Goal: Task Accomplishment & Management: Manage account settings

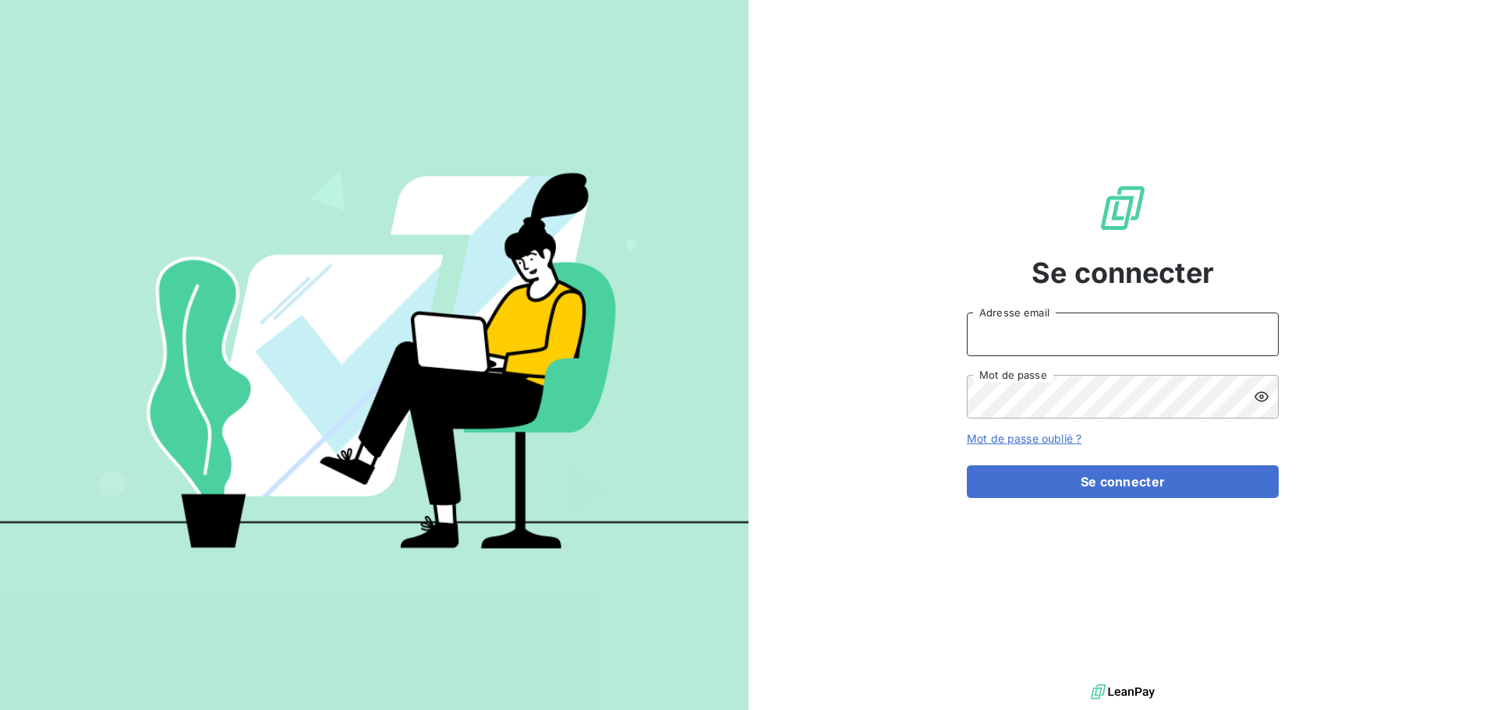
click at [1093, 325] on input "Adresse email" at bounding box center [1123, 335] width 312 height 44
type input "[EMAIL_ADDRESS][DOMAIN_NAME]"
click at [967, 465] on button "Se connecter" at bounding box center [1123, 481] width 312 height 33
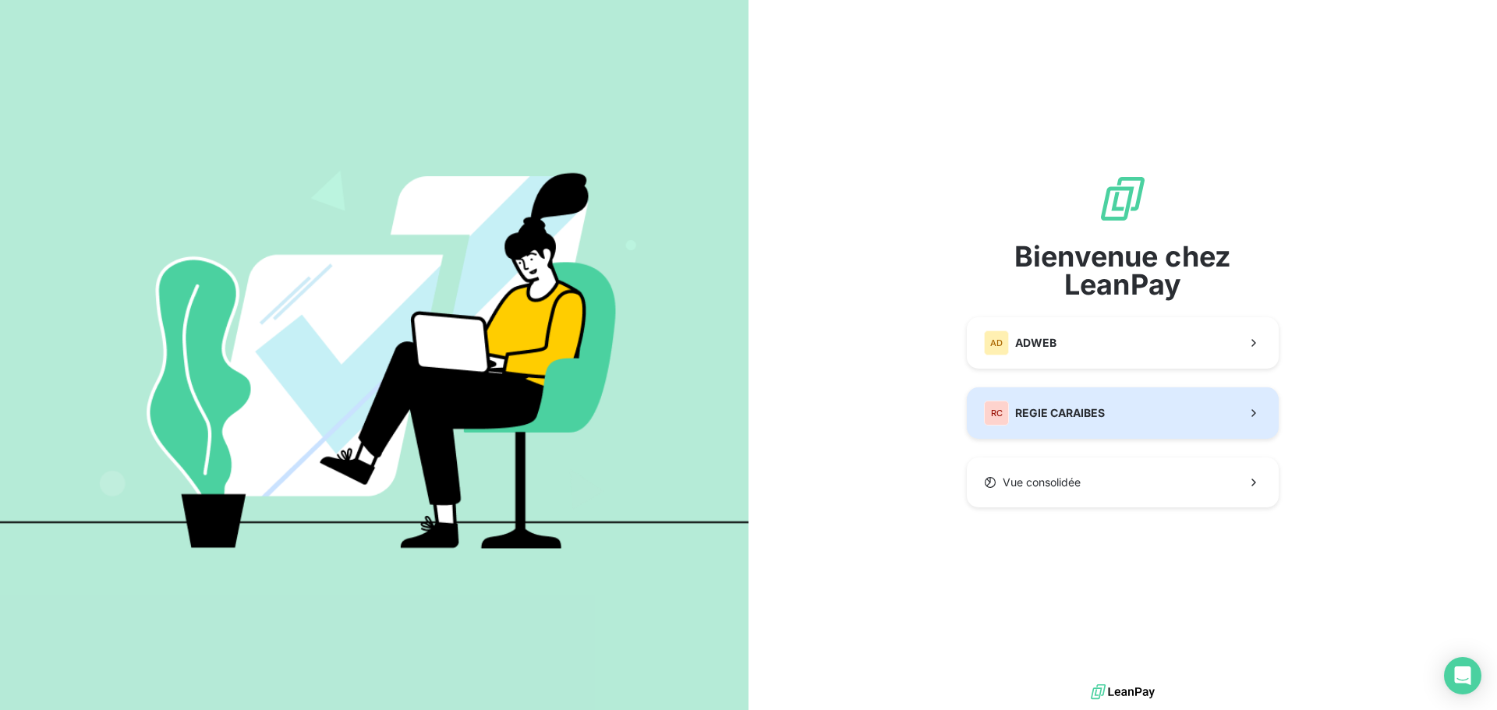
click at [1038, 401] on div "RC REGIE CARAIBES" at bounding box center [1044, 413] width 121 height 25
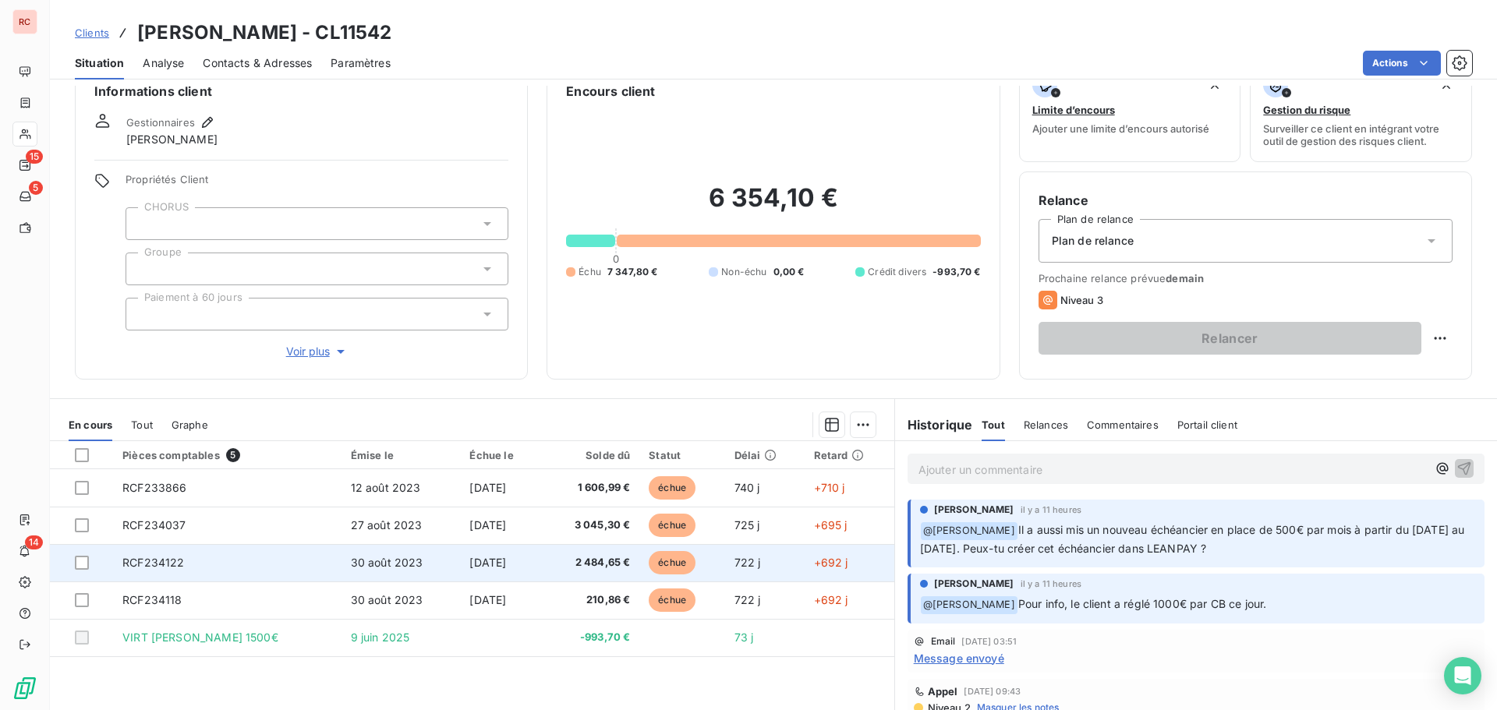
scroll to position [111, 0]
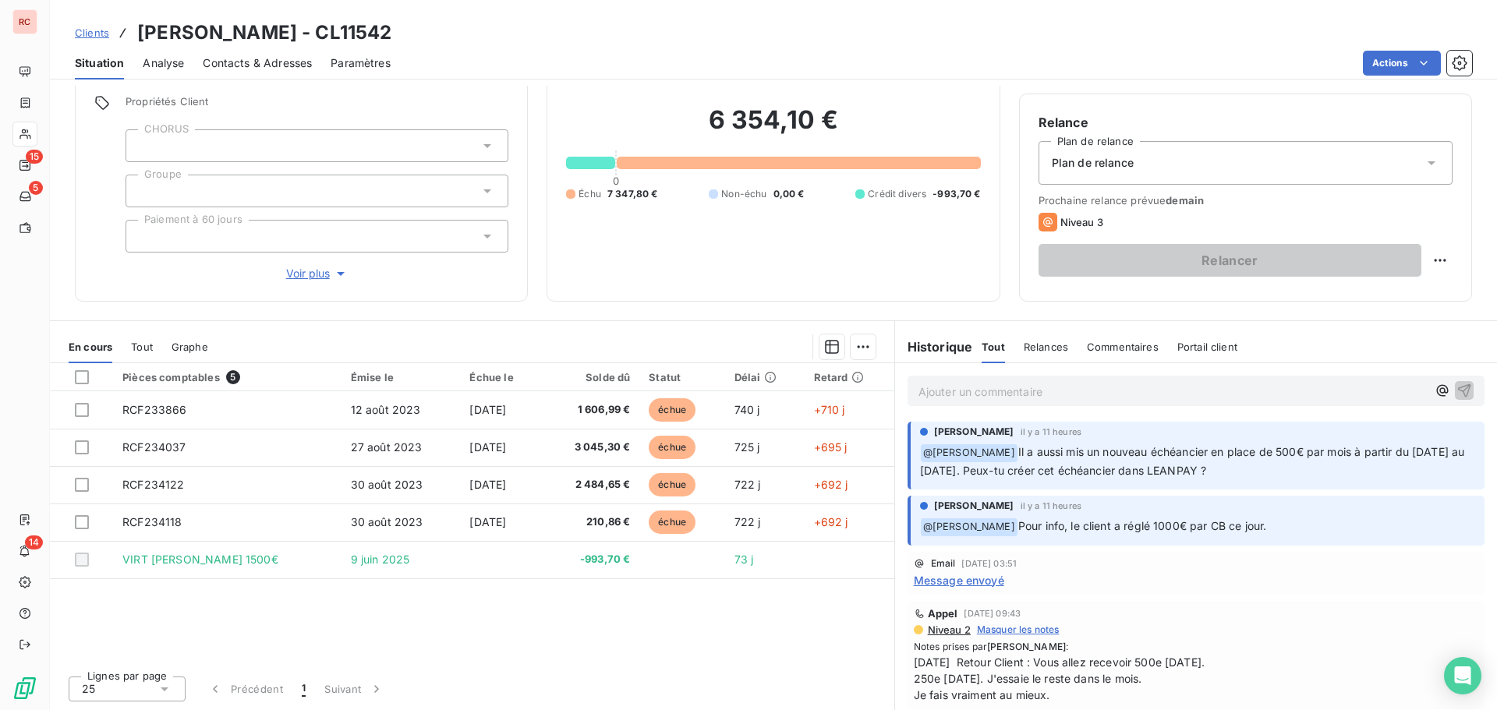
click at [956, 396] on p "Ajouter un commentaire ﻿" at bounding box center [1172, 391] width 508 height 19
click at [1435, 386] on icon "button" at bounding box center [1443, 390] width 16 height 16
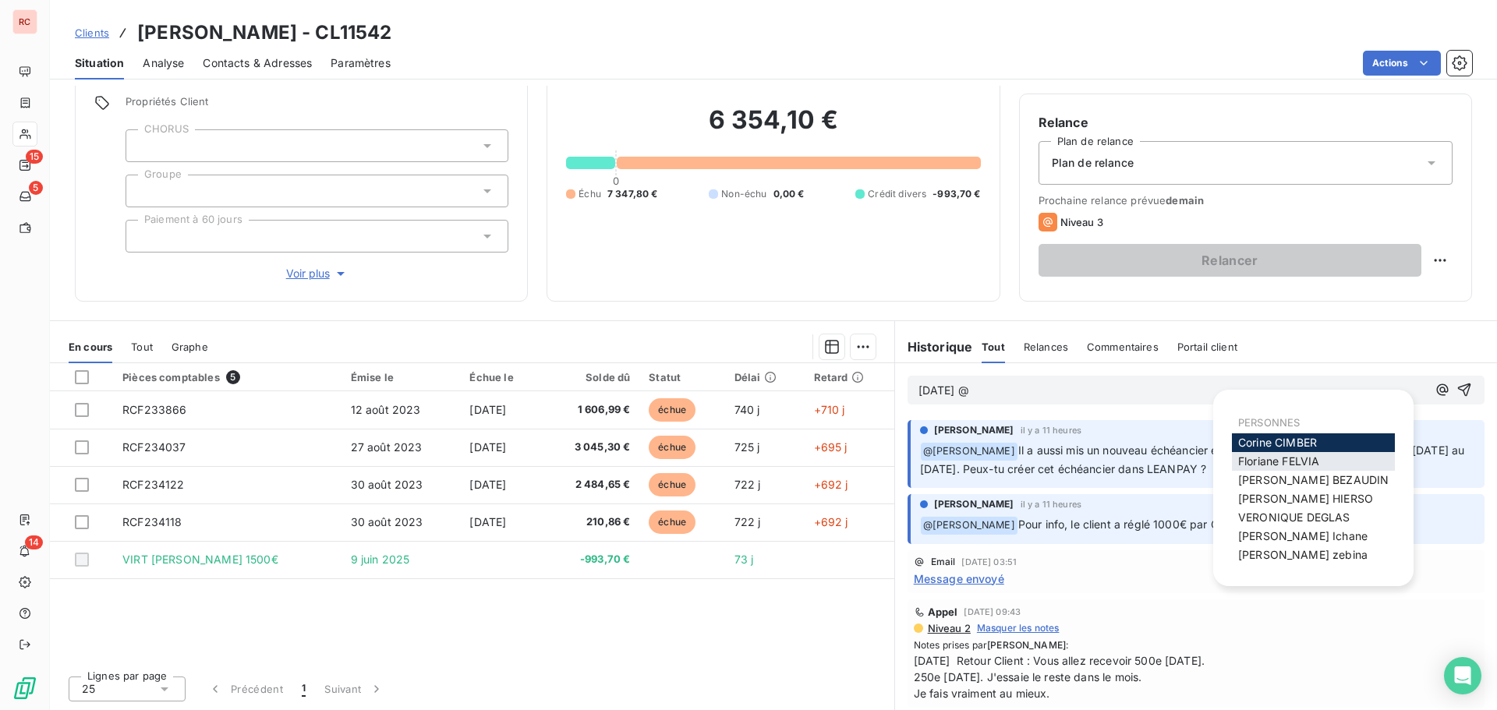
click at [1292, 468] on span "Floriane FELVIA" at bounding box center [1278, 461] width 81 height 13
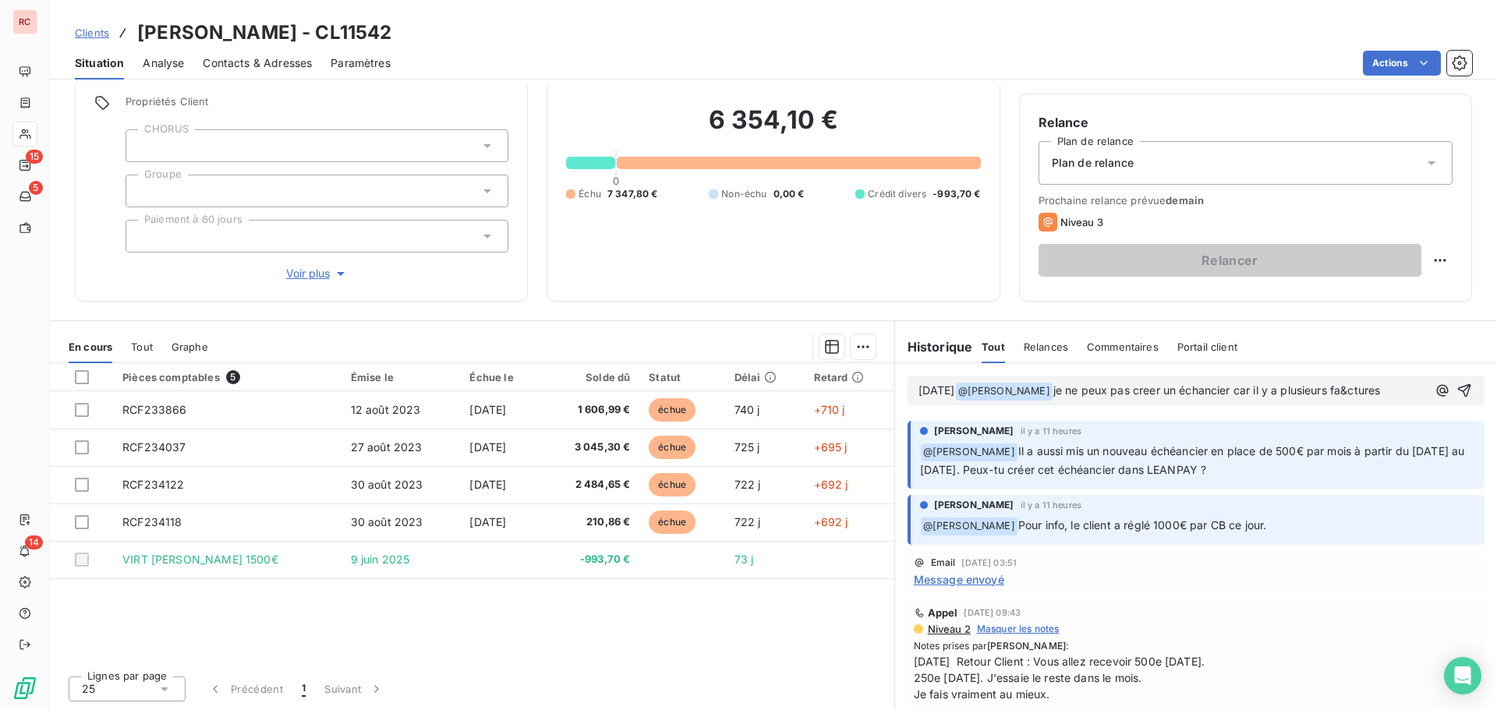
drag, startPoint x: 1145, startPoint y: 387, endPoint x: 1156, endPoint y: 391, distance: 11.2
click at [1156, 391] on span "je ne peux pas creer un échancier car il y a plusieurs fa&ctures" at bounding box center [1216, 390] width 327 height 13
click at [1456, 388] on icon "button" at bounding box center [1464, 391] width 16 height 16
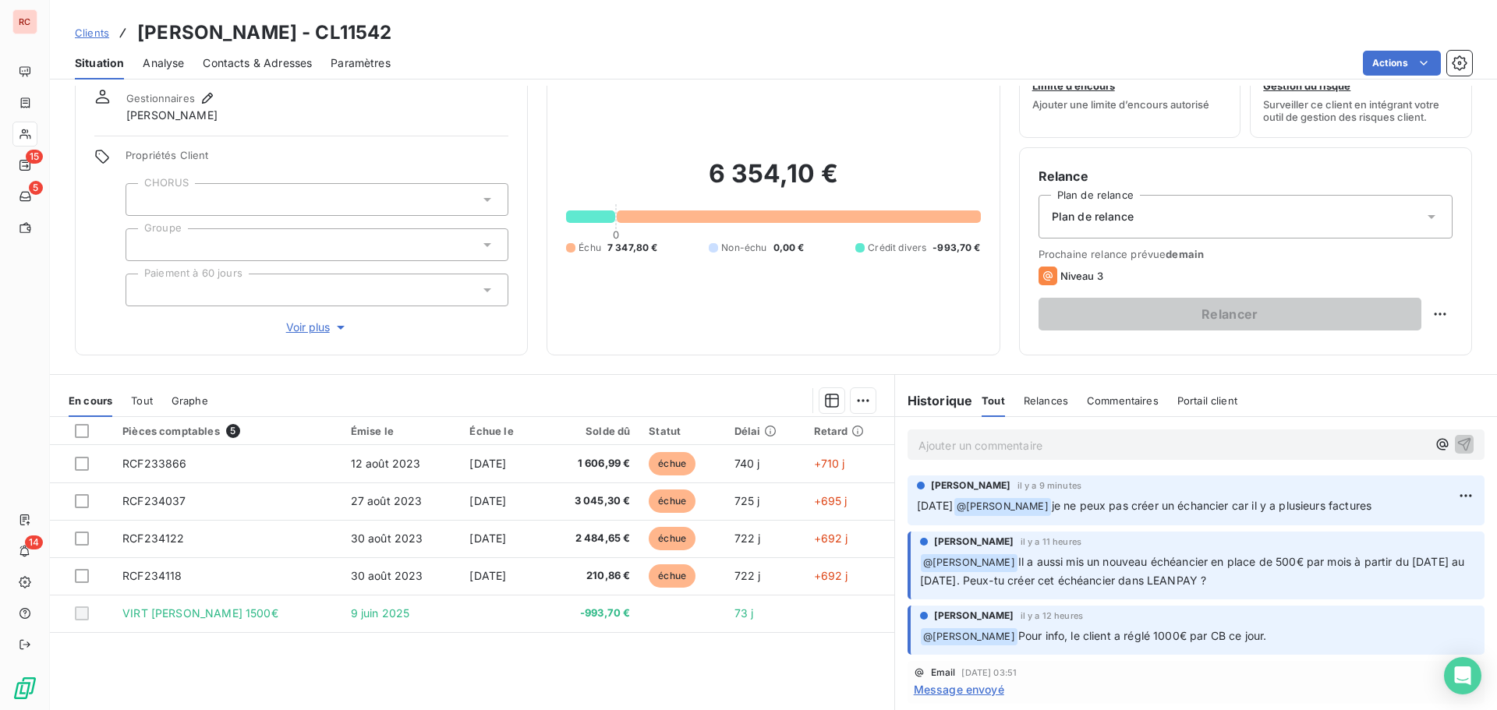
scroll to position [0, 0]
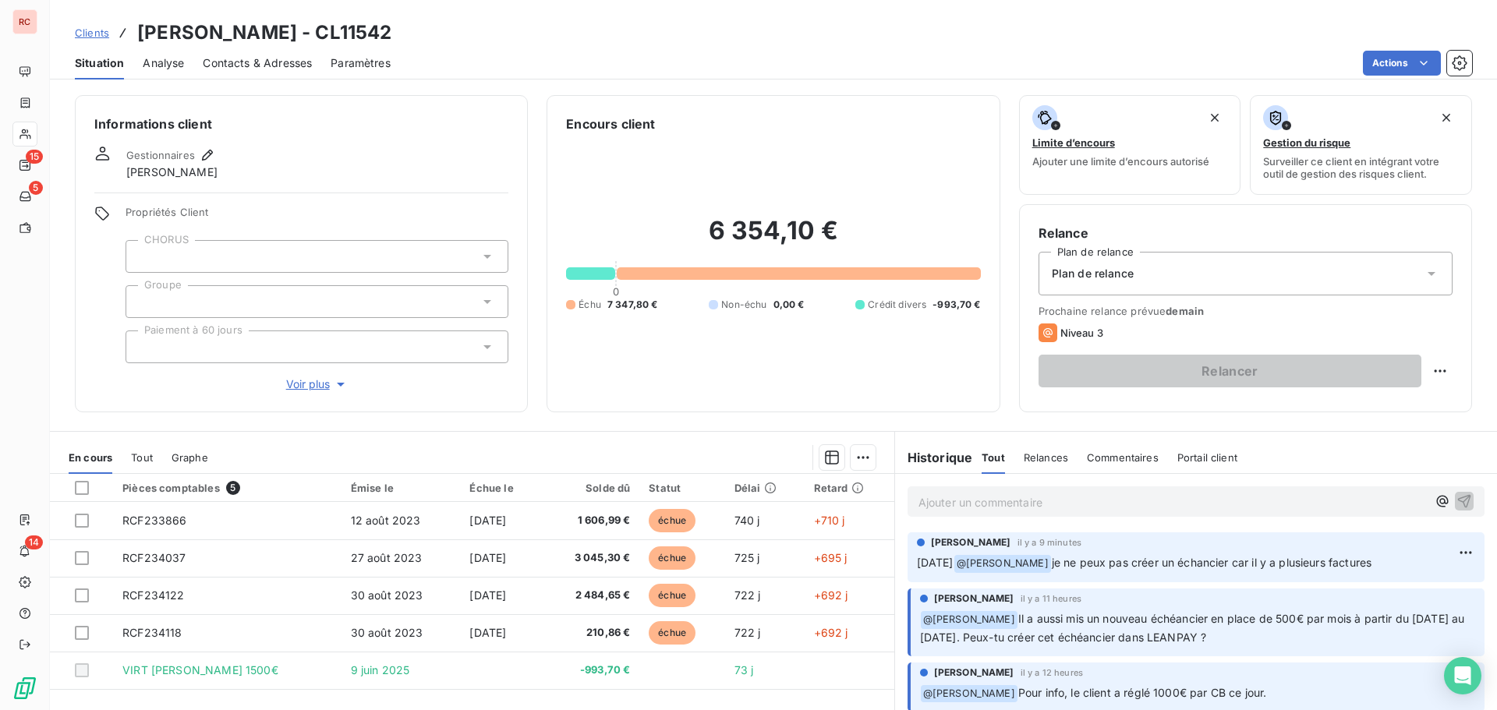
click at [97, 30] on span "Clients" at bounding box center [92, 33] width 34 height 12
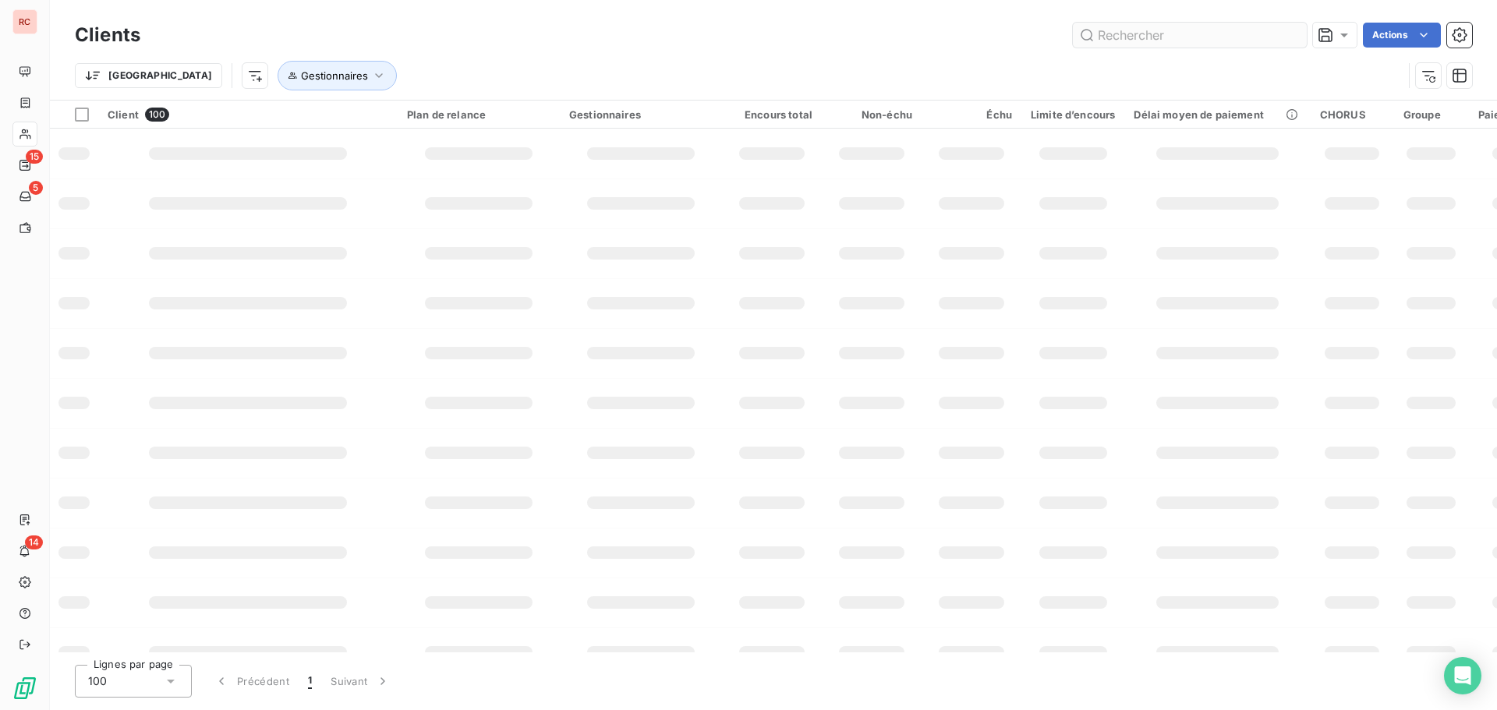
click at [1151, 28] on input "text" at bounding box center [1190, 35] width 234 height 25
type input "10095"
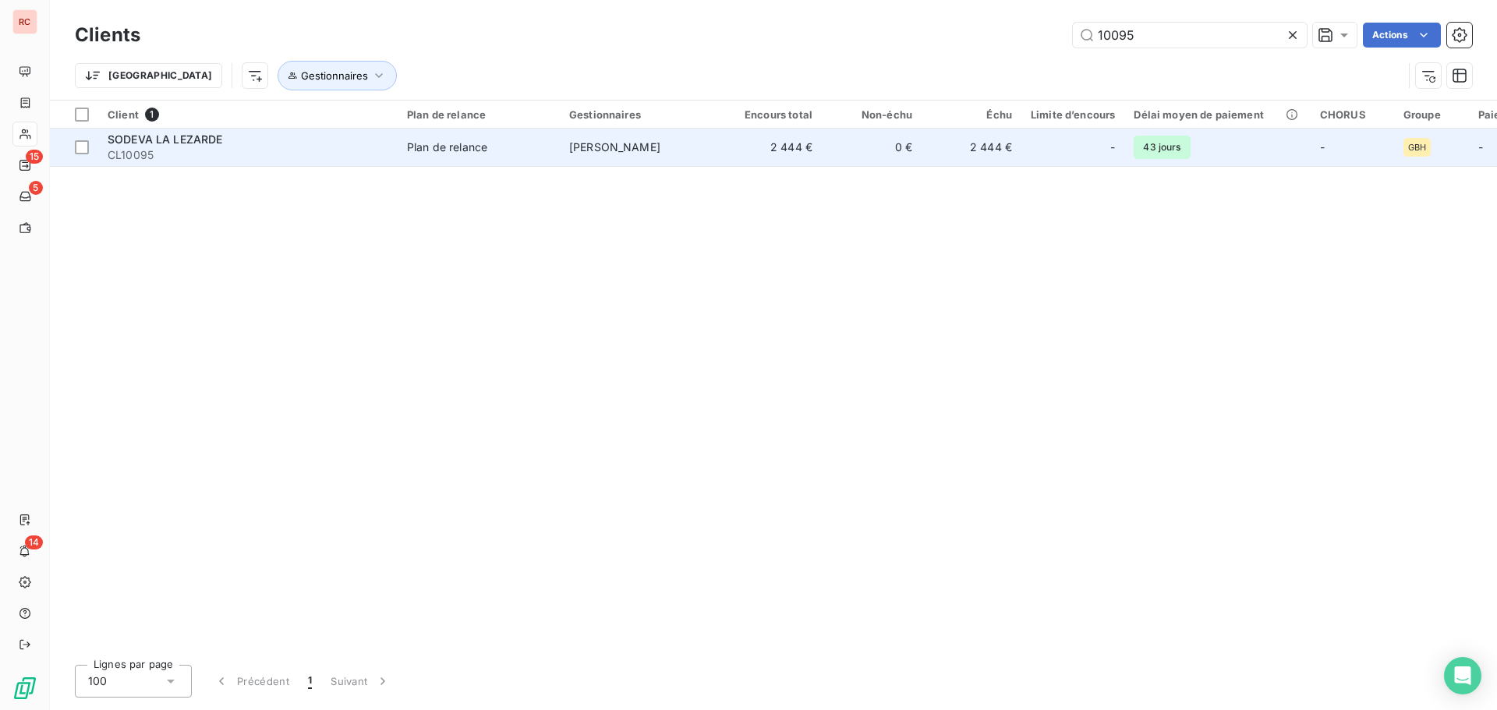
click at [359, 153] on span "CL10095" at bounding box center [248, 155] width 281 height 16
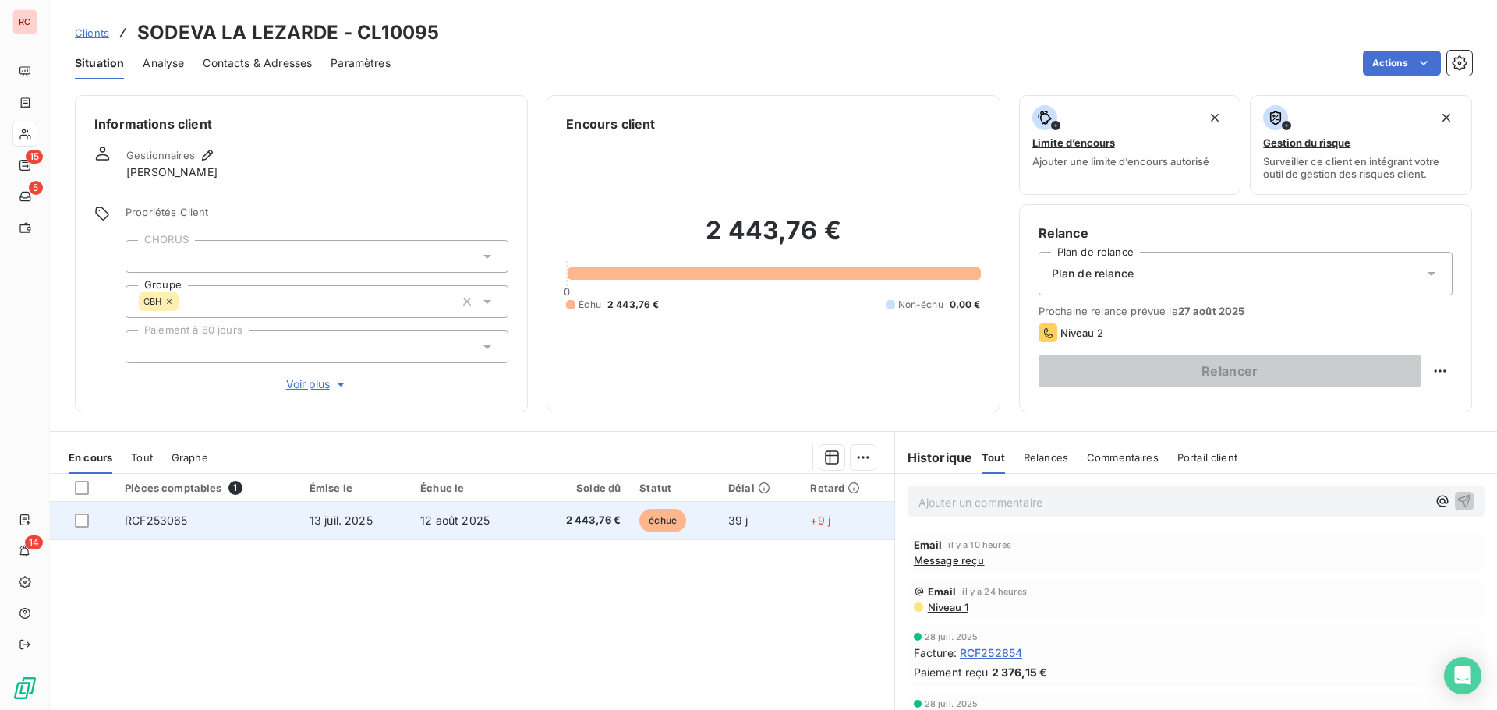
click at [530, 520] on td "2 443,76 €" at bounding box center [580, 520] width 100 height 37
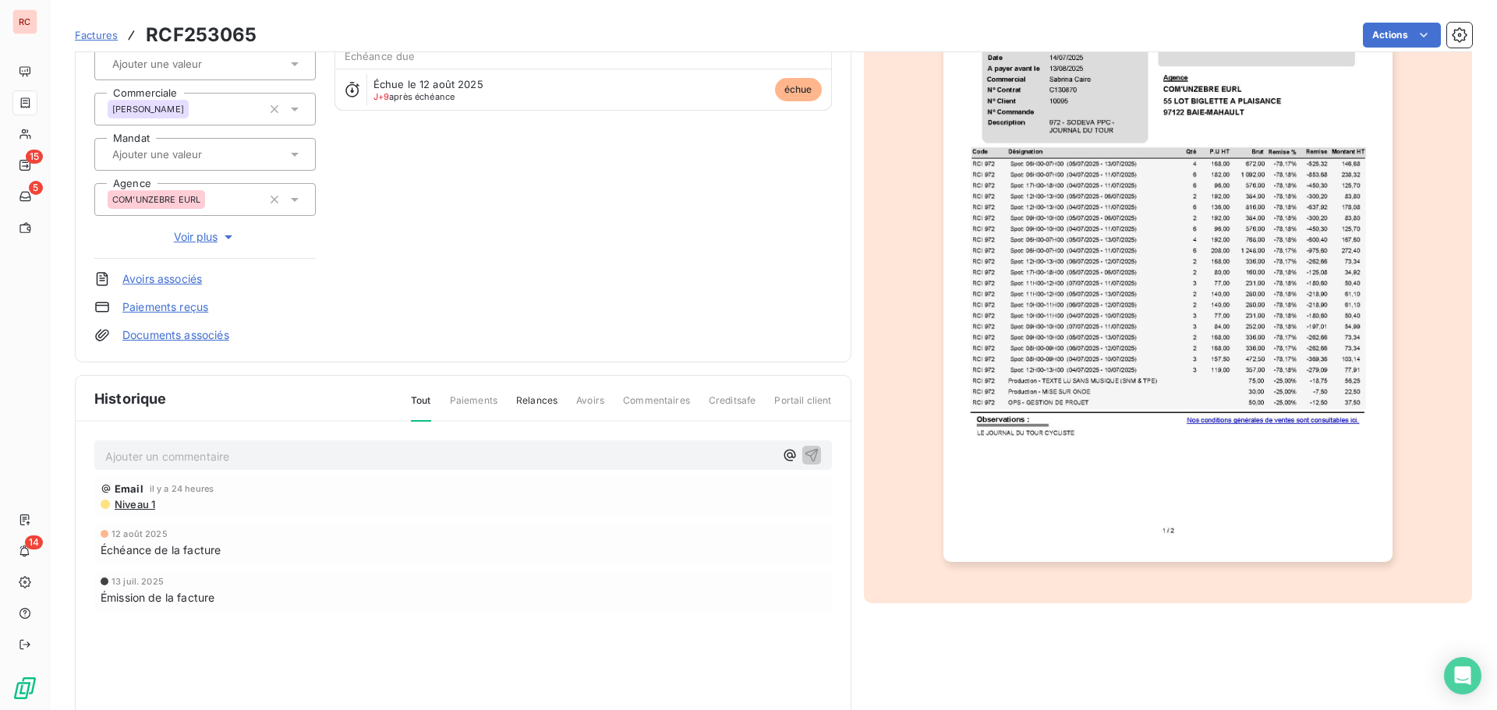
scroll to position [150, 0]
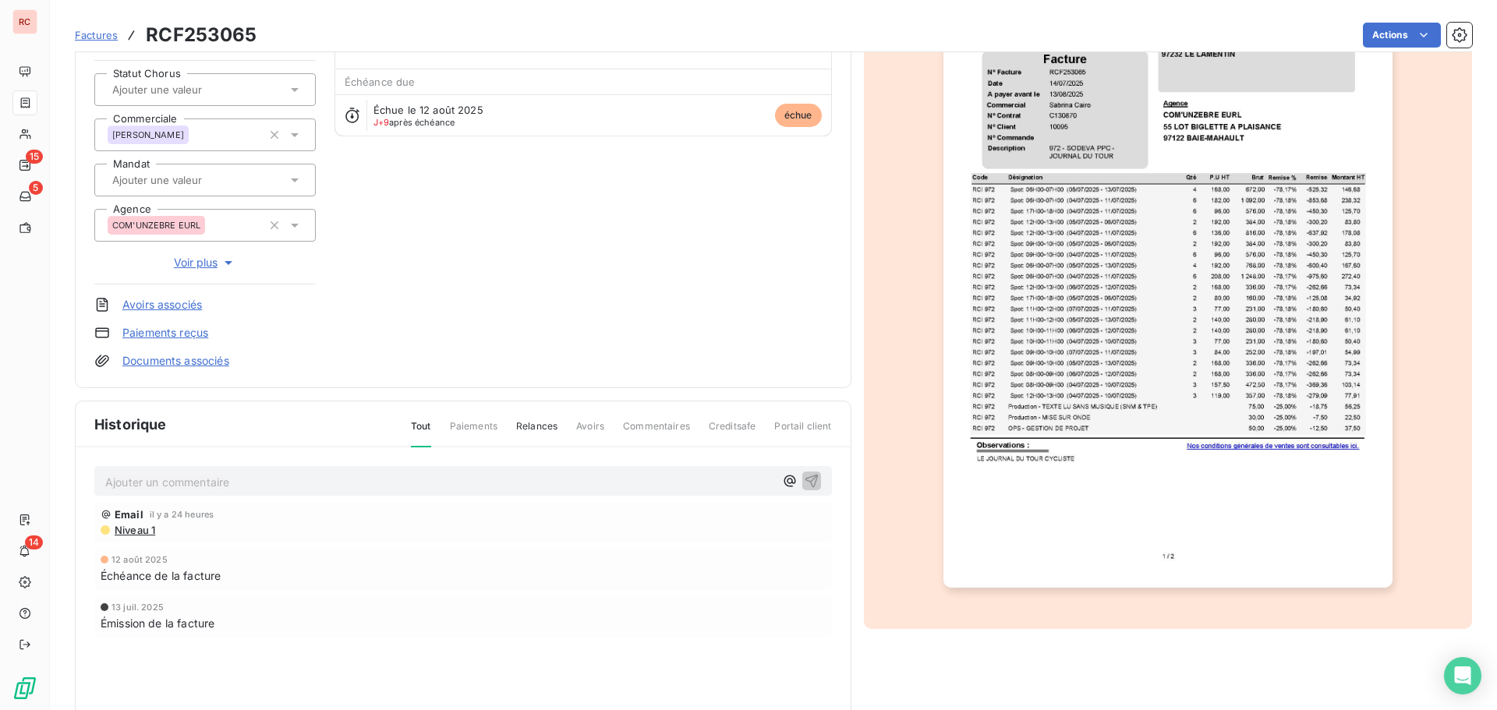
click at [109, 480] on p "Ajouter un commentaire ﻿" at bounding box center [439, 481] width 669 height 19
click at [265, 477] on p "20/08/2025 Retour client:" at bounding box center [439, 481] width 669 height 18
click at [805, 477] on icon "button" at bounding box center [811, 480] width 13 height 13
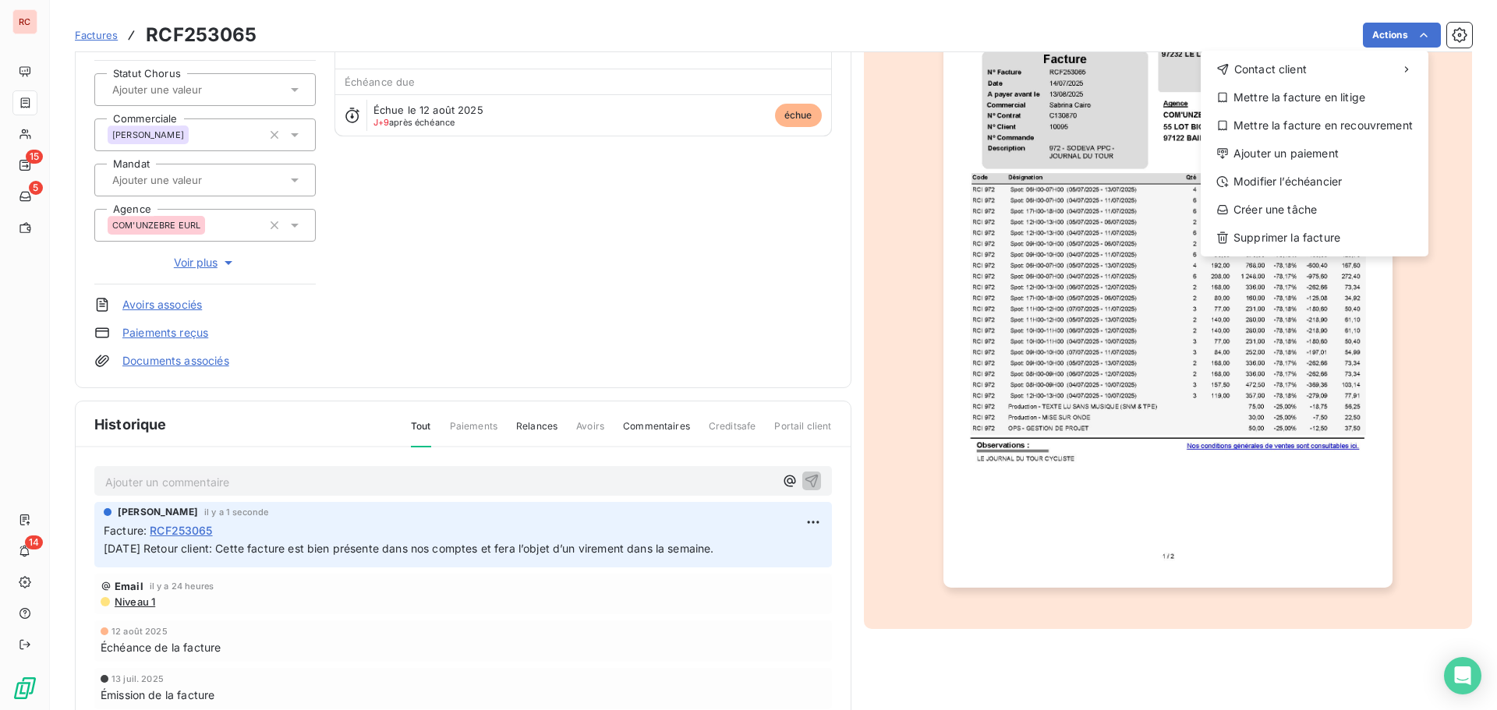
click at [717, 641] on html "RC 15 5 14 Factures RCF253065 Actions Contact client Mettre la facture en litig…" at bounding box center [748, 355] width 1497 height 710
click at [1315, 151] on div "Ajouter un paiement" at bounding box center [1314, 153] width 215 height 25
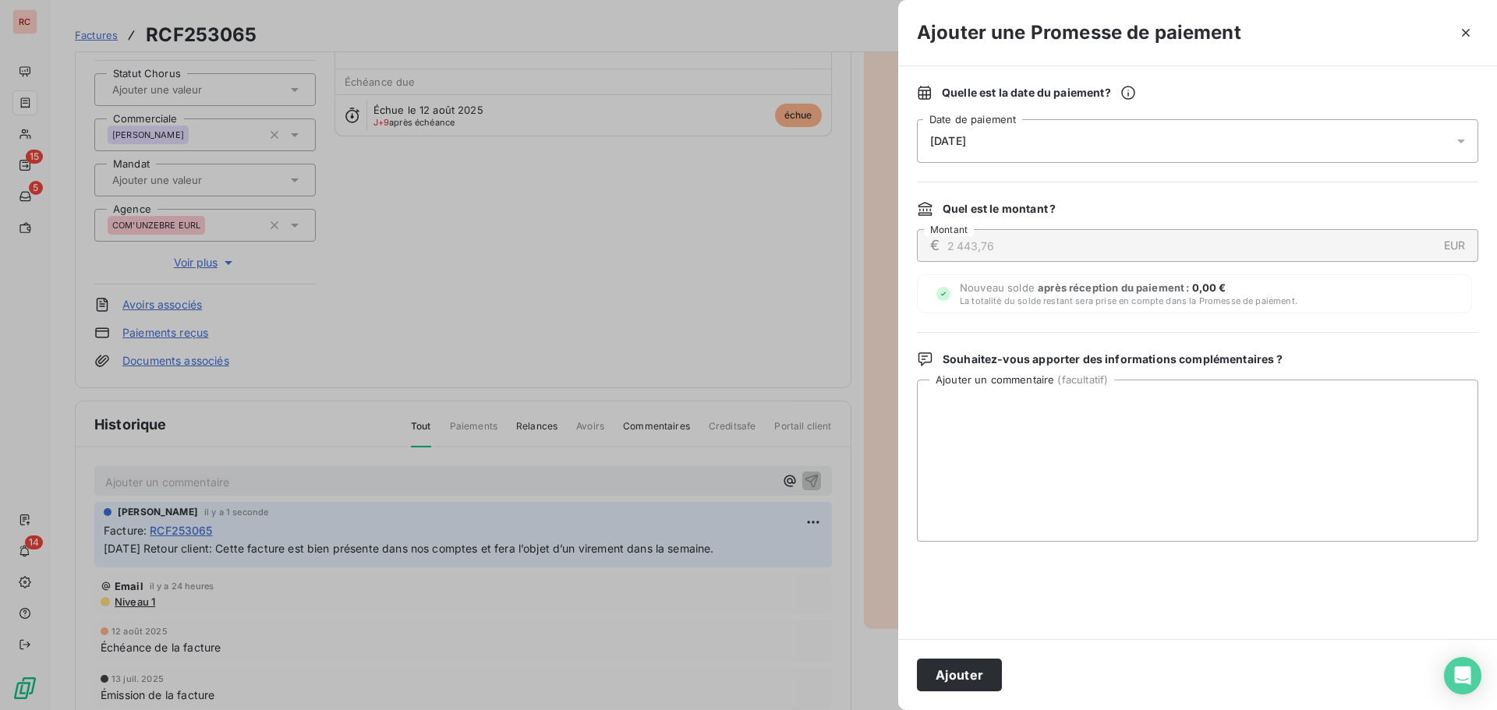
click at [1462, 138] on icon at bounding box center [1461, 141] width 16 height 16
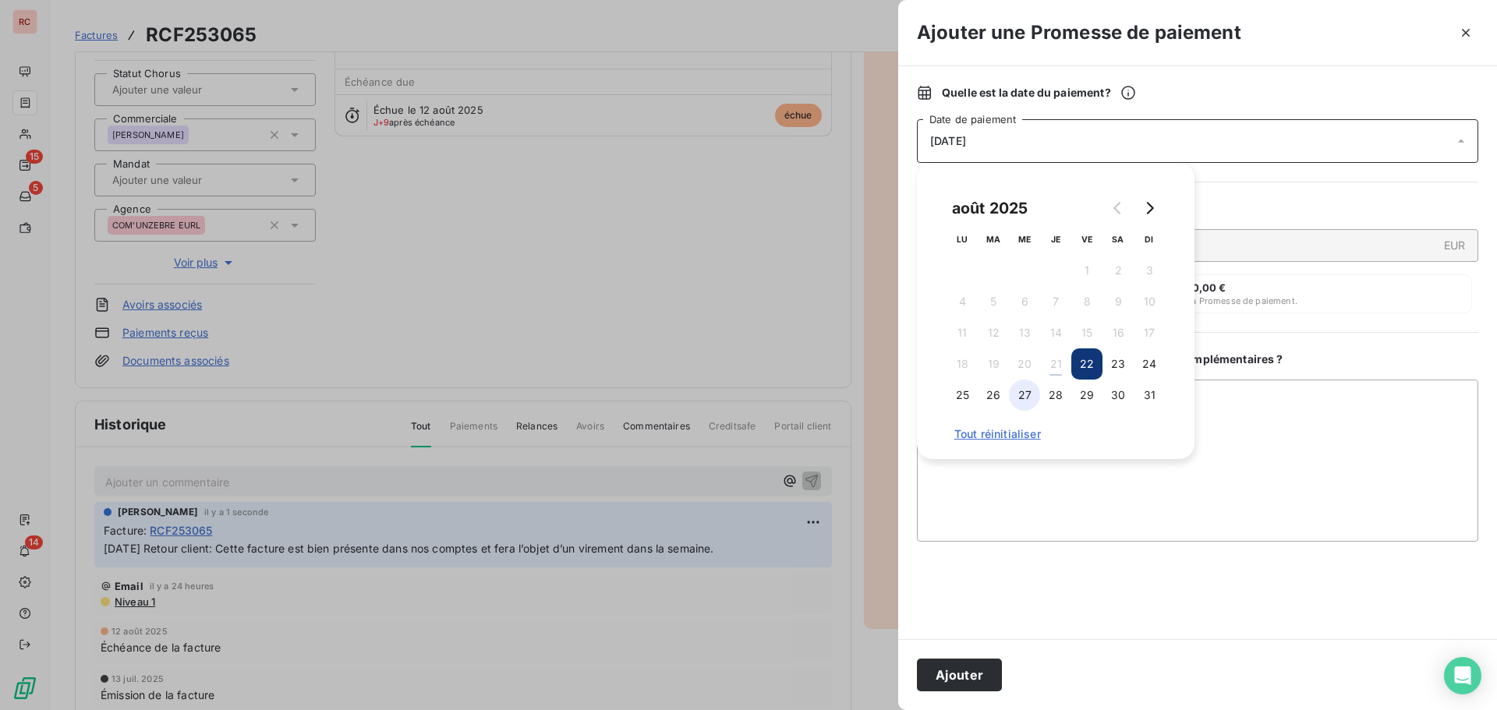
click at [1038, 395] on button "27" at bounding box center [1024, 395] width 31 height 31
click at [1018, 476] on textarea "Ajouter un commentaire ( facultatif )" at bounding box center [1197, 461] width 561 height 162
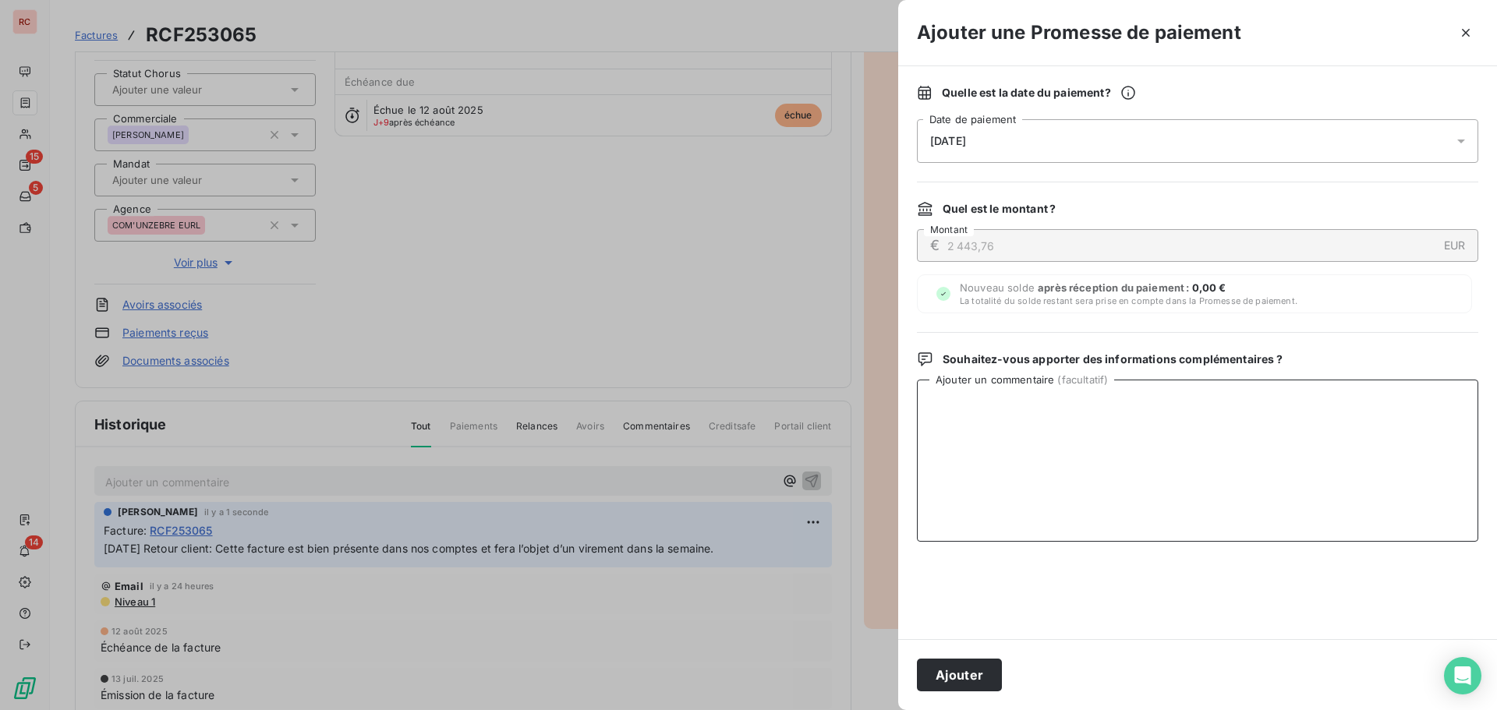
click at [996, 424] on textarea "Ajouter un commentaire ( facultatif )" at bounding box center [1197, 461] width 561 height 162
paste textarea "Bonjour Madame DELAERE, Madame MARIE-ANGELIQUE étant absent jusqu’au 30/08, je …"
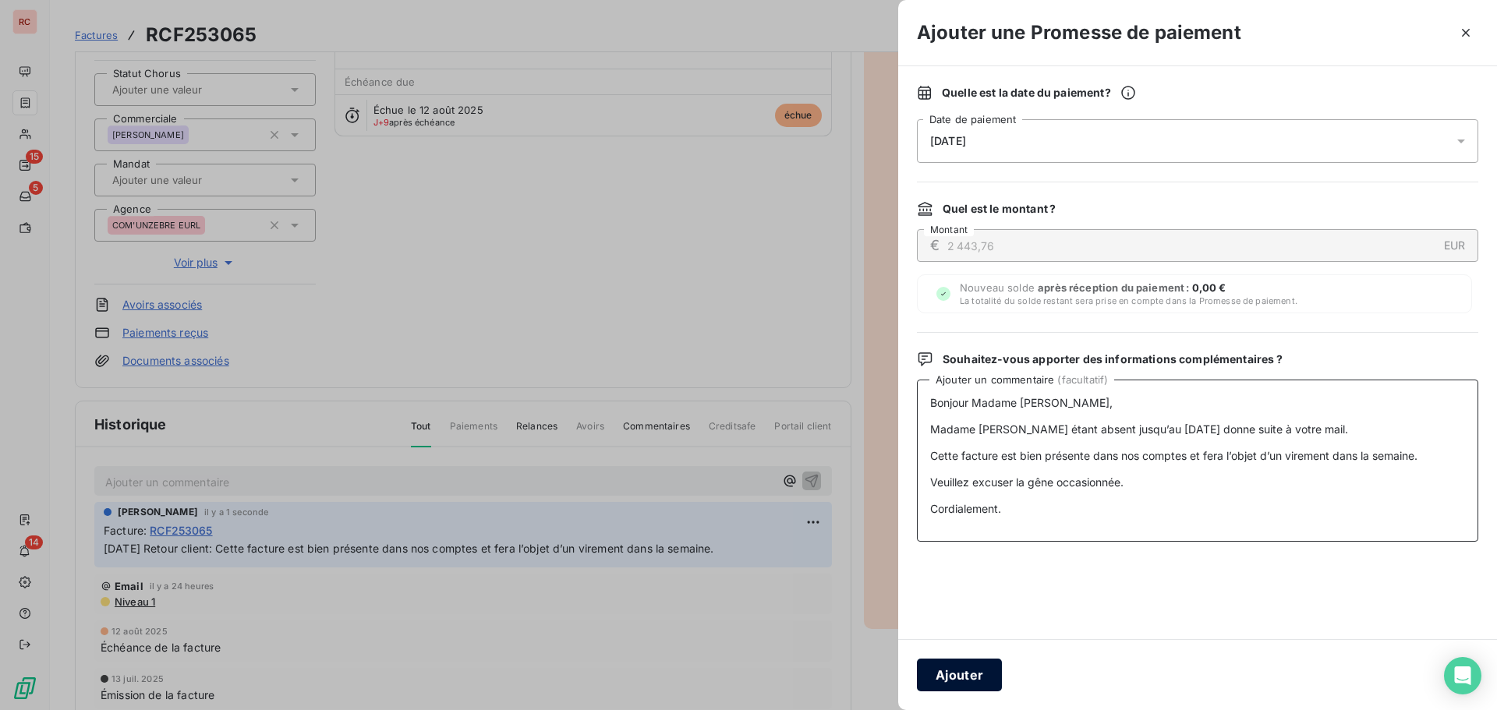
type textarea "Bonjour Madame DELAERE, Madame MARIE-ANGELIQUE étant absent jusqu’au 30/08, je …"
click at [951, 671] on button "Ajouter" at bounding box center [959, 675] width 85 height 33
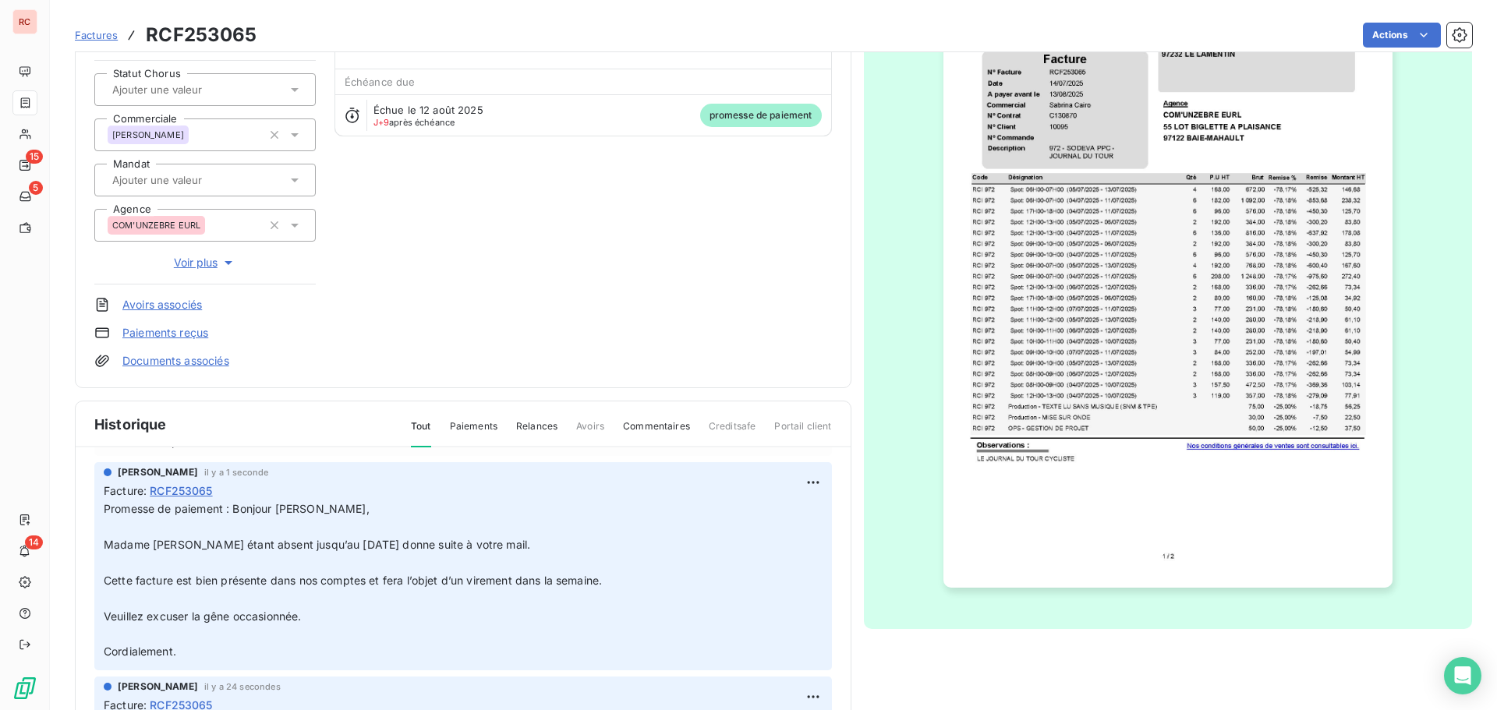
scroll to position [0, 0]
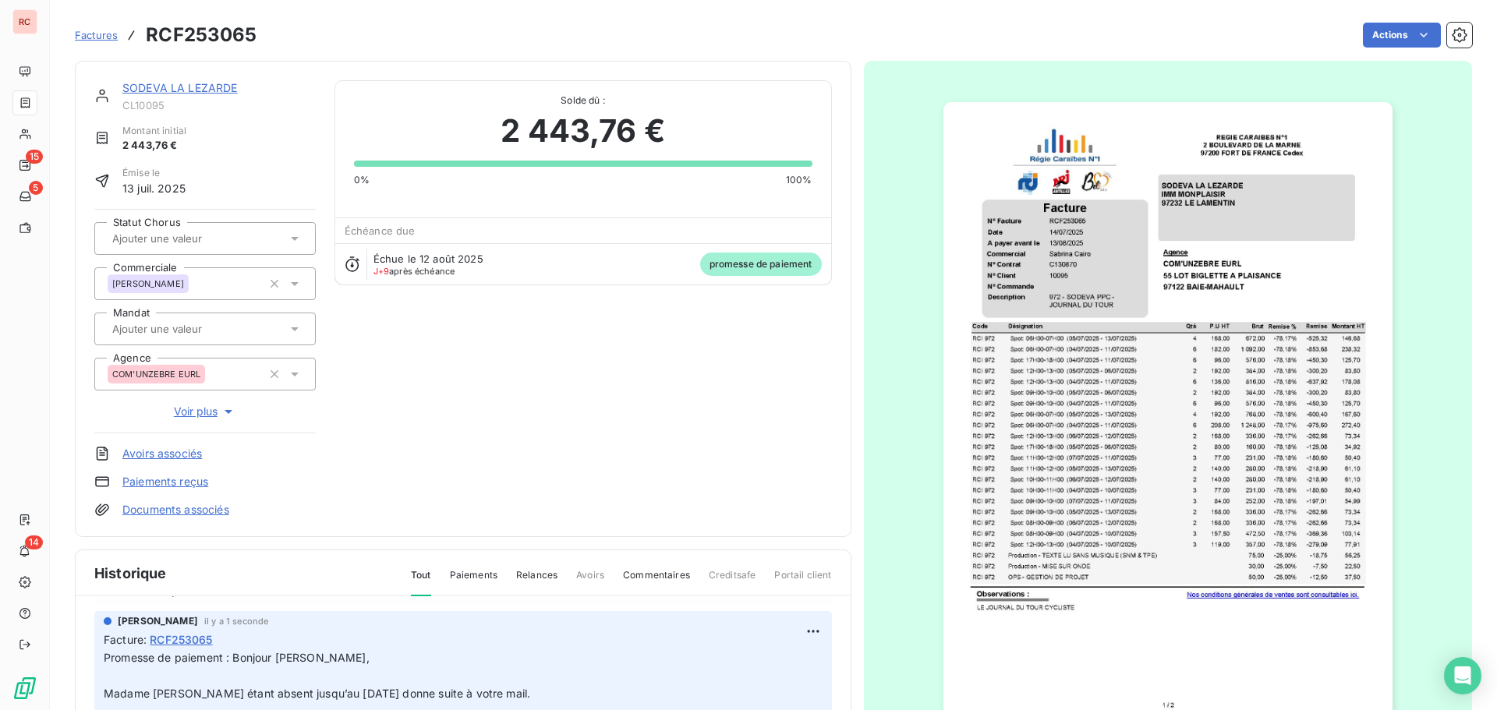
click at [186, 89] on link "SODEVA LA LEZARDE" at bounding box center [179, 87] width 115 height 13
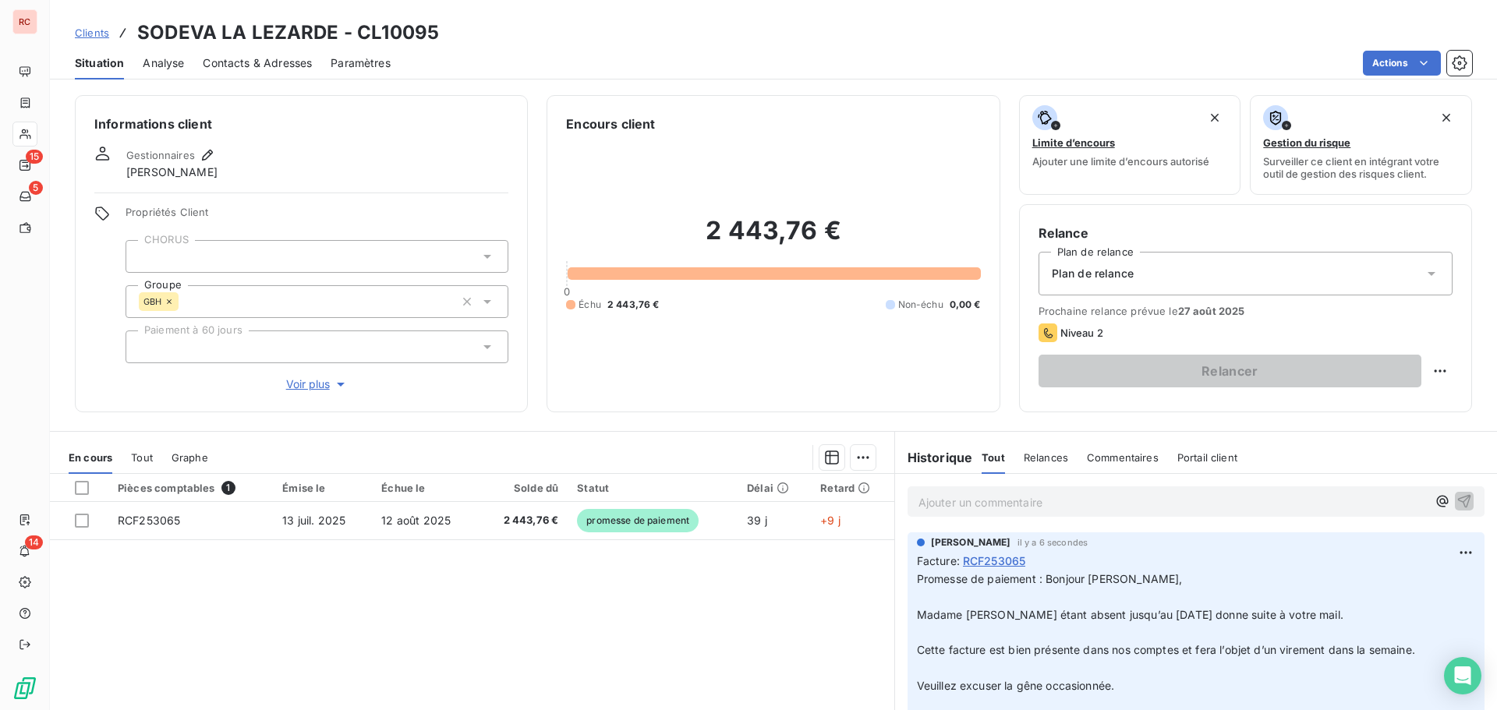
click at [104, 32] on span "Clients" at bounding box center [92, 33] width 34 height 12
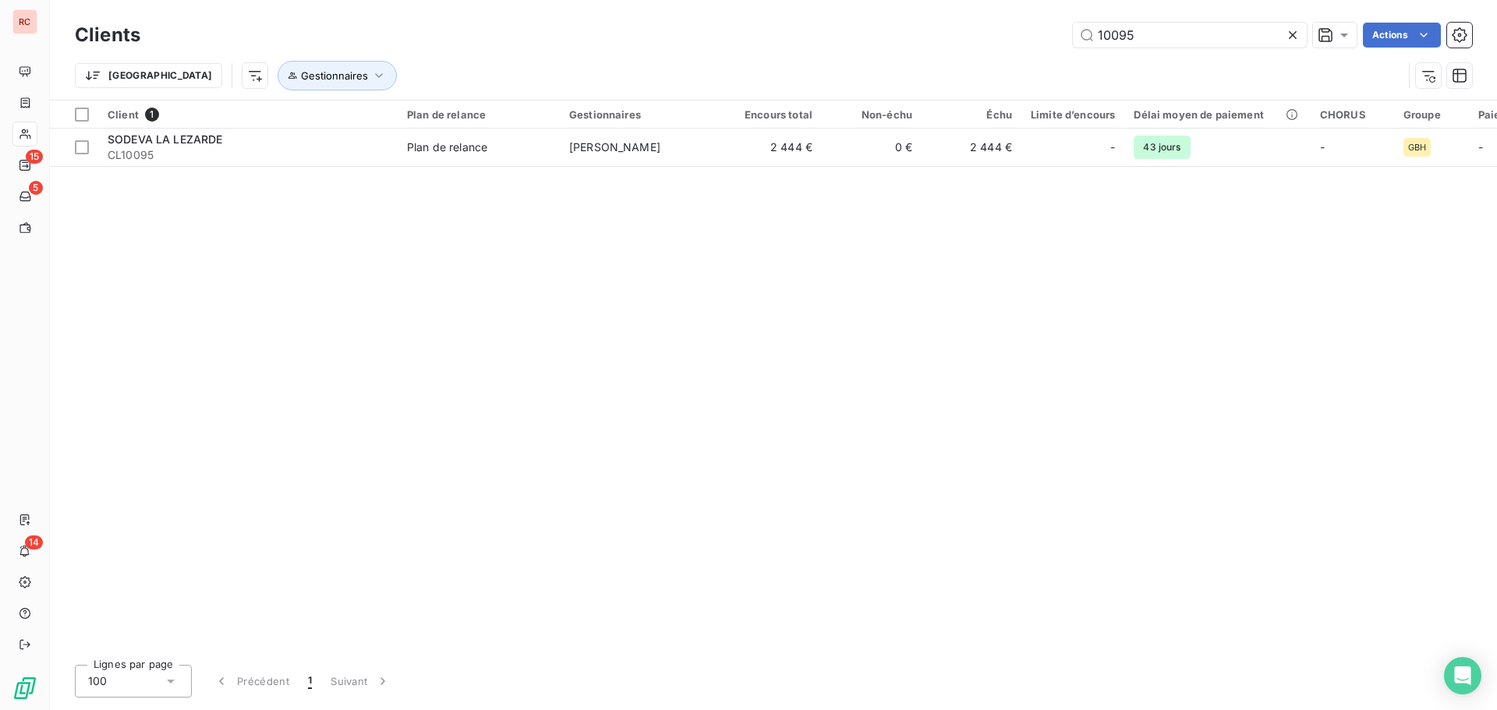
drag, startPoint x: 1173, startPoint y: 30, endPoint x: 903, endPoint y: 40, distance: 270.7
click at [903, 40] on div "10095 Actions" at bounding box center [815, 35] width 1313 height 25
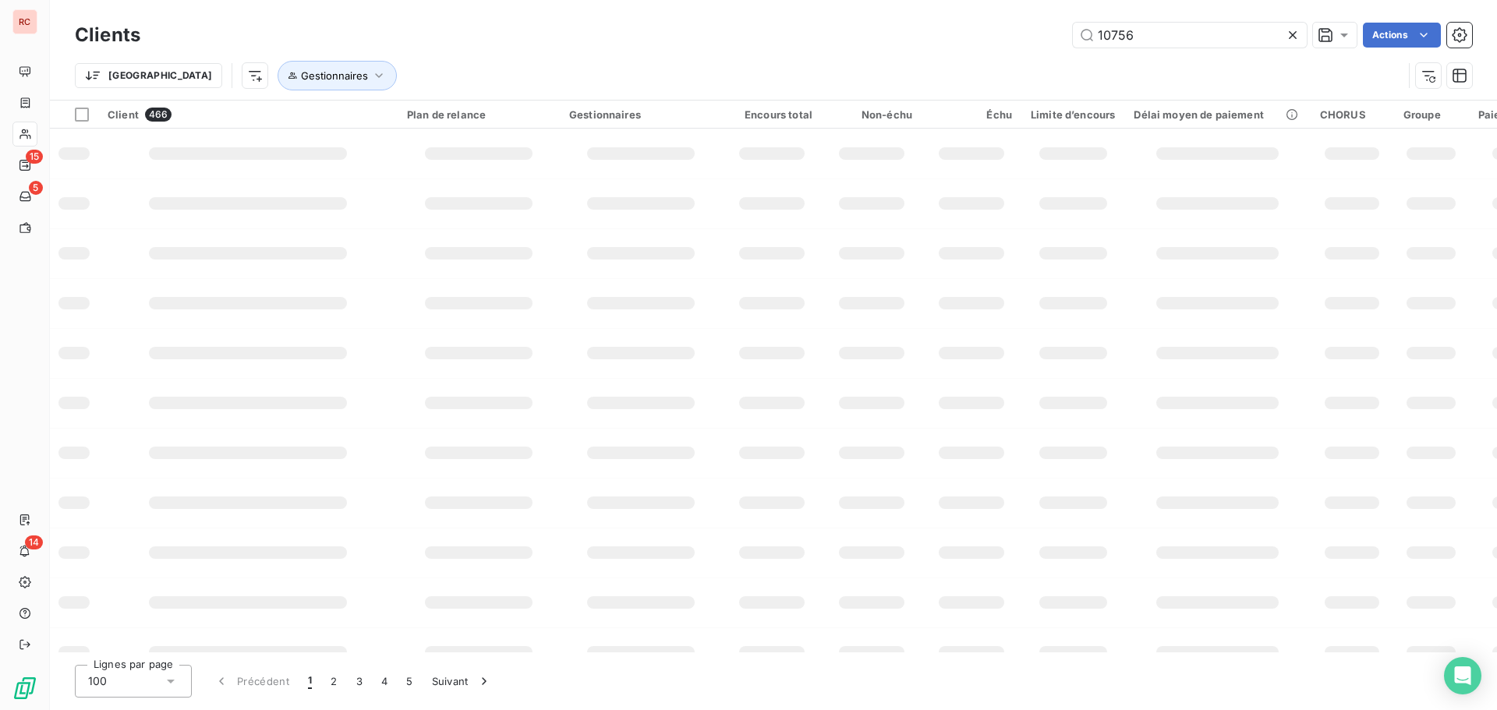
type input "10756"
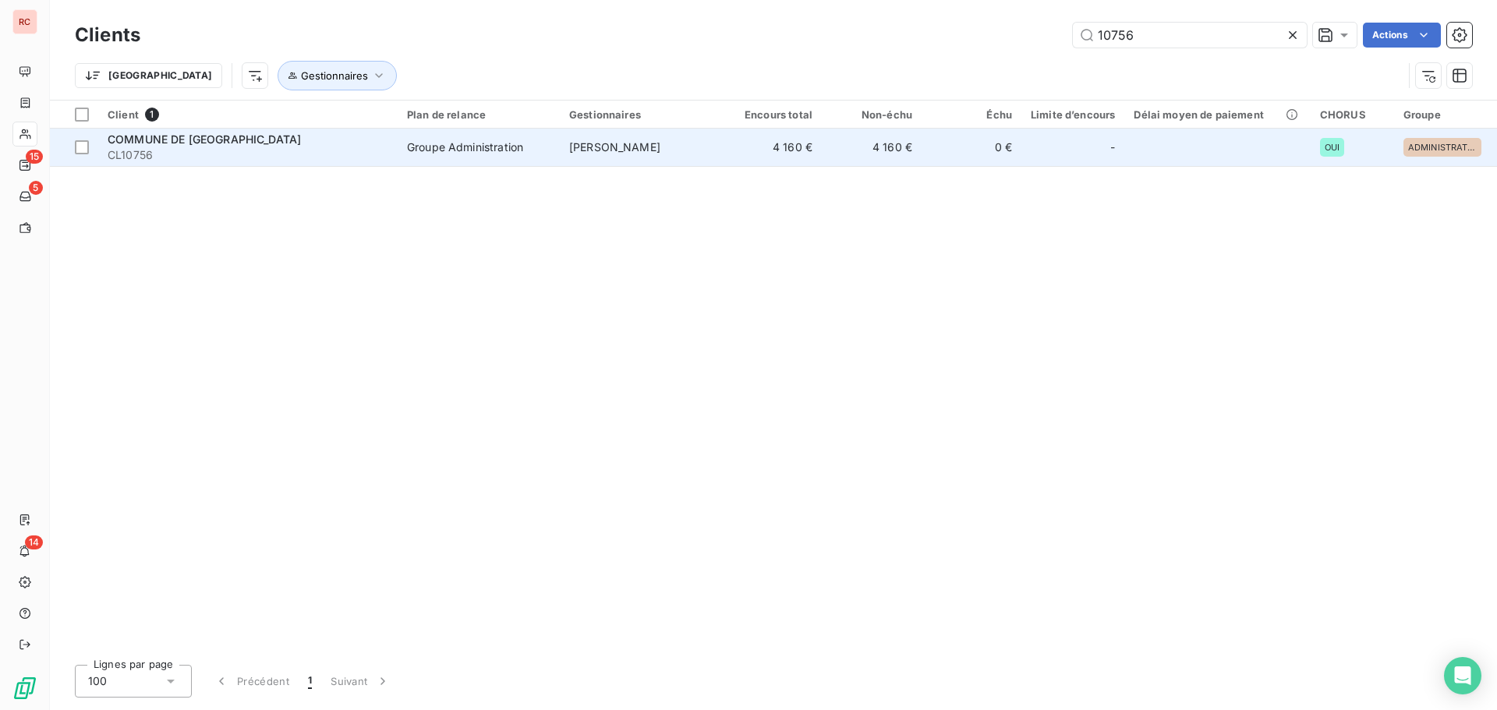
click at [633, 162] on td "[PERSON_NAME]" at bounding box center [641, 147] width 162 height 37
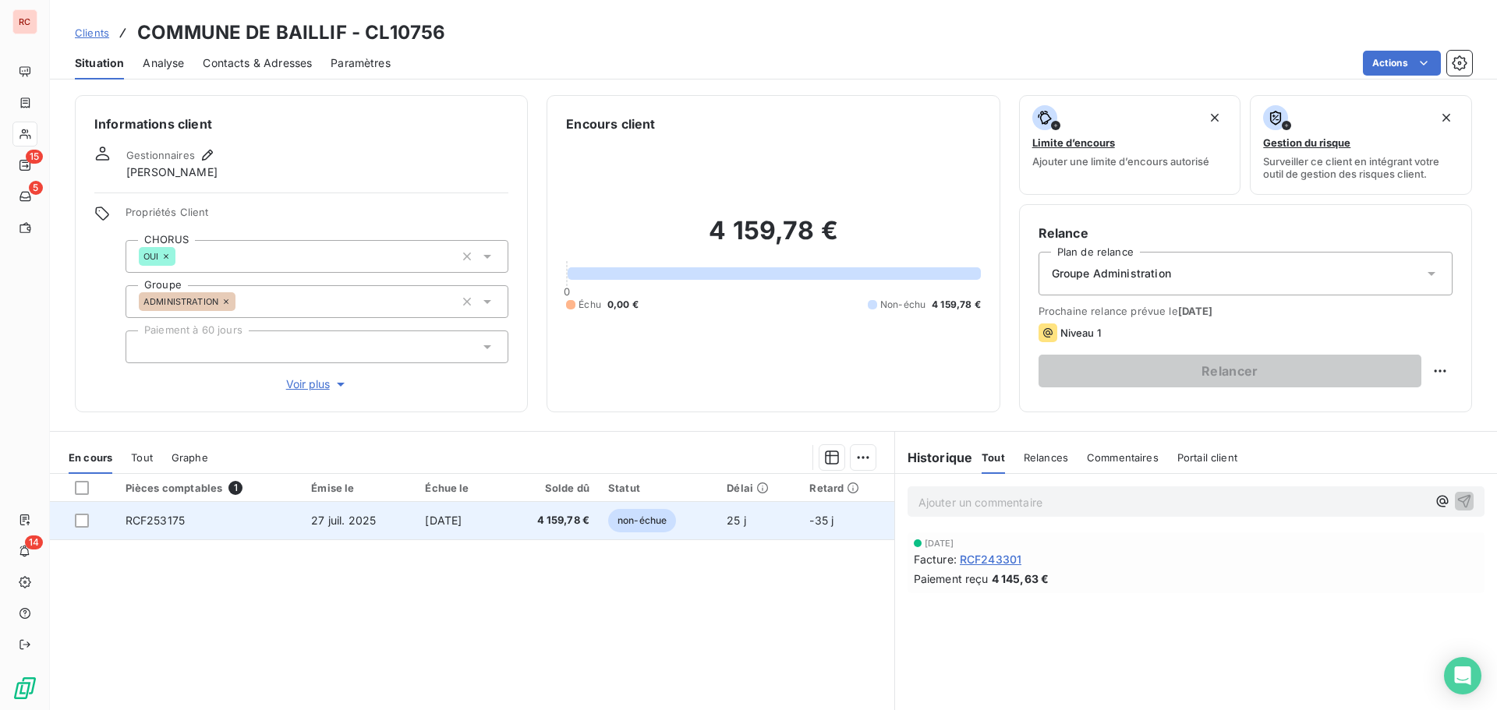
click at [501, 527] on td "[DATE]" at bounding box center [459, 520] width 86 height 37
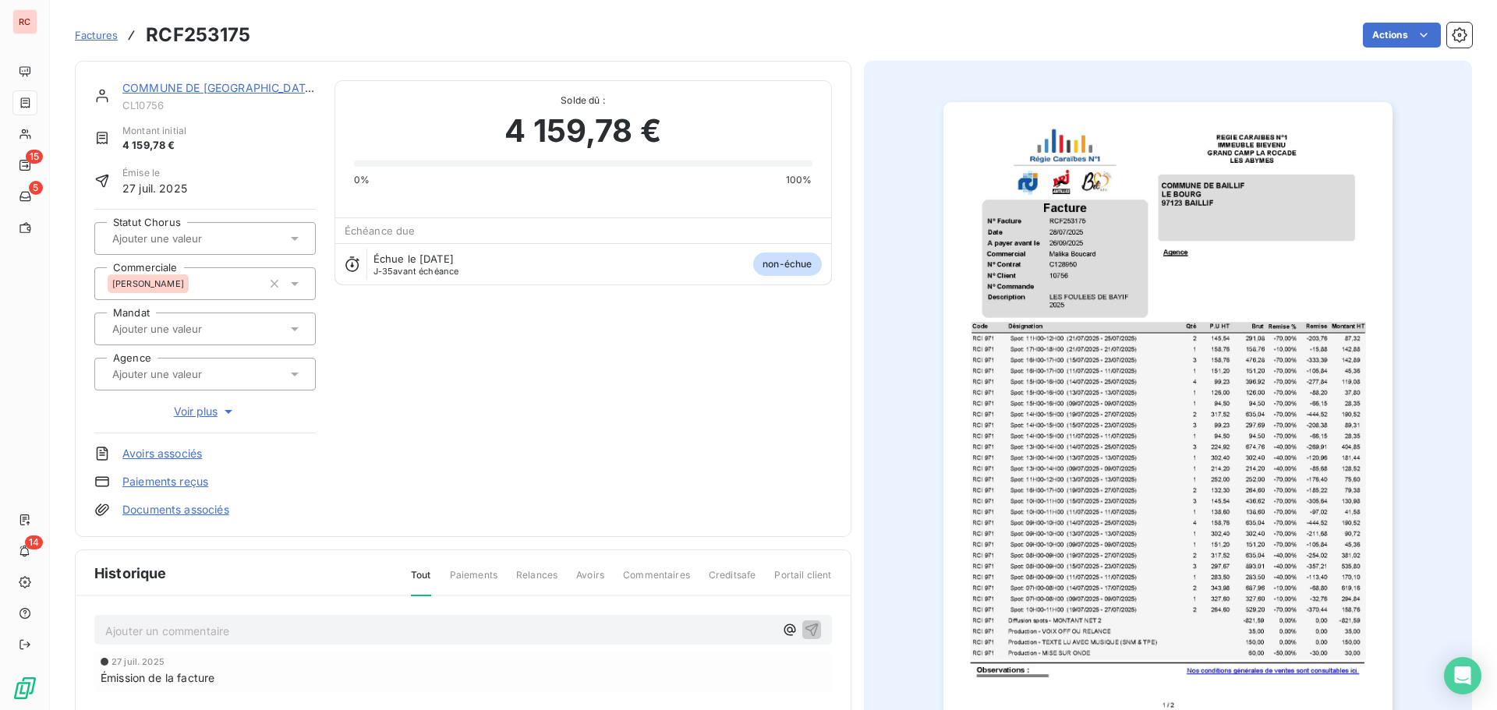
click at [291, 239] on icon at bounding box center [295, 239] width 16 height 16
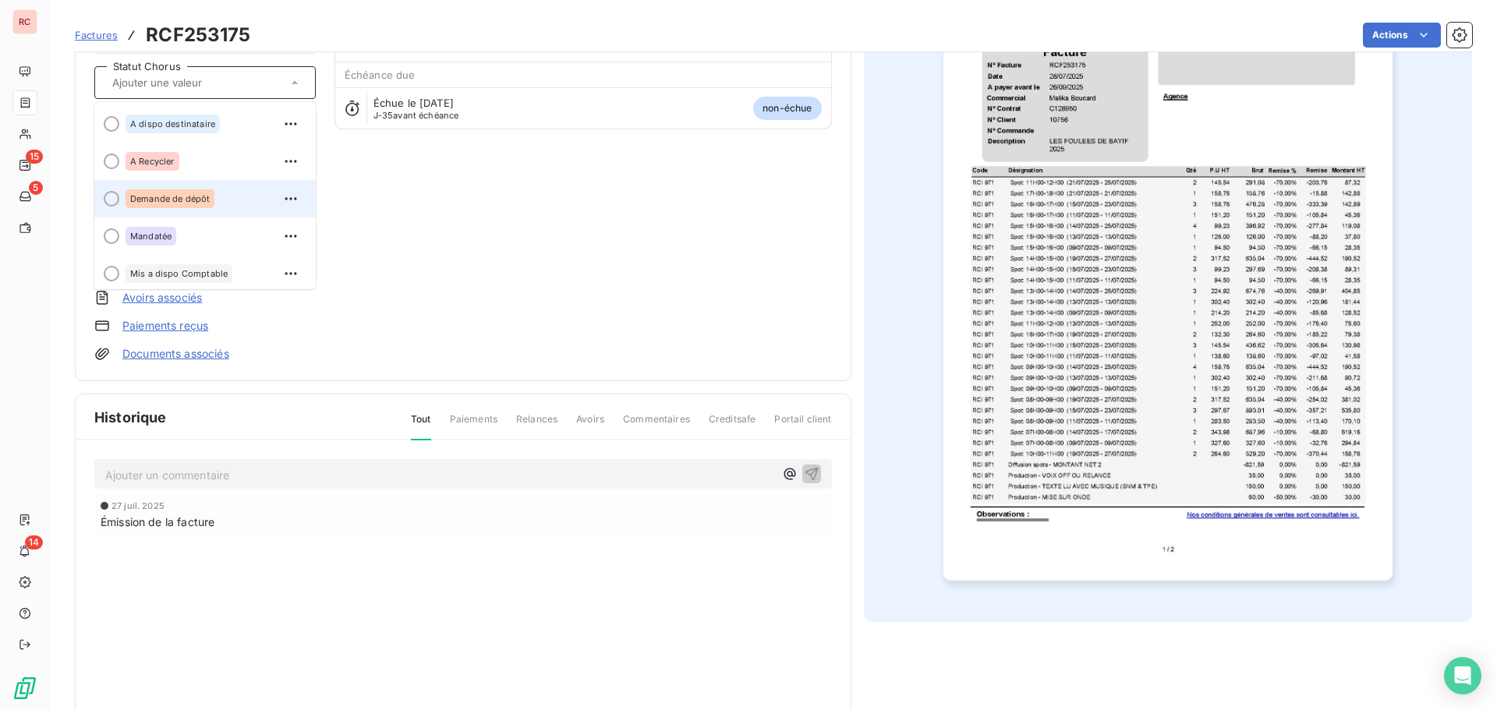
click at [200, 196] on span "Demande de dépôt" at bounding box center [170, 198] width 80 height 9
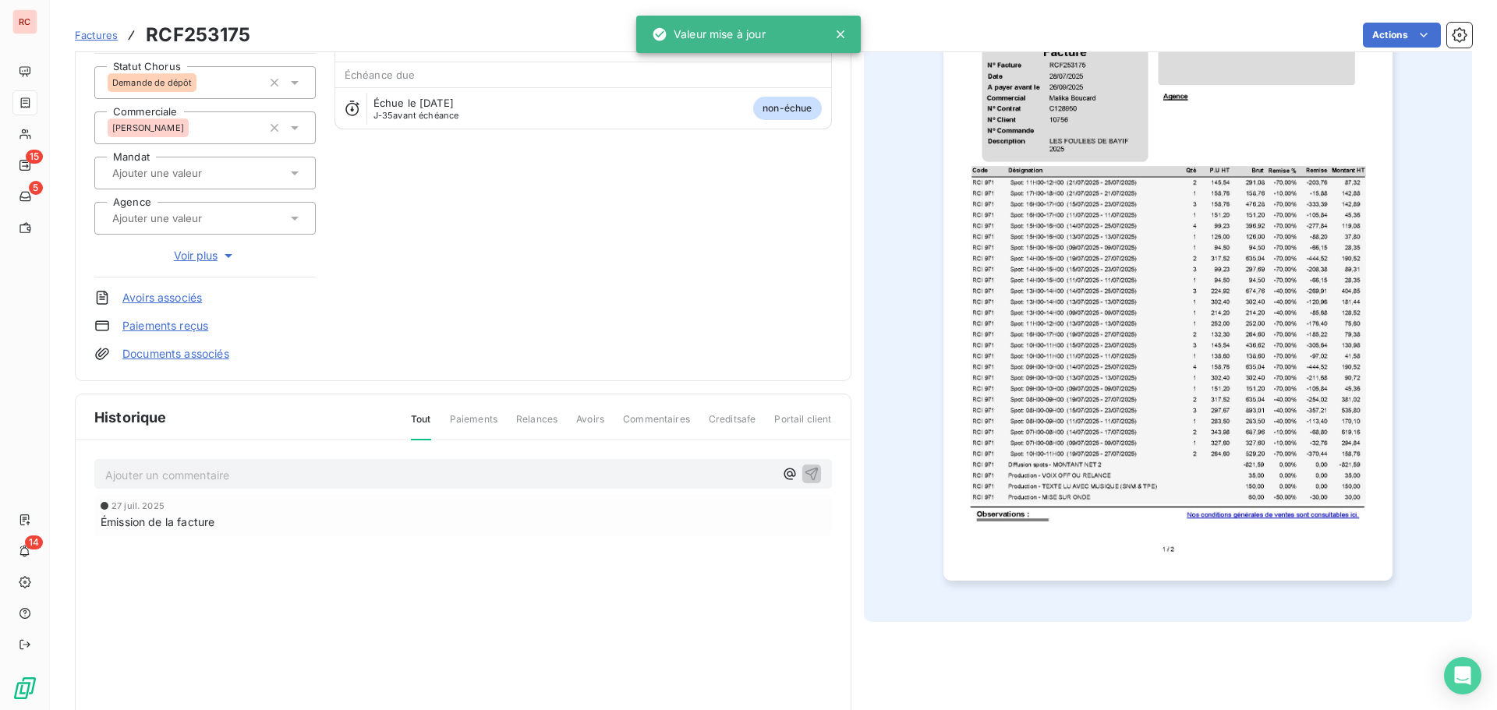
click at [167, 472] on p "Ajouter un commentaire ﻿" at bounding box center [439, 474] width 669 height 19
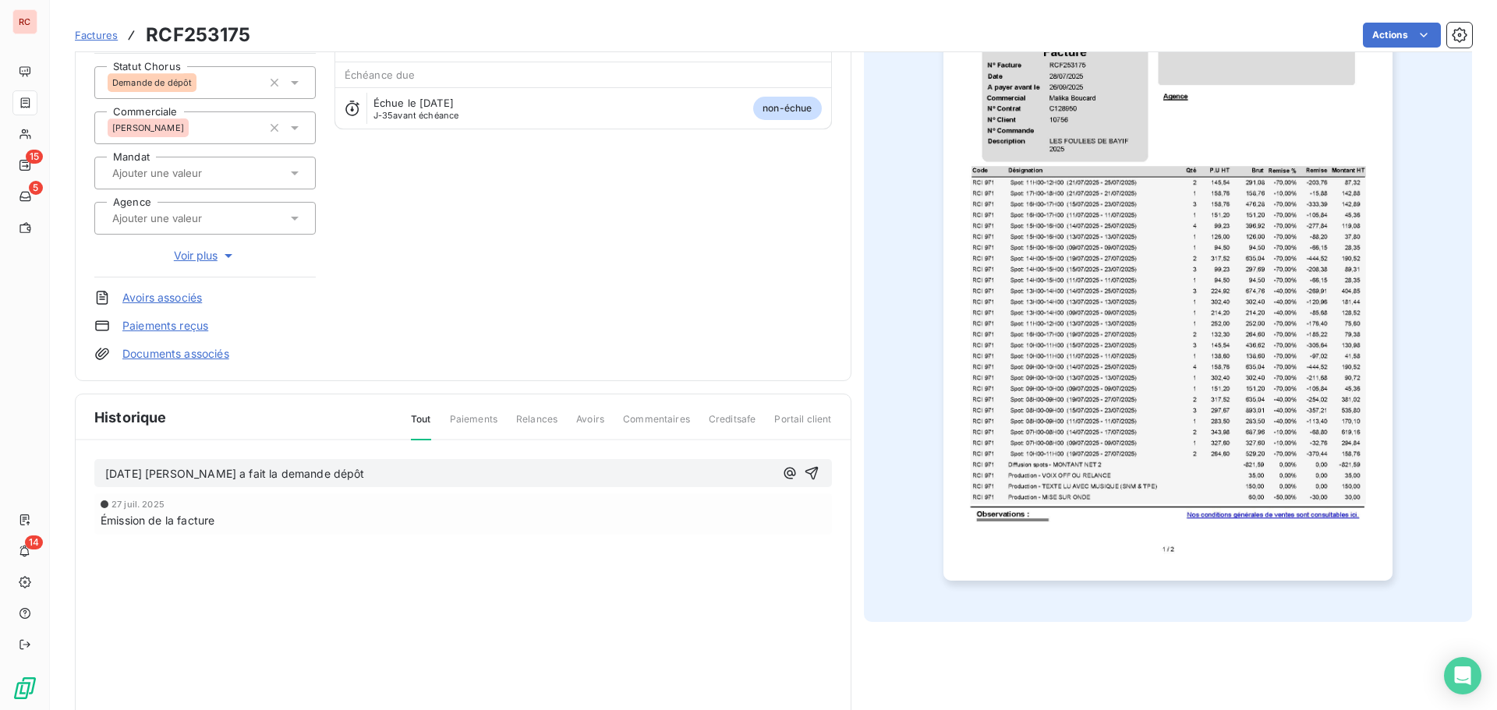
click at [413, 470] on p "20/08/2025 Malika a fait la demande dépôt" at bounding box center [439, 474] width 669 height 18
click at [804, 472] on icon "button" at bounding box center [812, 473] width 16 height 16
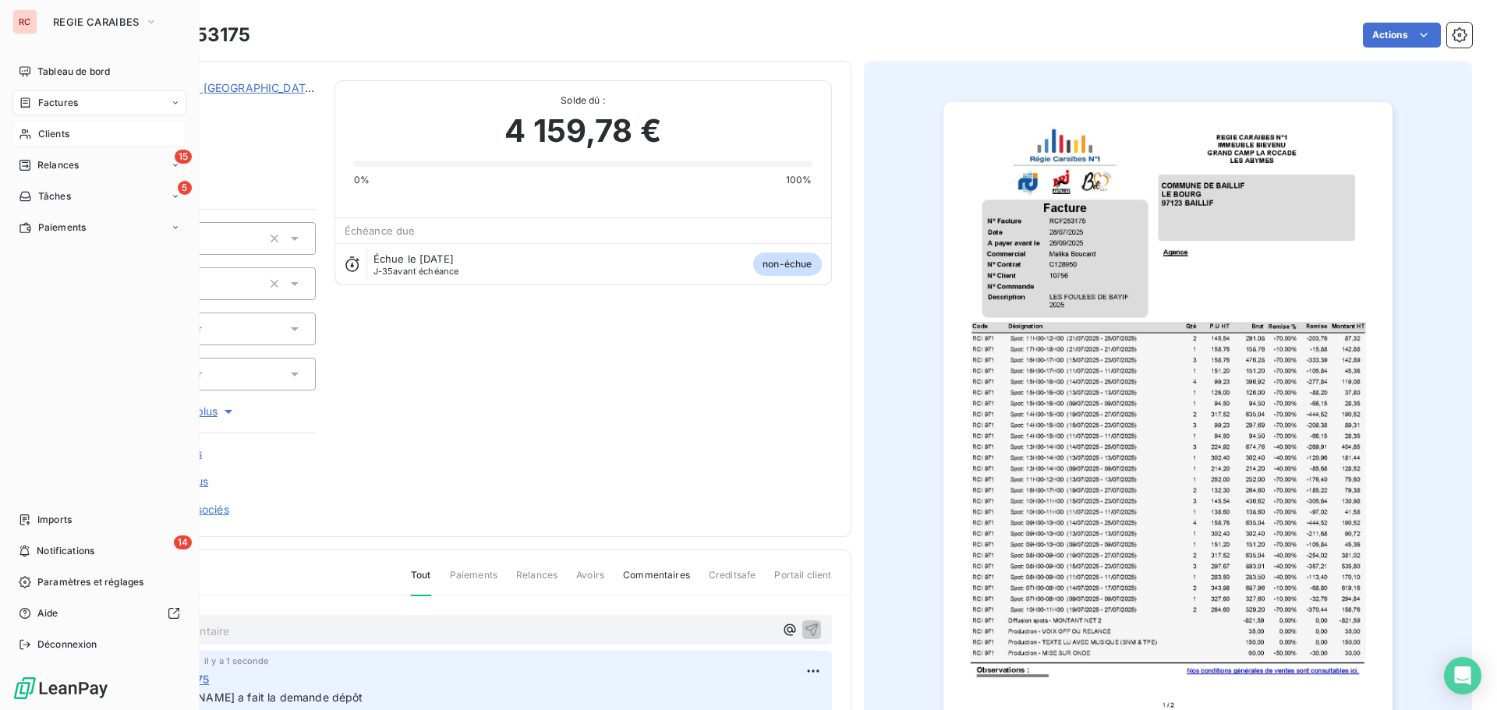
drag, startPoint x: 44, startPoint y: 126, endPoint x: 37, endPoint y: 138, distance: 14.3
click at [38, 138] on span "Clients" at bounding box center [53, 134] width 31 height 14
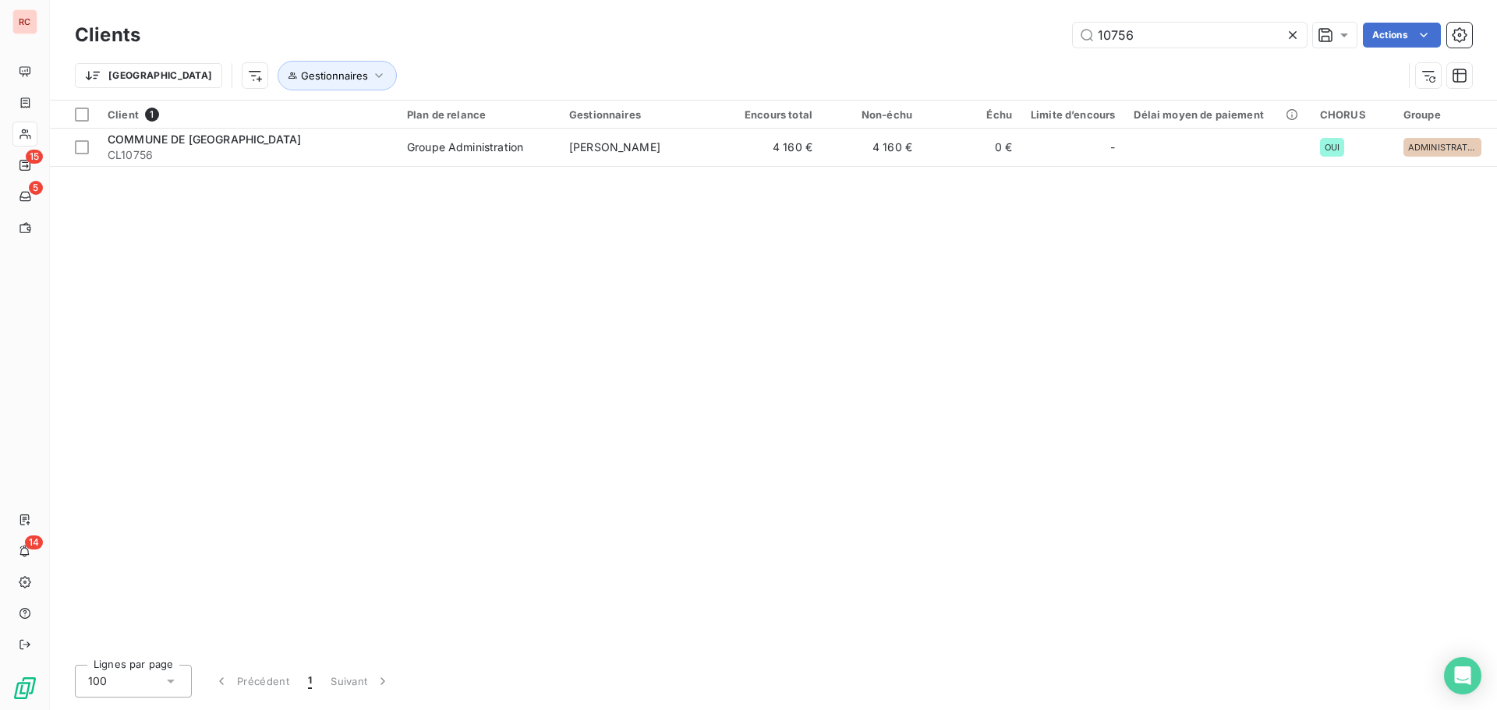
drag, startPoint x: 1143, startPoint y: 51, endPoint x: 1063, endPoint y: 44, distance: 80.6
click at [1063, 44] on div "Clients 10756 Actions" at bounding box center [773, 35] width 1397 height 33
drag, startPoint x: 1150, startPoint y: 37, endPoint x: 1018, endPoint y: 37, distance: 131.8
click at [1018, 37] on div "10756 Actions" at bounding box center [815, 35] width 1313 height 25
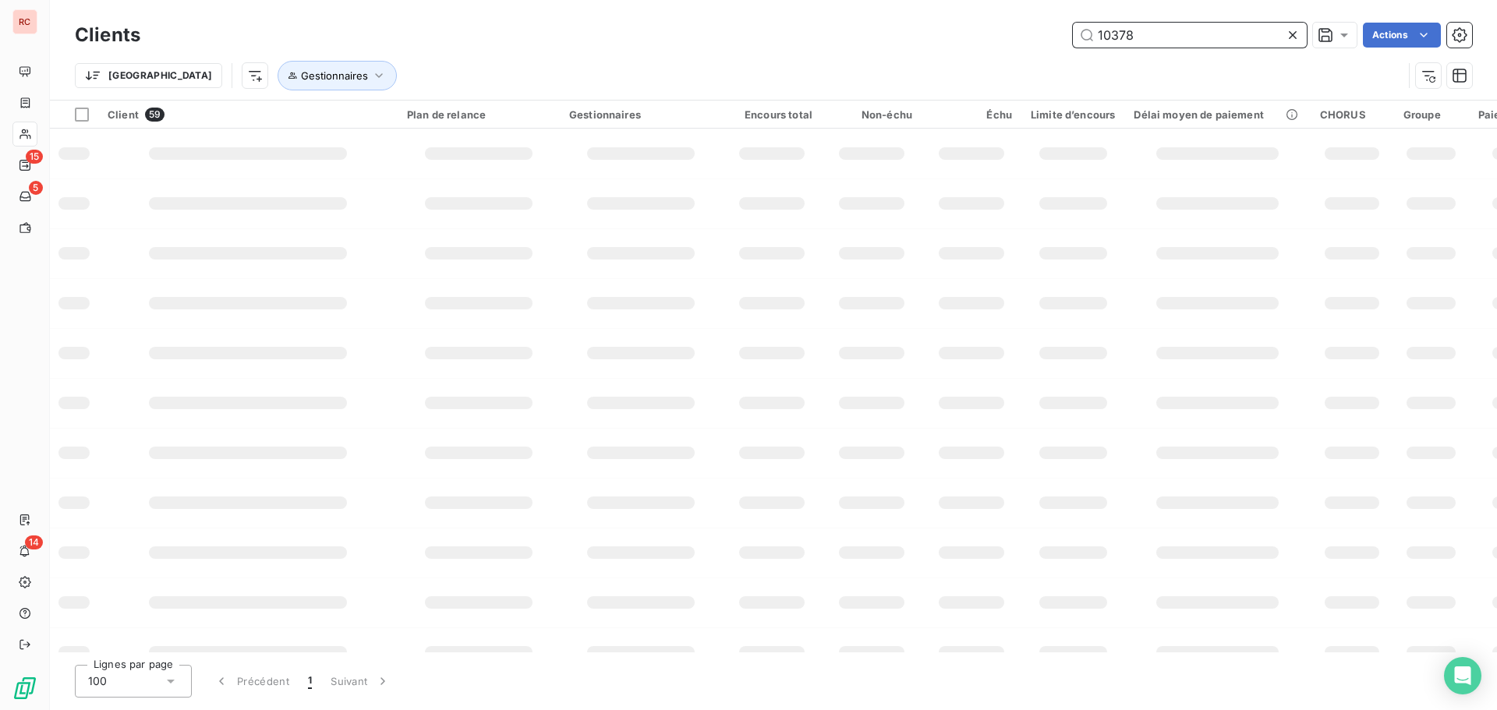
type input "10378"
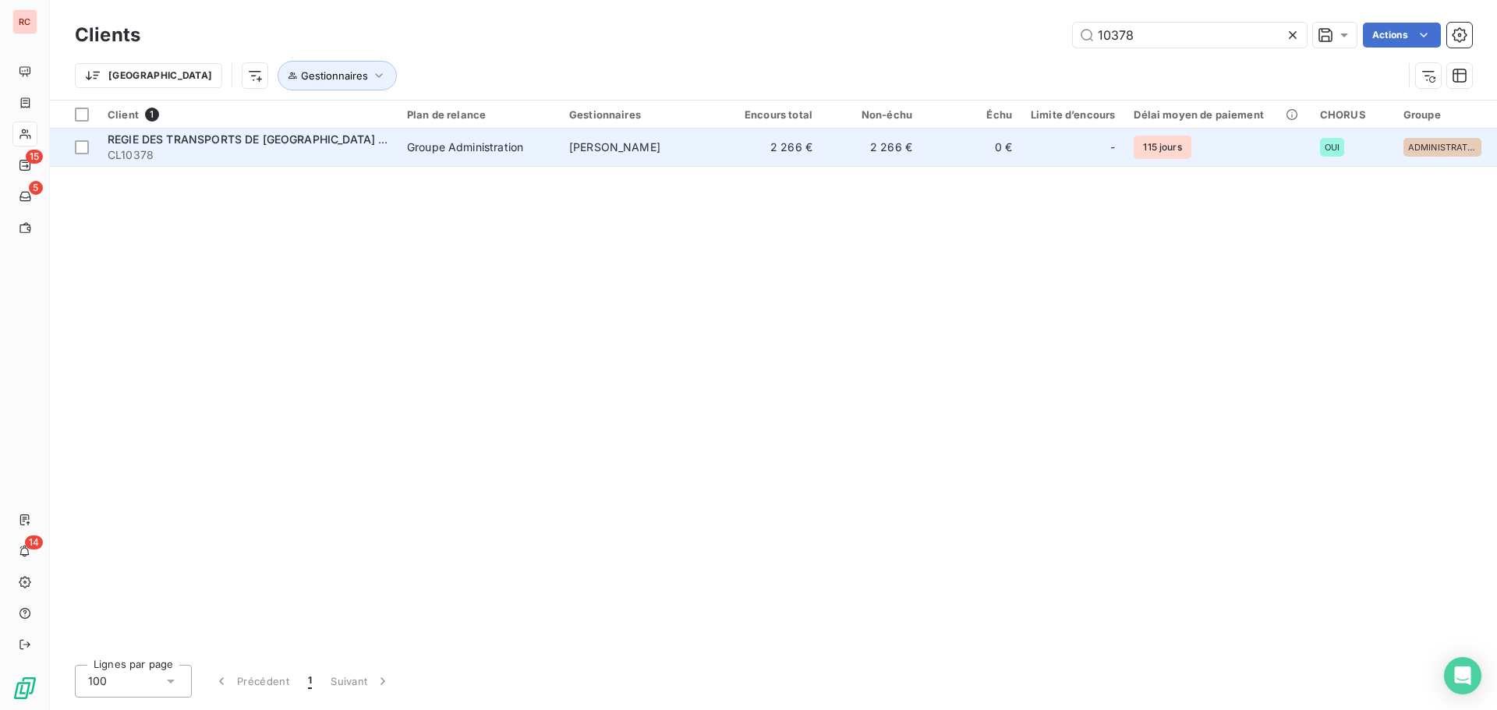
click at [476, 155] on td "Groupe Administration" at bounding box center [479, 147] width 162 height 37
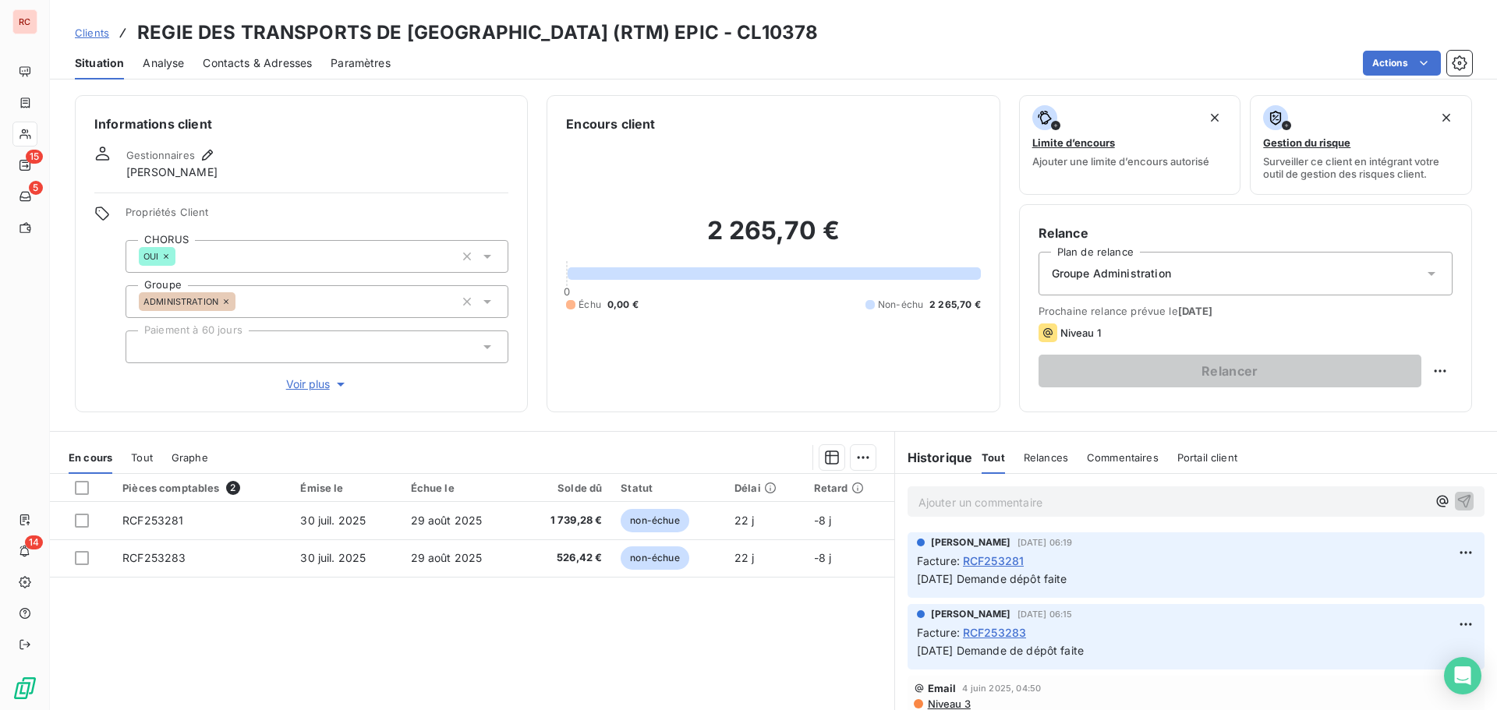
click at [918, 504] on p "Ajouter un commentaire ﻿" at bounding box center [1172, 502] width 508 height 19
click at [1081, 499] on p "20/0820025 RCF253335" at bounding box center [1172, 502] width 508 height 18
drag, startPoint x: 1146, startPoint y: 500, endPoint x: 1106, endPoint y: 511, distance: 41.4
click at [1106, 511] on div "20/0820025 RCF253335 + 34 demande depot (factures août)" at bounding box center [1196, 501] width 577 height 29
click at [1251, 501] on p "20/0820025 RCF253335 + 34 demande depot (factures août)" at bounding box center [1172, 502] width 508 height 18
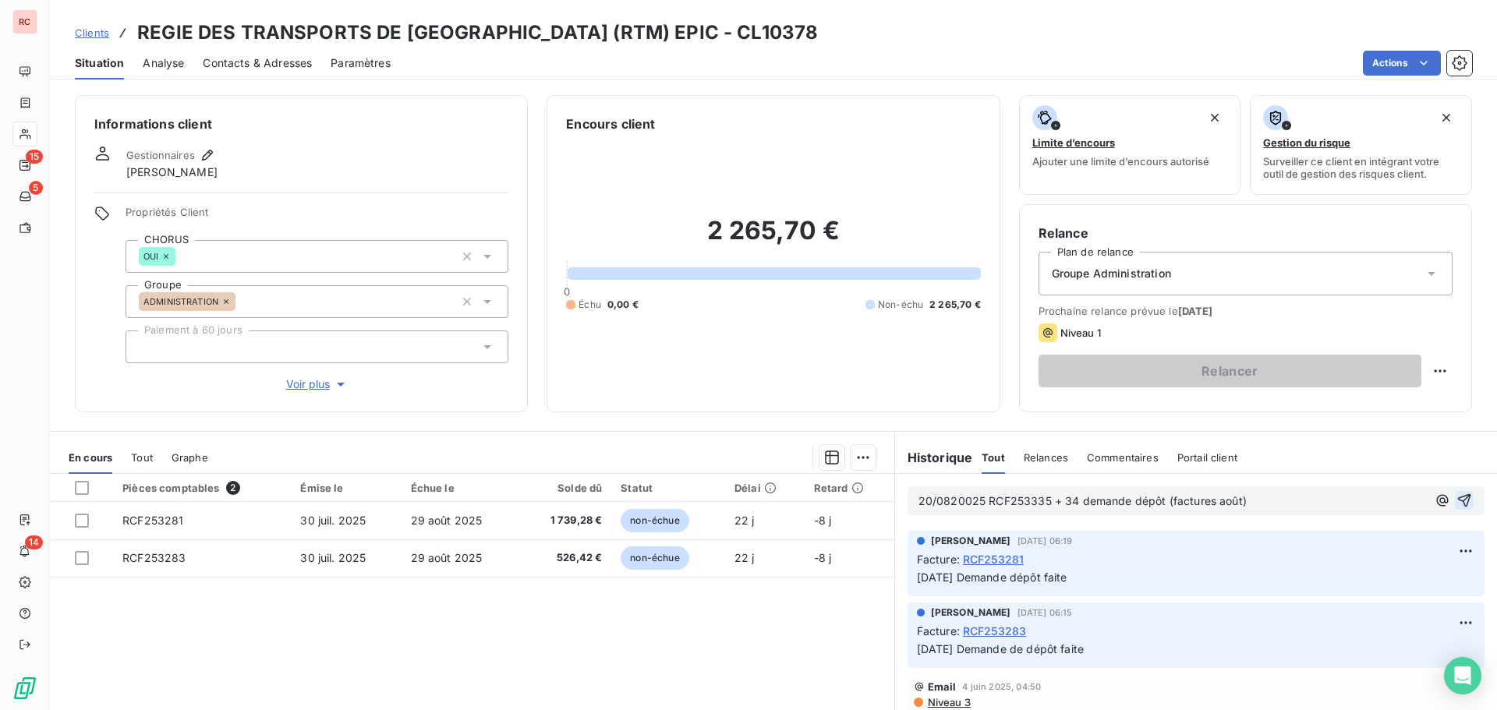
click at [1456, 499] on icon "button" at bounding box center [1464, 501] width 16 height 16
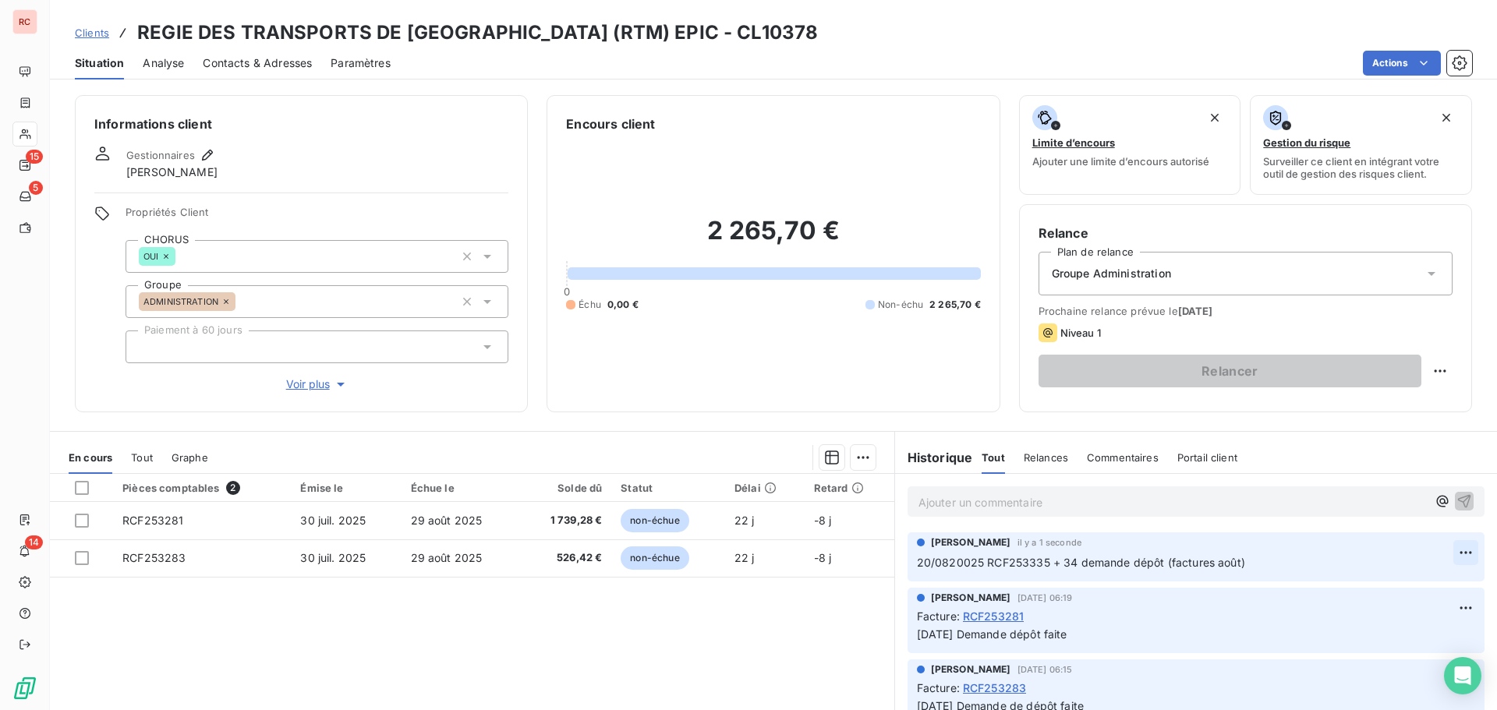
click at [1442, 548] on html "RC 15 5 14 Clients REGIE DES TRANSPORTS DE MARTINIQUE (RTM) EPIC - CL10378 Situ…" at bounding box center [748, 355] width 1497 height 710
click at [1377, 585] on div "Editer" at bounding box center [1404, 587] width 87 height 25
click at [944, 561] on span "20/0820025 RCF253335 + 34 demande dépôt (factures août)" at bounding box center [1081, 562] width 328 height 13
click at [964, 564] on span "20/08/20025 RCF253335 + 34 demande dépôt (factures août)" at bounding box center [1083, 562] width 332 height 13
click at [1460, 559] on icon "button" at bounding box center [1466, 562] width 13 height 13
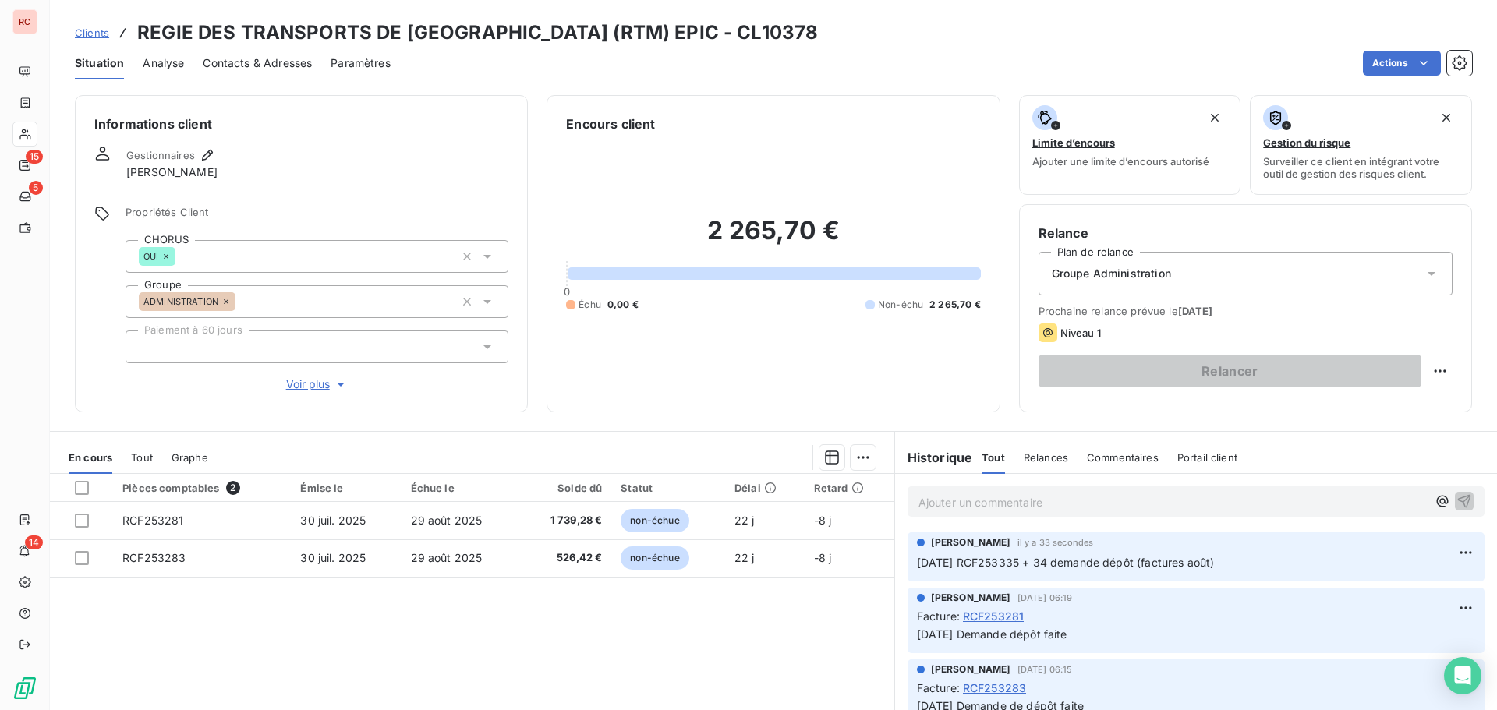
click at [102, 33] on span "Clients" at bounding box center [92, 33] width 34 height 12
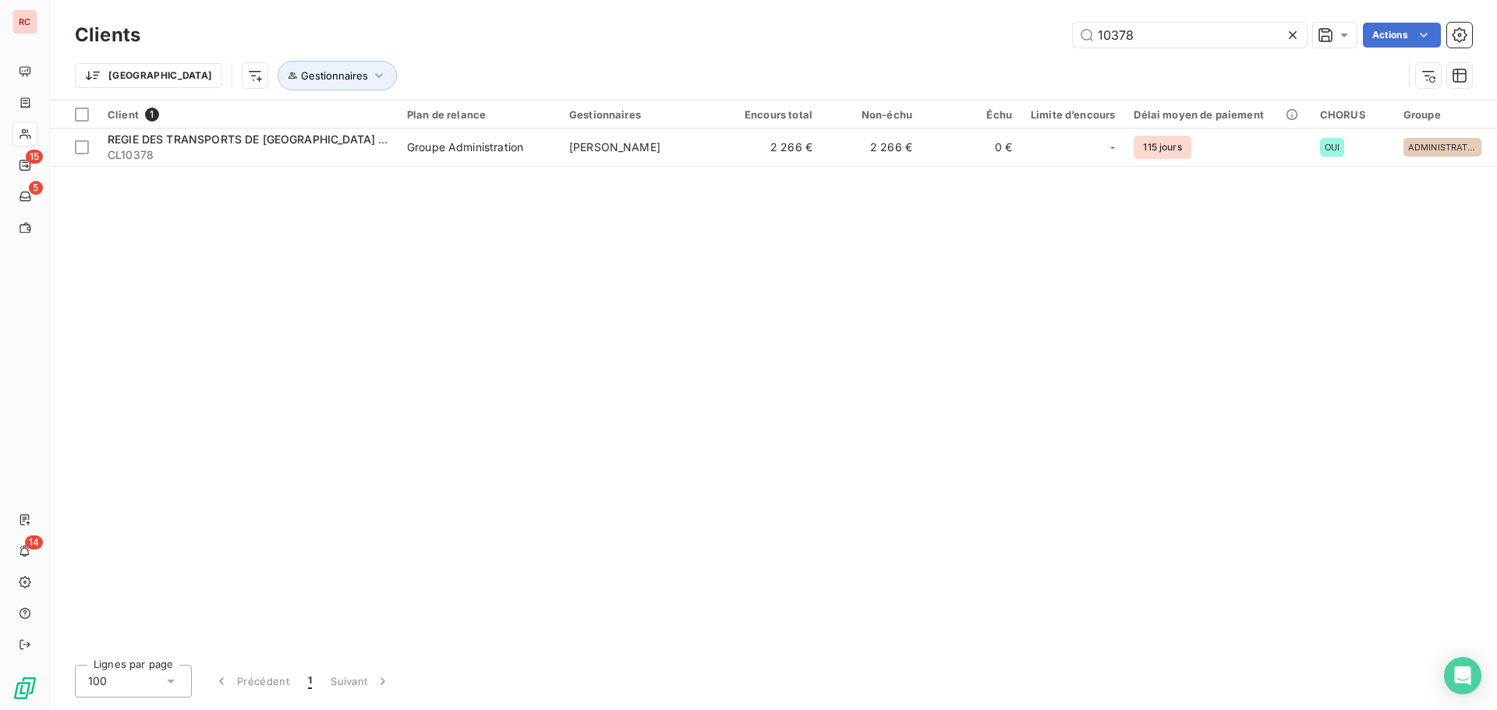
drag, startPoint x: 1180, startPoint y: 36, endPoint x: 1013, endPoint y: 56, distance: 168.1
click at [1013, 56] on div "Clients 10378 Actions Trier Gestionnaires" at bounding box center [773, 59] width 1397 height 81
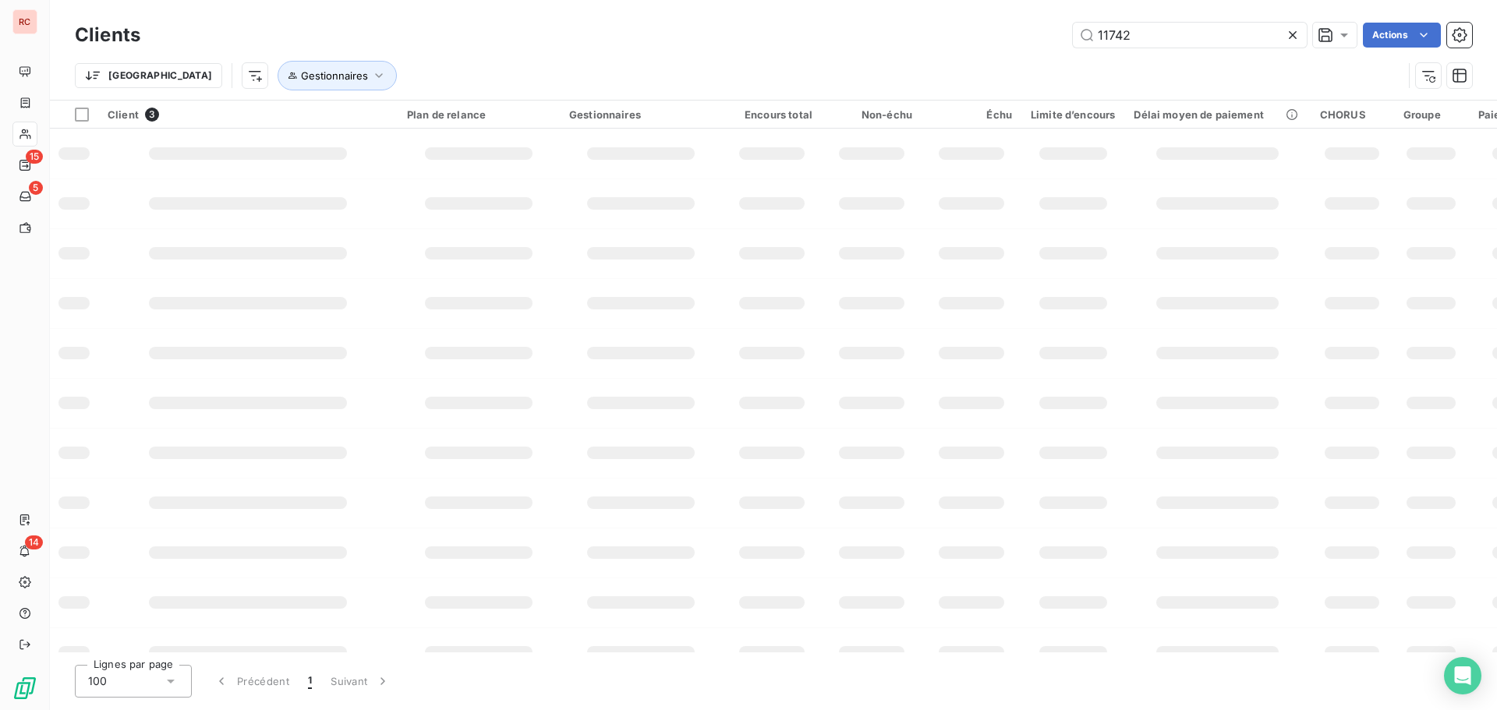
type input "11742"
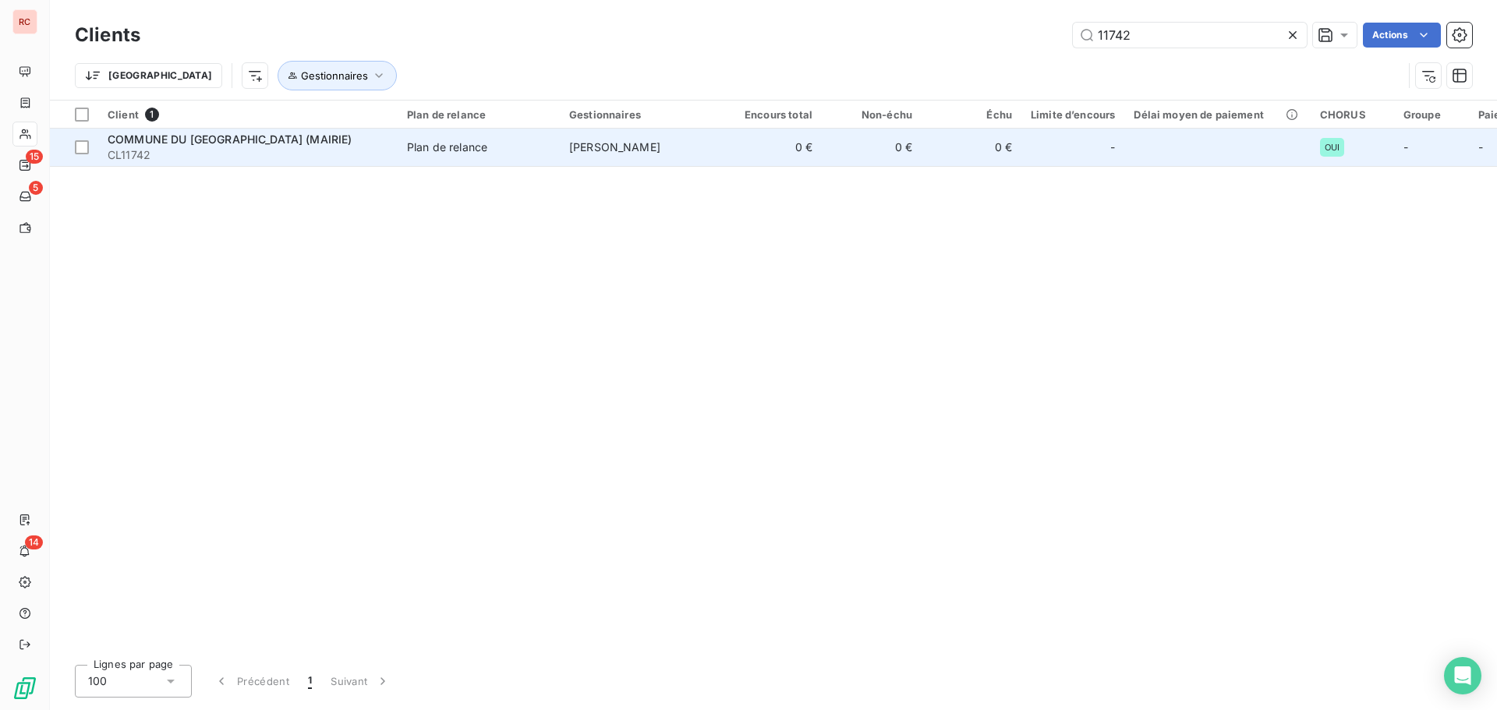
click at [515, 151] on span "Plan de relance" at bounding box center [478, 148] width 143 height 16
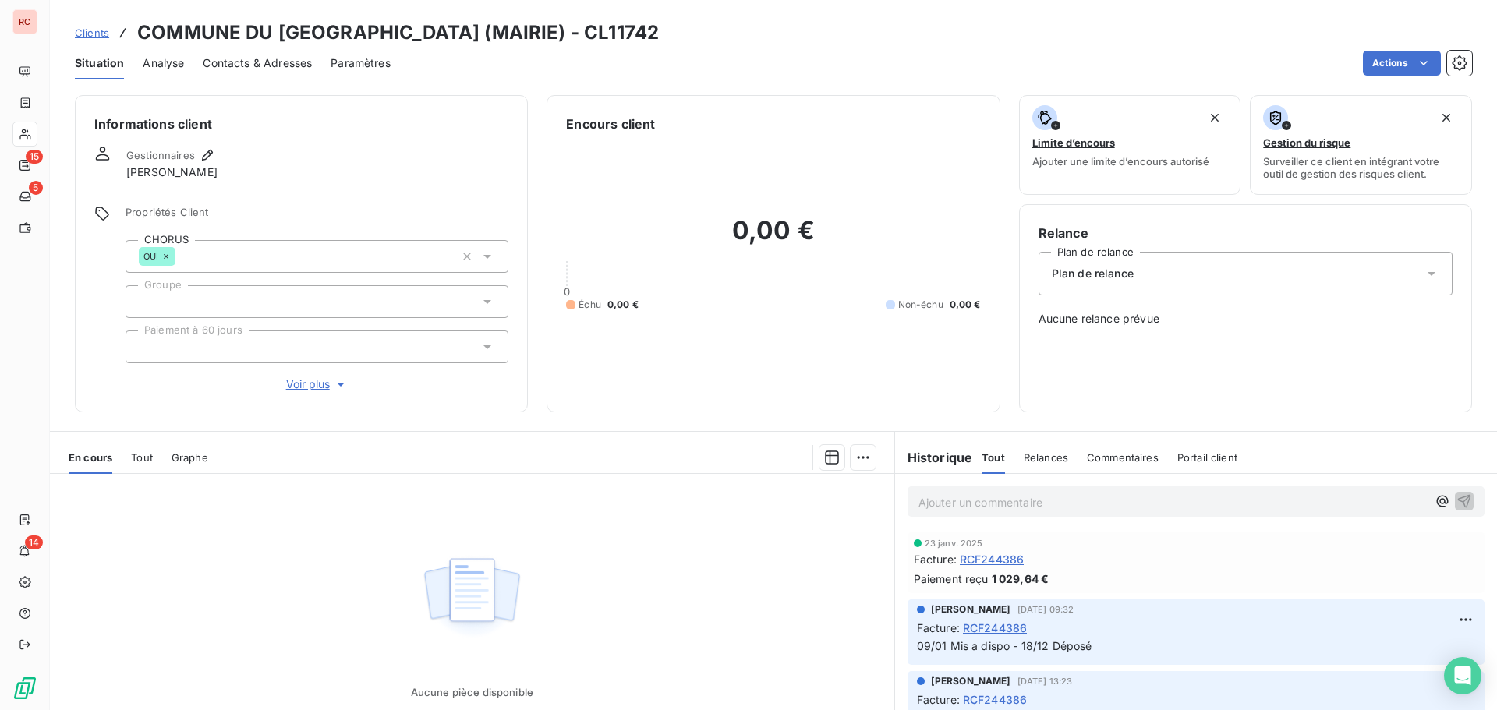
click at [940, 503] on p "Ajouter un commentaire ﻿" at bounding box center [1172, 502] width 508 height 19
click at [950, 507] on p "Ajouter un commentaire ﻿" at bounding box center [1172, 502] width 508 height 19
click at [1373, 506] on p "250/08/2025 Sandra a foait la demande dépôt pour les facture d aout RCF253340 +" at bounding box center [1172, 502] width 508 height 18
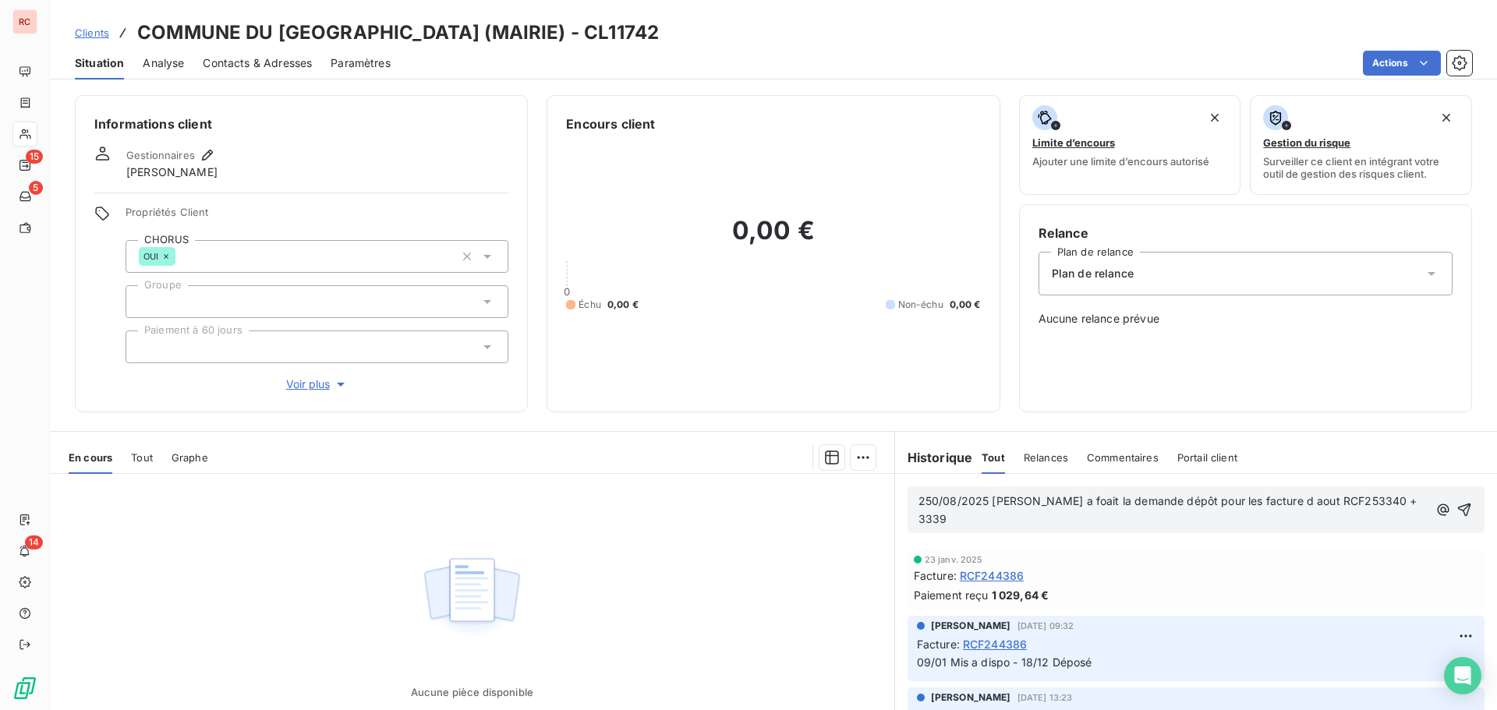
click at [1358, 501] on span "250/08/2025 Sandra a foait la demande dépôt pour les facture d aout RCF253340 +…" at bounding box center [1169, 509] width 502 height 31
click at [1051, 504] on span "250/08/2025 Sandra a foait la demande dépôt pour les facture d aout RCF253340 +…" at bounding box center [1169, 509] width 502 height 31
click at [1045, 501] on span "250/08/2025 Sandra a foait la demande dépôt pour les facture d aout RCF253340 +…" at bounding box center [1169, 509] width 502 height 31
click at [1457, 502] on icon "button" at bounding box center [1465, 510] width 16 height 16
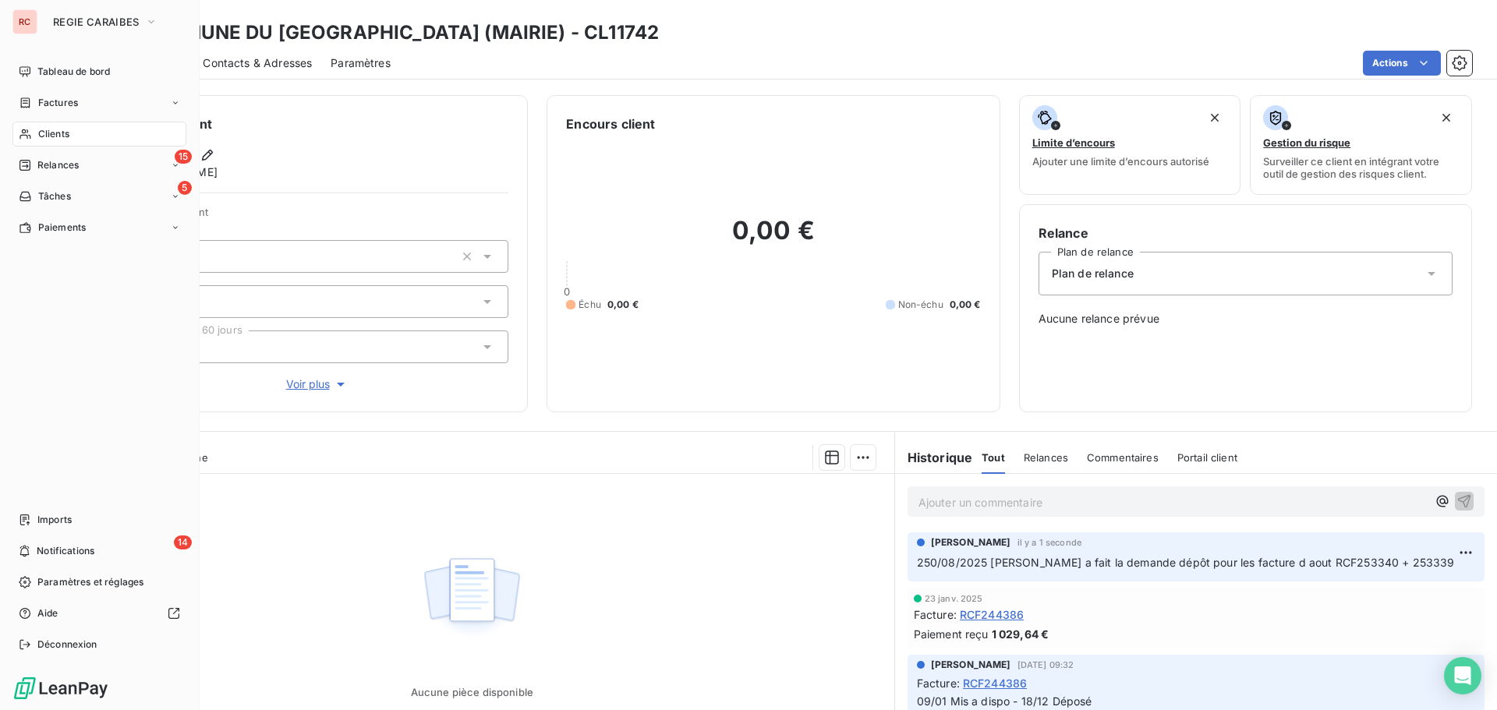
click at [62, 138] on span "Clients" at bounding box center [53, 134] width 31 height 14
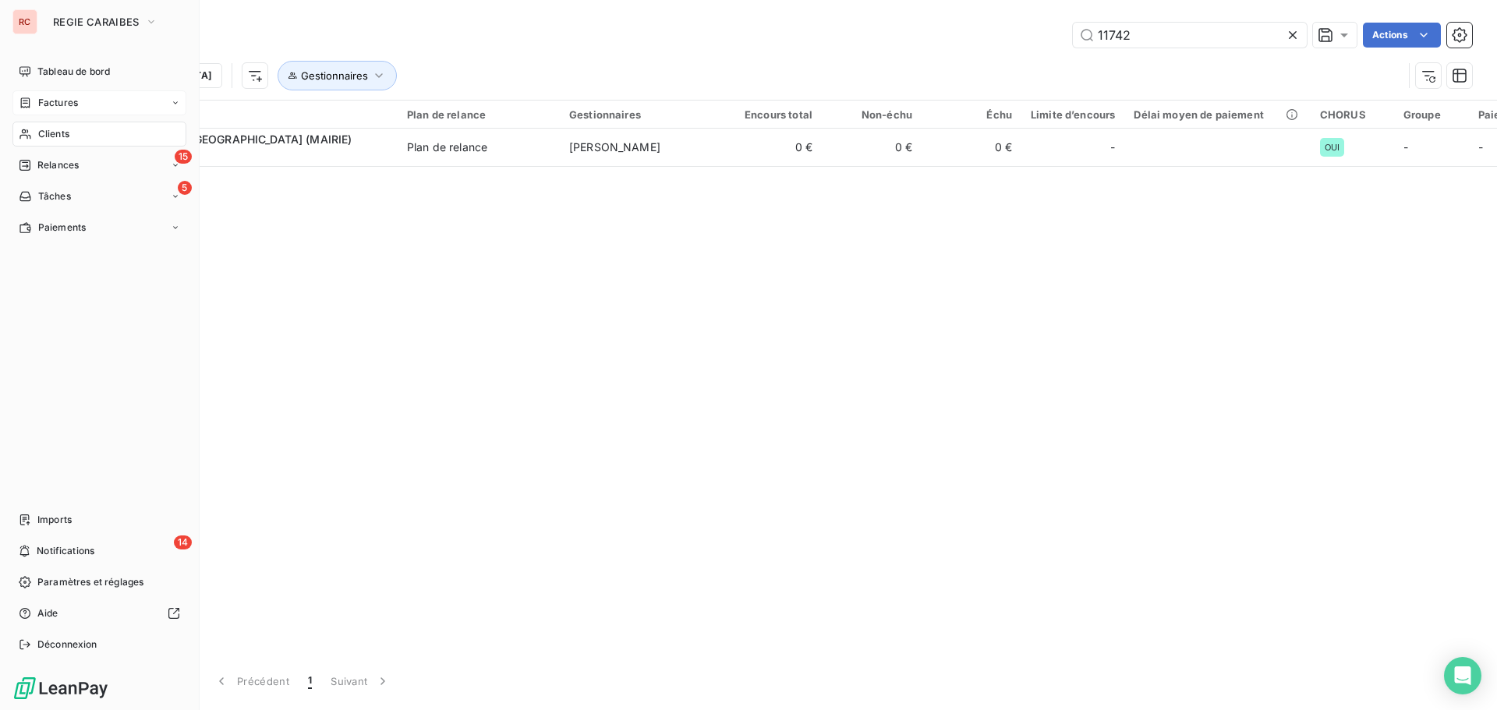
click at [68, 111] on div "Factures" at bounding box center [99, 102] width 174 height 25
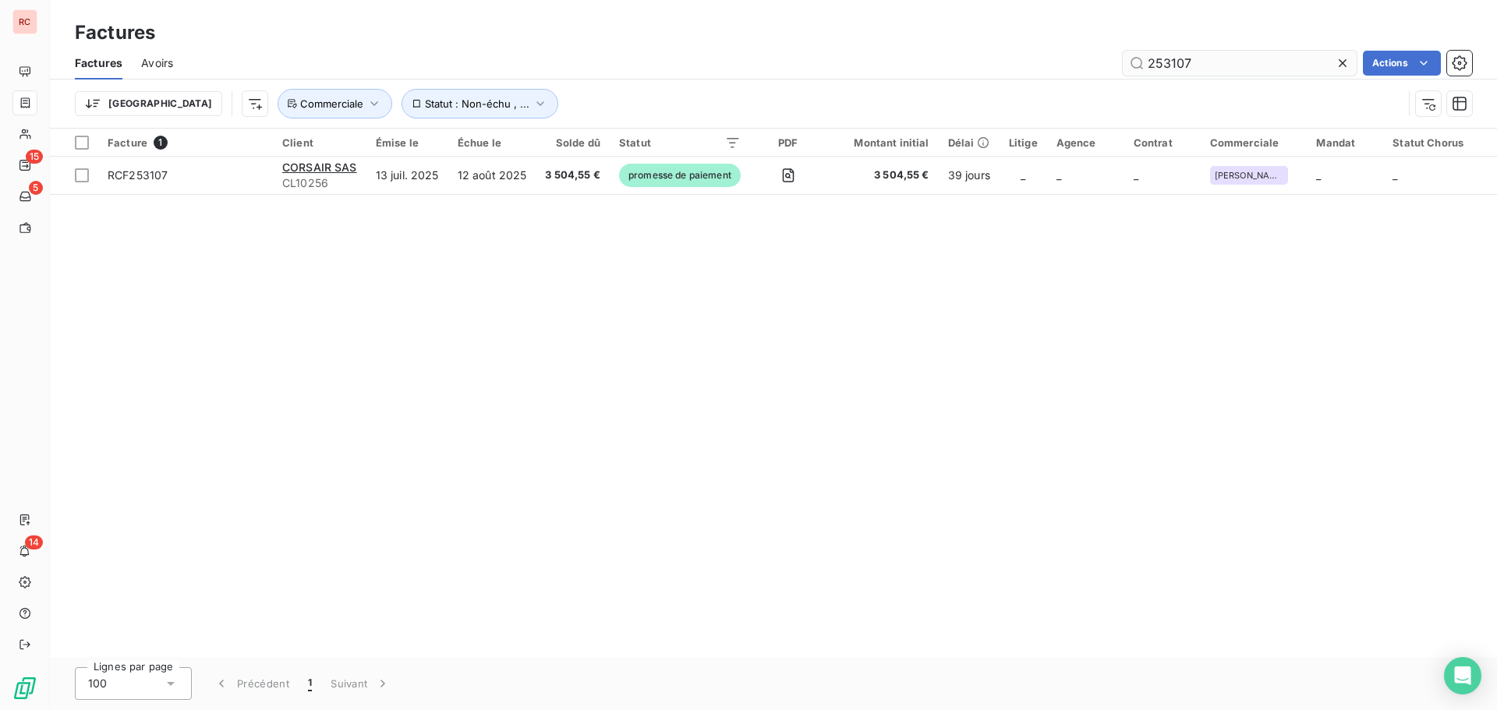
drag, startPoint x: 1219, startPoint y: 66, endPoint x: 1162, endPoint y: 65, distance: 56.9
click at [1162, 65] on input "253107" at bounding box center [1240, 63] width 234 height 25
type input "253065"
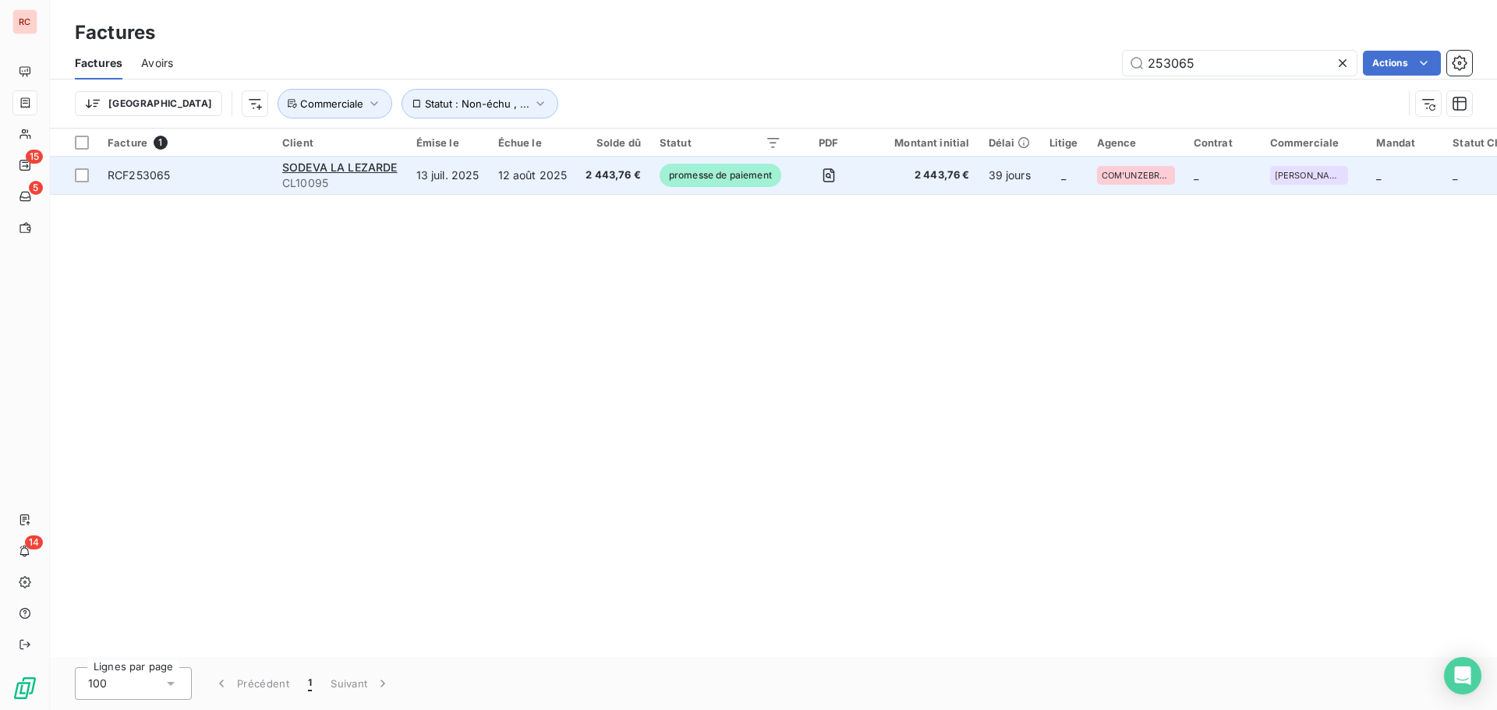
click at [404, 168] on td "SODEVA LA LEZARDE CL10095" at bounding box center [340, 175] width 134 height 37
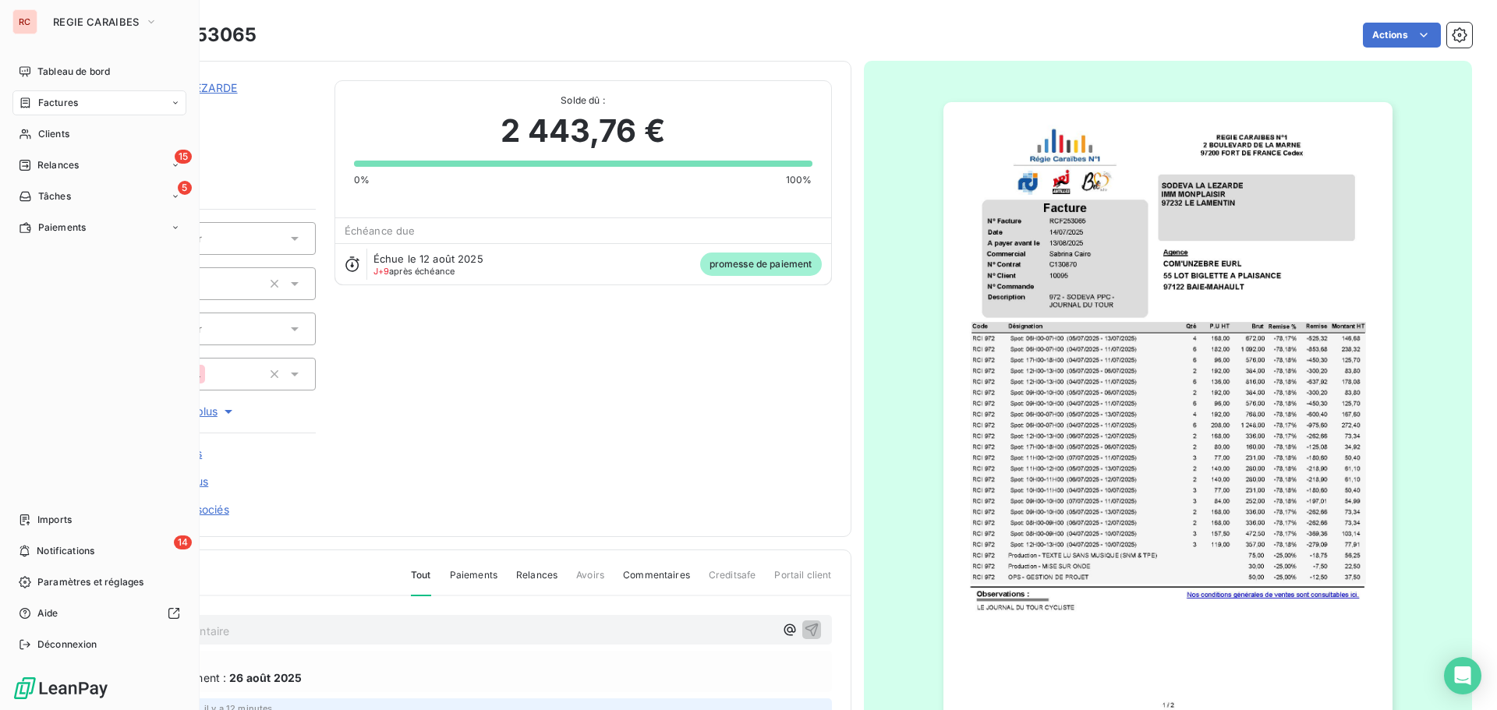
drag, startPoint x: 60, startPoint y: 135, endPoint x: 97, endPoint y: 118, distance: 41.2
click at [60, 135] on span "Clients" at bounding box center [53, 134] width 31 height 14
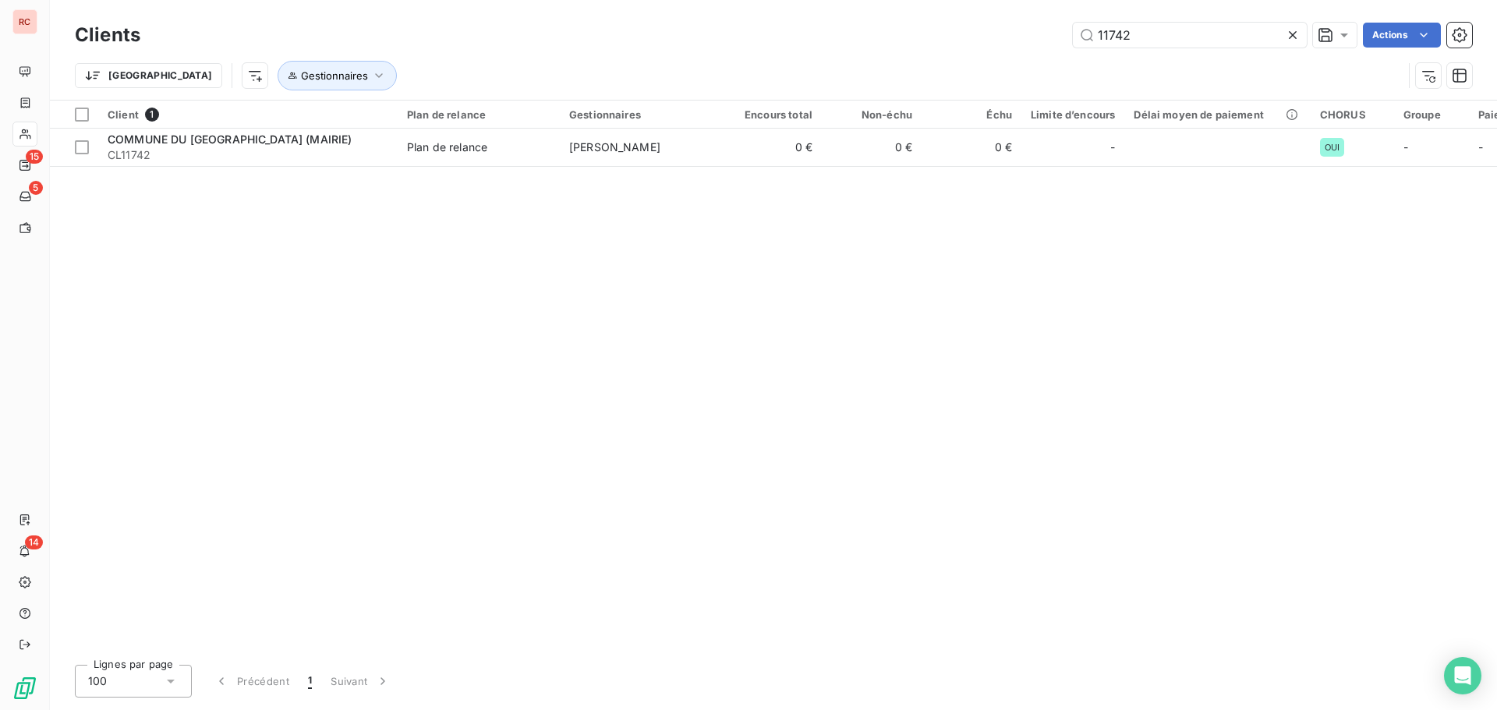
drag, startPoint x: 1151, startPoint y: 31, endPoint x: 955, endPoint y: 31, distance: 195.7
click at [955, 31] on div "11742 Actions" at bounding box center [815, 35] width 1313 height 25
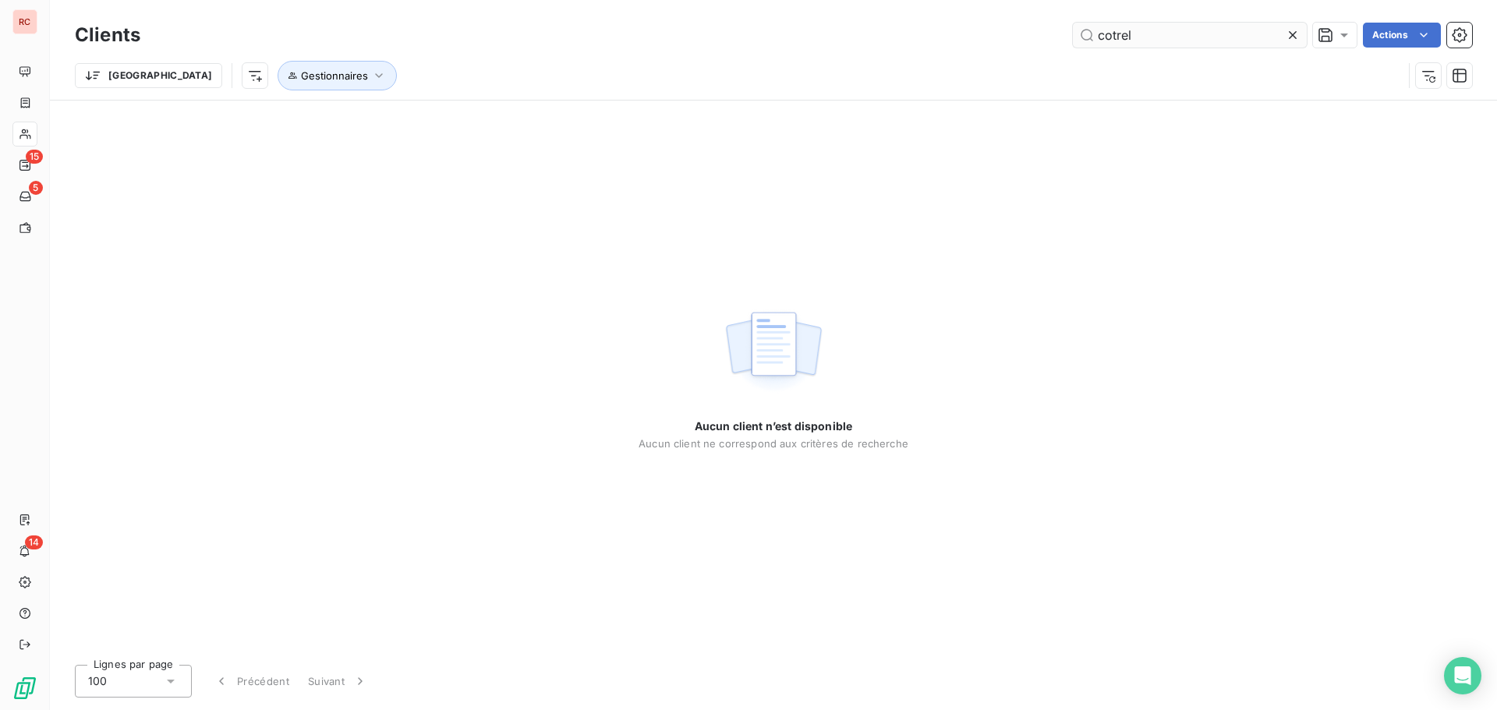
click at [1115, 32] on input "cotrel" at bounding box center [1190, 35] width 234 height 25
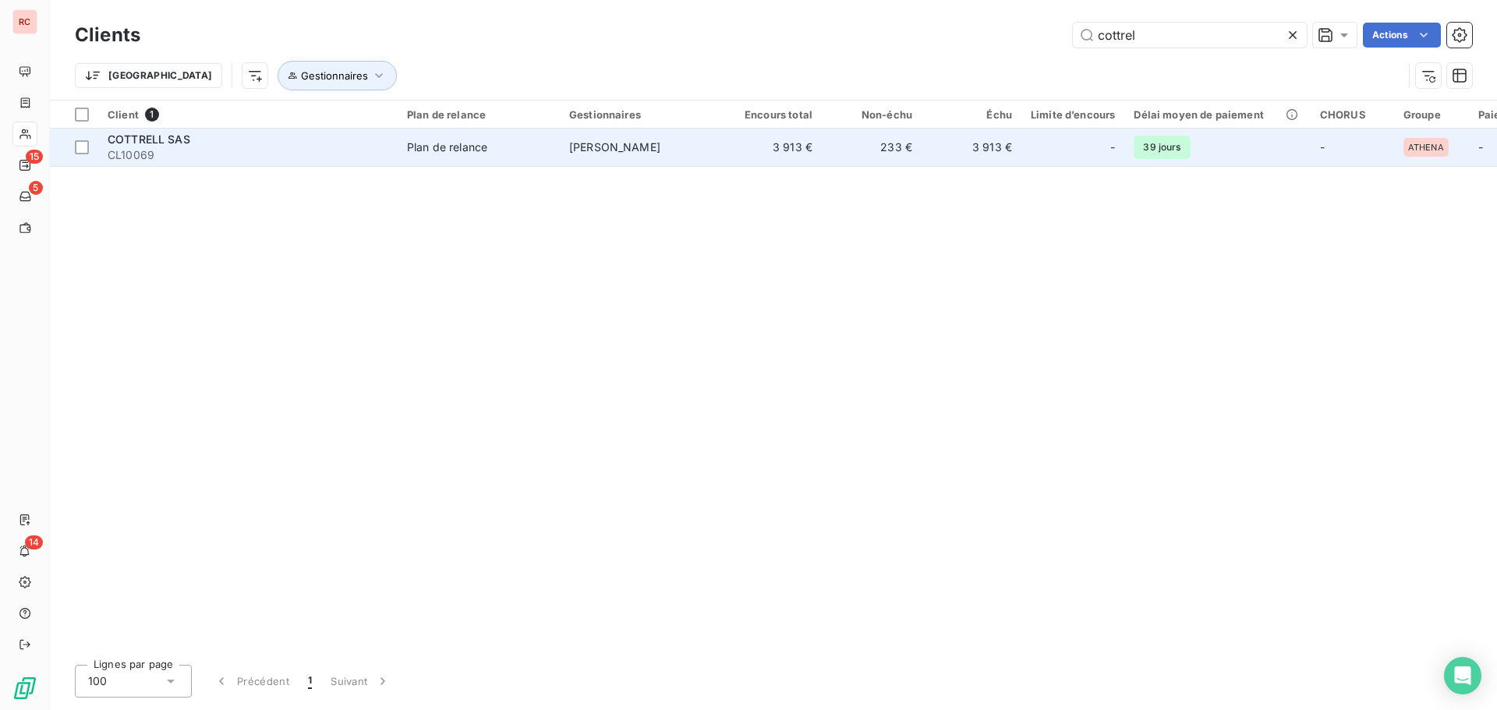
type input "cottrel"
click at [242, 150] on span "CL10069" at bounding box center [248, 155] width 281 height 16
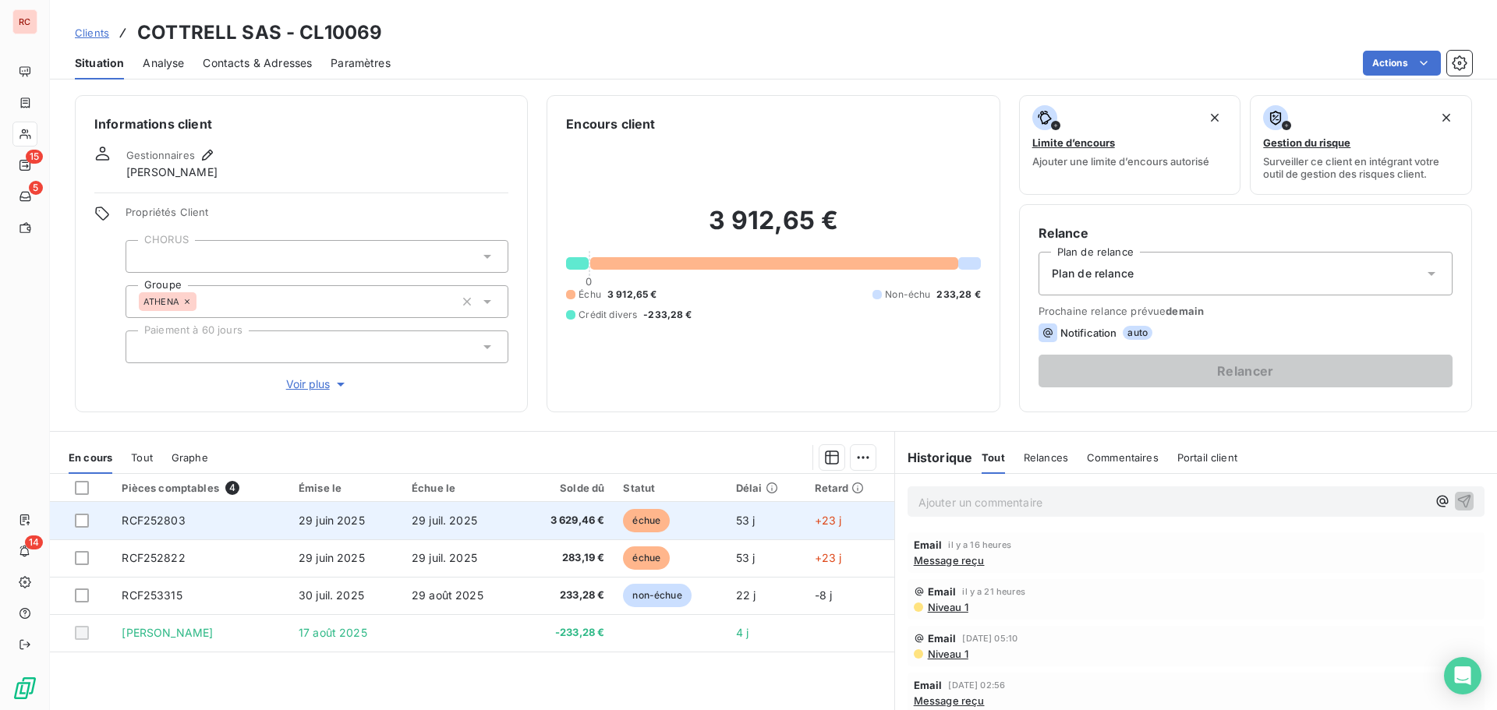
click at [303, 526] on span "29 juin 2025" at bounding box center [332, 520] width 66 height 13
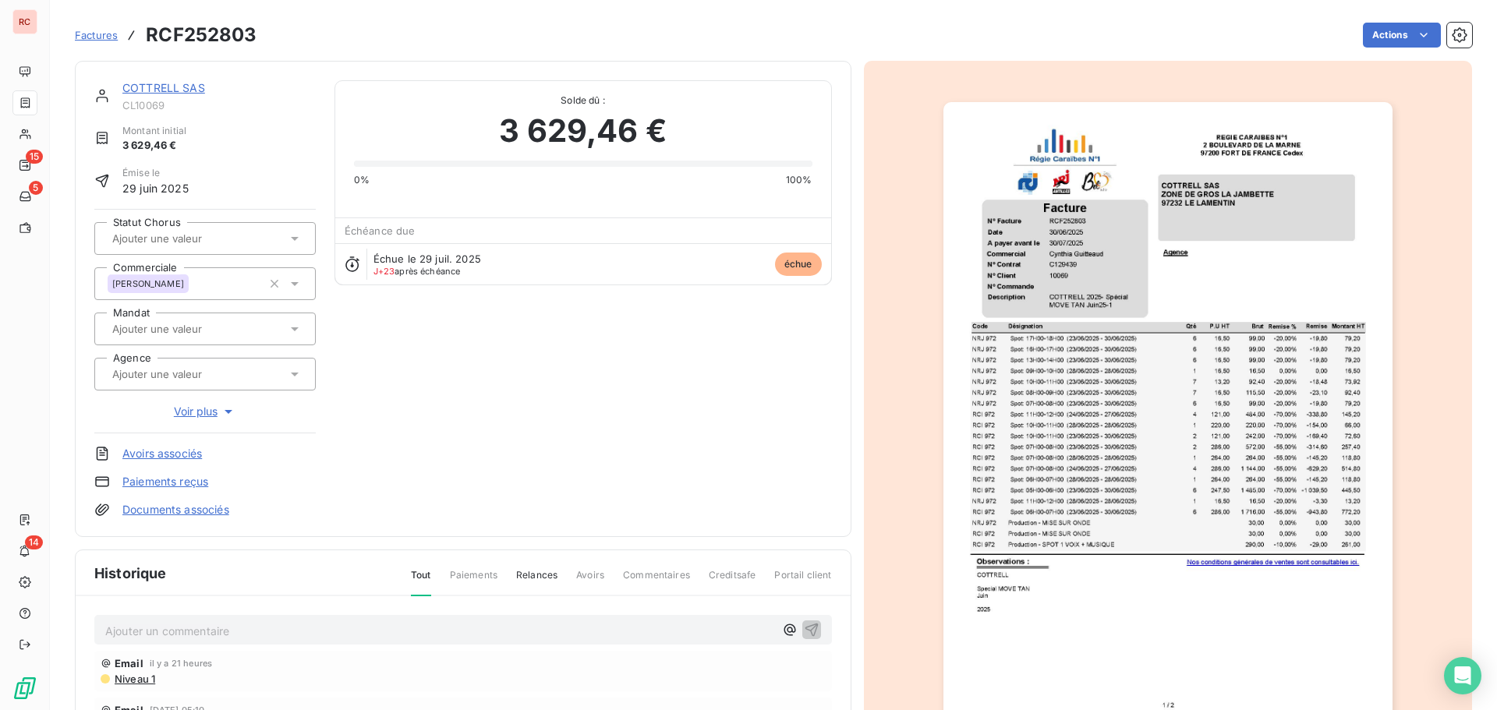
click at [135, 622] on p "Ajouter un commentaire ﻿" at bounding box center [439, 630] width 669 height 19
click at [294, 637] on p "20/08/2025 Retour cliente :" at bounding box center [439, 630] width 669 height 18
click at [1422, 34] on html "RC 15 5 14 Factures RCF252803 Actions COTTRELL SAS CL10069 Montant initial 3 62…" at bounding box center [748, 355] width 1497 height 710
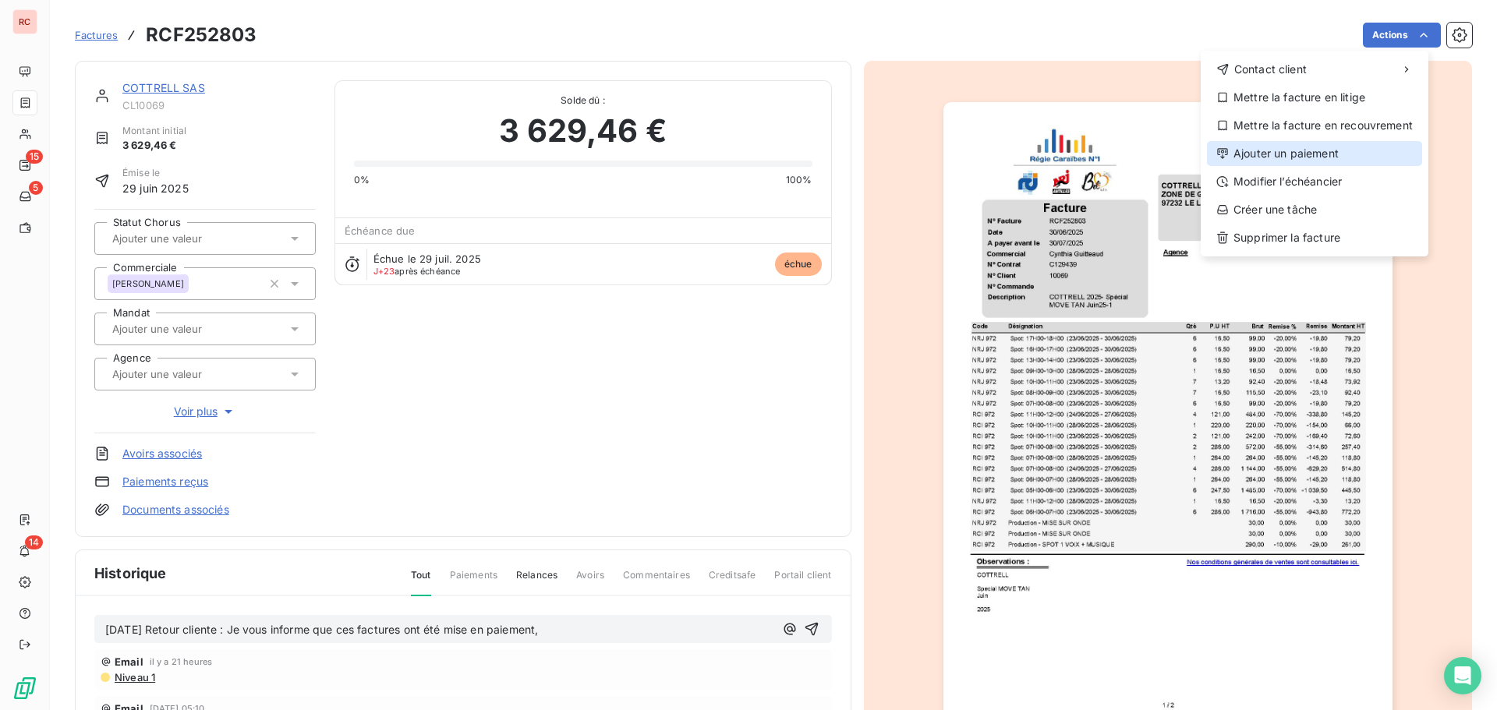
click at [1312, 150] on div "Ajouter un paiement" at bounding box center [1314, 153] width 215 height 25
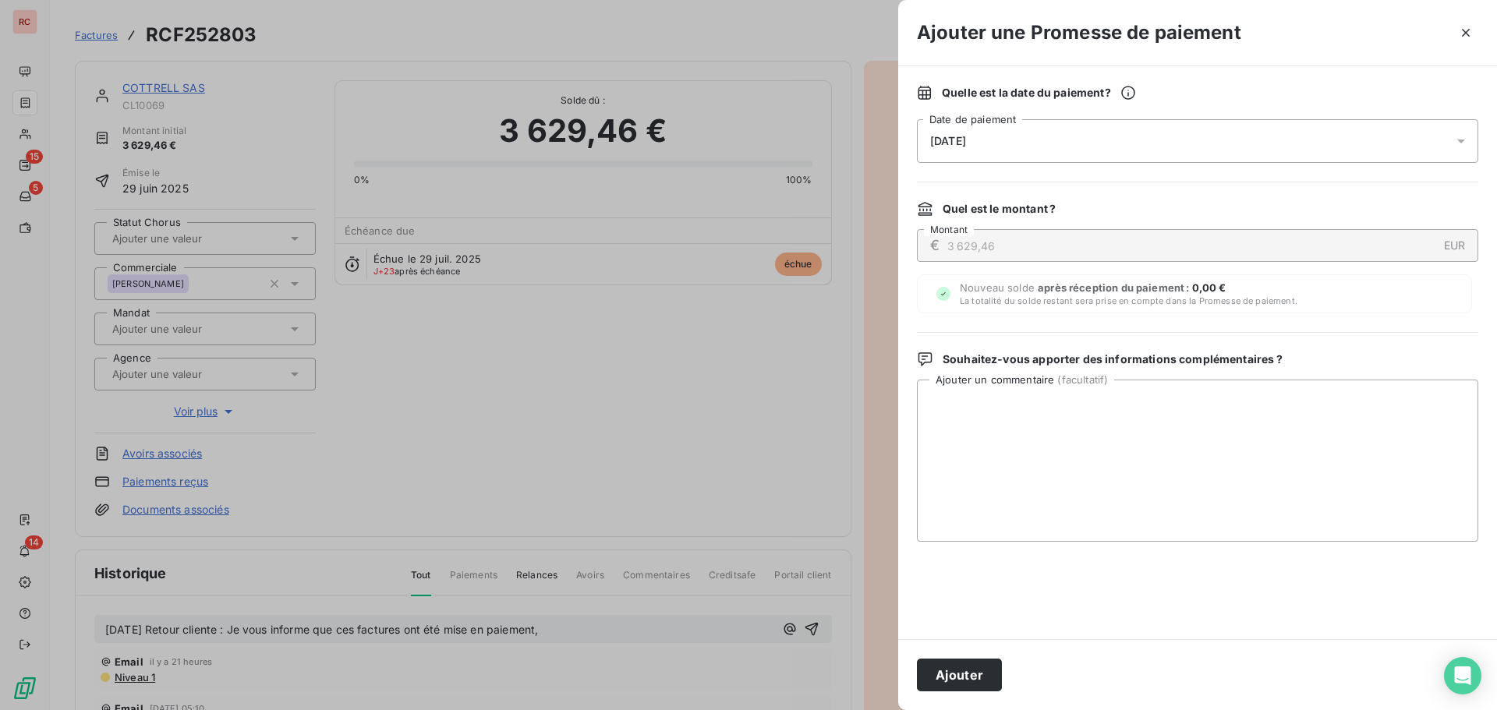
click at [1471, 145] on div at bounding box center [1465, 141] width 25 height 44
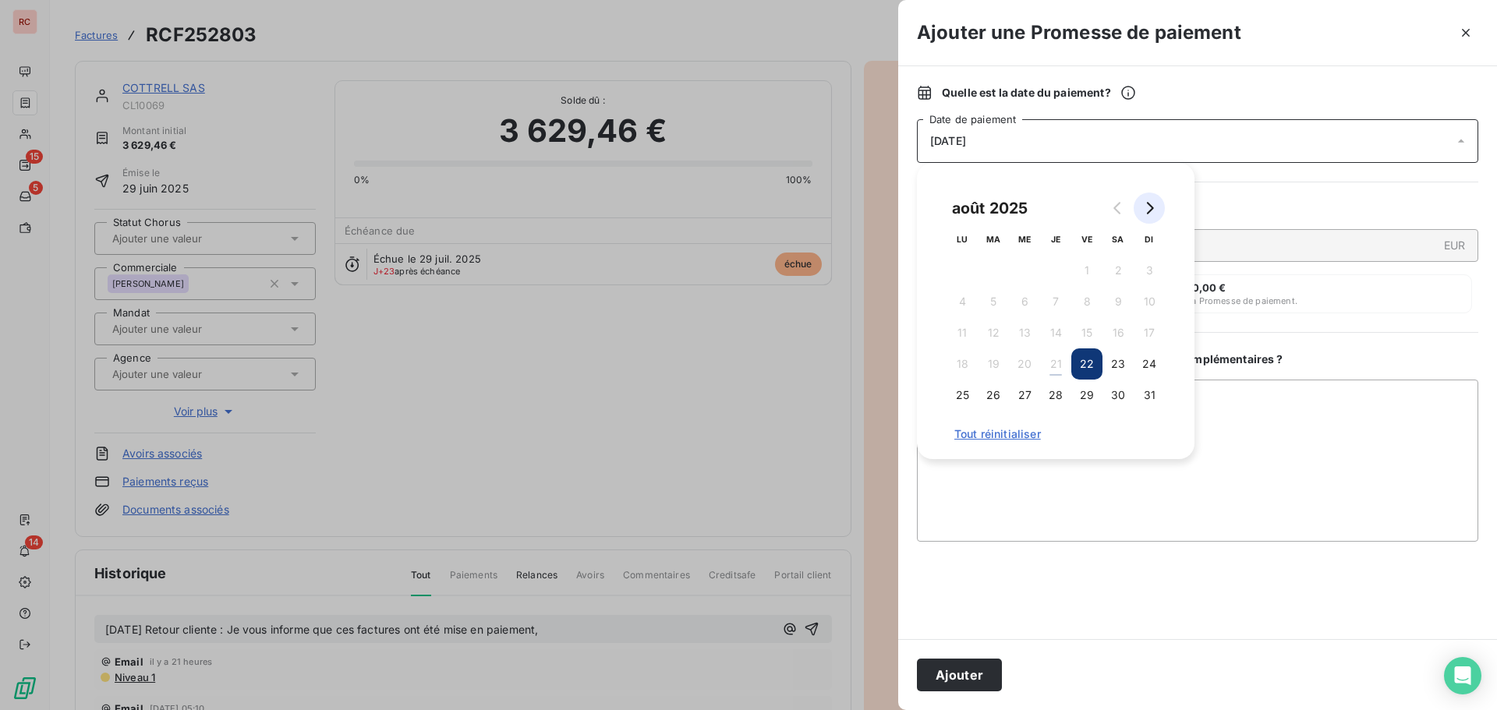
click at [1148, 211] on icon "Go to next month" at bounding box center [1149, 208] width 12 height 12
click at [1003, 263] on button "2" at bounding box center [993, 270] width 31 height 31
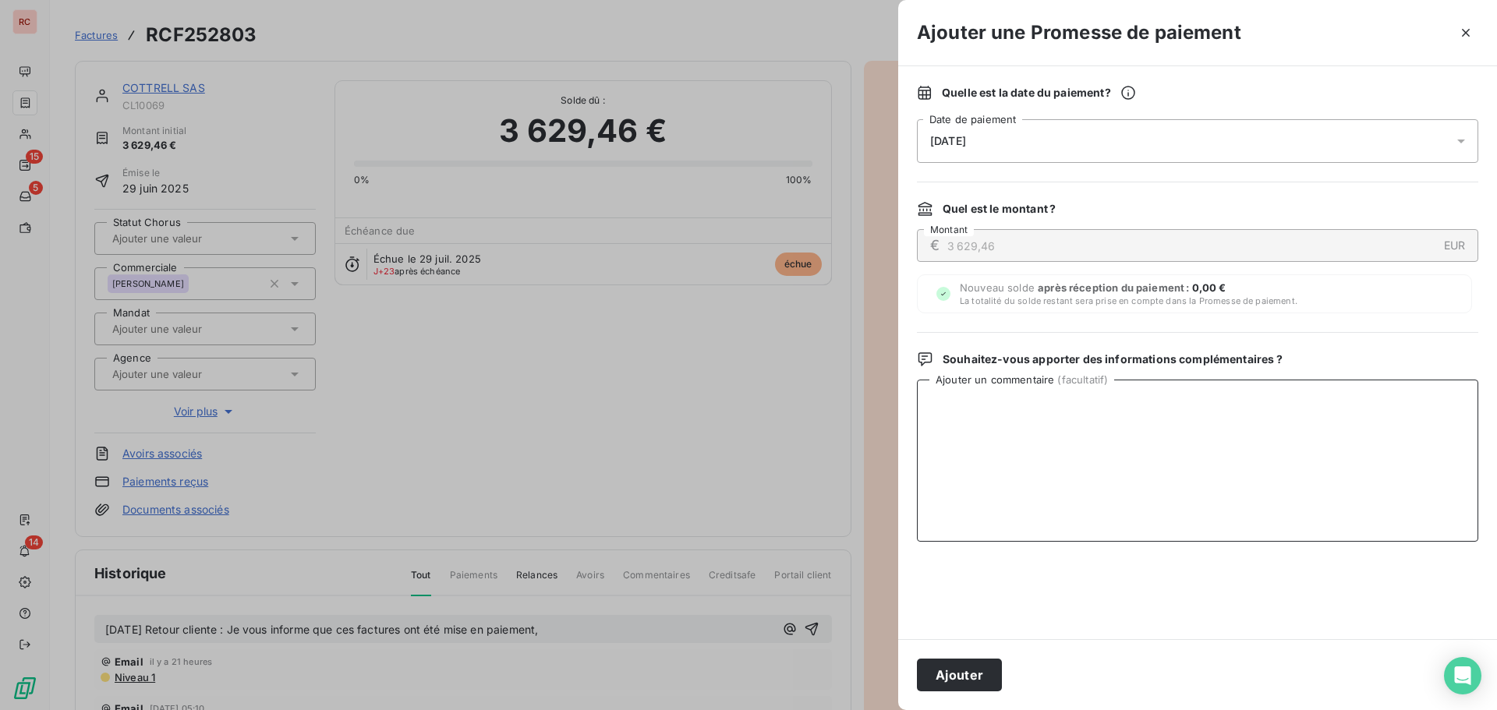
click at [1060, 483] on textarea "Ajouter un commentaire ( facultatif )" at bounding box center [1197, 461] width 561 height 162
paste textarea "Bonjour, Je vous informe que ces factures ont été mise en paiement, Cordialemen…"
type textarea "Bonjour, Je vous informe que ces factures ont été mise en paiement, Cordialemen…"
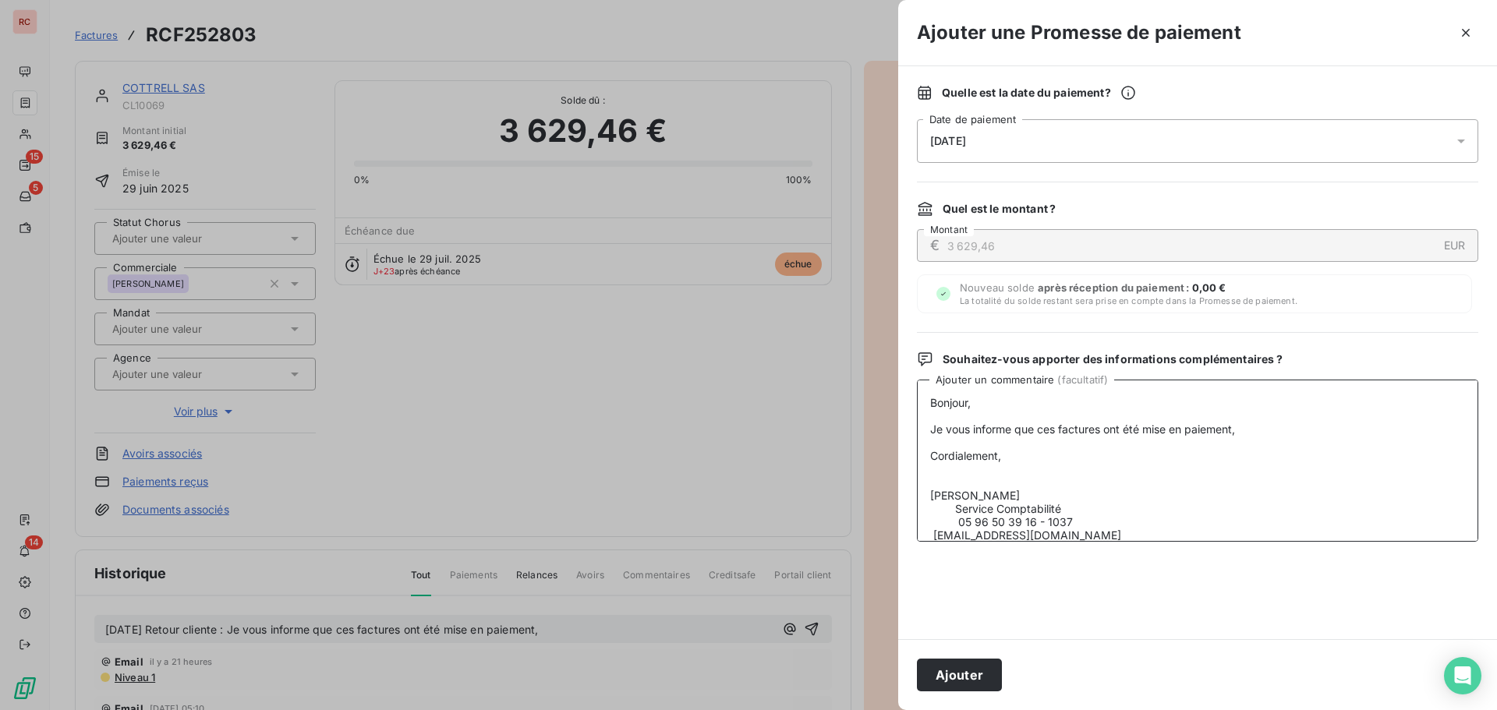
scroll to position [27, 0]
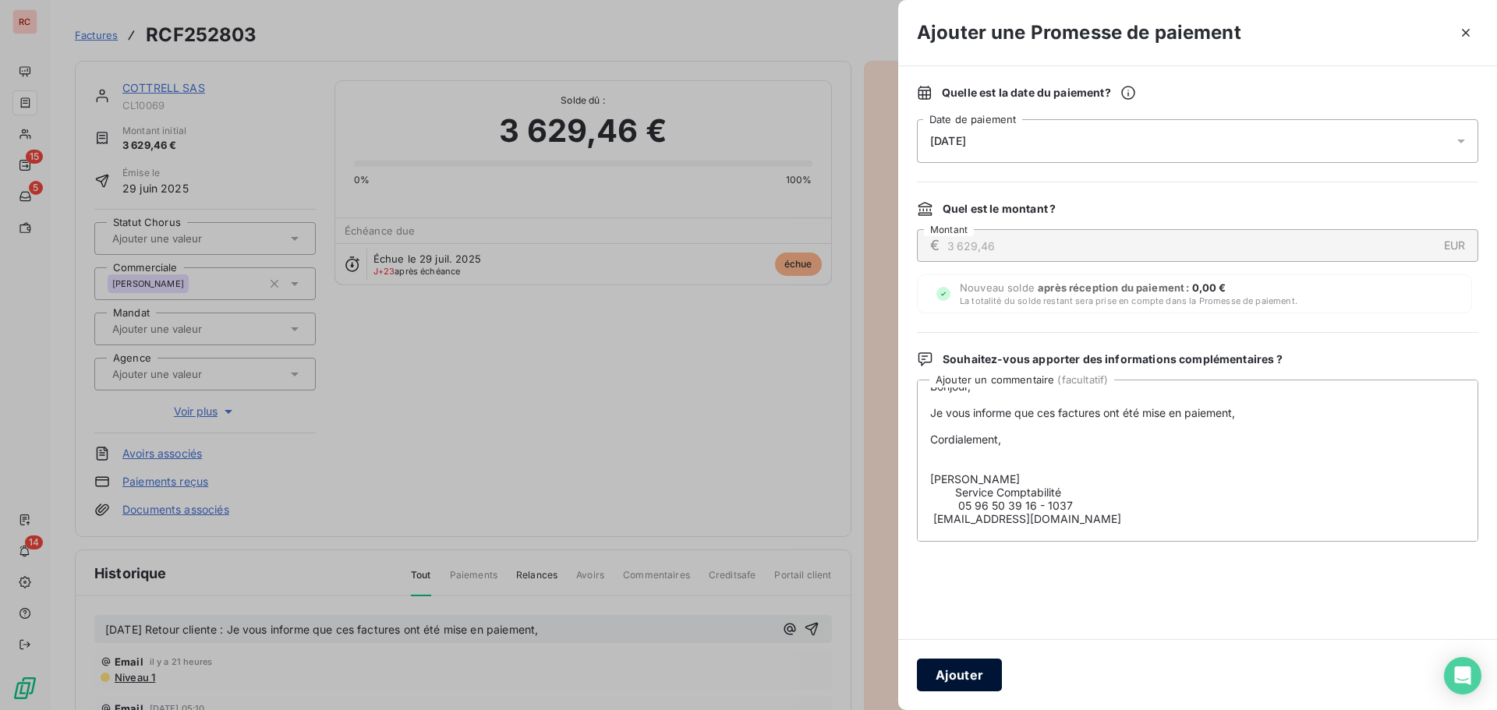
click at [961, 671] on button "Ajouter" at bounding box center [959, 675] width 85 height 33
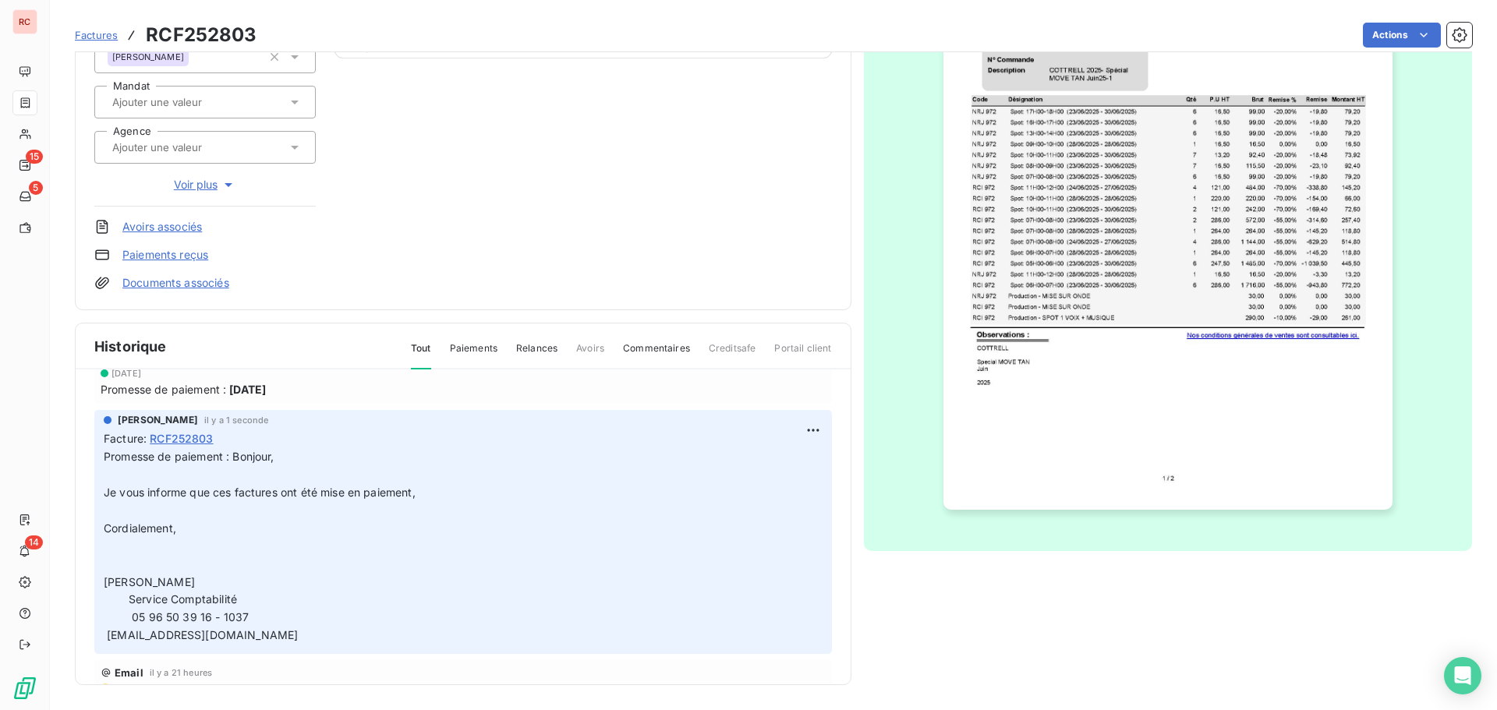
scroll to position [0, 0]
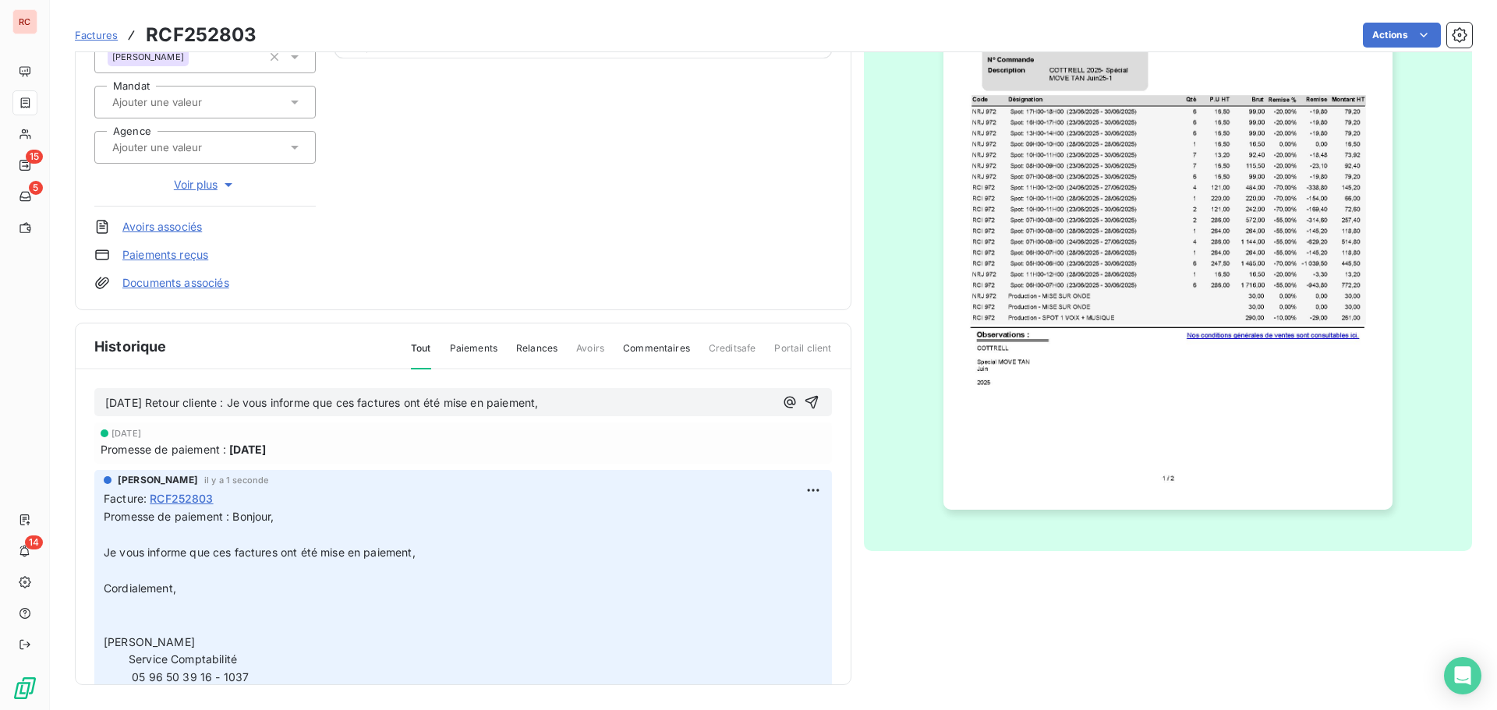
drag, startPoint x: 569, startPoint y: 401, endPoint x: 73, endPoint y: 398, distance: 495.9
click at [73, 398] on section "Factures RCF252803 Actions COTTRELL SAS CL10069 Montant initial 3 629,46 € Émis…" at bounding box center [773, 355] width 1447 height 710
copy span "20/08/2025 Retour cliente : Je vous informe que ces factures ont été mise en pa…"
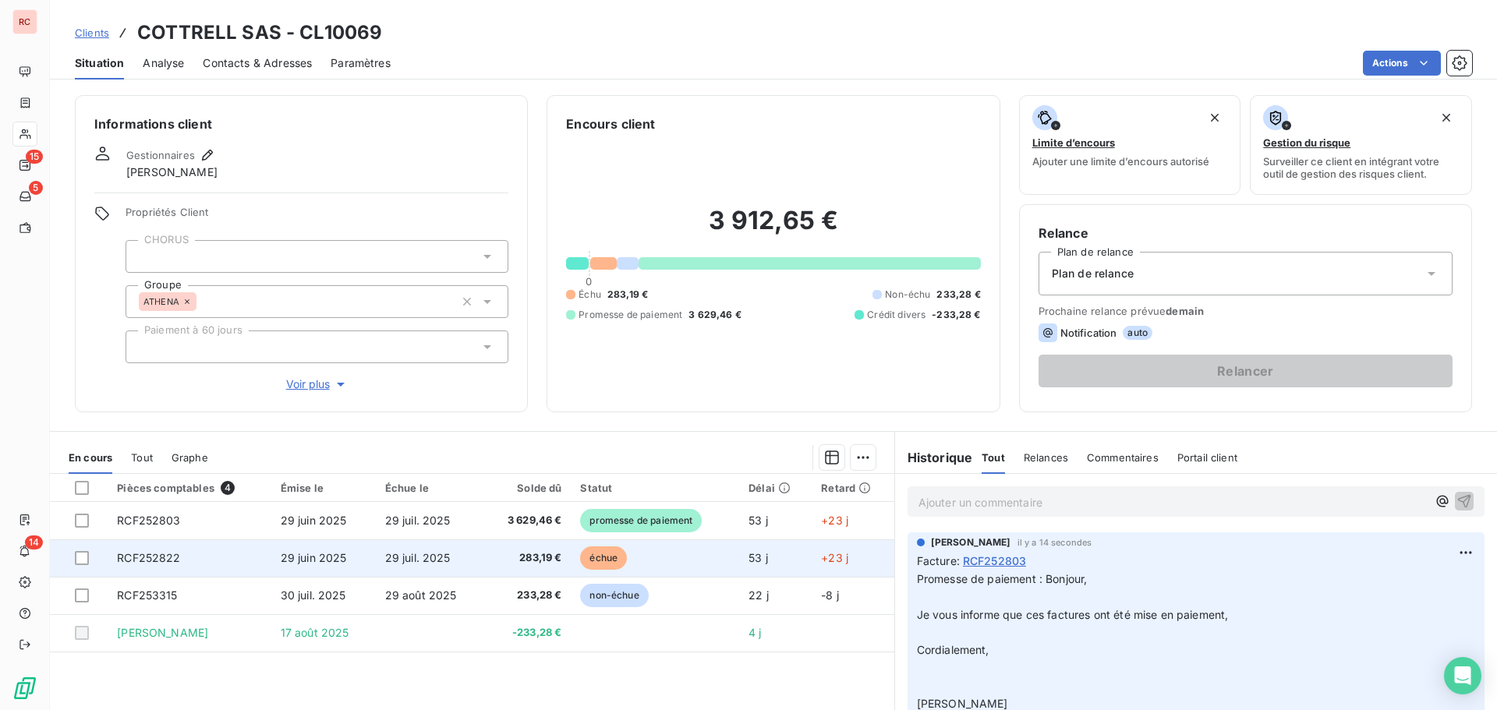
click at [238, 553] on td "RCF252822" at bounding box center [189, 558] width 163 height 37
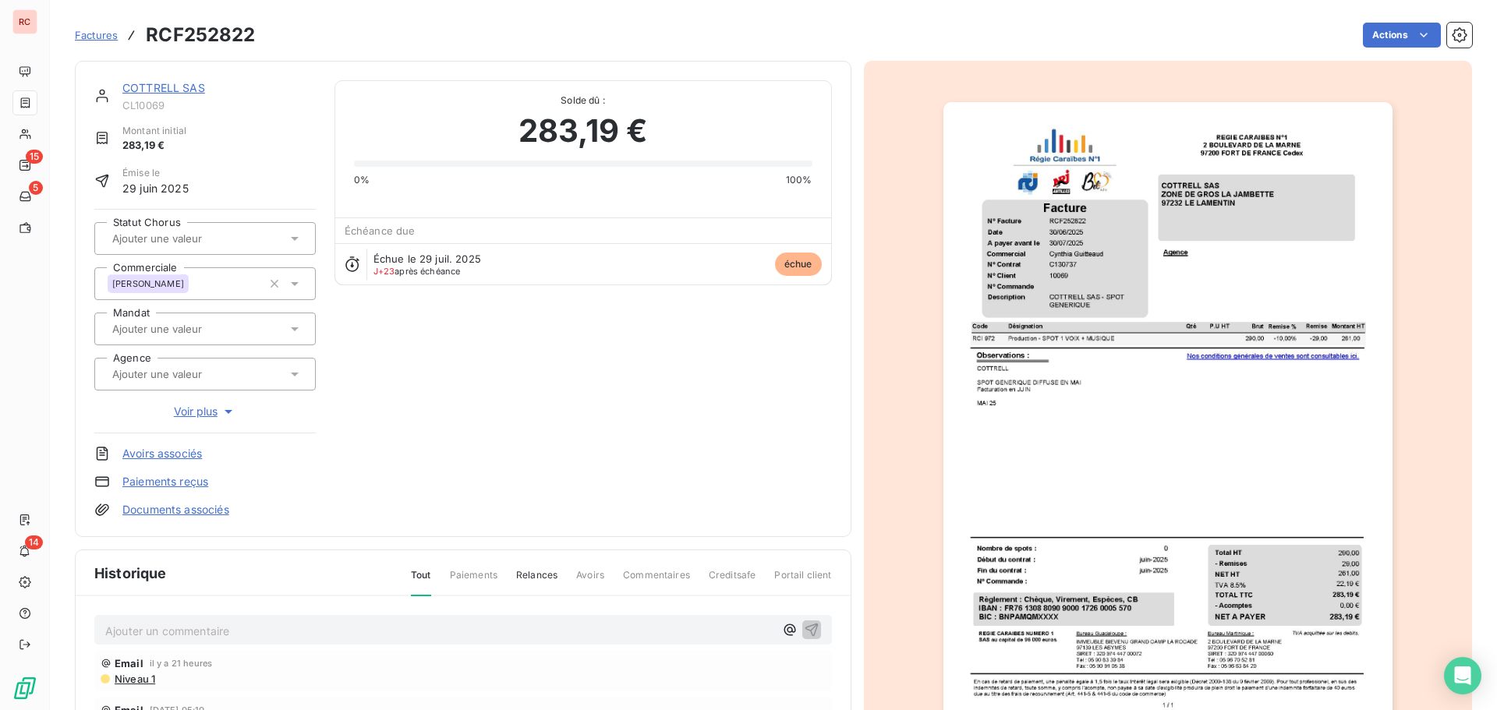
click at [143, 631] on p "Ajouter un commentaire ﻿" at bounding box center [439, 630] width 669 height 19
click at [805, 626] on icon "button" at bounding box center [811, 629] width 13 height 13
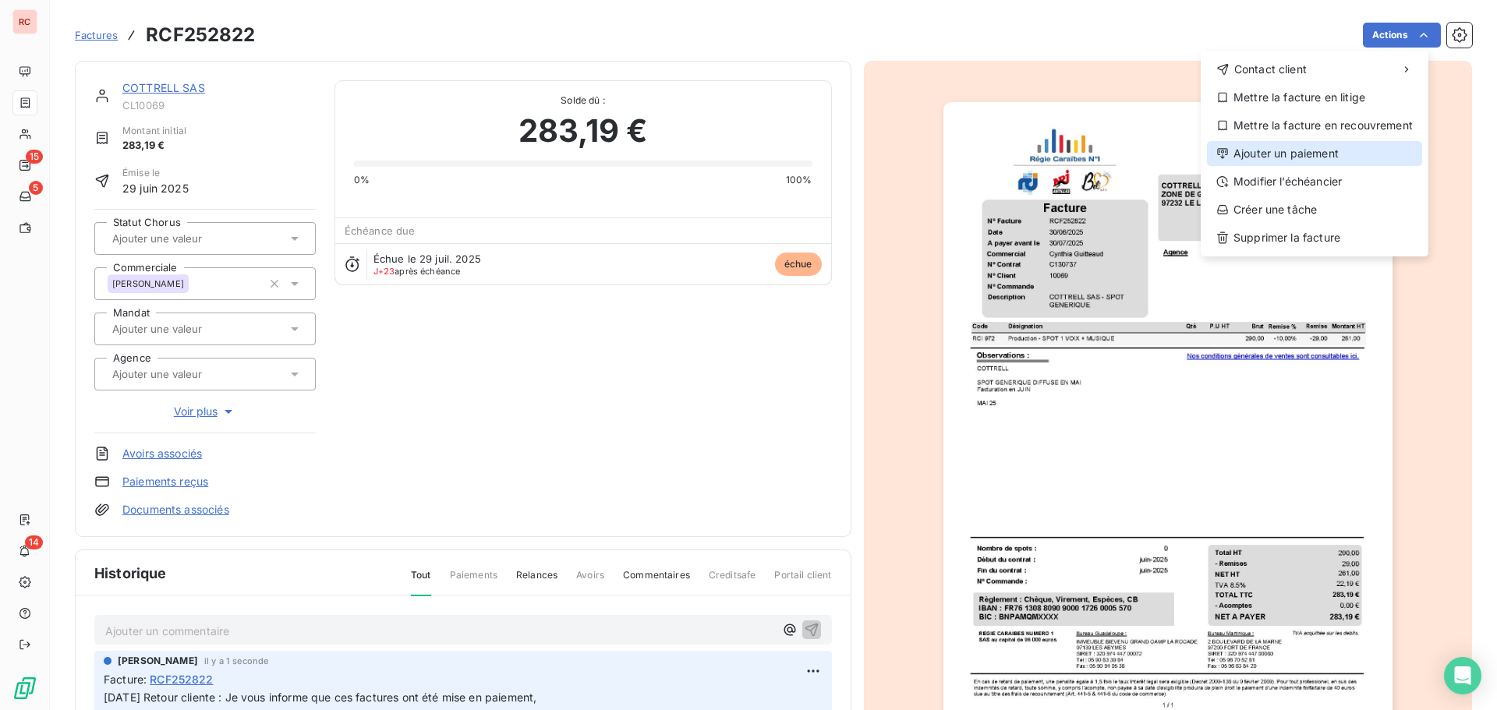
click at [1258, 144] on div "Ajouter un paiement" at bounding box center [1314, 153] width 215 height 25
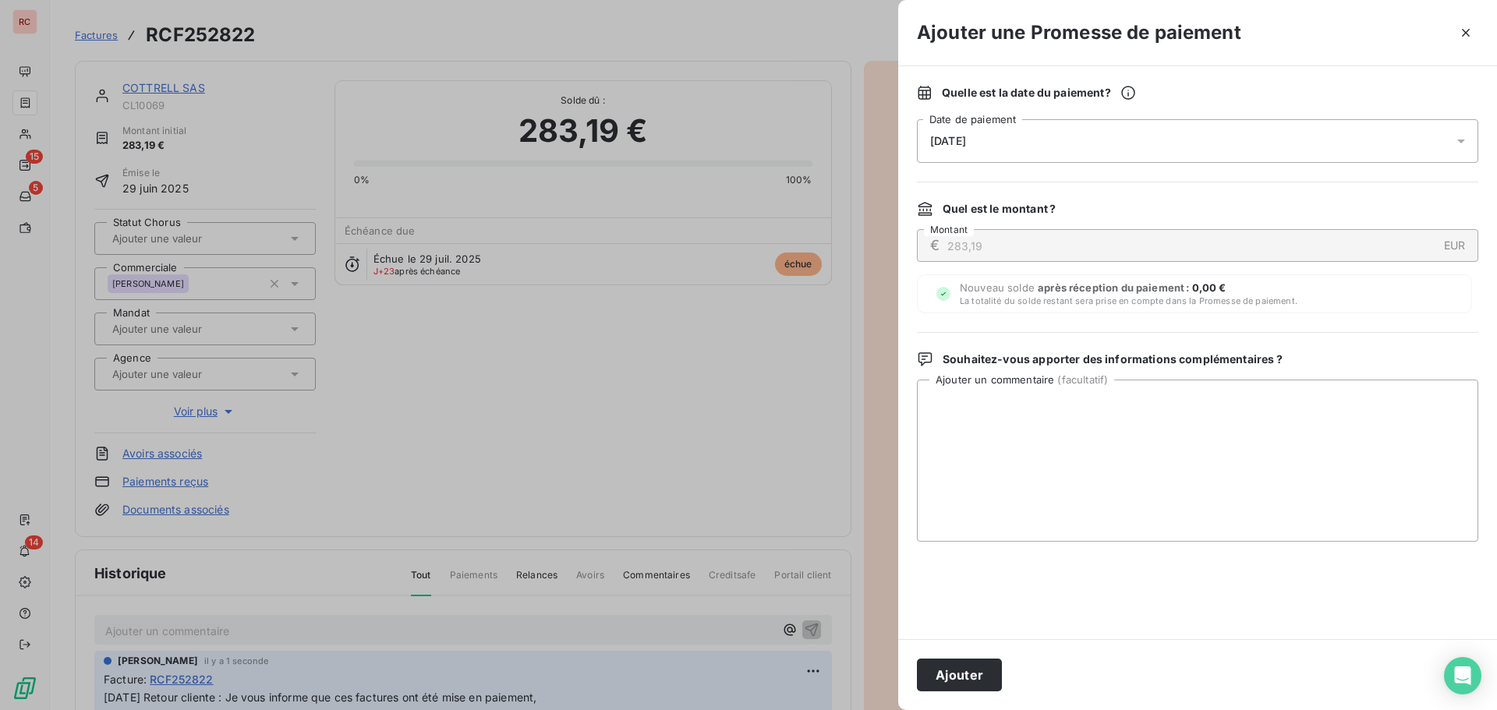
click at [1465, 145] on icon at bounding box center [1461, 141] width 16 height 16
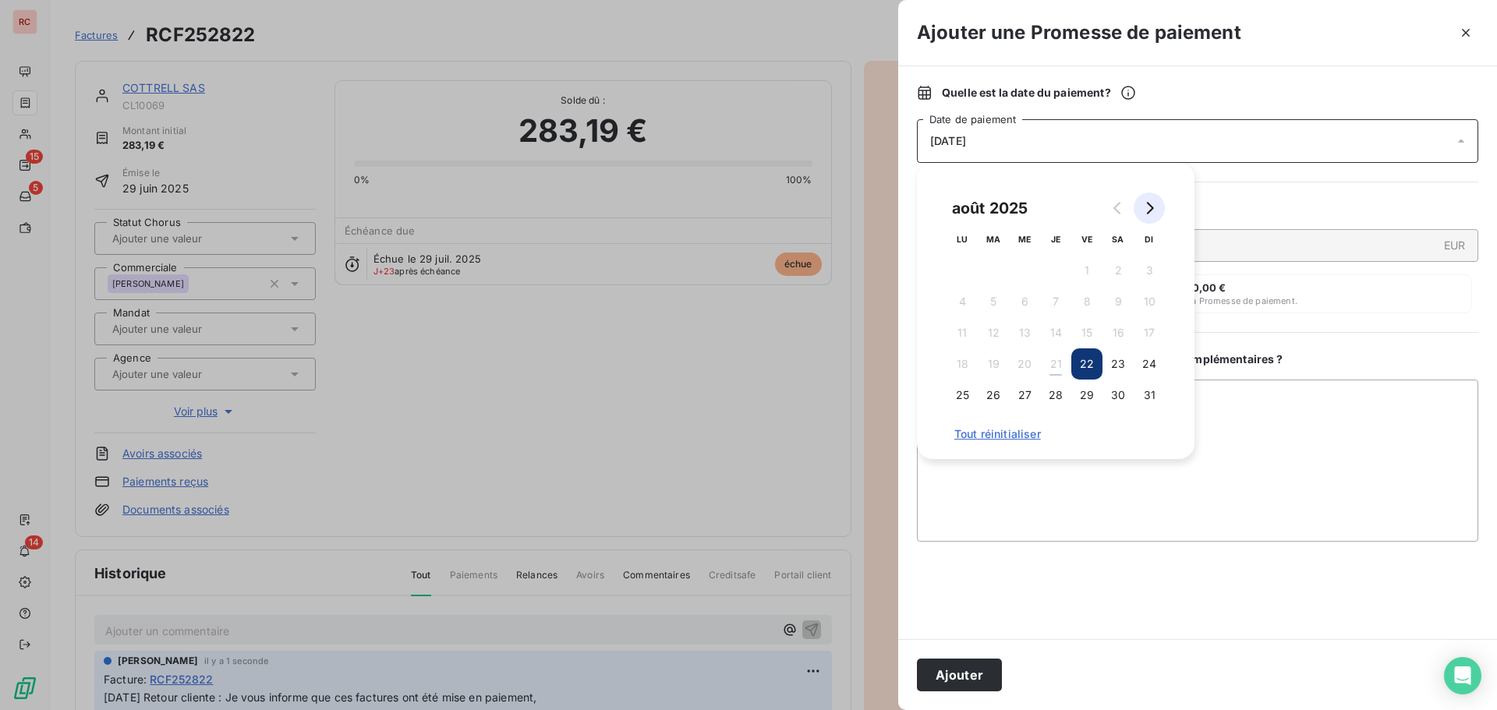
click at [1155, 212] on icon "Go to next month" at bounding box center [1149, 208] width 12 height 12
click at [989, 264] on button "2" at bounding box center [993, 270] width 31 height 31
click at [1039, 465] on textarea "Ajouter un commentaire ( facultatif )" at bounding box center [1197, 461] width 561 height 162
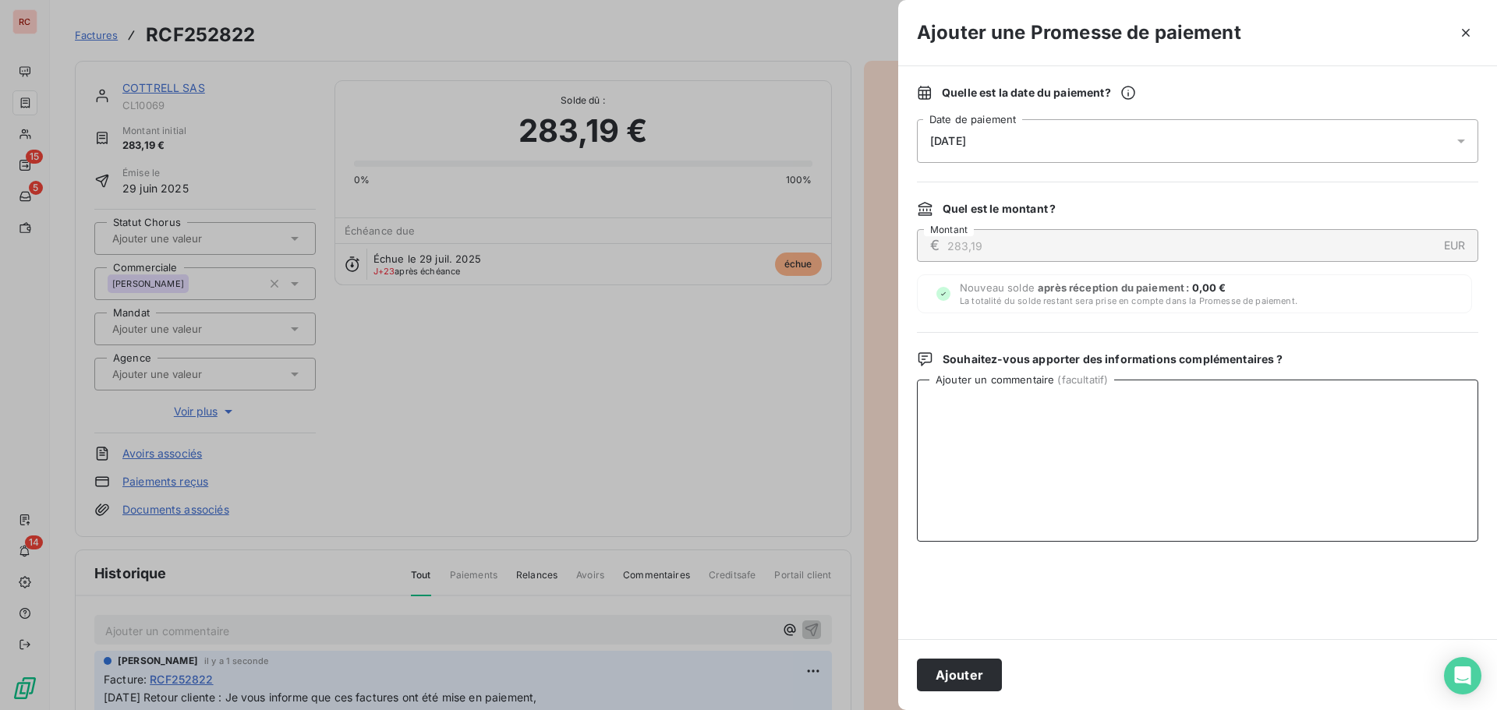
click at [995, 403] on textarea "Ajouter un commentaire ( facultatif )" at bounding box center [1197, 461] width 561 height 162
paste textarea "Bonjour, Je vous informe que ces factures ont été mise en paiement, Cordialemen…"
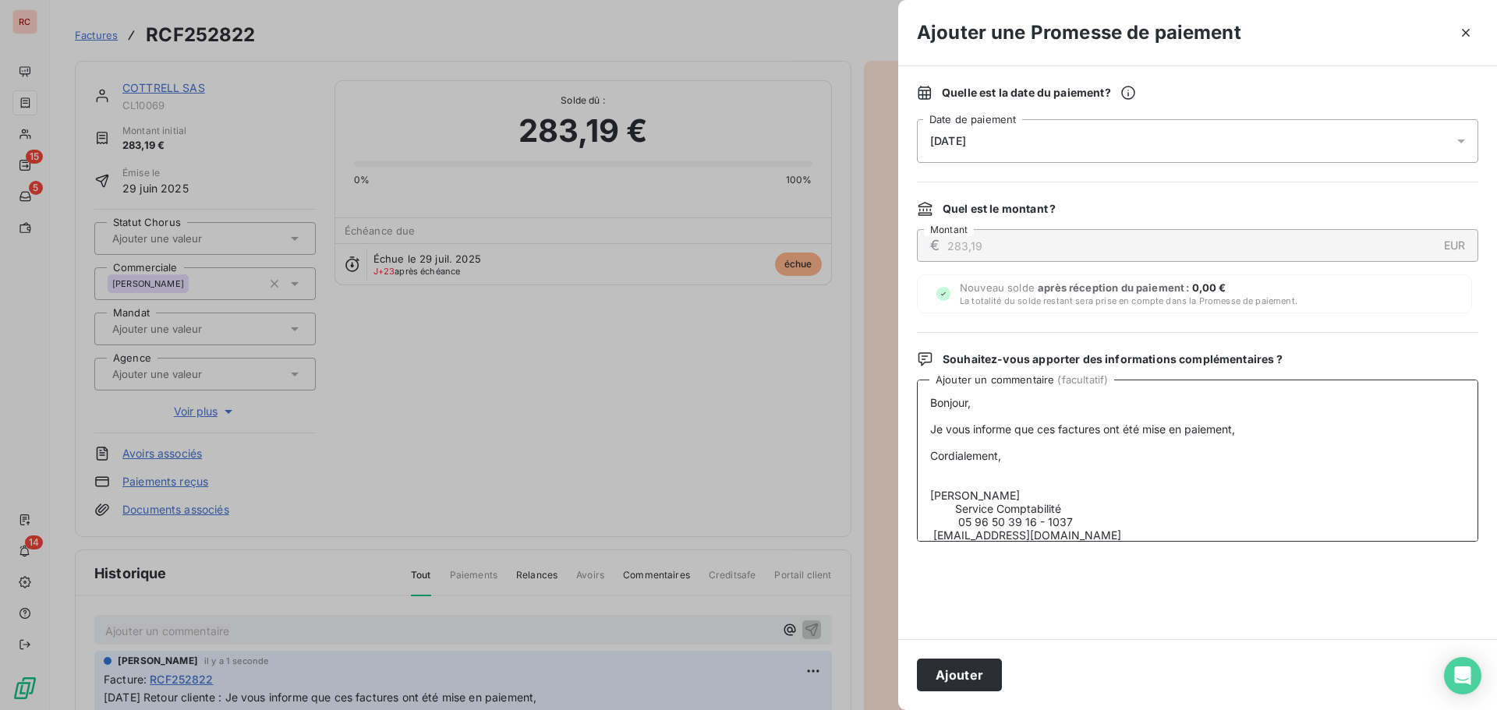
scroll to position [27, 0]
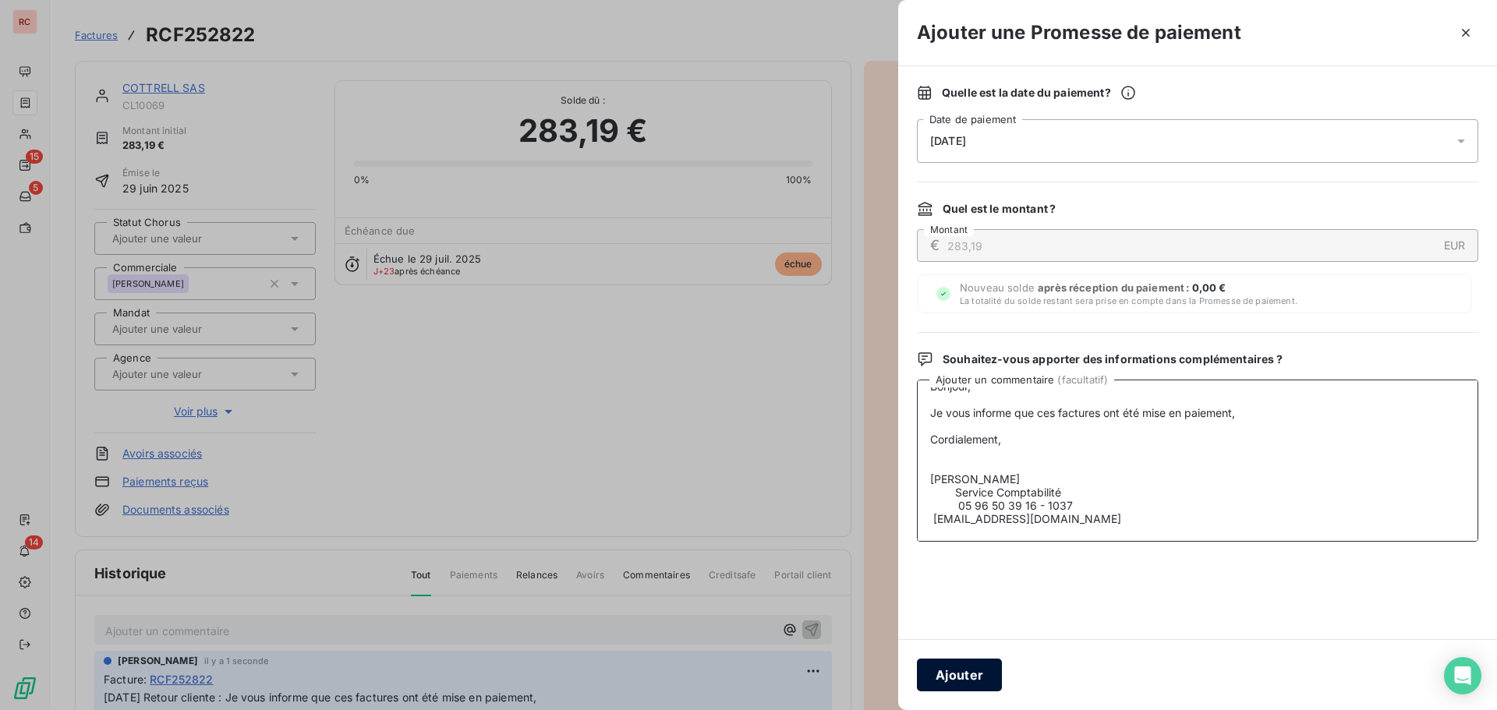
type textarea "Bonjour, Je vous informe que ces factures ont été mise en paiement, Cordialemen…"
click at [946, 679] on button "Ajouter" at bounding box center [959, 675] width 85 height 33
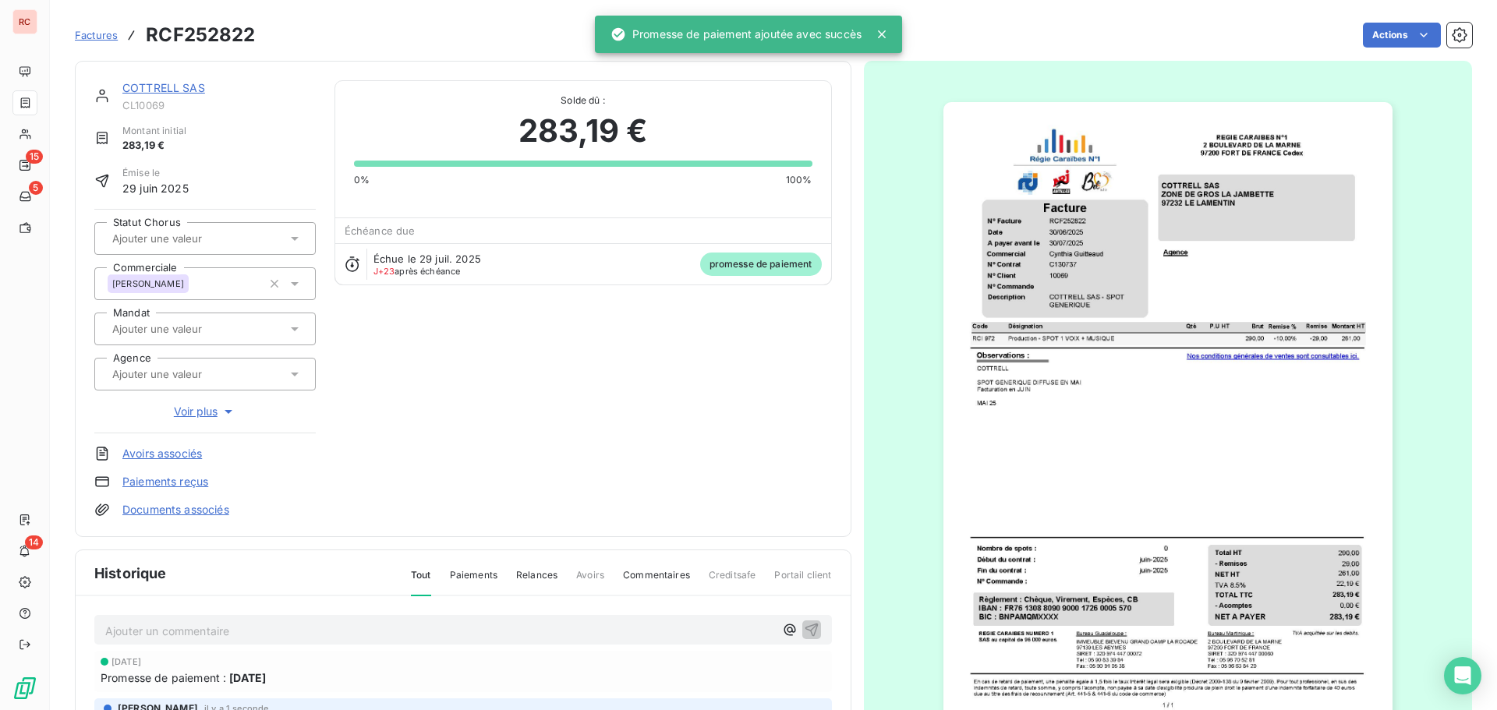
click at [202, 87] on link "COTTRELL SAS" at bounding box center [163, 87] width 83 height 13
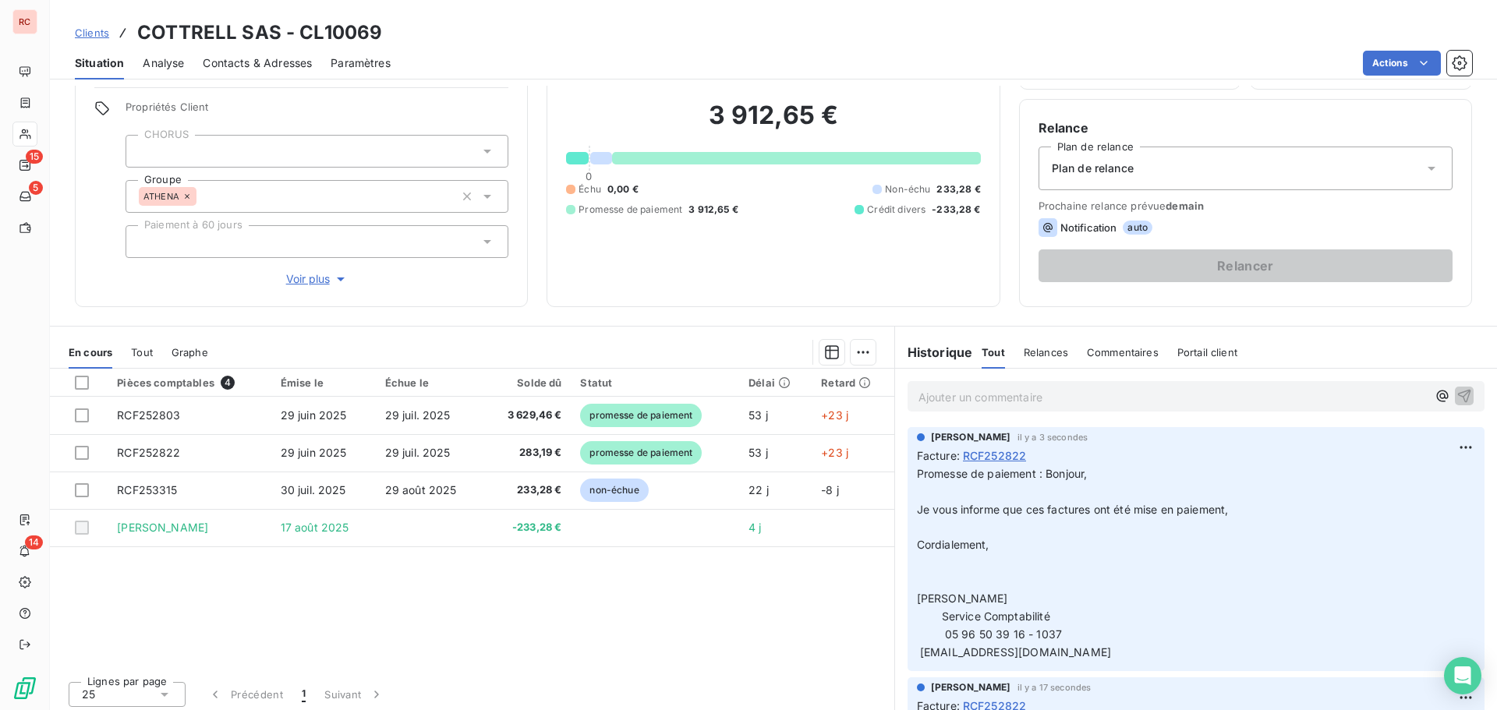
scroll to position [111, 0]
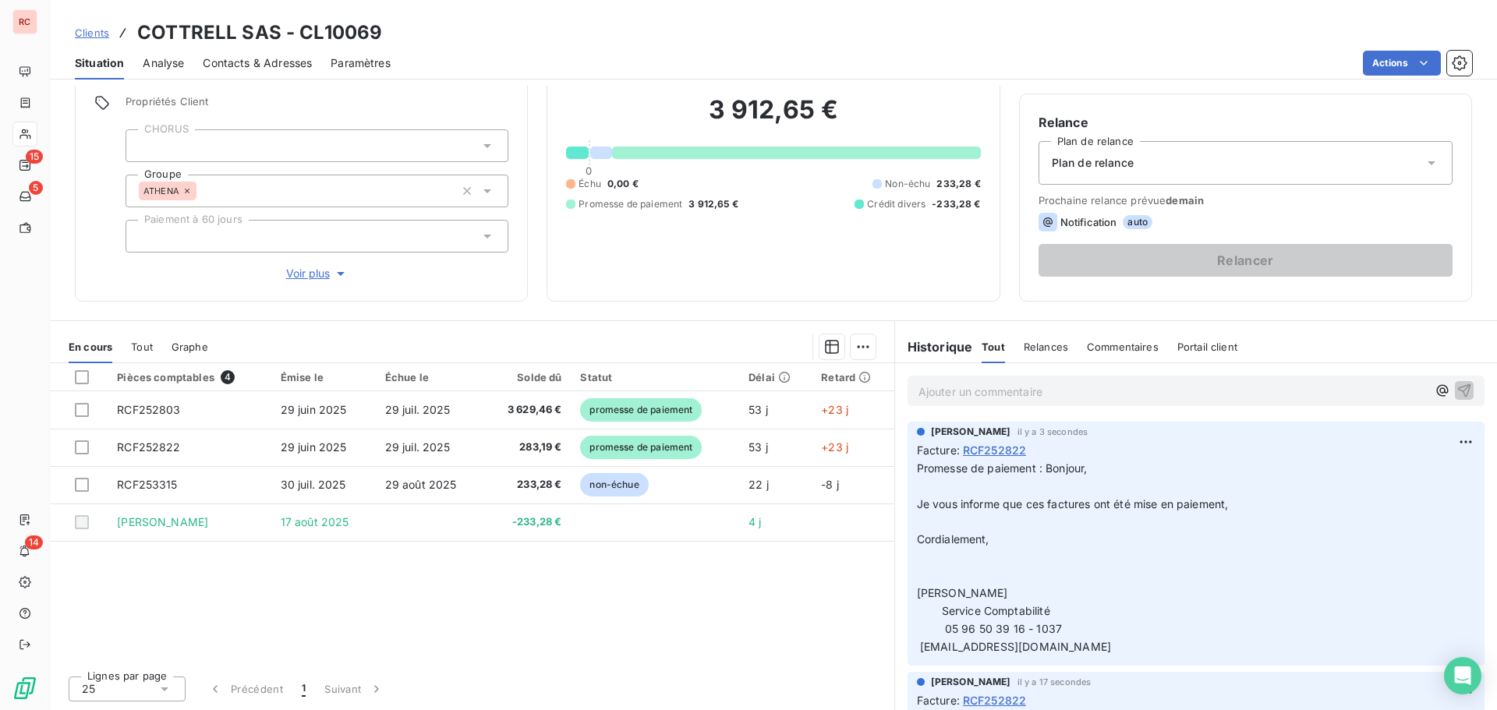
click at [97, 34] on span "Clients" at bounding box center [92, 33] width 34 height 12
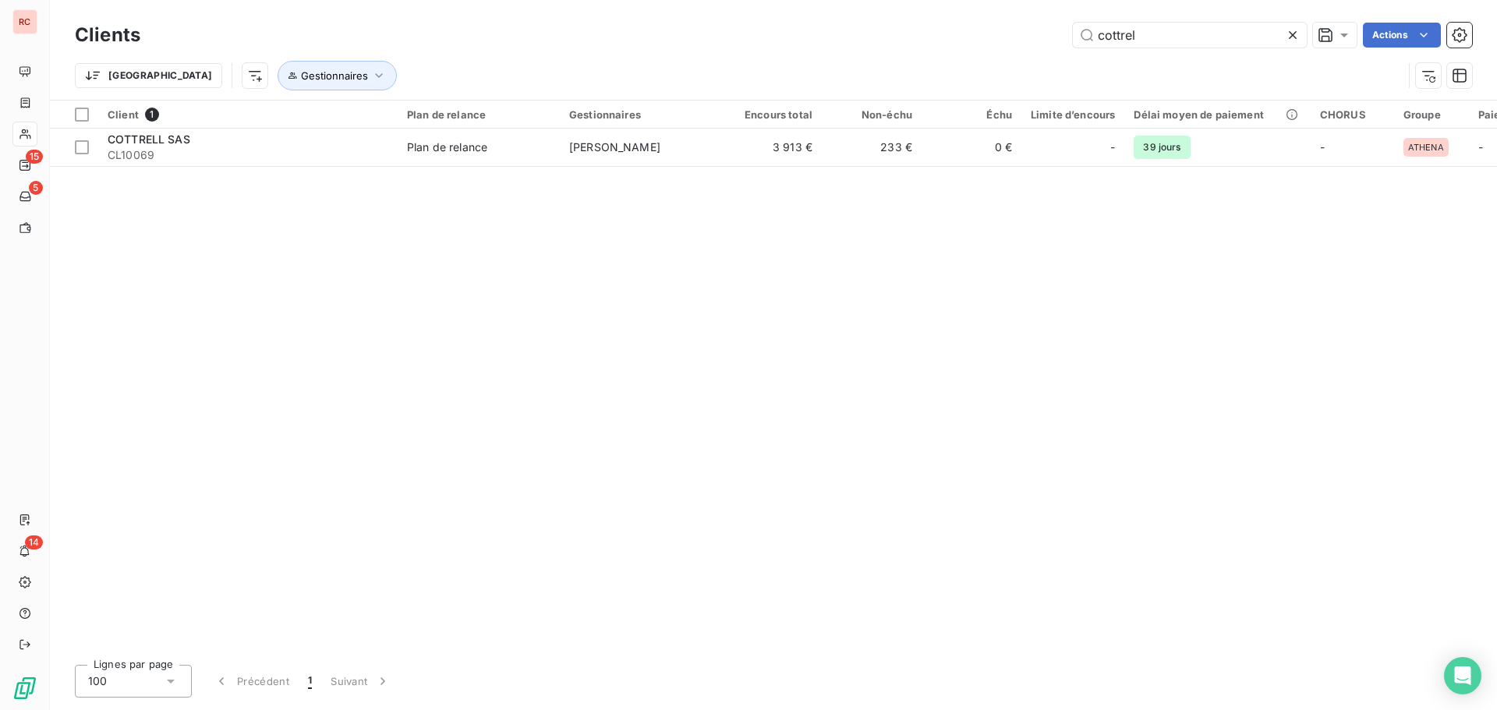
drag, startPoint x: 1207, startPoint y: 34, endPoint x: 885, endPoint y: 35, distance: 322.0
click at [885, 35] on div "cottrel Actions" at bounding box center [815, 35] width 1313 height 25
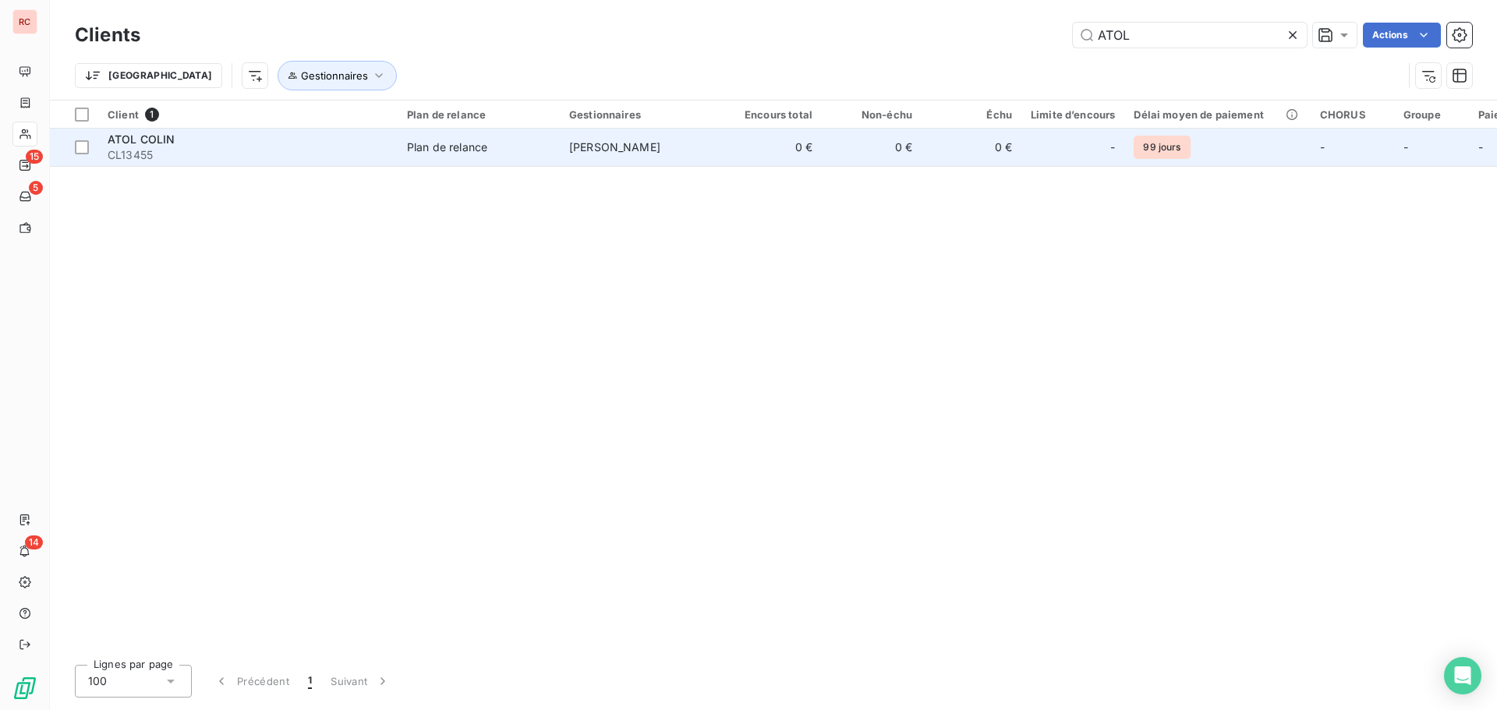
type input "ATOL"
click at [568, 147] on td "[PERSON_NAME]" at bounding box center [641, 147] width 162 height 37
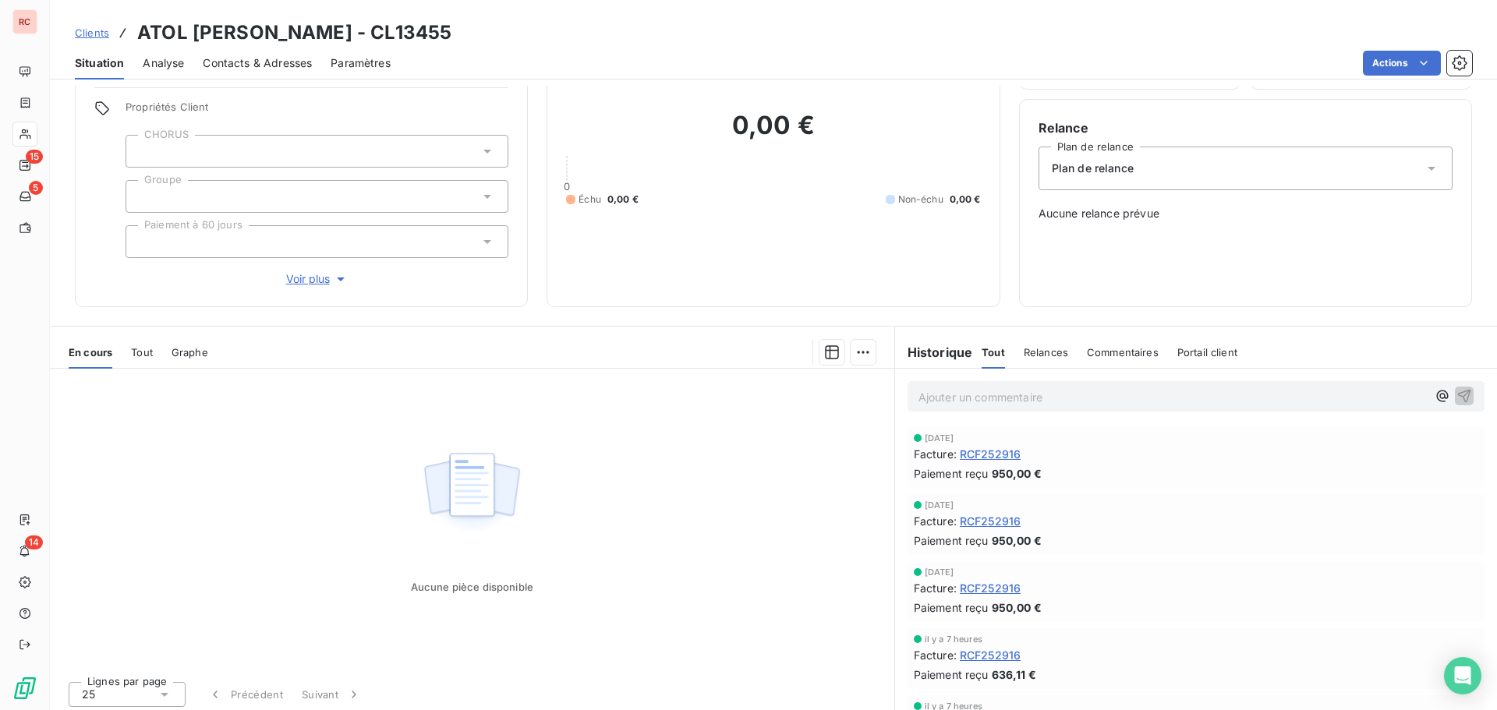
scroll to position [111, 0]
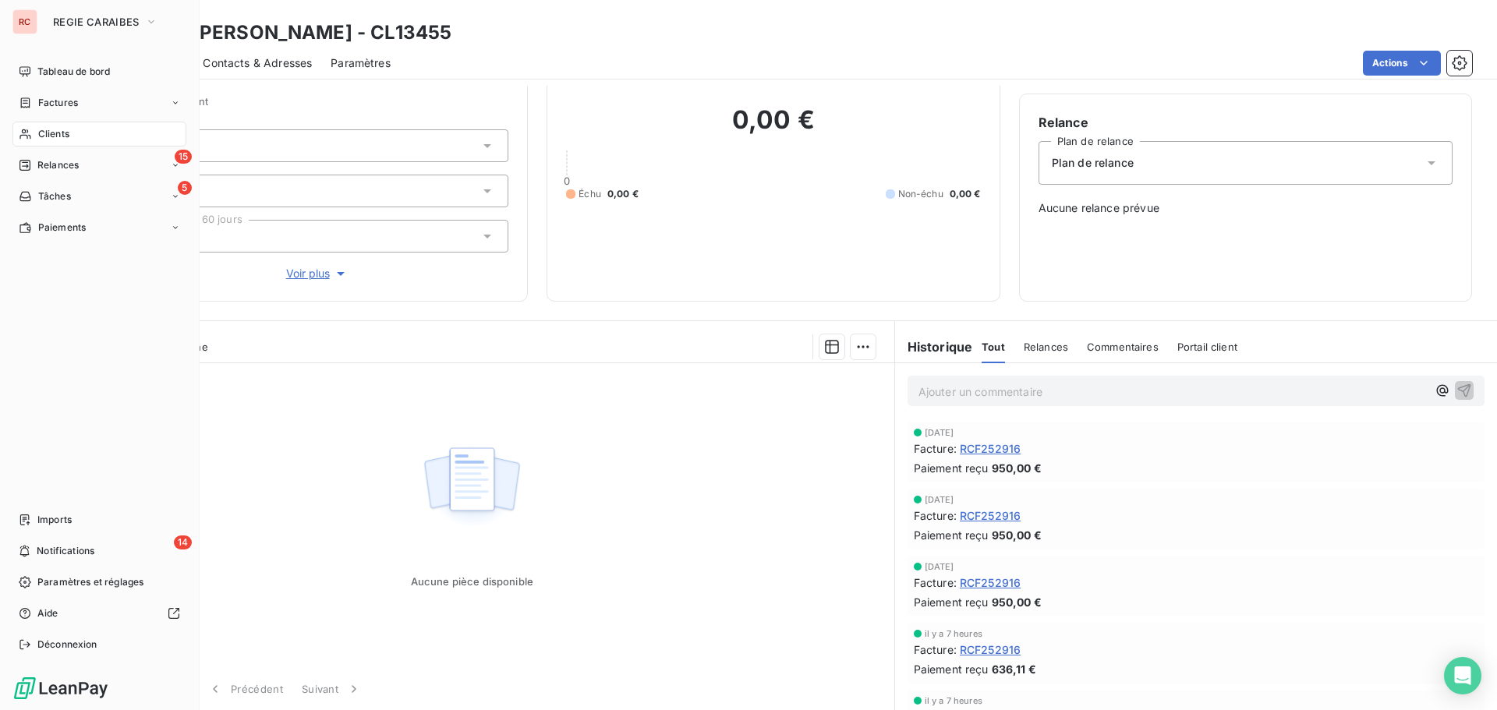
click at [47, 136] on span "Clients" at bounding box center [53, 134] width 31 height 14
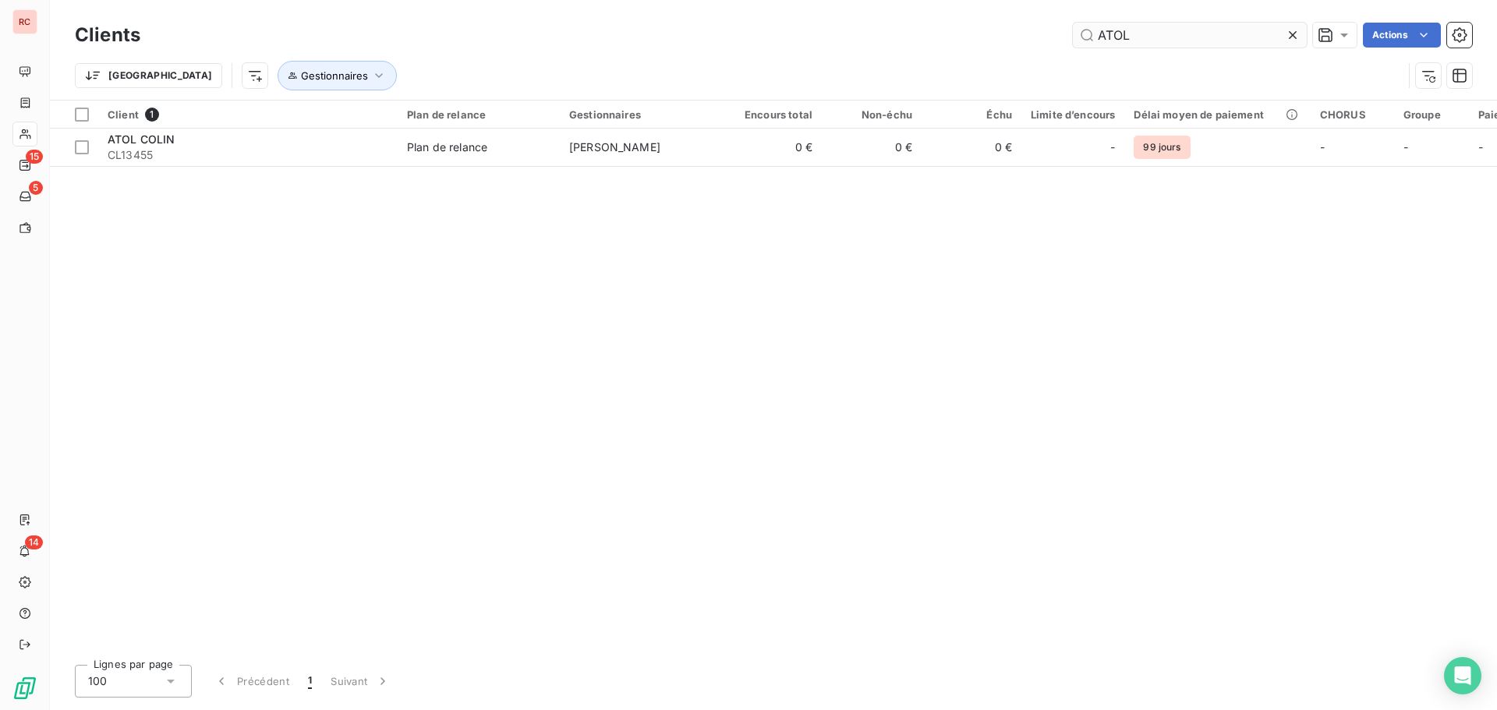
drag, startPoint x: 1124, startPoint y: 37, endPoint x: 1087, endPoint y: 37, distance: 36.6
click at [1087, 37] on input "ATOL" at bounding box center [1190, 35] width 234 height 25
drag, startPoint x: 1143, startPoint y: 36, endPoint x: 1071, endPoint y: 32, distance: 71.8
click at [1073, 32] on input "ATOL" at bounding box center [1190, 35] width 234 height 25
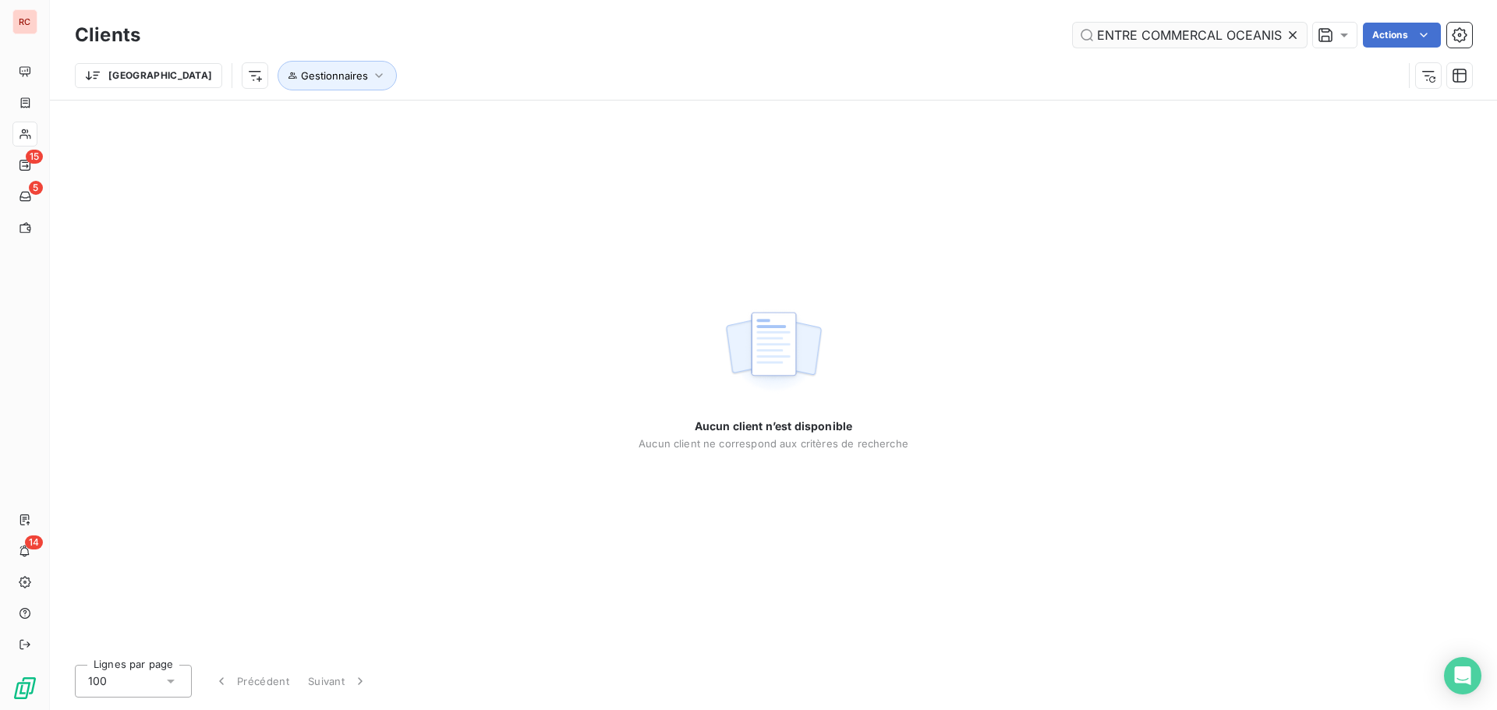
click at [1094, 44] on input "ASSOCIATION DES COMMERCANTS DU CENTRE COMMERCAL OCEANIS" at bounding box center [1190, 35] width 234 height 25
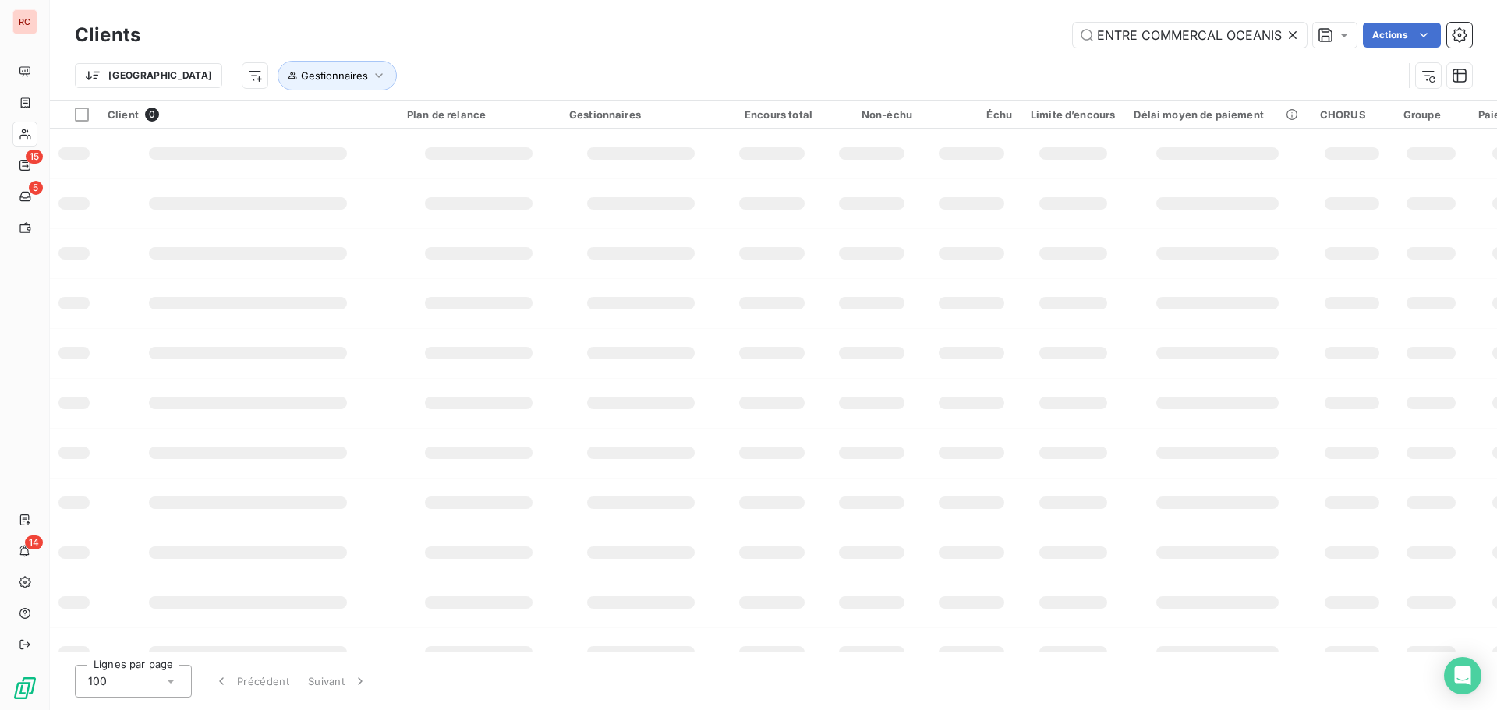
scroll to position [0, 128]
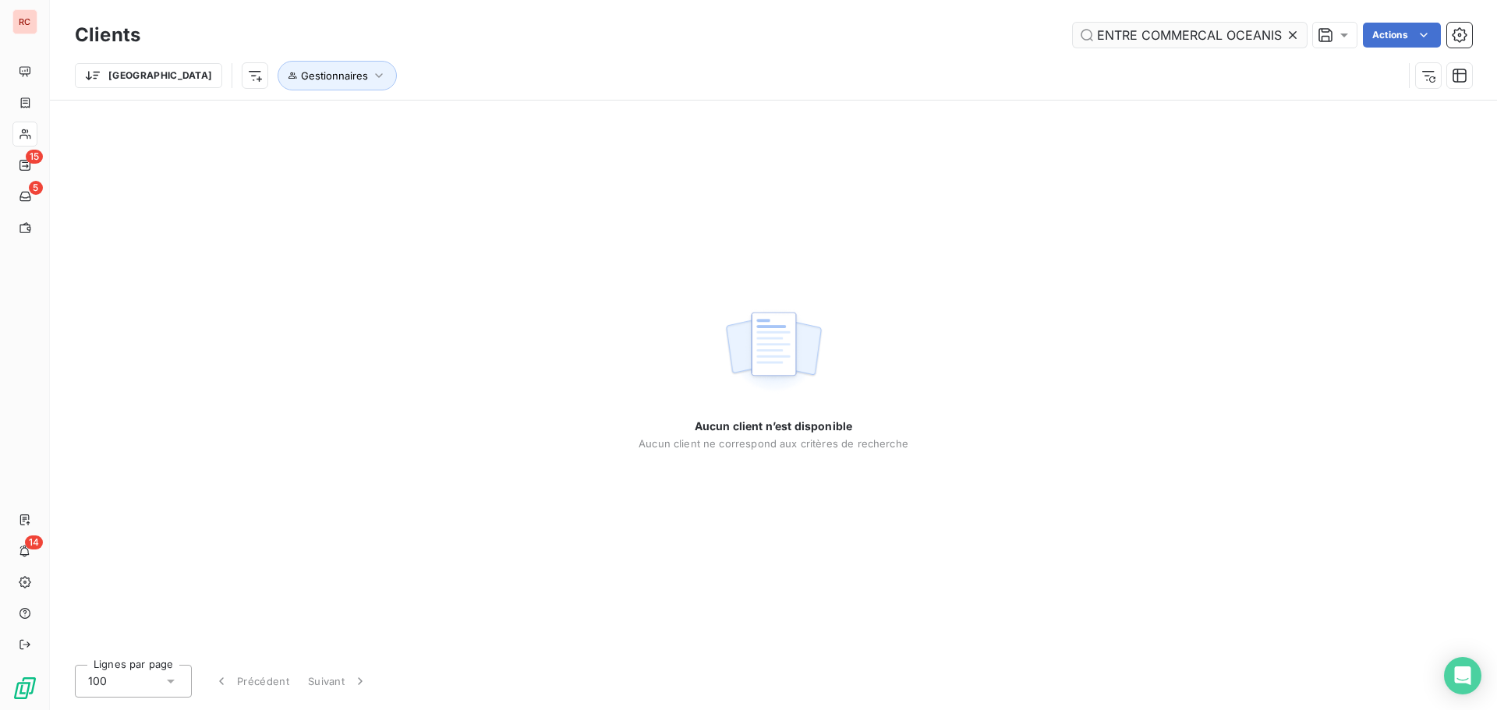
click at [1134, 39] on input "ASSOCIATION DES CENTRE COMMERCAL OCEANIS" at bounding box center [1190, 35] width 234 height 25
drag, startPoint x: 1138, startPoint y: 34, endPoint x: 1076, endPoint y: 42, distance: 62.9
click at [1076, 42] on input "ASSOCIATION DES CENTRE COMMERCAL OCEANIS" at bounding box center [1190, 35] width 234 height 25
click at [1097, 37] on input "ASSOCIATION DES CENTRE COMMERCAL OCEANIS" at bounding box center [1190, 35] width 234 height 25
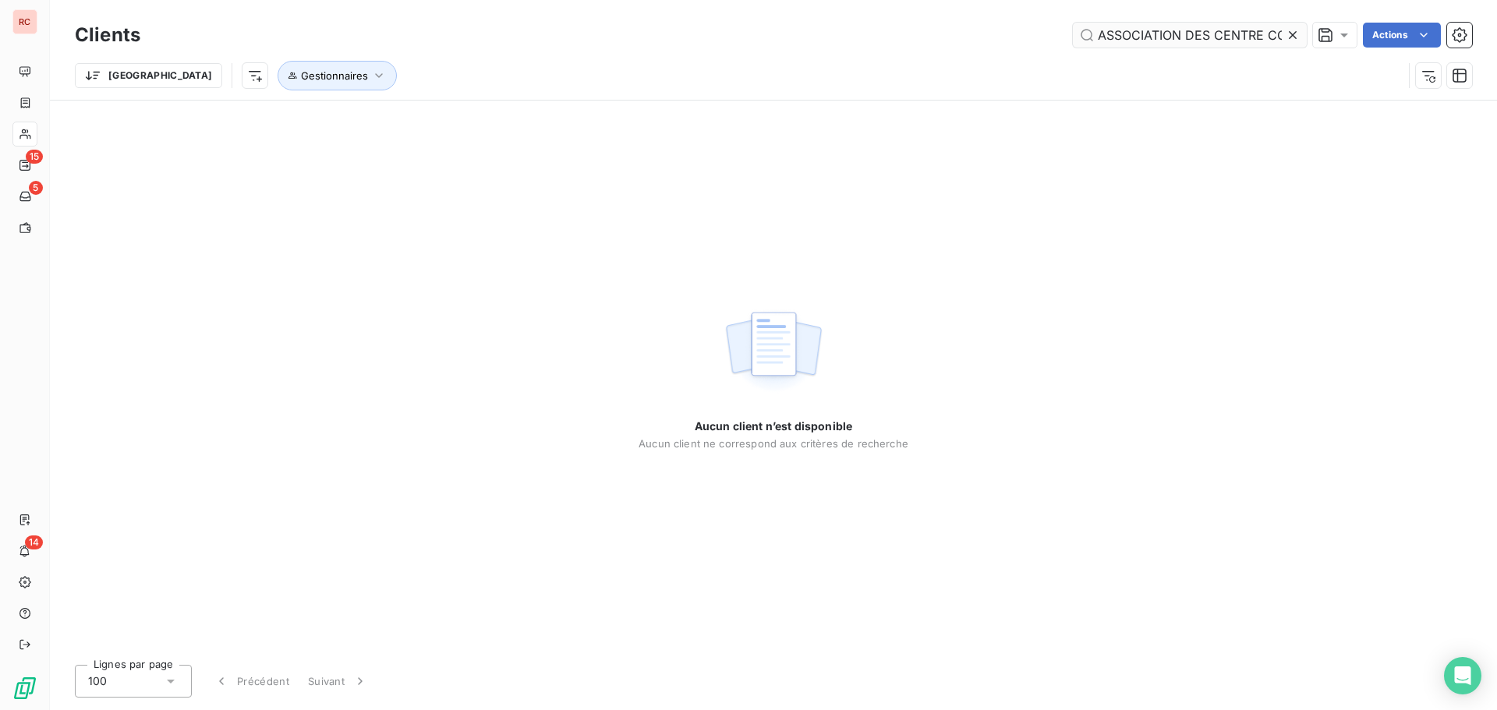
click at [1105, 34] on input "ASSOCIATION DES CENTRE COMMERCAL OCEANIS" at bounding box center [1190, 35] width 234 height 25
click at [1102, 34] on input "ASSOCIATION DES CENTRE COMMERCAL OCEANIS" at bounding box center [1190, 35] width 234 height 25
drag, startPoint x: 1266, startPoint y: 30, endPoint x: 1351, endPoint y: 32, distance: 85.0
click at [1351, 32] on div "ASSOCIATION DES CENTRE COMMERCAL OCEANIS Actions" at bounding box center [815, 35] width 1313 height 25
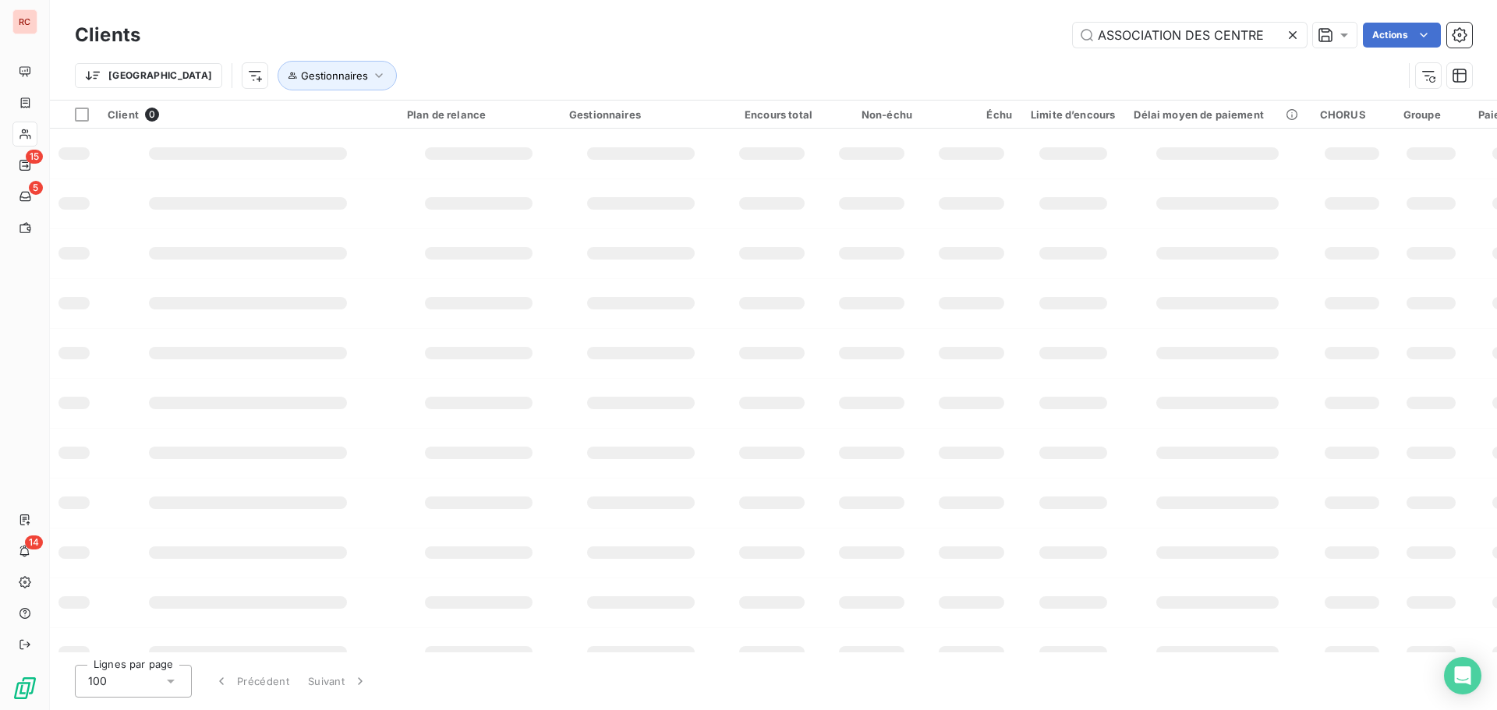
scroll to position [0, 0]
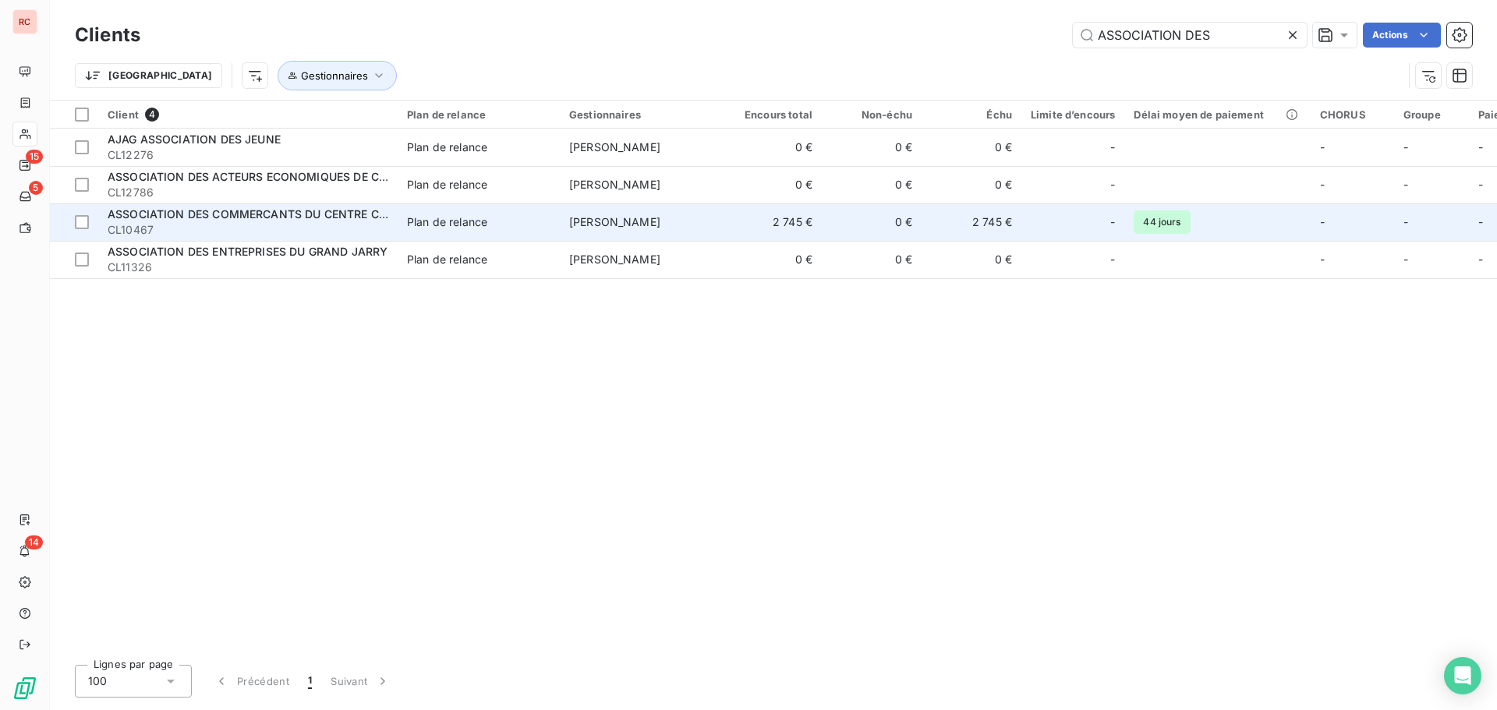
type input "ASSOCIATION DES"
click at [381, 213] on span "ASSOCIATION DES COMMERCANTS DU CENTRE COMMERCAL OCEANIS" at bounding box center [302, 213] width 389 height 13
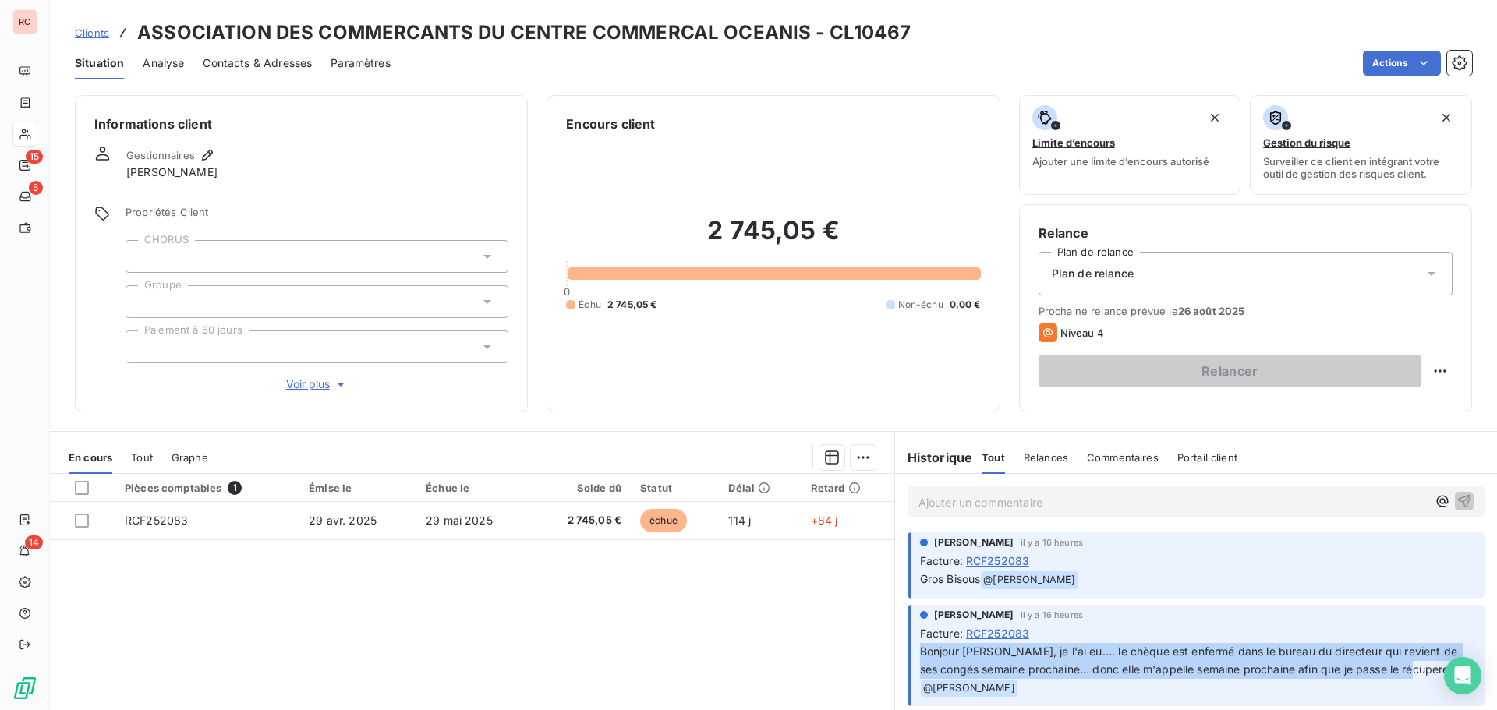
drag, startPoint x: 913, startPoint y: 649, endPoint x: 1434, endPoint y: 677, distance: 521.6
click at [1434, 677] on p "Bonjour Claire, je l'ai eu.... le chèque est enfermé dans le bureau du directeu…" at bounding box center [1197, 670] width 555 height 55
copy span "Bonjour Claire, je l'ai eu.... le chèque est enfermé dans le bureau du directeu…"
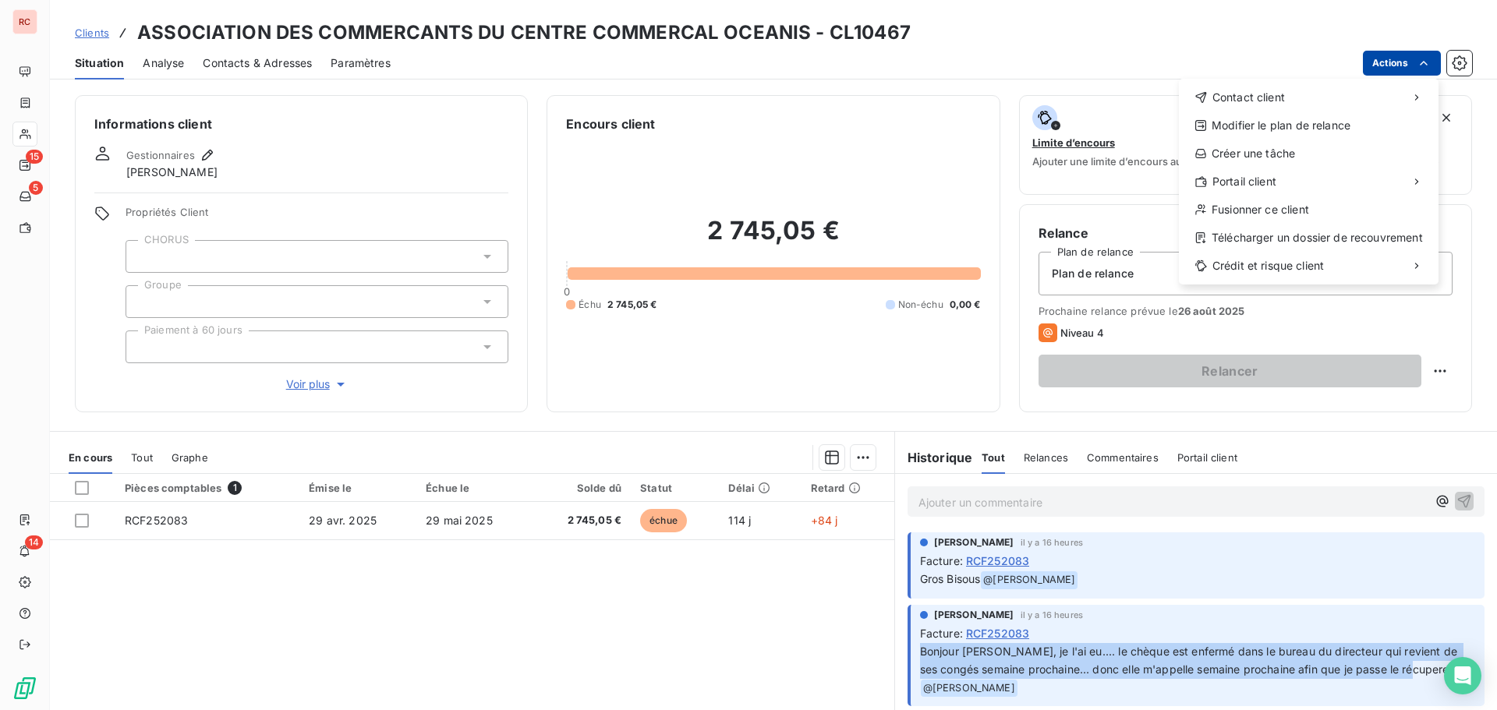
click at [1385, 62] on html "RC 15 5 14 Clients ASSOCIATION DES COMMERCANTS DU CENTRE COMMERCAL OCEANIS - CL…" at bounding box center [748, 355] width 1497 height 710
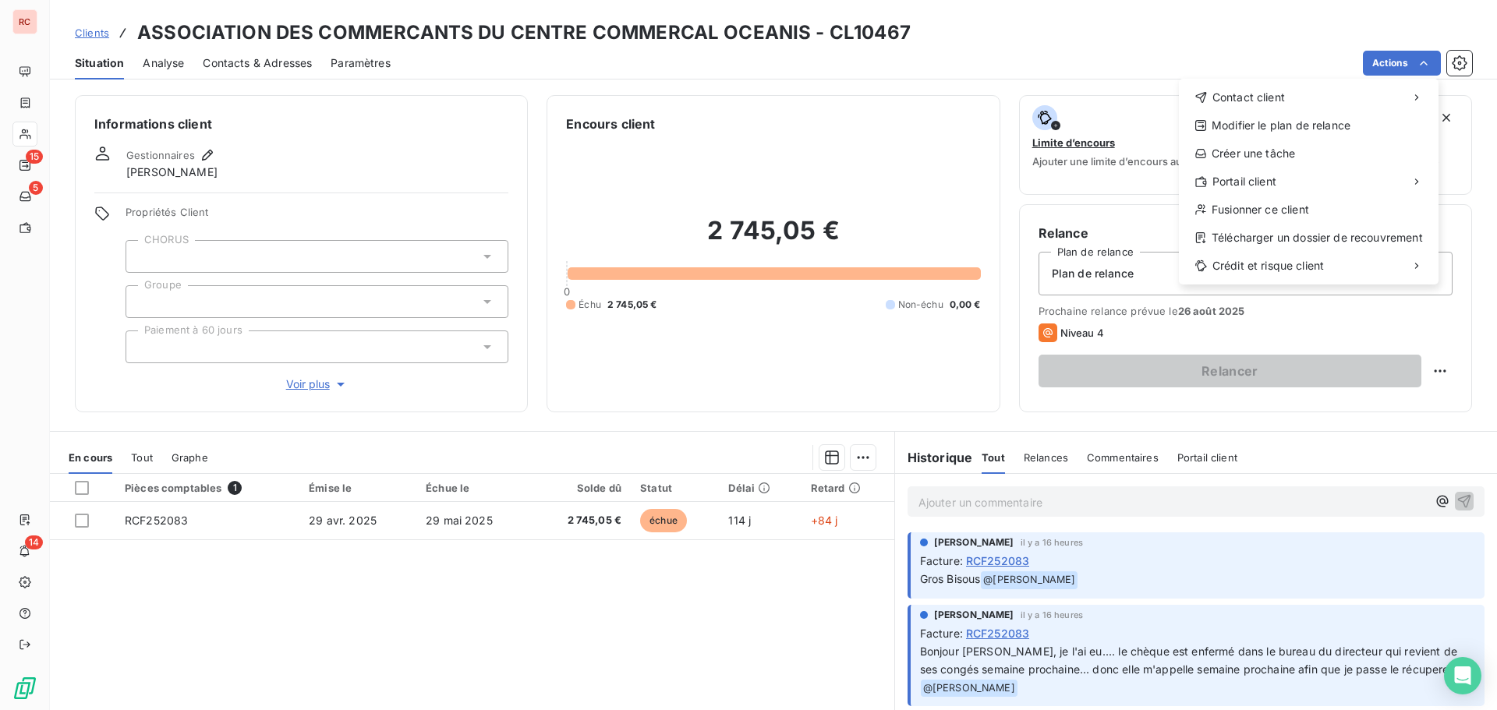
click at [650, 523] on html "RC 15 5 14 Clients ASSOCIATION DES COMMERCANTS DU CENTRE COMMERCAL OCEANIS - CL…" at bounding box center [748, 355] width 1497 height 710
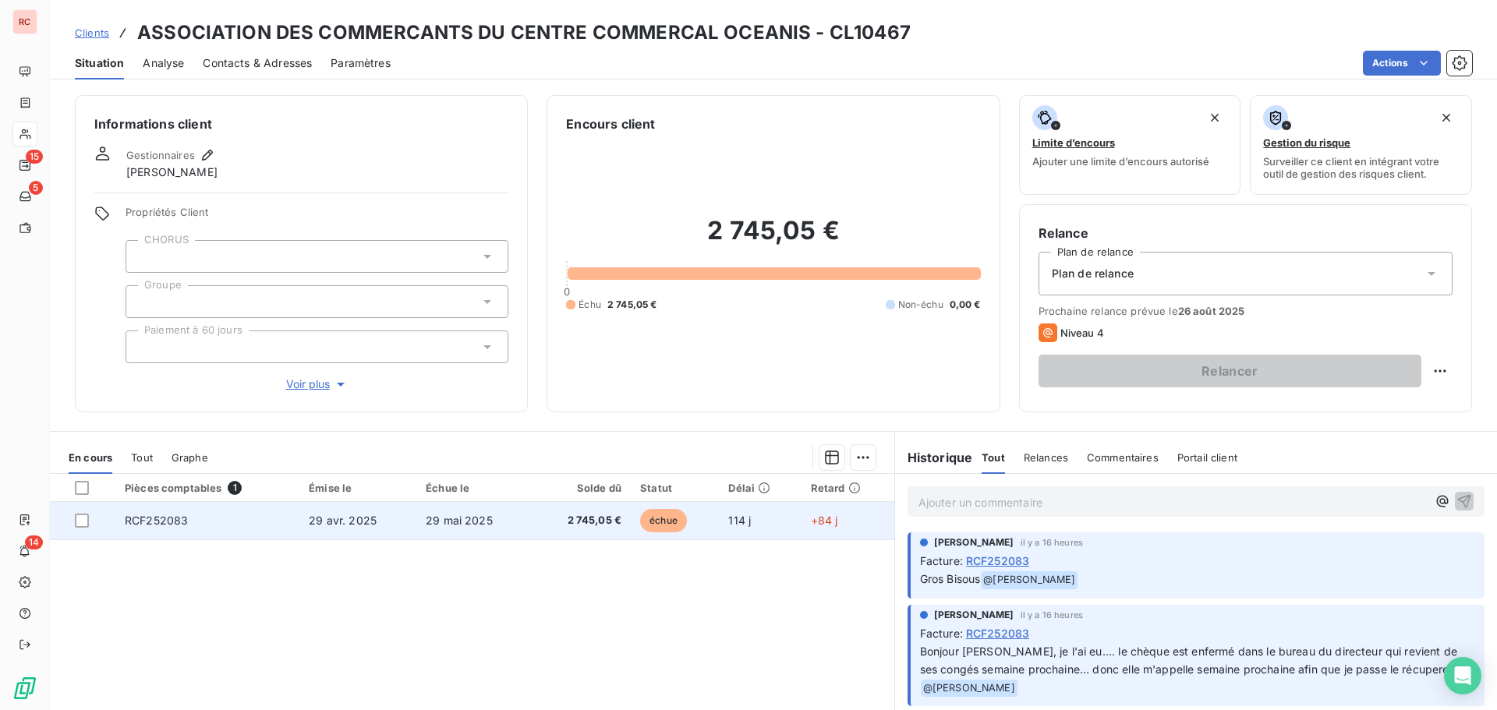
click at [640, 522] on span "échue" at bounding box center [663, 520] width 47 height 23
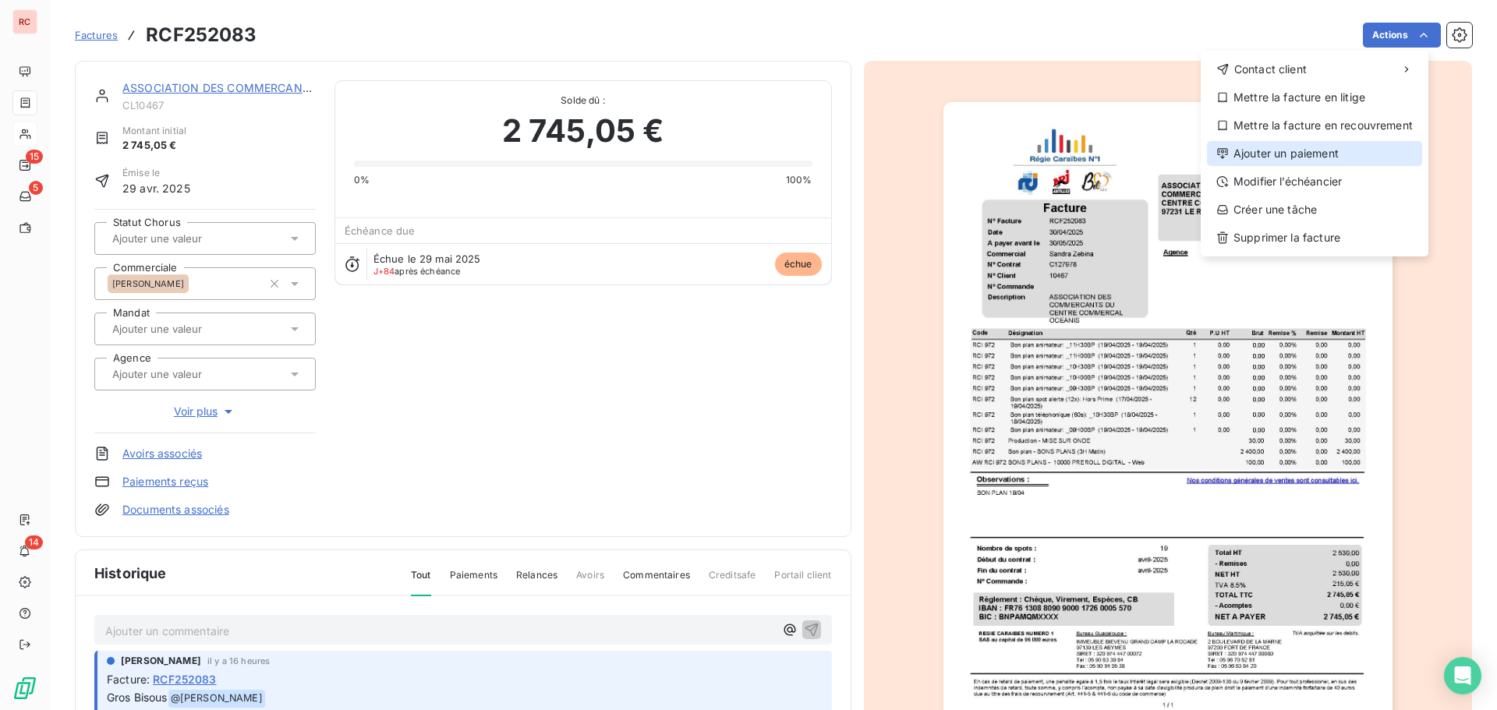
click at [1263, 152] on div "Ajouter un paiement" at bounding box center [1314, 153] width 215 height 25
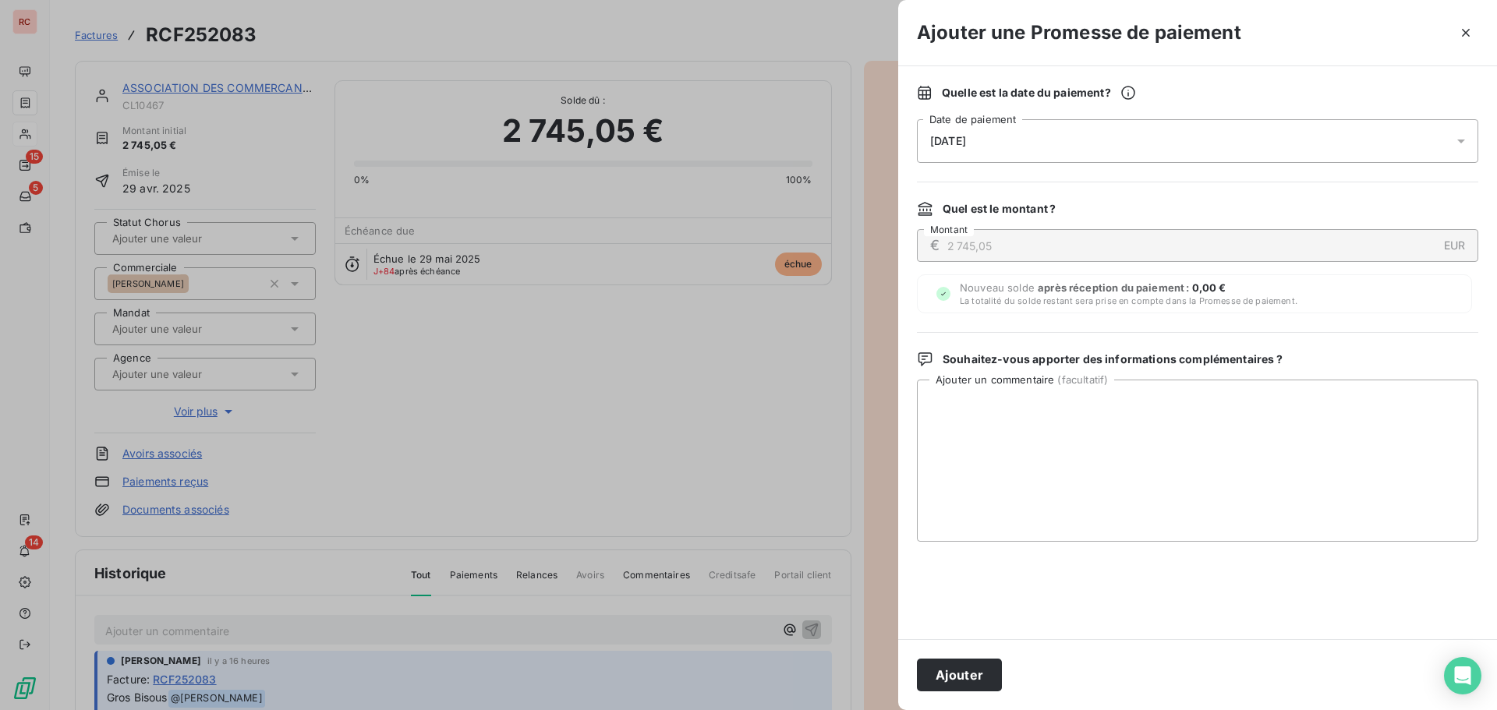
click at [1469, 144] on div at bounding box center [1465, 141] width 25 height 44
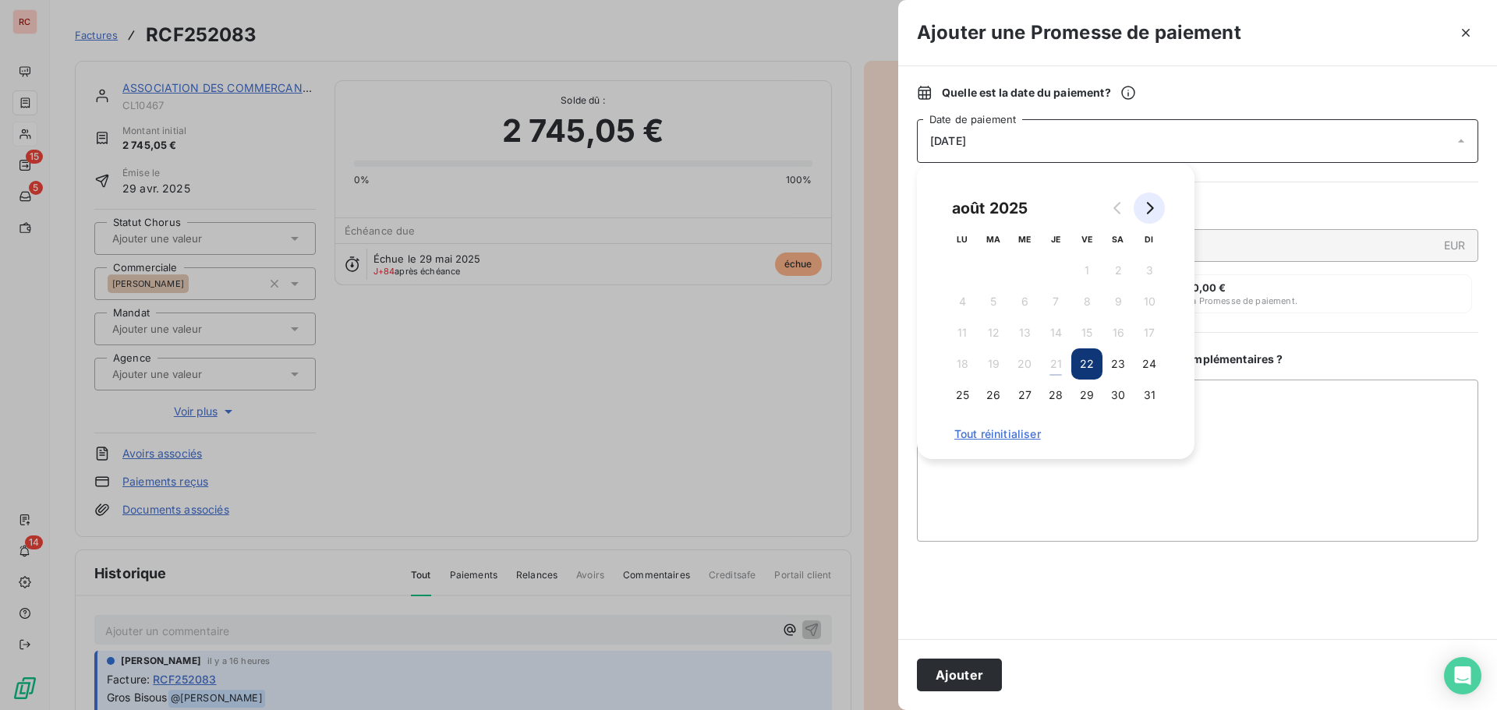
click at [1152, 210] on icon "Go to next month" at bounding box center [1150, 208] width 7 height 12
click at [1024, 264] on button "3" at bounding box center [1024, 270] width 31 height 31
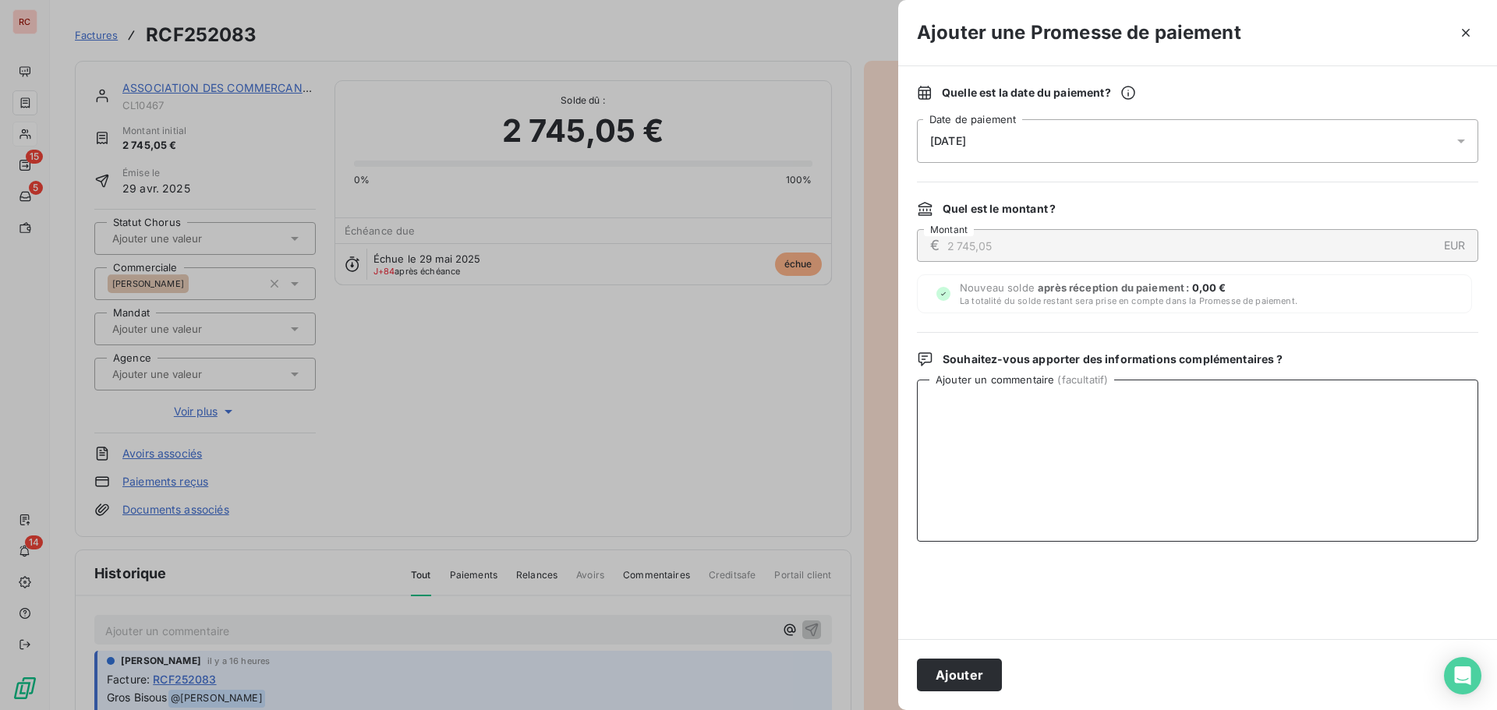
click at [1029, 488] on textarea "Ajouter un commentaire ( facultatif )" at bounding box center [1197, 461] width 561 height 162
paste textarea "Bonjour Claire, je l'ai eu.... le chèque est enfermé dans le bureau du directeu…"
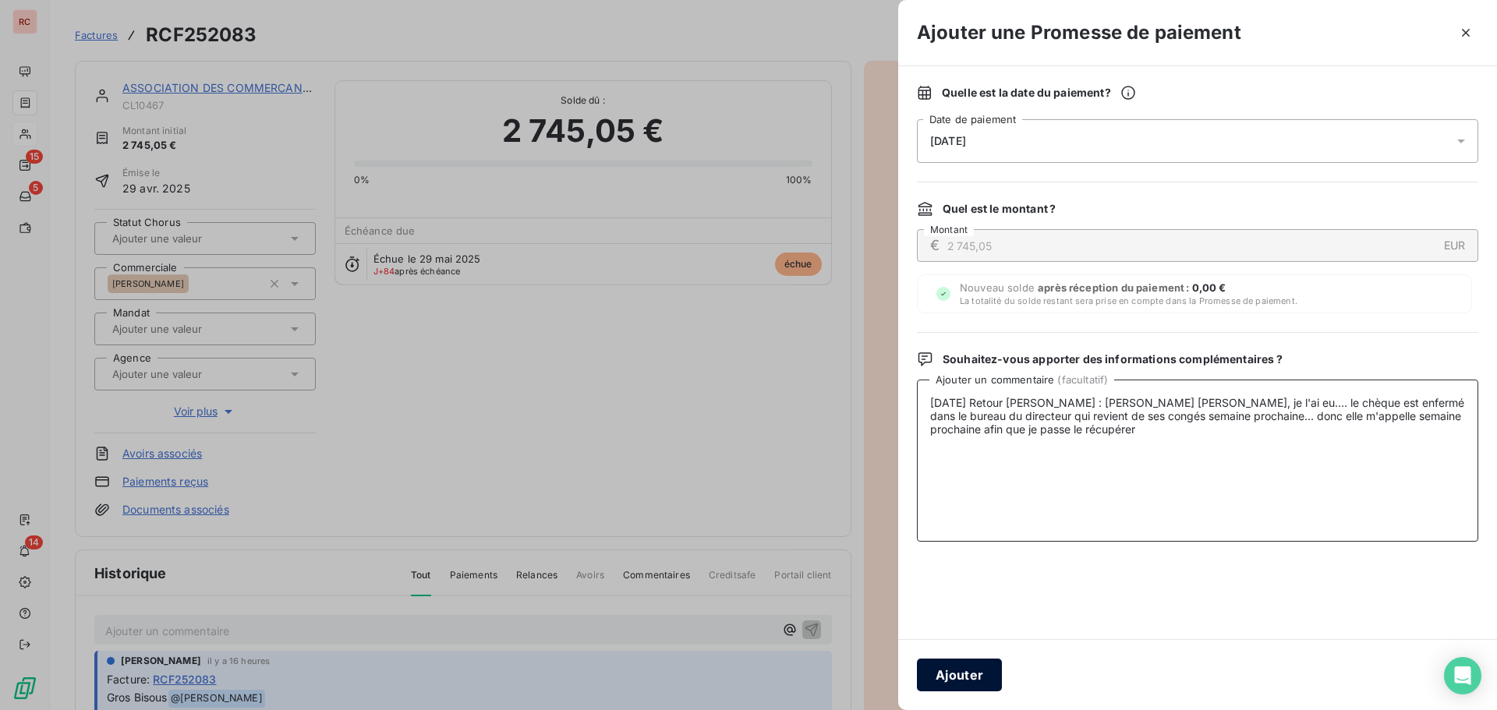
type textarea "20/08/2025 Retour Sandra : Bonjour Claire, je l'ai eu.... le chèque est enfermé…"
click at [963, 676] on button "Ajouter" at bounding box center [959, 675] width 85 height 33
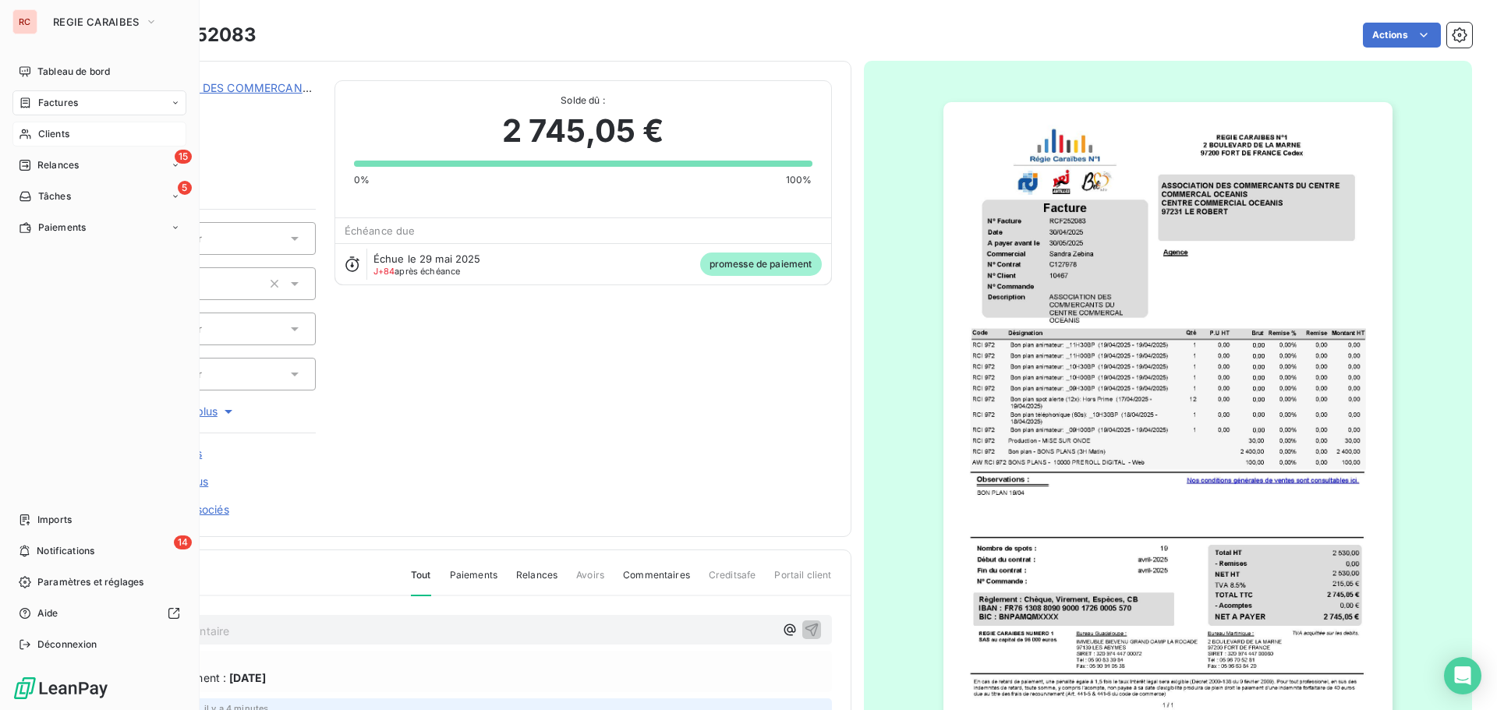
click at [61, 136] on span "Clients" at bounding box center [53, 134] width 31 height 14
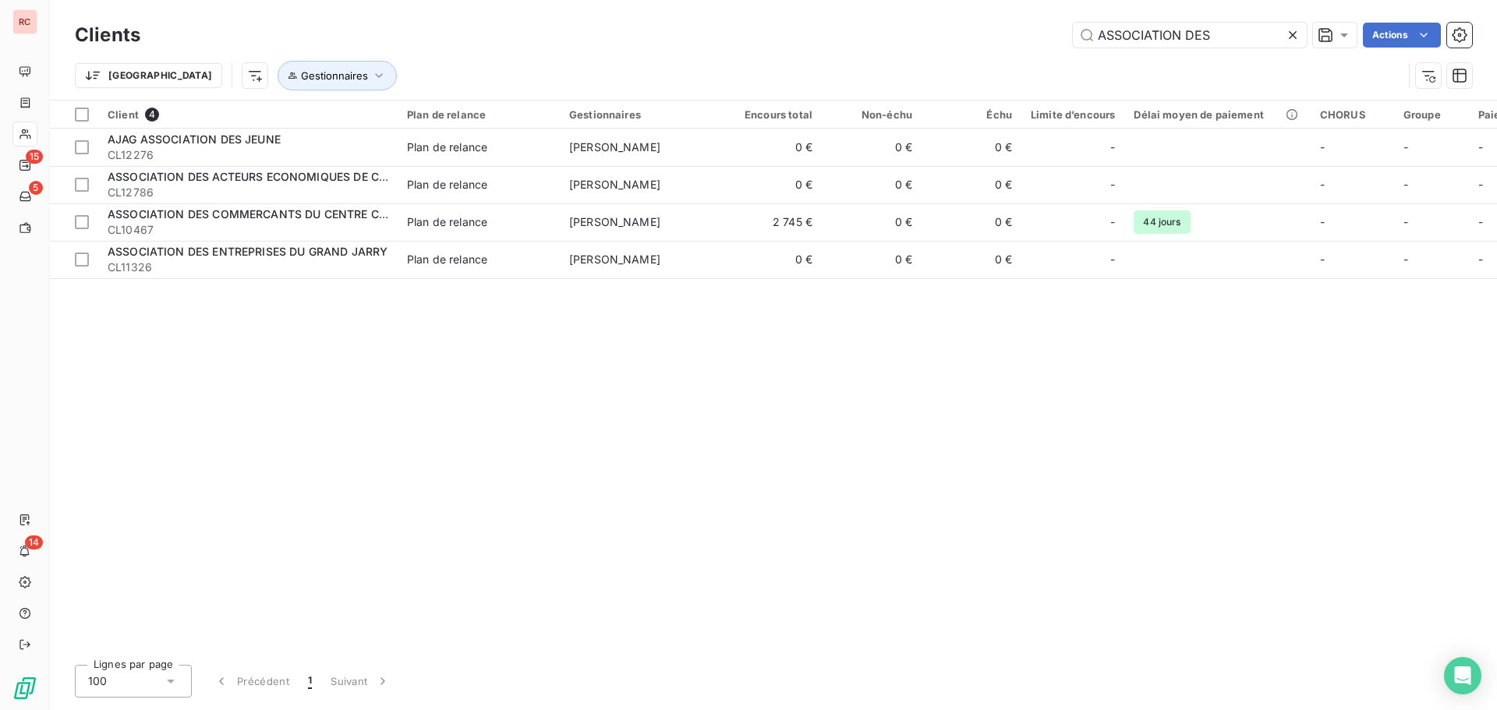
drag, startPoint x: 1243, startPoint y: 42, endPoint x: 1016, endPoint y: 38, distance: 226.9
click at [1016, 38] on div "ASSOCIATION DES Actions" at bounding box center [815, 35] width 1313 height 25
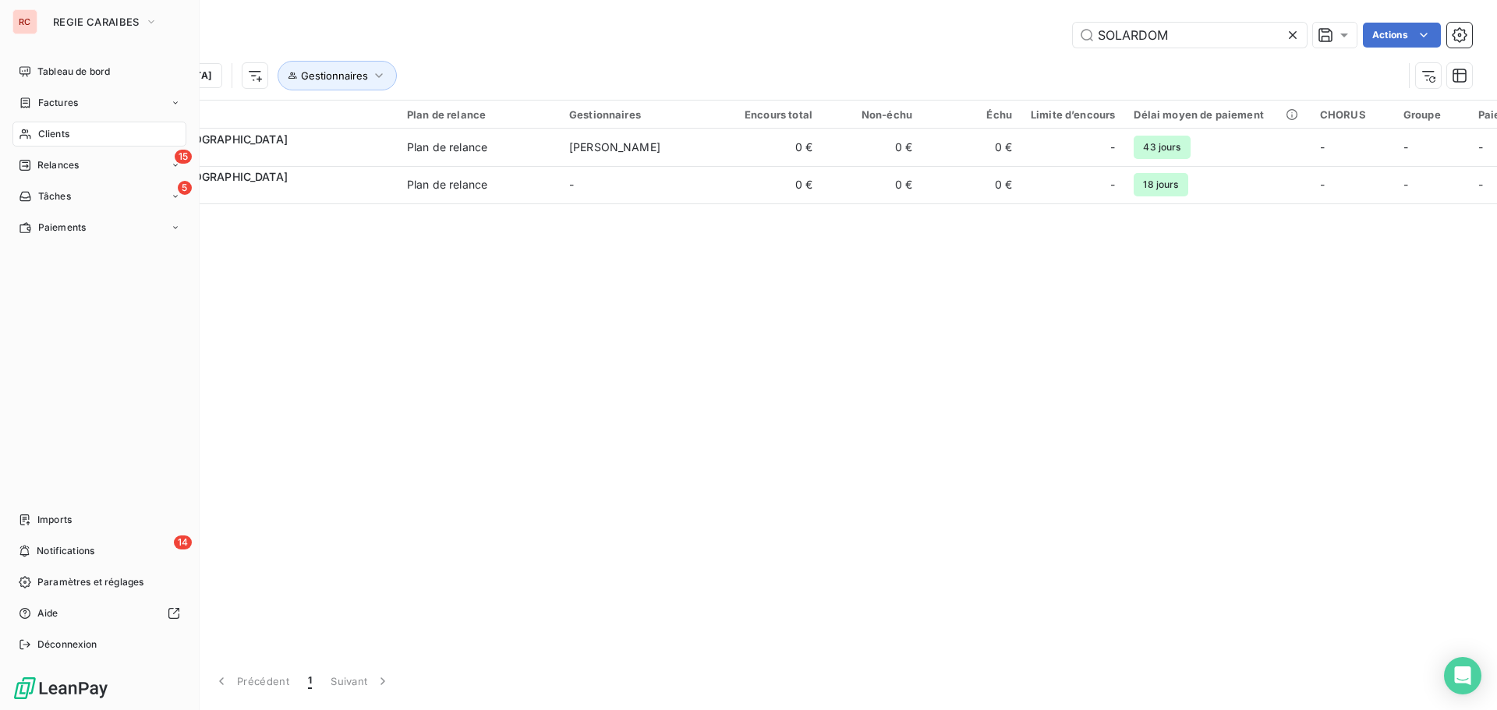
click at [35, 128] on div "Clients" at bounding box center [99, 134] width 174 height 25
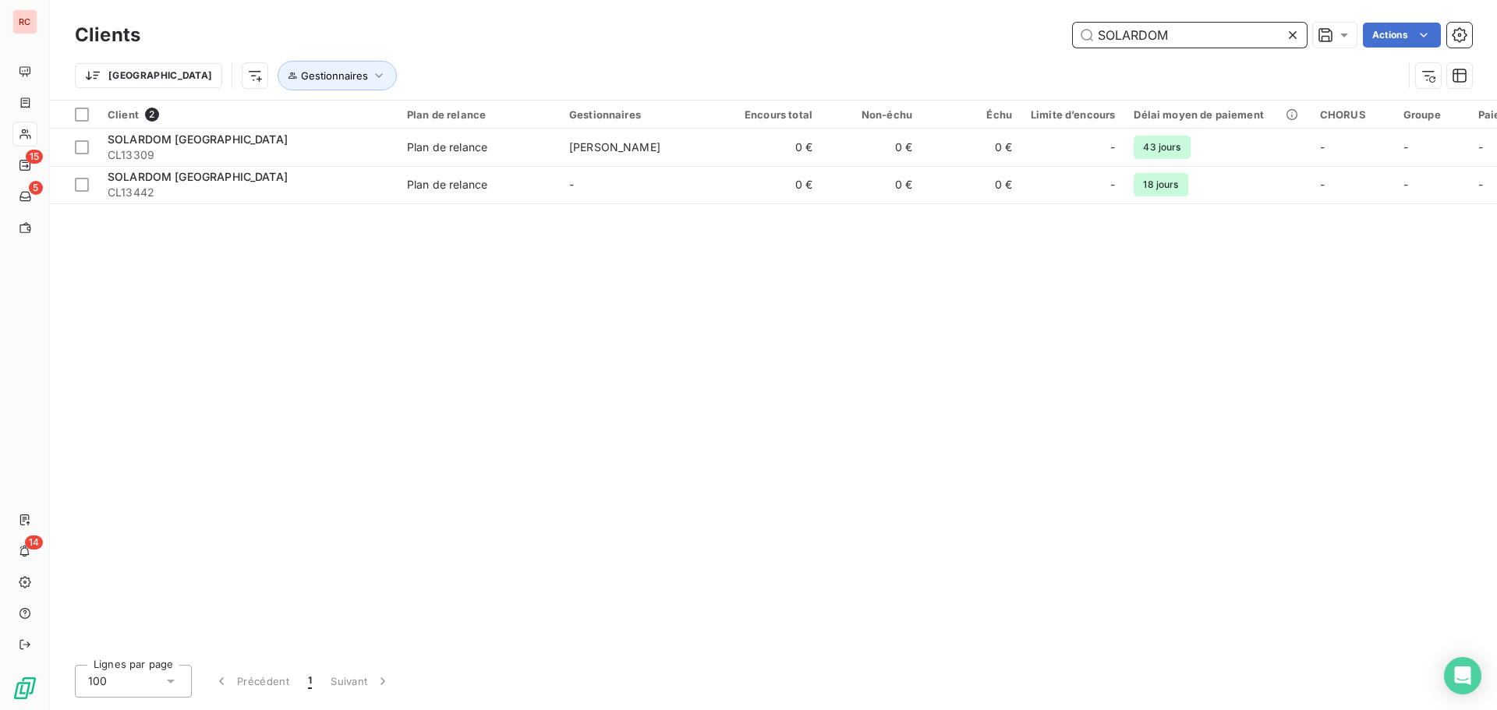
drag, startPoint x: 1191, startPoint y: 37, endPoint x: 883, endPoint y: 38, distance: 308.0
click at [883, 38] on div "SOLARDOM Actions" at bounding box center [815, 35] width 1313 height 25
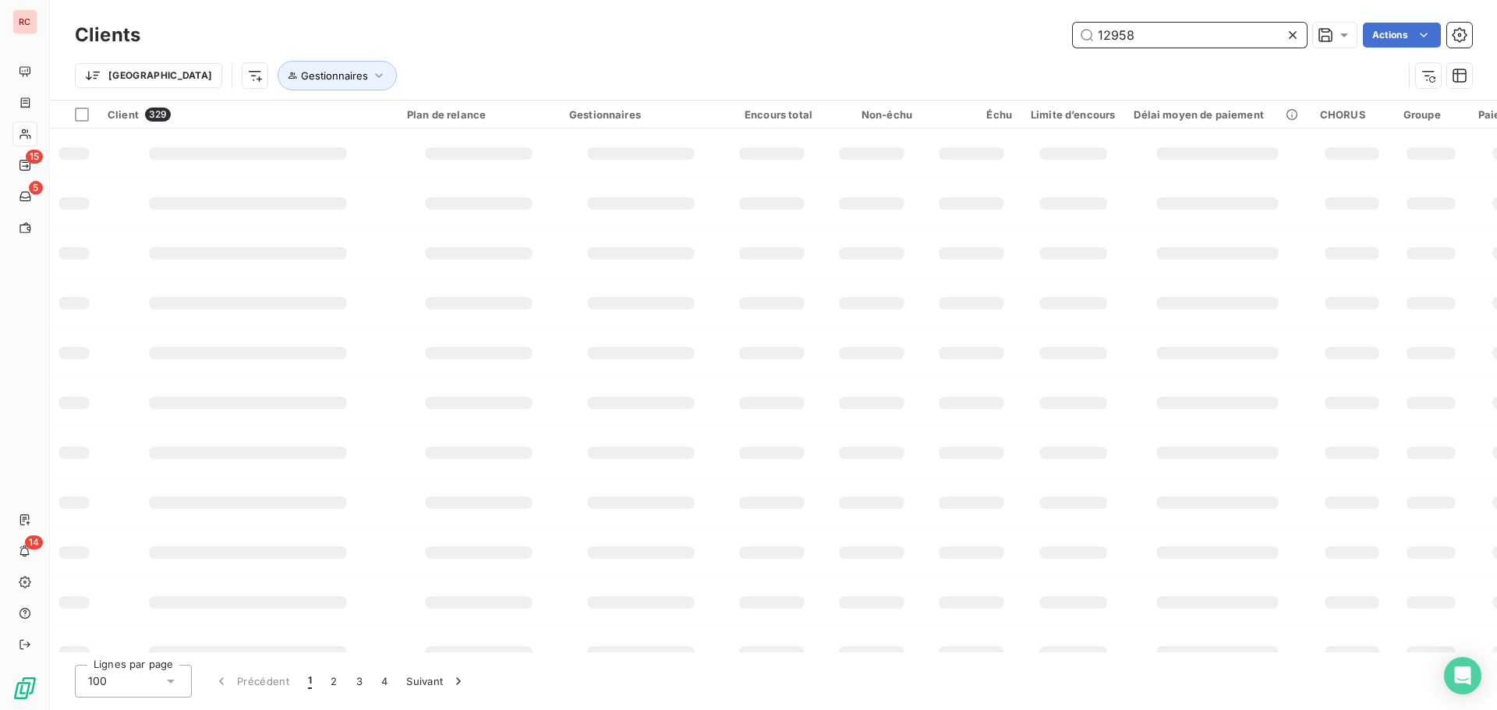
type input "12958"
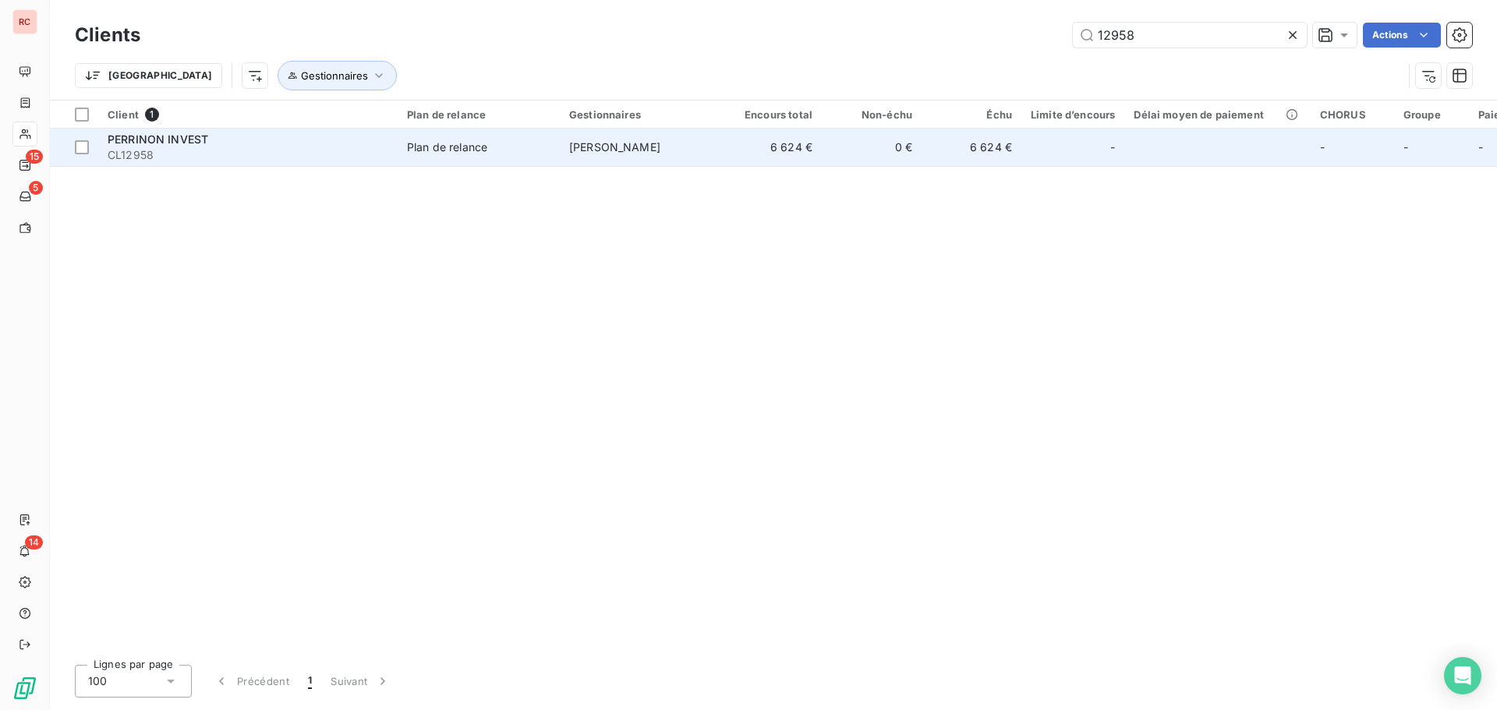
click at [547, 161] on td "Plan de relance" at bounding box center [479, 147] width 162 height 37
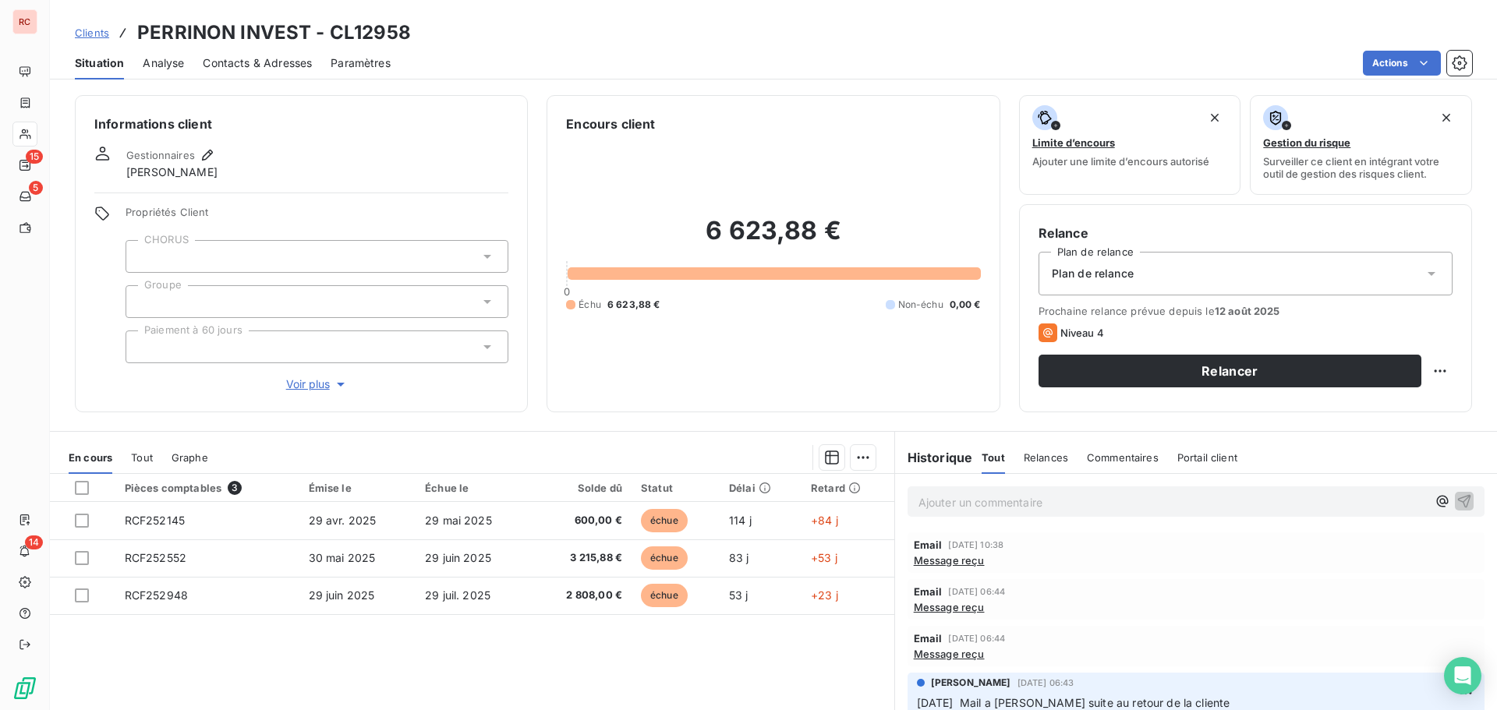
click at [954, 497] on p "Ajouter un commentaire ﻿" at bounding box center [1172, 502] width 508 height 19
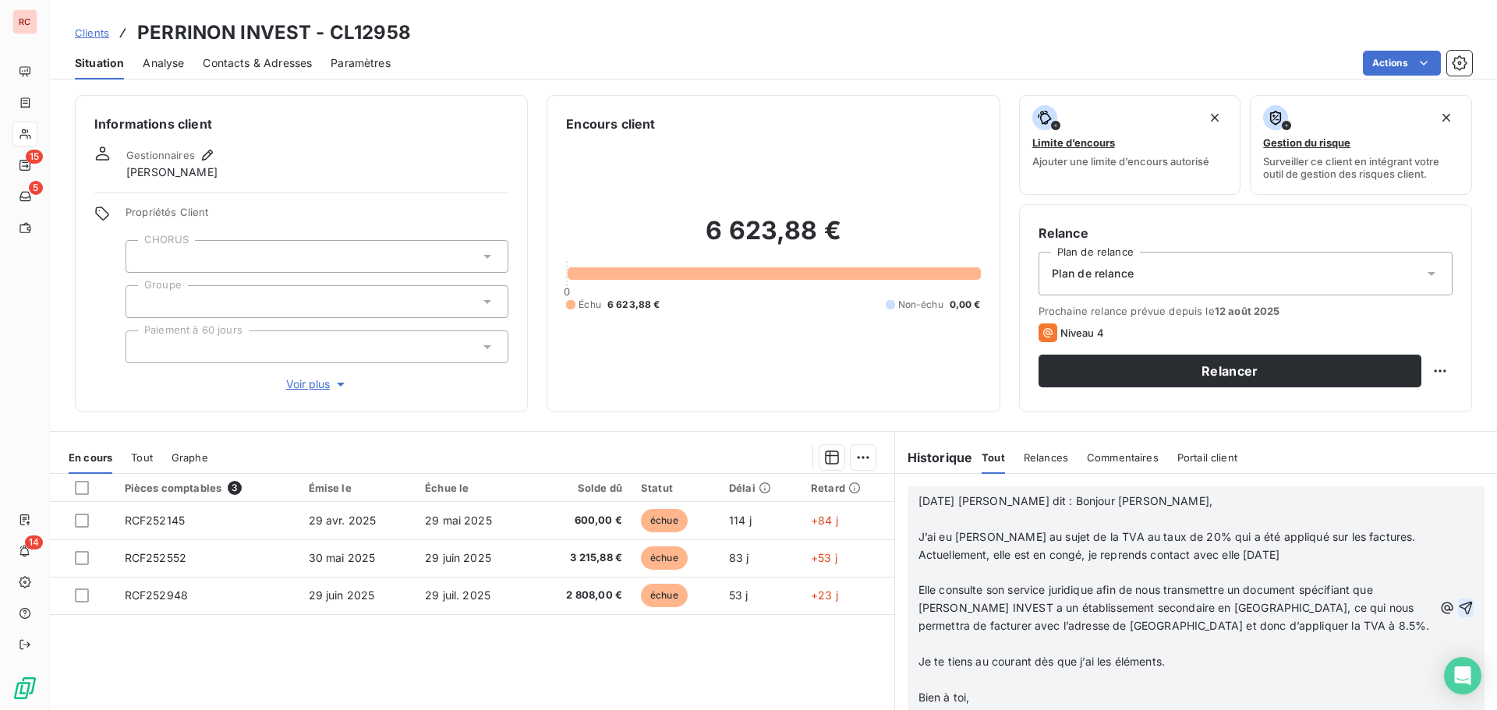
click at [1460, 605] on icon "button" at bounding box center [1466, 607] width 13 height 13
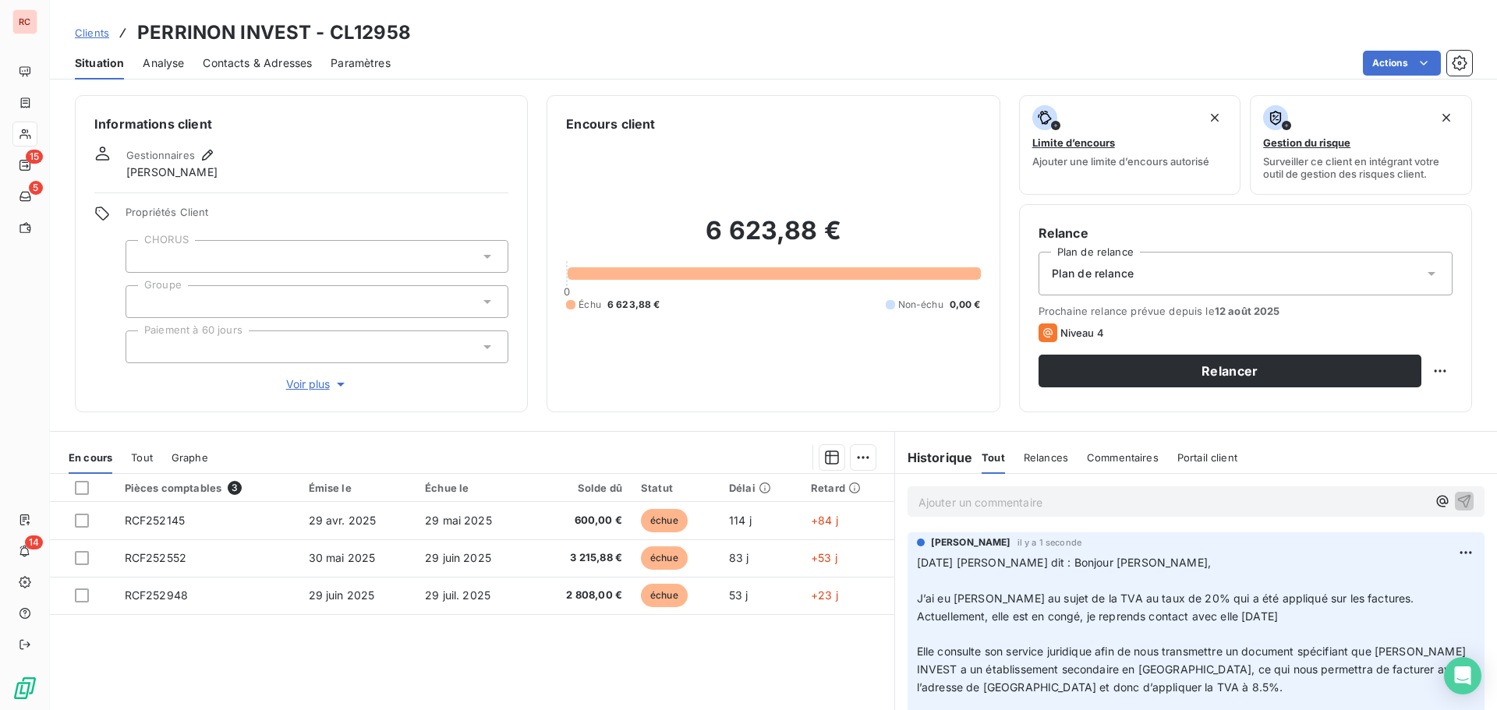
click at [94, 36] on span "Clients" at bounding box center [92, 33] width 34 height 12
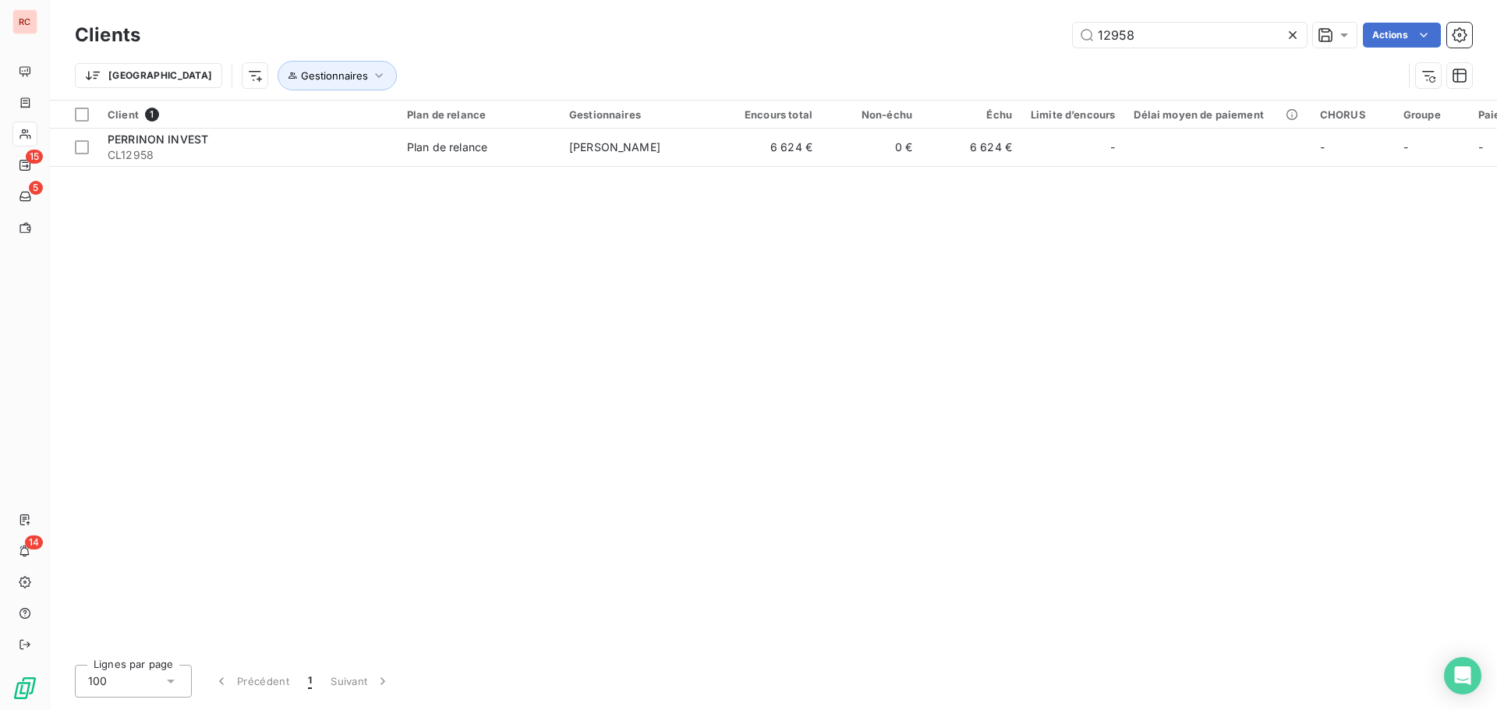
drag, startPoint x: 1224, startPoint y: 30, endPoint x: 864, endPoint y: 30, distance: 360.2
click at [864, 30] on div "12958 Actions" at bounding box center [815, 35] width 1313 height 25
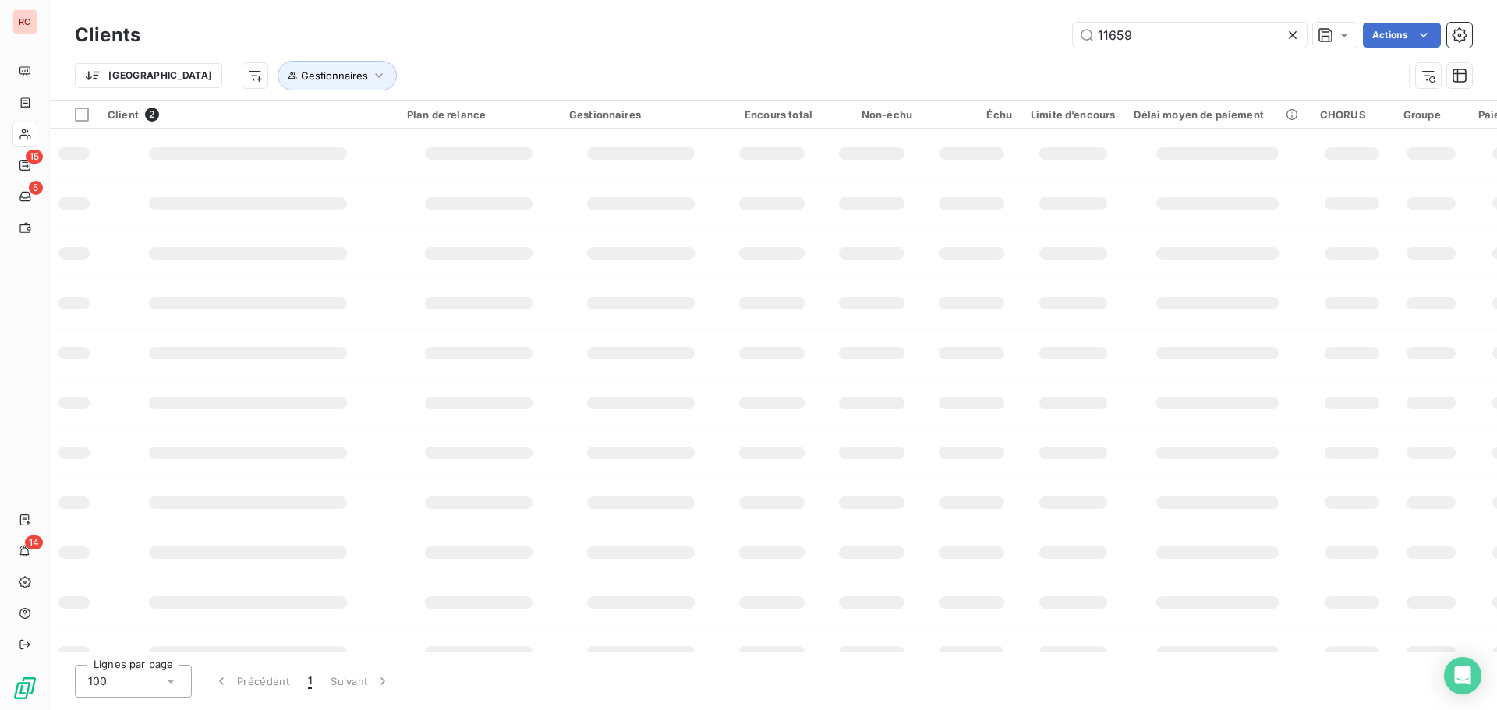
type input "11659"
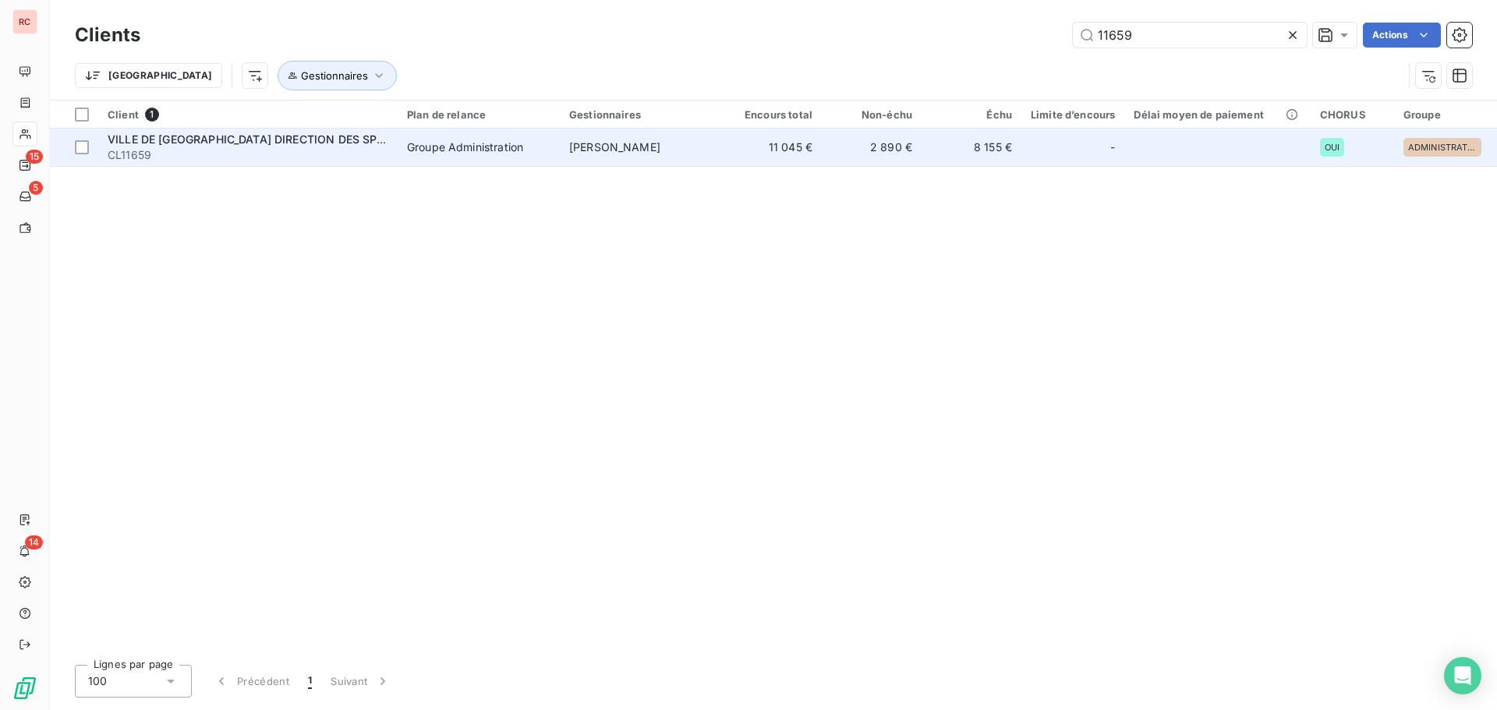
click at [482, 129] on td "Groupe Administration" at bounding box center [479, 147] width 162 height 37
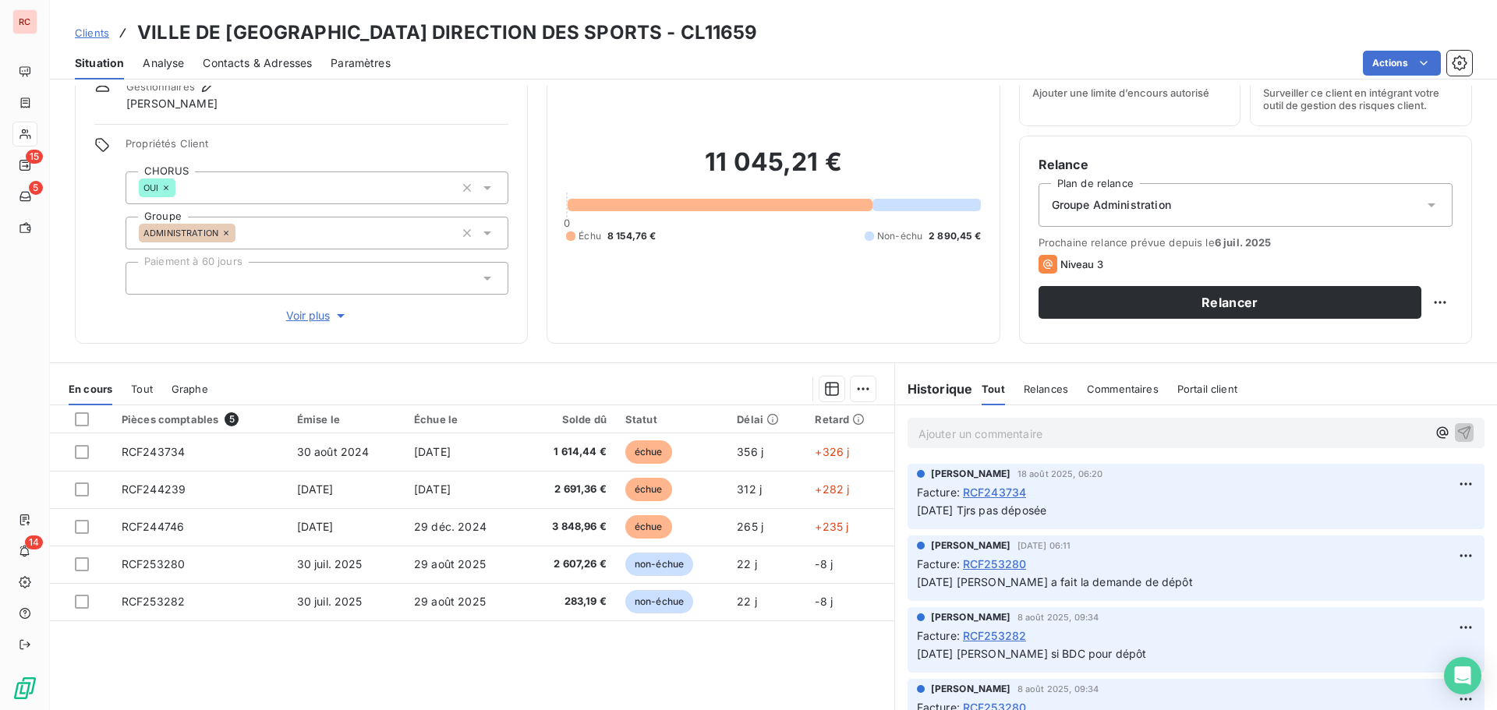
scroll to position [111, 0]
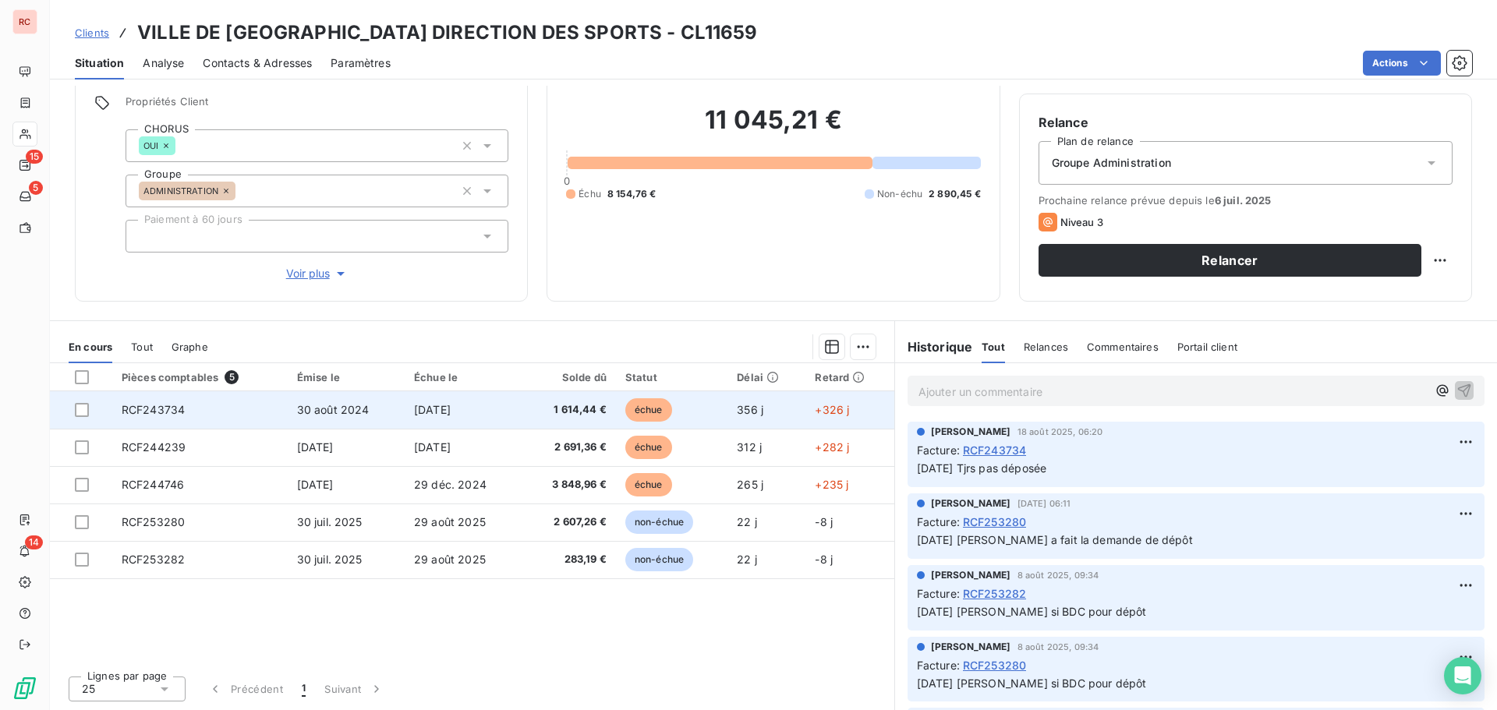
click at [291, 419] on td "30 août 2024" at bounding box center [346, 409] width 117 height 37
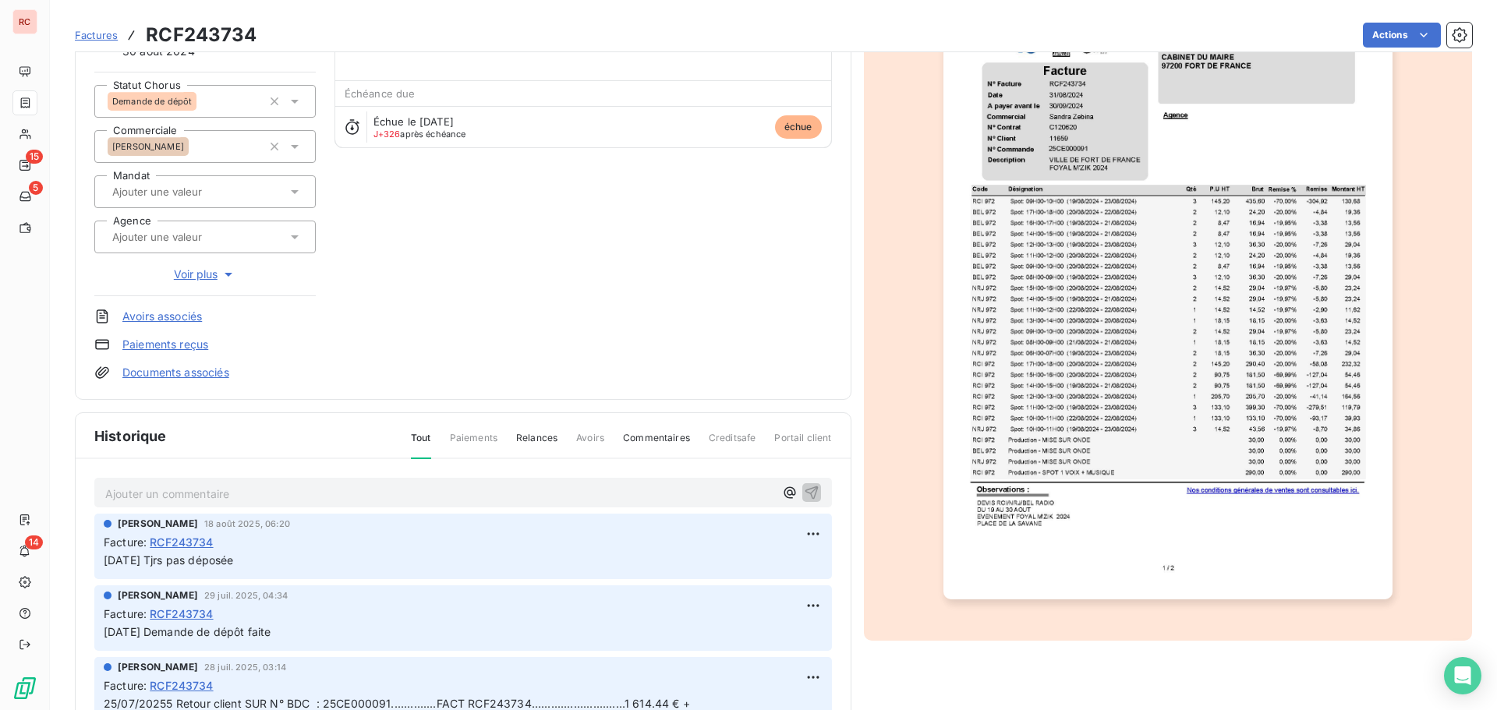
scroll to position [158, 0]
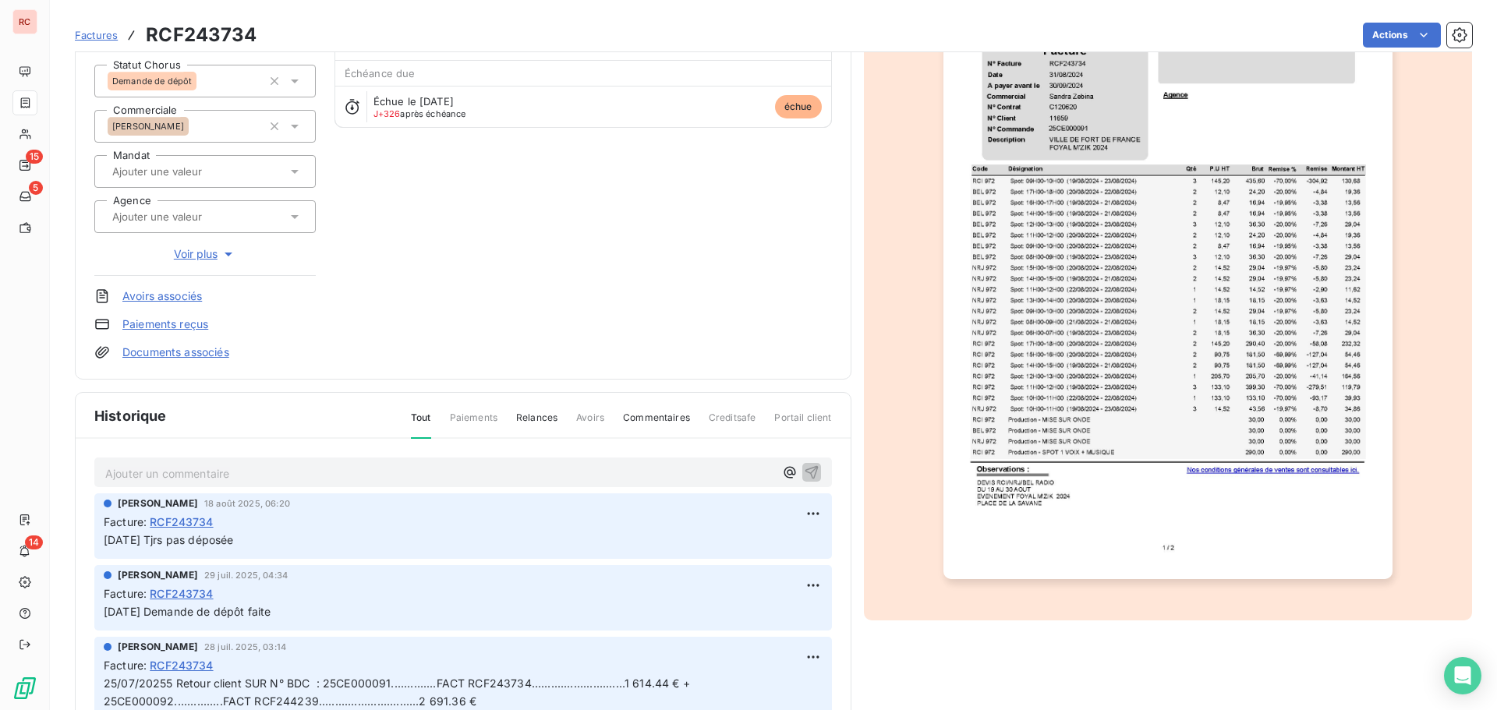
click at [199, 472] on p "Ajouter un commentaire ﻿" at bounding box center [439, 473] width 669 height 19
drag, startPoint x: 292, startPoint y: 473, endPoint x: 92, endPoint y: 472, distance: 199.6
click at [92, 472] on div "08/08/2025 redemande de depot Claire DELAERE 18 août 2025, 06:20 Facture : RCF2…" at bounding box center [463, 619] width 775 height 361
copy span "08/08/2025 redemande de depot"
click at [791, 586] on html "RC 15 5 14 Factures RCF243734 Actions VILLE DE FORT DE FRANCE DIRECTION DES SPO…" at bounding box center [748, 355] width 1497 height 710
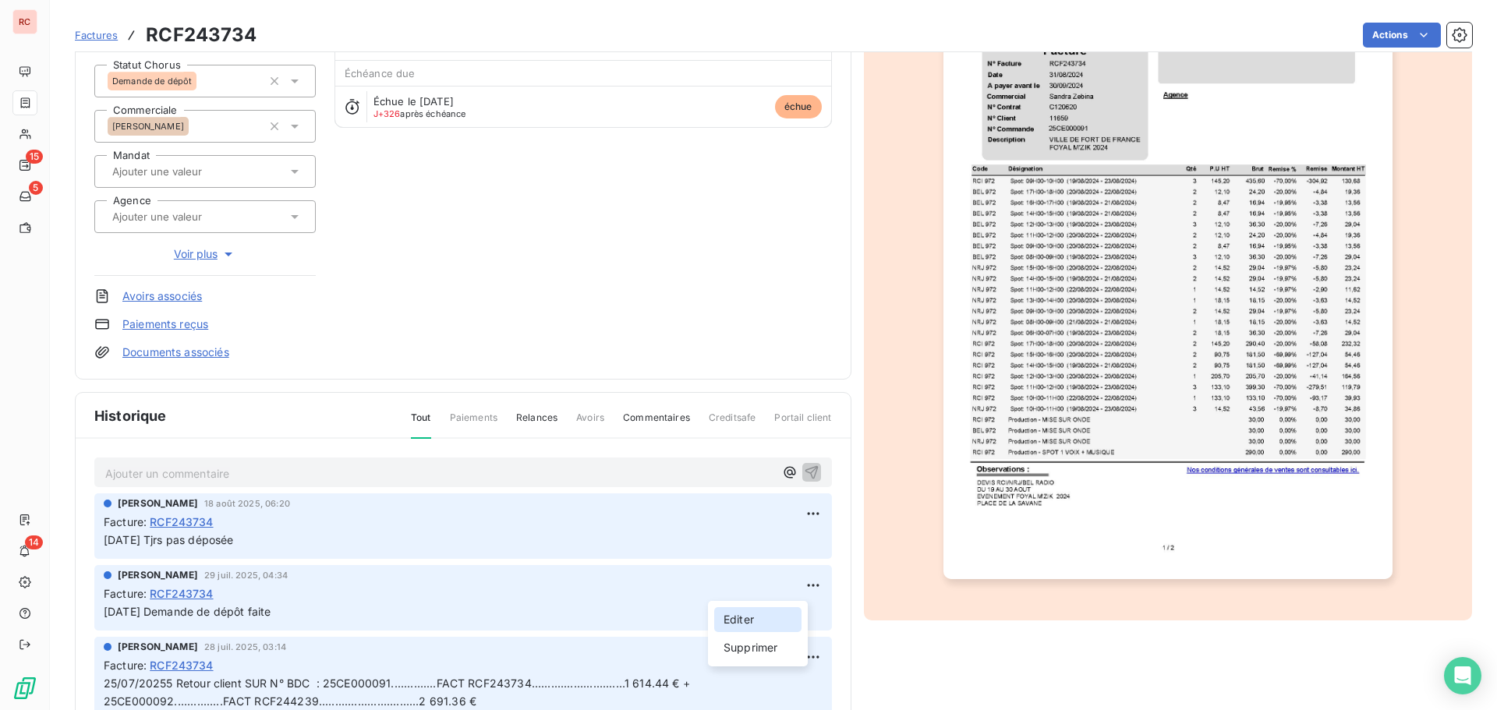
click at [735, 615] on div "Editer" at bounding box center [757, 619] width 87 height 25
click at [102, 609] on div "Claire DELAERE 29 juil. 2025, 04:34 Facture : RCF243734 28/07/2025 Demande de d…" at bounding box center [463, 597] width 738 height 65
click at [106, 614] on span "[DATE] Demande de dépôt faite" at bounding box center [187, 611] width 167 height 13
click at [806, 611] on icon "button" at bounding box center [812, 611] width 13 height 13
click at [140, 474] on p "Ajouter un commentaire ﻿" at bounding box center [439, 473] width 669 height 19
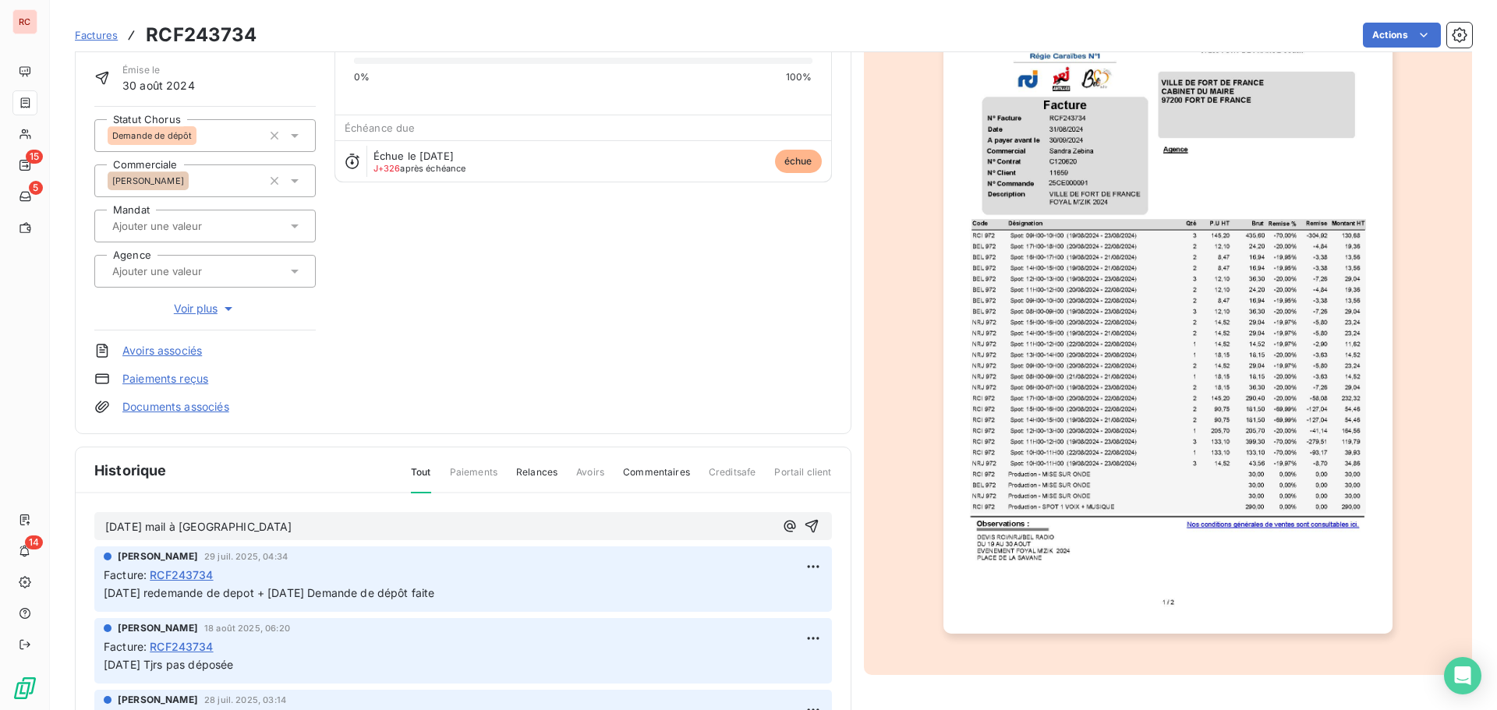
scroll to position [80, 0]
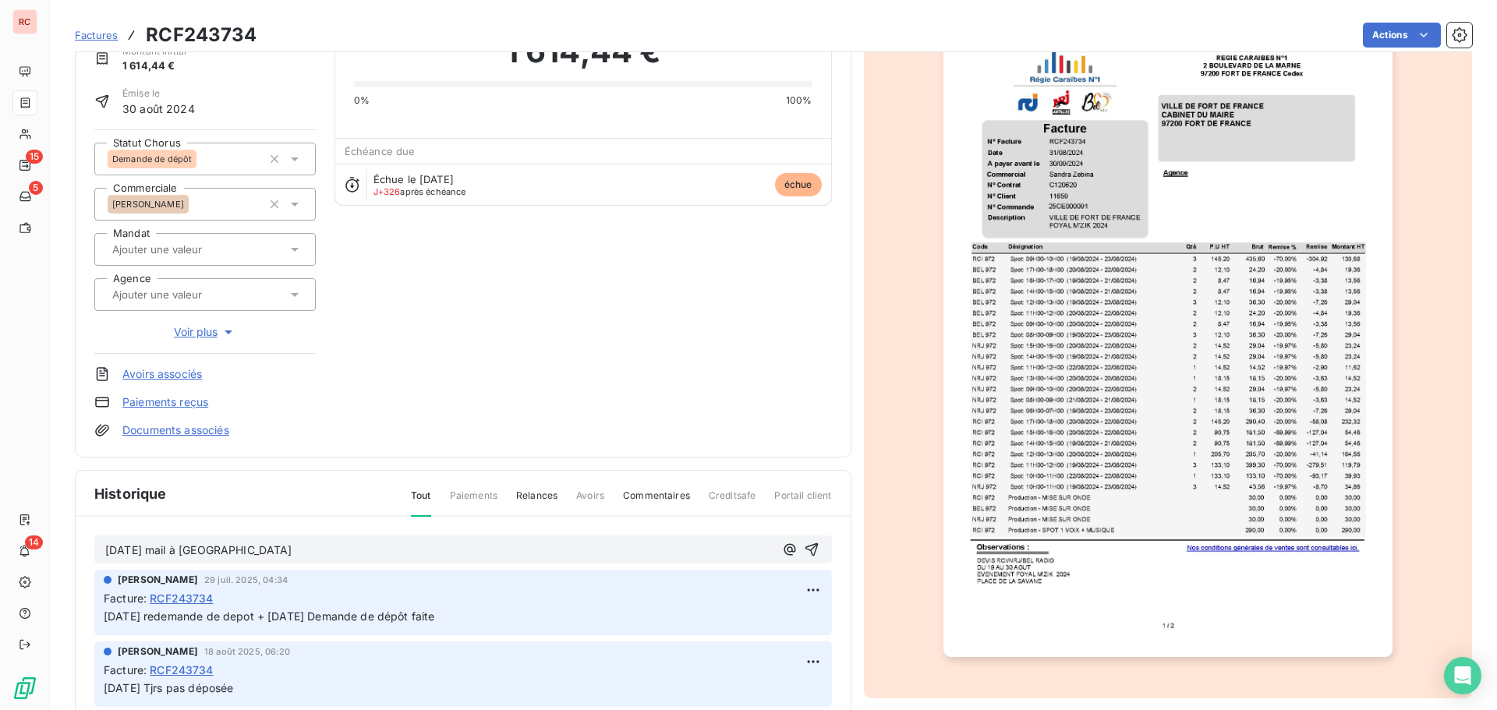
click at [281, 551] on p "18/08/2025 mail à floriane" at bounding box center [439, 551] width 669 height 18
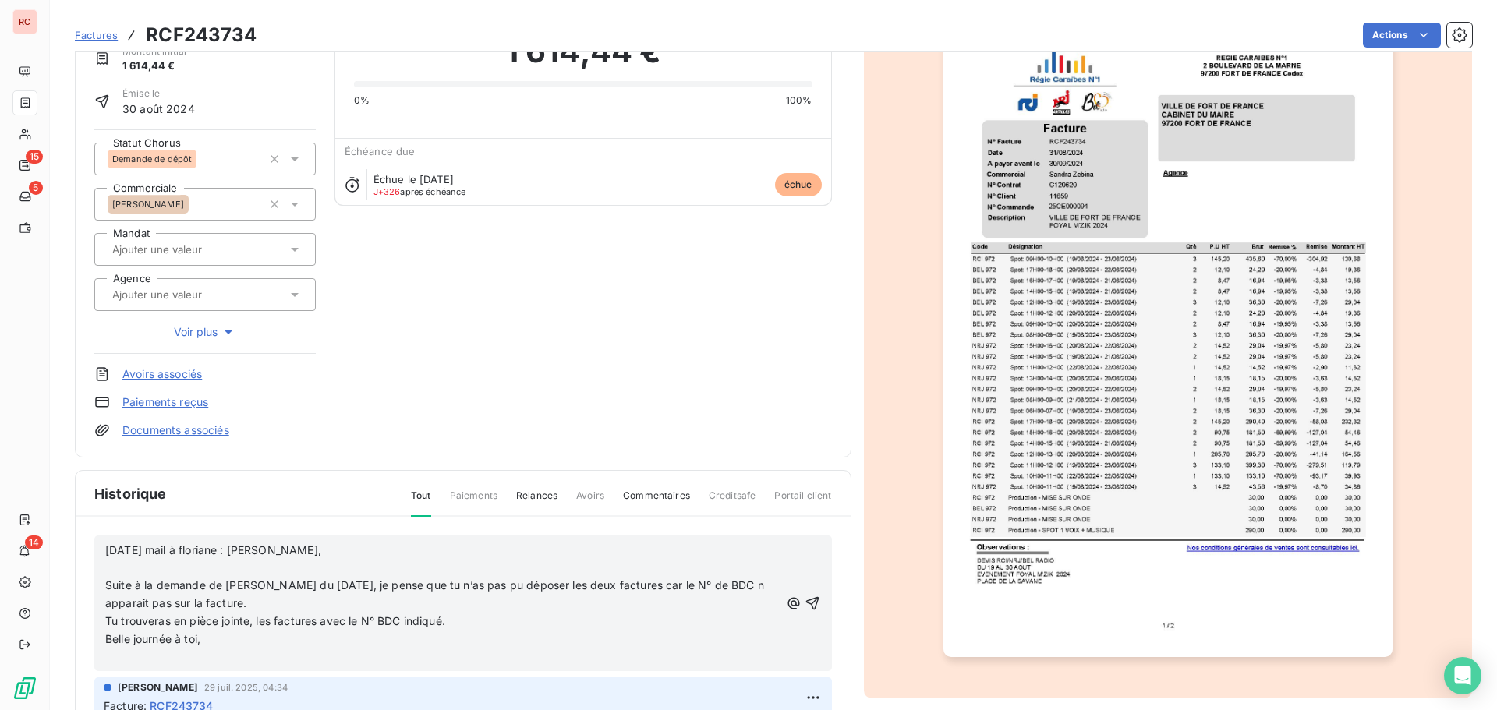
click at [97, 578] on div "18/08/2025 mail à floriane : Bonjour Floriane, ﻿ Suite à la demande de Sandra d…" at bounding box center [463, 604] width 738 height 136
click at [107, 587] on span "Suite à la demande de Sandra du 28/07/2025, je pense que tu n’as pas pu déposer…" at bounding box center [436, 594] width 662 height 31
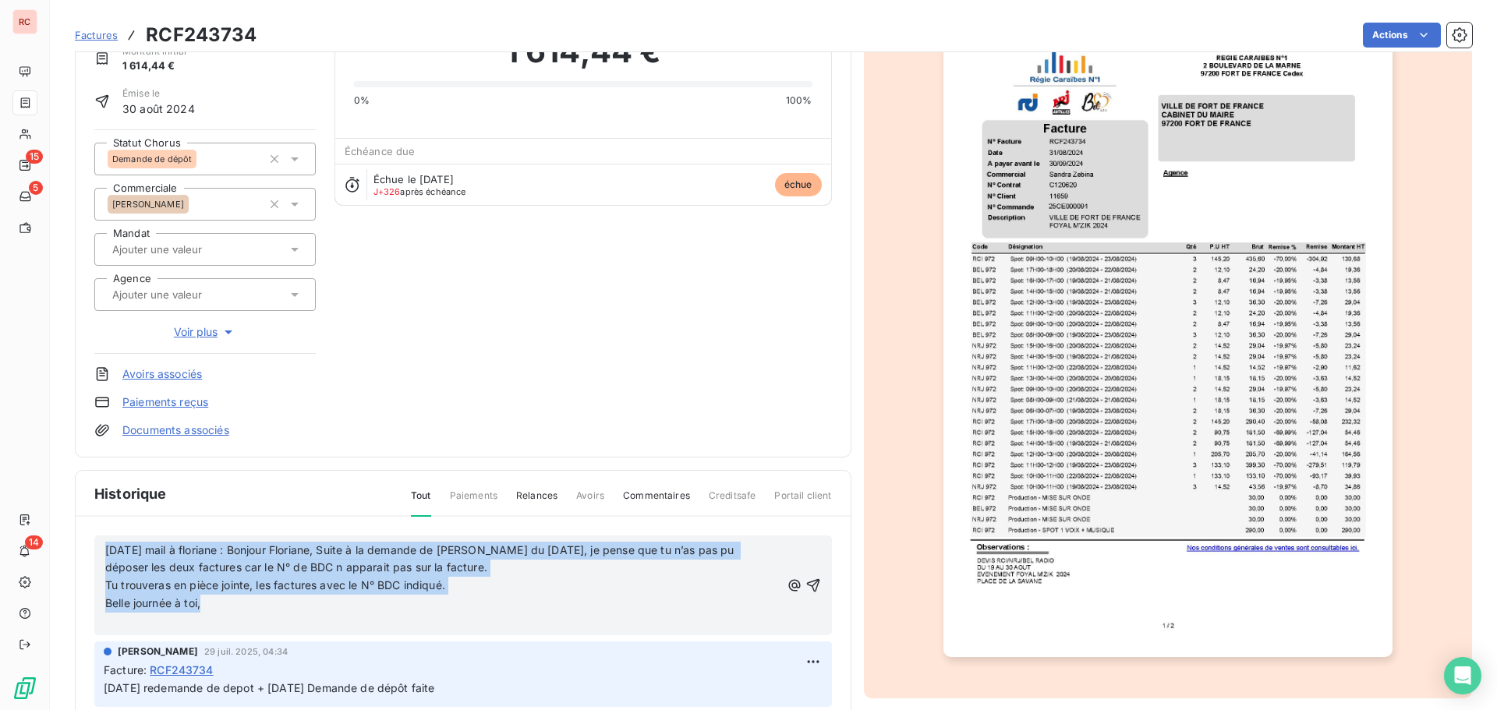
drag, startPoint x: 215, startPoint y: 607, endPoint x: 99, endPoint y: 550, distance: 129.4
click at [99, 550] on div "18/08/2025 mail à floriane : Bonjour Floriane, Suite à la demande de Sandra du …" at bounding box center [463, 586] width 738 height 100
copy div "18/08/2025 mail à floriane : Bonjour Floriane, Suite à la demande de Sandra du …"
click at [806, 585] on icon "button" at bounding box center [812, 585] width 13 height 13
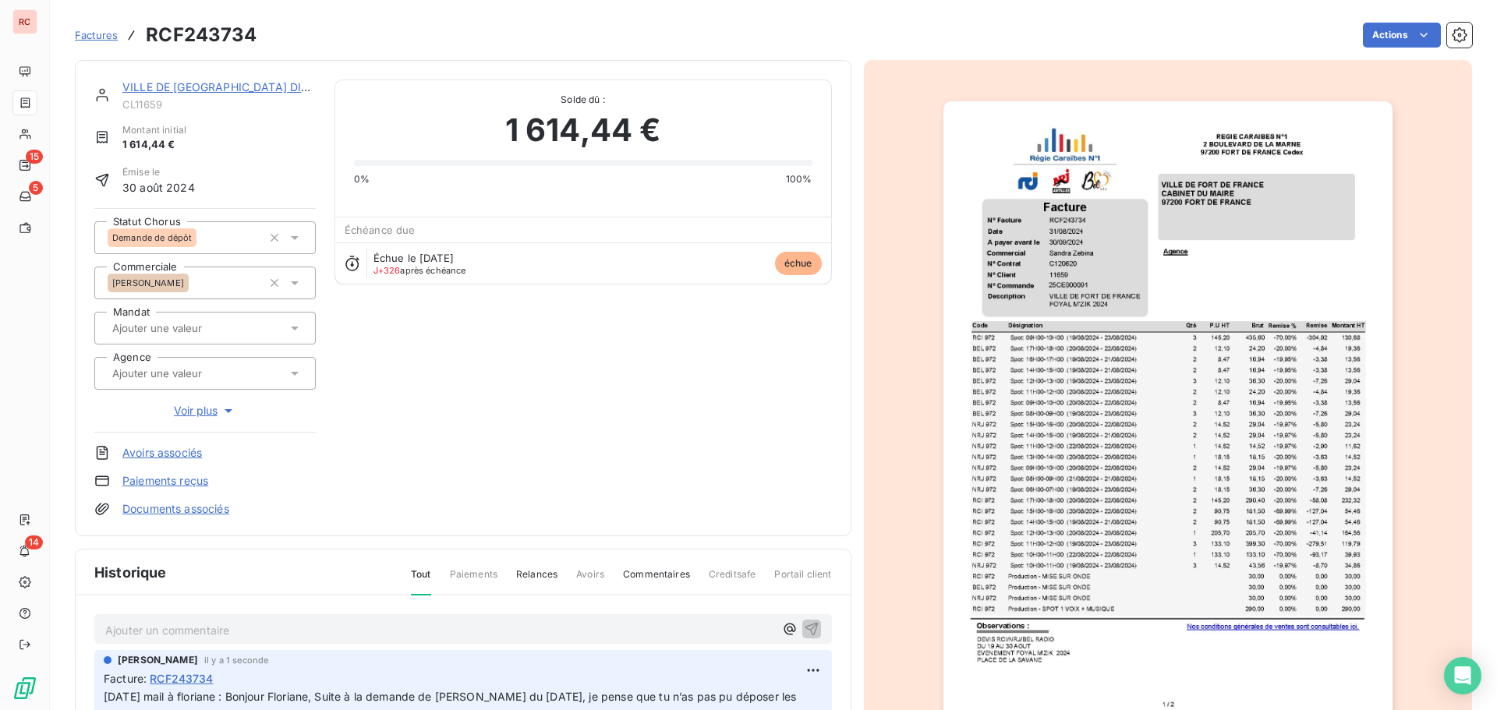
scroll to position [0, 0]
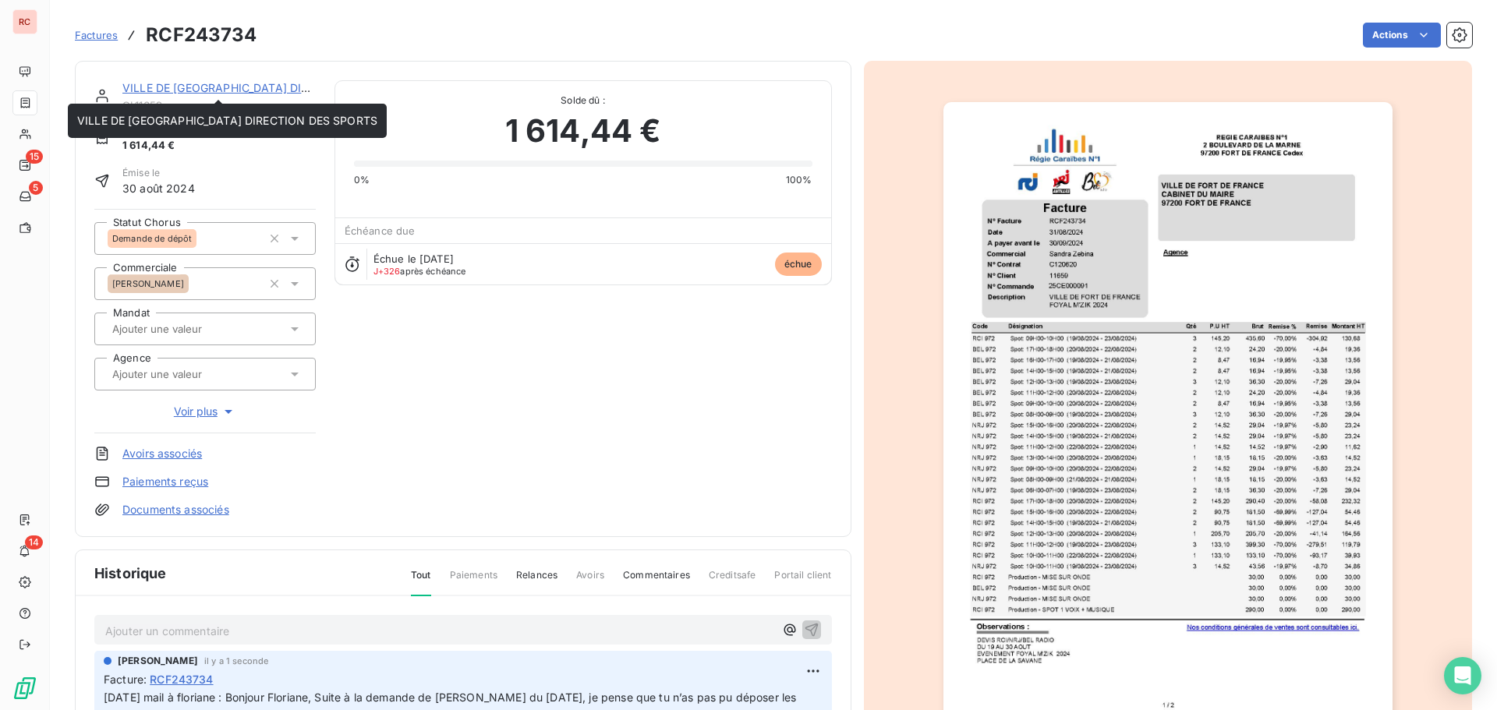
click at [157, 85] on link "VILLE DE [GEOGRAPHIC_DATA] DIRECTION DES SPORTS" at bounding box center [272, 87] width 300 height 13
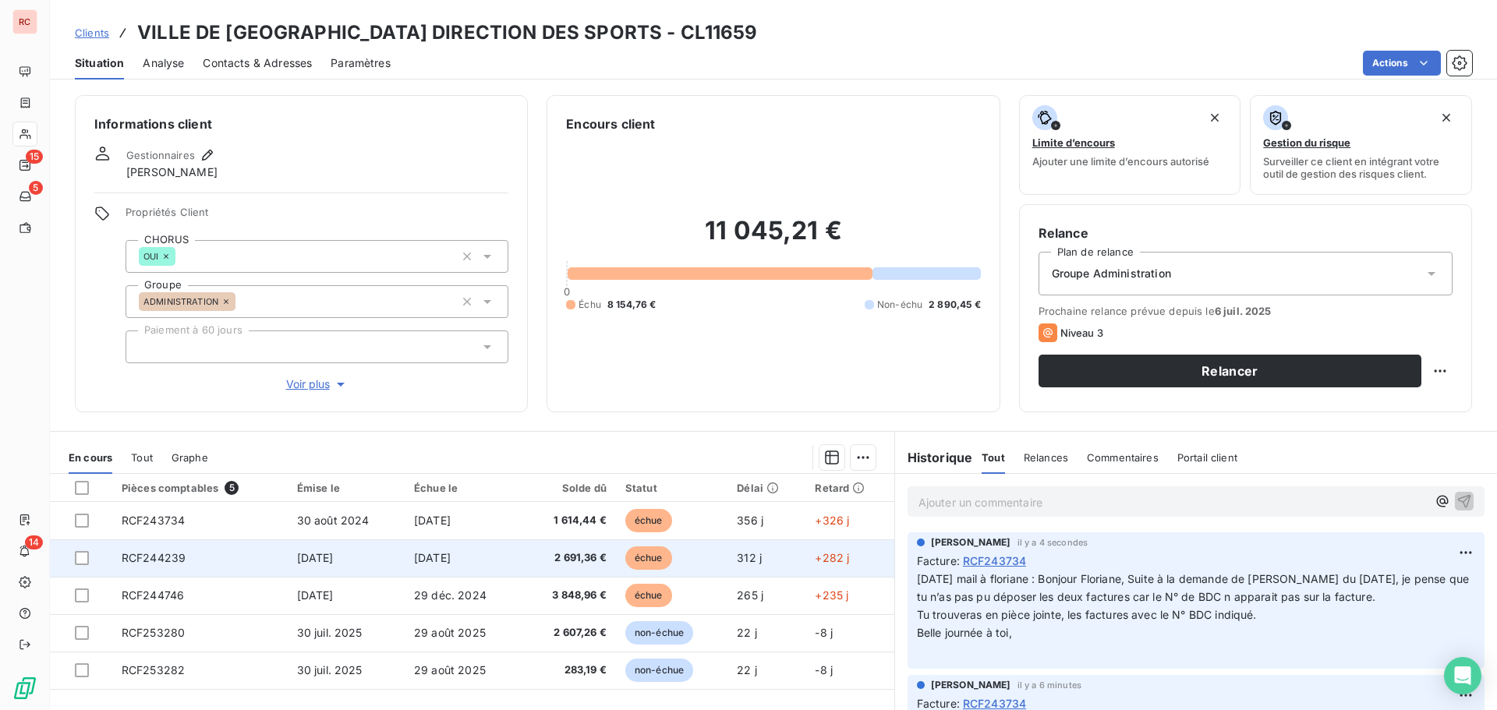
click at [297, 564] on span "[DATE]" at bounding box center [315, 557] width 37 height 13
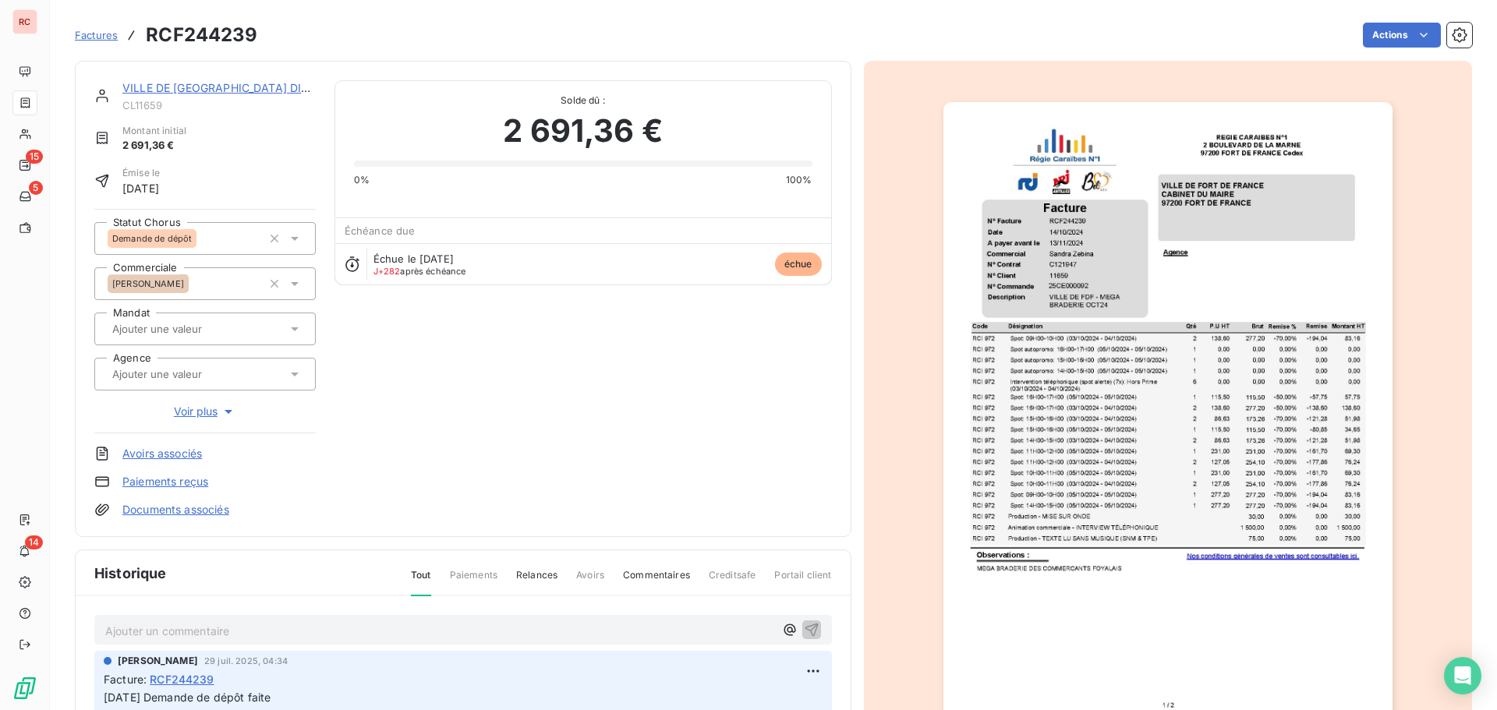
click at [183, 626] on p "Ajouter un commentaire ﻿" at bounding box center [439, 630] width 669 height 19
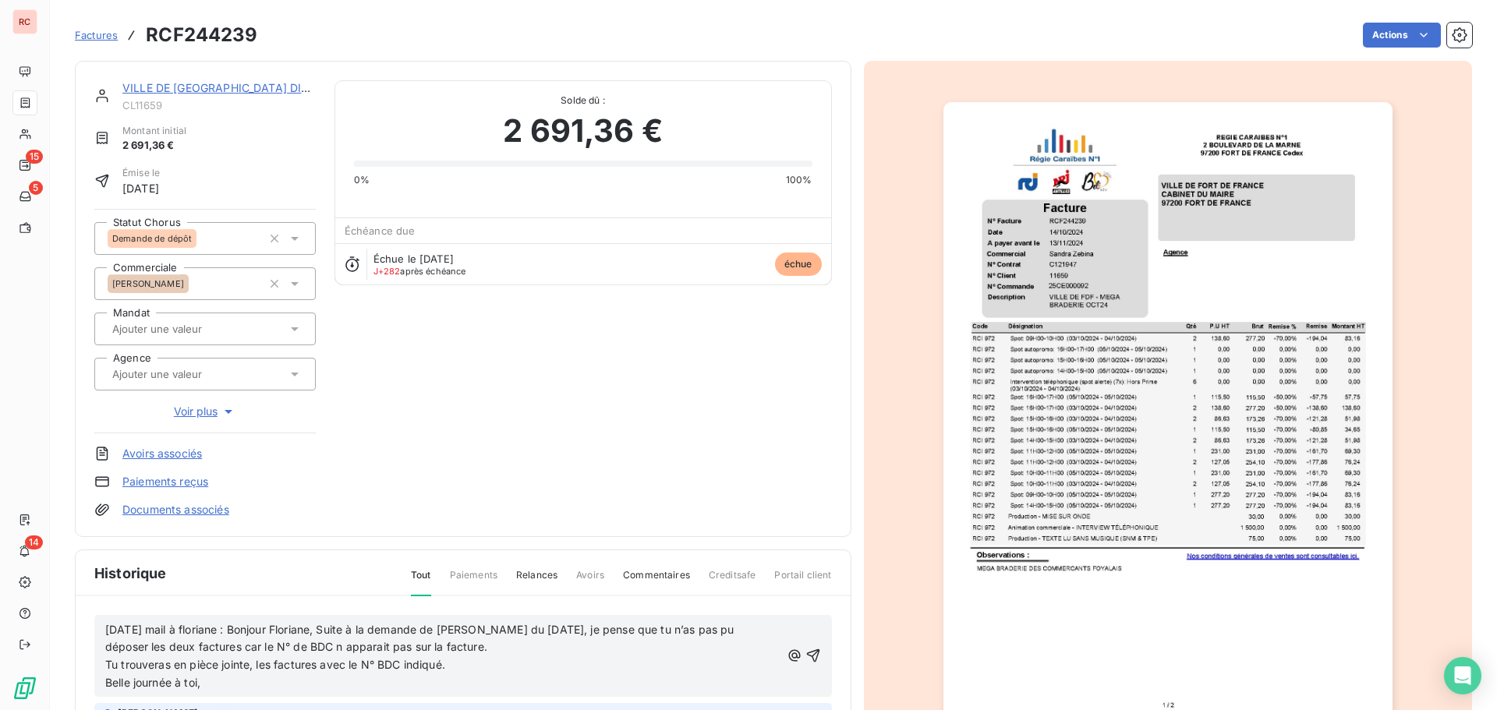
click at [805, 653] on icon "button" at bounding box center [813, 656] width 16 height 16
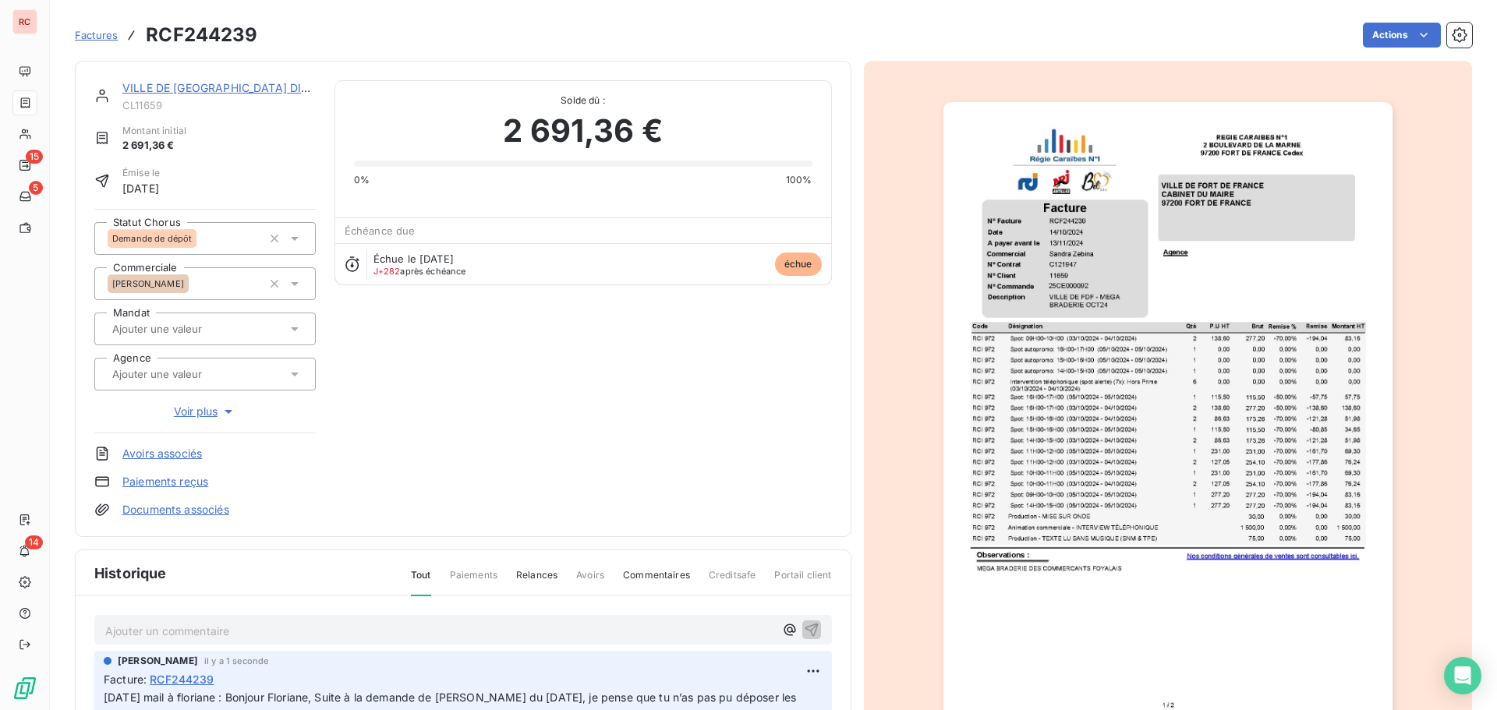
click at [200, 84] on link "VILLE DE [GEOGRAPHIC_DATA] DIRECTION DES SPORTS" at bounding box center [272, 87] width 300 height 13
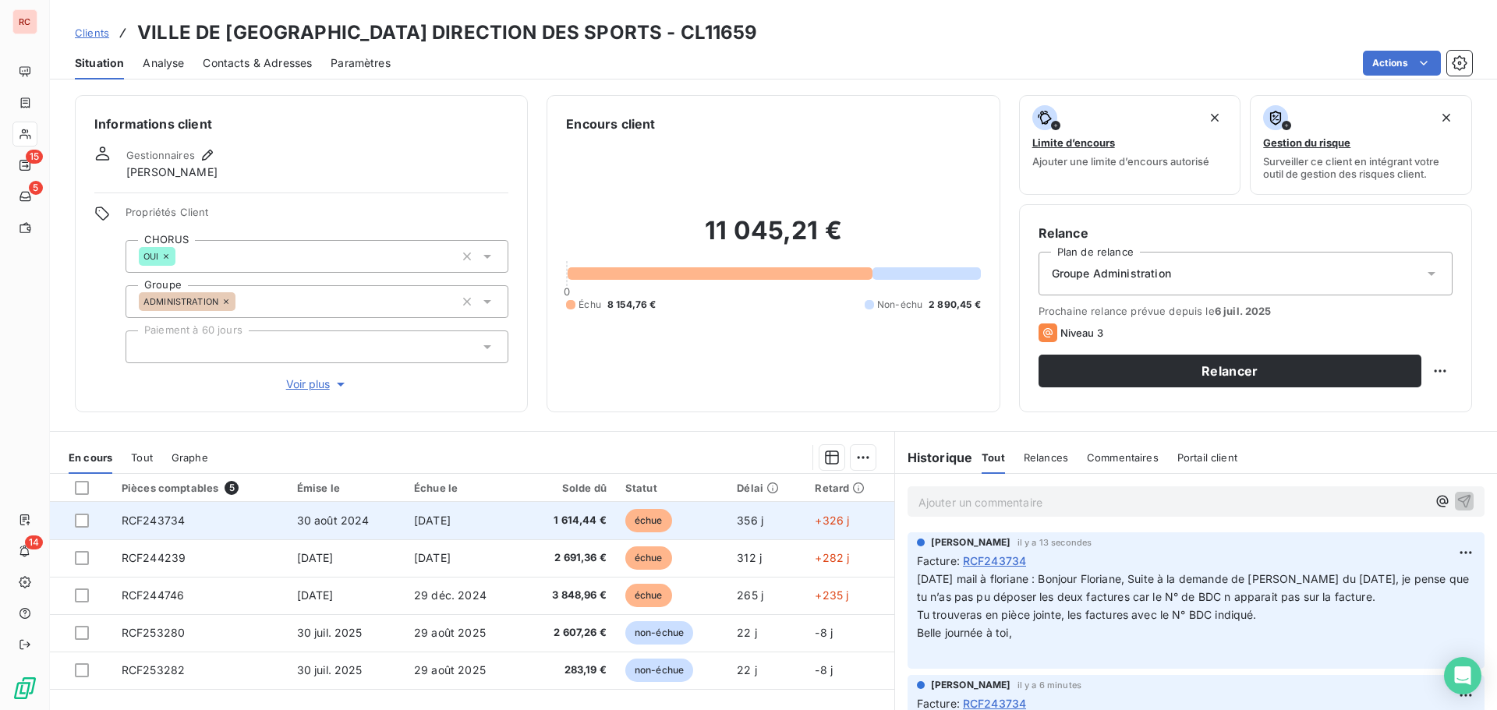
scroll to position [111, 0]
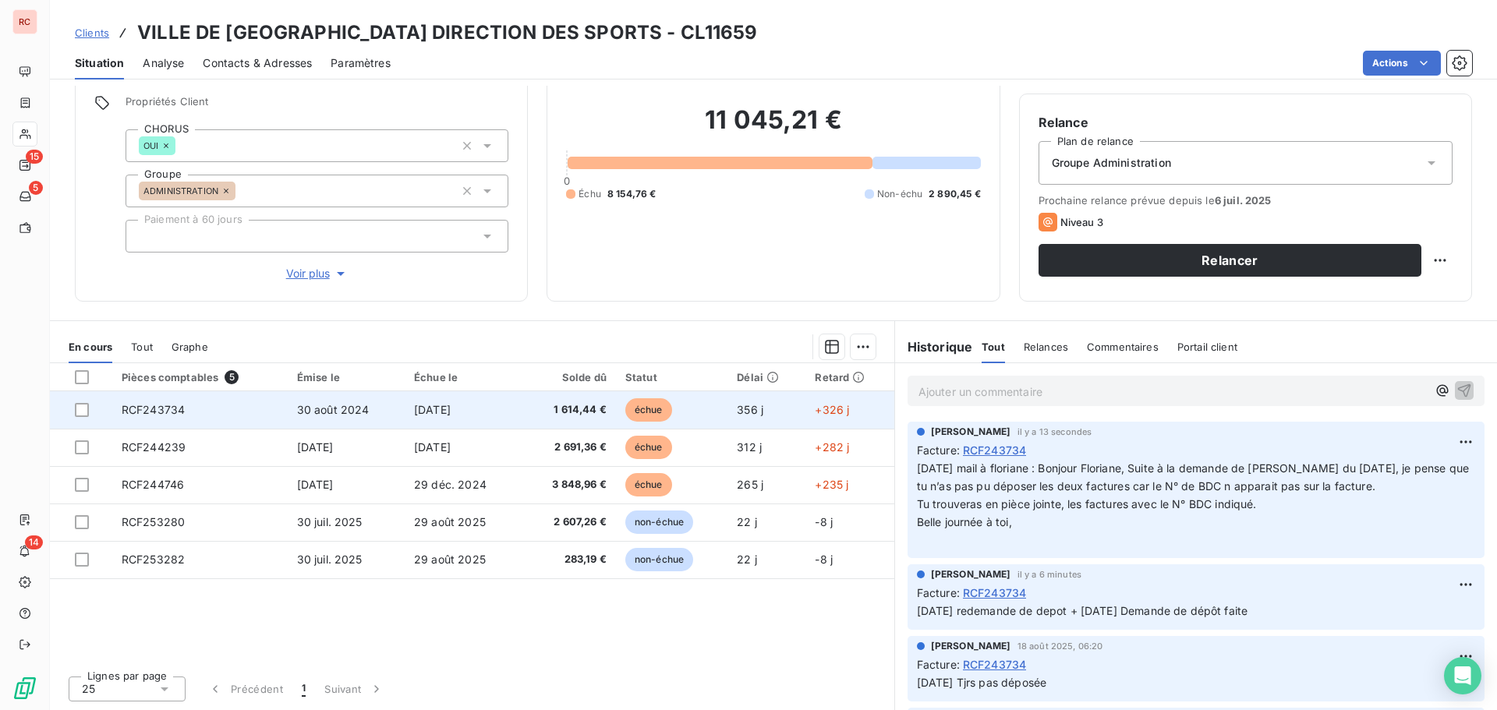
click at [486, 405] on td "[DATE]" at bounding box center [463, 409] width 117 height 37
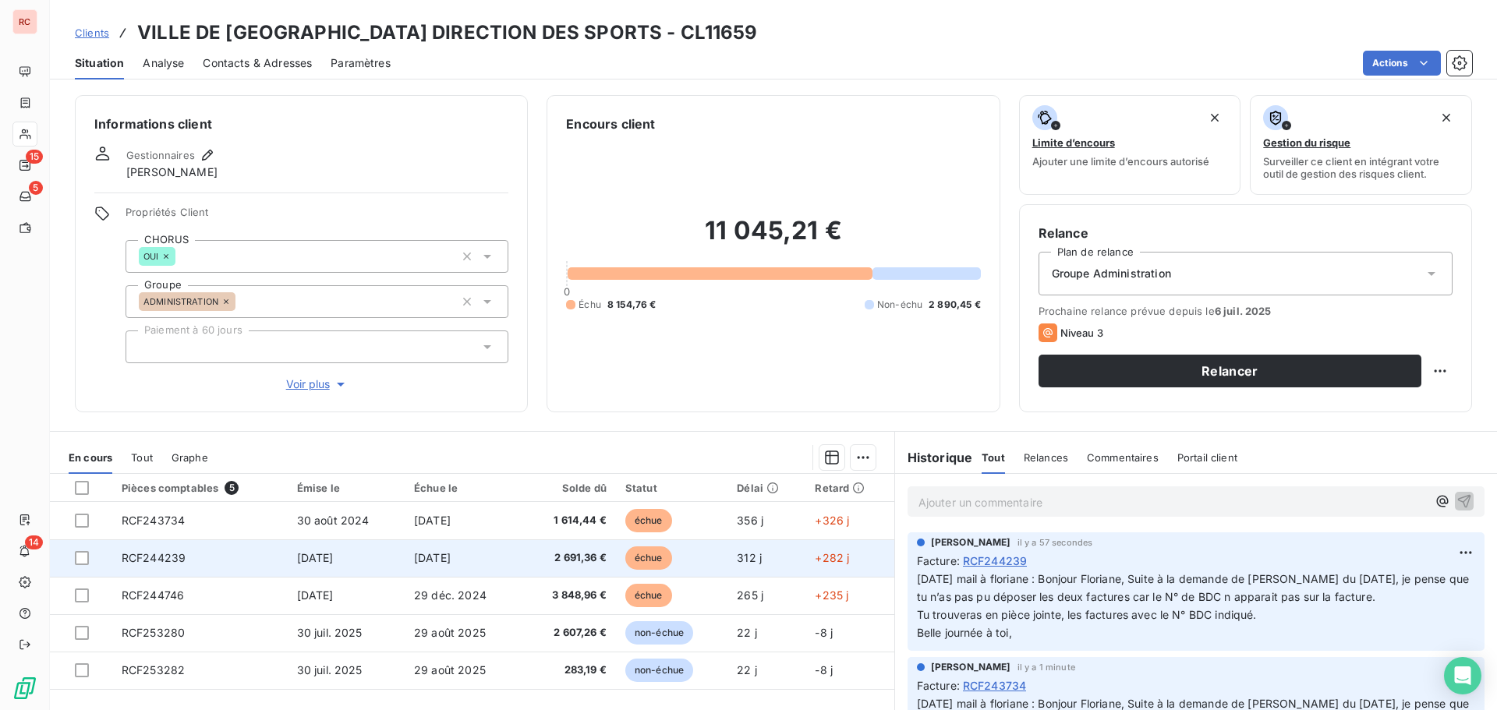
click at [252, 569] on td "RCF244239" at bounding box center [199, 558] width 175 height 37
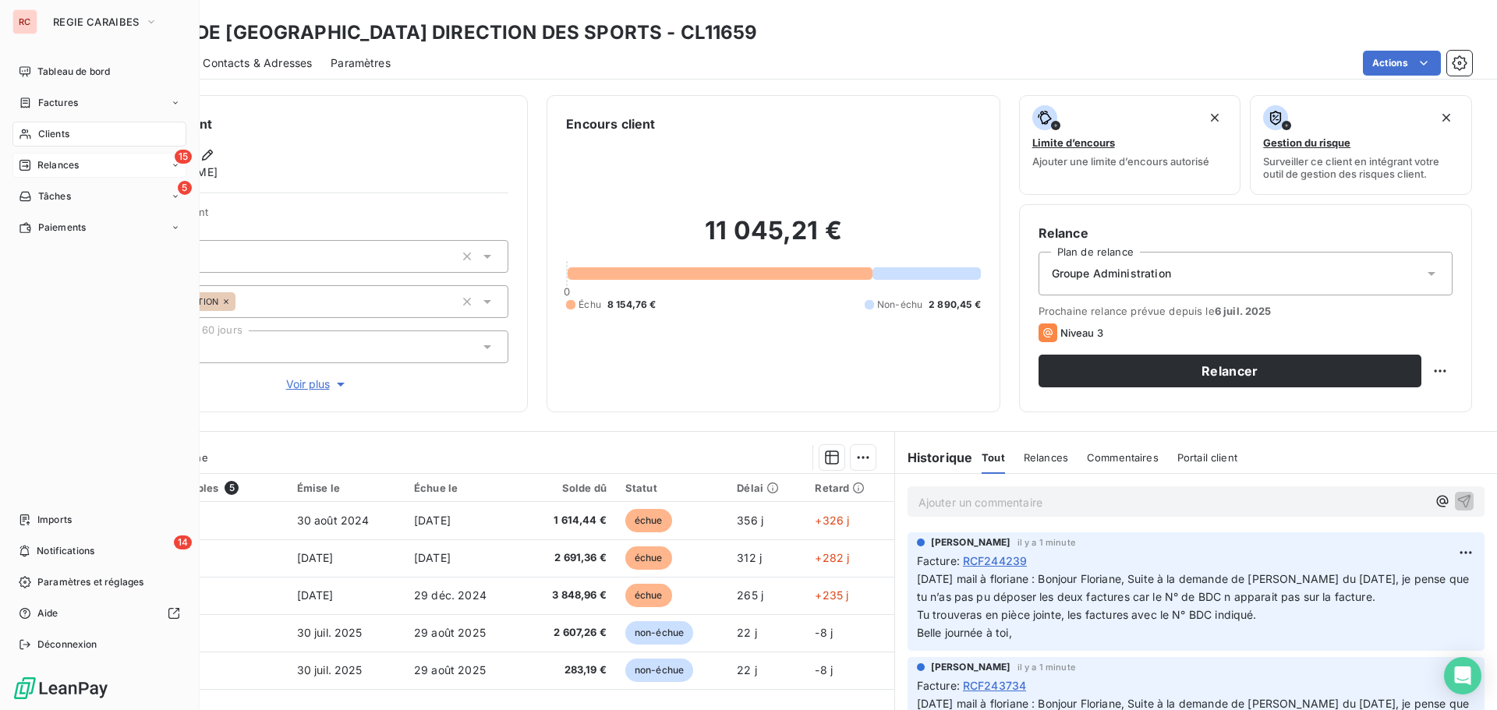
click at [36, 160] on div "Relances" at bounding box center [49, 165] width 60 height 14
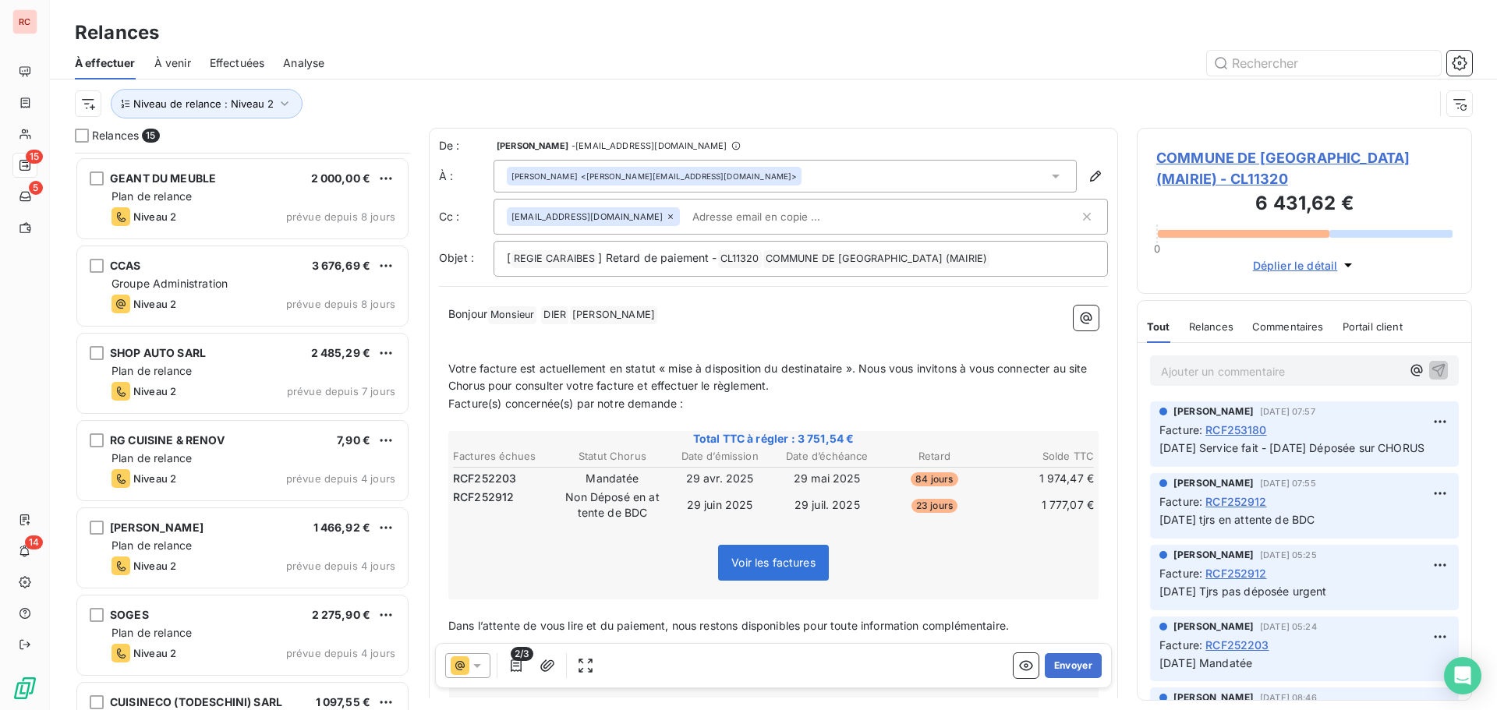
scroll to position [753, 0]
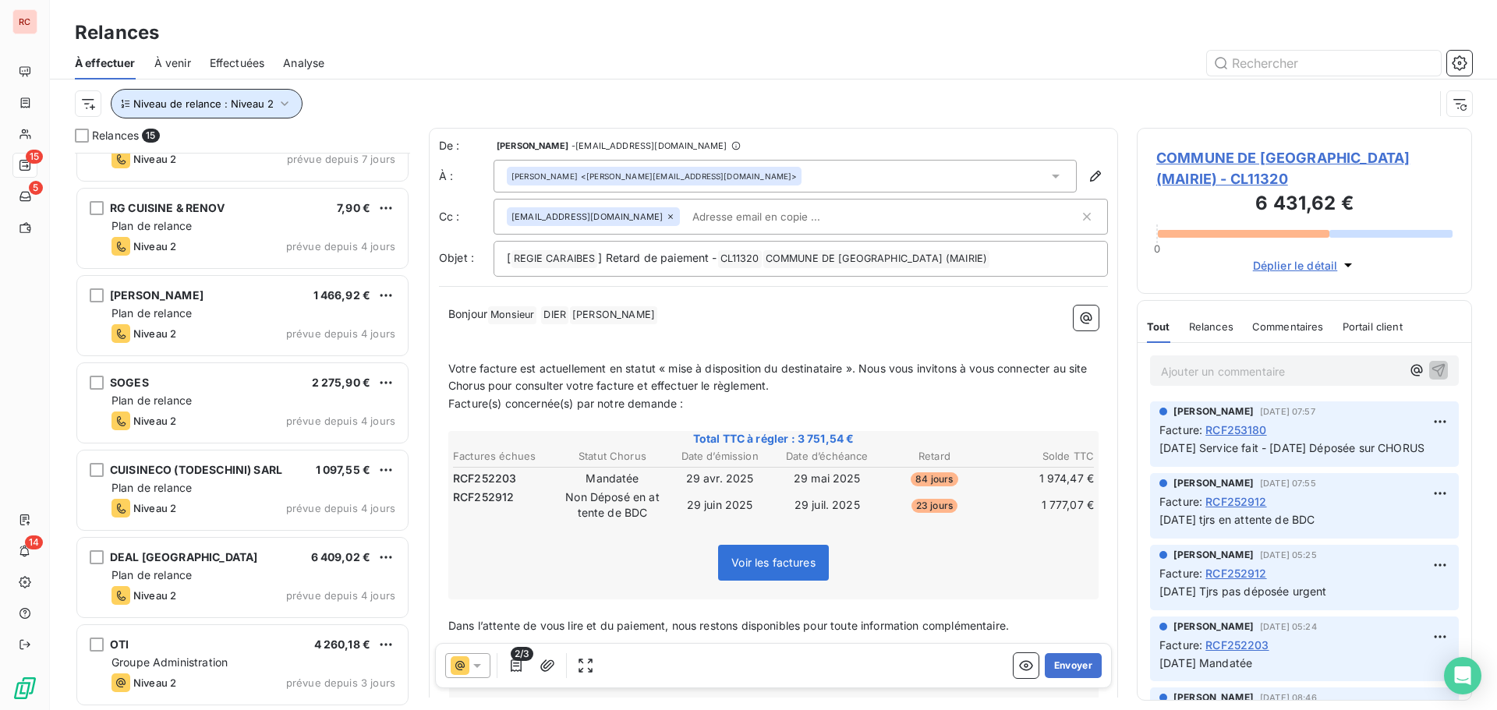
click at [288, 102] on icon "button" at bounding box center [285, 104] width 16 height 16
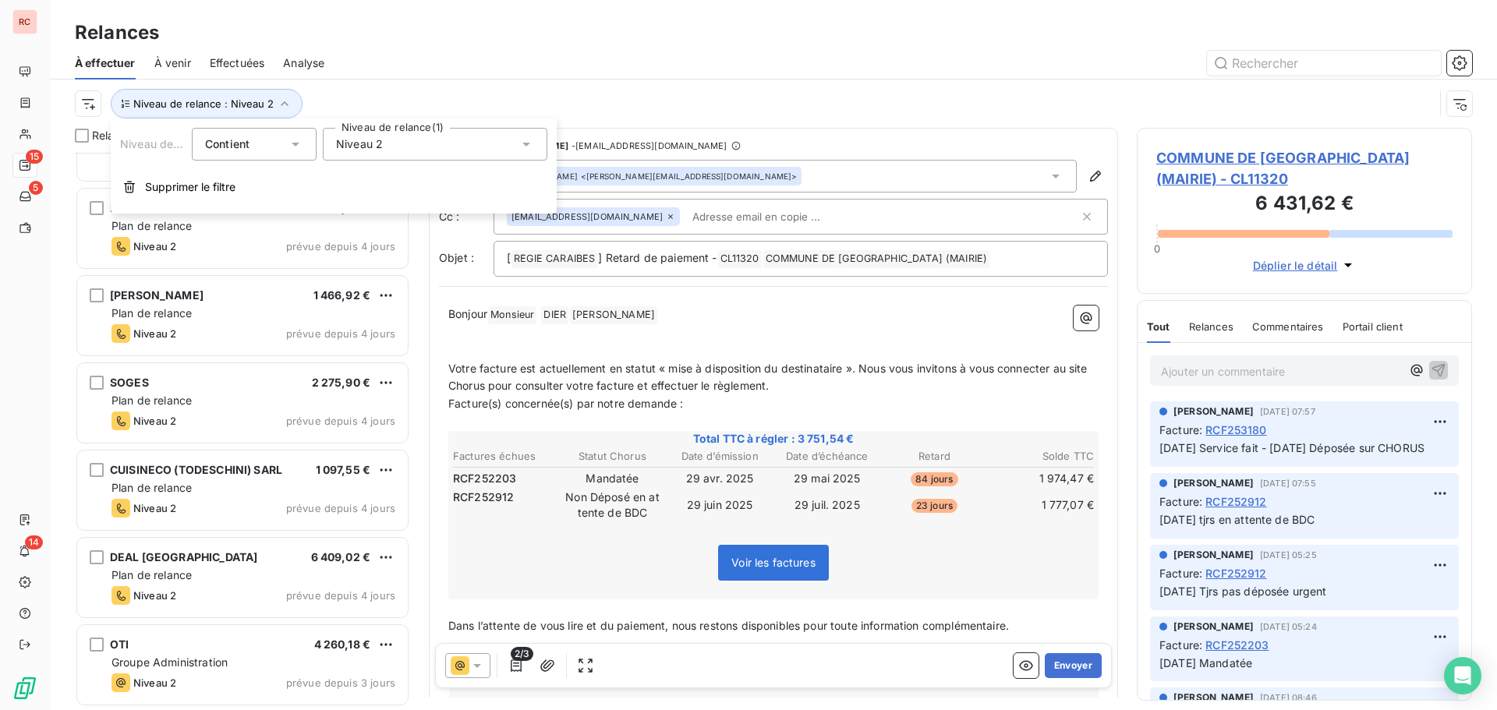
click at [529, 141] on icon at bounding box center [526, 144] width 16 height 16
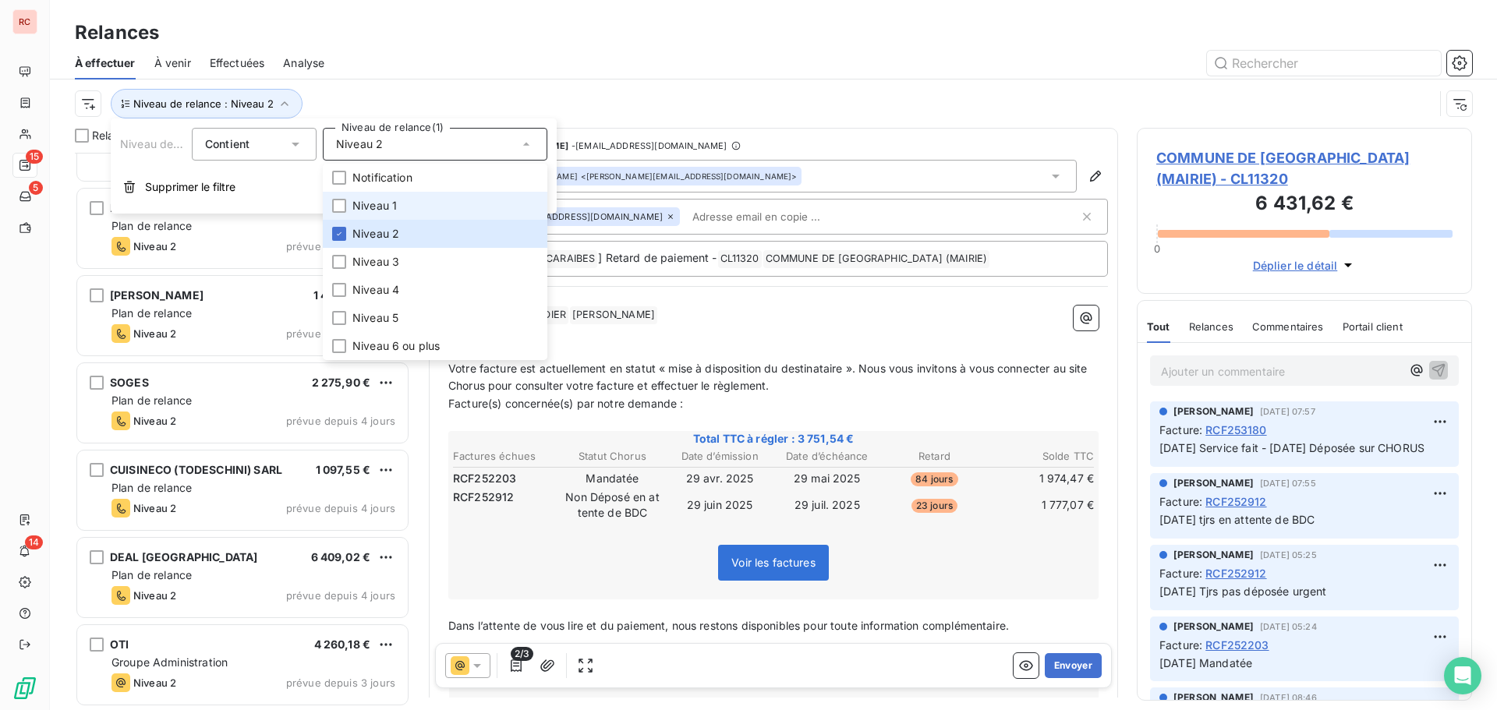
click at [347, 203] on li "Niveau 1" at bounding box center [435, 206] width 225 height 28
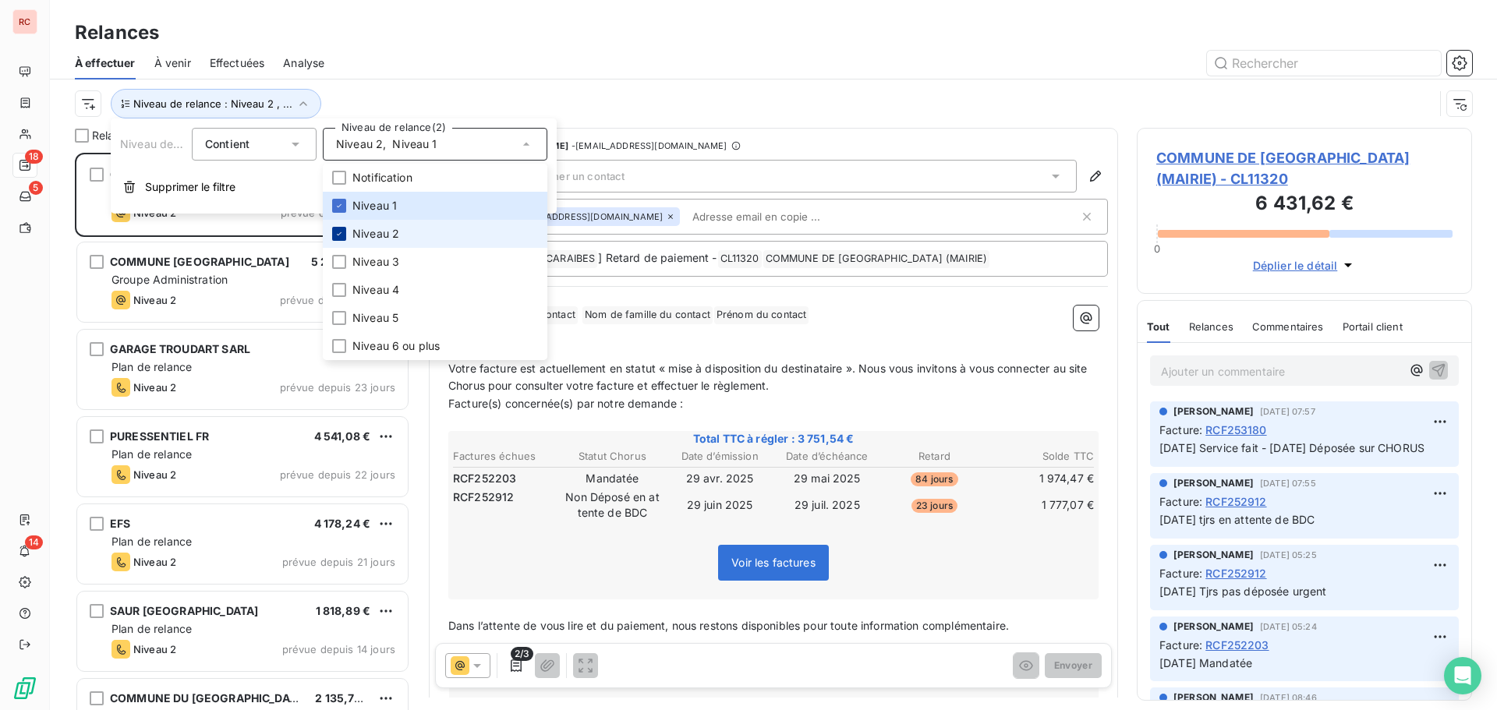
scroll to position [546, 324]
click at [338, 233] on icon at bounding box center [338, 233] width 9 height 9
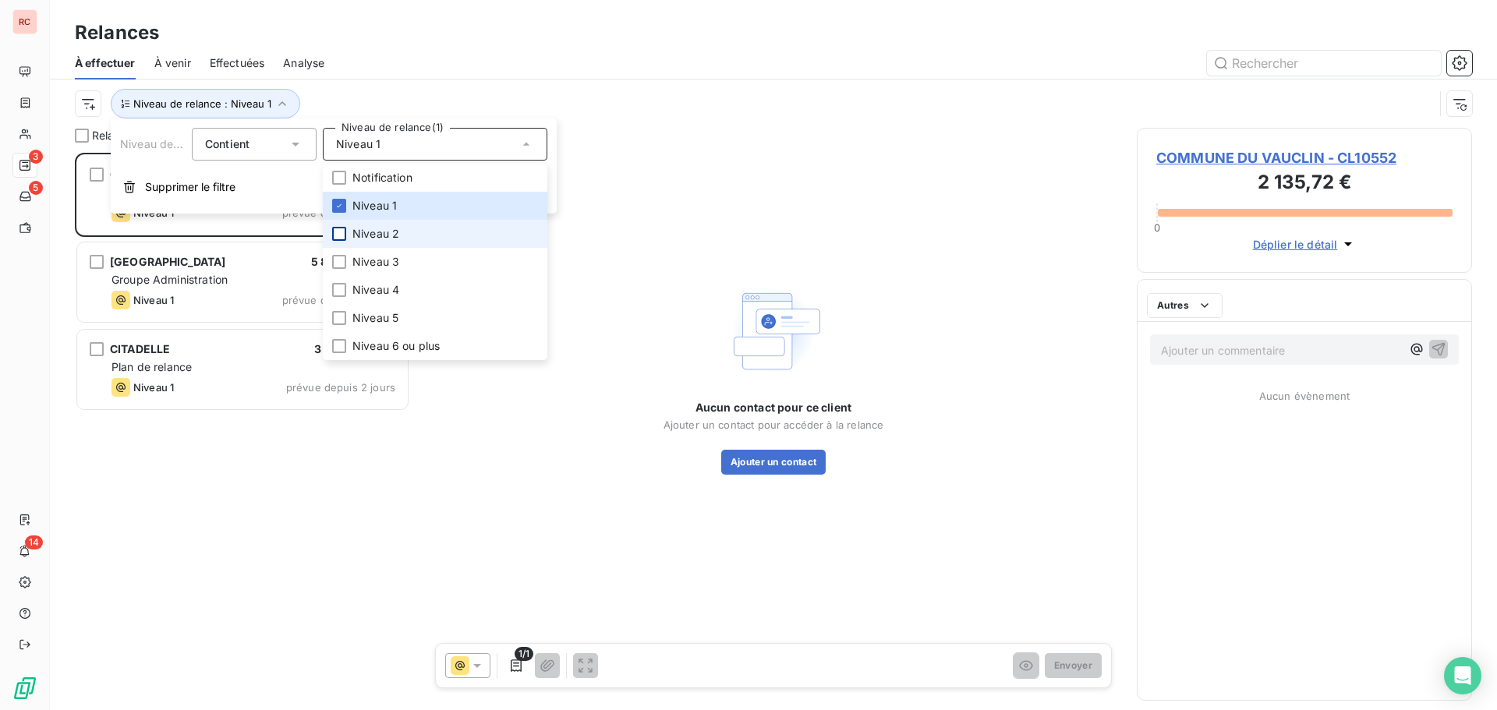
scroll to position [546, 324]
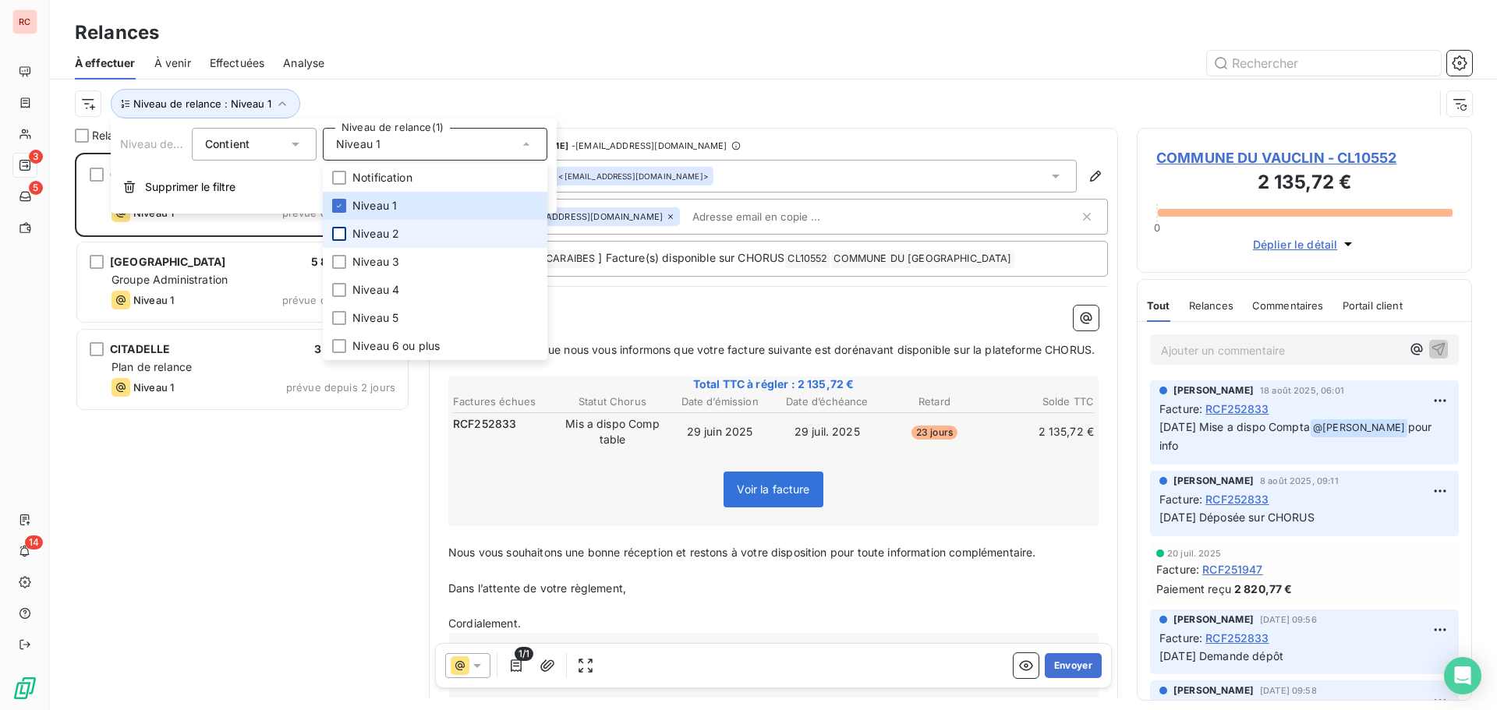
click at [241, 532] on div "COMMUNE DU VAUCLIN 2 135,72 € Groupe Administration Niveau 1 prévue depuis 13 j…" at bounding box center [242, 431] width 335 height 557
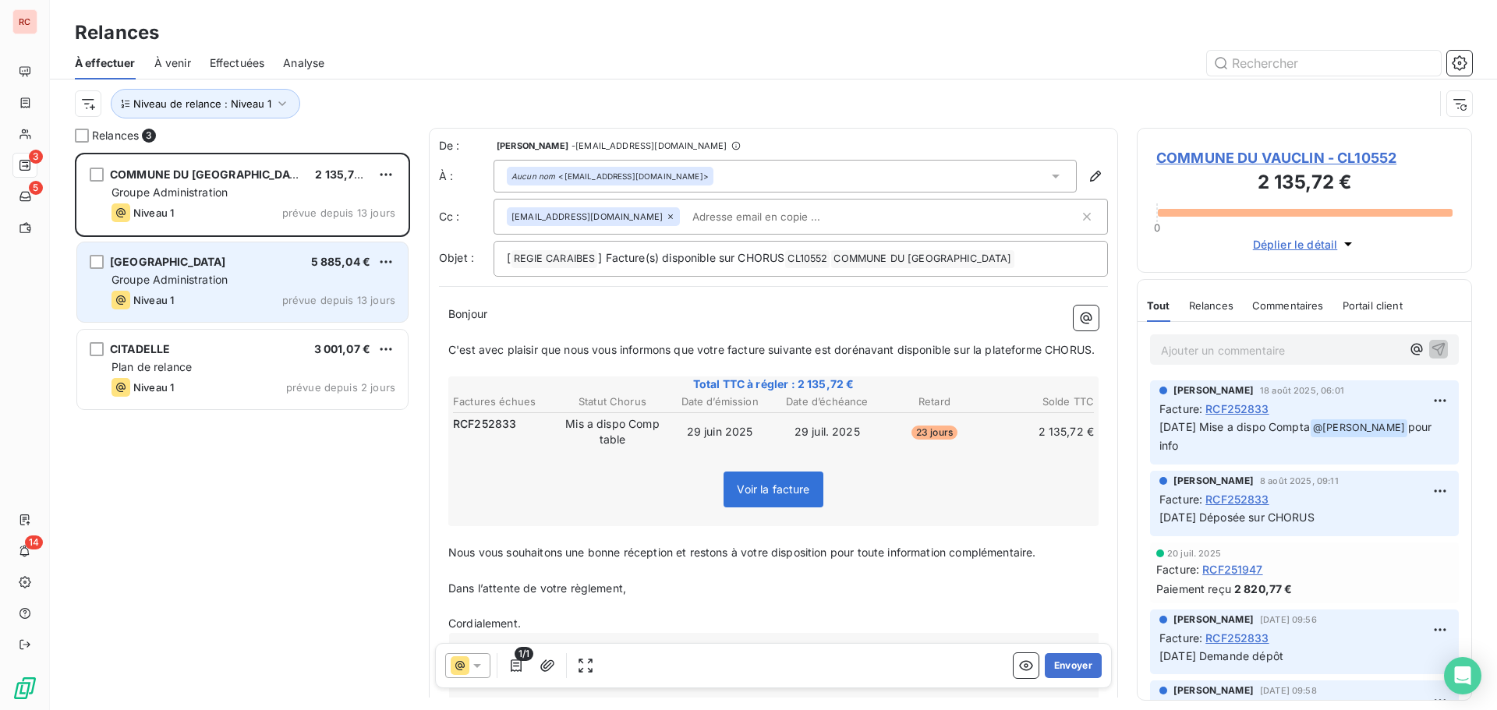
click at [210, 288] on div "PARC NATIONAL DE LA GUADELOUPE 5 885,04 € Groupe Administration Niveau 1 prévue…" at bounding box center [242, 282] width 331 height 80
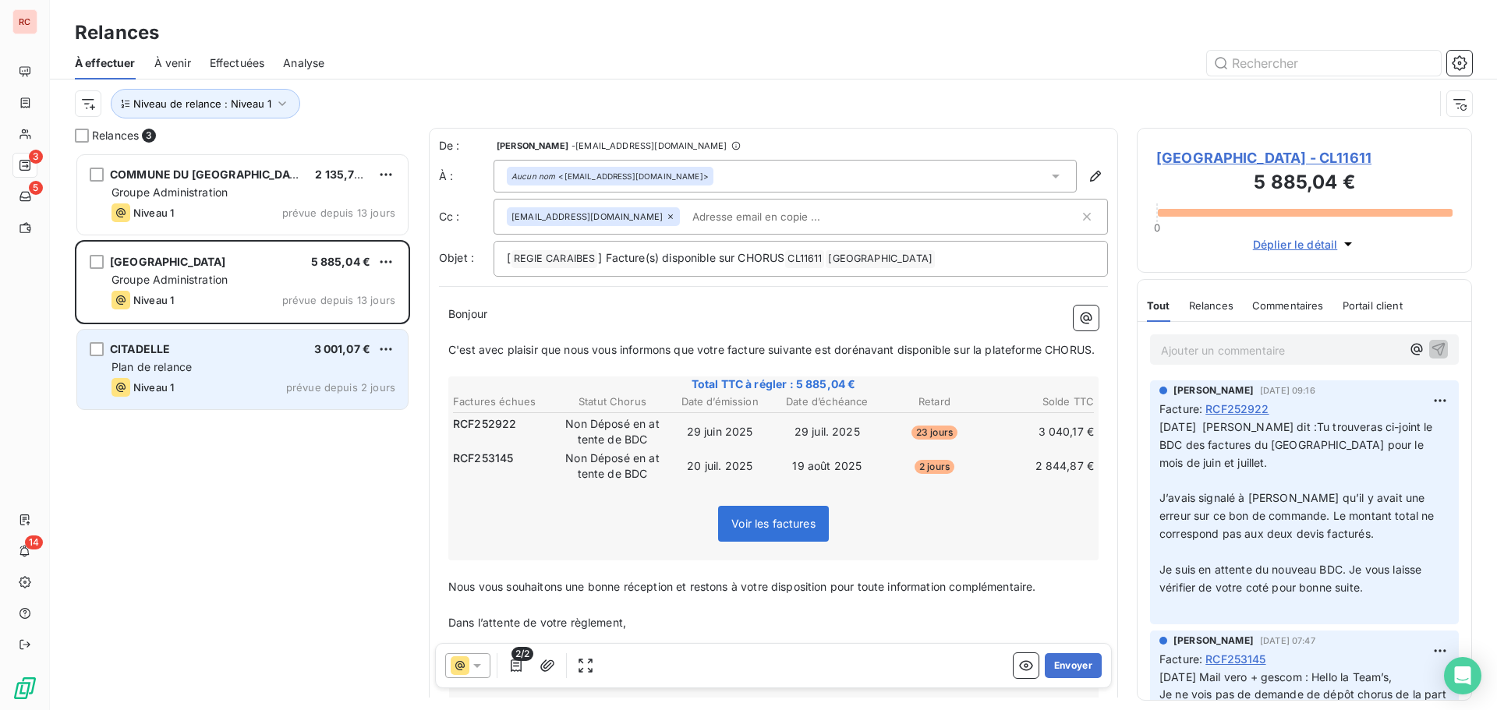
click at [207, 359] on div "CITADELLE 3 001,07 € Plan de relance Niveau 1 prévue depuis 2 jours" at bounding box center [242, 370] width 331 height 80
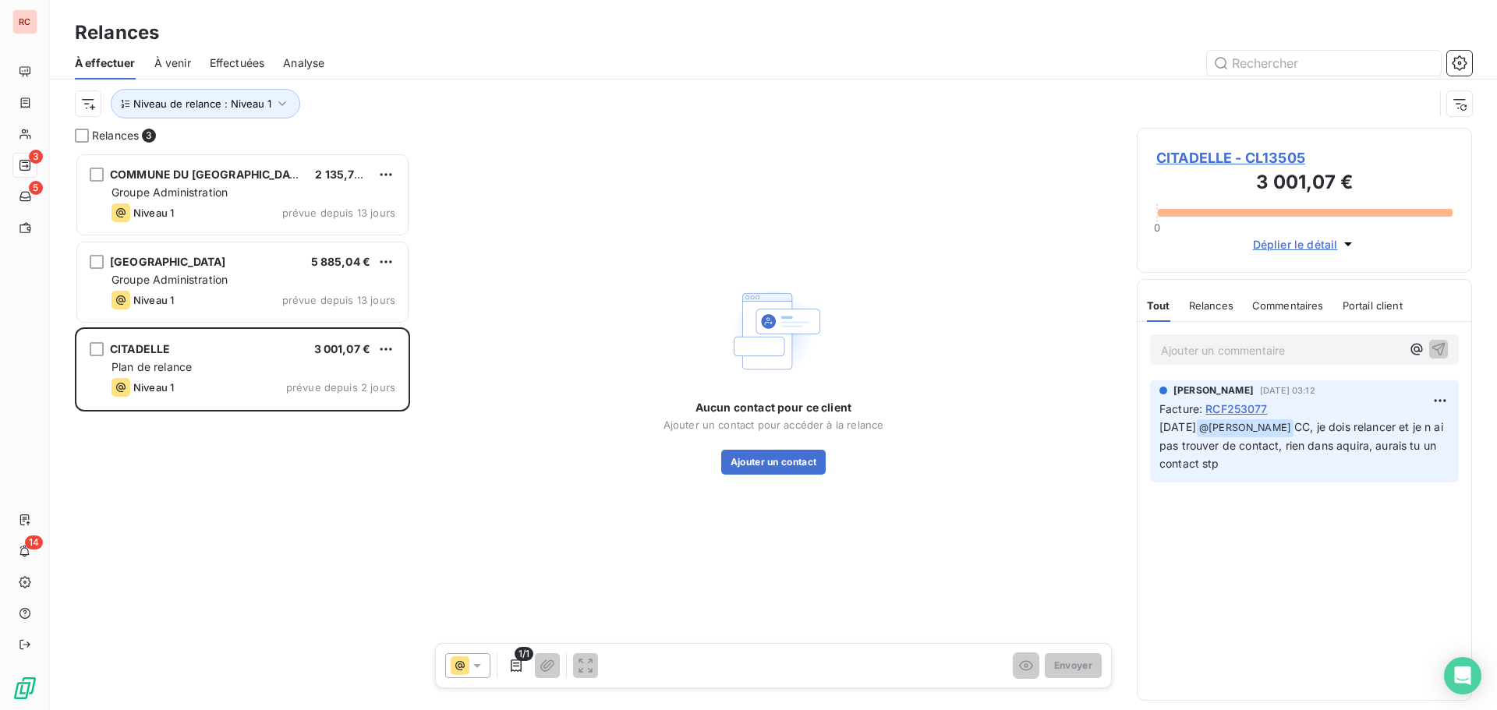
click at [1209, 159] on span "CITADELLE - CL13505" at bounding box center [1304, 157] width 296 height 21
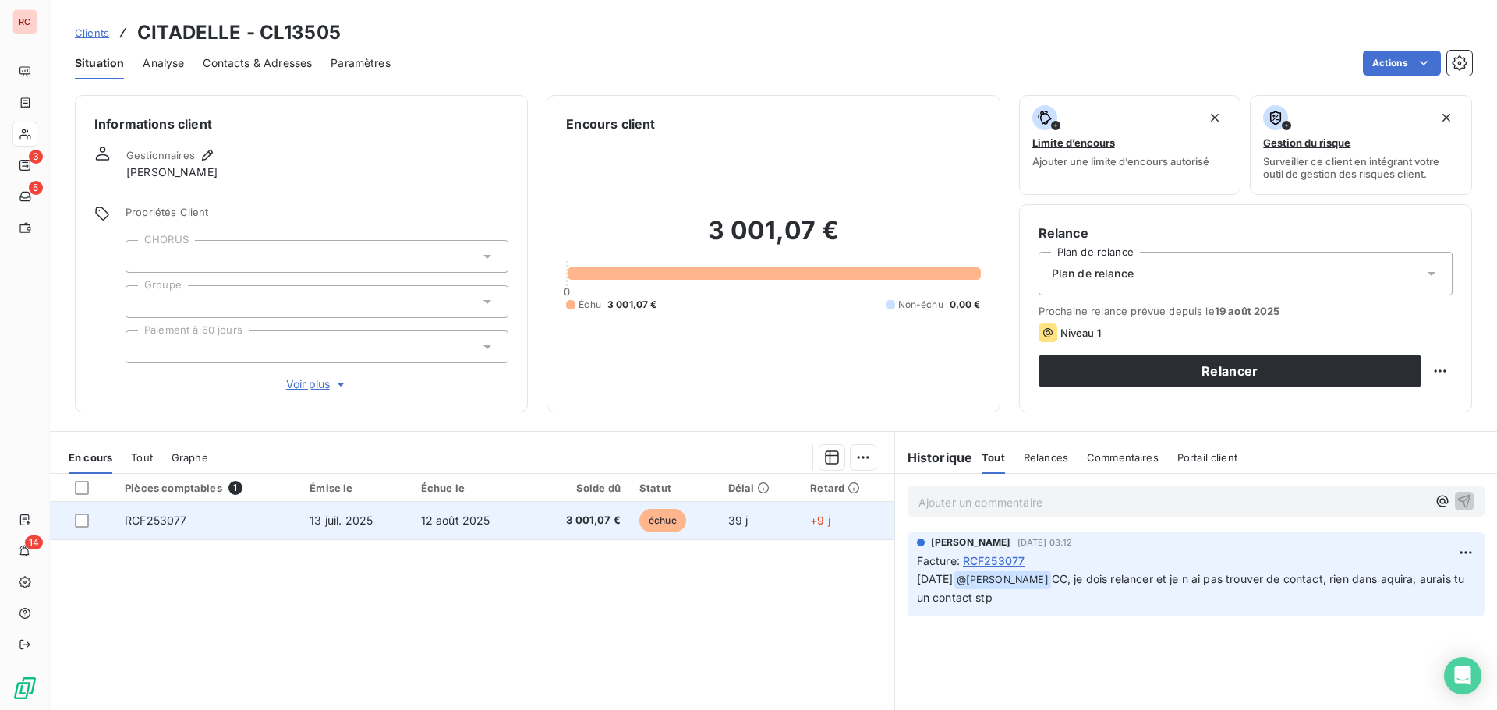
click at [463, 526] on span "12 août 2025" at bounding box center [455, 520] width 69 height 13
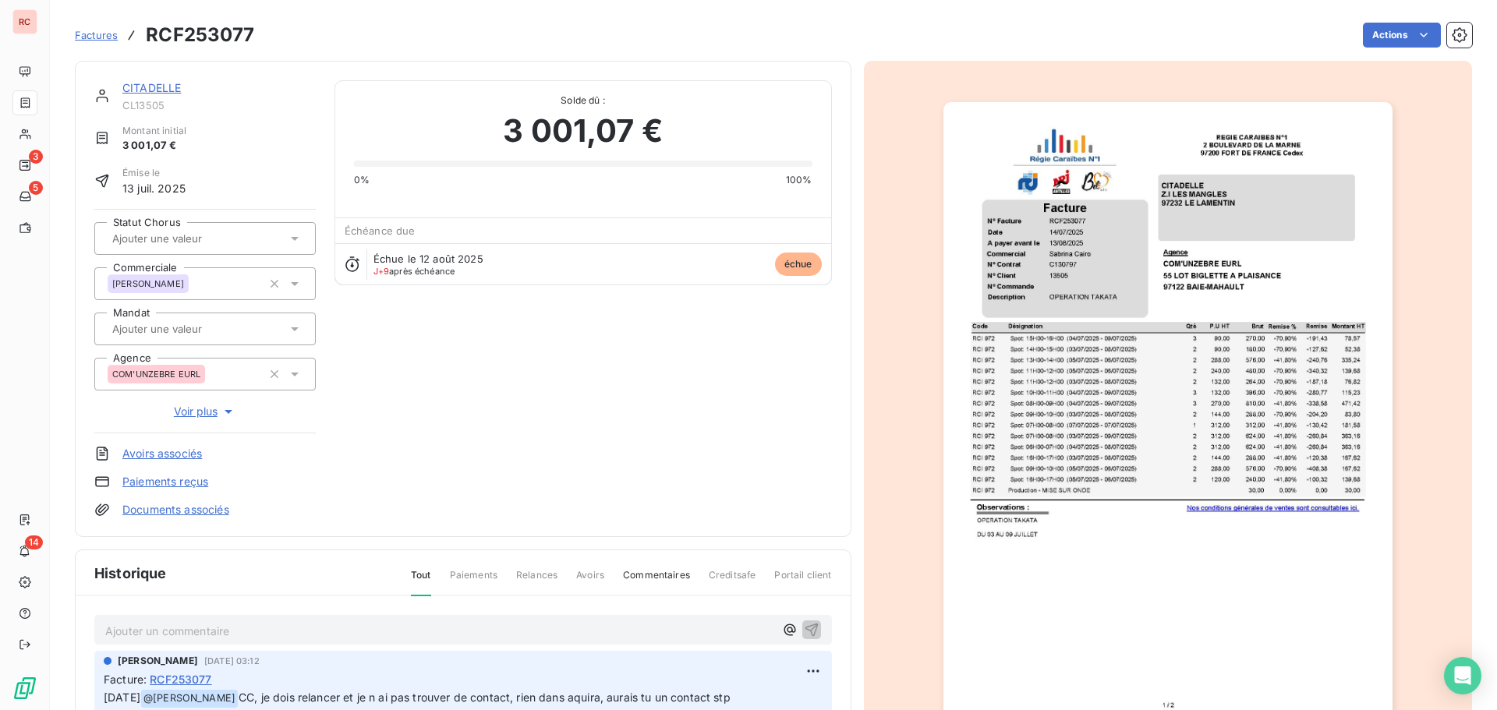
click at [125, 620] on div "Ajouter un commentaire ﻿" at bounding box center [439, 630] width 669 height 21
click at [123, 634] on p "Ajouter un commentaire ﻿" at bounding box center [439, 630] width 669 height 19
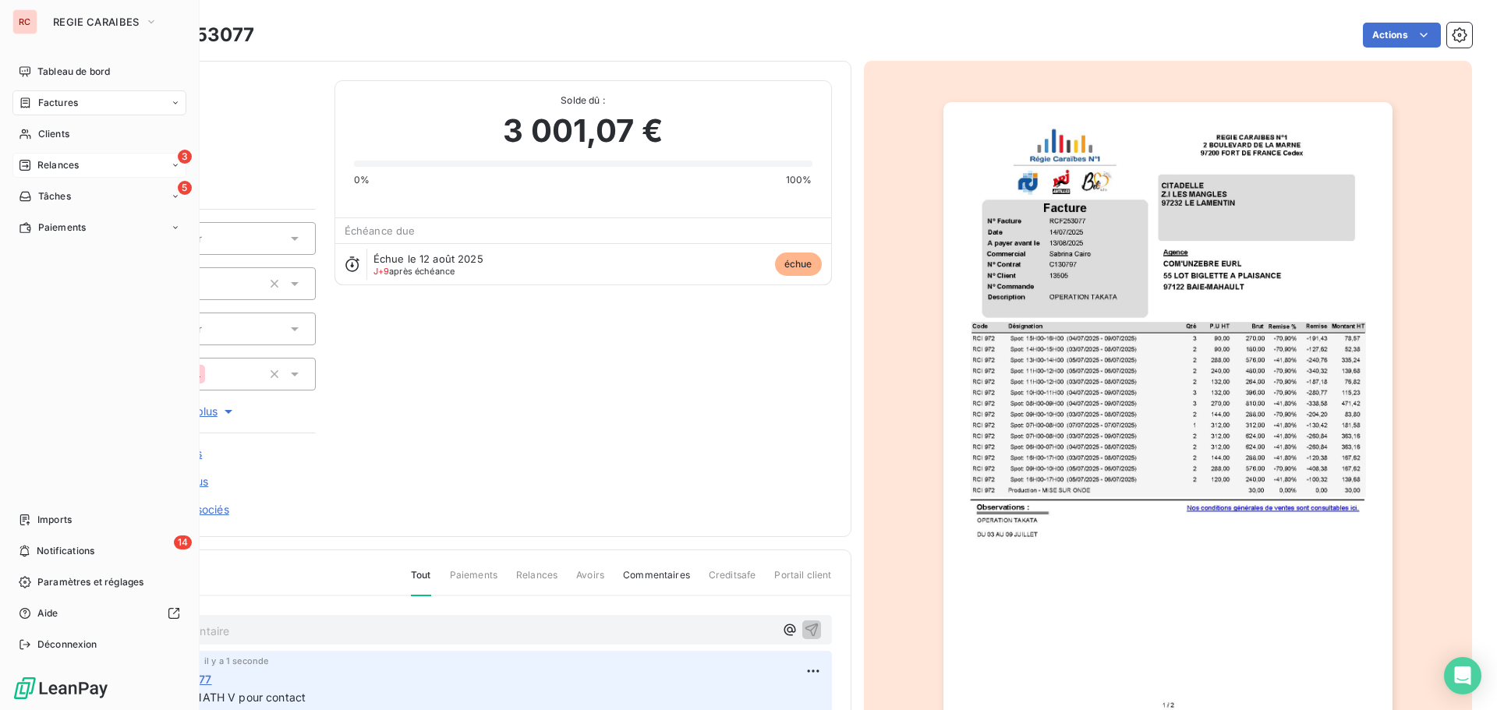
click at [70, 167] on span "Relances" at bounding box center [57, 165] width 41 height 14
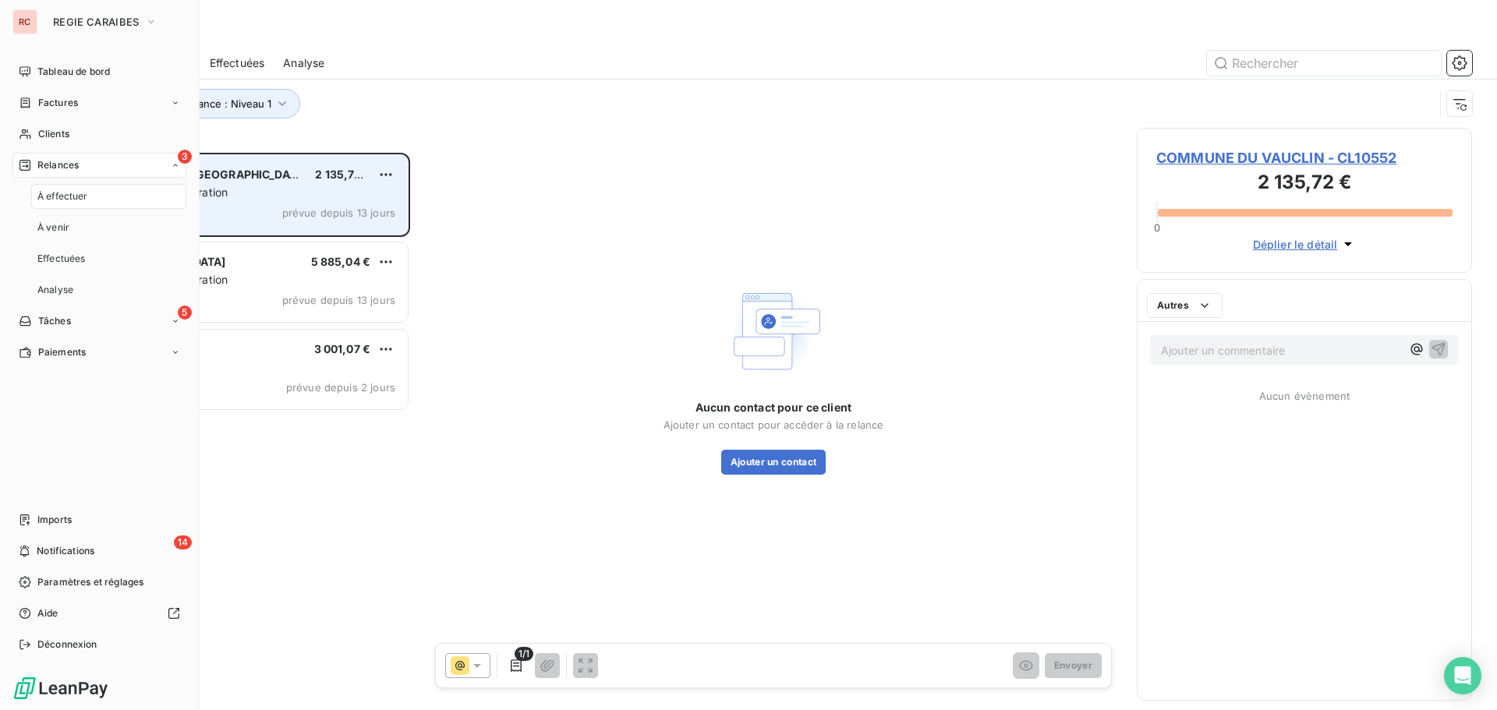
scroll to position [546, 324]
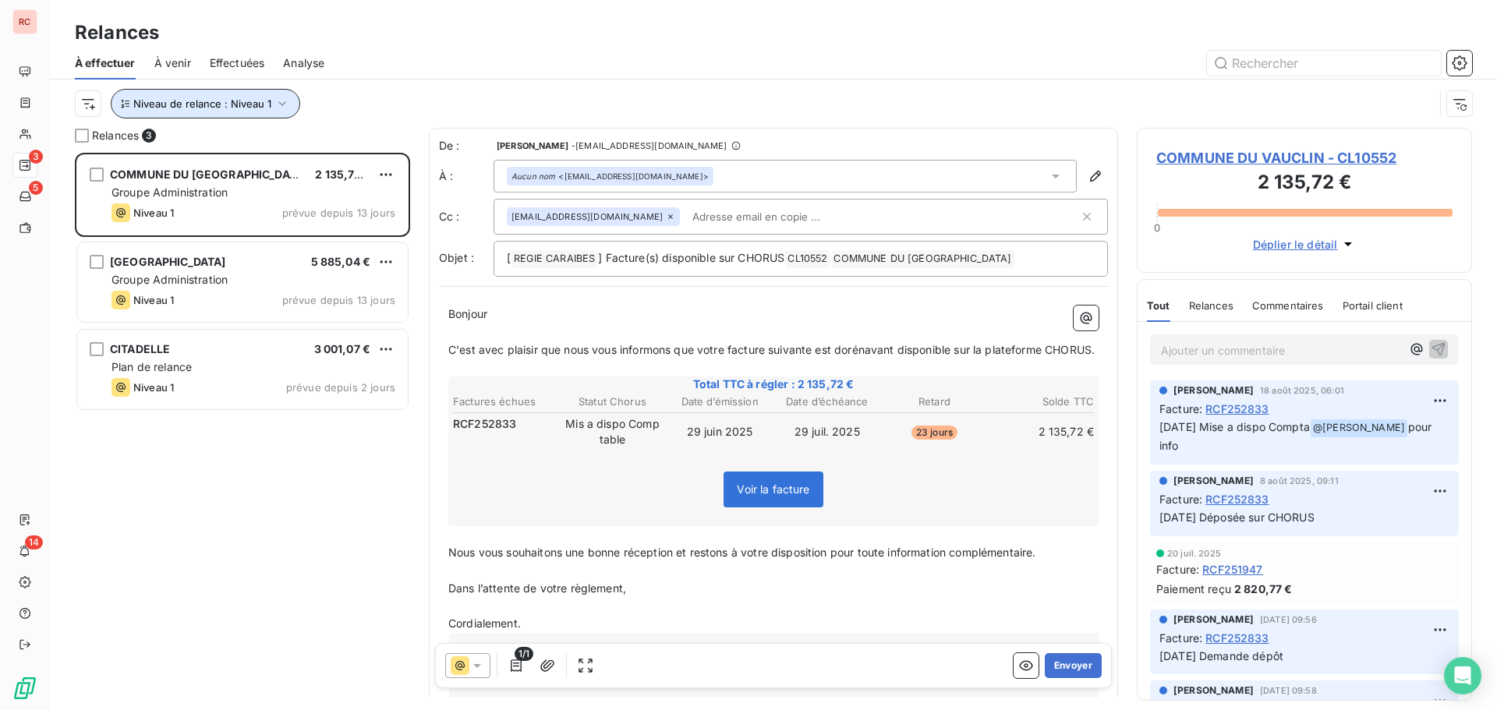
click at [279, 97] on icon "button" at bounding box center [282, 104] width 16 height 16
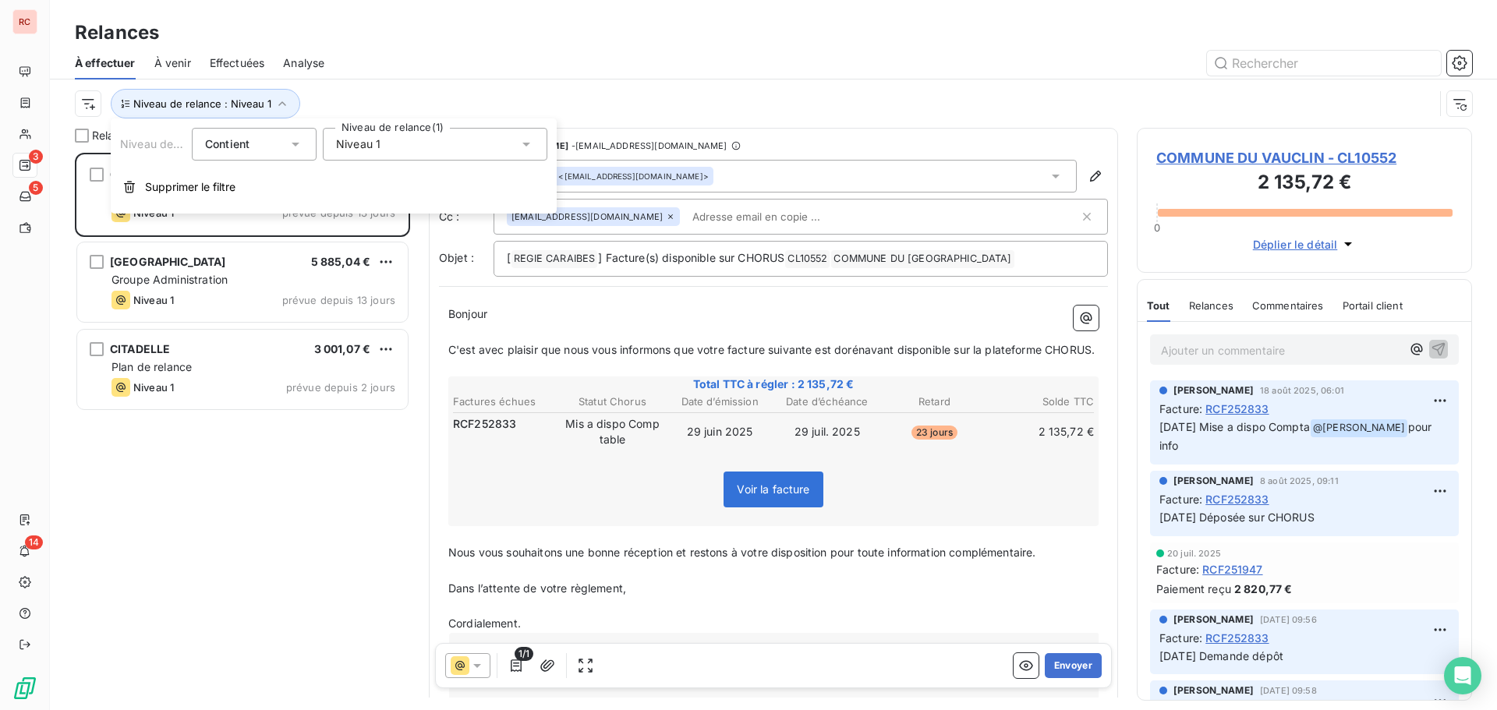
click at [529, 147] on icon at bounding box center [526, 144] width 16 height 16
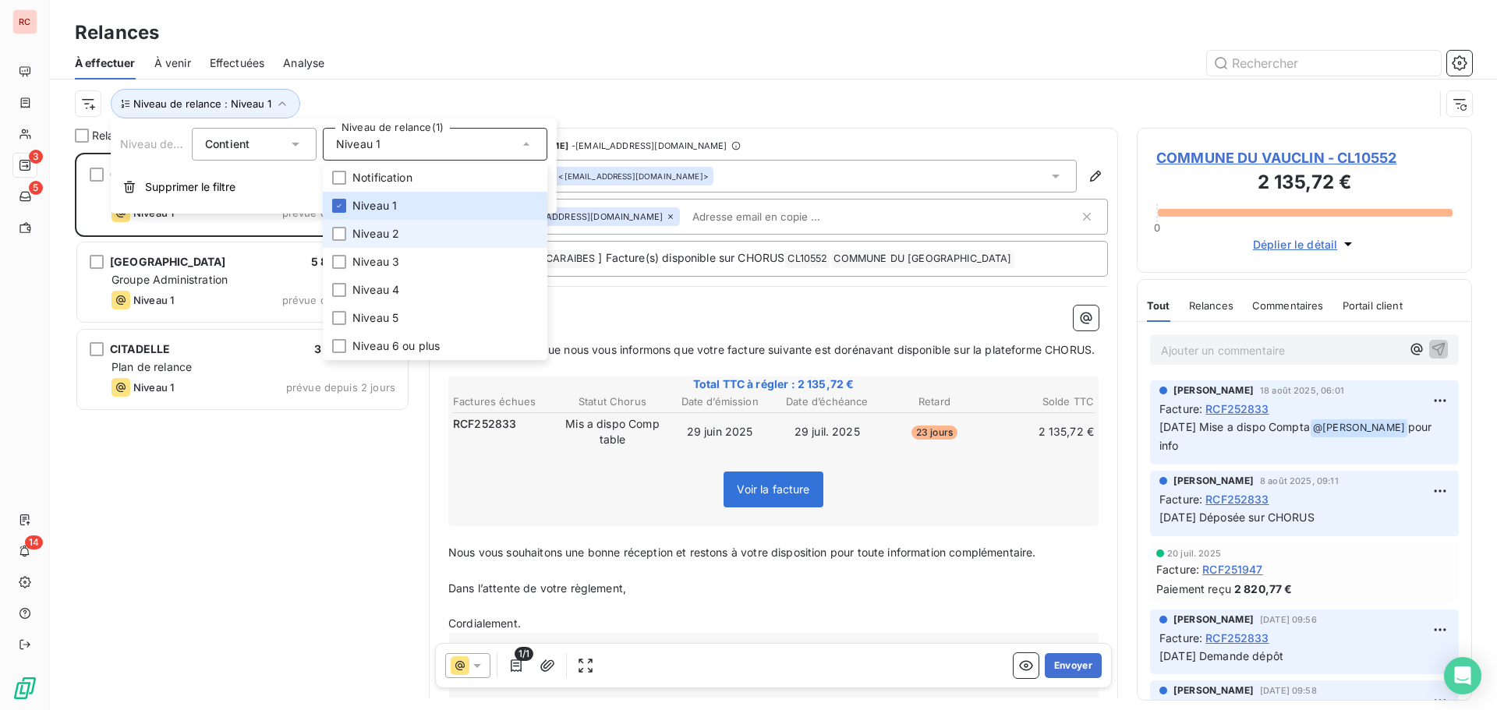
click at [387, 229] on span "Niveau 2" at bounding box center [375, 234] width 47 height 16
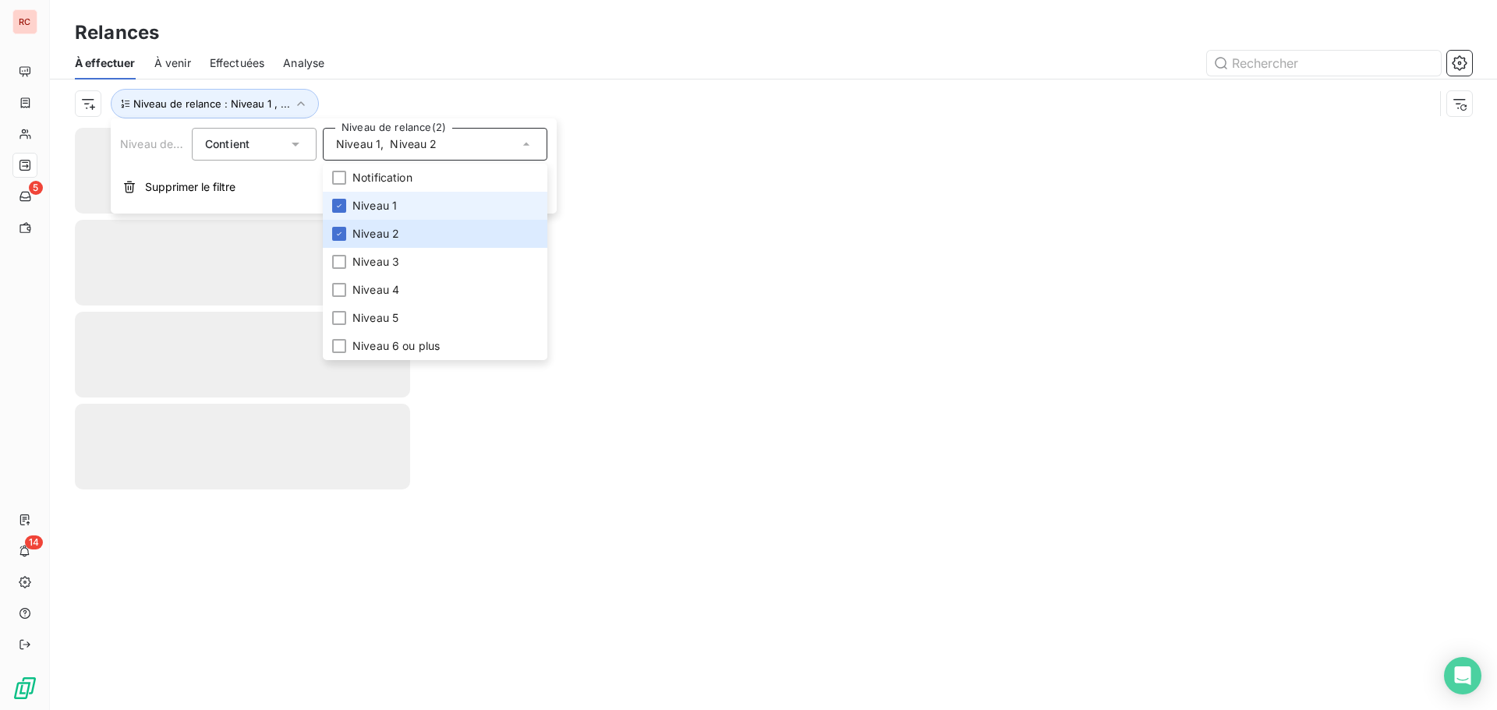
click at [380, 200] on span "Niveau 1" at bounding box center [374, 206] width 44 height 16
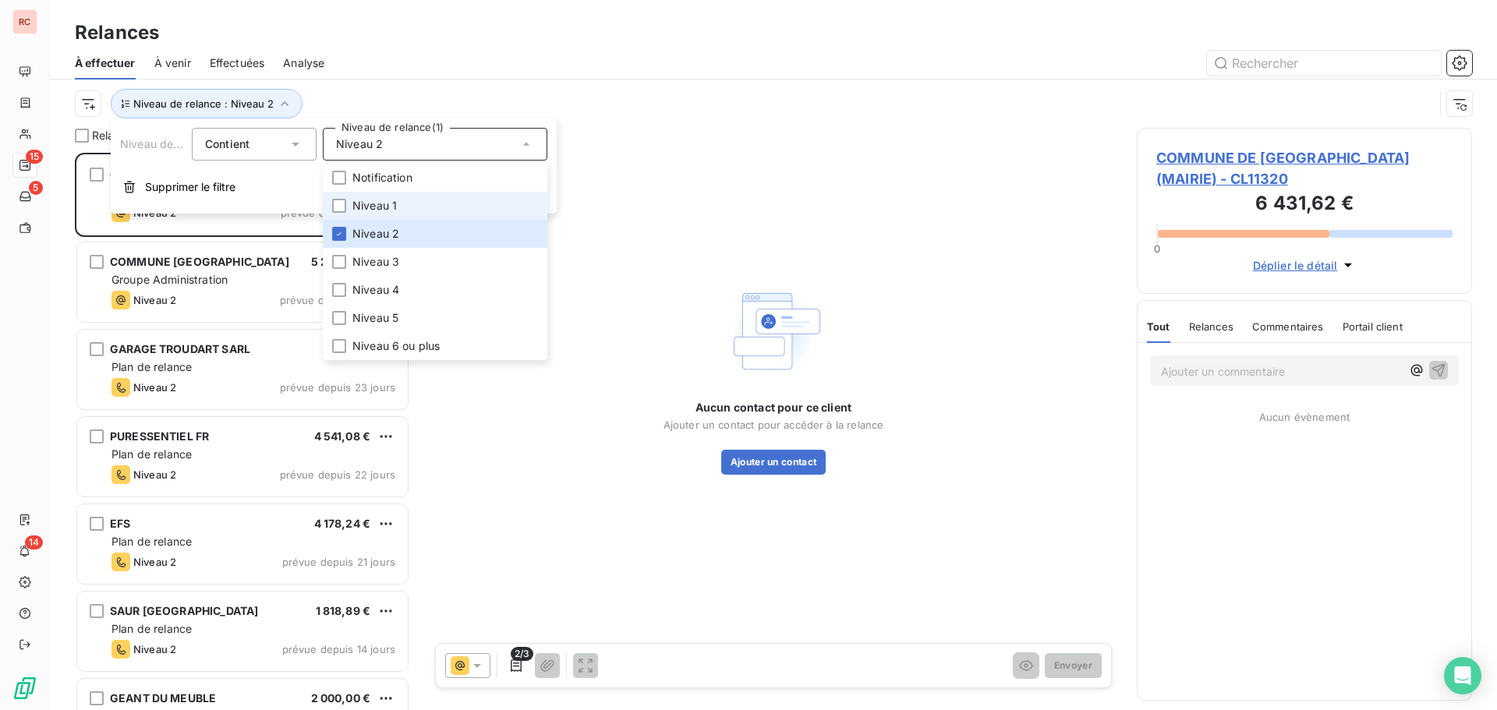
scroll to position [546, 324]
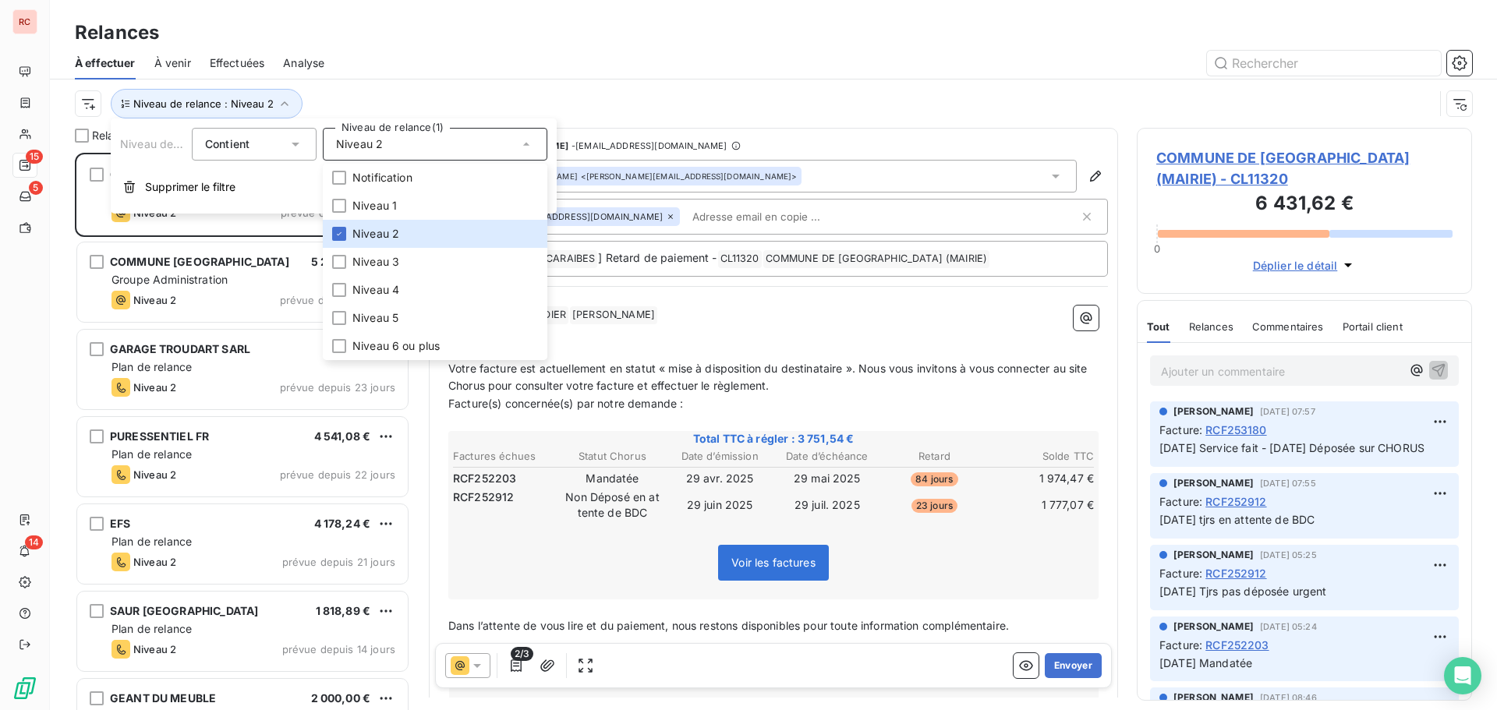
click at [617, 60] on div at bounding box center [907, 63] width 1129 height 25
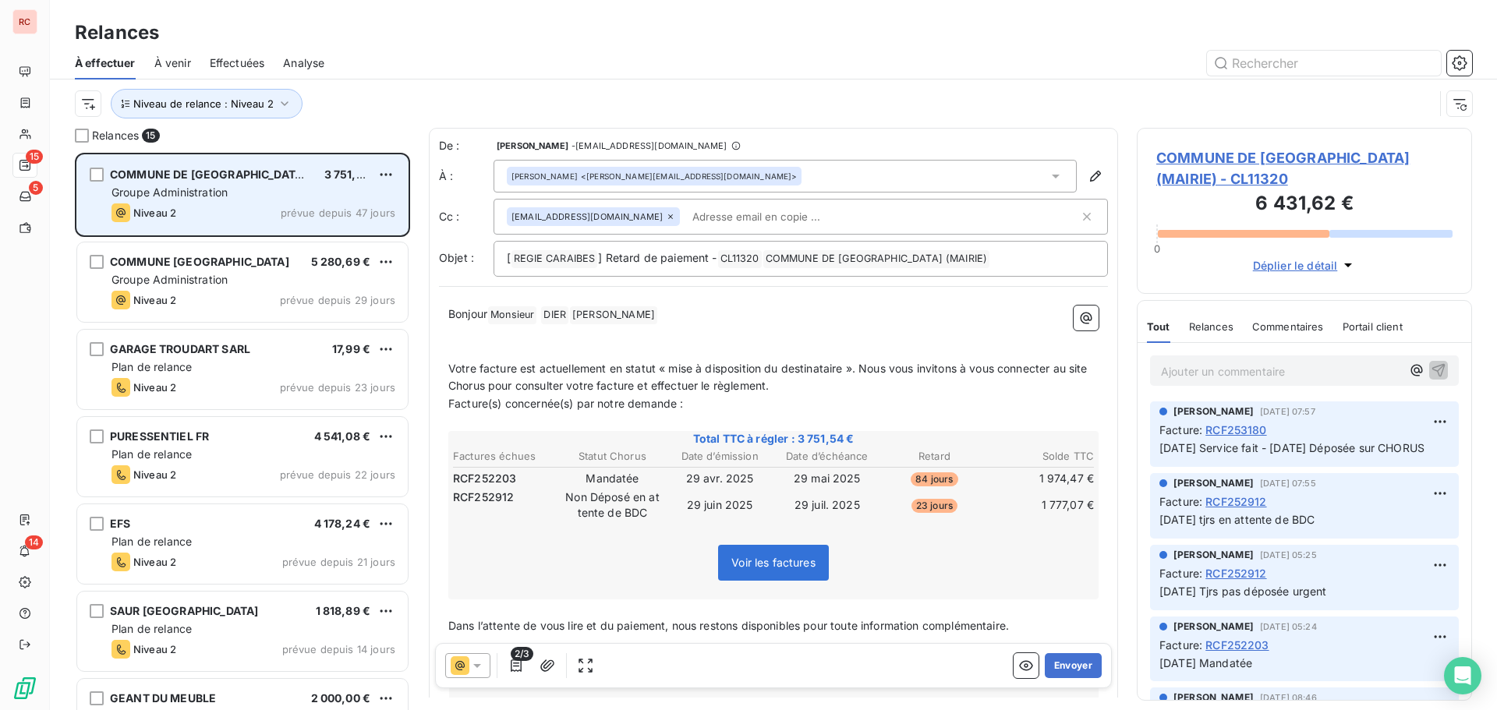
click at [248, 202] on div "COMMUNE DE CAPESTERRE BELLE EAU (MAIRIE) 3 751,54 € Groupe Administration Nivea…" at bounding box center [242, 195] width 331 height 80
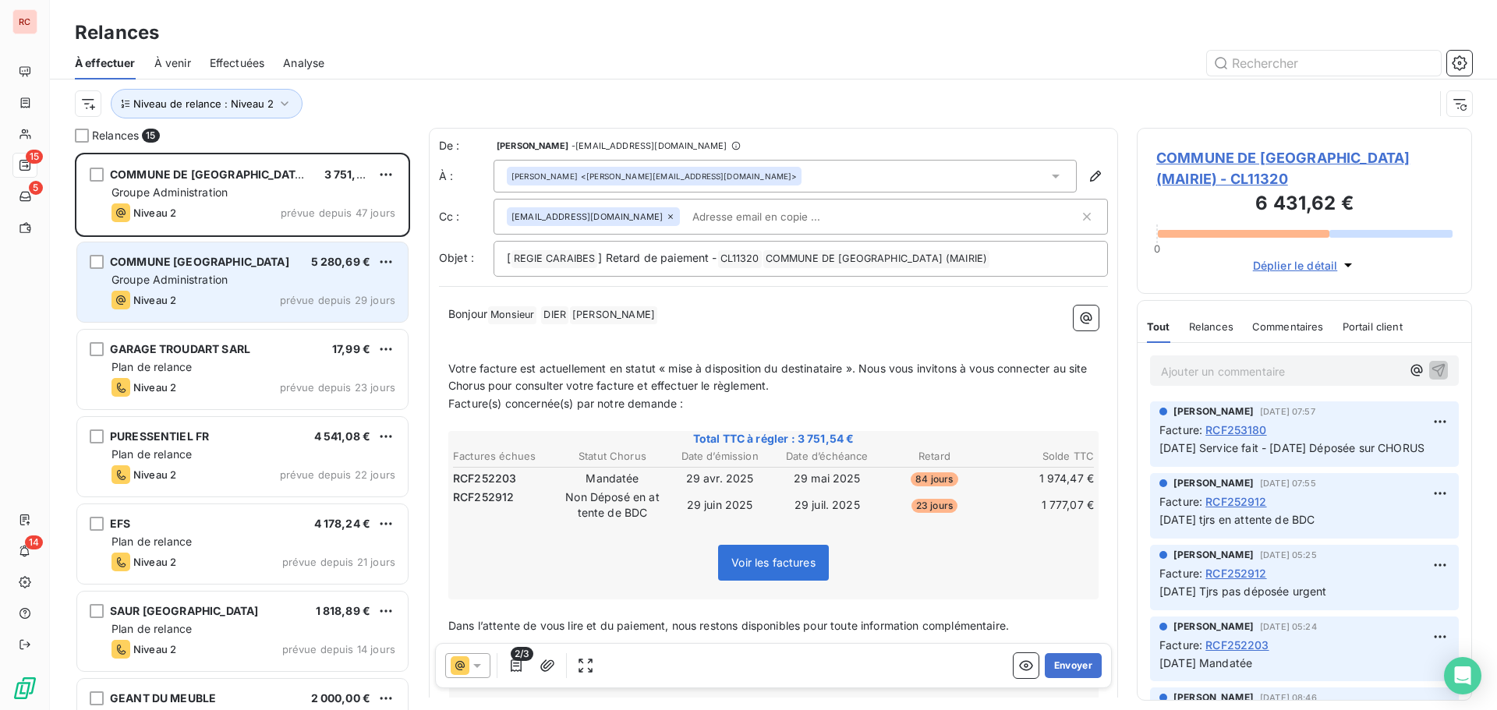
click at [244, 292] on div "Niveau 2 prévue depuis 29 jours" at bounding box center [253, 300] width 284 height 19
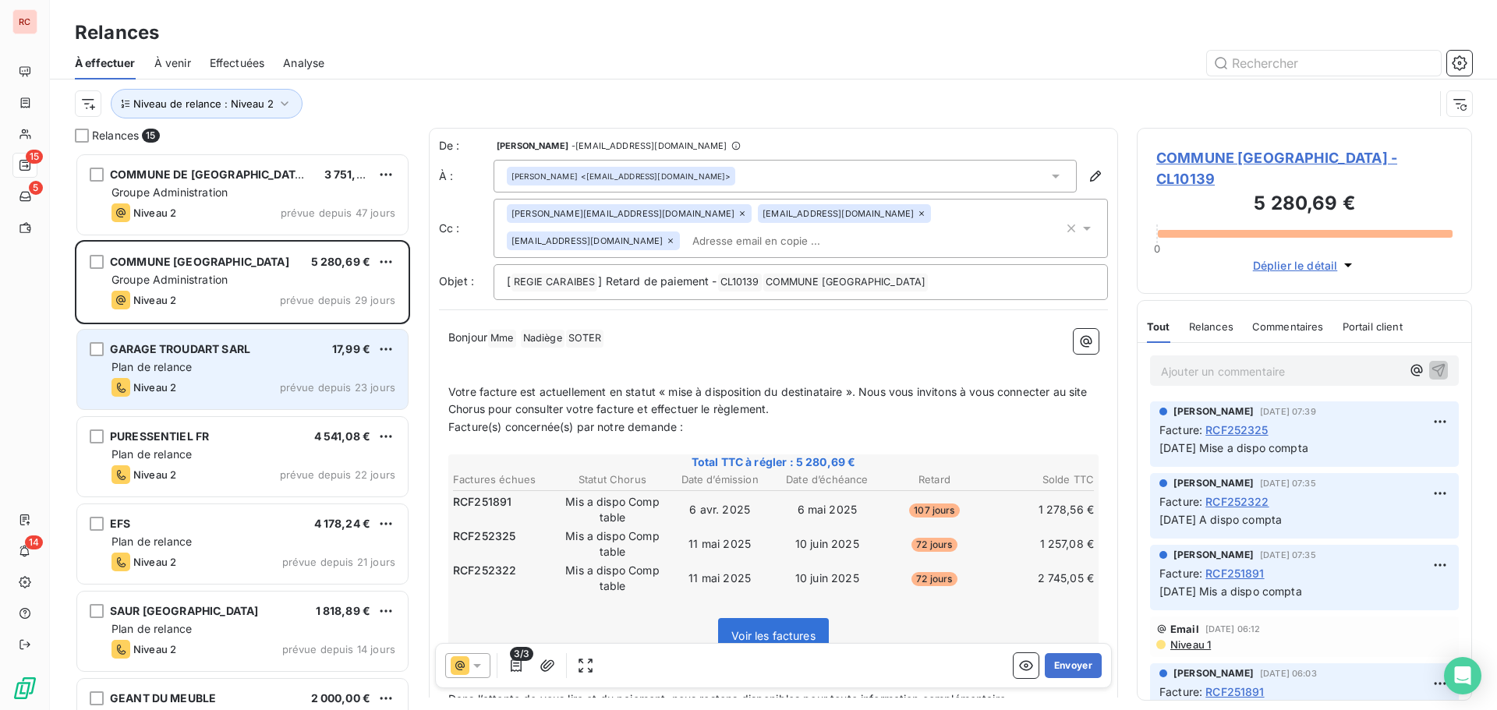
click at [250, 361] on div "Plan de relance" at bounding box center [253, 367] width 284 height 16
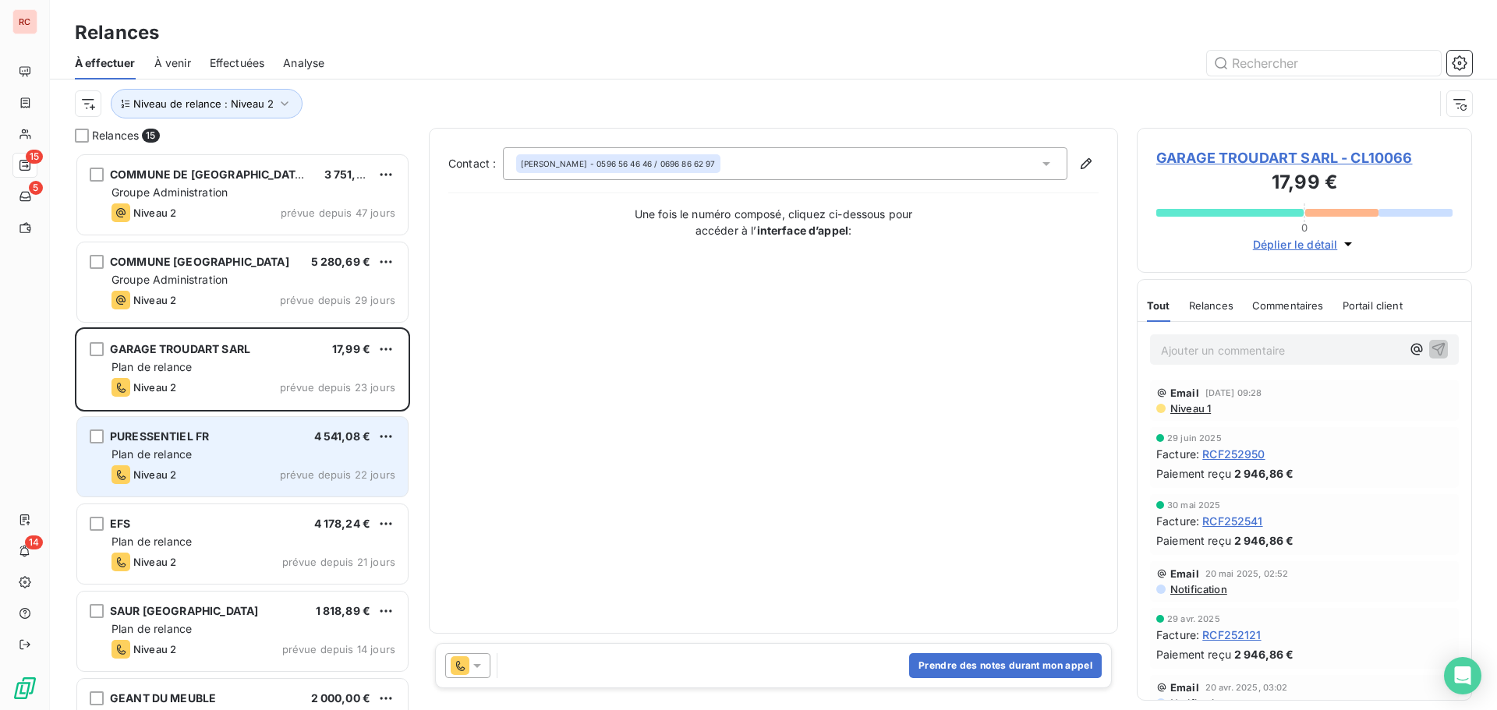
click at [251, 443] on div "PURESSENTIEL FR 4 541,08 €" at bounding box center [253, 437] width 284 height 14
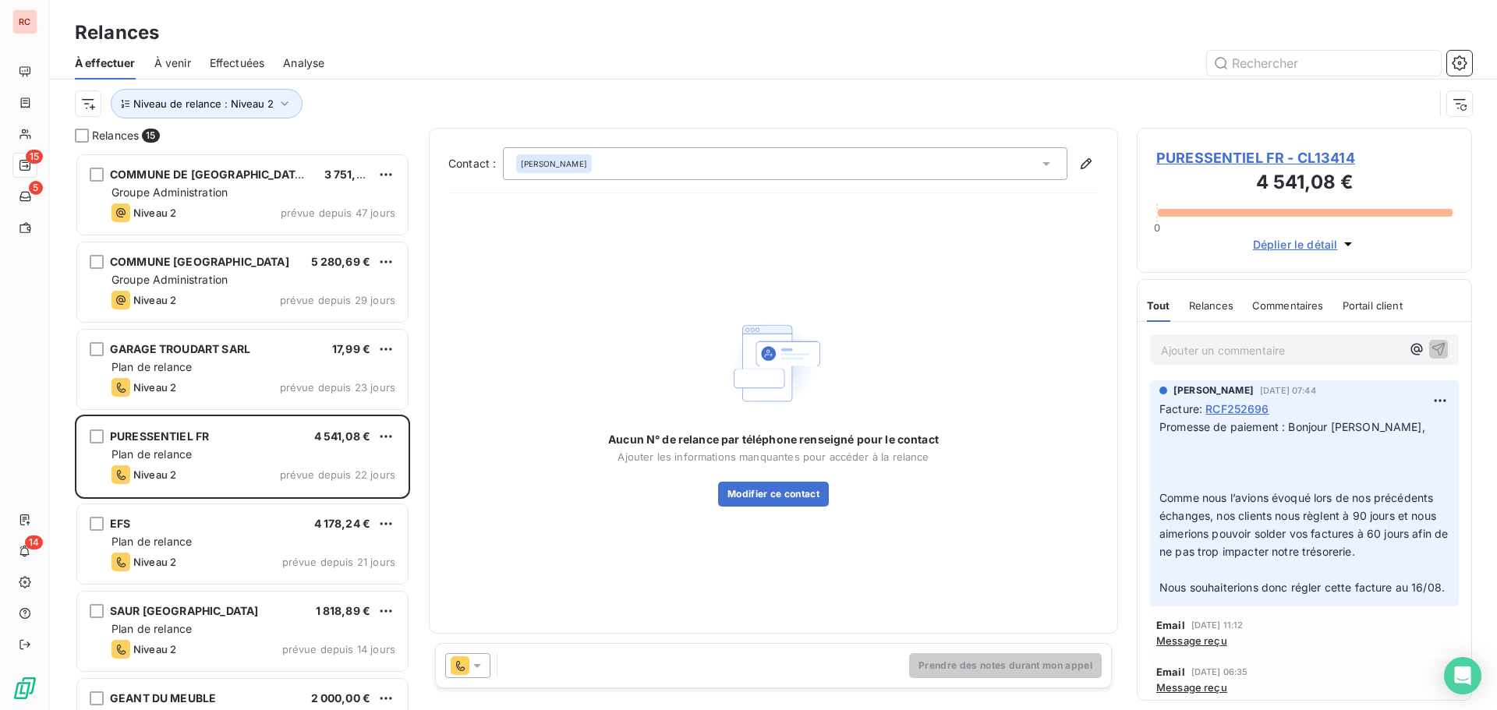
click at [1211, 163] on span "PURESSENTIEL FR - CL13414" at bounding box center [1304, 157] width 296 height 21
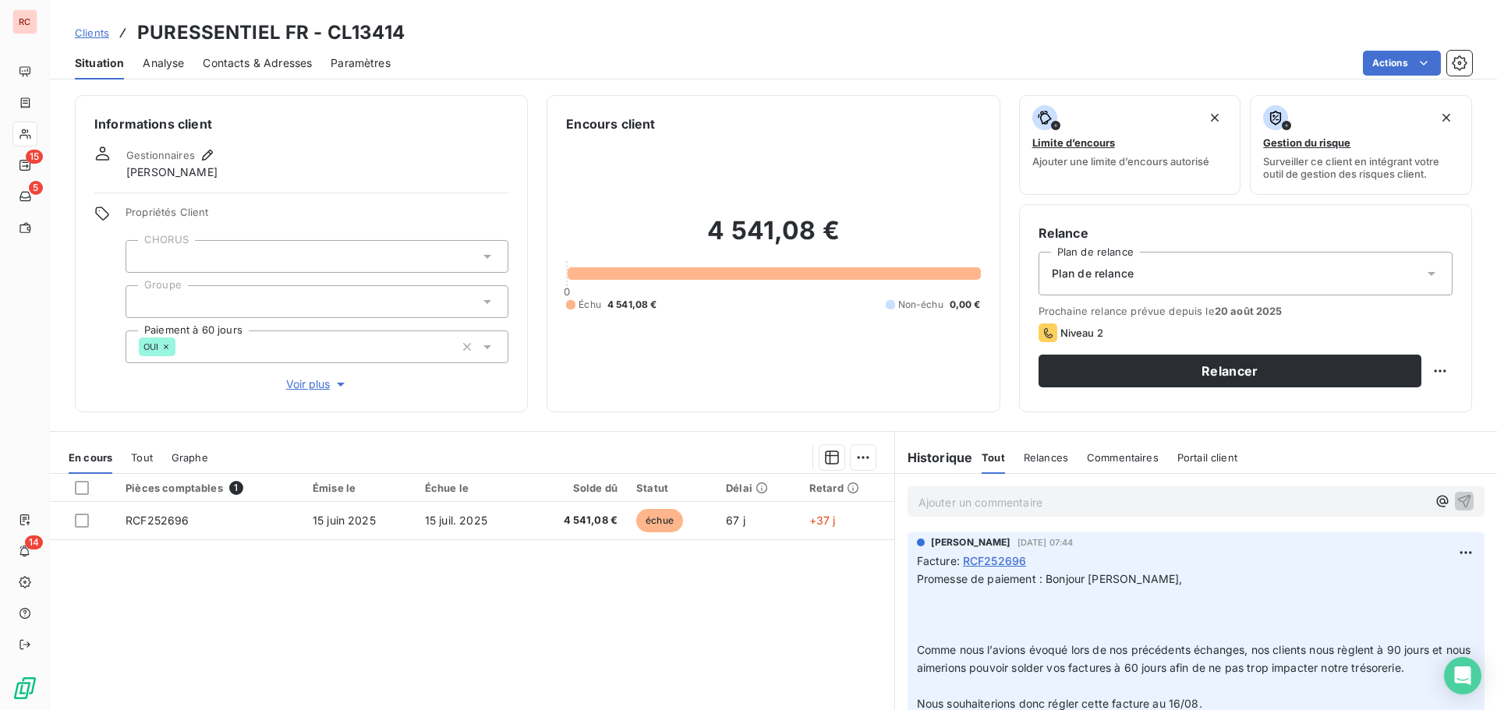
scroll to position [136, 0]
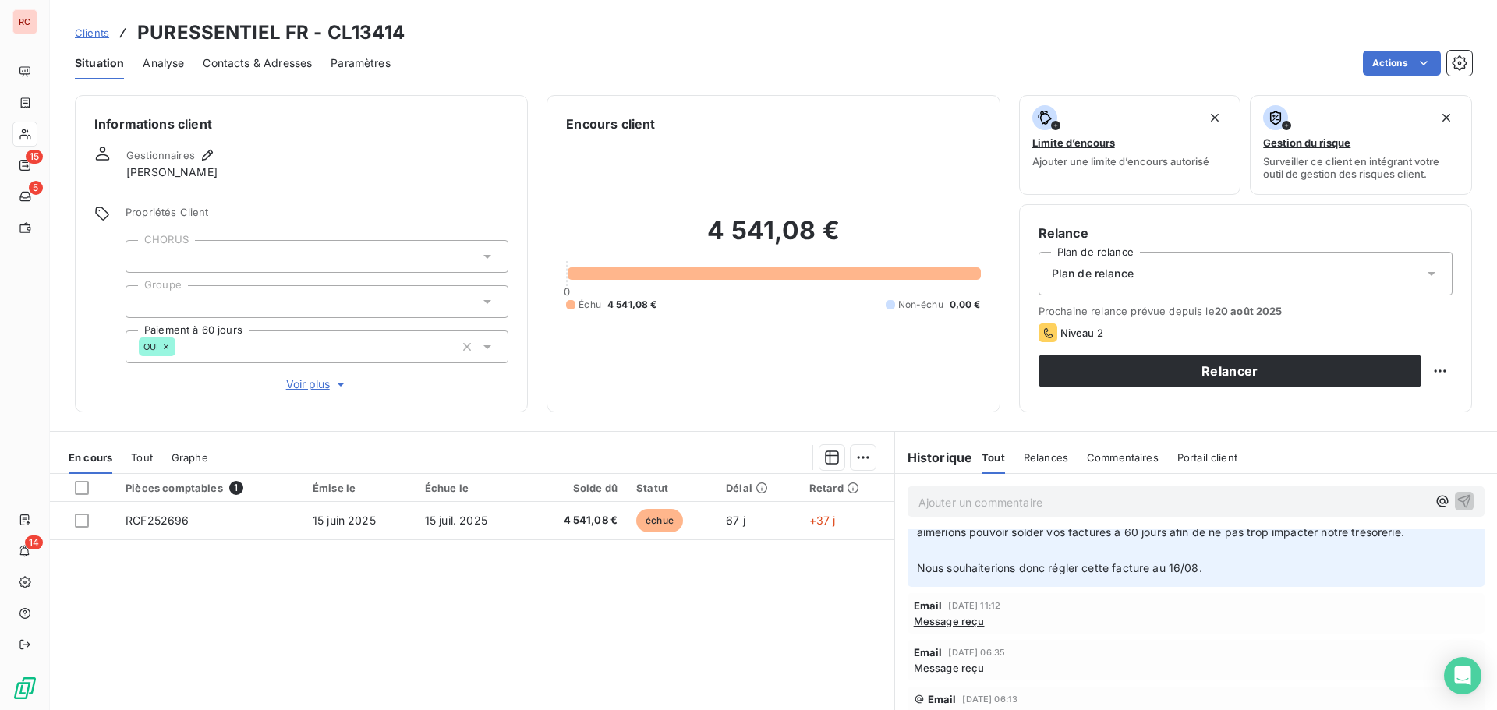
click at [952, 618] on span "Message reçu" at bounding box center [949, 621] width 71 height 12
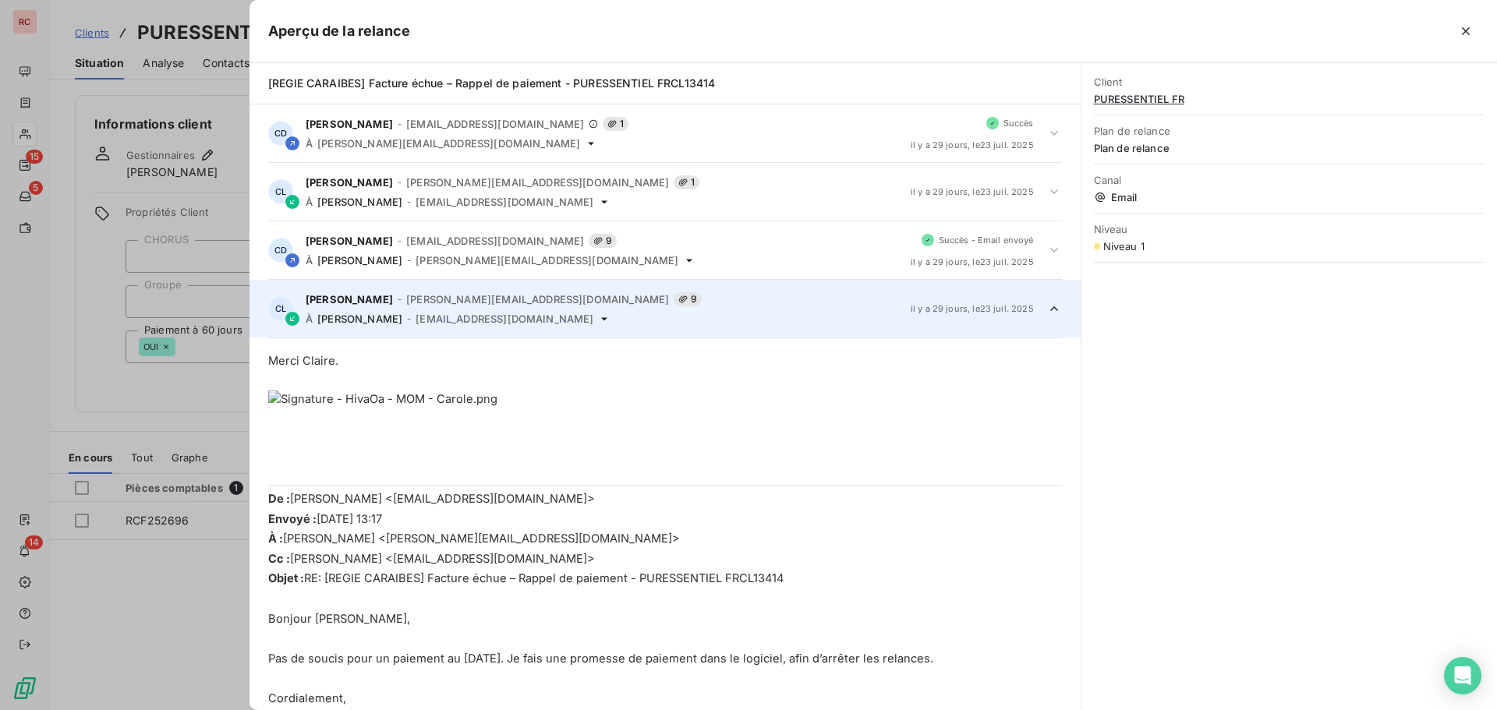
click at [169, 577] on div at bounding box center [748, 355] width 1497 height 710
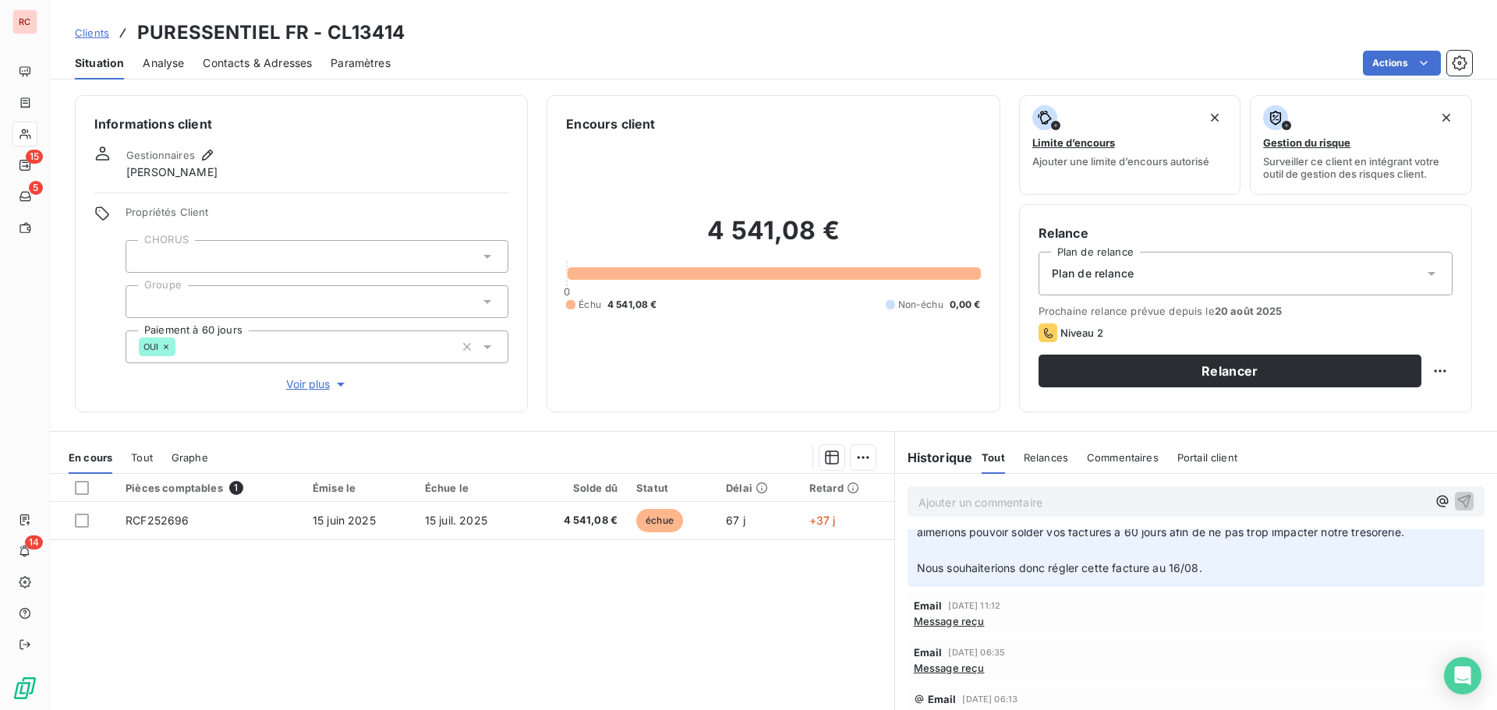
click at [139, 462] on span "Tout" at bounding box center [142, 457] width 22 height 12
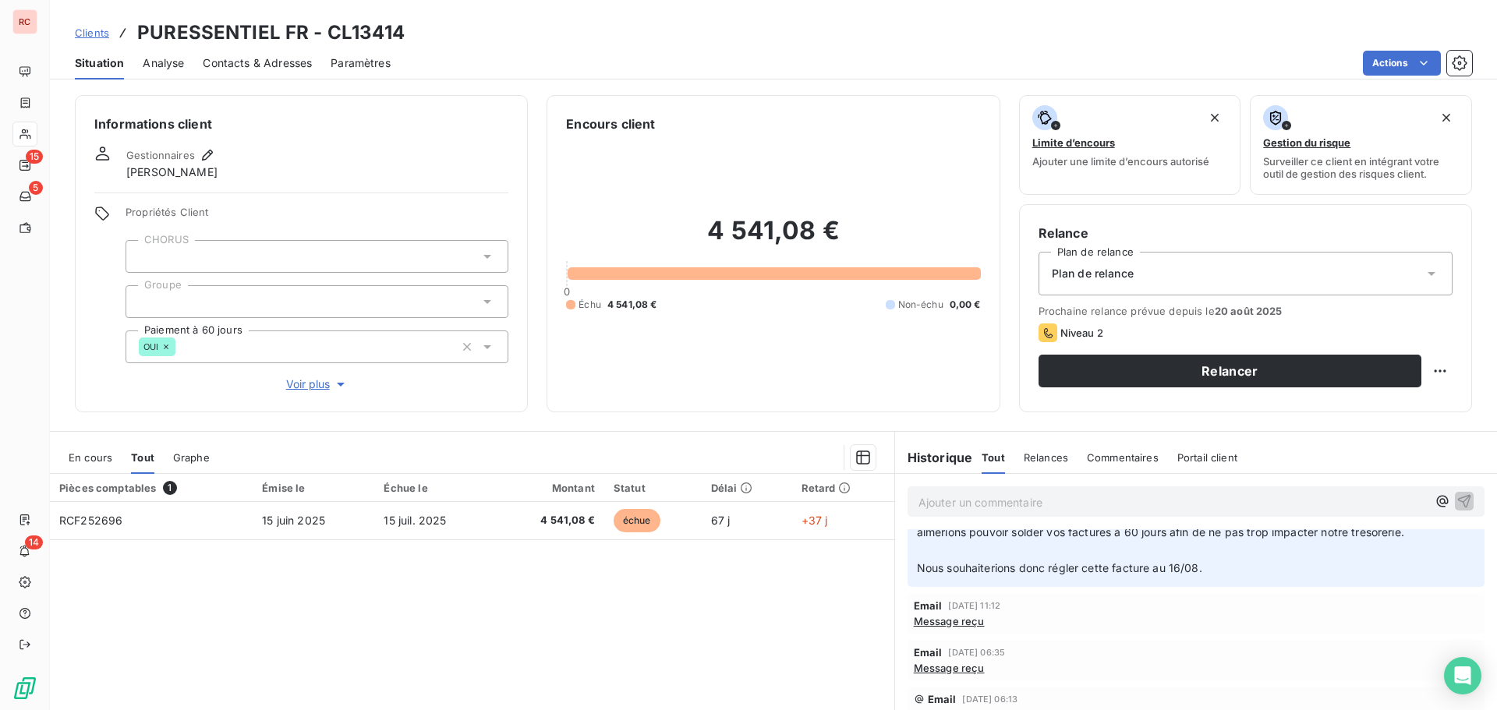
click at [96, 455] on span "En cours" at bounding box center [91, 457] width 44 height 12
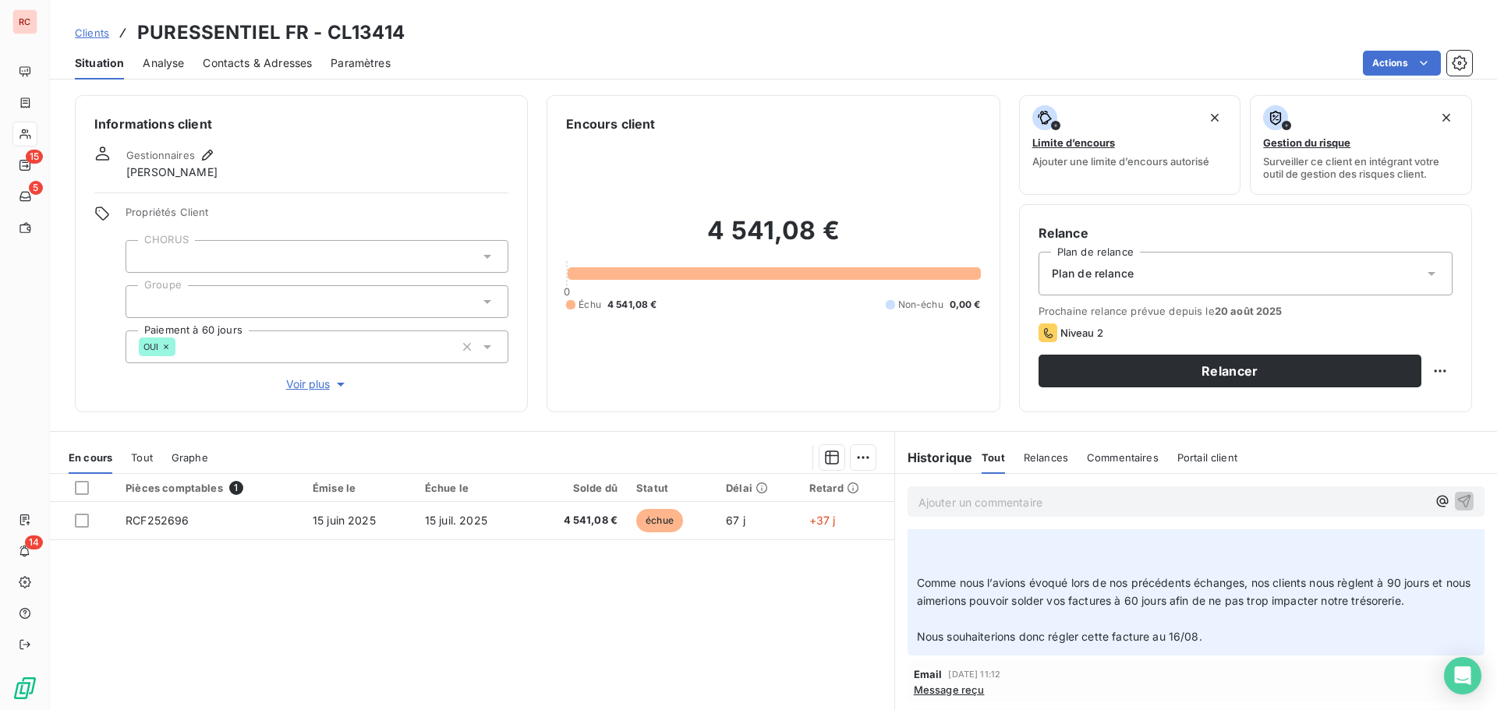
scroll to position [0, 0]
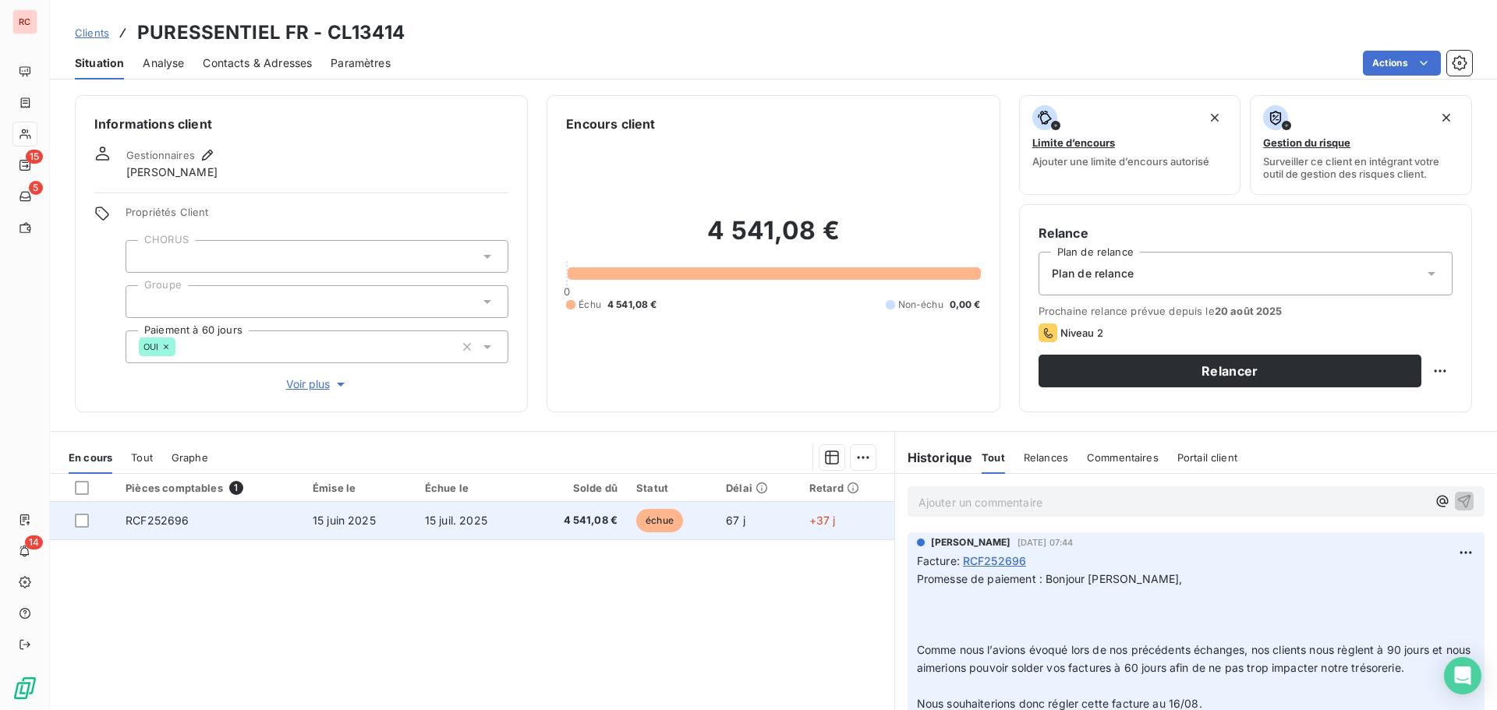
click at [352, 516] on span "15 juin 2025" at bounding box center [344, 520] width 63 height 13
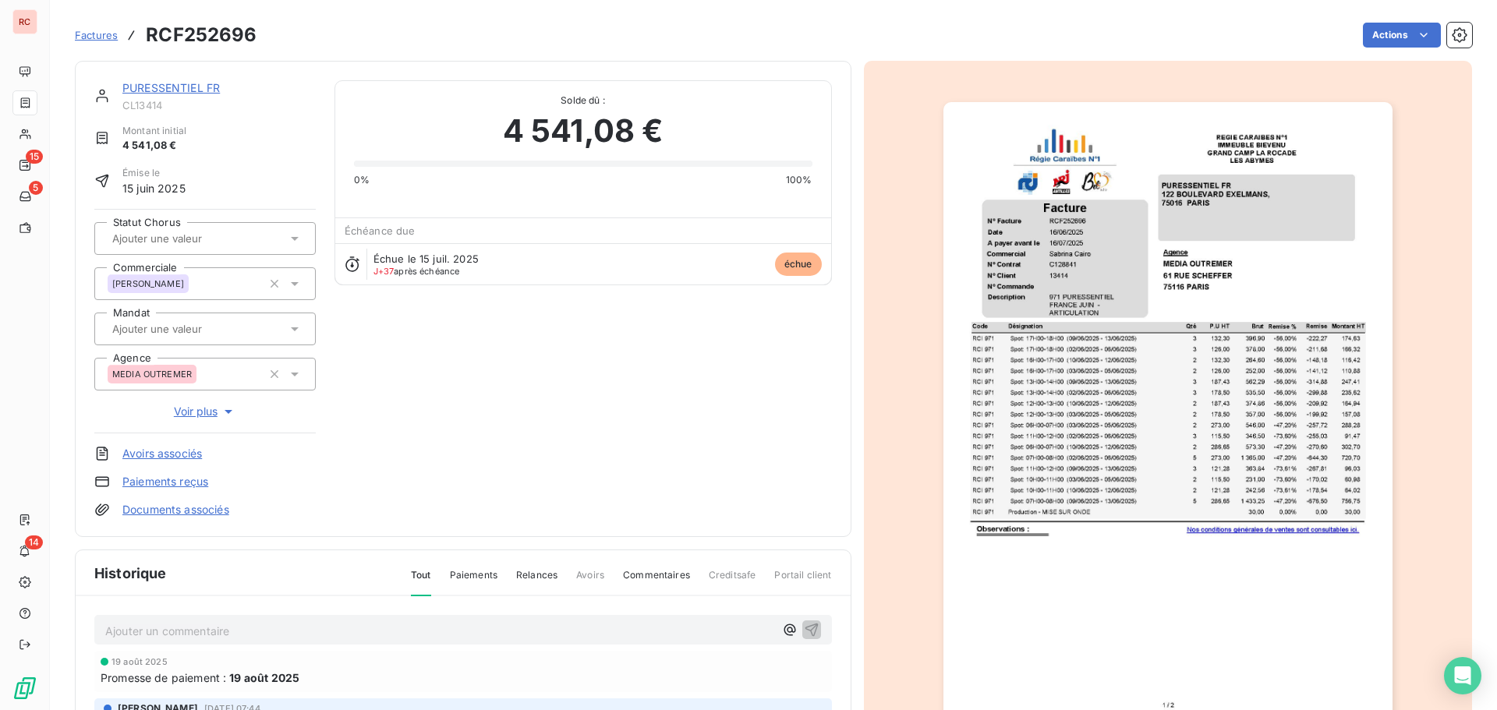
click at [157, 630] on p "Ajouter un commentaire ﻿" at bounding box center [439, 630] width 669 height 19
click at [326, 630] on p "[DATE] Mail à [PERSON_NAME] :" at bounding box center [439, 630] width 669 height 18
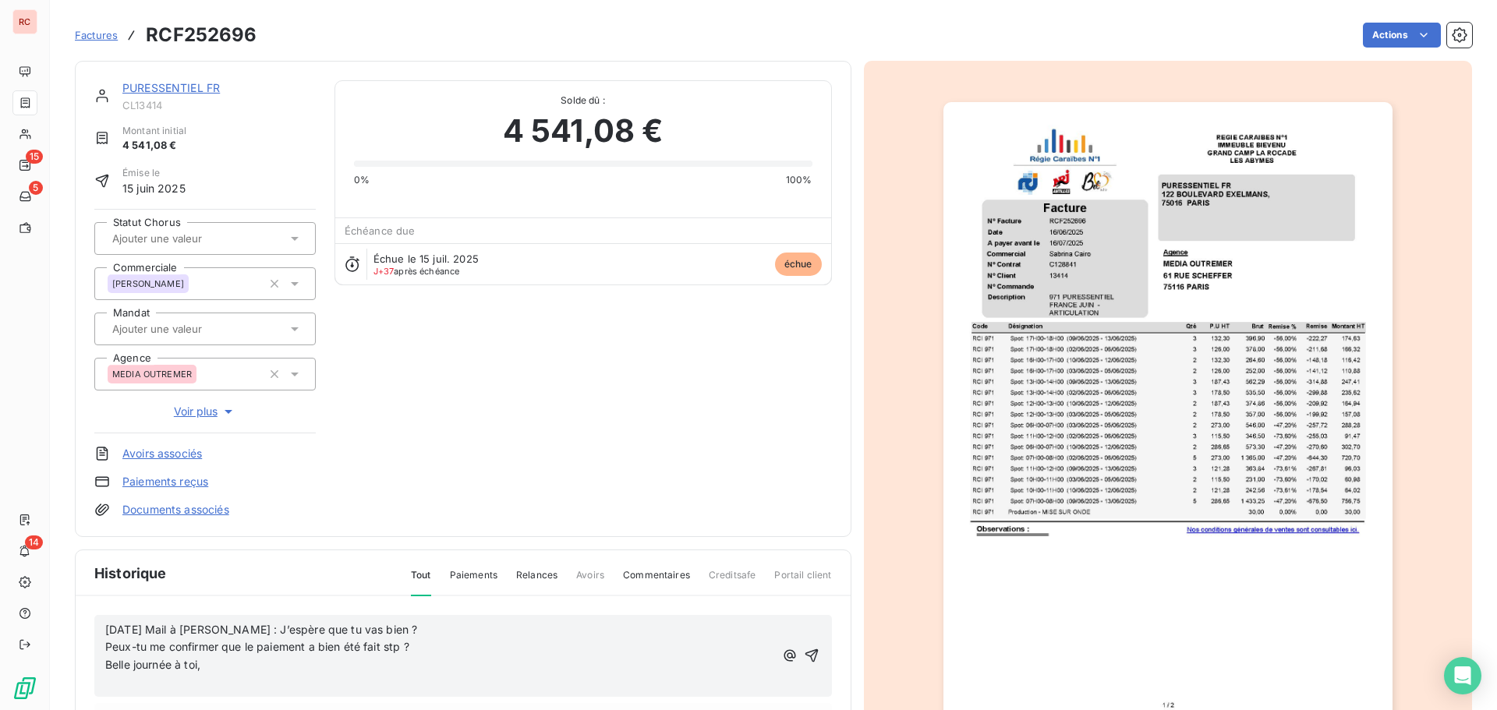
click at [104, 646] on div "[DATE] Mail à [PERSON_NAME] : J’espère que tu vas bien ? Peux-tu me confirmer q…" at bounding box center [463, 656] width 738 height 83
click at [108, 644] on span "Peux-tu me confirmer que le paiement a bien été fait stp ?" at bounding box center [257, 646] width 304 height 13
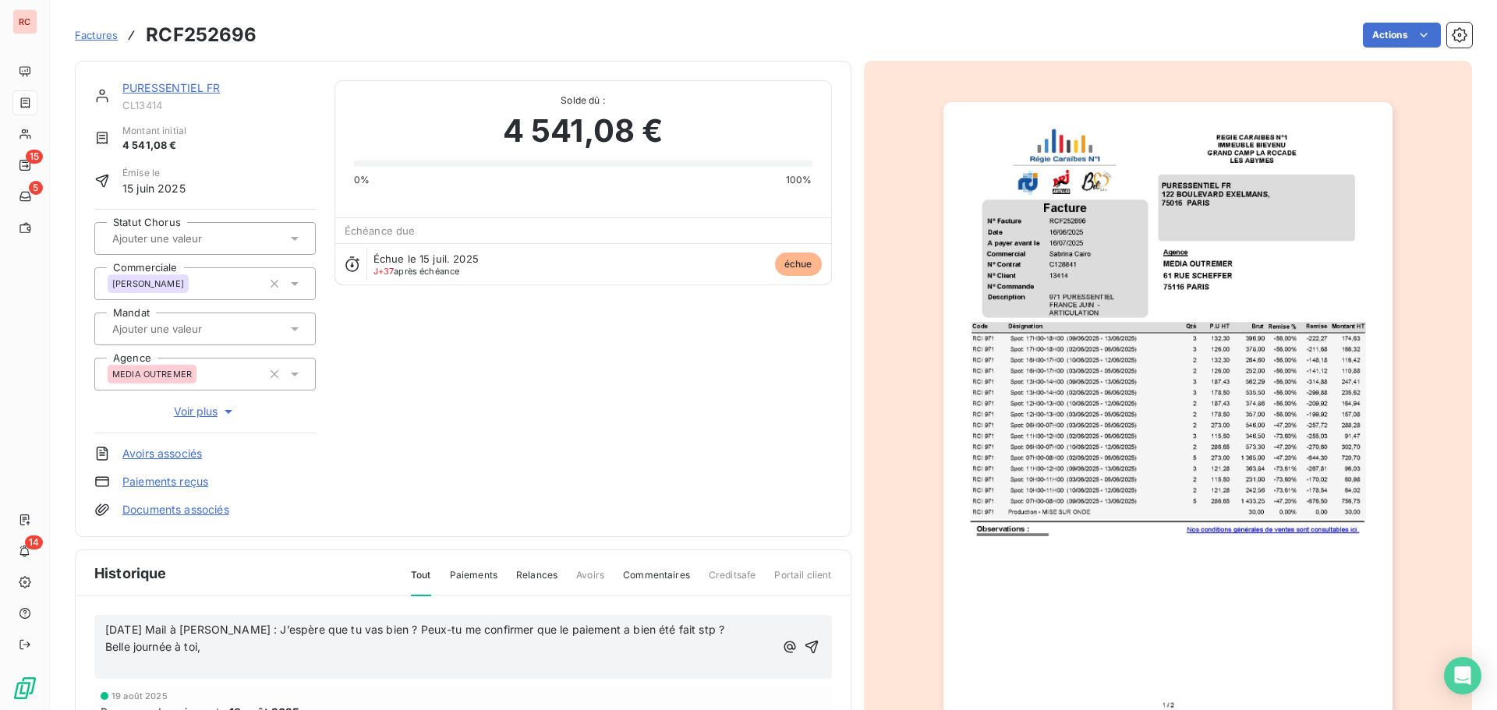
click at [101, 644] on div "[DATE] Mail à [PERSON_NAME] : J’espère que tu vas bien ? Peux-tu me confirmer q…" at bounding box center [463, 647] width 738 height 65
click at [108, 643] on span "Belle journée à toi," at bounding box center [152, 646] width 95 height 13
click at [804, 649] on icon "button" at bounding box center [812, 647] width 16 height 16
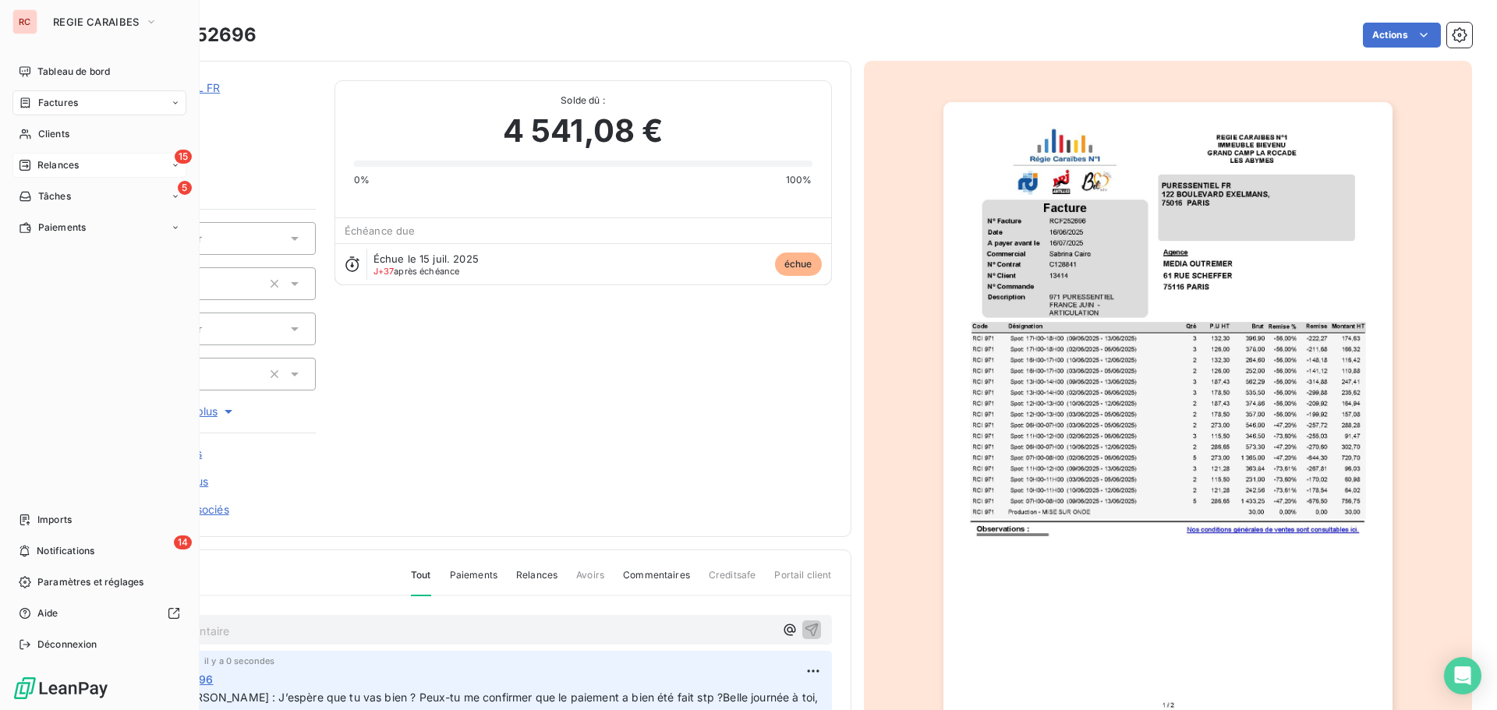
click at [53, 166] on span "Relances" at bounding box center [57, 165] width 41 height 14
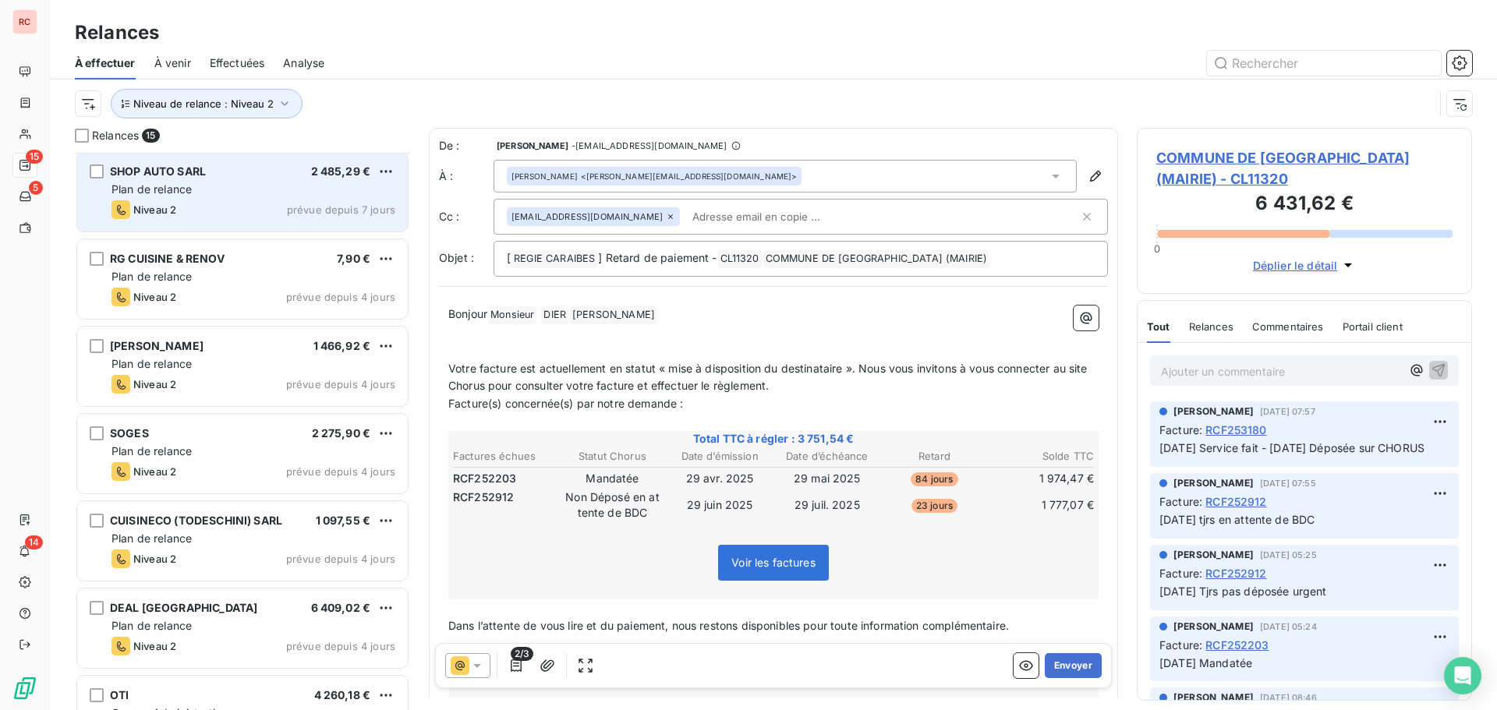
scroll to position [753, 0]
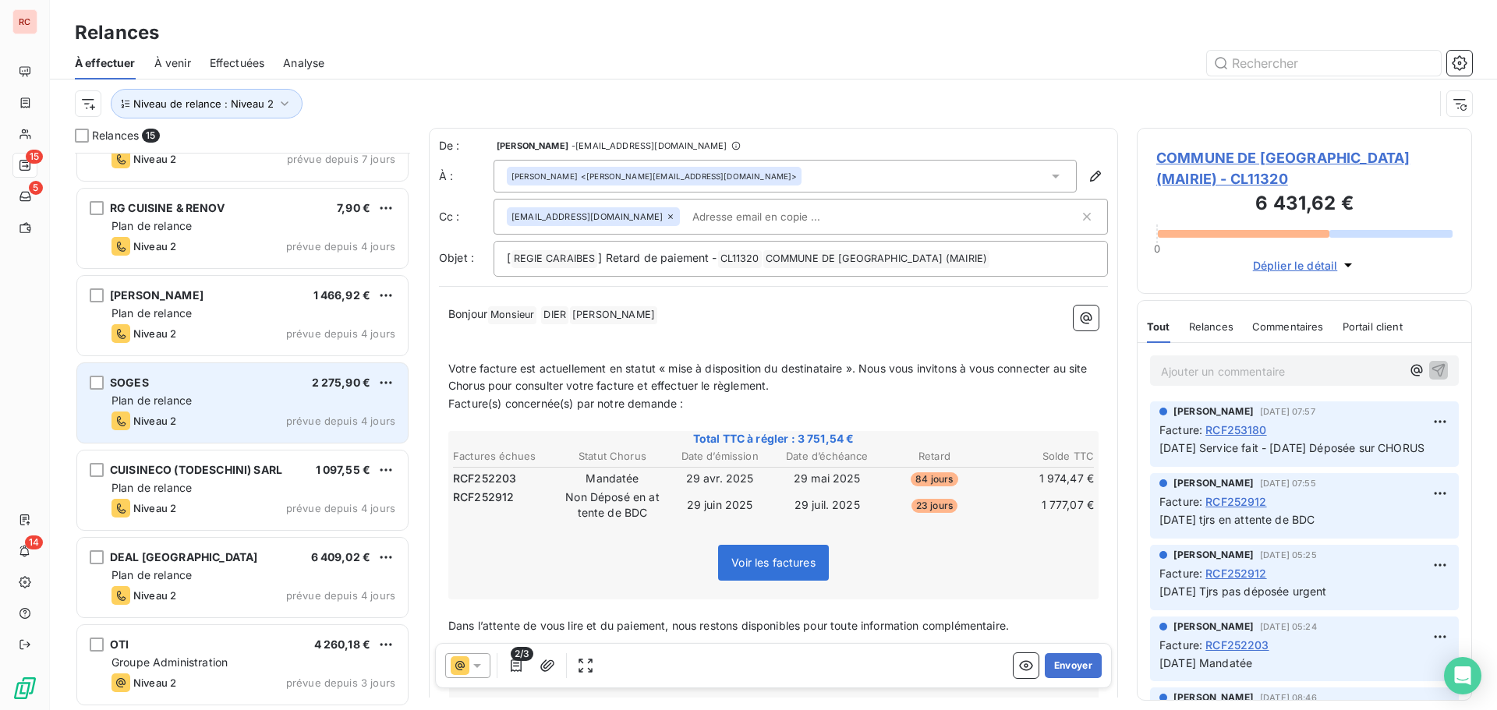
click at [212, 411] on div "SOGES 2 275,90 € Plan de relance Niveau 2 prévue depuis 4 jours" at bounding box center [242, 403] width 331 height 80
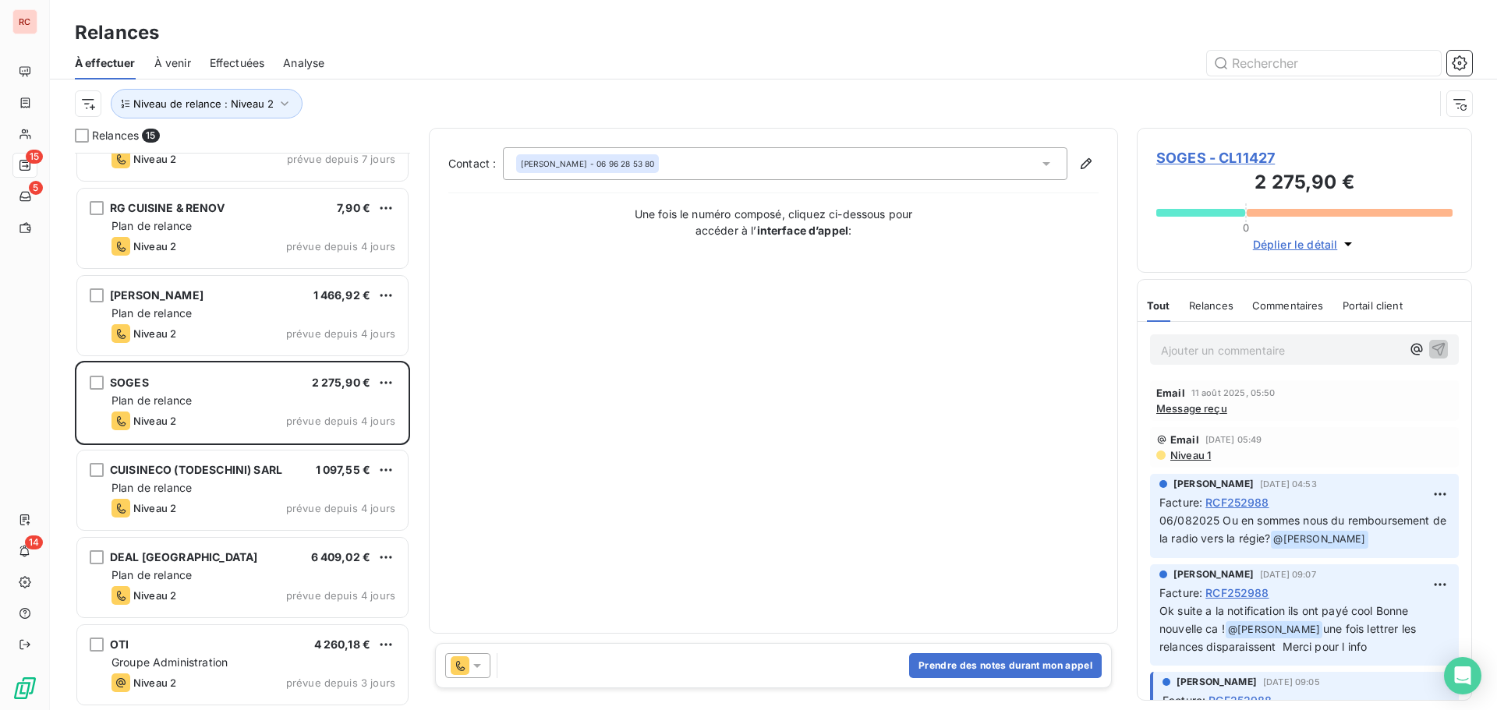
click at [1191, 409] on span "Message reçu" at bounding box center [1191, 408] width 71 height 12
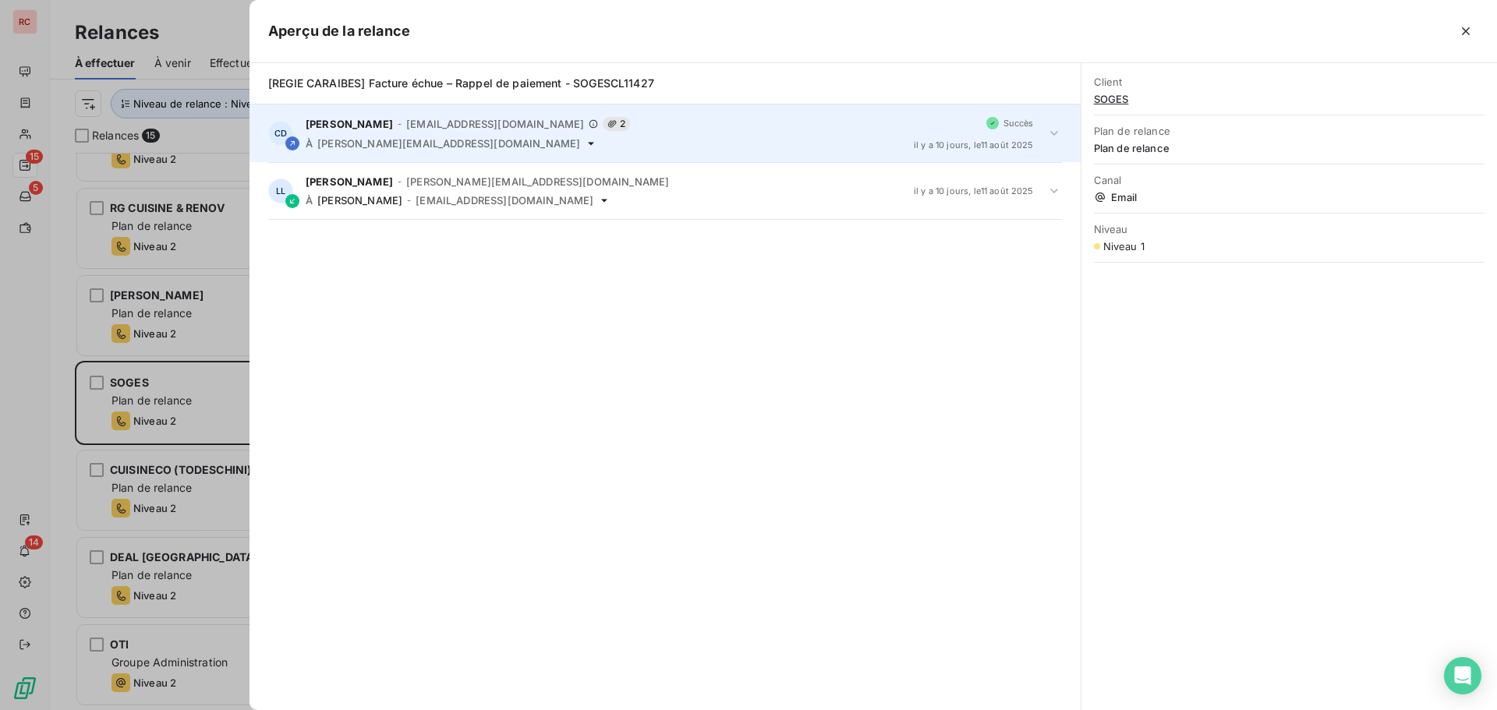
click at [1060, 131] on icon at bounding box center [1054, 134] width 16 height 16
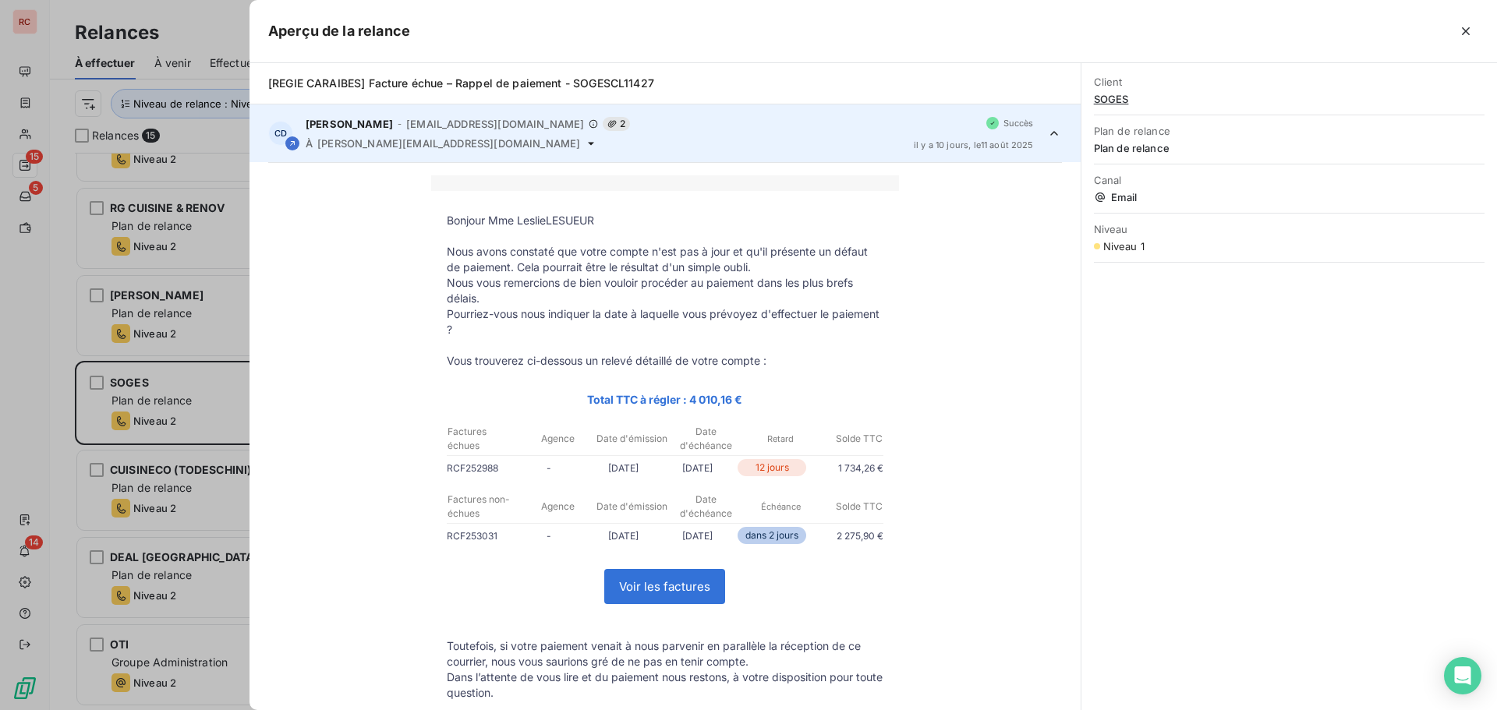
click at [1046, 135] on icon at bounding box center [1054, 134] width 16 height 16
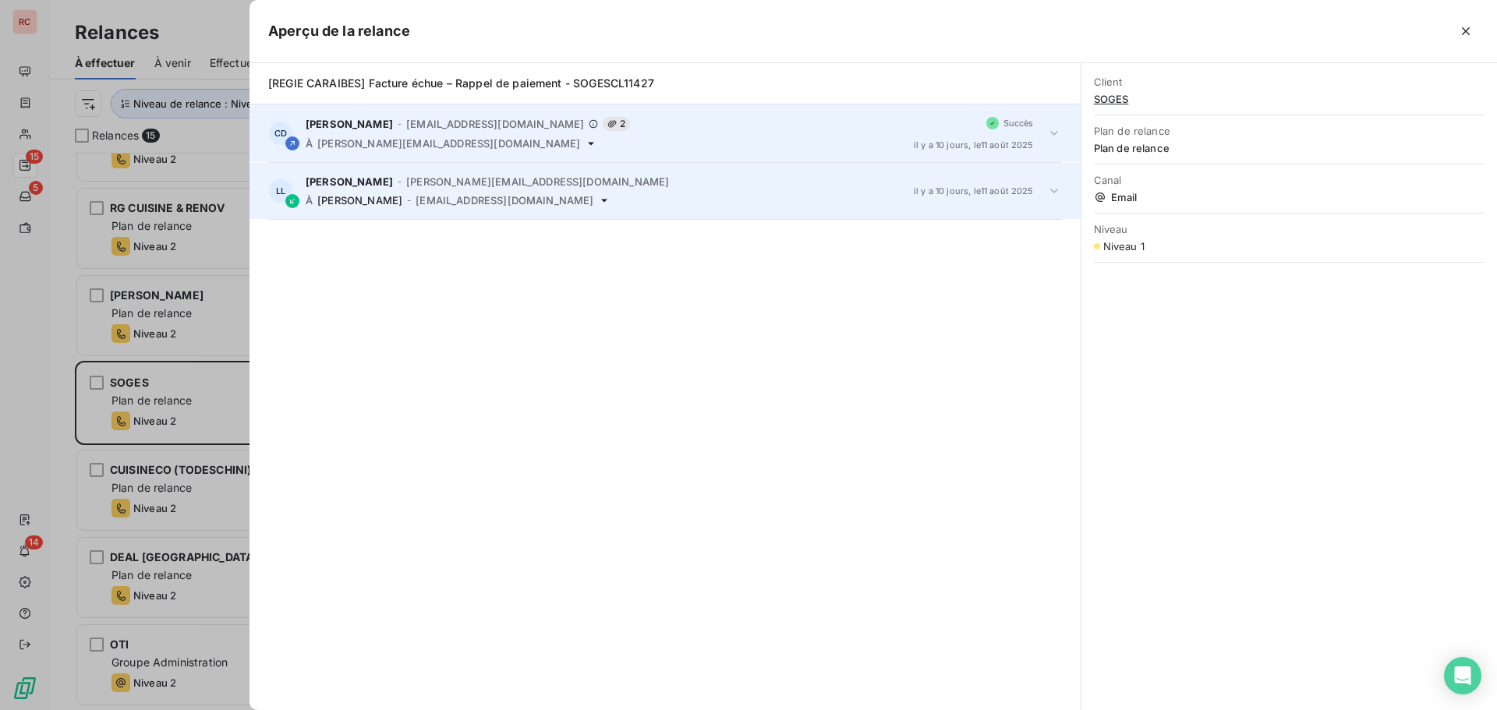
click at [1049, 189] on icon at bounding box center [1054, 191] width 16 height 16
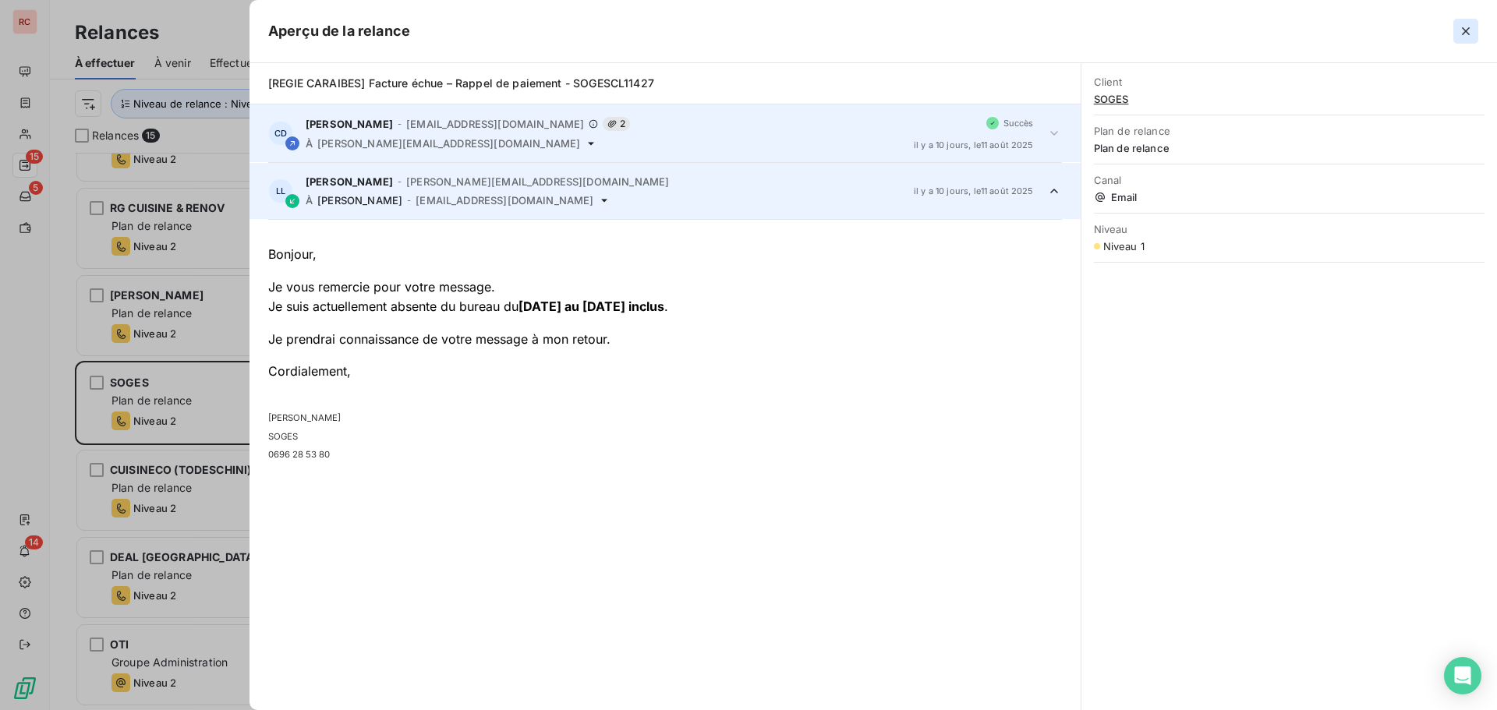
click at [1473, 24] on icon "button" at bounding box center [1466, 31] width 16 height 16
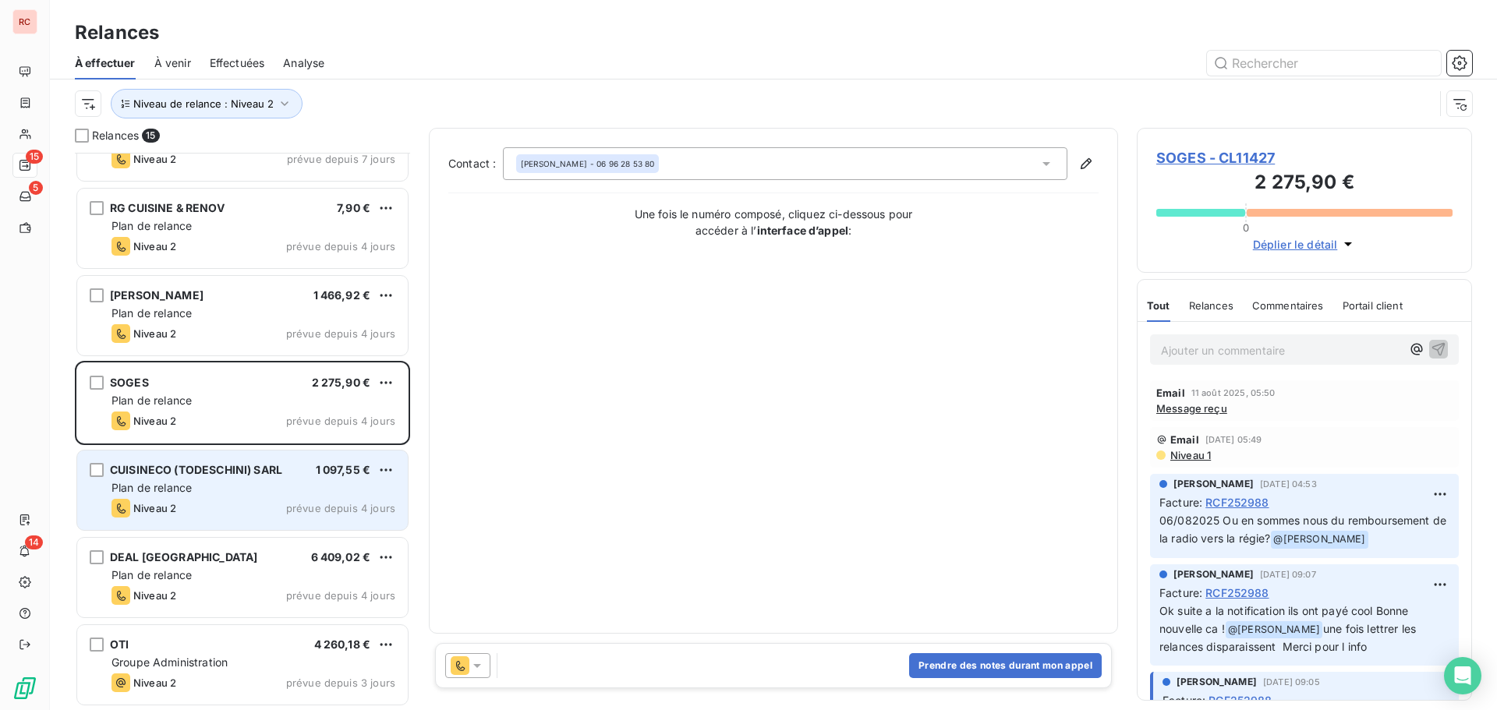
click at [281, 497] on div "CUISINECO (TODESCHINI) SARL 1 097,55 € Plan de relance Niveau 2 prévue depuis 4…" at bounding box center [242, 491] width 331 height 80
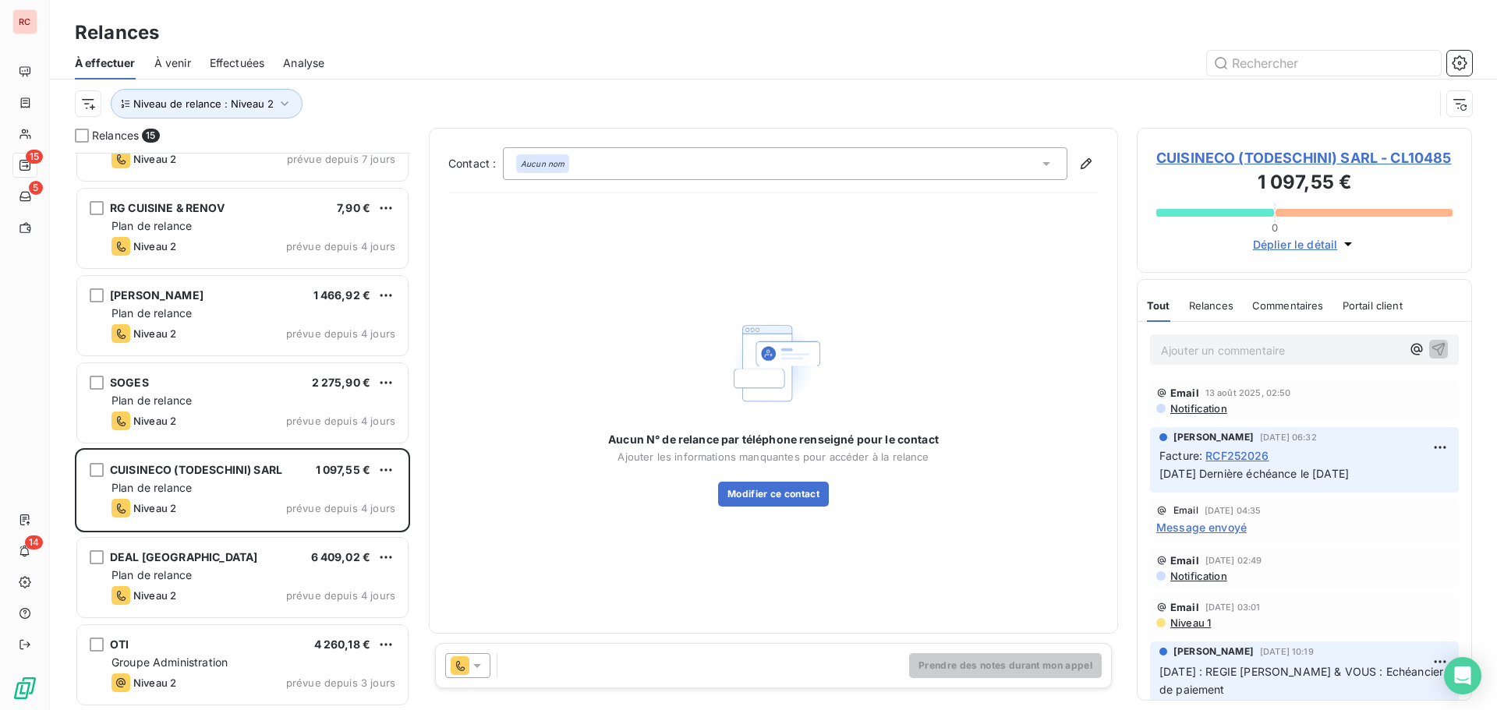
click at [483, 667] on icon at bounding box center [477, 666] width 16 height 16
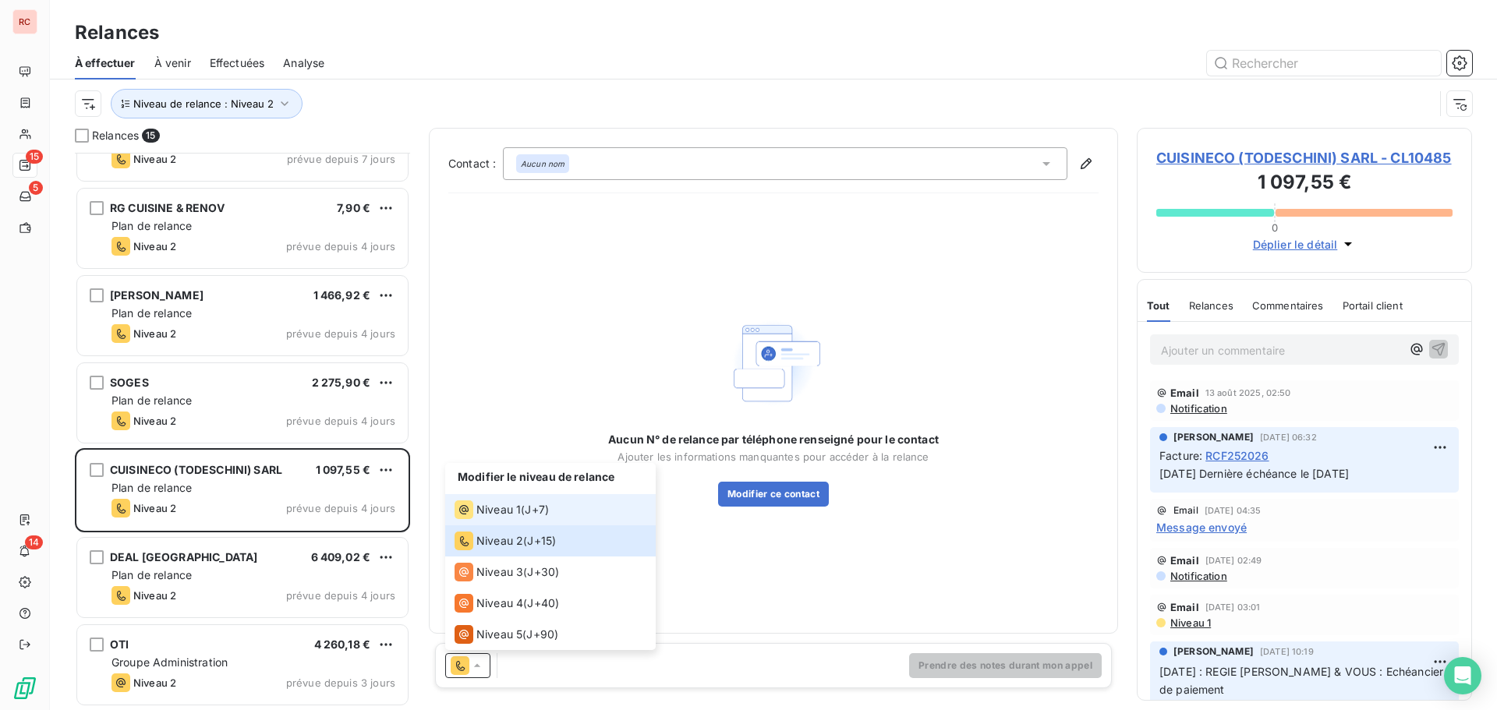
click at [504, 515] on span "Niveau 1" at bounding box center [498, 510] width 44 height 16
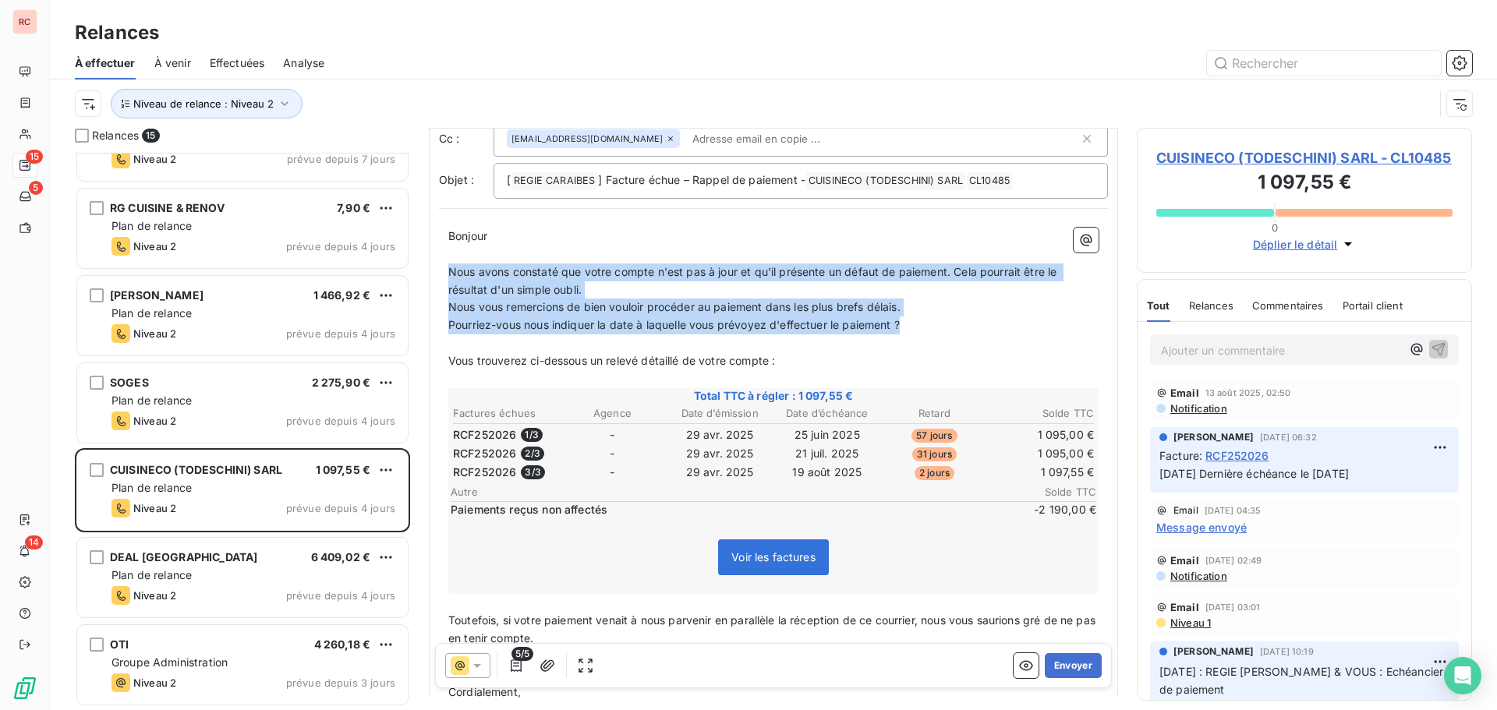
drag, startPoint x: 907, startPoint y: 327, endPoint x: 444, endPoint y: 269, distance: 466.8
click at [444, 269] on div "Bonjour ﻿ ﻿ ﻿ ﻿ ﻿ ﻿ Nous avons constaté que votre compte n'est pas à jour et qu…" at bounding box center [773, 612] width 669 height 788
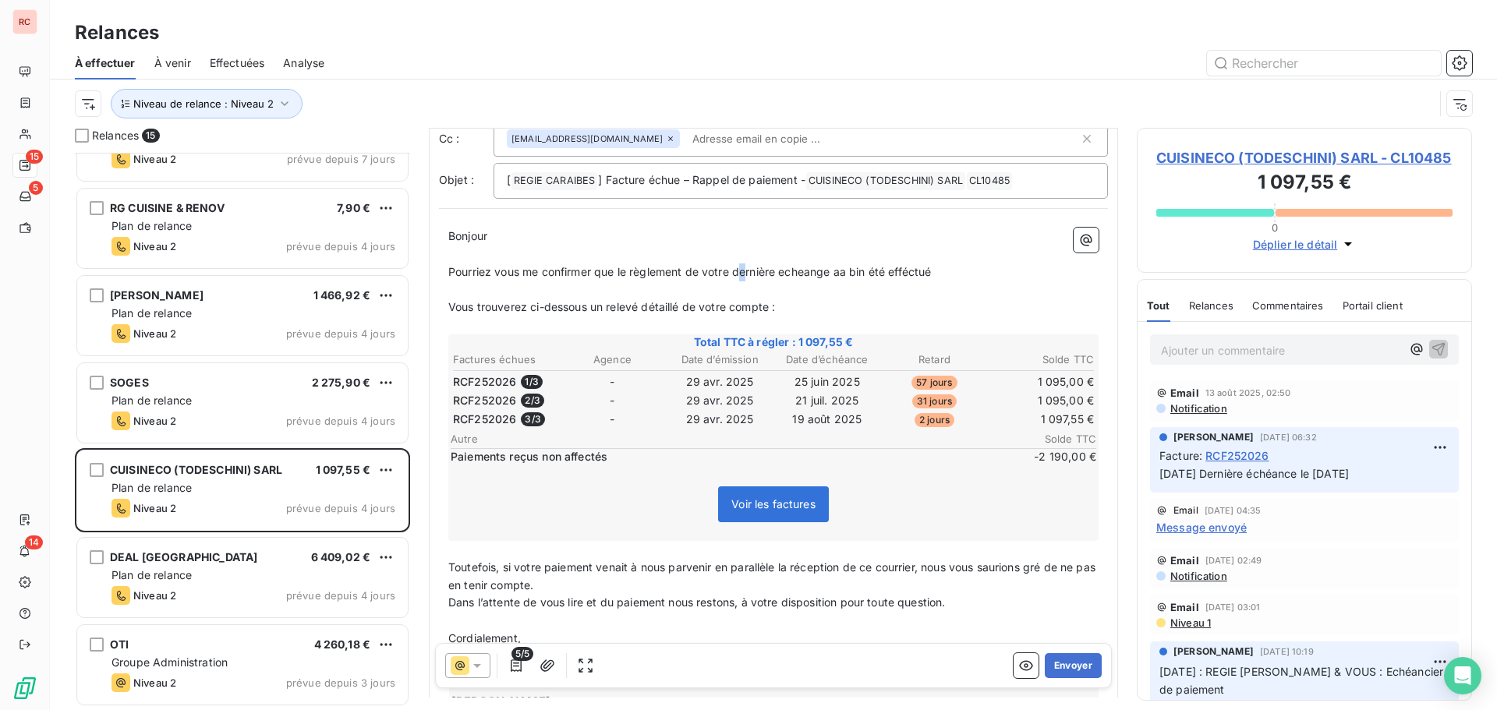
drag, startPoint x: 798, startPoint y: 274, endPoint x: 740, endPoint y: 278, distance: 58.6
click at [740, 278] on span "Pourriez vous me confirmer que le règlement de votre dernière echeange aa bin é…" at bounding box center [689, 271] width 483 height 13
click at [843, 271] on span "Pourriez vous me confirmer que le règlement de votre dernière échéance aa bin é…" at bounding box center [689, 271] width 483 height 13
click at [863, 289] on p "﻿" at bounding box center [773, 290] width 650 height 18
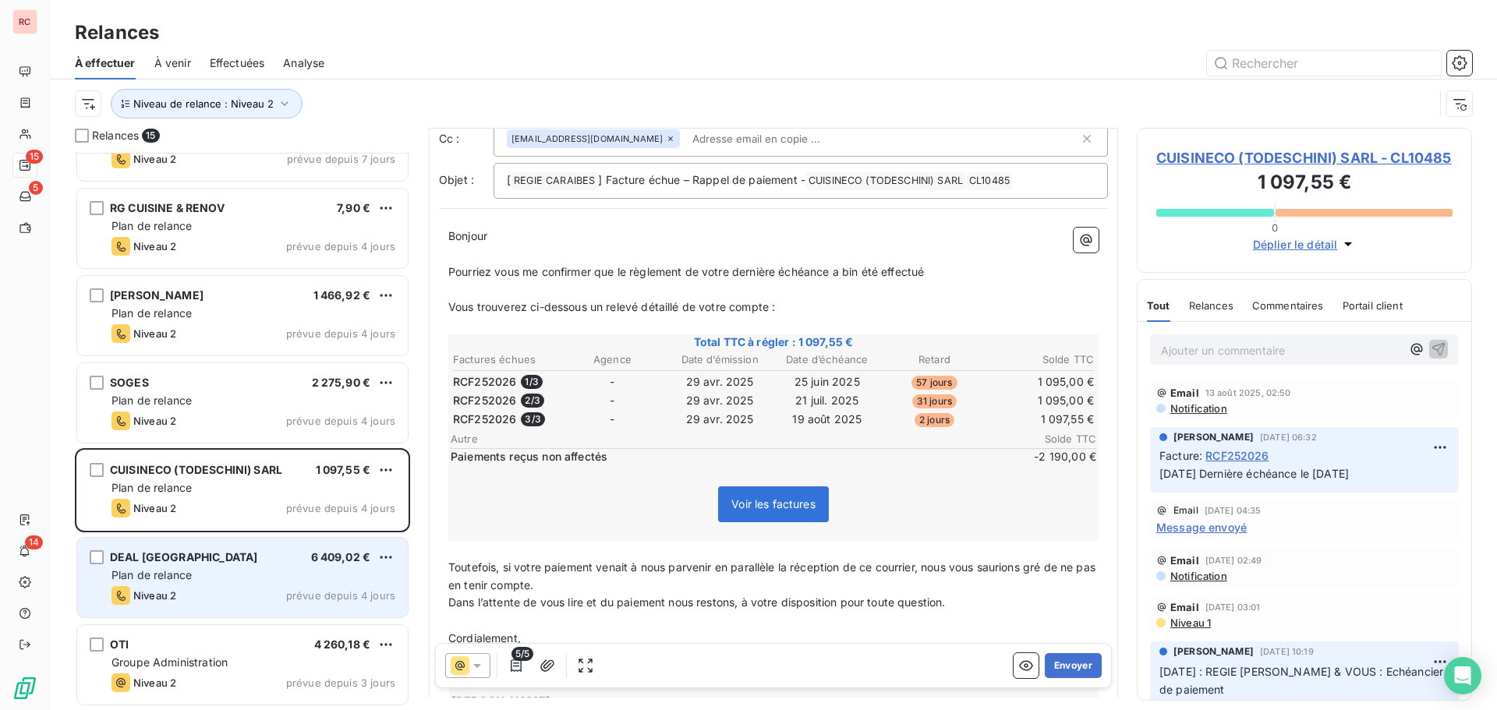
click at [205, 562] on span "DEAL [GEOGRAPHIC_DATA]" at bounding box center [183, 556] width 147 height 13
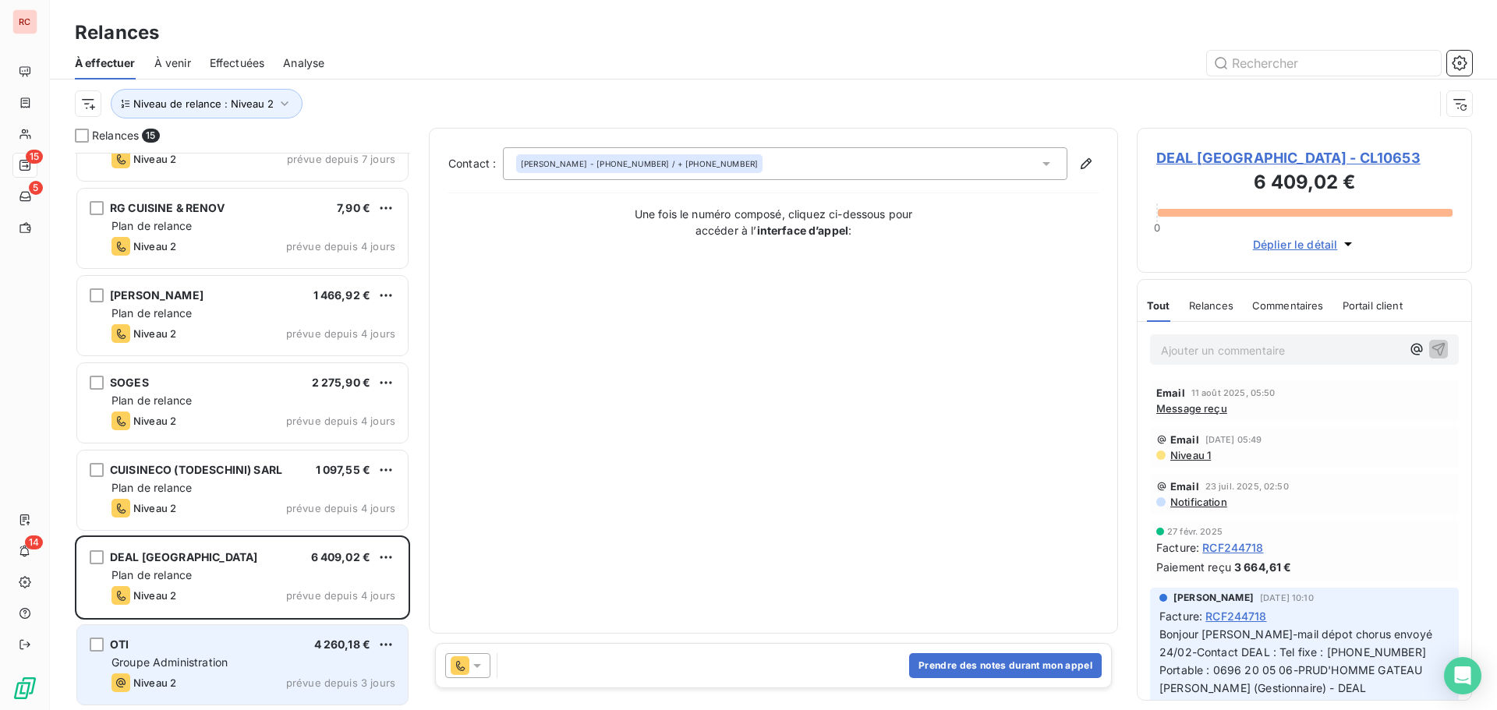
click at [239, 667] on div "Groupe Administration" at bounding box center [253, 663] width 284 height 16
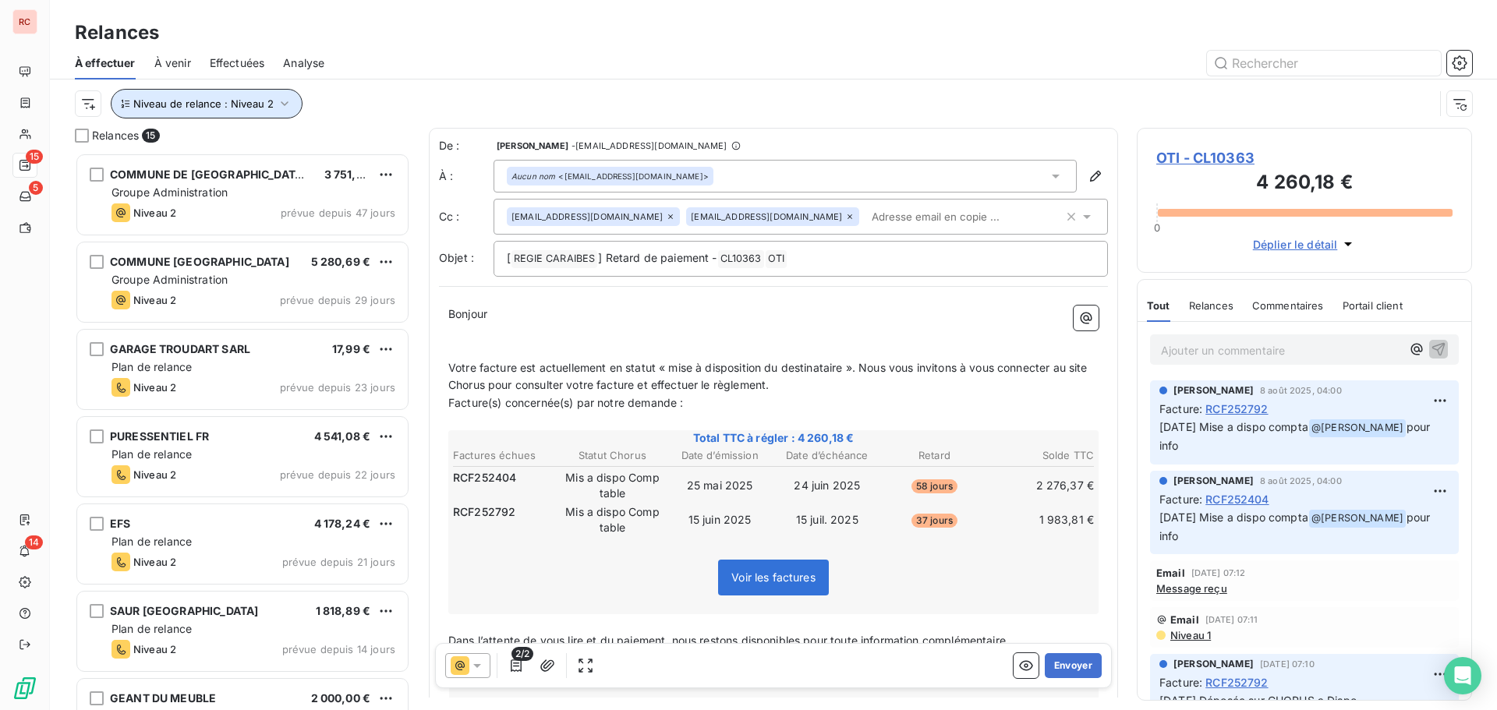
click at [281, 111] on icon "button" at bounding box center [285, 104] width 16 height 16
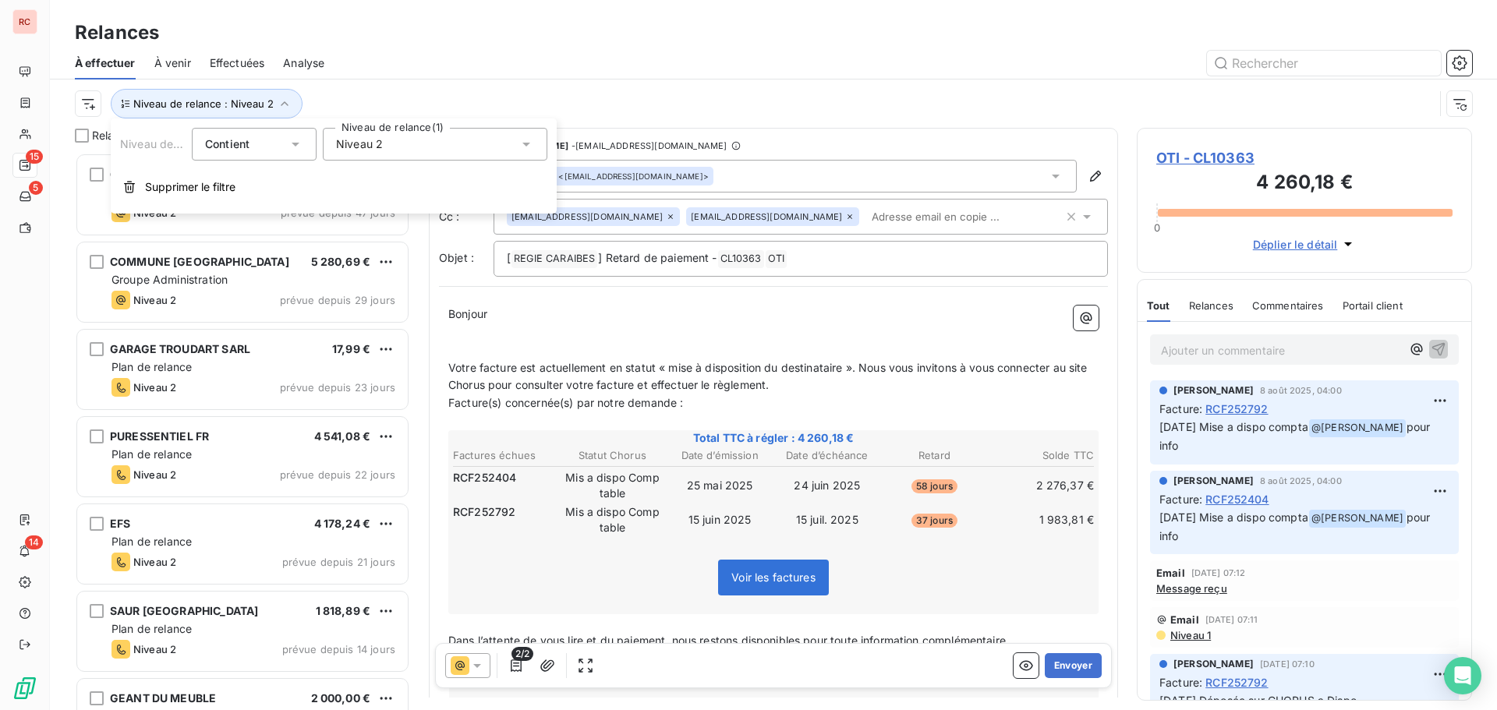
click at [529, 145] on icon at bounding box center [526, 144] width 16 height 16
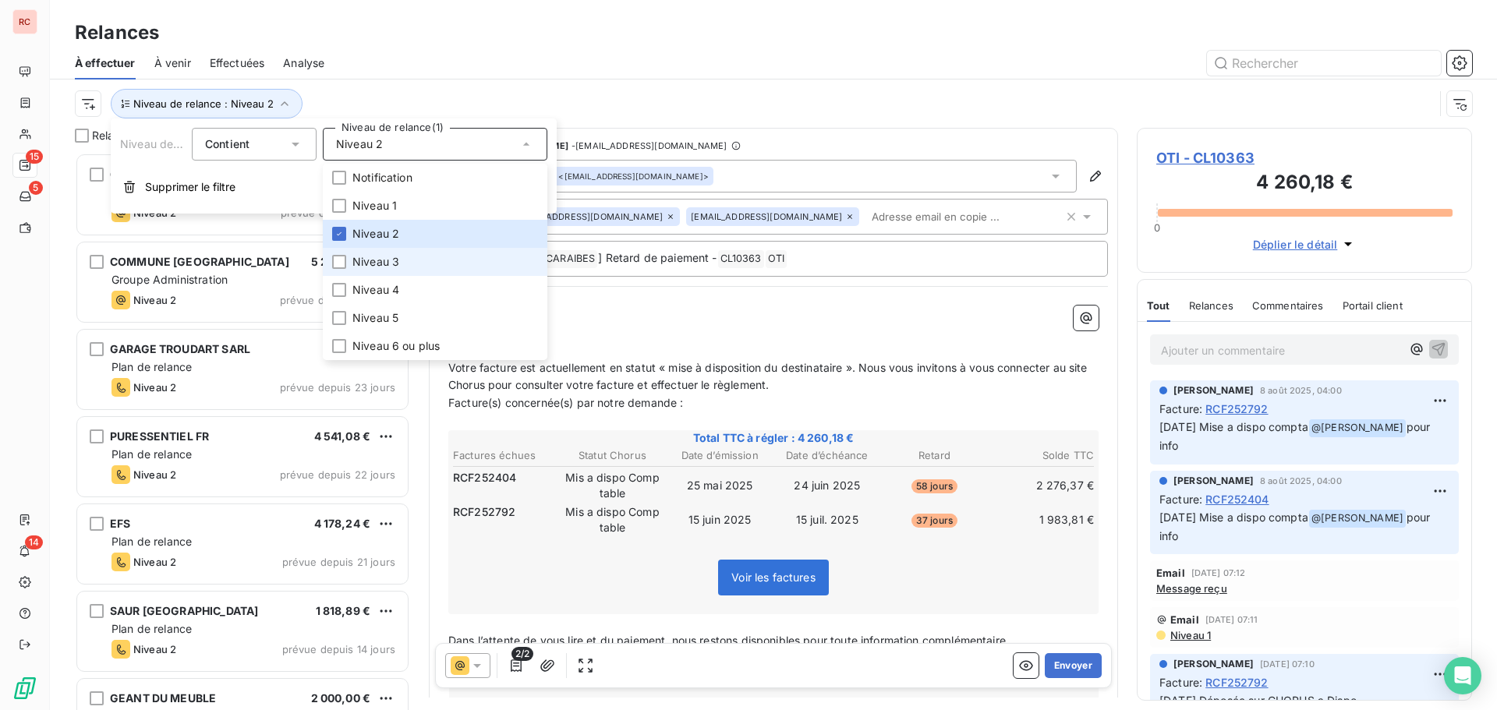
click at [381, 260] on span "Niveau 3" at bounding box center [375, 262] width 47 height 16
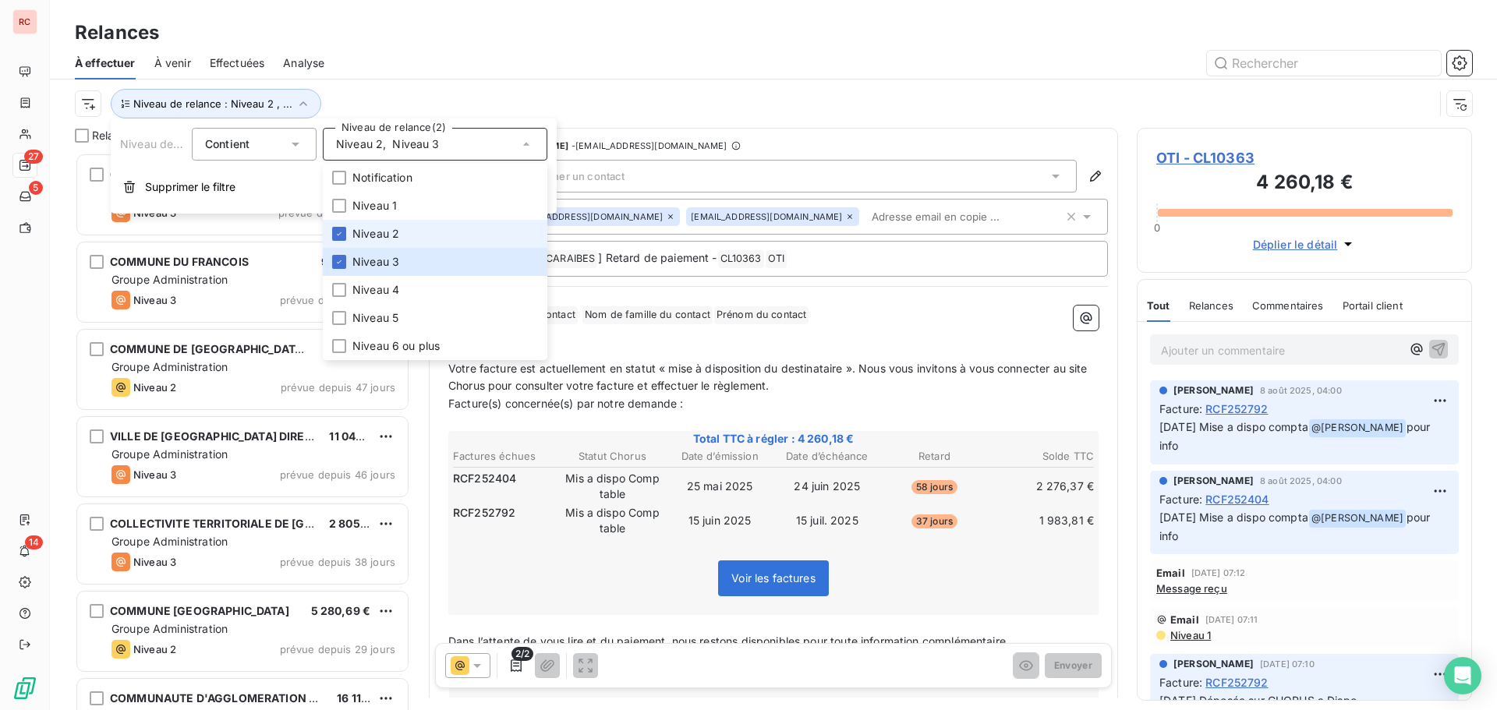
scroll to position [546, 324]
click at [382, 236] on span "Niveau 2" at bounding box center [375, 234] width 47 height 16
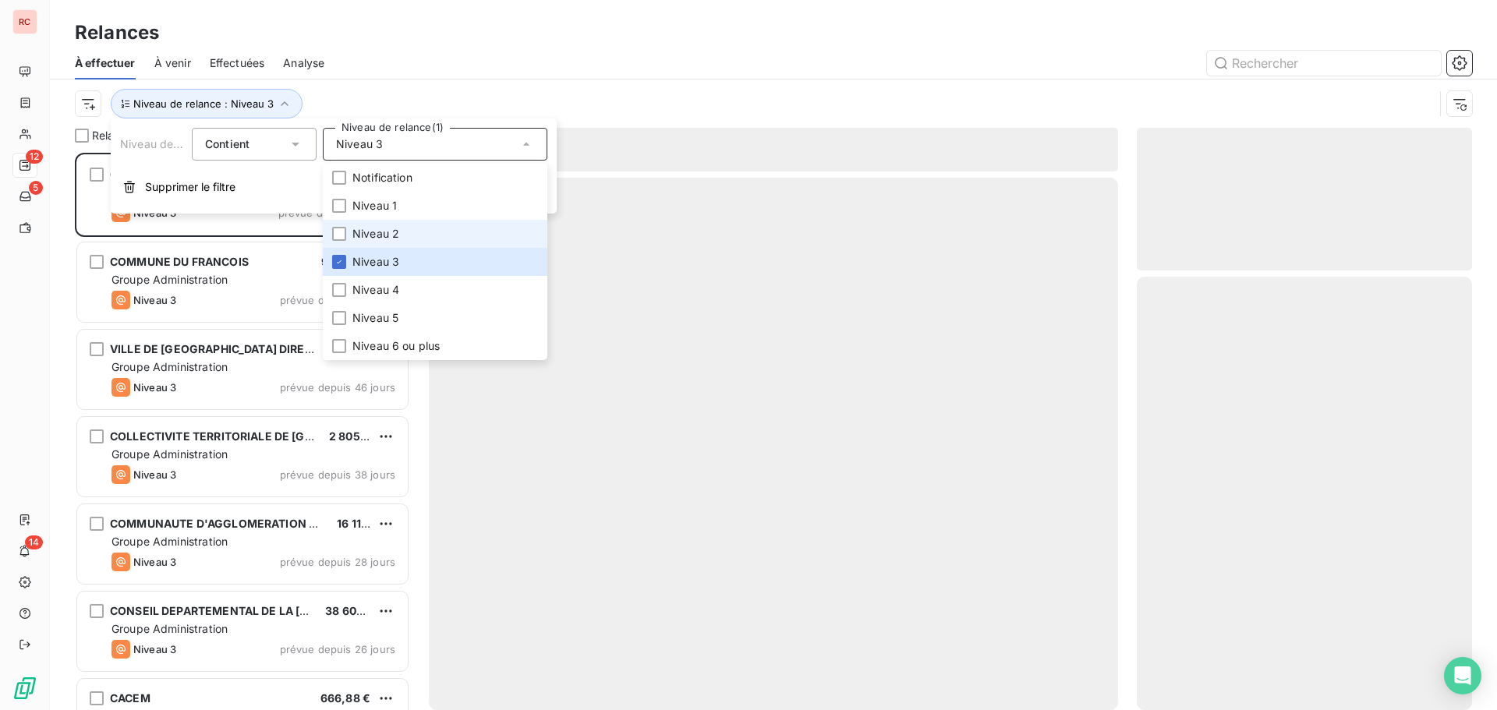
scroll to position [546, 324]
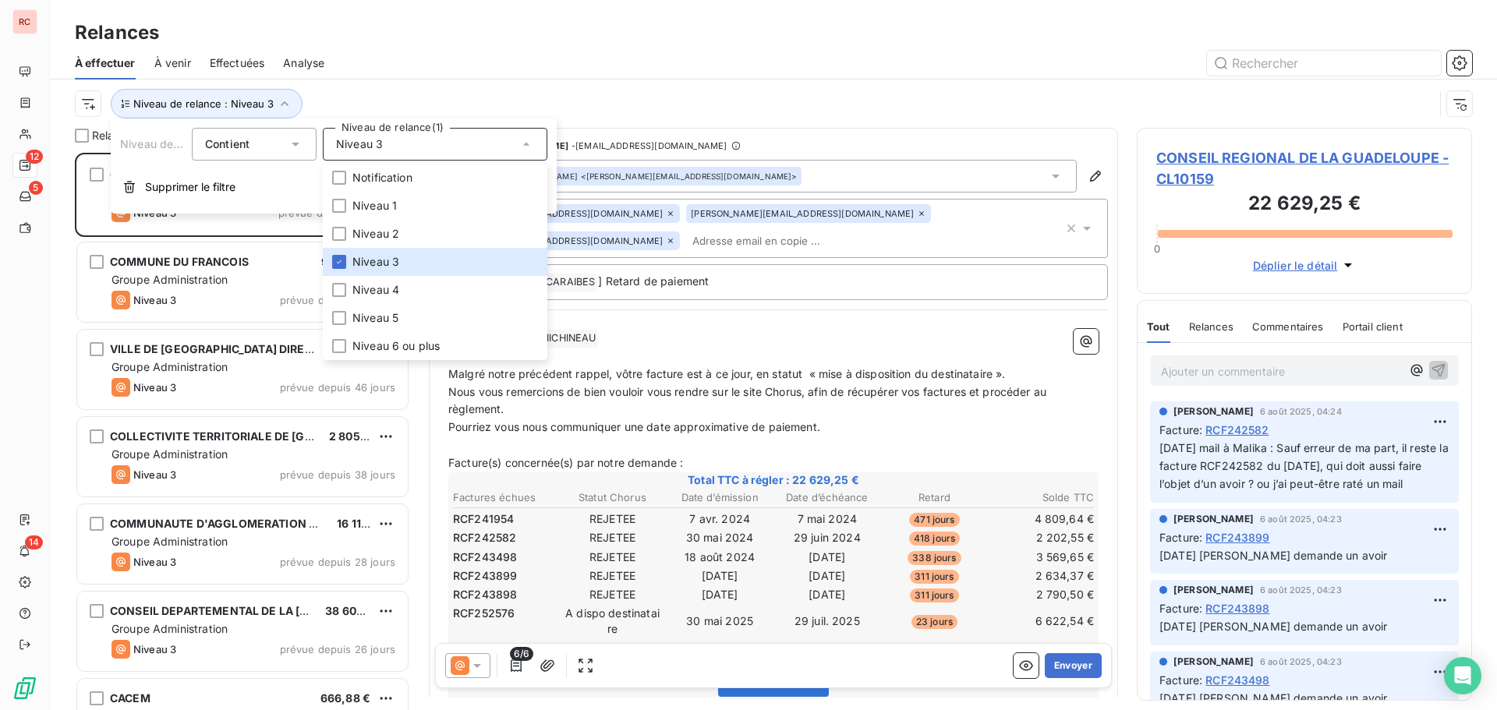
click at [441, 52] on div at bounding box center [907, 63] width 1129 height 25
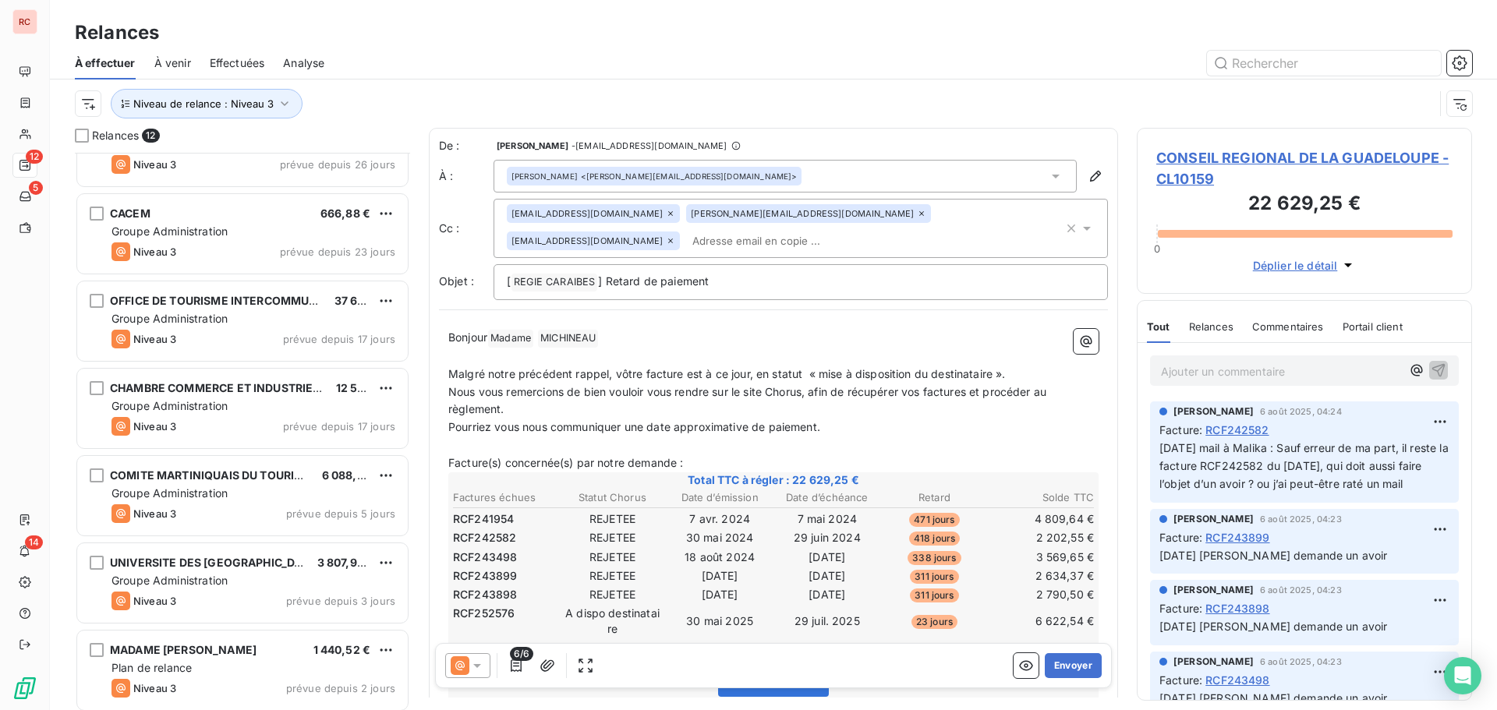
scroll to position [491, 0]
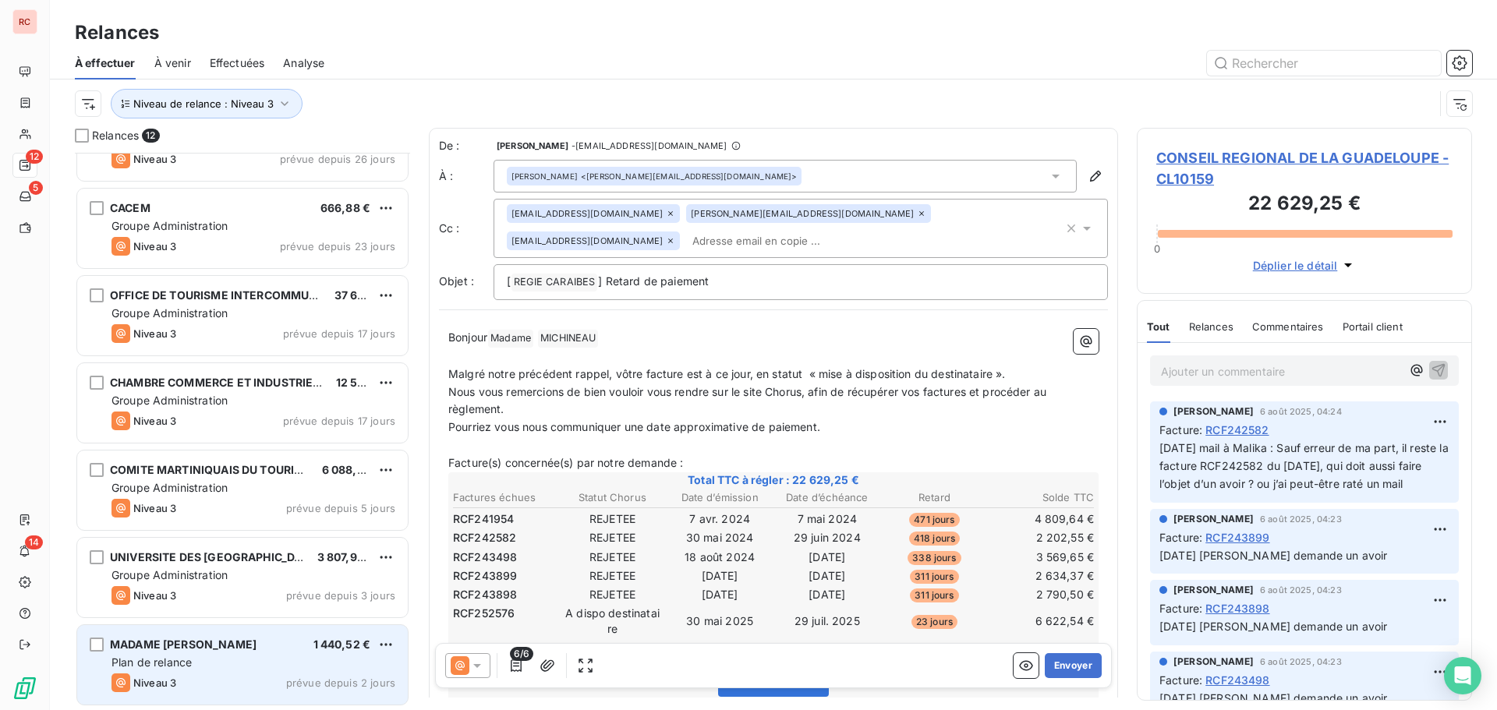
click at [218, 658] on div "Plan de relance" at bounding box center [253, 663] width 284 height 16
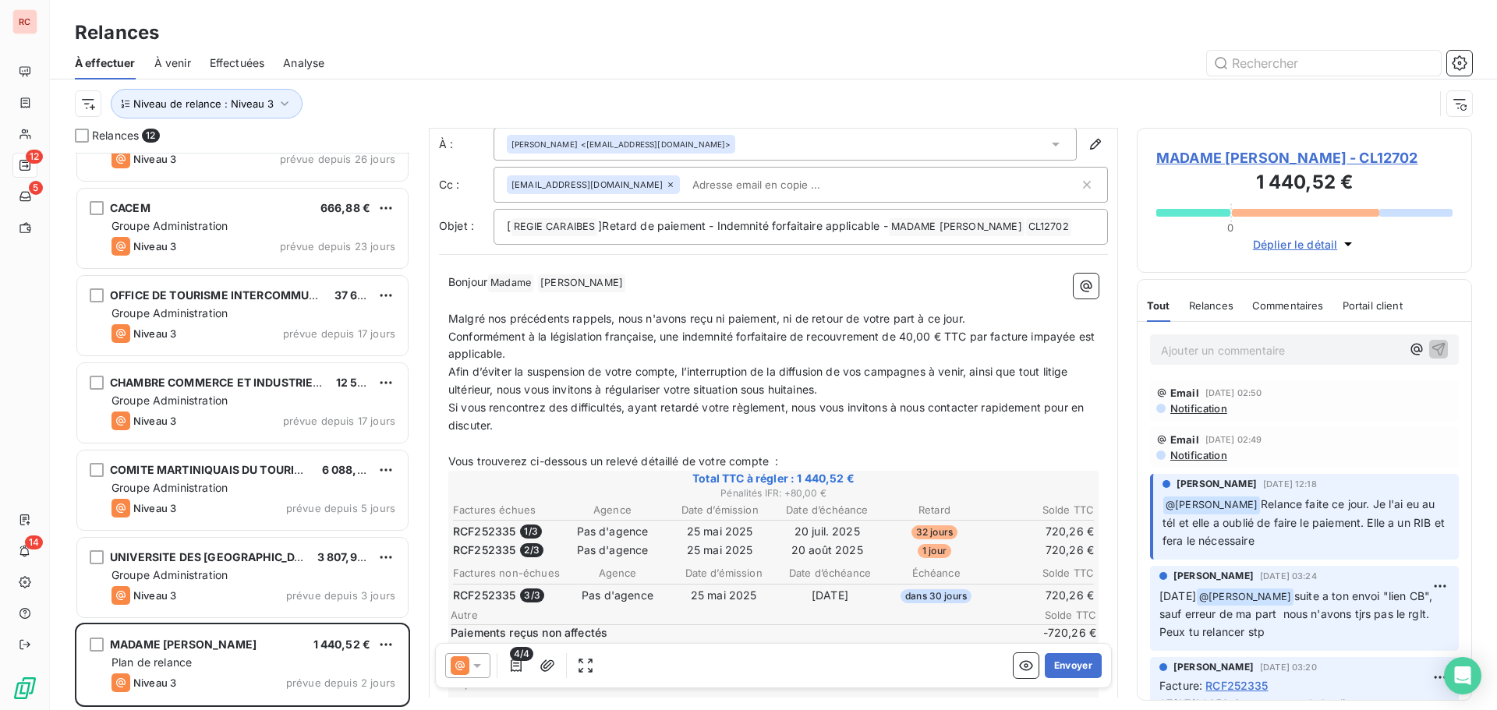
scroll to position [79, 0]
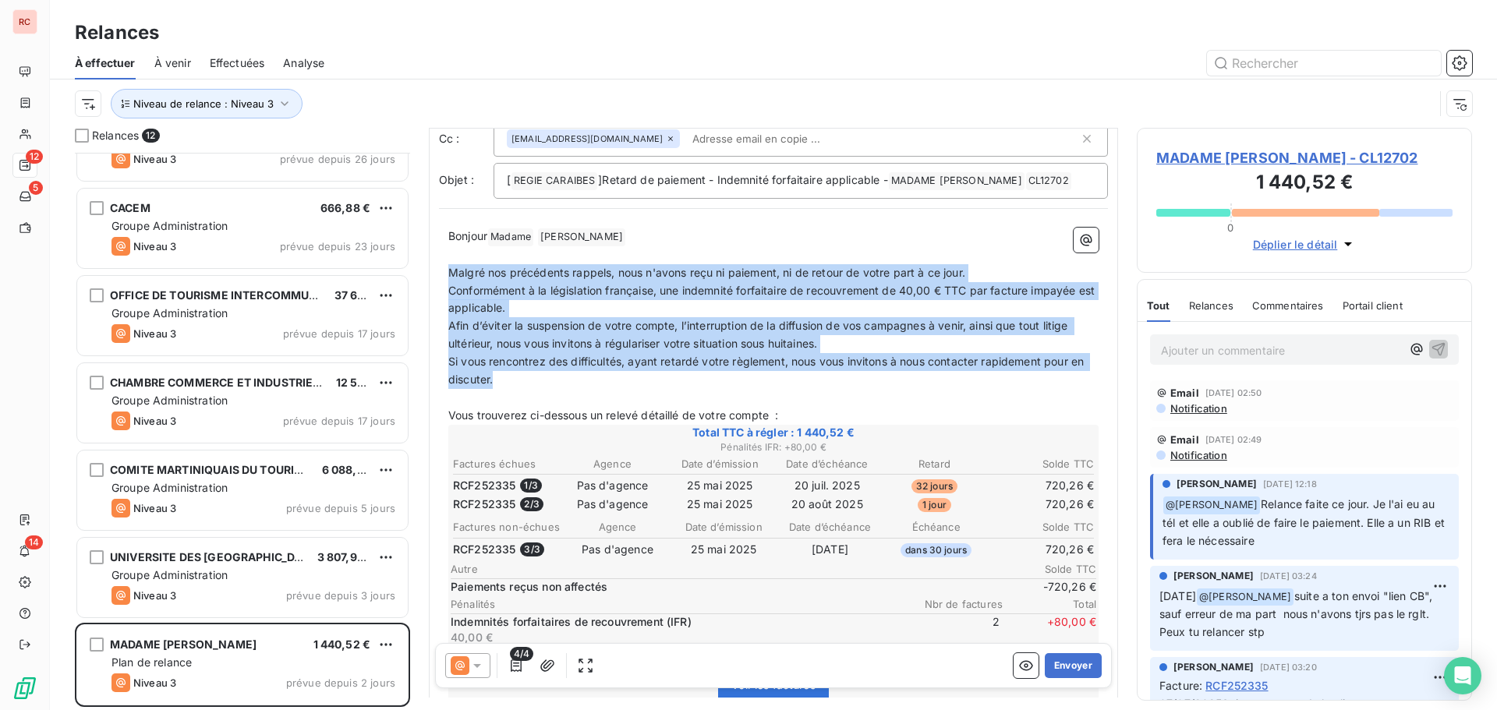
drag, startPoint x: 514, startPoint y: 378, endPoint x: 441, endPoint y: 274, distance: 127.6
click at [441, 274] on div "Bonjour Madame ﻿ [PERSON_NAME] ﻿ ﻿ ﻿ Malgré nos précédents rappels, nous n'avon…" at bounding box center [773, 675] width 669 height 915
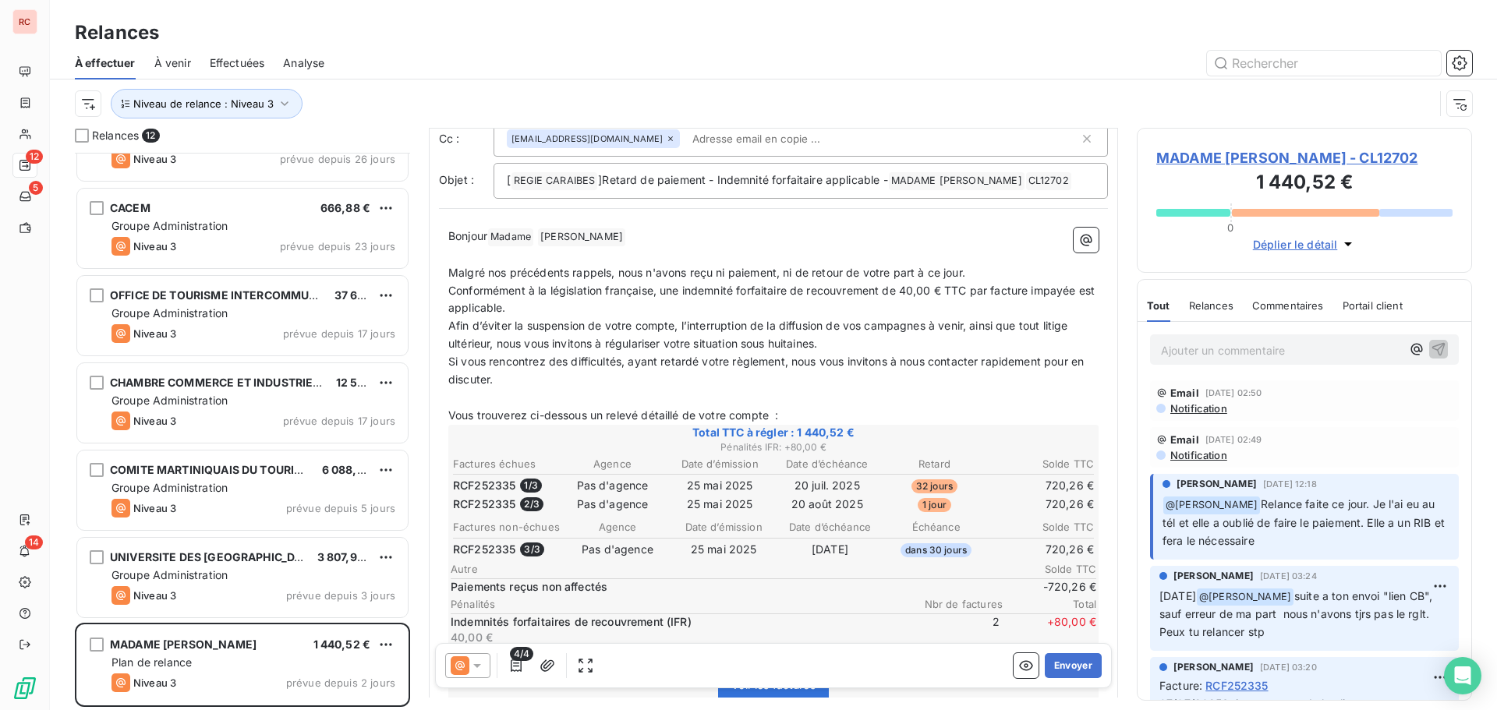
click at [748, 228] on p "Bonjour Madame ﻿ [PERSON_NAME] ﻿ ﻿" at bounding box center [773, 237] width 650 height 19
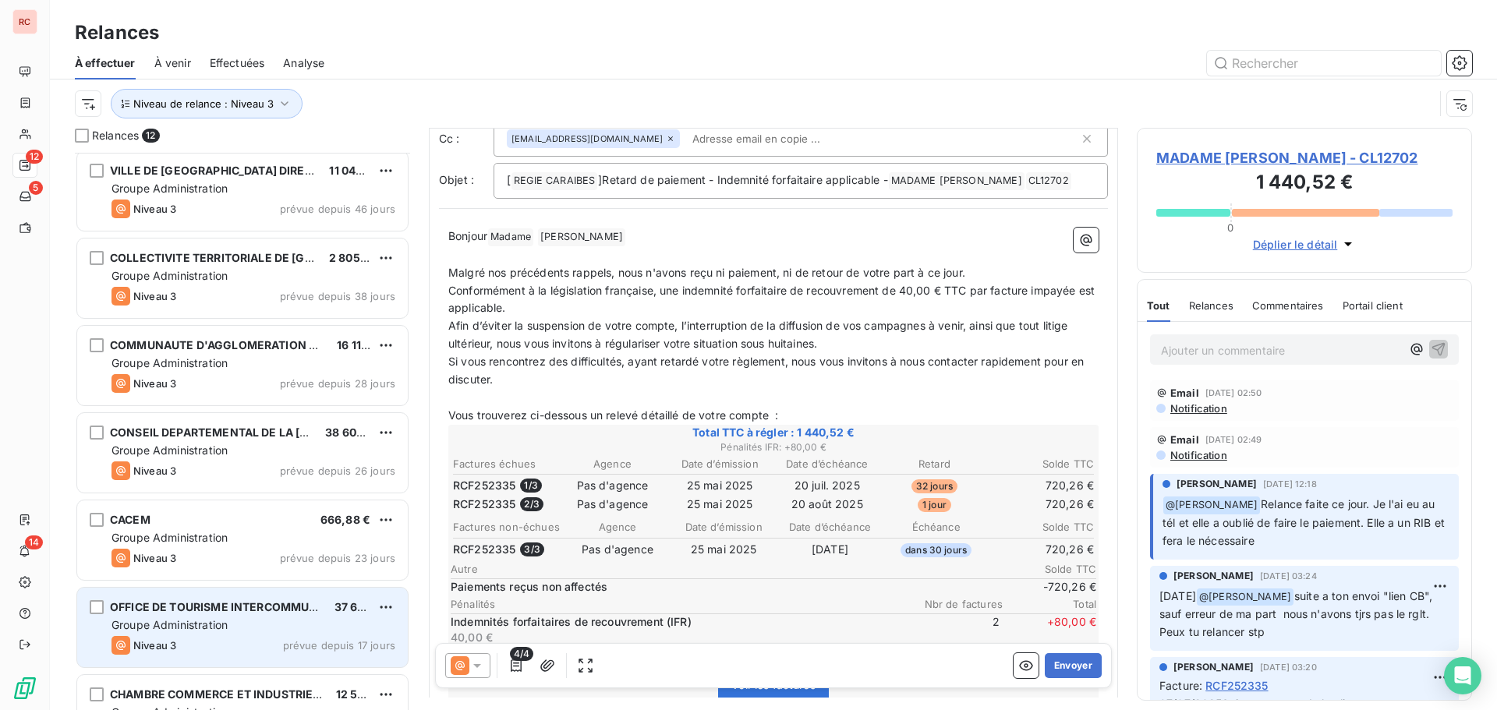
scroll to position [0, 0]
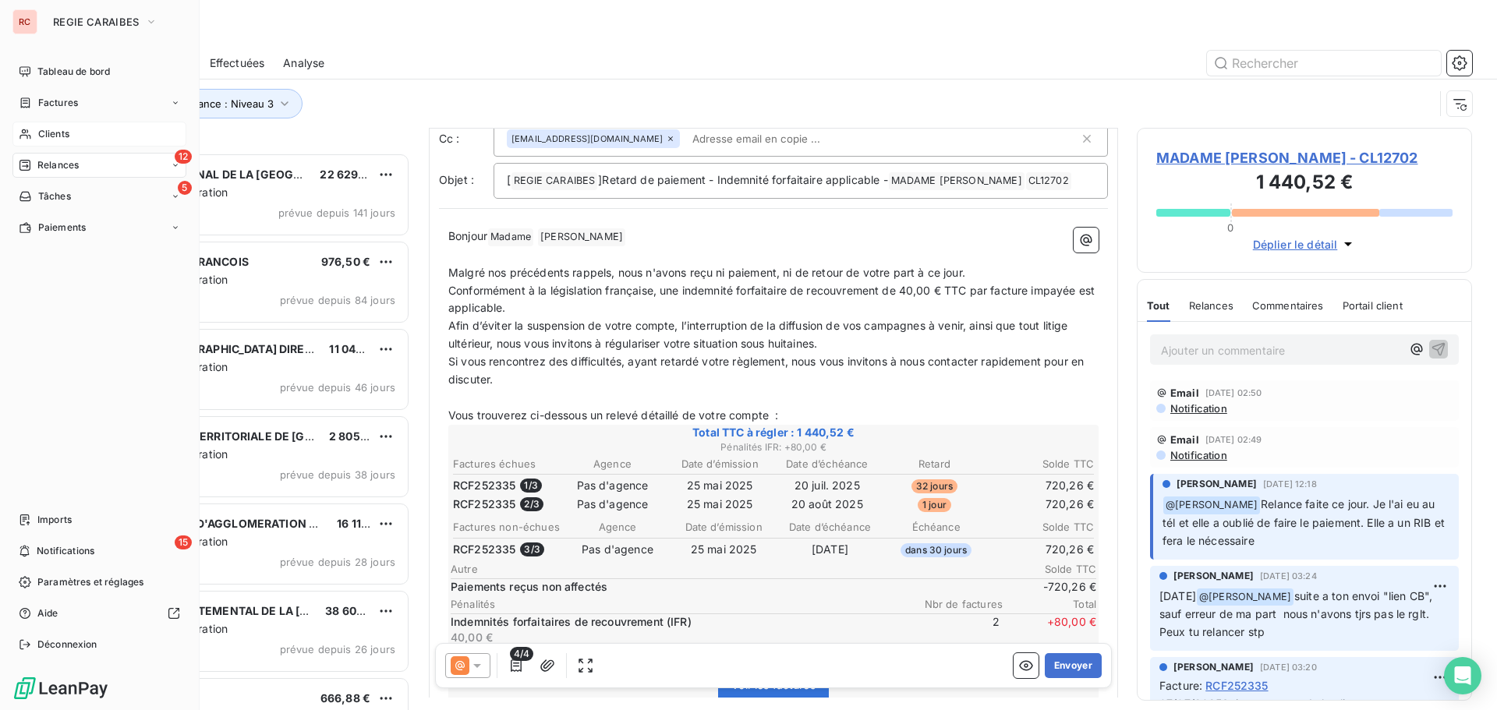
click at [52, 136] on span "Clients" at bounding box center [53, 134] width 31 height 14
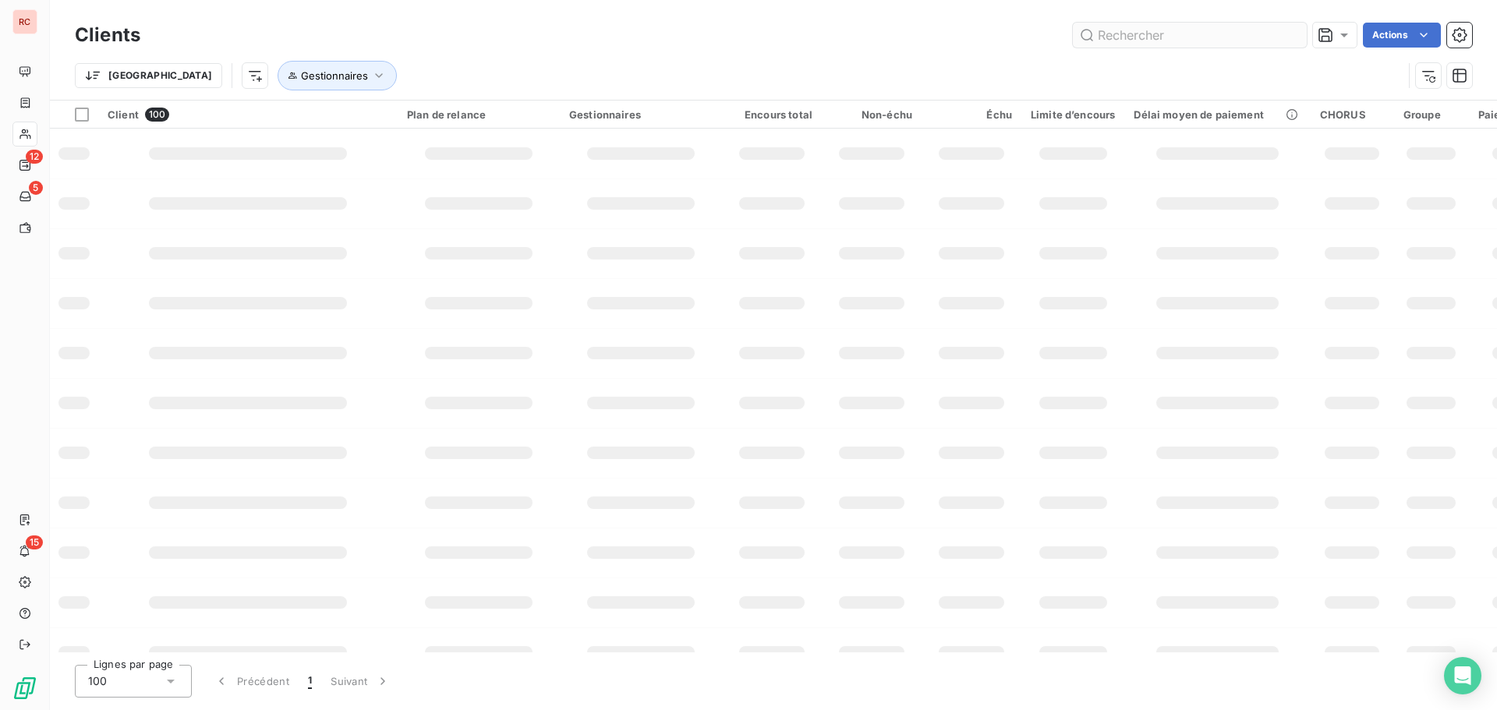
click at [1184, 36] on input "text" at bounding box center [1190, 35] width 234 height 25
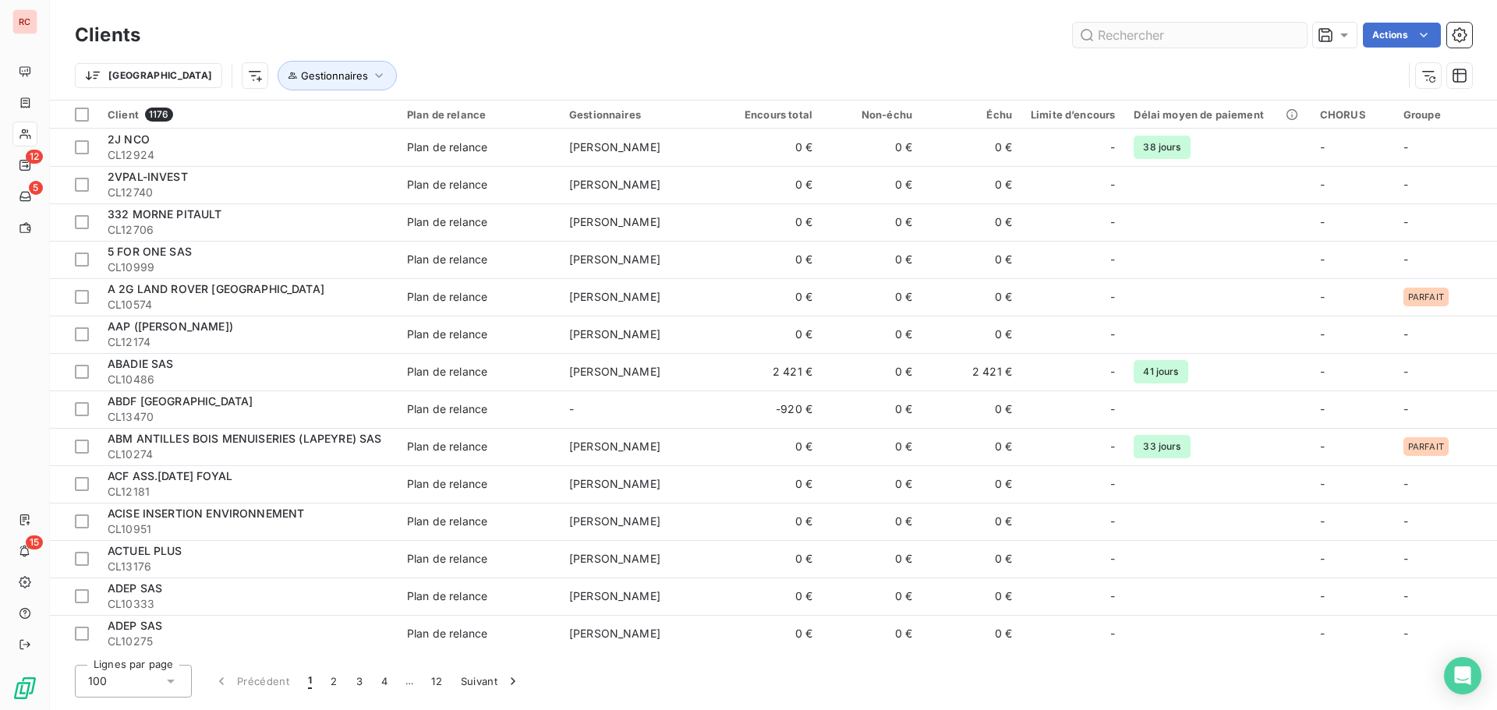
click at [1184, 36] on input "text" at bounding box center [1190, 35] width 234 height 25
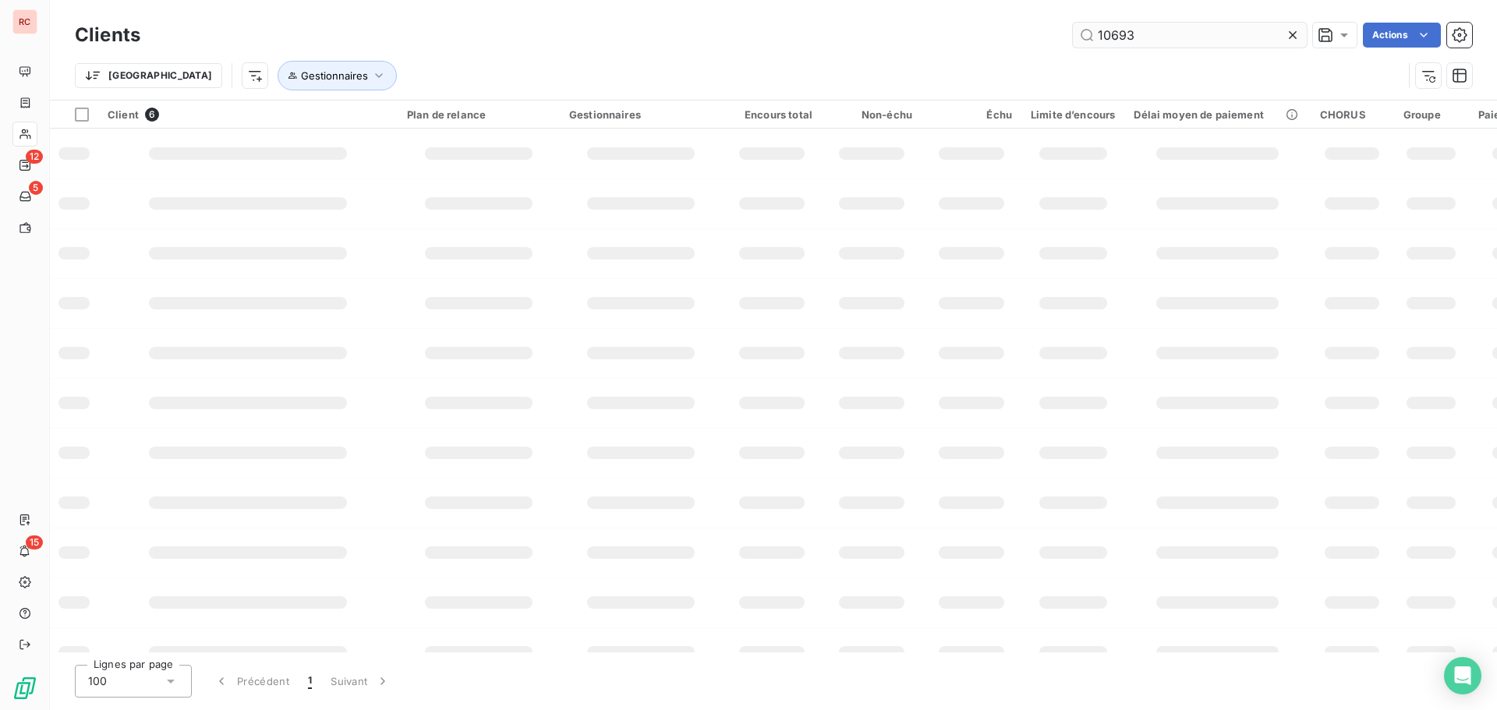
type input "10693"
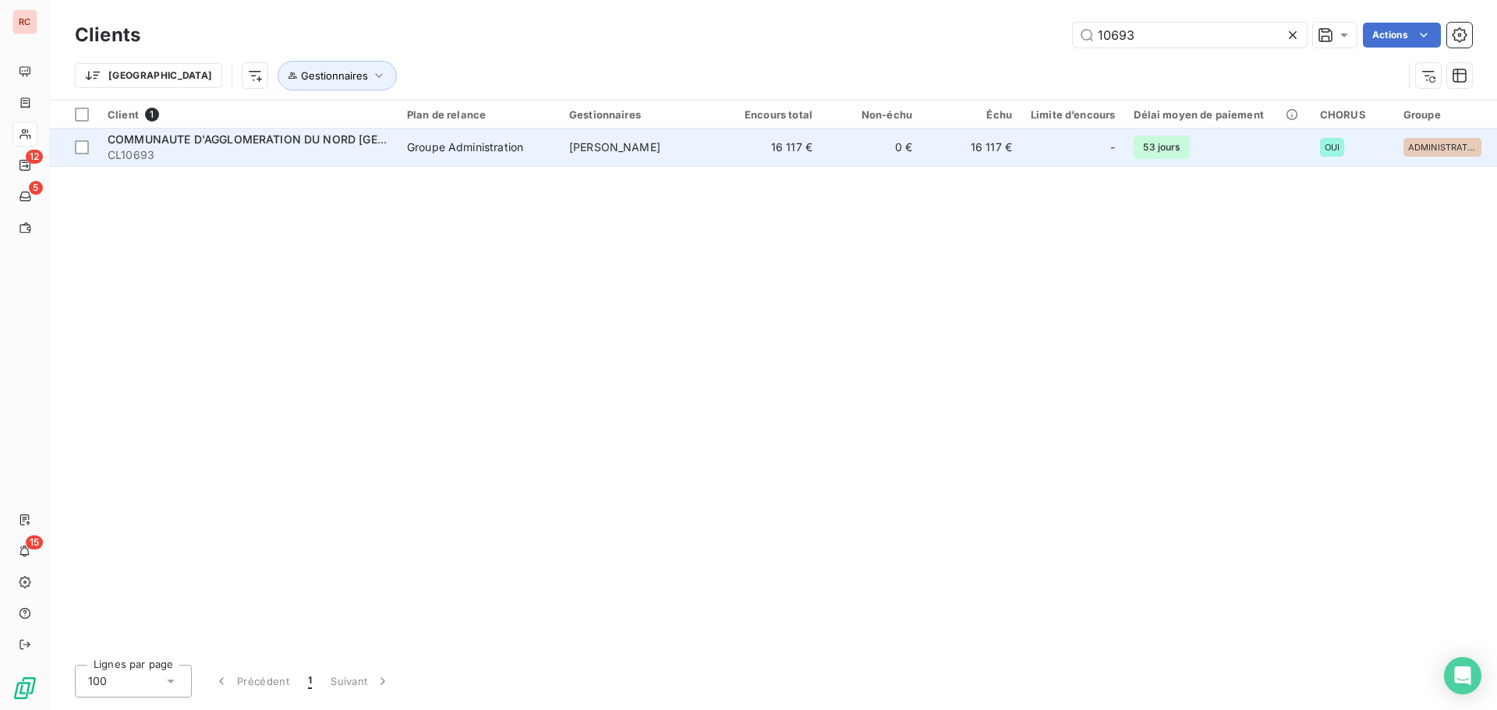
click at [904, 153] on td "0 €" at bounding box center [872, 147] width 100 height 37
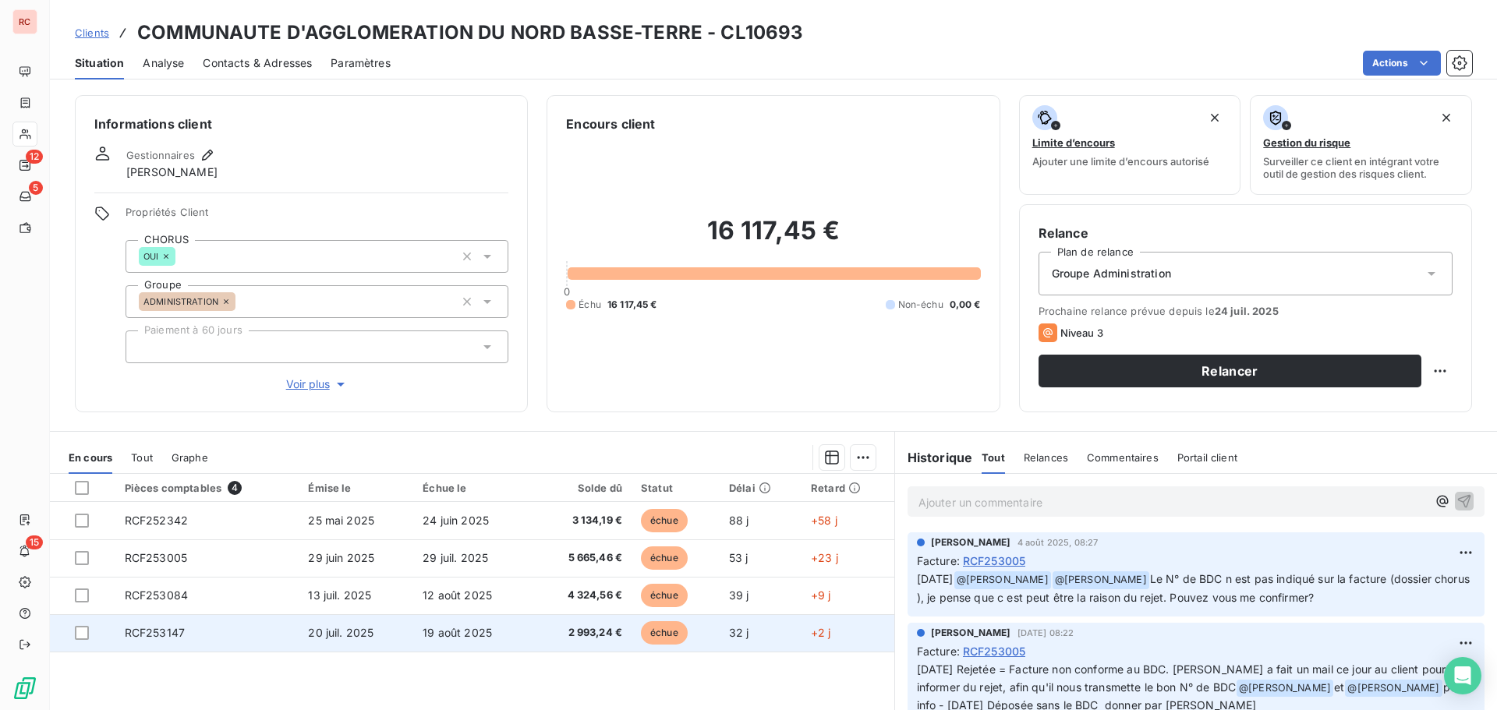
click at [193, 637] on td "RCF253147" at bounding box center [207, 632] width 184 height 37
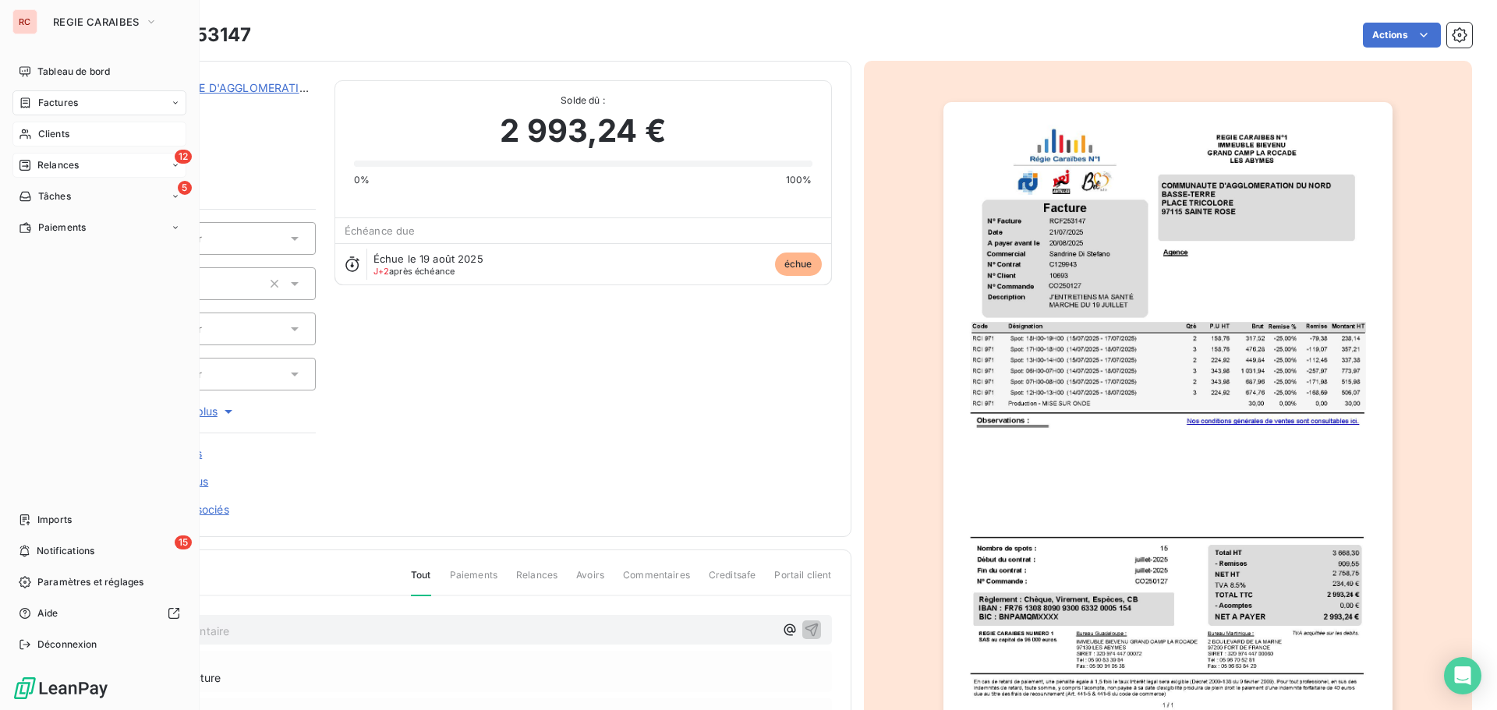
click at [59, 160] on span "Relances" at bounding box center [57, 165] width 41 height 14
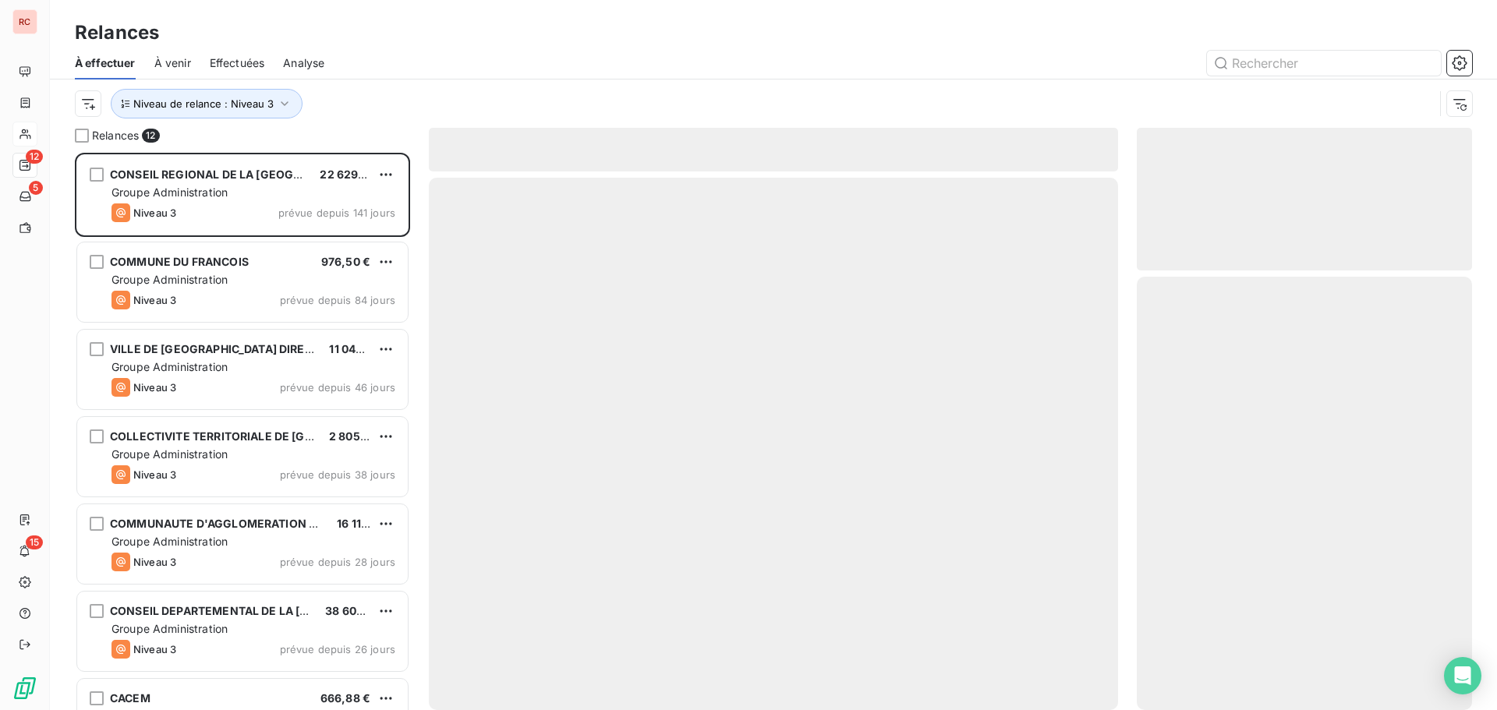
scroll to position [546, 324]
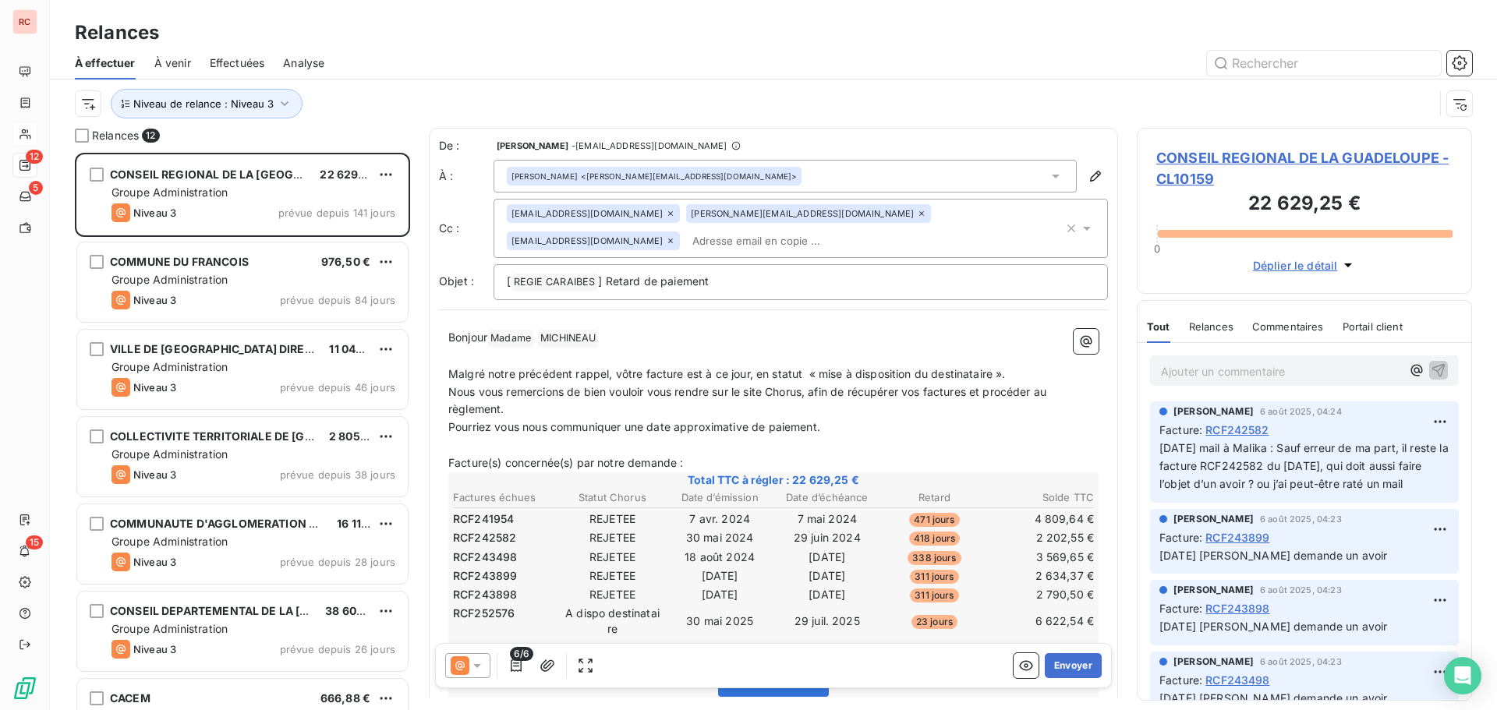
click at [305, 61] on span "Analyse" at bounding box center [303, 63] width 41 height 16
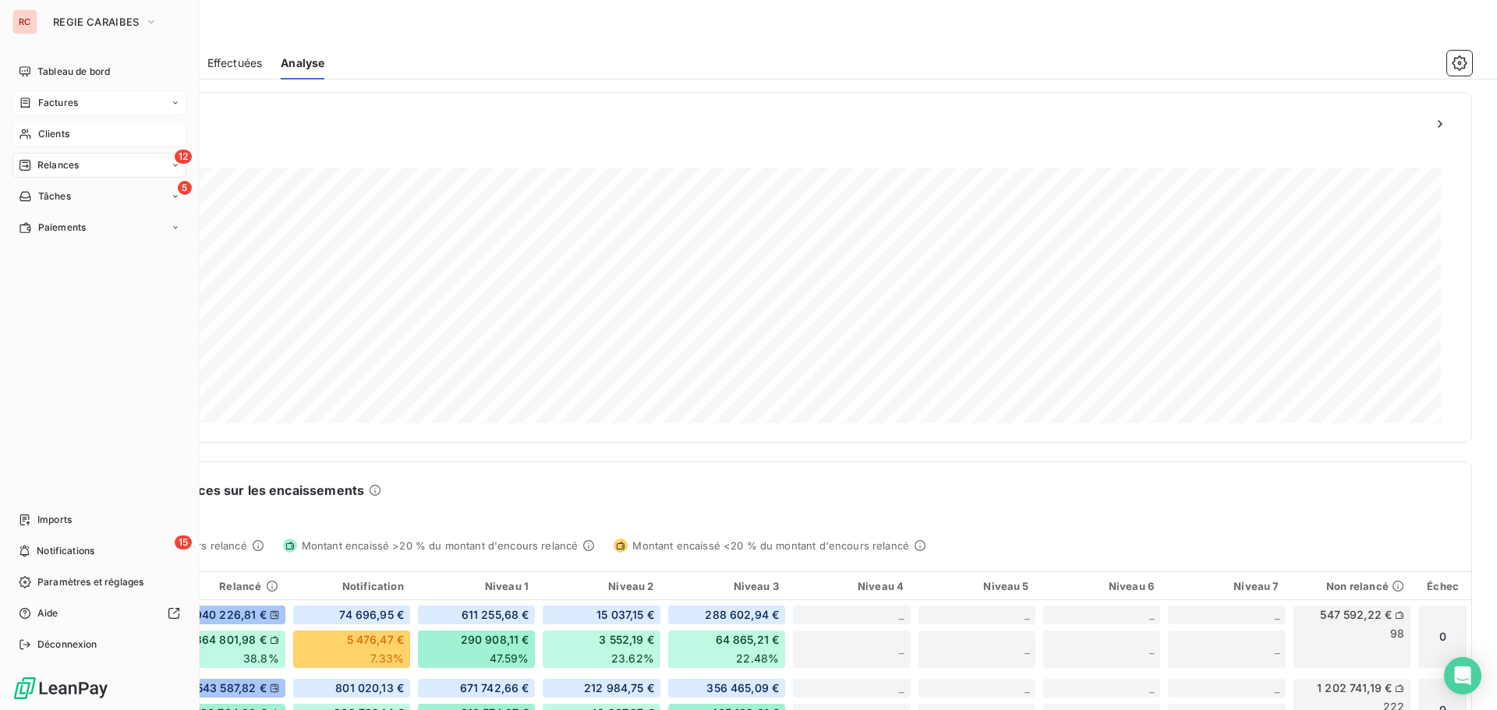
click at [58, 98] on span "Factures" at bounding box center [58, 103] width 40 height 14
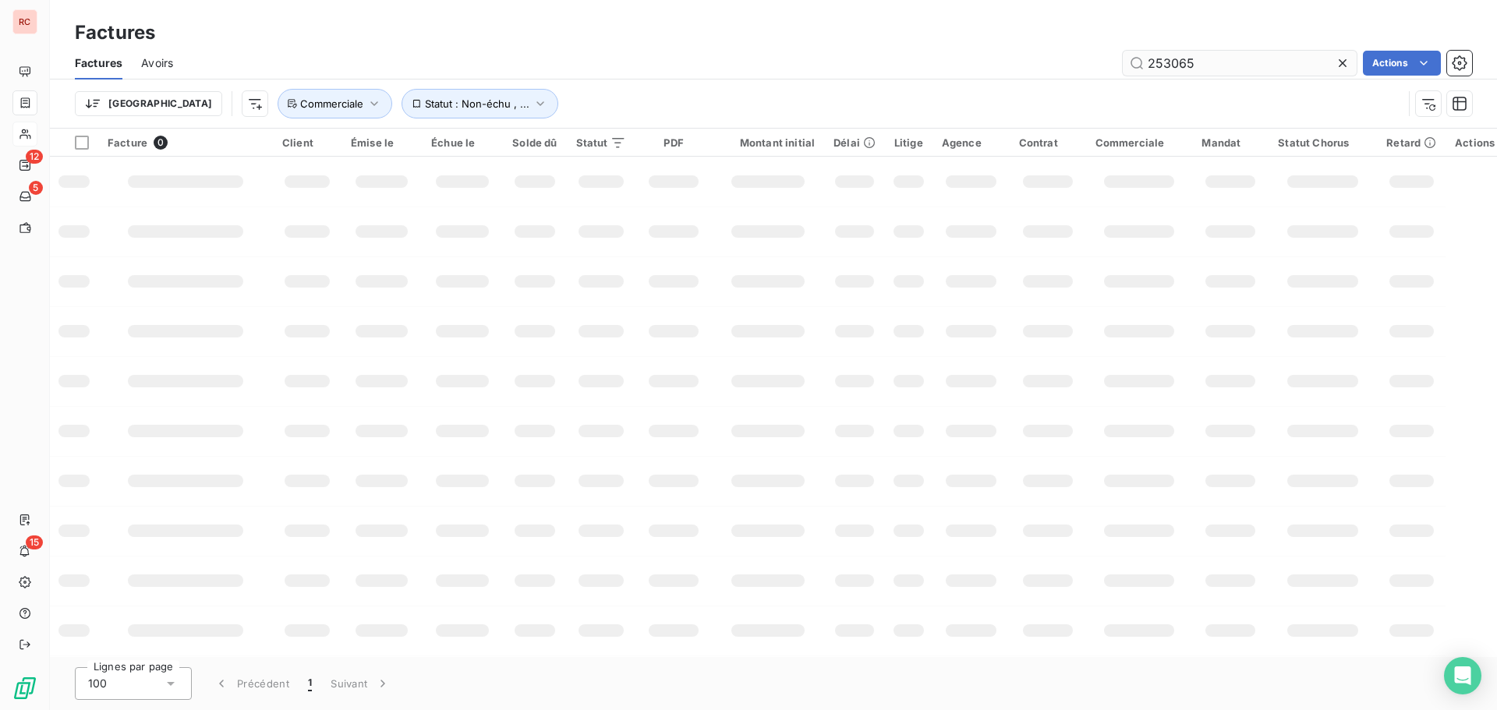
drag, startPoint x: 1194, startPoint y: 66, endPoint x: 1159, endPoint y: 62, distance: 35.3
click at [1159, 62] on input "253065" at bounding box center [1240, 63] width 234 height 25
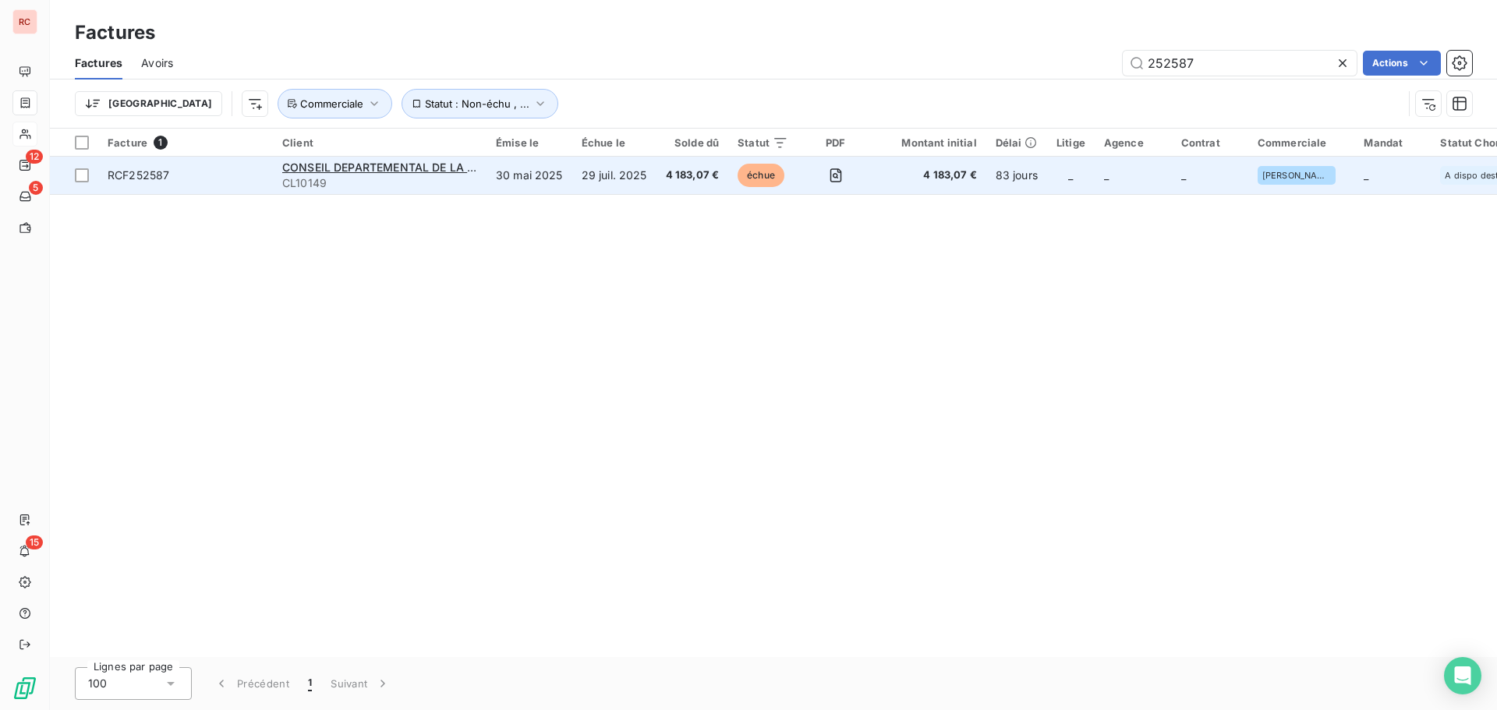
type input "252587"
click at [405, 182] on span "CL10149" at bounding box center [379, 183] width 195 height 16
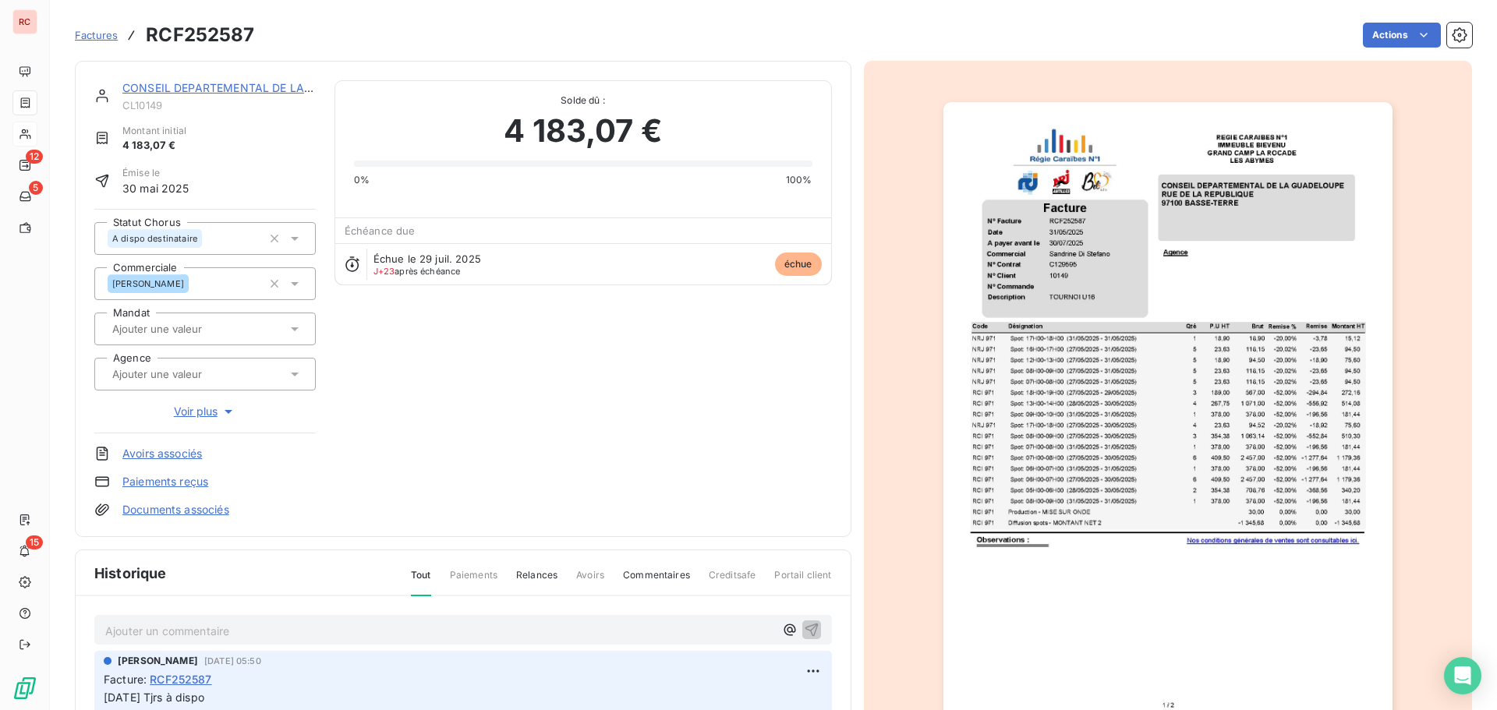
click at [248, 95] on div "CONSEIL DEPARTEMENTAL DE LA [GEOGRAPHIC_DATA]" at bounding box center [218, 88] width 193 height 16
click at [242, 83] on link "CONSEIL DEPARTEMENTAL DE LA [GEOGRAPHIC_DATA]" at bounding box center [271, 87] width 299 height 13
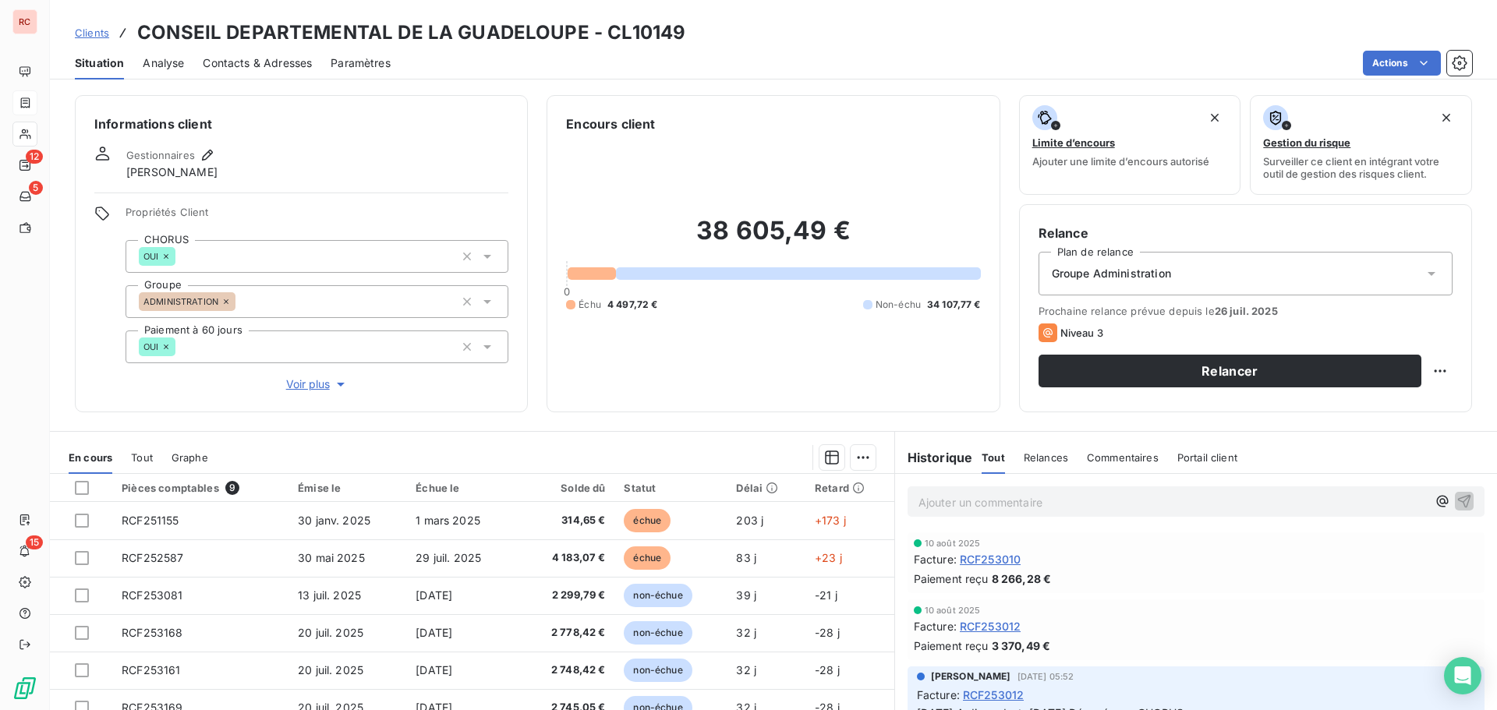
scroll to position [111, 0]
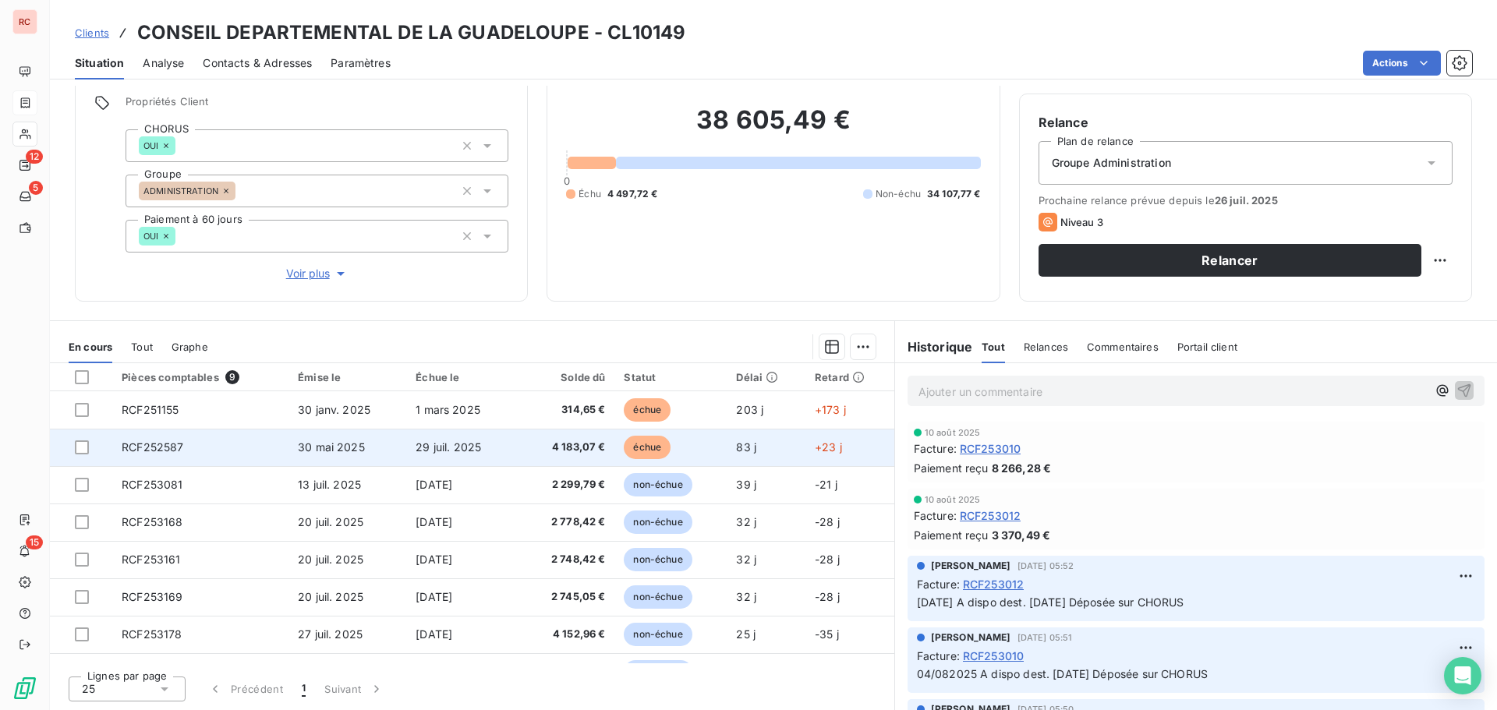
click at [232, 457] on td "RCF252587" at bounding box center [200, 447] width 176 height 37
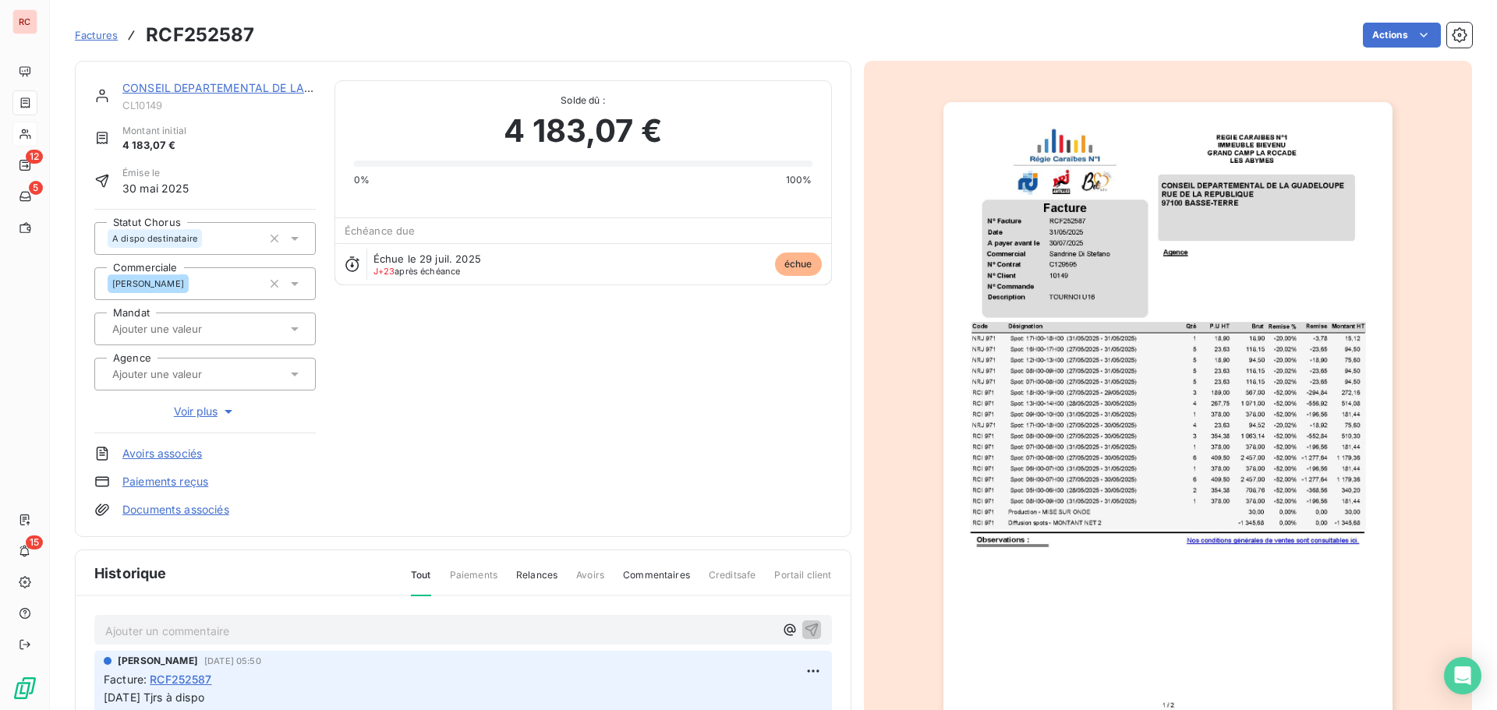
click at [295, 233] on icon at bounding box center [295, 239] width 16 height 16
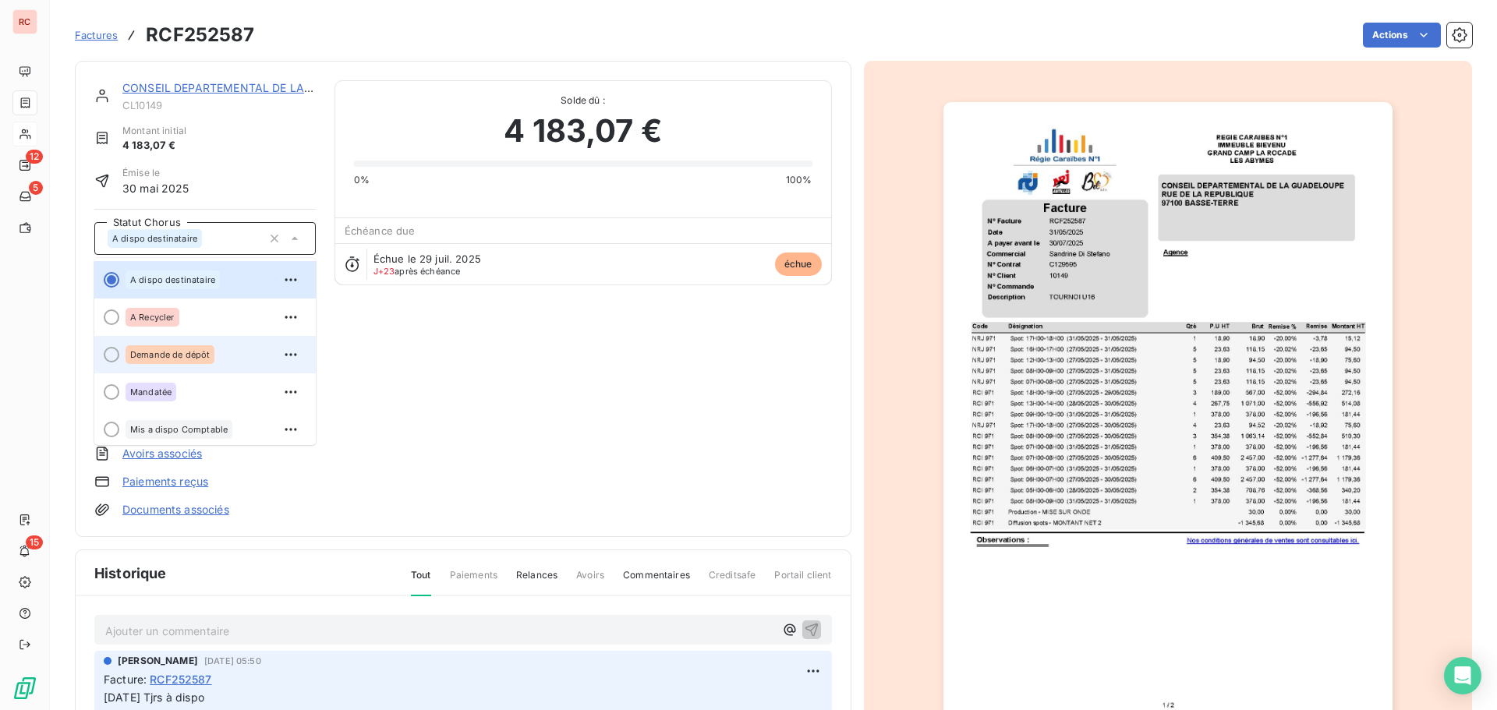
scroll to position [156, 0]
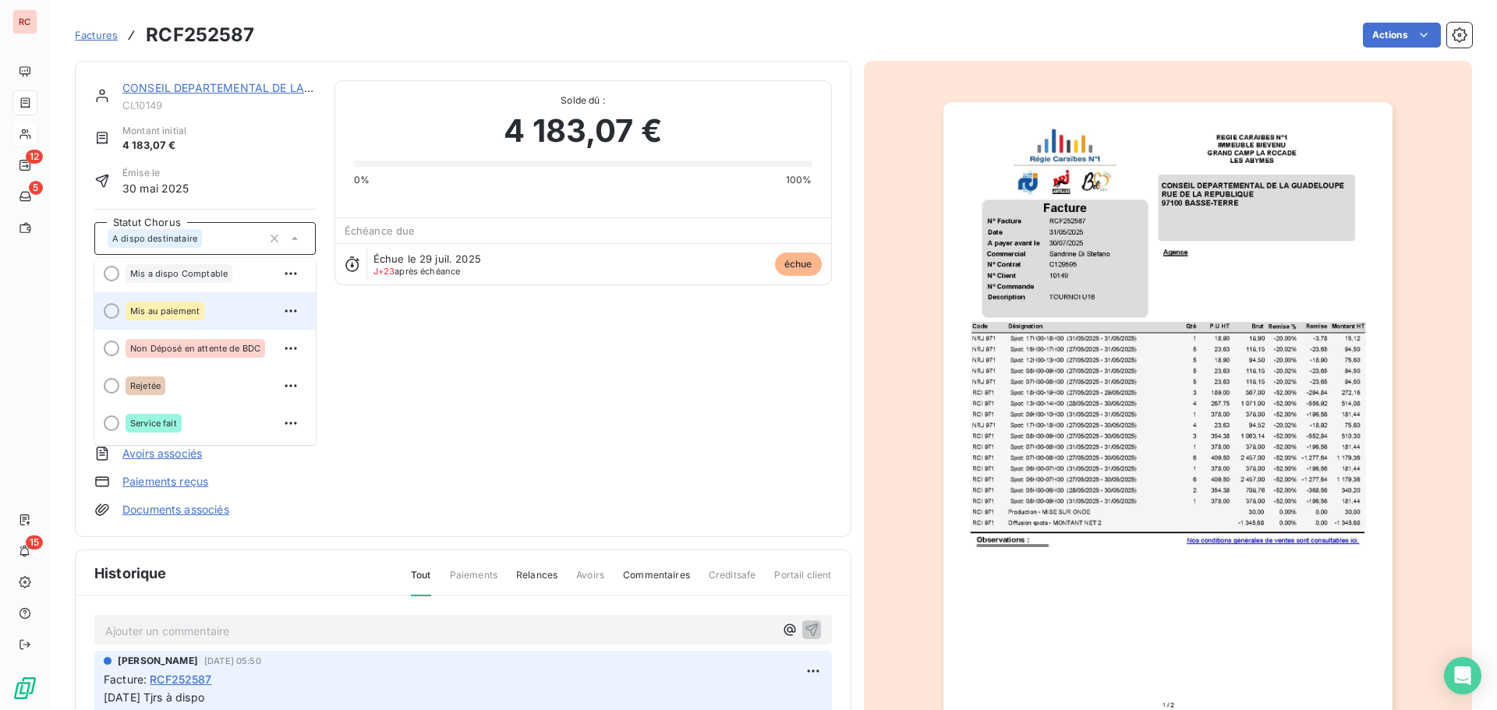
click at [208, 313] on div "Mis au paiement" at bounding box center [215, 311] width 178 height 25
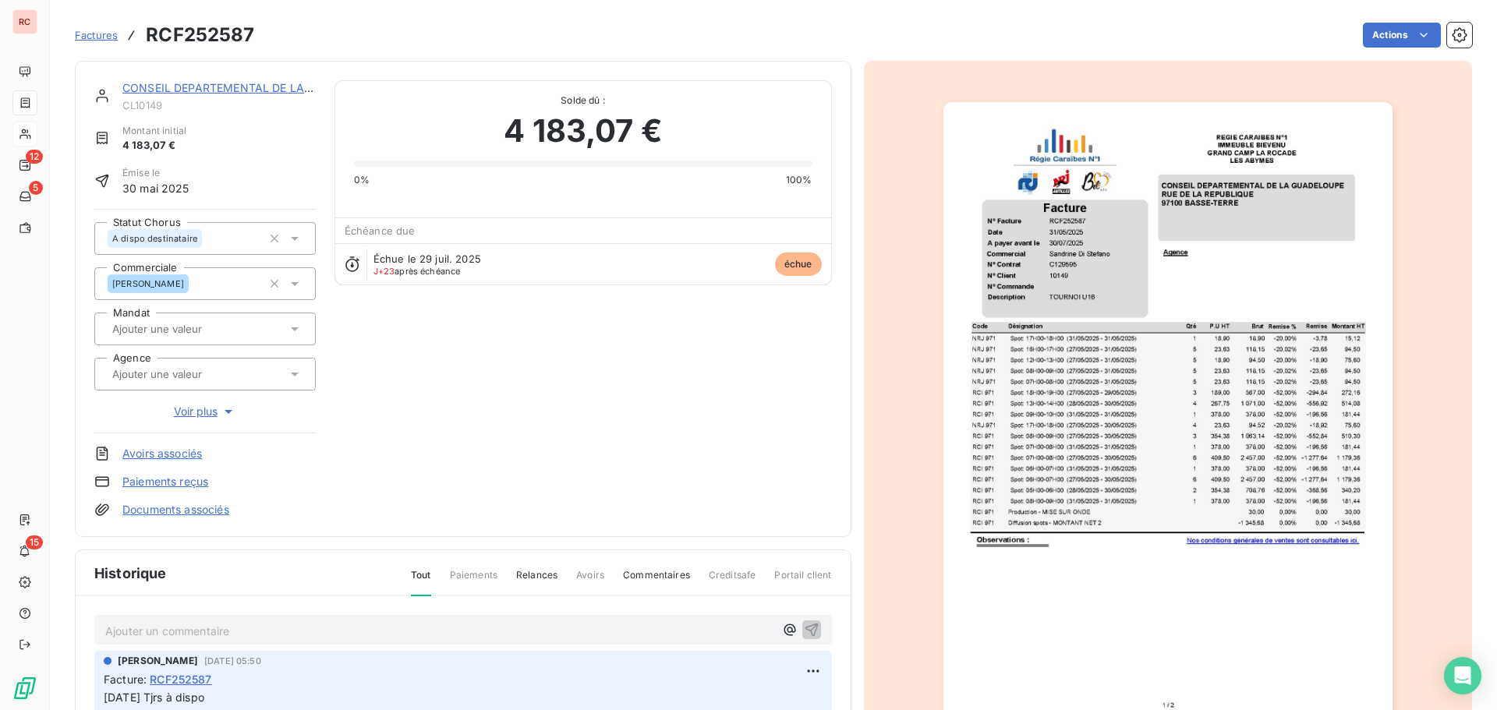
scroll to position [0, 0]
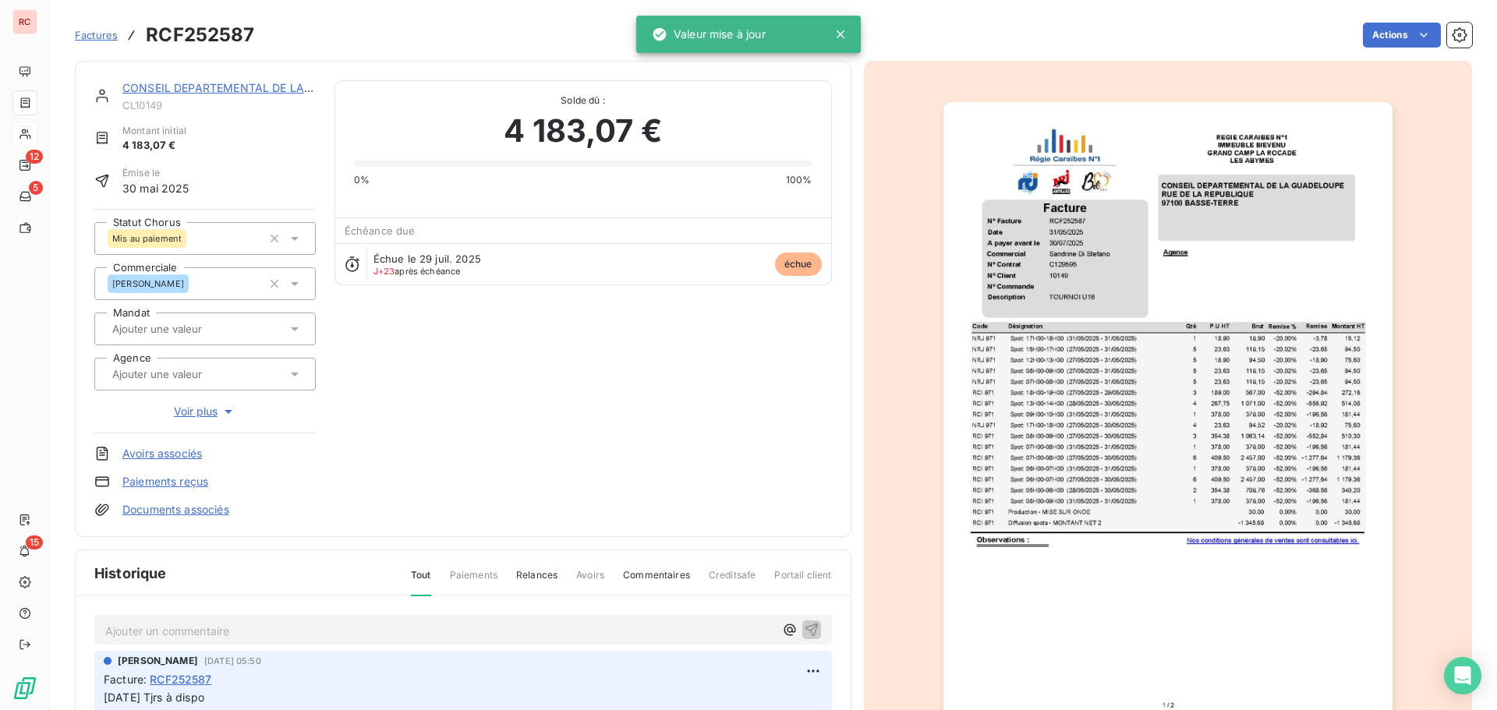
click at [155, 639] on p "Ajouter un commentaire ﻿" at bounding box center [439, 630] width 669 height 19
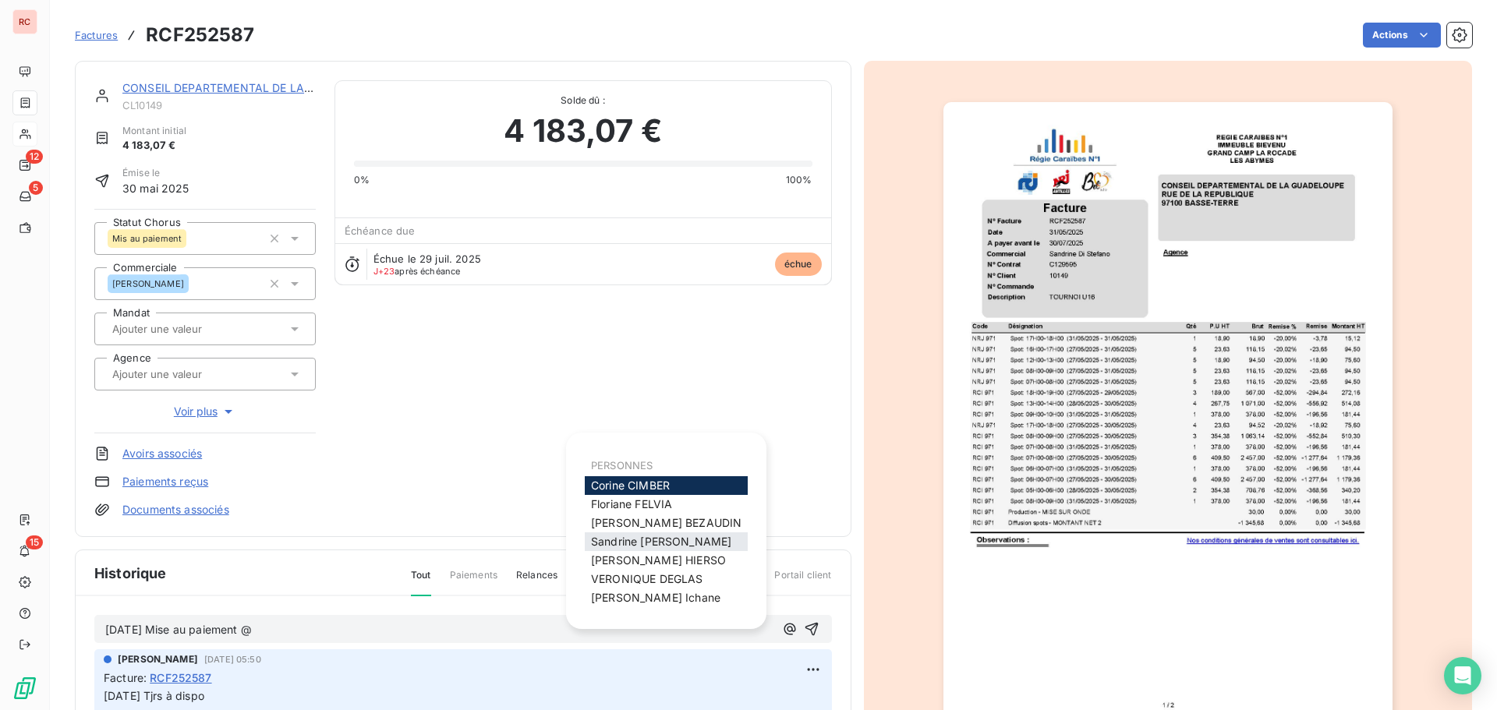
click at [681, 540] on span "[PERSON_NAME]" at bounding box center [661, 541] width 140 height 13
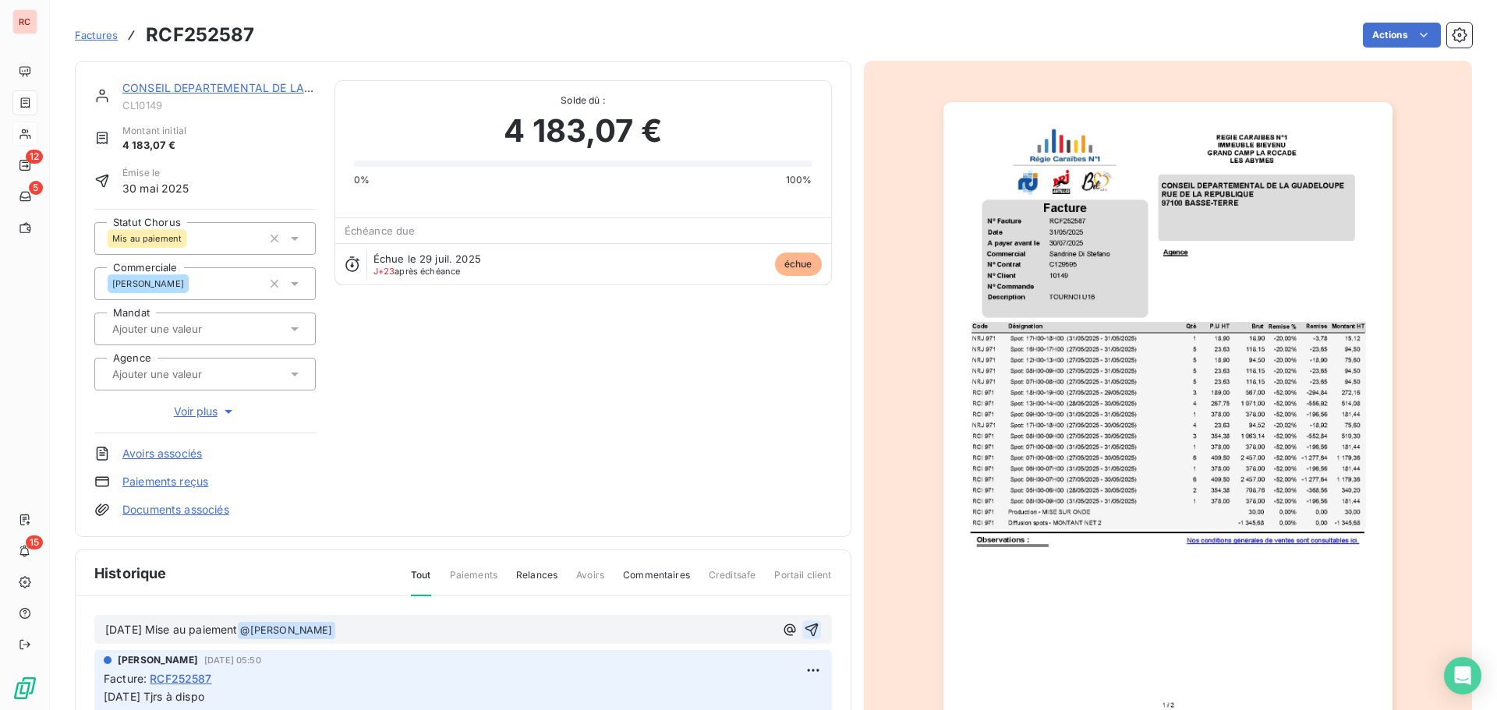
click at [804, 624] on icon "button" at bounding box center [812, 630] width 16 height 16
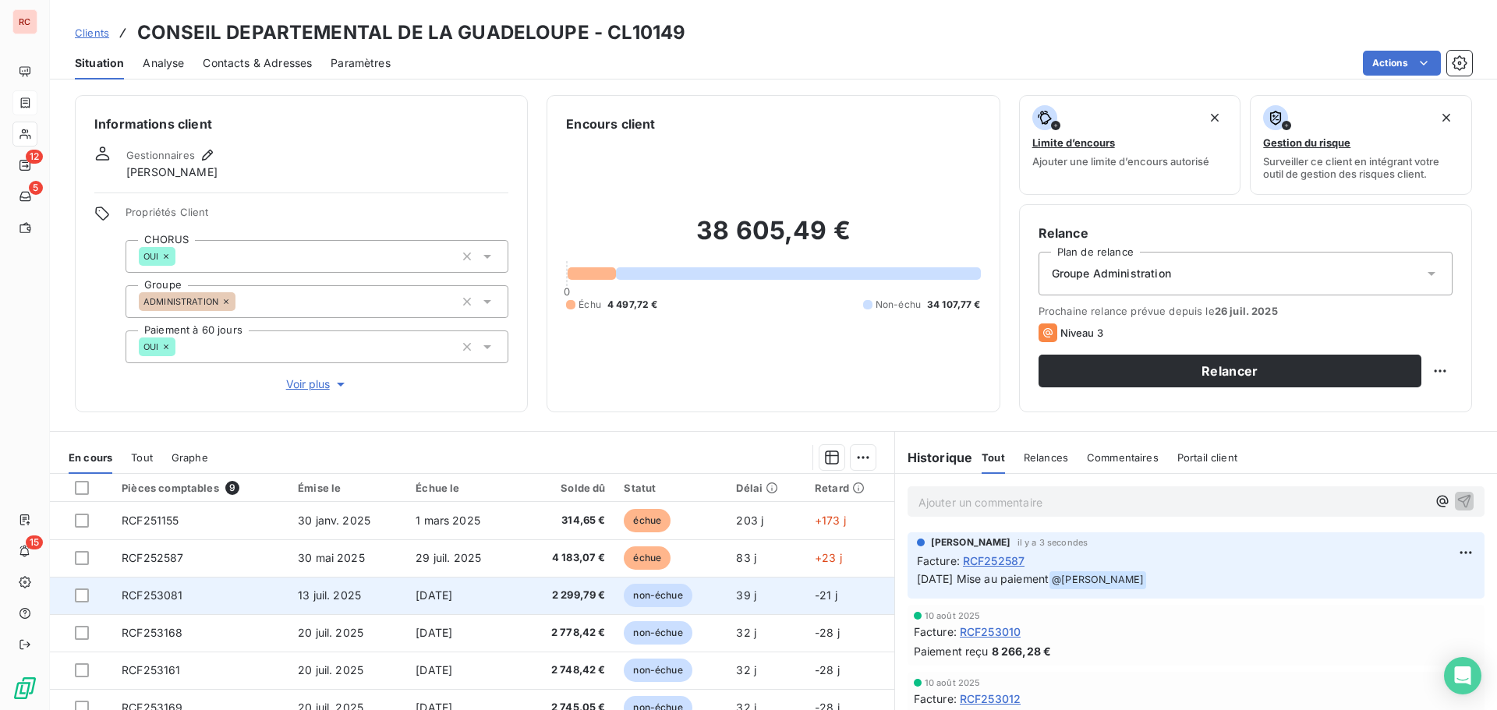
click at [262, 589] on td "RCF253081" at bounding box center [200, 595] width 176 height 37
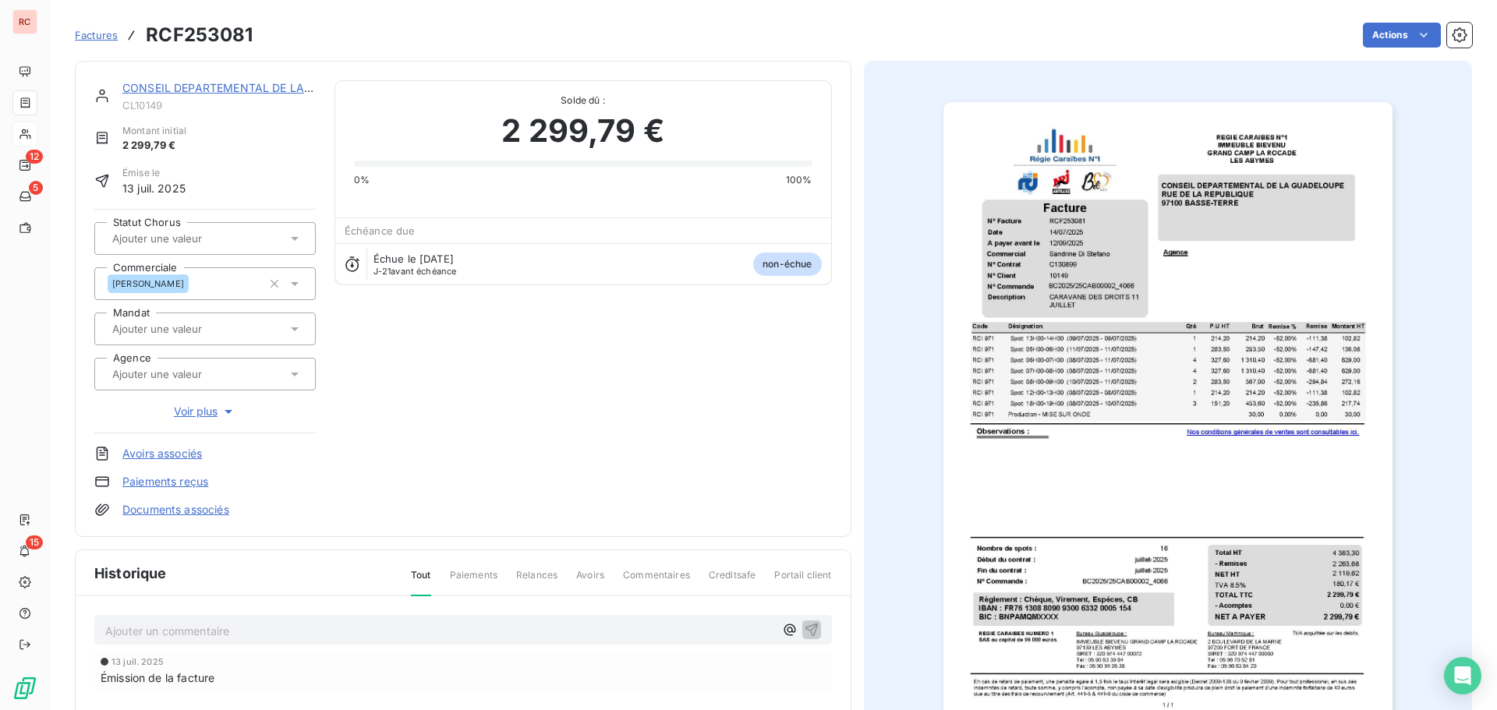
click at [292, 236] on icon at bounding box center [295, 239] width 16 height 16
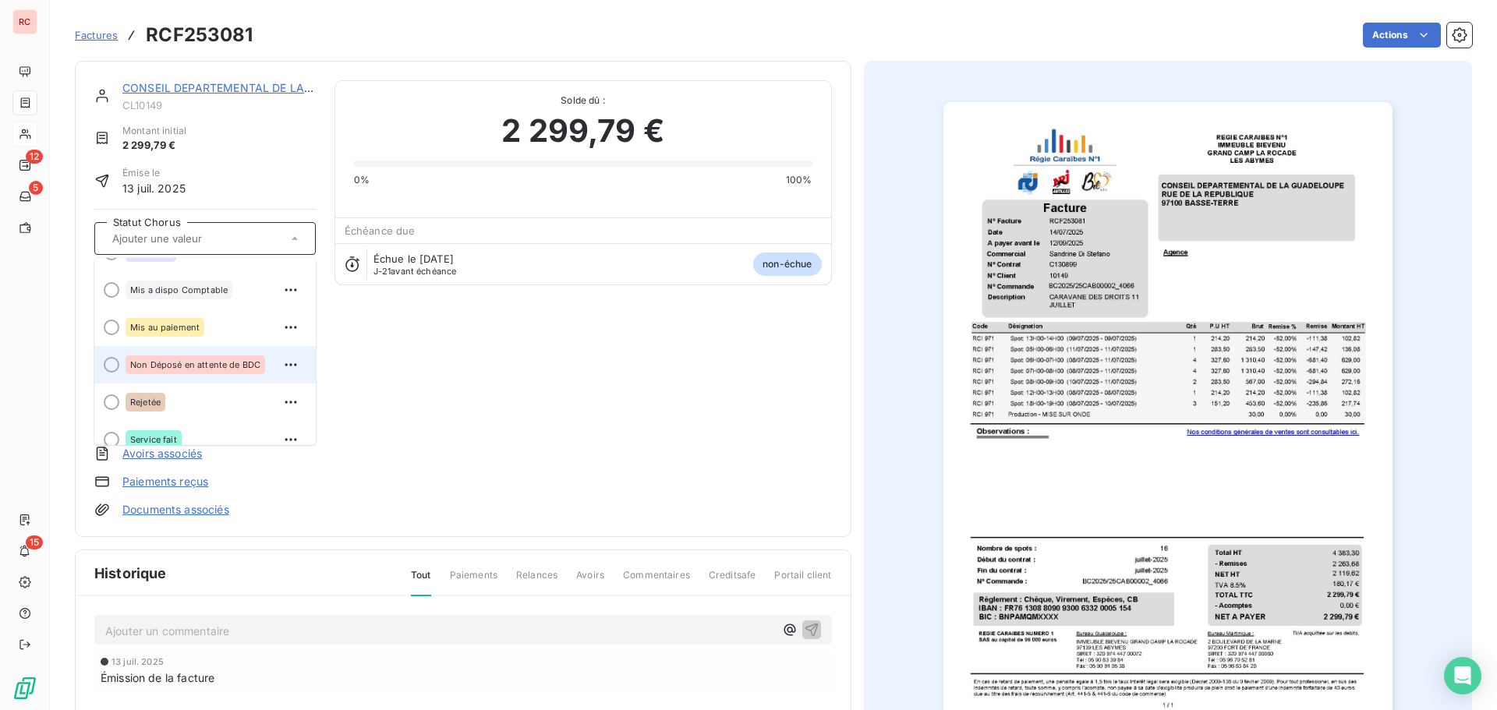
scroll to position [156, 0]
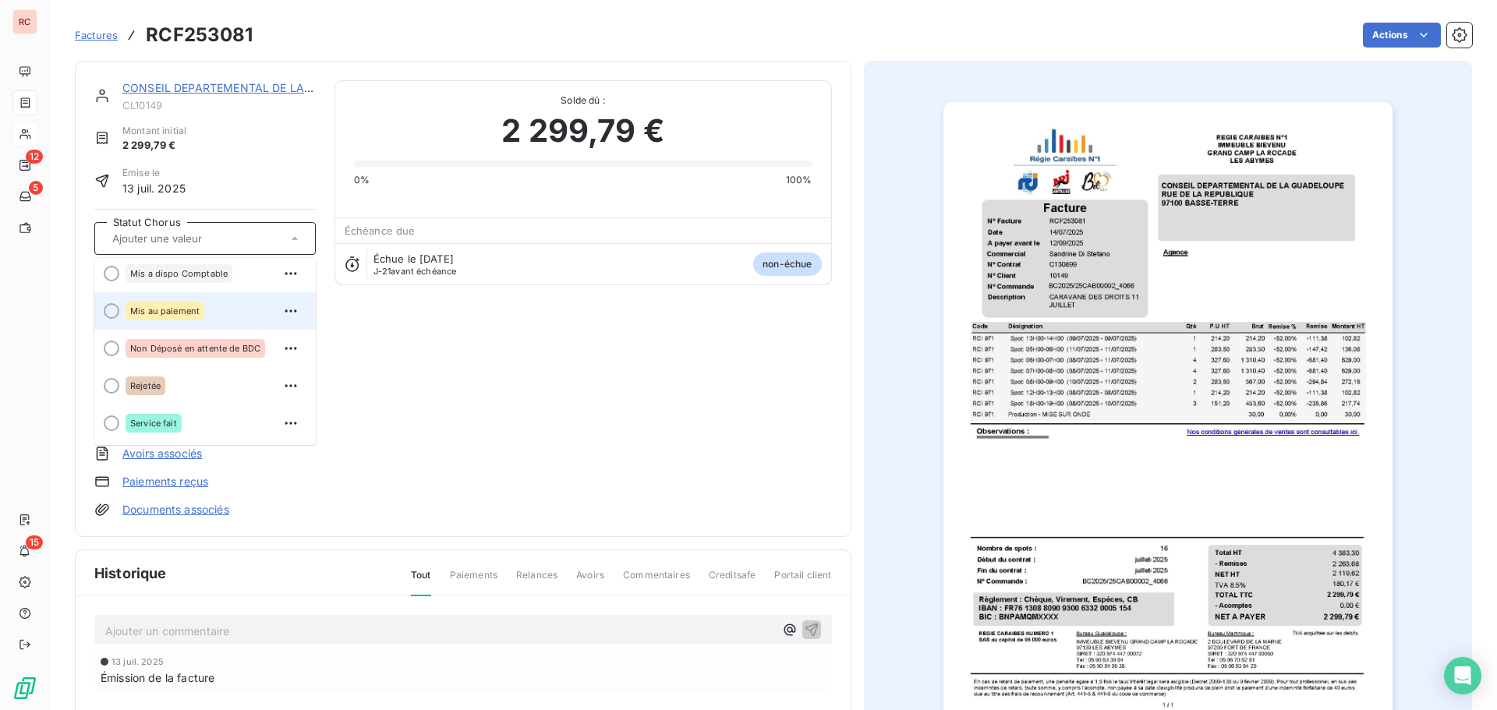
click at [189, 320] on div "Mis au paiement" at bounding box center [165, 311] width 79 height 19
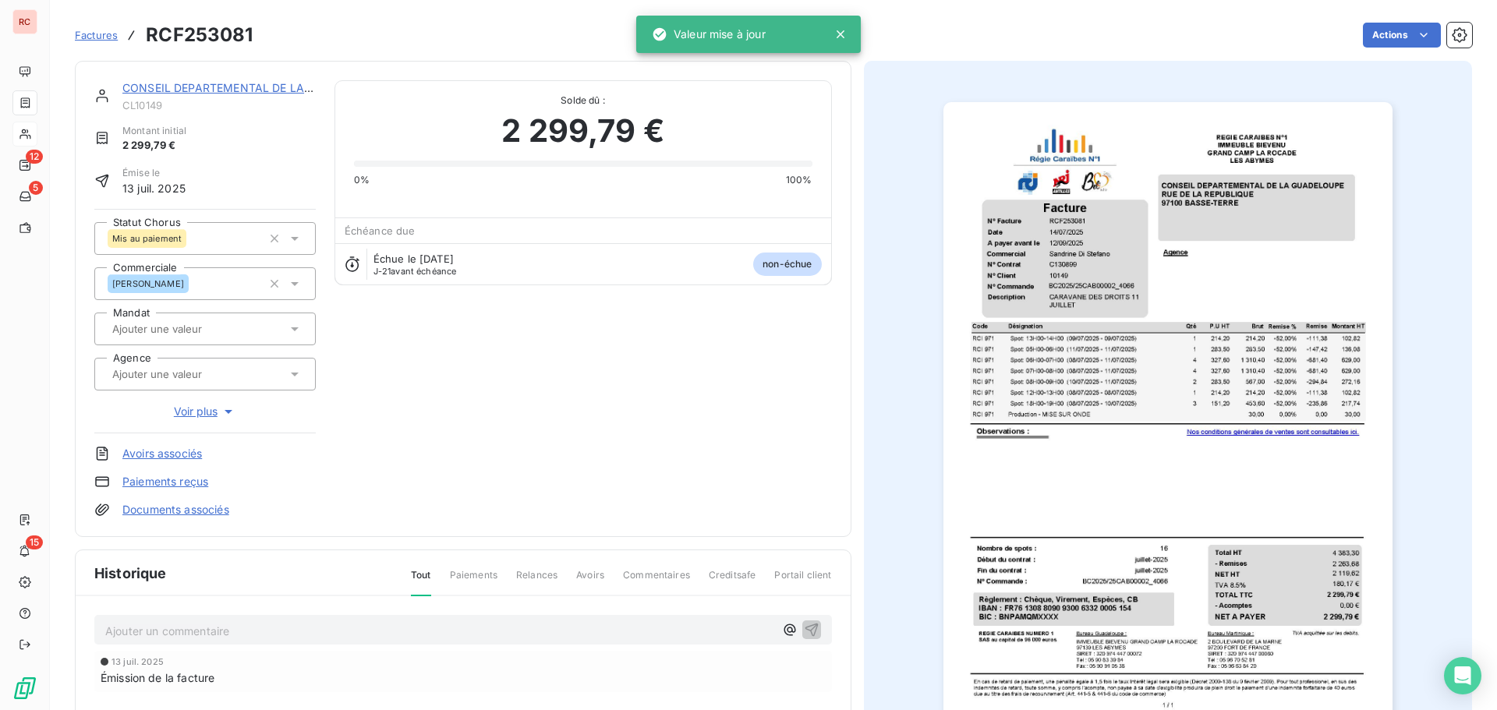
click at [169, 630] on p "Ajouter un commentaire ﻿" at bounding box center [439, 630] width 669 height 19
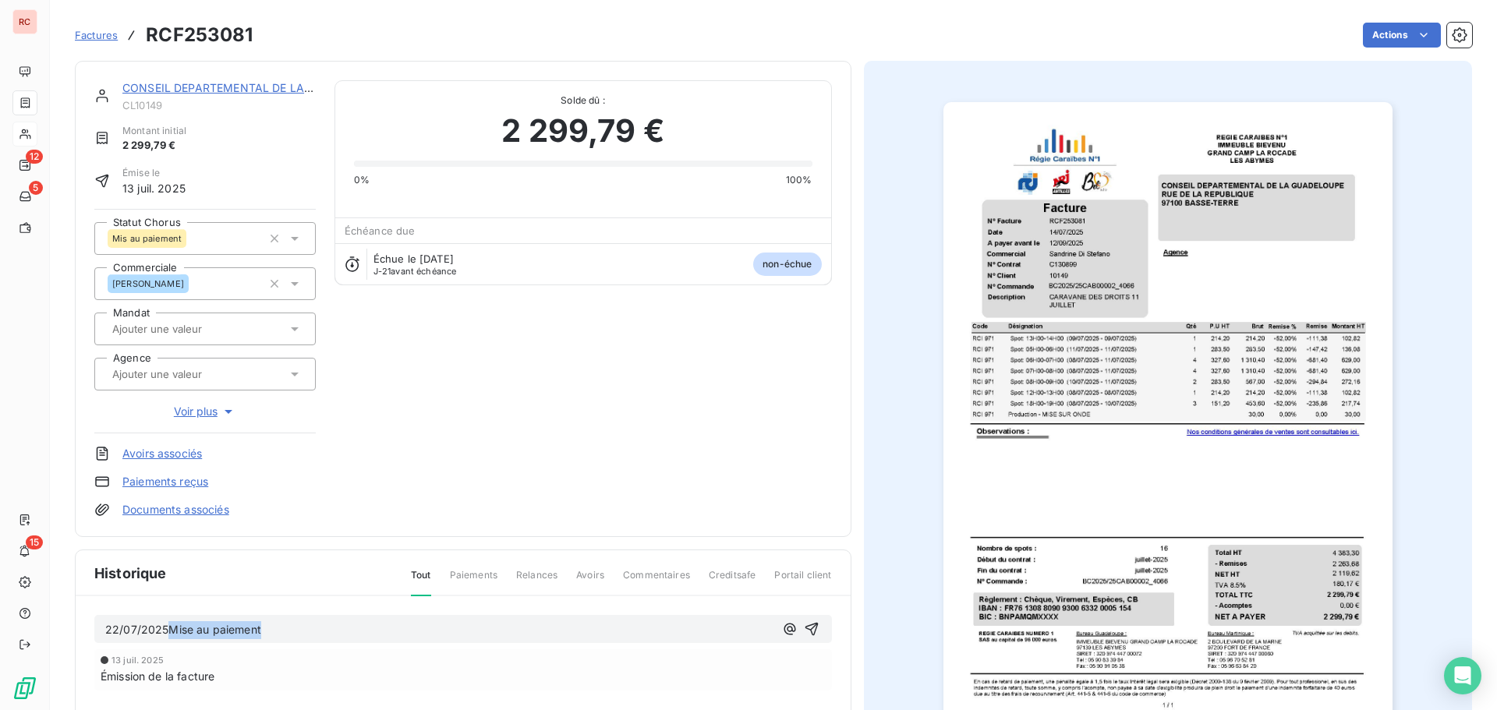
drag, startPoint x: 261, startPoint y: 629, endPoint x: 169, endPoint y: 624, distance: 92.2
click at [169, 624] on p "22/07/2025Mise au paiement" at bounding box center [439, 630] width 669 height 18
click at [103, 628] on div "[DATE] Déposé" at bounding box center [463, 629] width 738 height 29
click at [108, 624] on span "[DATE] Déposé" at bounding box center [145, 629] width 80 height 13
click at [813, 634] on button "button" at bounding box center [811, 629] width 19 height 19
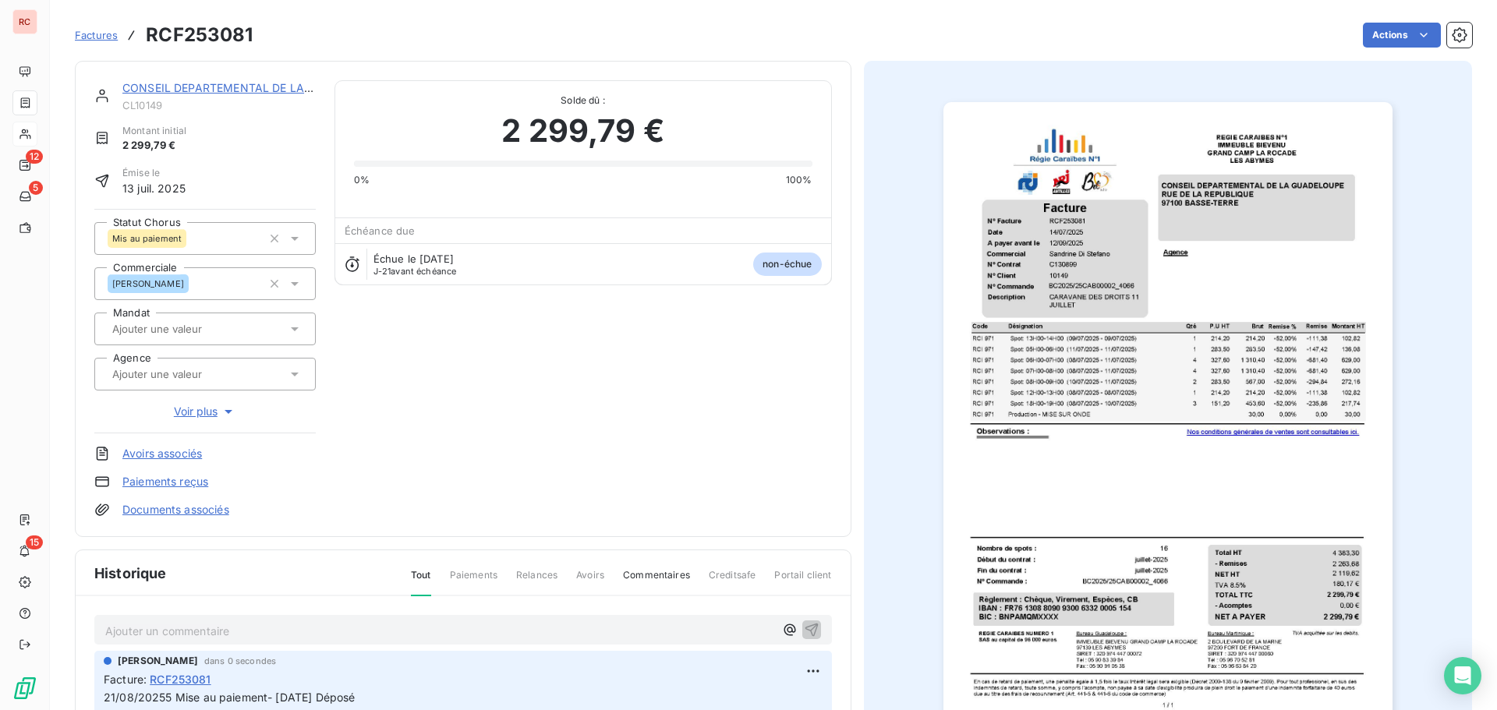
click at [239, 89] on link "CONSEIL DEPARTEMENTAL DE LA [GEOGRAPHIC_DATA]" at bounding box center [271, 87] width 299 height 13
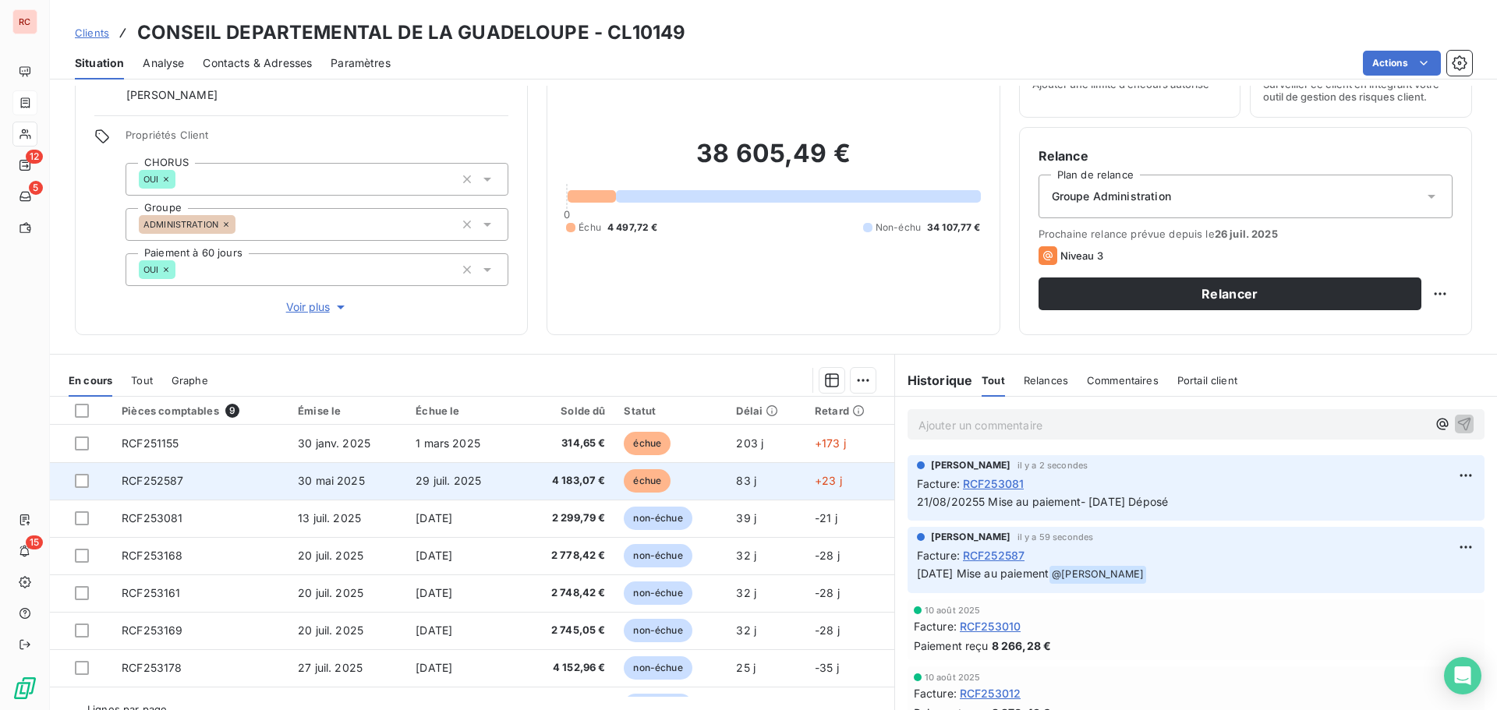
scroll to position [78, 0]
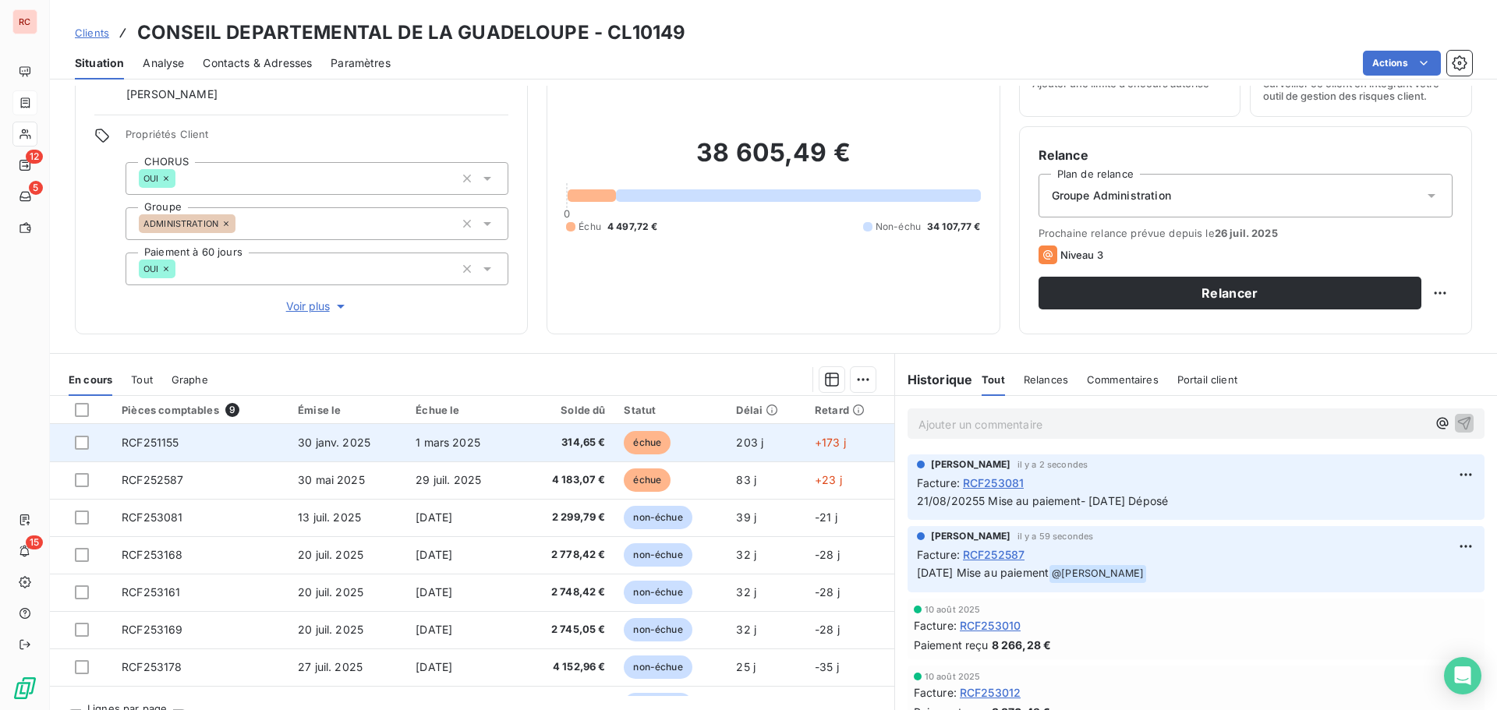
click at [273, 451] on td "RCF251155" at bounding box center [200, 442] width 176 height 37
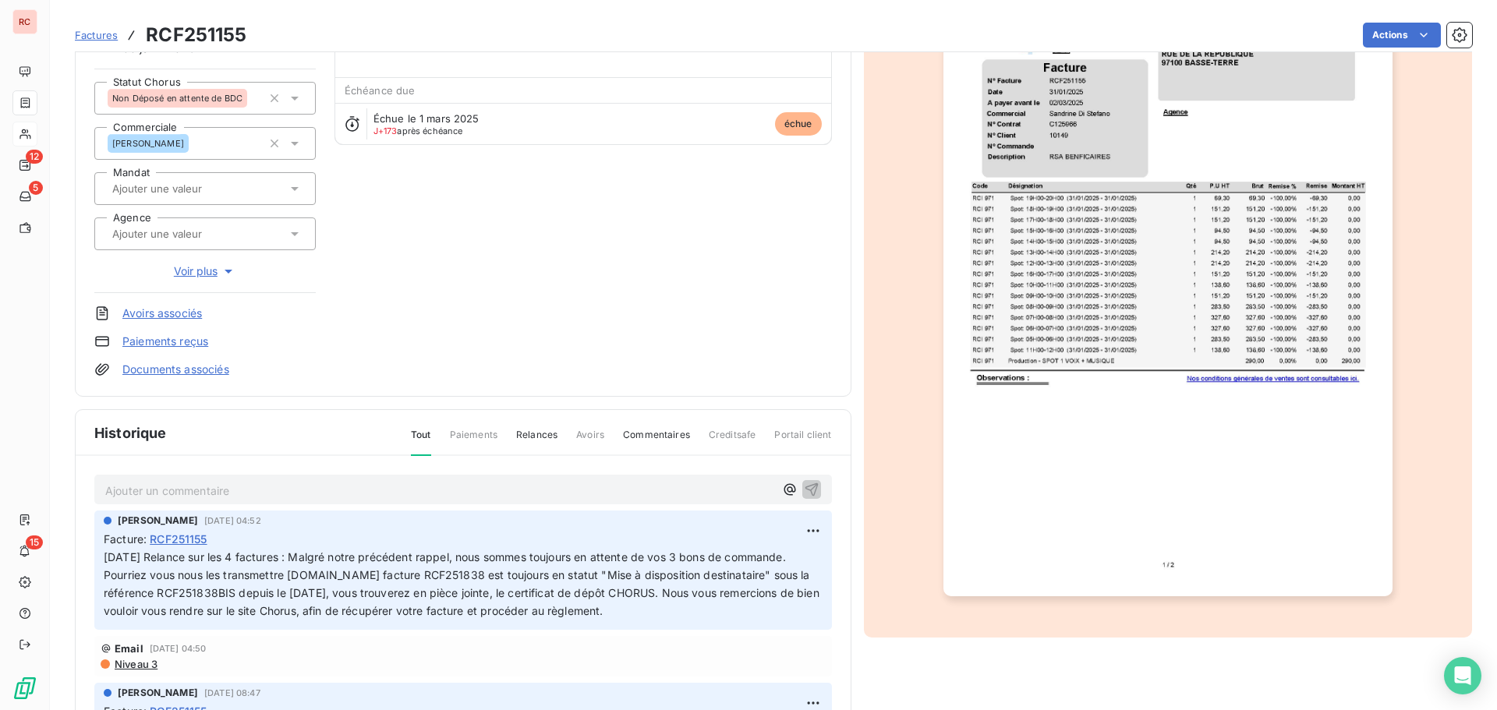
scroll to position [157, 0]
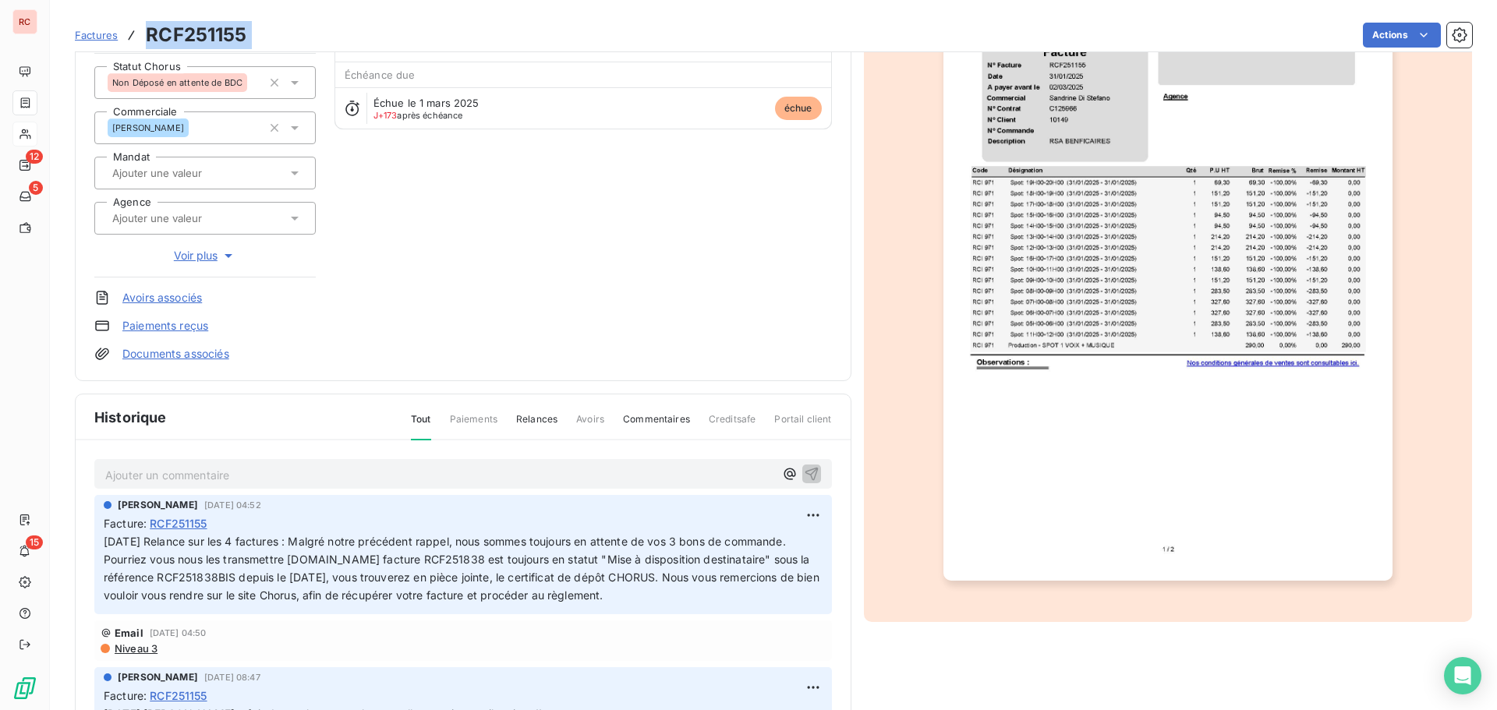
drag, startPoint x: 260, startPoint y: 36, endPoint x: 147, endPoint y: 34, distance: 113.1
click at [147, 34] on div "Factures RCF251155 Actions" at bounding box center [773, 35] width 1397 height 33
copy section "RCF251155 Actions"
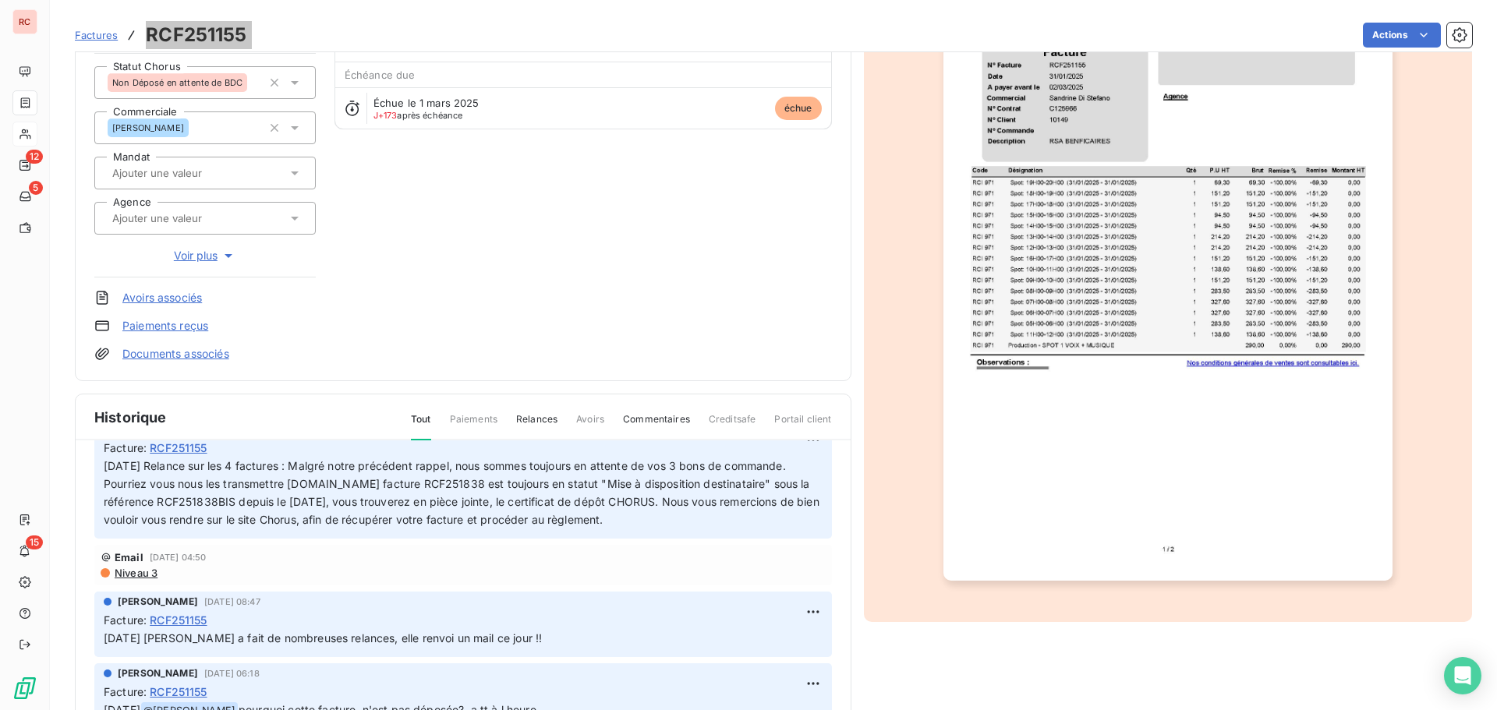
scroll to position [0, 0]
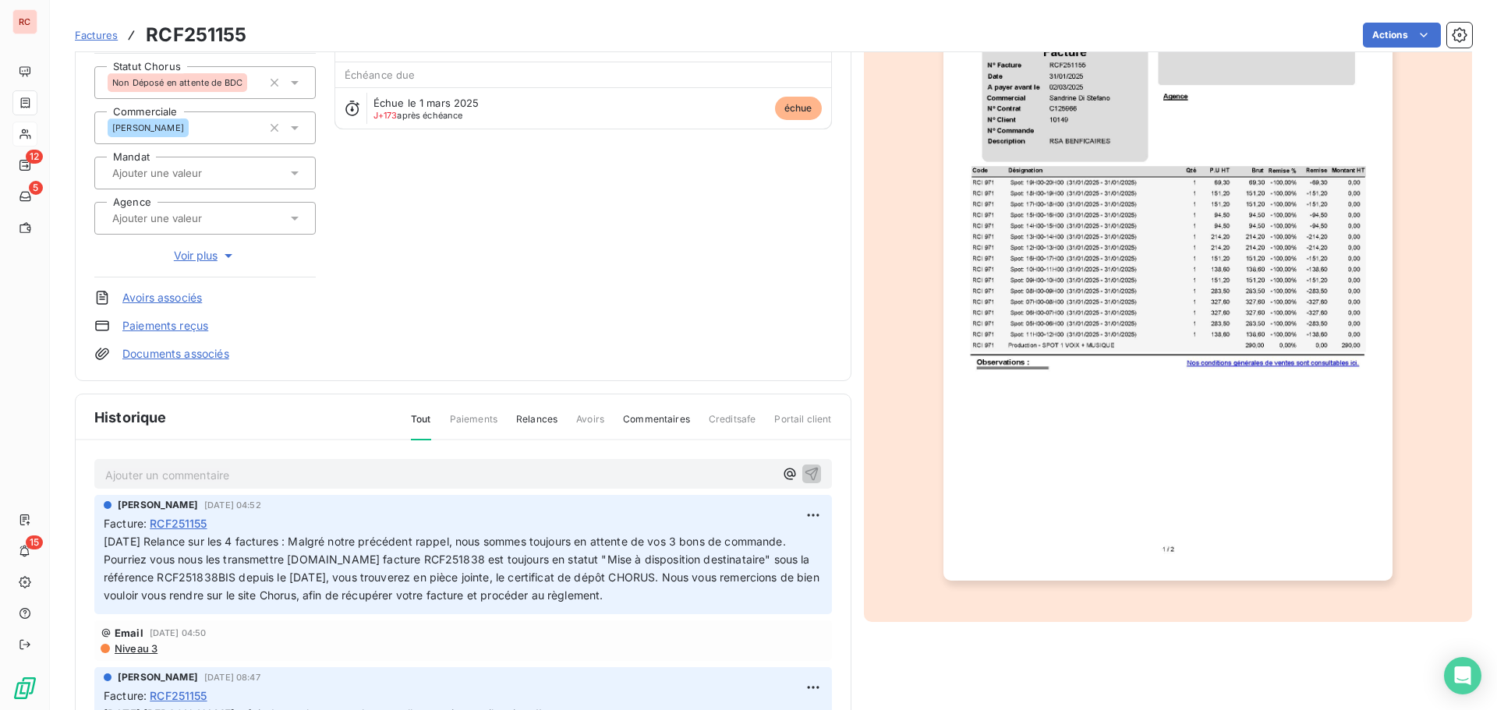
click at [108, 472] on p "Ajouter un commentaire ﻿" at bounding box center [439, 474] width 669 height 19
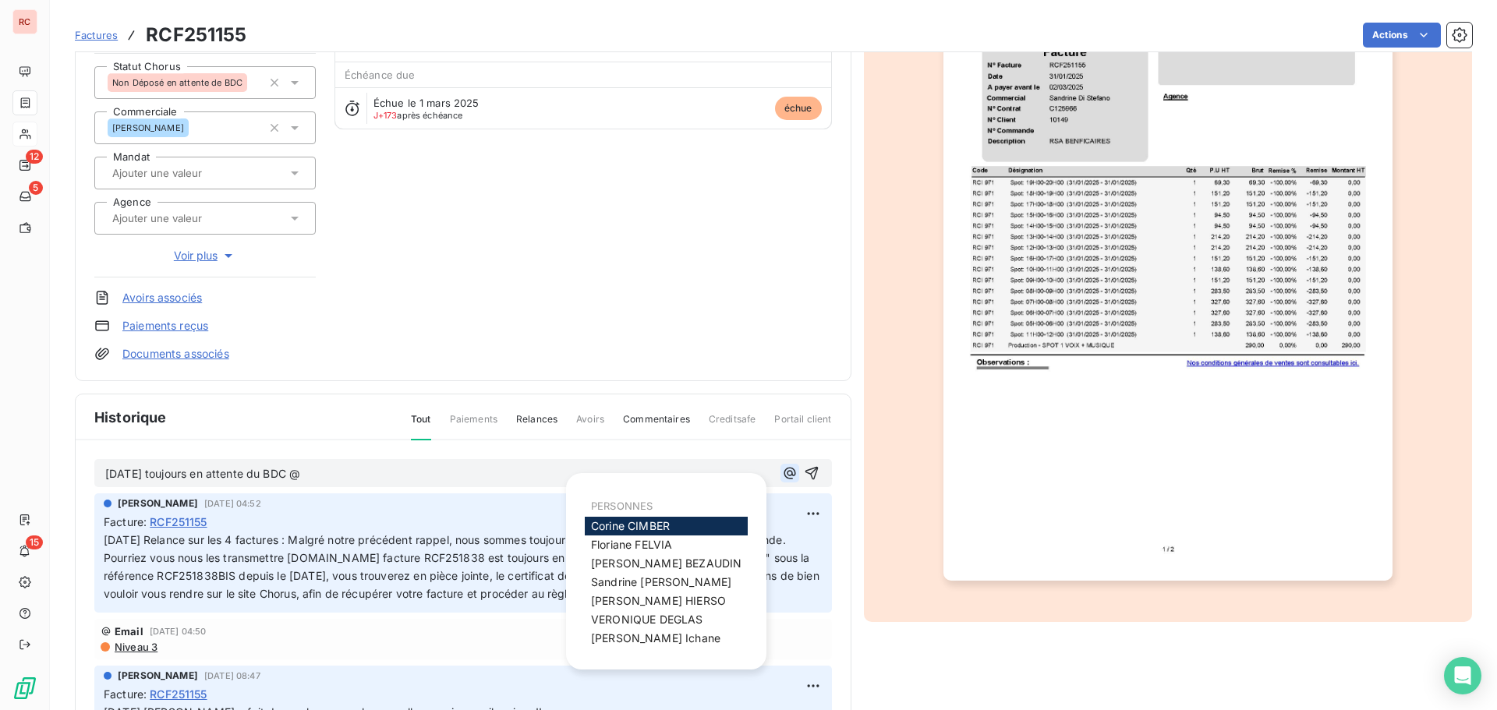
click at [784, 471] on icon "button" at bounding box center [790, 474] width 12 height 12
click at [643, 586] on span "[PERSON_NAME]" at bounding box center [661, 581] width 140 height 13
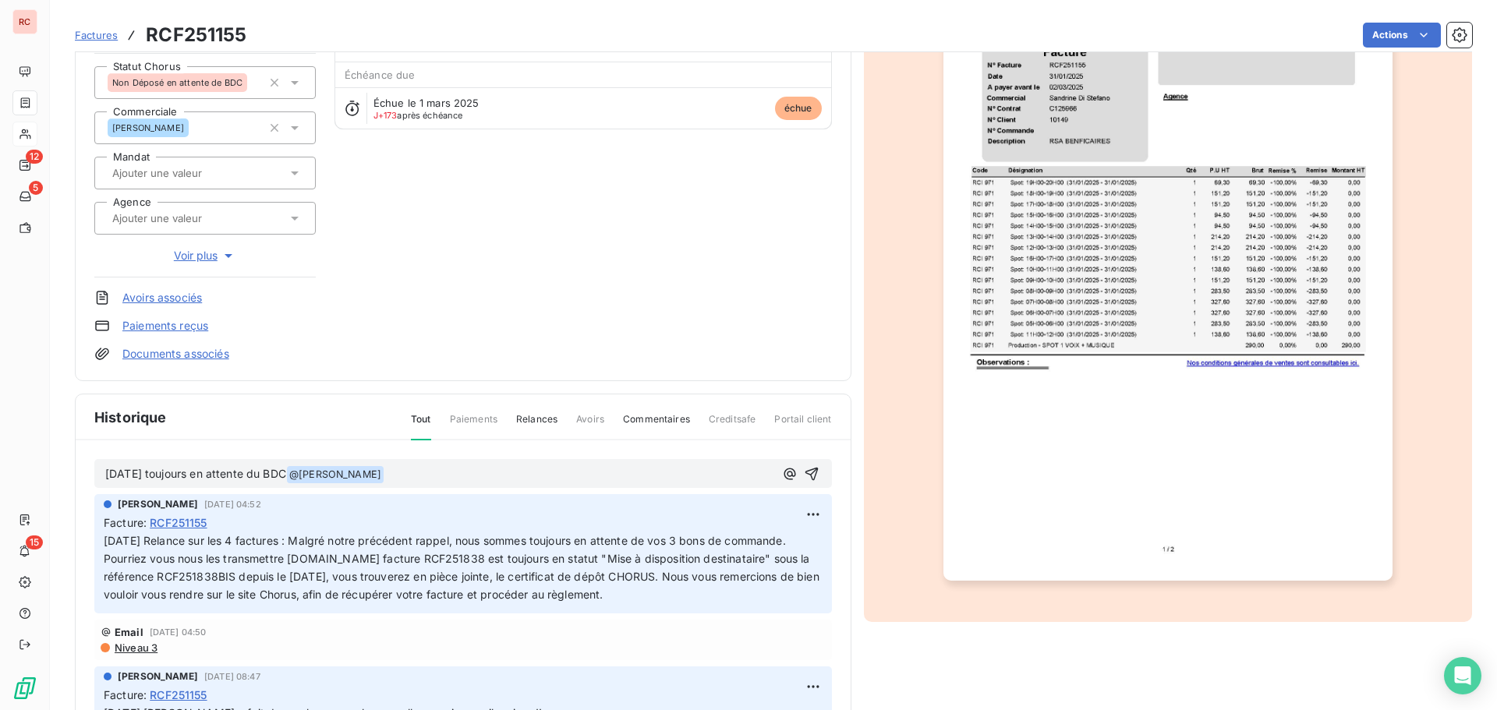
click at [286, 477] on span "[DATE] toujours en attente du BDC" at bounding box center [195, 473] width 181 height 13
drag, startPoint x: 448, startPoint y: 472, endPoint x: 375, endPoint y: 473, distance: 72.5
click at [375, 473] on p "[DATE] toujours en attente du BDC ? @ [PERSON_NAME] ﻿ ﻿" at bounding box center [439, 474] width 669 height 19
click at [333, 479] on p "[DATE] toujours en attente du BDC ?" at bounding box center [439, 474] width 669 height 18
click at [805, 469] on icon "button" at bounding box center [811, 473] width 13 height 13
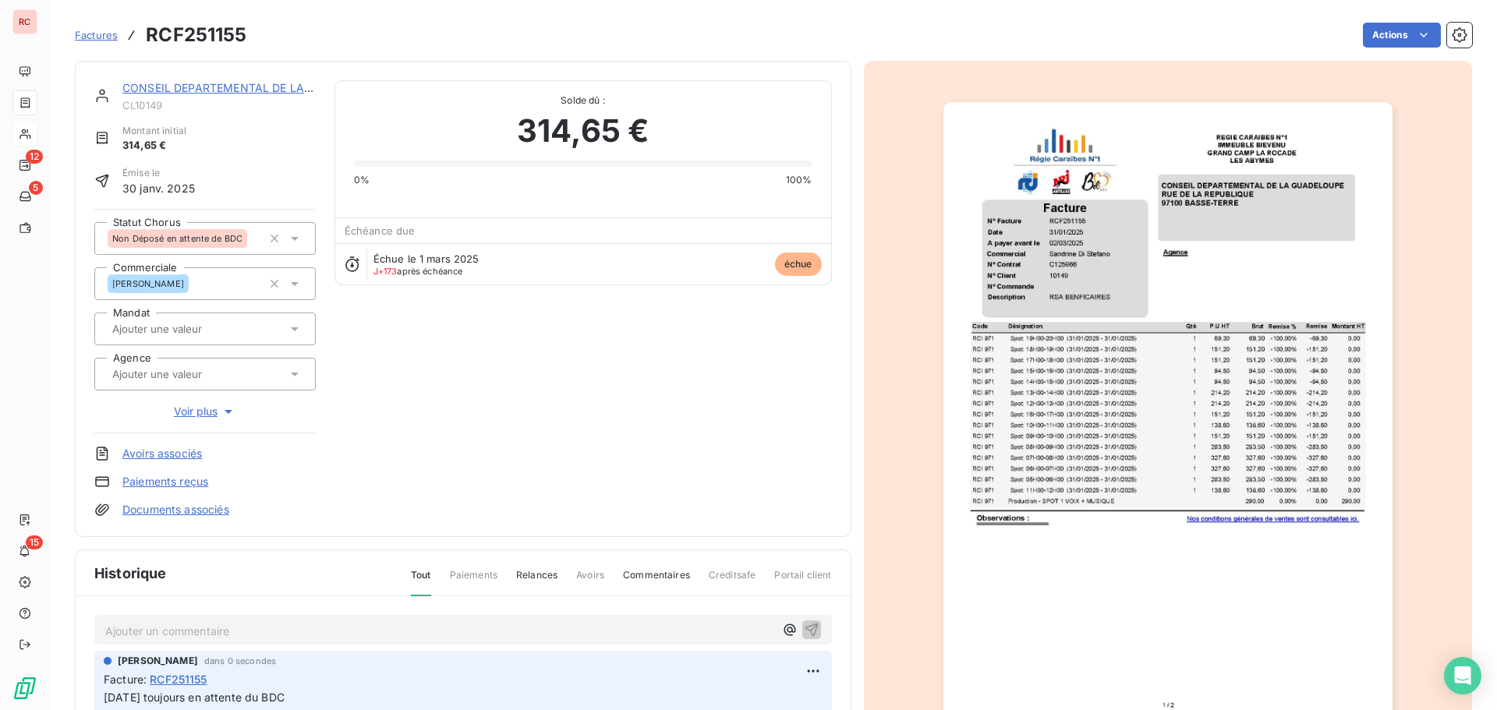
click at [257, 92] on link "CONSEIL DEPARTEMENTAL DE LA [GEOGRAPHIC_DATA]" at bounding box center [271, 87] width 299 height 13
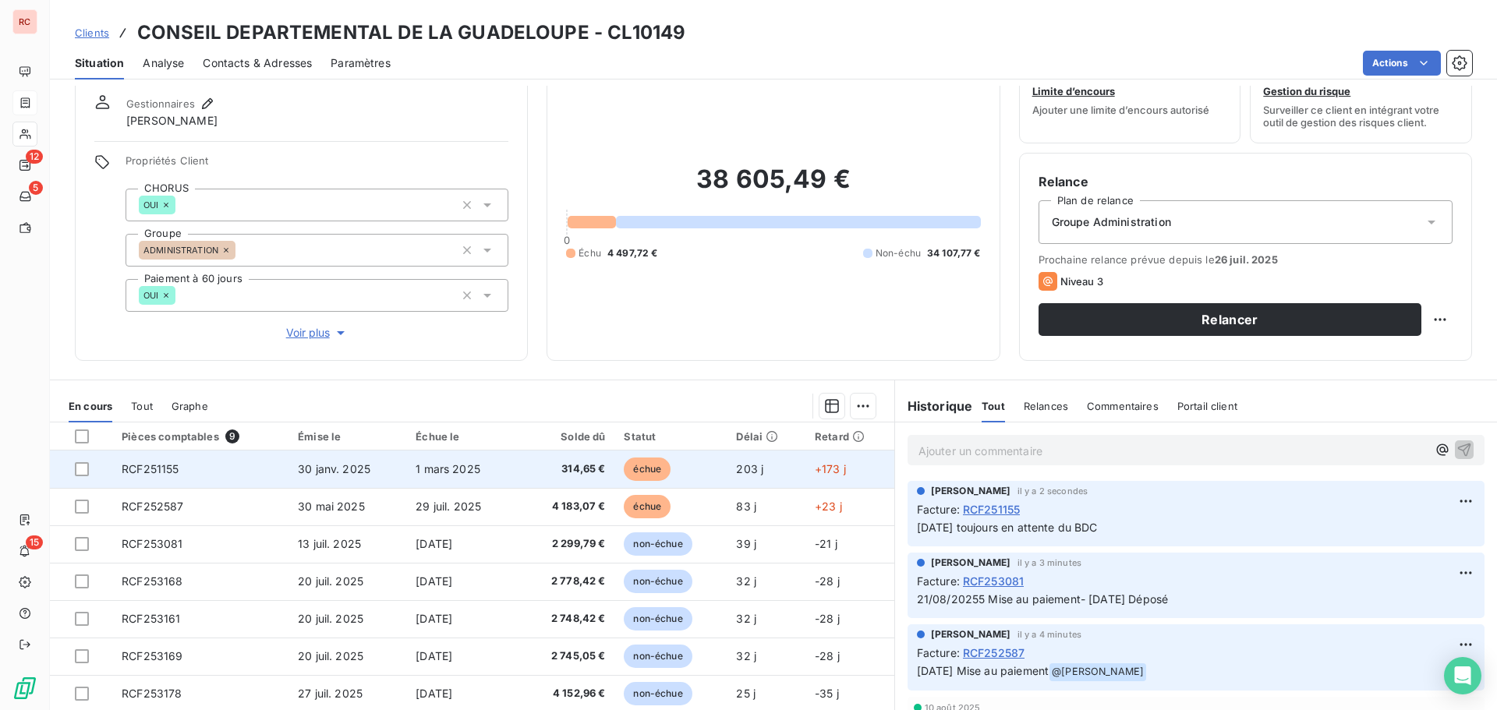
scroll to position [111, 0]
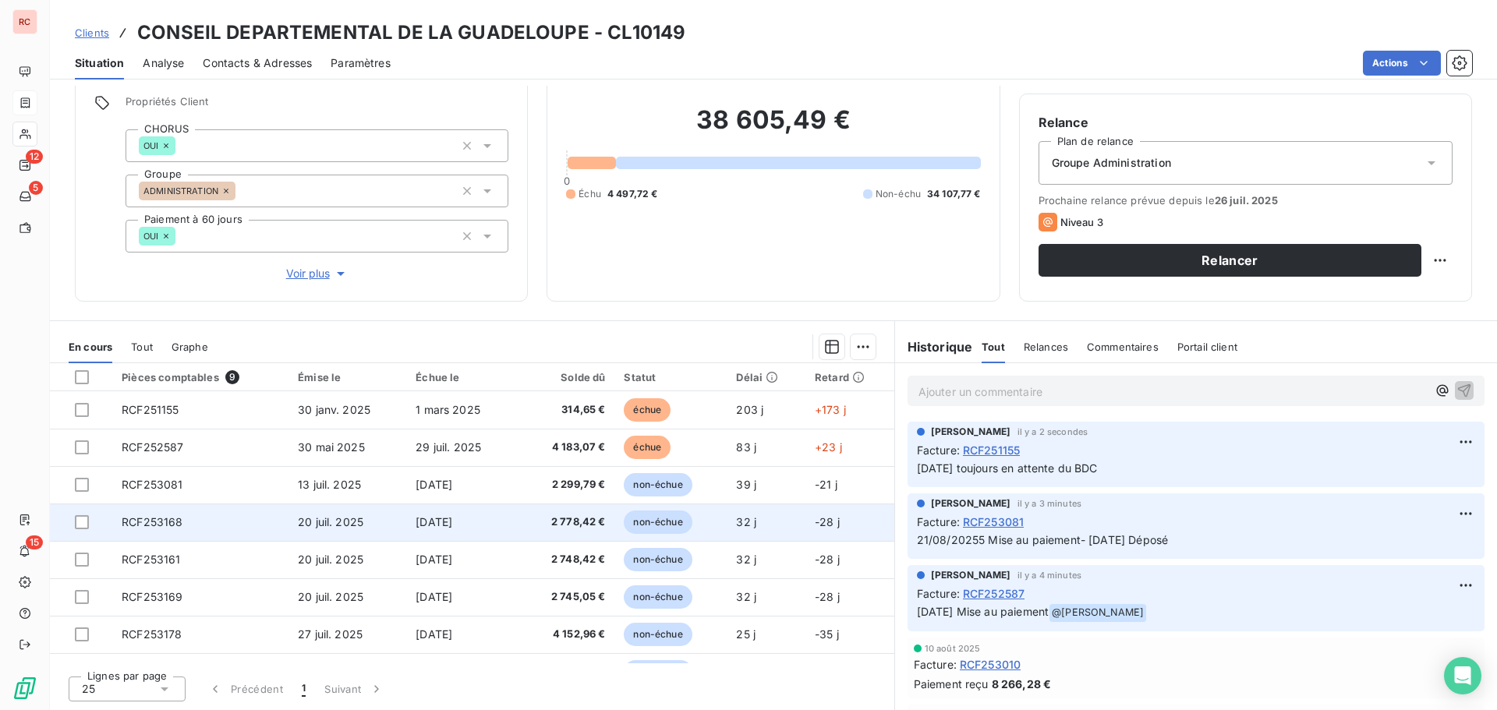
click at [255, 523] on td "RCF253168" at bounding box center [200, 522] width 176 height 37
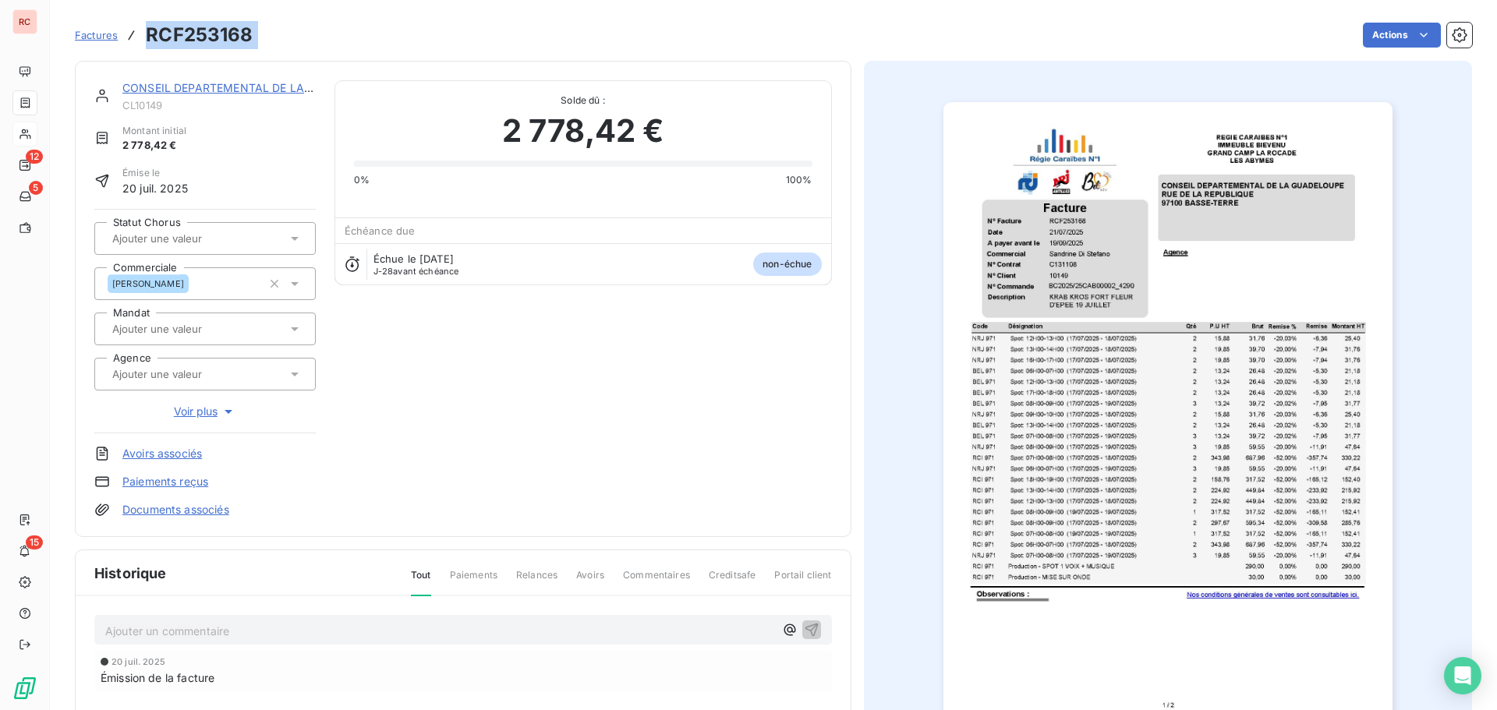
drag, startPoint x: 260, startPoint y: 38, endPoint x: 149, endPoint y: 34, distance: 111.6
click at [149, 34] on div "Factures RCF253168 Actions" at bounding box center [773, 35] width 1397 height 33
click at [228, 630] on p "Ajouter un commentaire ﻿" at bounding box center [439, 630] width 669 height 19
click at [292, 236] on icon at bounding box center [295, 239] width 16 height 16
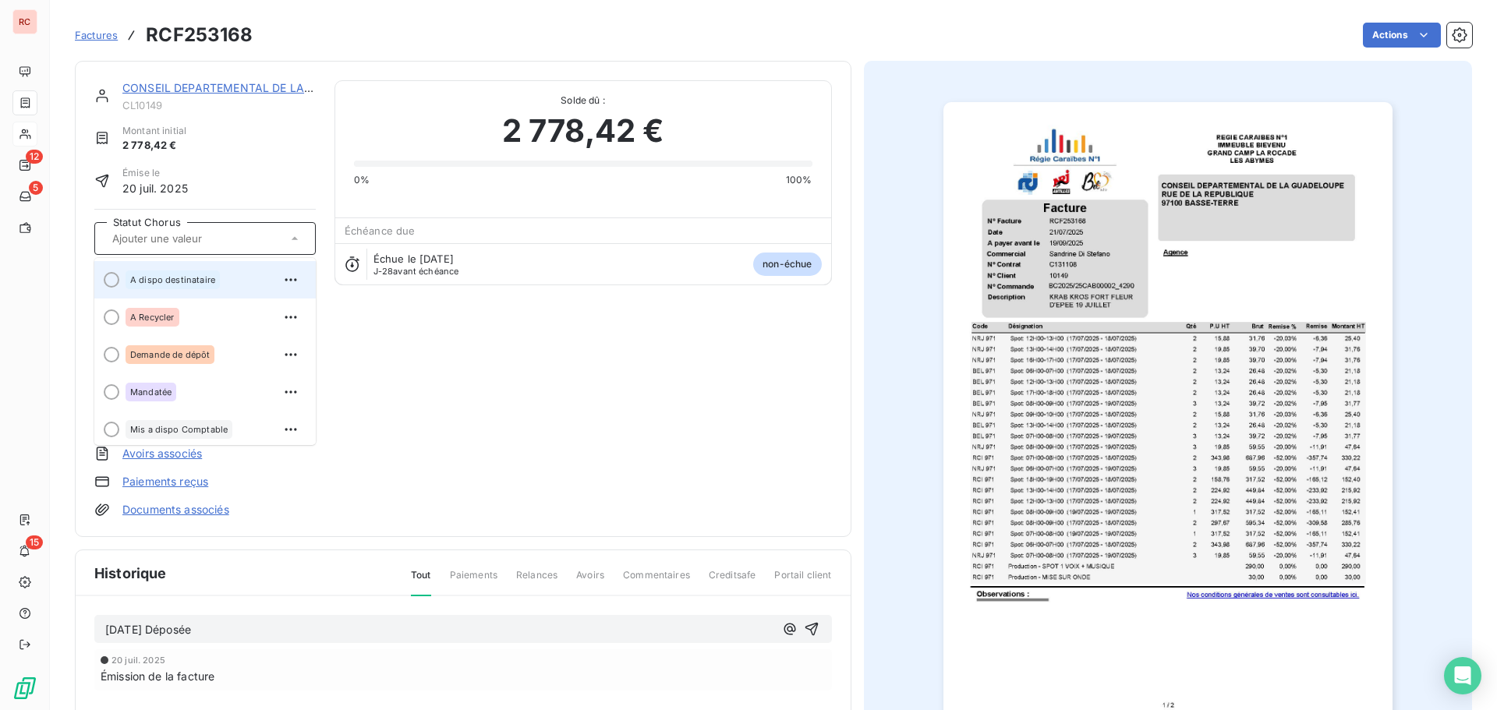
click at [230, 285] on div "A dispo destinataire" at bounding box center [215, 279] width 178 height 25
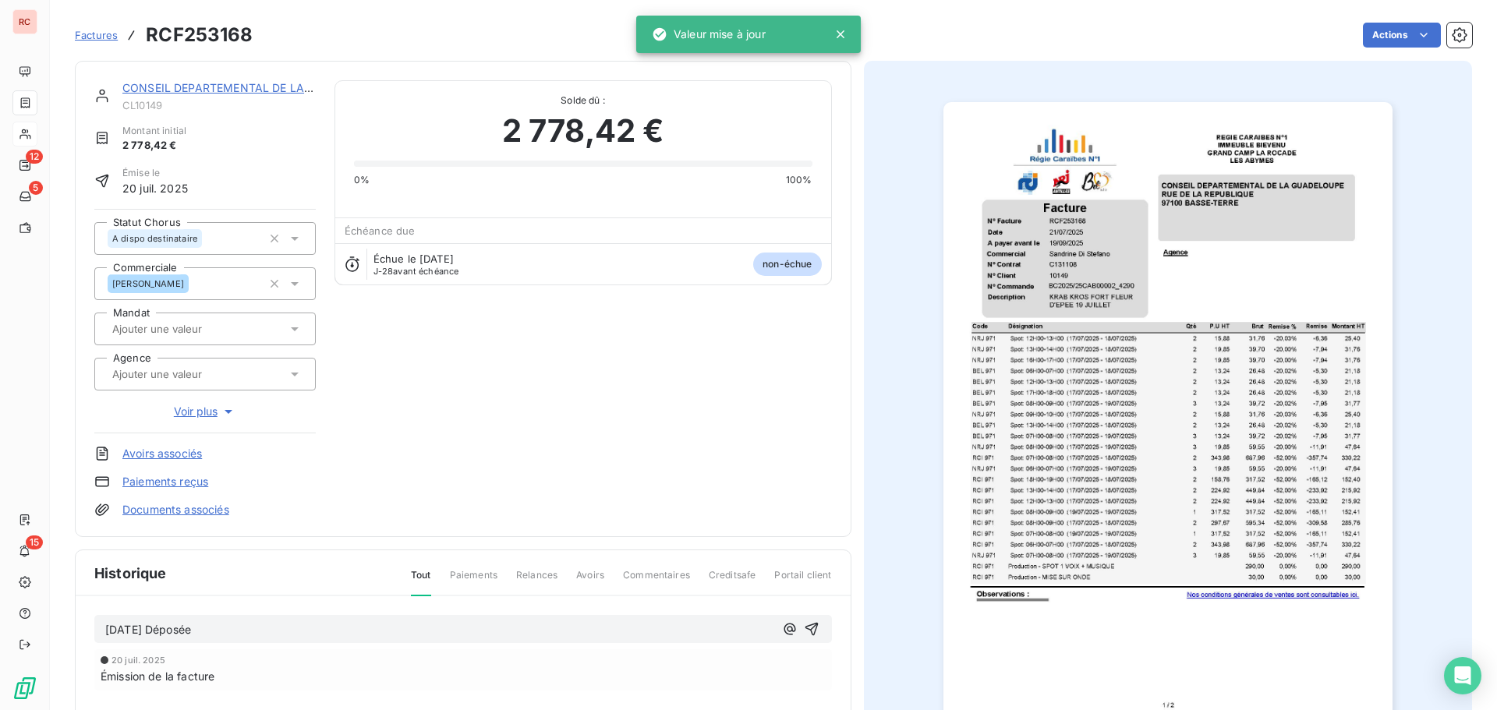
click at [104, 621] on div "[DATE] Déposée" at bounding box center [463, 629] width 738 height 29
click at [108, 623] on span "[DATE] Déposée" at bounding box center [148, 629] width 86 height 13
click at [100, 627] on div "[DATE] Déposée" at bounding box center [463, 629] width 738 height 29
click at [107, 628] on span "[DATE] Déposée" at bounding box center [148, 629] width 86 height 13
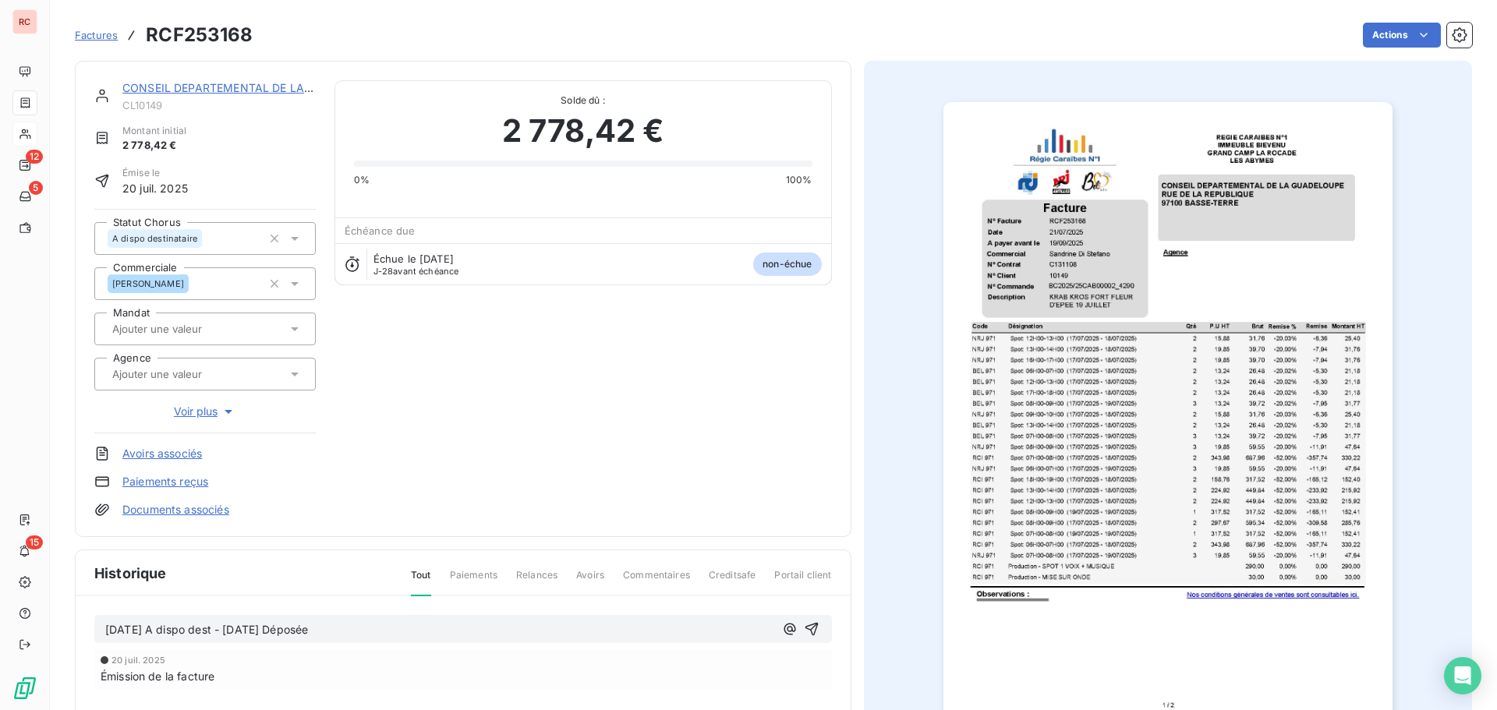
click at [815, 631] on div "[DATE] A dispo dest - [DATE] Déposée" at bounding box center [463, 629] width 738 height 29
click at [806, 628] on icon "button" at bounding box center [811, 629] width 13 height 13
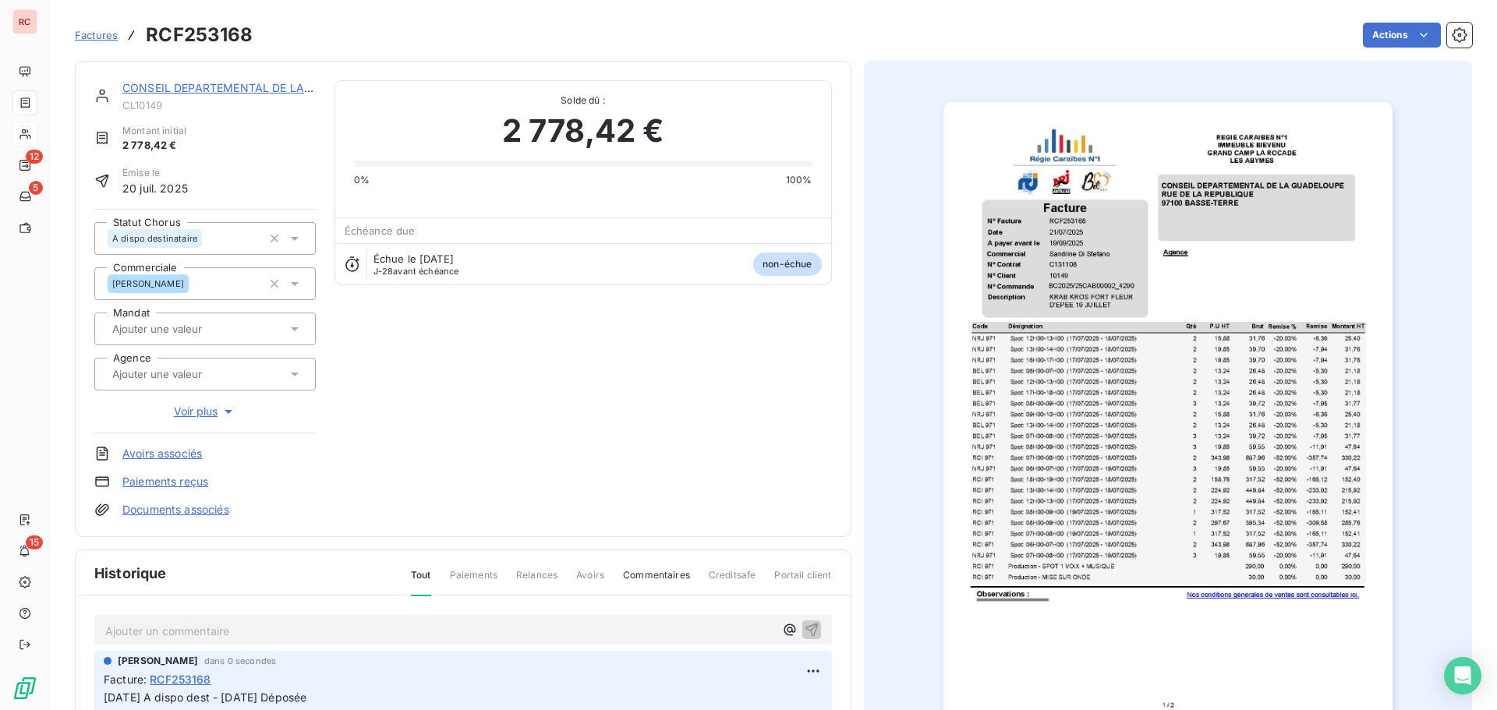
click at [221, 81] on link "CONSEIL DEPARTEMENTAL DE LA [GEOGRAPHIC_DATA]" at bounding box center [271, 87] width 299 height 13
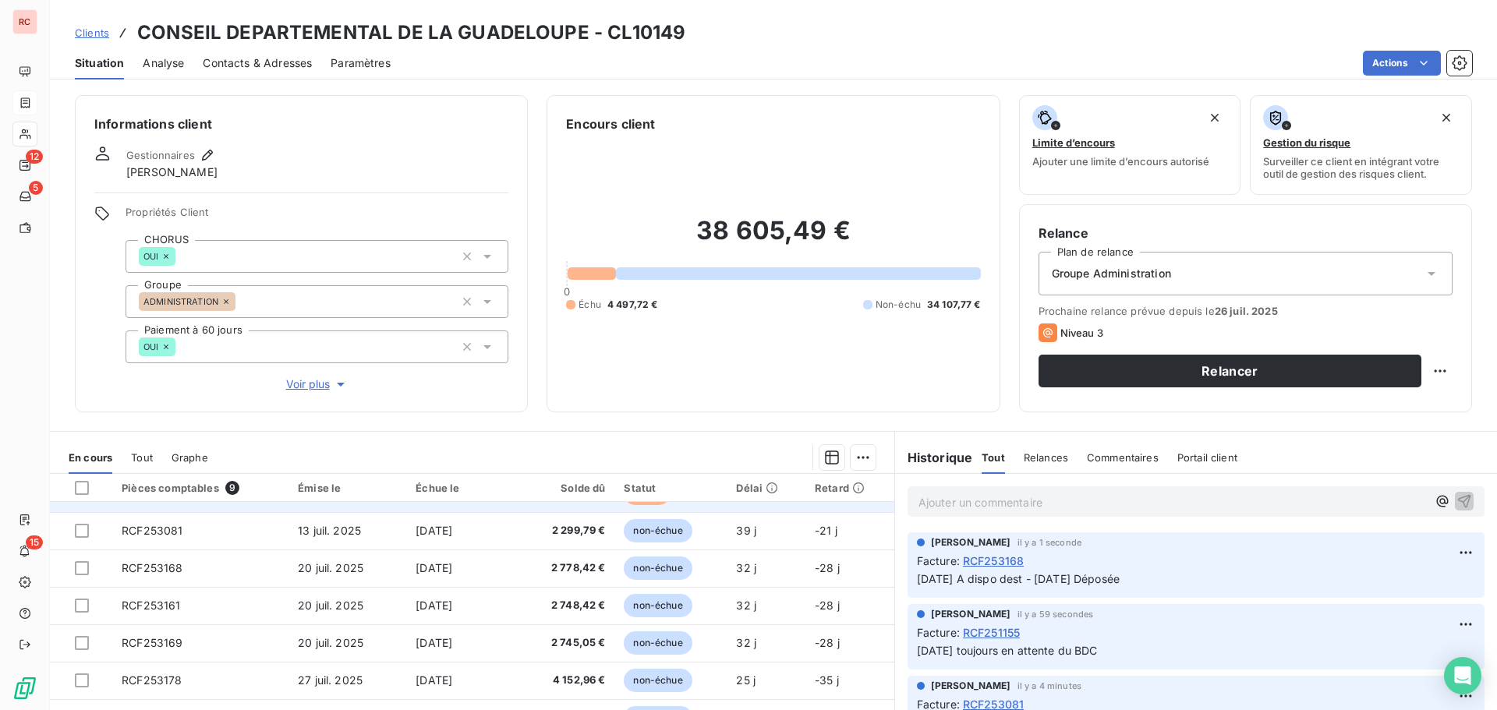
scroll to position [65, 0]
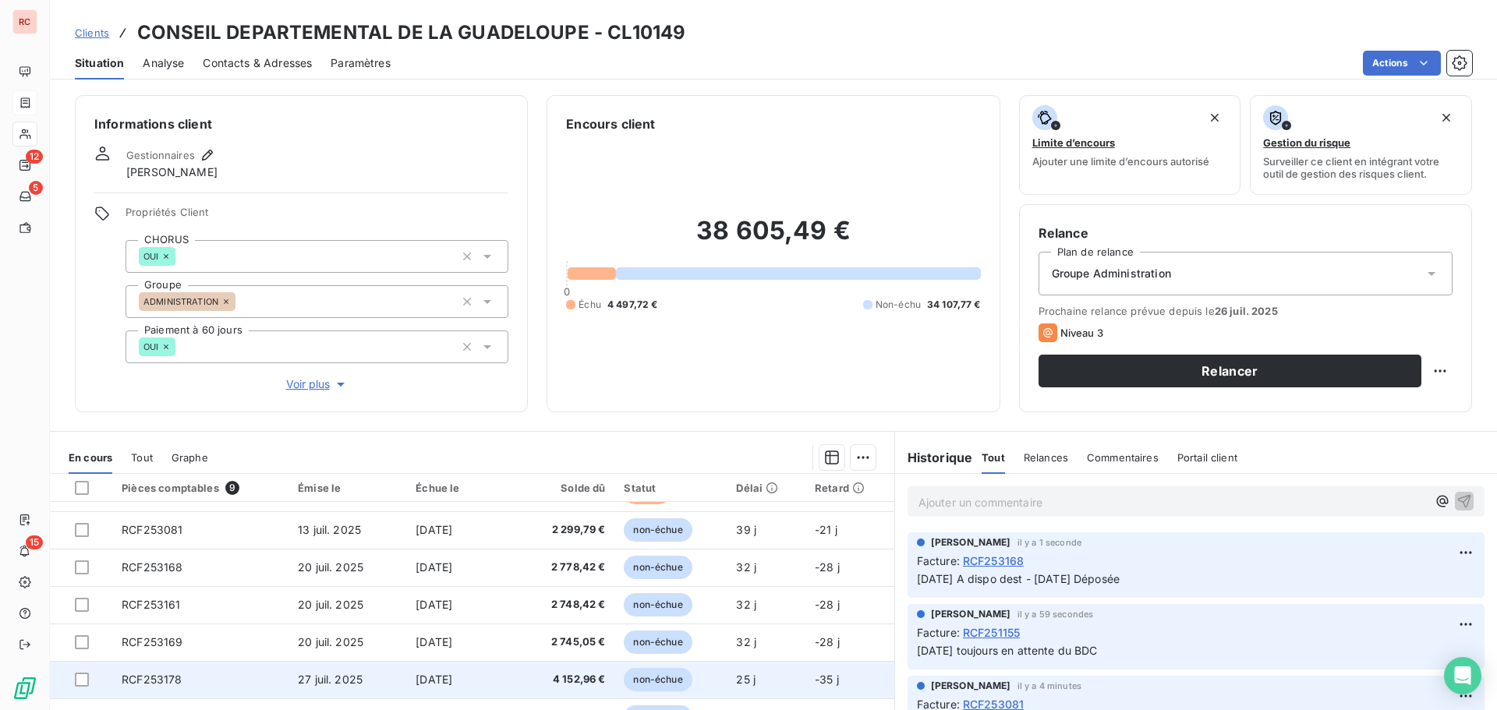
click at [200, 685] on td "RCF253178" at bounding box center [200, 679] width 176 height 37
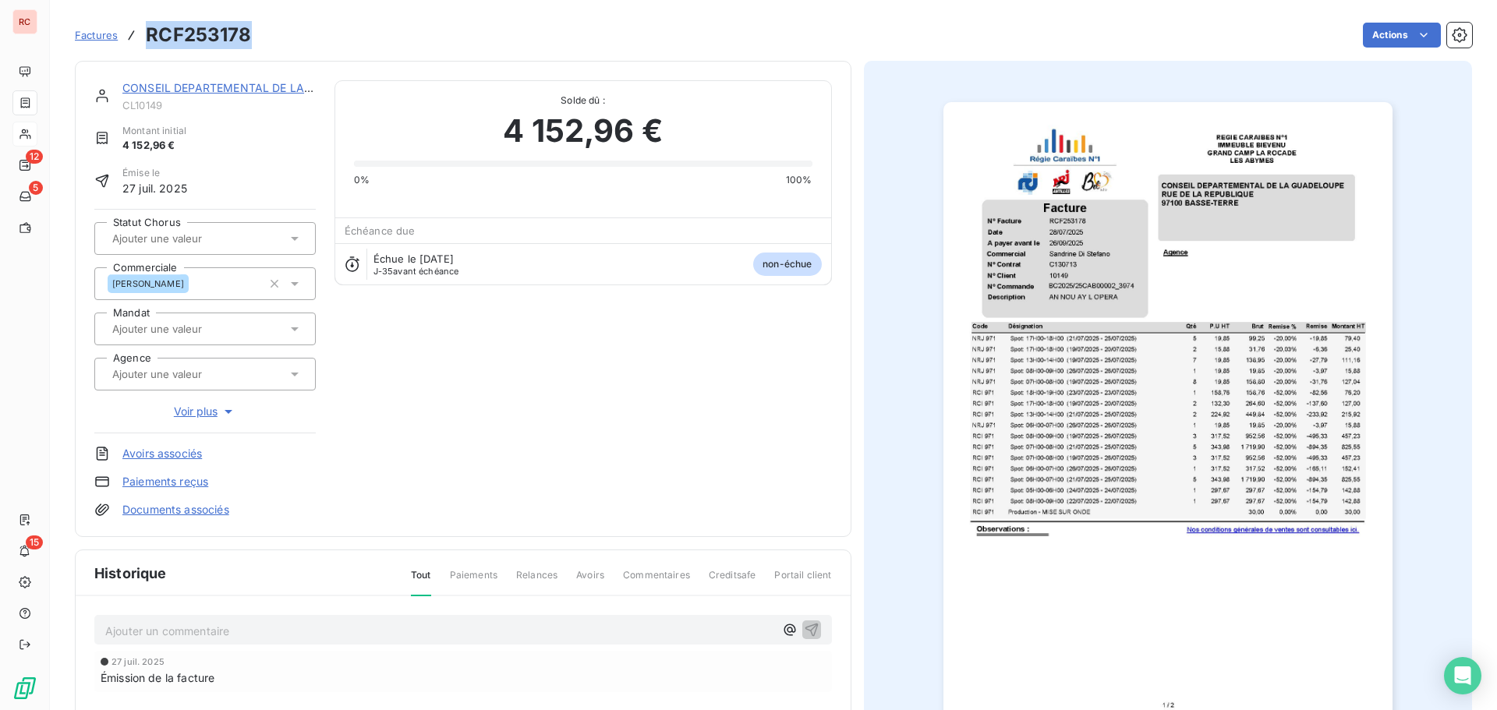
drag, startPoint x: 251, startPoint y: 43, endPoint x: 151, endPoint y: 44, distance: 99.8
click at [151, 44] on div "Factures RCF253178 Actions" at bounding box center [773, 35] width 1397 height 33
copy h3 "RCF253178"
click at [232, 613] on div "Ajouter un commentaire ﻿ [DATE] Émission de la facture" at bounding box center [463, 675] width 775 height 159
click at [198, 629] on p "Ajouter un commentaire ﻿" at bounding box center [439, 630] width 669 height 19
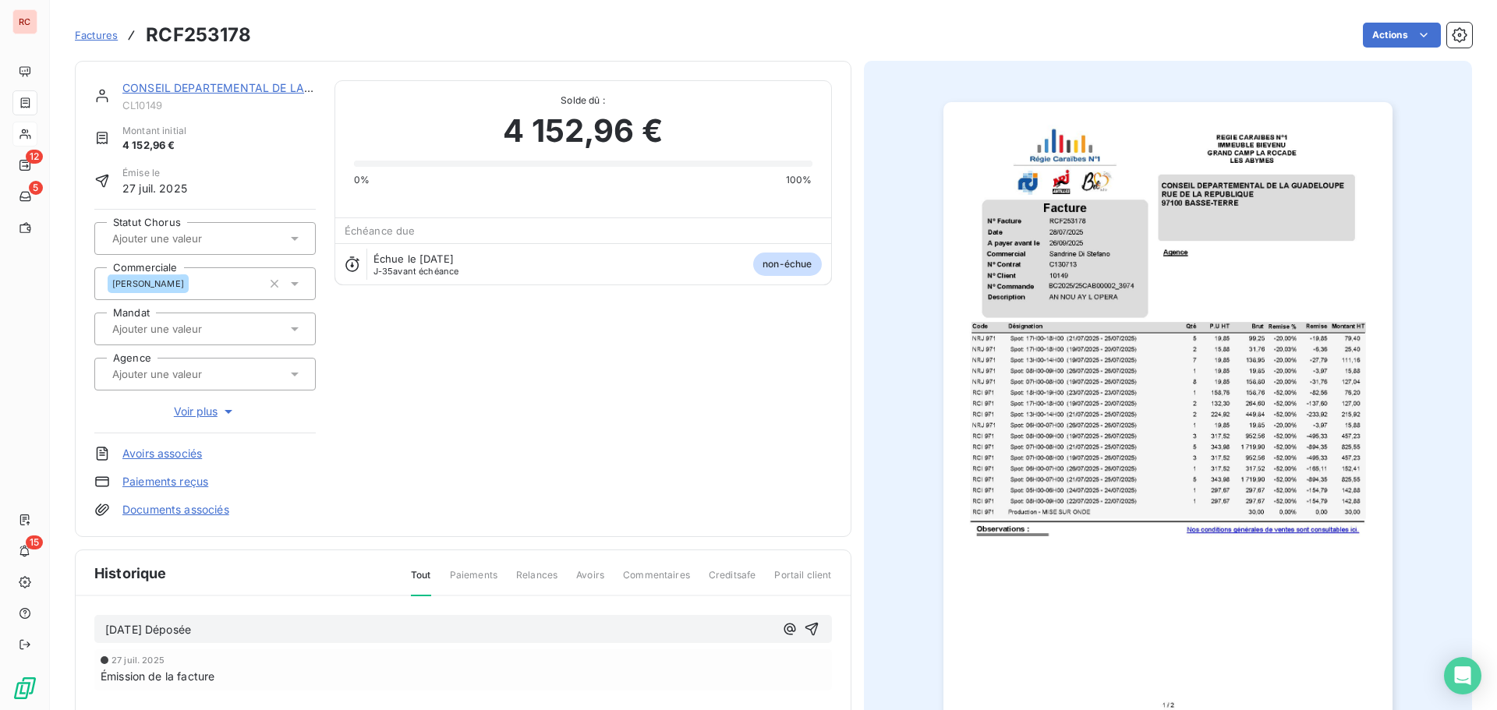
click at [106, 632] on span "[DATE] Déposée" at bounding box center [148, 629] width 86 height 13
click at [294, 238] on icon at bounding box center [295, 239] width 8 height 4
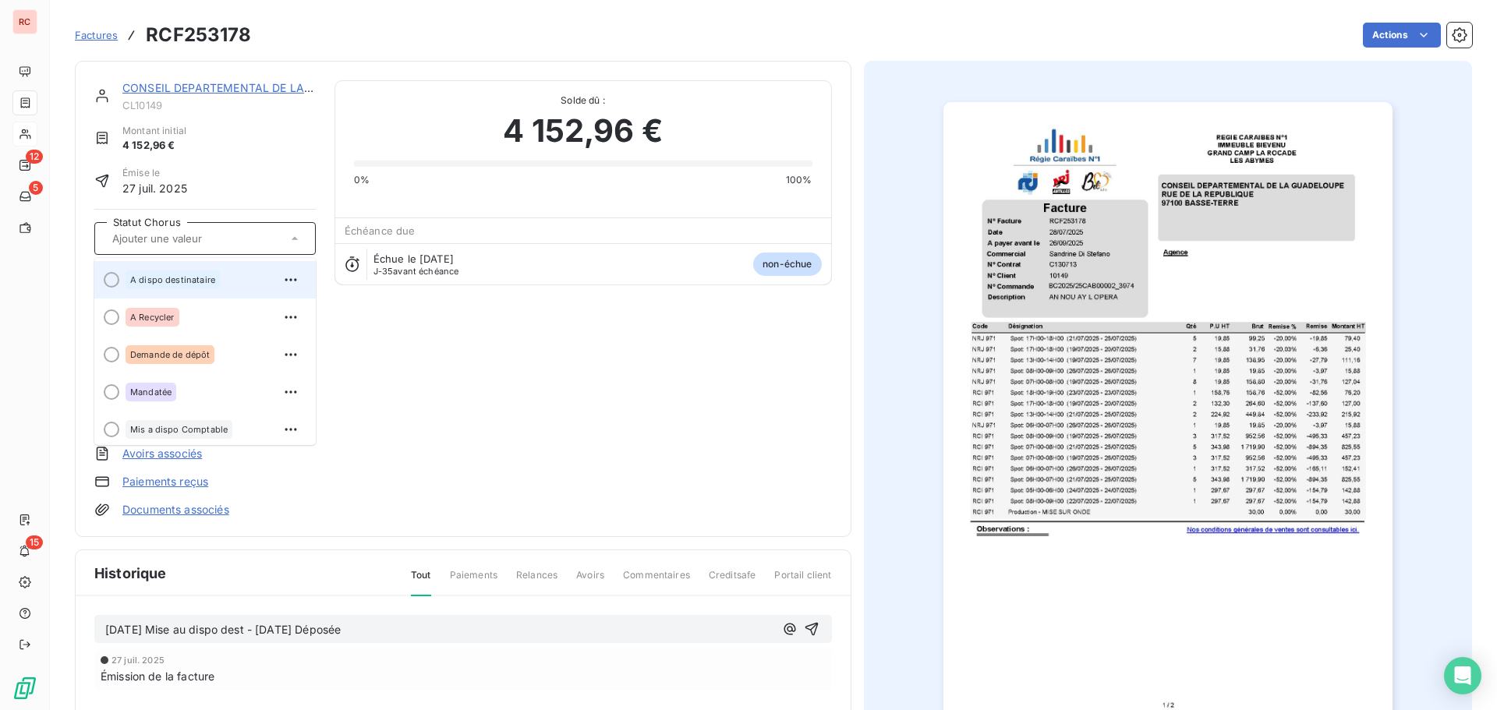
click at [202, 273] on div "A dispo destinataire" at bounding box center [173, 280] width 94 height 19
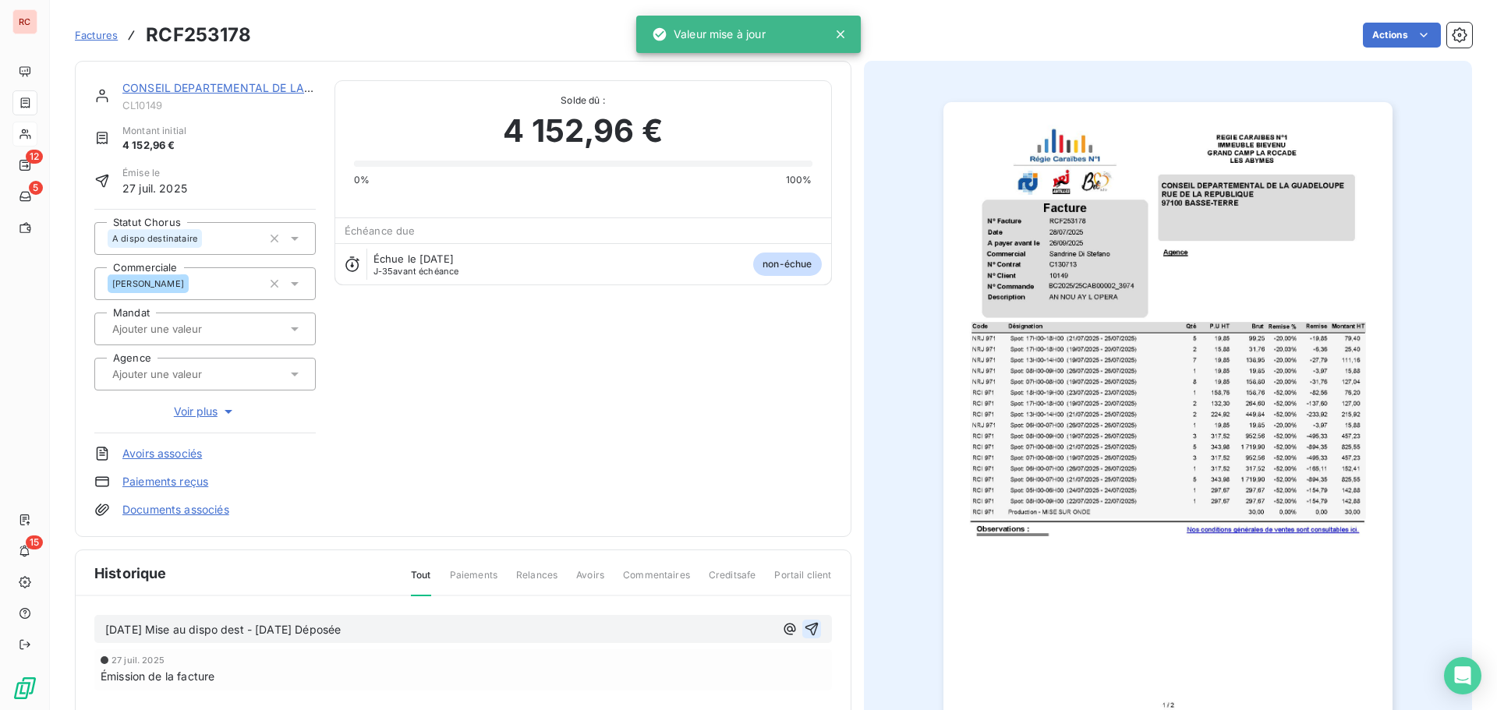
click at [802, 637] on button "button" at bounding box center [811, 629] width 19 height 19
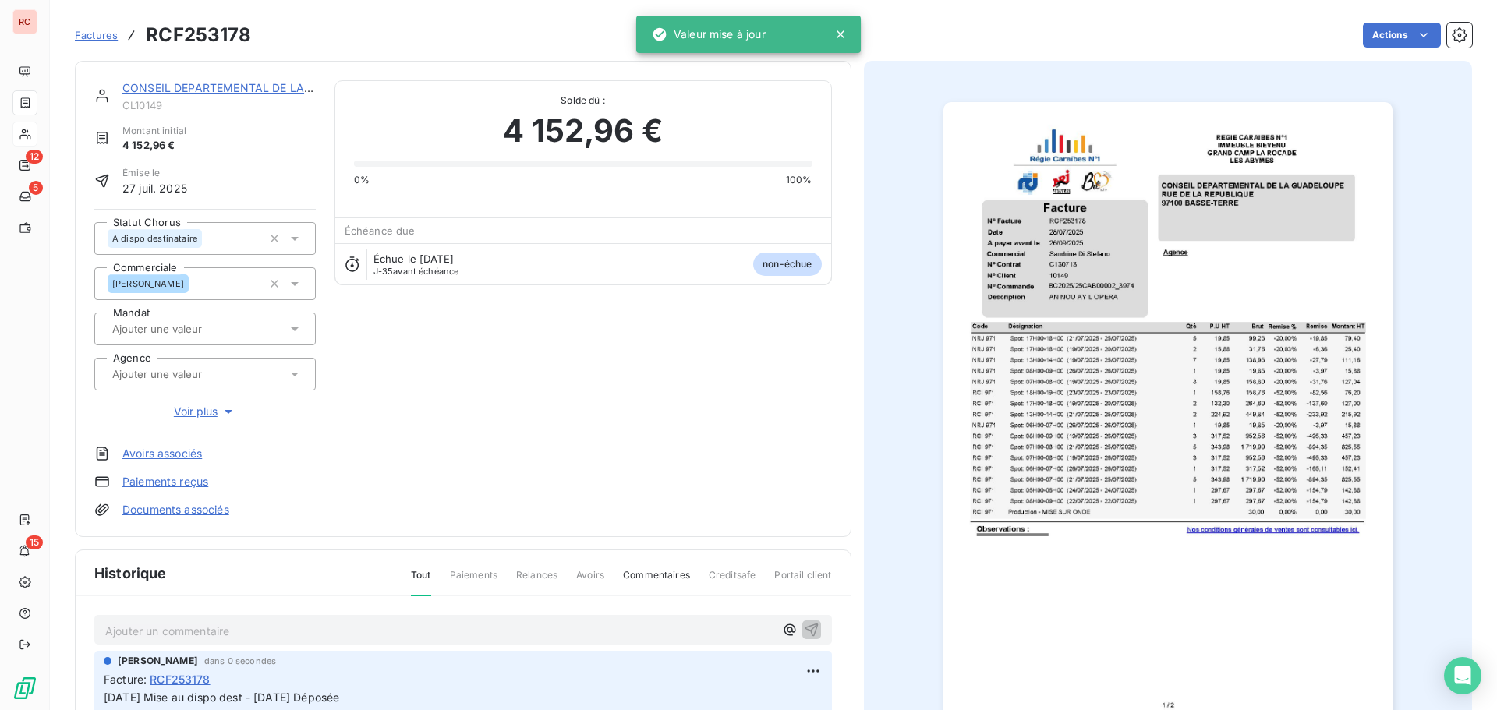
click at [141, 85] on link "CONSEIL DEPARTEMENTAL DE LA [GEOGRAPHIC_DATA]" at bounding box center [271, 87] width 299 height 13
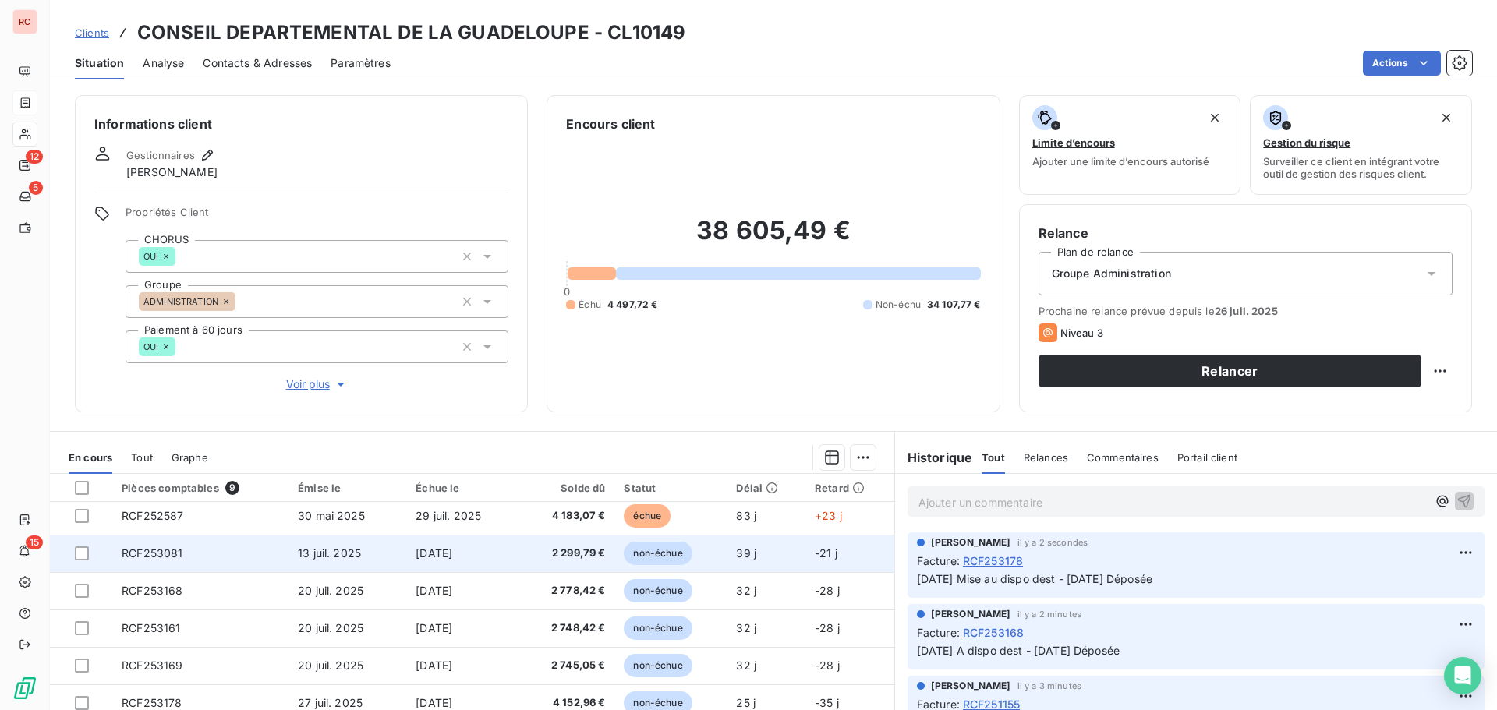
scroll to position [65, 0]
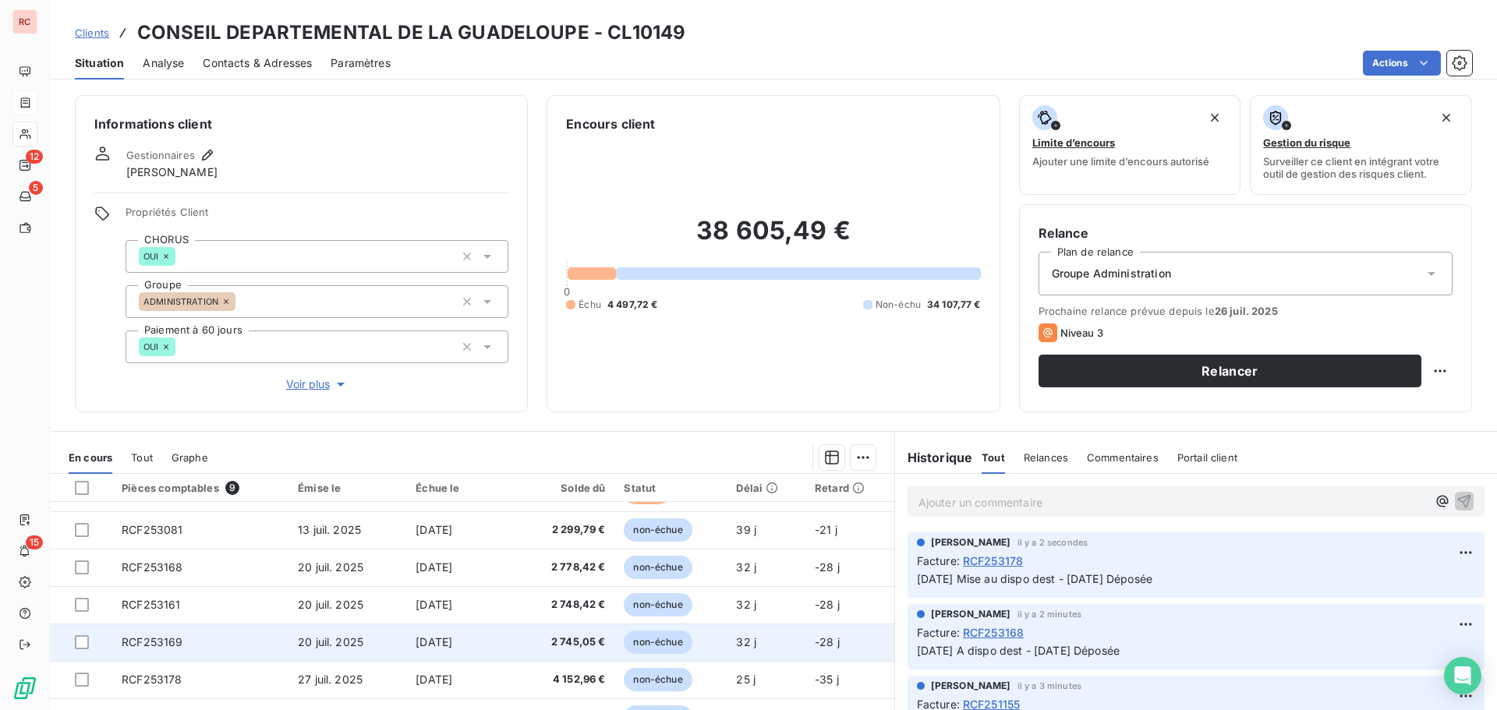
click at [348, 646] on span "20 juil. 2025" at bounding box center [330, 641] width 65 height 13
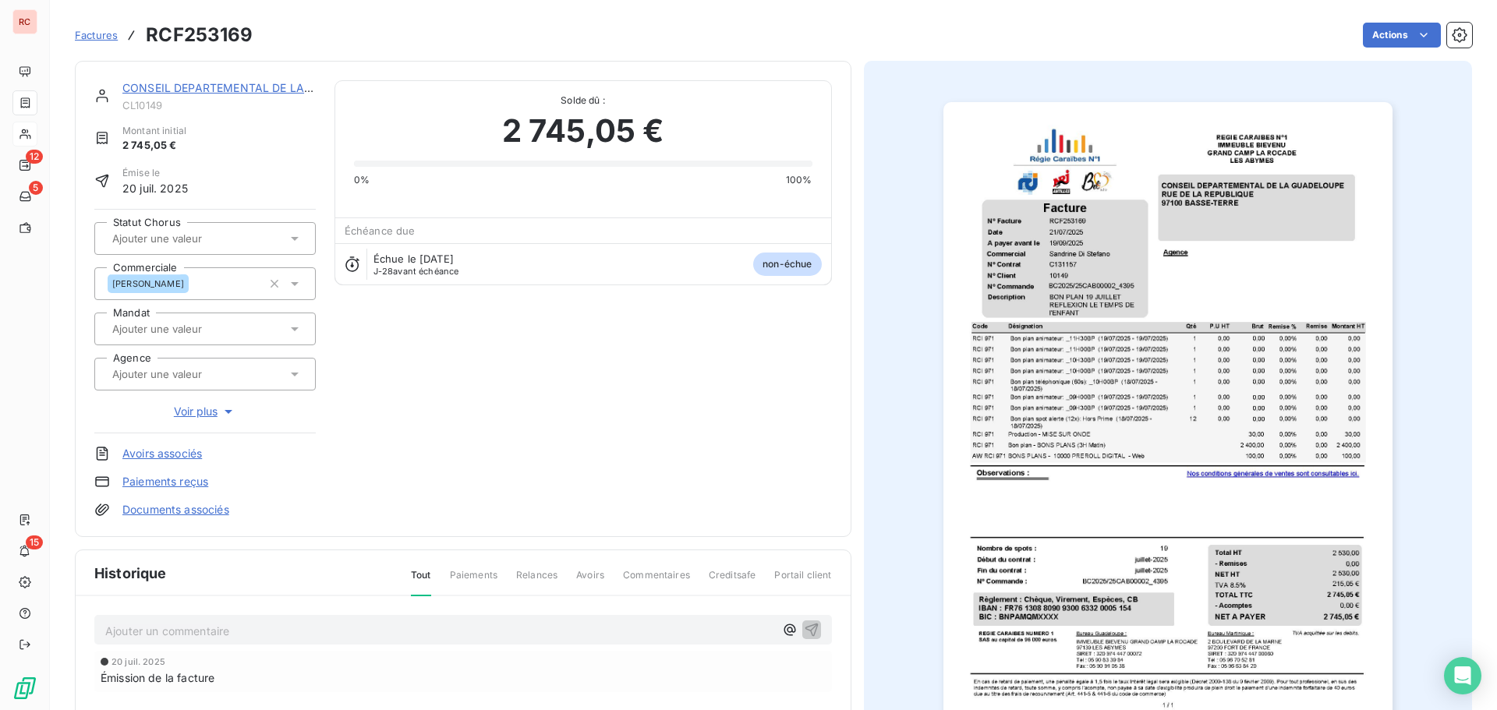
click at [294, 234] on icon at bounding box center [295, 239] width 16 height 16
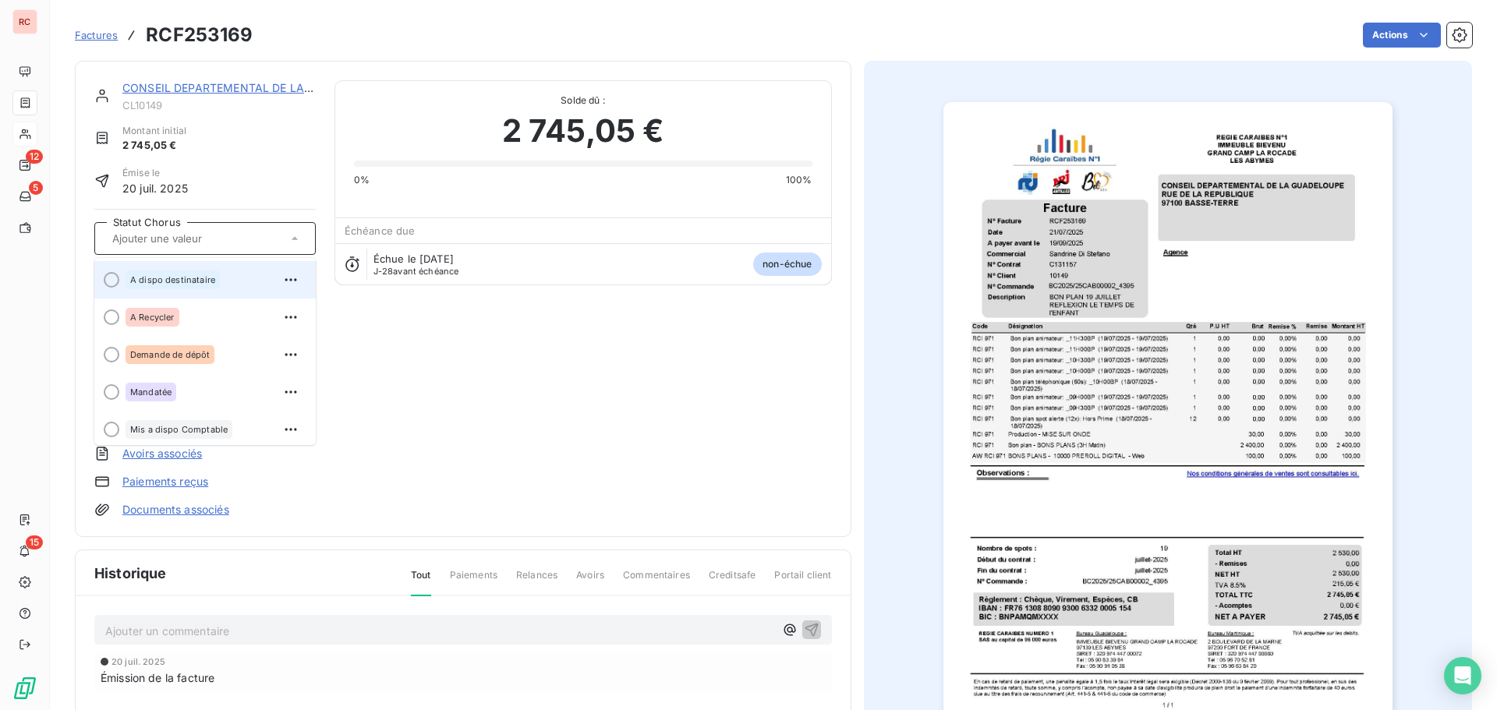
click at [219, 278] on div "A dispo destinataire" at bounding box center [215, 279] width 178 height 25
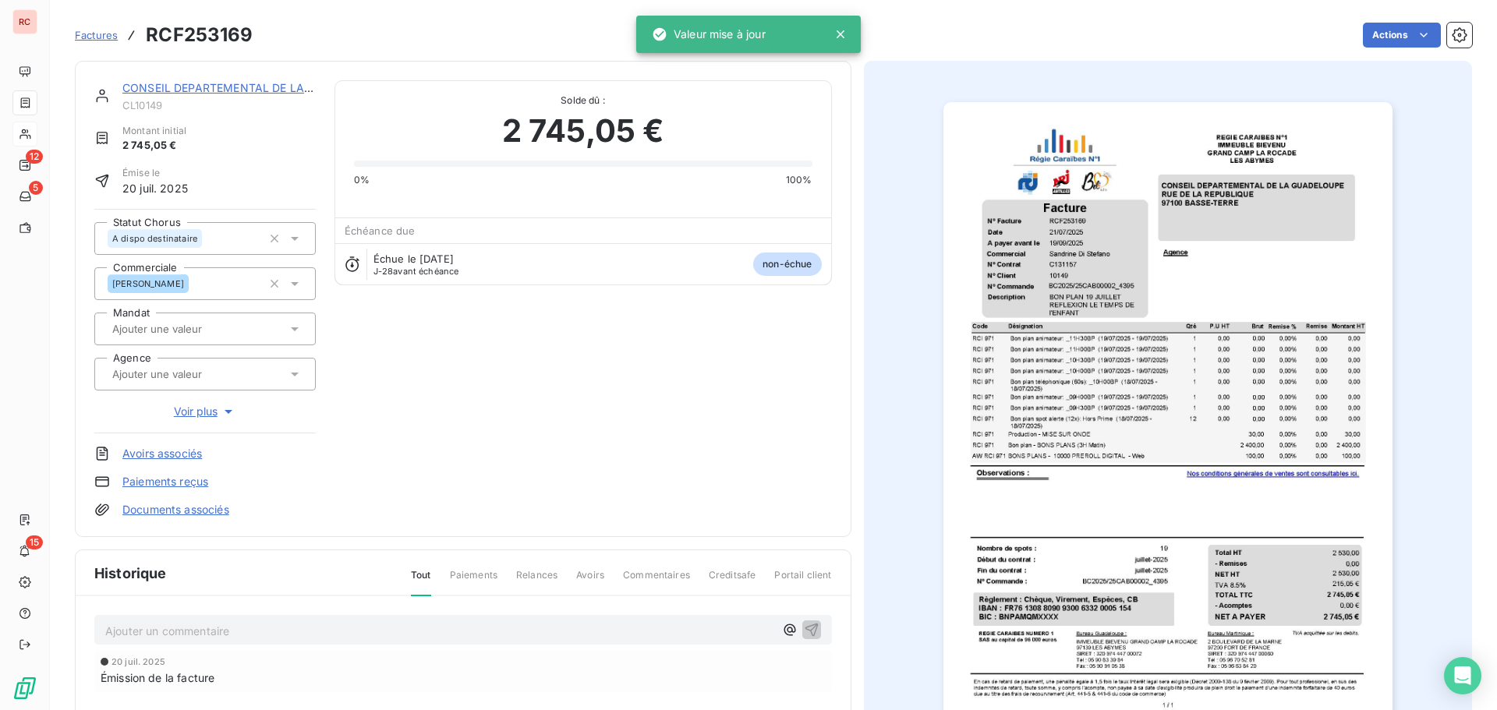
click at [154, 626] on p "Ajouter un commentaire ﻿" at bounding box center [439, 630] width 669 height 19
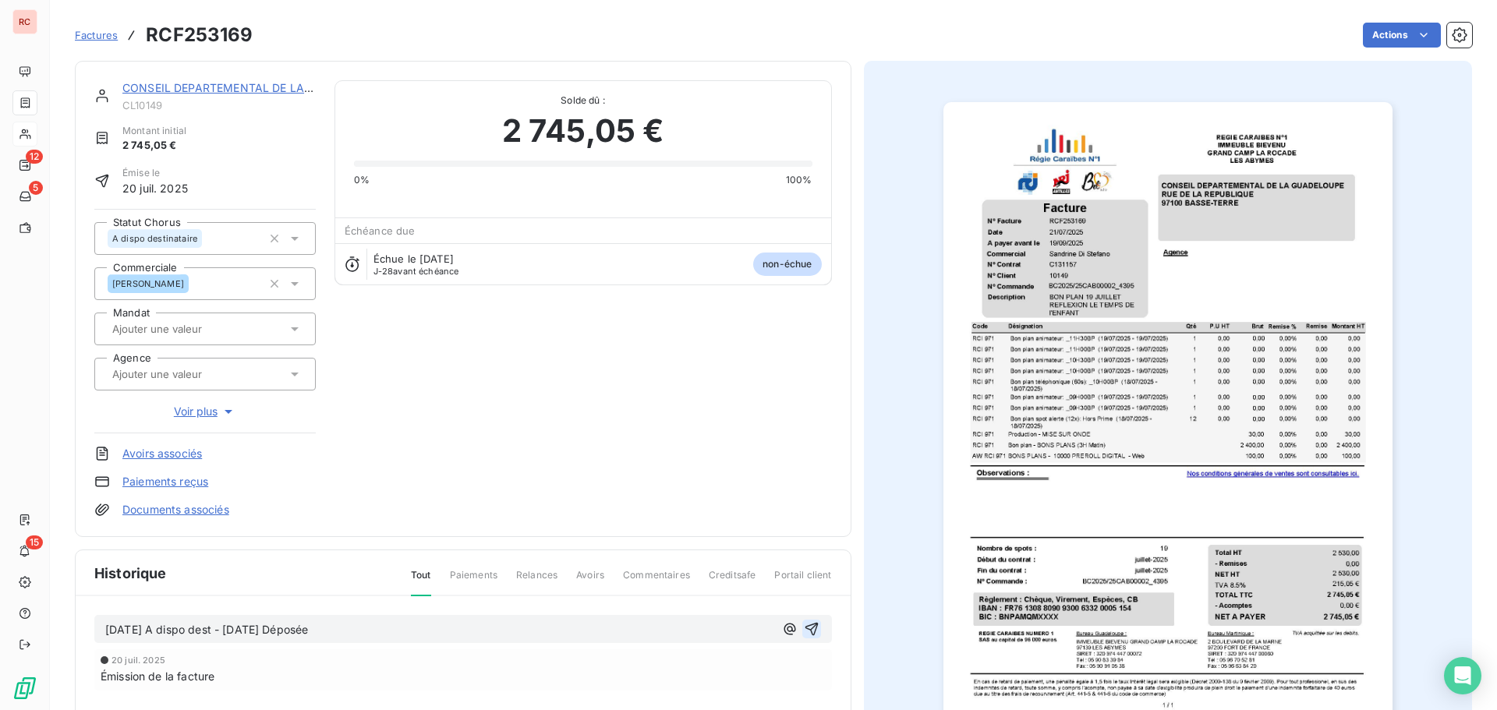
click at [804, 634] on icon "button" at bounding box center [812, 629] width 16 height 16
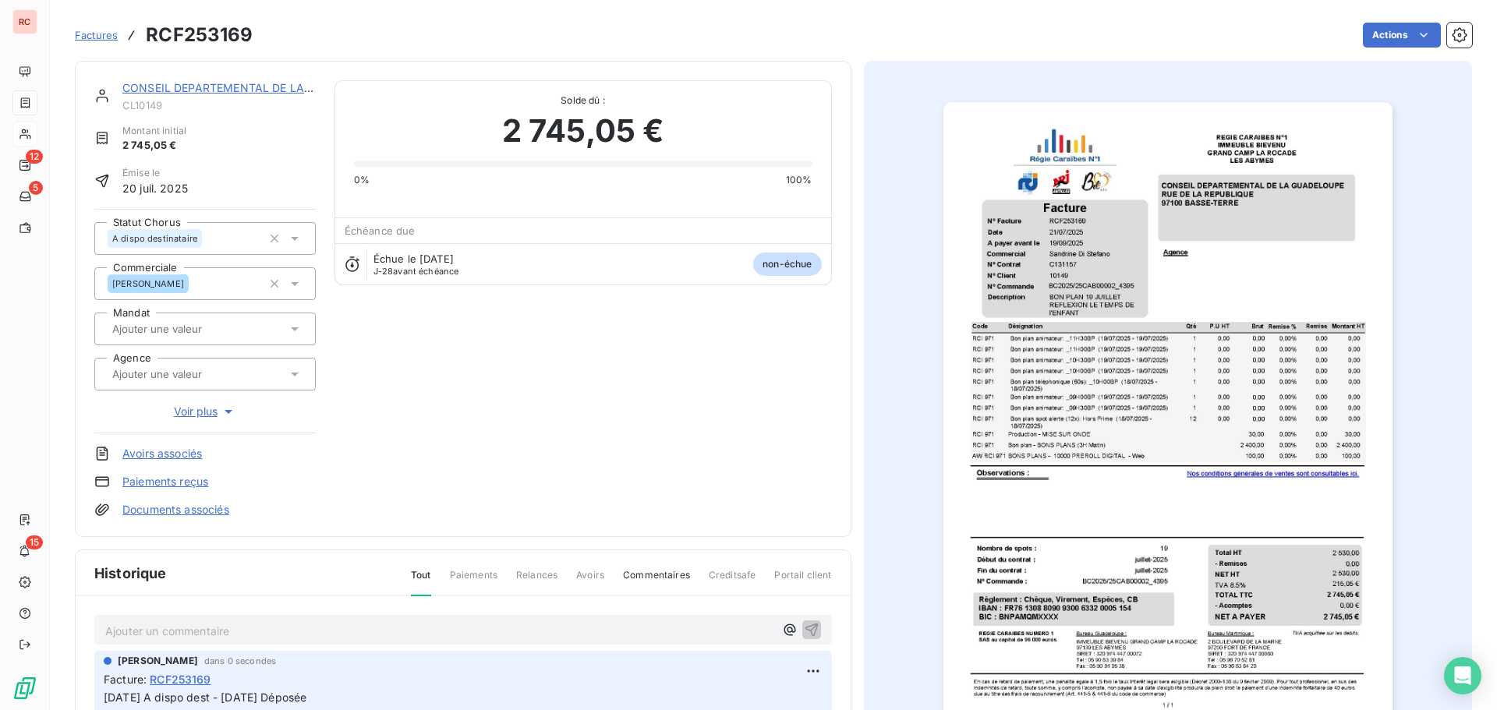
click at [233, 94] on div "CONSEIL DEPARTEMENTAL DE LA [GEOGRAPHIC_DATA]" at bounding box center [218, 88] width 193 height 16
click at [231, 87] on link "CONSEIL DEPARTEMENTAL DE LA [GEOGRAPHIC_DATA]" at bounding box center [271, 87] width 299 height 13
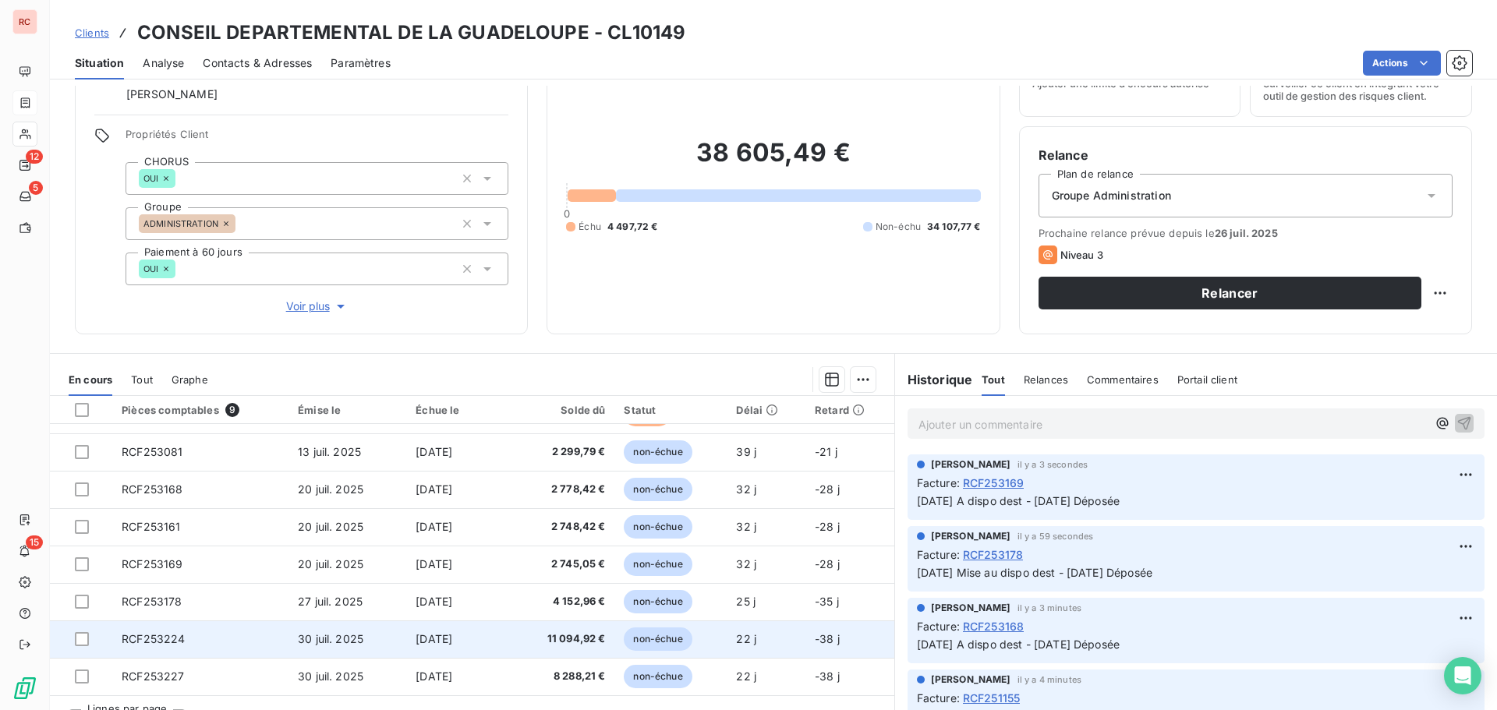
scroll to position [111, 0]
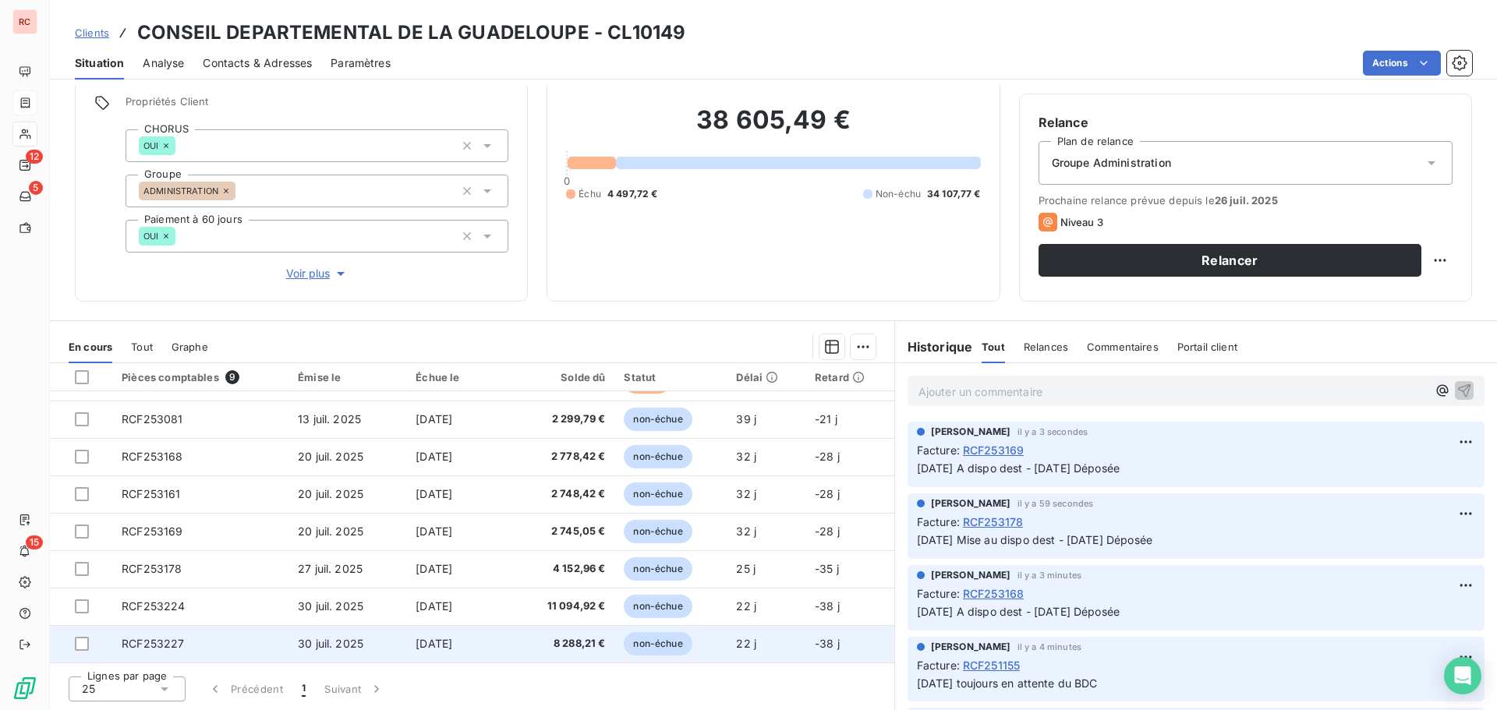
click at [352, 648] on span "30 juil. 2025" at bounding box center [330, 643] width 65 height 13
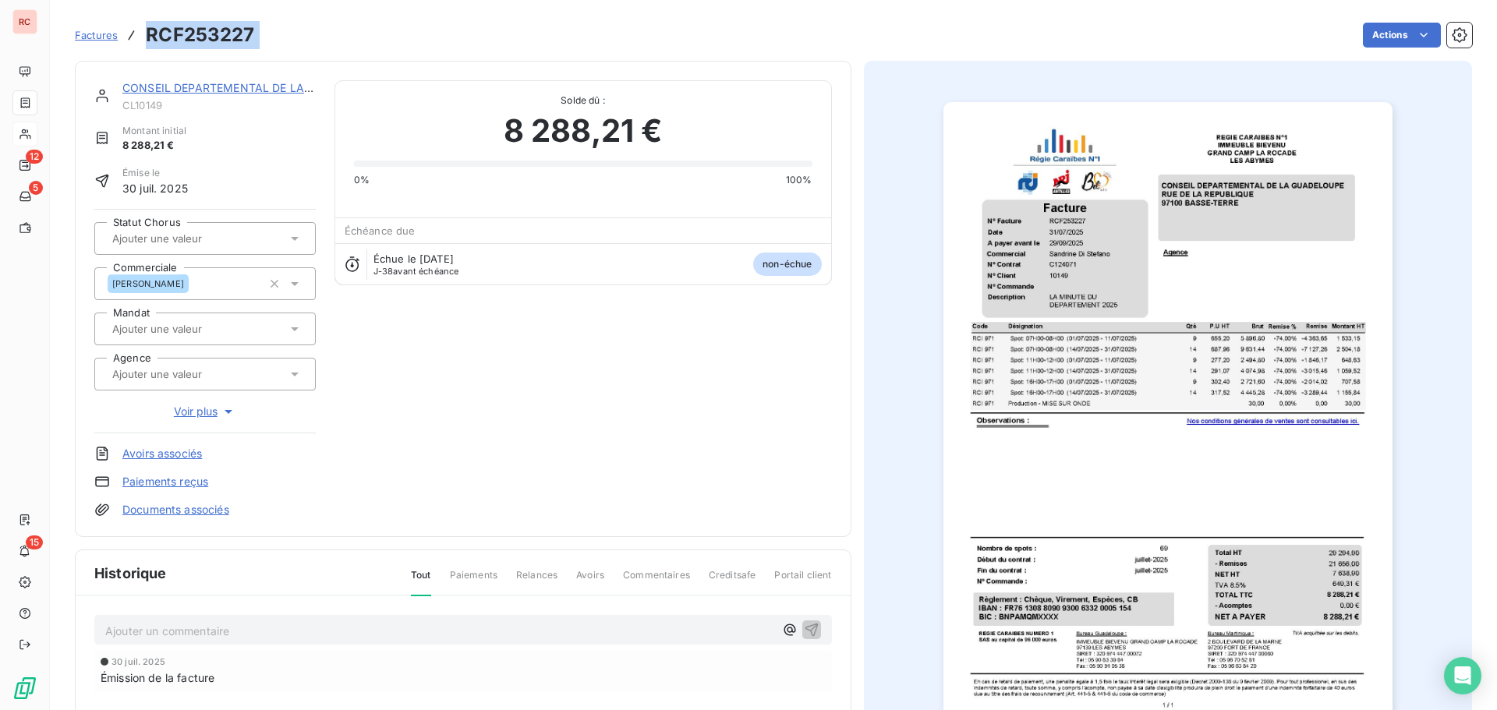
drag, startPoint x: 285, startPoint y: 38, endPoint x: 145, endPoint y: 40, distance: 139.6
click at [145, 40] on div "Factures RCF253227 Actions" at bounding box center [773, 35] width 1397 height 33
copy section "RCF253227 Actions"
click at [169, 628] on p "Ajouter un commentaire ﻿" at bounding box center [439, 630] width 669 height 19
click at [262, 631] on p "[DATE]" at bounding box center [439, 630] width 669 height 18
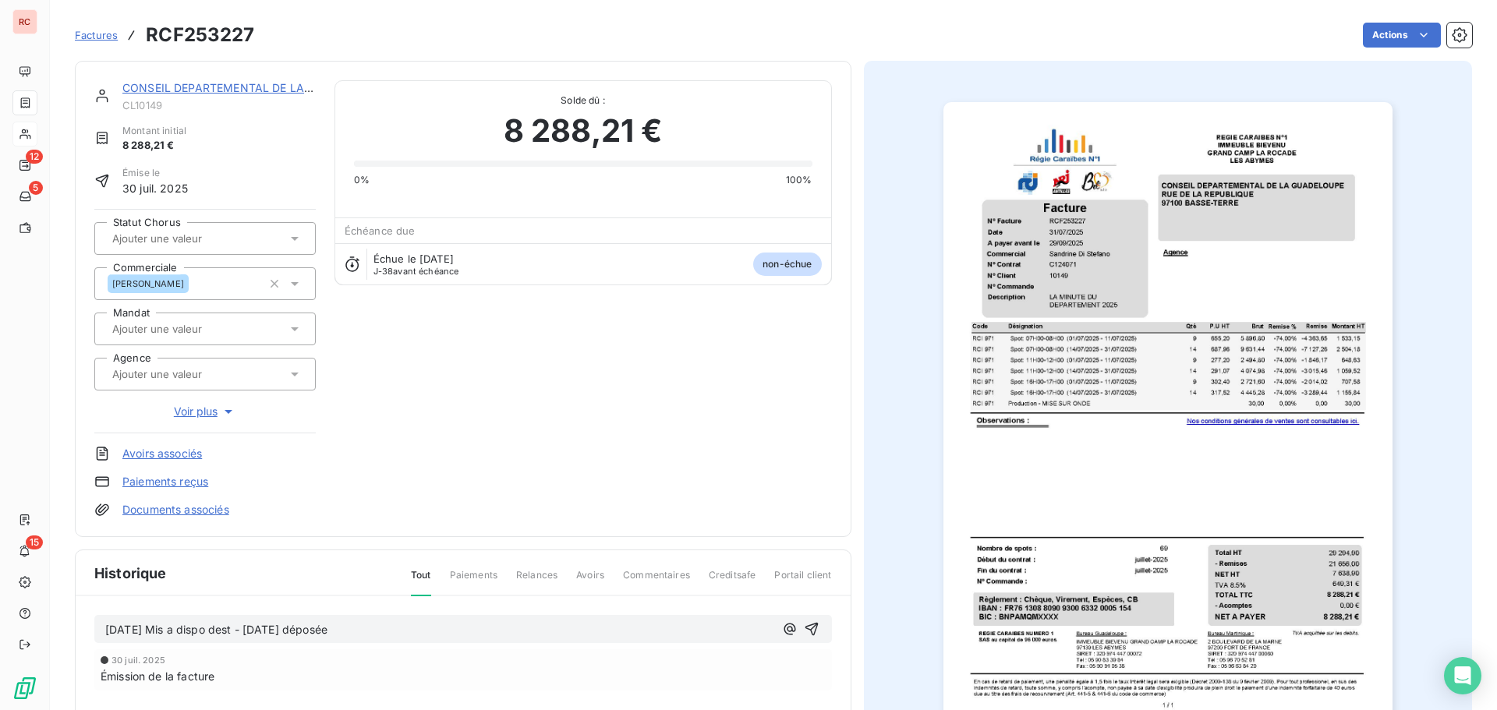
click at [298, 243] on icon at bounding box center [295, 239] width 16 height 16
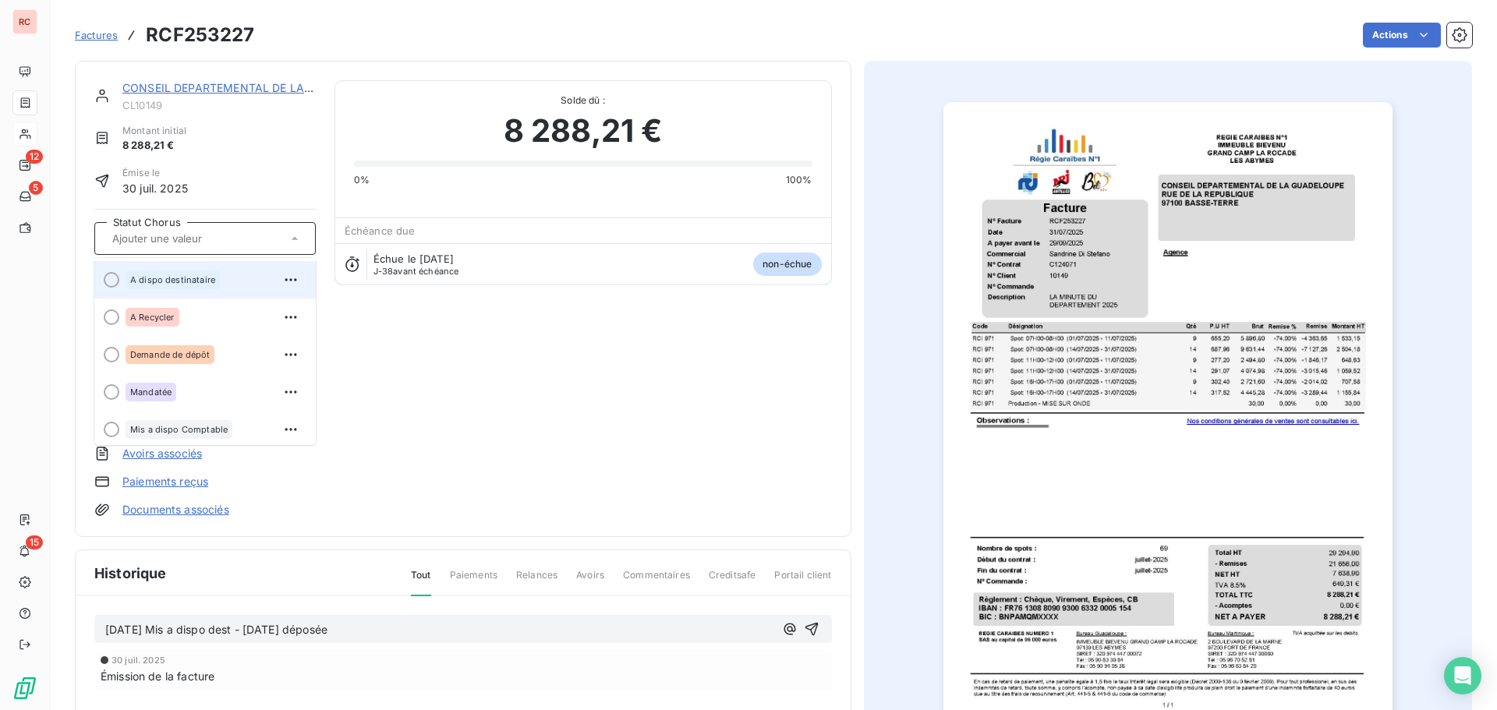
click at [193, 277] on span "A dispo destinataire" at bounding box center [172, 279] width 85 height 9
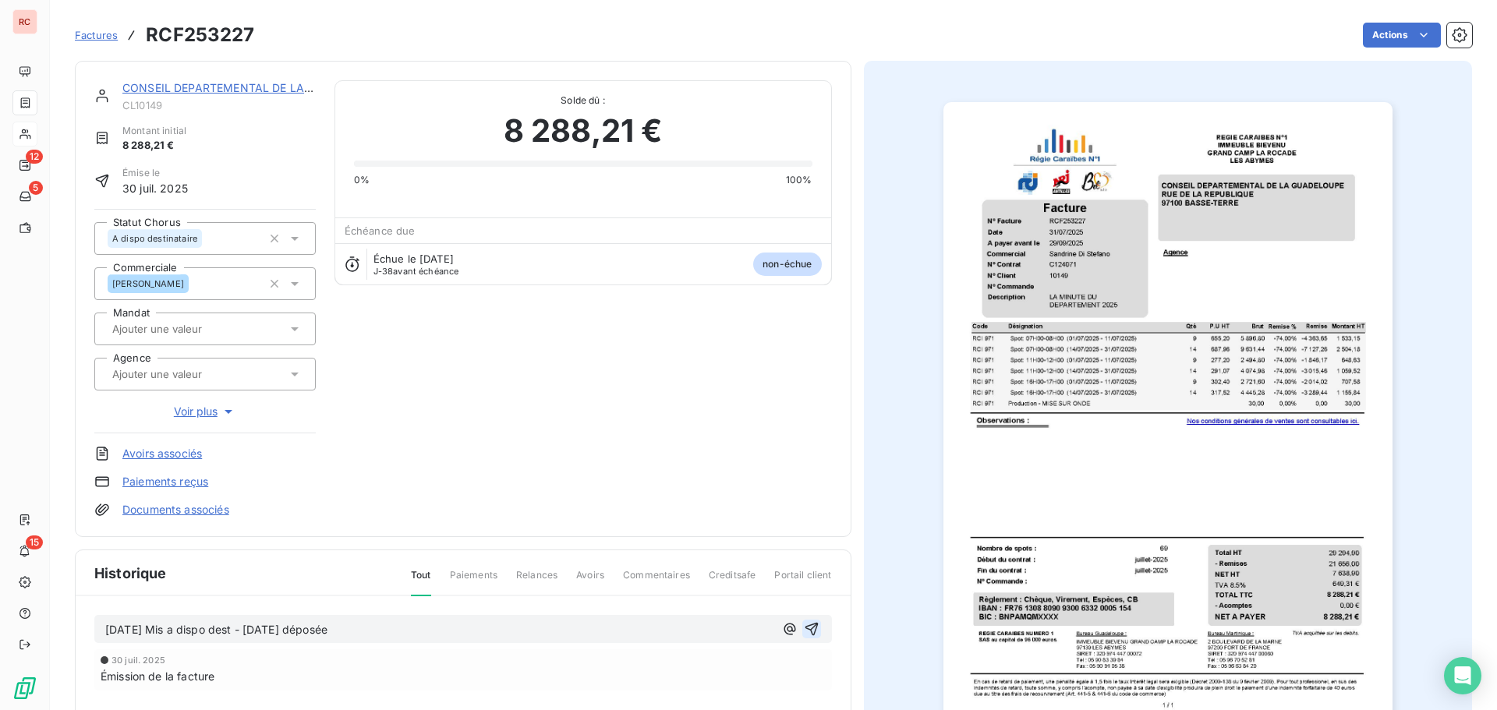
click at [809, 625] on icon "button" at bounding box center [812, 629] width 16 height 16
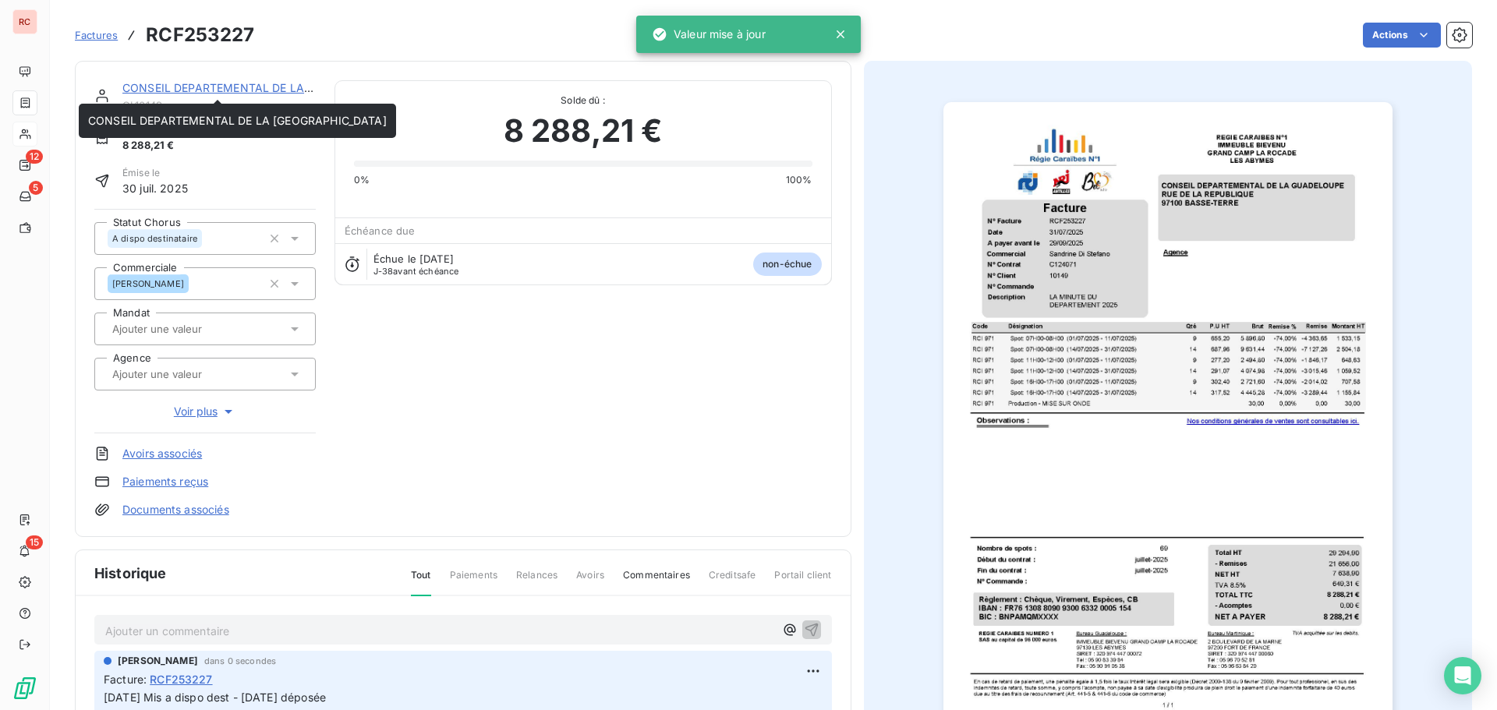
click at [163, 87] on link "CONSEIL DEPARTEMENTAL DE LA [GEOGRAPHIC_DATA]" at bounding box center [271, 87] width 299 height 13
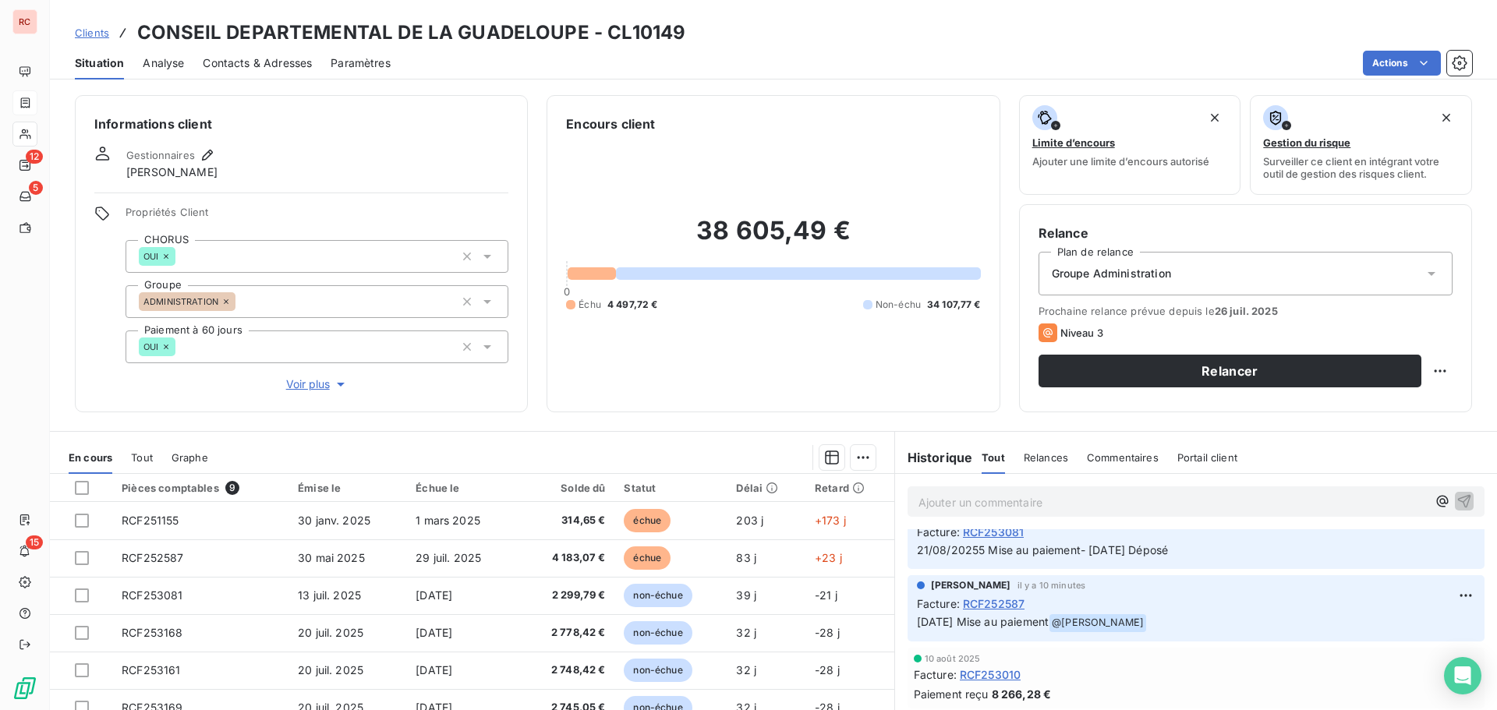
scroll to position [390, 0]
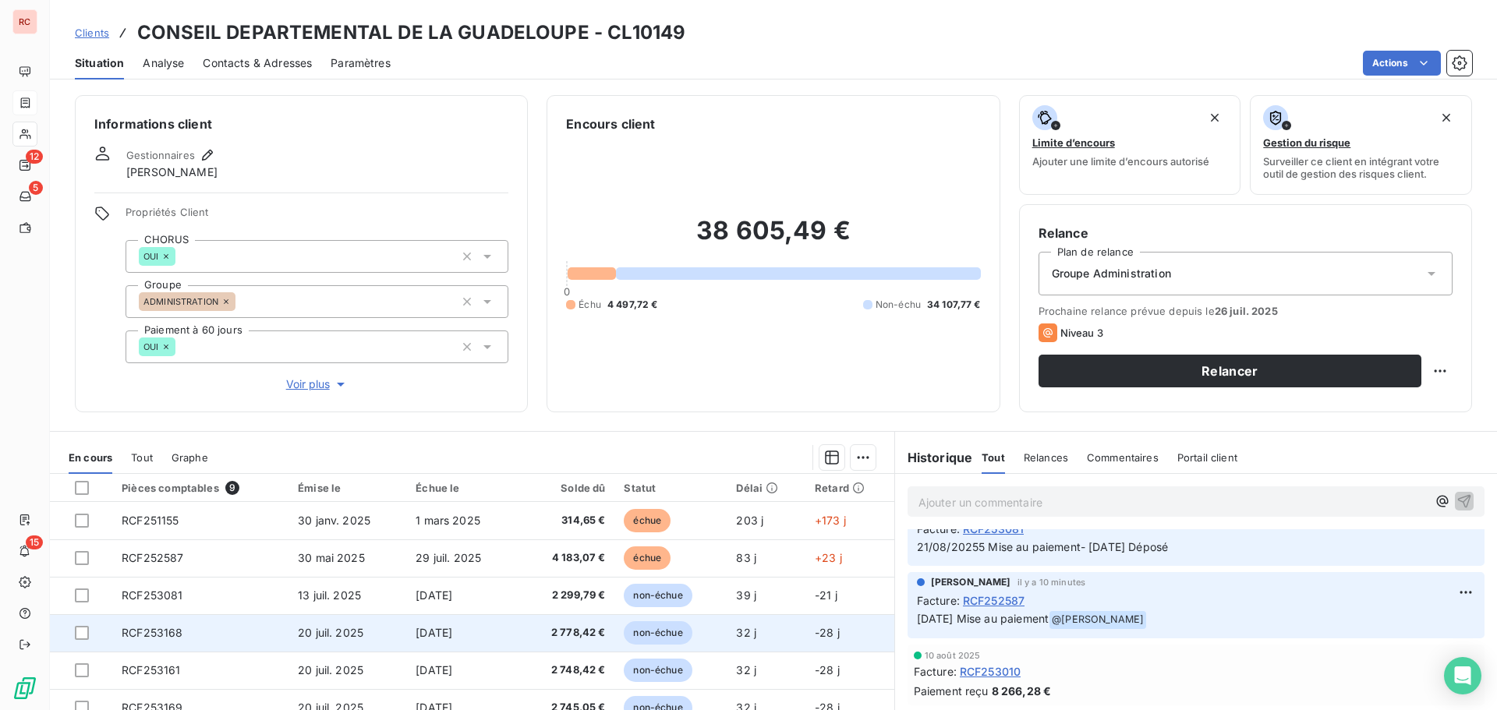
click at [157, 639] on span "RCF253168" at bounding box center [152, 632] width 61 height 13
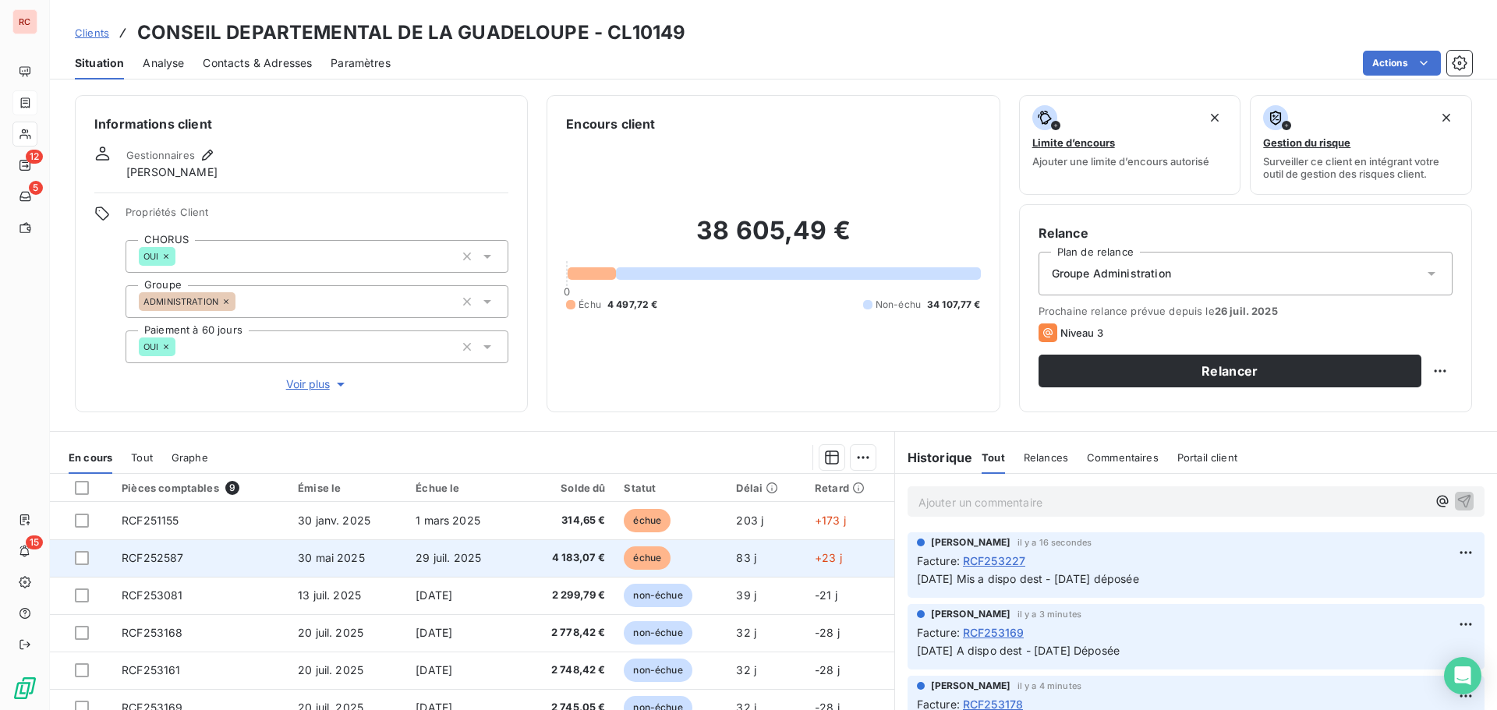
scroll to position [65, 0]
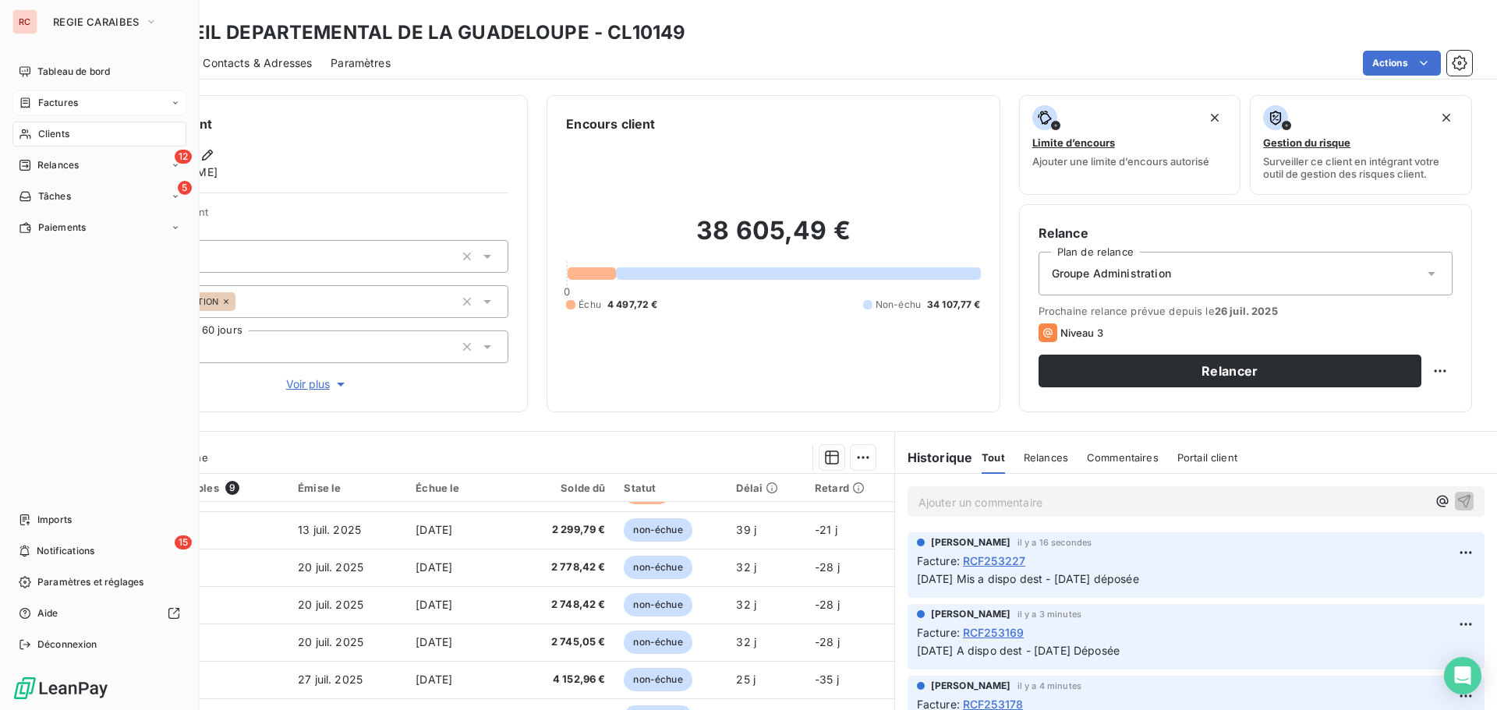
click at [59, 107] on span "Factures" at bounding box center [58, 103] width 40 height 14
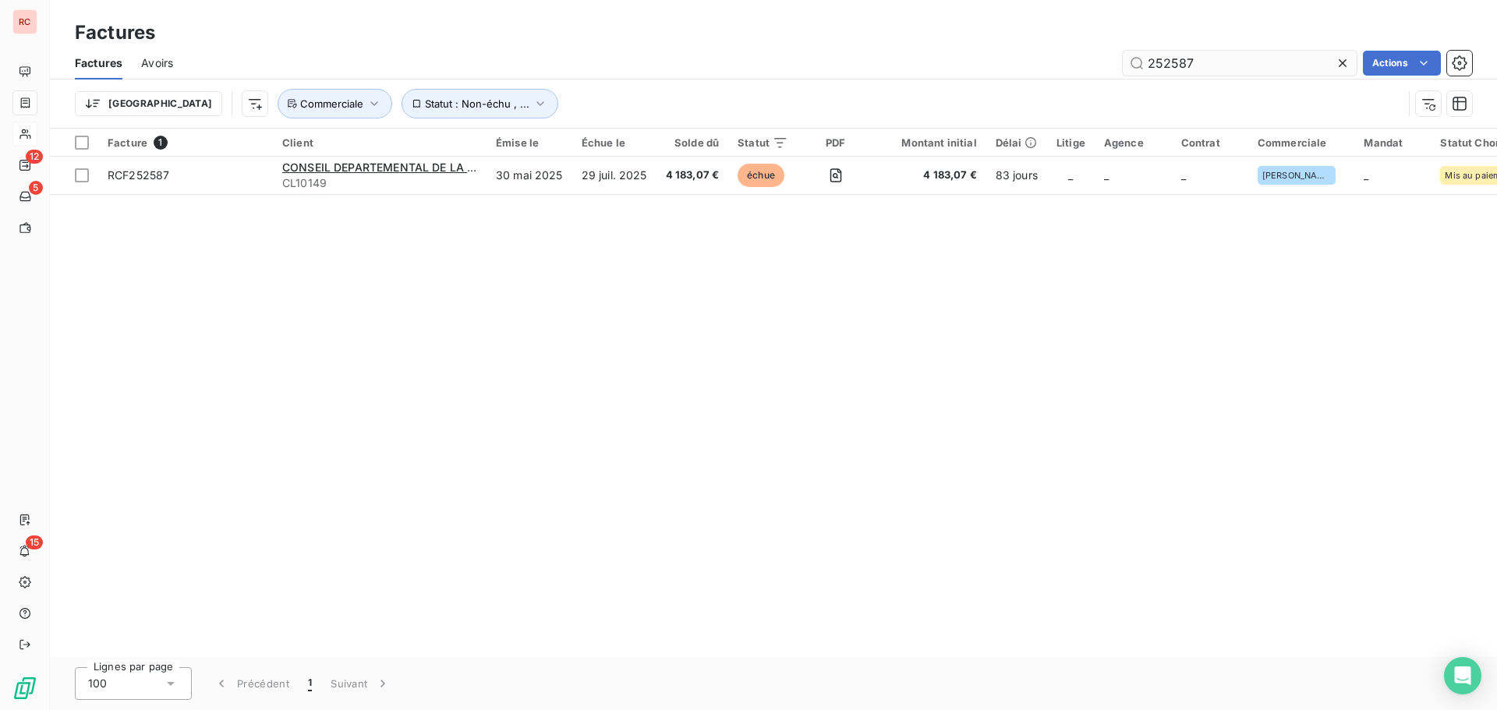
drag, startPoint x: 1216, startPoint y: 65, endPoint x: 1176, endPoint y: 64, distance: 39.8
click at [1176, 64] on input "252587" at bounding box center [1240, 63] width 234 height 25
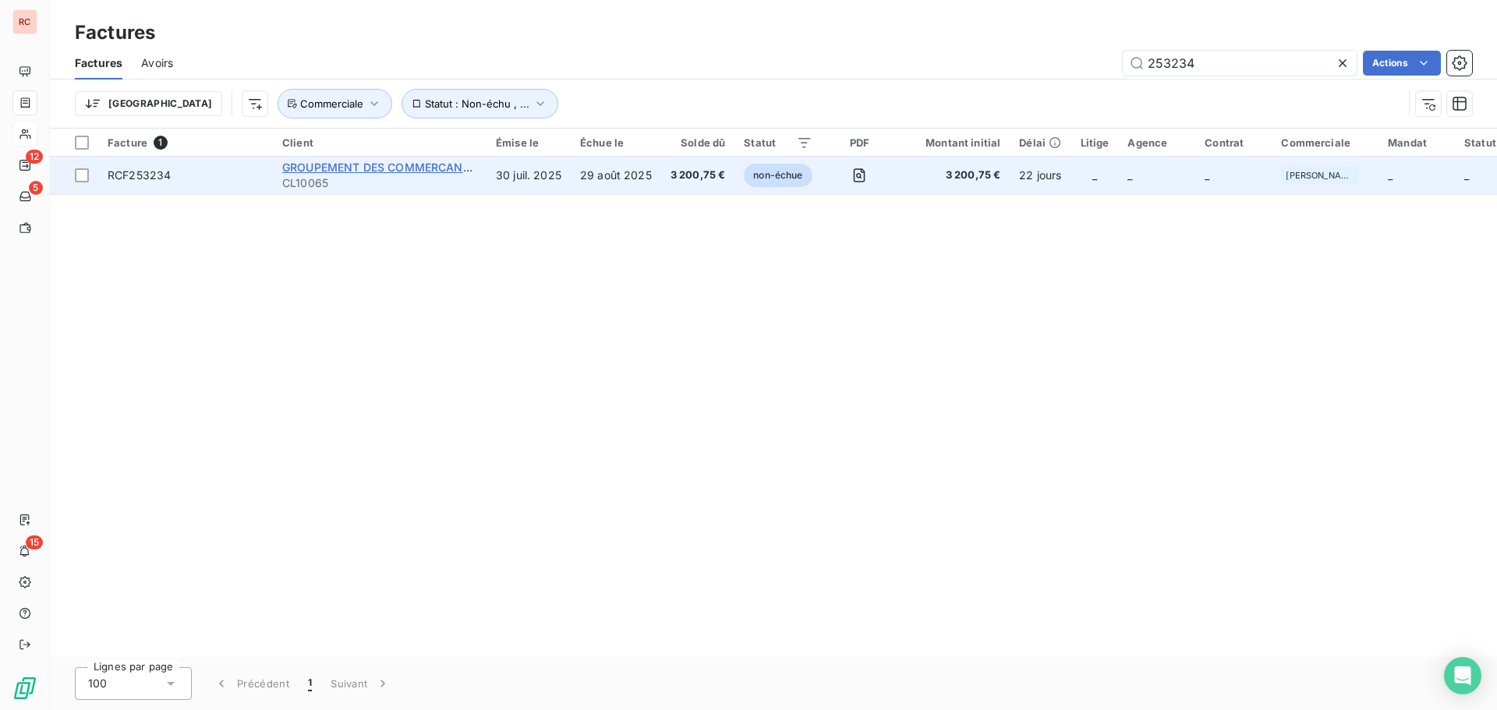
type input "253234"
click at [329, 166] on span "GROUPEMENT DES COMMERCANTS DU CENTRE COMMERCIAL REGIONAL DE PLACE D'A" at bounding box center [520, 167] width 476 height 13
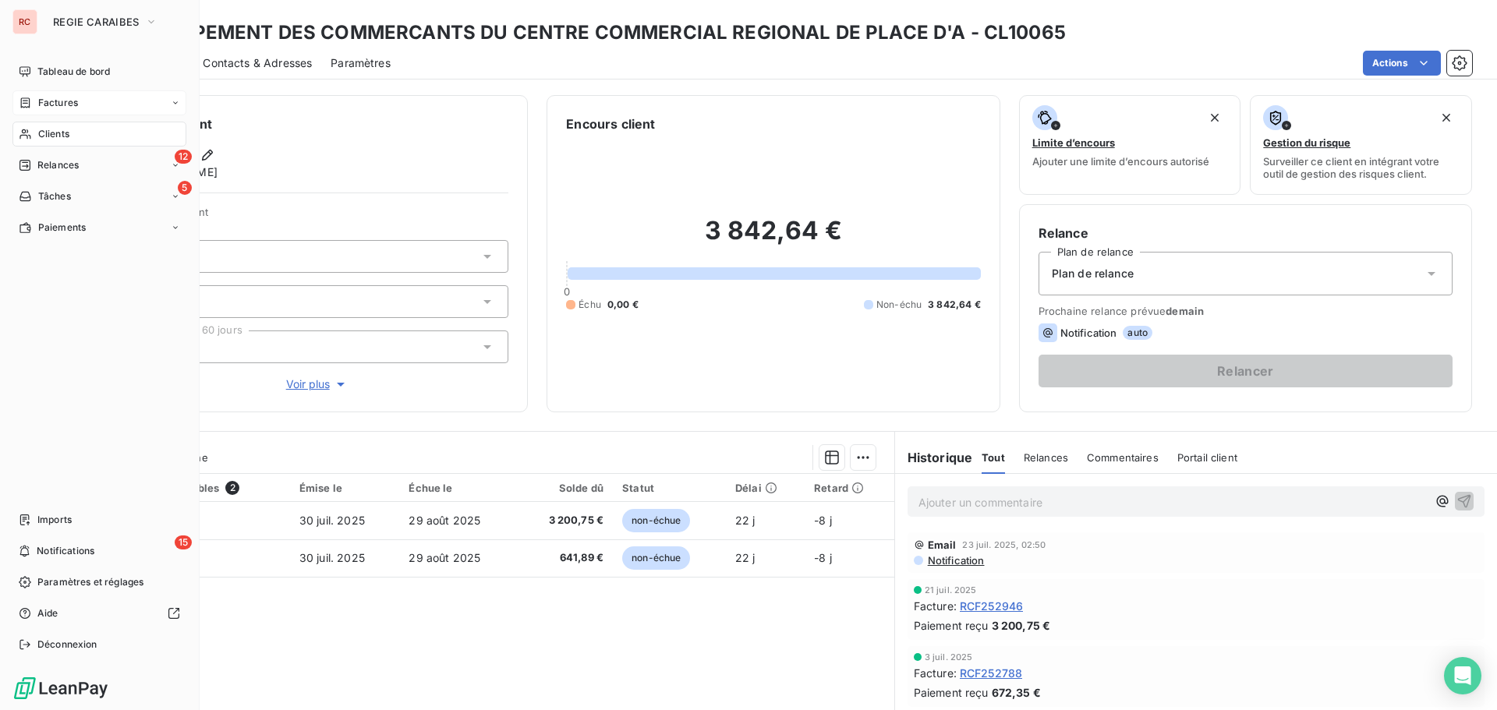
click at [80, 108] on div "Factures" at bounding box center [99, 102] width 174 height 25
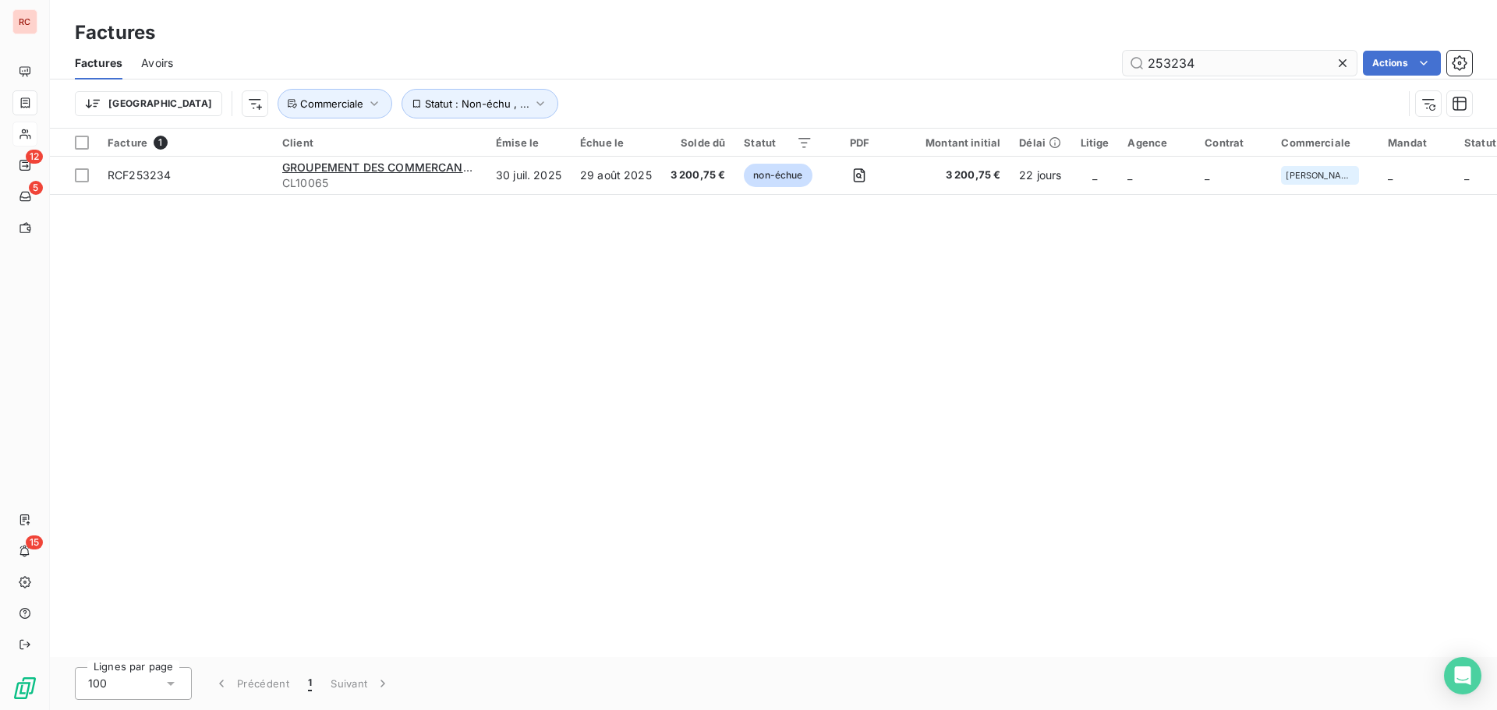
click at [1187, 62] on input "253234" at bounding box center [1240, 63] width 234 height 25
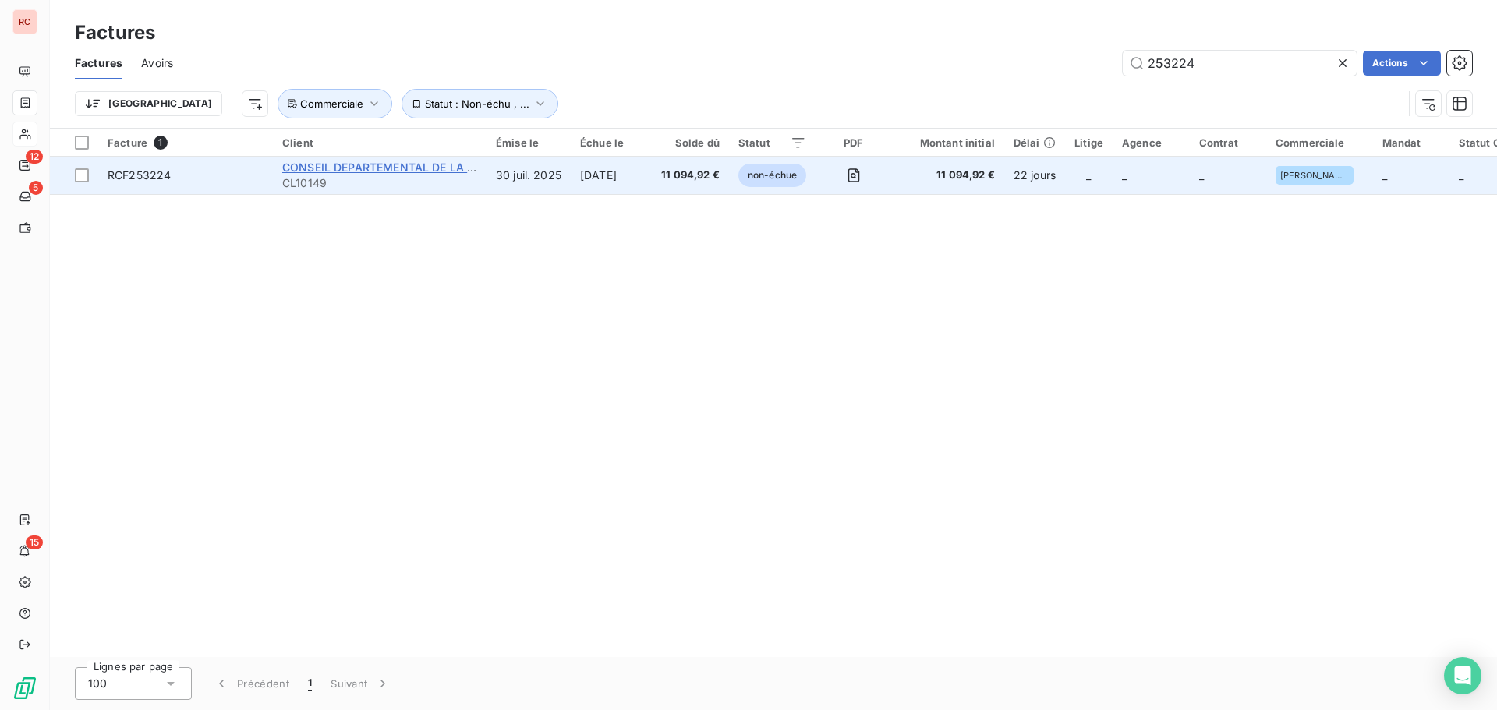
type input "253224"
click at [416, 169] on span "CONSEIL DEPARTEMENTAL DE LA [GEOGRAPHIC_DATA]" at bounding box center [431, 167] width 298 height 13
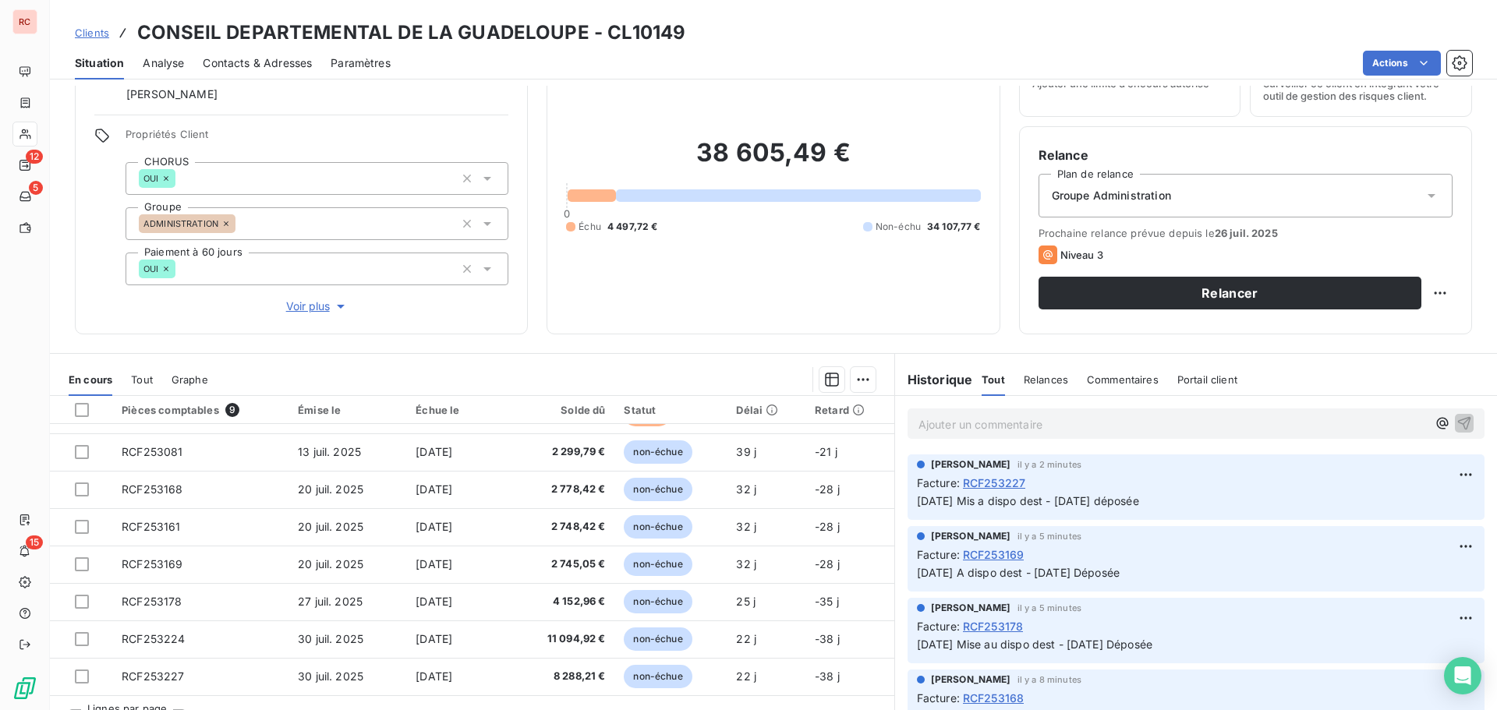
scroll to position [111, 0]
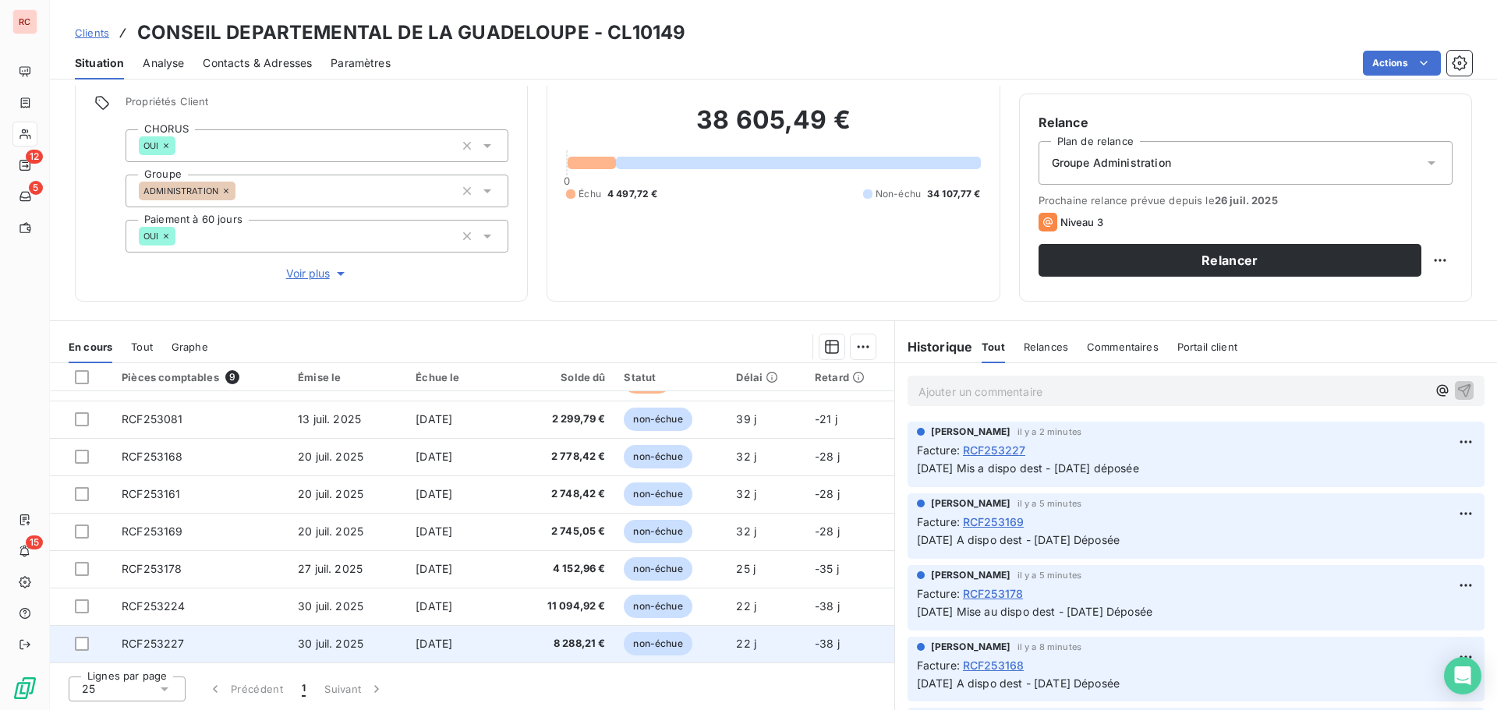
click at [176, 644] on span "RCF253227" at bounding box center [153, 643] width 62 height 13
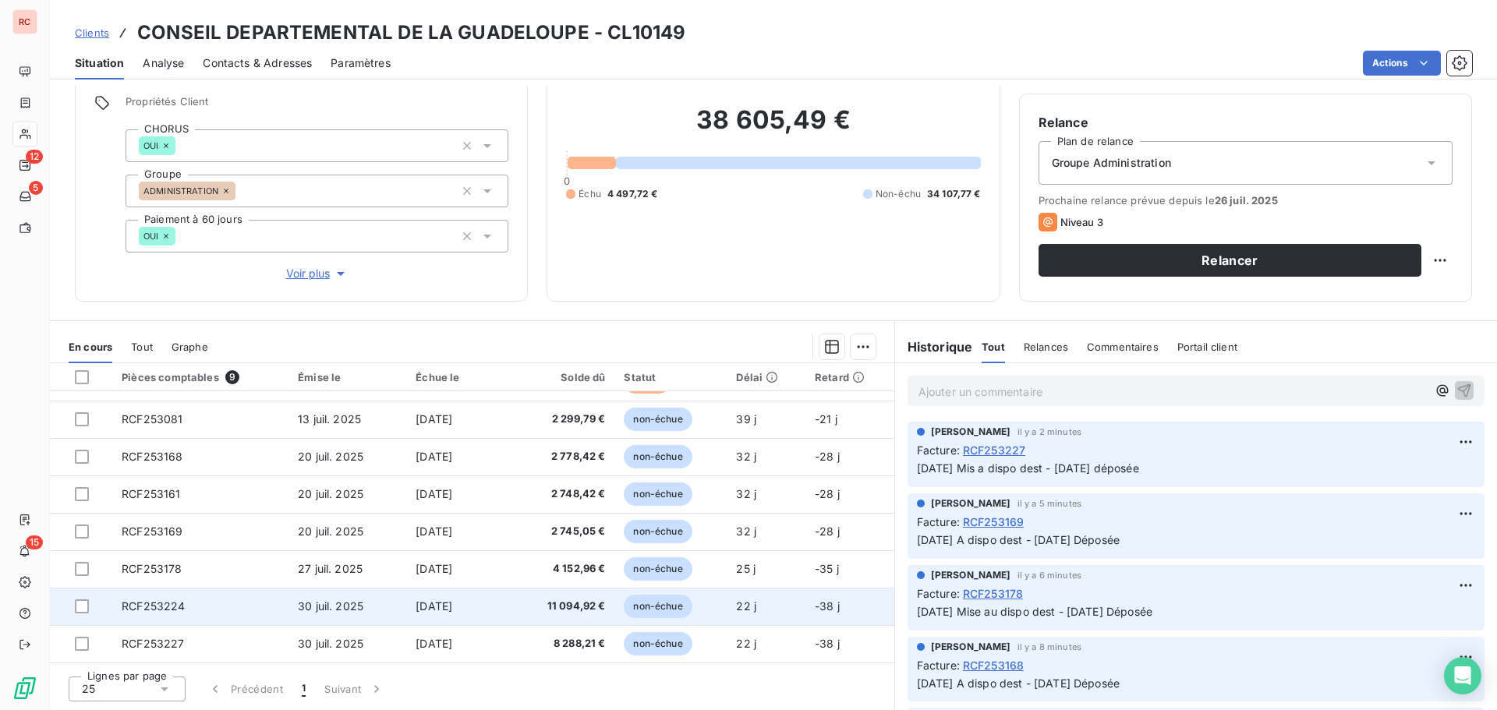
click at [228, 603] on td "RCF253224" at bounding box center [200, 606] width 176 height 37
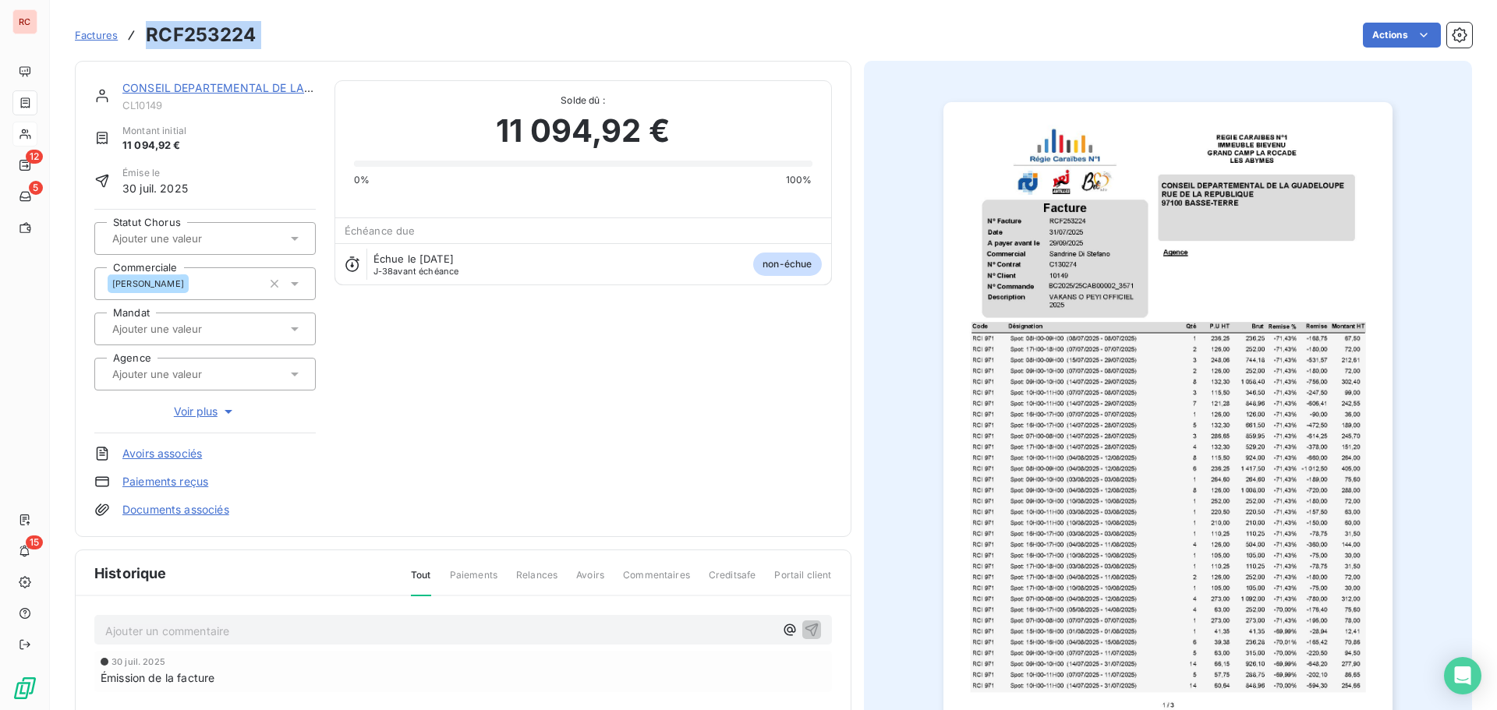
drag, startPoint x: 265, startPoint y: 37, endPoint x: 143, endPoint y: 32, distance: 122.5
click at [143, 32] on div "Factures RCF253224 Actions" at bounding box center [773, 35] width 1397 height 33
copy section "RCF253224 Actions"
click at [299, 240] on icon at bounding box center [295, 239] width 16 height 16
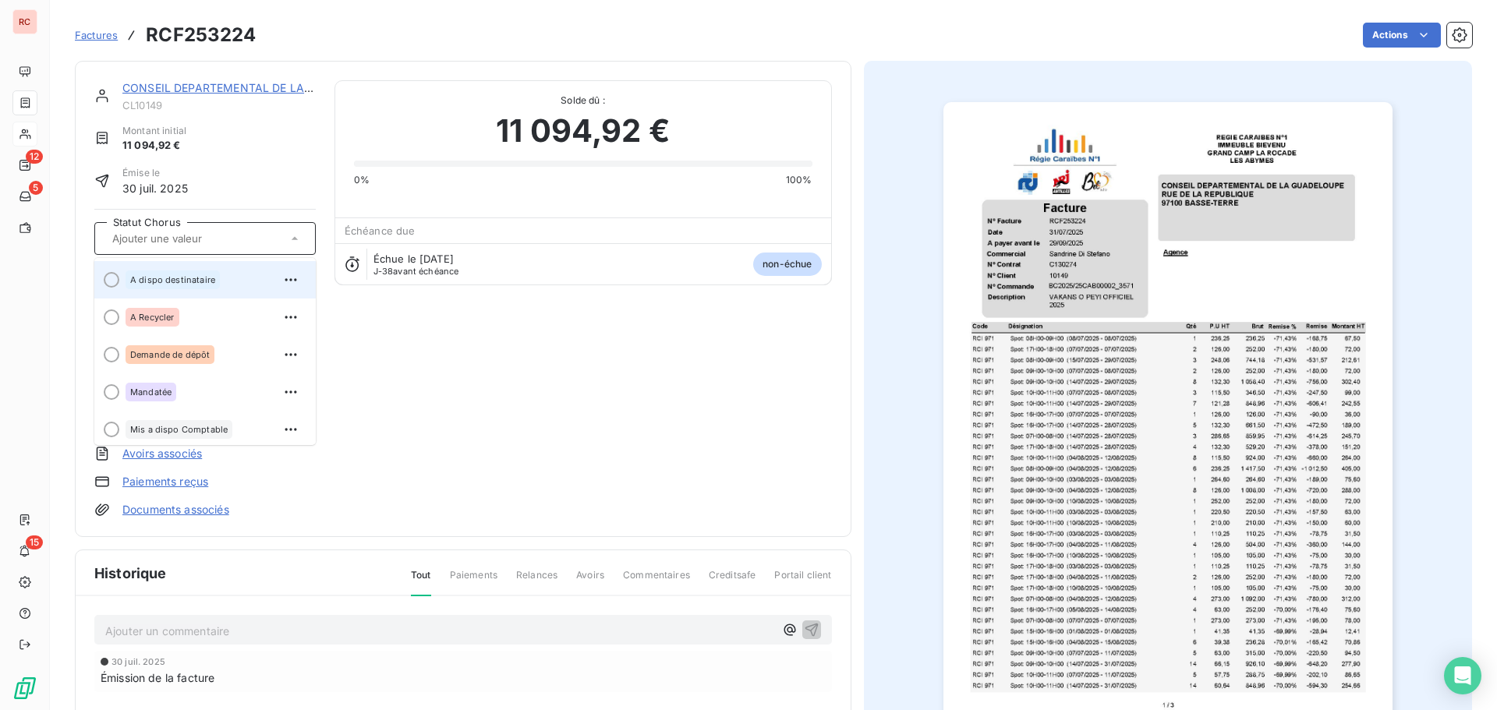
click at [165, 275] on span "A dispo destinataire" at bounding box center [172, 279] width 85 height 9
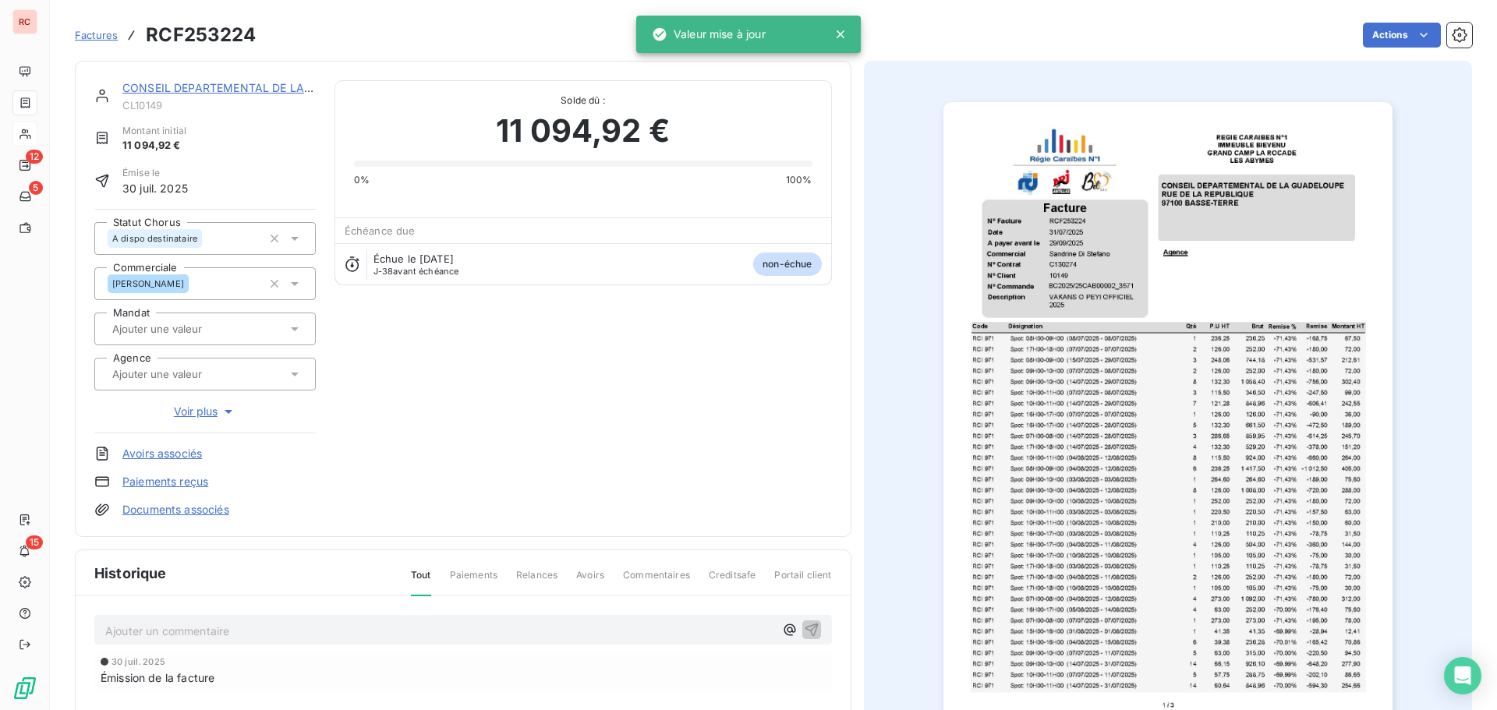
click at [136, 625] on p "Ajouter un commentaire ﻿" at bounding box center [439, 630] width 669 height 19
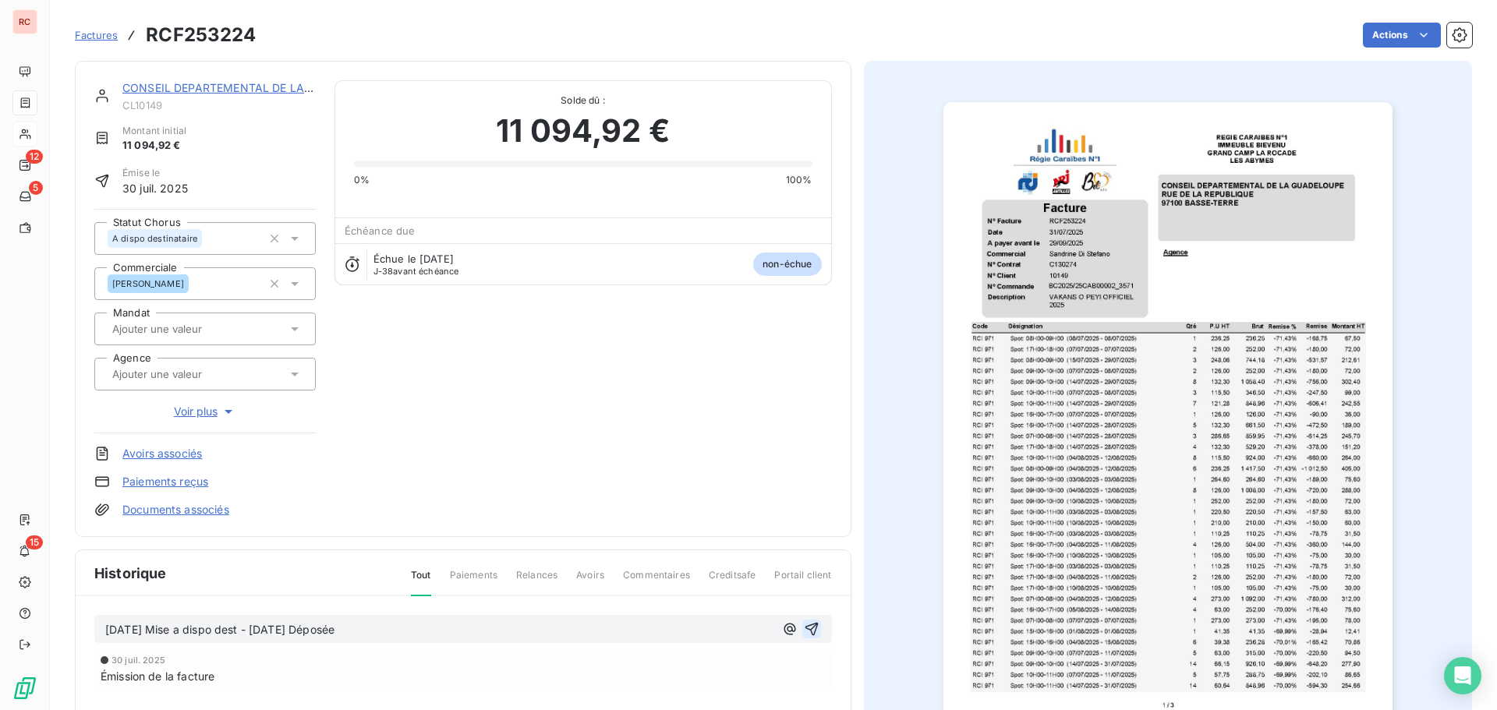
click at [807, 625] on icon "button" at bounding box center [812, 629] width 16 height 16
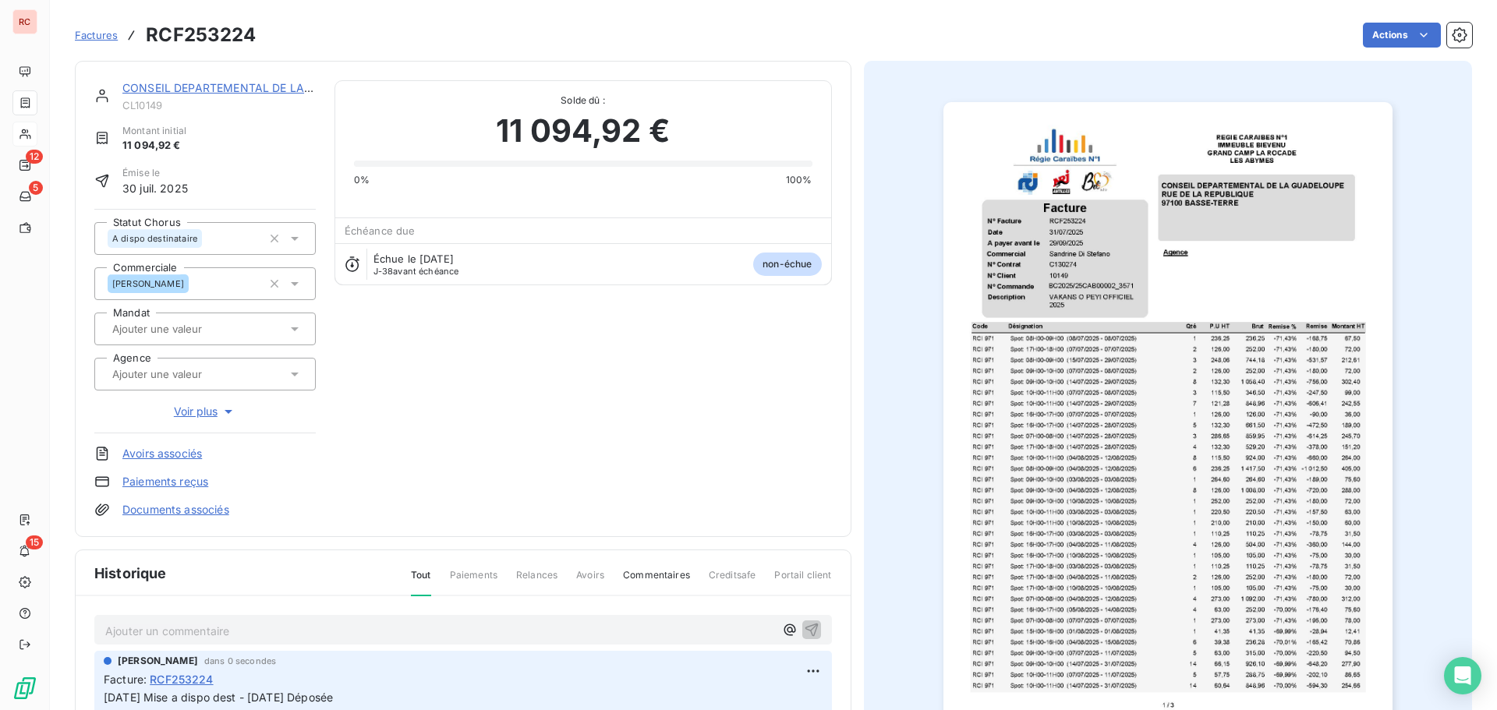
click at [215, 84] on link "CONSEIL DEPARTEMENTAL DE LA [GEOGRAPHIC_DATA]" at bounding box center [271, 87] width 299 height 13
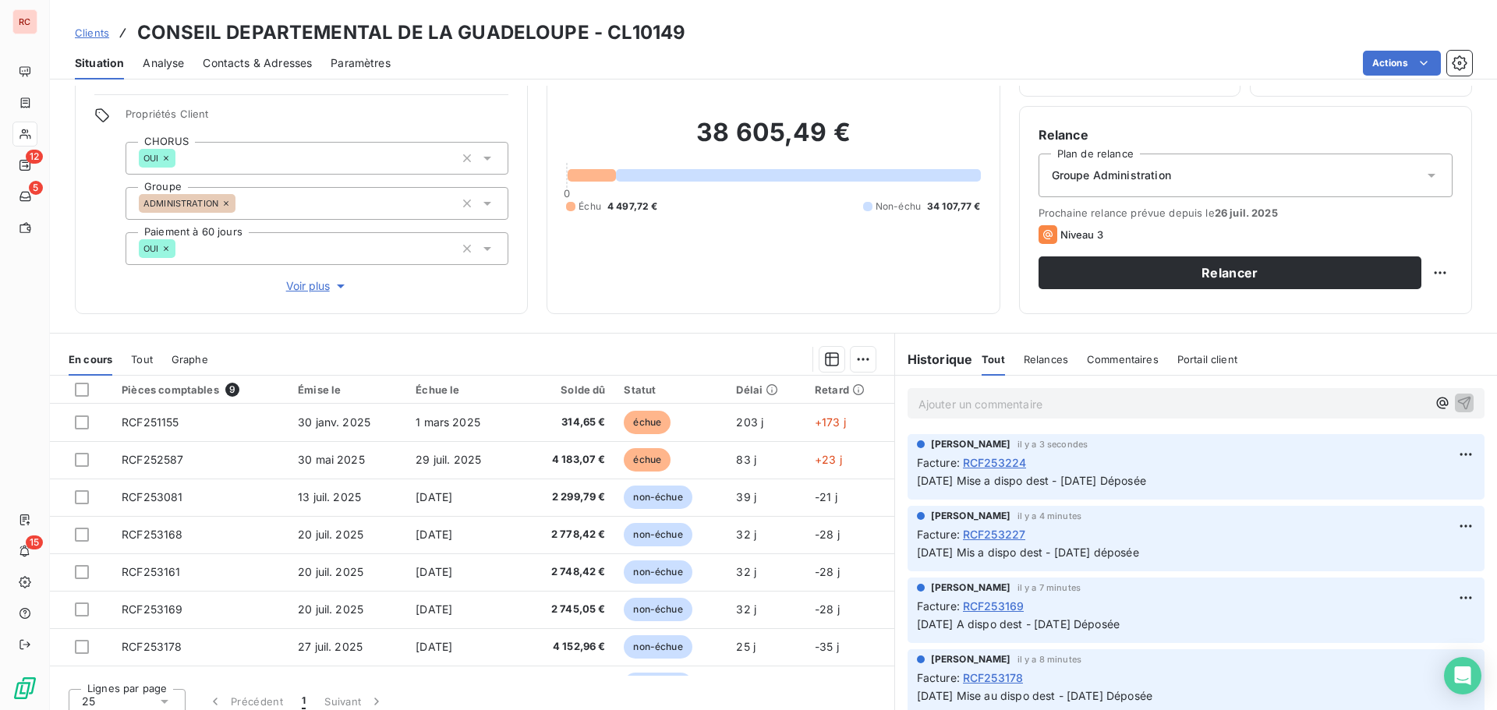
scroll to position [111, 0]
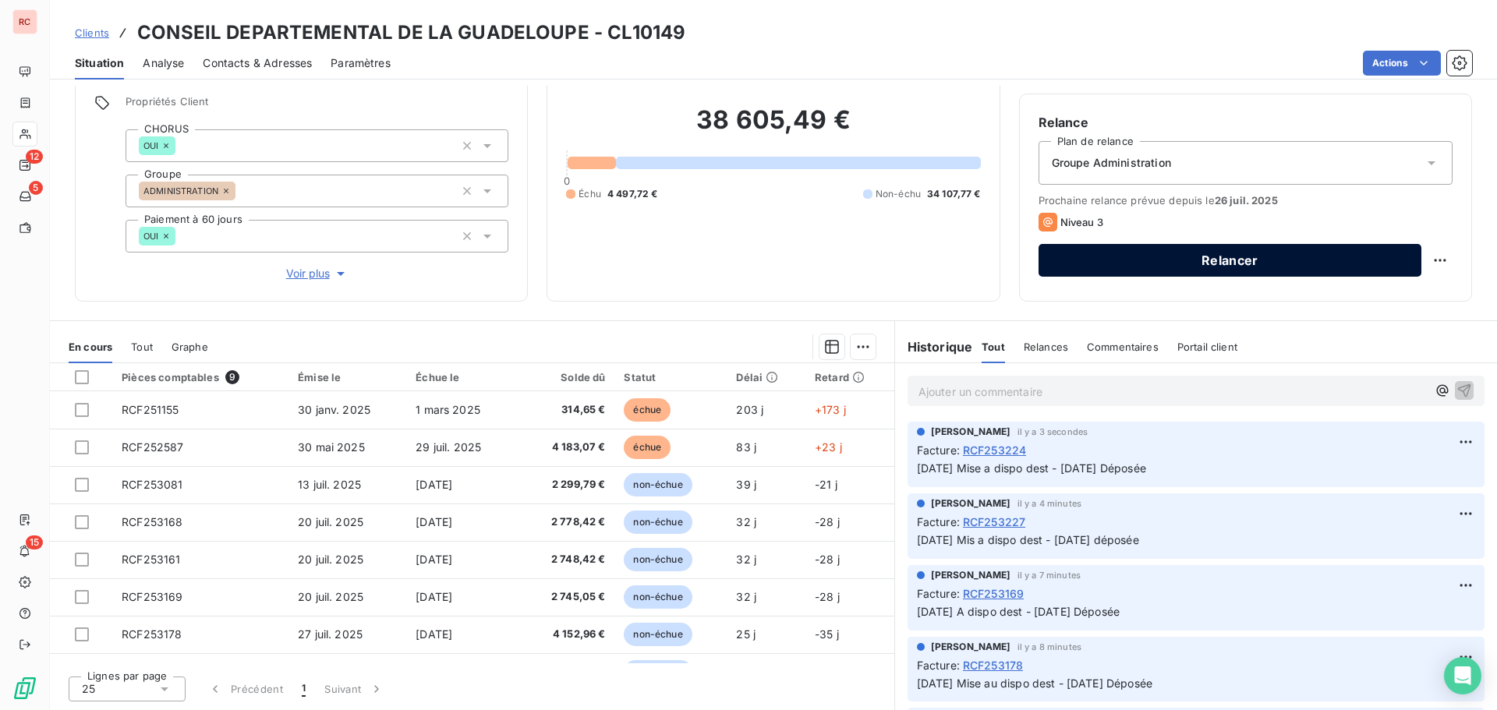
click at [1311, 260] on button "Relancer" at bounding box center [1230, 260] width 383 height 33
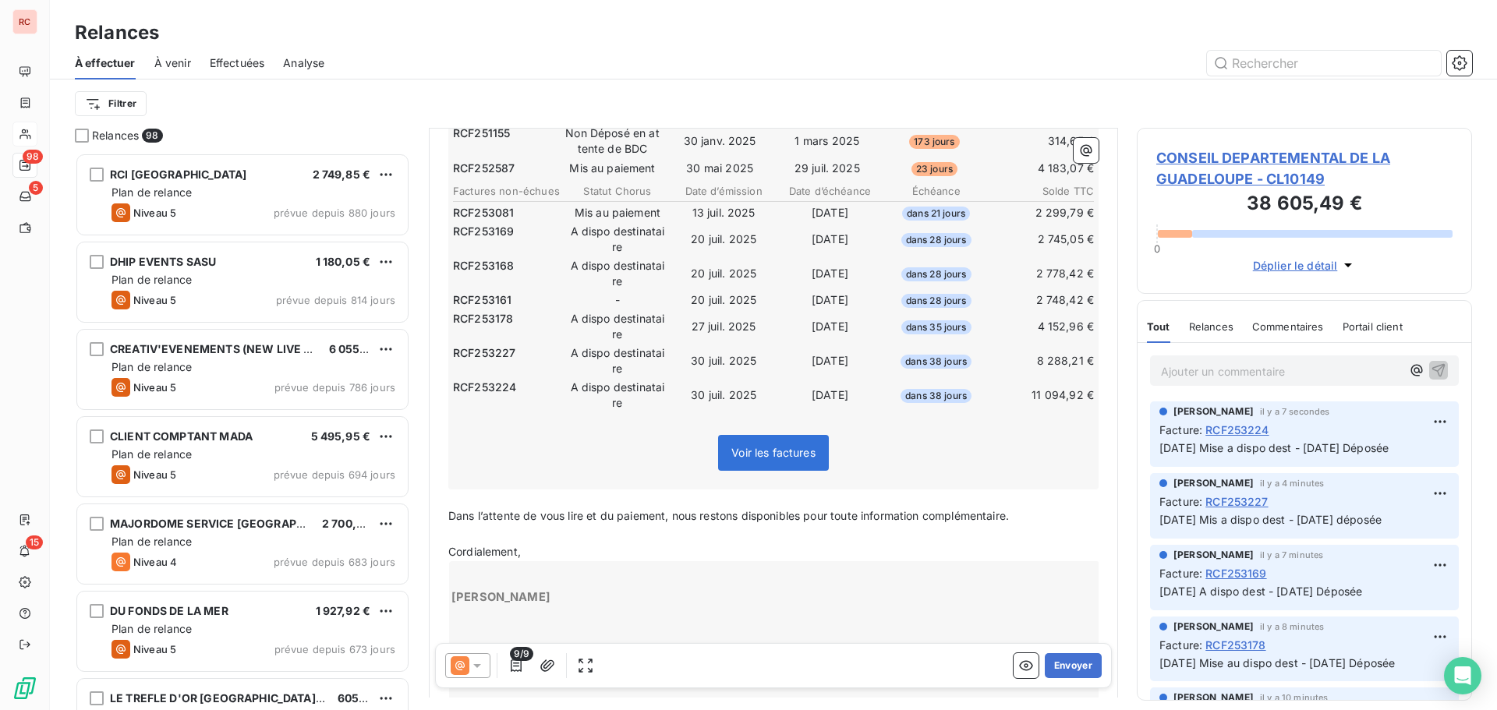
scroll to position [547, 0]
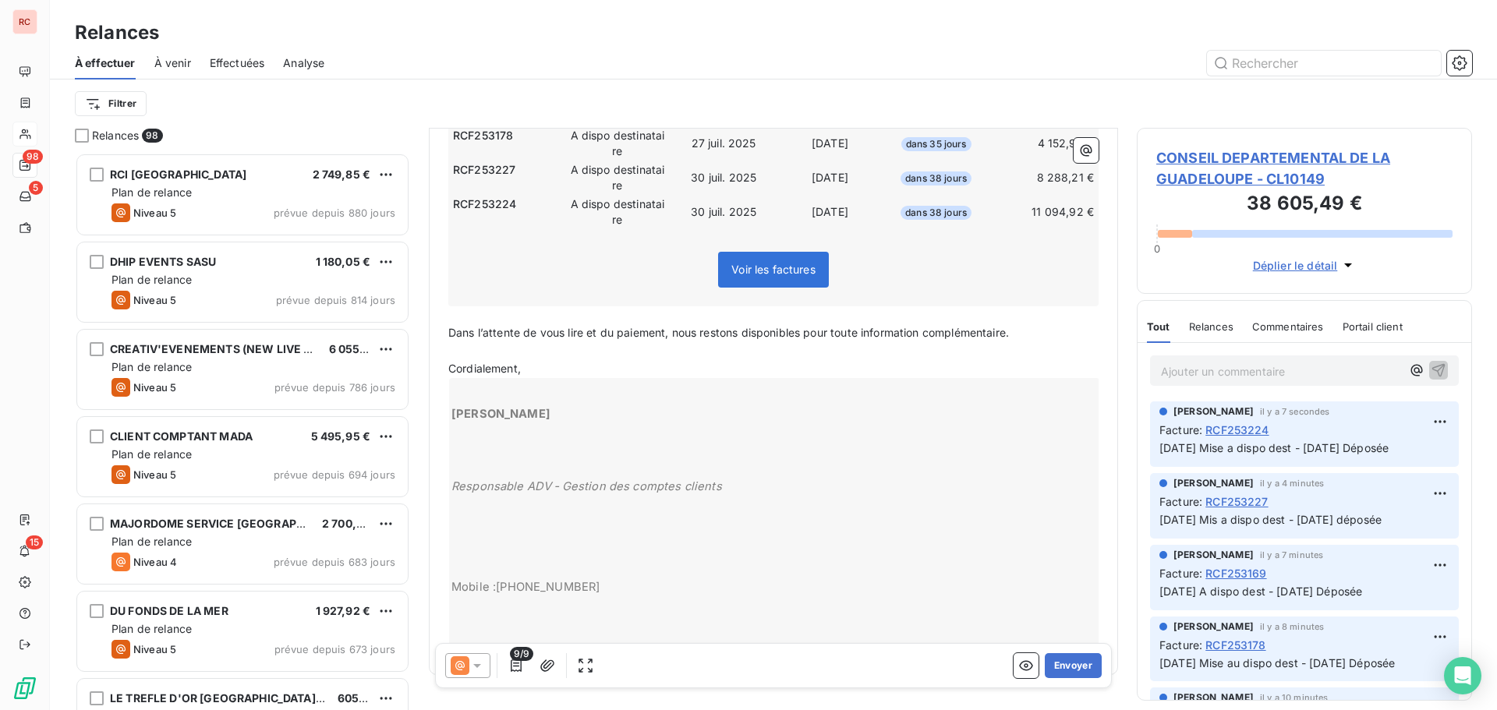
click at [479, 668] on icon at bounding box center [477, 666] width 16 height 16
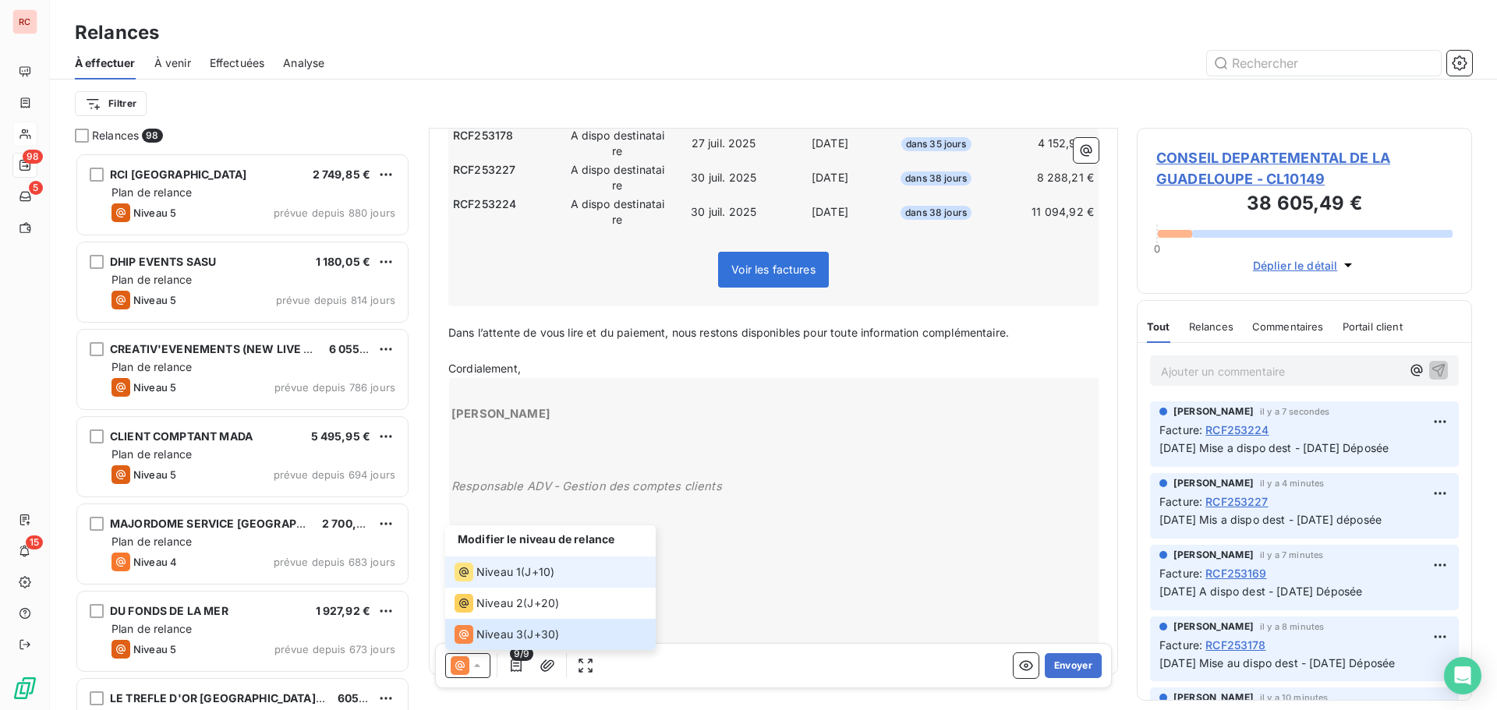
click at [483, 564] on span "Niveau 1" at bounding box center [498, 572] width 44 height 16
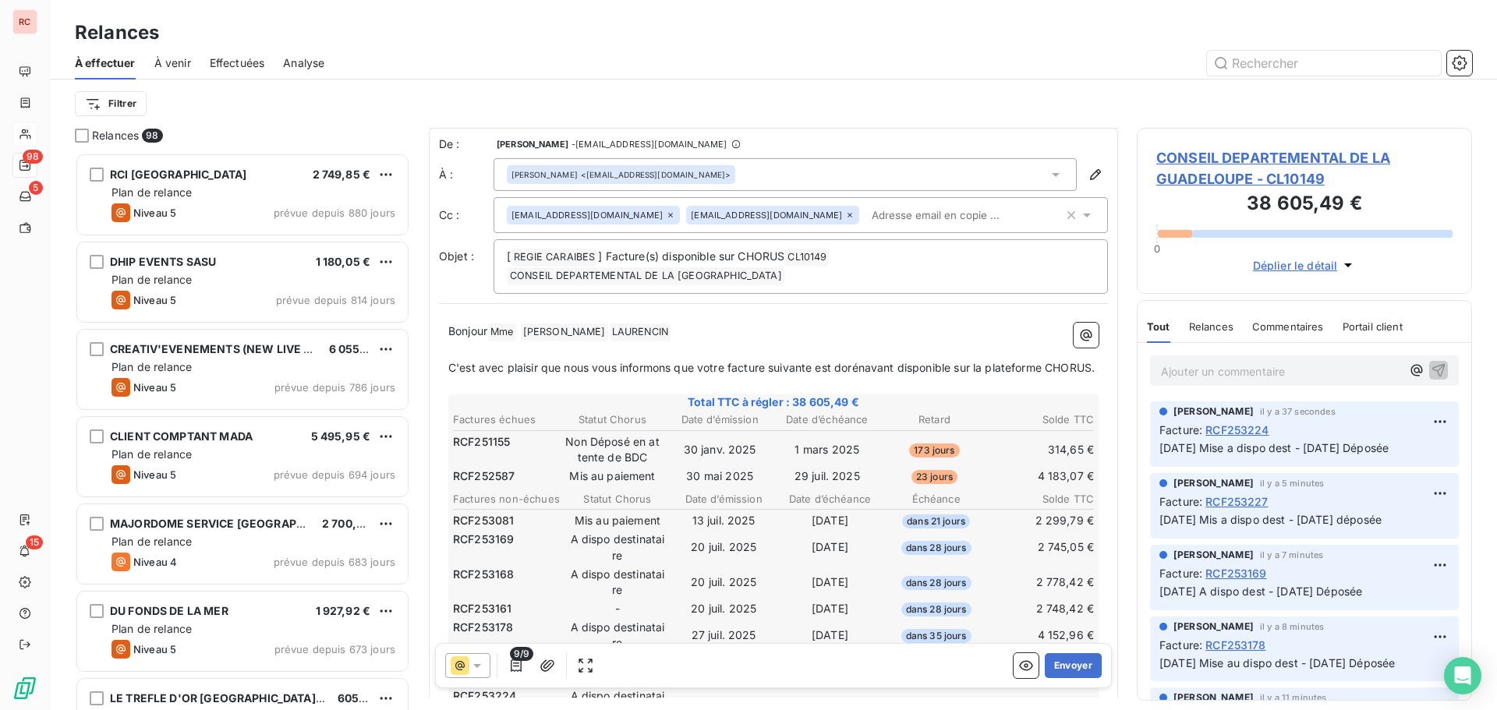
scroll to position [1, 0]
drag, startPoint x: 727, startPoint y: 347, endPoint x: 712, endPoint y: 347, distance: 14.8
click at [712, 363] on span "C'est avec plaisir que nous vous informons que votre facture suivante est dorén…" at bounding box center [771, 369] width 646 height 13
click at [760, 363] on span "C'est avec plaisir que nous vous informons que vos facture suivante est dorénav…" at bounding box center [767, 369] width 638 height 13
click at [816, 363] on span "C'est avec plaisir que nous vous informons que vos factures suivante est doréna…" at bounding box center [769, 369] width 643 height 13
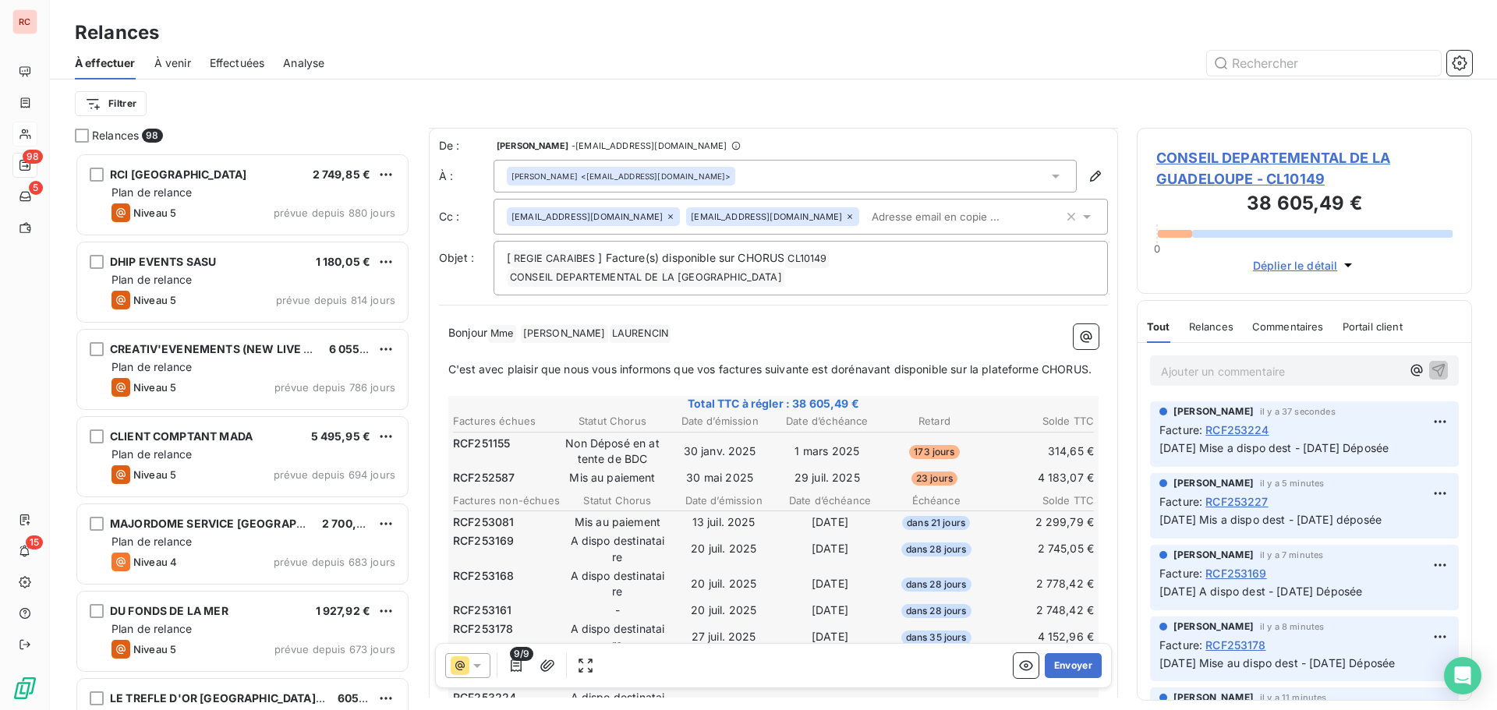
click at [811, 363] on span "C'est avec plaisir que nous vous informons que vos factures suivante est doréna…" at bounding box center [769, 369] width 643 height 13
drag, startPoint x: 838, startPoint y: 351, endPoint x: 826, endPoint y: 351, distance: 12.5
click at [826, 363] on span "C'est avec plaisir que nous vous informons que vos factures suivantes est dorén…" at bounding box center [772, 369] width 649 height 13
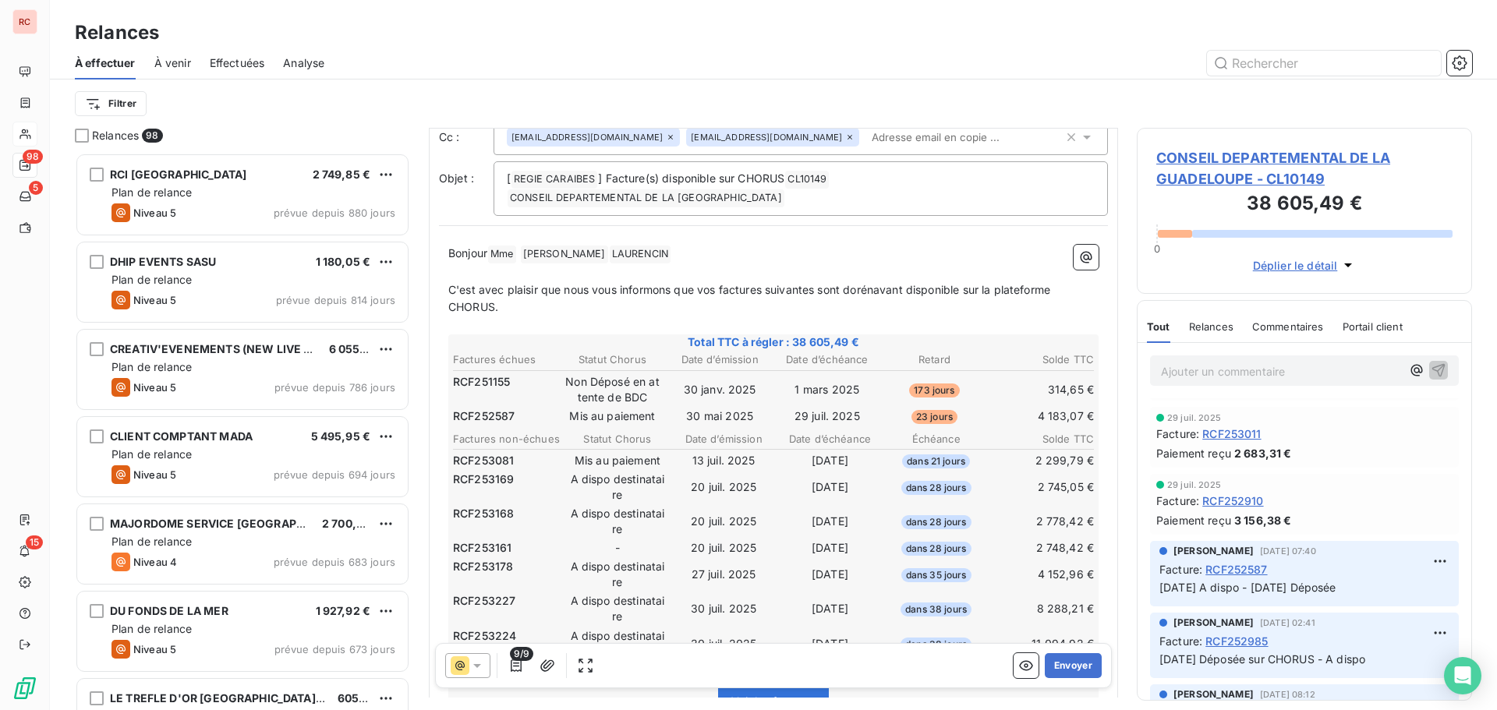
scroll to position [80, 0]
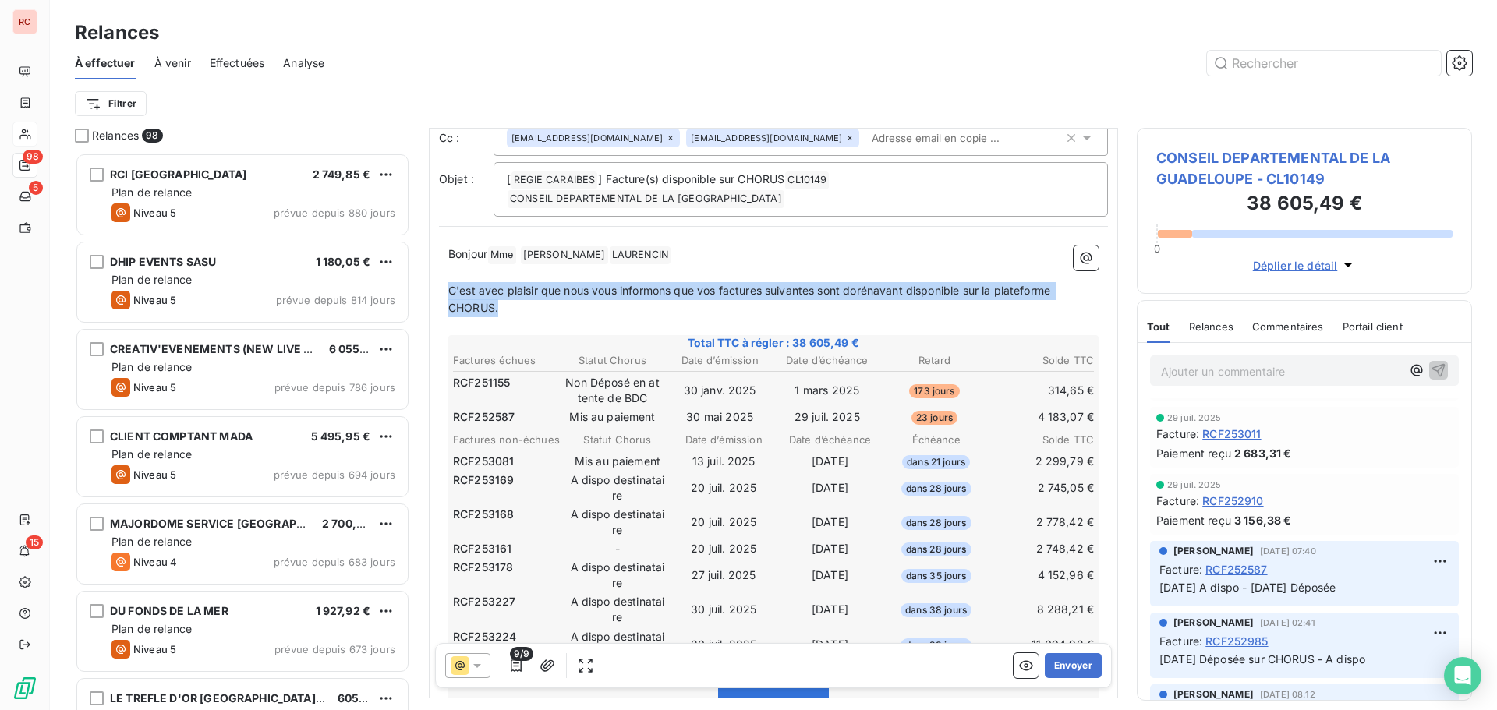
drag, startPoint x: 497, startPoint y: 288, endPoint x: 428, endPoint y: 277, distance: 70.4
click at [427, 277] on div "Relances 98 RCI MARTINIQUE 2 749,85 € Plan de relance Niveau 5 prévue depuis 88…" at bounding box center [773, 419] width 1447 height 582
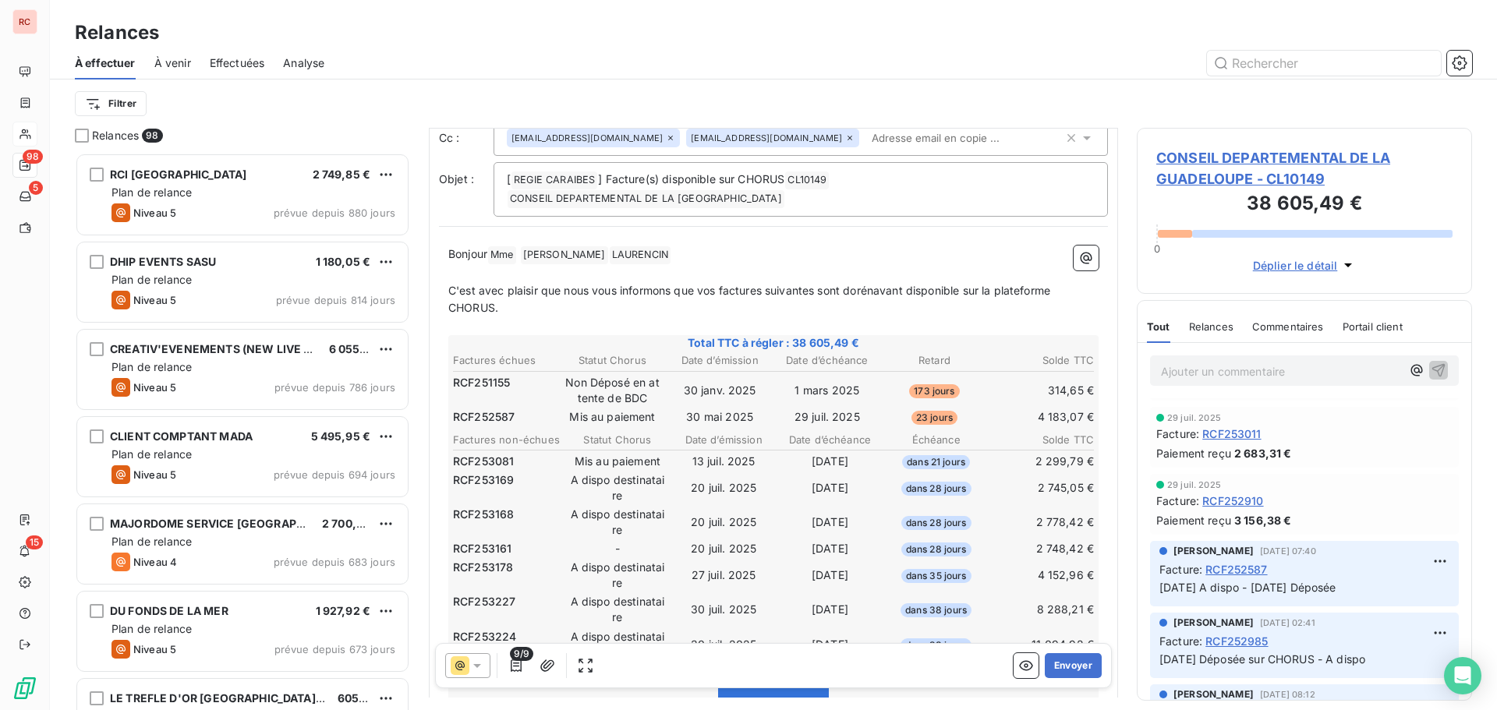
click at [732, 236] on div "Bonjour Mme ﻿ [PERSON_NAME] ﻿ ﻿ LAURENCIN ﻿ ﻿ ﻿ C'est avec plaisir que nous vou…" at bounding box center [773, 684] width 669 height 897
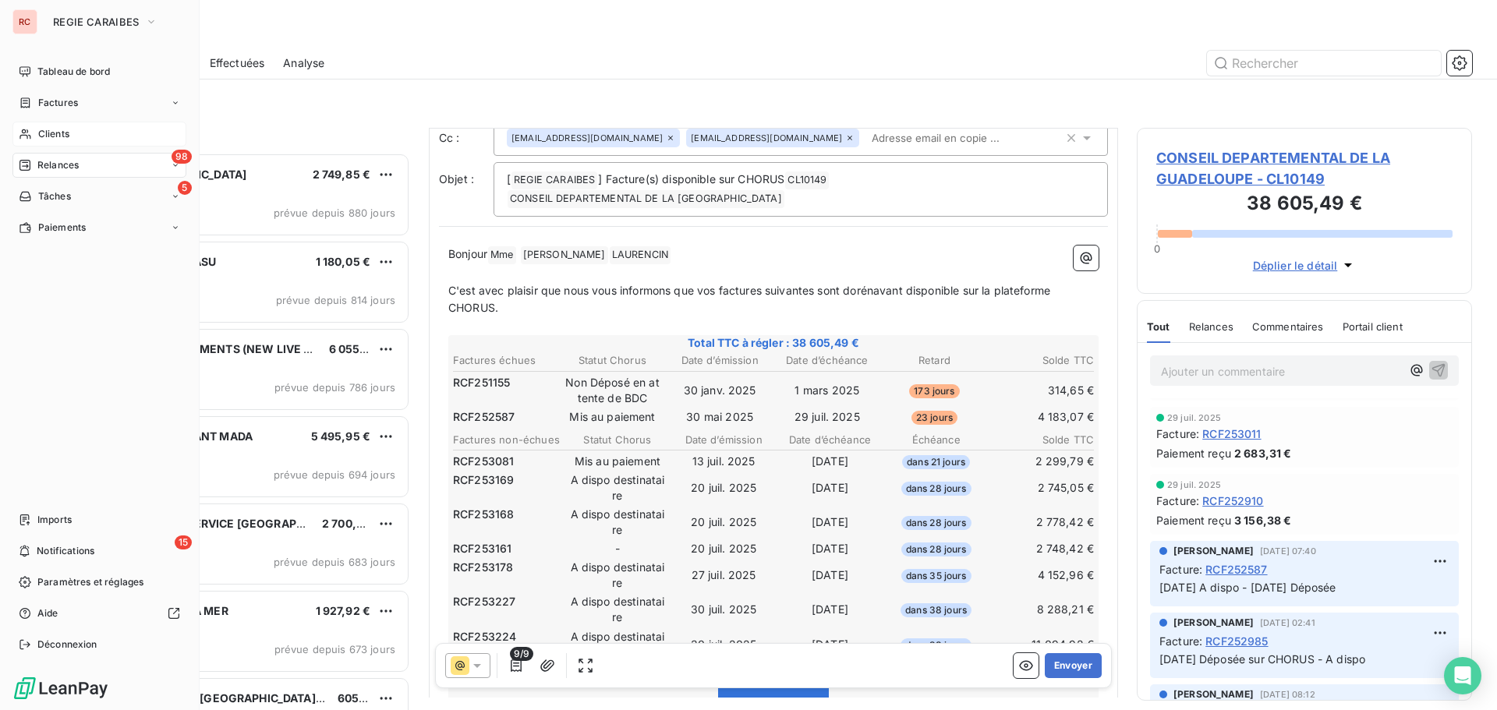
click at [35, 135] on div "Clients" at bounding box center [99, 134] width 174 height 25
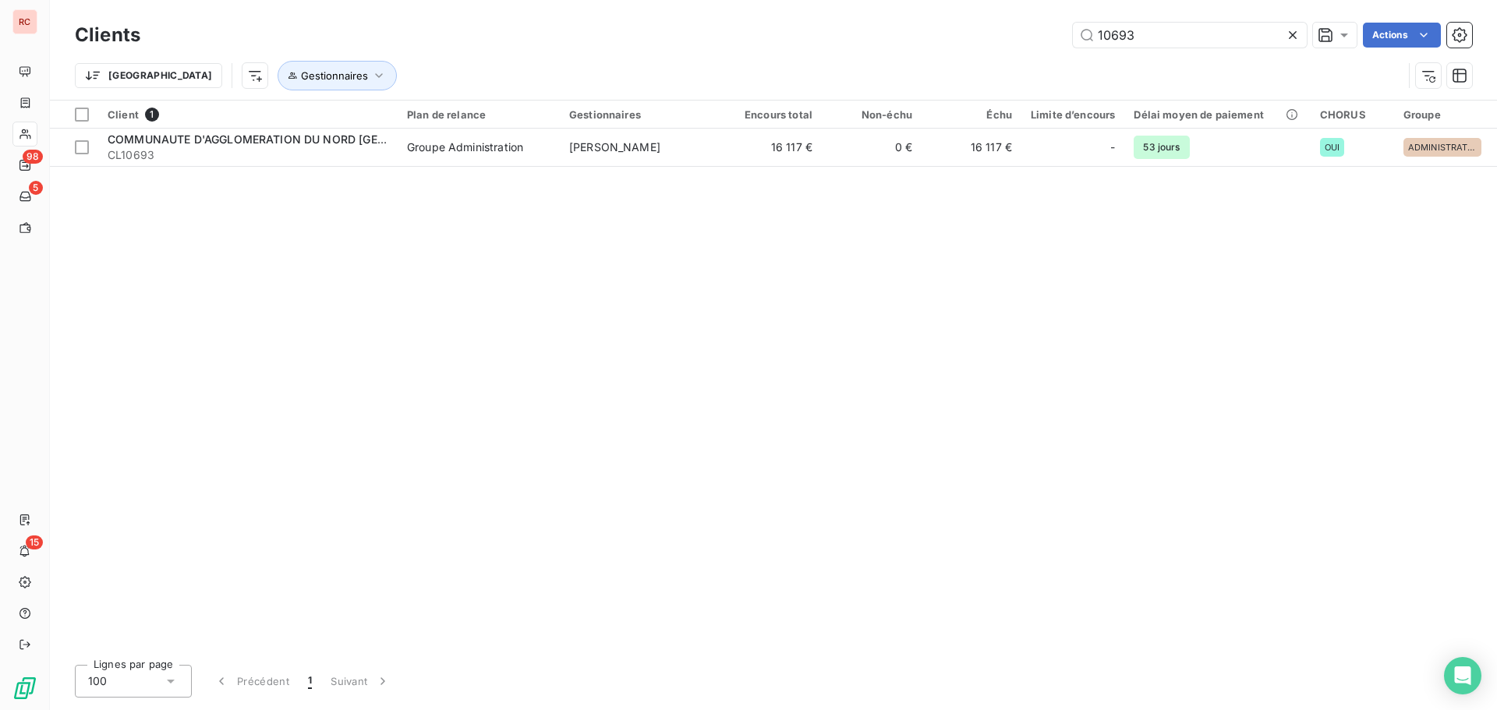
drag, startPoint x: 1196, startPoint y: 38, endPoint x: 960, endPoint y: 44, distance: 236.3
click at [960, 44] on div "10693 Actions" at bounding box center [815, 35] width 1313 height 25
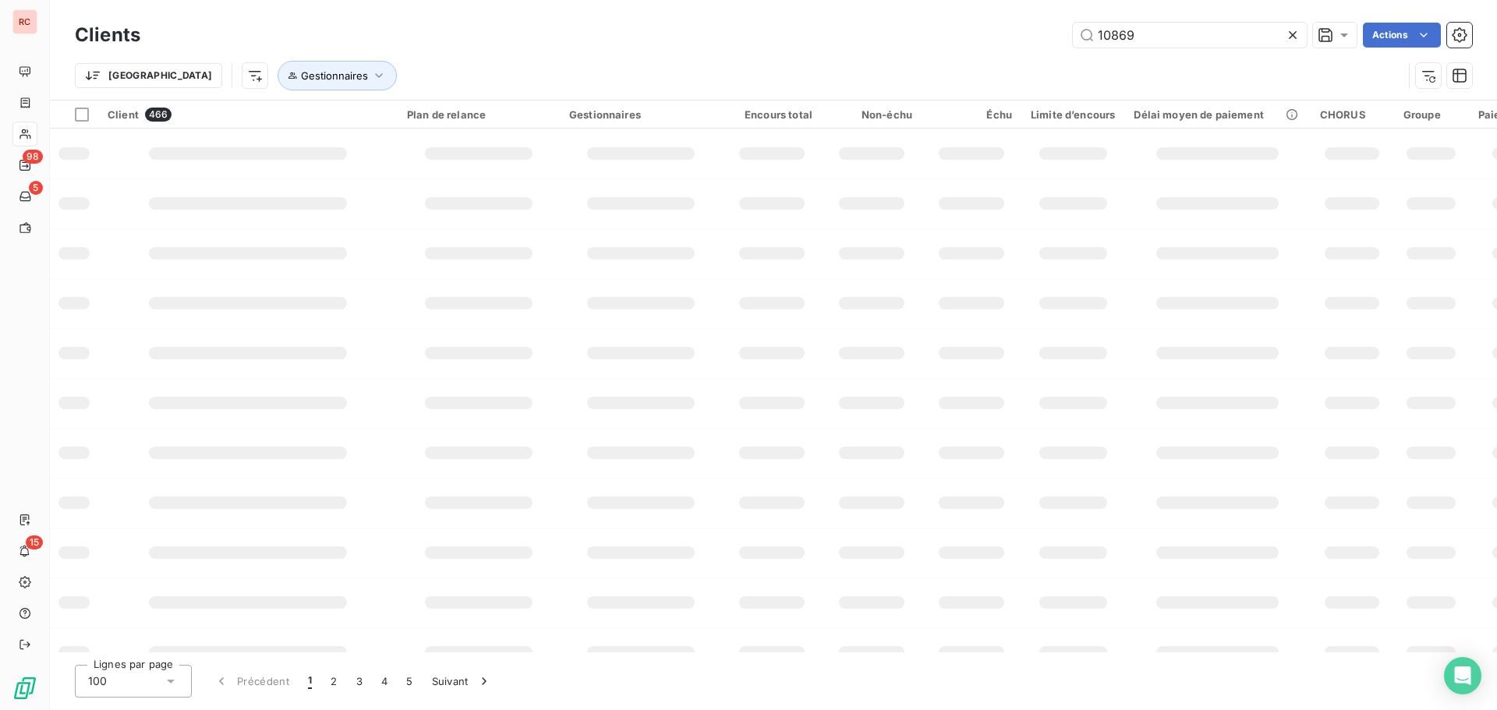
type input "10869"
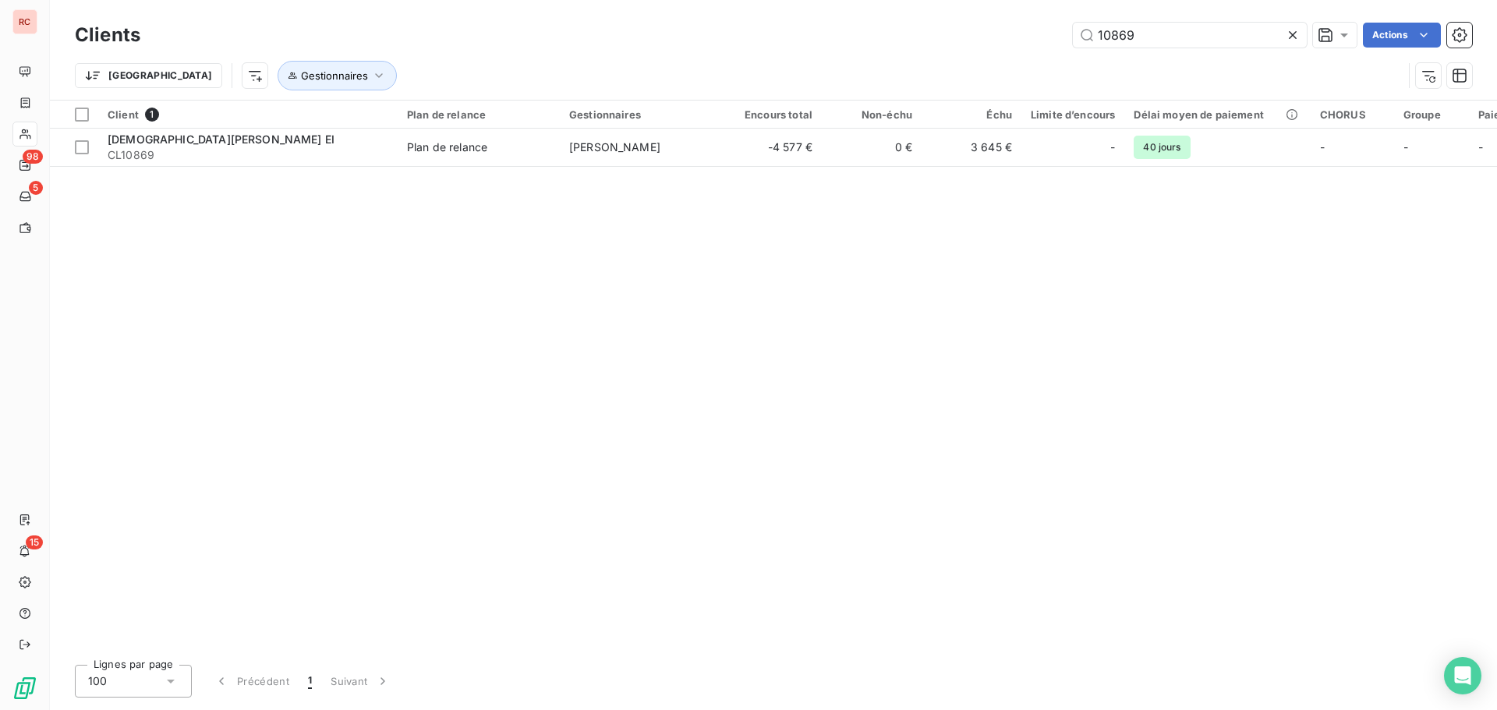
click at [634, 172] on div "Client 1 Plan de relance Gestionnaires Encours total Non-échu Échu Limite d’enc…" at bounding box center [773, 377] width 1447 height 552
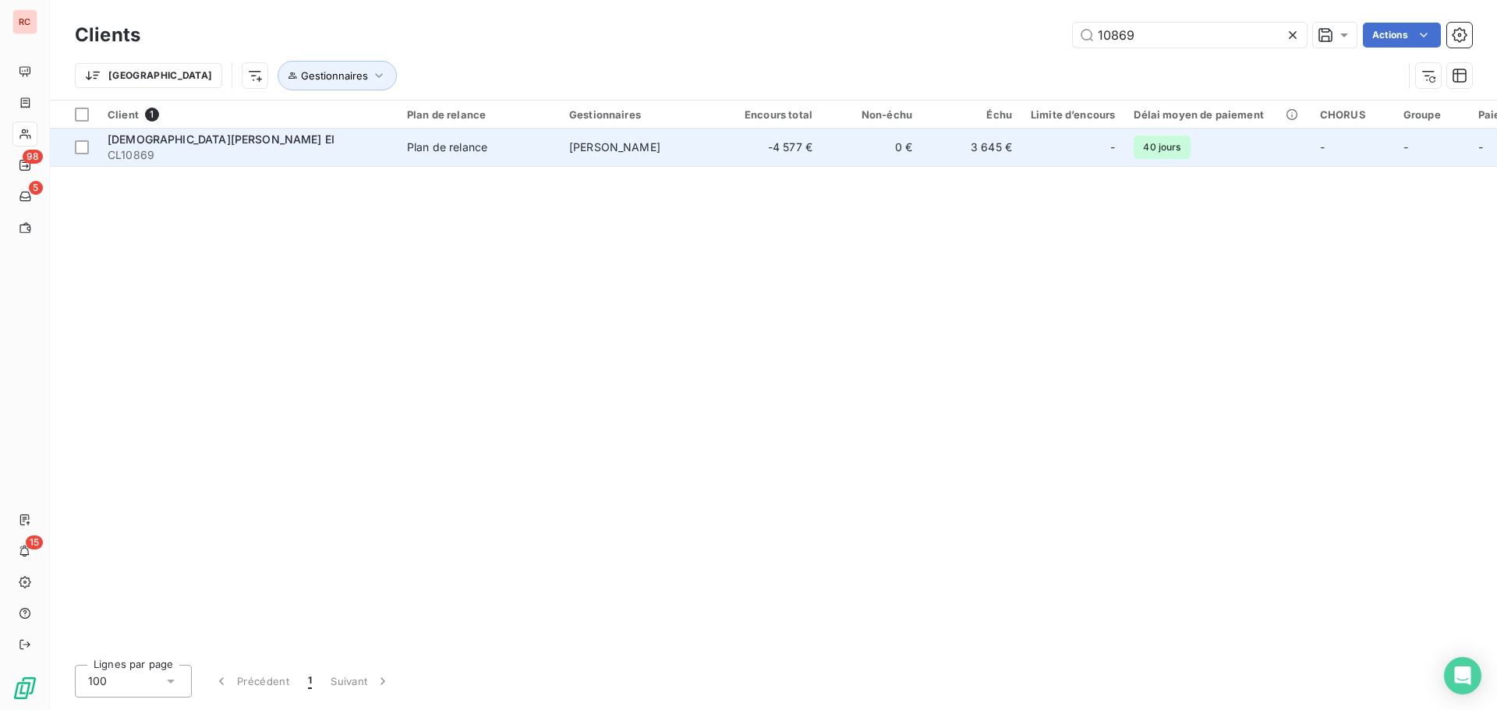
click at [600, 157] on td "[PERSON_NAME]" at bounding box center [641, 147] width 162 height 37
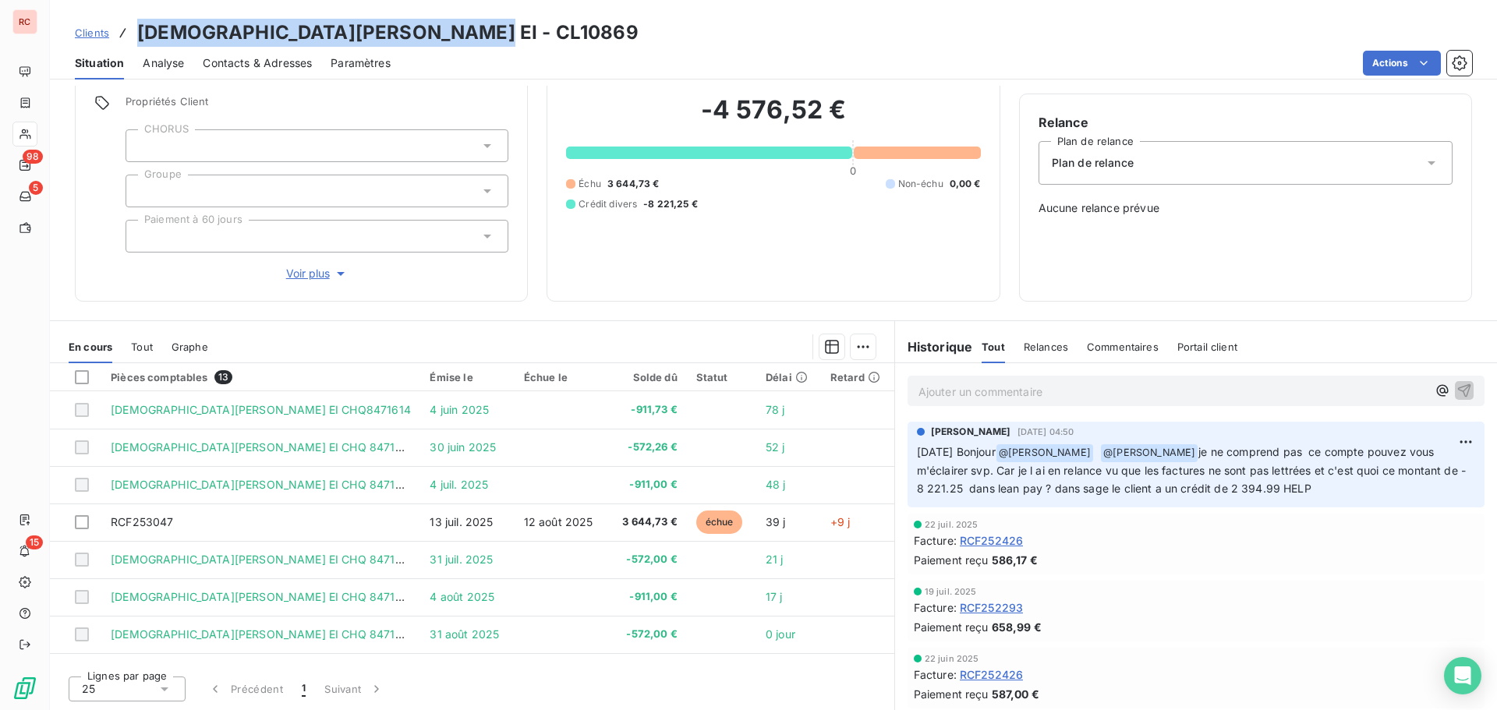
drag, startPoint x: 508, startPoint y: 27, endPoint x: 134, endPoint y: 23, distance: 373.5
click at [134, 23] on div "Clients [PERSON_NAME] EI - CL10869" at bounding box center [773, 33] width 1447 height 28
copy h3 "[DEMOGRAPHIC_DATA][PERSON_NAME] EI - CL10869"
click at [100, 34] on span "Clients" at bounding box center [92, 33] width 34 height 12
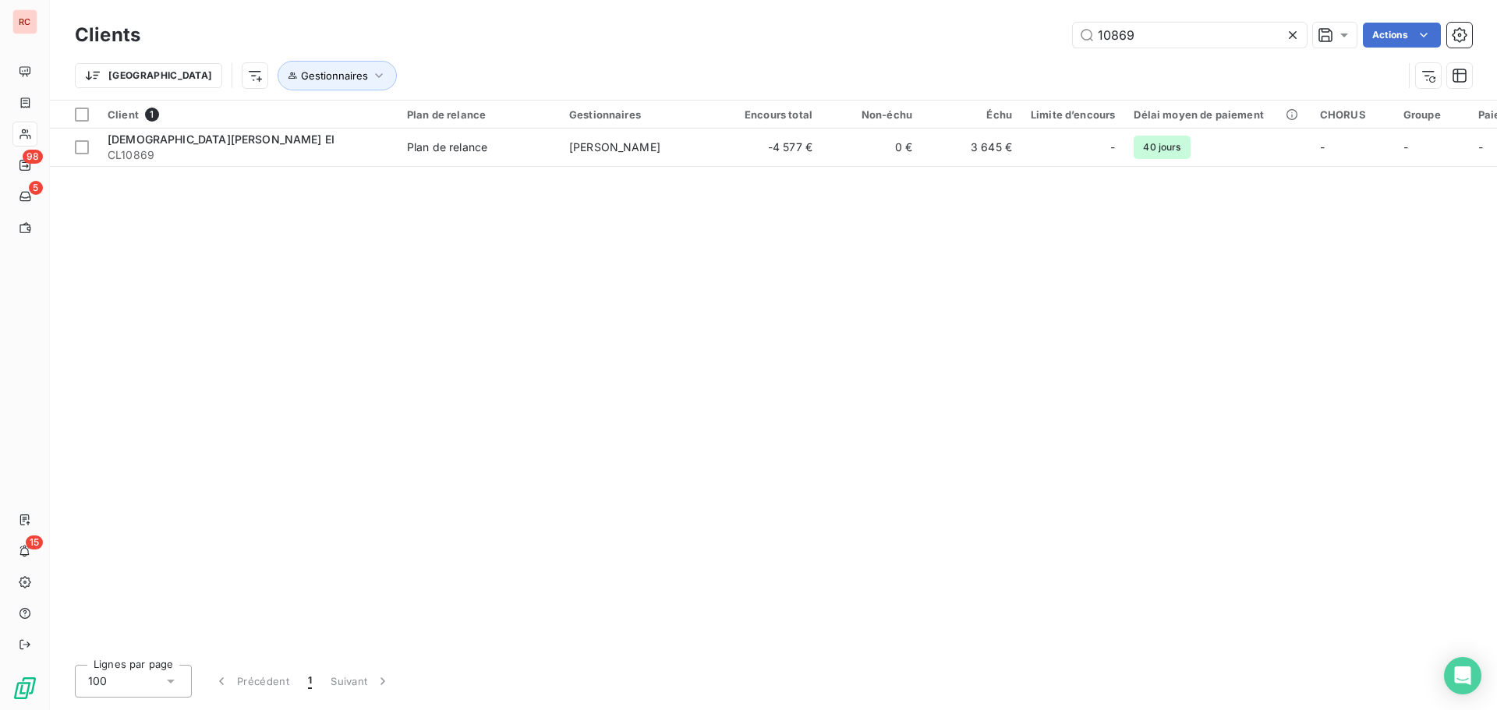
drag, startPoint x: 1150, startPoint y: 35, endPoint x: 1043, endPoint y: 44, distance: 107.2
click at [1043, 44] on div "10869 Actions" at bounding box center [815, 35] width 1313 height 25
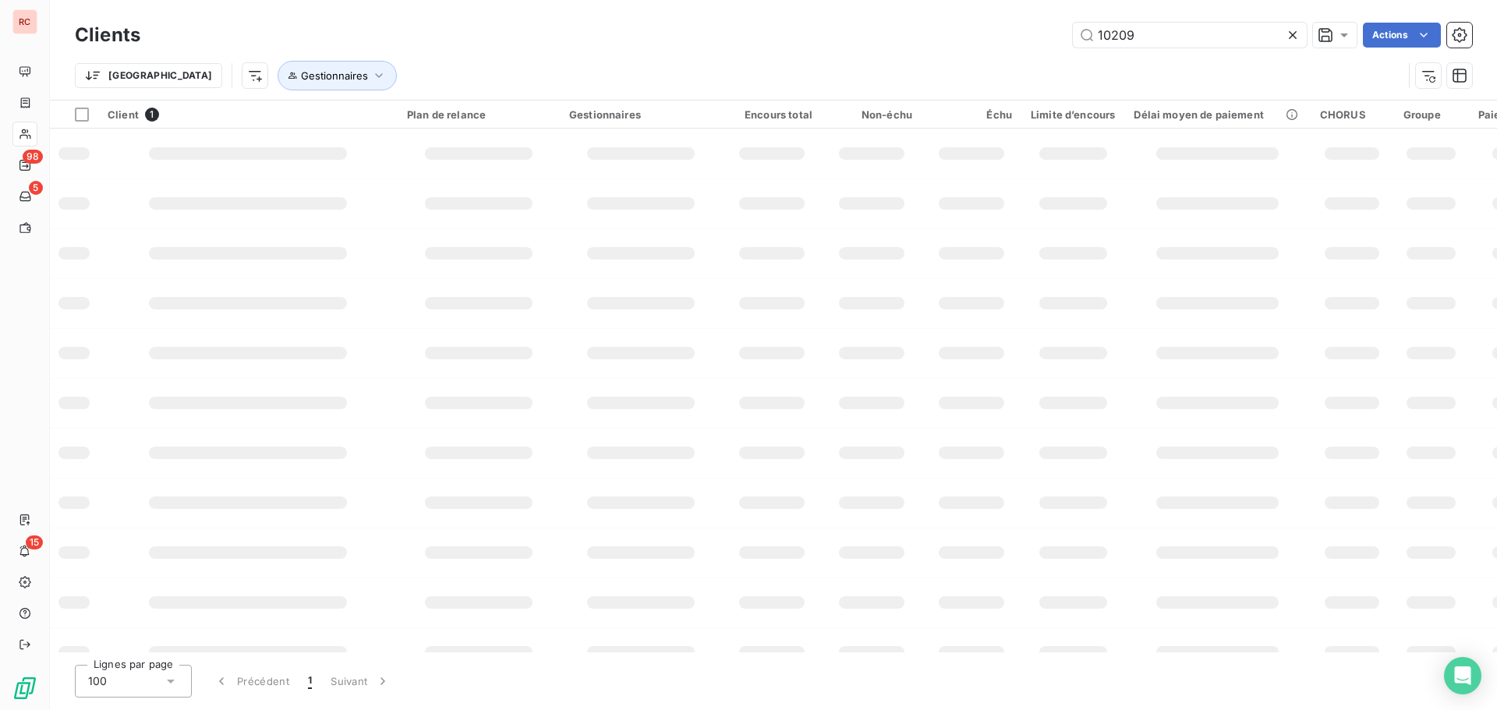
type input "10209"
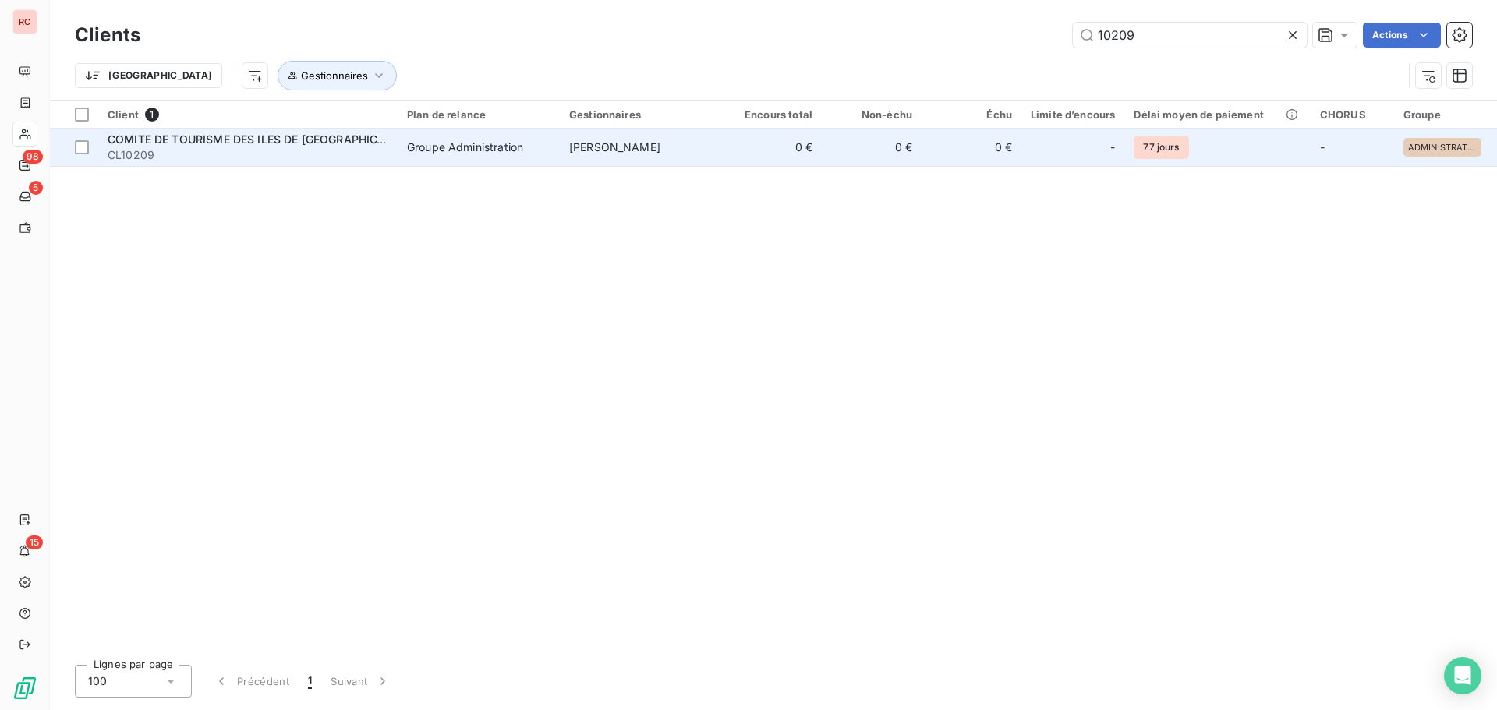
click at [745, 154] on td "0 €" at bounding box center [772, 147] width 100 height 37
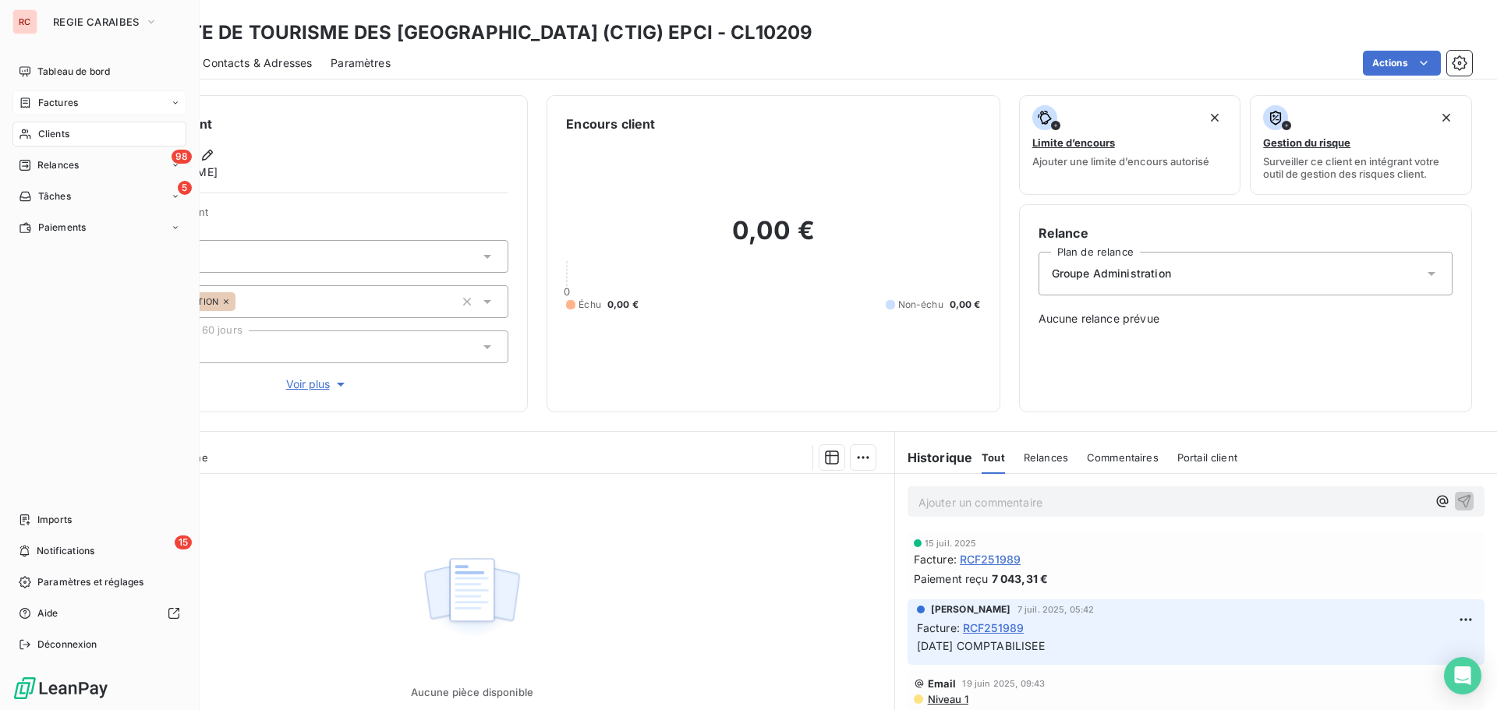
click at [83, 98] on div "Factures" at bounding box center [99, 102] width 174 height 25
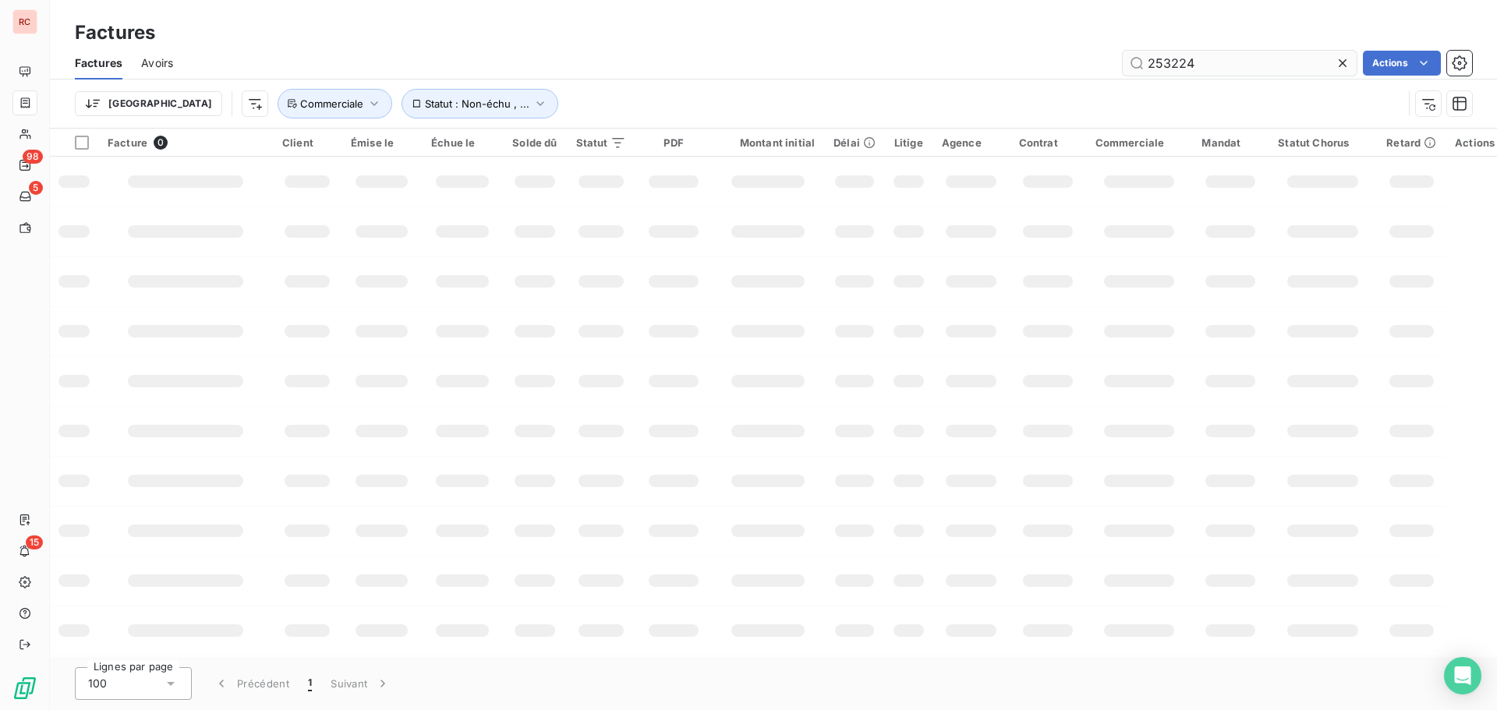
drag, startPoint x: 1209, startPoint y: 72, endPoint x: 1161, endPoint y: 60, distance: 49.7
click at [1161, 60] on input "253224" at bounding box center [1240, 63] width 234 height 25
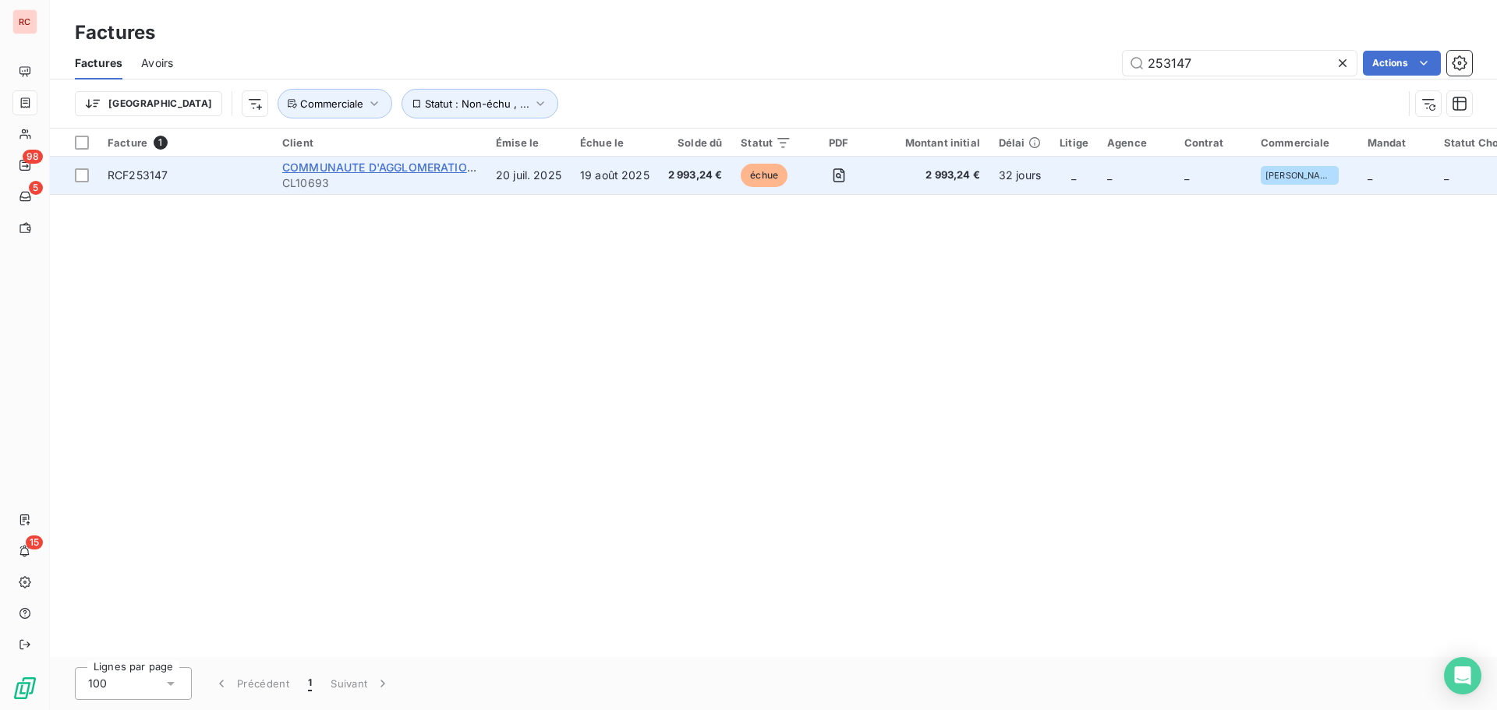
type input "253147"
click at [349, 168] on span "COMMUNAUTE D'AGGLOMERATION DU NORD [GEOGRAPHIC_DATA]" at bounding box center [464, 167] width 364 height 13
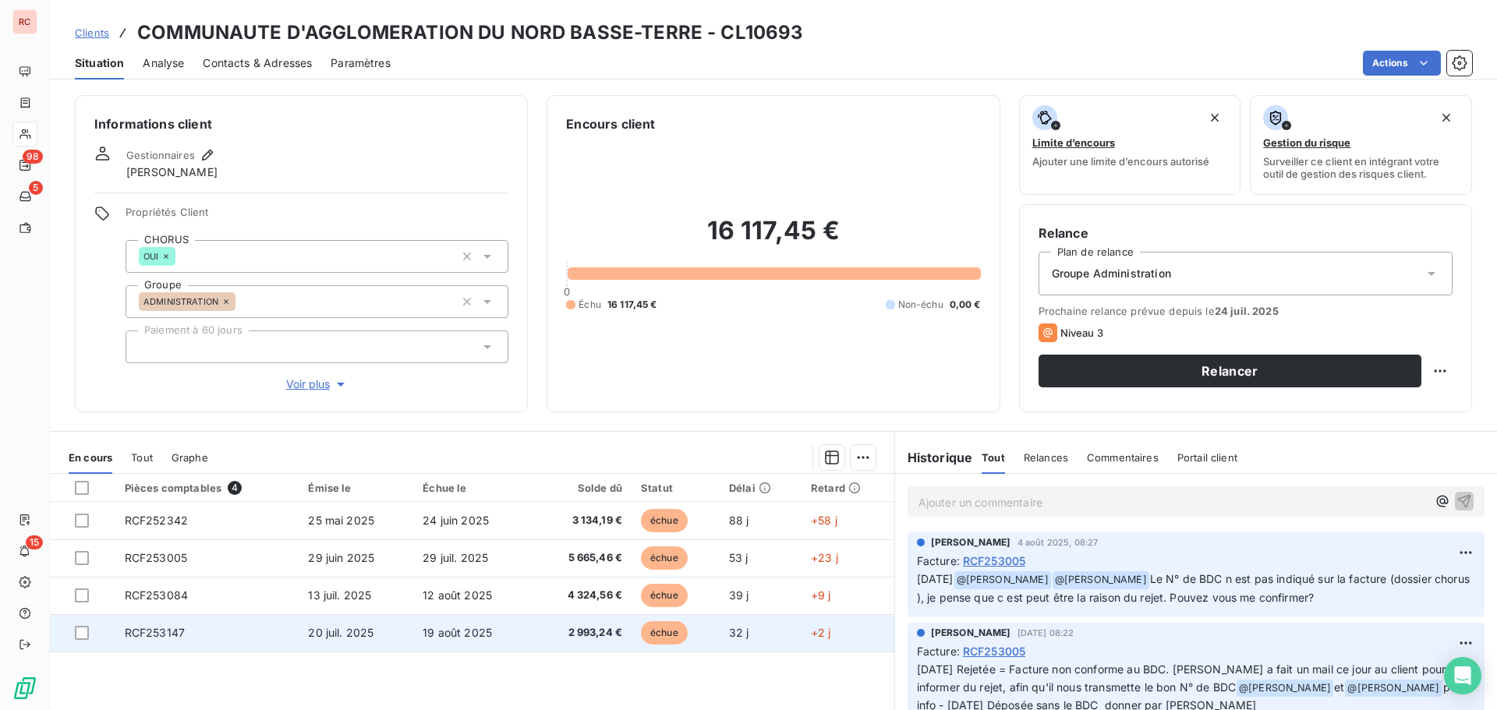
click at [227, 632] on td "RCF253147" at bounding box center [207, 632] width 184 height 37
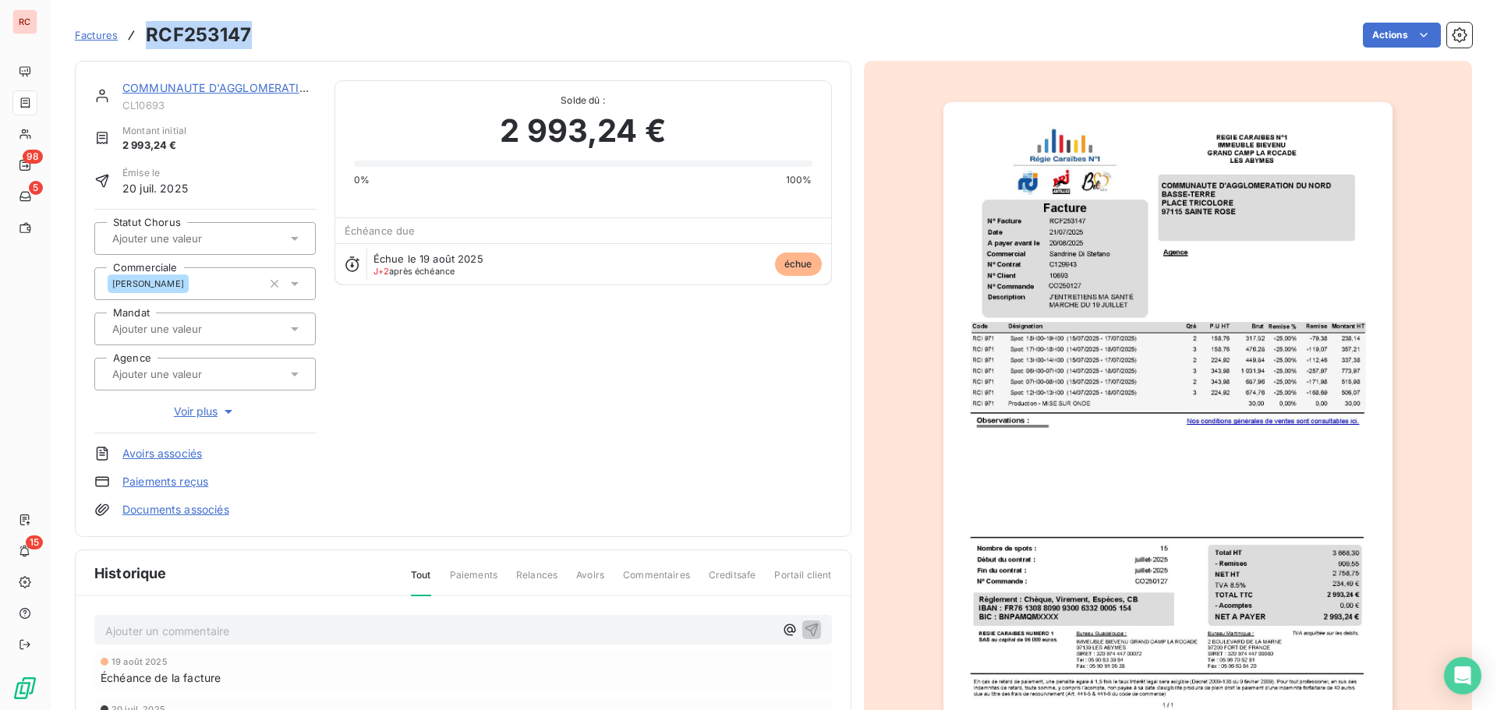
drag, startPoint x: 256, startPoint y: 35, endPoint x: 150, endPoint y: 39, distance: 105.3
click at [150, 39] on div "Factures RCF253147 Actions" at bounding box center [773, 35] width 1397 height 33
copy h3 "RCF253147"
click at [224, 641] on div "Ajouter un commentaire ﻿" at bounding box center [463, 630] width 738 height 30
click at [173, 632] on p "Ajouter un commentaire ﻿" at bounding box center [439, 630] width 669 height 19
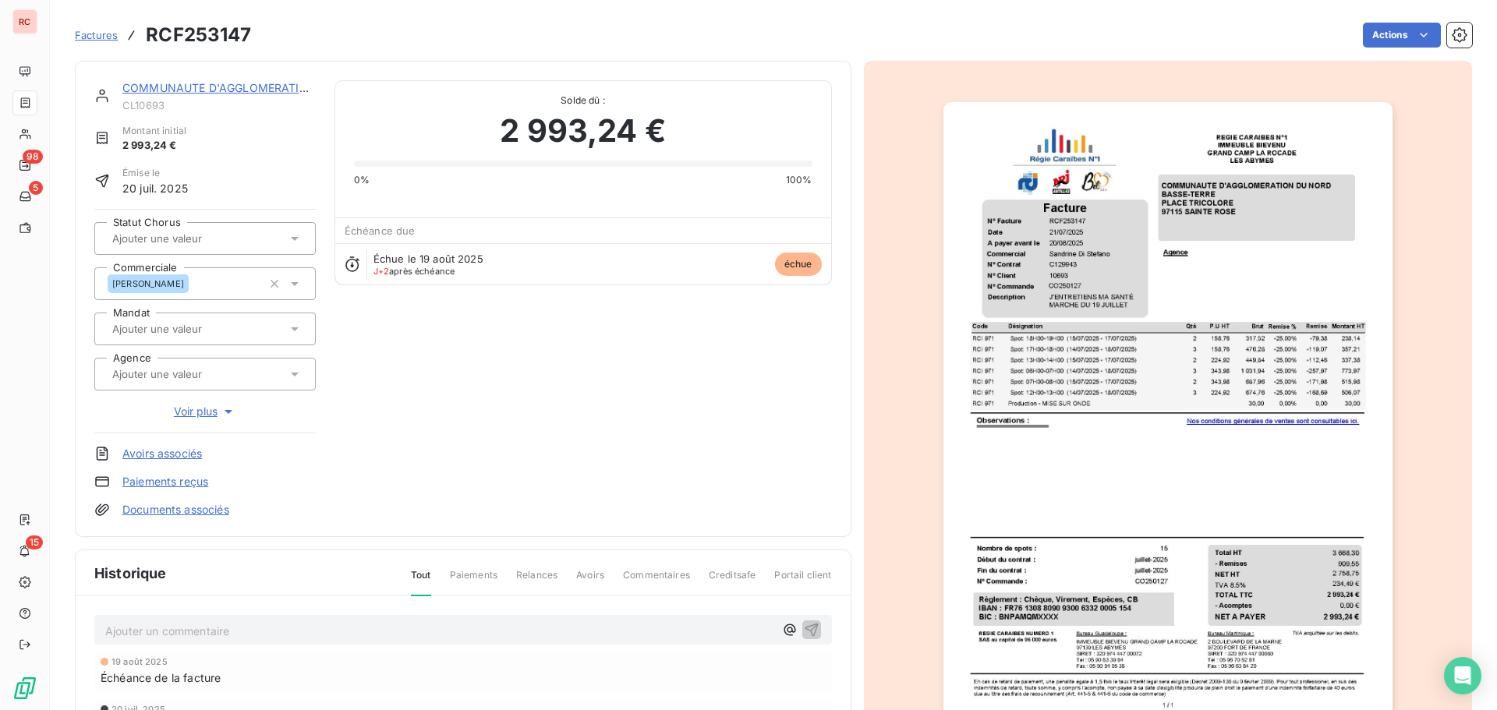
click at [295, 235] on icon at bounding box center [295, 239] width 16 height 16
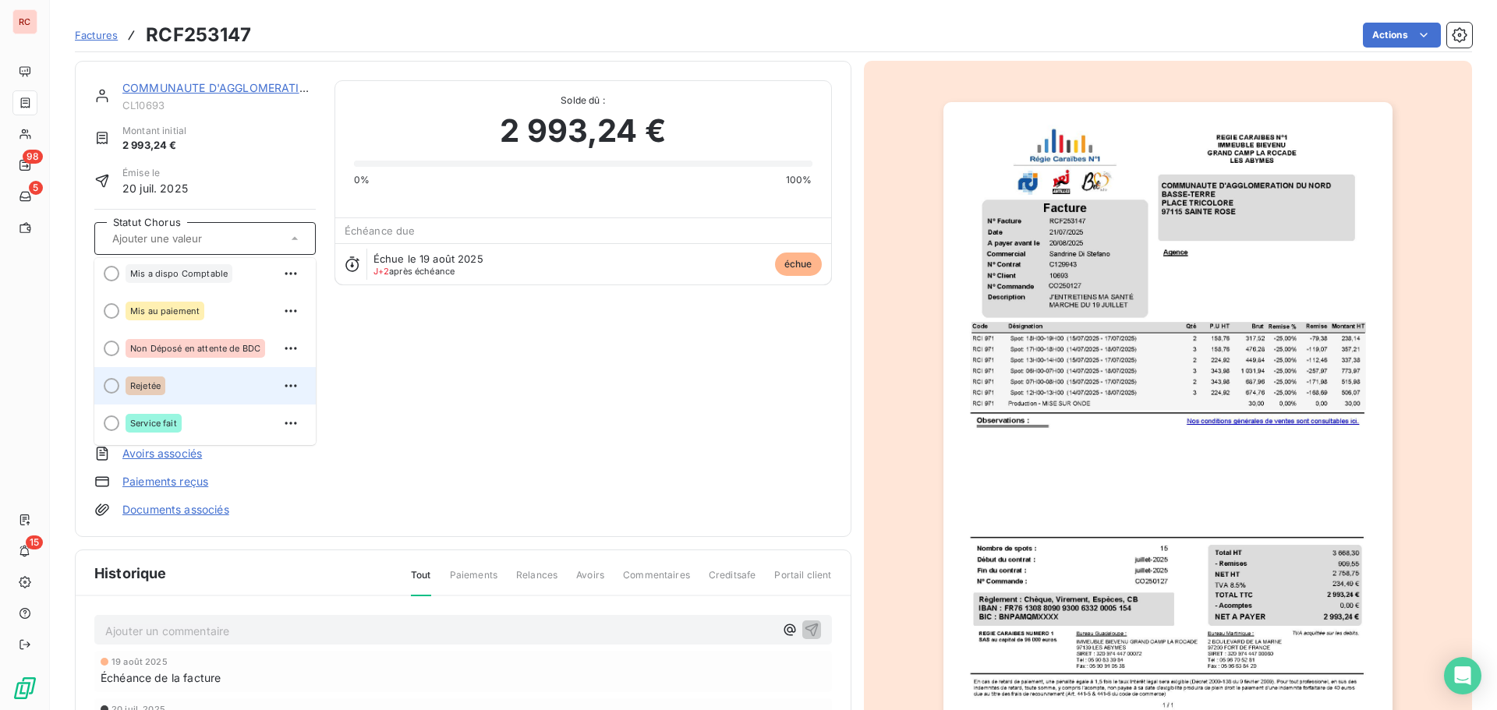
scroll to position [78, 0]
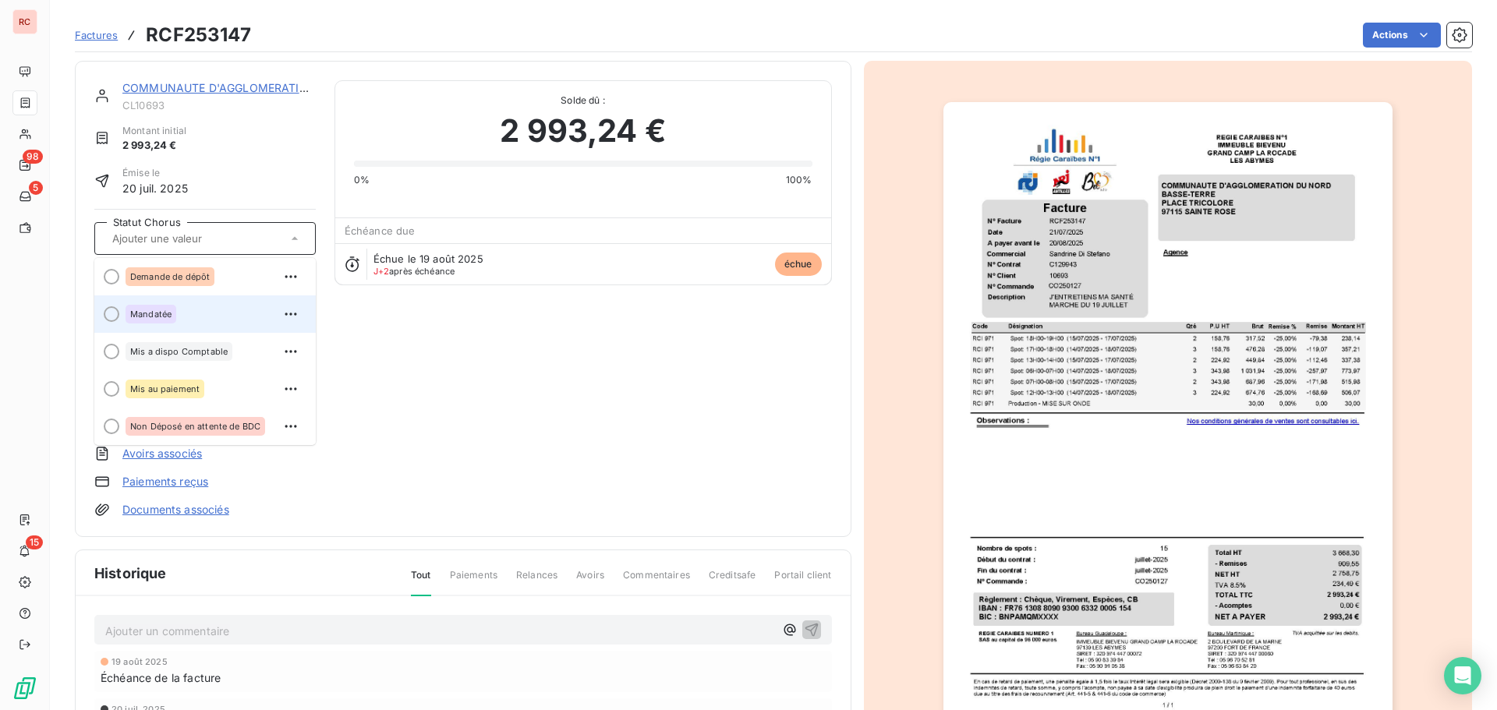
click at [154, 308] on div "Mandatée" at bounding box center [151, 314] width 51 height 19
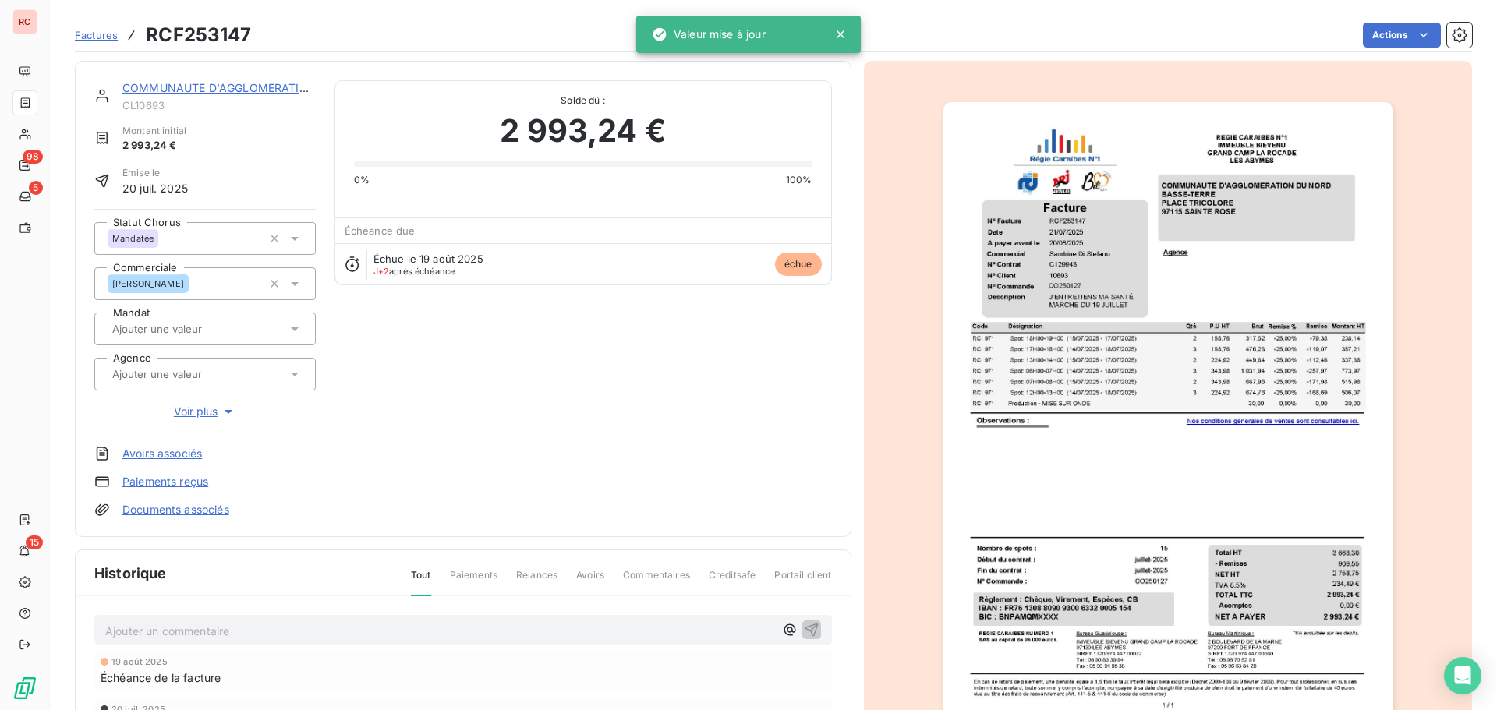
click at [148, 632] on p "Ajouter un commentaire ﻿" at bounding box center [439, 630] width 669 height 19
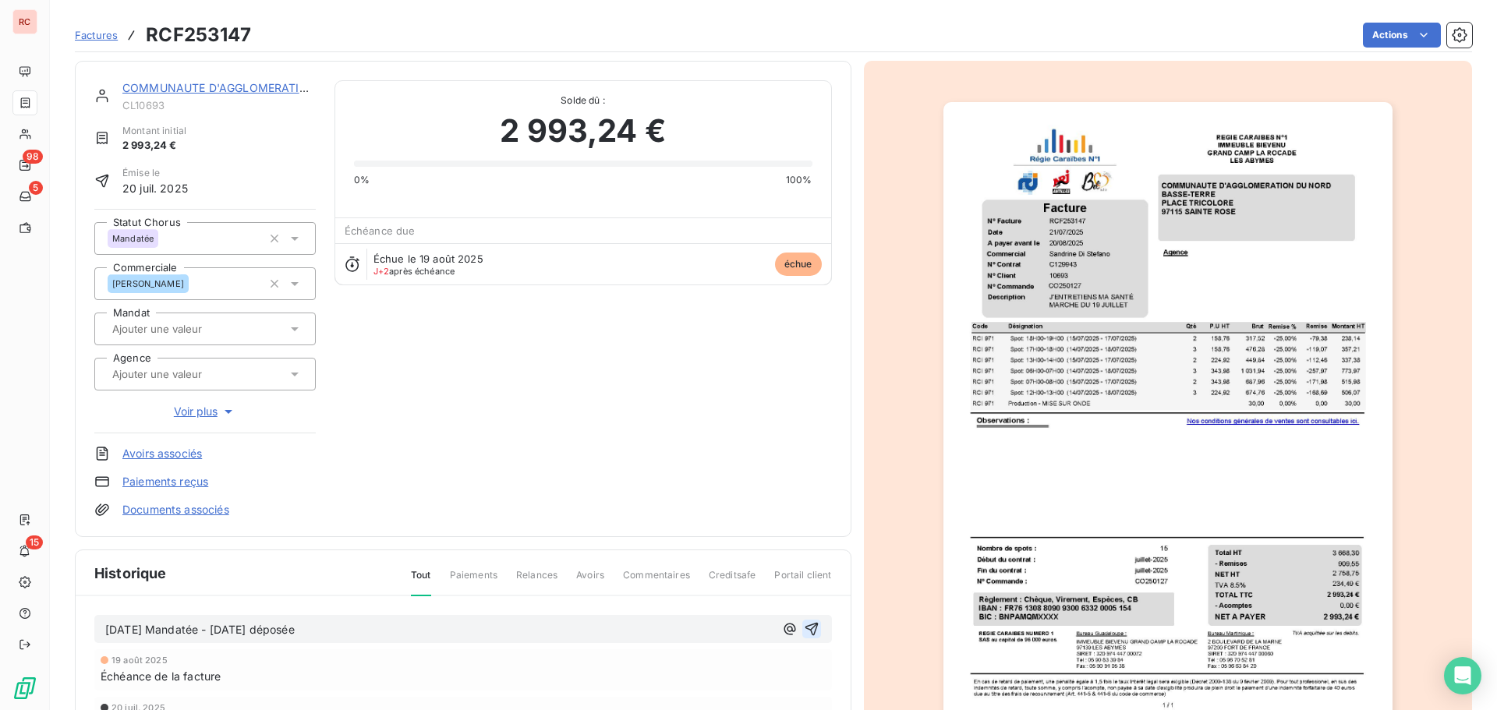
click at [808, 634] on icon "button" at bounding box center [811, 629] width 13 height 13
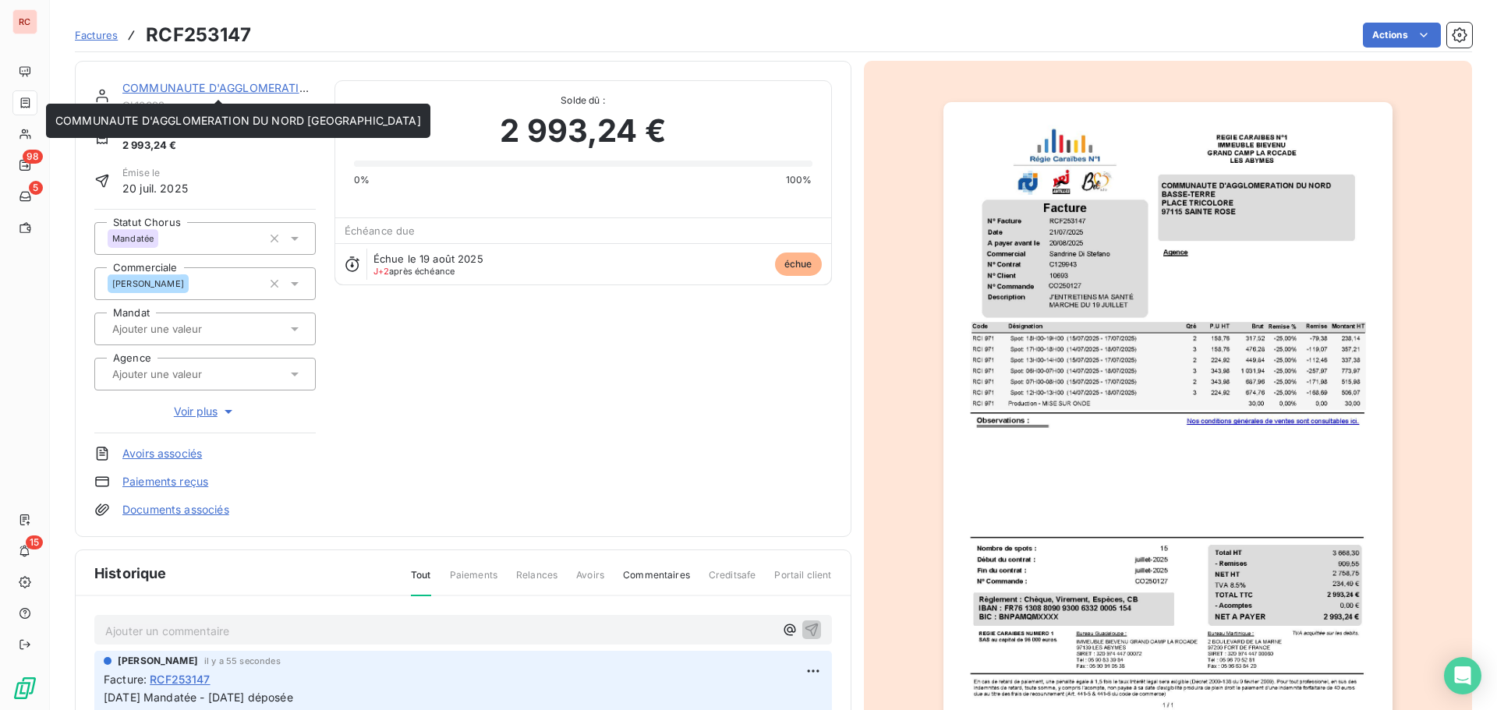
click at [235, 87] on link "COMMUNAUTE D'AGGLOMERATION DU NORD [GEOGRAPHIC_DATA]" at bounding box center [305, 87] width 366 height 13
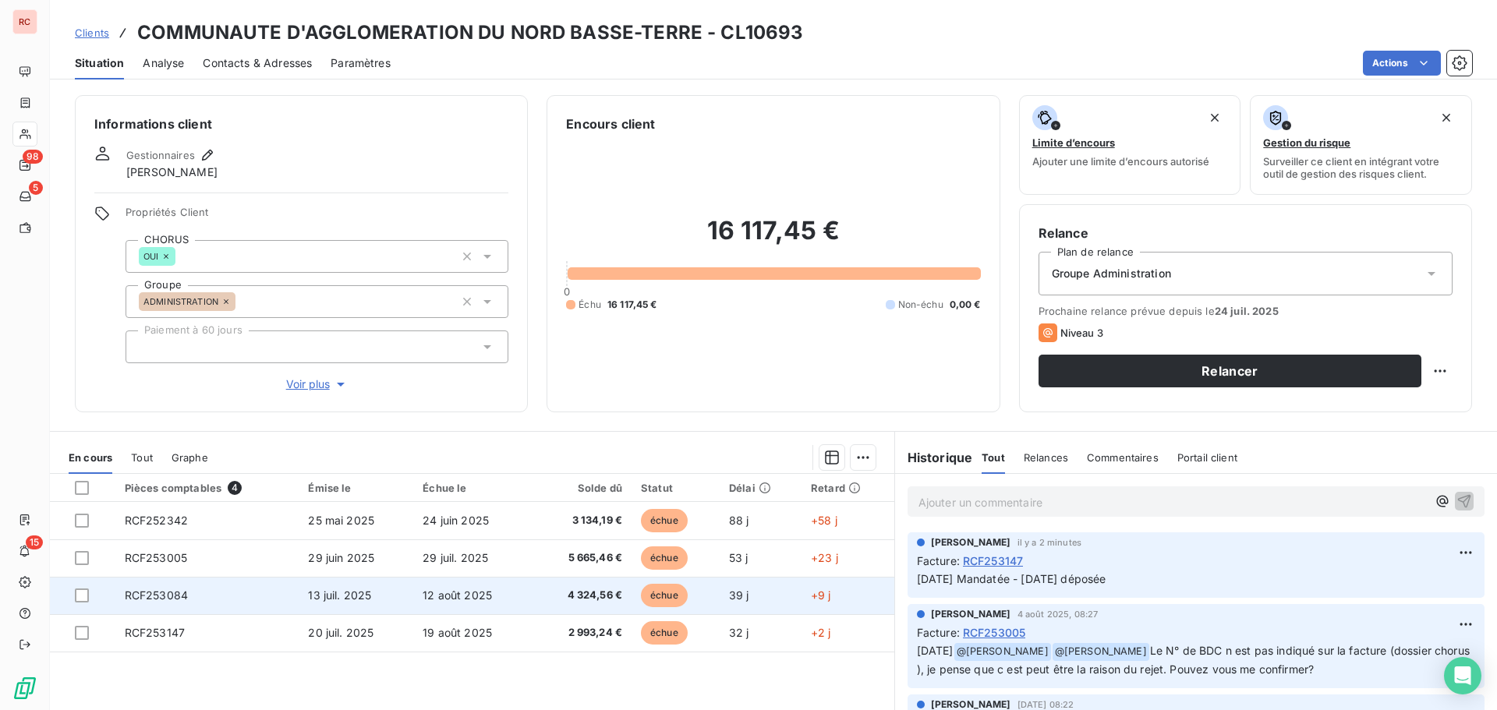
click at [351, 600] on span "13 juil. 2025" at bounding box center [339, 595] width 63 height 13
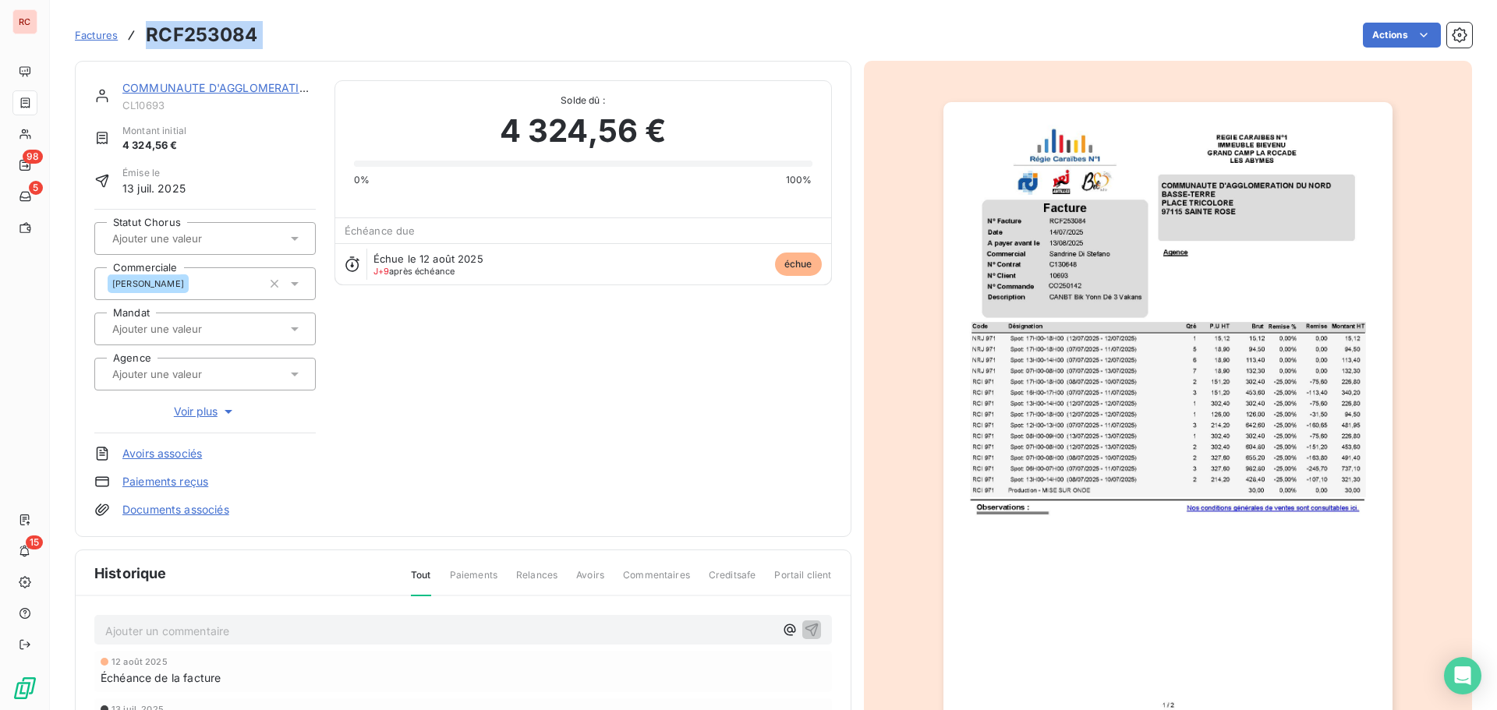
drag, startPoint x: 267, startPoint y: 34, endPoint x: 144, endPoint y: 28, distance: 122.5
click at [144, 28] on div "Factures RCF253084 Actions" at bounding box center [773, 35] width 1397 height 33
copy section "RCF253084 Actions"
click at [214, 623] on p "Ajouter un commentaire ﻿" at bounding box center [439, 630] width 669 height 19
click at [104, 630] on div "[DATE] Déposée" at bounding box center [463, 629] width 738 height 29
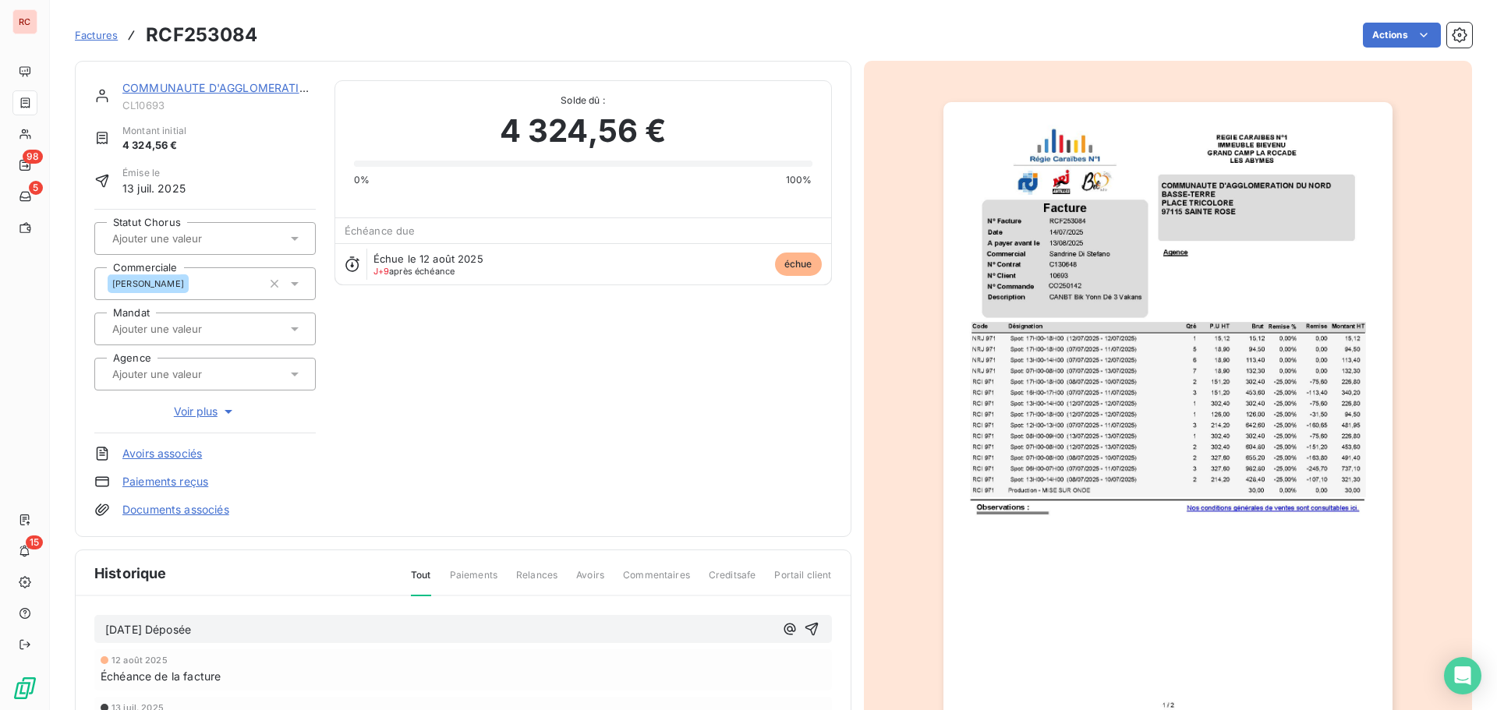
click at [108, 630] on span "[DATE] Déposée" at bounding box center [148, 629] width 86 height 13
click at [295, 240] on icon at bounding box center [295, 239] width 16 height 16
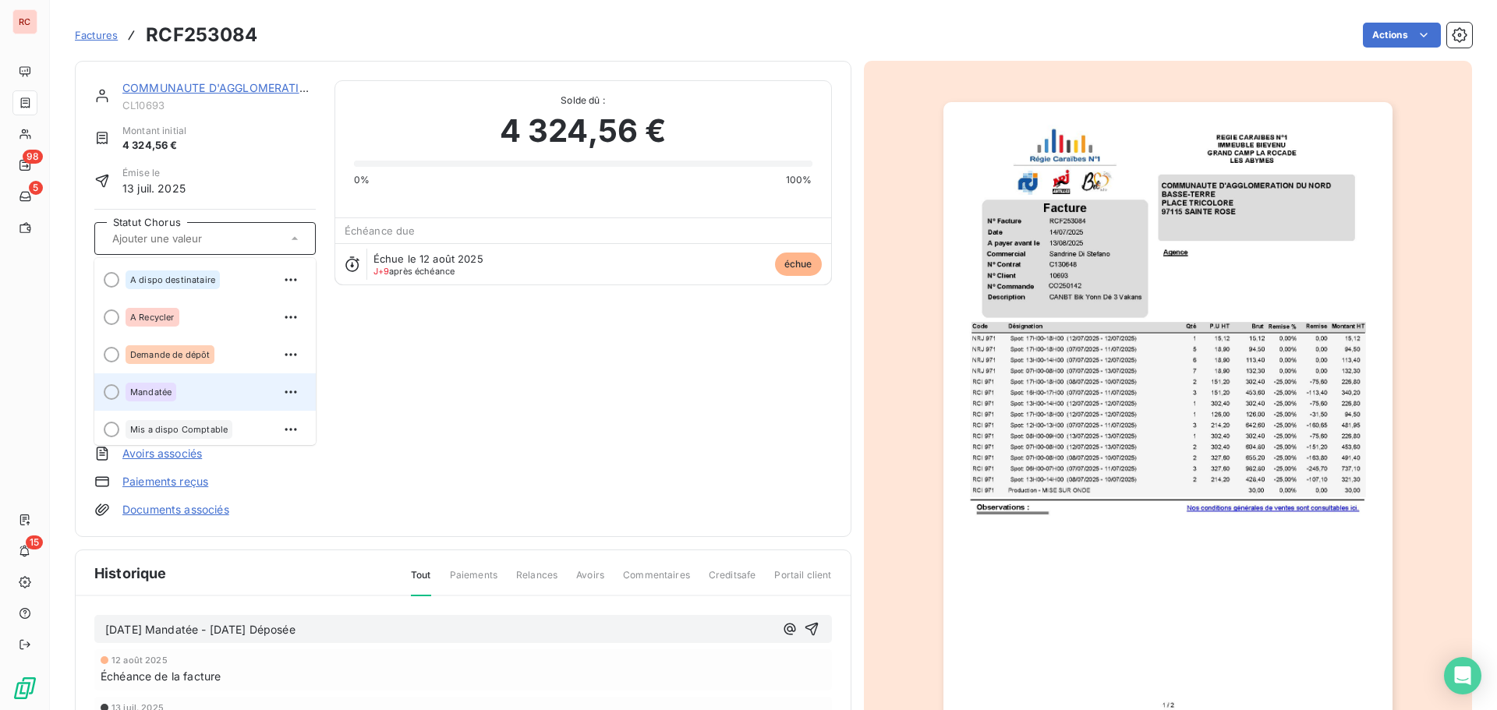
click at [164, 389] on span "Mandatée" at bounding box center [150, 392] width 41 height 9
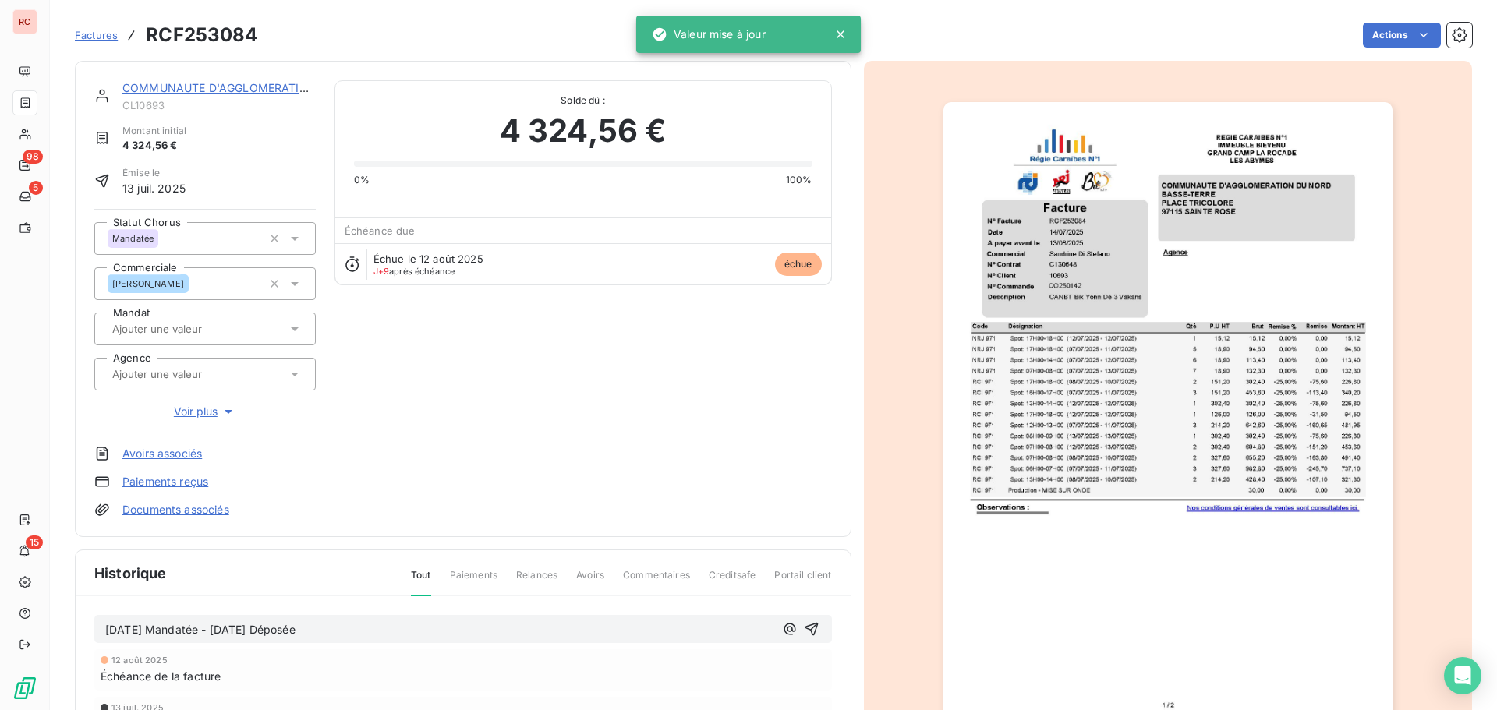
click at [234, 83] on link "COMMUNAUTE D'AGGLOMERATION DU NORD [GEOGRAPHIC_DATA]" at bounding box center [305, 87] width 366 height 13
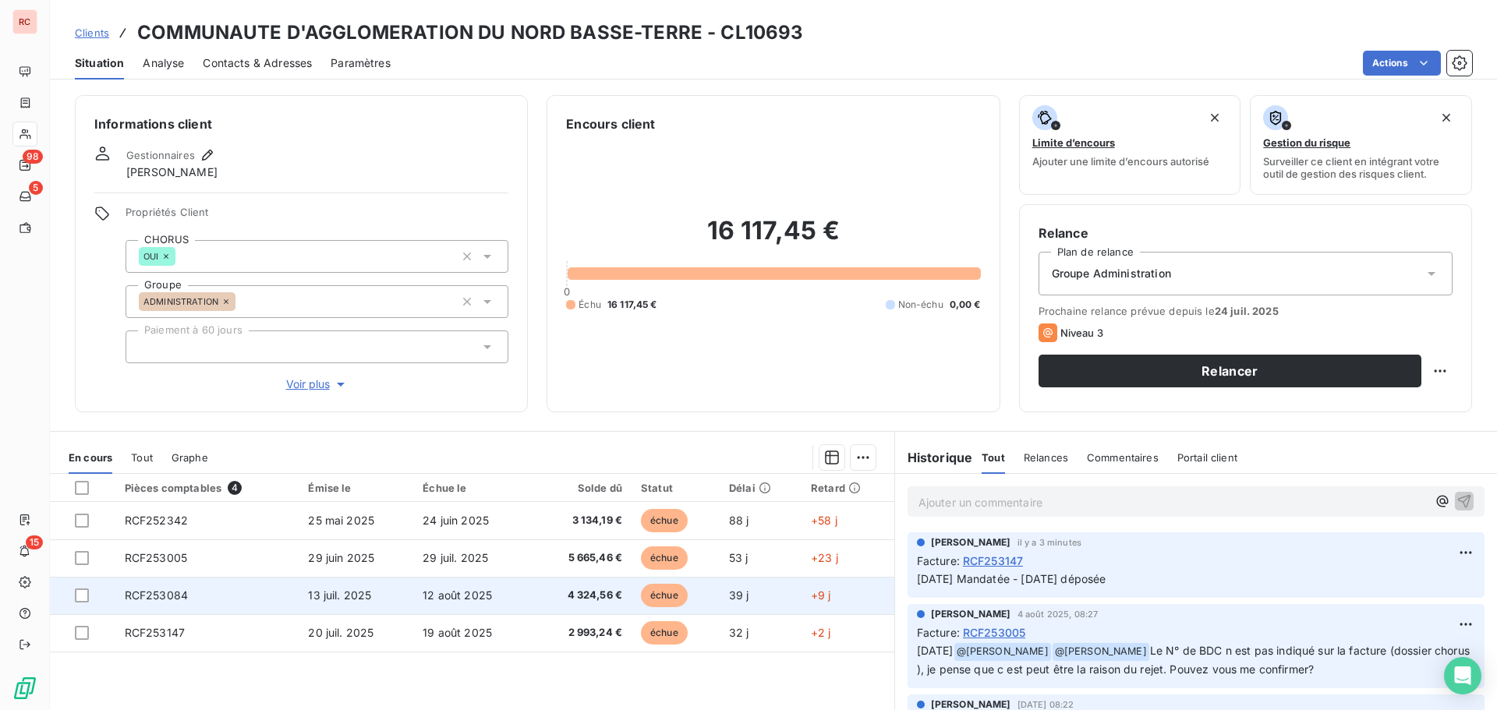
click at [182, 598] on span "RCF253084" at bounding box center [156, 595] width 63 height 13
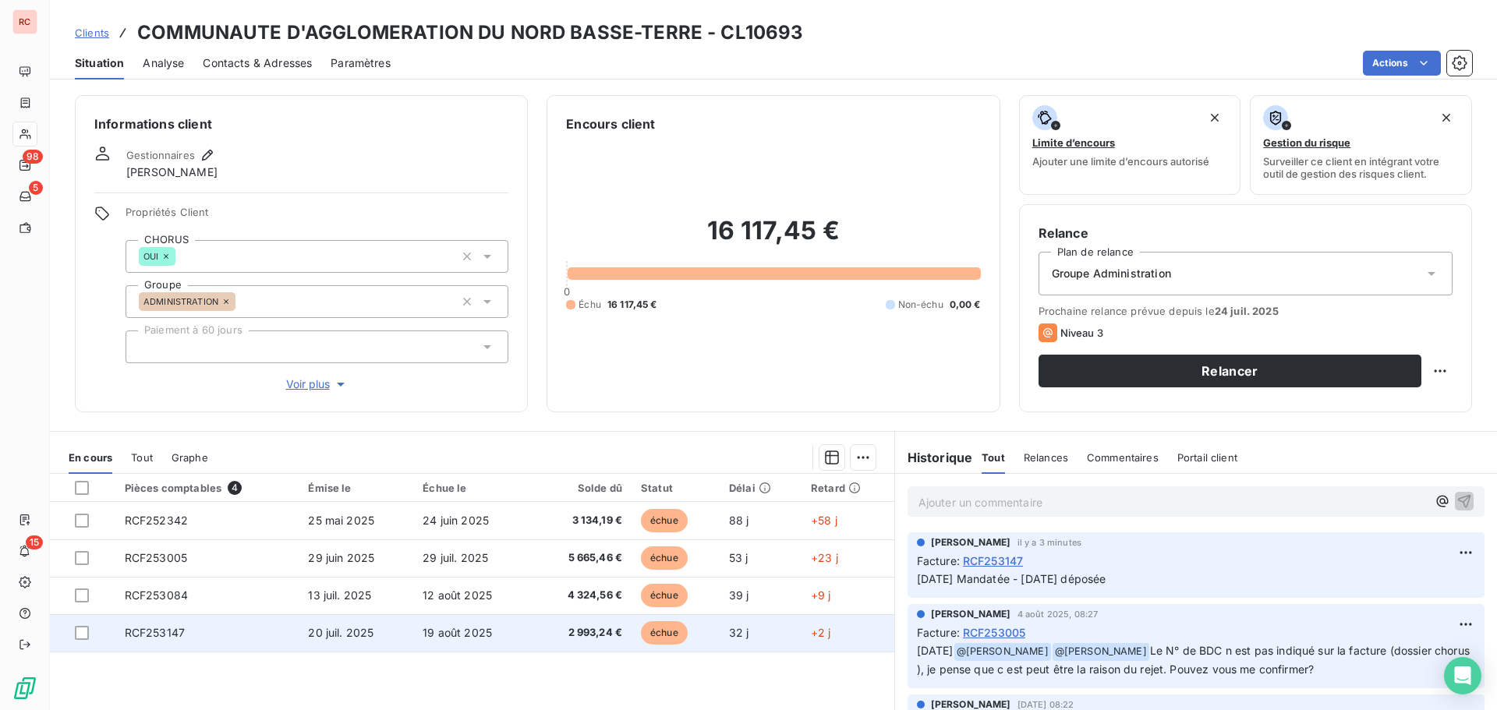
click at [204, 638] on td "RCF253147" at bounding box center [207, 632] width 184 height 37
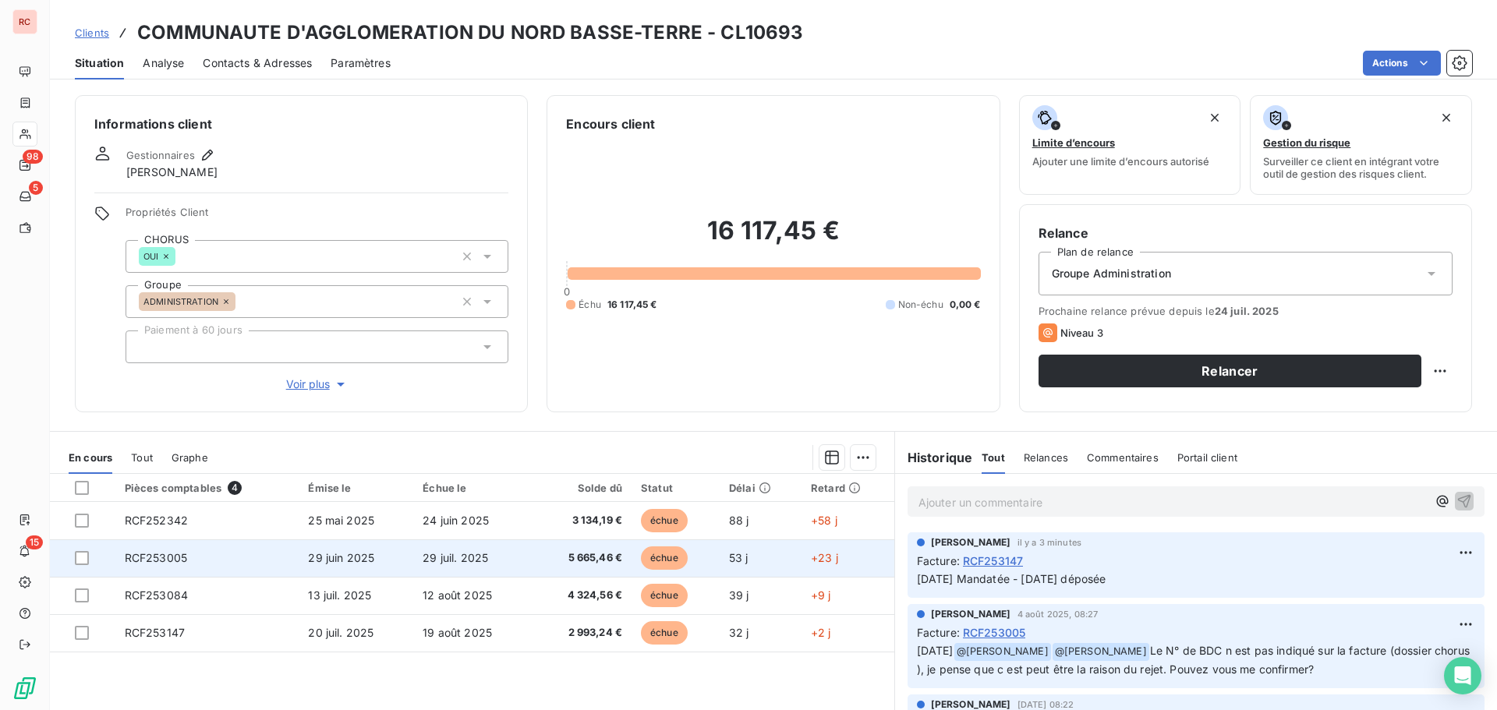
click at [188, 559] on td "RCF253005" at bounding box center [207, 558] width 184 height 37
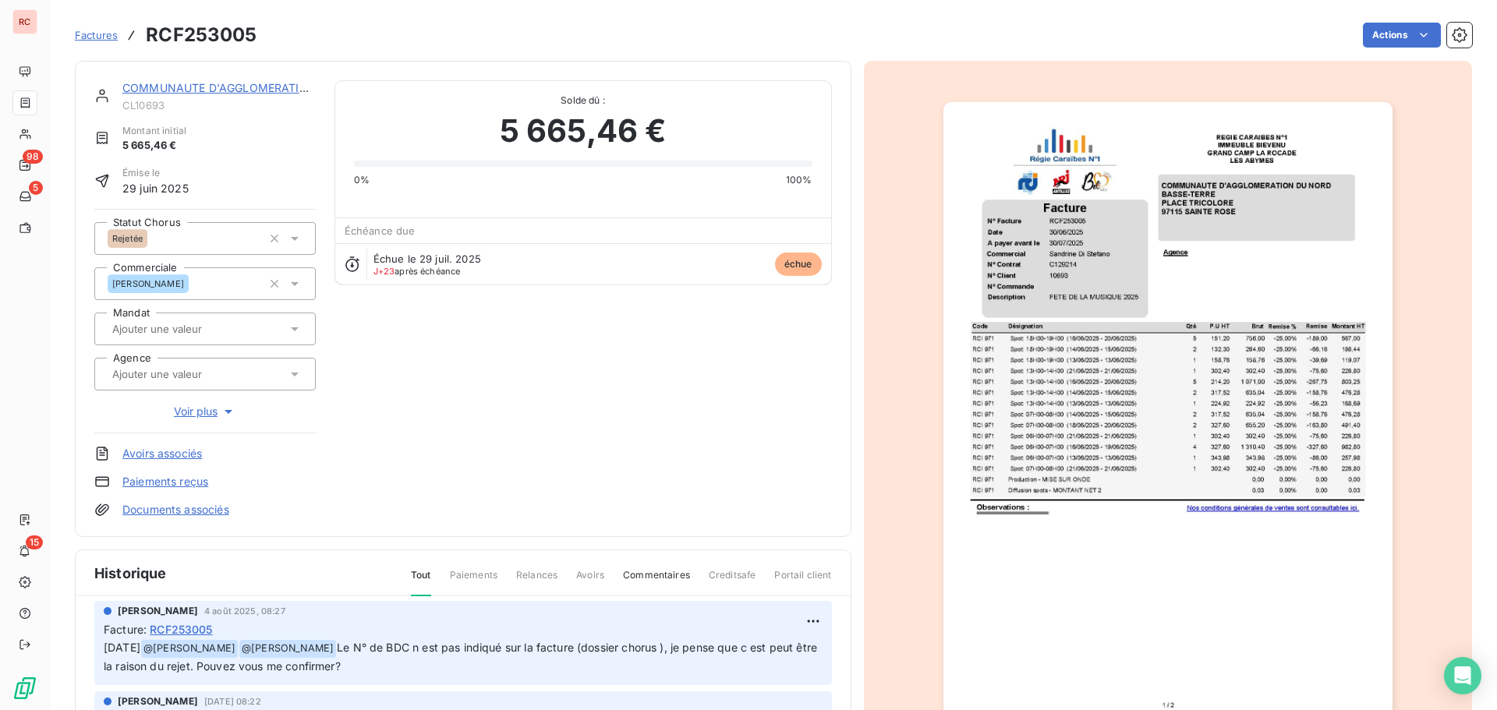
scroll to position [78, 0]
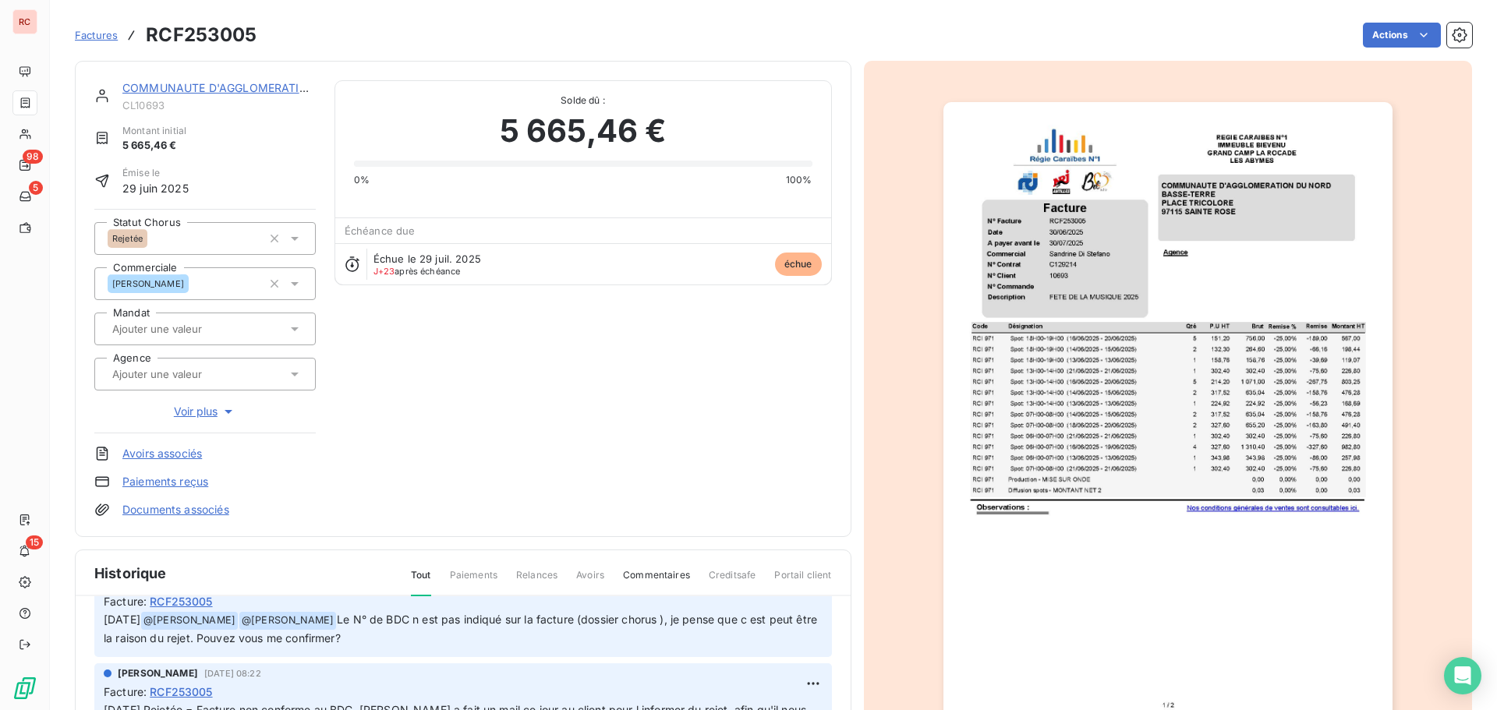
click at [217, 599] on div "Facture : RCF253005" at bounding box center [463, 601] width 719 height 16
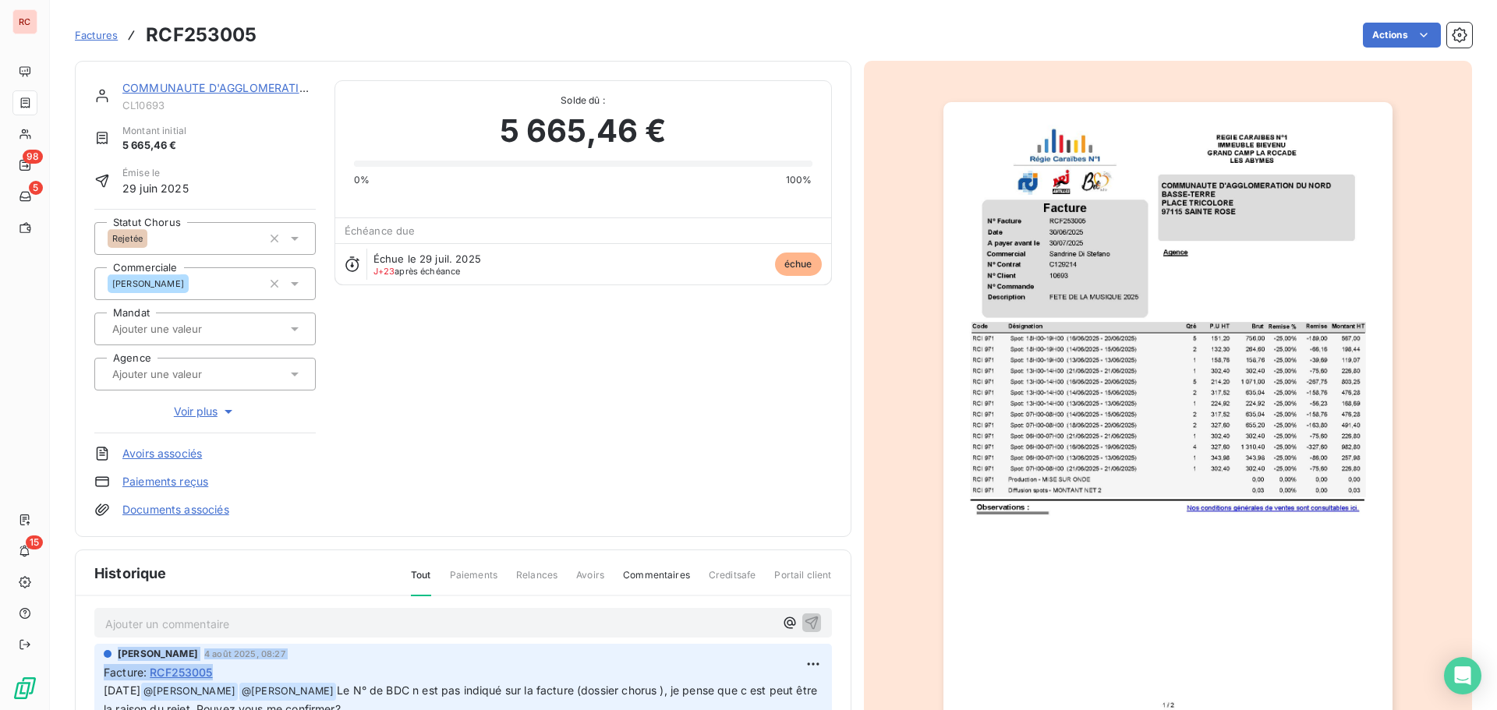
scroll to position [0, 0]
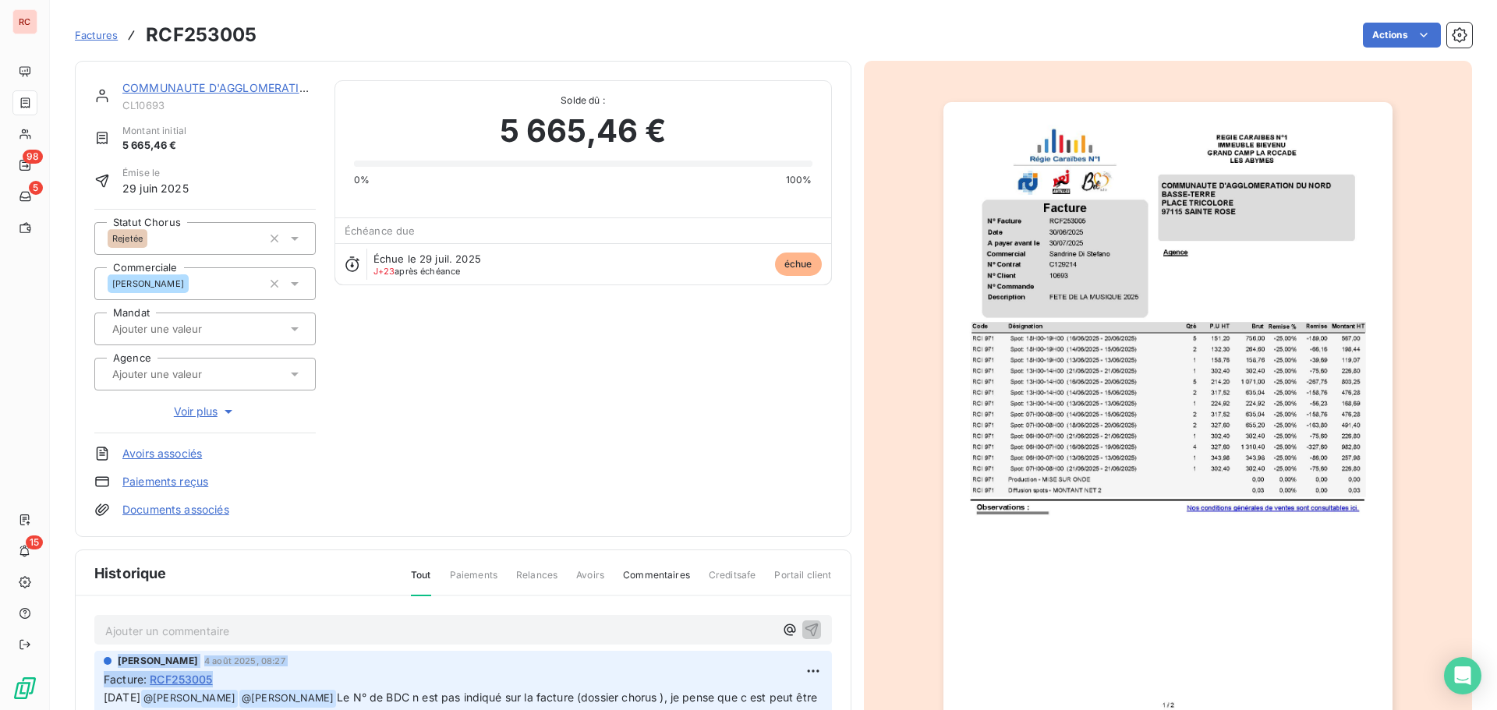
drag, startPoint x: 218, startPoint y: 602, endPoint x: 168, endPoint y: 602, distance: 49.9
click at [340, 660] on div "[PERSON_NAME] [DATE] 08:27" at bounding box center [463, 661] width 719 height 14
drag, startPoint x: 267, startPoint y: 37, endPoint x: 150, endPoint y: 37, distance: 117.7
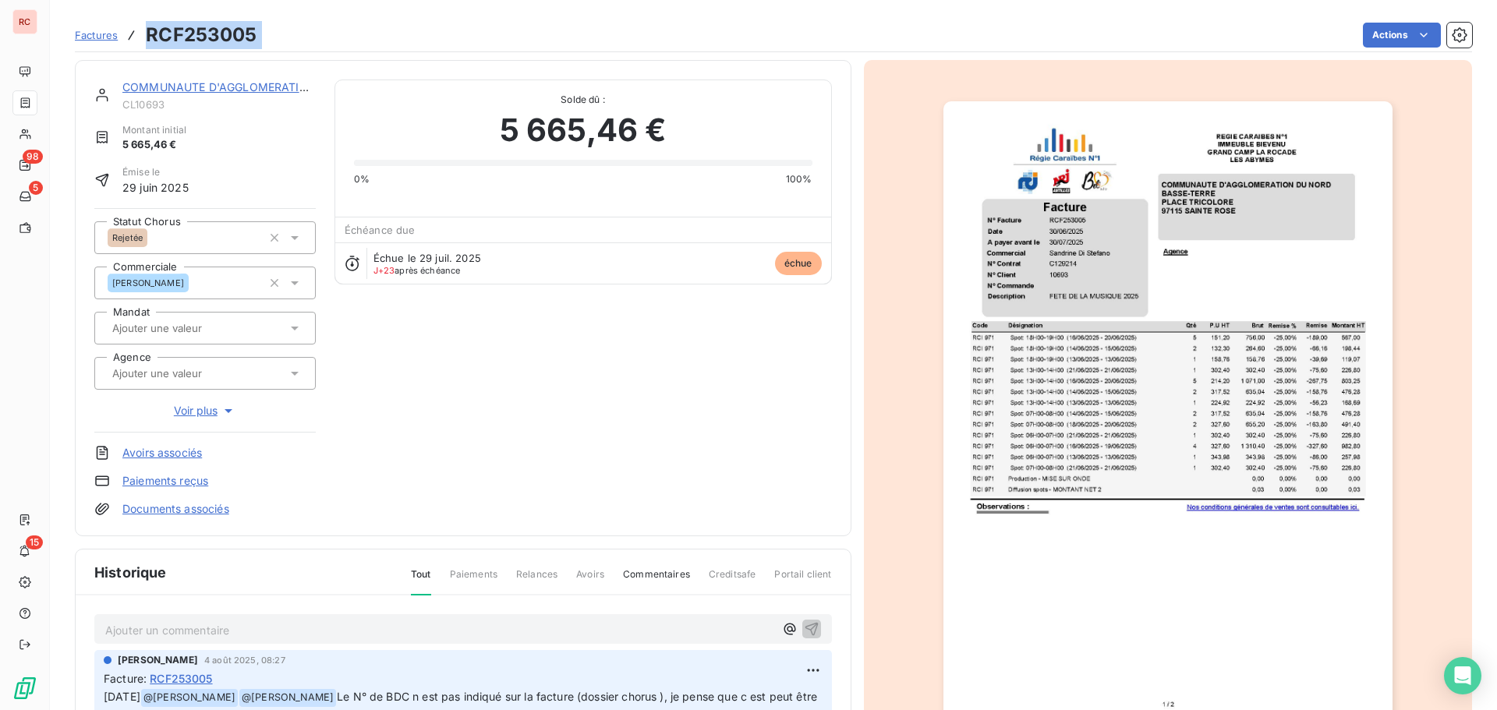
click at [150, 37] on div "Factures RCF253005 Actions" at bounding box center [773, 35] width 1397 height 33
copy section "RCF253005 Actions"
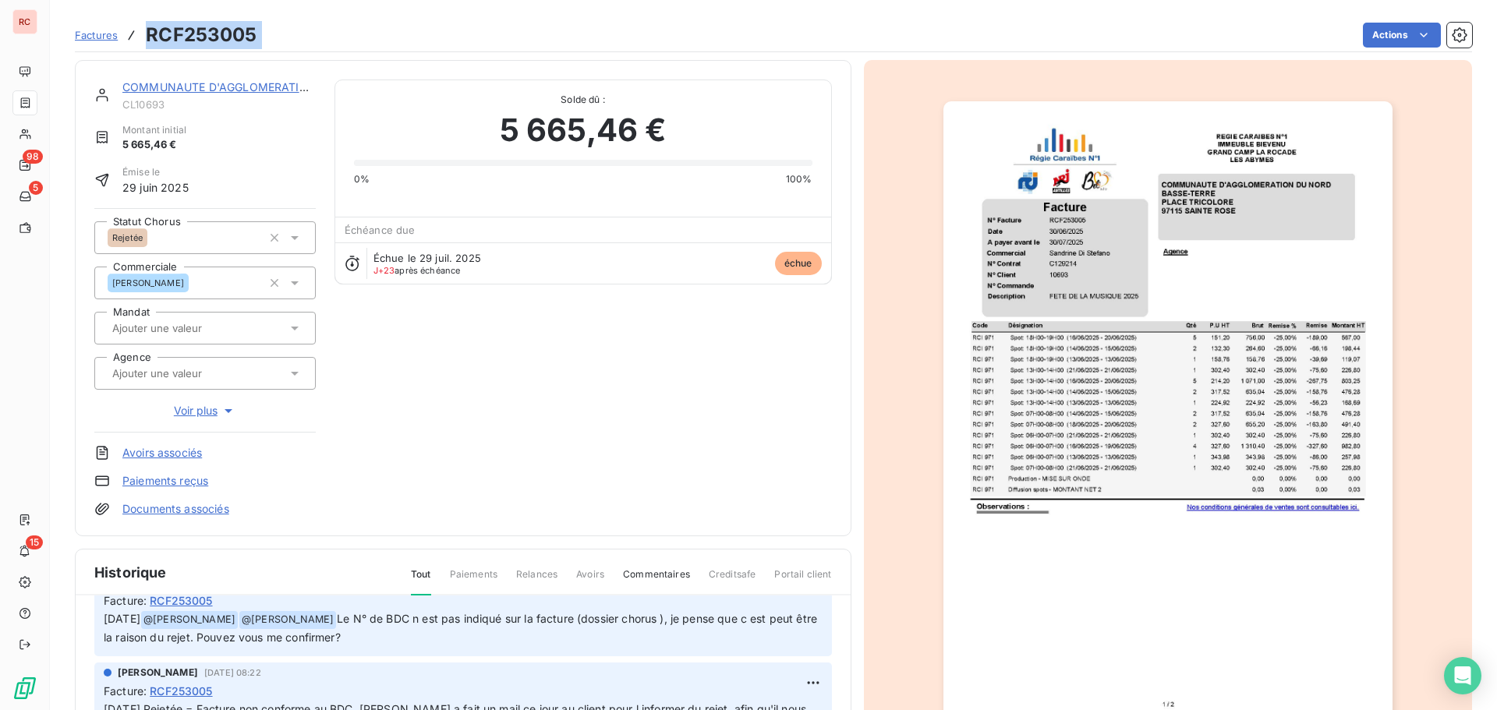
click at [276, 33] on div "Actions" at bounding box center [874, 35] width 1196 height 25
drag, startPoint x: 257, startPoint y: 27, endPoint x: 151, endPoint y: 27, distance: 105.3
click at [151, 27] on div "Factures RCF253005 Actions" at bounding box center [773, 35] width 1397 height 33
copy h3 "RCF253005"
drag, startPoint x: 426, startPoint y: 638, endPoint x: 91, endPoint y: 619, distance: 335.0
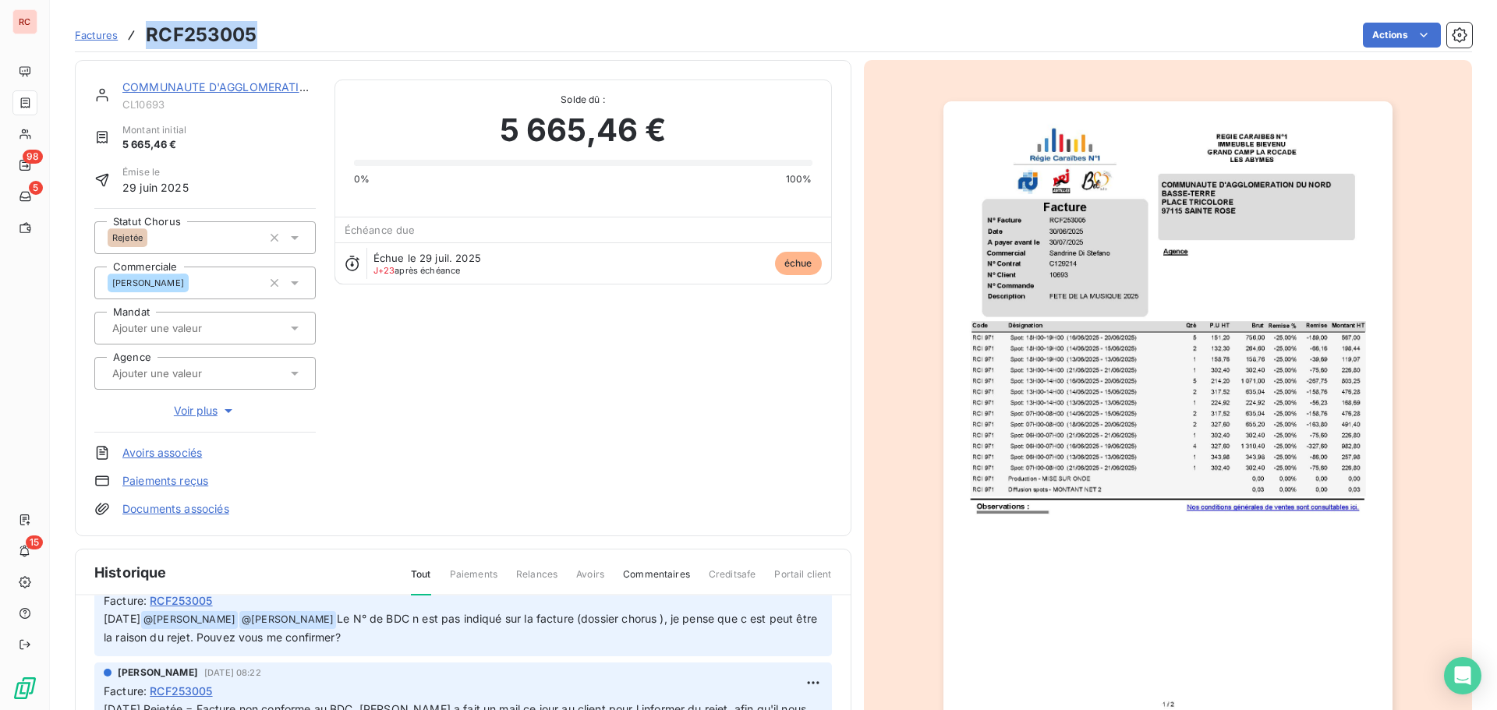
copy p "[DATE] @ [PERSON_NAME] ﻿ @ [PERSON_NAME] Le N° de BDC n est pas indiqué sur la …"
drag, startPoint x: 264, startPoint y: 43, endPoint x: 147, endPoint y: 36, distance: 116.4
click at [147, 36] on div "Factures RCF253005 Actions" at bounding box center [773, 35] width 1397 height 33
click at [271, 90] on link "COMMUNAUTE D'AGGLOMERATION DU NORD [GEOGRAPHIC_DATA]" at bounding box center [305, 86] width 366 height 13
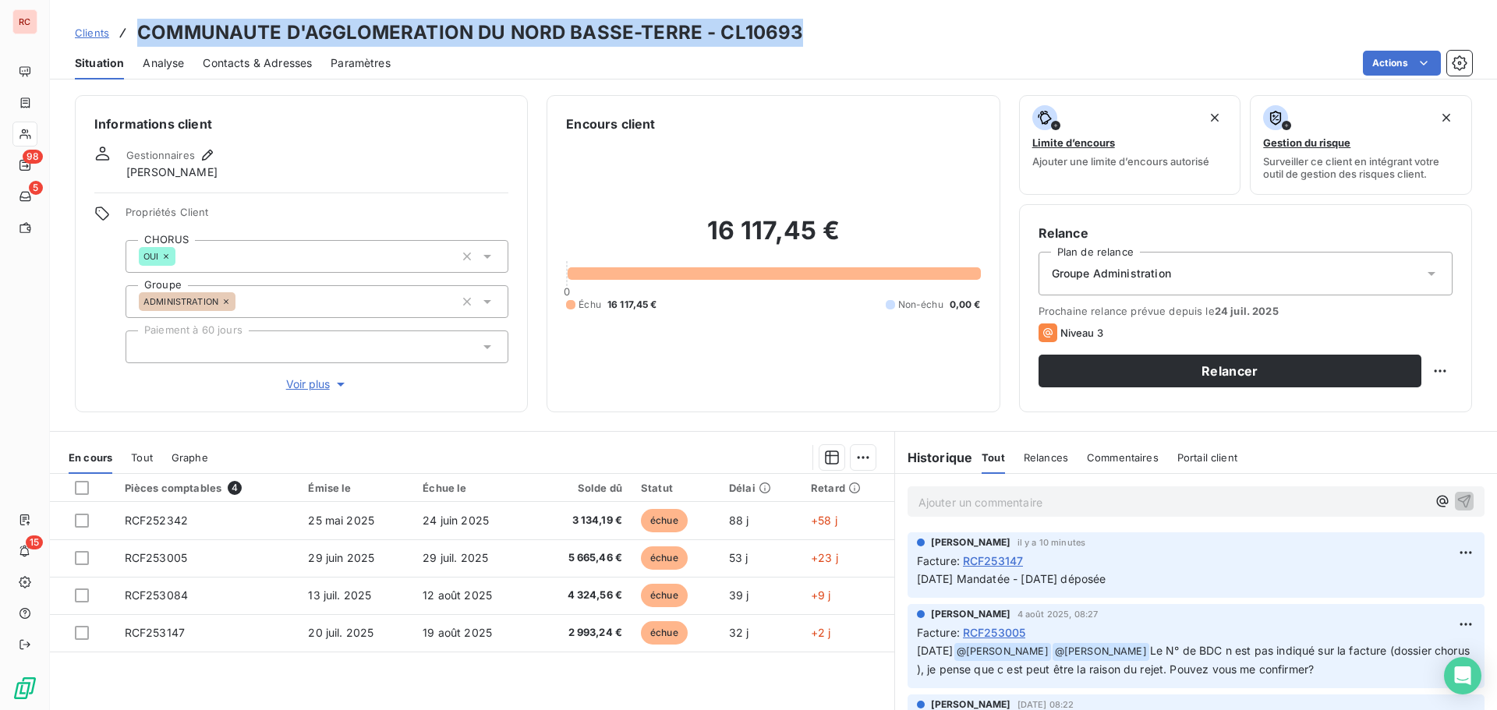
drag, startPoint x: 803, startPoint y: 34, endPoint x: 140, endPoint y: 23, distance: 662.8
click at [140, 23] on div "Clients COMMUNAUTE D'AGGLOMERATION DU NORD BASSE-TERRE - CL10693" at bounding box center [773, 33] width 1447 height 28
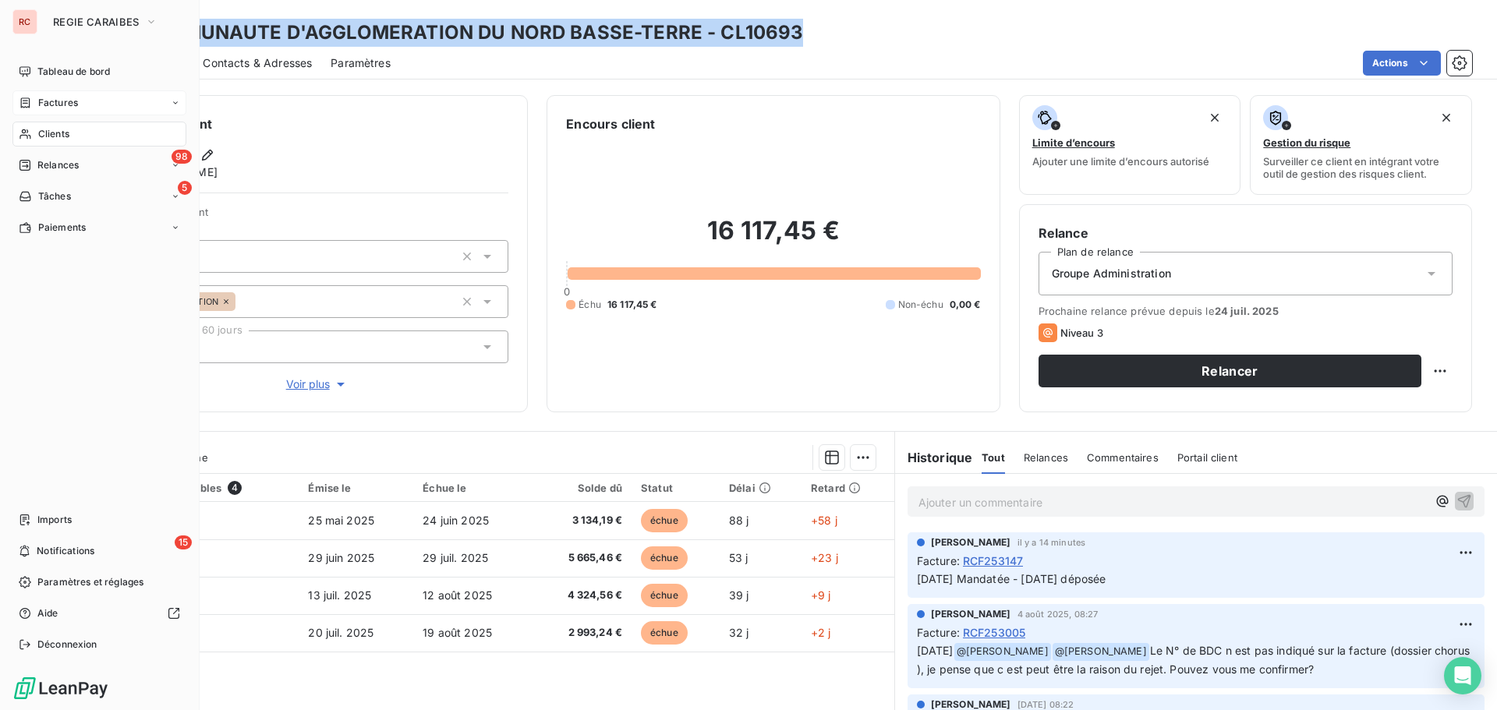
click at [83, 108] on div "Factures" at bounding box center [99, 102] width 174 height 25
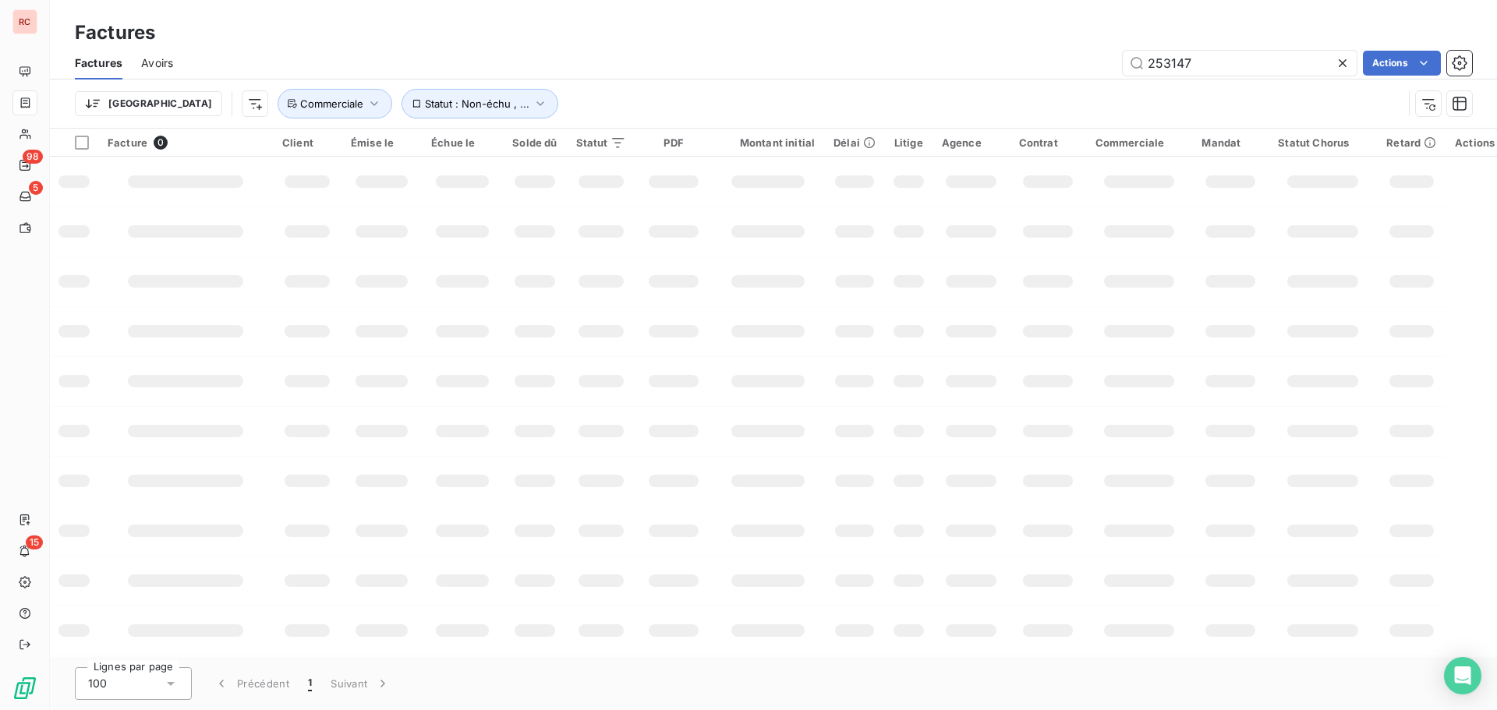
drag, startPoint x: 1194, startPoint y: 62, endPoint x: 1110, endPoint y: 59, distance: 84.2
click at [1110, 59] on div "253147 Actions" at bounding box center [832, 63] width 1280 height 25
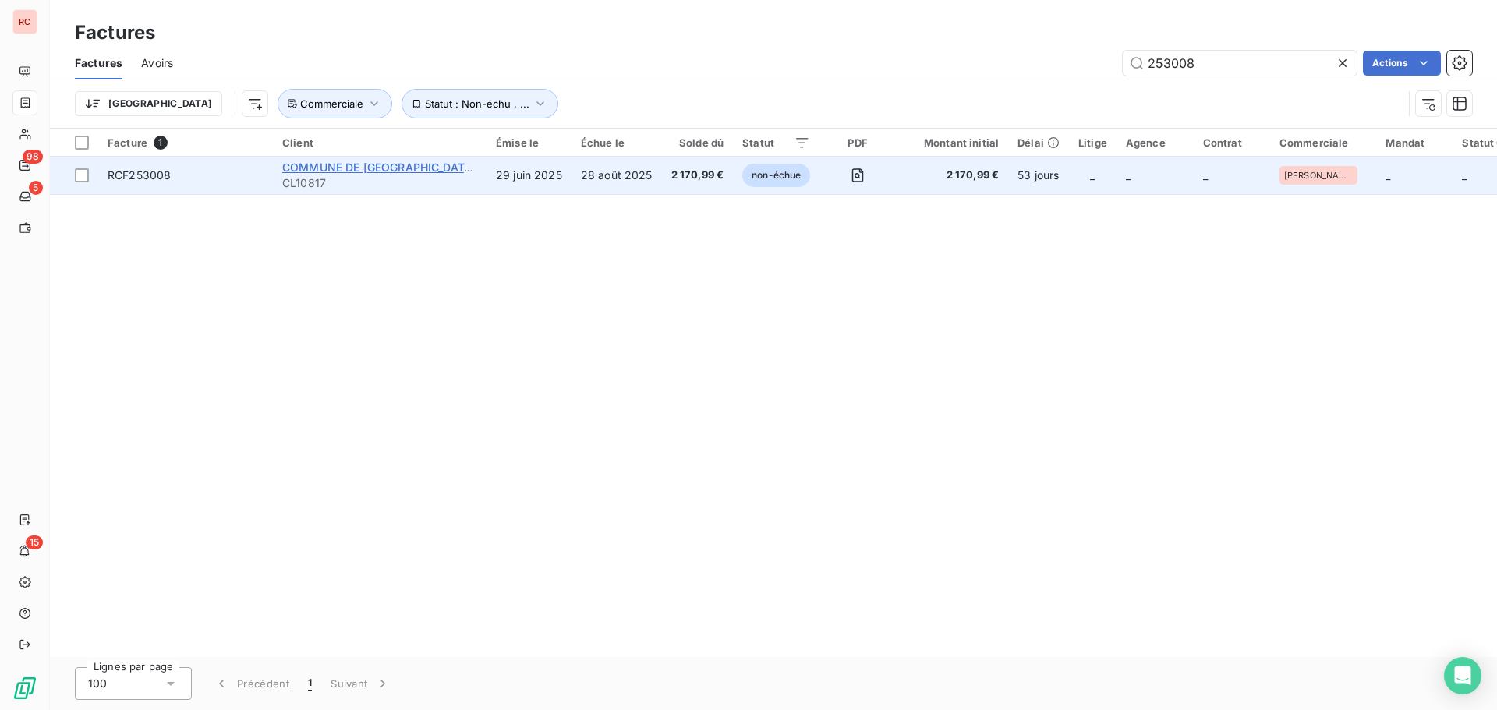
type input "253008"
click at [363, 162] on span "COMMUNE DE [GEOGRAPHIC_DATA] (MAIRIE)" at bounding box center [403, 167] width 243 height 13
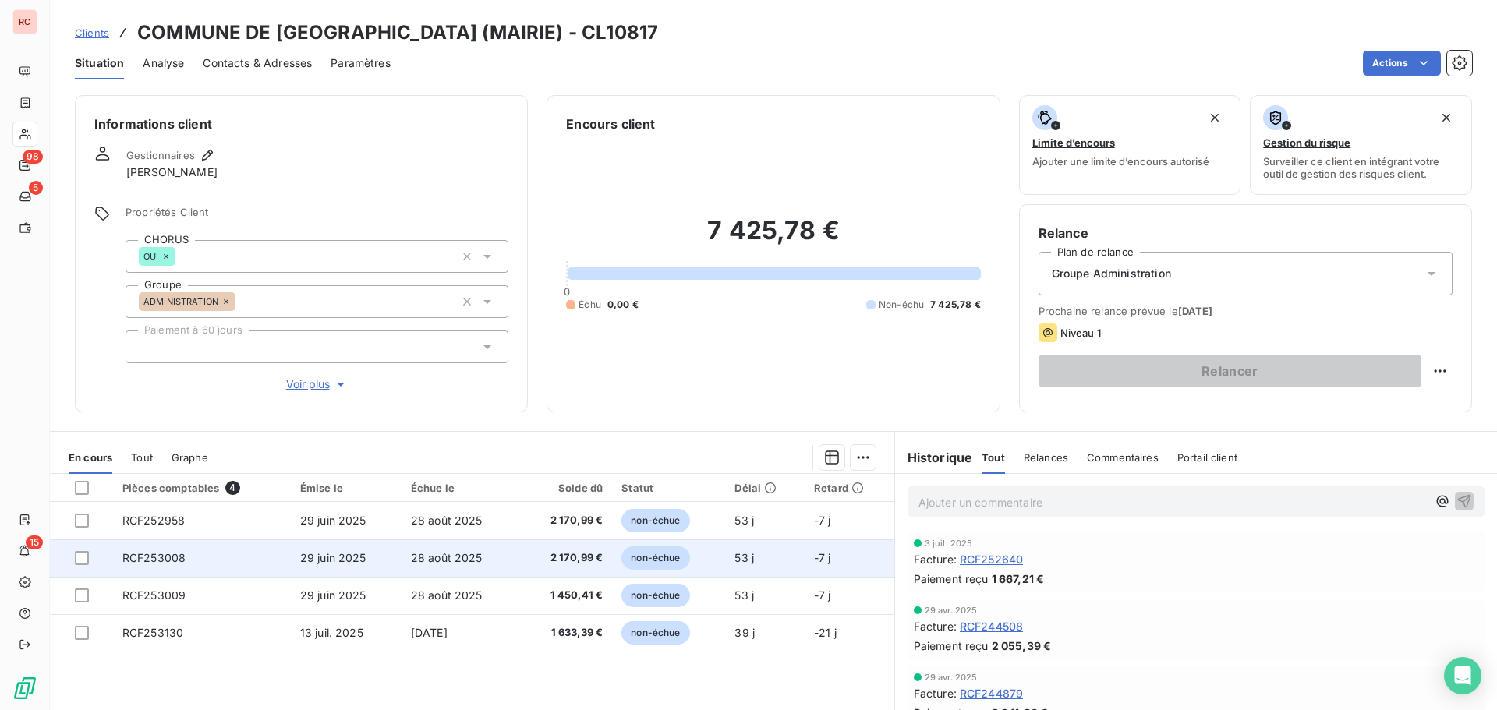
click at [193, 564] on td "RCF253008" at bounding box center [202, 558] width 178 height 37
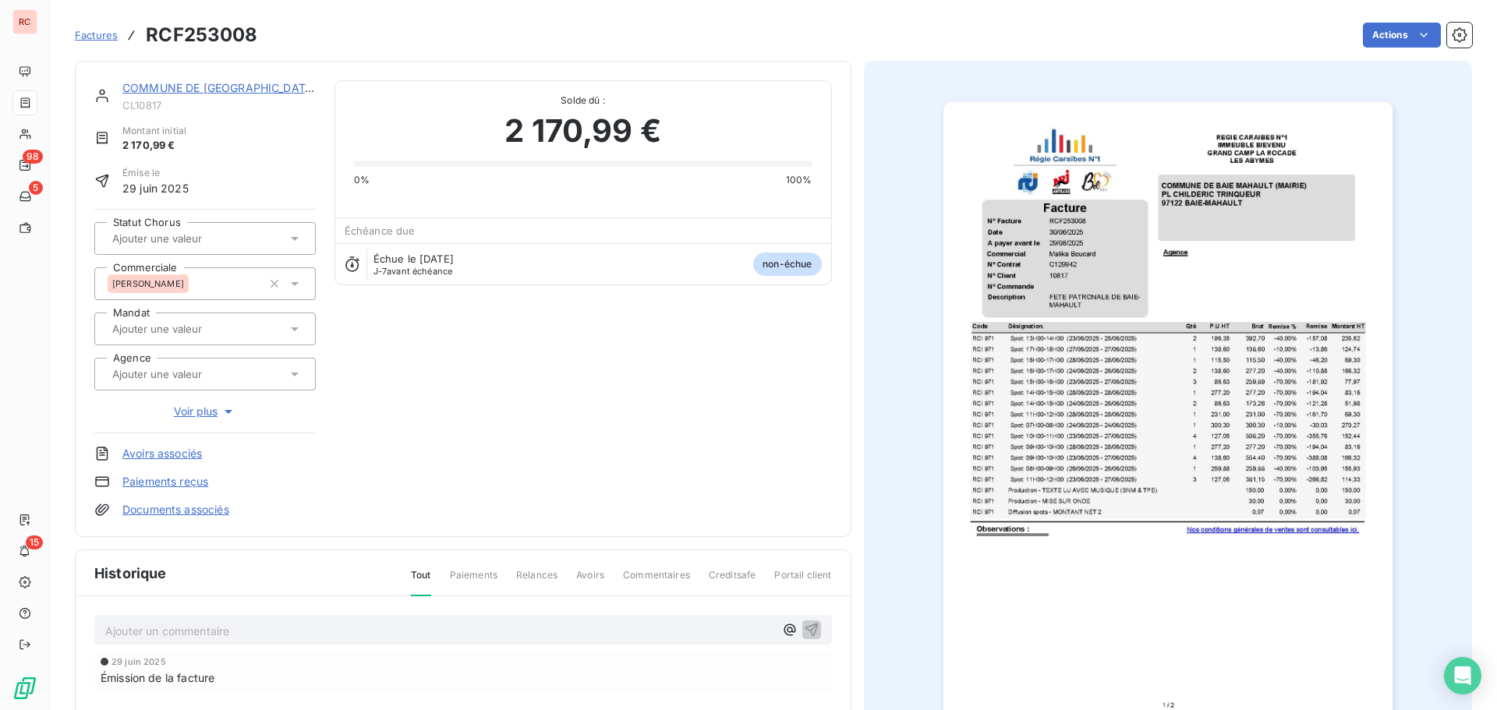
click at [297, 238] on icon at bounding box center [295, 239] width 16 height 16
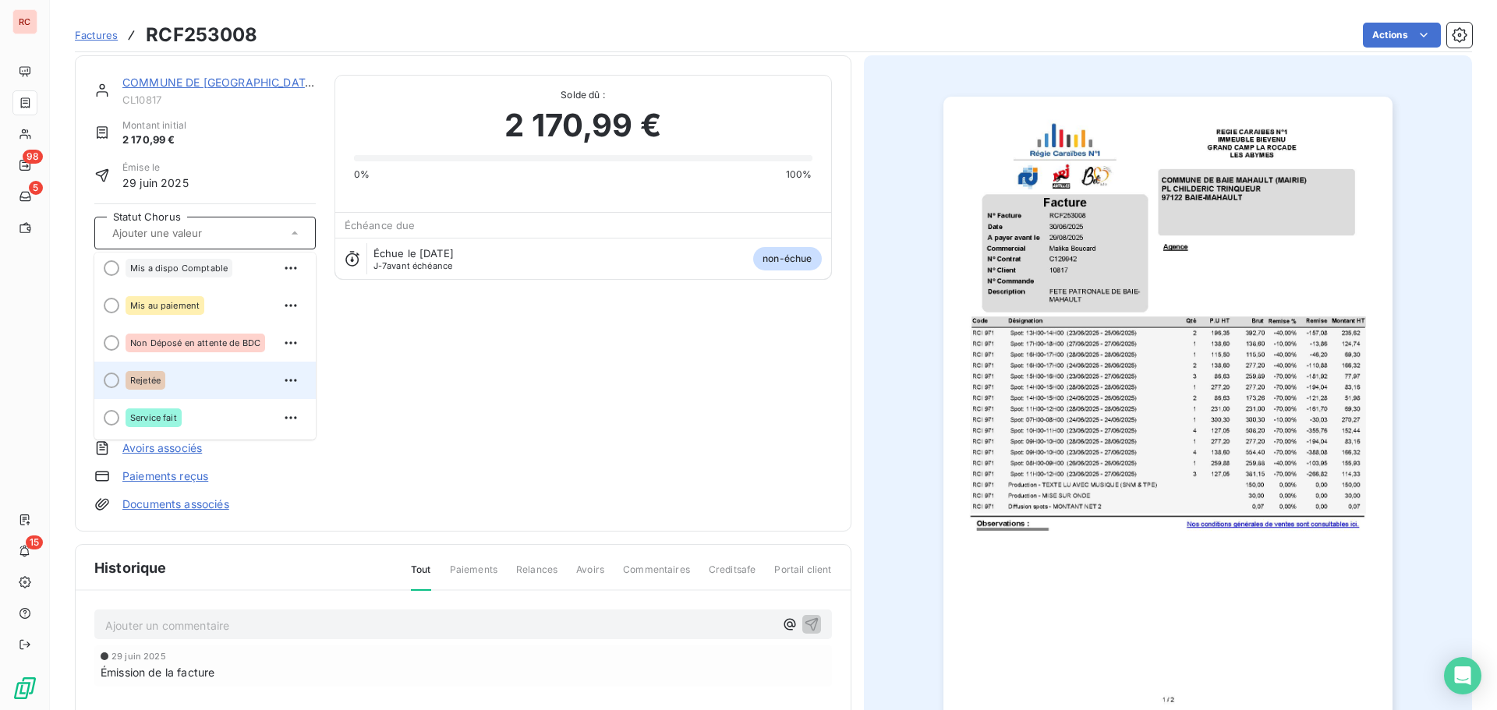
scroll to position [80, 0]
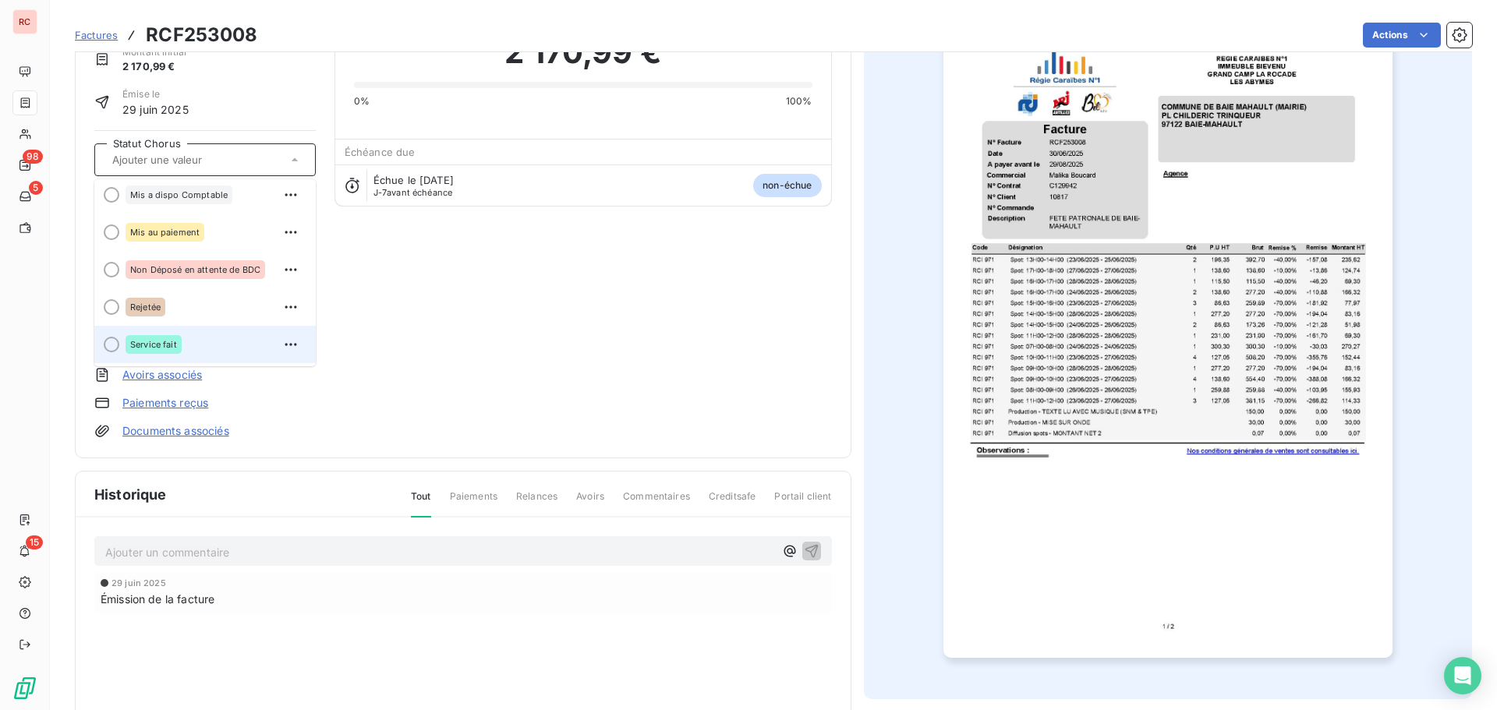
click at [166, 346] on span "Service fait" at bounding box center [153, 344] width 47 height 9
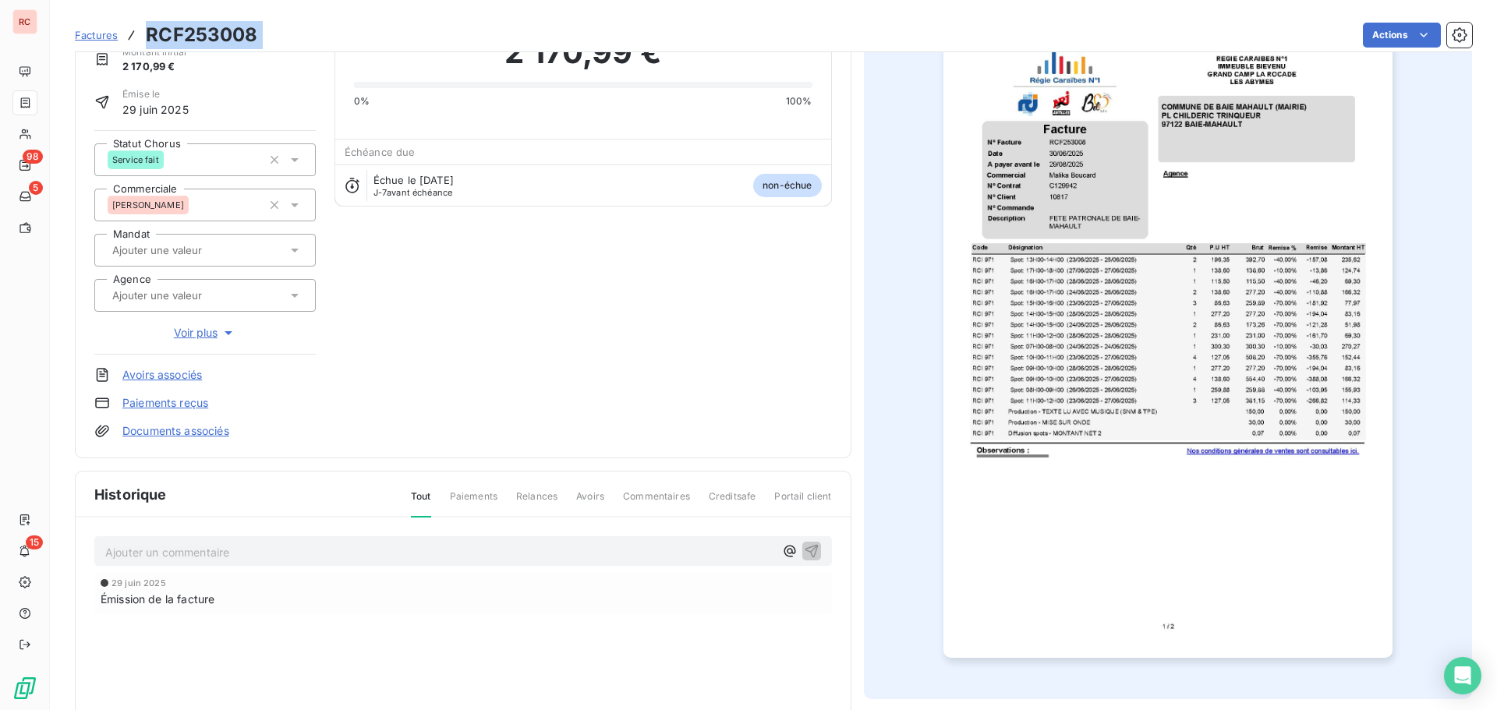
drag, startPoint x: 253, startPoint y: 37, endPoint x: 149, endPoint y: 39, distance: 103.7
click at [149, 39] on div "Factures RCF253008 Actions" at bounding box center [773, 35] width 1397 height 33
click at [212, 558] on p "Ajouter un commentaire ﻿" at bounding box center [439, 552] width 669 height 19
click at [104, 547] on div "[DATE] Déposée" at bounding box center [463, 550] width 738 height 29
click at [106, 548] on span "[DATE] Déposée" at bounding box center [148, 550] width 86 height 13
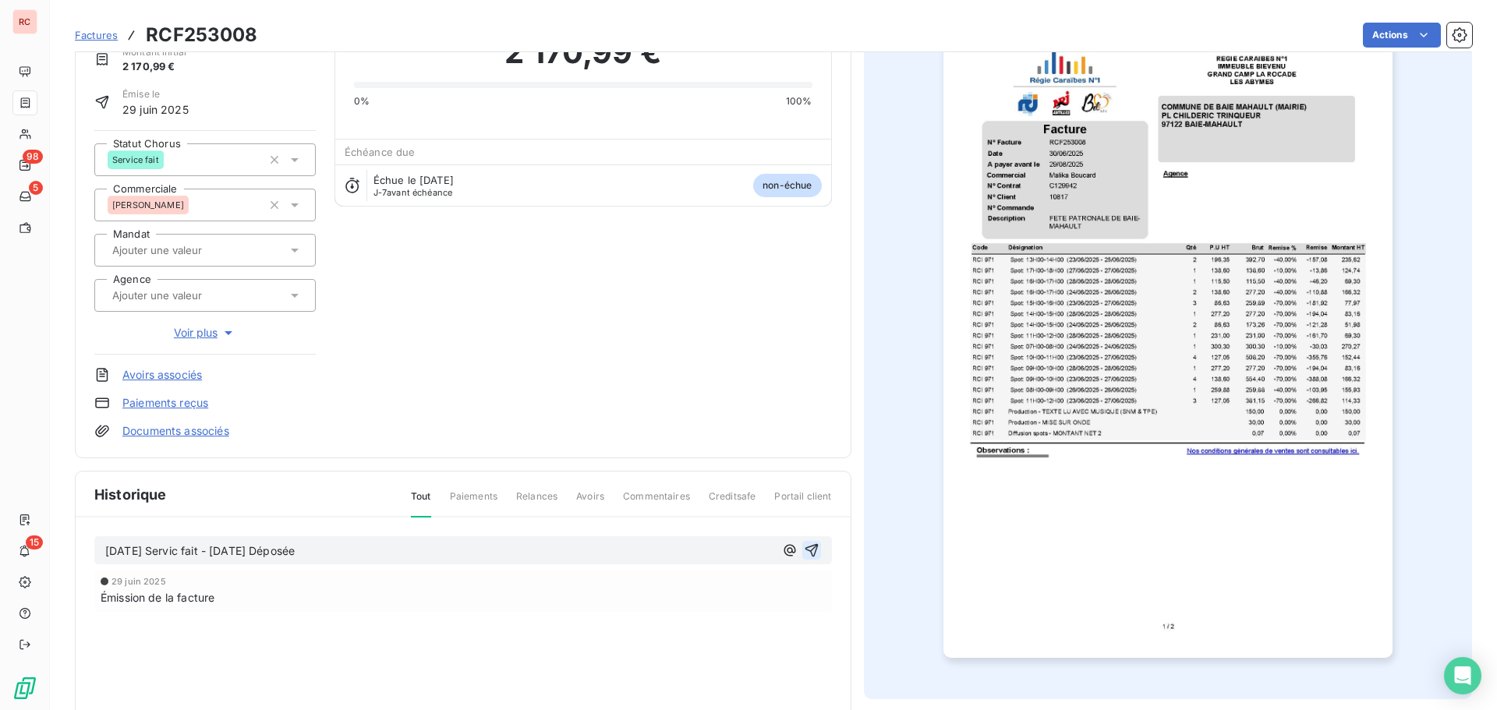
click at [809, 554] on icon "button" at bounding box center [812, 551] width 16 height 16
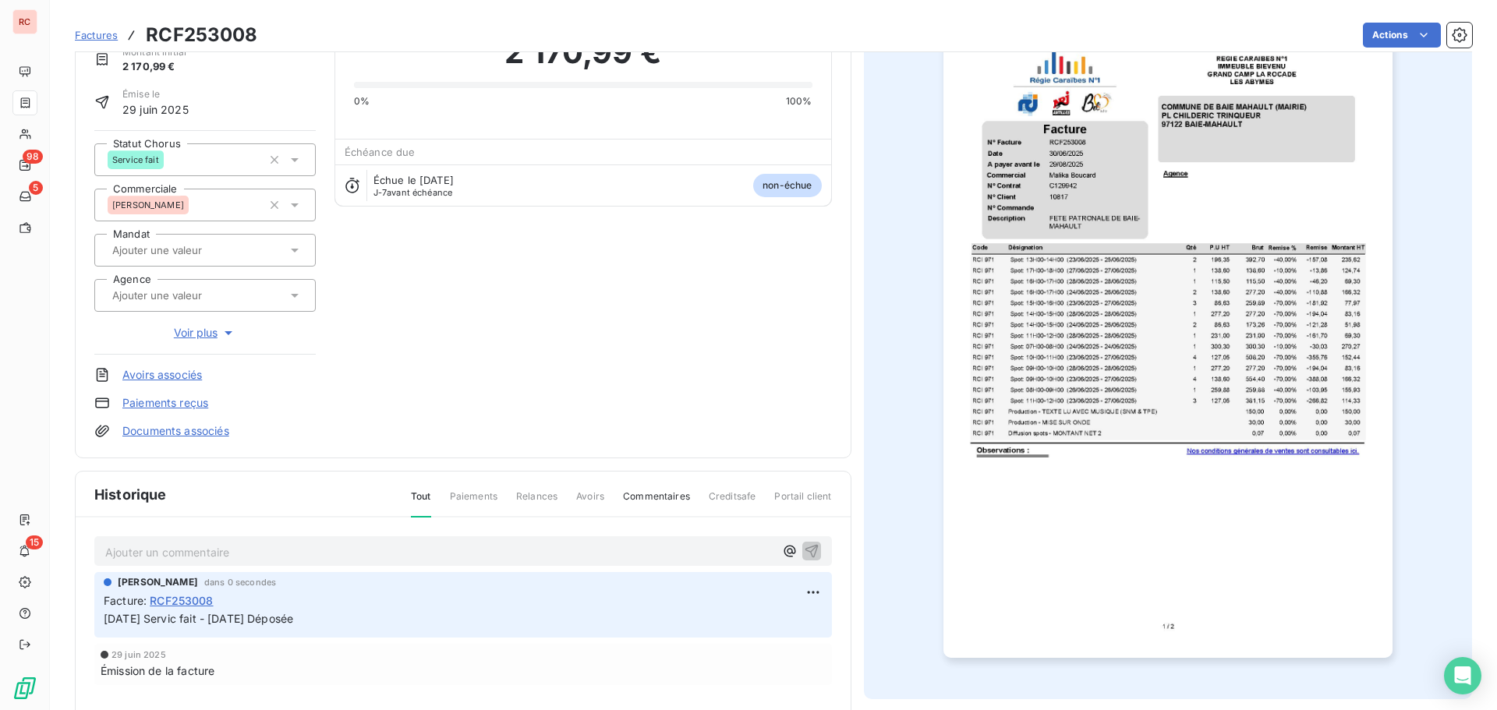
scroll to position [0, 0]
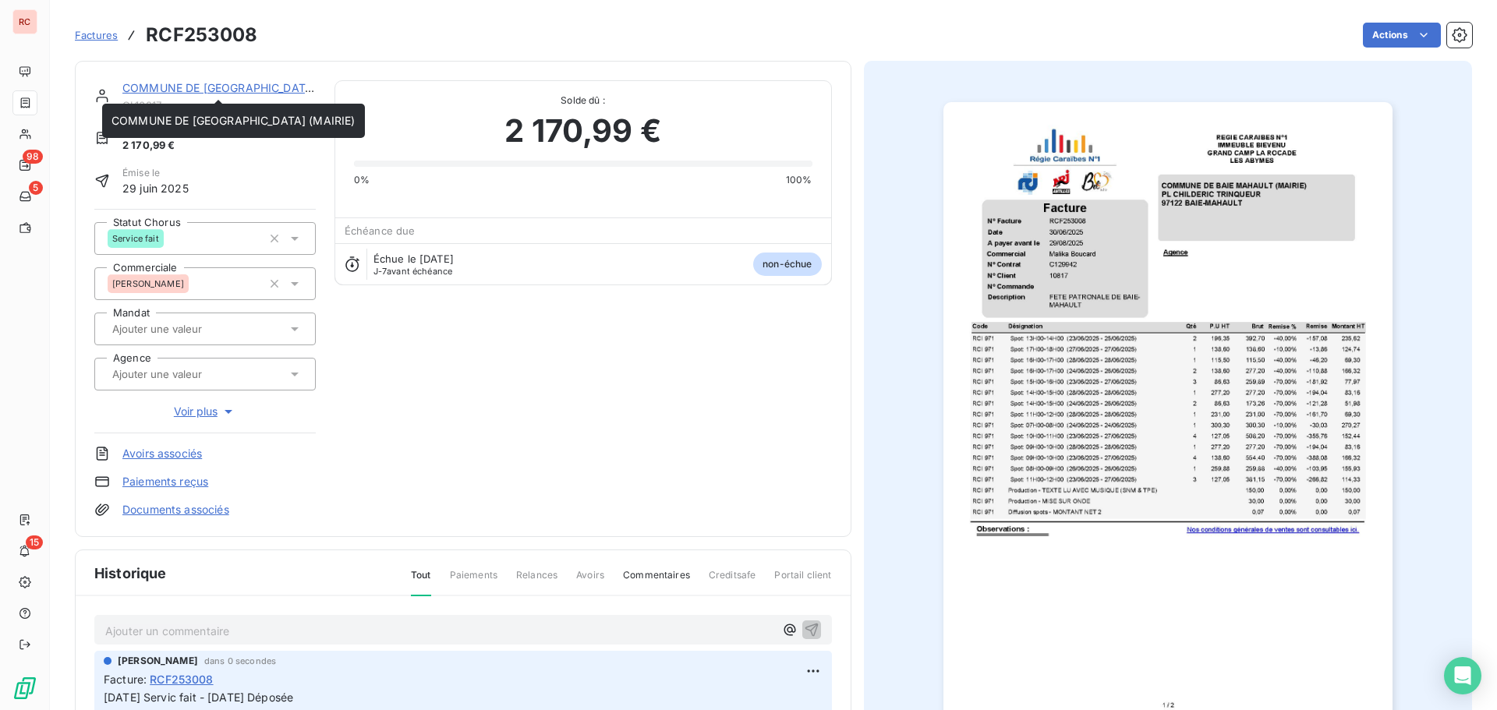
click at [208, 90] on link "COMMUNE DE [GEOGRAPHIC_DATA] (MAIRIE)" at bounding box center [244, 87] width 244 height 13
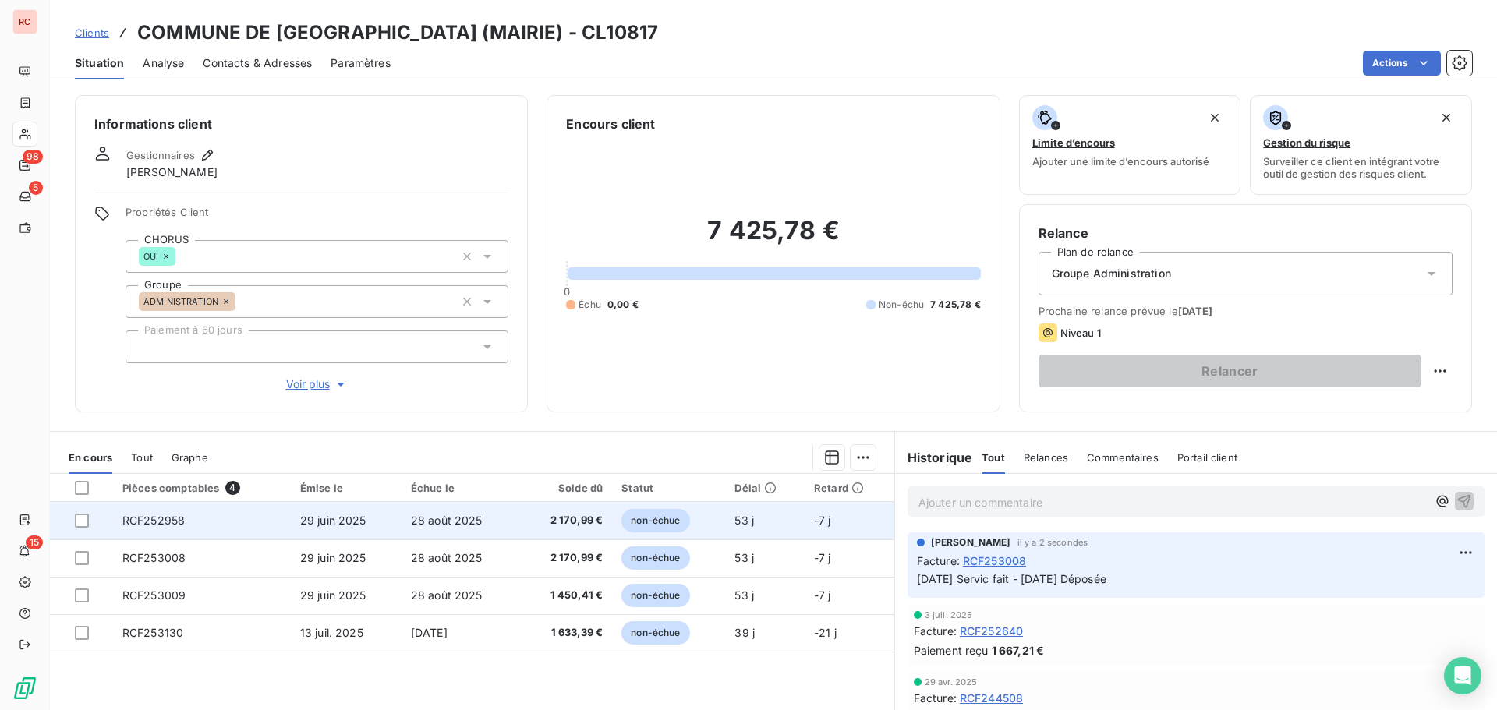
click at [249, 533] on td "RCF252958" at bounding box center [202, 520] width 178 height 37
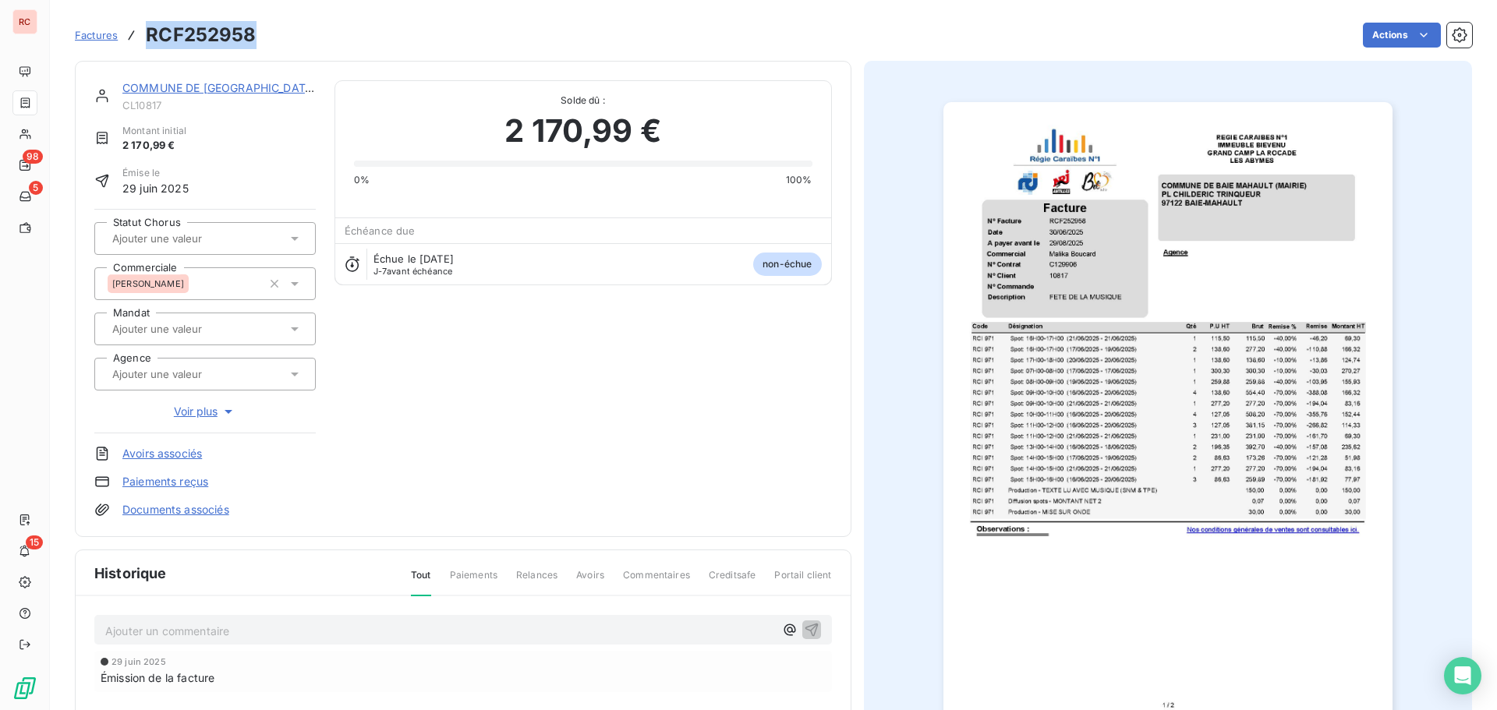
drag, startPoint x: 257, startPoint y: 31, endPoint x: 150, endPoint y: 32, distance: 106.8
click at [150, 32] on div "Factures RCF252958 Actions" at bounding box center [773, 35] width 1397 height 33
click at [294, 232] on icon at bounding box center [295, 239] width 16 height 16
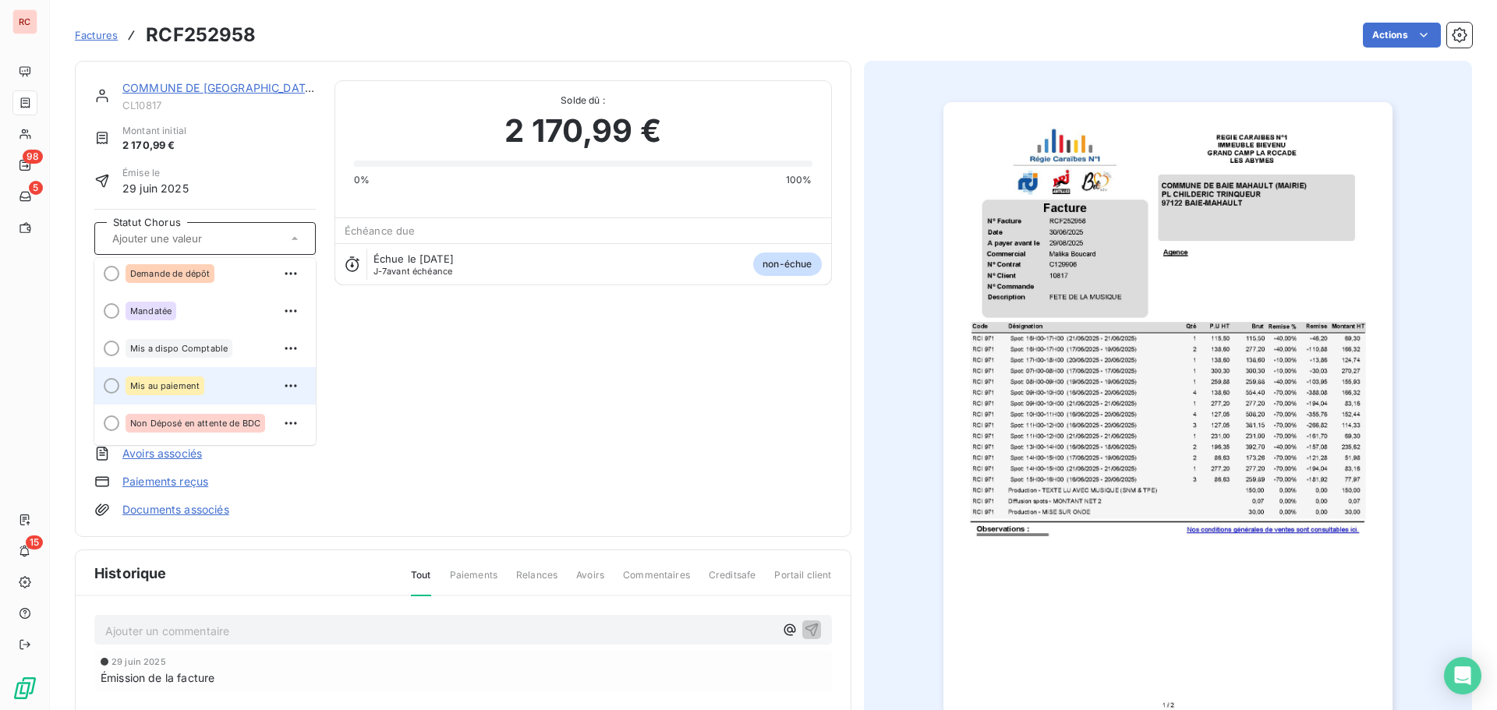
scroll to position [156, 0]
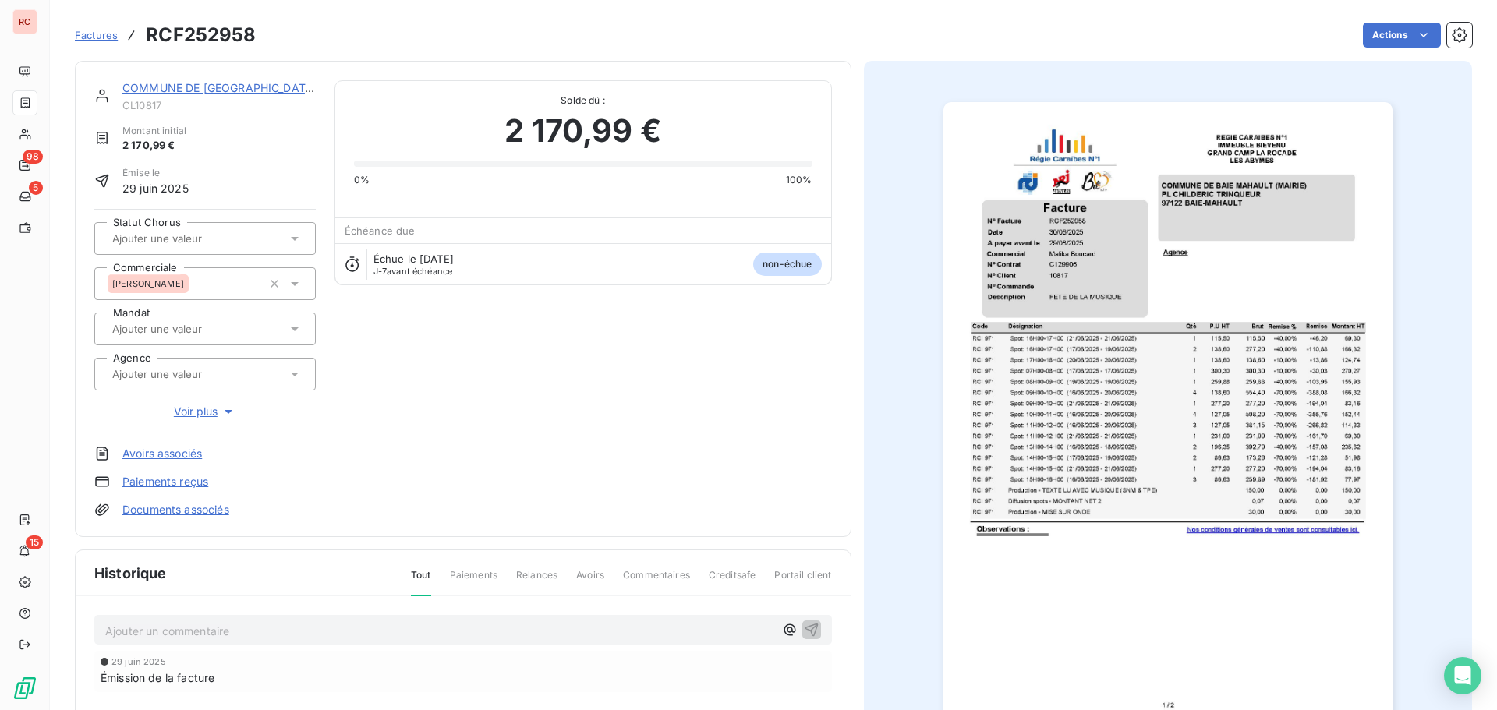
click at [146, 632] on p "Ajouter un commentaire ﻿" at bounding box center [439, 630] width 669 height 19
click at [151, 630] on p "Ajouter un commentaire ﻿" at bounding box center [439, 630] width 669 height 19
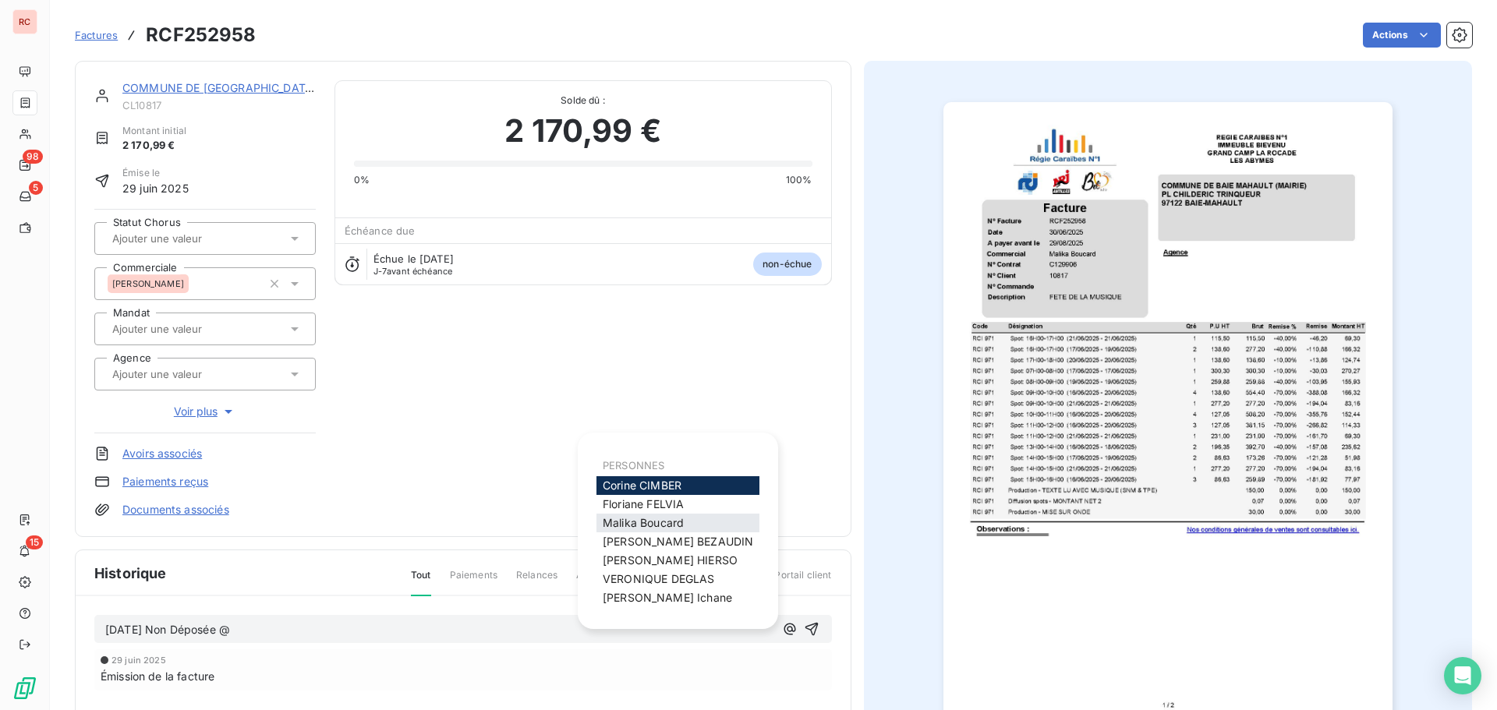
click at [668, 526] on span "[PERSON_NAME]" at bounding box center [643, 522] width 81 height 13
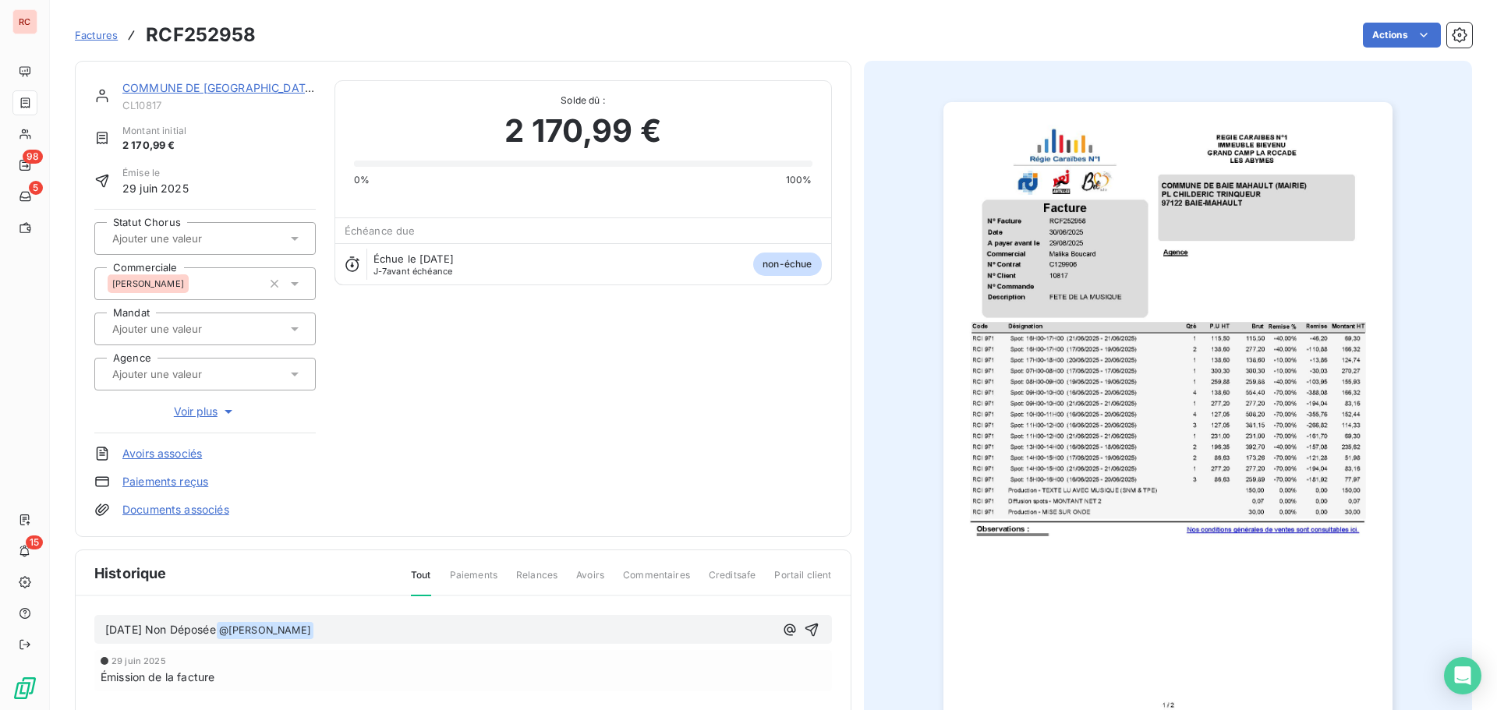
click at [291, 237] on icon at bounding box center [295, 239] width 8 height 4
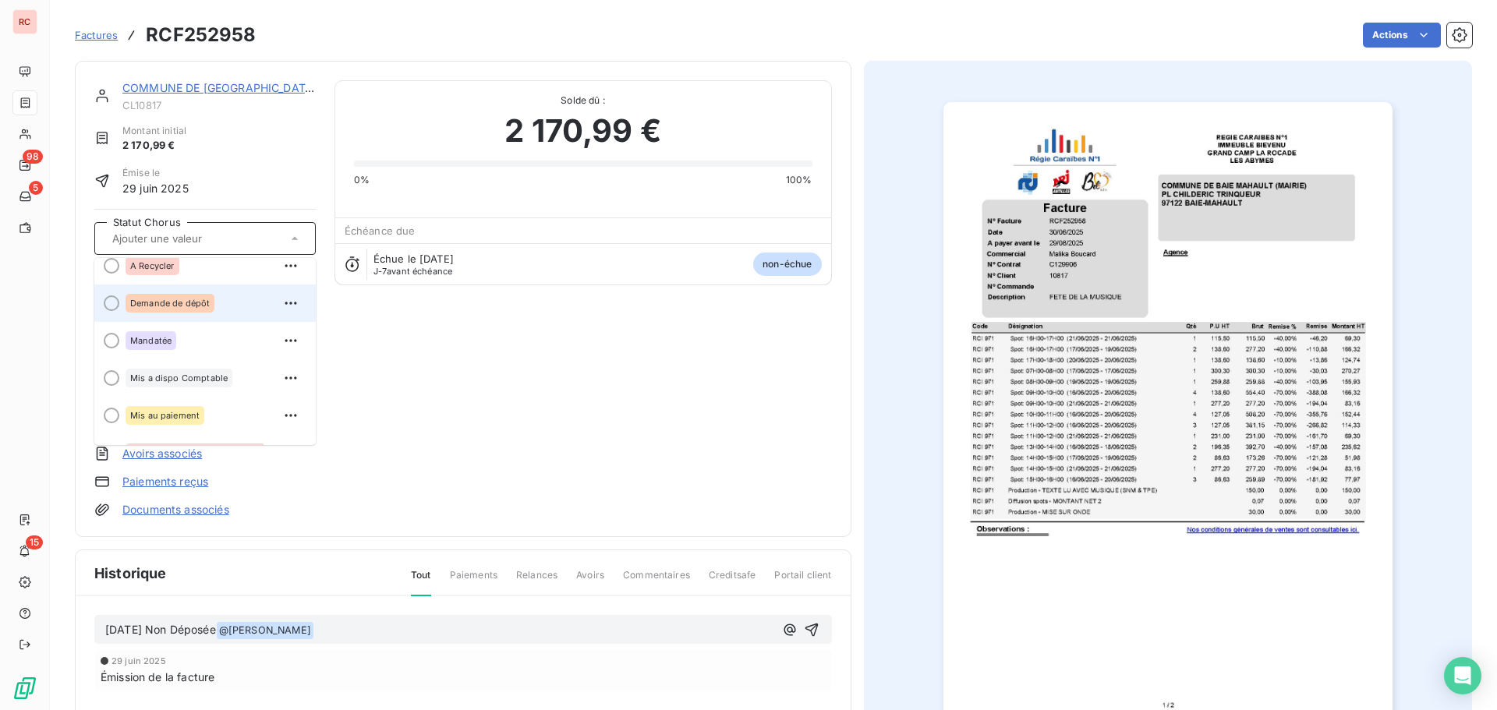
scroll to position [78, 0]
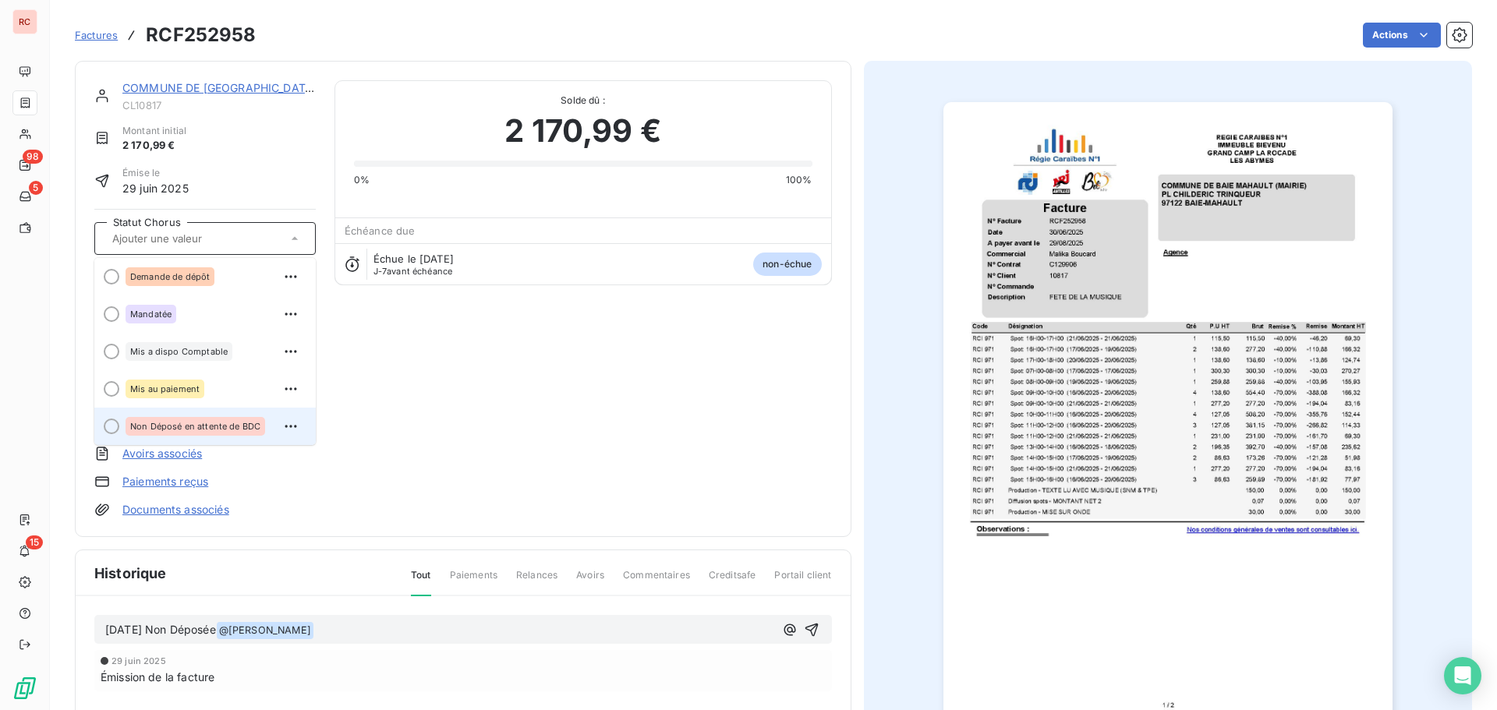
click at [226, 423] on span "Non Déposé en attente de BDC" at bounding box center [195, 426] width 130 height 9
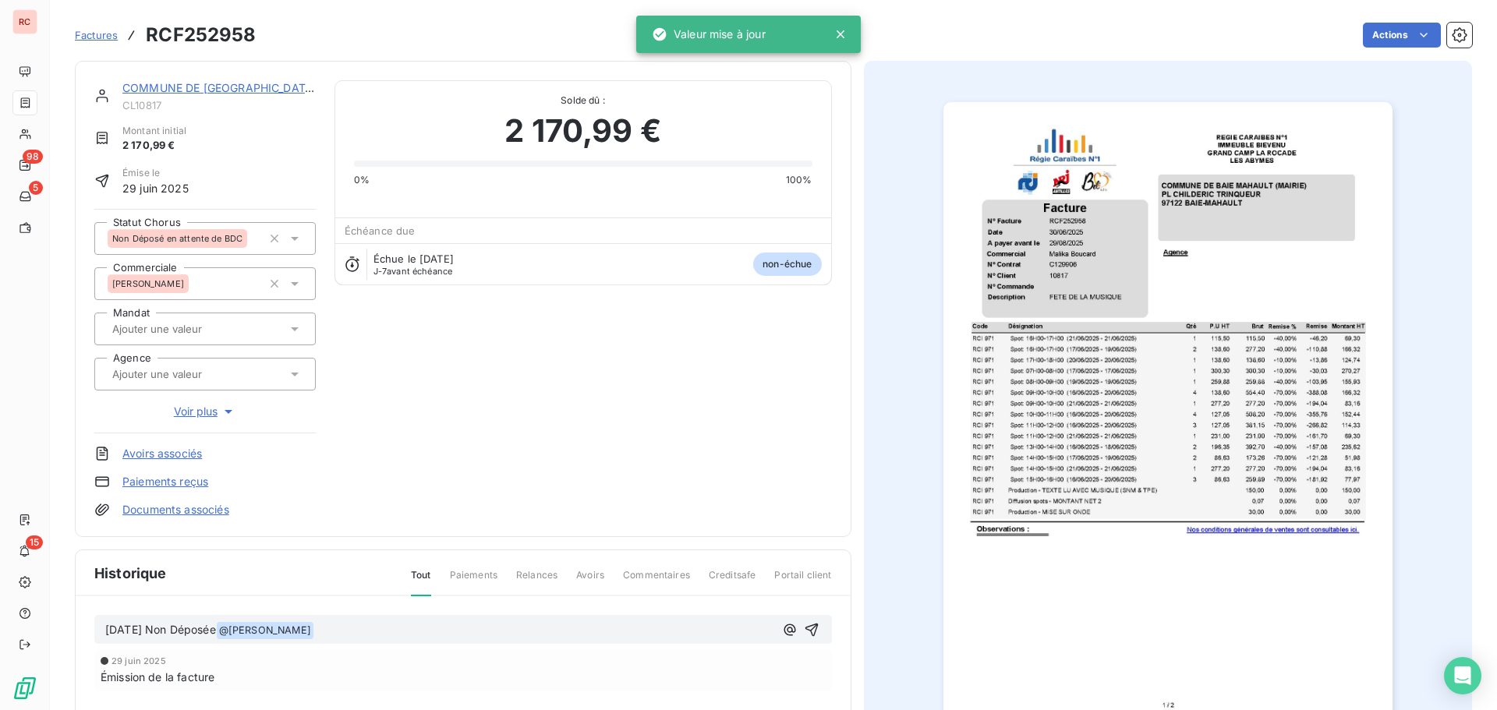
click at [384, 635] on p "[DATE] Non Déposée @ [PERSON_NAME] ﻿ ﻿" at bounding box center [439, 630] width 669 height 19
click at [808, 625] on icon "button" at bounding box center [811, 629] width 13 height 13
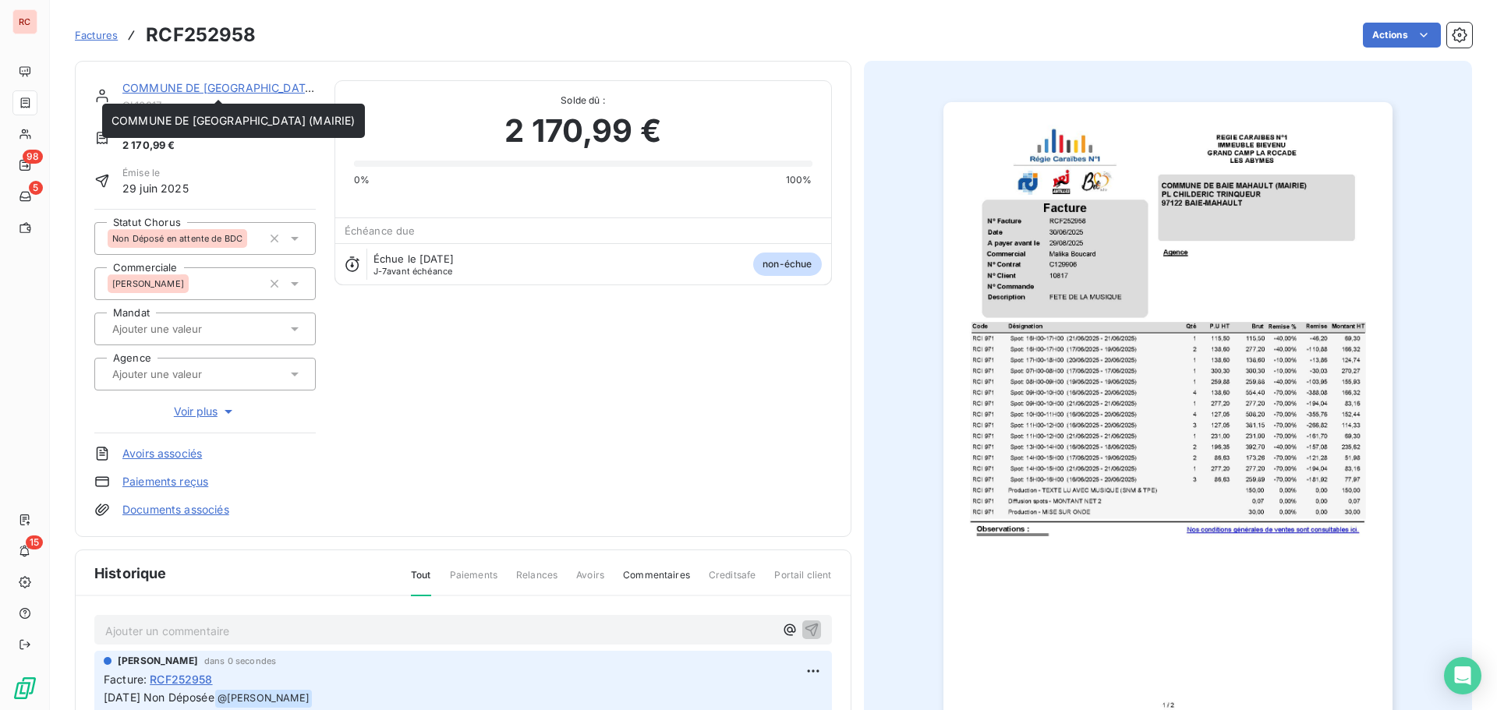
click at [193, 83] on link "COMMUNE DE [GEOGRAPHIC_DATA] (MAIRIE)" at bounding box center [244, 87] width 244 height 13
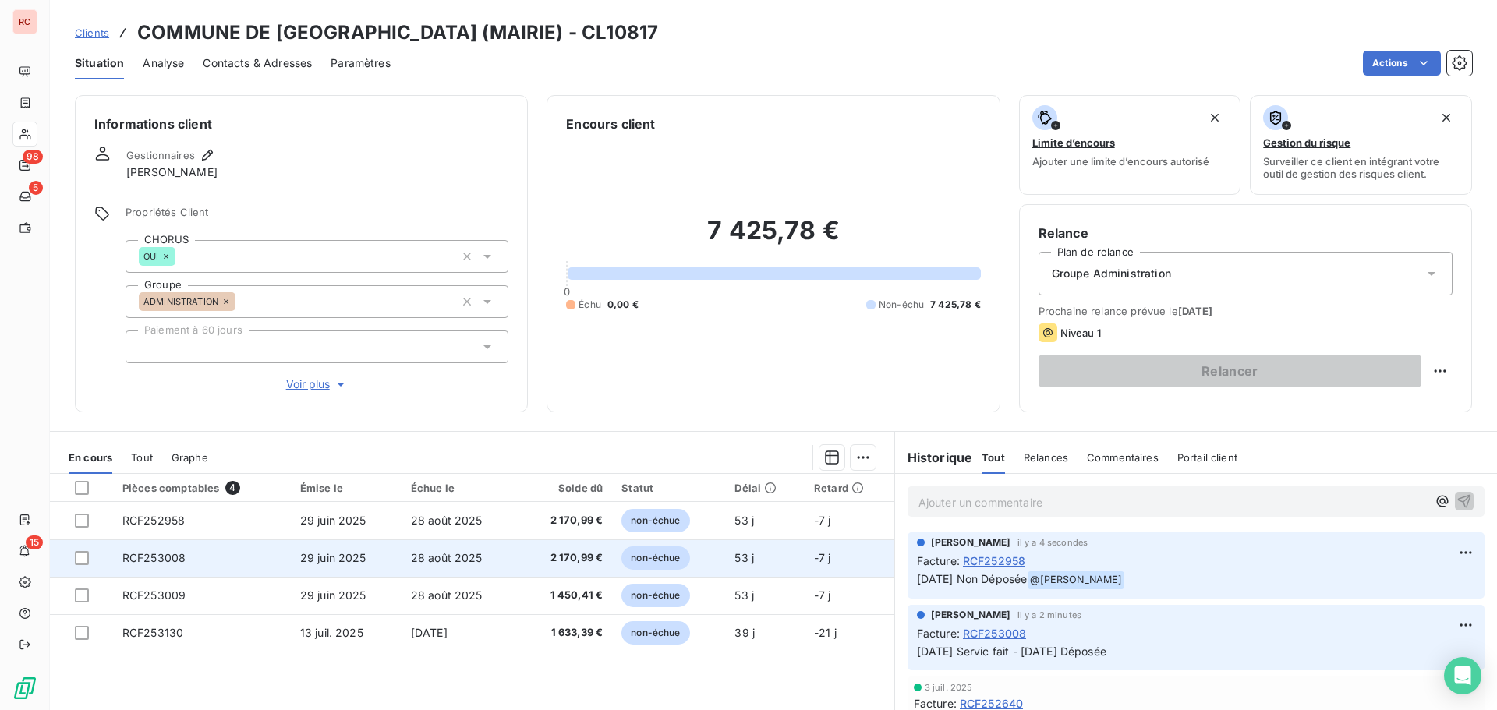
click at [229, 550] on td "RCF253008" at bounding box center [202, 558] width 178 height 37
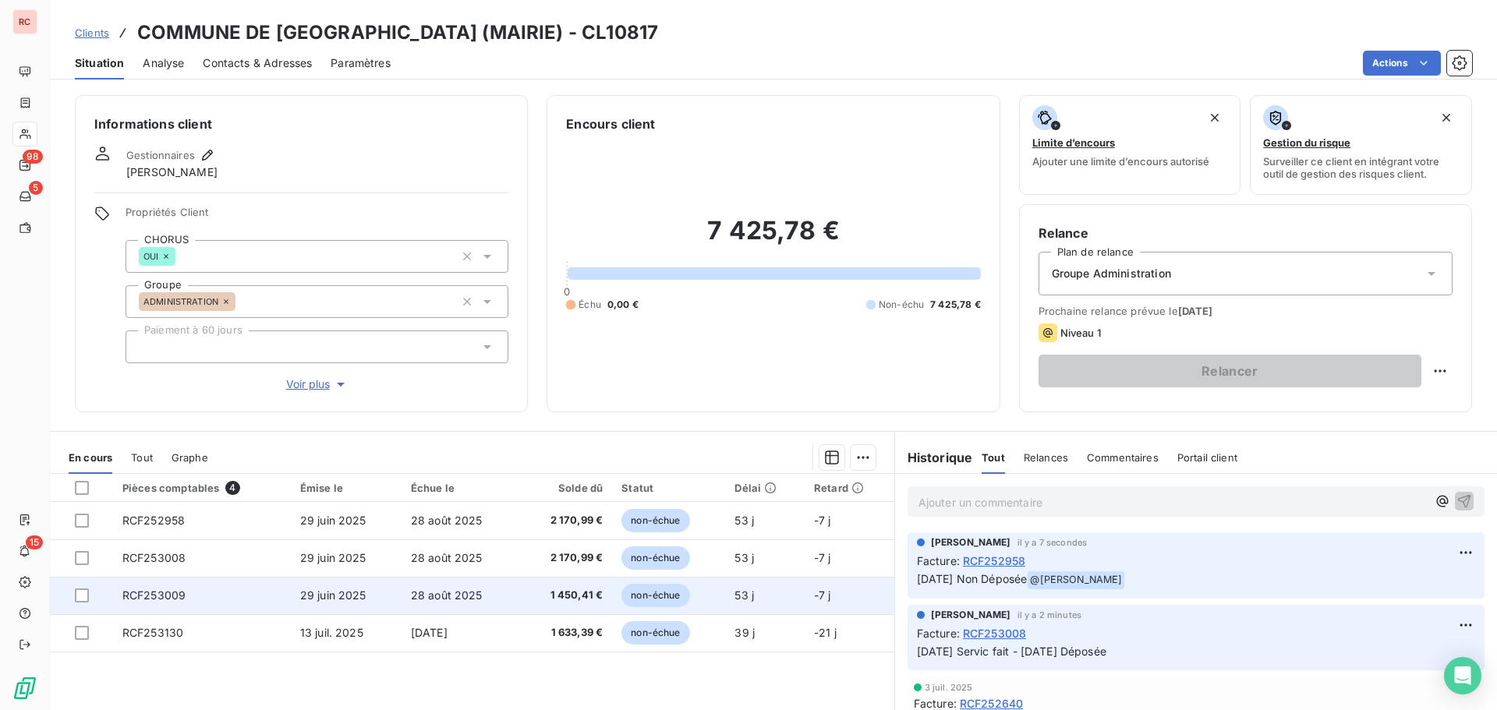
click at [189, 595] on td "RCF253009" at bounding box center [202, 595] width 178 height 37
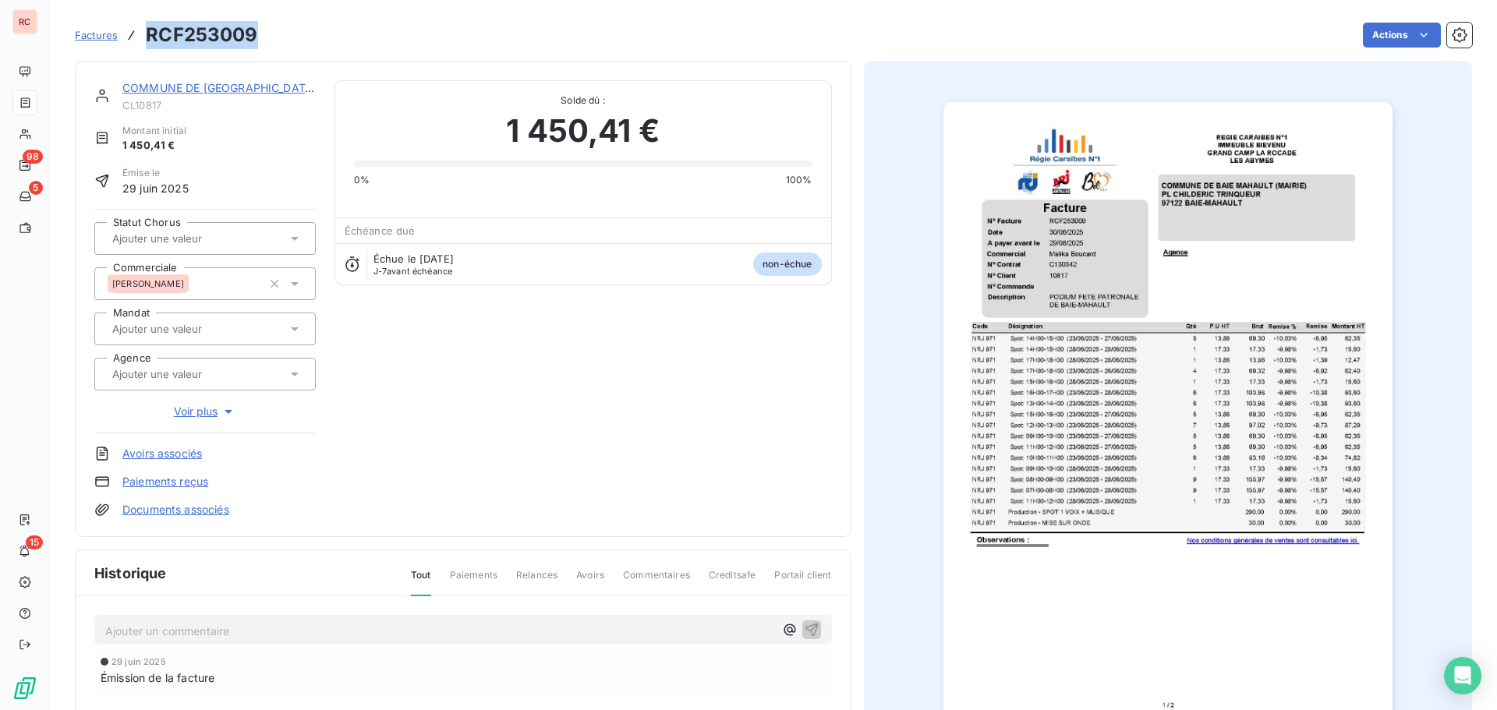
drag, startPoint x: 264, startPoint y: 29, endPoint x: 143, endPoint y: 34, distance: 121.8
click at [143, 34] on div "Factures RCF253009 Actions" at bounding box center [773, 35] width 1397 height 33
click at [229, 628] on p "Ajouter un commentaire ﻿" at bounding box center [439, 630] width 669 height 19
click at [102, 633] on div "[DATE] Déposée" at bounding box center [463, 629] width 738 height 29
click at [291, 243] on icon at bounding box center [295, 239] width 16 height 16
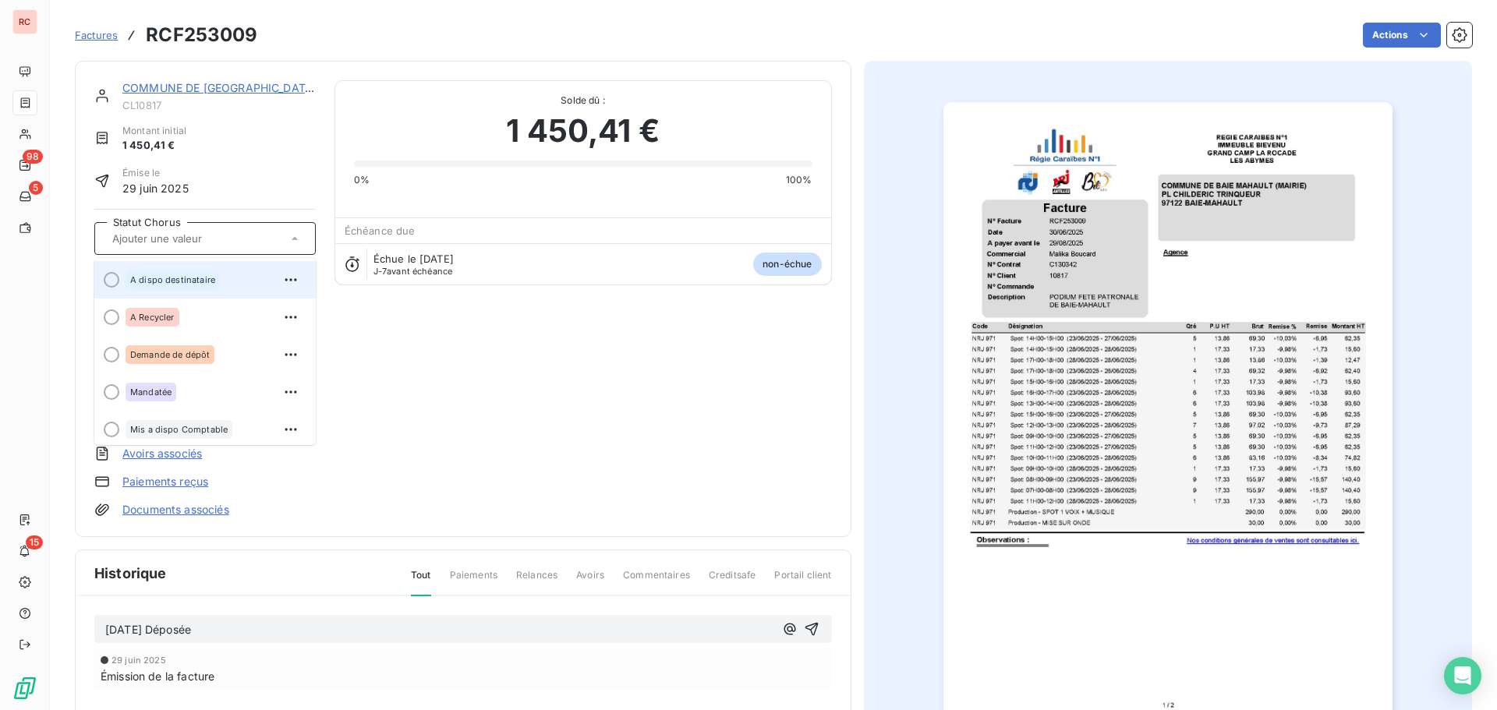
click at [160, 285] on div "A dispo destinataire" at bounding box center [173, 280] width 94 height 19
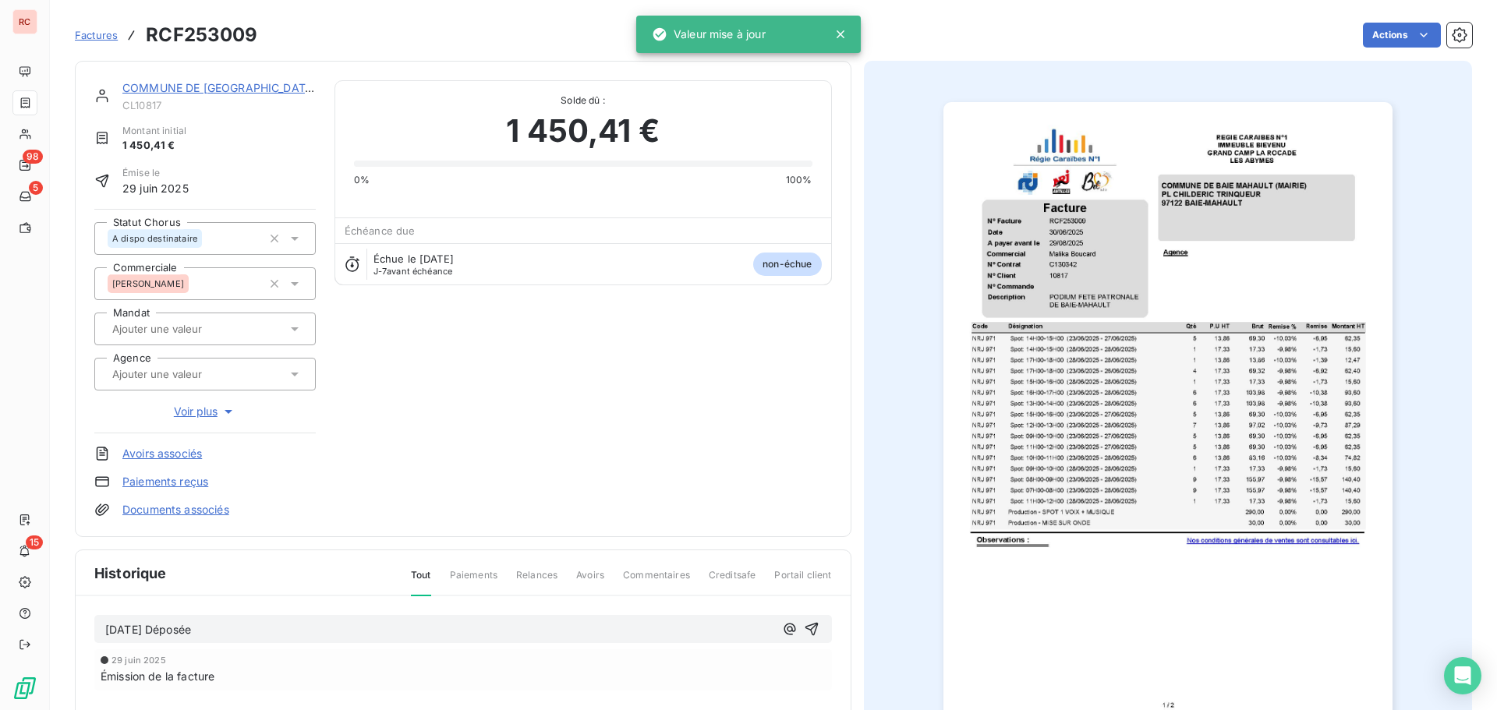
click at [104, 628] on div "[DATE] Déposée" at bounding box center [463, 629] width 738 height 29
click at [108, 627] on span "[DATE] Déposée" at bounding box center [148, 629] width 86 height 13
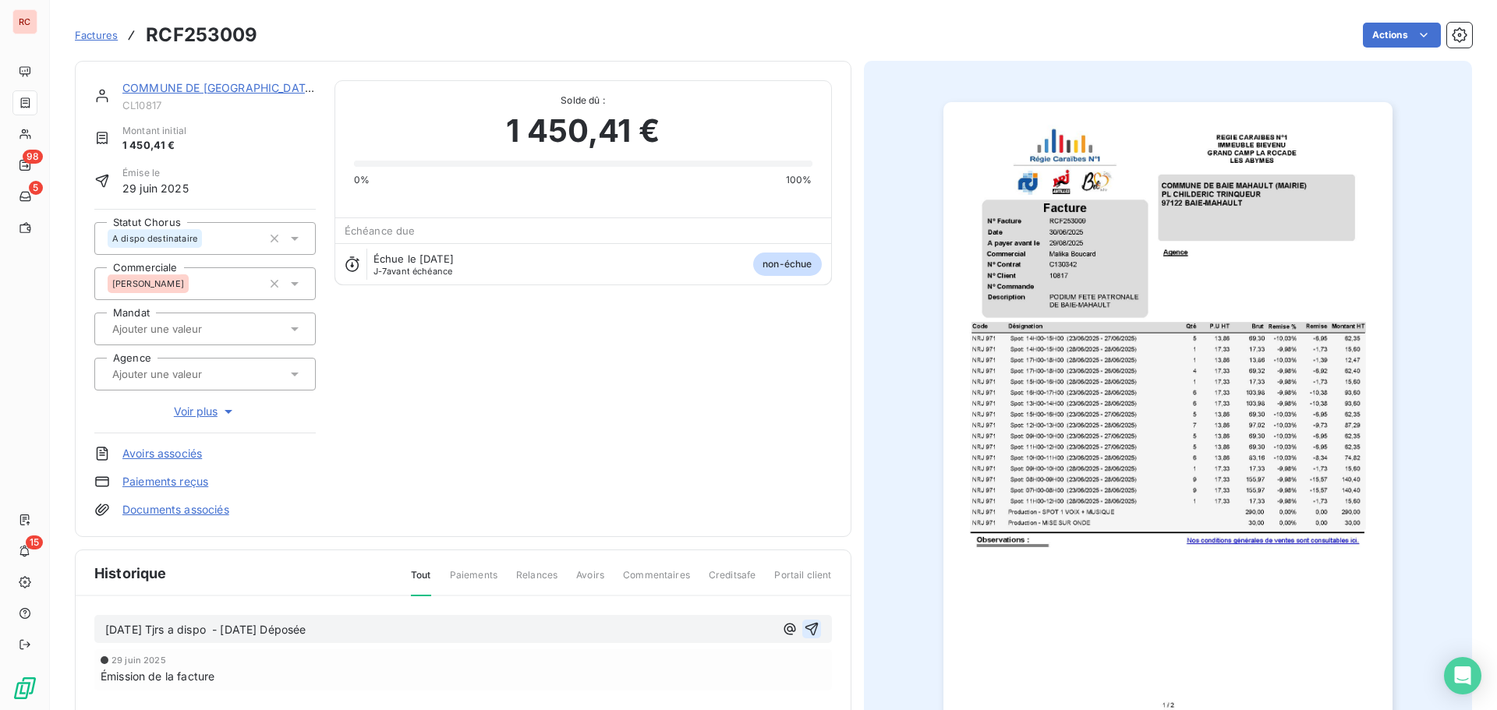
click at [807, 629] on icon "button" at bounding box center [812, 629] width 16 height 16
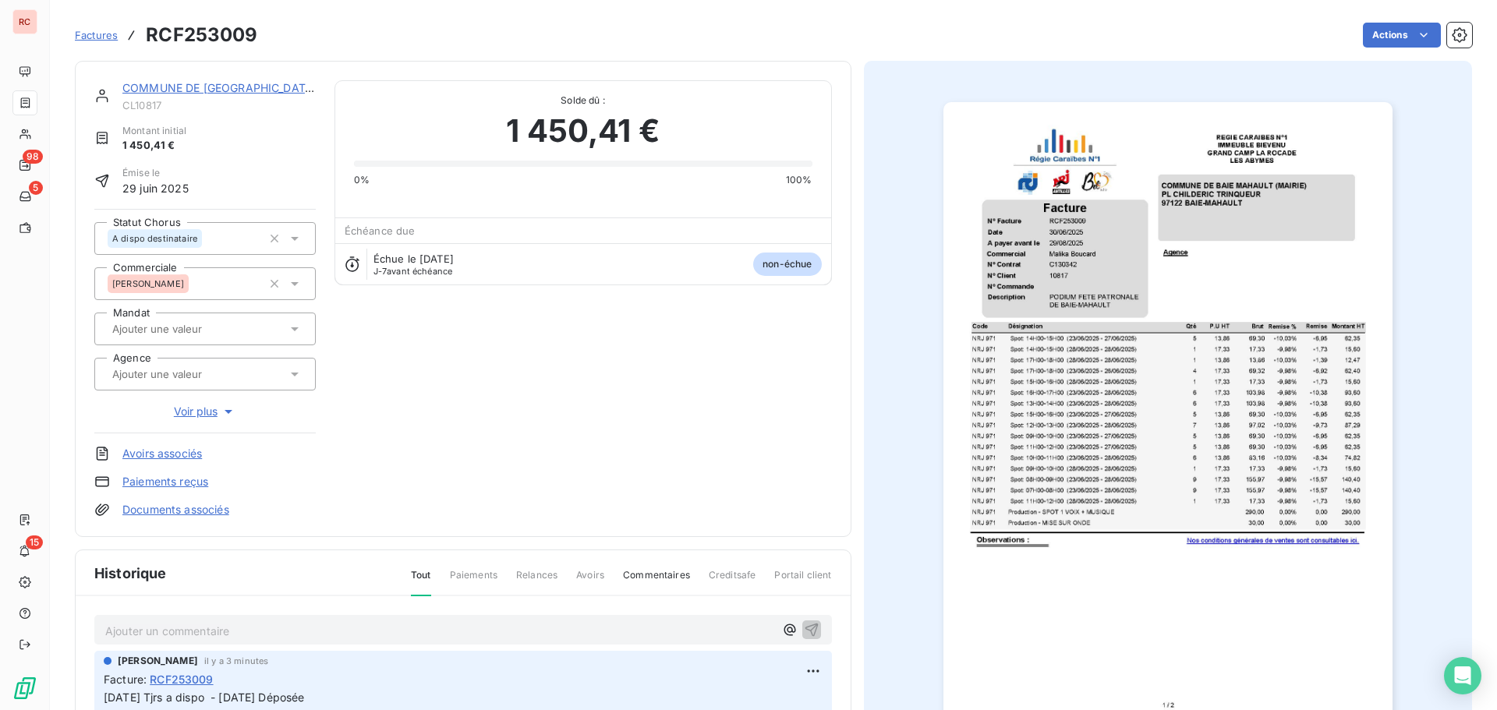
click at [172, 83] on link "COMMUNE DE [GEOGRAPHIC_DATA] (MAIRIE)" at bounding box center [244, 87] width 244 height 13
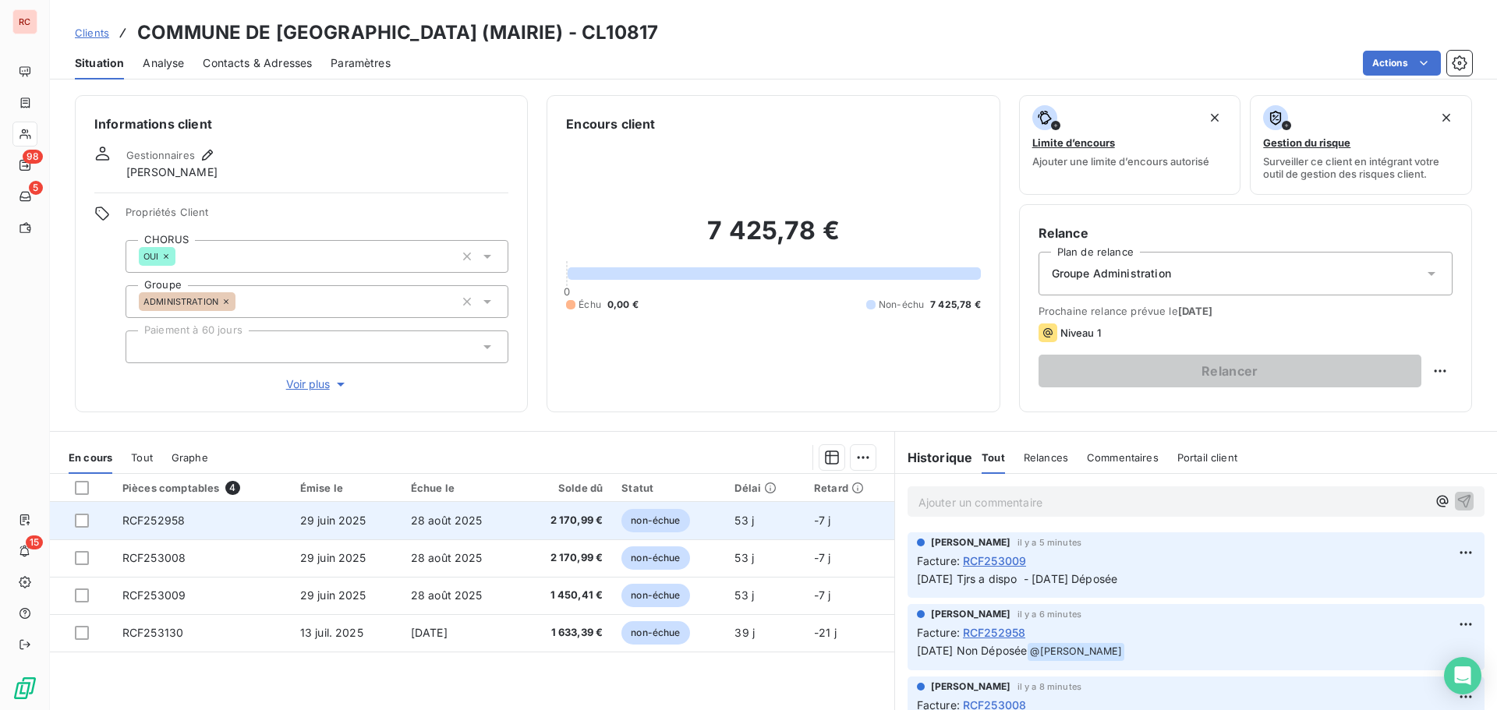
click at [172, 520] on span "RCF252958" at bounding box center [153, 520] width 62 height 13
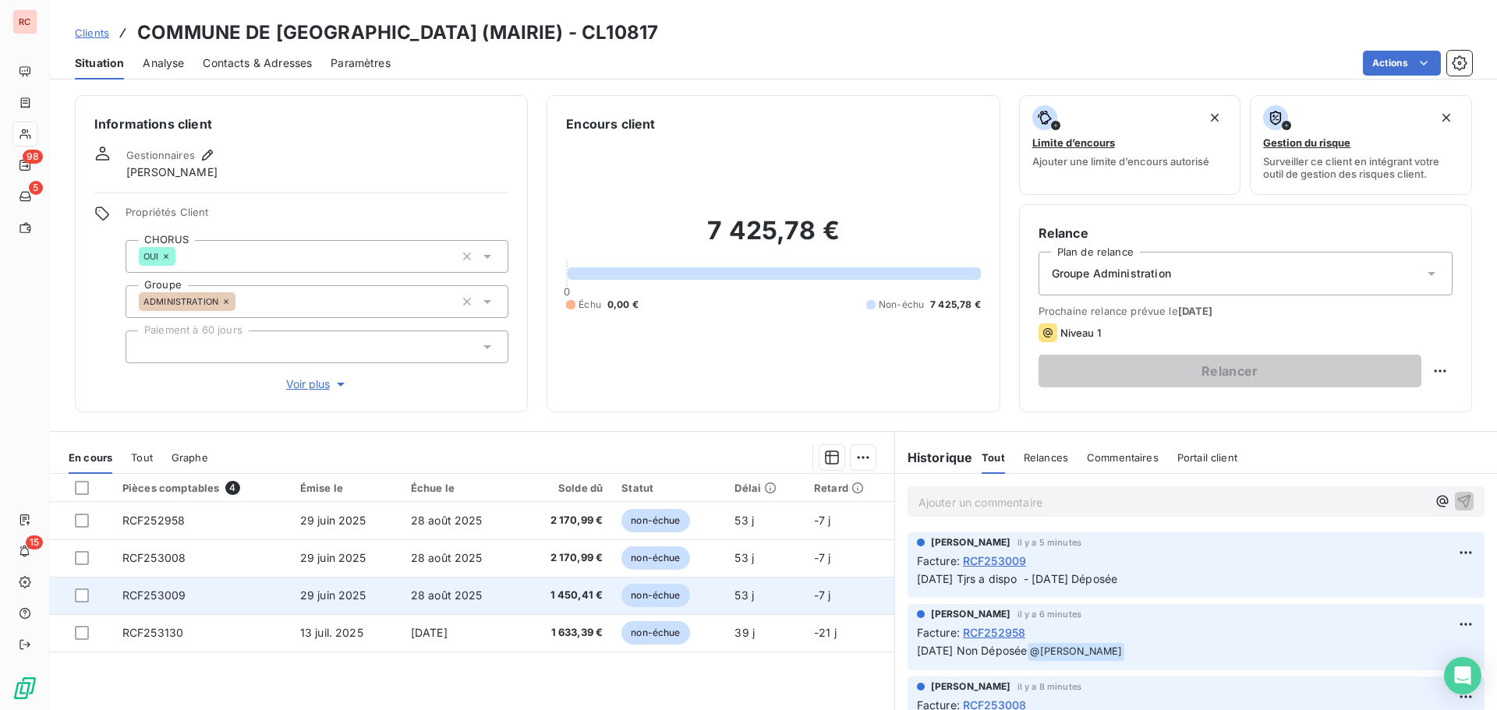
drag, startPoint x: 236, startPoint y: 593, endPoint x: 233, endPoint y: 579, distance: 15.1
click at [233, 579] on td "RCF253009" at bounding box center [202, 595] width 178 height 37
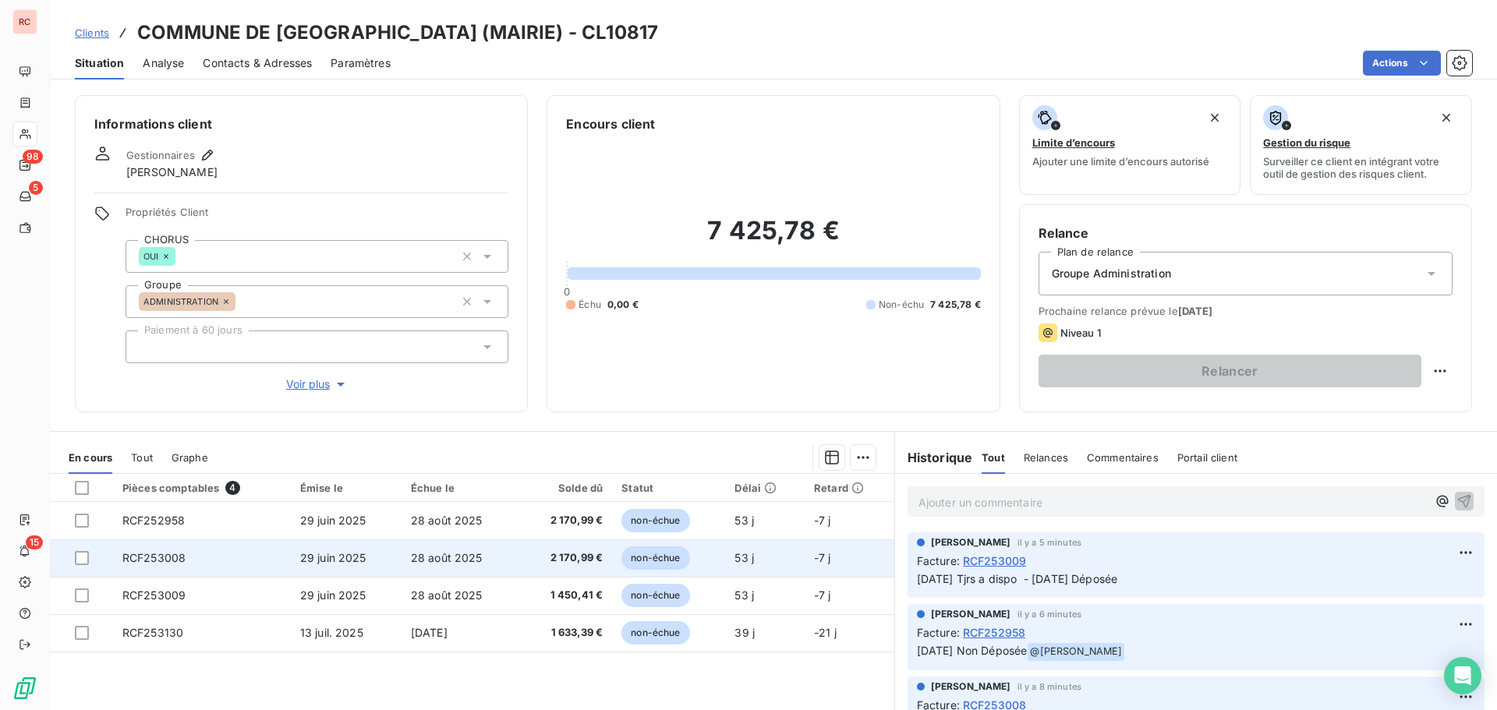
click at [180, 561] on span "RCF253008" at bounding box center [153, 557] width 63 height 13
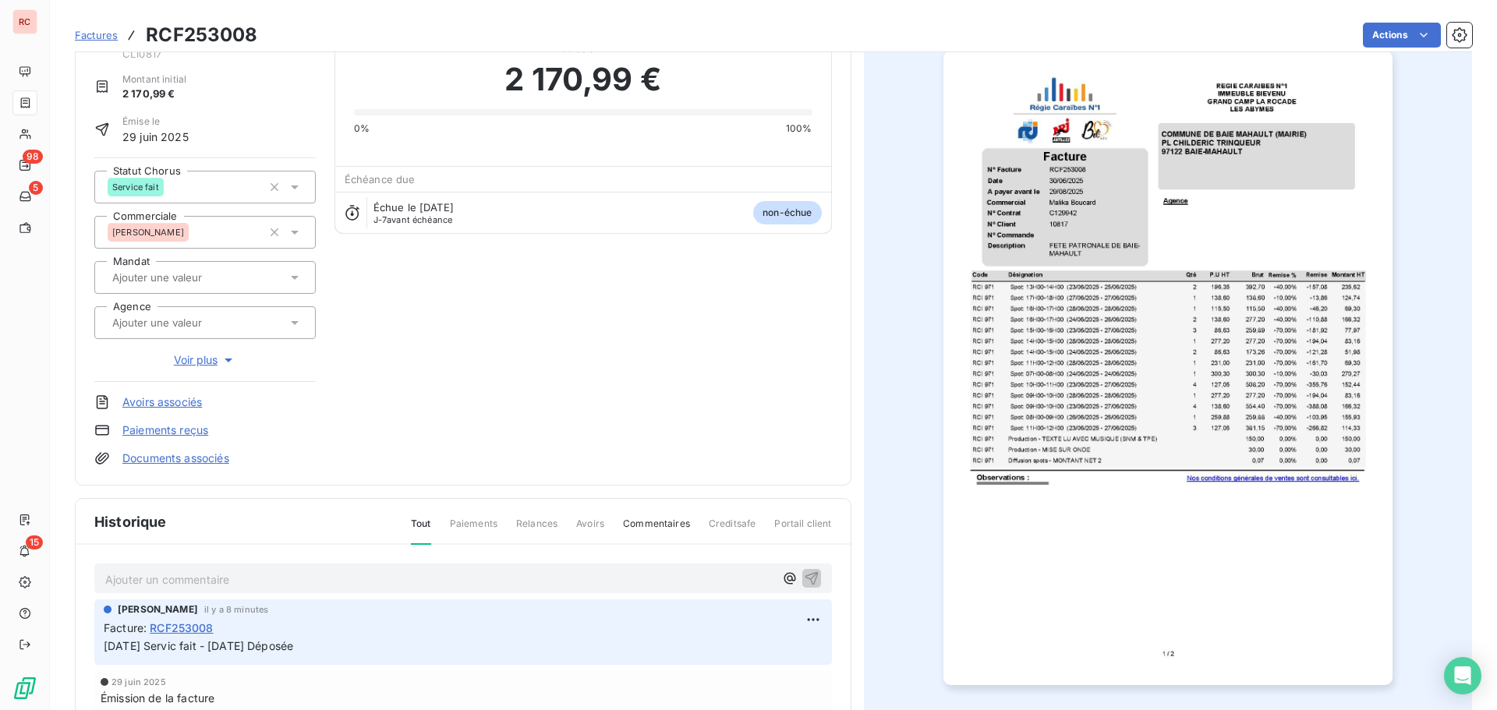
scroll to position [80, 0]
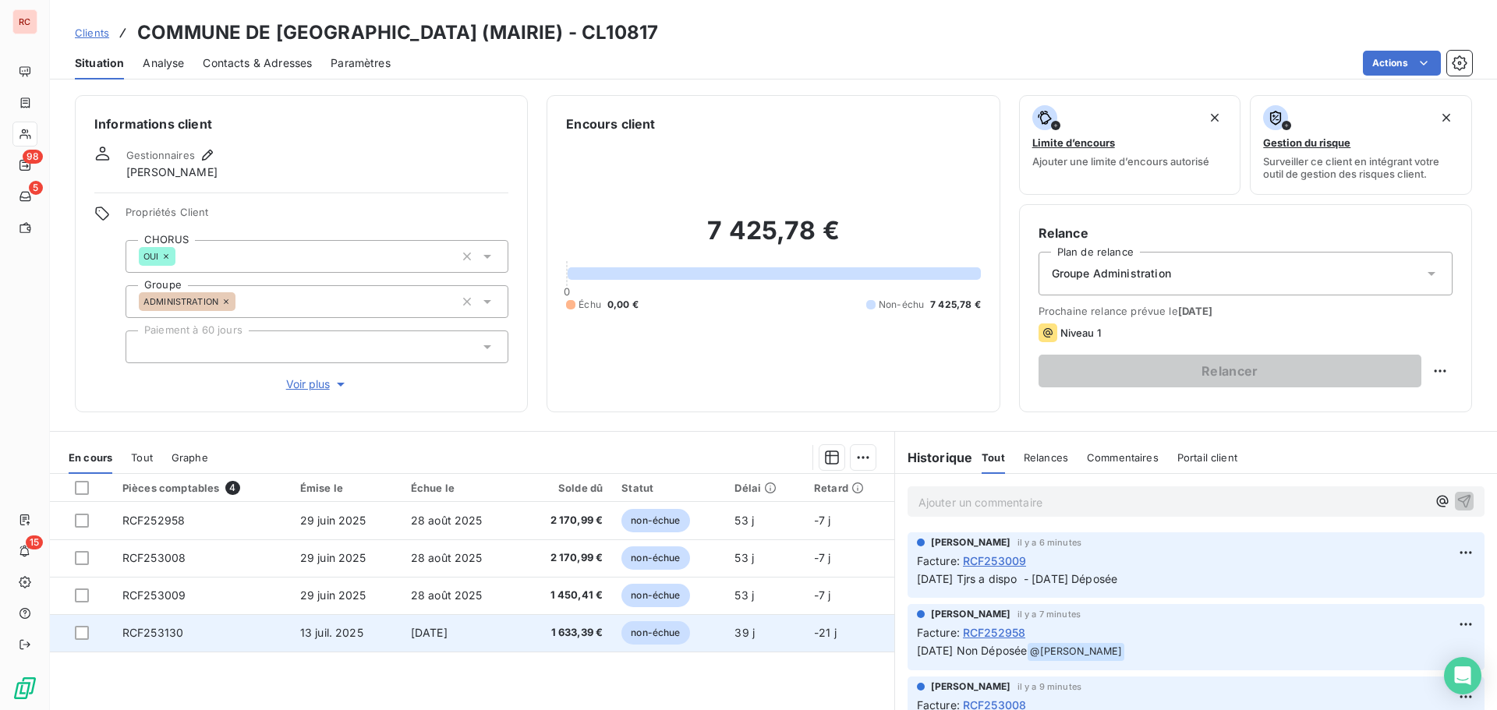
click at [274, 634] on td "RCF253130" at bounding box center [202, 632] width 178 height 37
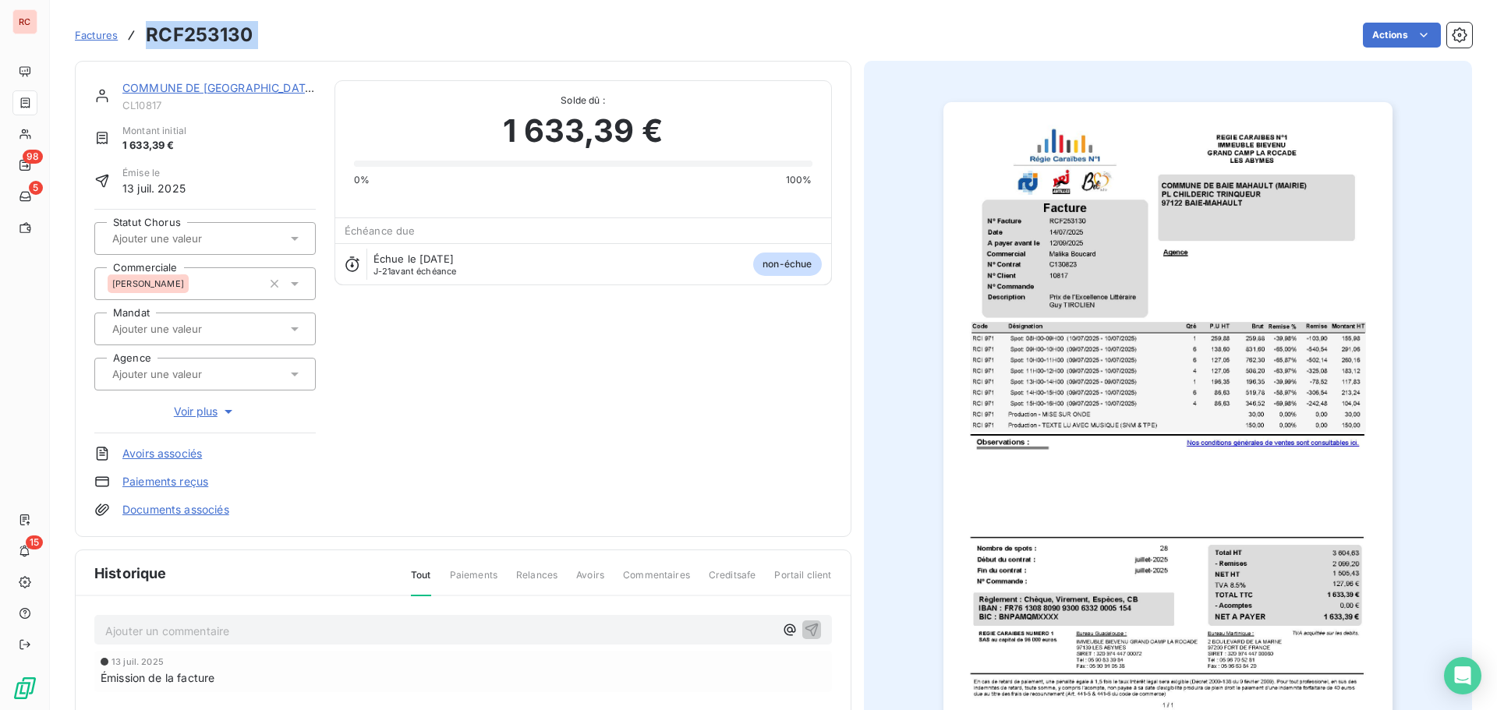
drag, startPoint x: 261, startPoint y: 43, endPoint x: 143, endPoint y: 41, distance: 117.8
click at [143, 41] on div "Factures RCF253130 Actions" at bounding box center [773, 35] width 1397 height 33
click at [167, 635] on p "Ajouter un commentaire ﻿" at bounding box center [439, 630] width 669 height 19
click at [292, 241] on icon at bounding box center [295, 239] width 16 height 16
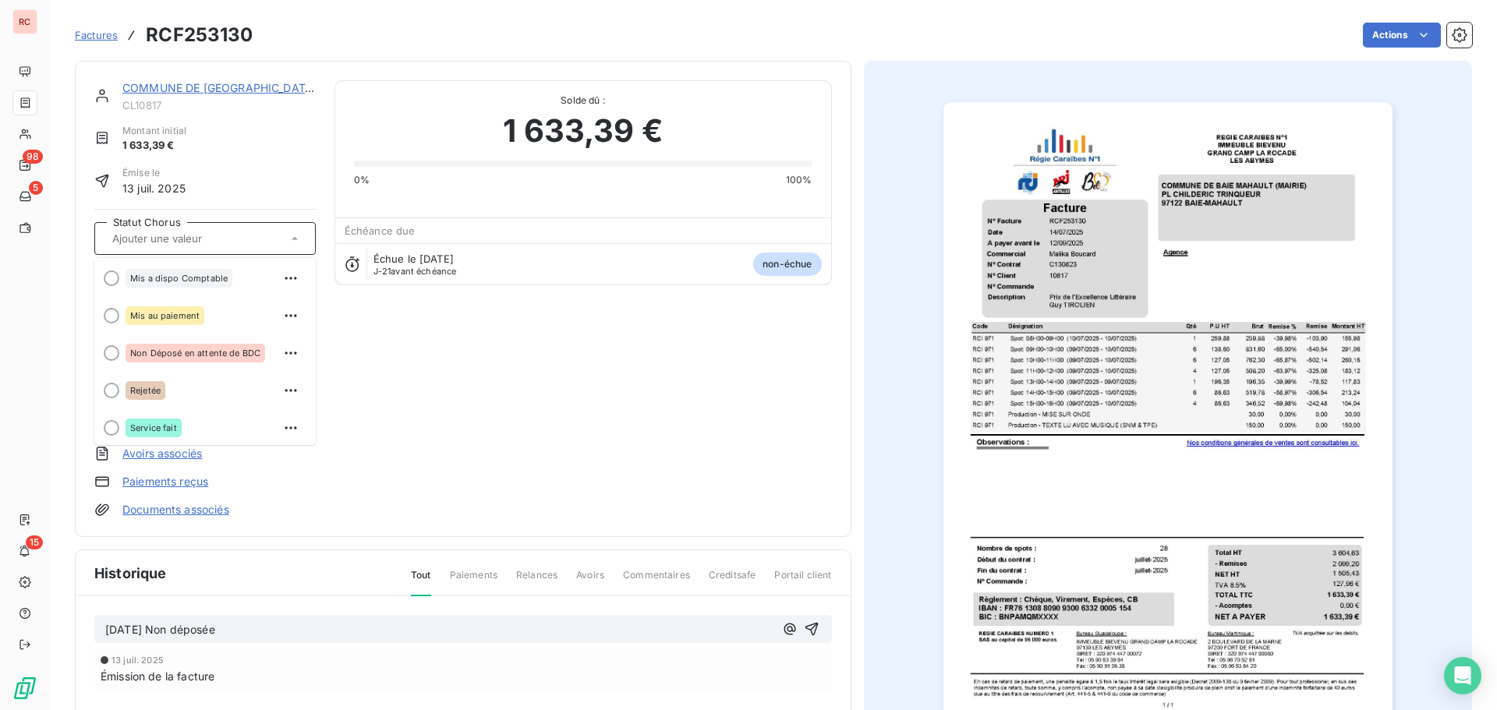
scroll to position [156, 0]
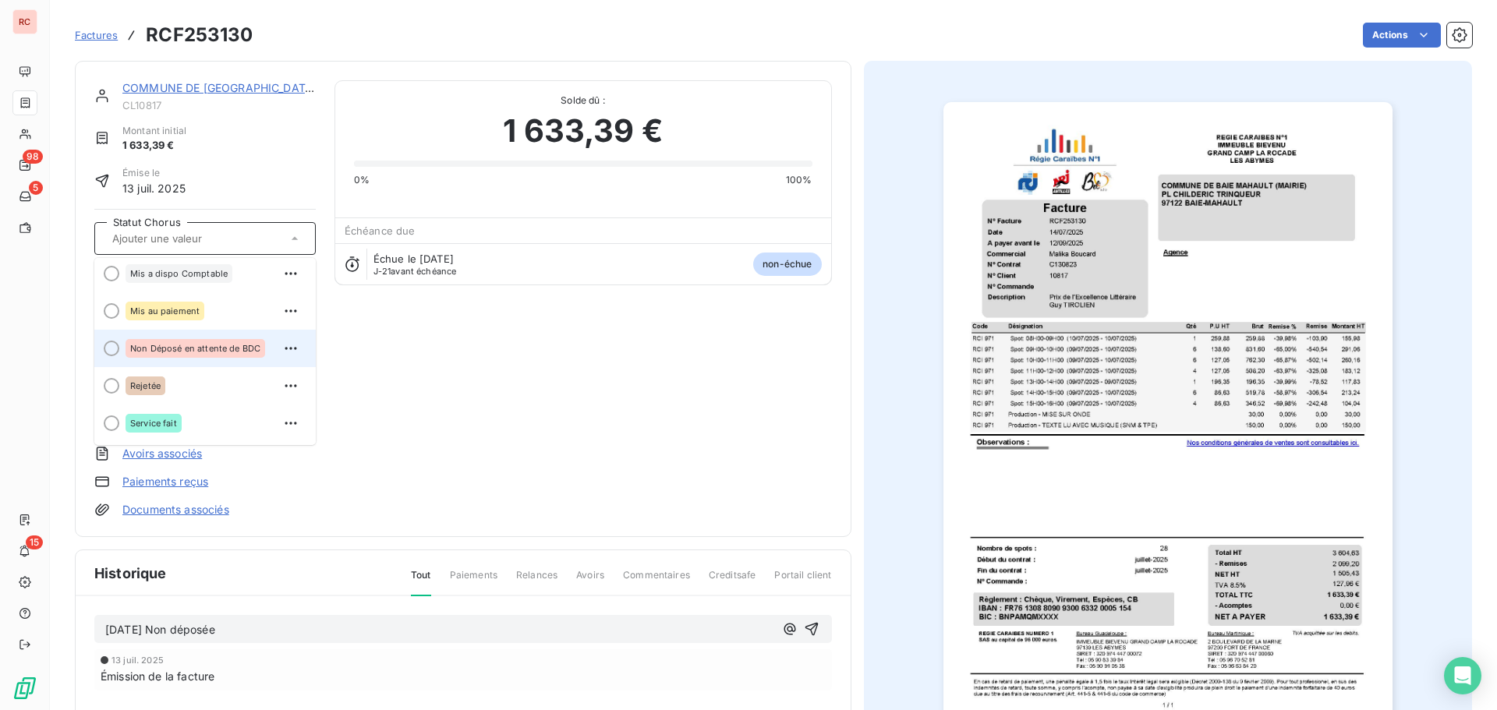
click at [189, 348] on span "Non Déposé en attente de BDC" at bounding box center [195, 348] width 130 height 9
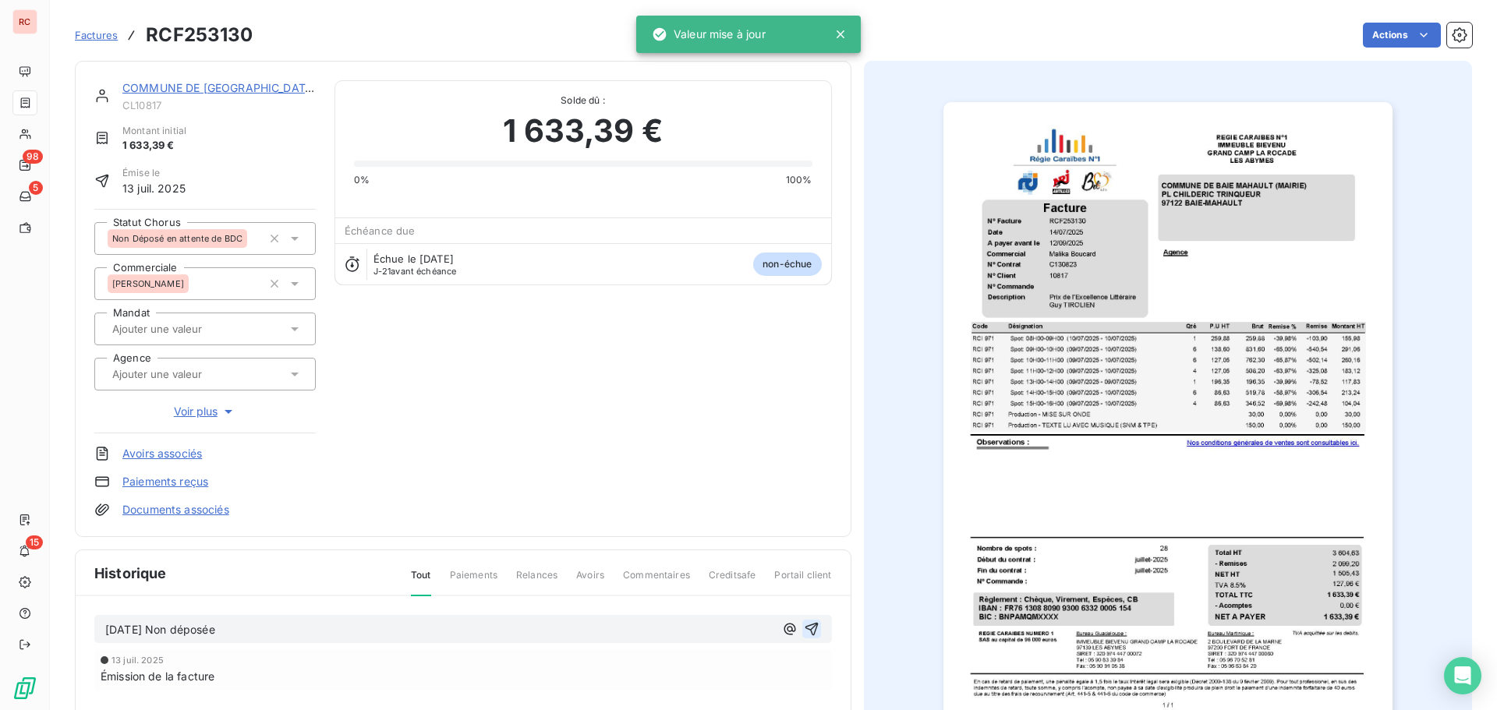
click at [805, 627] on icon "button" at bounding box center [811, 629] width 13 height 13
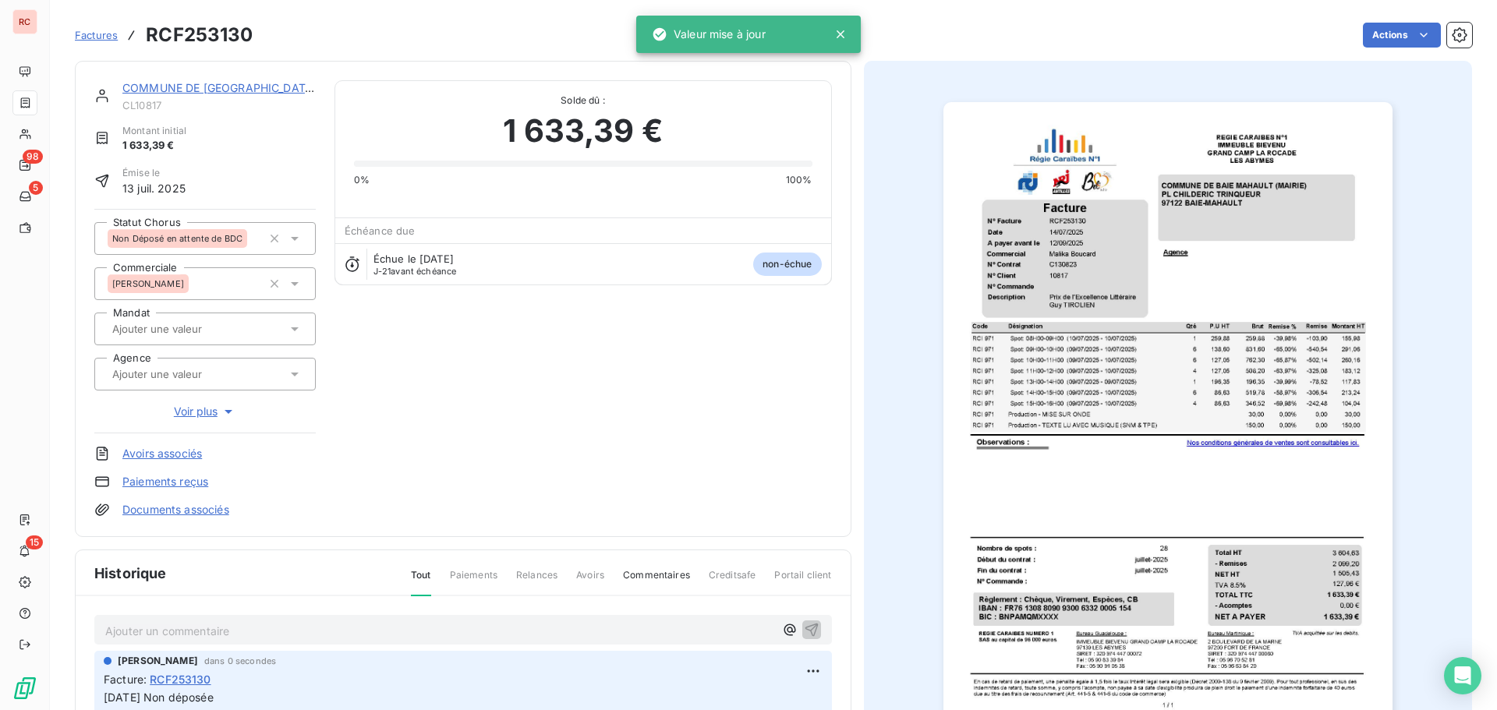
click at [177, 87] on link "COMMUNE DE [GEOGRAPHIC_DATA] (MAIRIE)" at bounding box center [244, 87] width 244 height 13
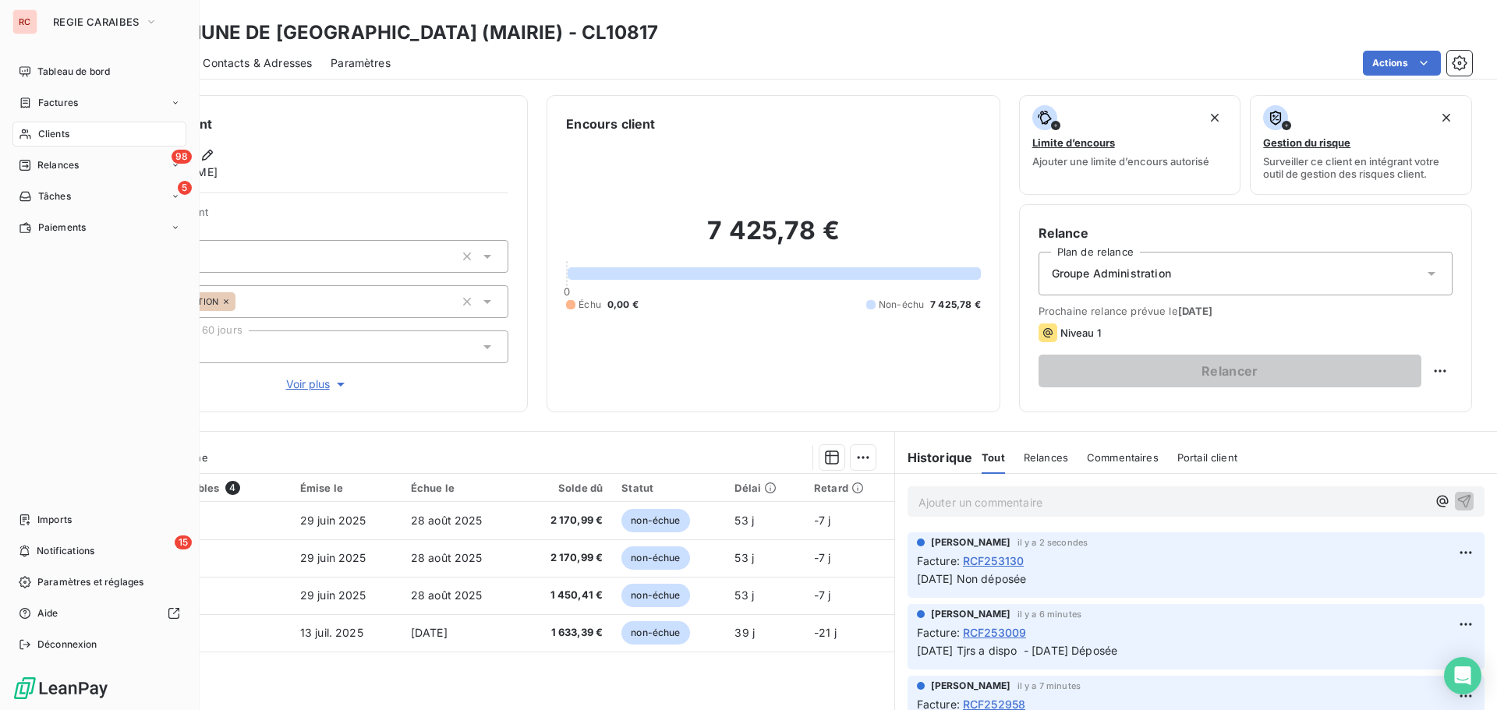
click at [56, 129] on span "Clients" at bounding box center [53, 134] width 31 height 14
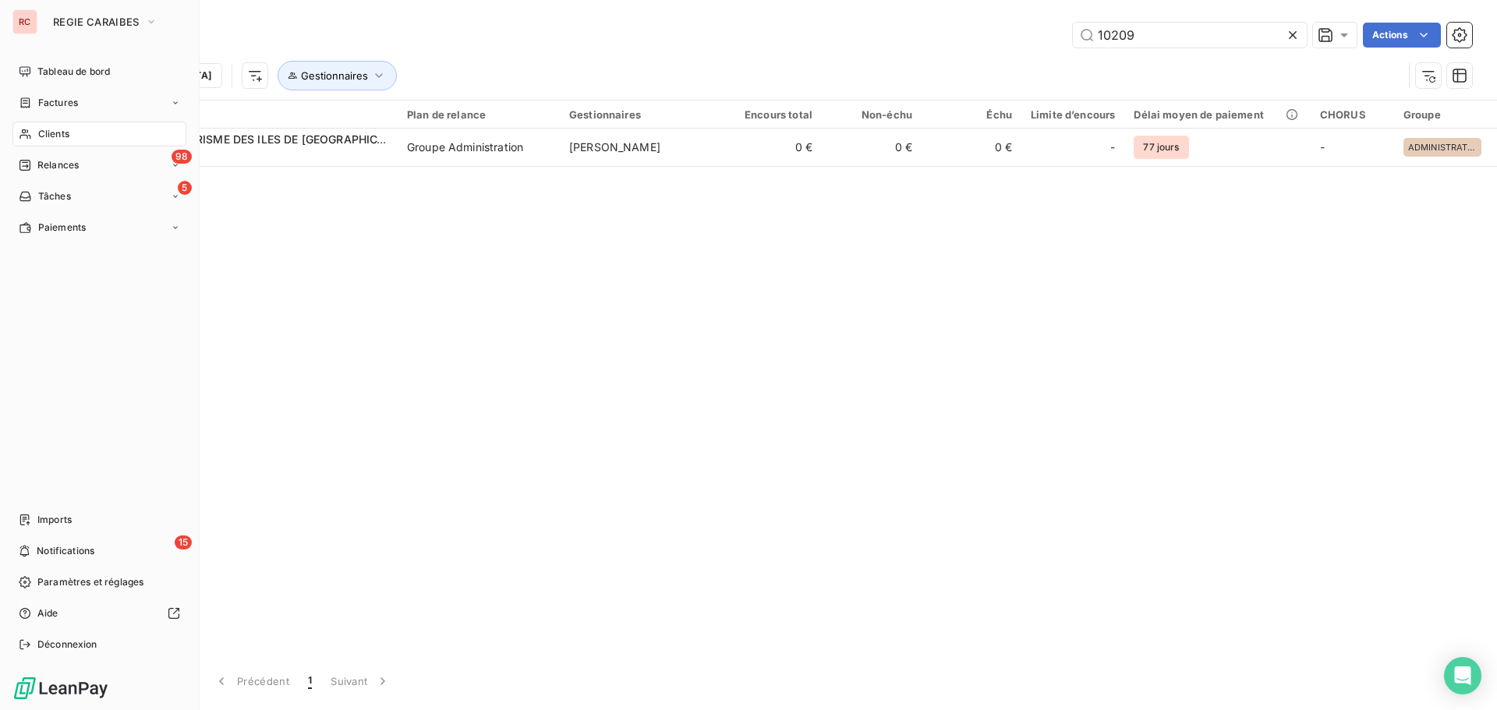
click at [75, 102] on span "Factures" at bounding box center [58, 103] width 40 height 14
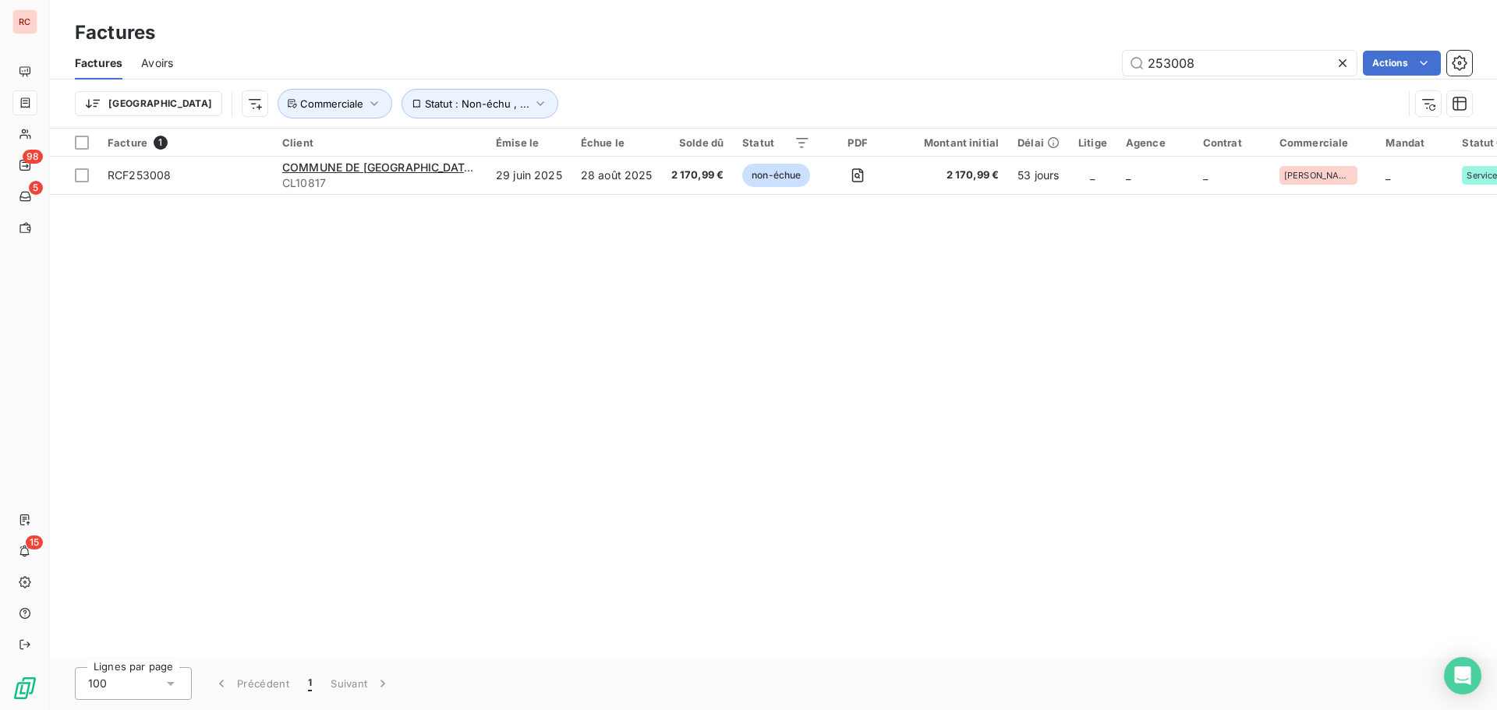
click at [1346, 65] on icon at bounding box center [1343, 63] width 16 height 16
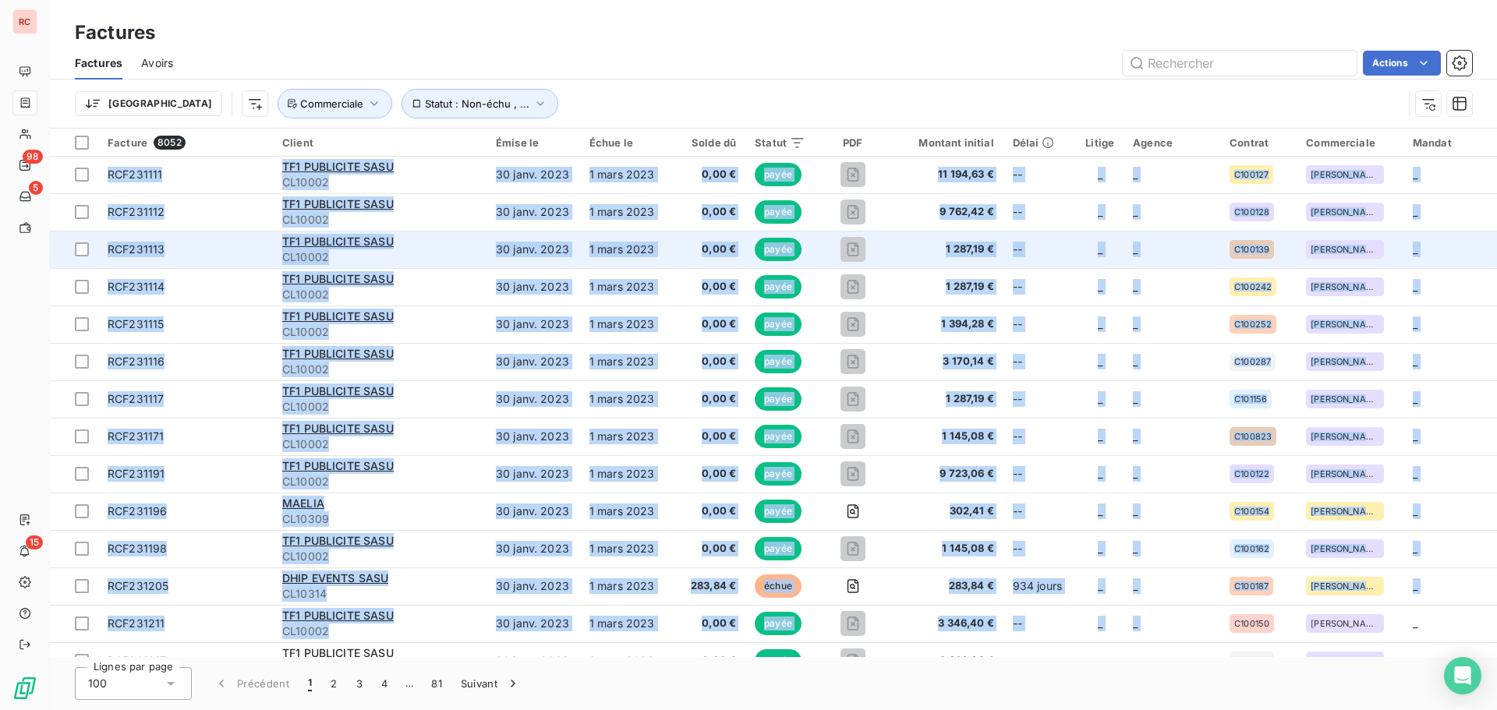
drag, startPoint x: 961, startPoint y: 650, endPoint x: 1221, endPoint y: 650, distance: 259.6
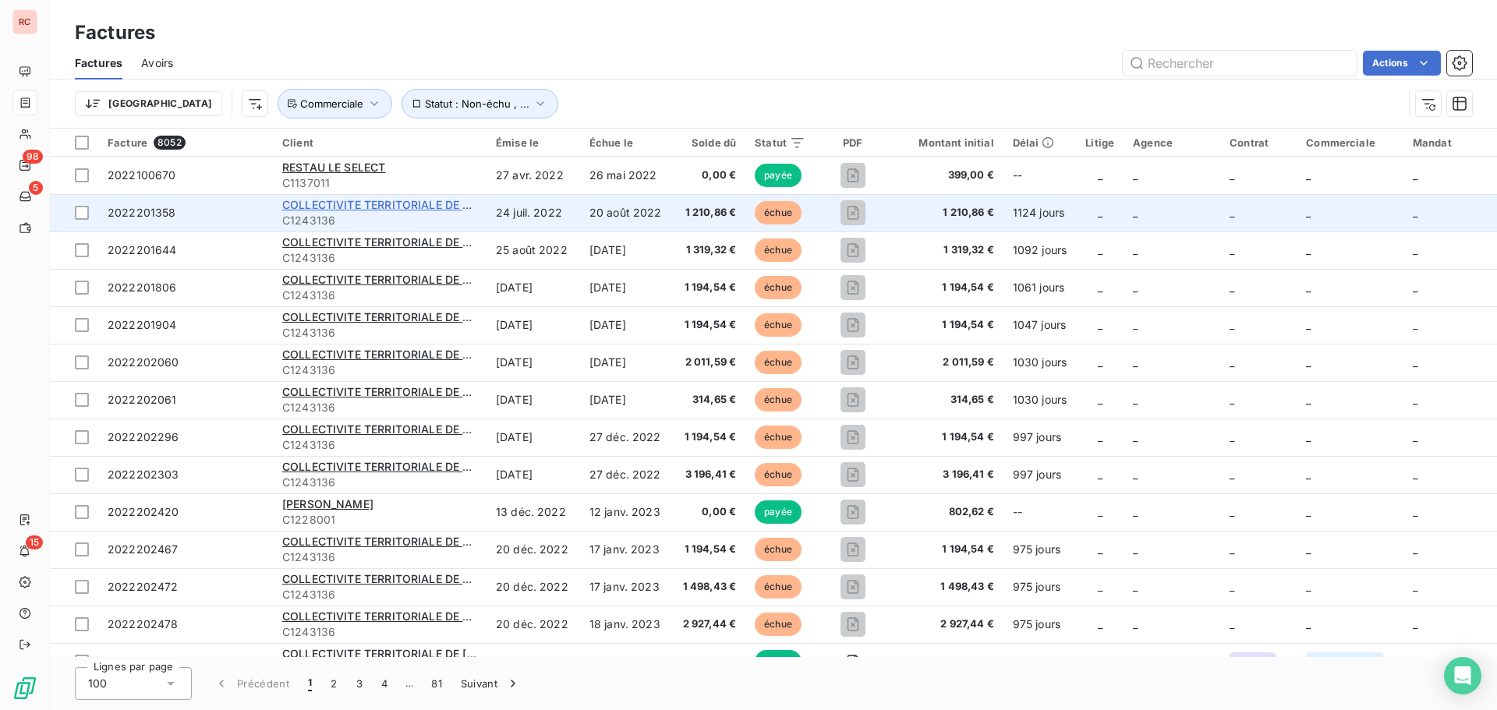
click at [403, 204] on span "COLLECTIVITE TERRITORIALE DE MQUE" at bounding box center [389, 204] width 214 height 13
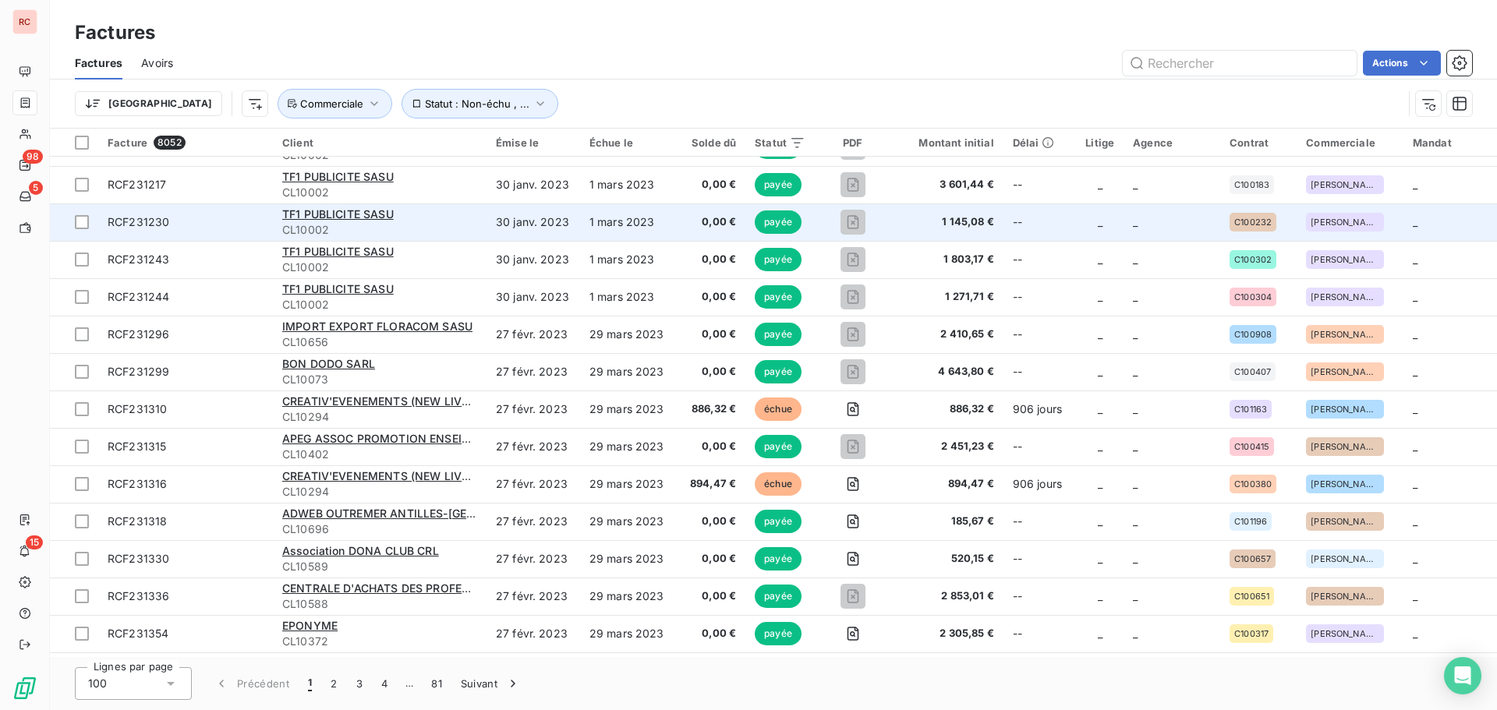
scroll to position [1248, 0]
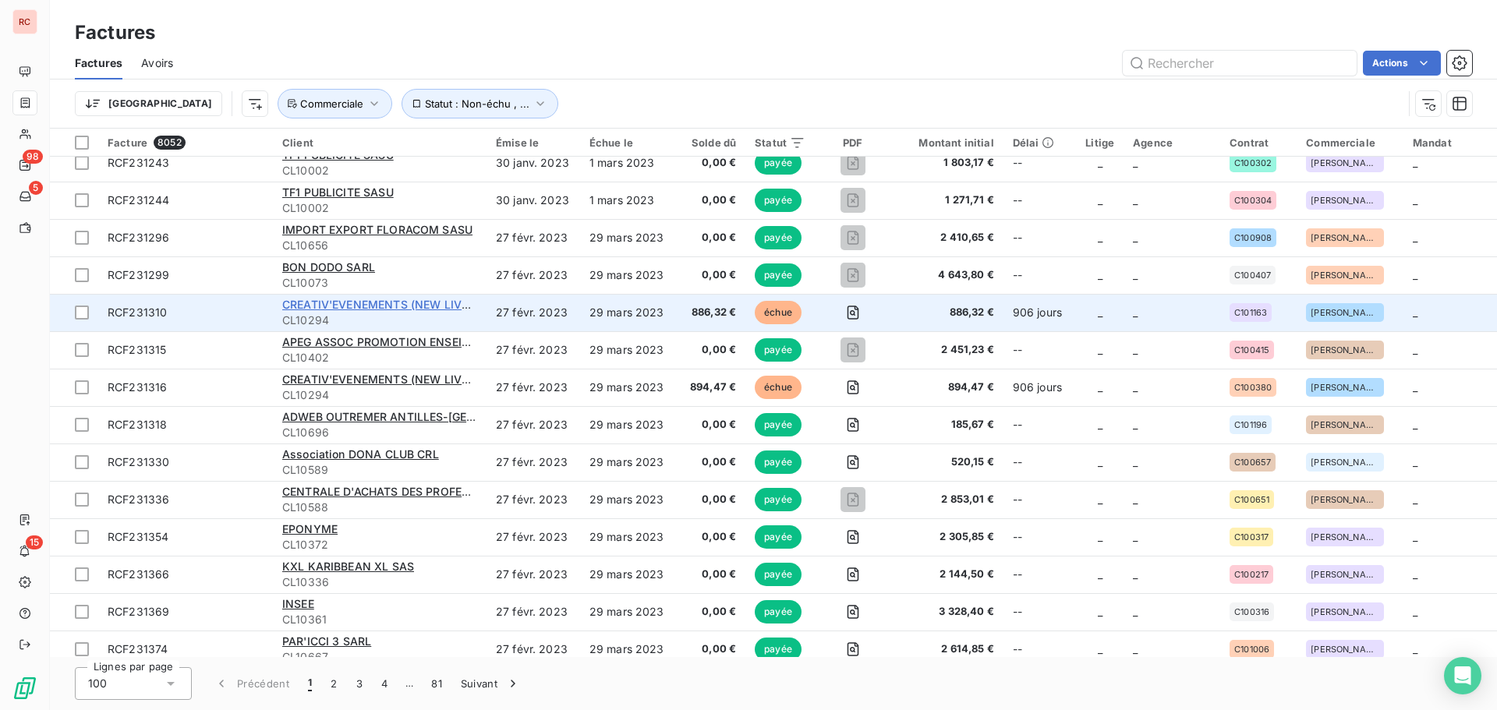
click at [332, 304] on span "CREATIV'EVENEMENTS (NEW LIVE DANCING) EURL" at bounding box center [419, 304] width 275 height 13
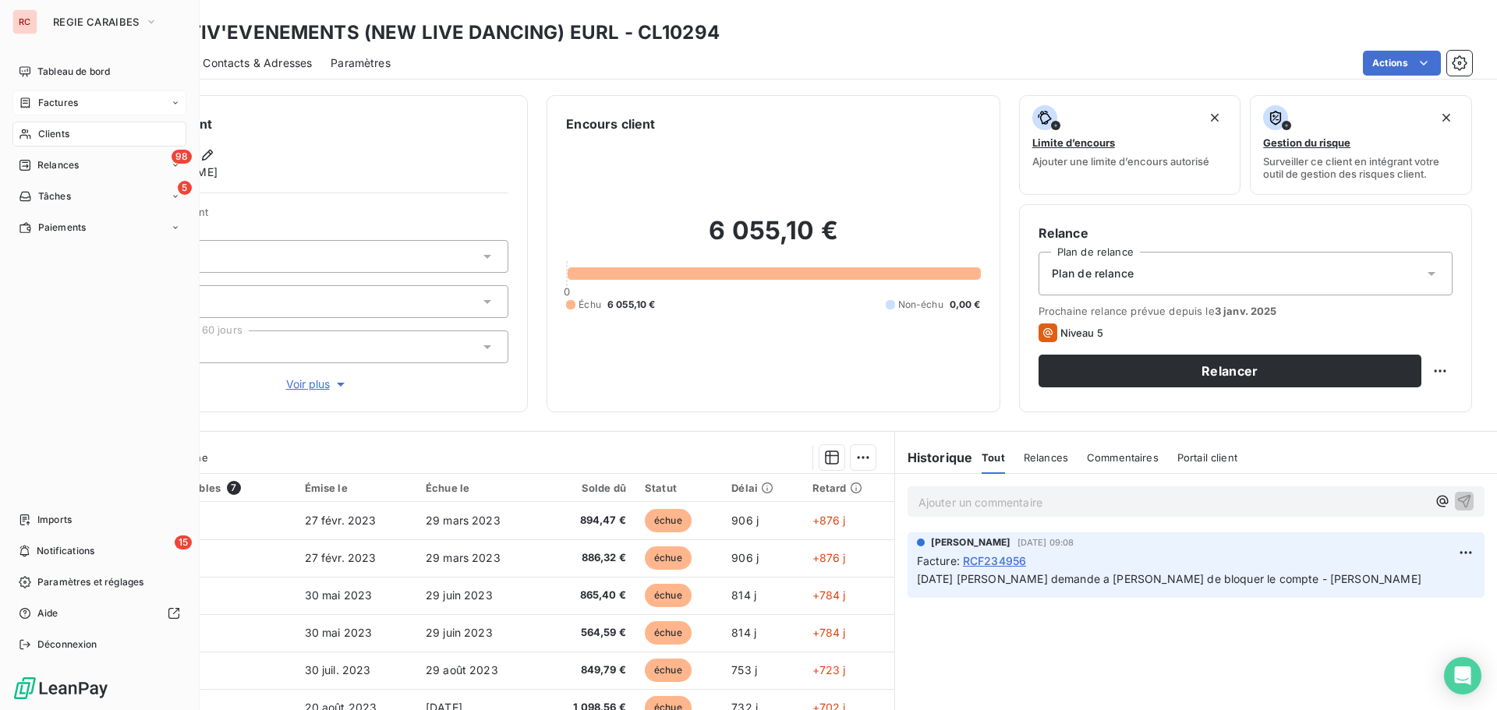
click at [66, 110] on div "Factures" at bounding box center [99, 102] width 174 height 25
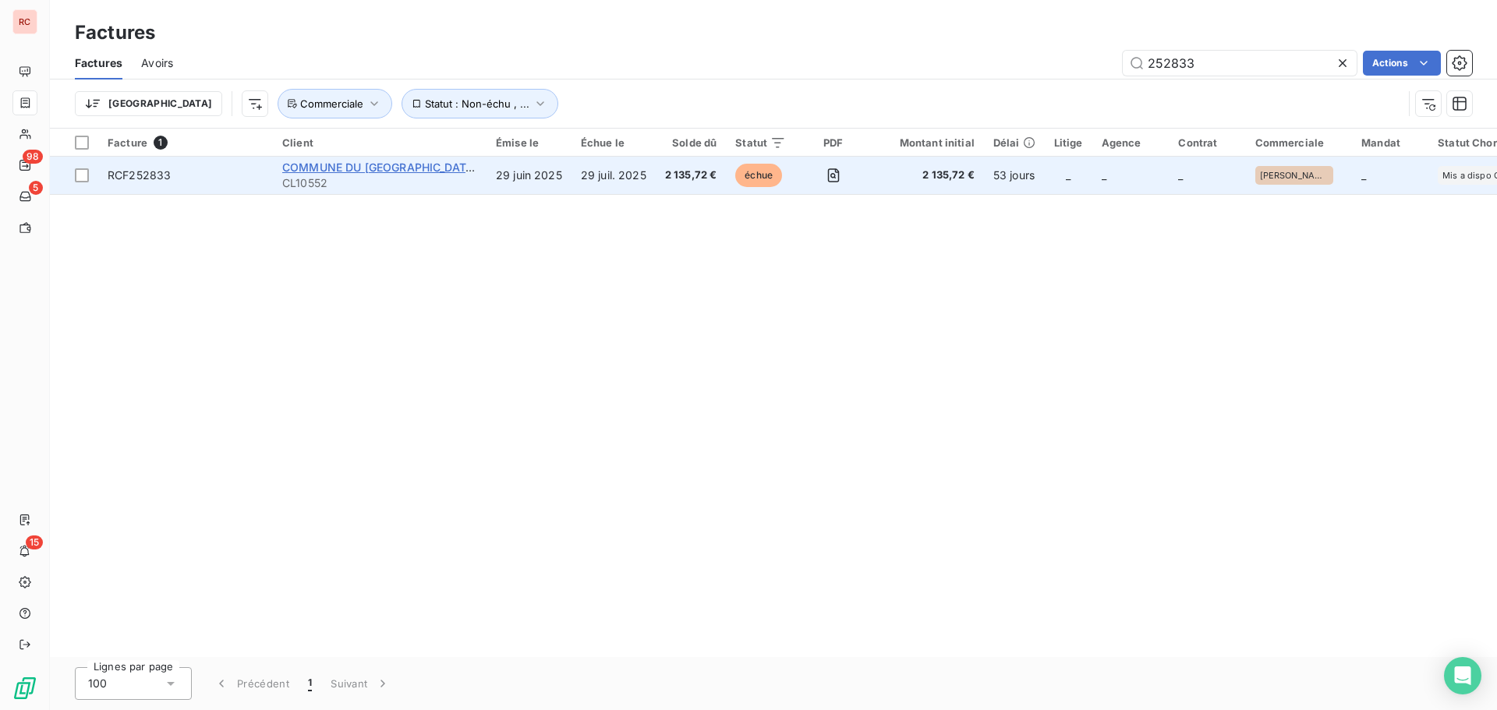
type input "252833"
click at [381, 166] on span "COMMUNE DU [GEOGRAPHIC_DATA]" at bounding box center [379, 167] width 195 height 13
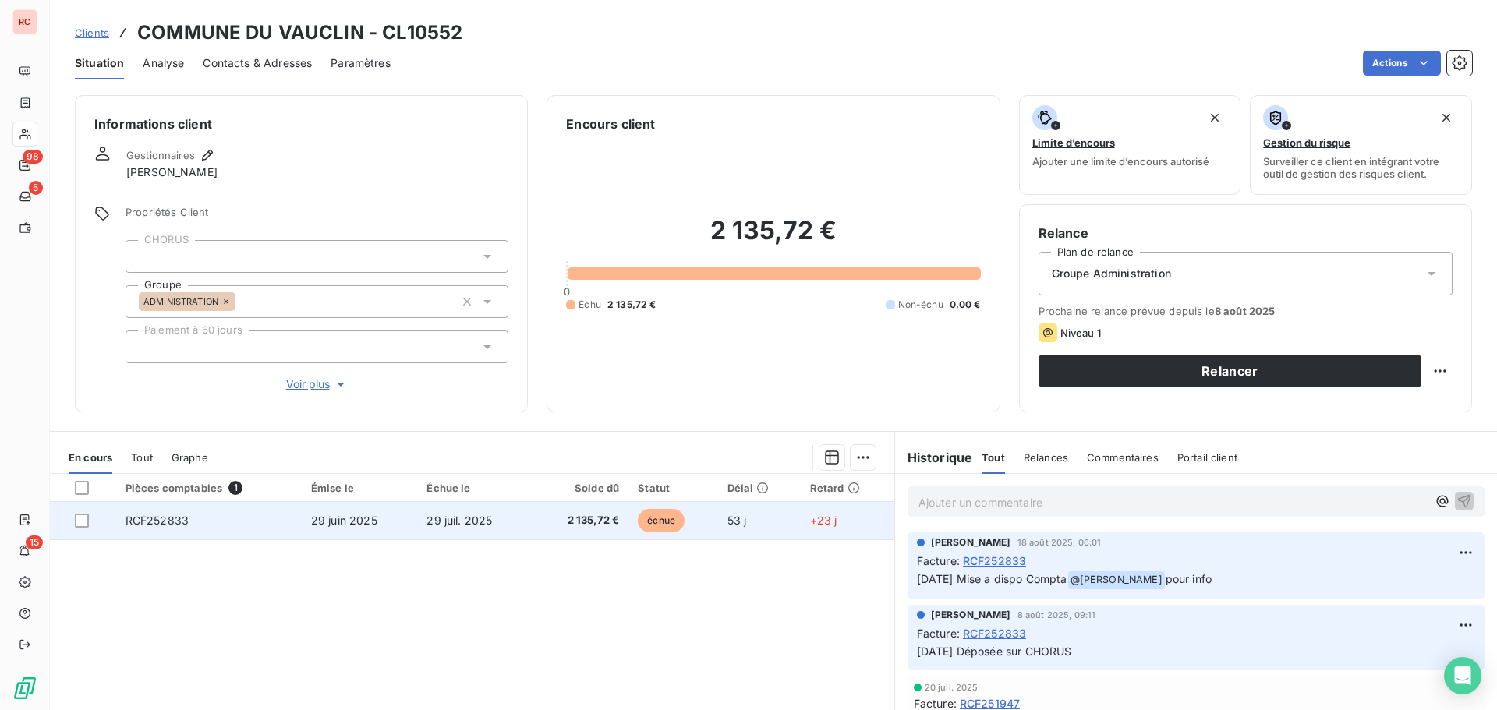
click at [372, 536] on td "29 juin 2025" at bounding box center [360, 520] width 116 height 37
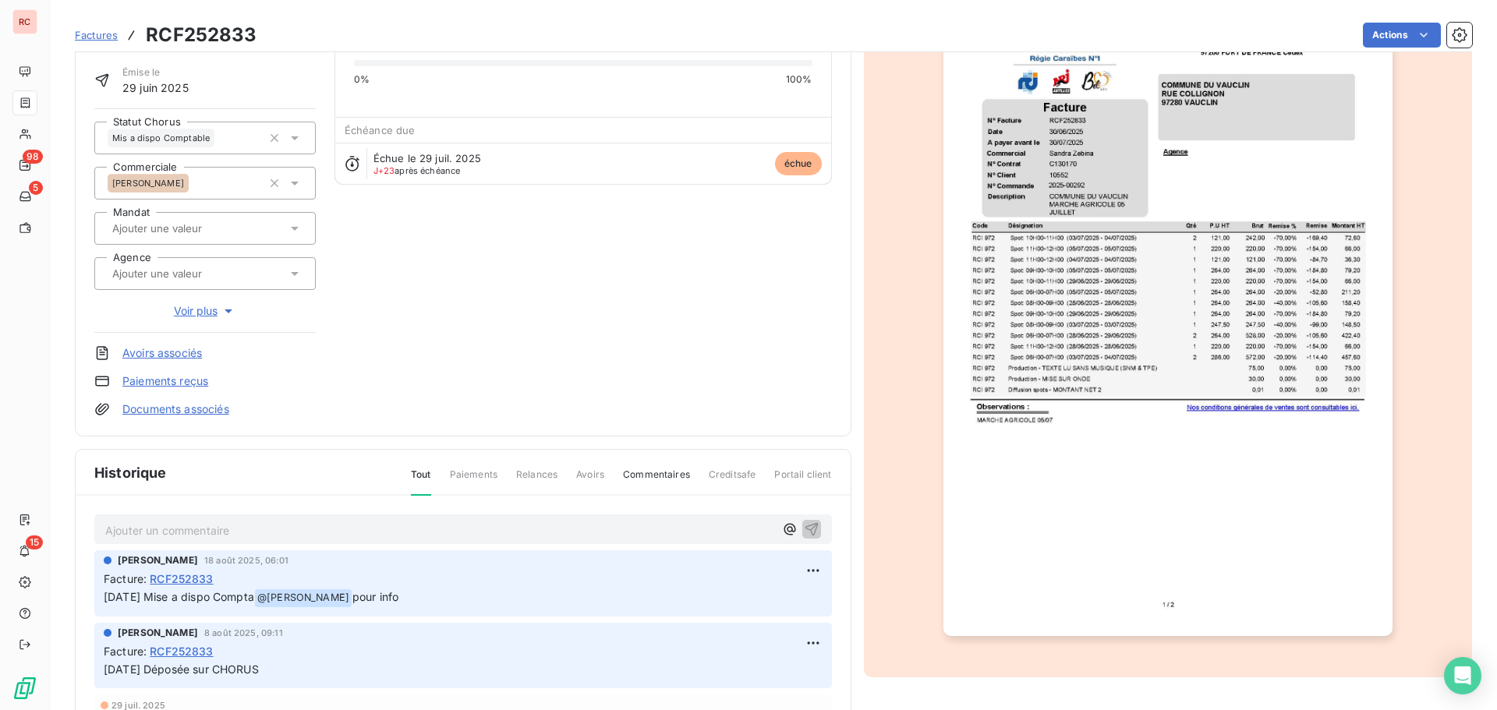
scroll to position [1, 0]
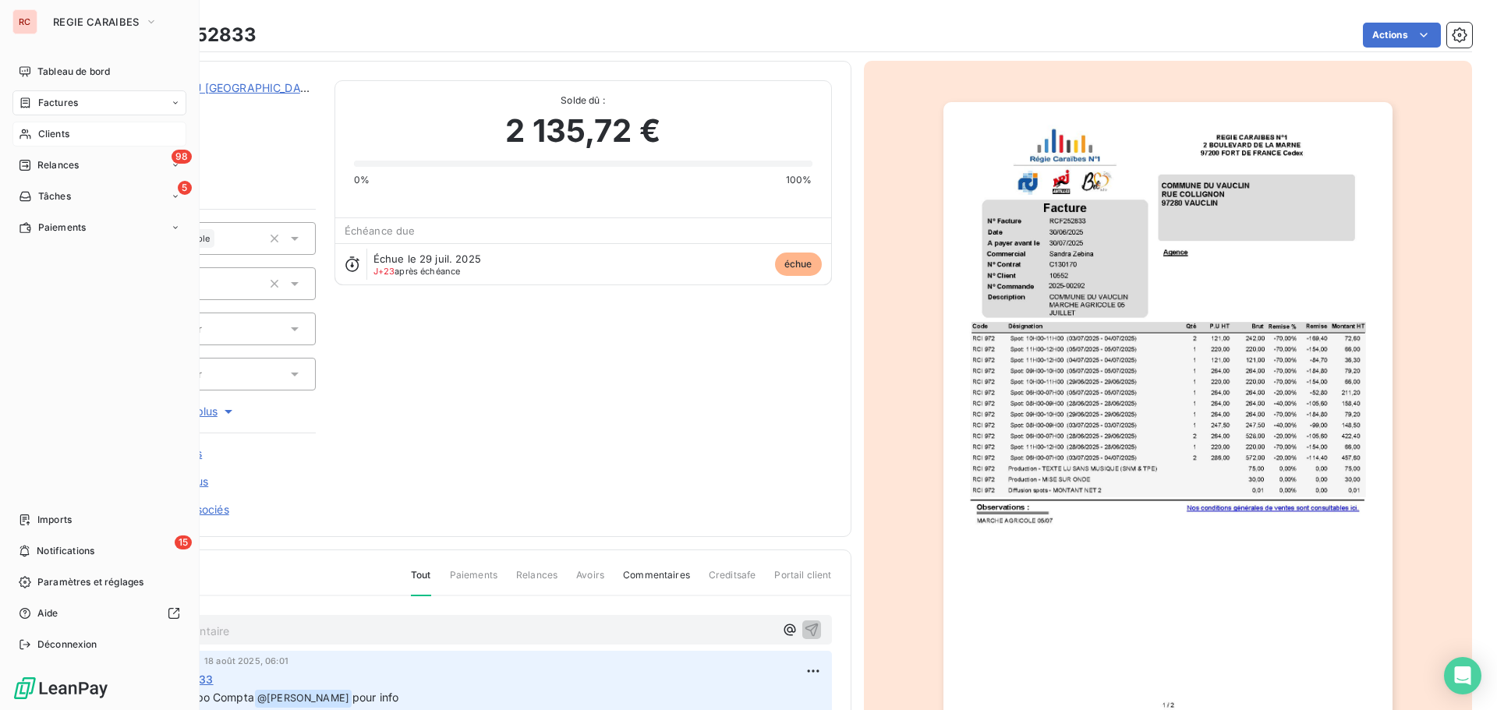
click at [65, 135] on span "Clients" at bounding box center [53, 134] width 31 height 14
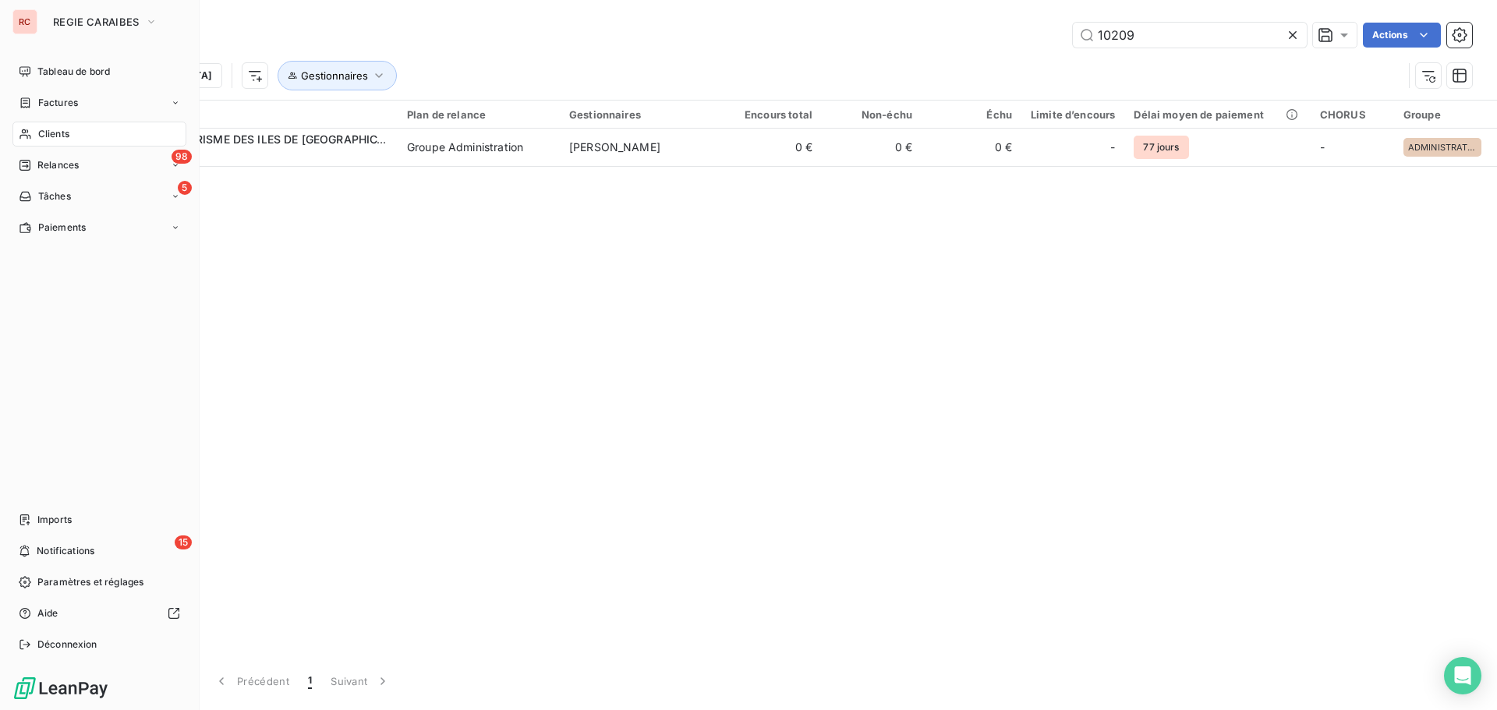
click at [47, 97] on span "Factures" at bounding box center [58, 103] width 40 height 14
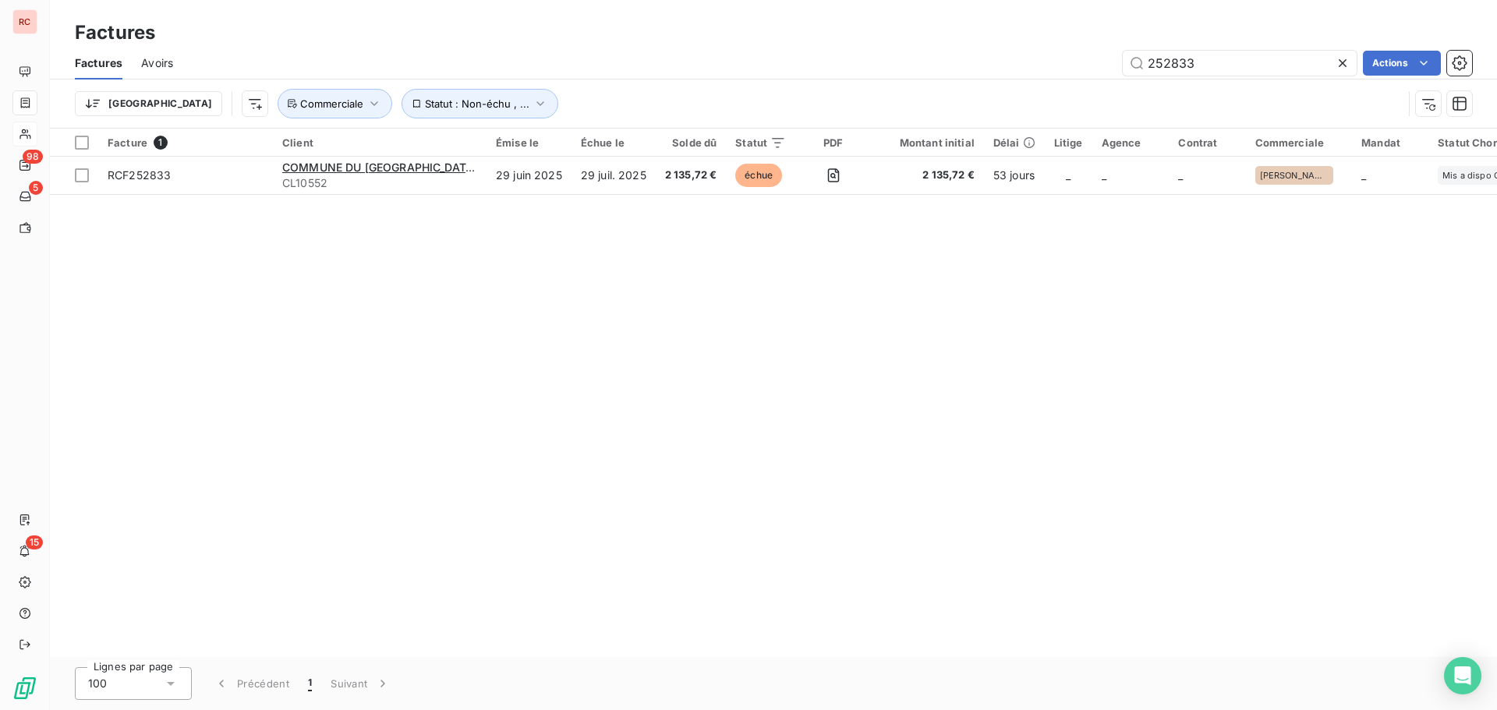
drag, startPoint x: 1232, startPoint y: 65, endPoint x: 1074, endPoint y: 64, distance: 157.5
click at [1074, 64] on div "252833 Actions" at bounding box center [832, 63] width 1280 height 25
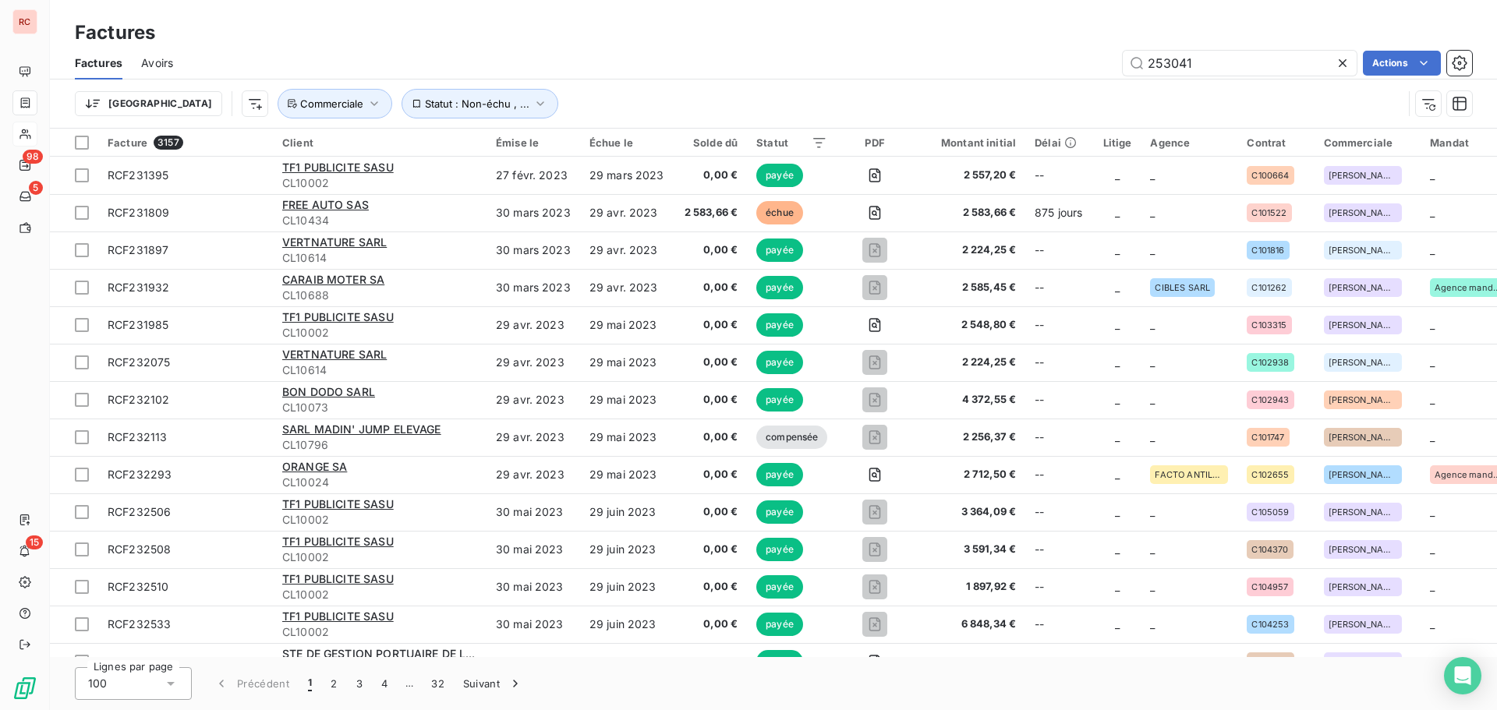
type input "253041"
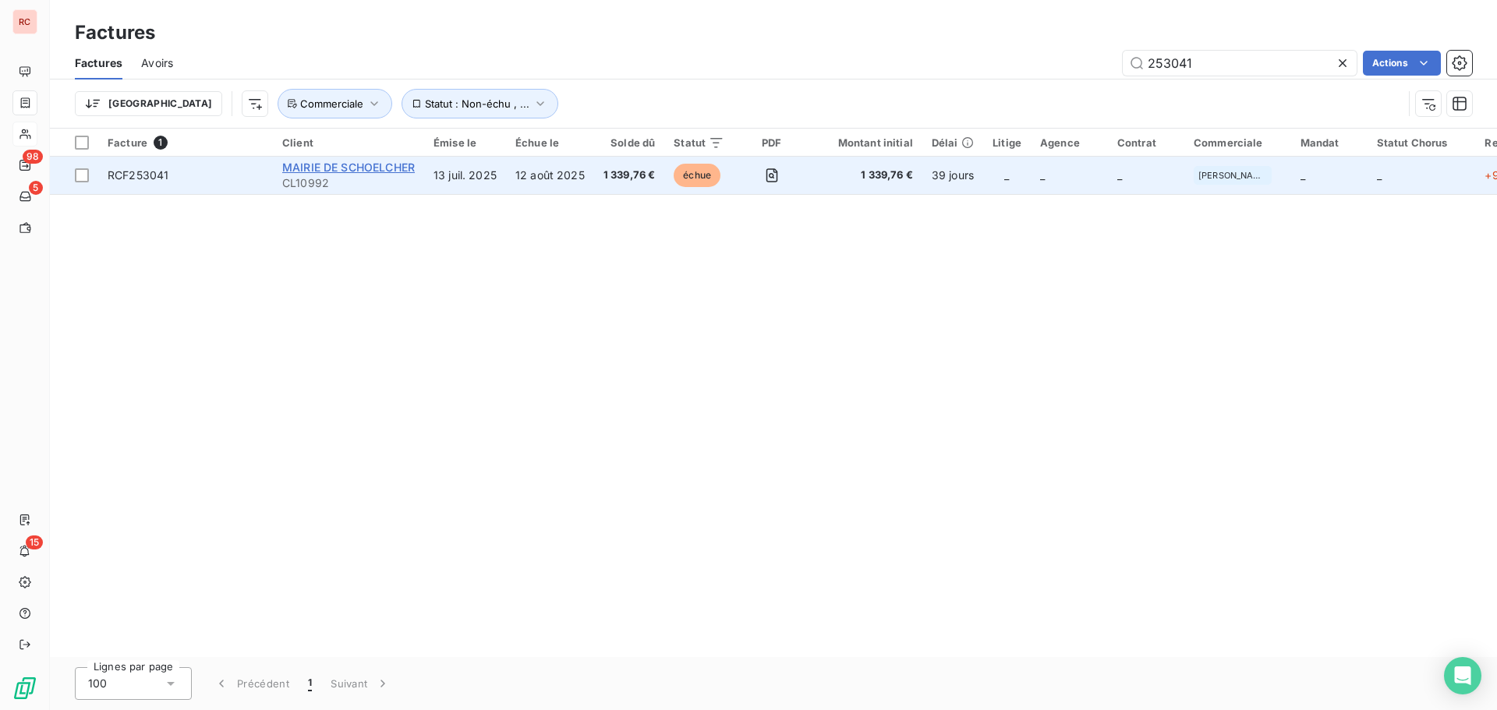
click at [399, 170] on span "MAIRIE DE SCHOELCHER" at bounding box center [348, 167] width 133 height 13
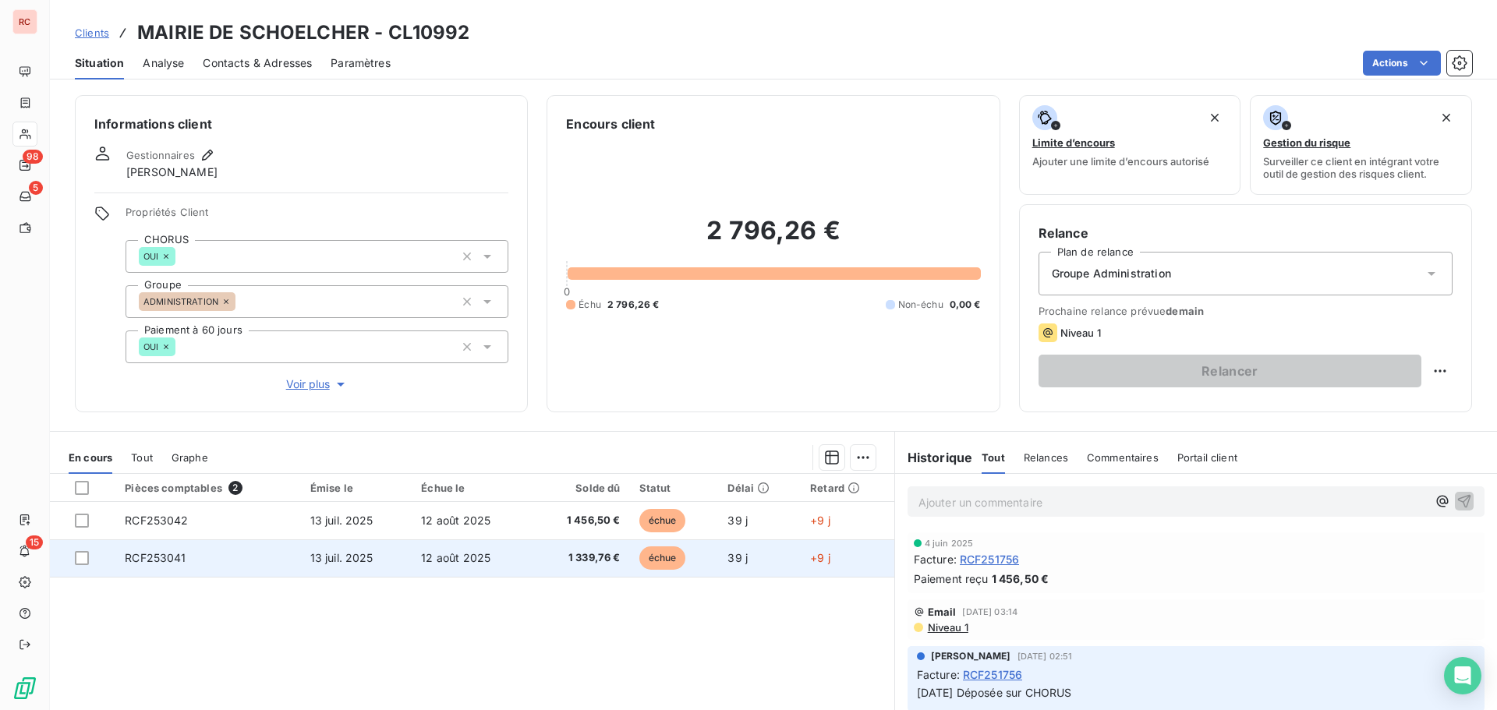
click at [221, 560] on td "RCF253041" at bounding box center [207, 558] width 185 height 37
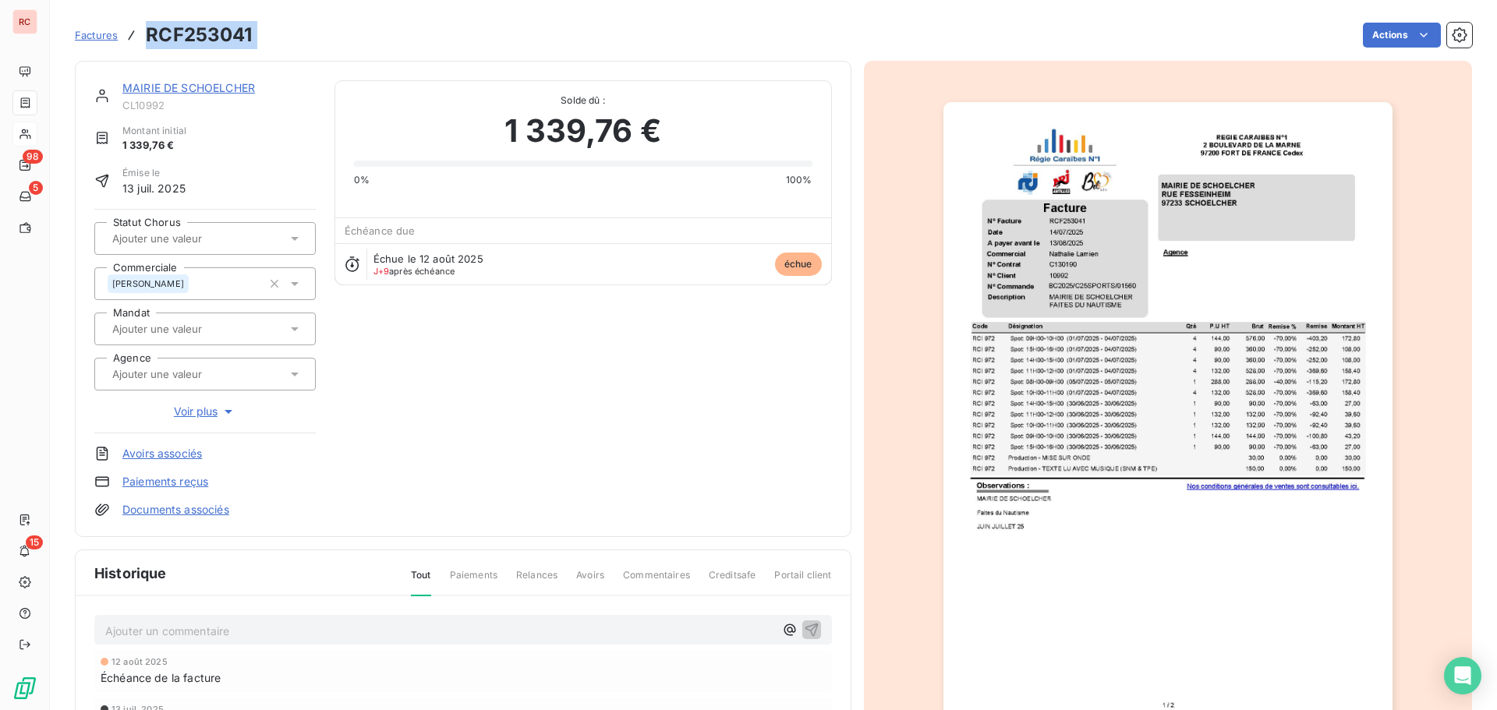
drag, startPoint x: 262, startPoint y: 44, endPoint x: 150, endPoint y: 38, distance: 111.7
click at [150, 38] on div "Factures RCF253041 Actions" at bounding box center [773, 35] width 1397 height 33
click at [308, 47] on div "Actions" at bounding box center [871, 35] width 1201 height 25
click at [264, 34] on div "Factures RCF253041 Actions" at bounding box center [773, 35] width 1397 height 33
drag, startPoint x: 249, startPoint y: 31, endPoint x: 150, endPoint y: 38, distance: 98.5
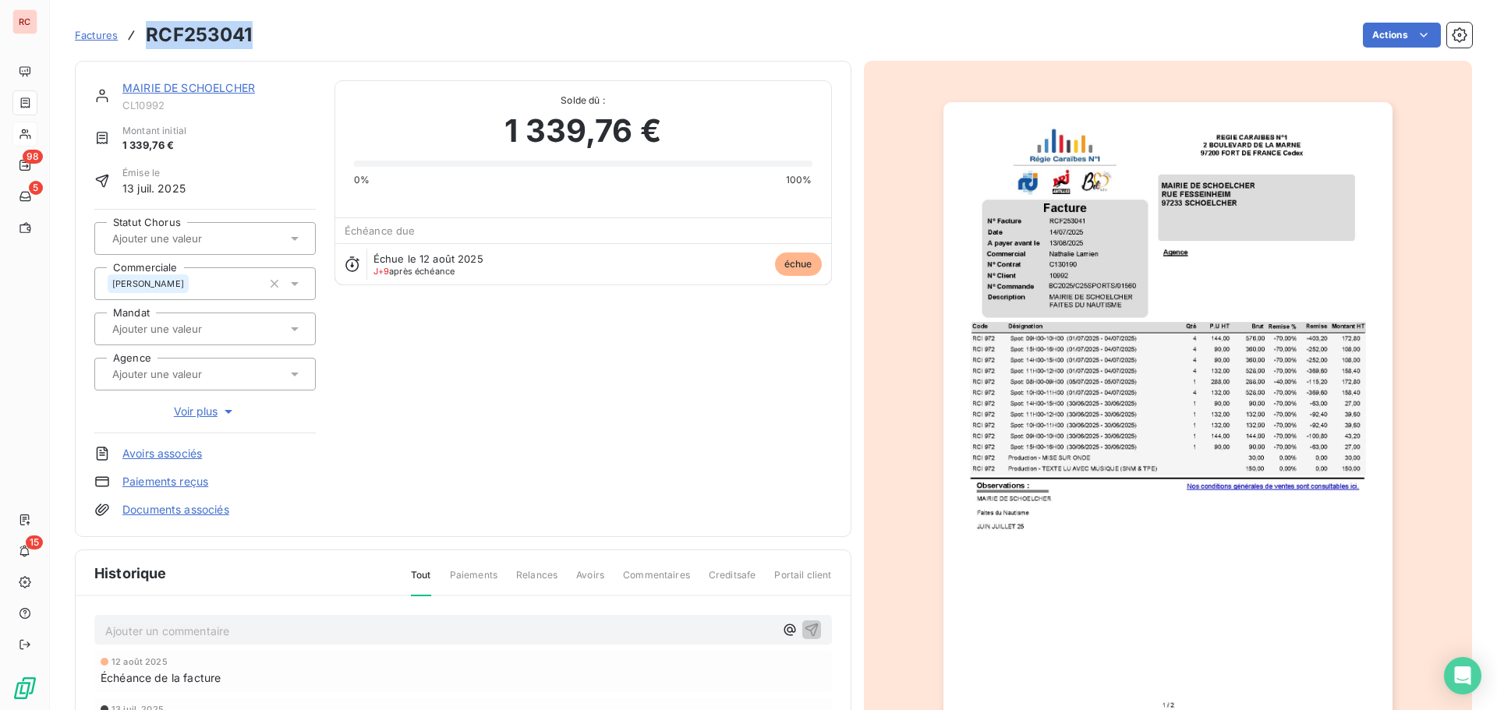
click at [150, 38] on h3 "RCF253041" at bounding box center [199, 35] width 106 height 28
click at [290, 235] on icon at bounding box center [295, 239] width 16 height 16
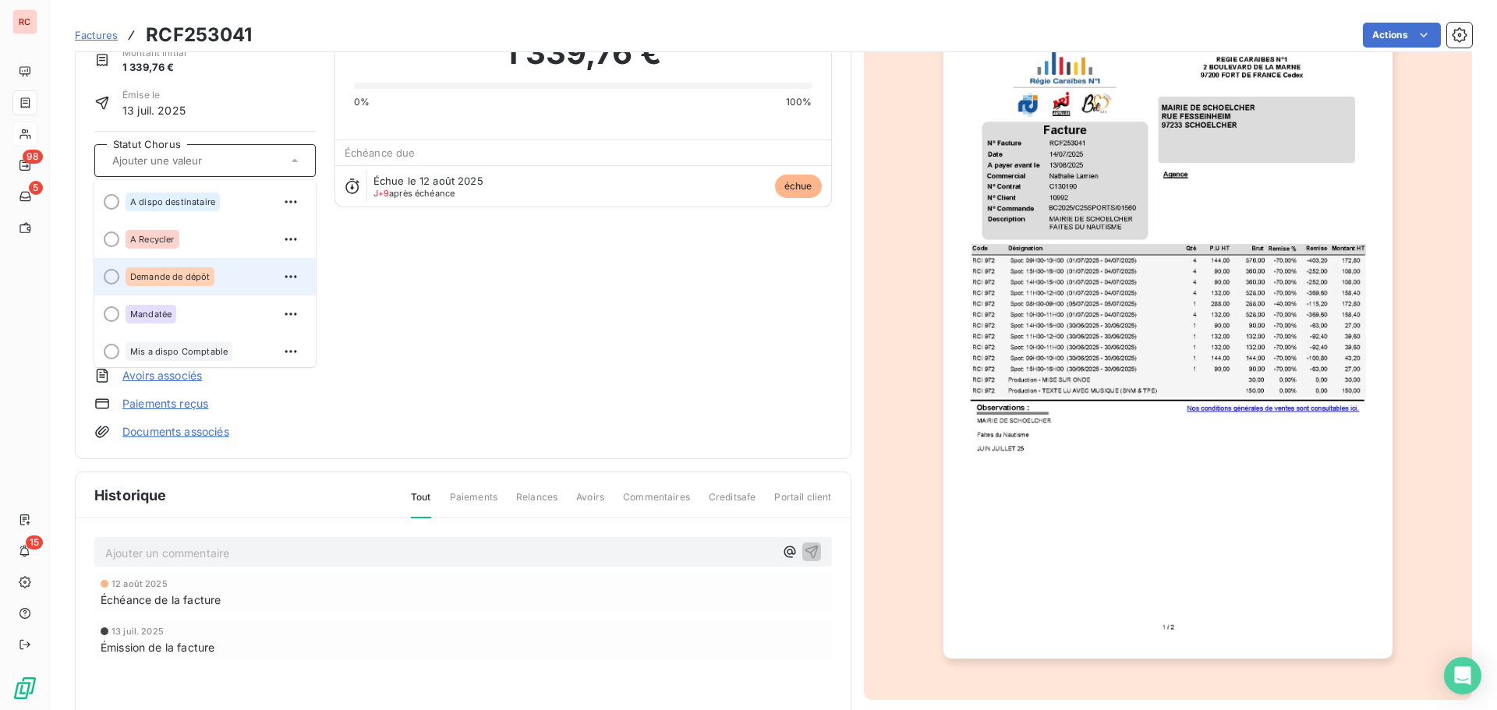
click at [160, 279] on span "Demande de dépôt" at bounding box center [170, 276] width 80 height 9
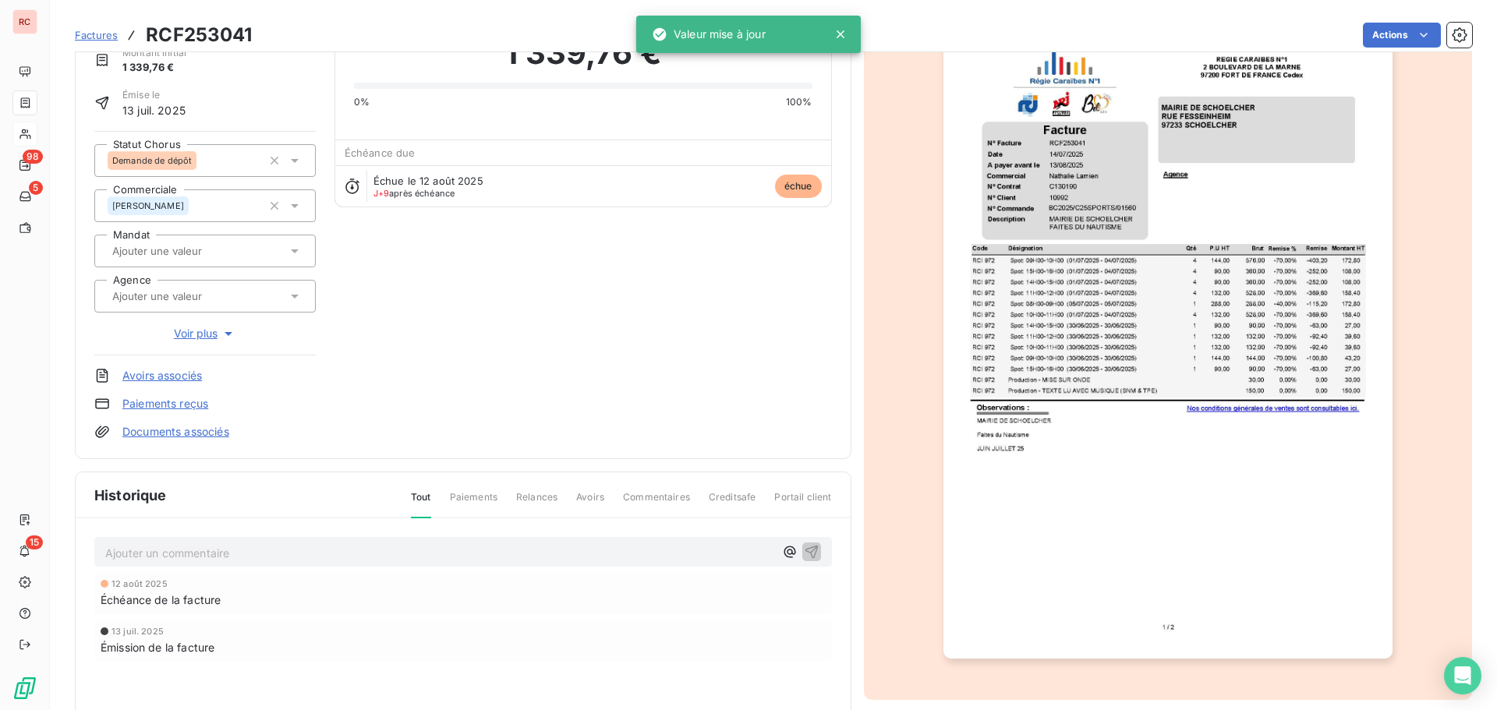
click at [172, 563] on div "Ajouter un commentaire ﻿" at bounding box center [463, 552] width 738 height 30
click at [164, 555] on p "Ajouter un commentaire ﻿" at bounding box center [439, 552] width 669 height 19
click at [134, 549] on p "Ajouter un commentaire ﻿" at bounding box center [439, 552] width 669 height 19
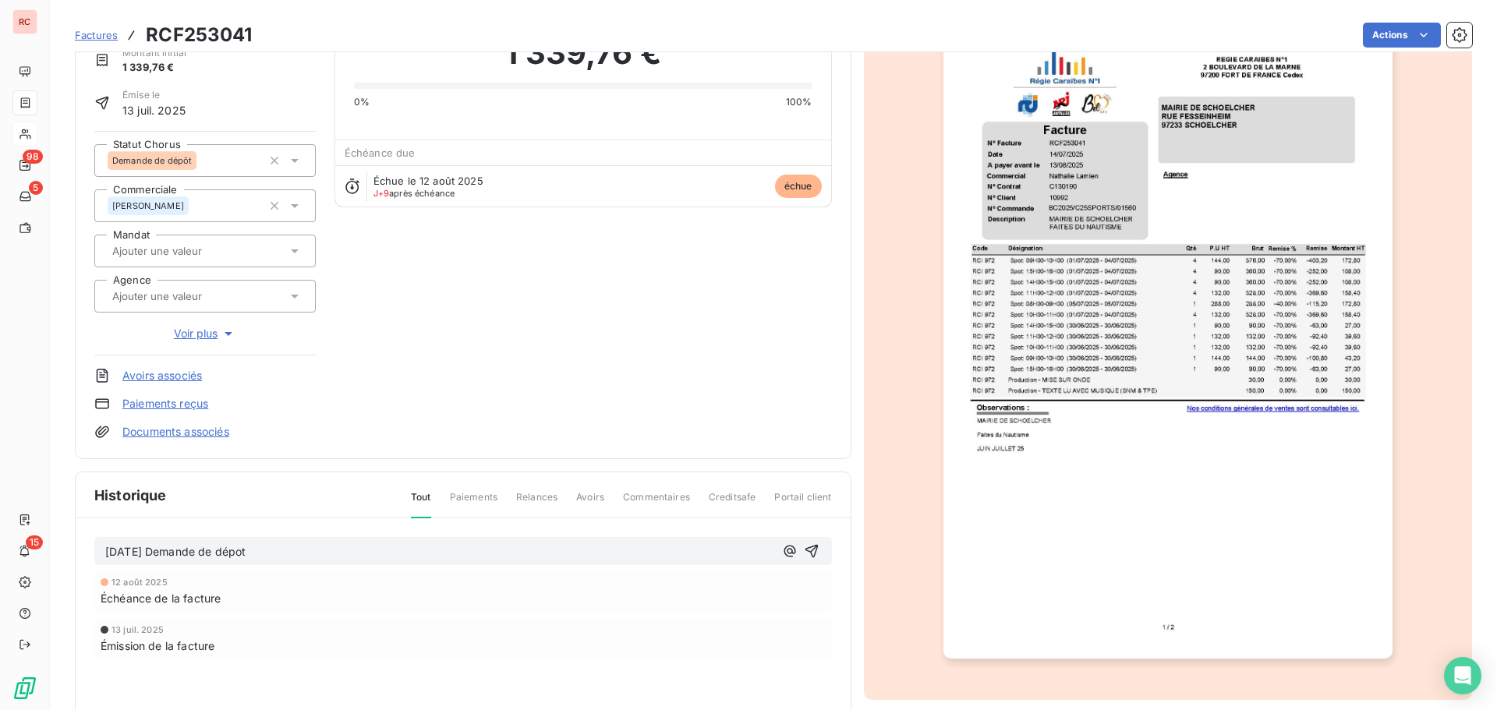
click at [104, 557] on div "[DATE] Demande de dépot" at bounding box center [463, 551] width 738 height 29
click at [102, 555] on div "[DATE] Demande de dépot" at bounding box center [463, 551] width 738 height 29
click at [104, 550] on div "[DATE] Demande de dépot" at bounding box center [463, 551] width 738 height 29
click at [110, 548] on span "[DATE] Demande de dépot" at bounding box center [175, 551] width 140 height 13
click at [107, 547] on span "[DATE] Demande de dépot" at bounding box center [175, 551] width 140 height 13
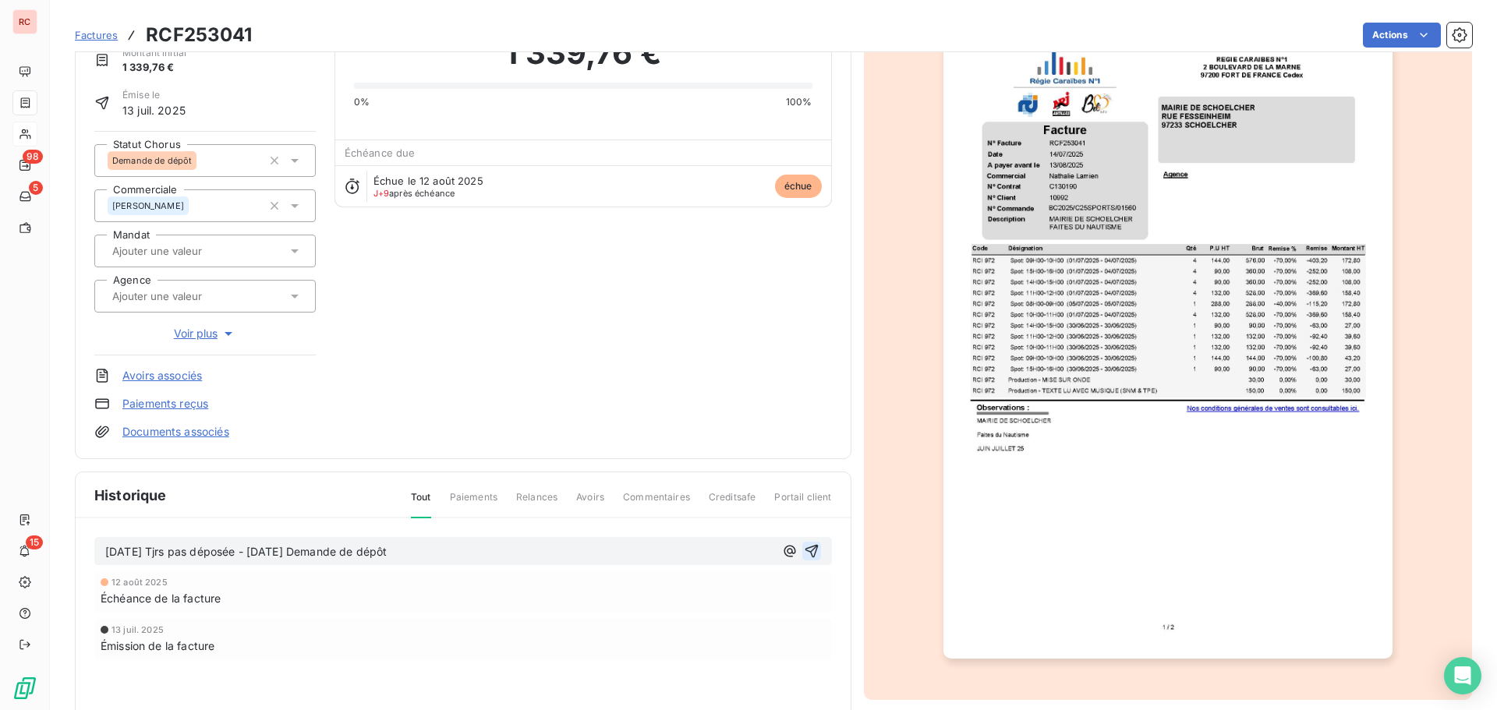
click at [805, 559] on button "button" at bounding box center [811, 551] width 19 height 19
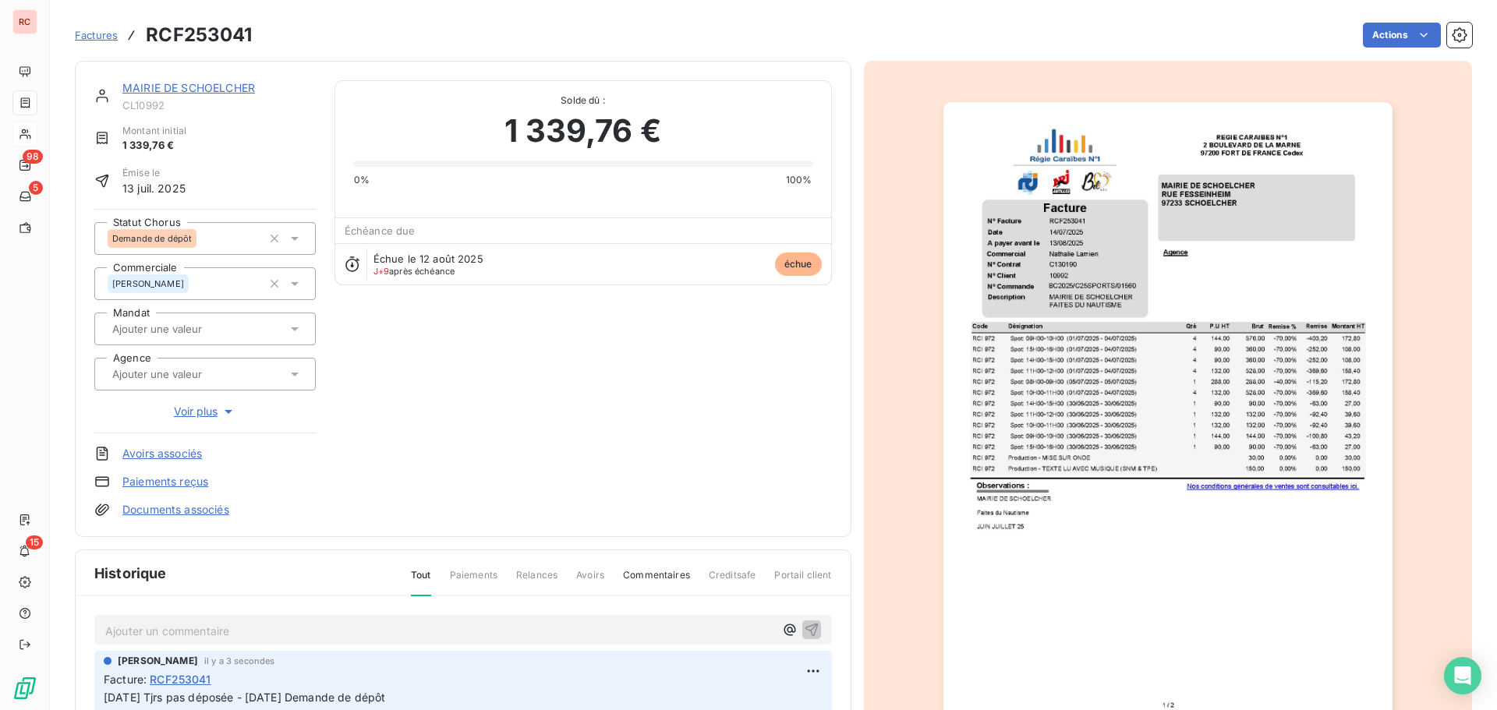
click at [182, 91] on link "MAIRIE DE SCHOELCHER" at bounding box center [188, 87] width 133 height 13
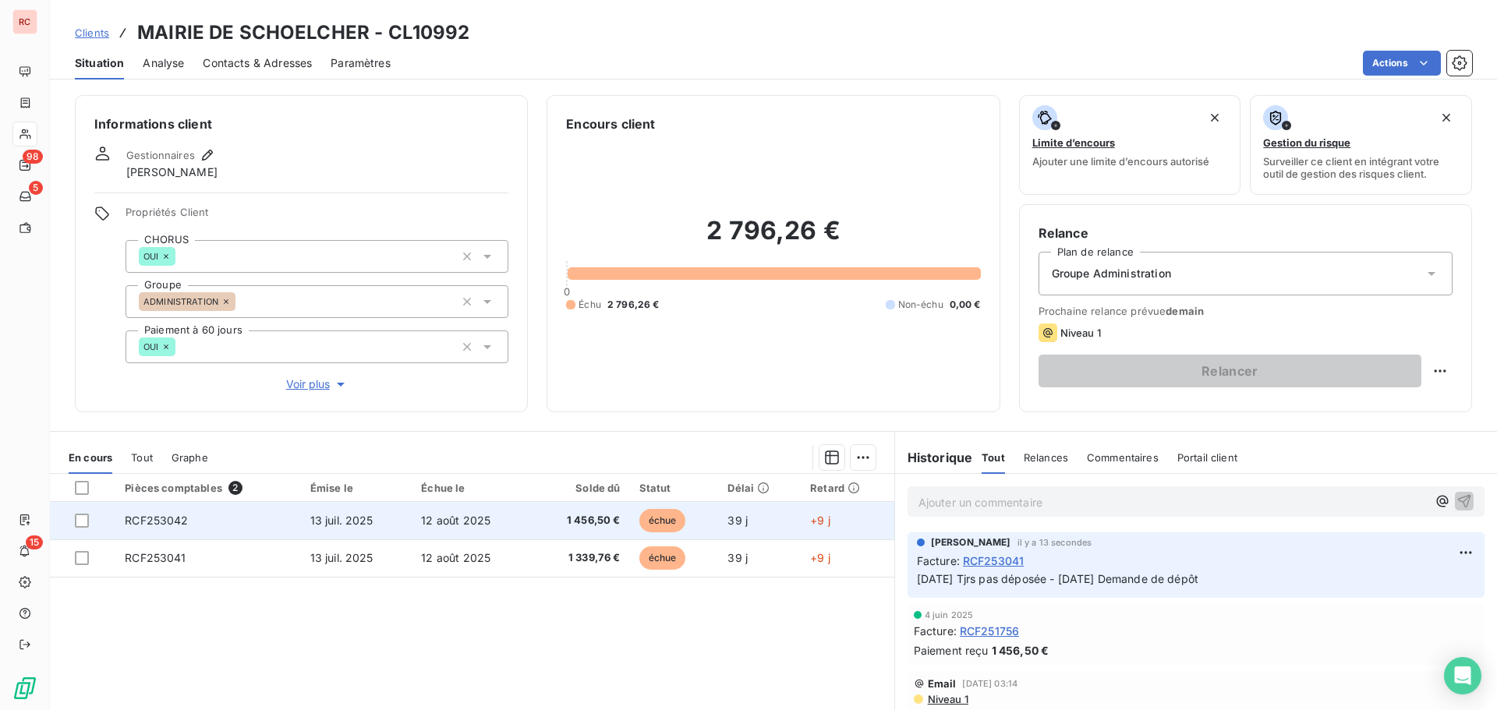
click at [159, 522] on span "RCF253042" at bounding box center [156, 520] width 63 height 13
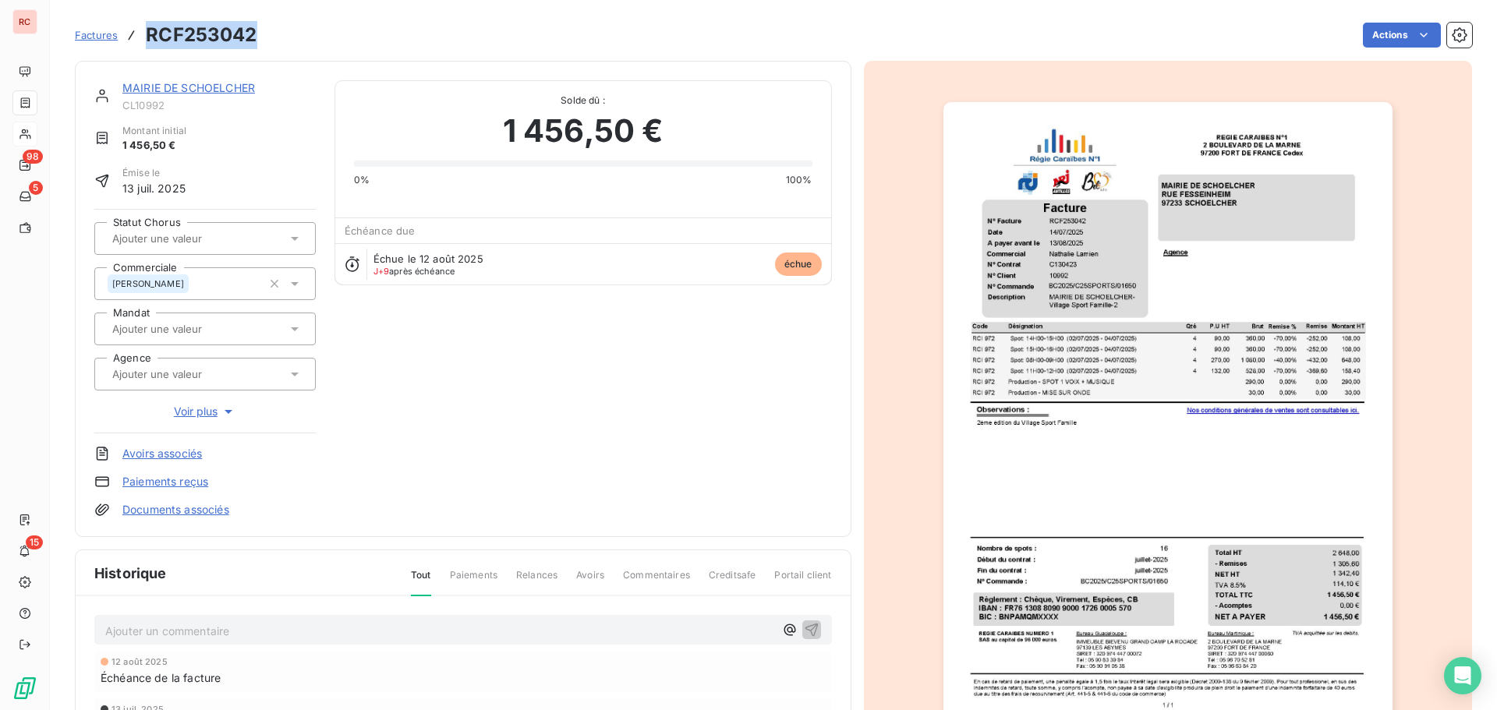
drag, startPoint x: 259, startPoint y: 40, endPoint x: 148, endPoint y: 46, distance: 110.9
click at [148, 46] on div "Factures RCF253042 Actions" at bounding box center [773, 35] width 1397 height 33
click at [296, 24] on div "Actions" at bounding box center [874, 35] width 1196 height 25
drag, startPoint x: 271, startPoint y: 34, endPoint x: 140, endPoint y: 39, distance: 131.9
click at [140, 39] on div "Factures RCF253042 Actions" at bounding box center [773, 35] width 1397 height 33
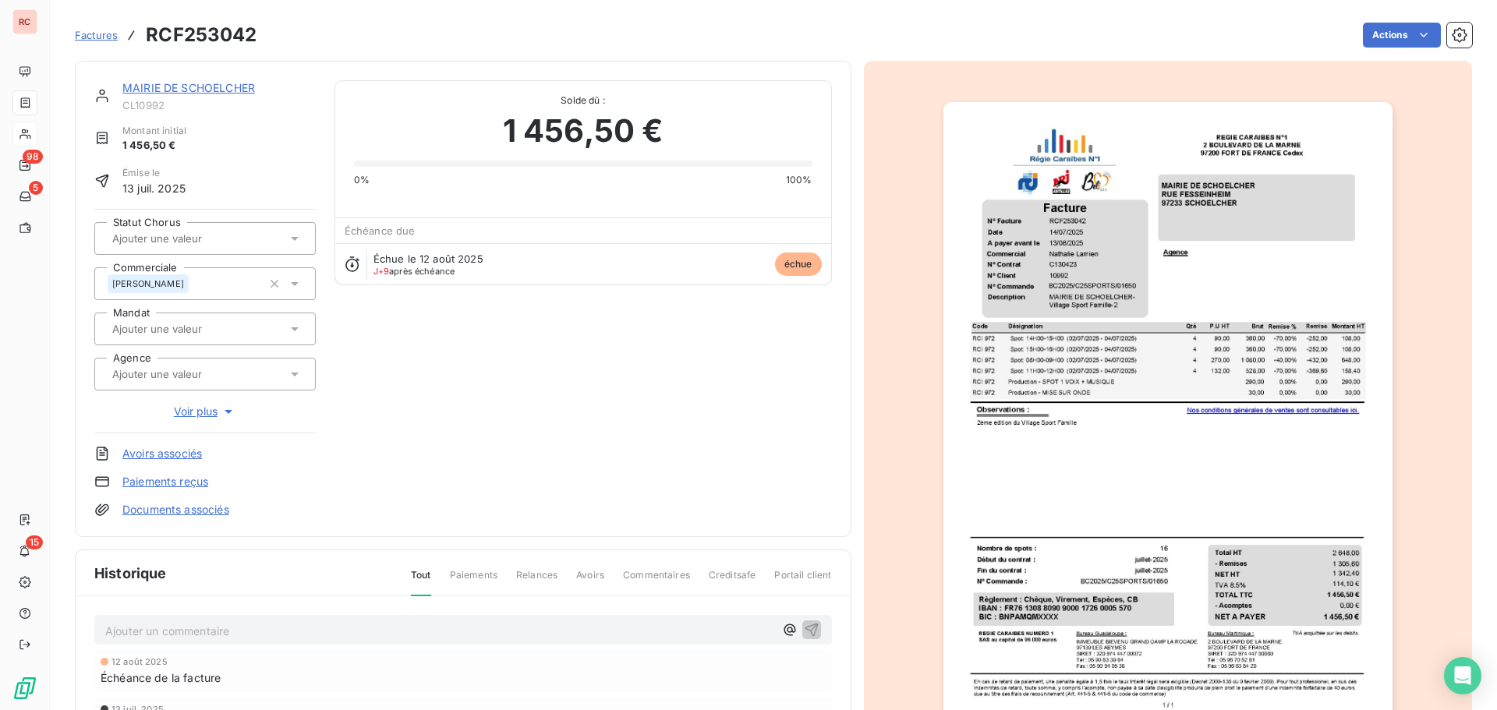
click at [291, 237] on icon at bounding box center [295, 239] width 8 height 4
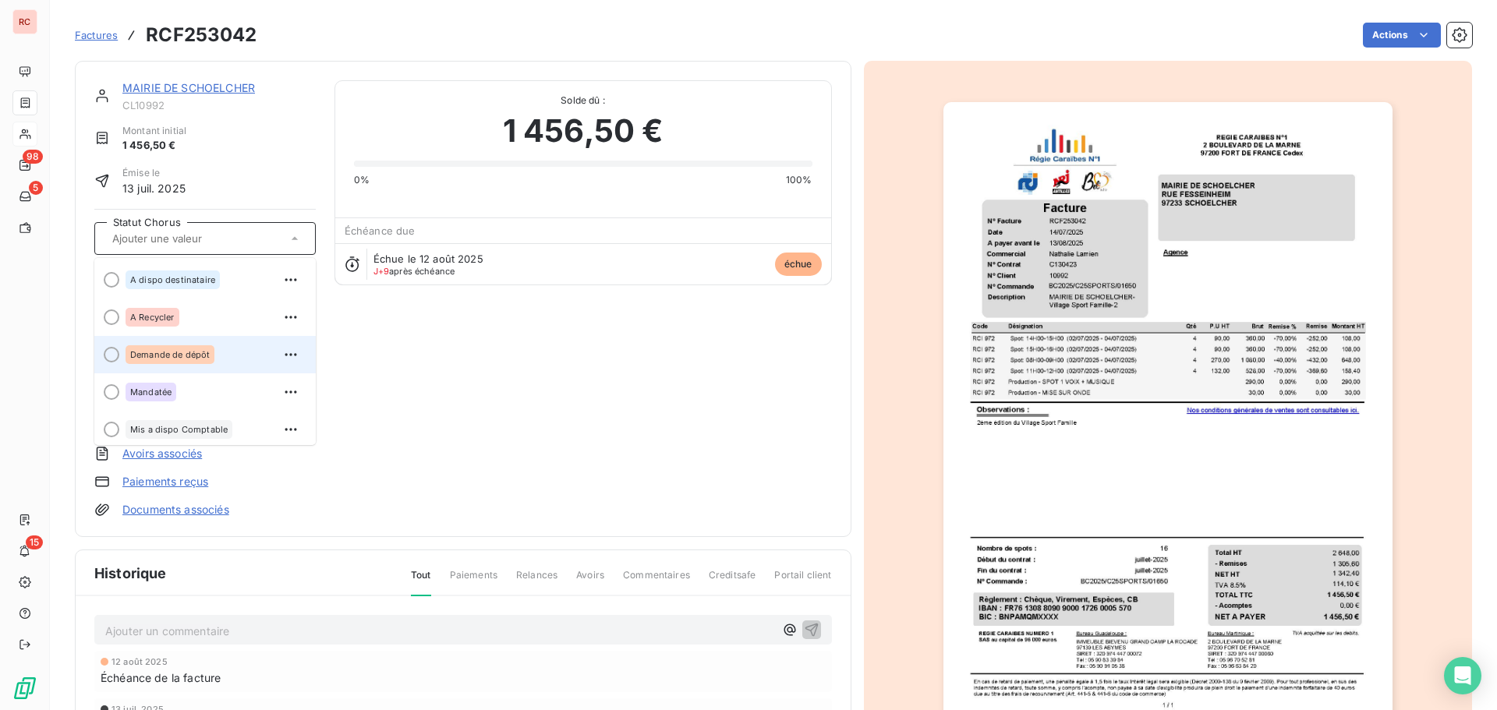
click at [168, 356] on span "Demande de dépôt" at bounding box center [170, 354] width 80 height 9
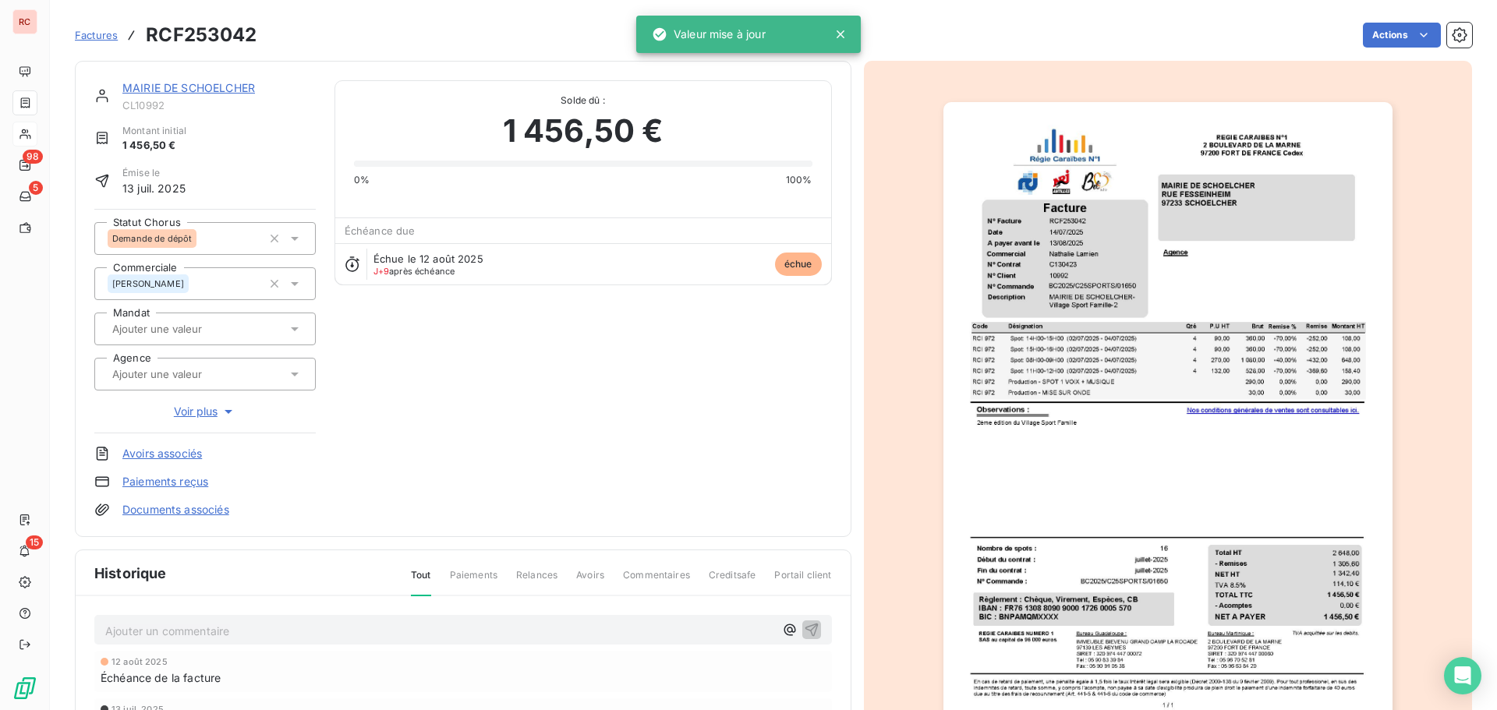
click at [147, 625] on p "Ajouter un commentaire ﻿" at bounding box center [439, 630] width 669 height 19
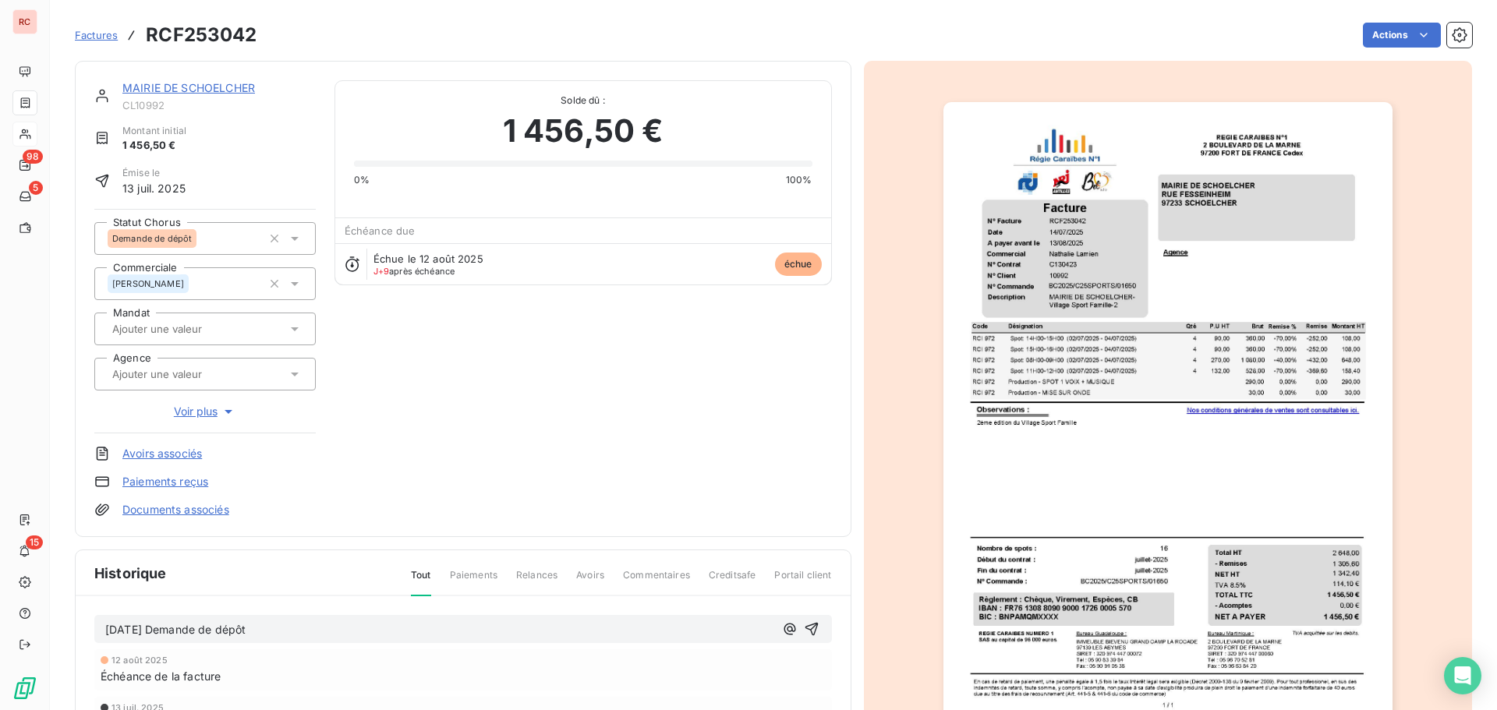
click at [105, 631] on span "[DATE] Demande de dépôt" at bounding box center [175, 629] width 140 height 13
click at [805, 623] on icon "button" at bounding box center [812, 629] width 16 height 16
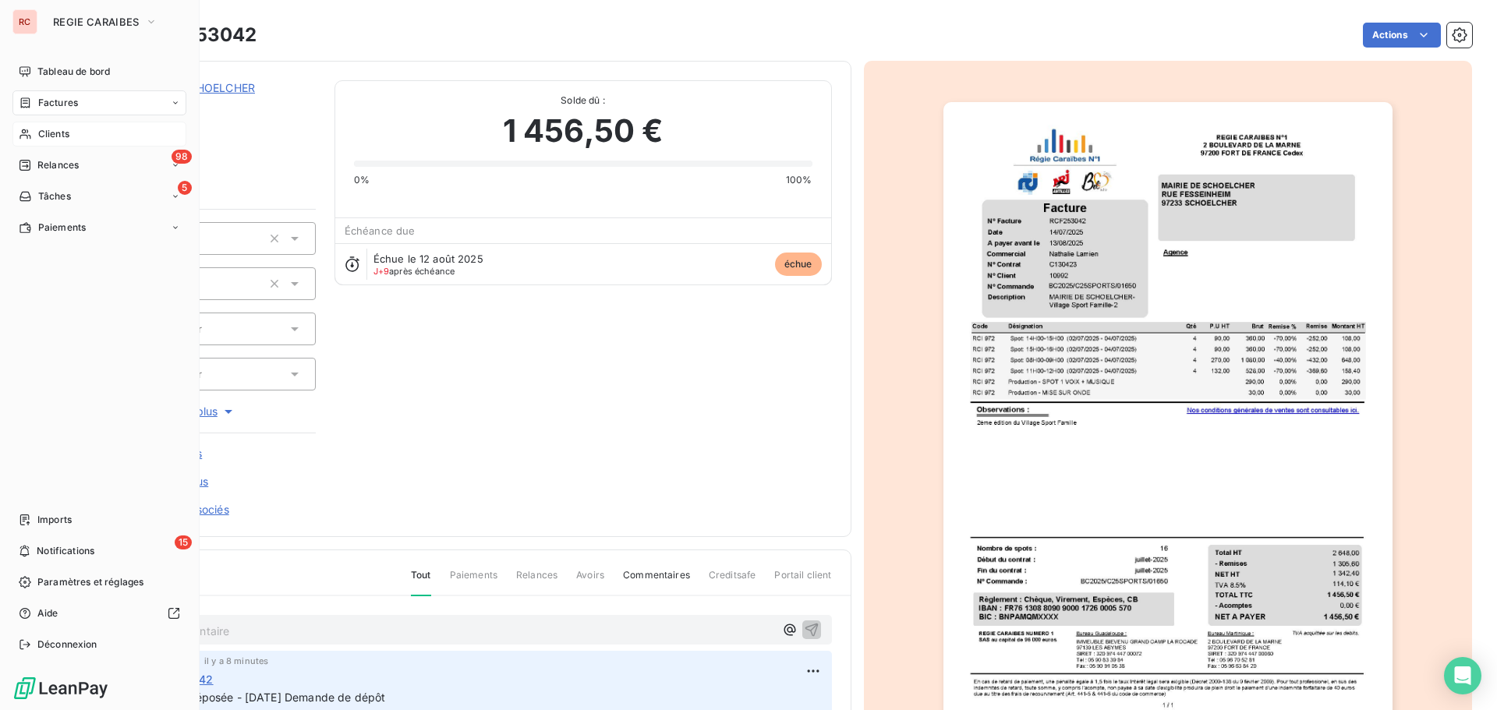
click at [48, 136] on span "Clients" at bounding box center [53, 134] width 31 height 14
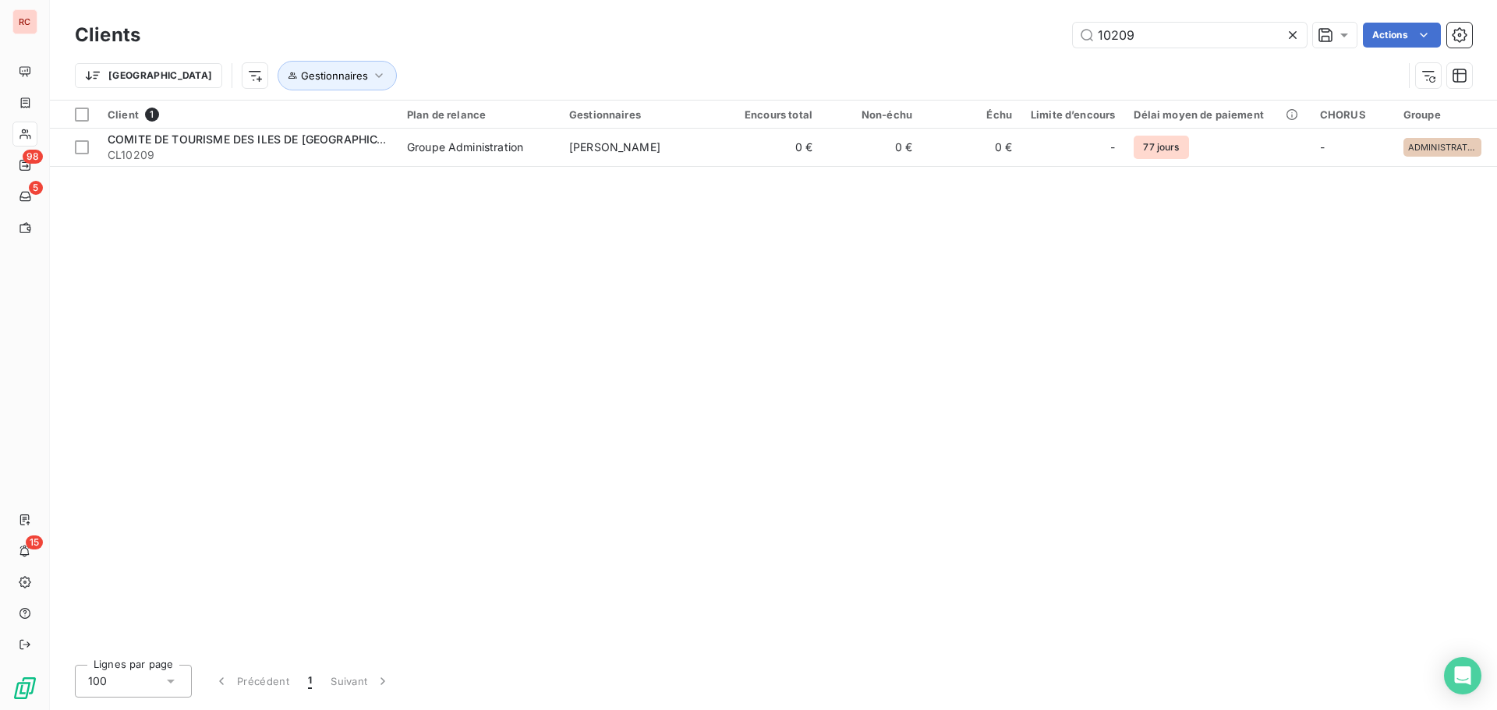
drag, startPoint x: 1170, startPoint y: 37, endPoint x: 1027, endPoint y: 35, distance: 143.5
click at [1027, 35] on div "10209 Actions" at bounding box center [815, 35] width 1313 height 25
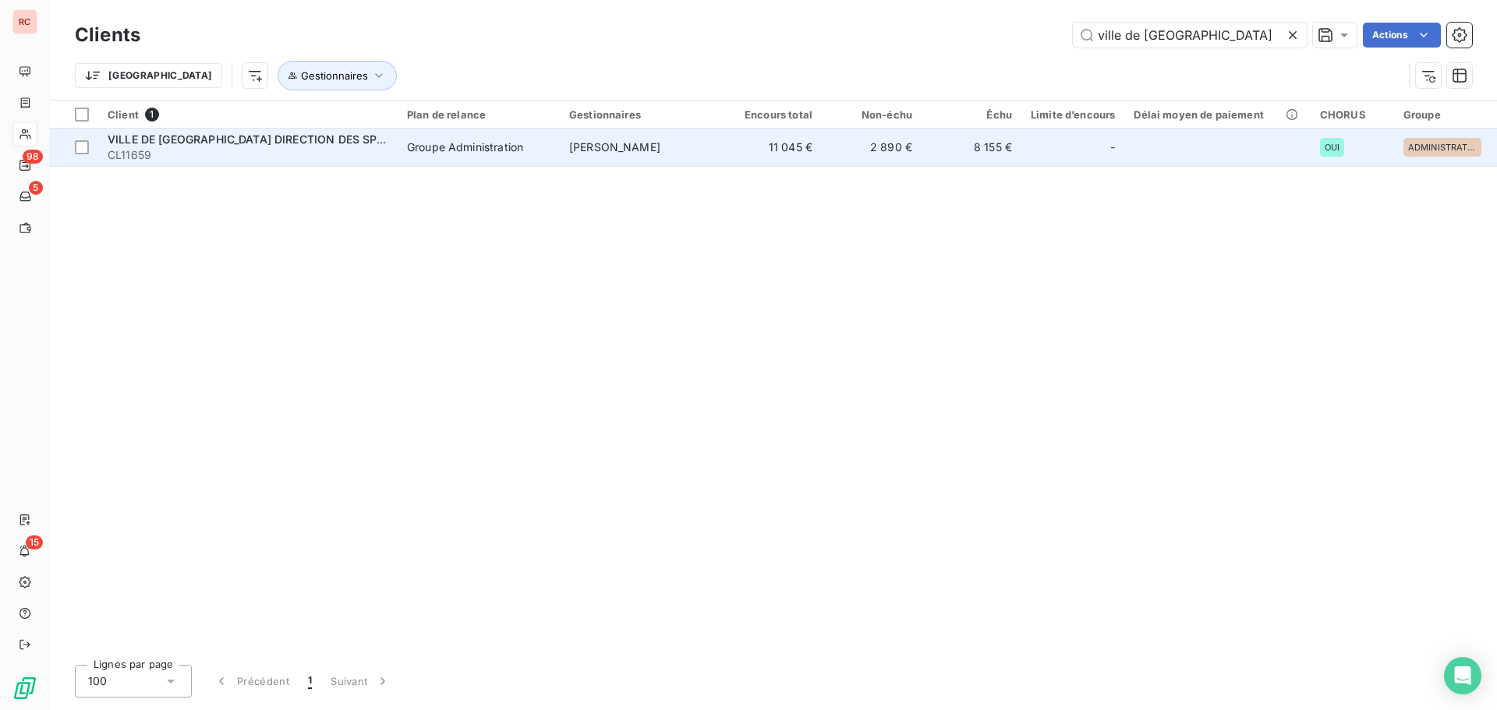
type input "ville de [GEOGRAPHIC_DATA]"
click at [354, 138] on span "VILLE DE [GEOGRAPHIC_DATA] DIRECTION DES SPORTS" at bounding box center [257, 139] width 299 height 13
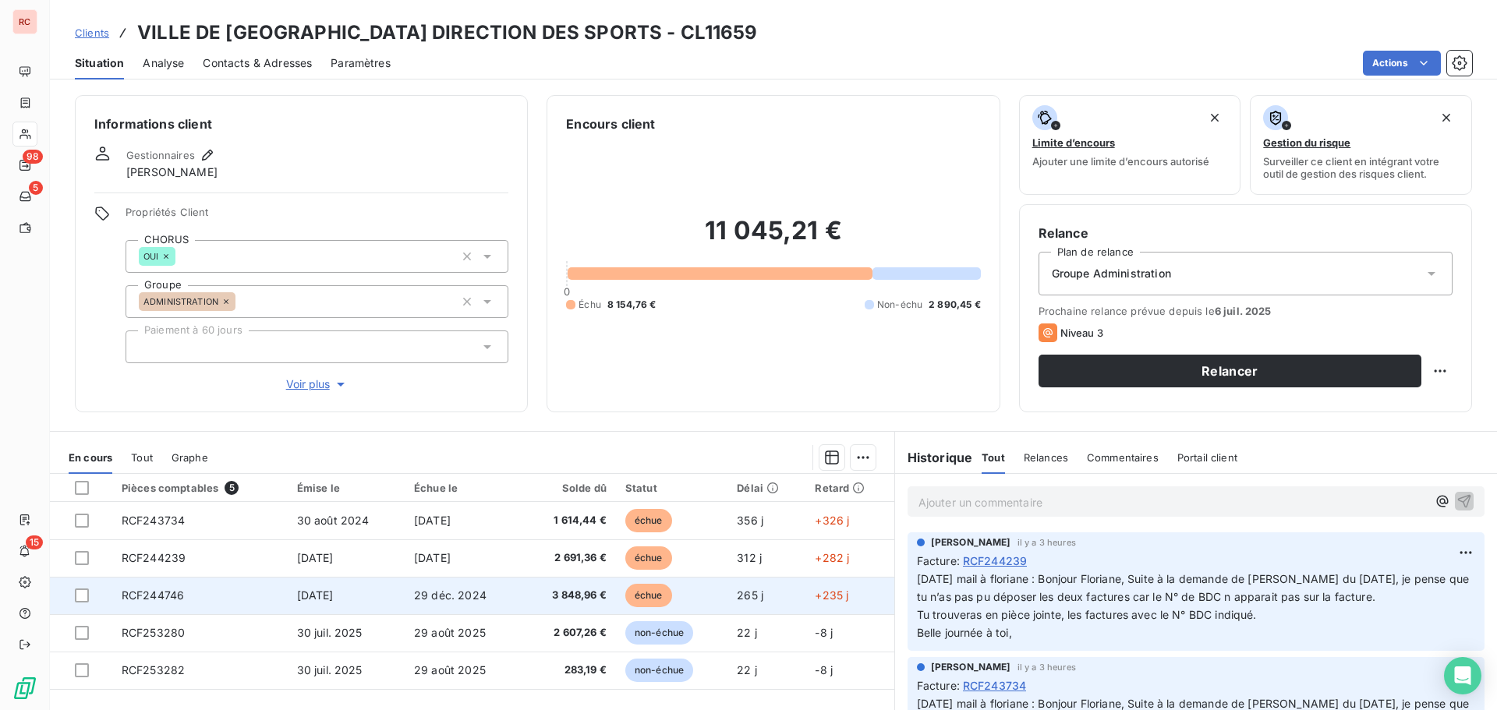
scroll to position [78, 0]
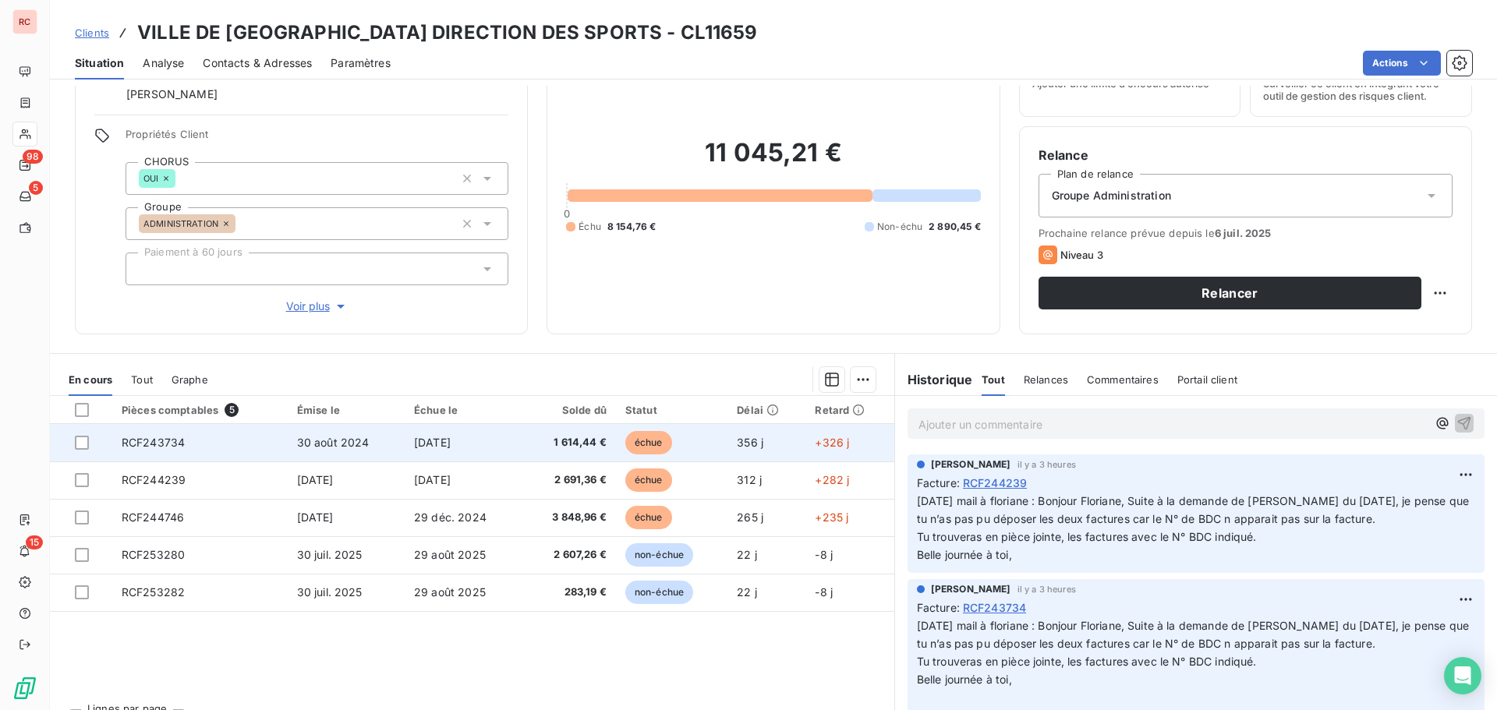
click at [377, 449] on td "30 août 2024" at bounding box center [346, 442] width 117 height 37
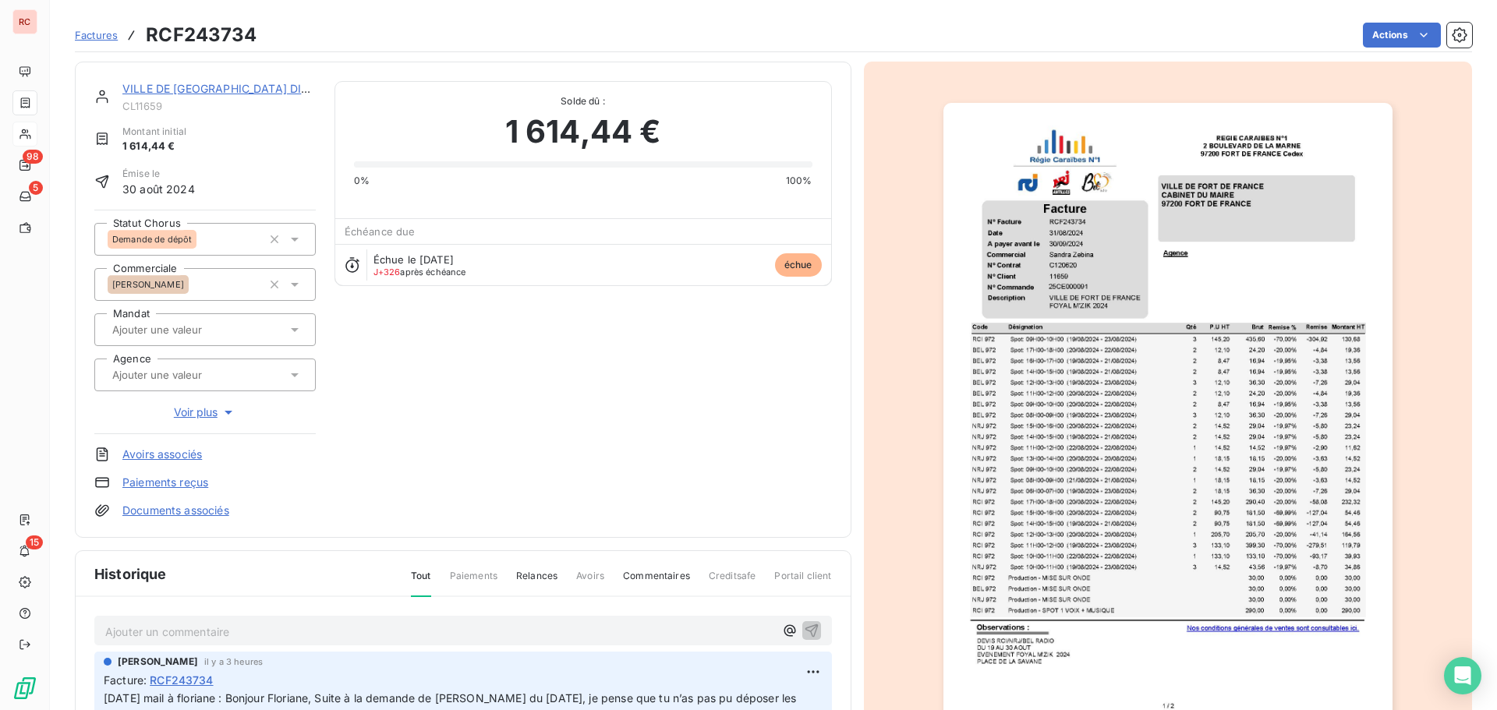
scroll to position [79, 0]
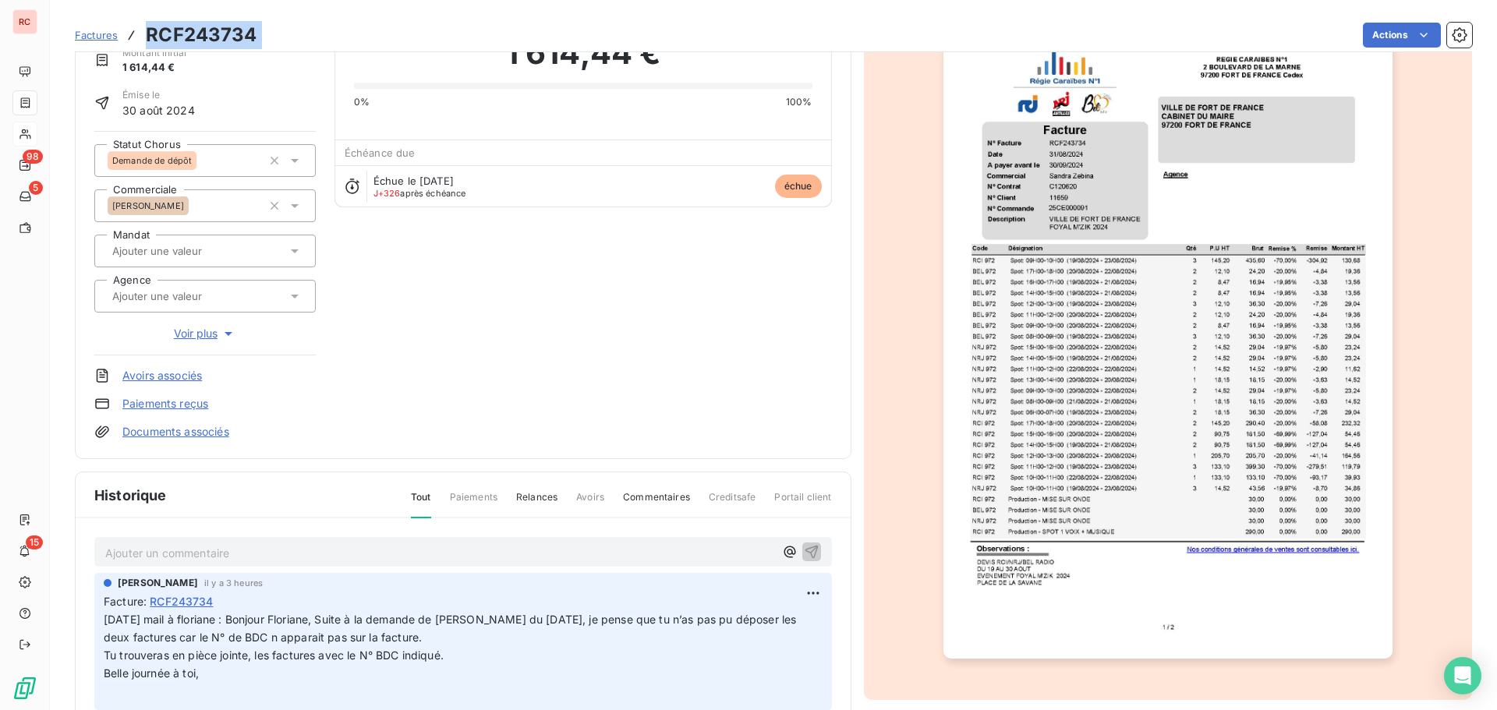
drag, startPoint x: 278, startPoint y: 37, endPoint x: 147, endPoint y: 39, distance: 131.0
click at [147, 39] on div "Factures RCF243734 Actions" at bounding box center [773, 35] width 1397 height 33
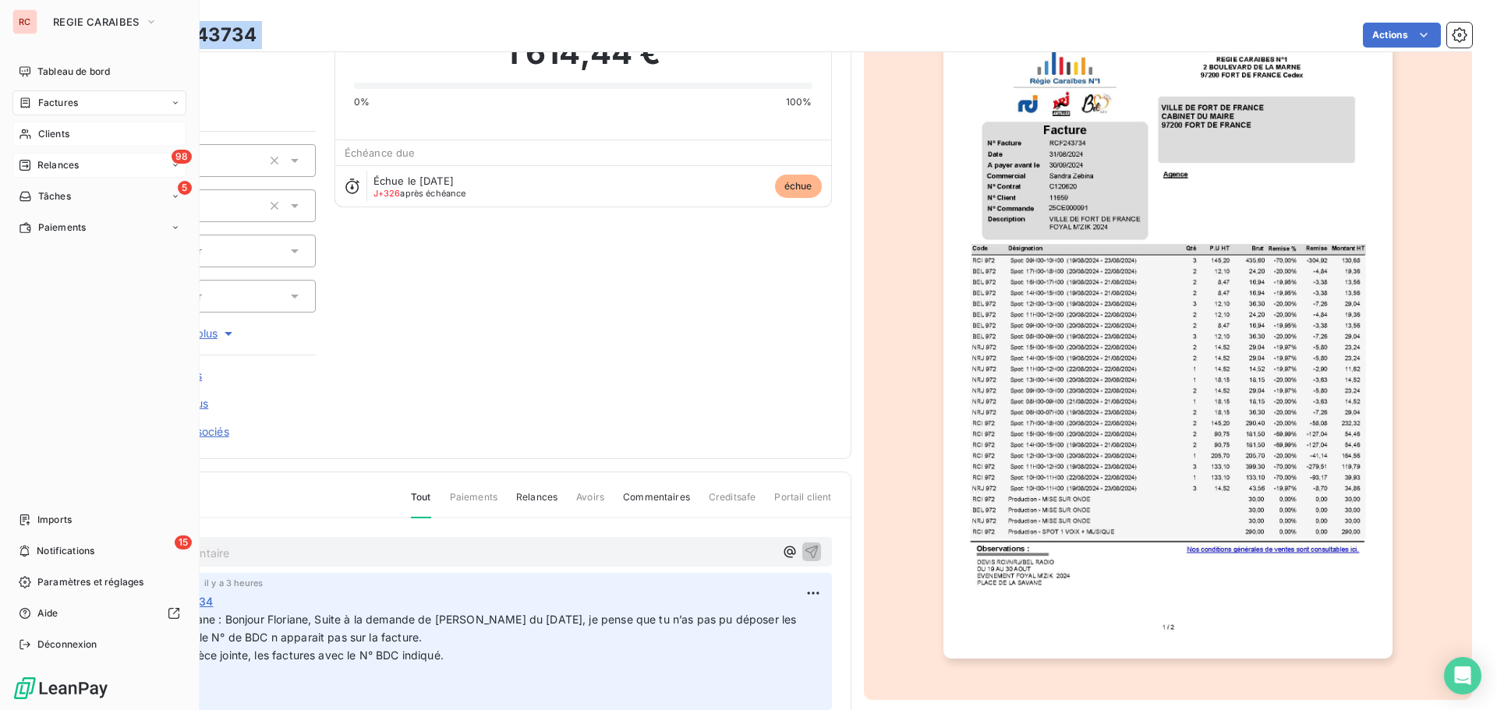
click at [55, 165] on span "Relances" at bounding box center [57, 165] width 41 height 14
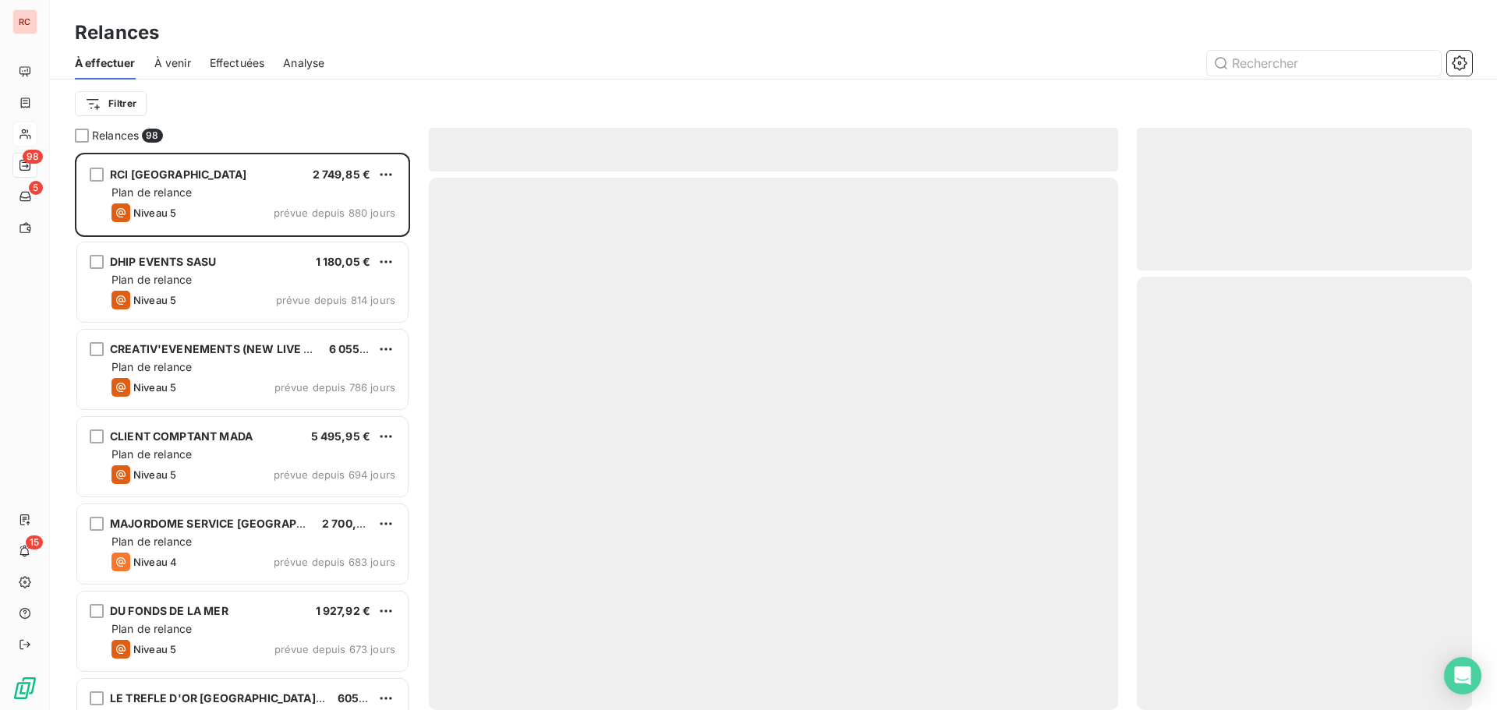
scroll to position [546, 324]
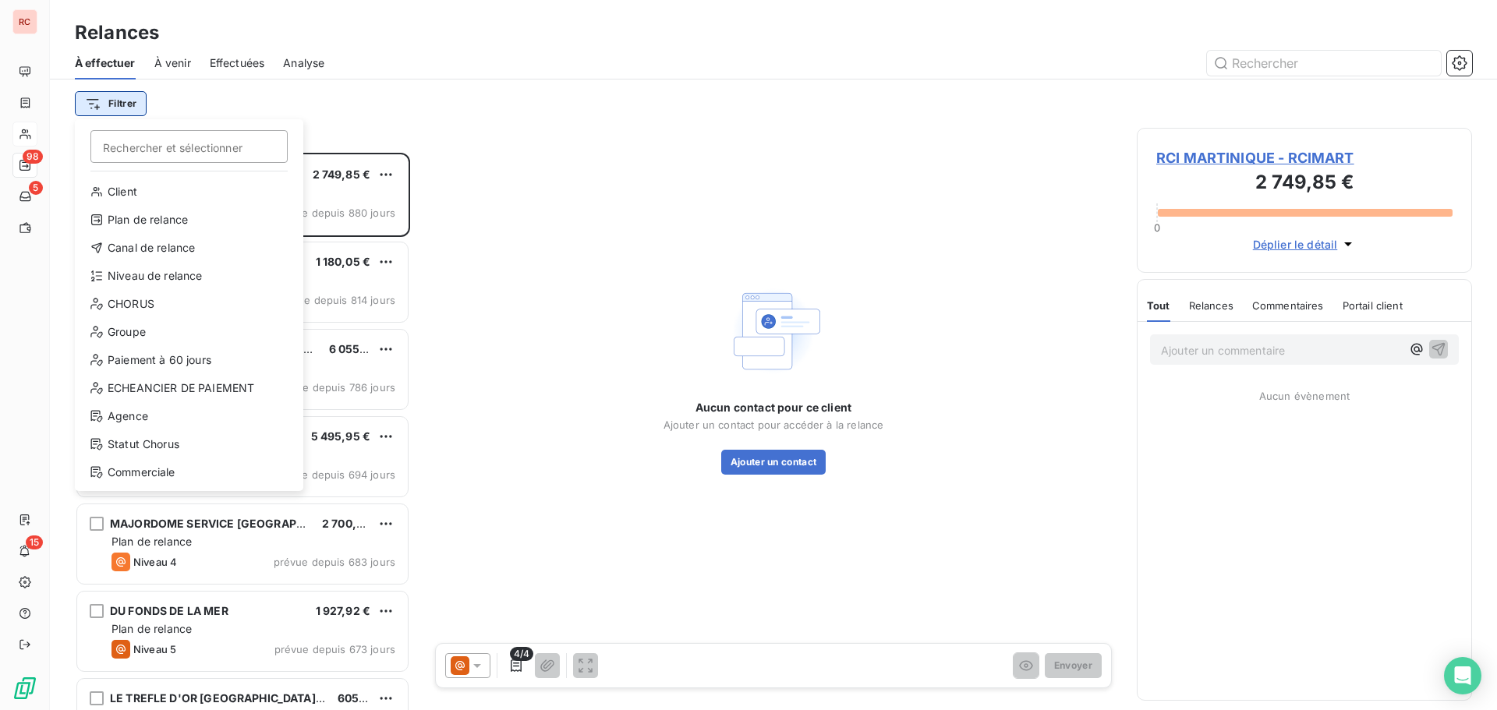
click at [101, 101] on html "RC 98 5 15 Relances À effectuer À venir Effectuées Analyse Filtrer Rechercher e…" at bounding box center [748, 355] width 1497 height 710
click at [142, 276] on div "Niveau de relance" at bounding box center [189, 276] width 216 height 25
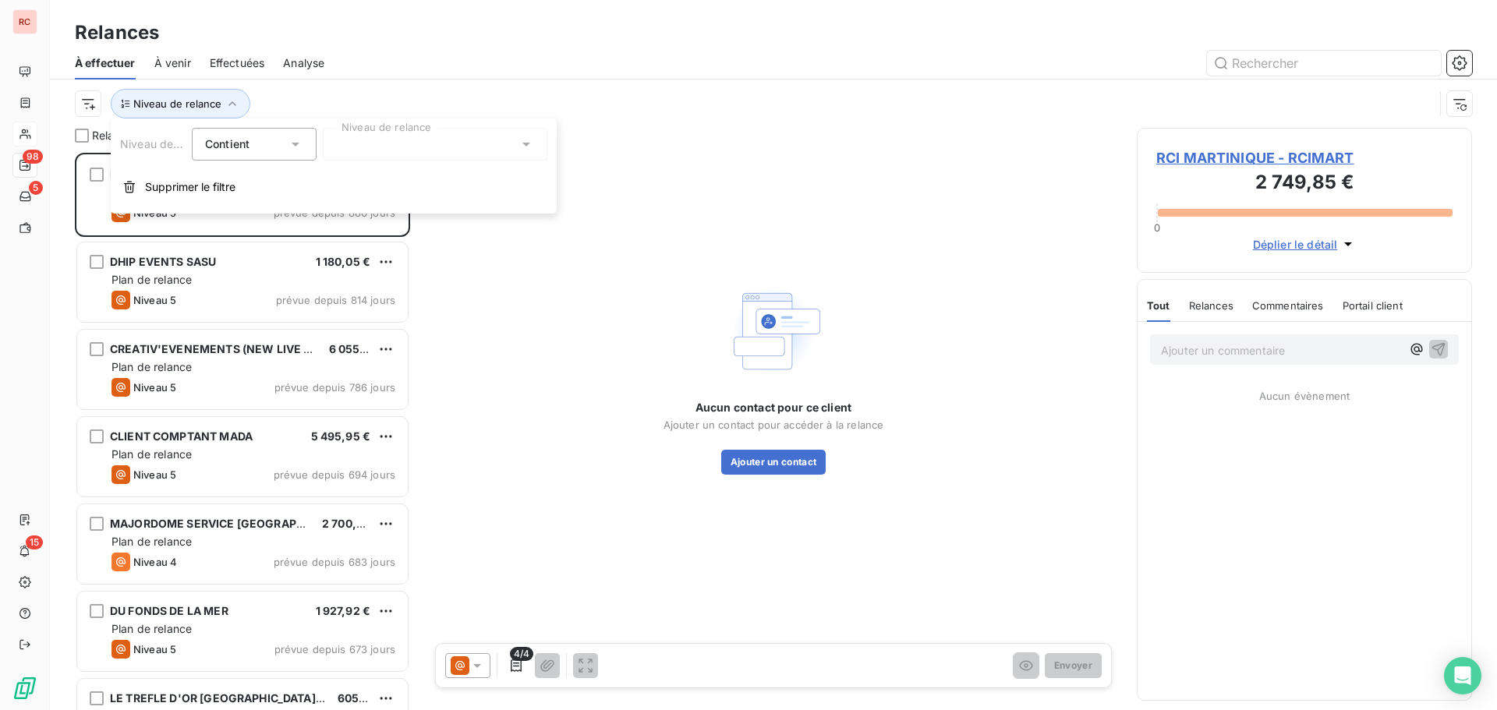
click at [533, 146] on icon at bounding box center [526, 144] width 16 height 16
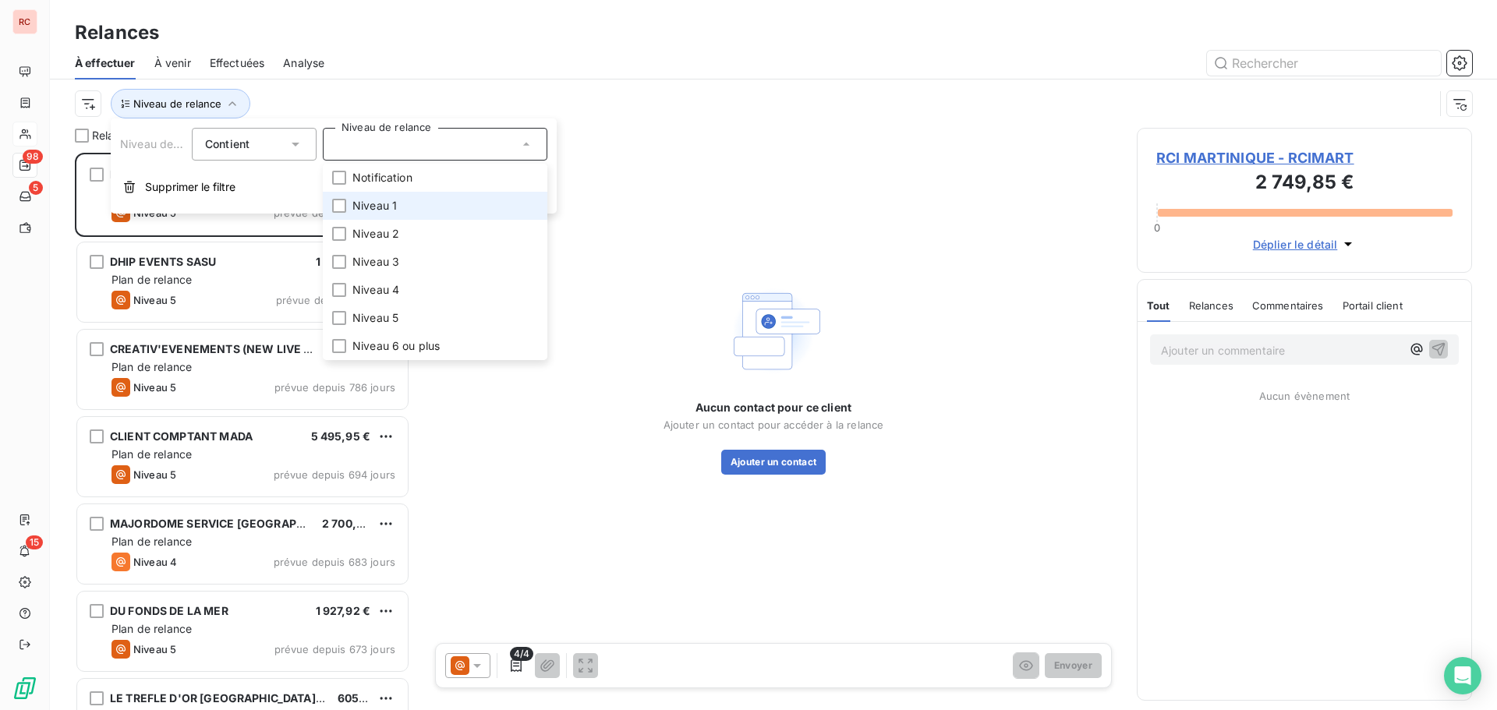
click at [417, 205] on li "Niveau 1" at bounding box center [435, 206] width 225 height 28
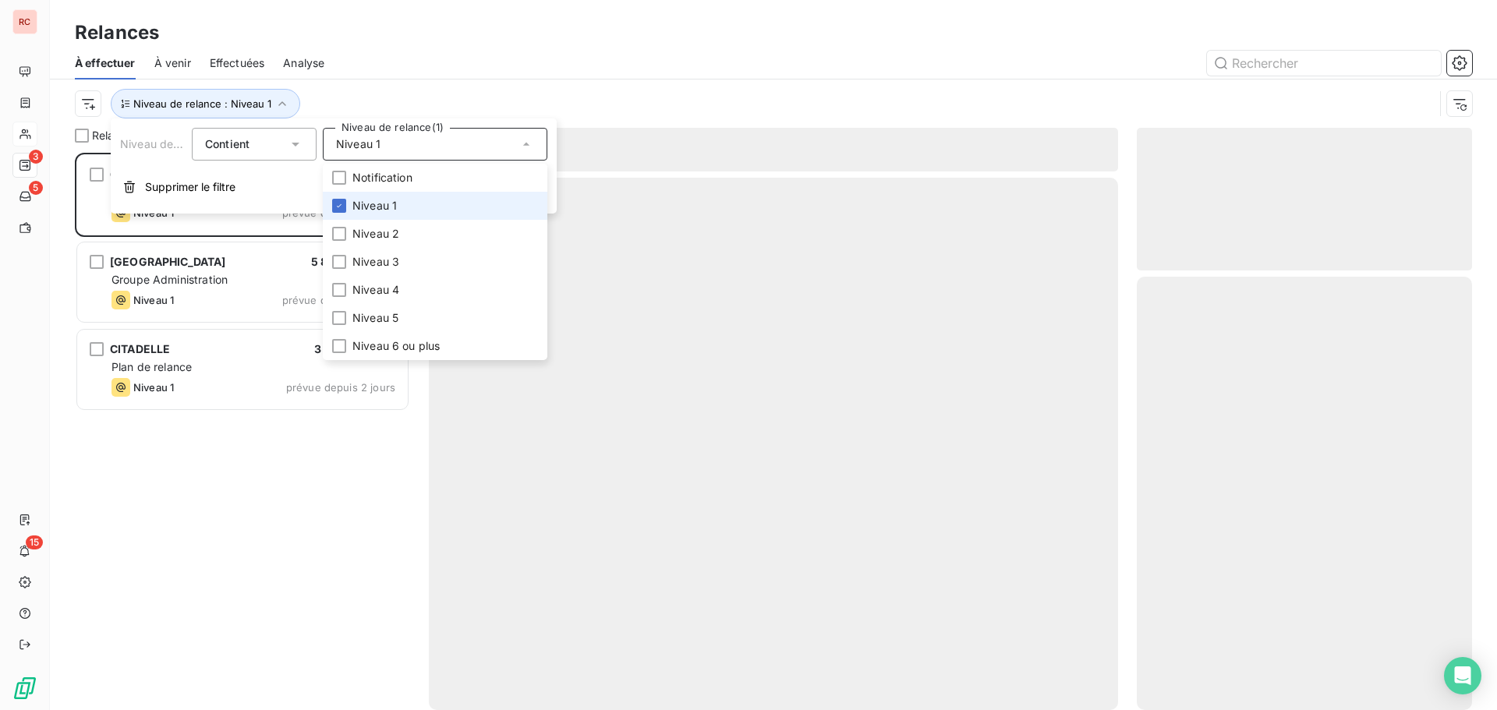
scroll to position [546, 324]
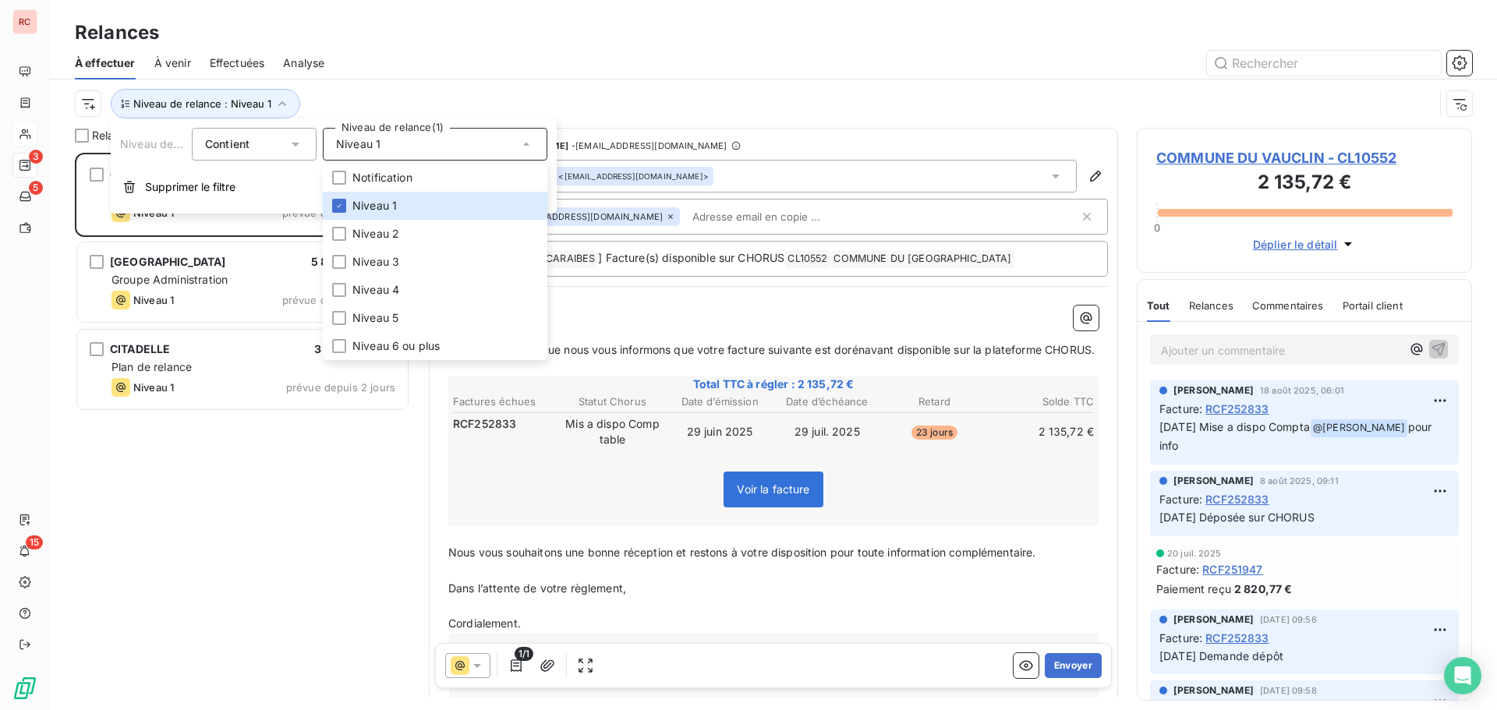
click at [735, 22] on div "Relances" at bounding box center [773, 33] width 1447 height 28
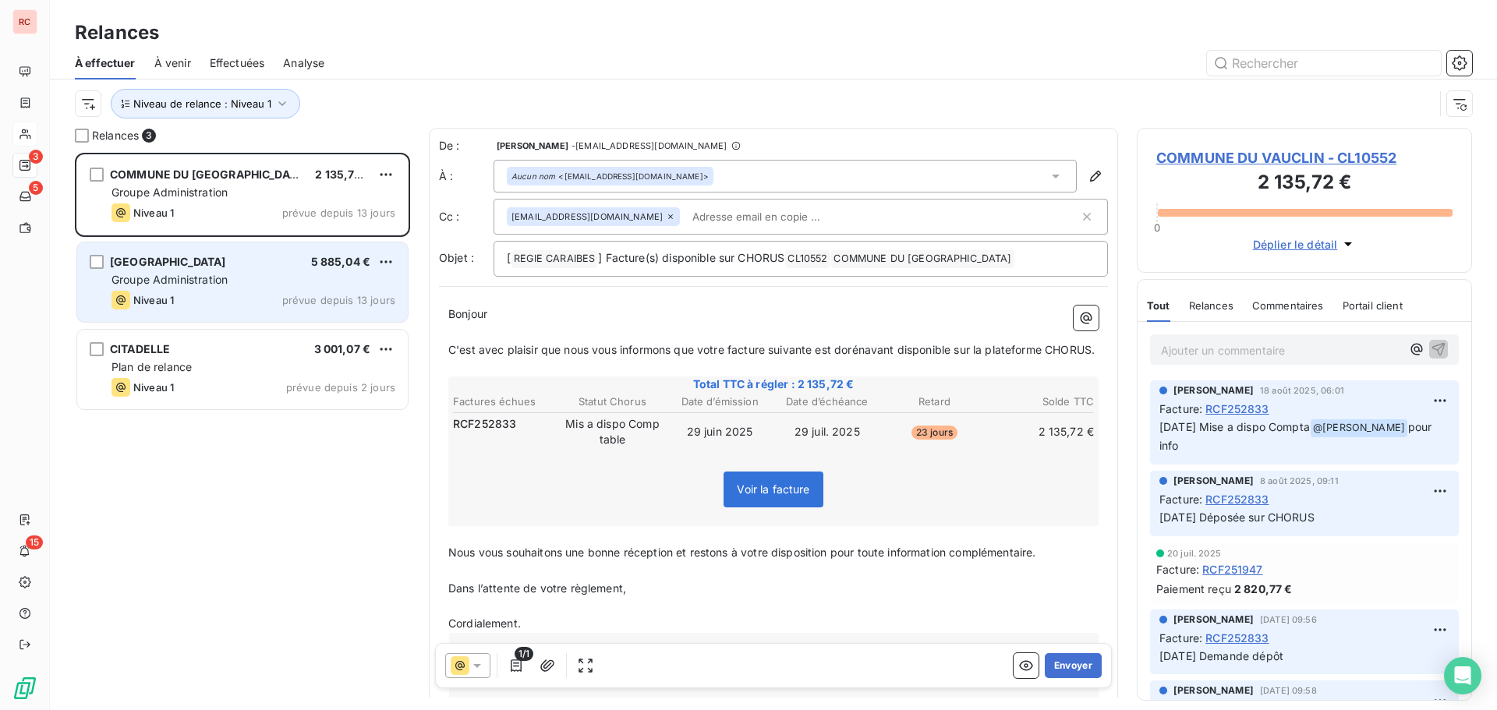
click at [226, 256] on span "[GEOGRAPHIC_DATA]" at bounding box center [168, 261] width 116 height 13
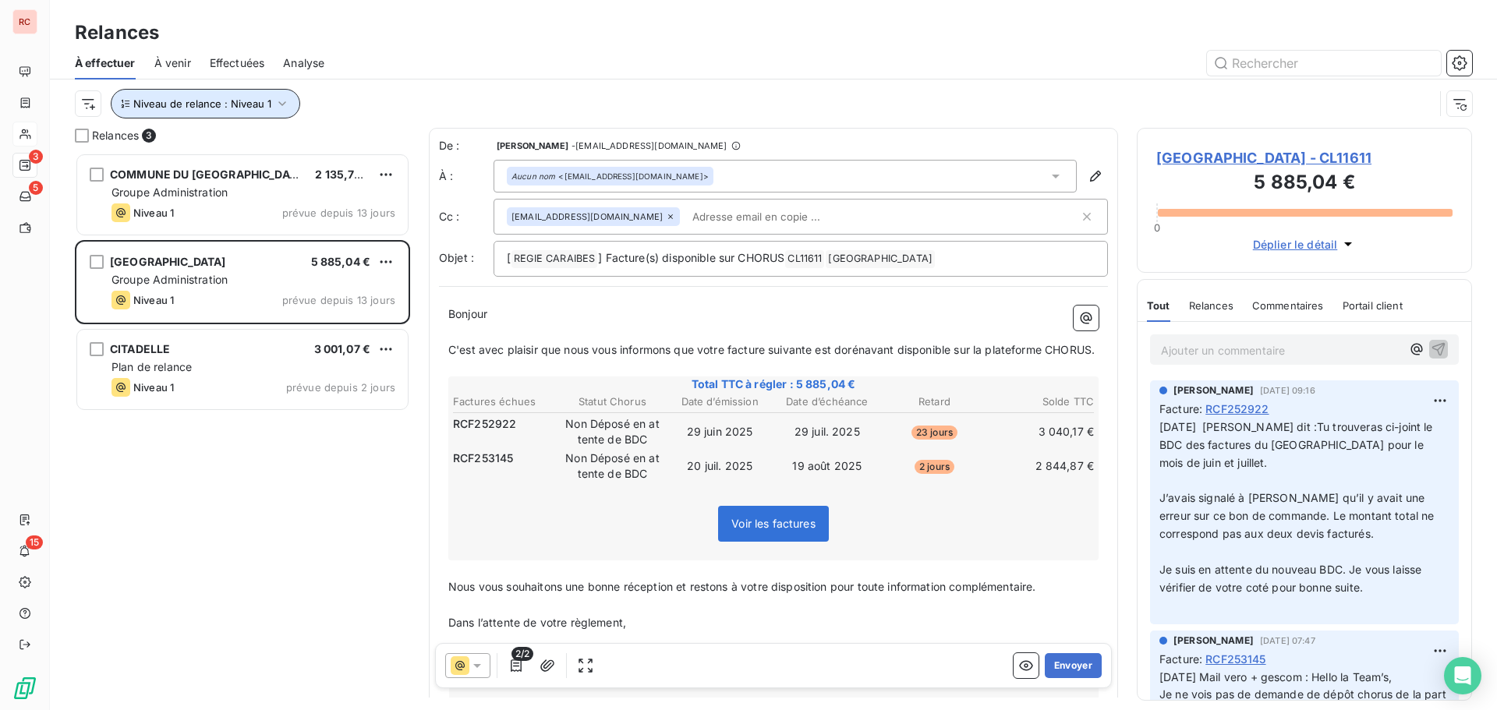
click at [281, 108] on icon "button" at bounding box center [282, 104] width 16 height 16
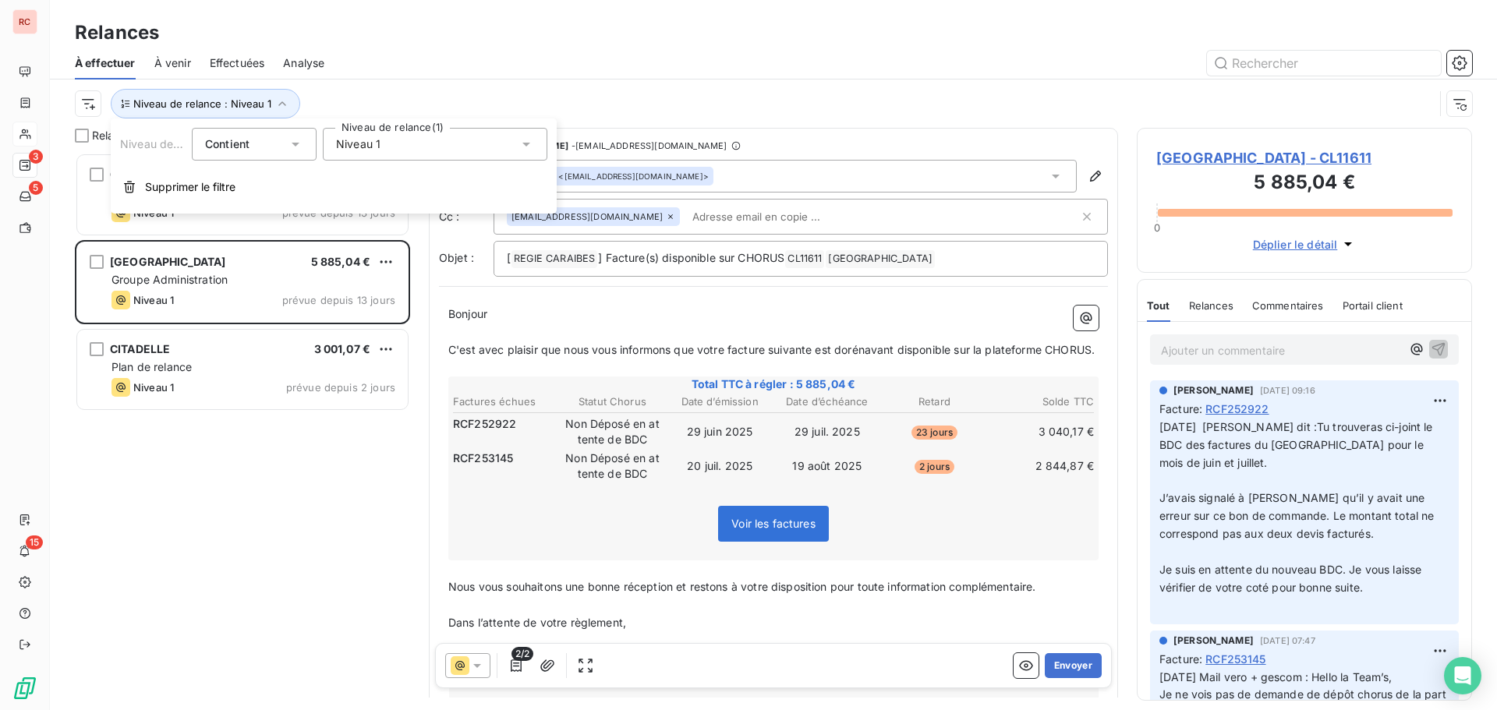
click at [528, 145] on icon at bounding box center [526, 145] width 8 height 4
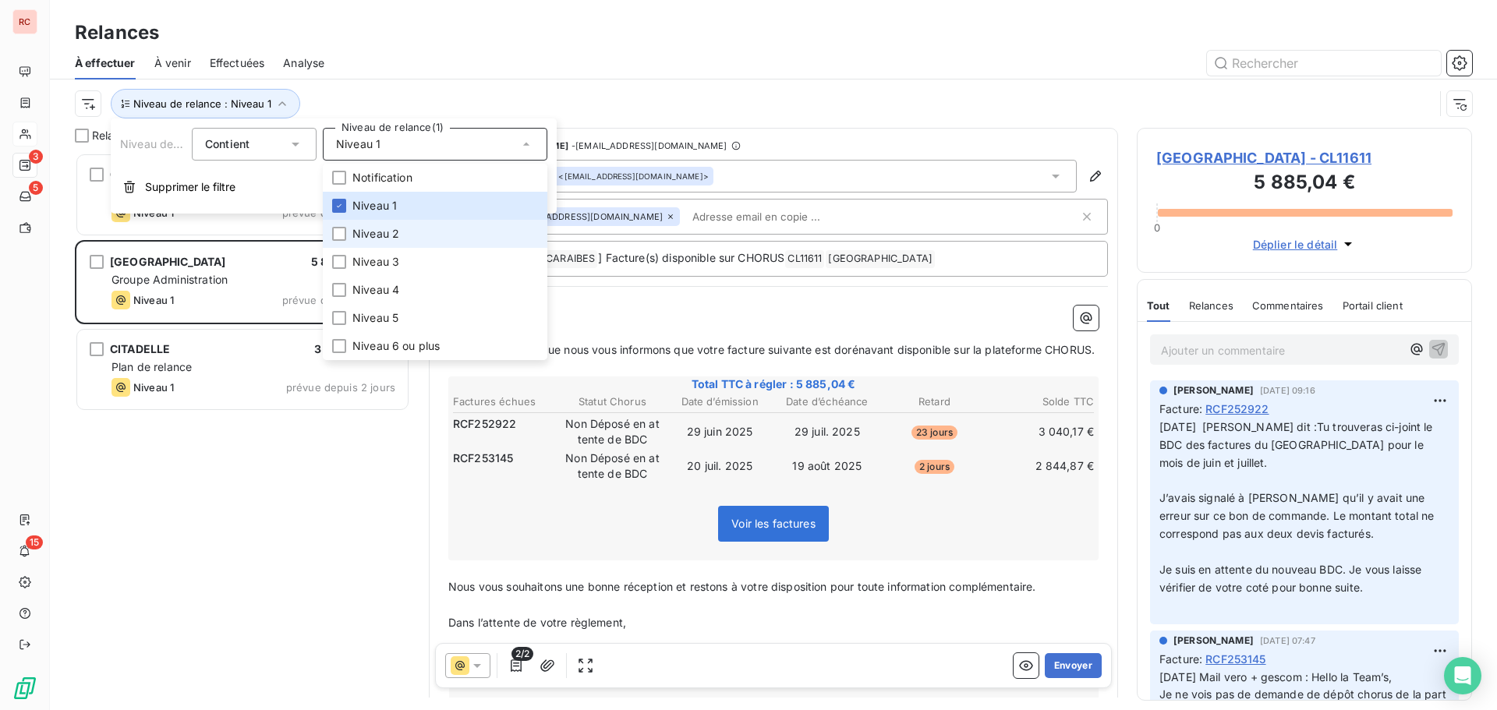
click at [363, 235] on span "Niveau 2" at bounding box center [375, 234] width 47 height 16
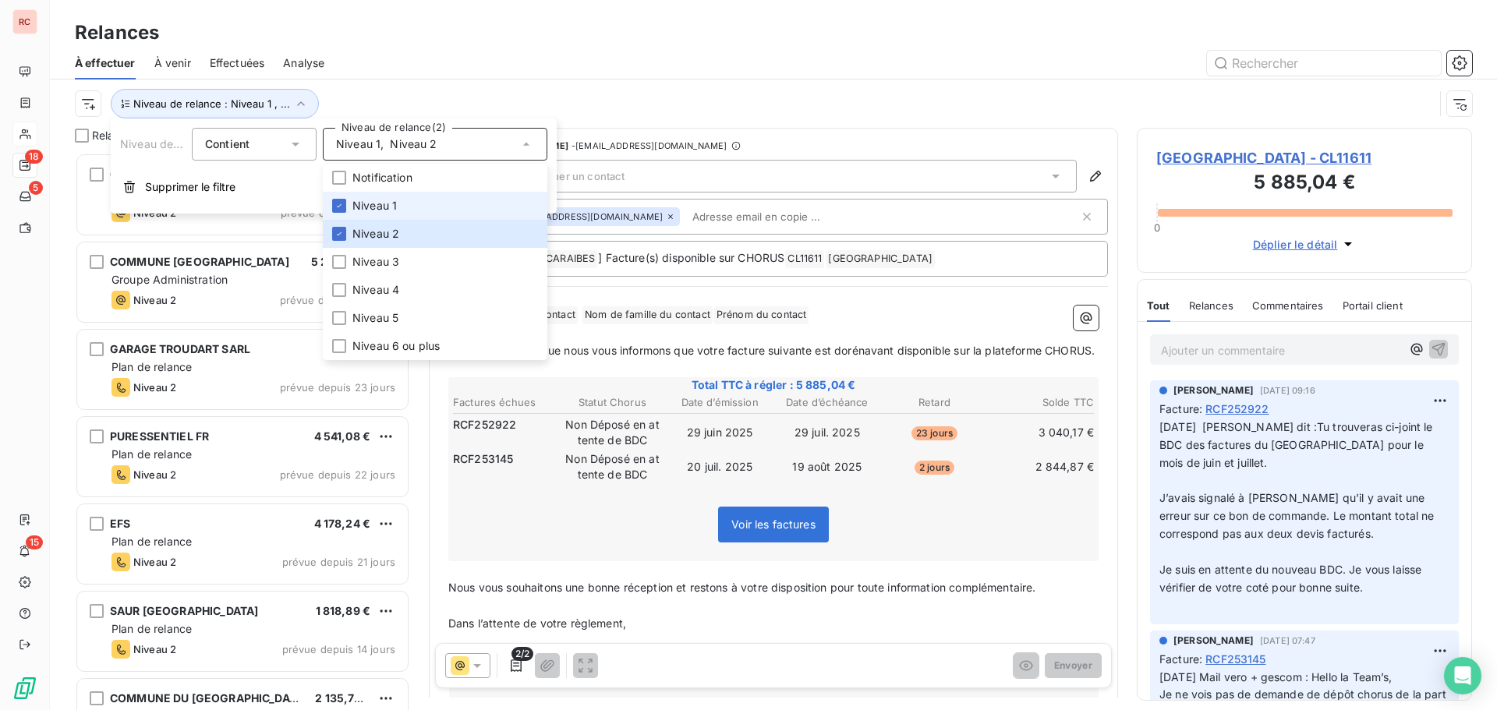
scroll to position [546, 324]
click at [351, 210] on li "Niveau 1" at bounding box center [435, 206] width 225 height 28
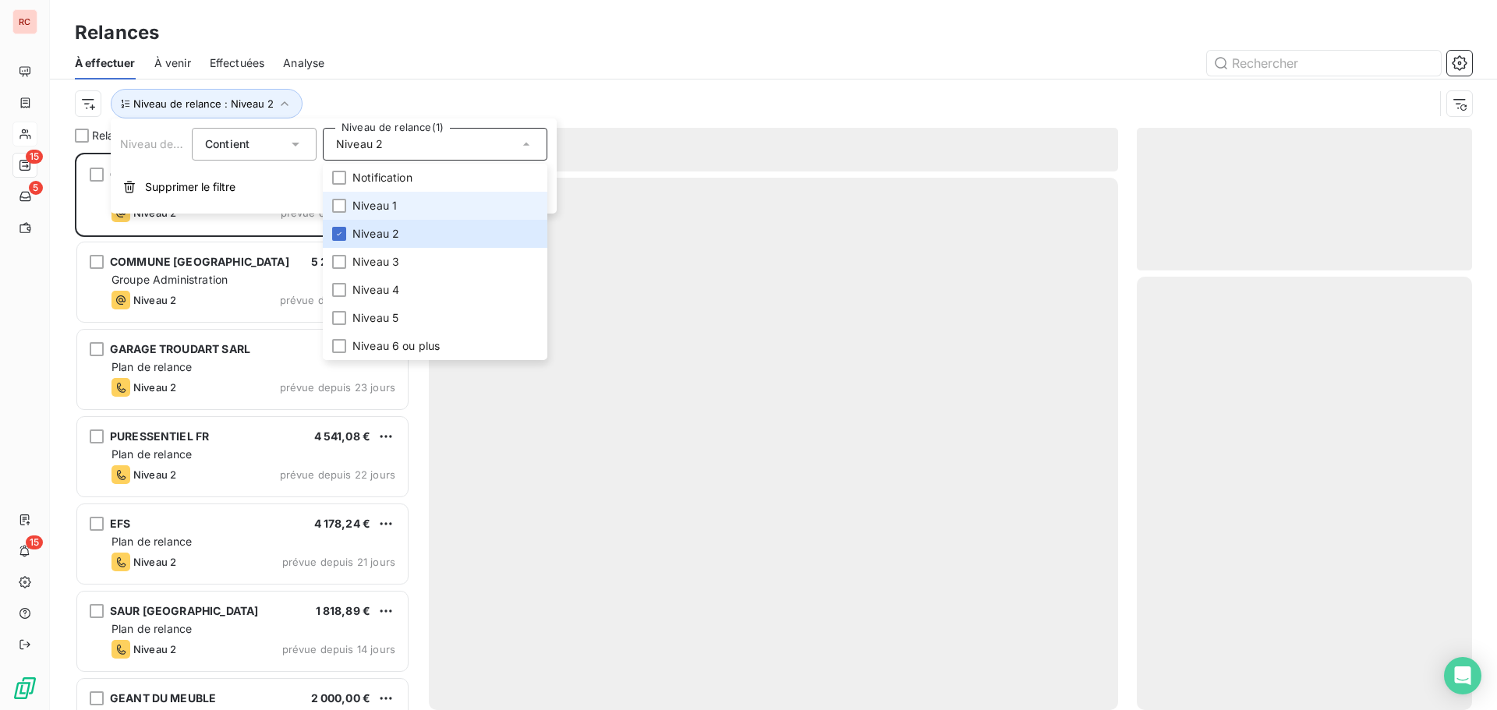
scroll to position [546, 324]
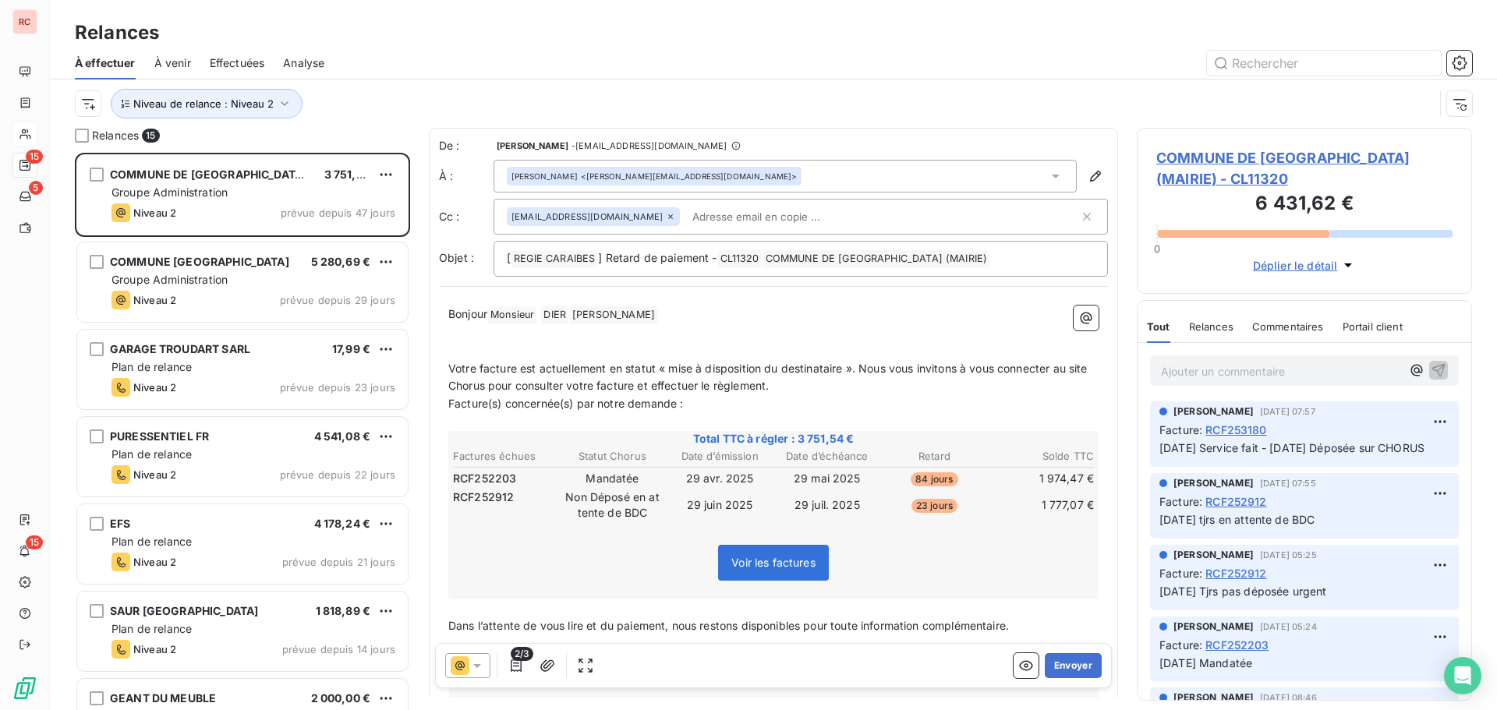
click at [710, 27] on div "Relances" at bounding box center [773, 33] width 1447 height 28
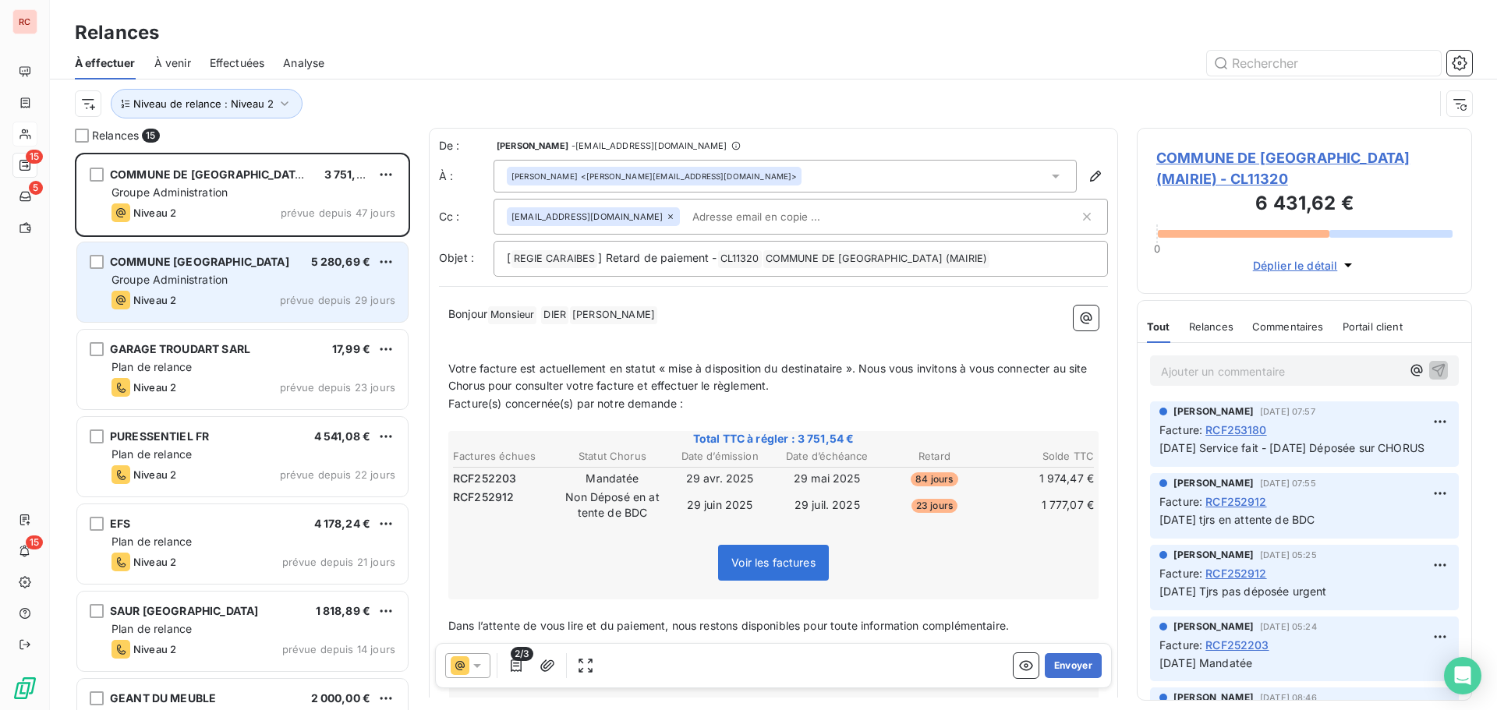
click at [254, 291] on div "Niveau 2 prévue depuis 29 jours" at bounding box center [253, 300] width 284 height 19
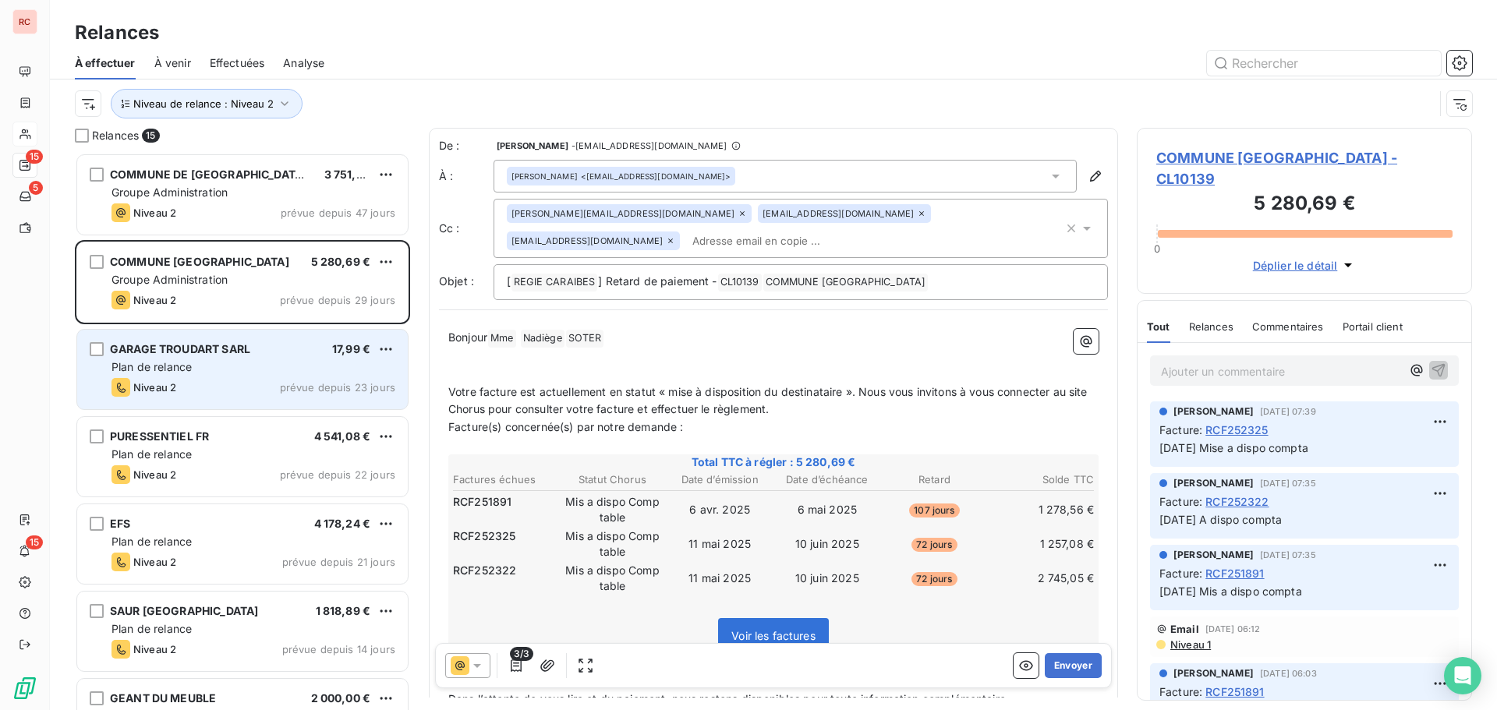
click at [181, 351] on span "GARAGE TROUDART SARL" at bounding box center [180, 348] width 140 height 13
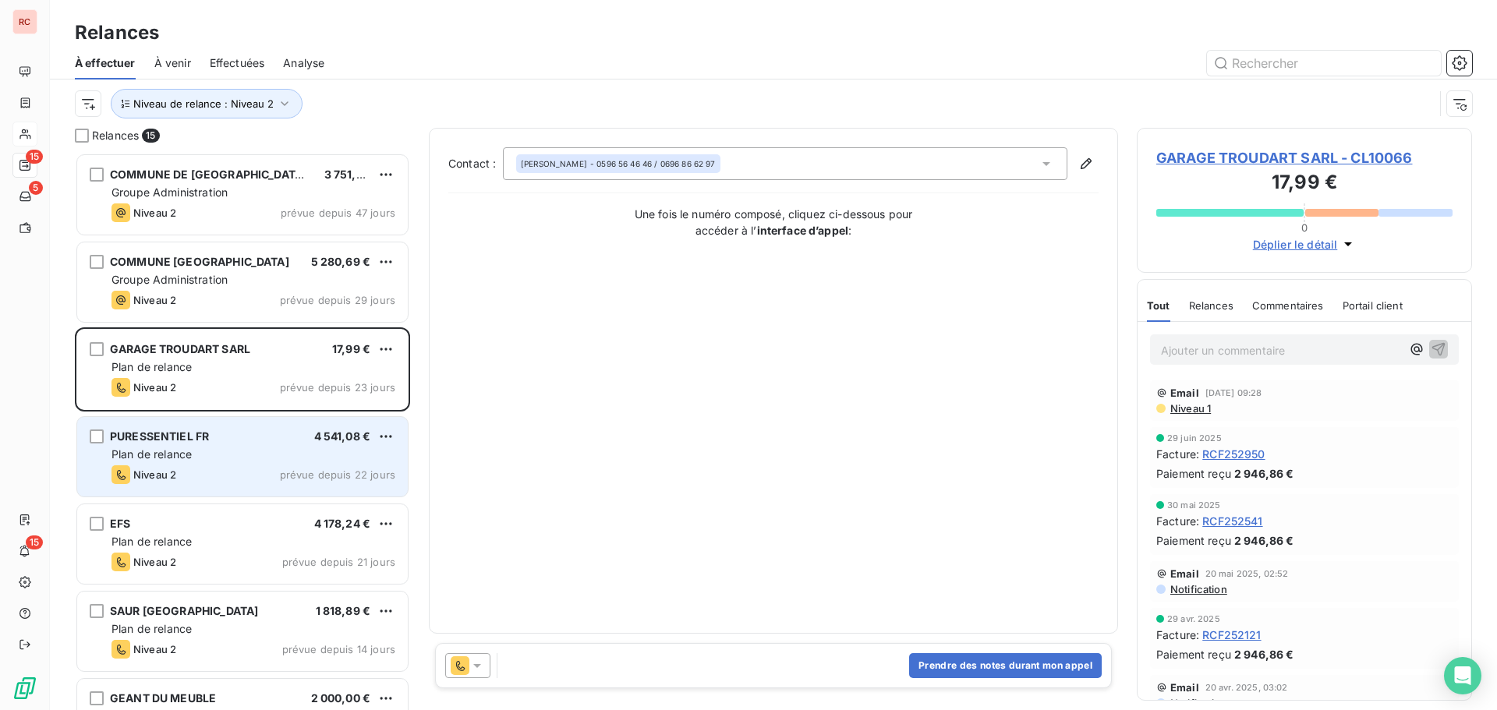
click at [194, 467] on div "Niveau 2 prévue depuis 22 jours" at bounding box center [253, 474] width 284 height 19
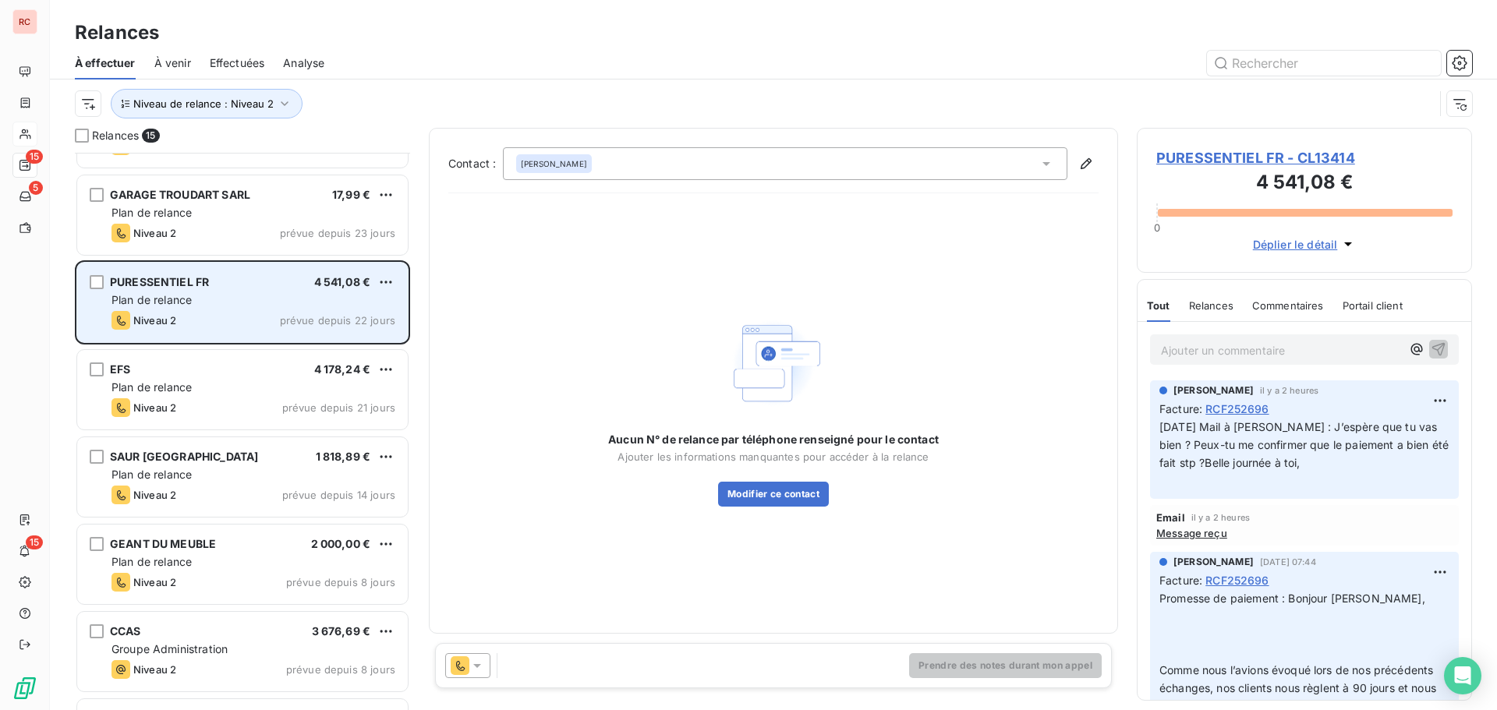
scroll to position [157, 0]
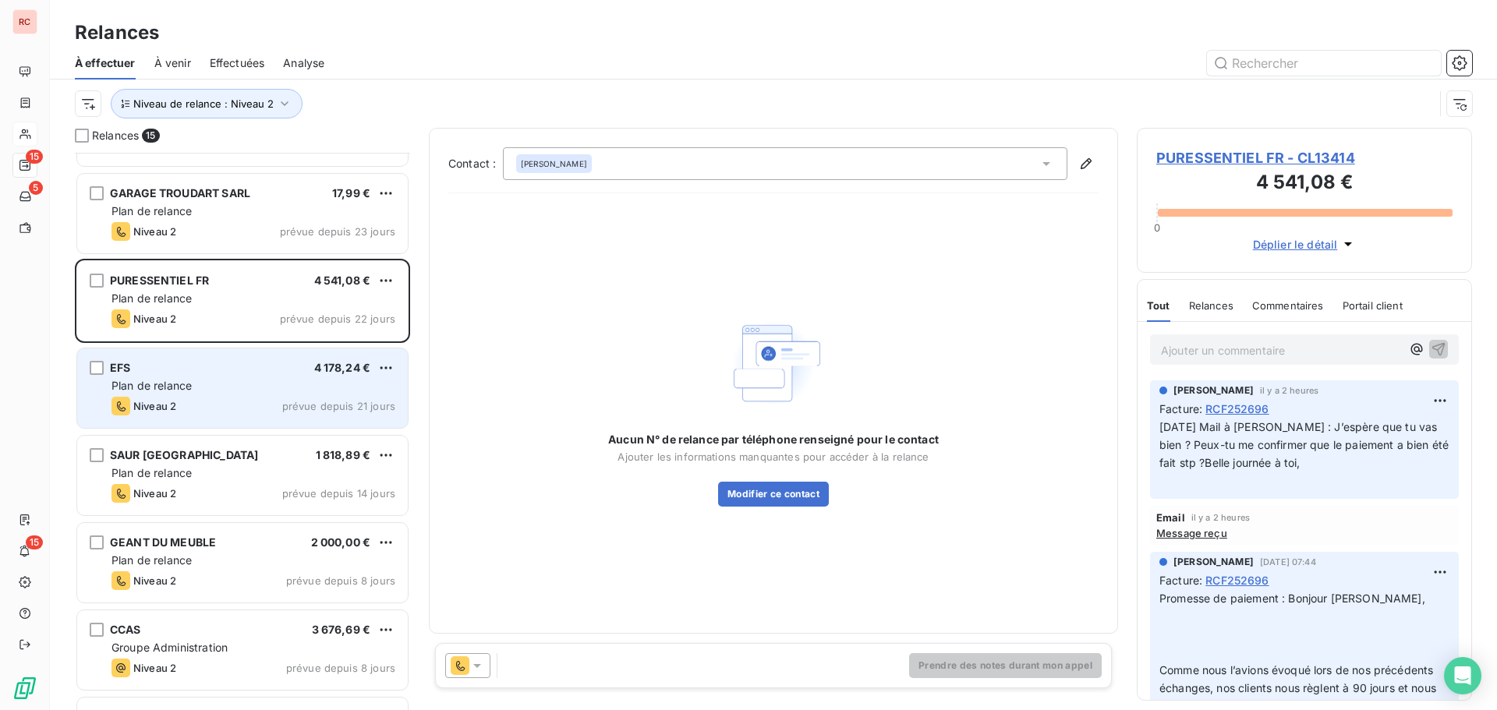
click at [219, 419] on div "EFS 4 178,24 € Plan de relance Niveau 2 prévue depuis 21 jours" at bounding box center [242, 389] width 331 height 80
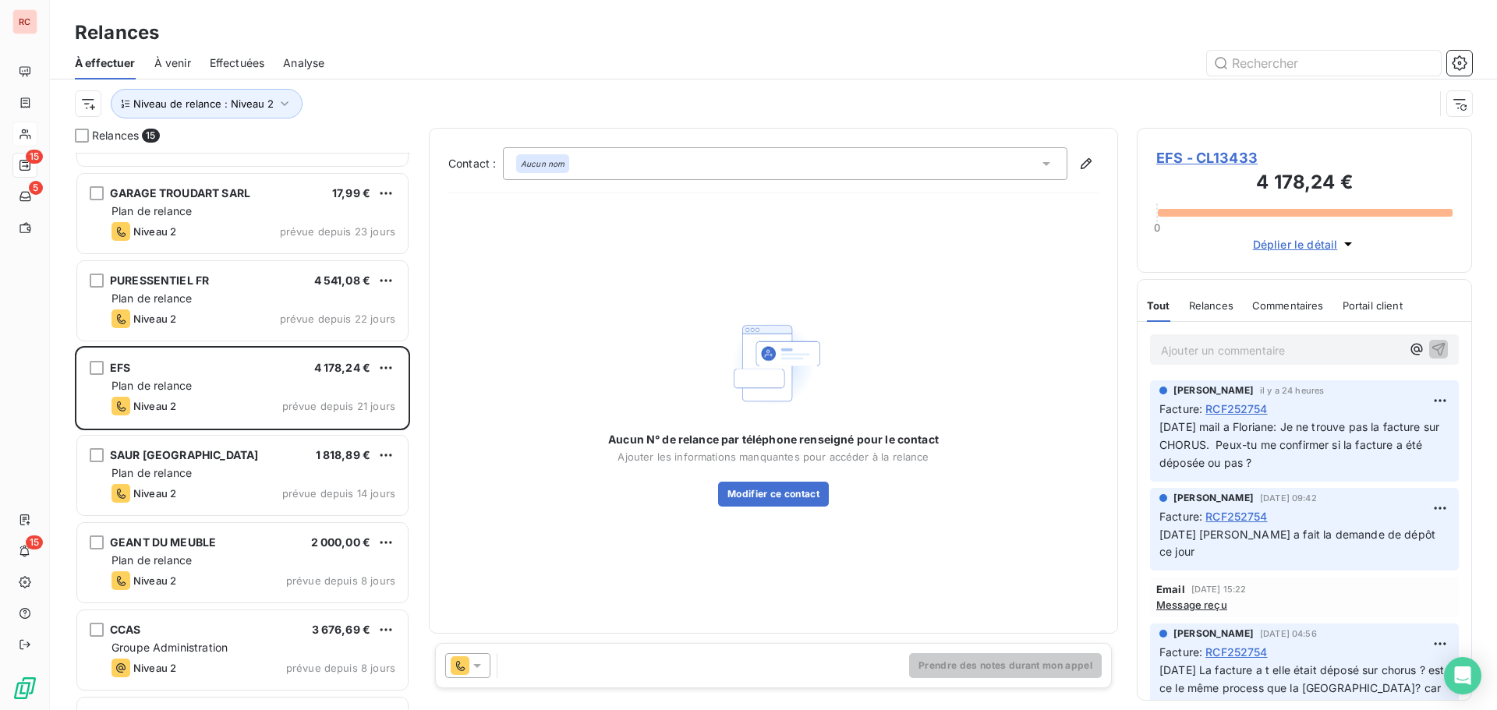
click at [1191, 154] on span "EFS - CL13433" at bounding box center [1304, 157] width 296 height 21
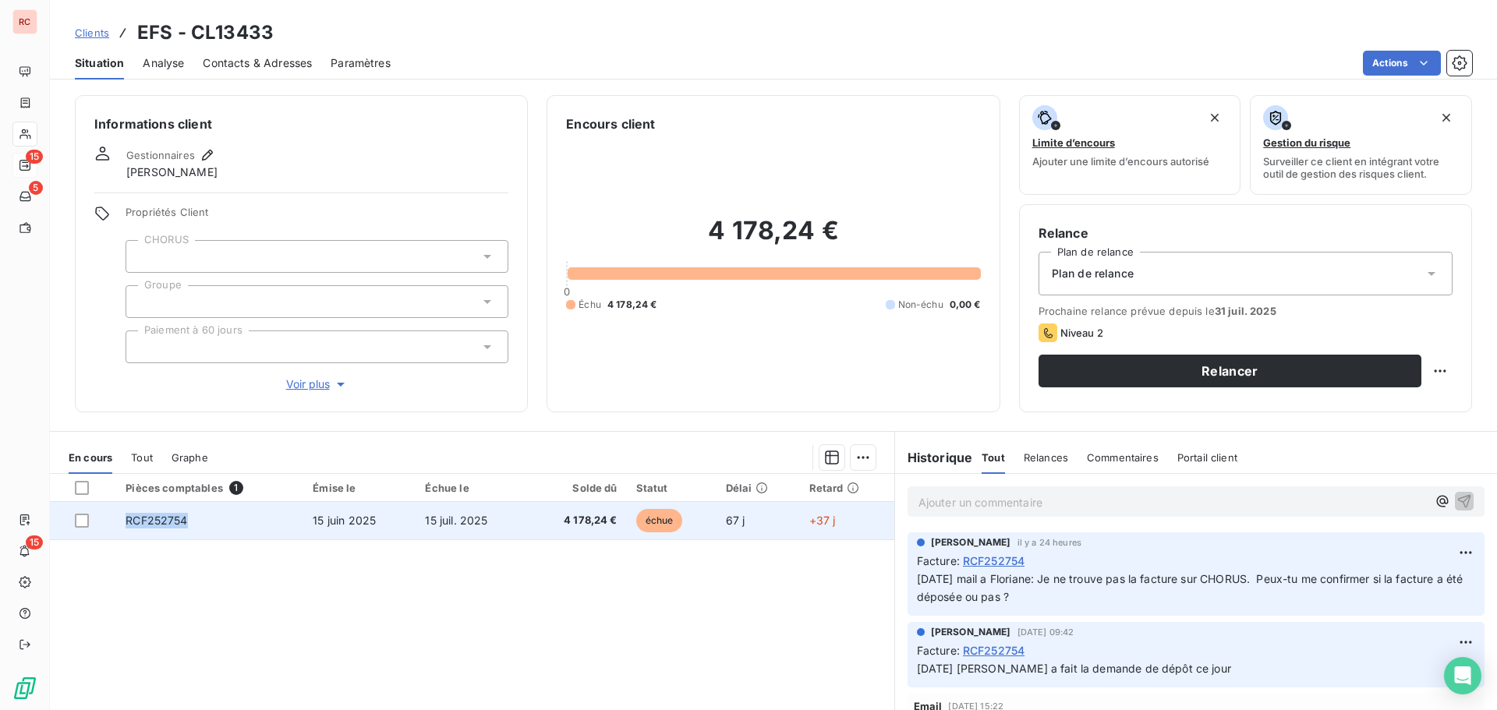
drag, startPoint x: 189, startPoint y: 520, endPoint x: 127, endPoint y: 524, distance: 61.7
click at [127, 524] on td "RCF252754" at bounding box center [209, 520] width 187 height 37
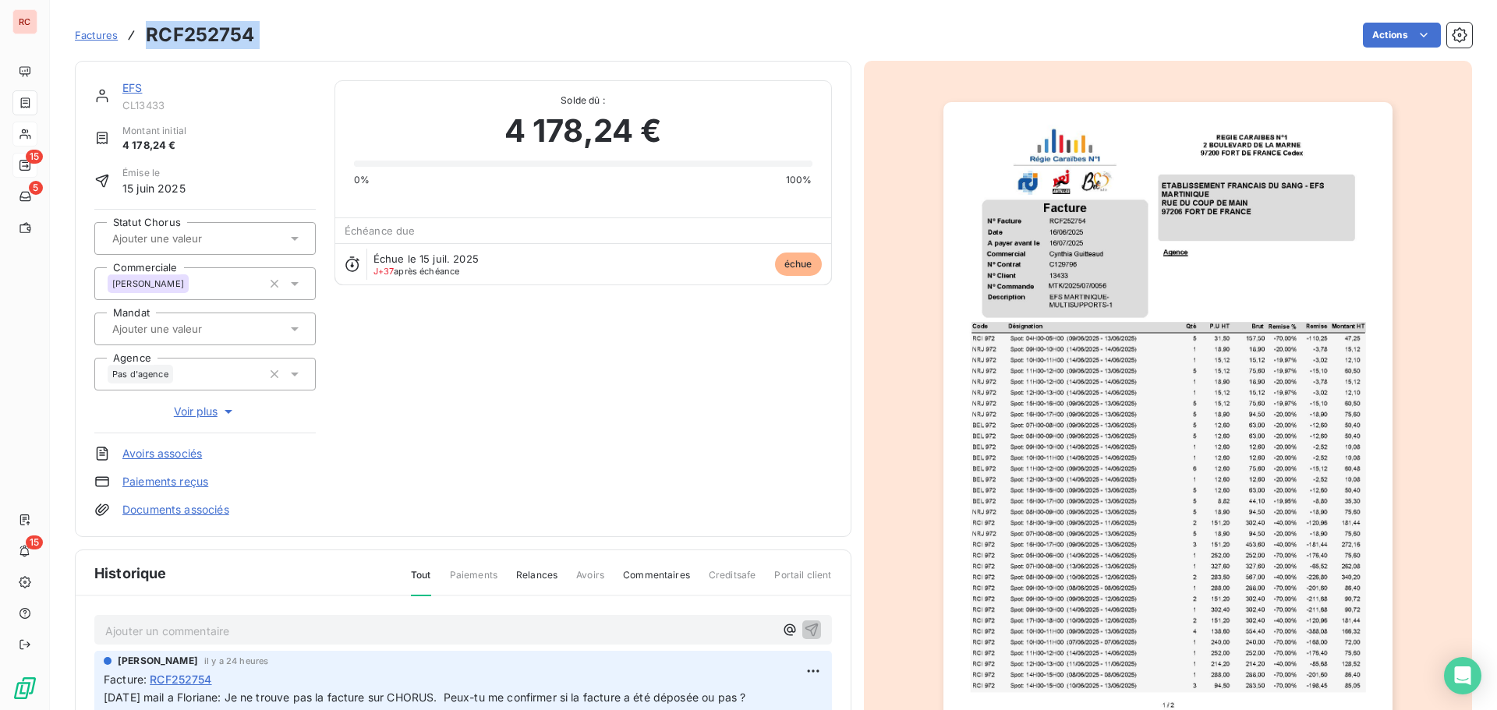
drag, startPoint x: 271, startPoint y: 42, endPoint x: 138, endPoint y: 35, distance: 132.7
click at [138, 35] on div "Factures RCF252754 Actions" at bounding box center [773, 35] width 1397 height 33
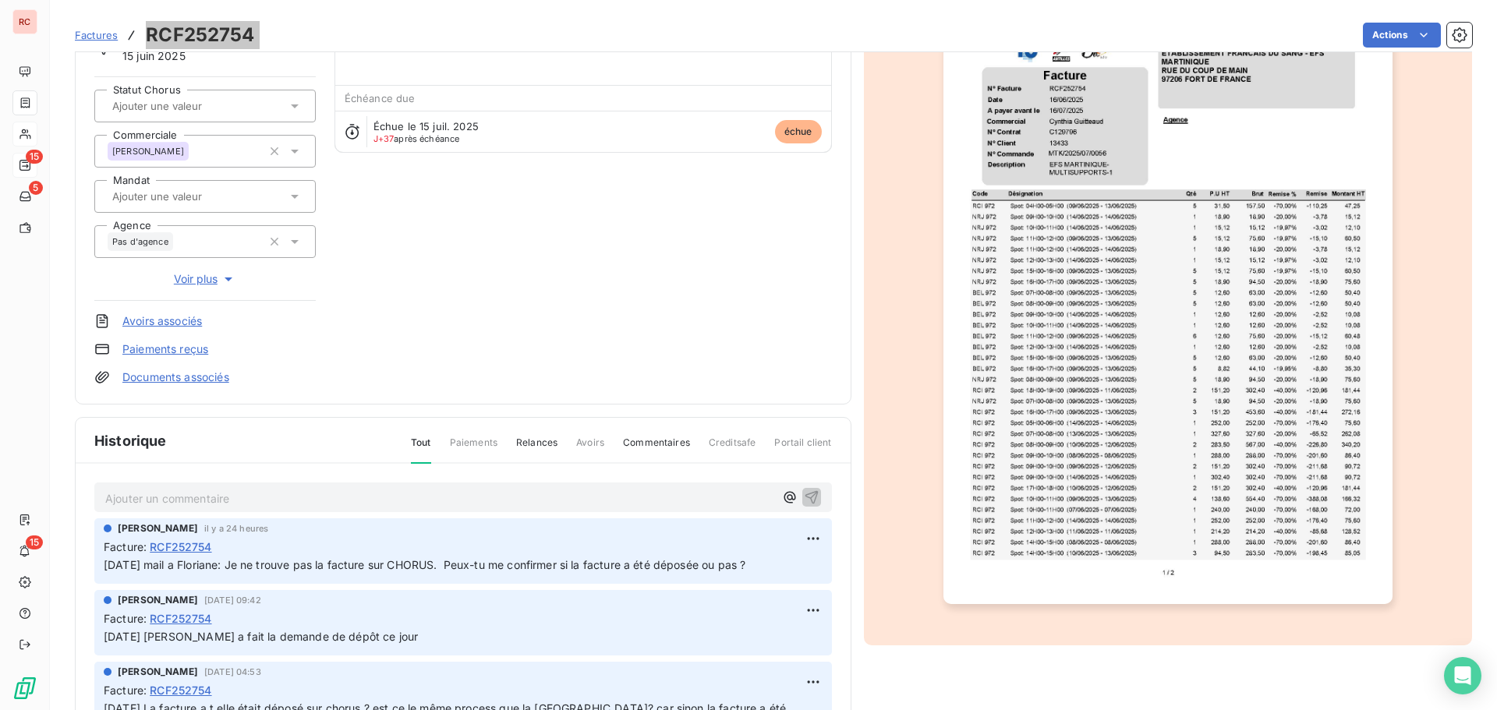
scroll to position [158, 0]
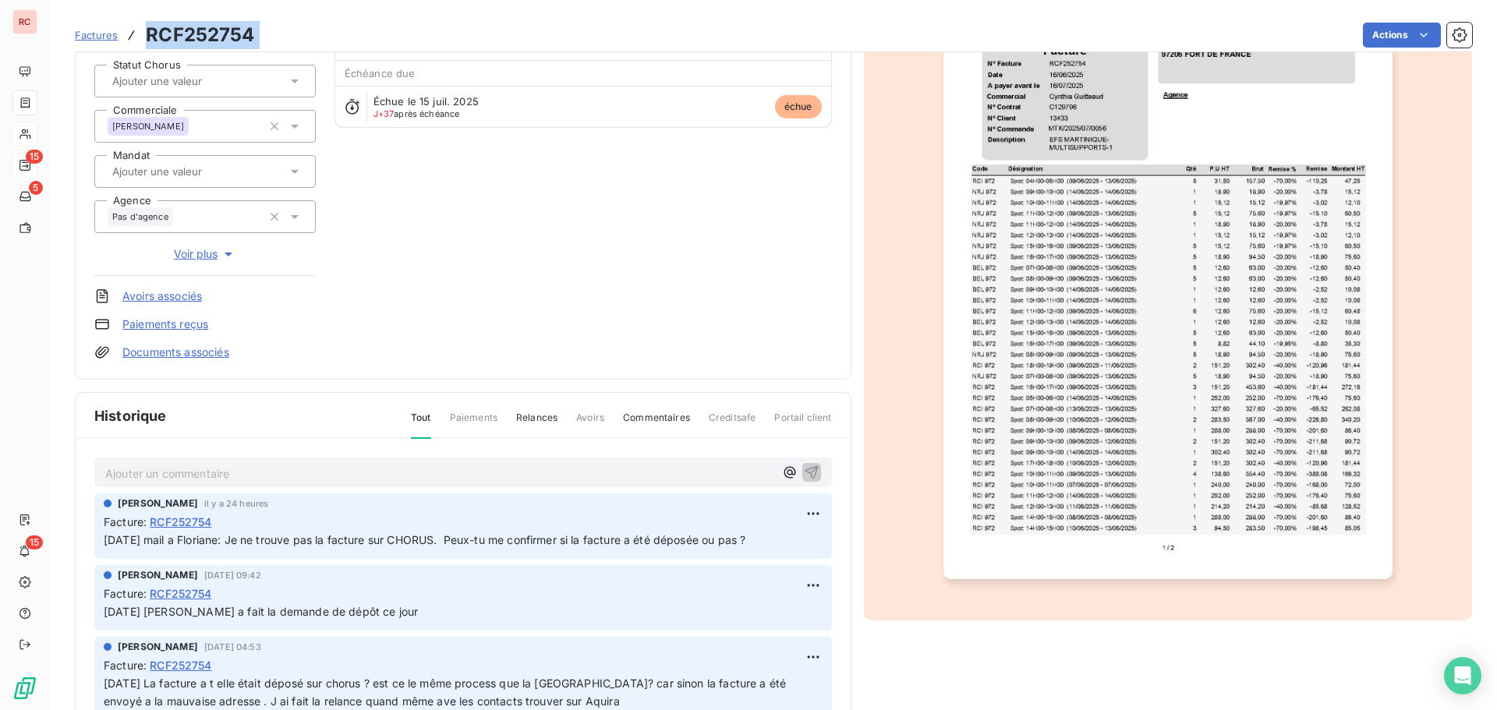
click at [1097, 469] on img "button" at bounding box center [1167, 262] width 449 height 635
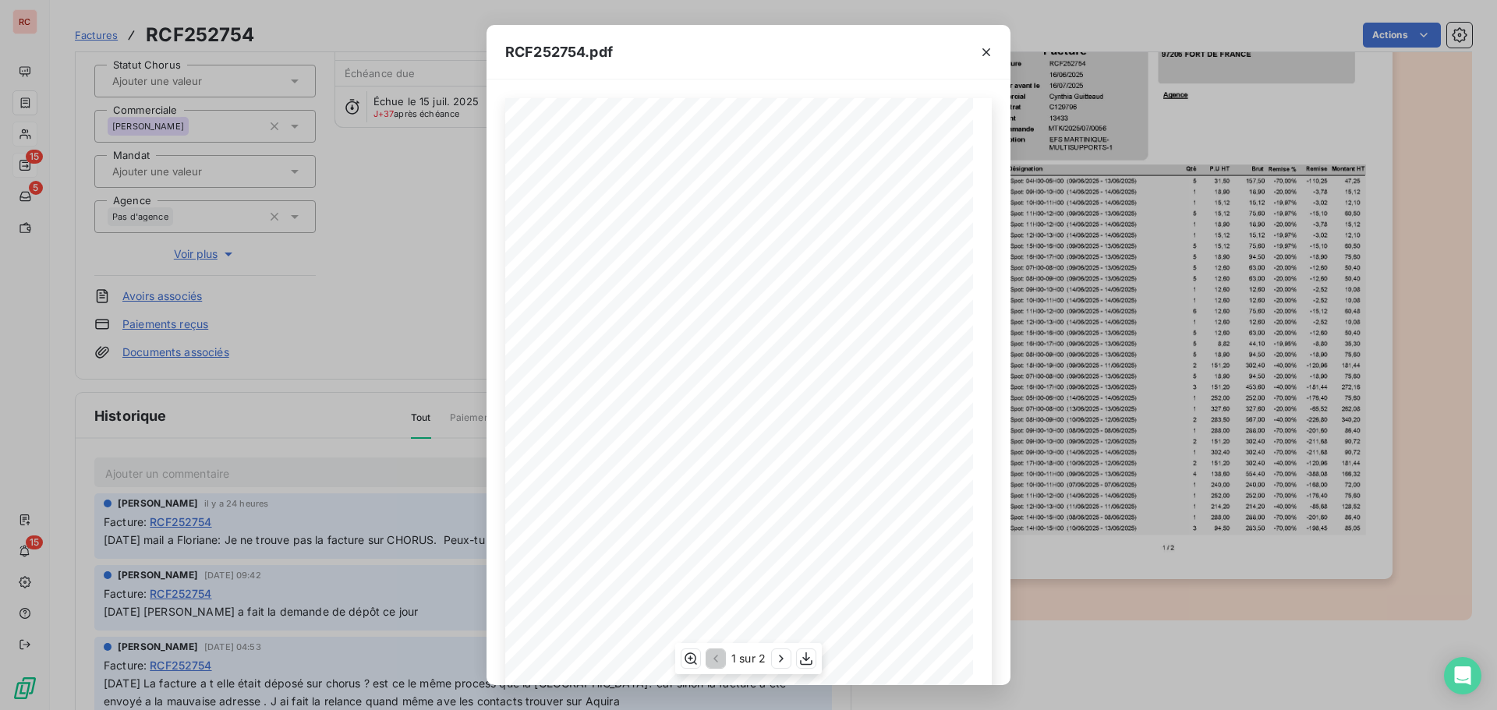
scroll to position [92, 0]
click at [778, 659] on icon "button" at bounding box center [781, 659] width 16 height 16
click at [426, 365] on div "RCF252754.pdf 1 Spot: 15H00-16H00 ([DATE] - [DATE]) 36,00 RCI 972 120,00 120,00…" at bounding box center [748, 355] width 1497 height 710
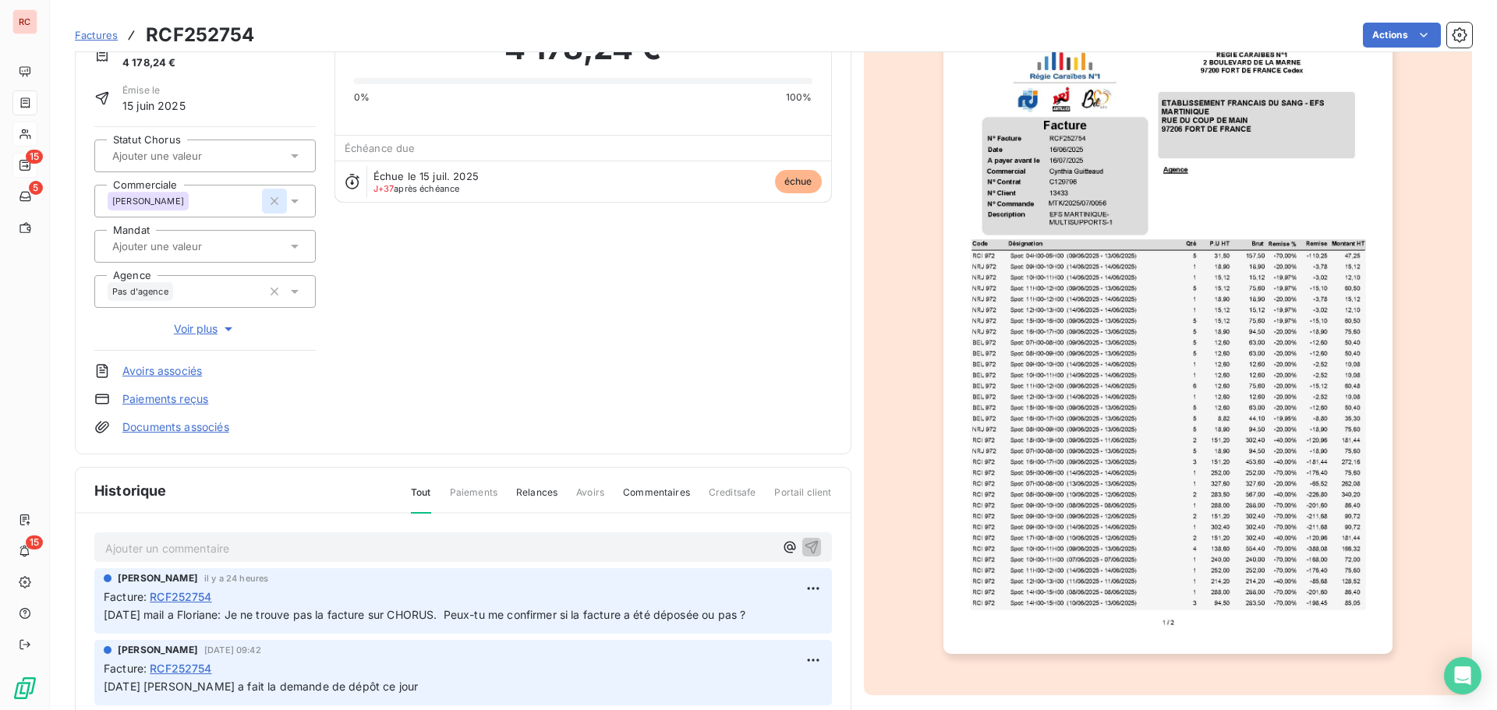
scroll to position [2, 0]
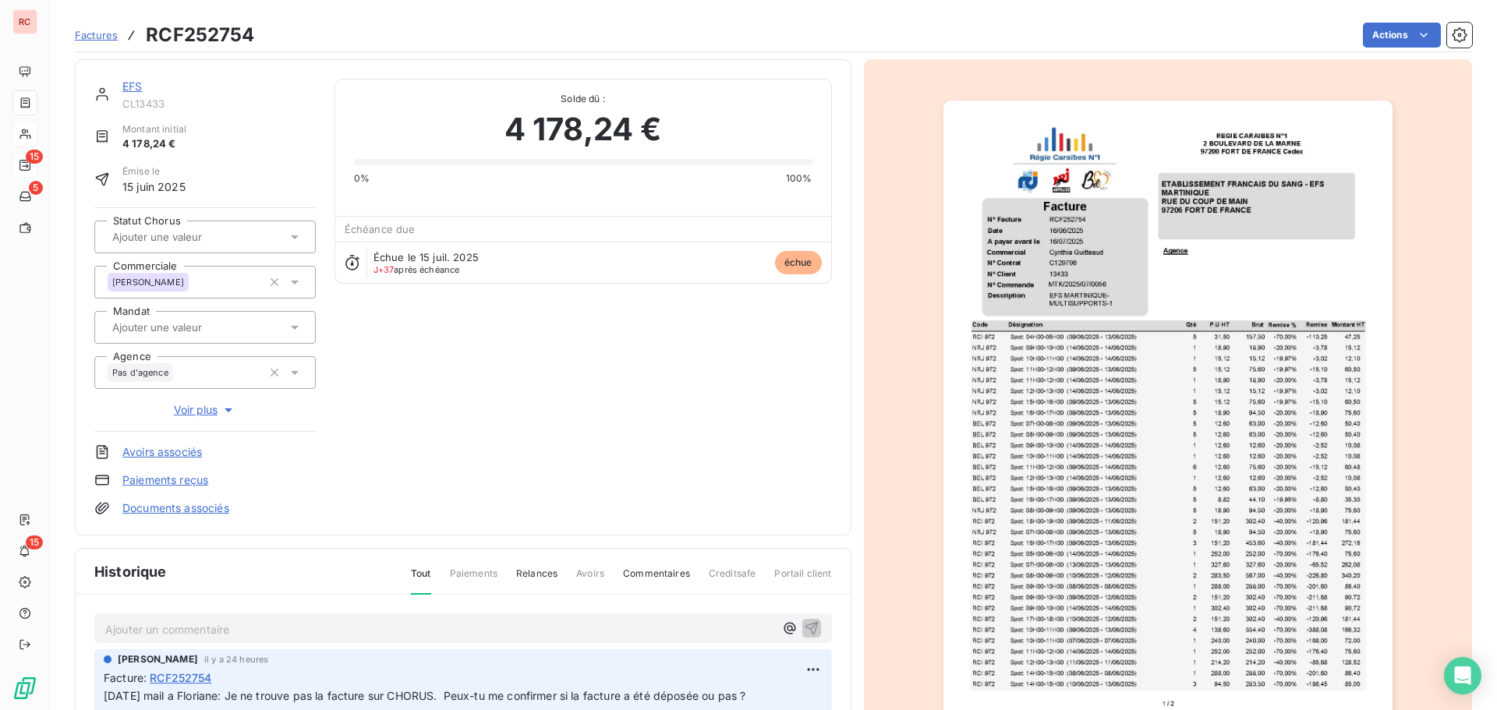
click at [138, 87] on link "EFS" at bounding box center [131, 86] width 19 height 13
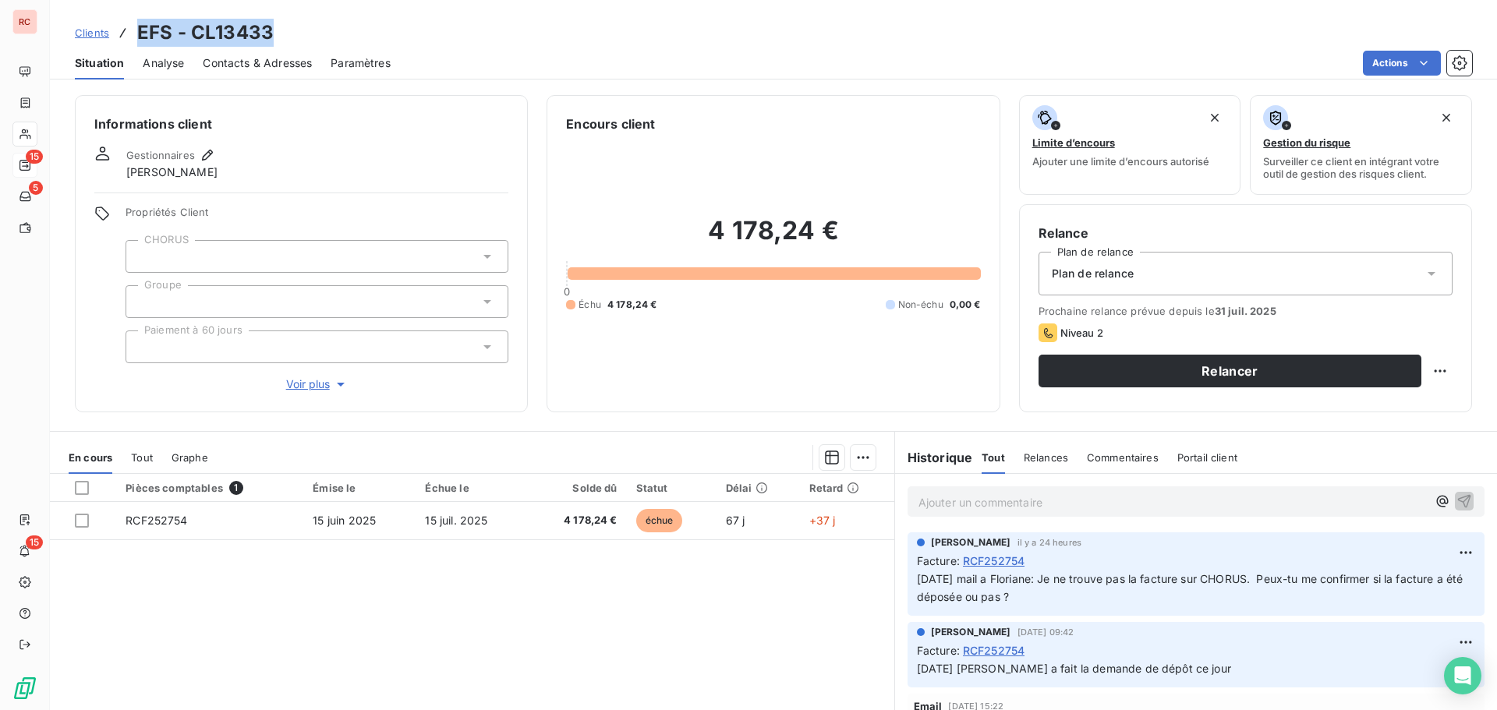
drag, startPoint x: 303, startPoint y: 13, endPoint x: 132, endPoint y: 30, distance: 172.4
click at [132, 30] on div "Clients EFS - CL13433 Situation Analyse Contacts & Adresses Paramètres Actions" at bounding box center [773, 40] width 1447 height 80
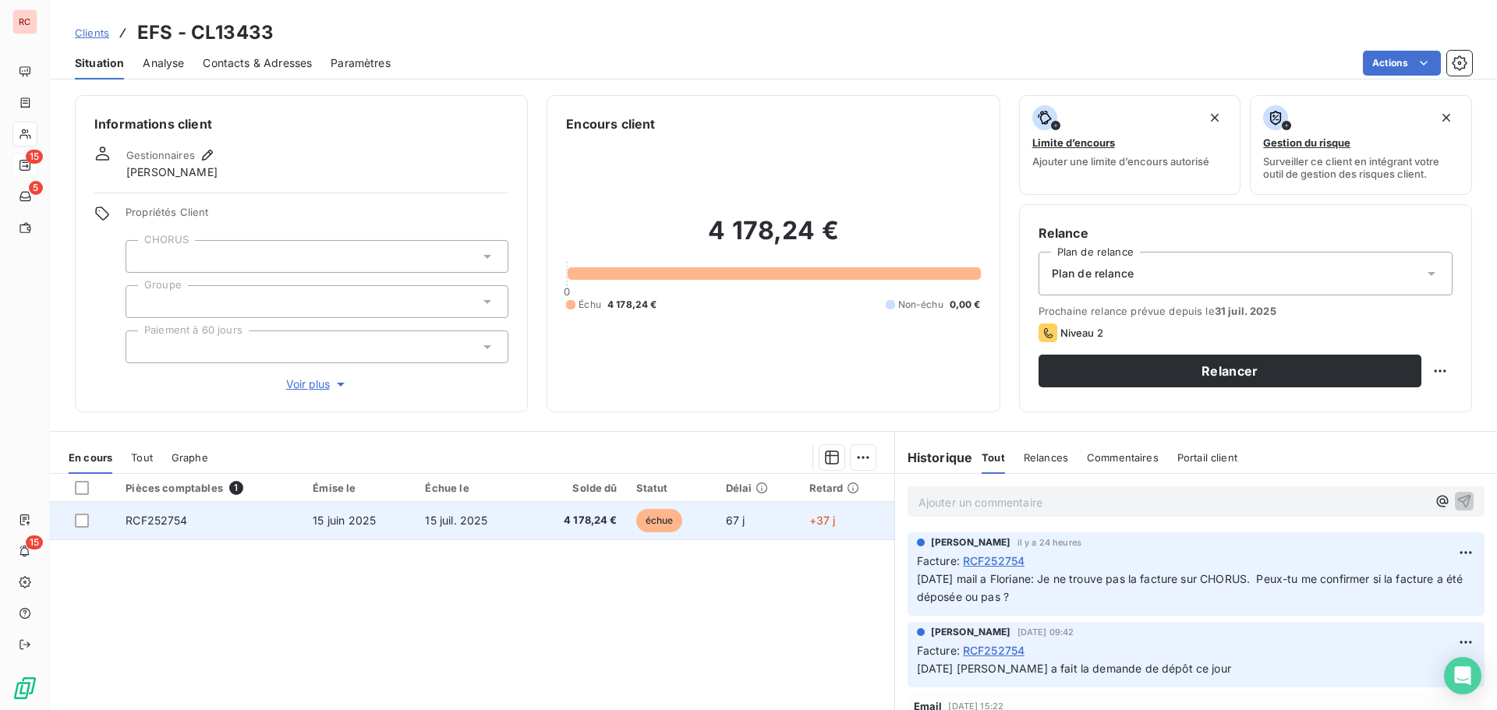
click at [383, 517] on td "15 juin 2025" at bounding box center [359, 520] width 112 height 37
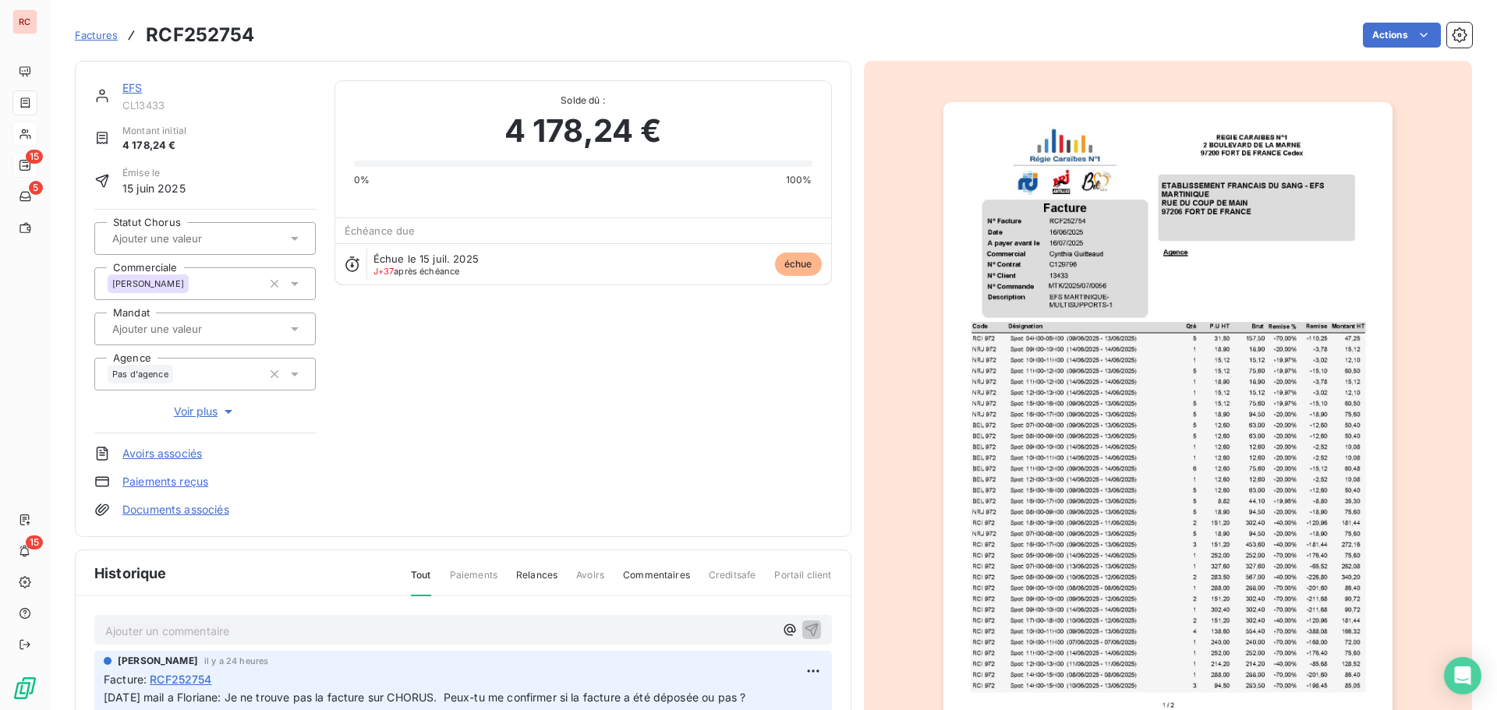
click at [1106, 273] on img "button" at bounding box center [1167, 419] width 449 height 635
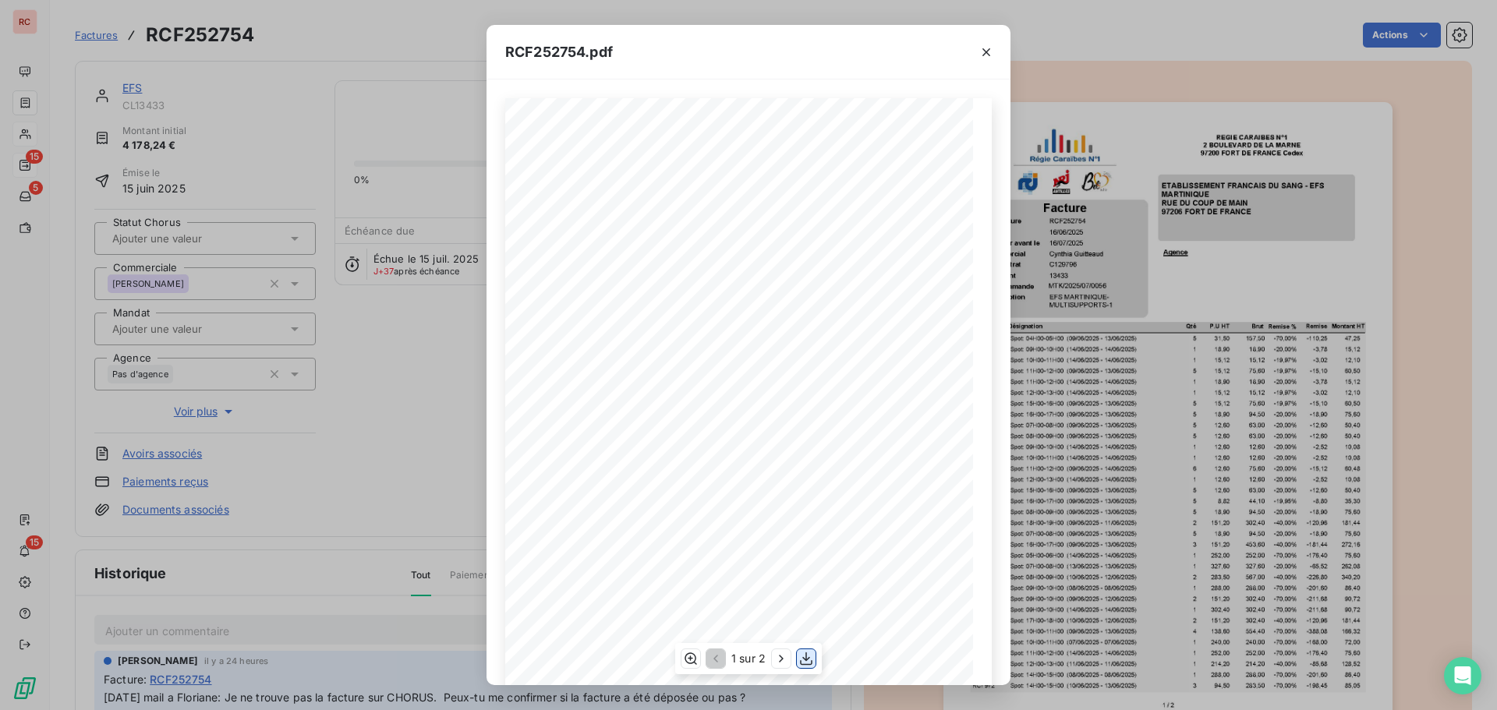
click at [811, 660] on icon "button" at bounding box center [806, 659] width 16 height 16
drag, startPoint x: 365, startPoint y: 452, endPoint x: 355, endPoint y: 466, distance: 17.3
click at [365, 452] on div "RCF252754.pdf 5 Spot: 04H00-05H00 ([DATE] - [DATE]) 47,25 RCI 972 31,50 157,50 …" at bounding box center [748, 355] width 1497 height 710
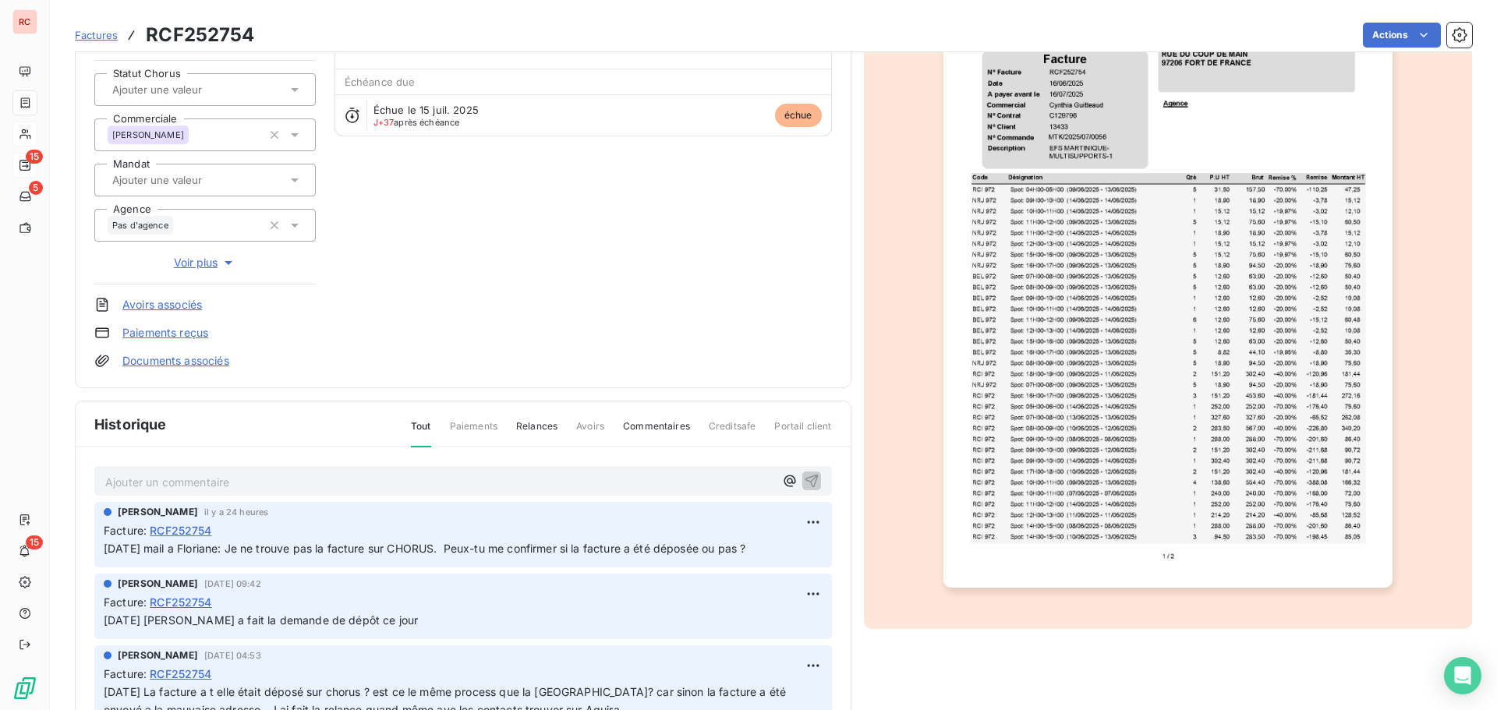
scroll to position [157, 0]
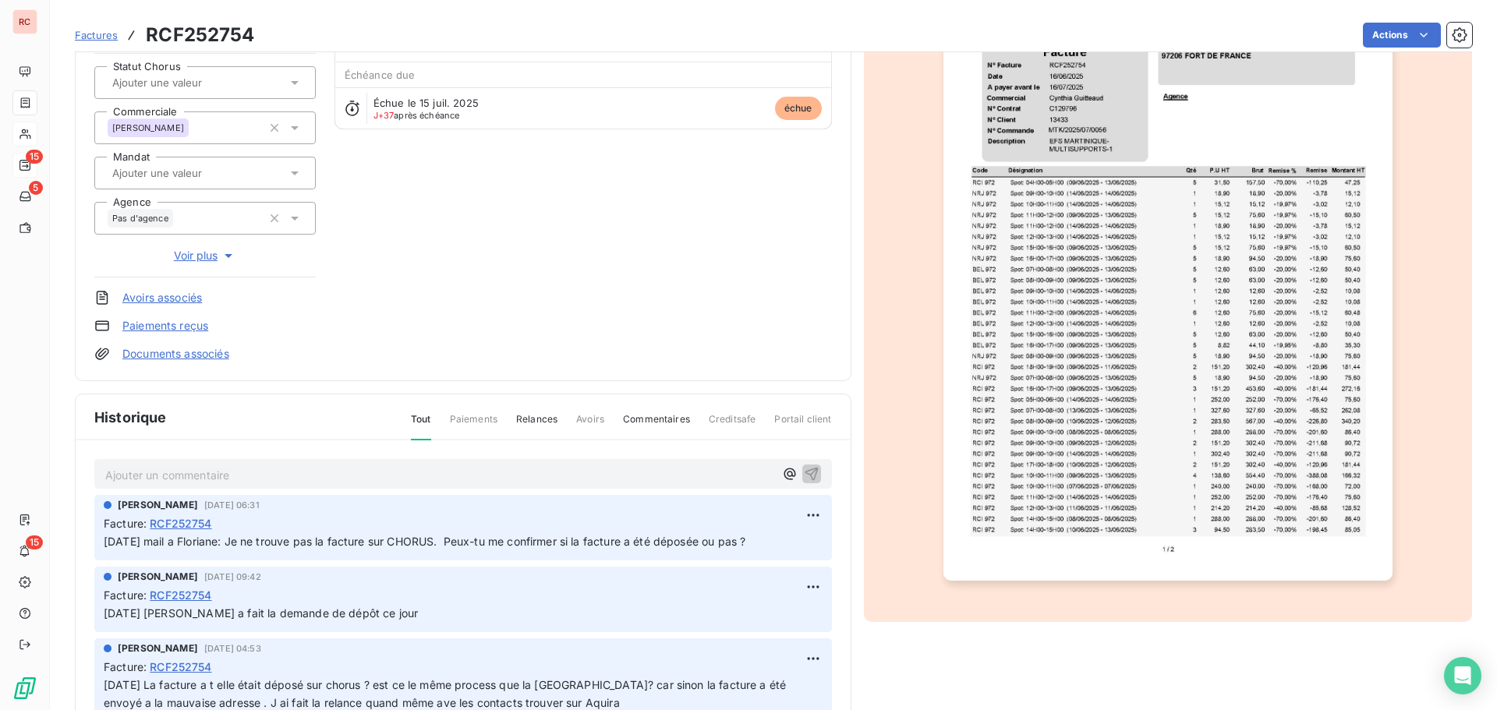
click at [291, 84] on icon at bounding box center [295, 83] width 16 height 16
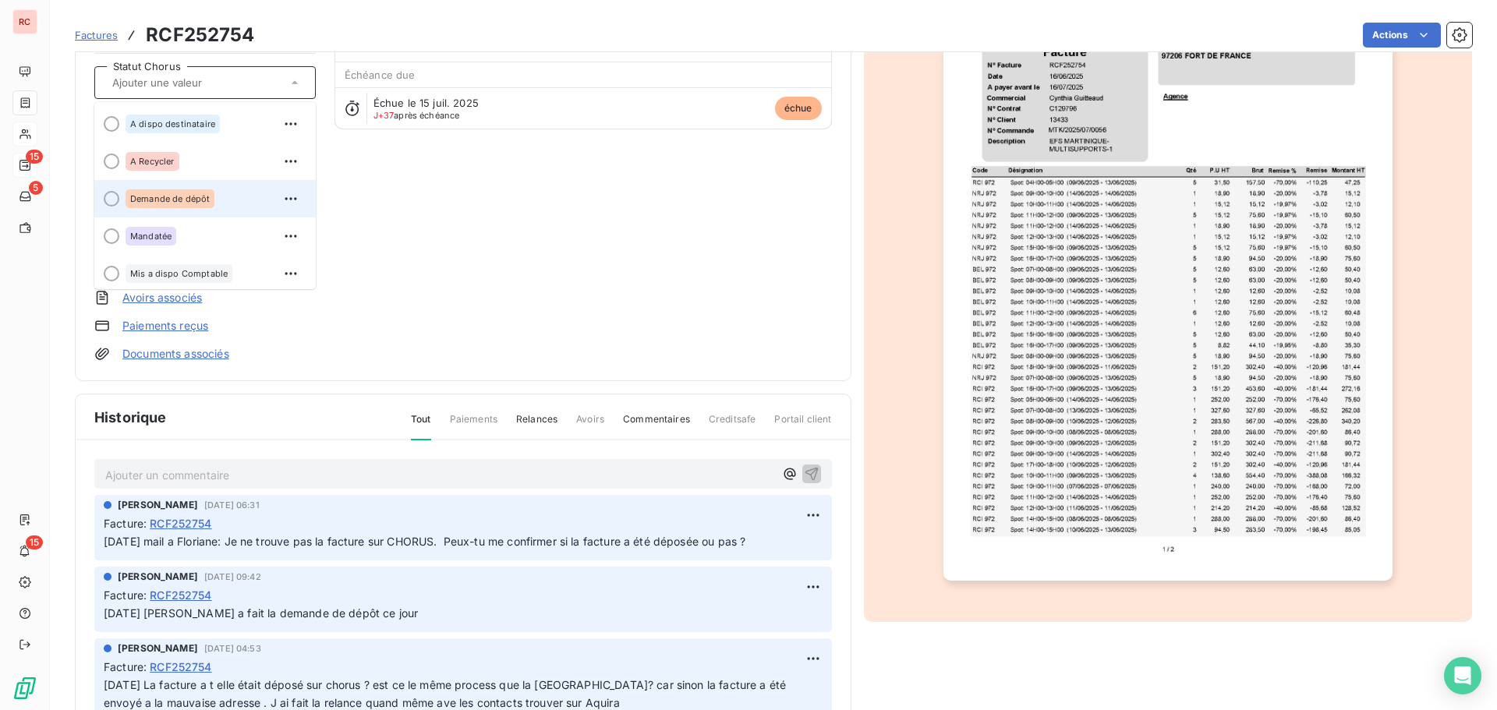
click at [155, 200] on span "Demande de dépôt" at bounding box center [170, 198] width 80 height 9
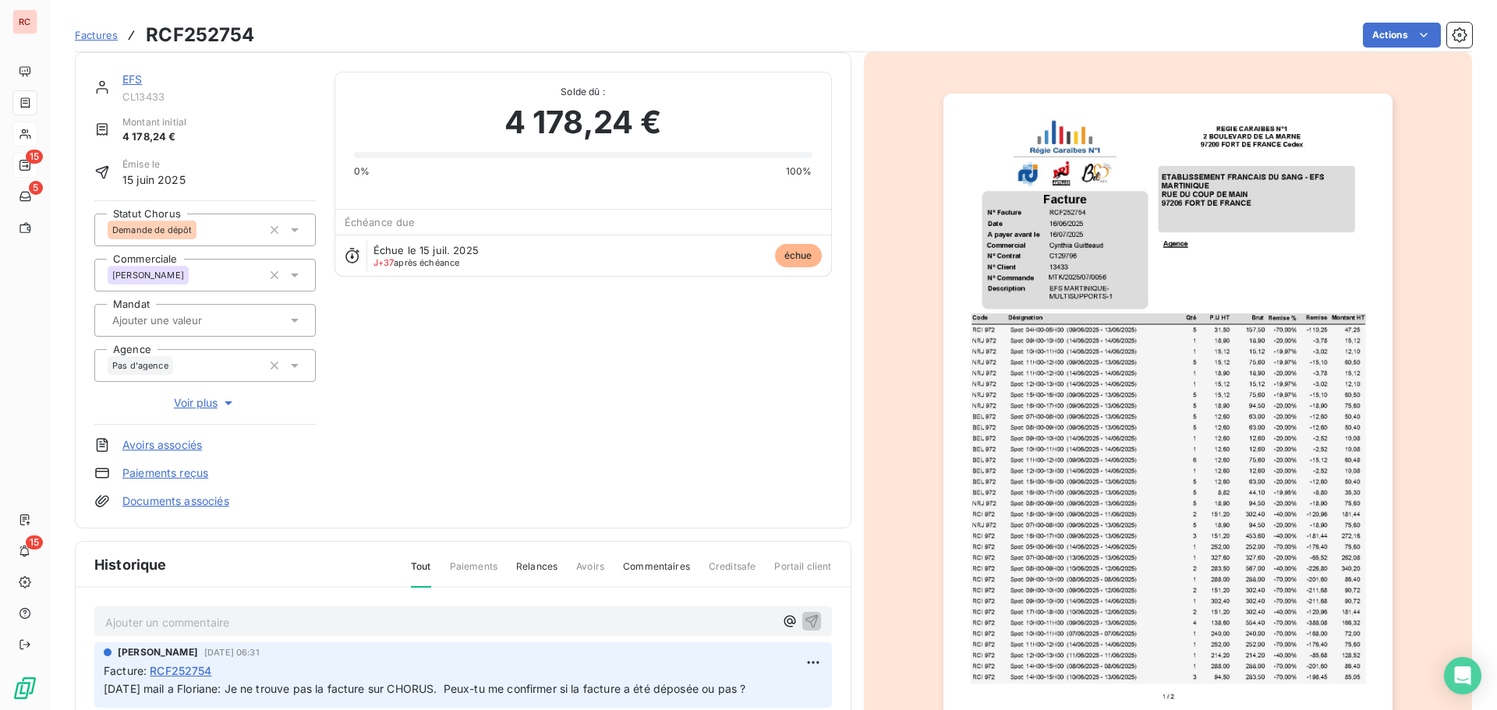
scroll to position [0, 0]
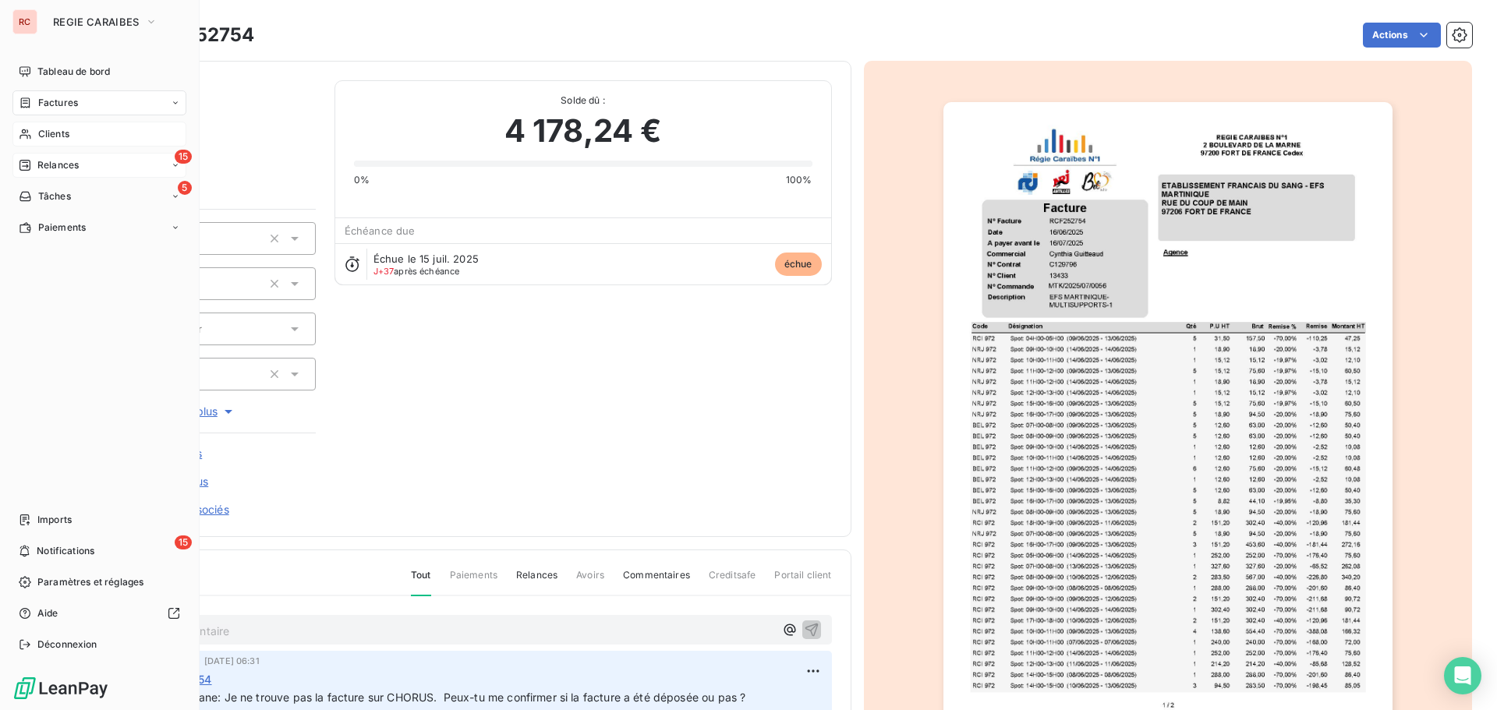
drag, startPoint x: 48, startPoint y: 95, endPoint x: 72, endPoint y: 104, distance: 25.6
click at [48, 95] on div "Factures" at bounding box center [99, 102] width 174 height 25
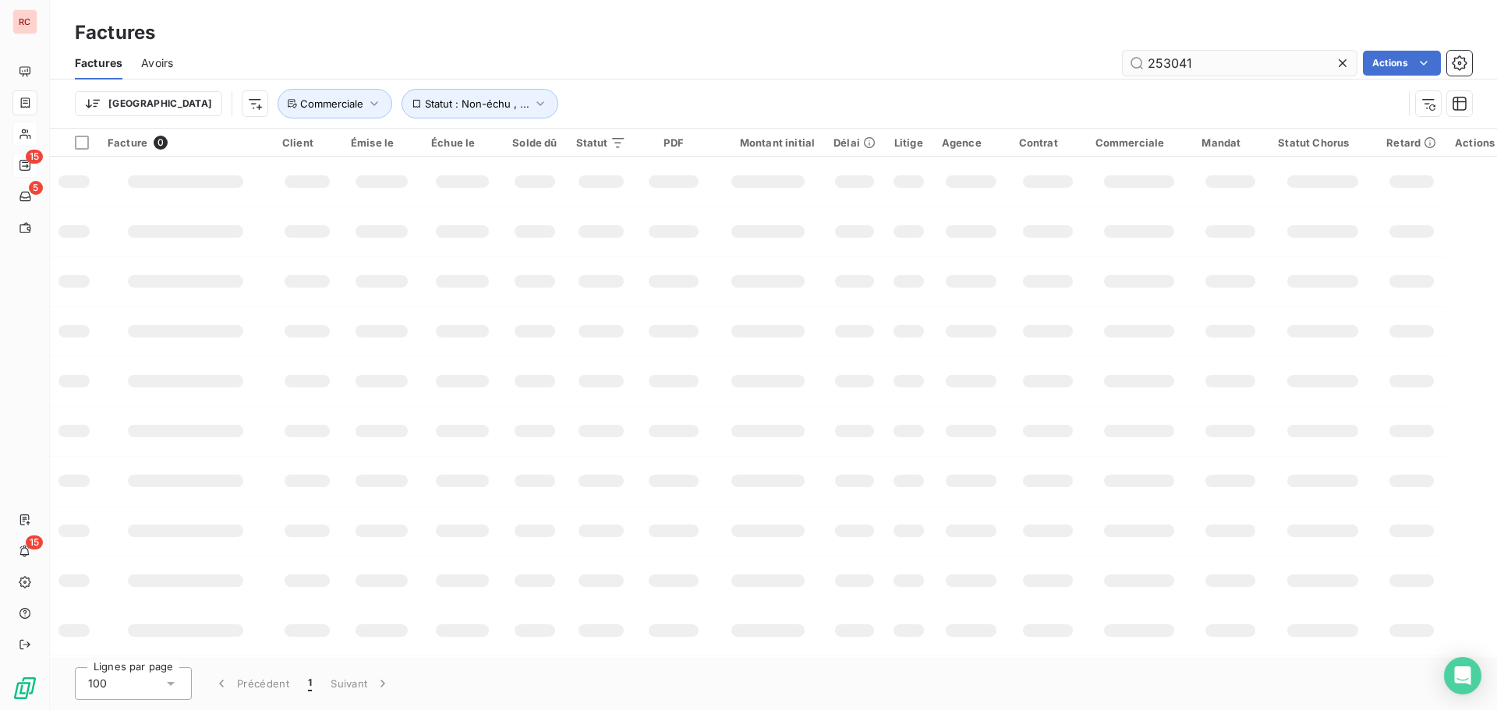
drag, startPoint x: 1223, startPoint y: 55, endPoint x: 1128, endPoint y: 68, distance: 96.0
click at [1128, 68] on input "253041" at bounding box center [1240, 63] width 234 height 25
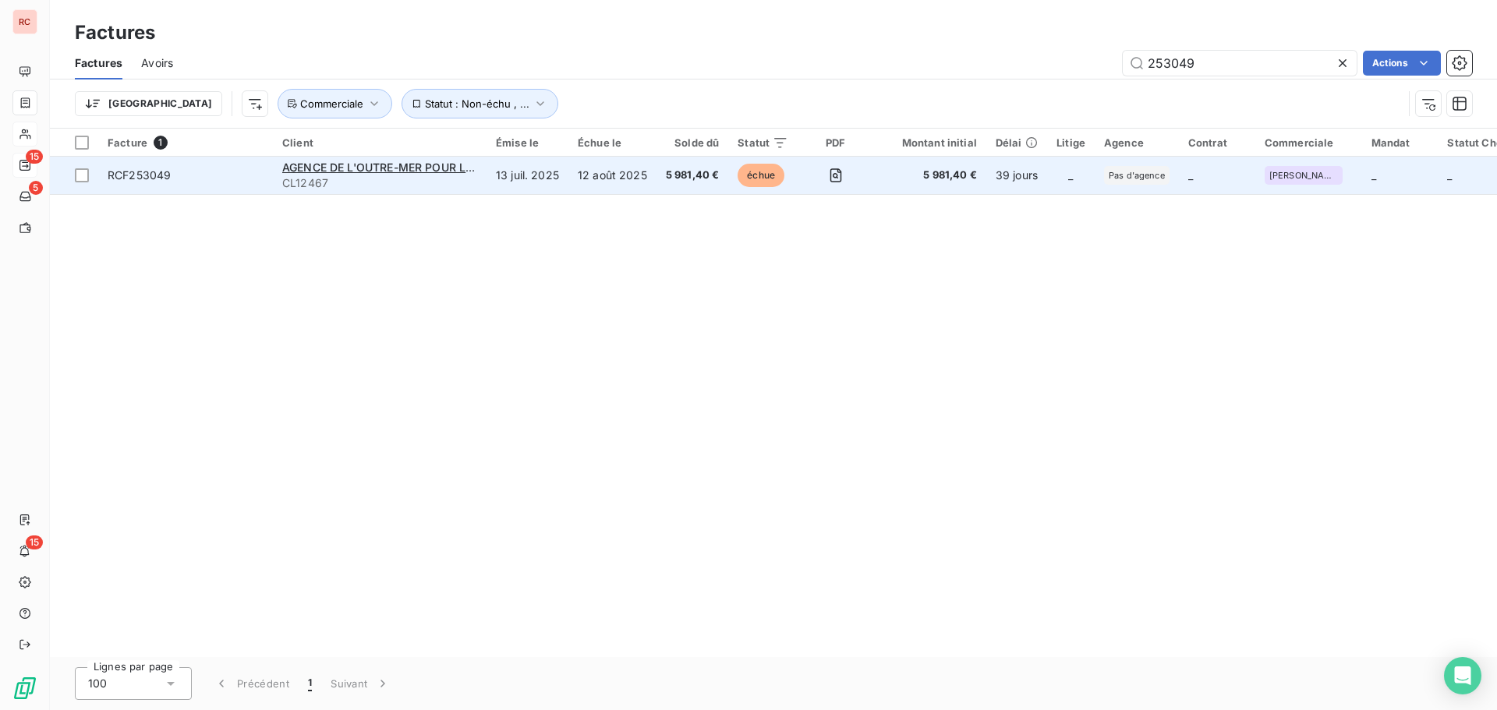
type input "253049"
click at [444, 175] on span "CL12467" at bounding box center [379, 183] width 195 height 16
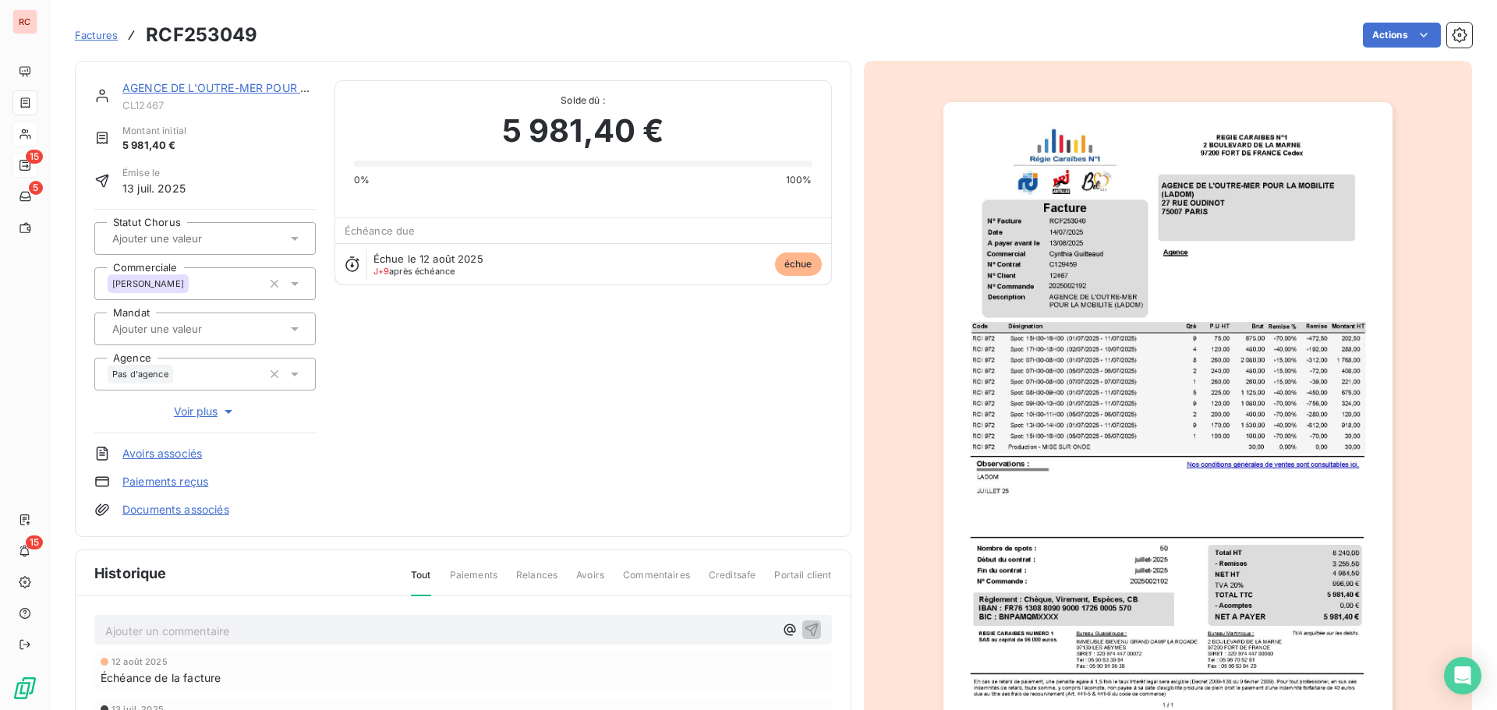
click at [292, 236] on icon at bounding box center [295, 239] width 16 height 16
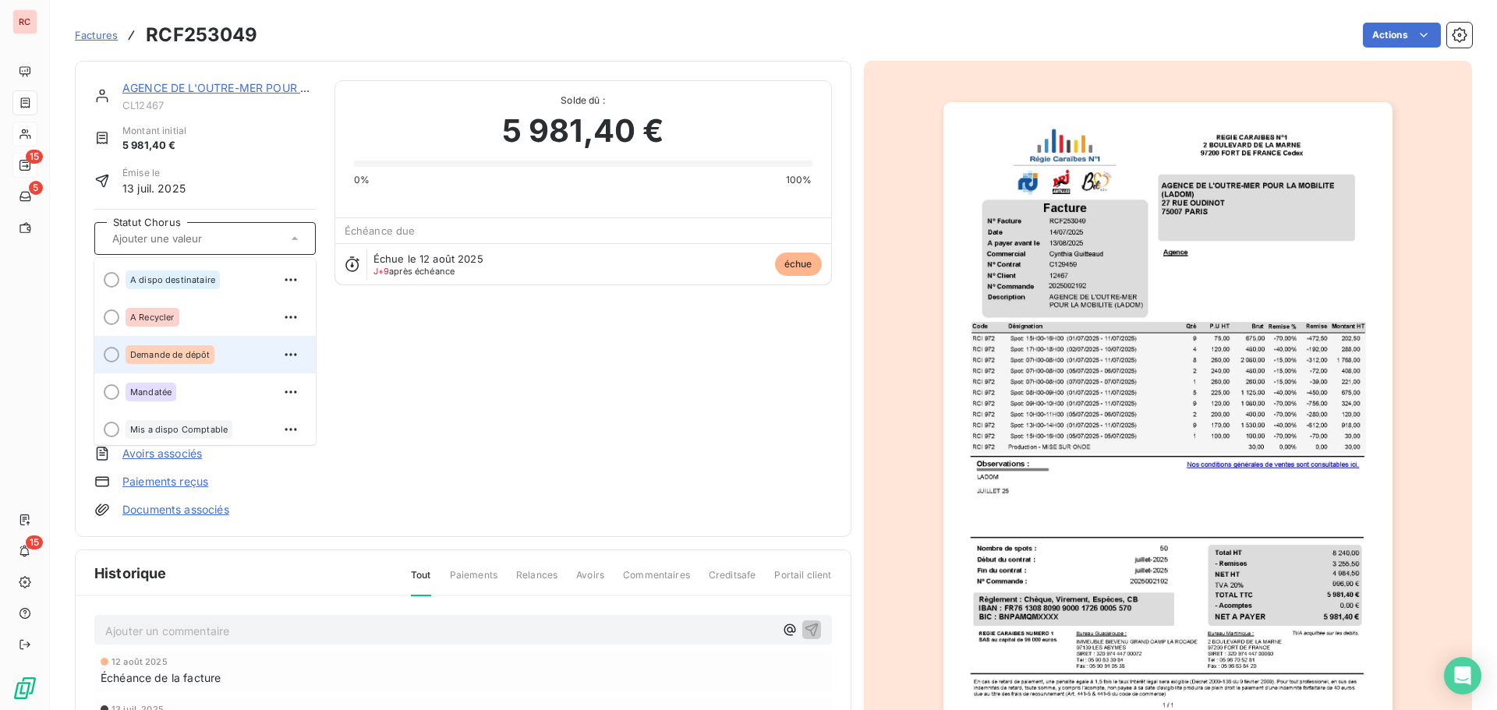
click at [186, 351] on span "Demande de dépôt" at bounding box center [170, 354] width 80 height 9
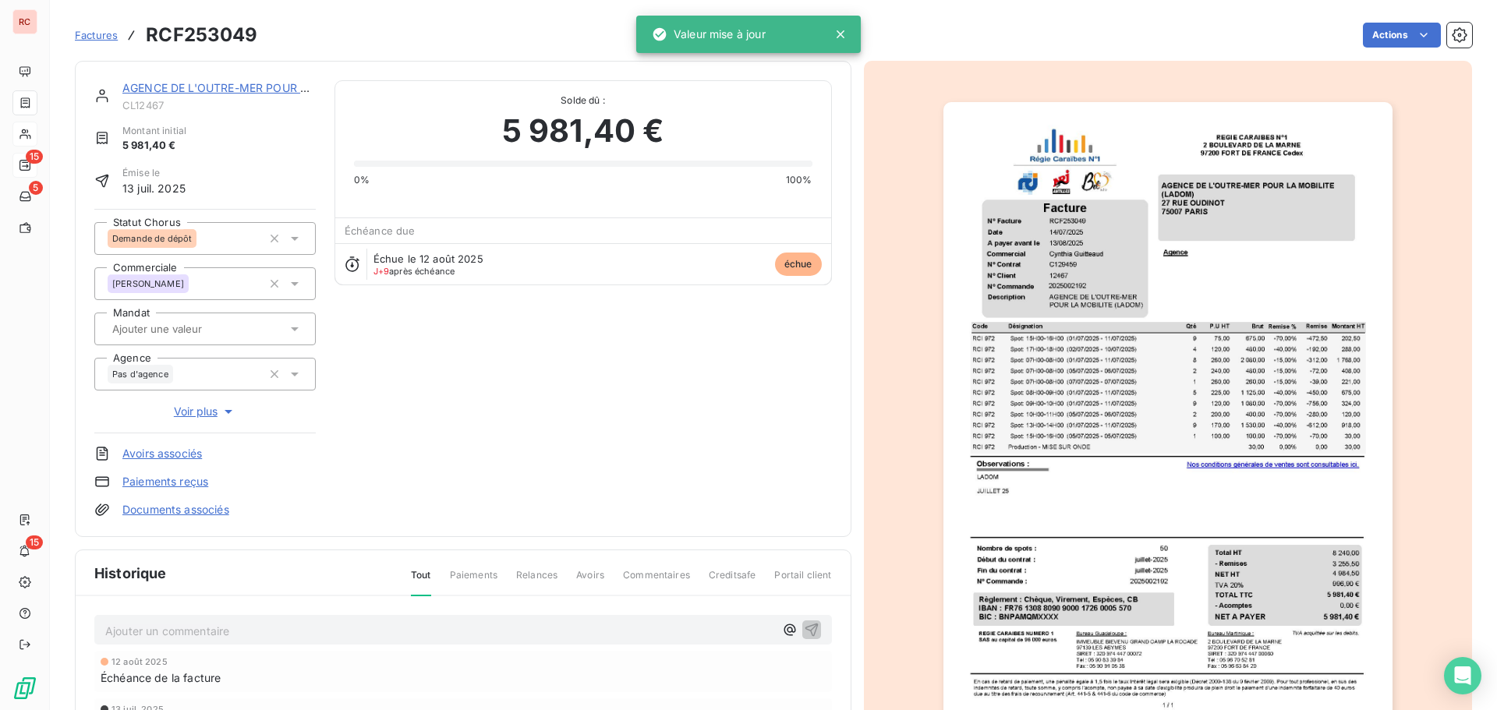
click at [184, 632] on p "Ajouter un commentaire ﻿" at bounding box center [439, 630] width 669 height 19
click at [280, 627] on p "Ajouter un commentaire ﻿" at bounding box center [439, 630] width 669 height 19
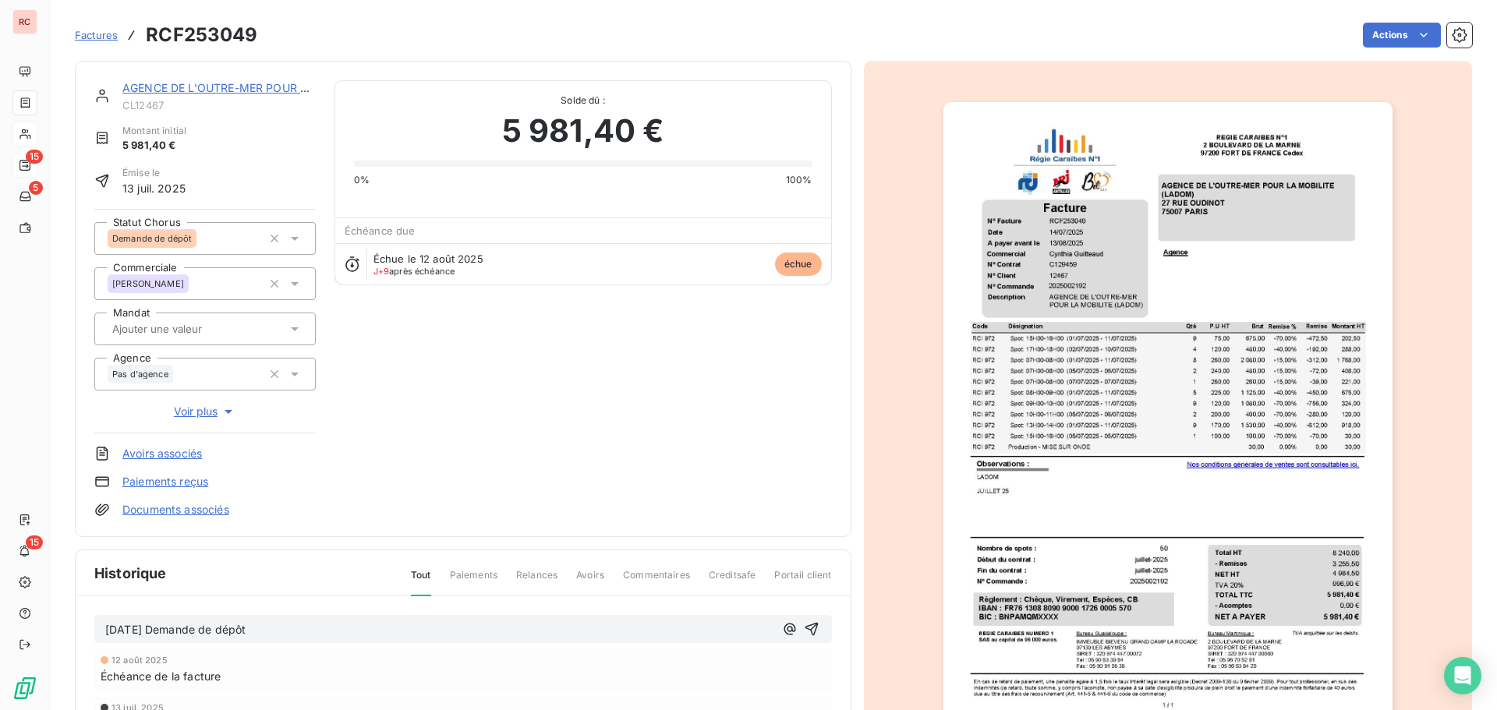
click at [107, 628] on span "[DATE] Demande de dépôt" at bounding box center [175, 629] width 140 height 13
click at [805, 630] on icon "button" at bounding box center [811, 629] width 13 height 13
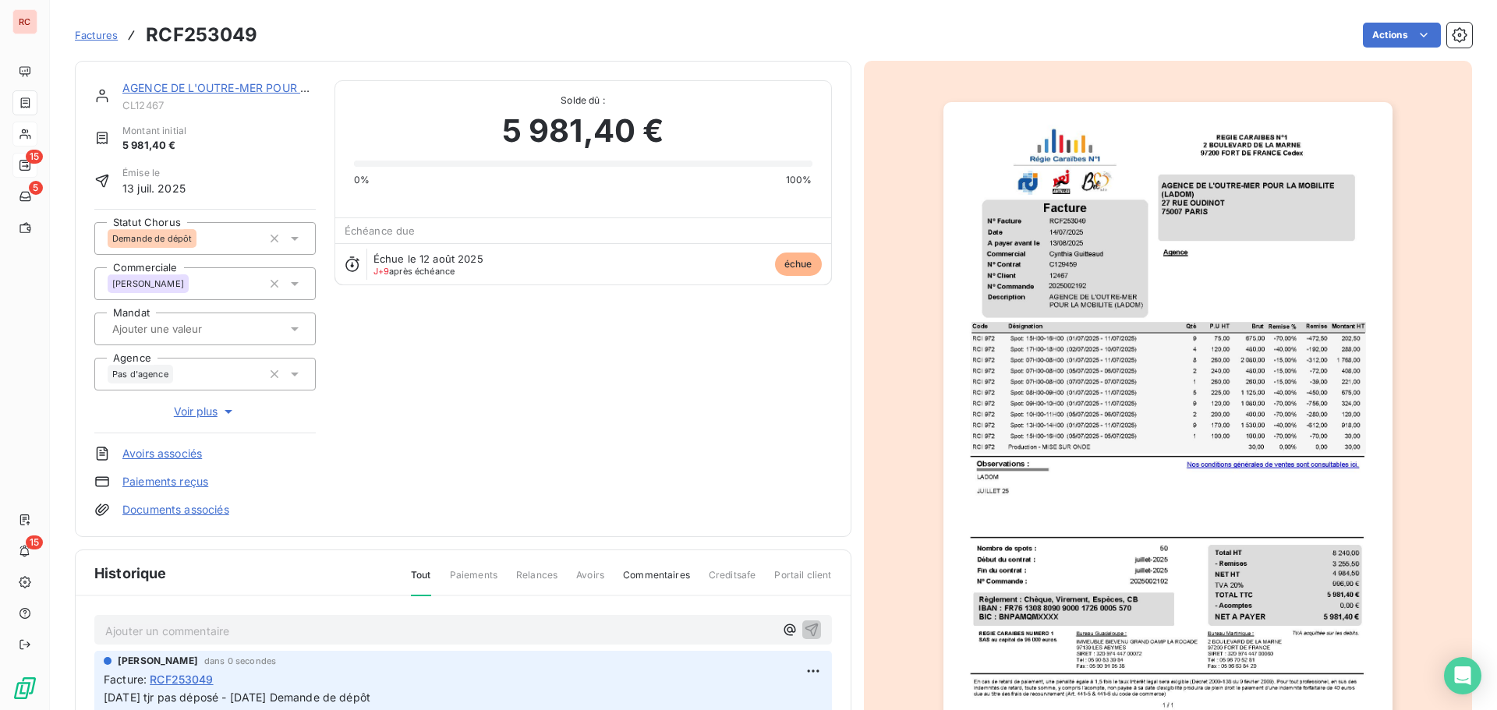
click at [207, 81] on link "AGENCE DE L'OUTRE-MER POUR LA MOBILITE (LADOM)" at bounding box center [272, 87] width 300 height 13
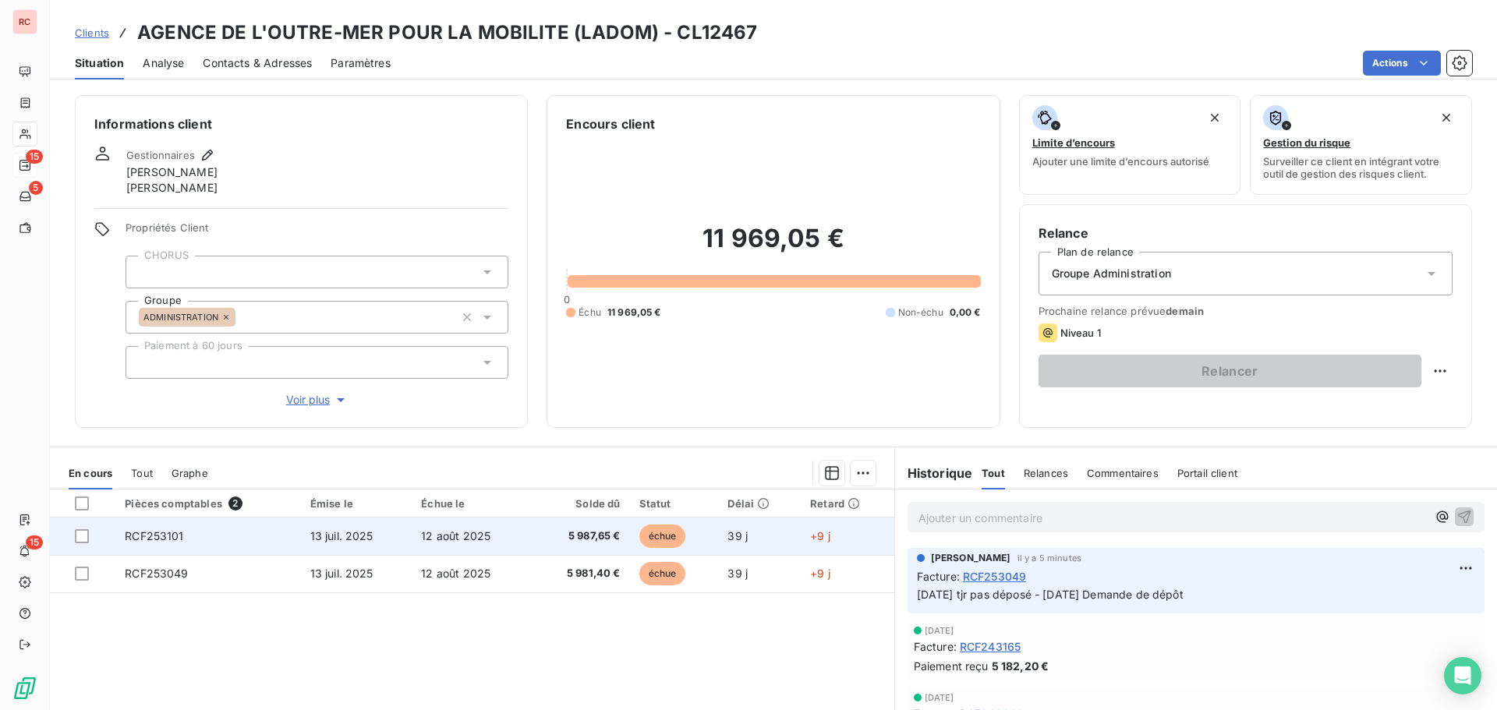
click at [326, 535] on span "13 juil. 2025" at bounding box center [341, 535] width 63 height 13
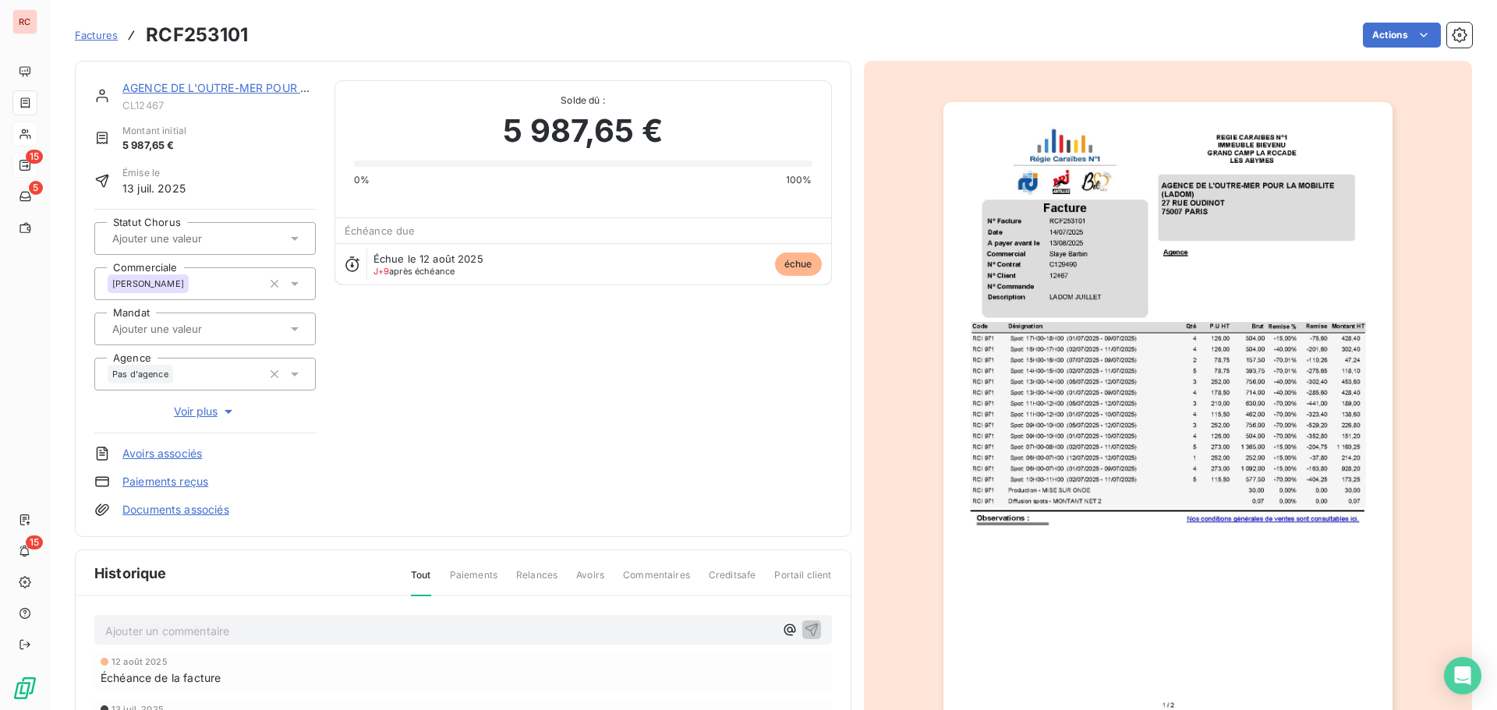
click at [245, 31] on h3 "RCF253101" at bounding box center [197, 35] width 102 height 28
drag, startPoint x: 255, startPoint y: 32, endPoint x: 161, endPoint y: 37, distance: 94.5
click at [161, 37] on div "Factures RCF253101 Actions" at bounding box center [773, 35] width 1397 height 33
click at [346, 55] on div "AGENCE DE L'OUTRE-MER POUR LA MOBILITE (LADOM) CL12467 Montant initial 5 987,65…" at bounding box center [773, 481] width 1397 height 861
drag, startPoint x: 266, startPoint y: 38, endPoint x: 151, endPoint y: 41, distance: 114.7
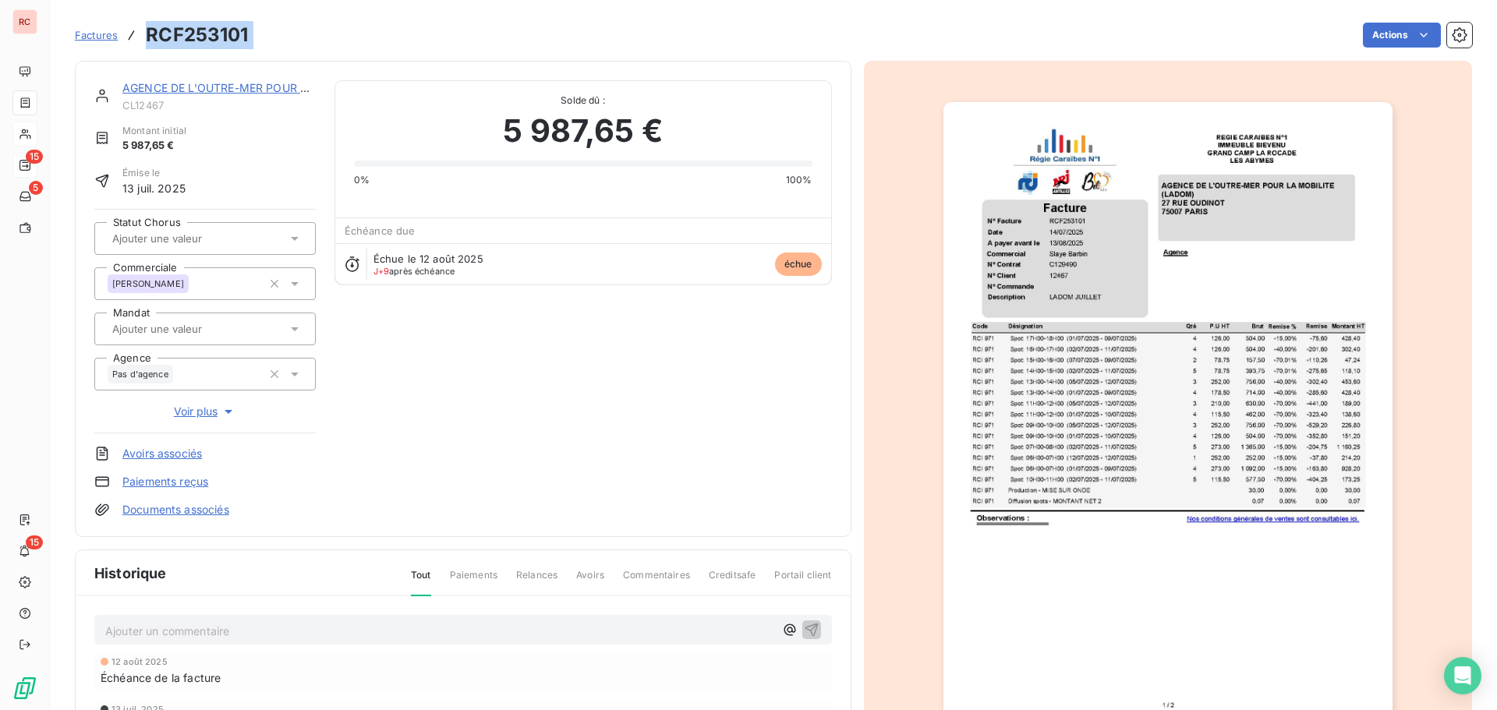
click at [151, 41] on div "Factures RCF253101 Actions" at bounding box center [773, 35] width 1397 height 33
click at [276, 31] on div "Actions" at bounding box center [869, 35] width 1205 height 25
drag, startPoint x: 244, startPoint y: 39, endPoint x: 144, endPoint y: 39, distance: 99.8
click at [144, 39] on div "Factures RCF253101 Actions" at bounding box center [773, 35] width 1397 height 33
click at [291, 241] on icon at bounding box center [295, 239] width 16 height 16
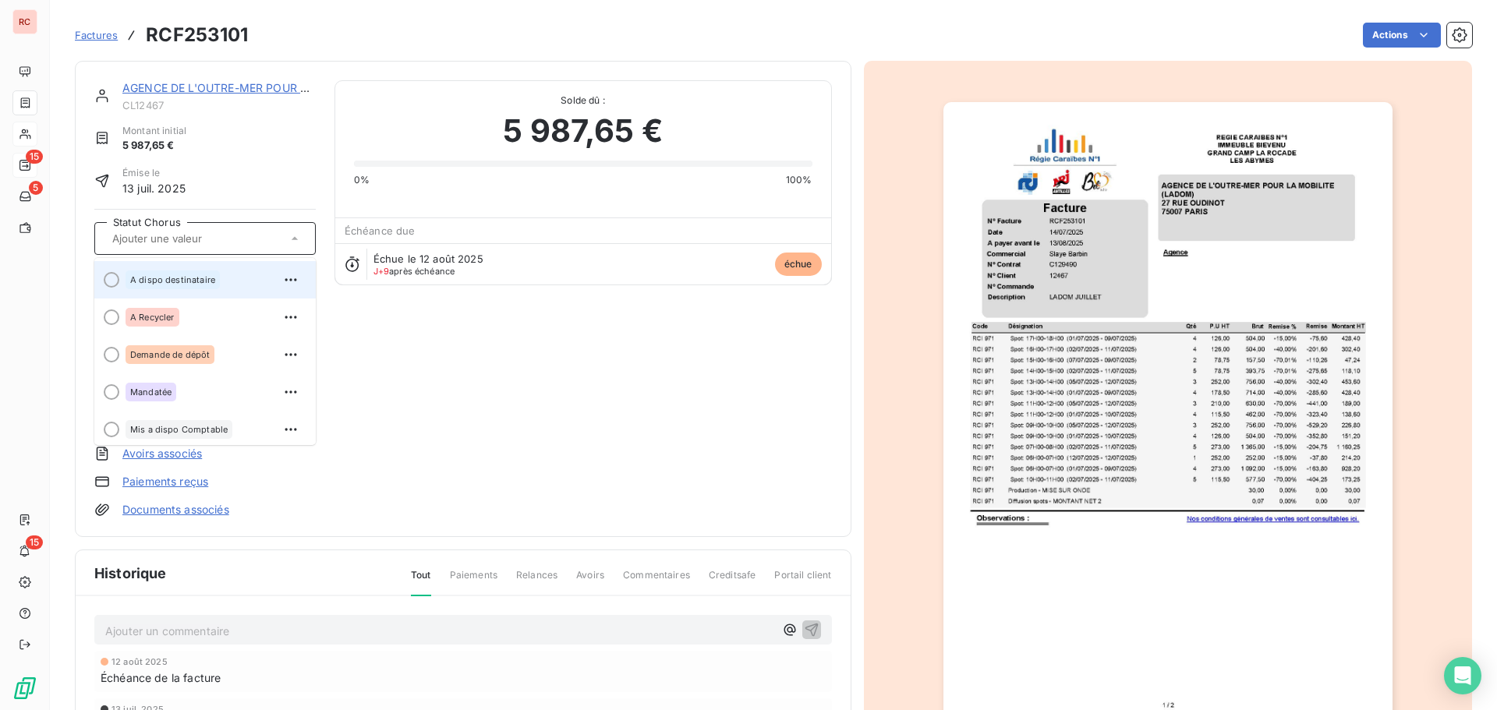
click at [188, 284] on span "A dispo destinataire" at bounding box center [172, 279] width 85 height 9
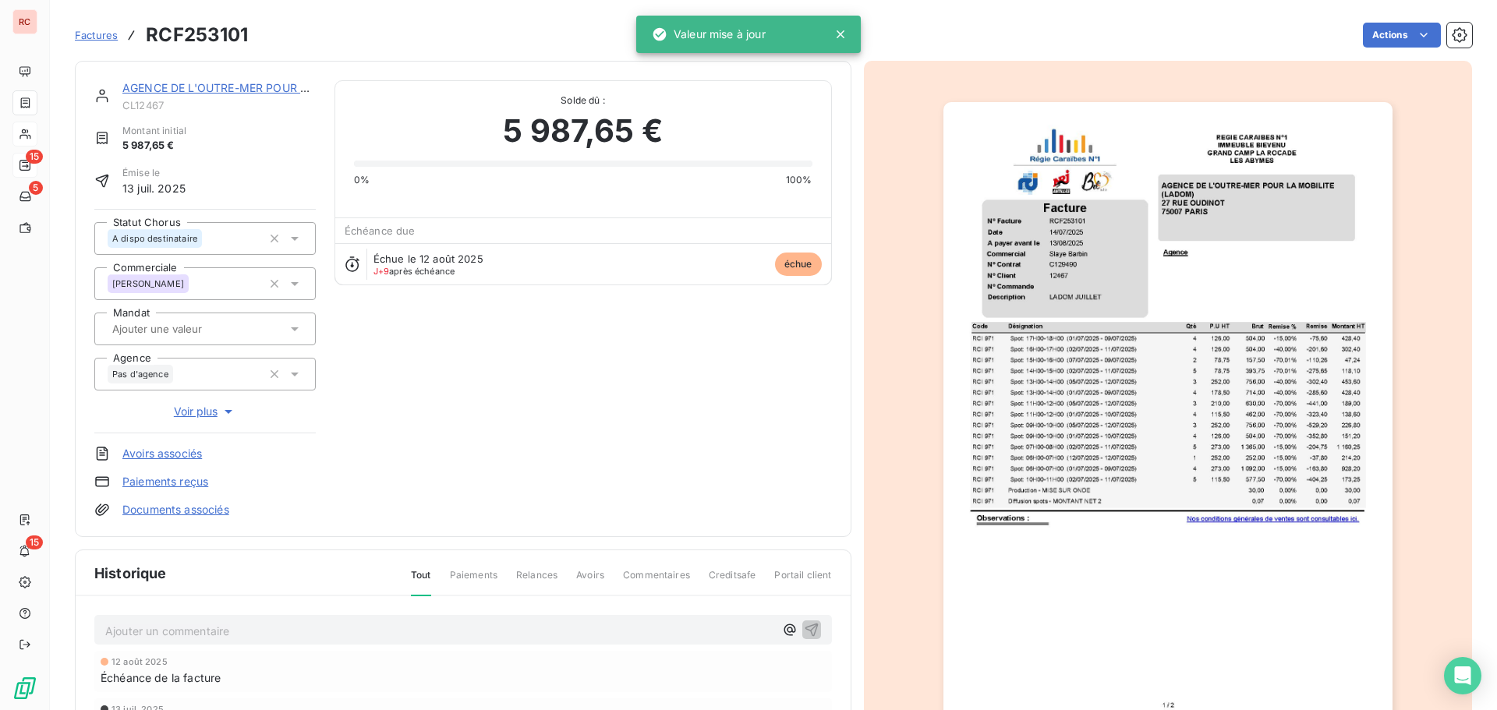
click at [124, 631] on p "Ajouter un commentaire ﻿" at bounding box center [439, 630] width 669 height 19
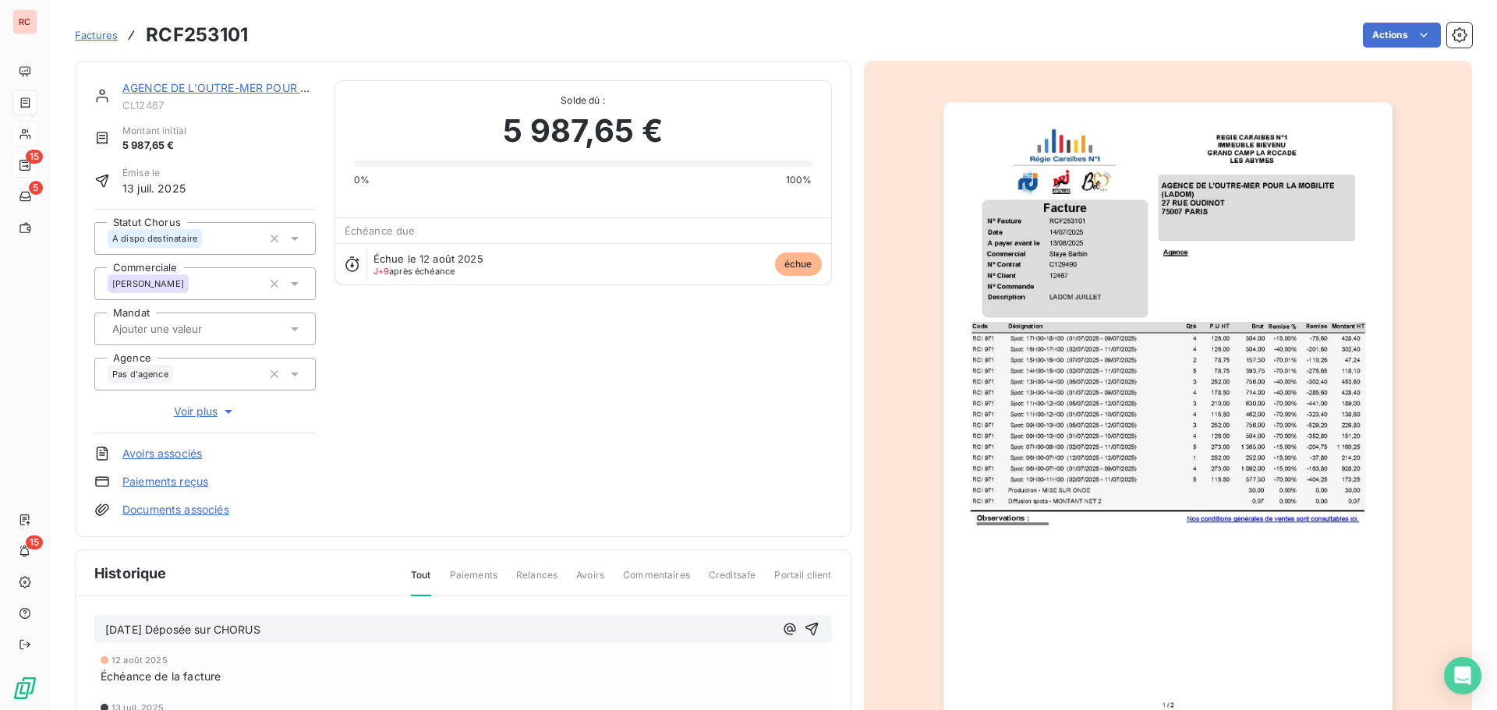
click at [108, 628] on span "[DATE] Déposée sur CHORUS" at bounding box center [182, 629] width 155 height 13
click at [809, 618] on div "[DATE] Tjrs a dispo dest. - [DATE] Déposée sur CHORUS" at bounding box center [463, 629] width 738 height 29
click at [809, 635] on icon "button" at bounding box center [812, 629] width 16 height 16
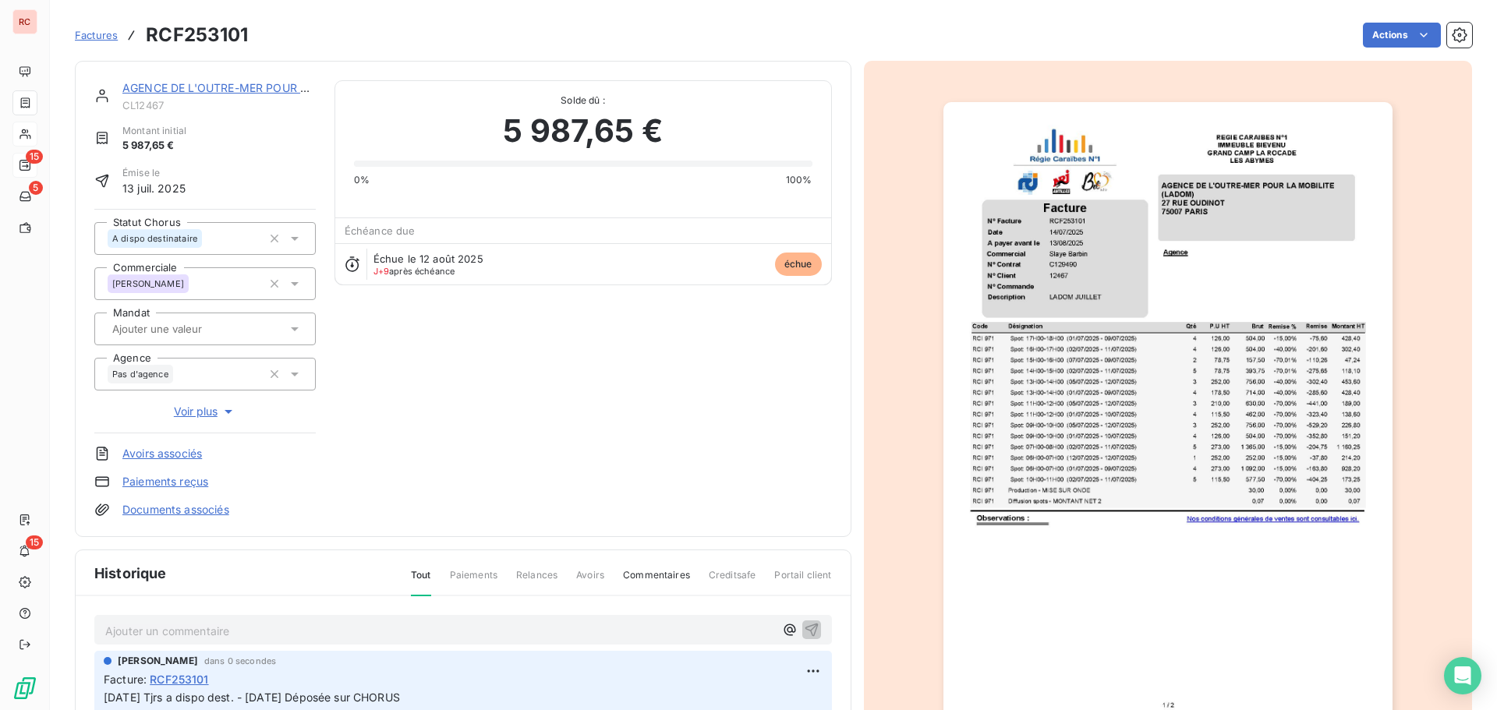
click at [182, 84] on link "AGENCE DE L'OUTRE-MER POUR LA MOBILITE (LADOM)" at bounding box center [272, 87] width 300 height 13
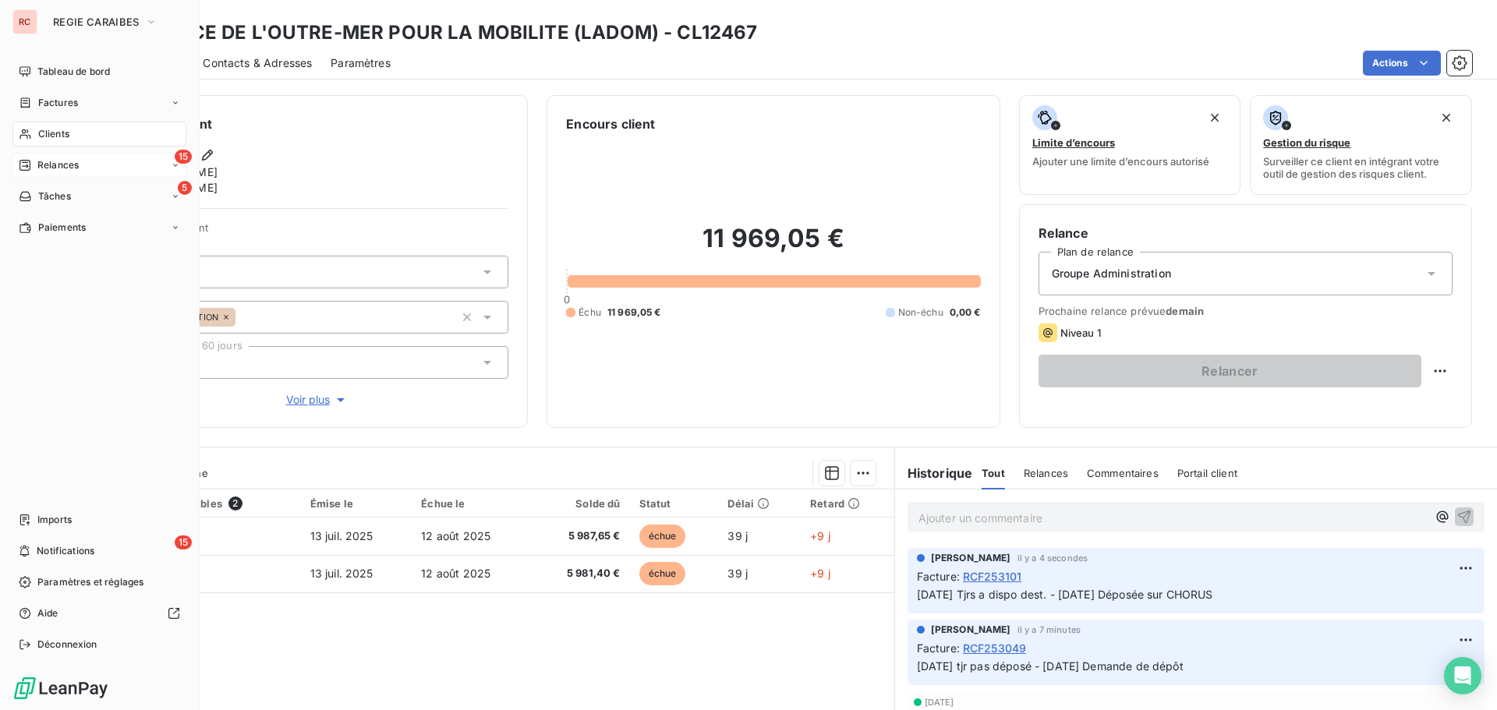
click at [68, 168] on span "Relances" at bounding box center [57, 165] width 41 height 14
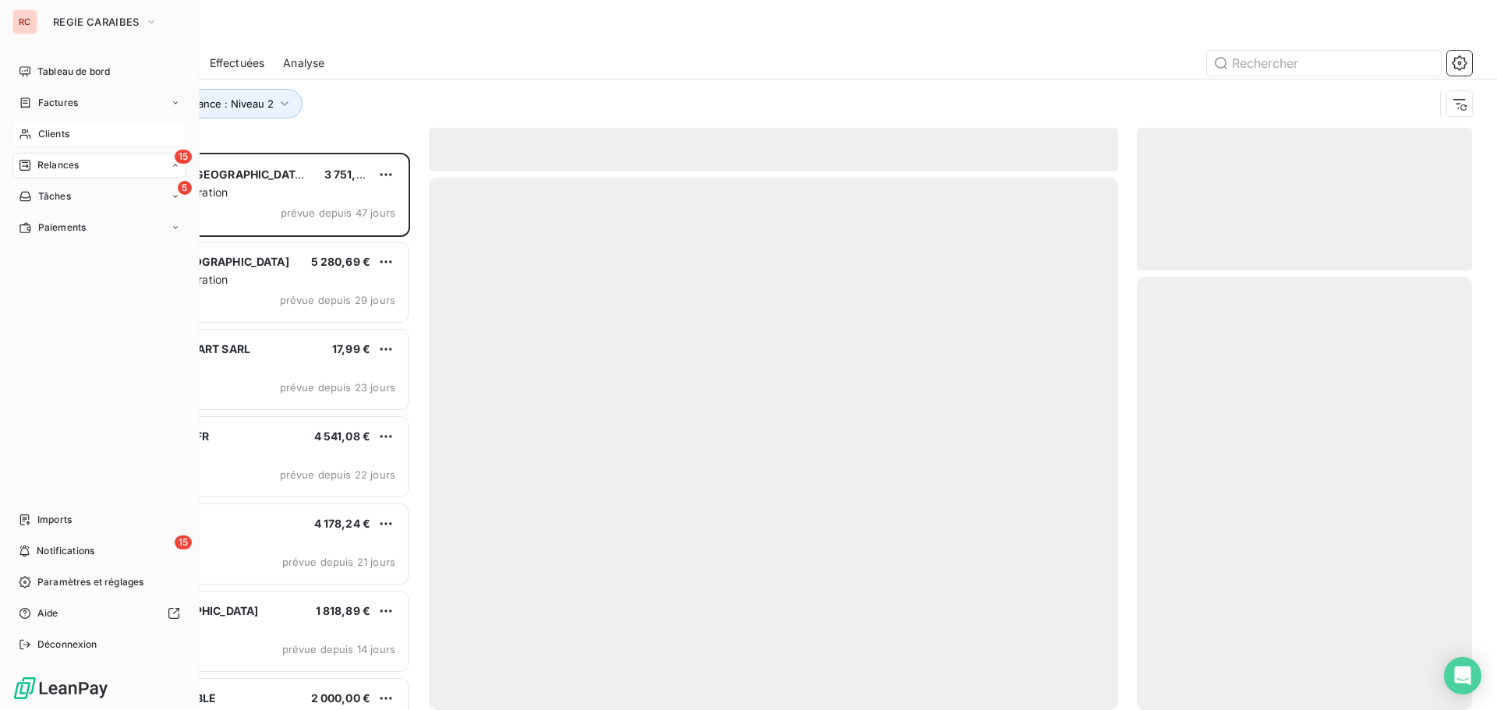
scroll to position [546, 324]
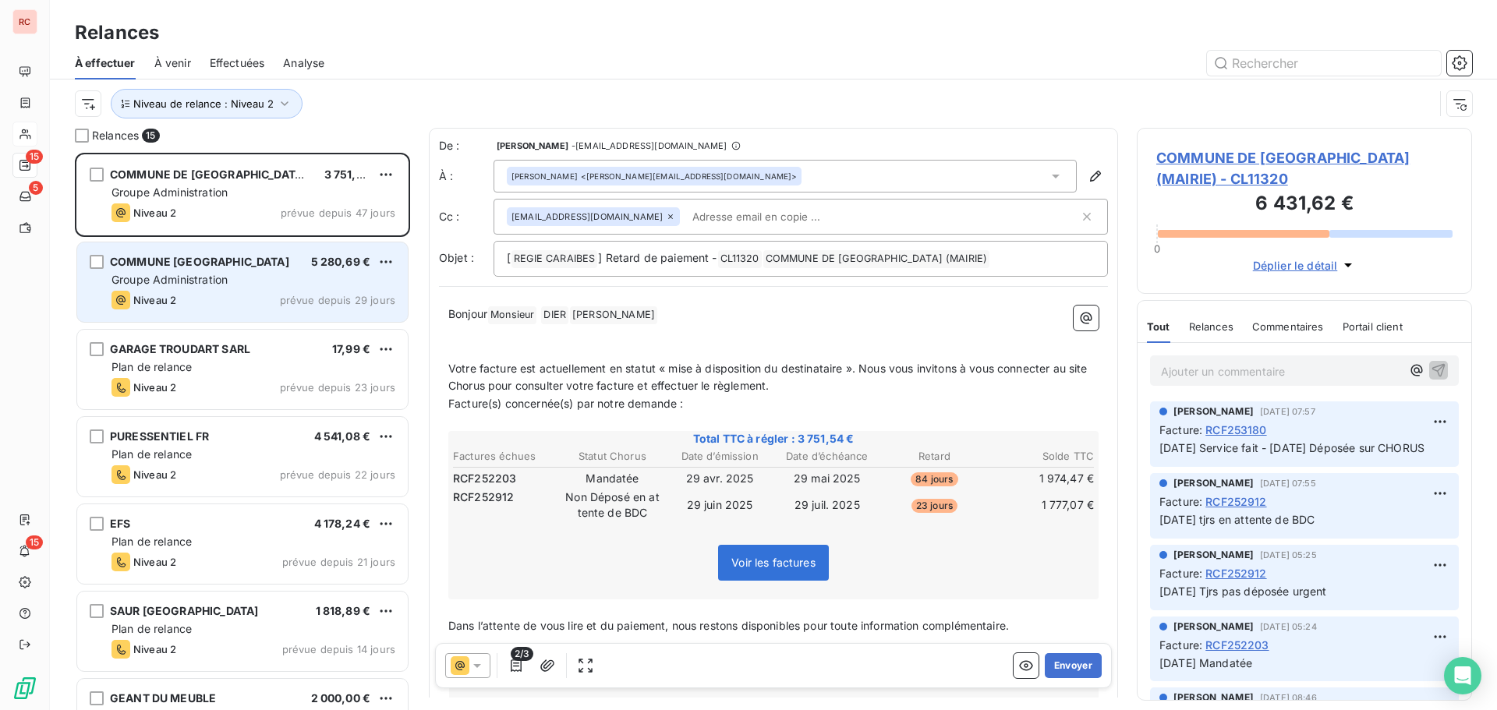
click at [115, 288] on div "COMMUNE [GEOGRAPHIC_DATA] 5 280,69 € Groupe Administration Niveau 2 prévue depu…" at bounding box center [242, 282] width 331 height 80
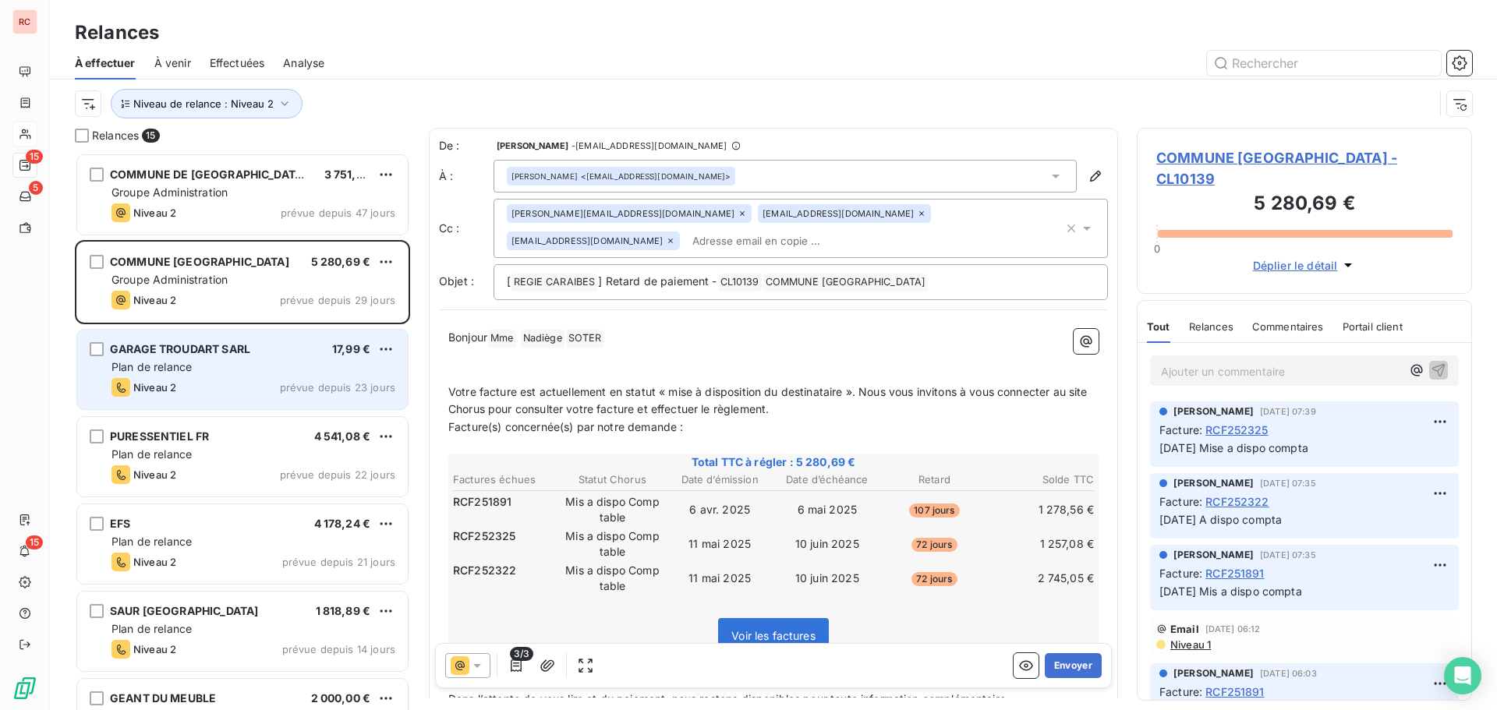
click at [220, 345] on span "GARAGE TROUDART SARL" at bounding box center [180, 348] width 140 height 13
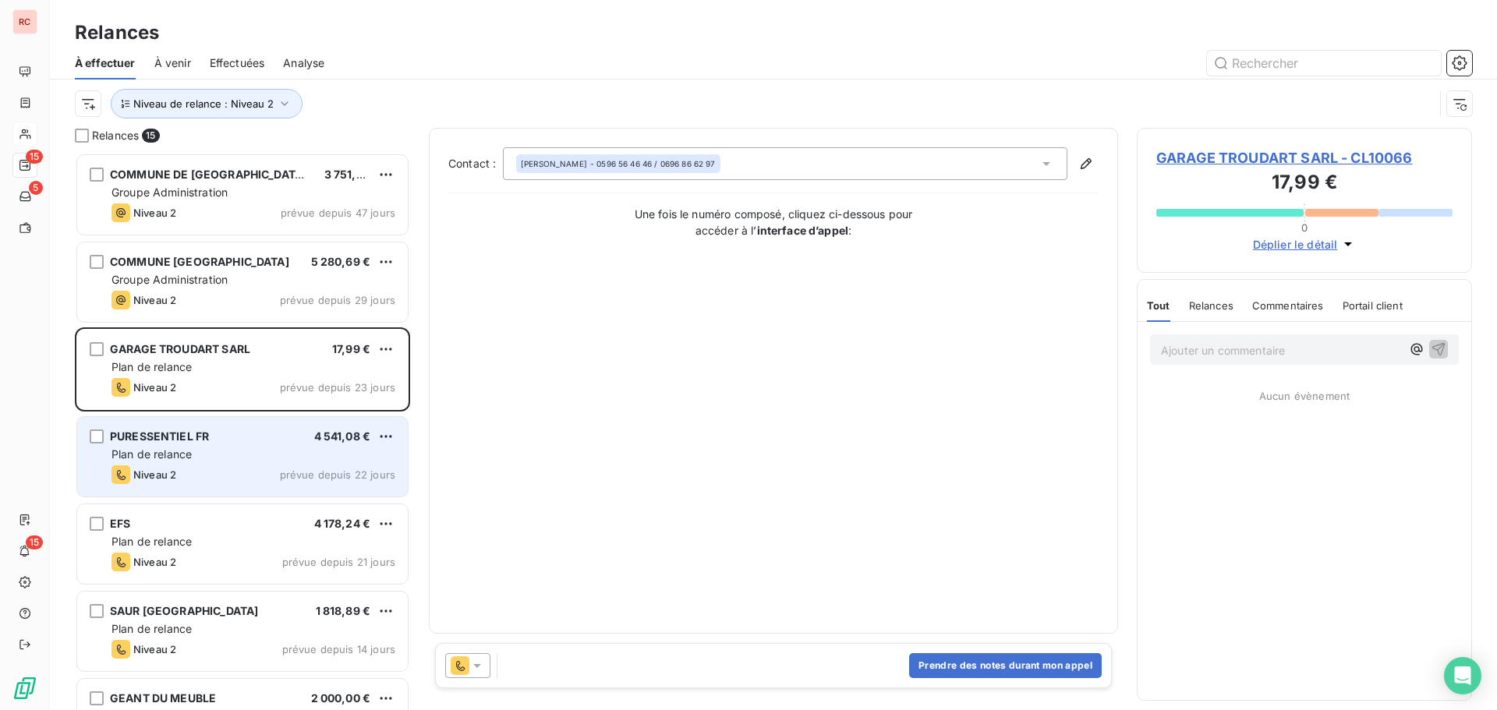
click at [214, 446] on div "PURESSENTIEL FR 4 541,08 € Plan de relance Niveau 2 prévue depuis 22 jours" at bounding box center [242, 457] width 331 height 80
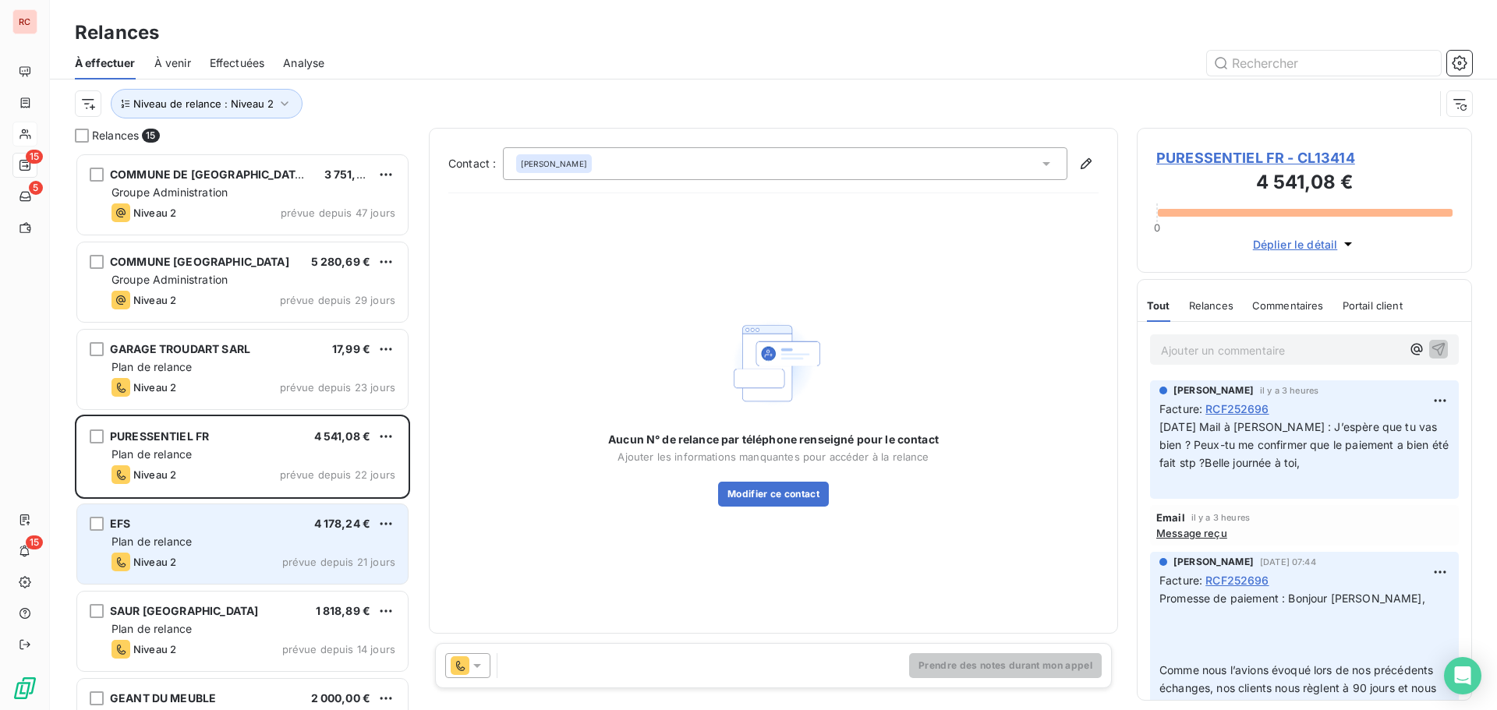
click at [211, 549] on div "Plan de relance" at bounding box center [253, 542] width 284 height 16
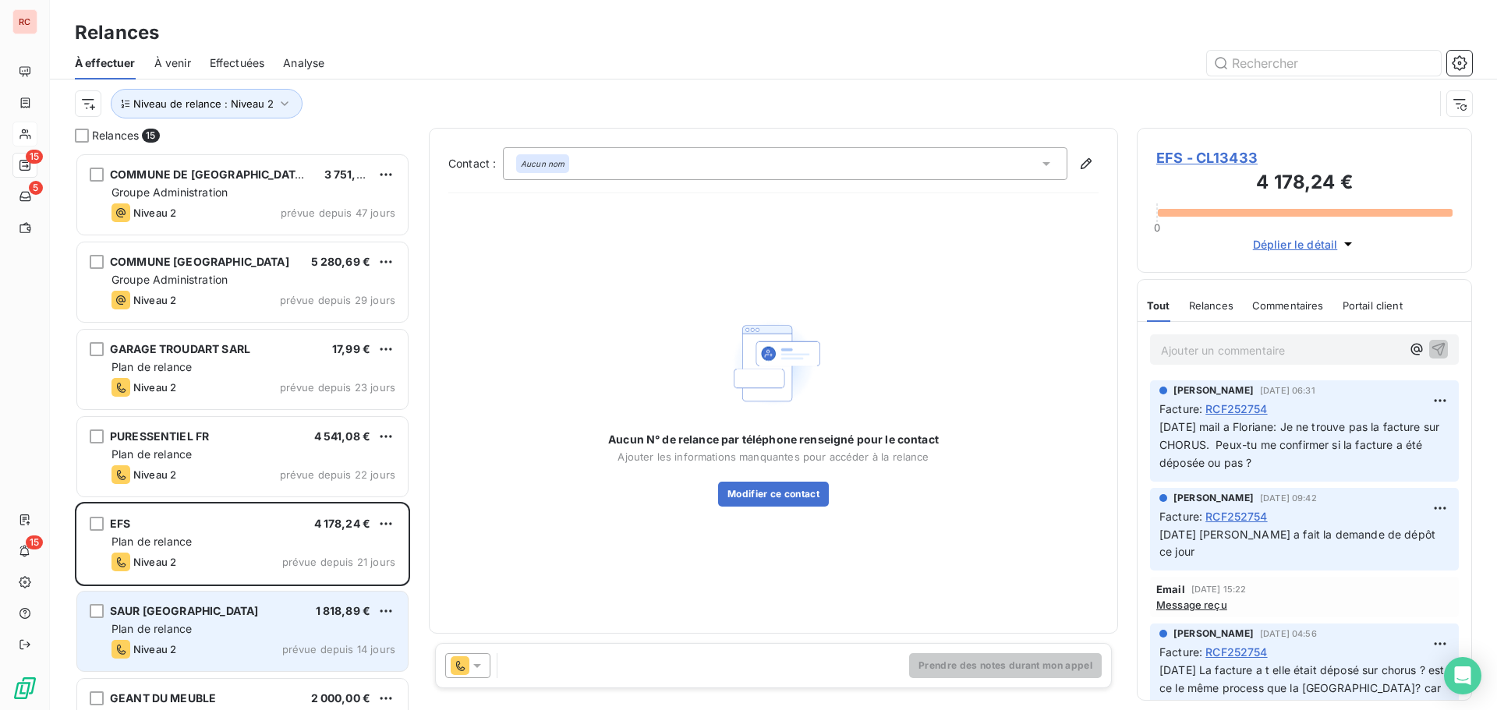
click at [268, 622] on div "Plan de relance" at bounding box center [253, 629] width 284 height 16
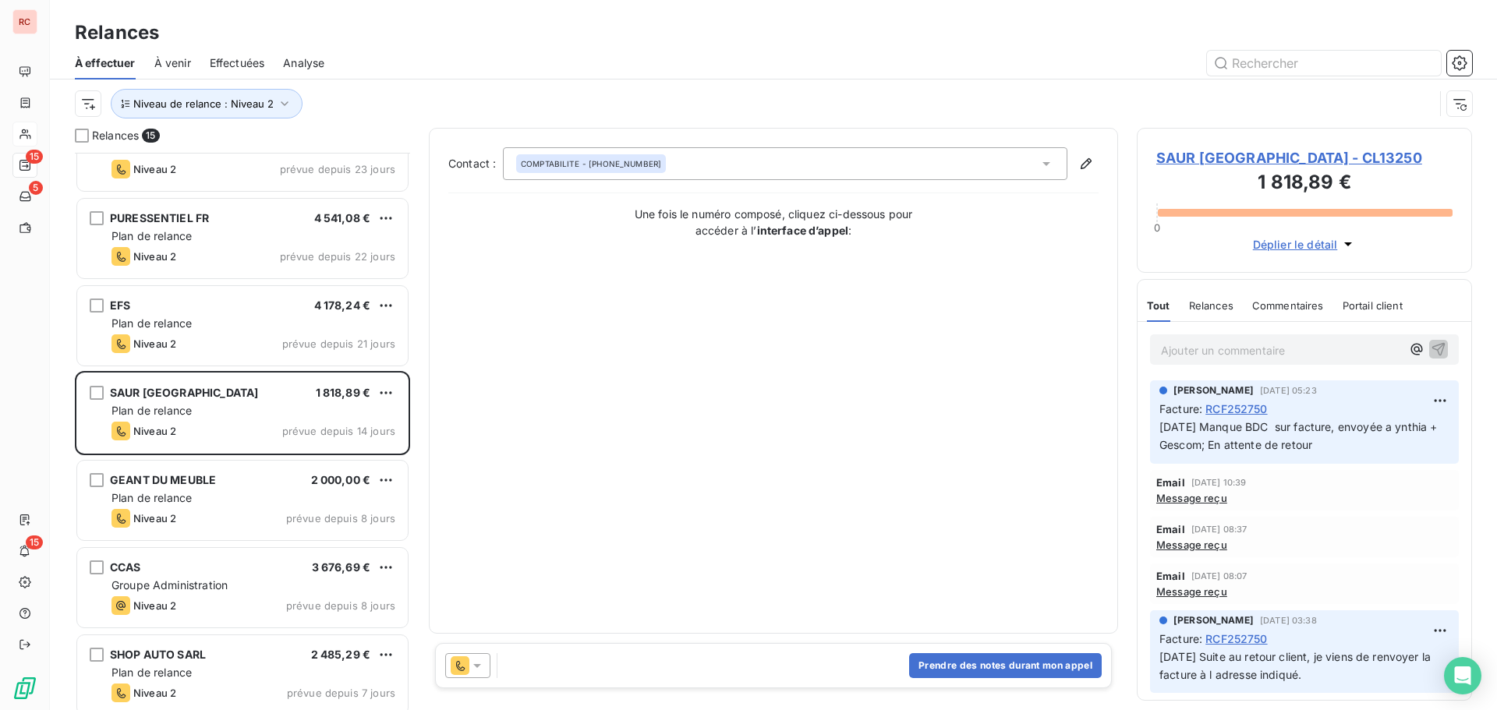
scroll to position [235, 0]
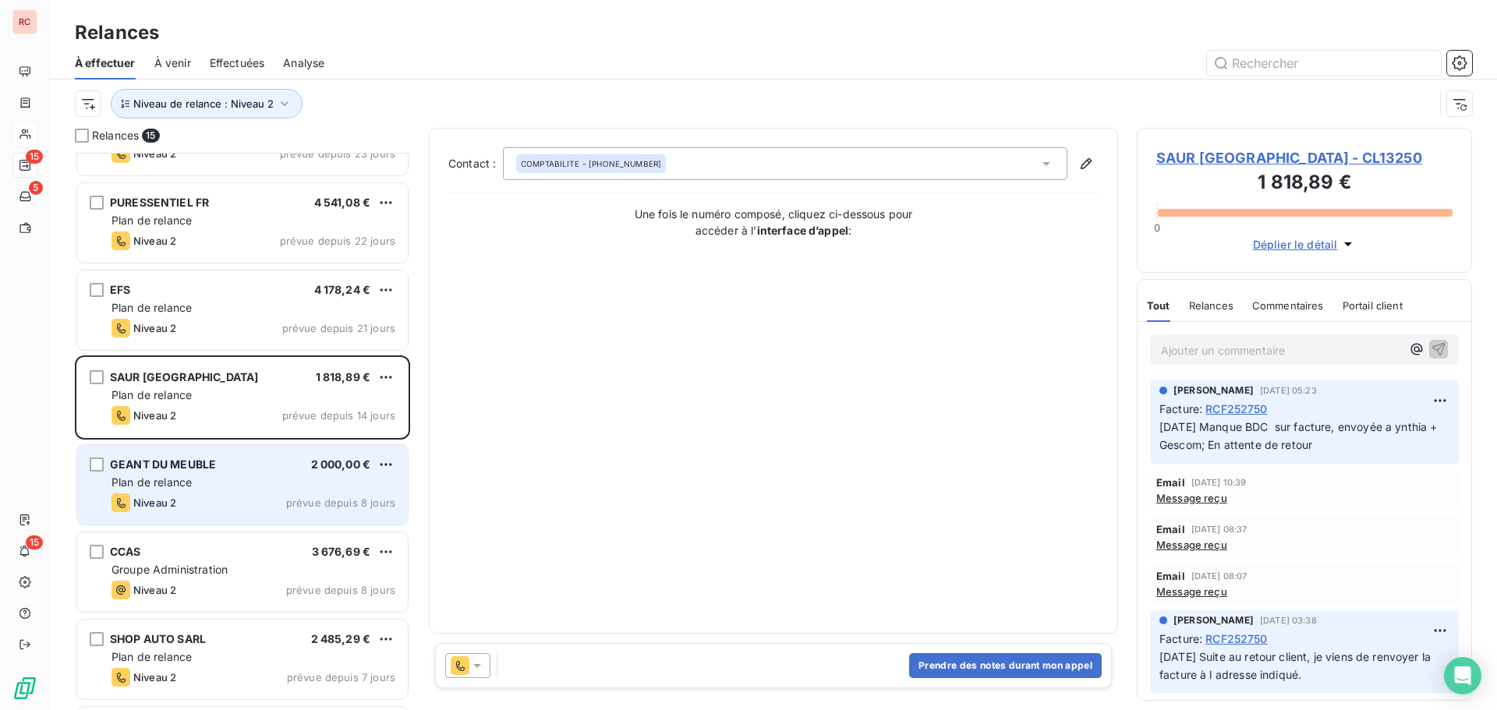
click at [254, 489] on div "Plan de relance" at bounding box center [253, 483] width 284 height 16
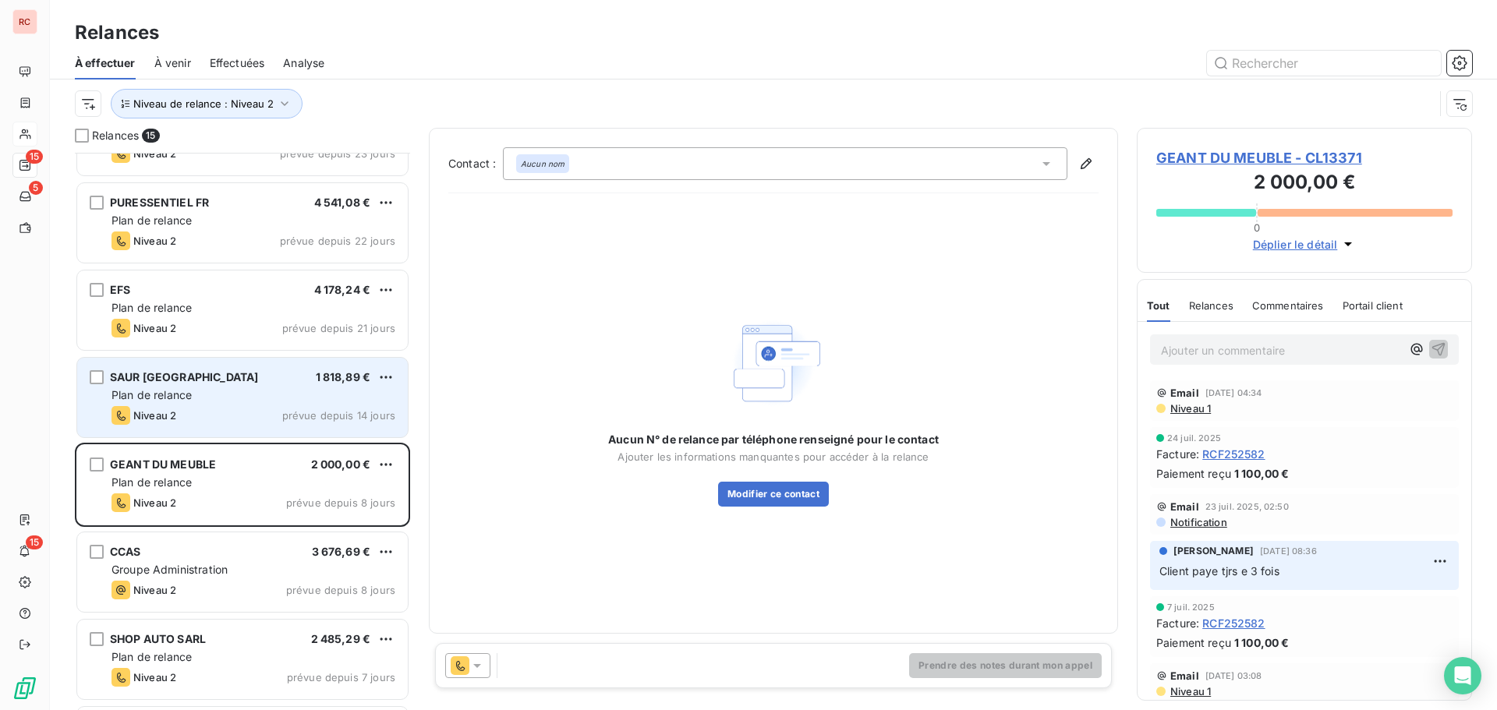
click at [257, 413] on div "Niveau 2 prévue depuis 14 jours" at bounding box center [253, 415] width 284 height 19
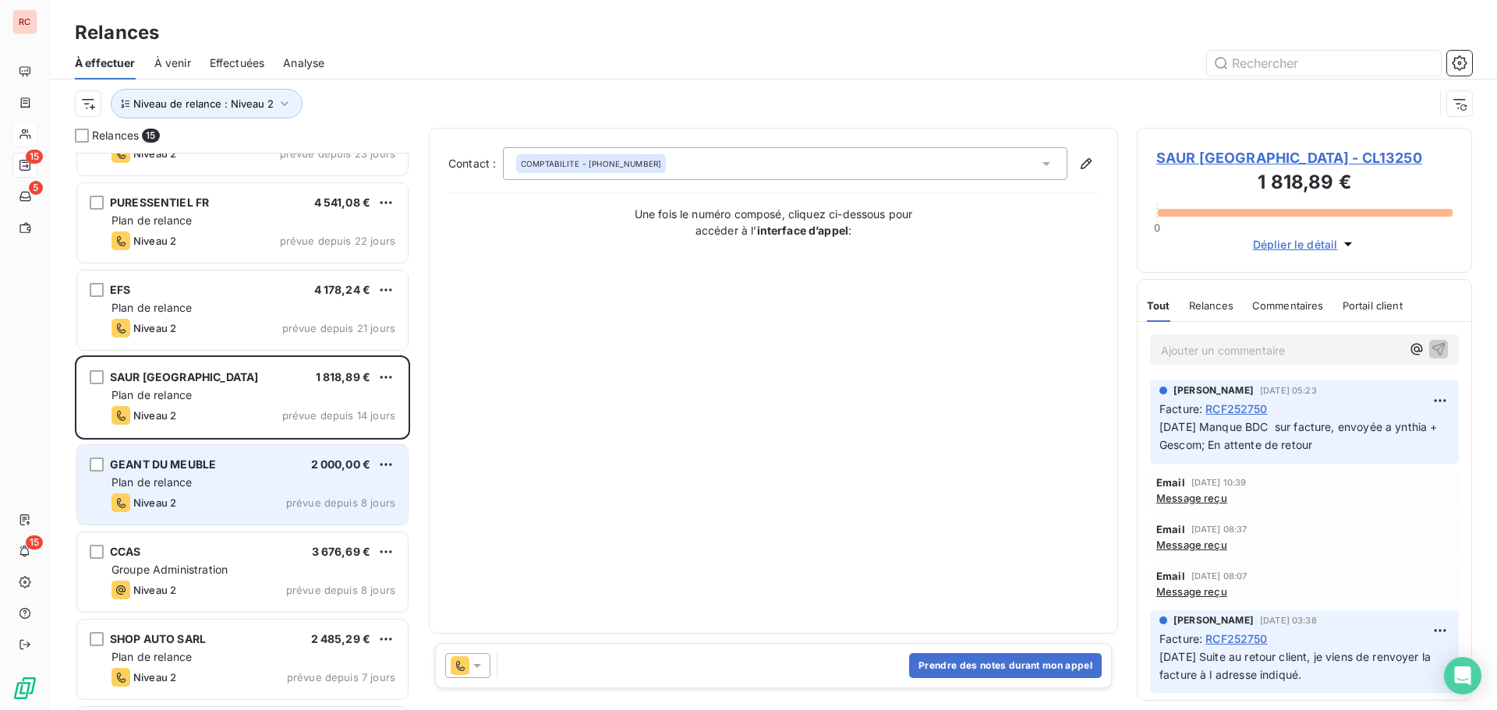
click at [256, 470] on div "GEANT DU MEUBLE 2 000,00 €" at bounding box center [253, 465] width 284 height 14
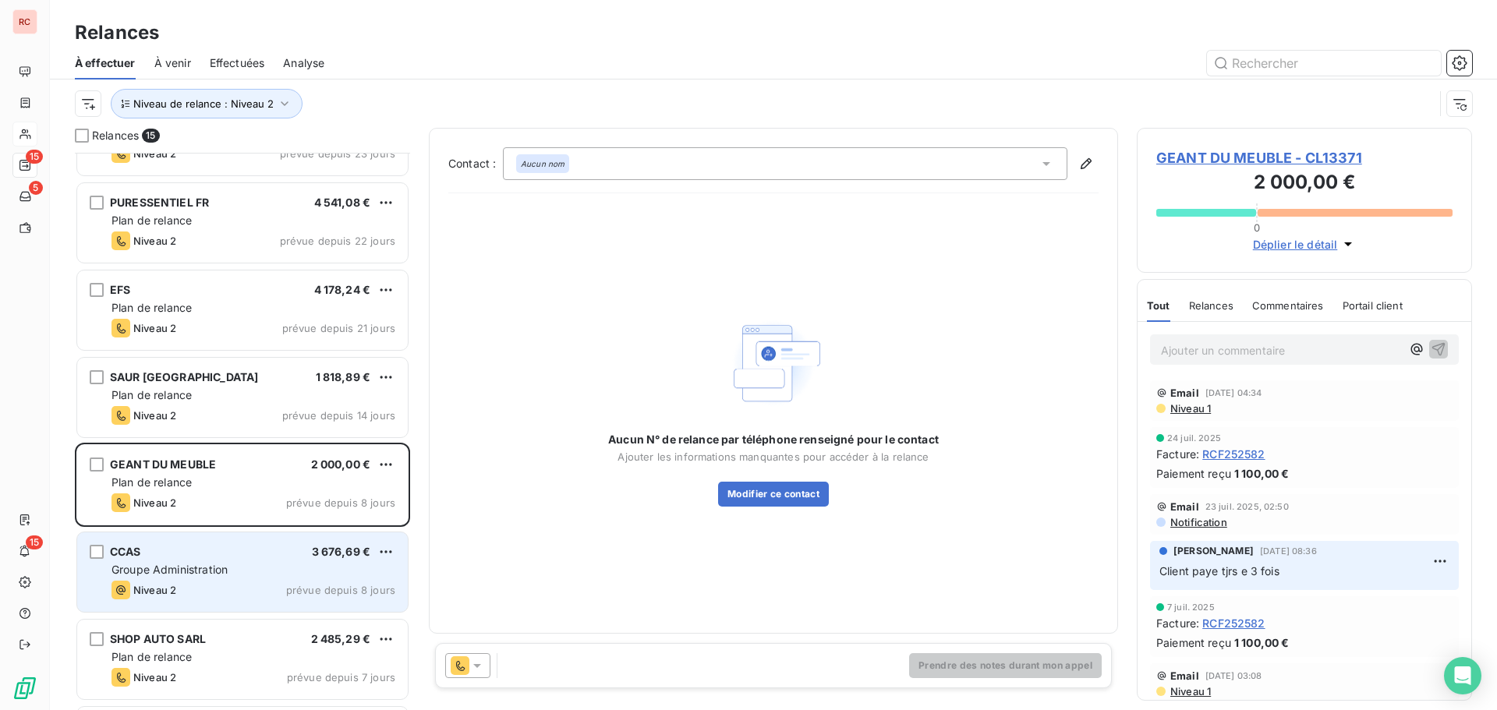
click at [235, 561] on div "CCAS 3 676,69 € Groupe Administration Niveau 2 prévue depuis 8 jours" at bounding box center [242, 573] width 331 height 80
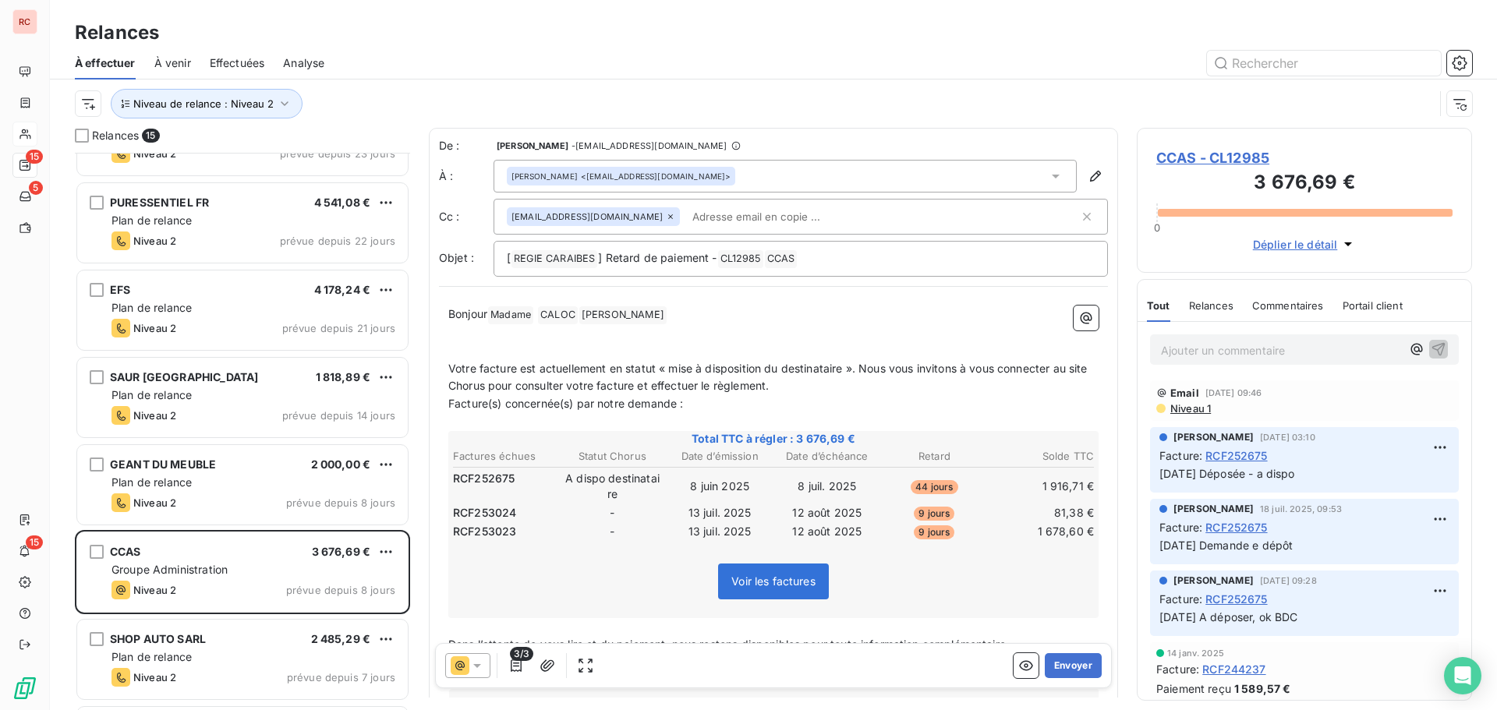
click at [1199, 154] on span "CCAS - CL12985" at bounding box center [1304, 157] width 296 height 21
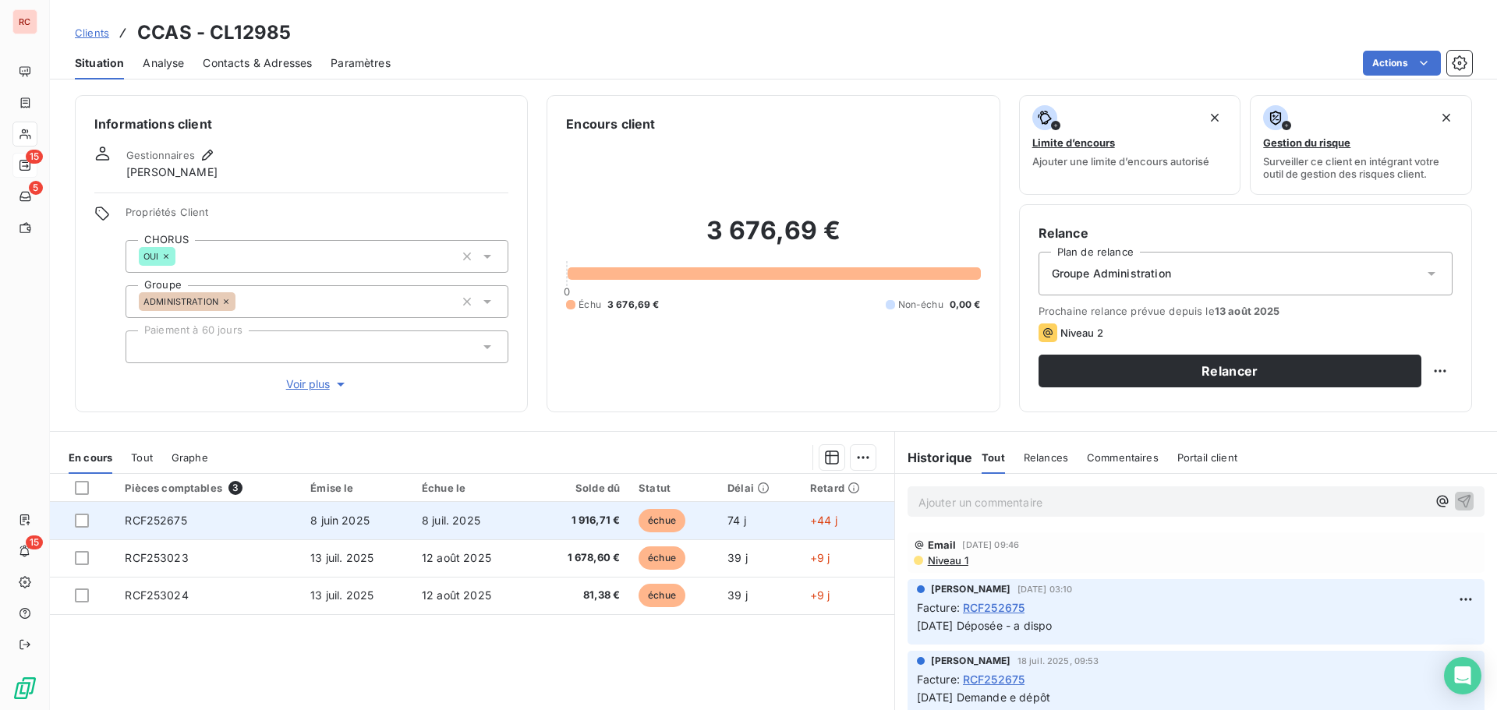
click at [226, 528] on td "RCF252675" at bounding box center [208, 520] width 186 height 37
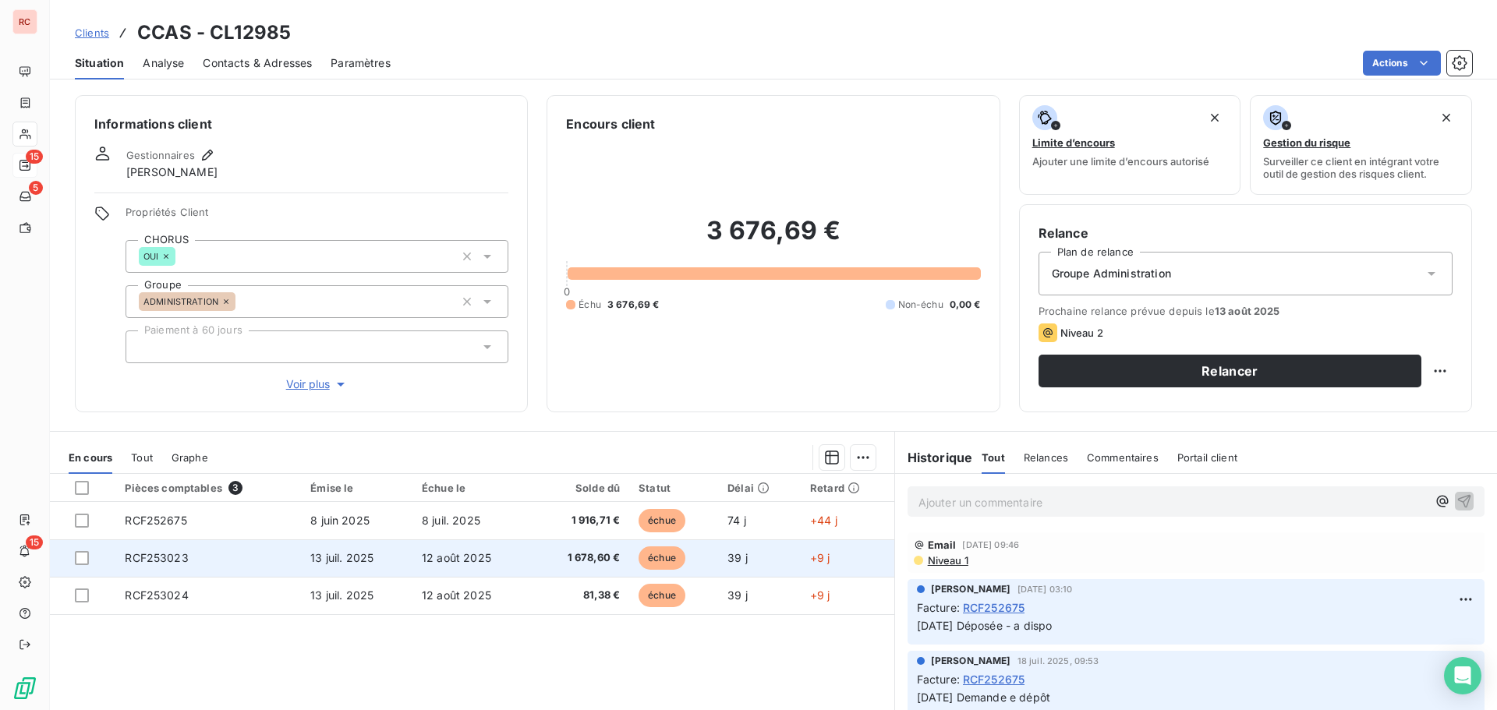
click at [228, 554] on td "RCF253023" at bounding box center [208, 558] width 186 height 37
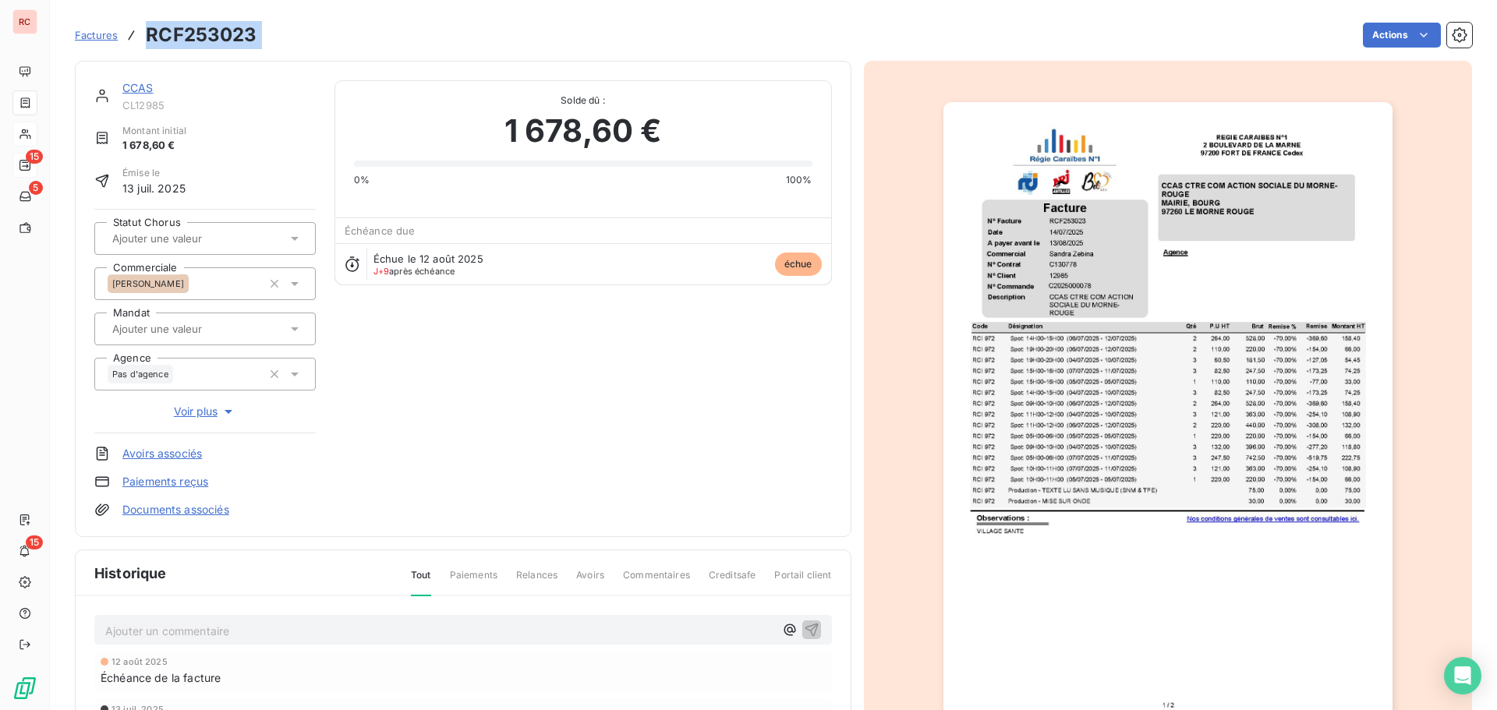
drag, startPoint x: 291, startPoint y: 41, endPoint x: 140, endPoint y: 33, distance: 151.5
click at [140, 33] on div "Factures RCF253023 Actions" at bounding box center [773, 35] width 1397 height 33
click at [290, 241] on icon at bounding box center [295, 239] width 16 height 16
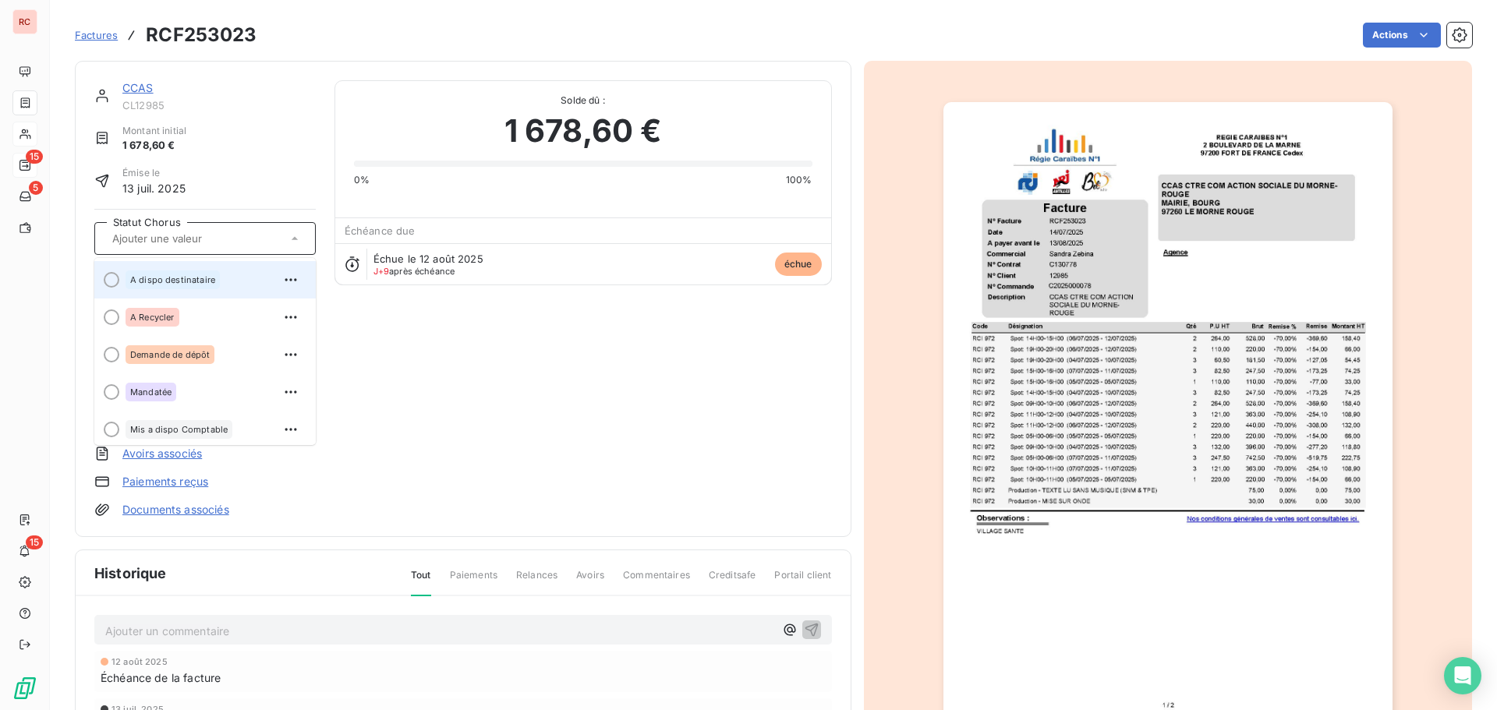
click at [173, 284] on span "A dispo destinataire" at bounding box center [172, 279] width 85 height 9
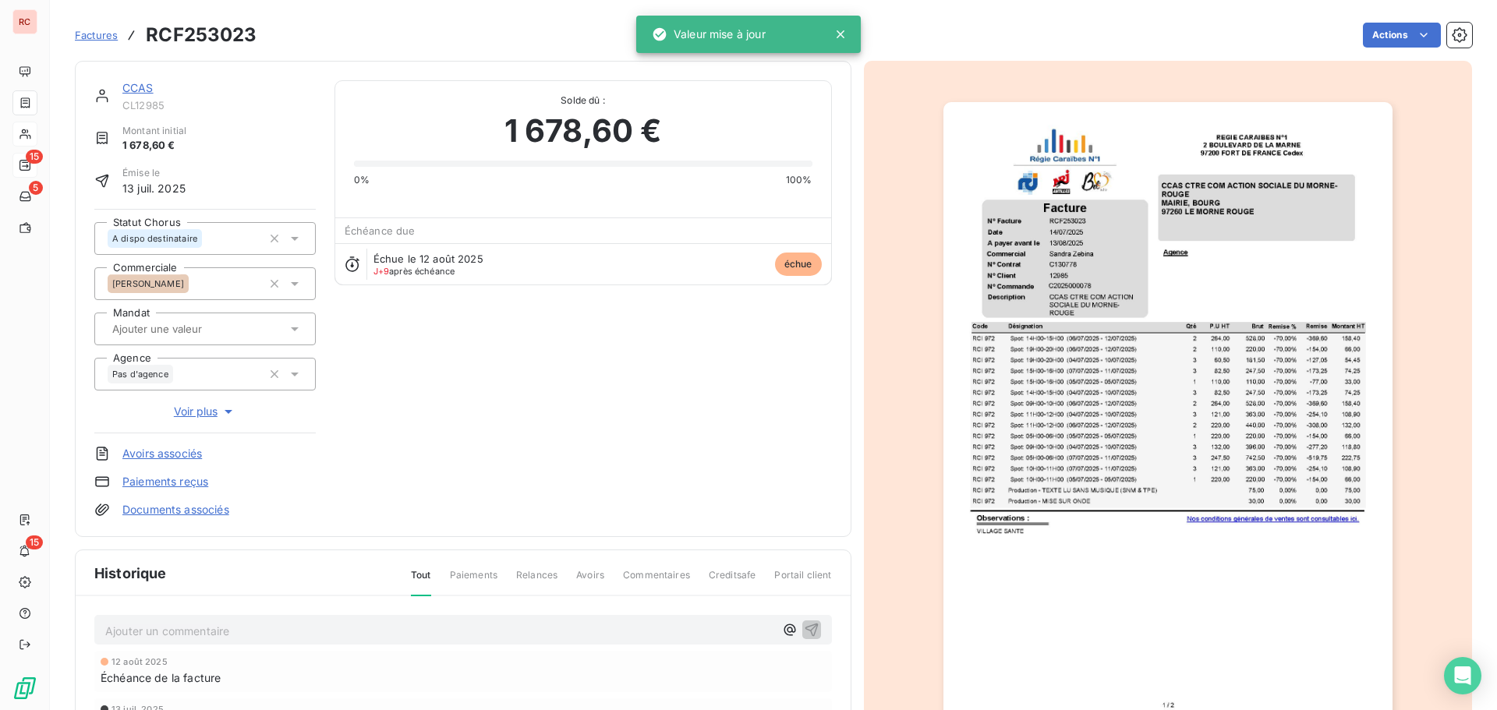
click at [168, 625] on p "Ajouter un commentaire ﻿" at bounding box center [439, 630] width 669 height 19
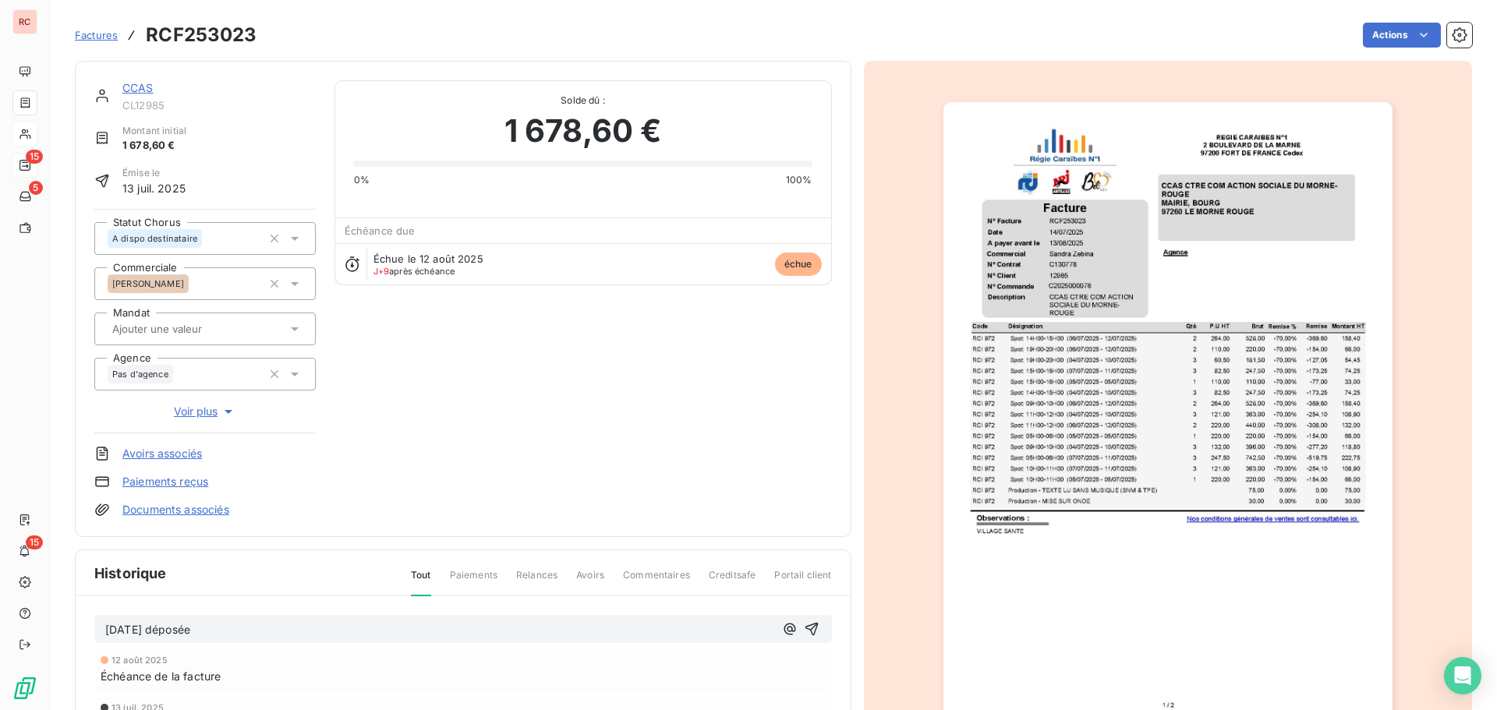
click at [101, 633] on div "[DATE] déposée" at bounding box center [463, 629] width 738 height 29
click at [107, 627] on span "[DATE] déposée" at bounding box center [147, 629] width 85 height 13
click at [807, 623] on icon "button" at bounding box center [812, 629] width 16 height 16
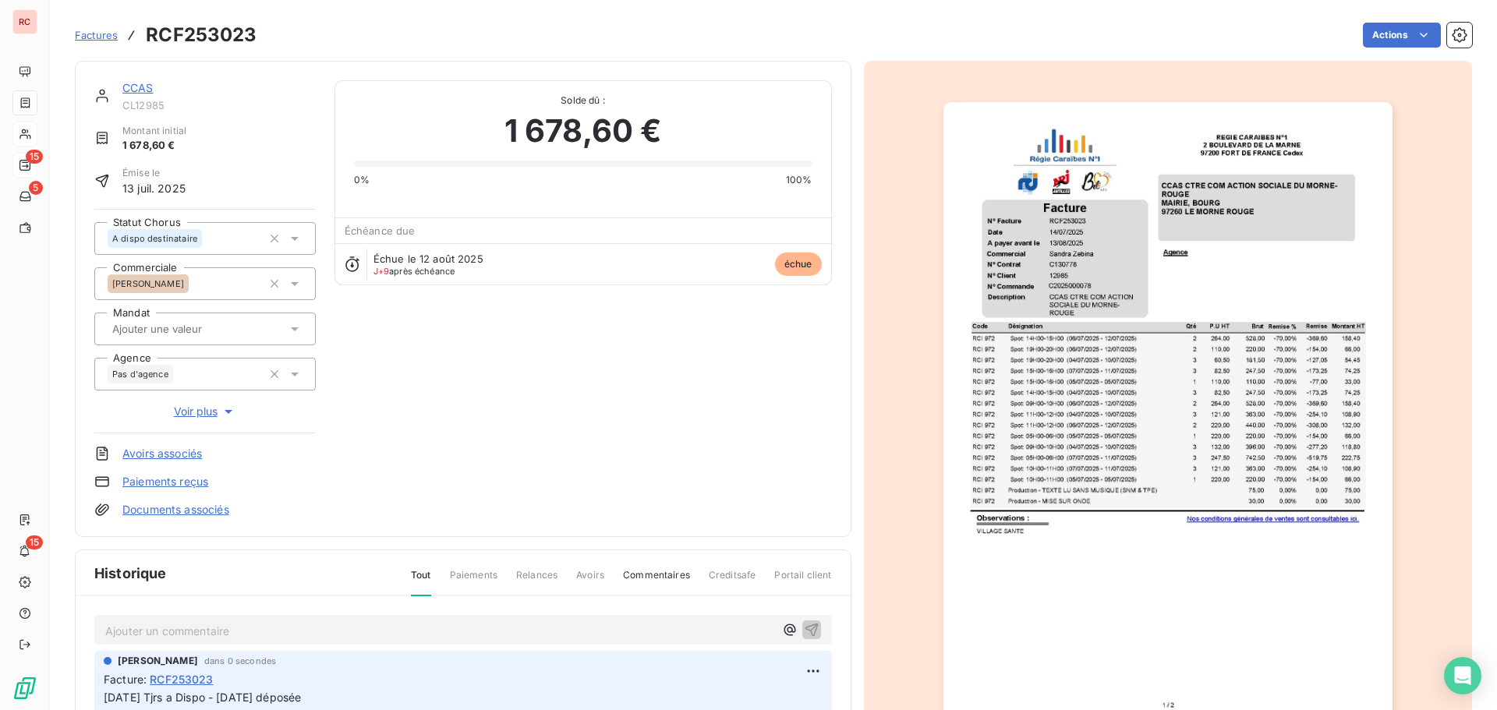
click at [140, 90] on link "CCAS" at bounding box center [137, 87] width 31 height 13
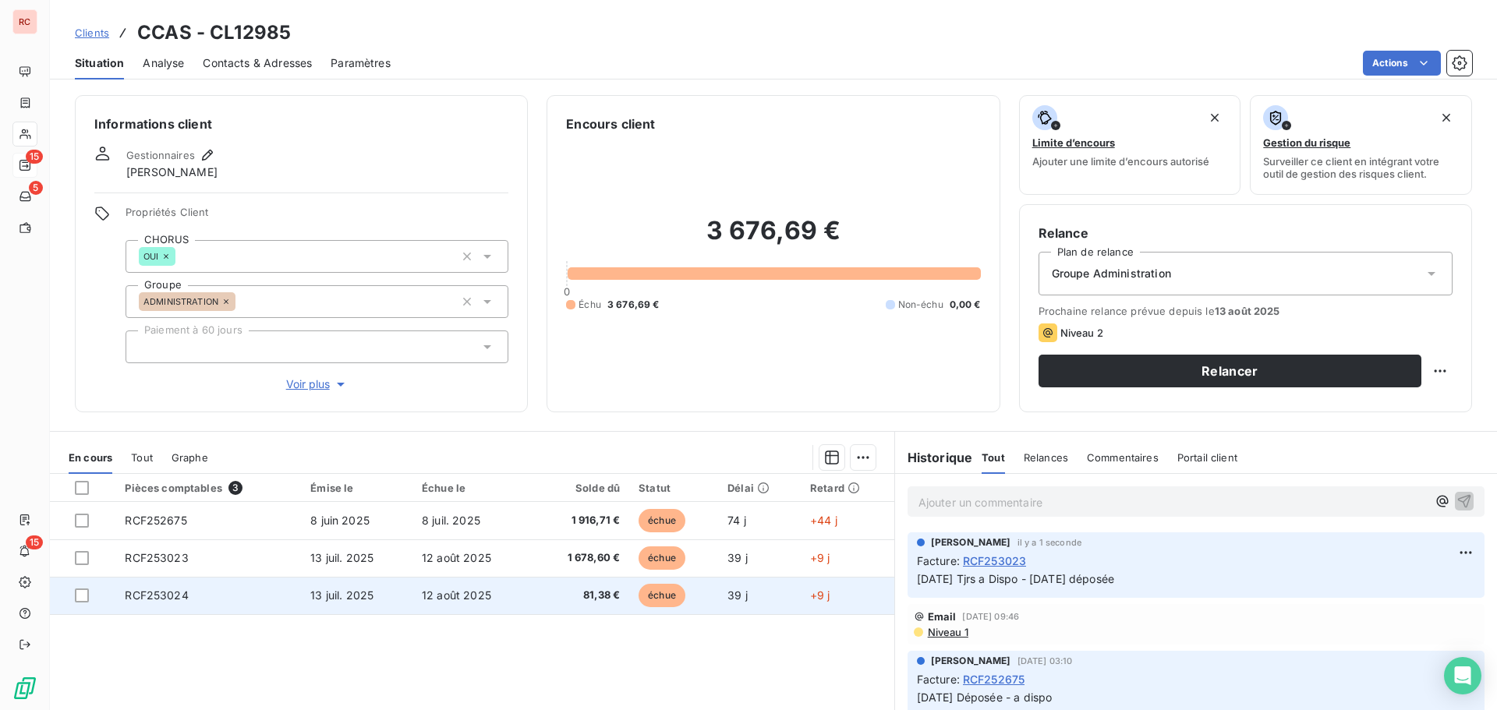
click at [229, 603] on td "RCF253024" at bounding box center [208, 595] width 186 height 37
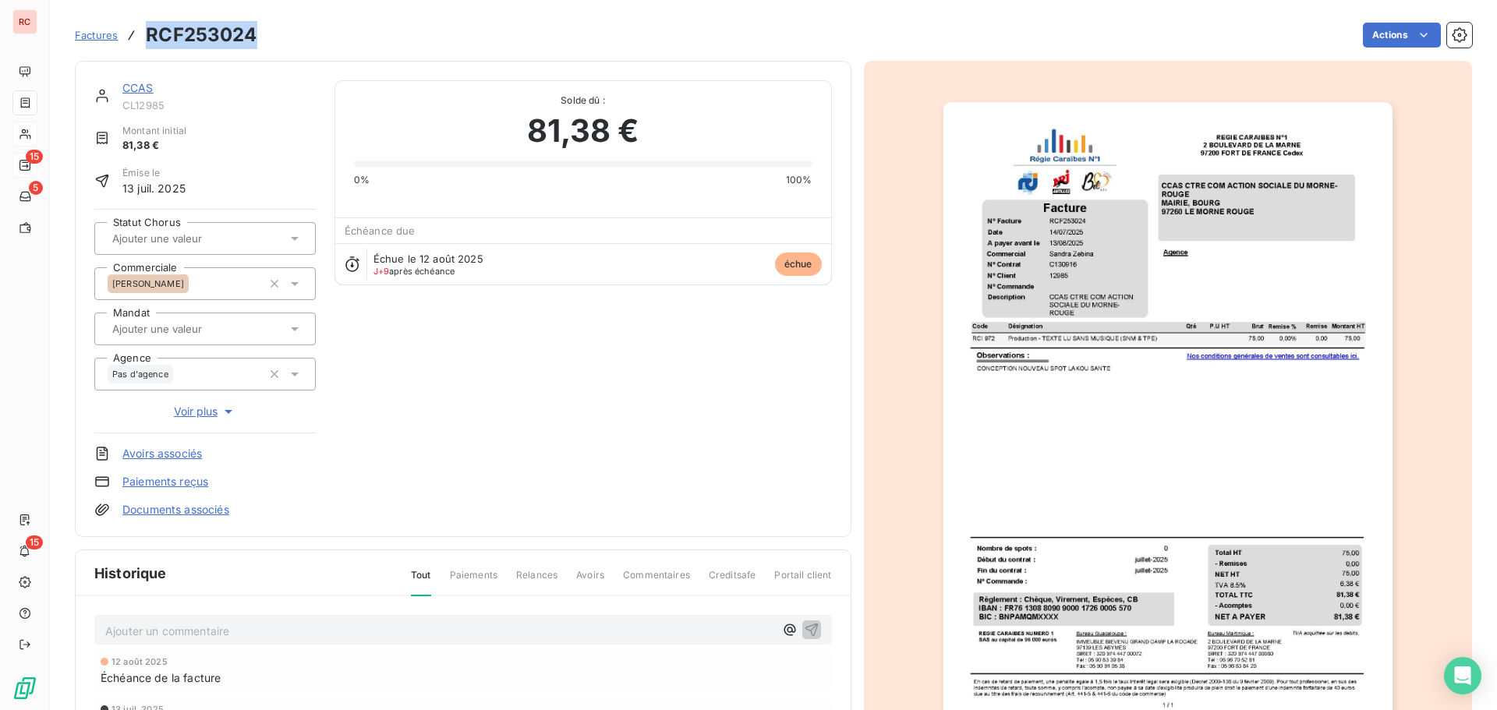
drag, startPoint x: 261, startPoint y: 41, endPoint x: 150, endPoint y: 44, distance: 110.8
click at [150, 44] on div "Factures RCF253024 Actions" at bounding box center [773, 35] width 1397 height 33
click at [299, 232] on icon at bounding box center [295, 239] width 16 height 16
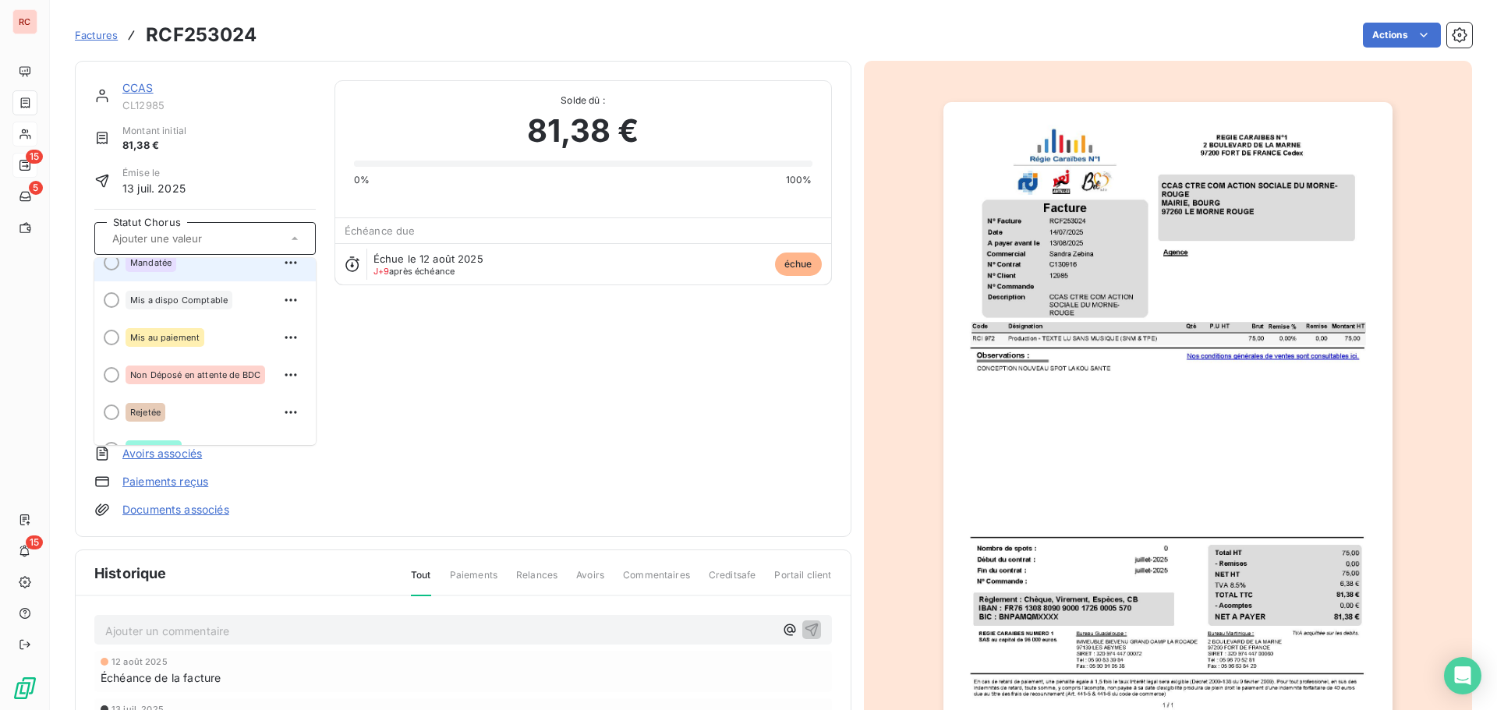
scroll to position [156, 0]
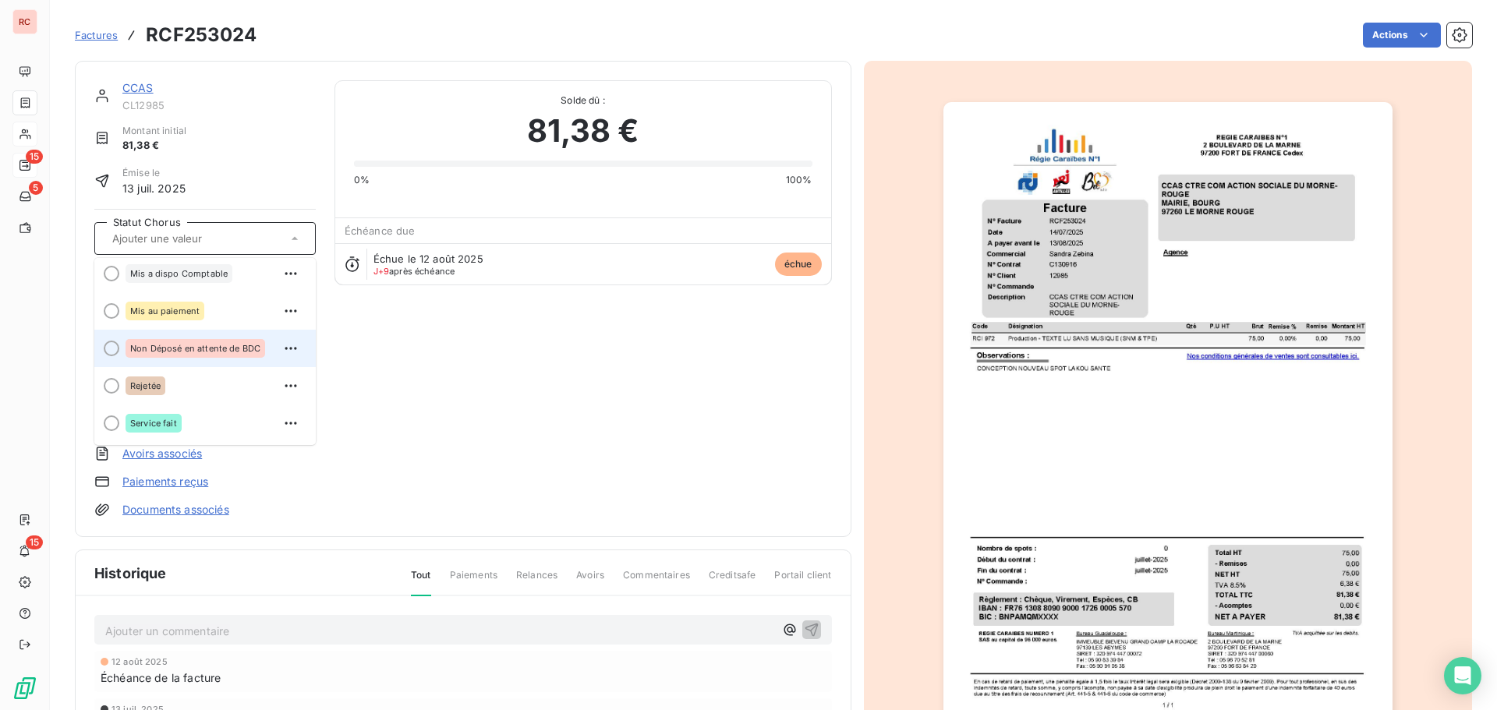
click at [179, 345] on span "Non Déposé en attente de BDC" at bounding box center [195, 348] width 130 height 9
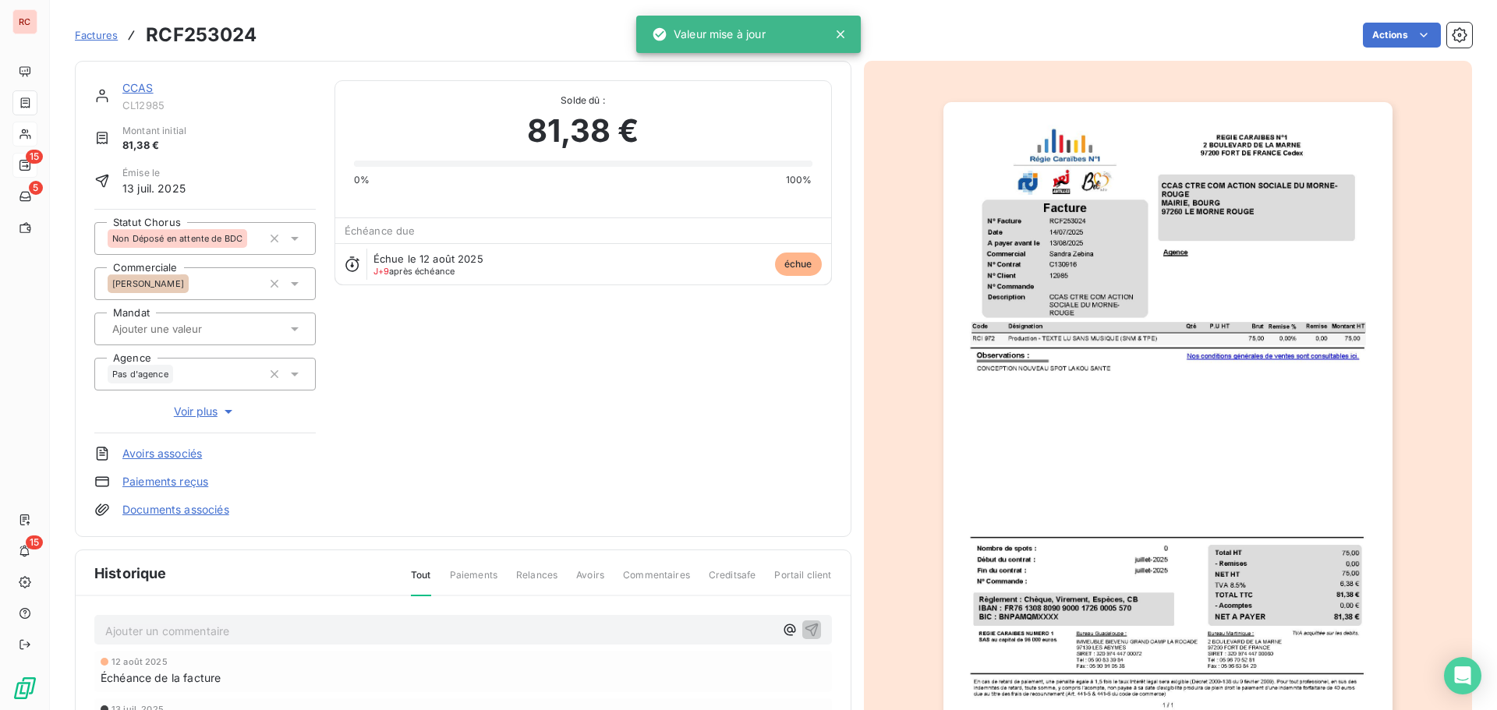
click at [168, 627] on p "Ajouter un commentaire ﻿" at bounding box center [439, 630] width 669 height 19
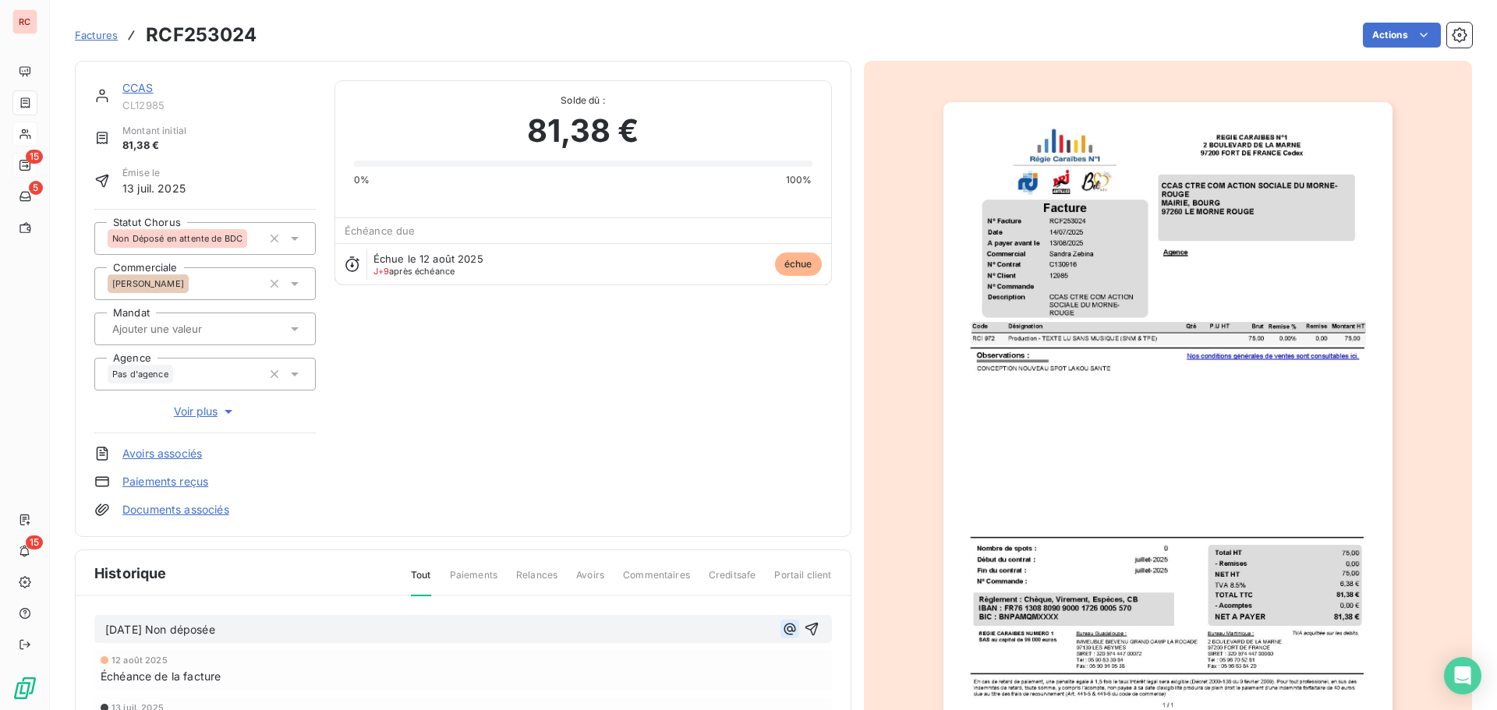
click at [782, 630] on icon "button" at bounding box center [790, 629] width 16 height 16
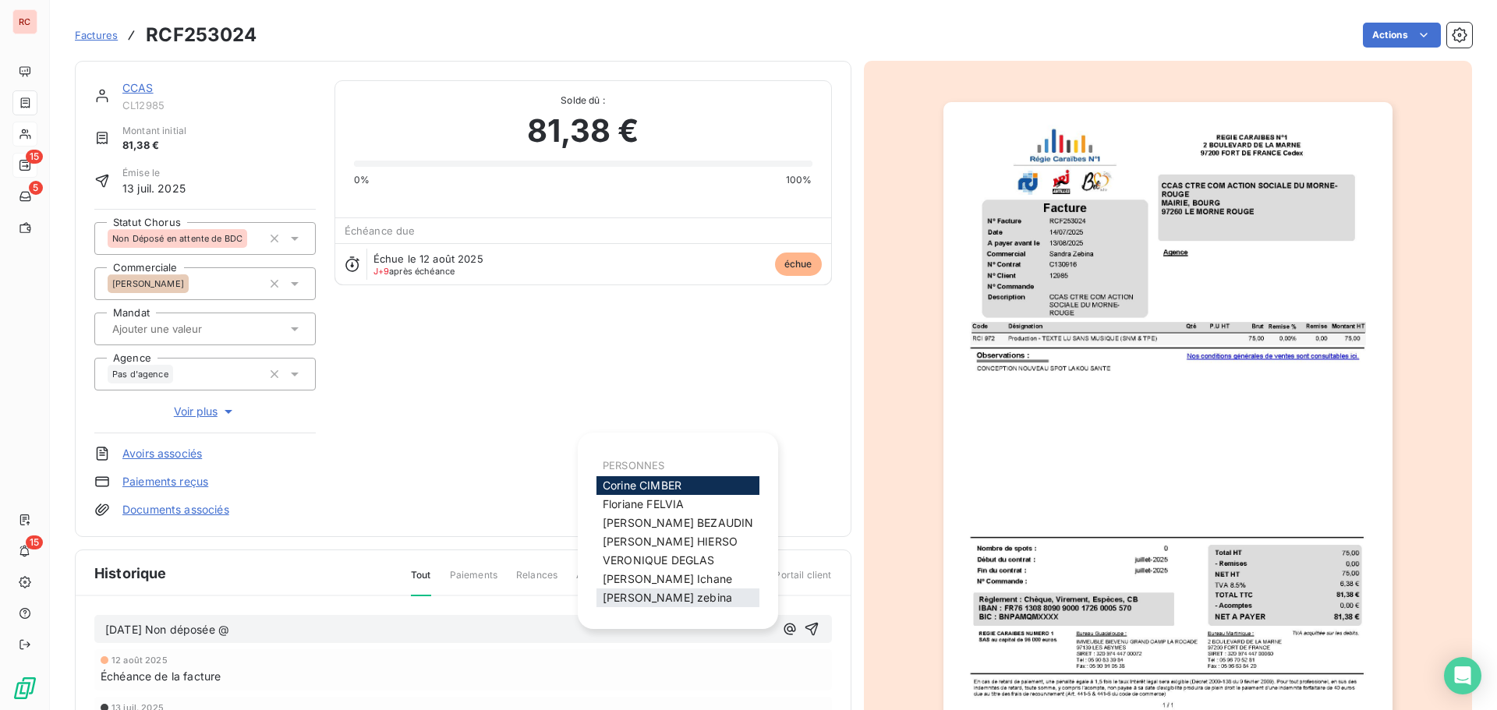
click at [650, 598] on span "[PERSON_NAME]" at bounding box center [667, 597] width 129 height 13
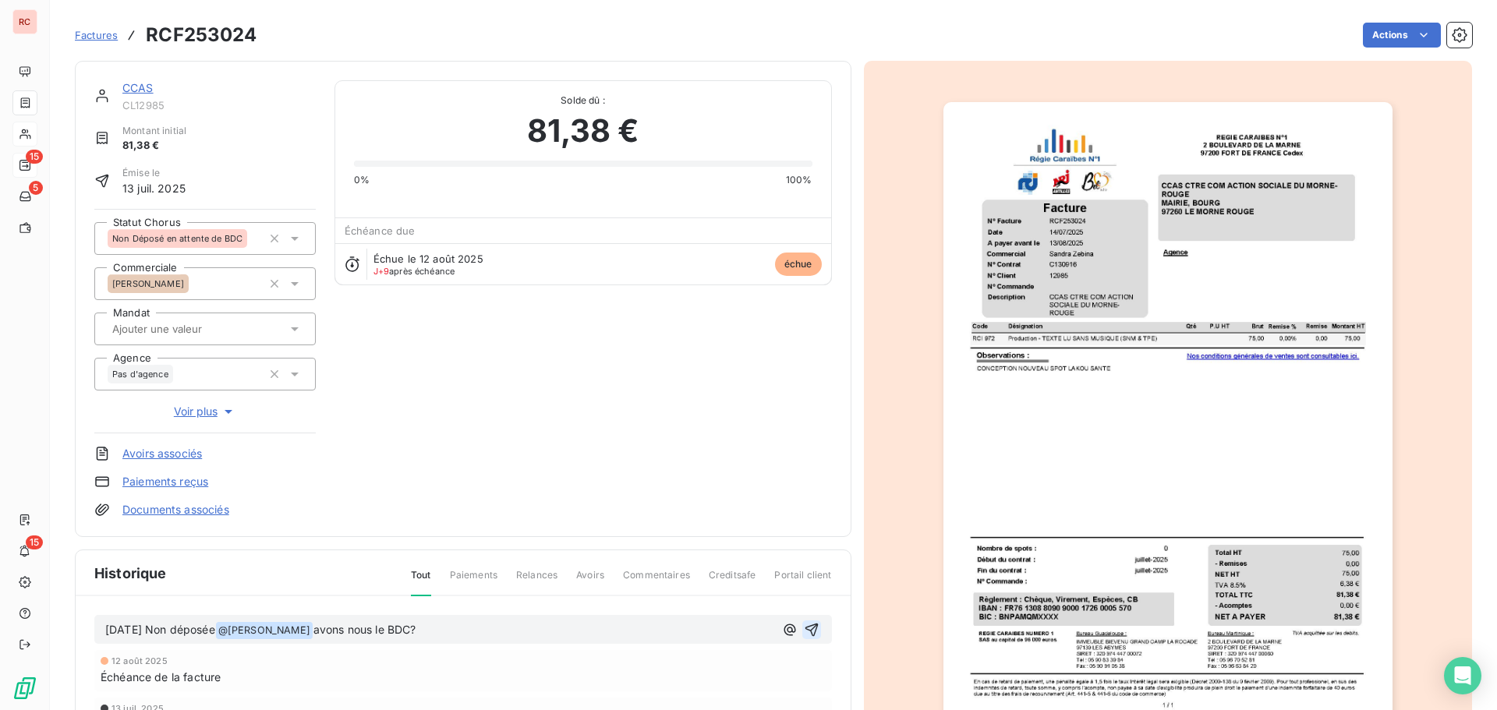
click at [804, 628] on icon "button" at bounding box center [812, 630] width 16 height 16
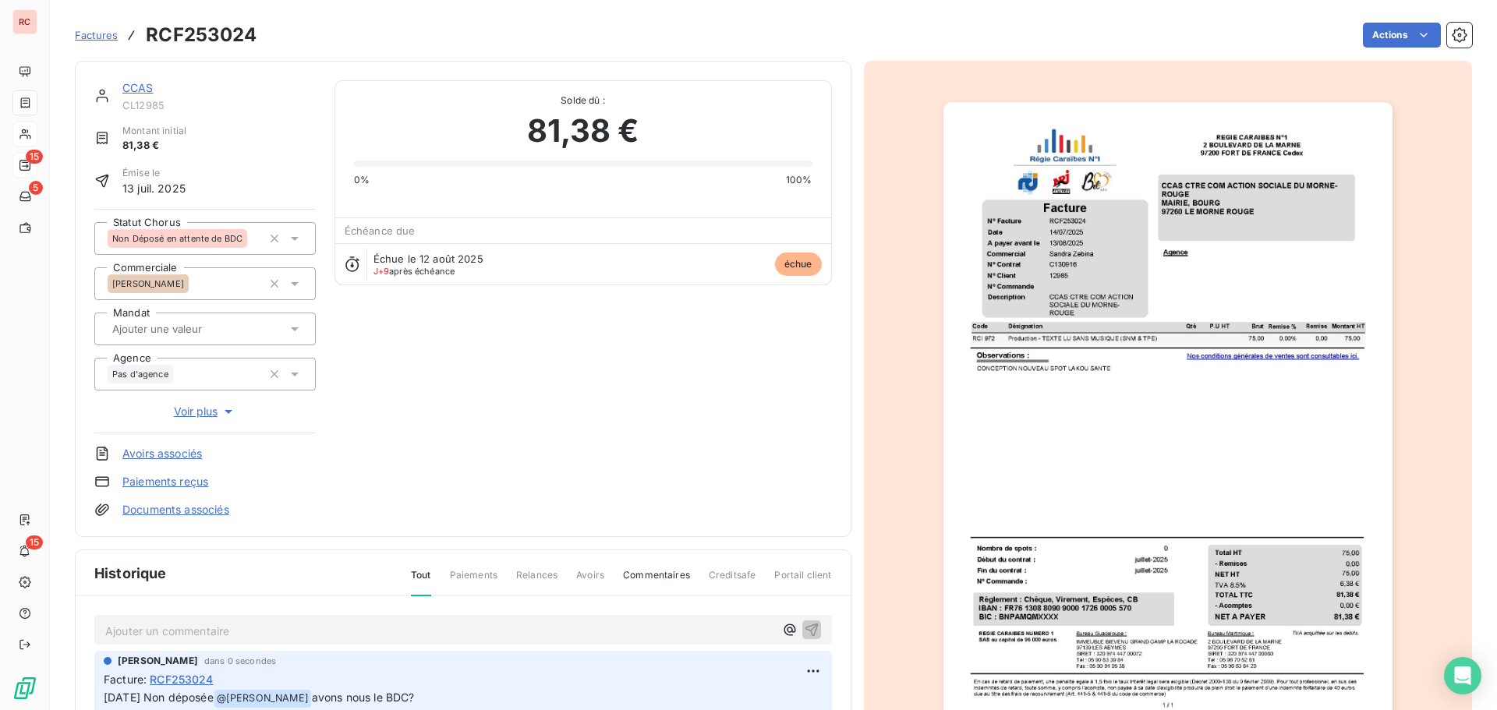
click at [136, 88] on link "CCAS" at bounding box center [137, 87] width 31 height 13
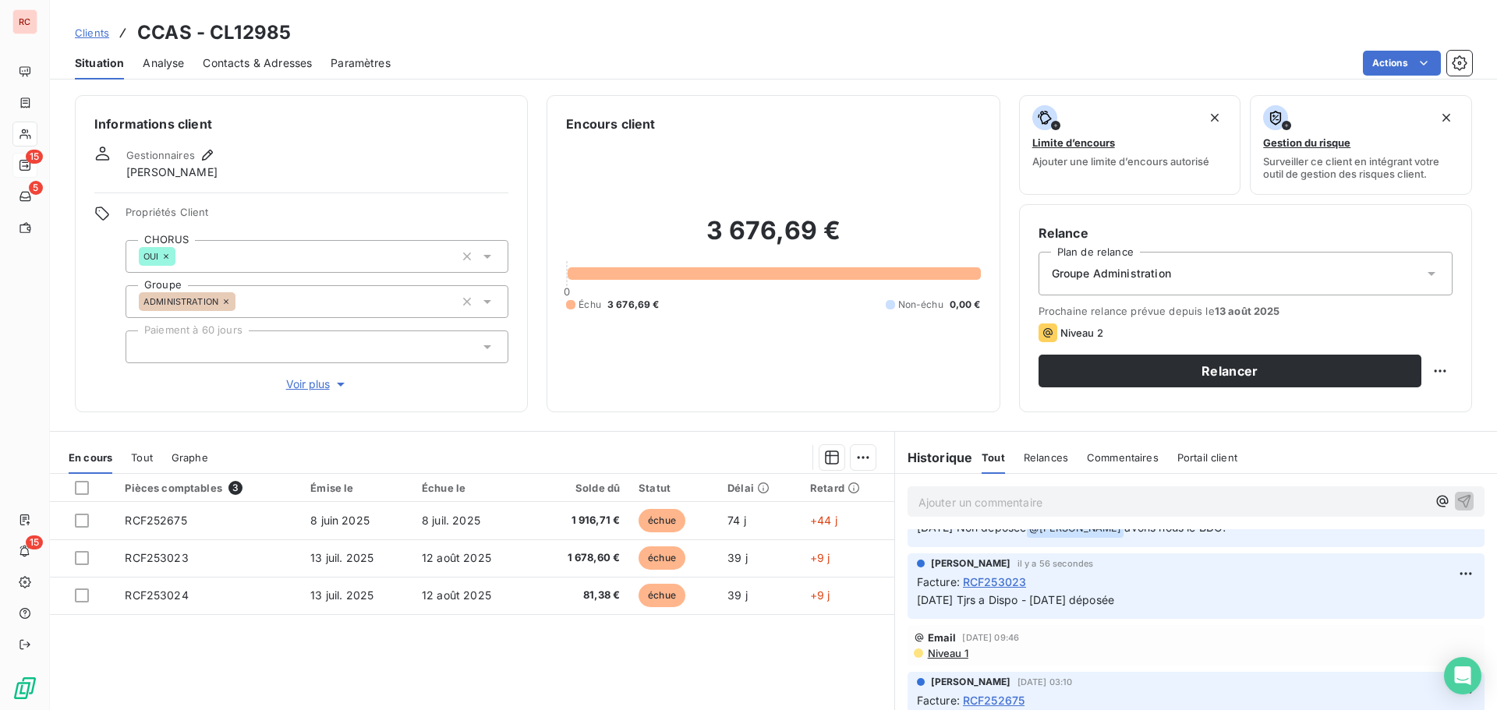
scroll to position [78, 0]
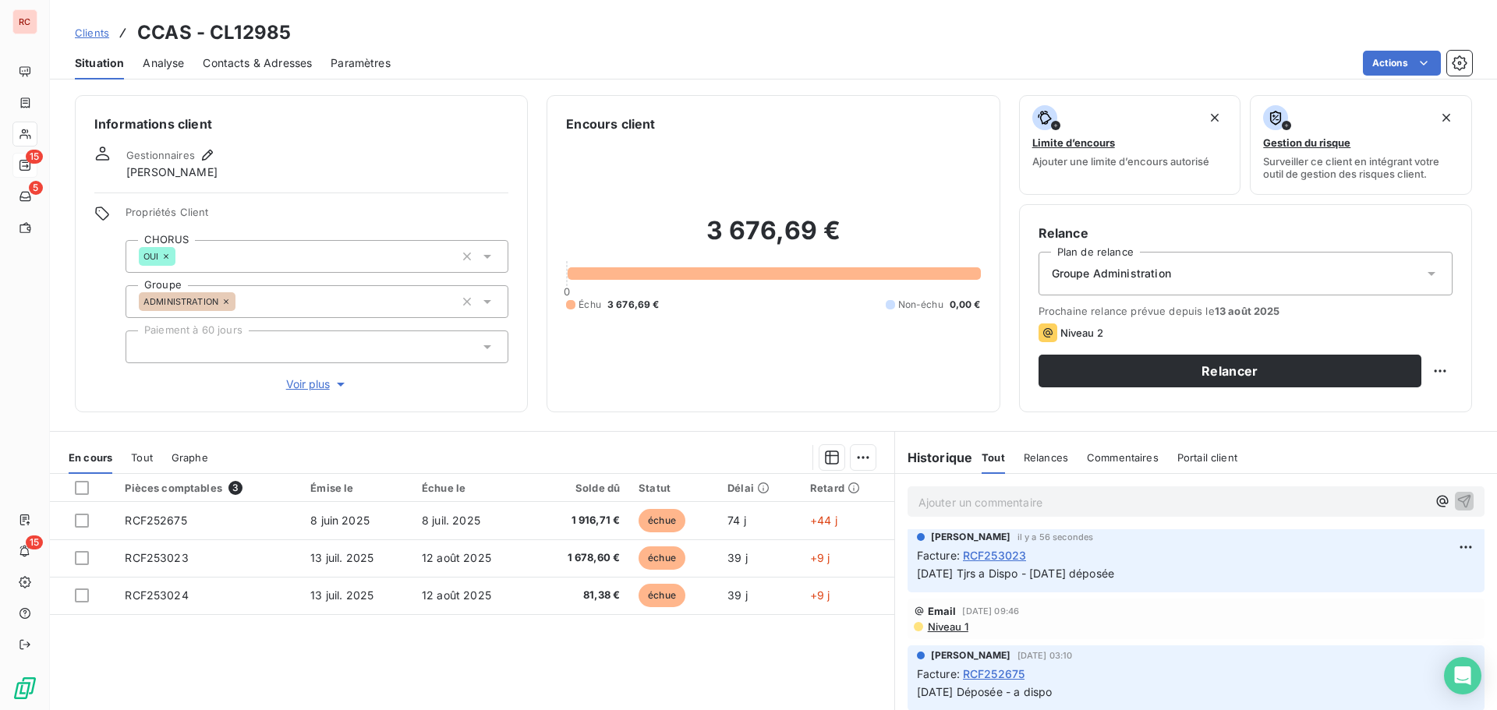
click at [946, 625] on span "Niveau 1" at bounding box center [947, 627] width 42 height 12
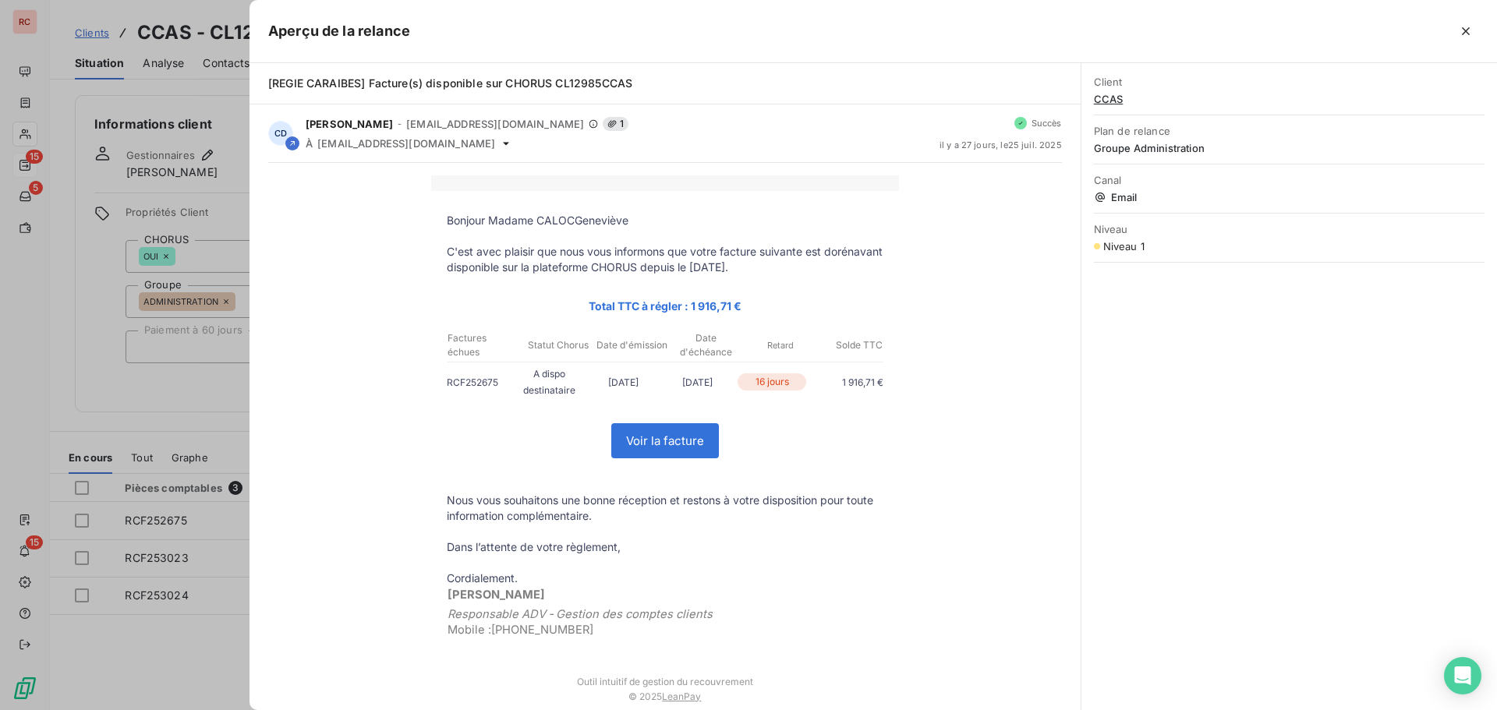
click at [169, 652] on div at bounding box center [748, 355] width 1497 height 710
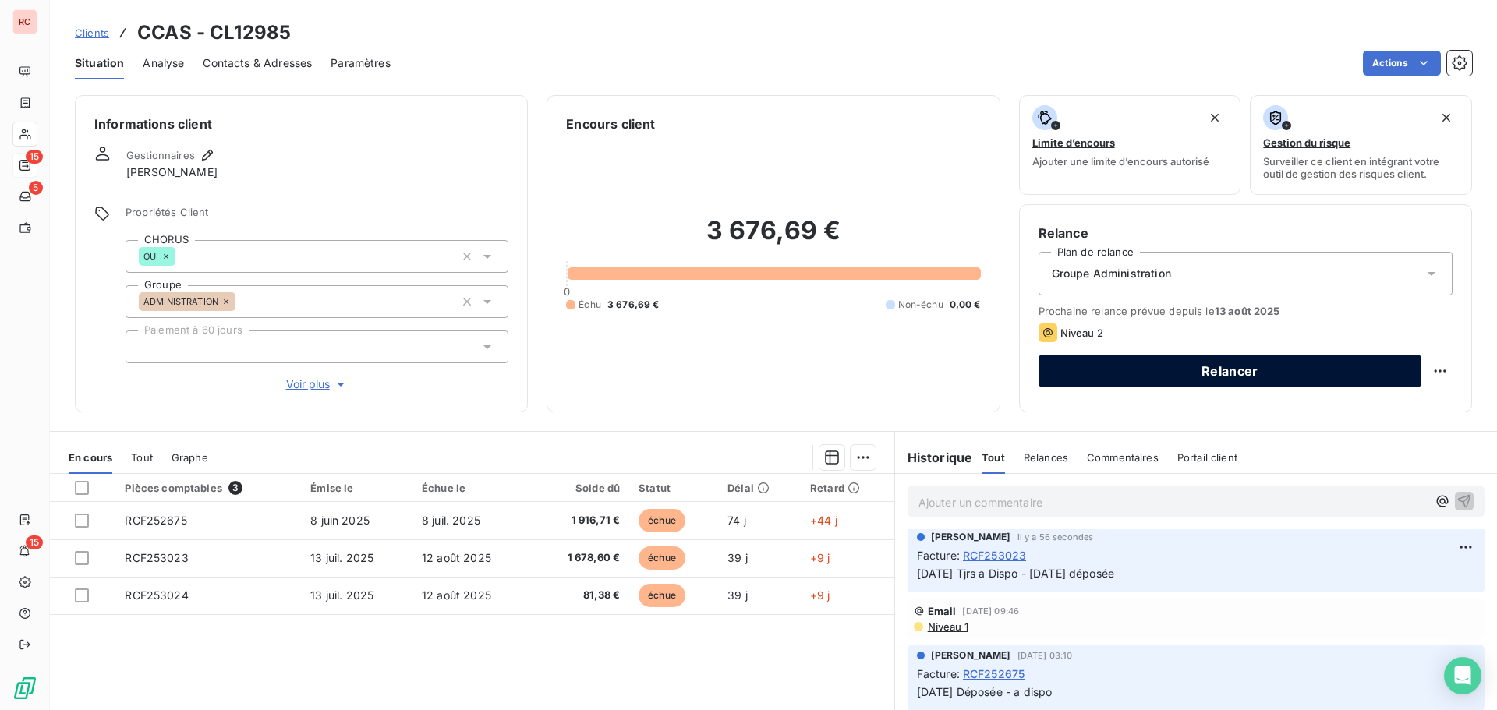
click at [1216, 377] on button "Relancer" at bounding box center [1230, 371] width 383 height 33
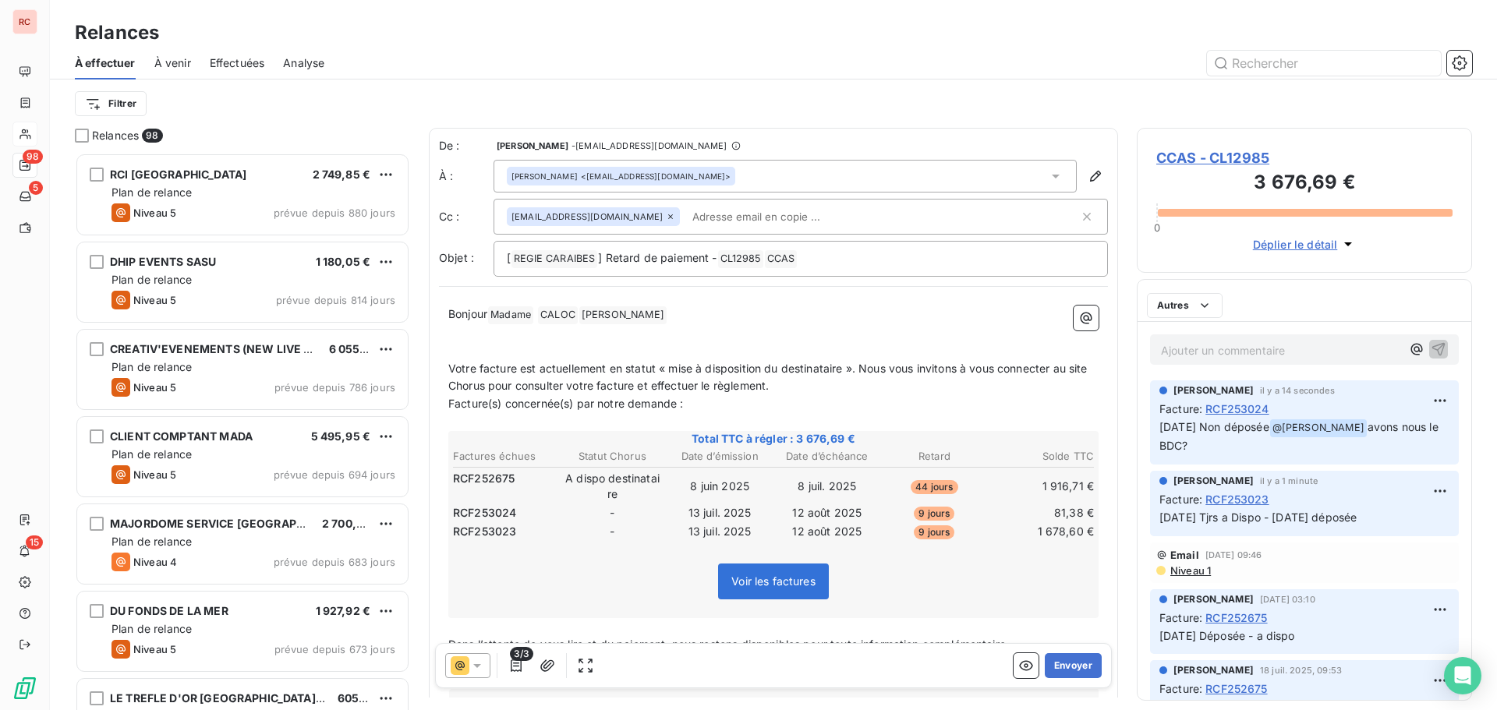
scroll to position [546, 324]
click at [478, 666] on icon at bounding box center [477, 666] width 8 height 4
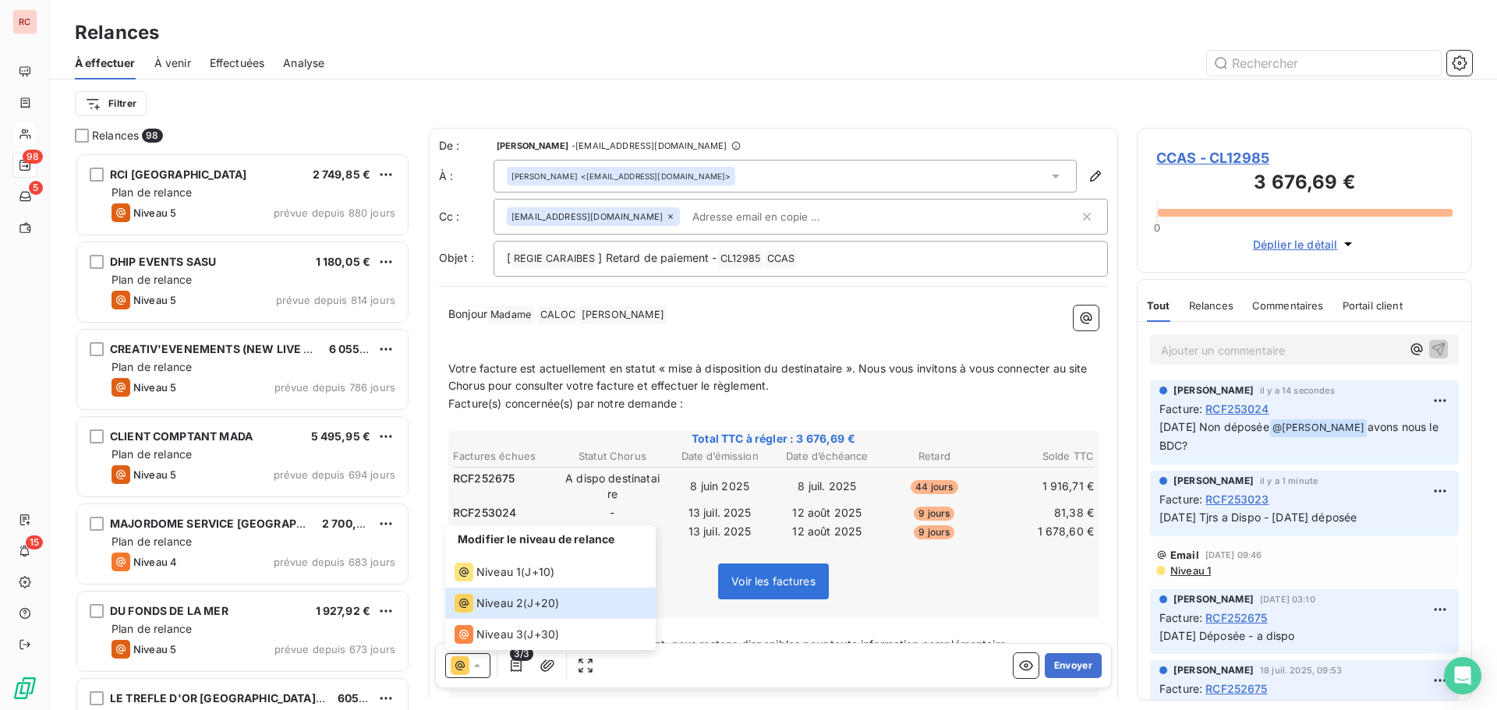
click at [479, 667] on icon at bounding box center [477, 666] width 16 height 16
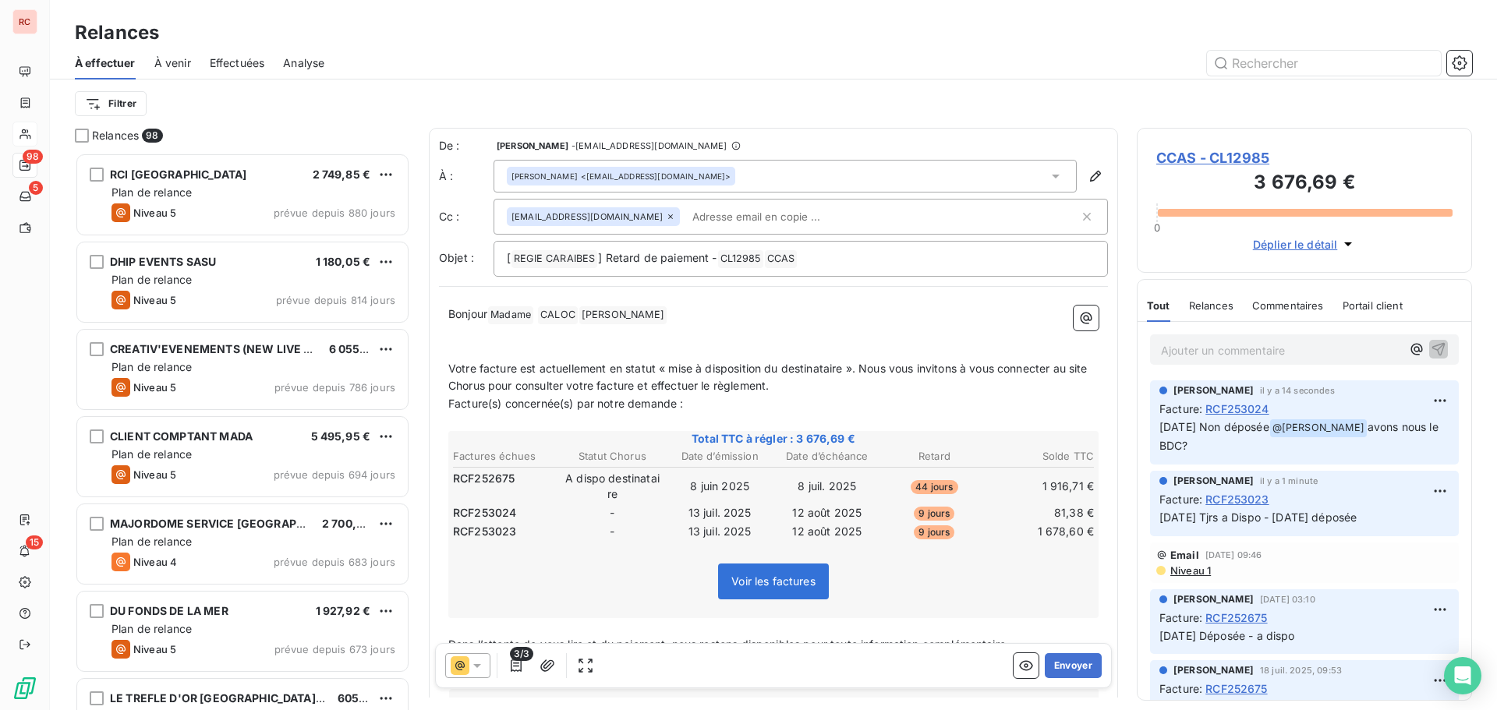
click at [478, 666] on icon at bounding box center [477, 666] width 8 height 4
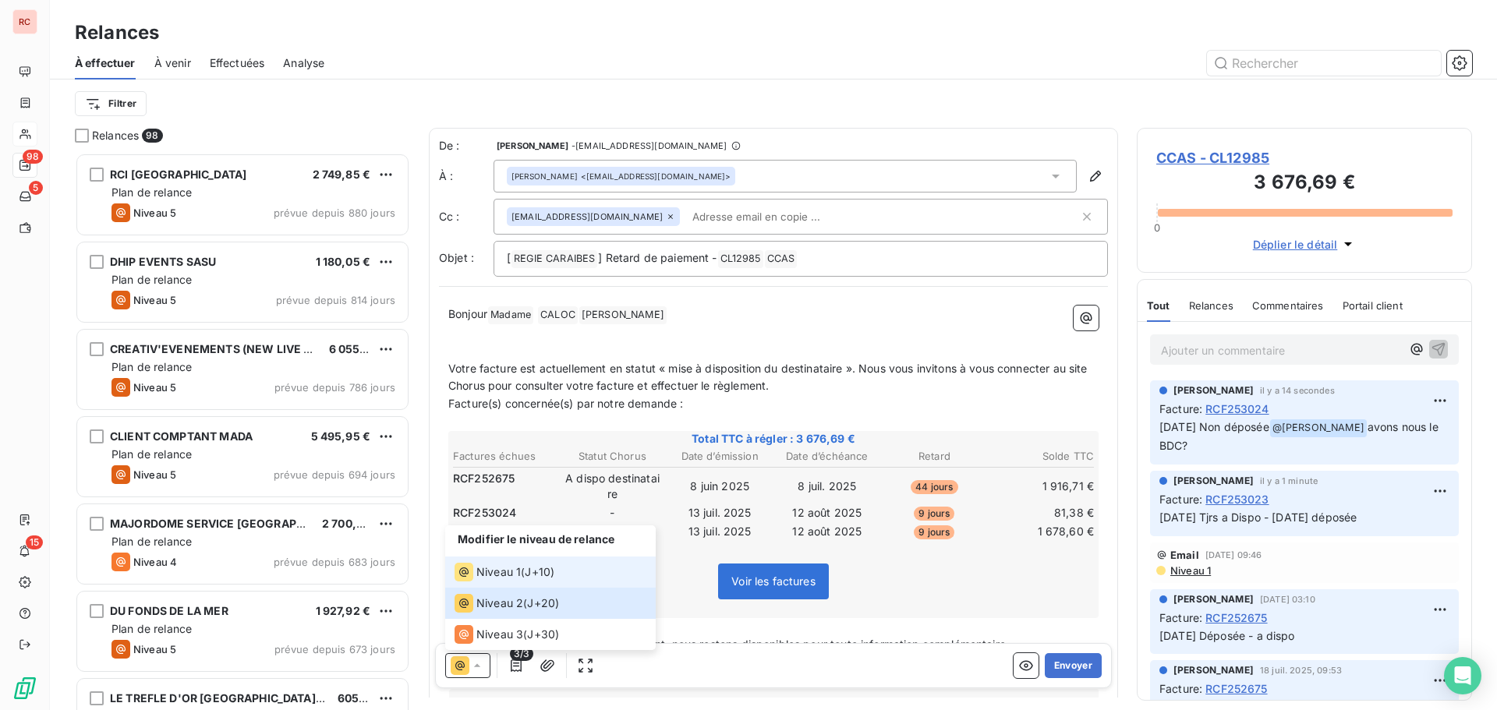
click at [497, 571] on span "Niveau 1" at bounding box center [498, 572] width 44 height 16
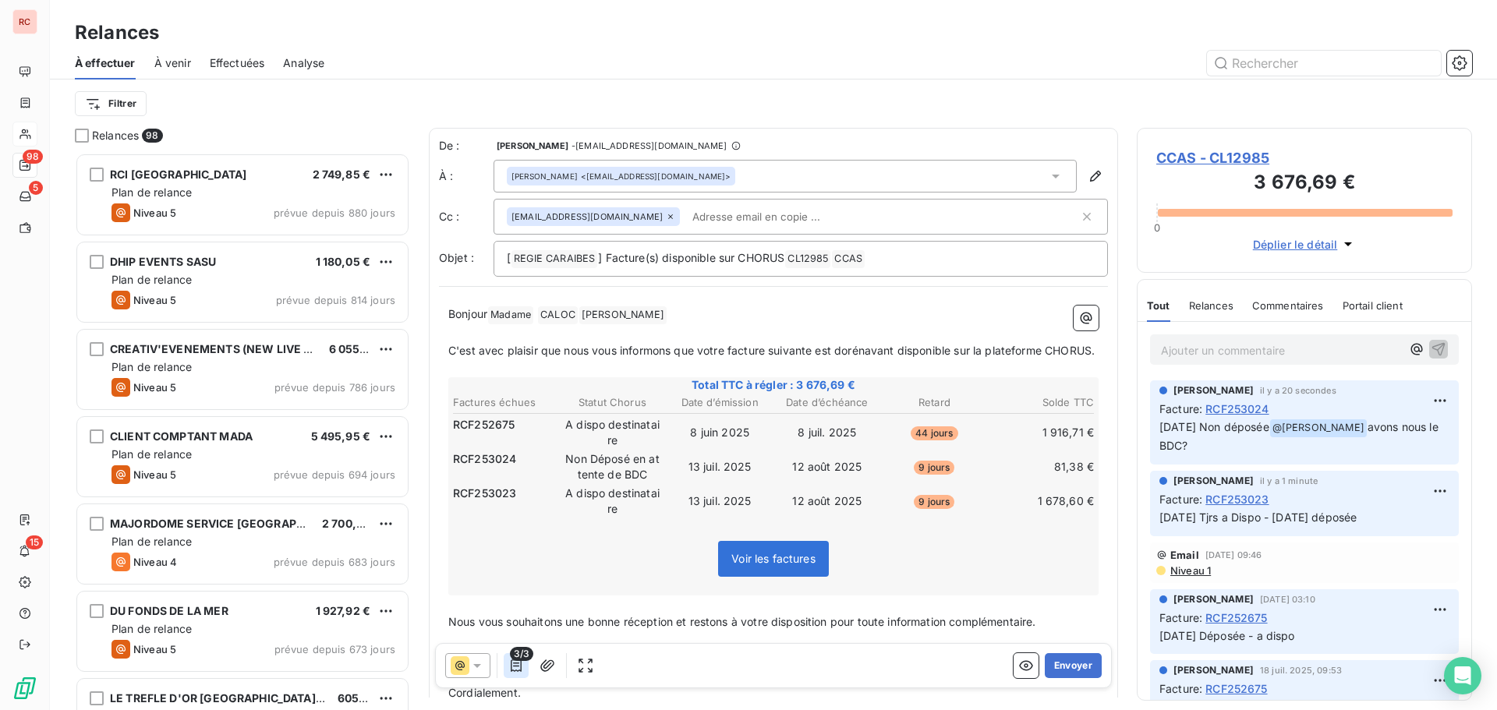
click at [518, 671] on icon "button" at bounding box center [516, 666] width 11 height 12
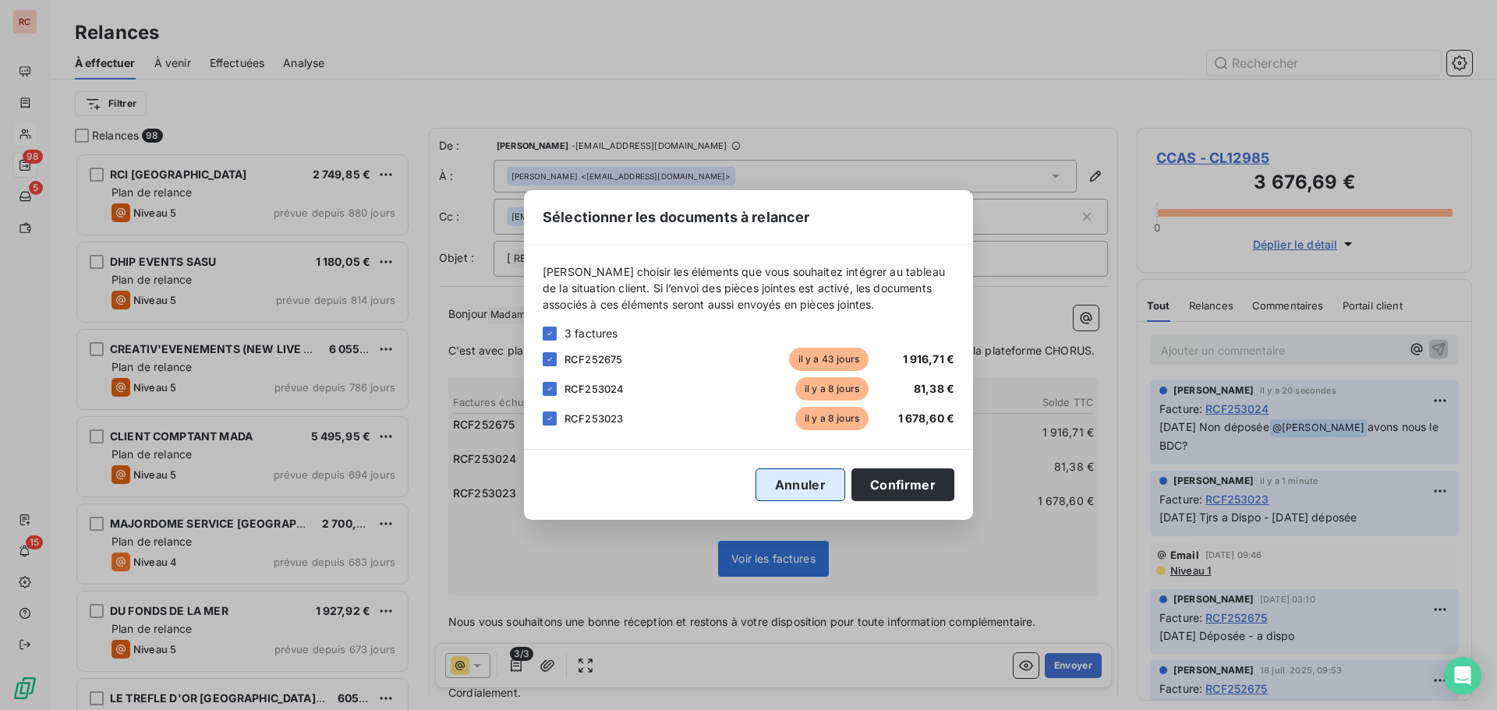
click at [786, 487] on button "Annuler" at bounding box center [801, 485] width 90 height 33
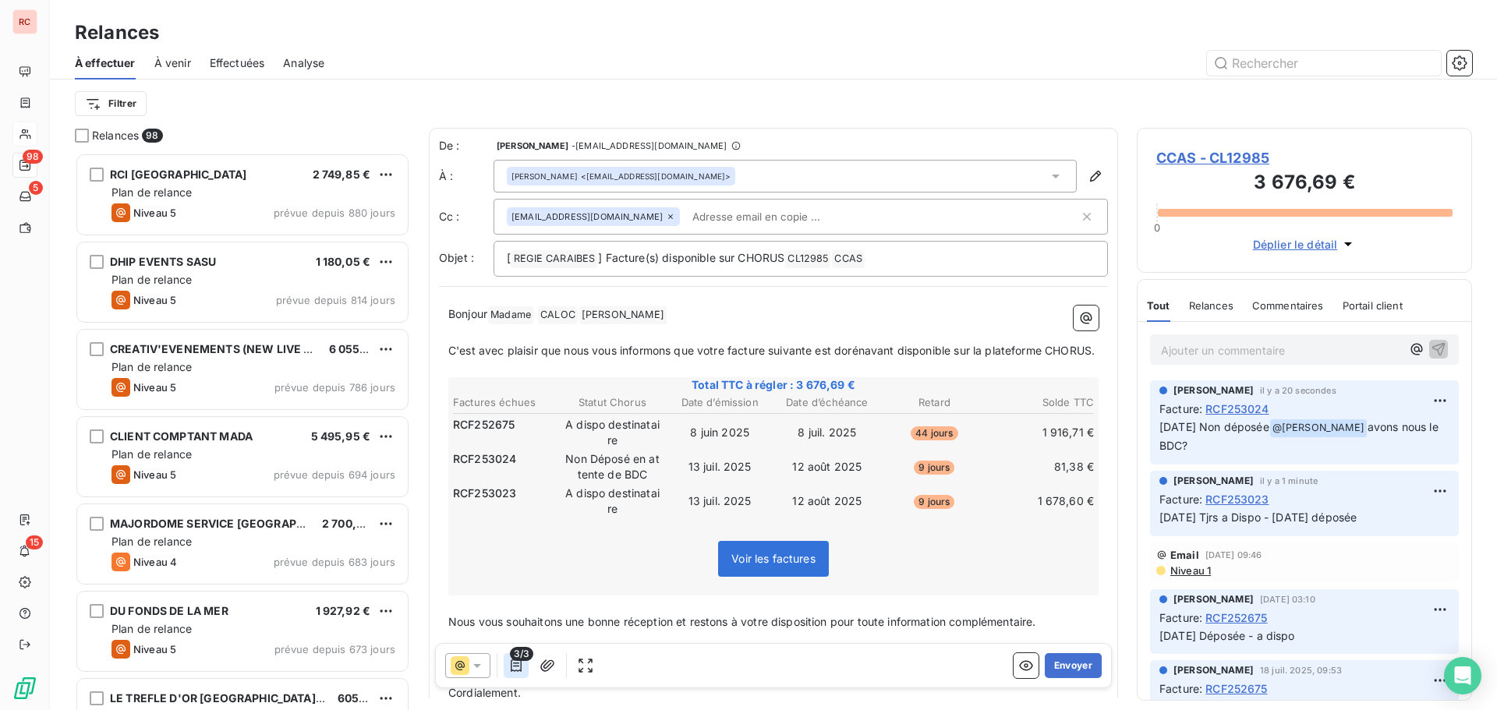
click at [518, 664] on icon "button" at bounding box center [516, 666] width 16 height 16
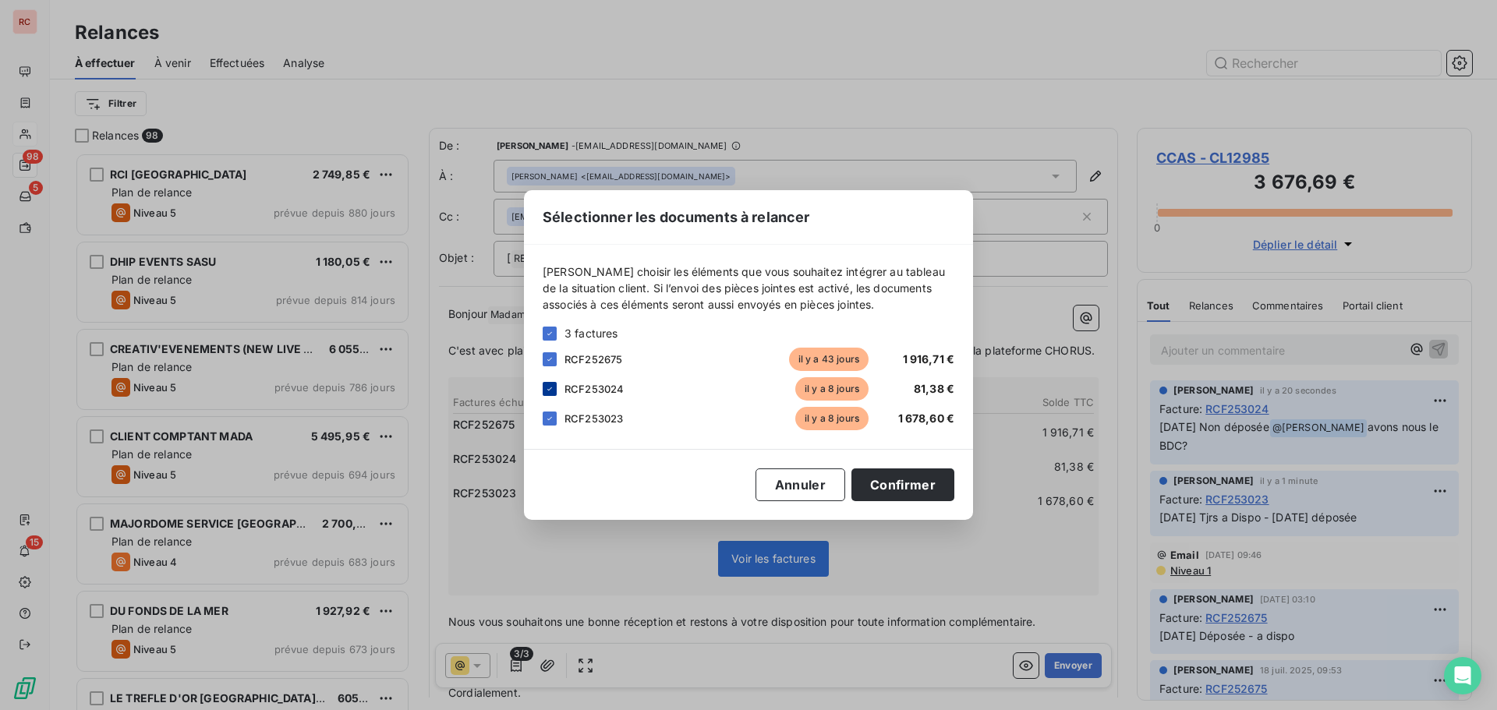
click at [550, 391] on icon at bounding box center [549, 388] width 9 height 9
click at [911, 487] on button "Confirmer" at bounding box center [902, 485] width 103 height 33
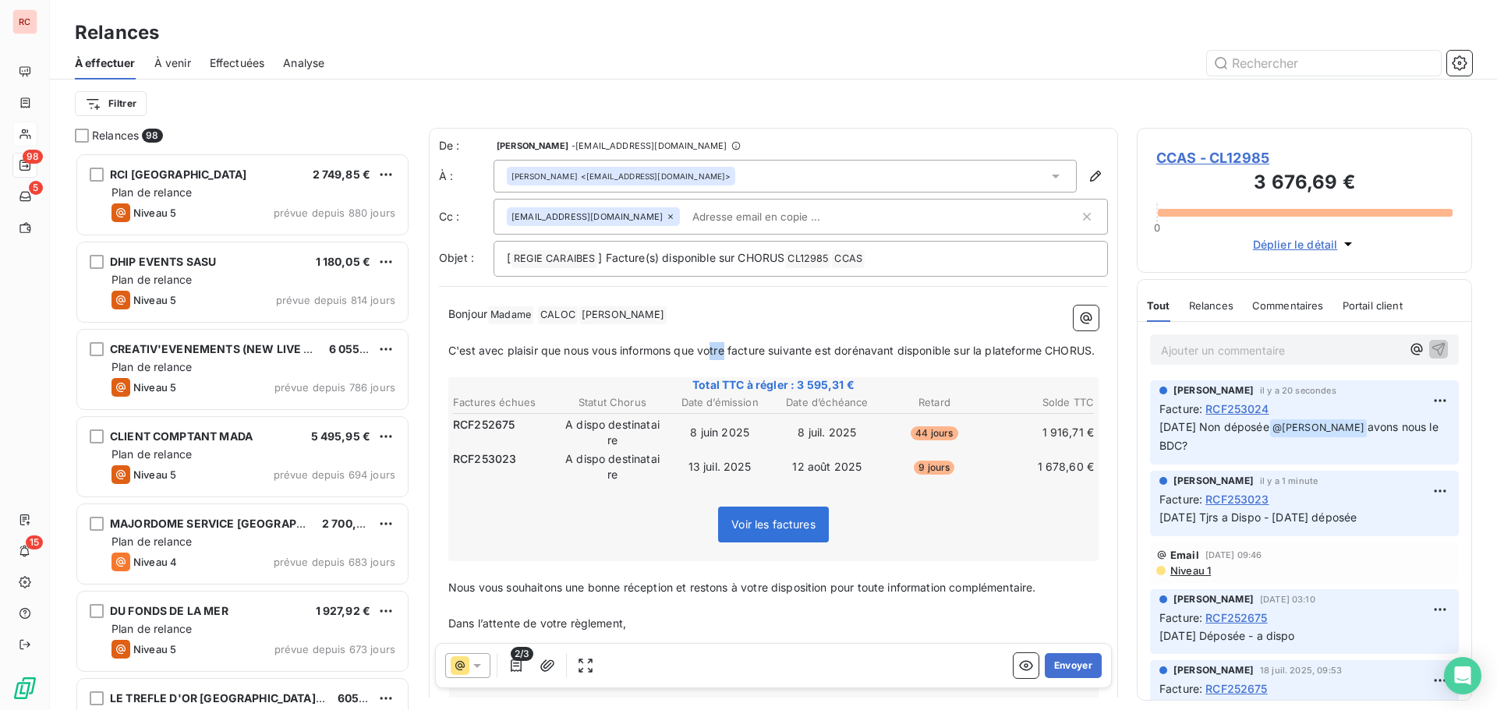
drag, startPoint x: 726, startPoint y: 352, endPoint x: 713, endPoint y: 351, distance: 13.3
click at [713, 351] on span "C'est avec plaisir que nous vous informons que votre facture suivante est dorén…" at bounding box center [771, 350] width 646 height 13
drag, startPoint x: 718, startPoint y: 346, endPoint x: 701, endPoint y: 349, distance: 17.3
click at [701, 349] on span "C'est avec plaisir que nous vous informons que vos facture suivante est dorénav…" at bounding box center [767, 350] width 638 height 13
click at [755, 352] on span "C'est avec plaisir que nous vous informons que les facture suivante est dorénav…" at bounding box center [765, 350] width 634 height 13
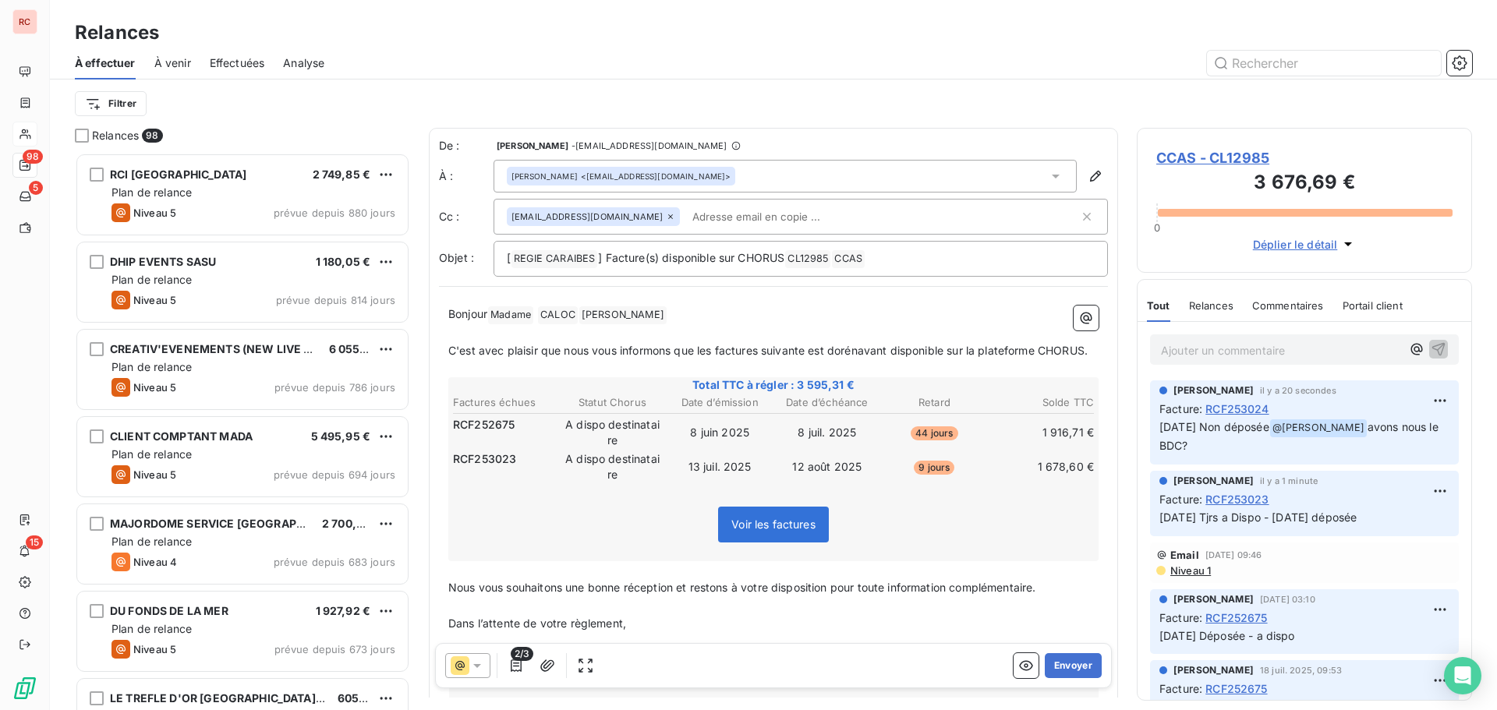
click at [807, 346] on span "C'est avec plaisir que nous vous informons que les factures suivante est doréna…" at bounding box center [767, 350] width 639 height 13
drag, startPoint x: 839, startPoint y: 349, endPoint x: 821, endPoint y: 349, distance: 17.9
click at [821, 349] on span "C'est avec plaisir que nous vous informons que les factures suivantes est dorén…" at bounding box center [770, 350] width 645 height 13
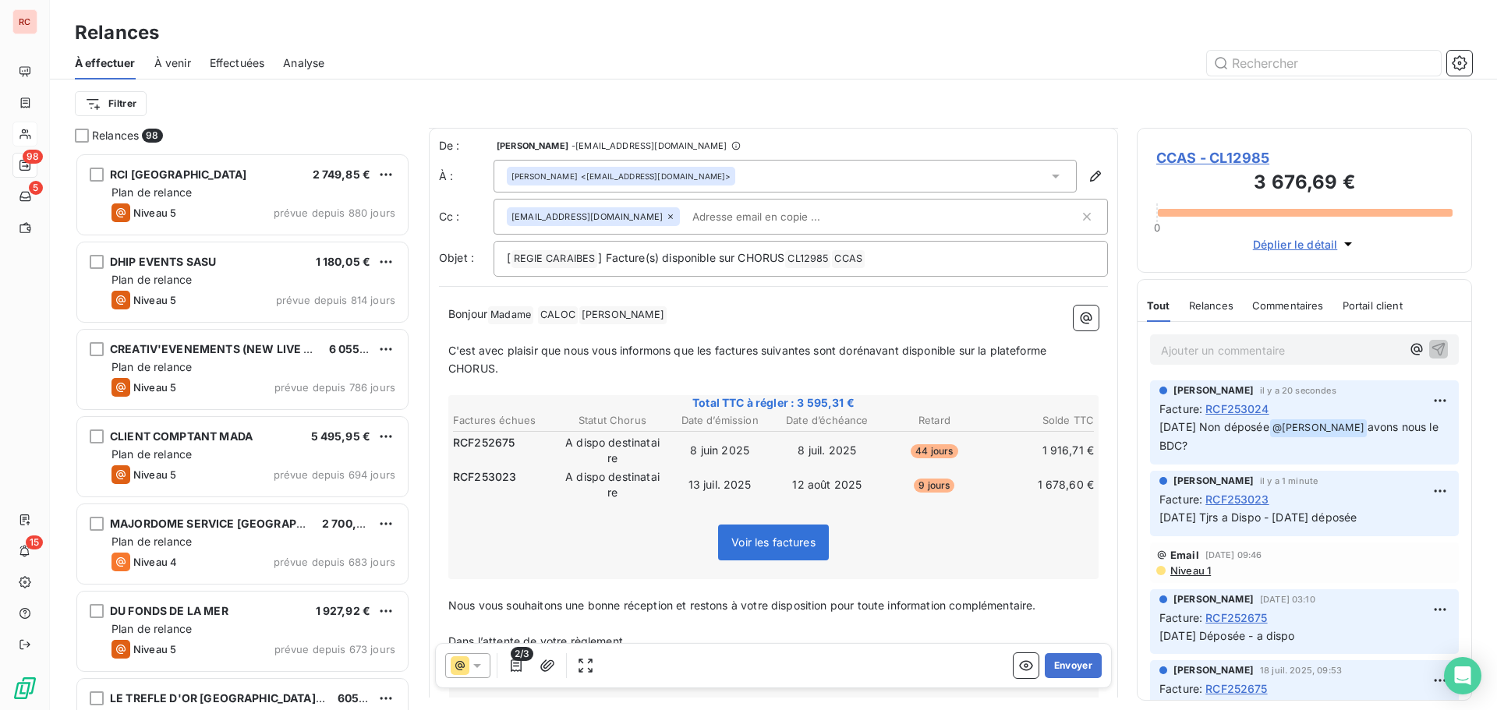
scroll to position [0, 0]
click at [1057, 667] on button "Envoyer" at bounding box center [1073, 665] width 57 height 25
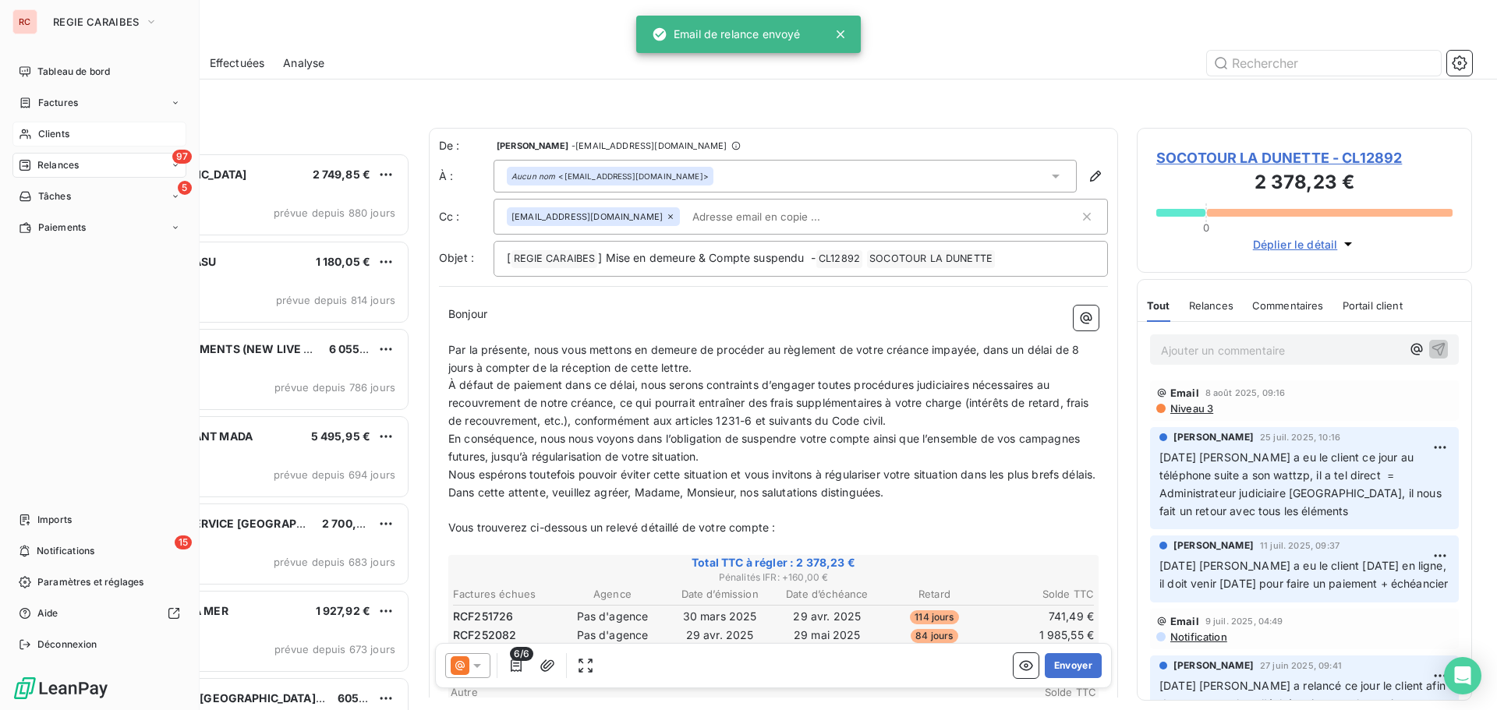
click at [41, 170] on span "Relances" at bounding box center [57, 165] width 41 height 14
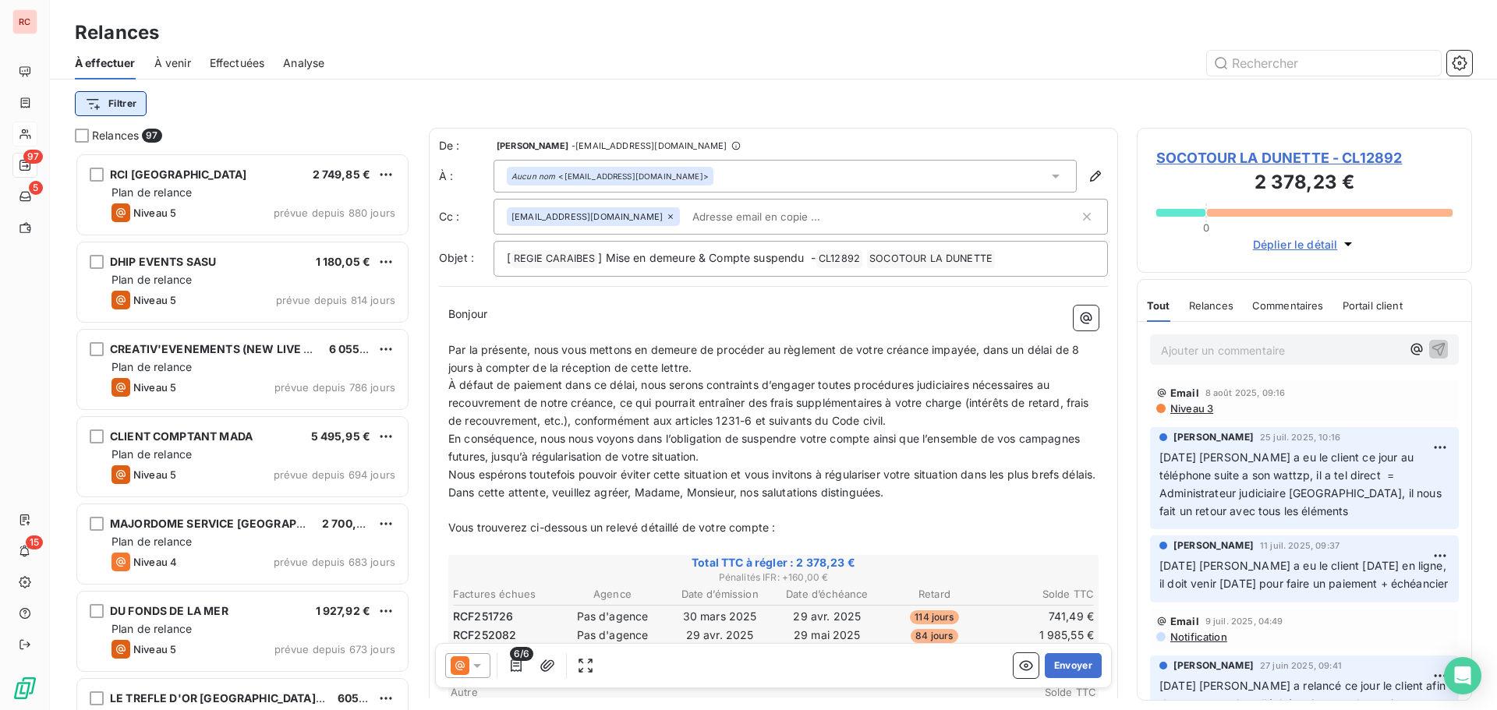
click at [127, 104] on html "RC 97 5 15 Relances À effectuer À venir Effectuées Analyse Filtrer Relances 97 …" at bounding box center [748, 355] width 1497 height 710
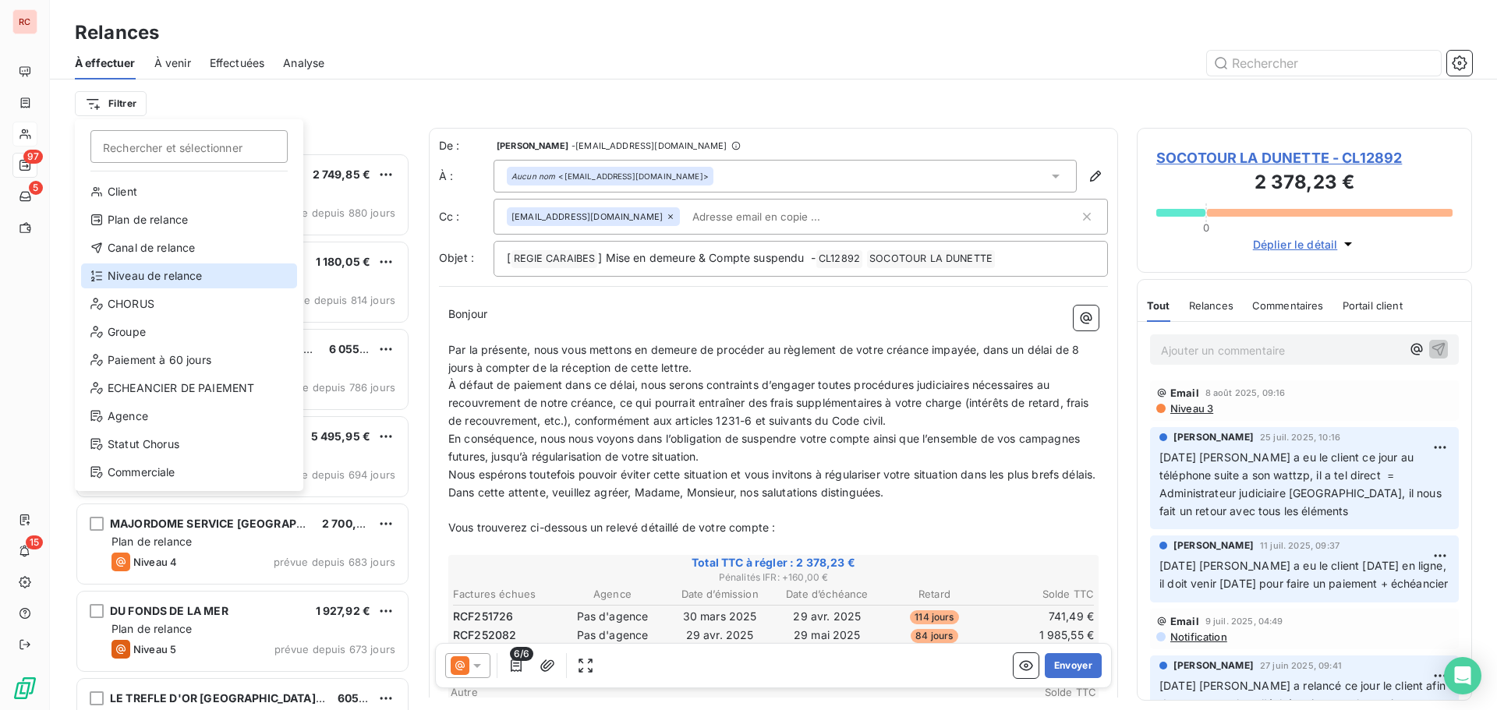
click at [140, 274] on div "Niveau de relance" at bounding box center [189, 276] width 216 height 25
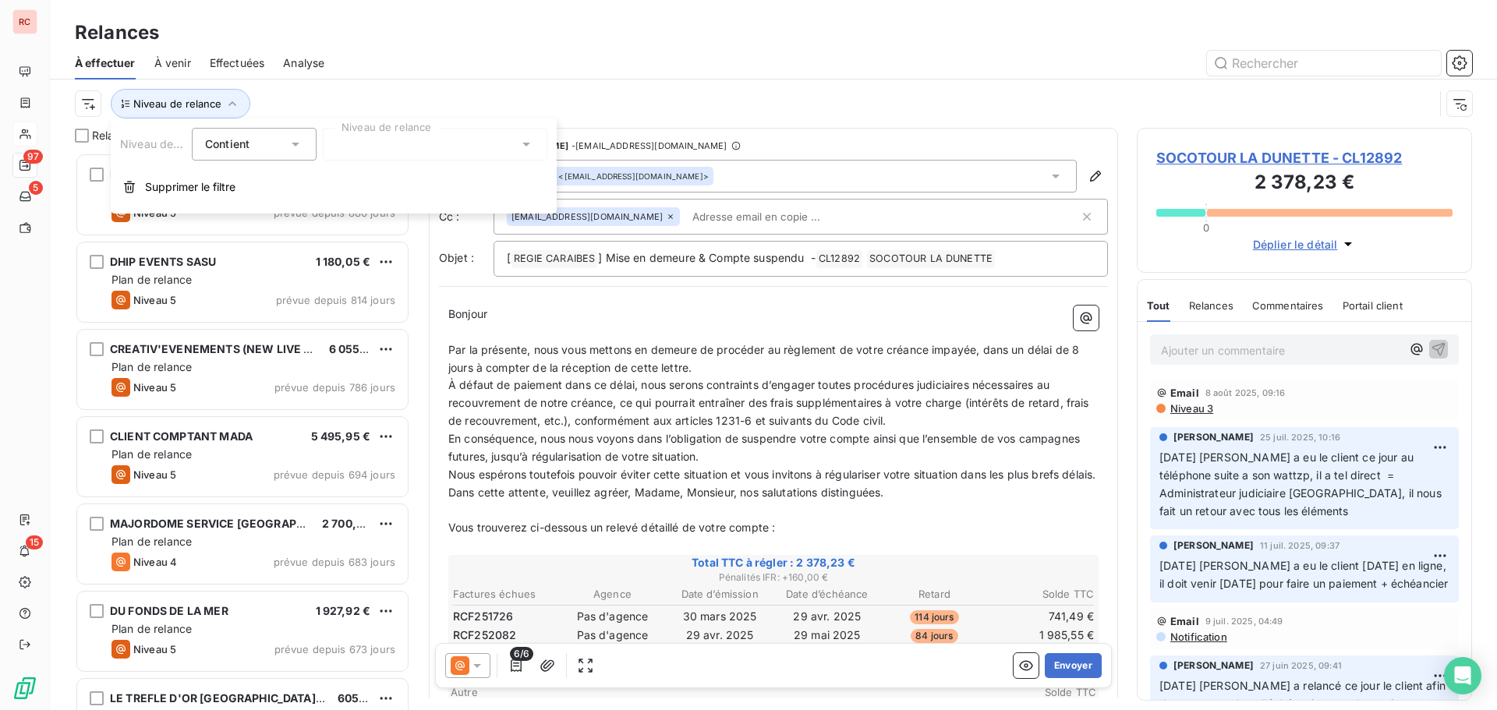
click at [527, 142] on icon at bounding box center [526, 144] width 16 height 16
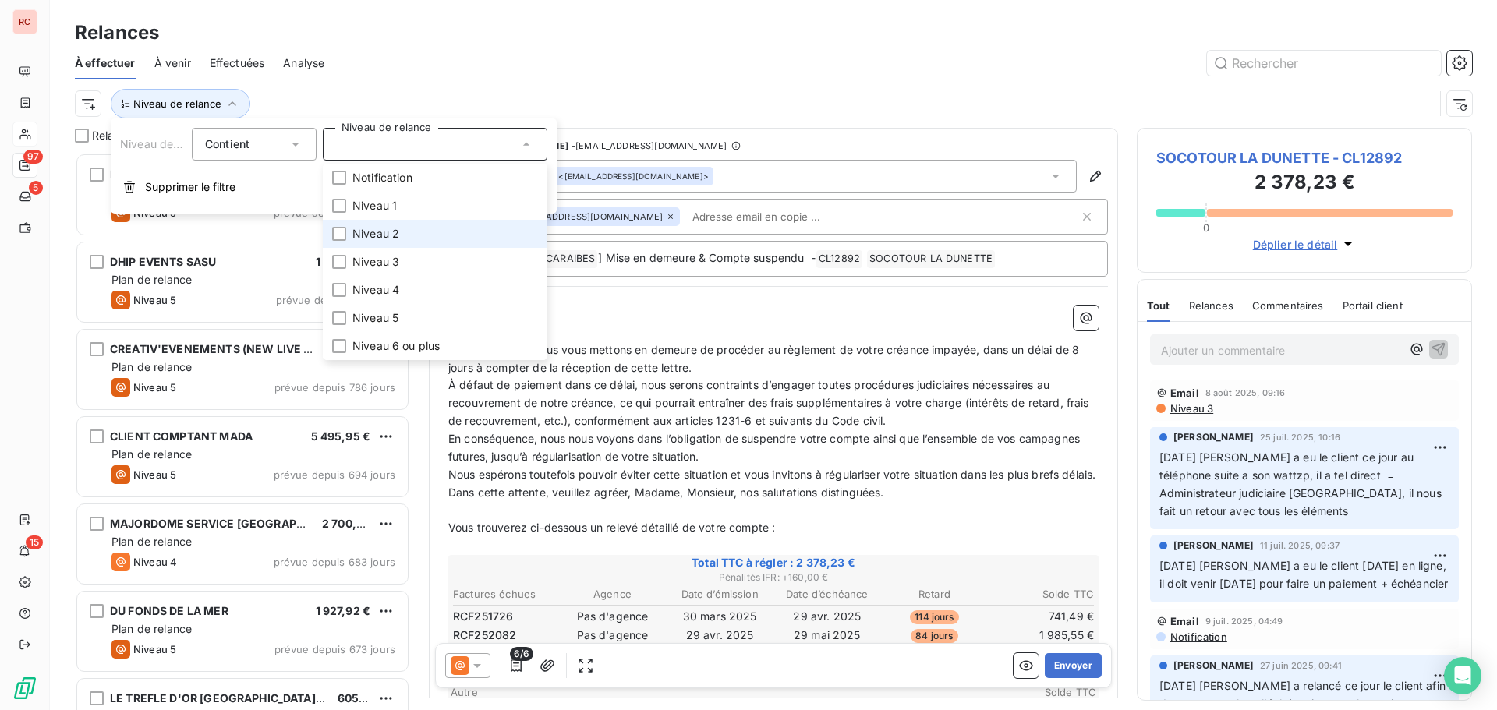
click at [370, 230] on span "Niveau 2" at bounding box center [375, 234] width 47 height 16
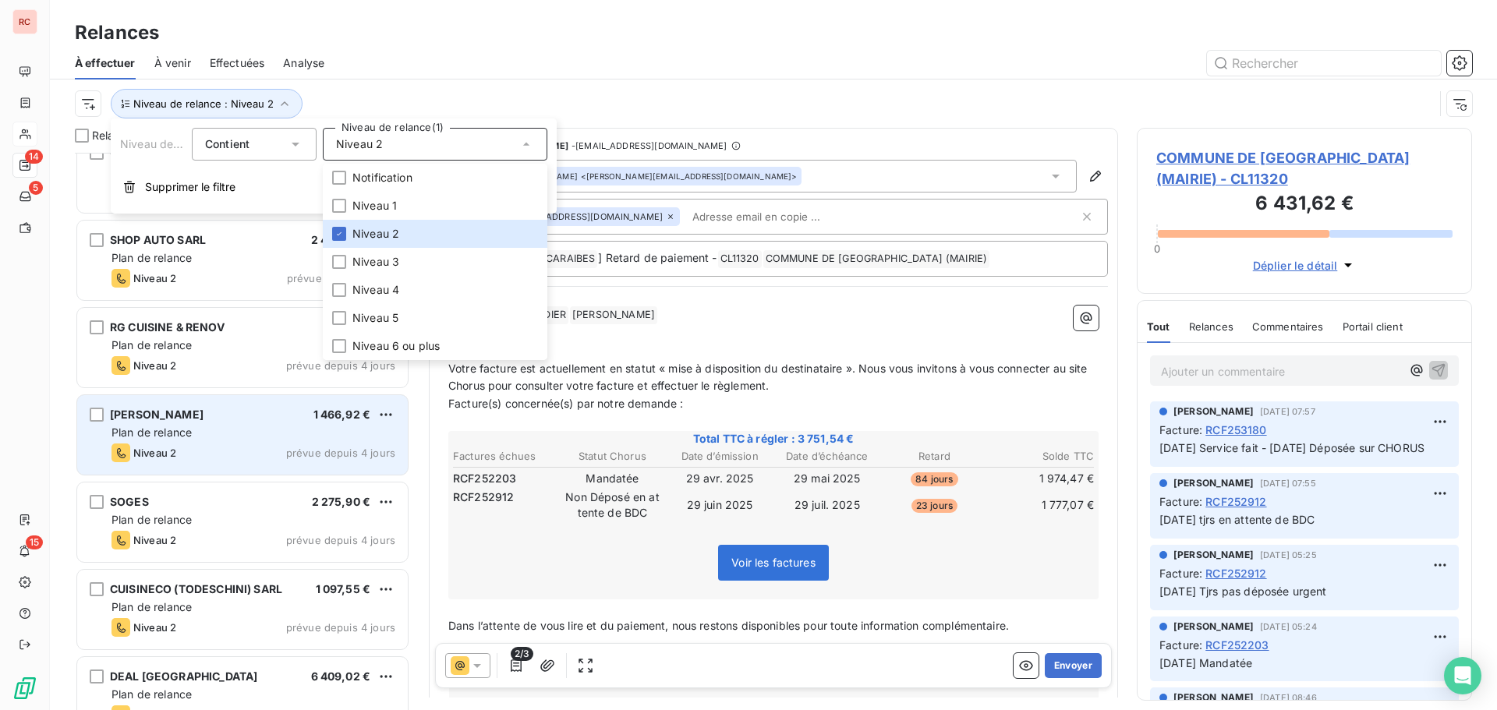
scroll to position [666, 0]
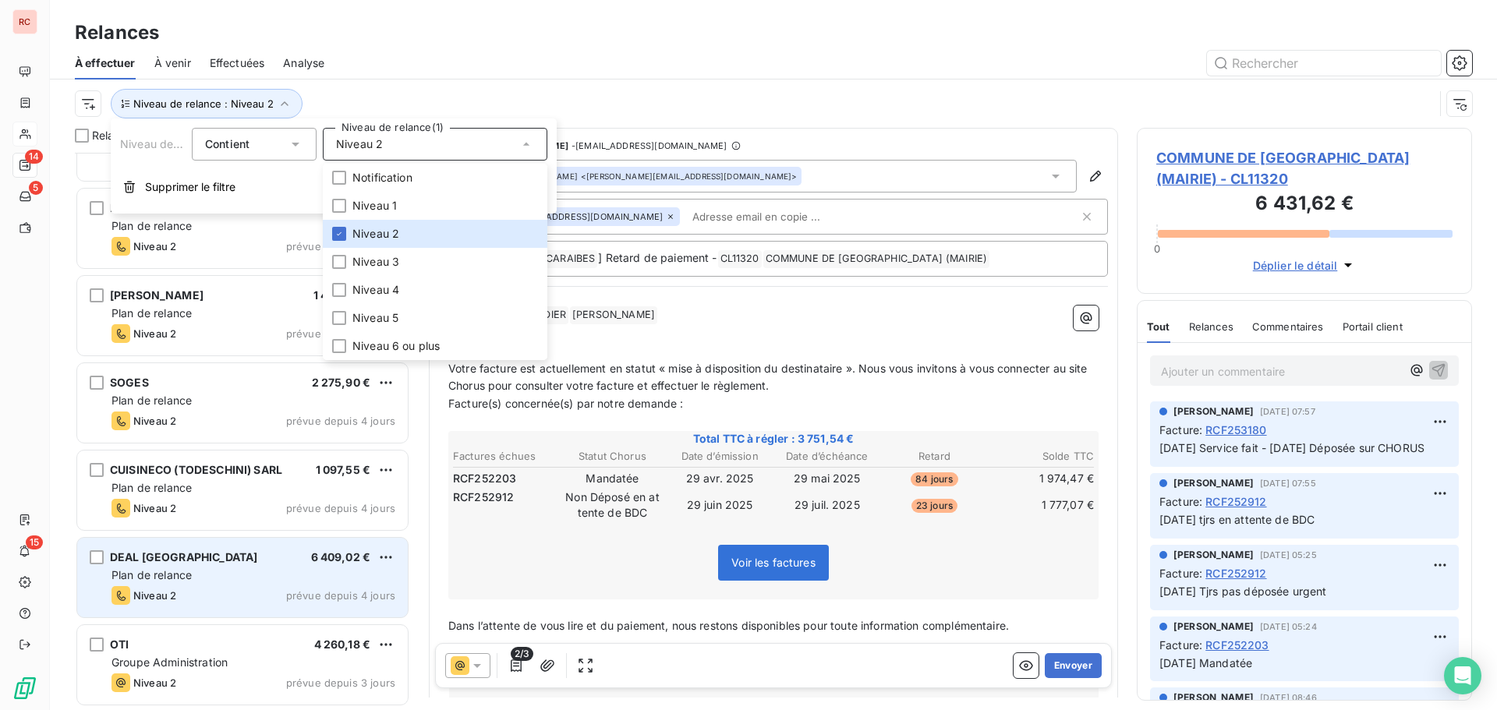
click at [227, 564] on div "DEAL MARTINIQUE 6 409,02 €" at bounding box center [253, 557] width 284 height 14
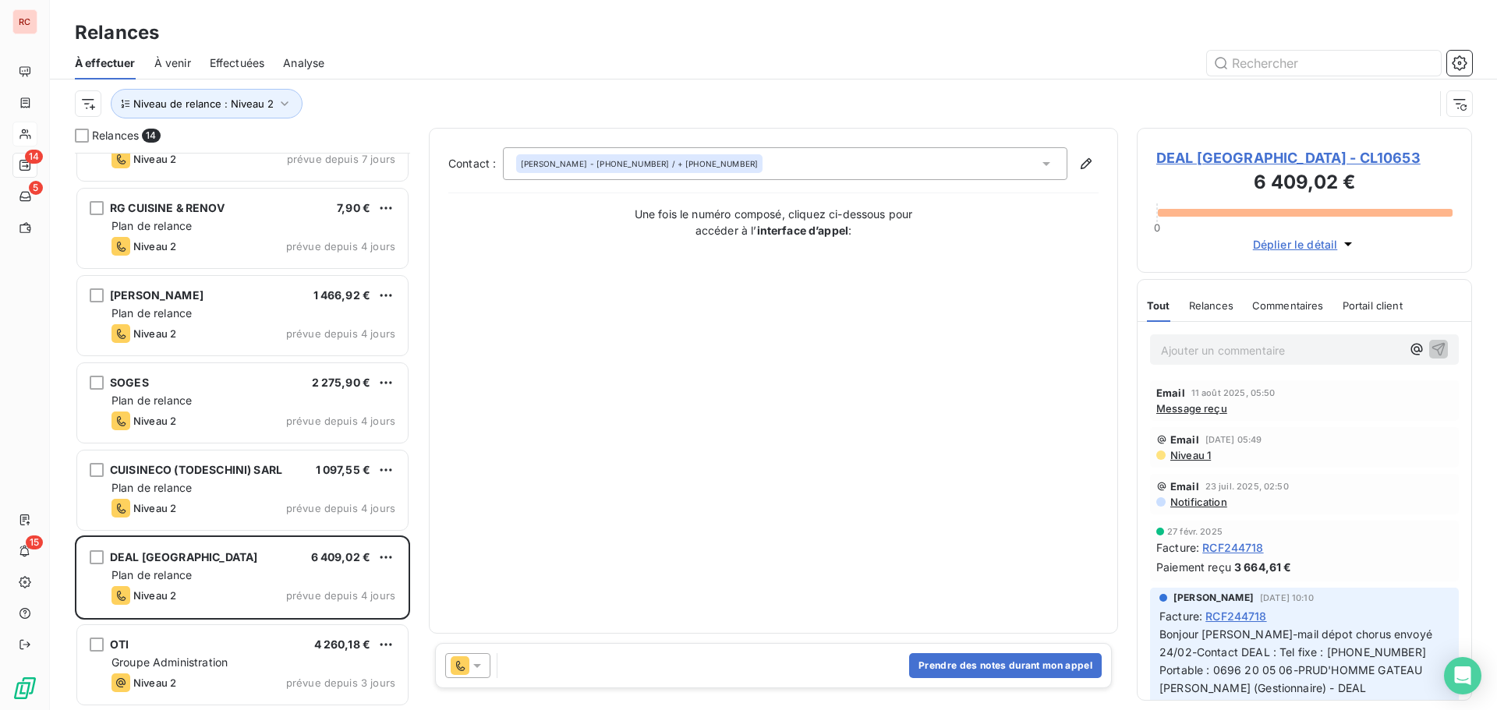
click at [1192, 157] on span "DEAL [GEOGRAPHIC_DATA] - CL10653" at bounding box center [1304, 157] width 296 height 21
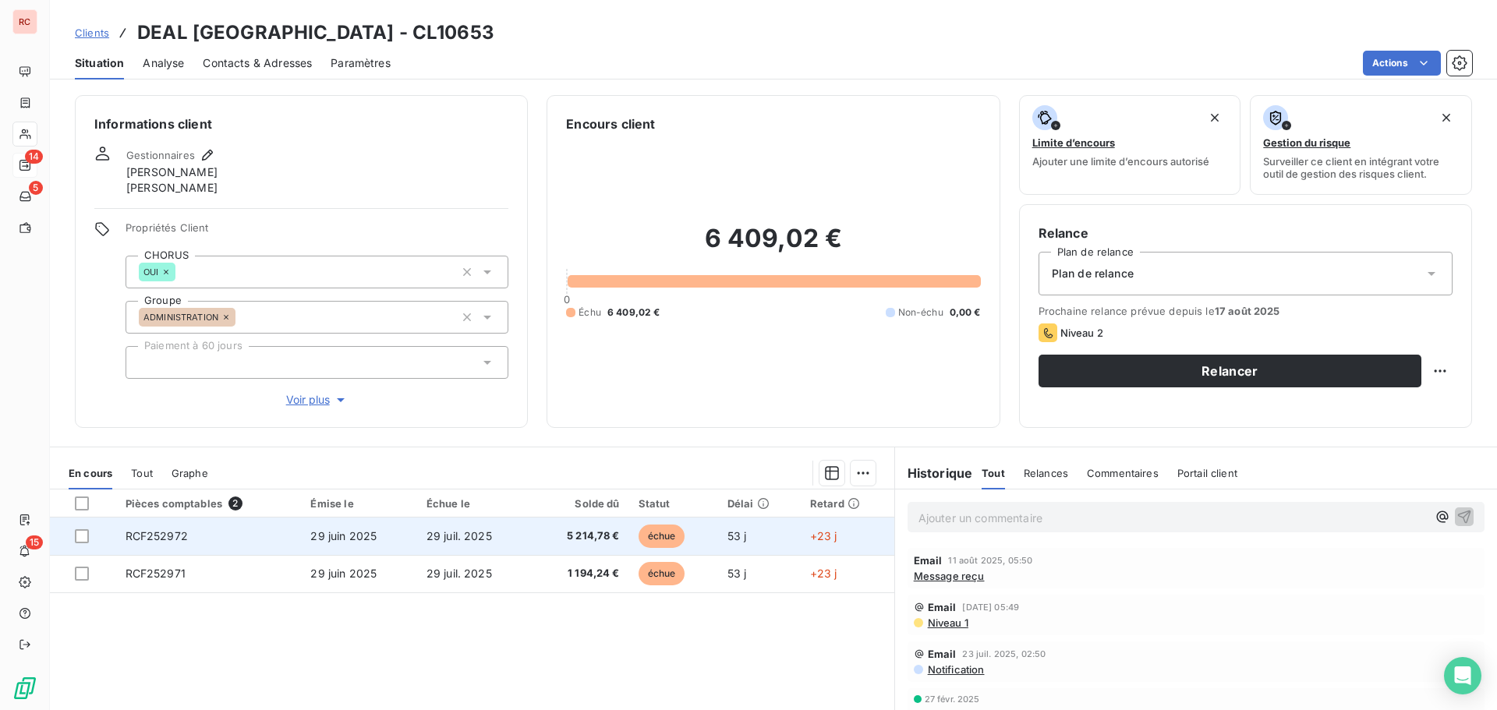
click at [298, 543] on td "RCF252972" at bounding box center [209, 536] width 186 height 37
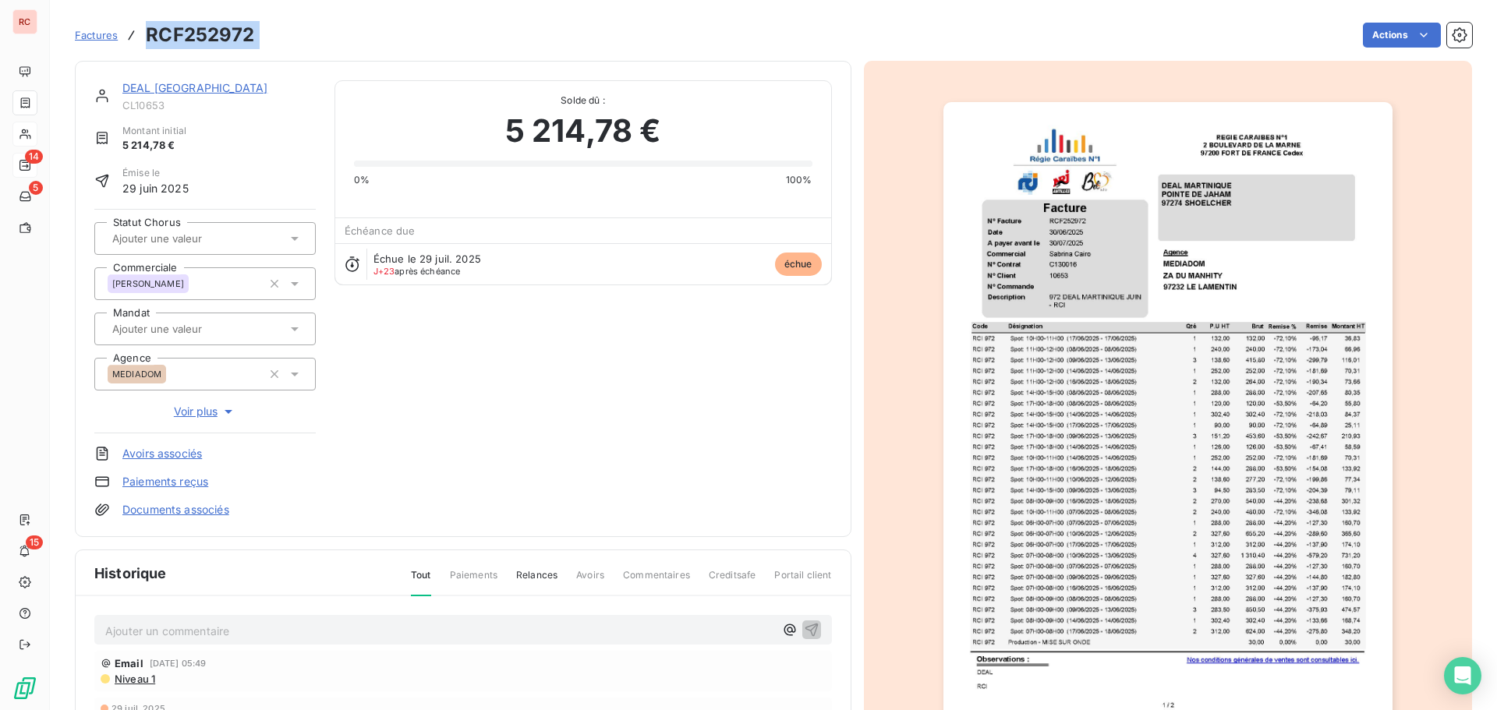
drag, startPoint x: 264, startPoint y: 39, endPoint x: 144, endPoint y: 35, distance: 119.4
click at [144, 35] on div "Factures RCF252972 Actions" at bounding box center [773, 35] width 1397 height 33
click at [292, 239] on icon at bounding box center [295, 239] width 8 height 4
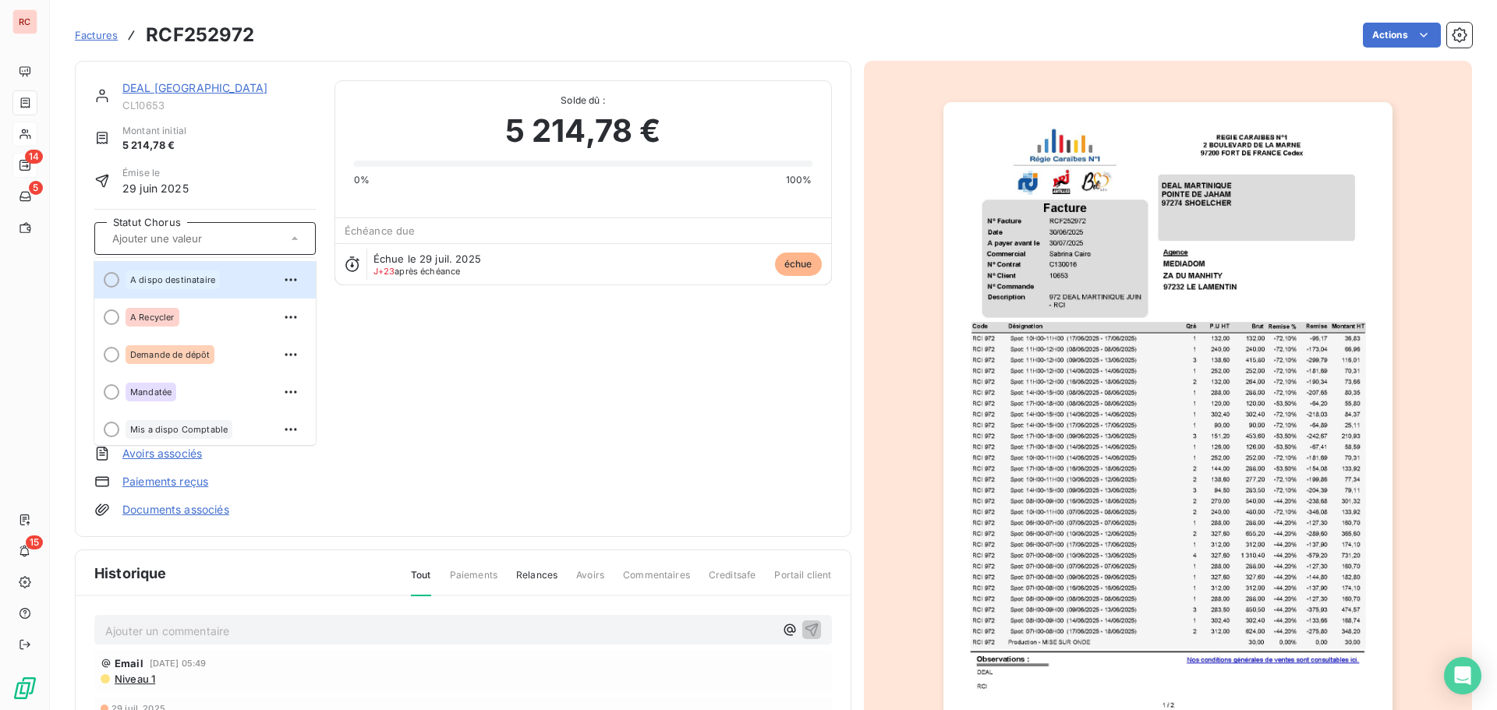
click at [292, 240] on icon at bounding box center [295, 239] width 16 height 16
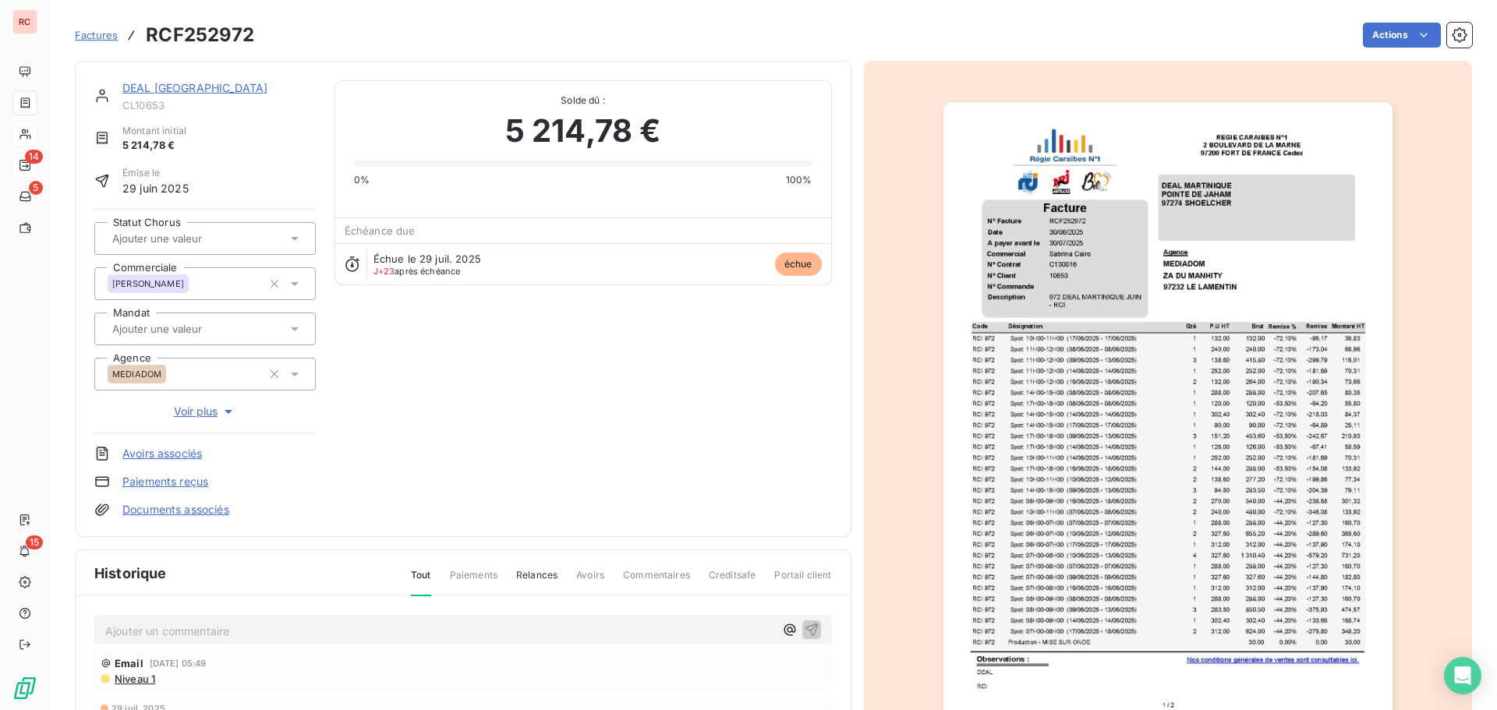
click at [140, 87] on link "DEAL [GEOGRAPHIC_DATA]" at bounding box center [194, 87] width 145 height 13
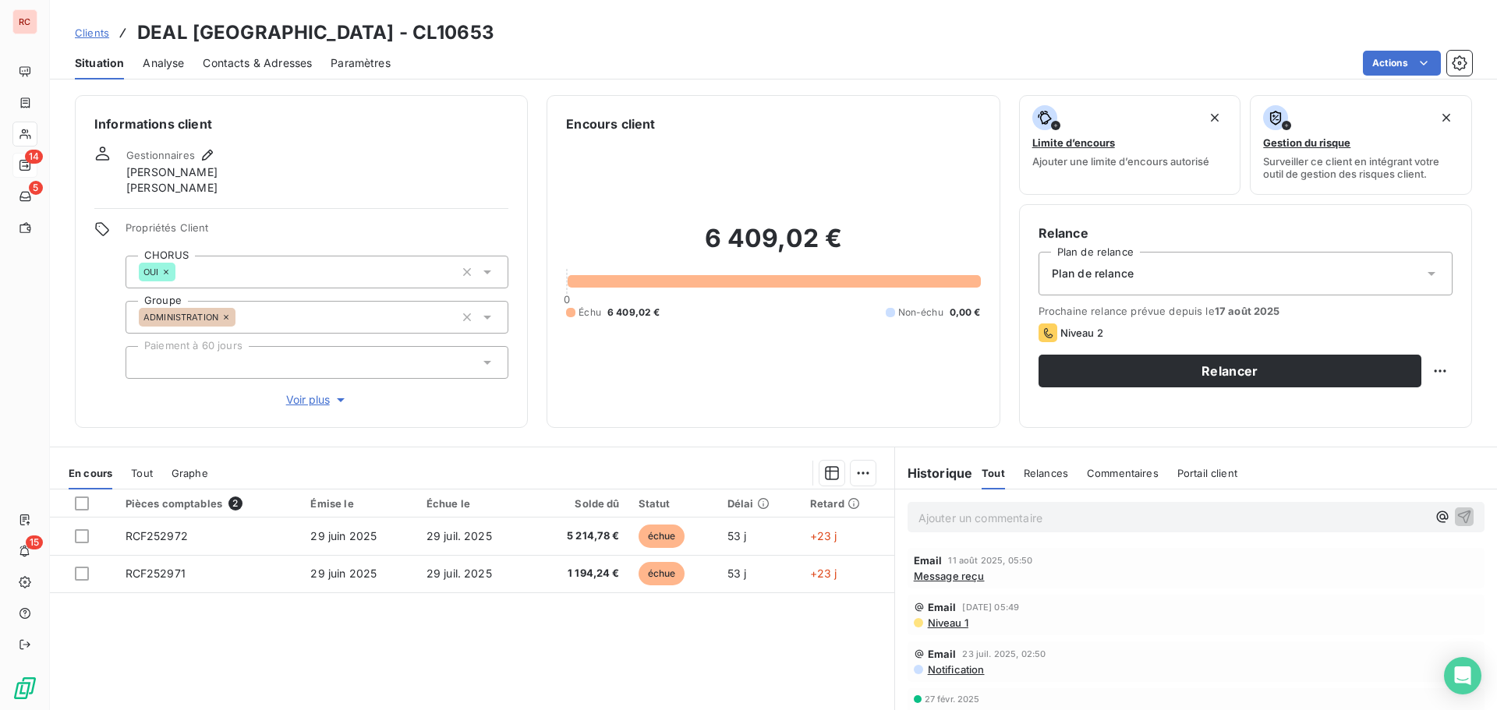
click at [941, 573] on span "Message reçu" at bounding box center [949, 576] width 71 height 12
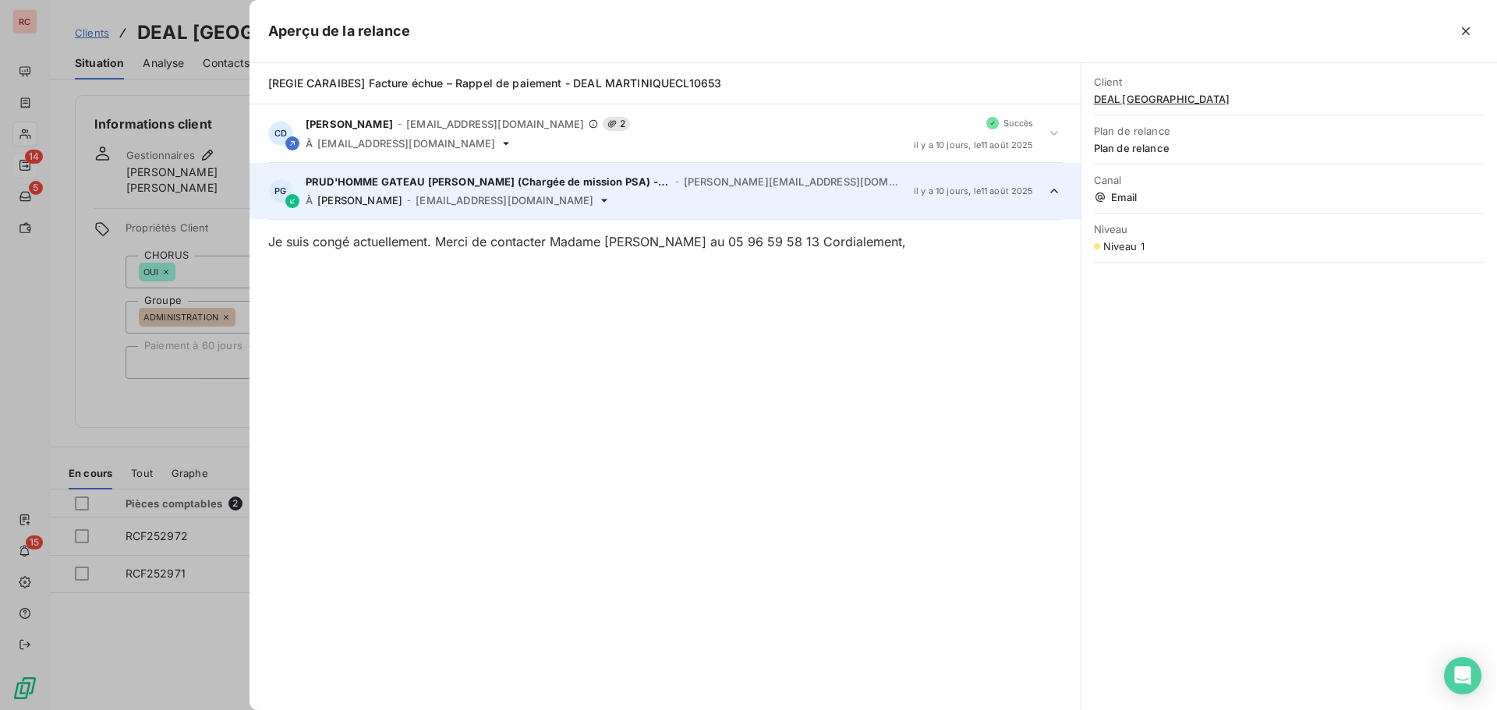
click at [1051, 190] on icon at bounding box center [1054, 191] width 16 height 16
click at [1051, 190] on icon at bounding box center [1054, 191] width 8 height 5
click at [197, 427] on div at bounding box center [748, 355] width 1497 height 710
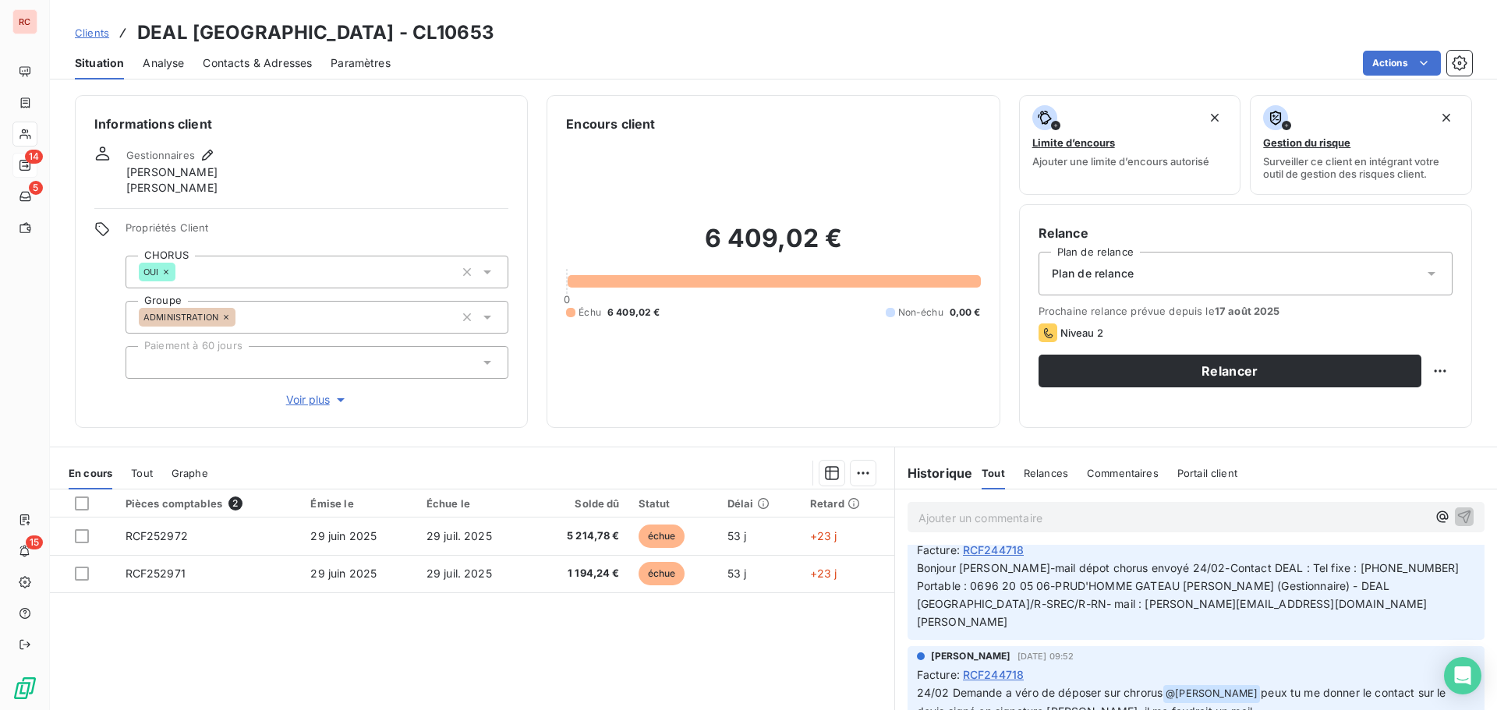
scroll to position [156, 0]
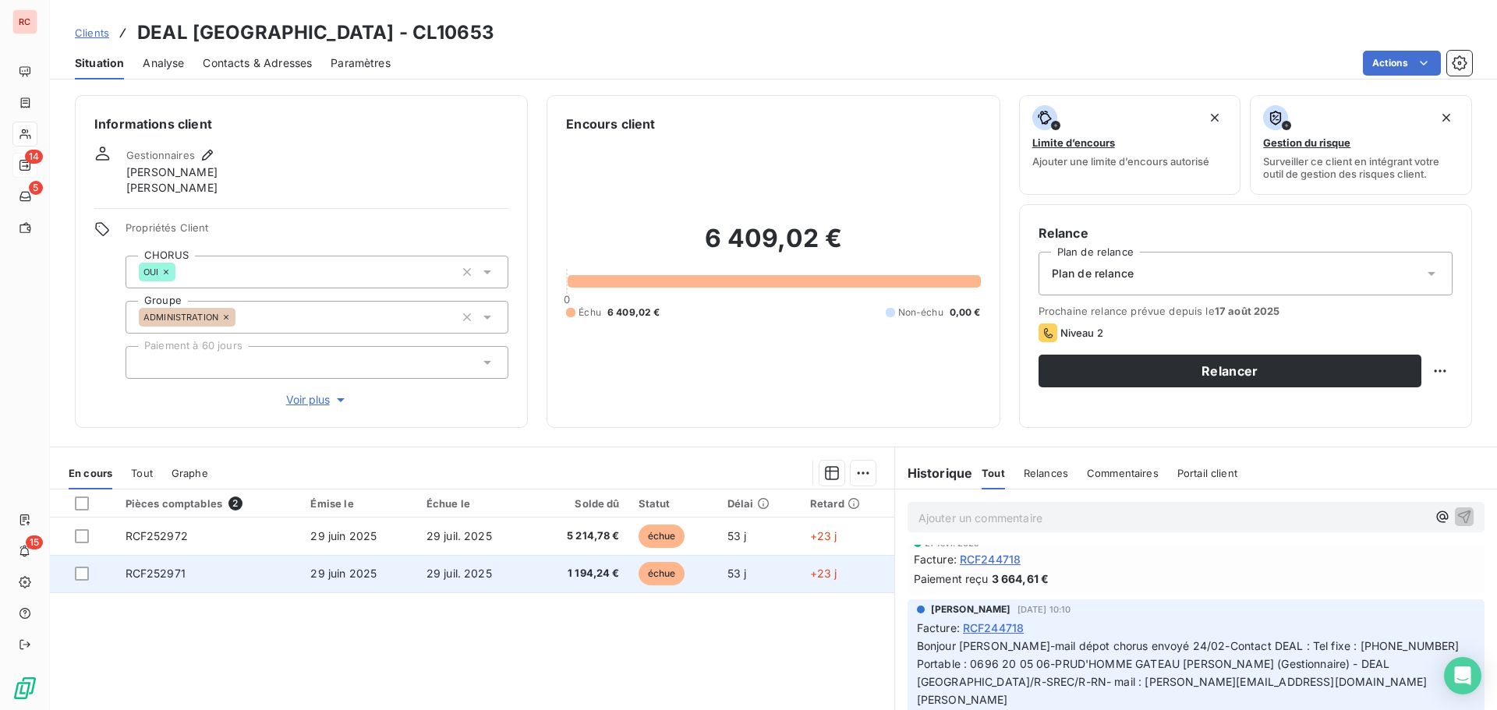
click at [469, 578] on span "29 juil. 2025" at bounding box center [458, 573] width 65 height 13
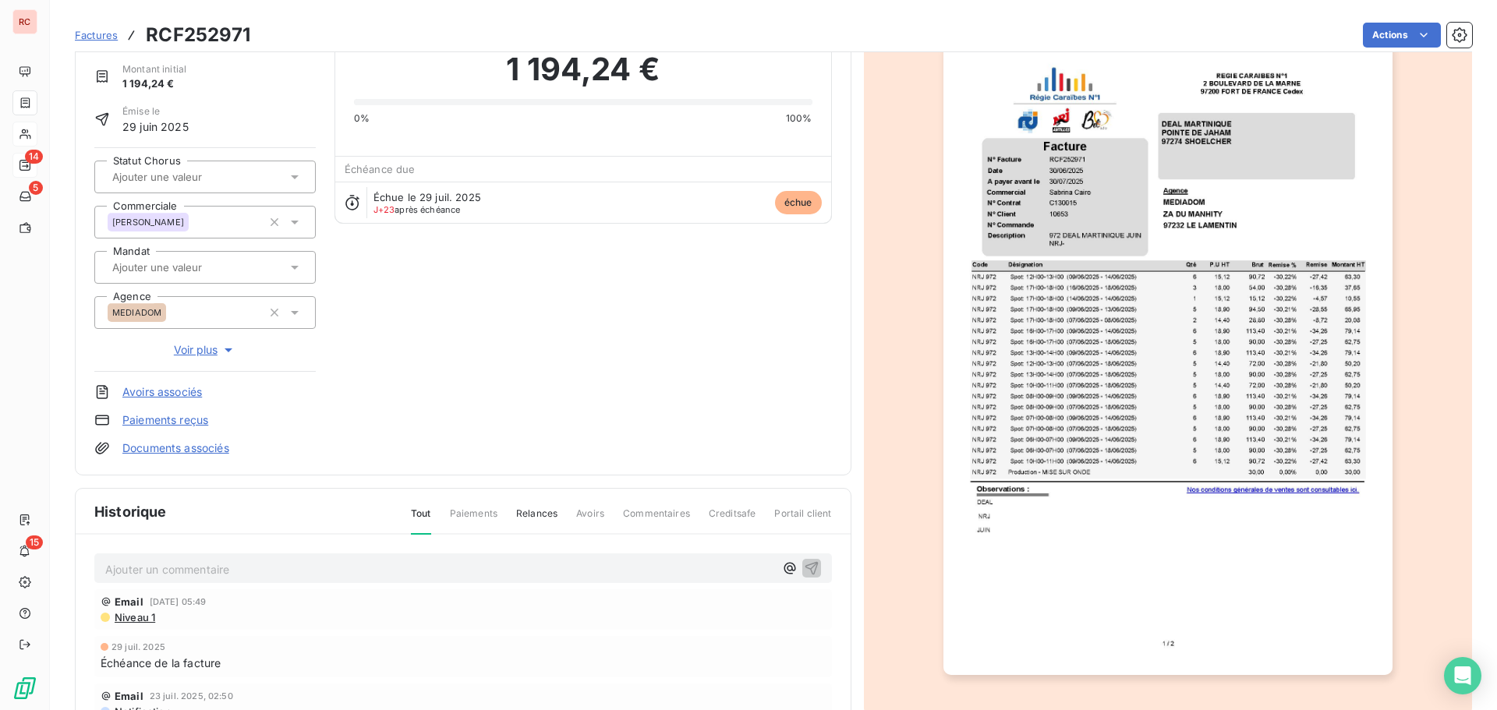
scroll to position [80, 0]
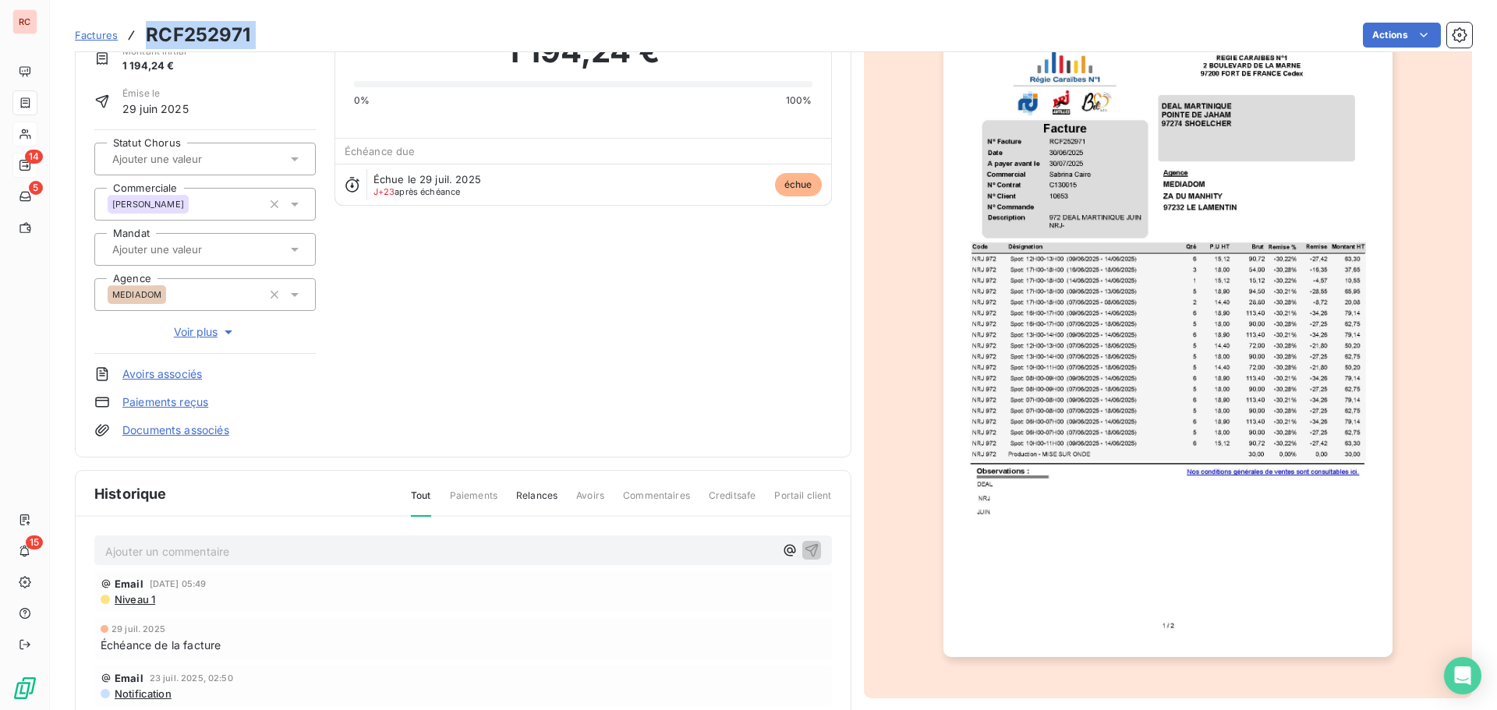
drag, startPoint x: 272, startPoint y: 27, endPoint x: 146, endPoint y: 32, distance: 126.4
click at [146, 32] on div "Factures RCF252971 Actions" at bounding box center [773, 35] width 1397 height 33
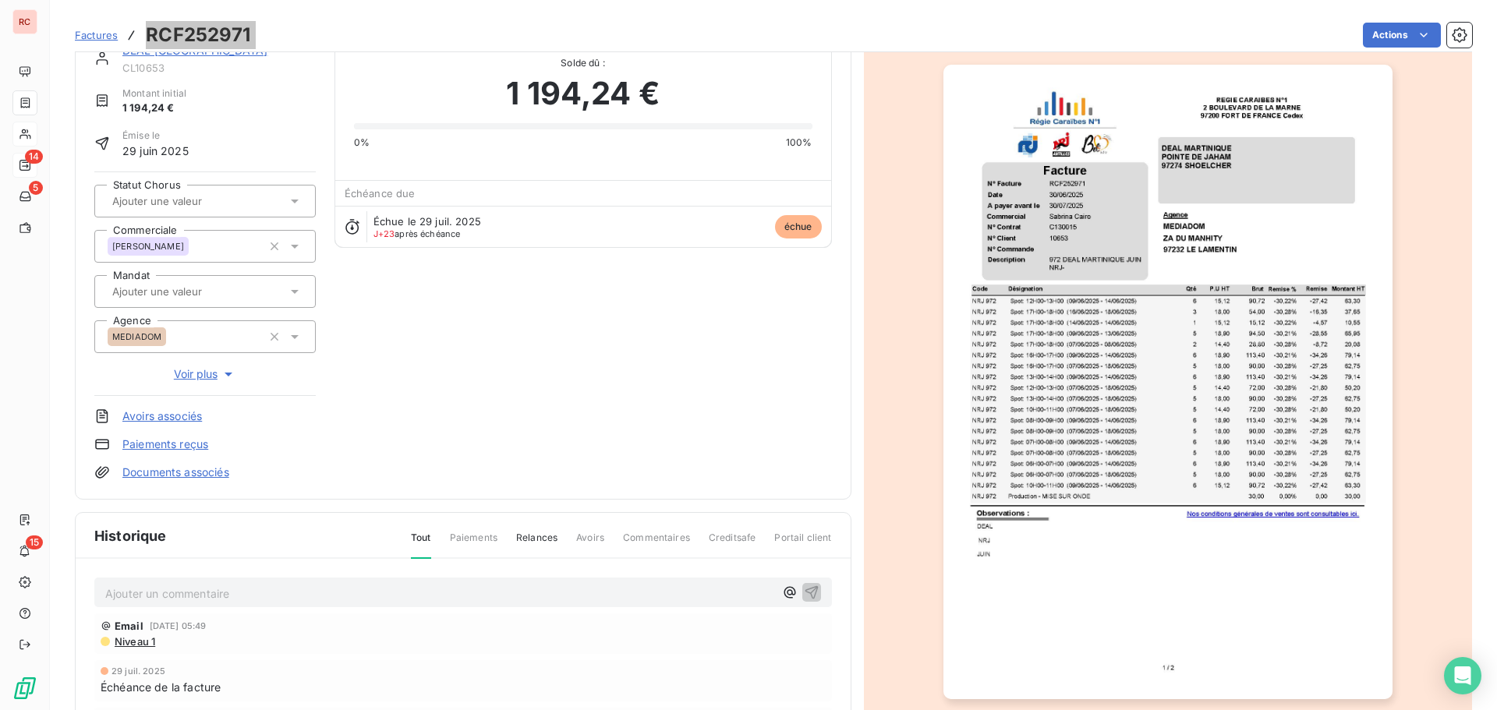
scroll to position [0, 0]
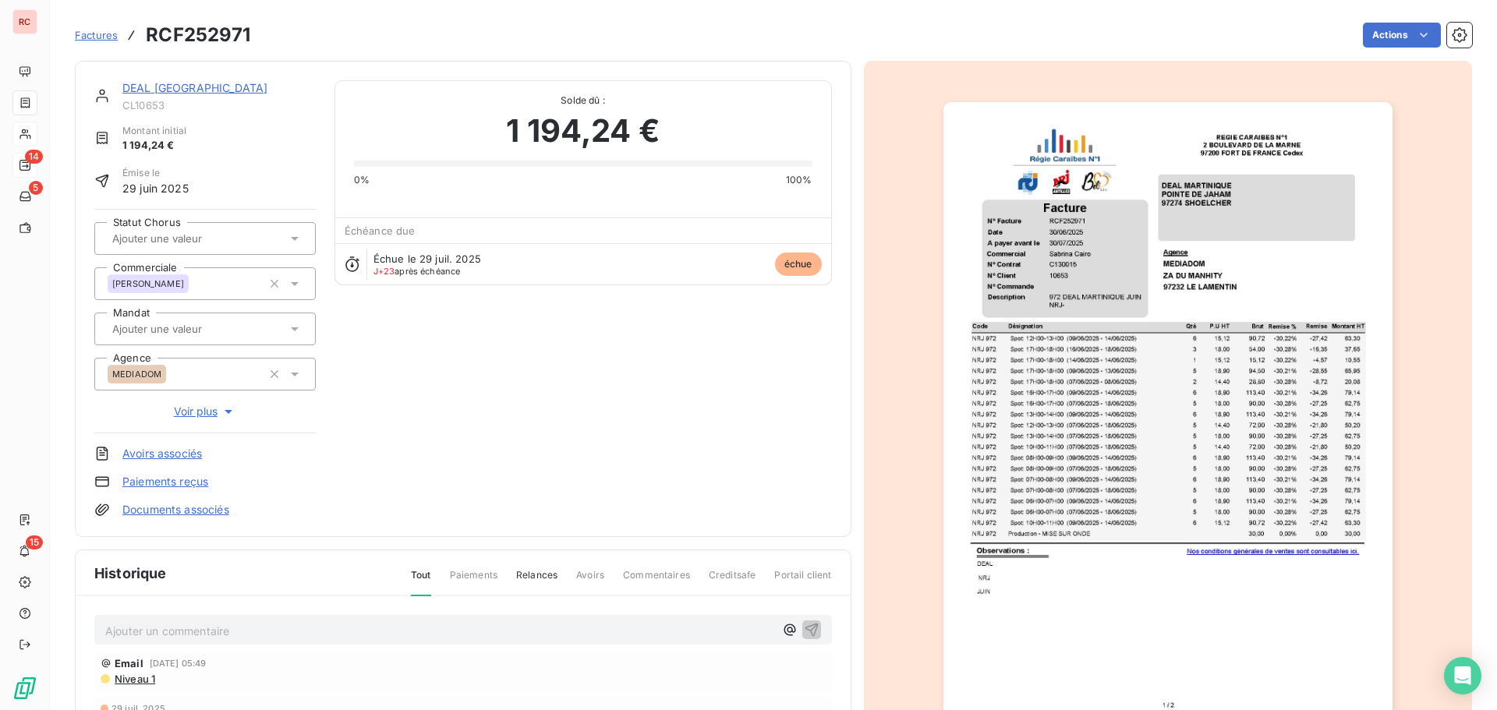
click at [292, 331] on icon at bounding box center [295, 329] width 16 height 16
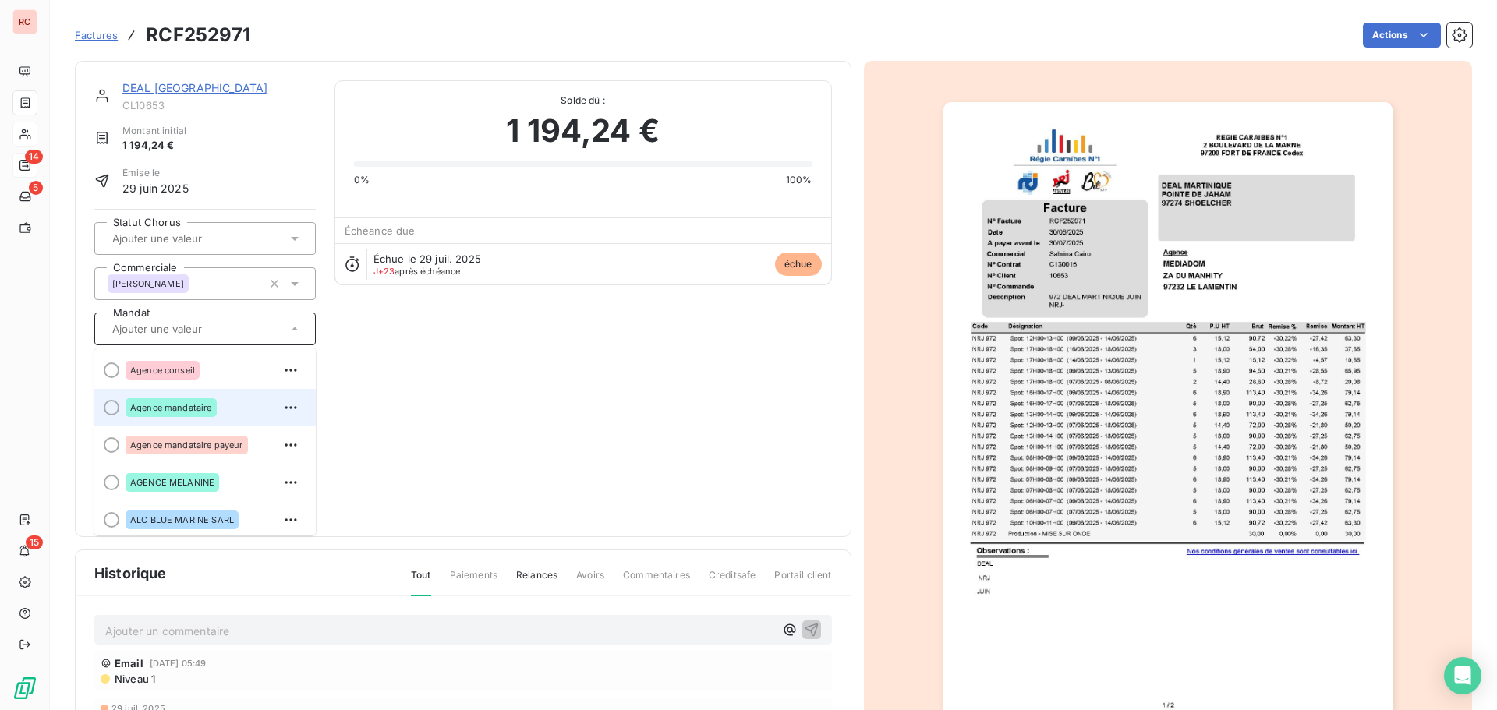
click at [217, 402] on div "Agence mandataire" at bounding box center [215, 407] width 178 height 25
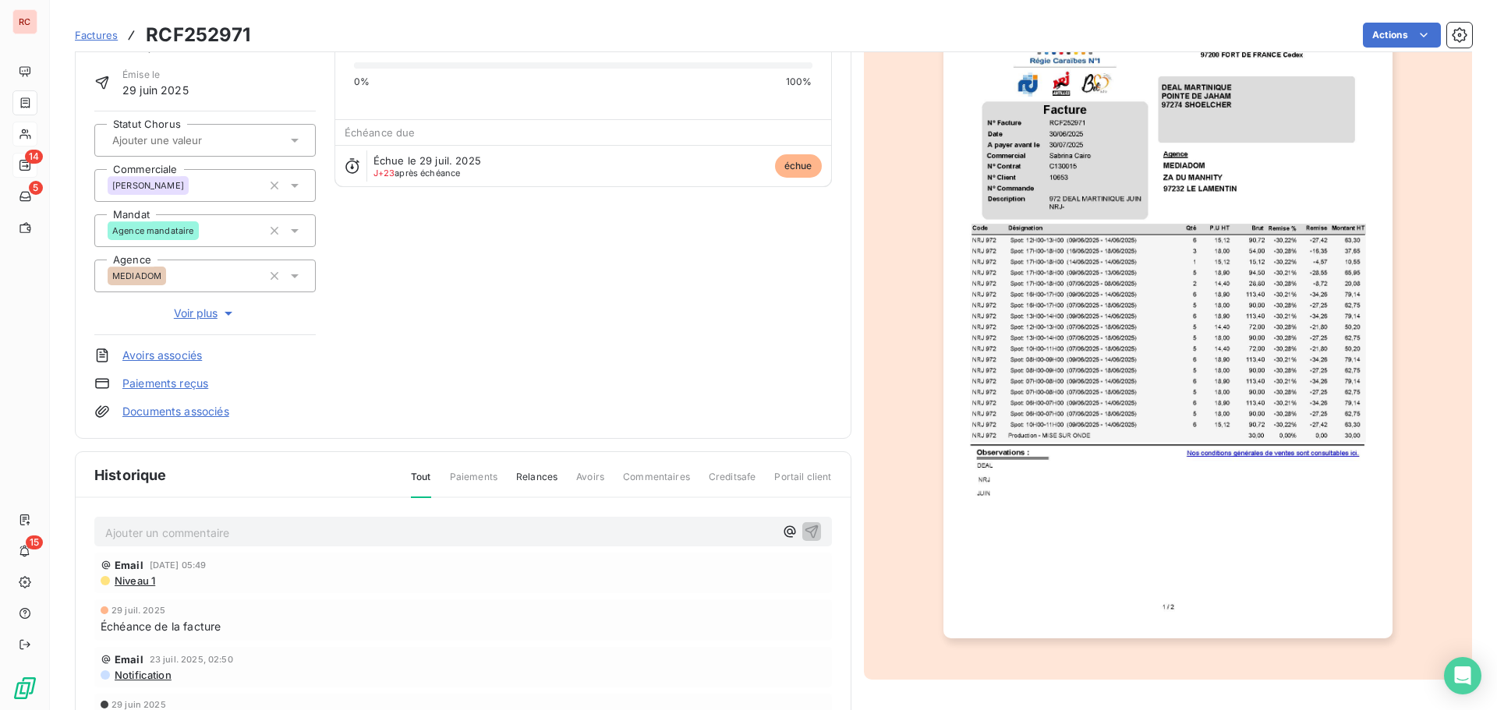
scroll to position [1, 0]
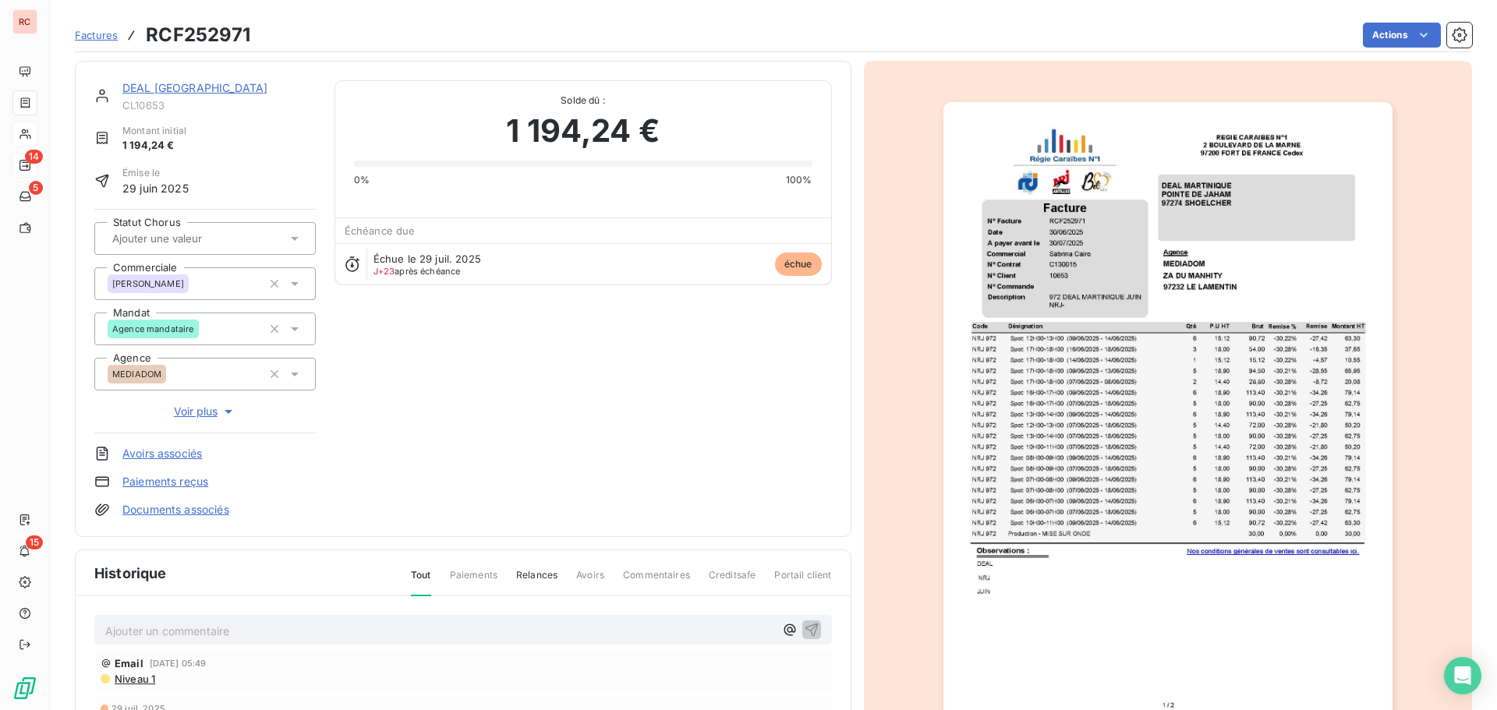
click at [179, 87] on link "DEAL [GEOGRAPHIC_DATA]" at bounding box center [194, 87] width 145 height 13
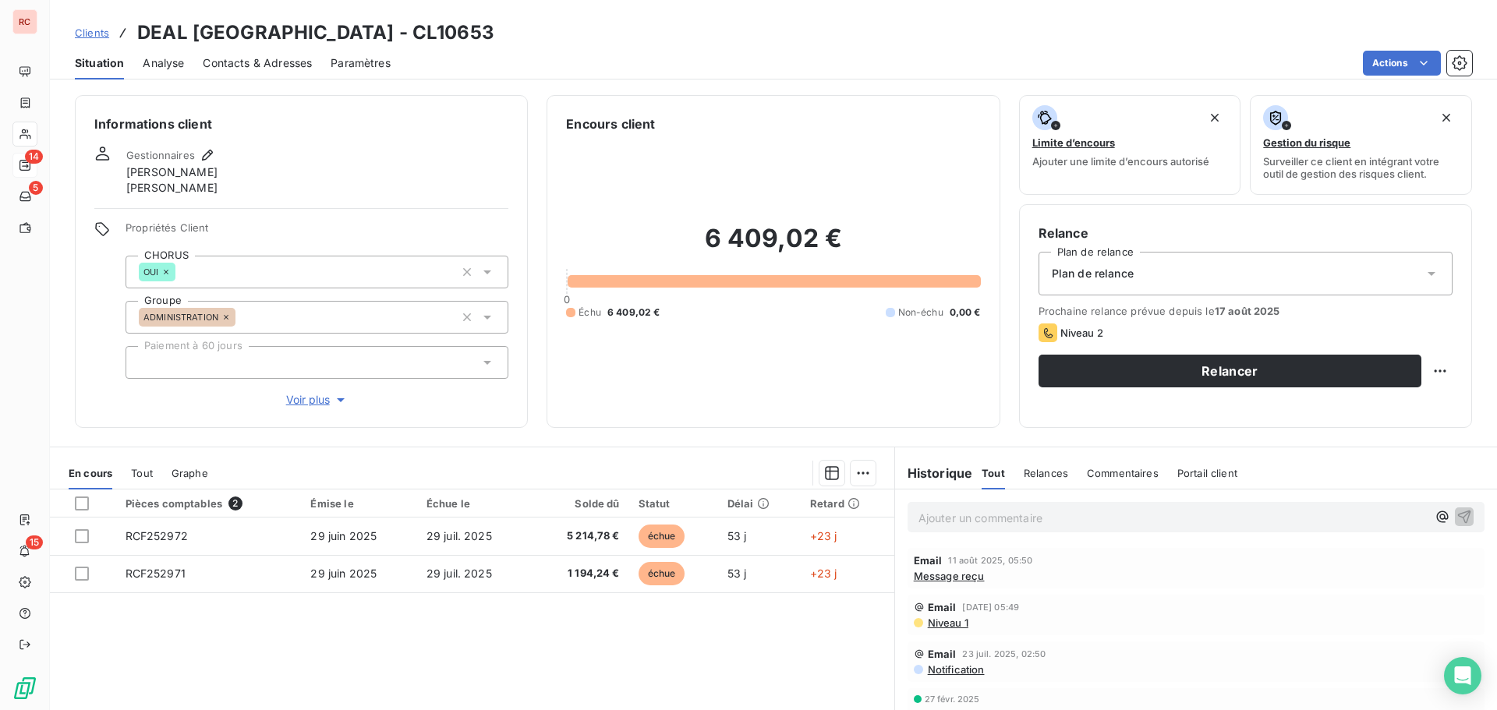
click at [936, 627] on span "Niveau 1" at bounding box center [947, 623] width 42 height 12
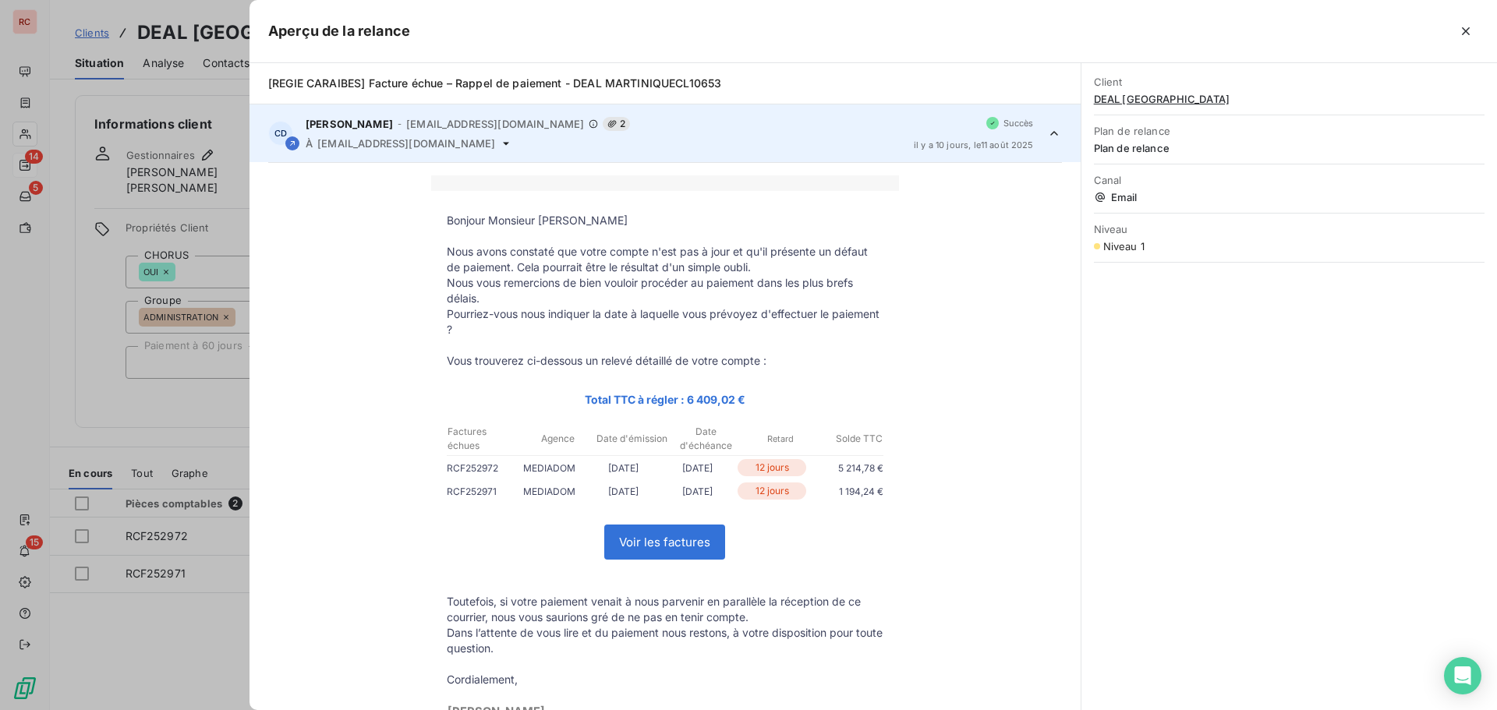
click at [180, 635] on div at bounding box center [748, 355] width 1497 height 710
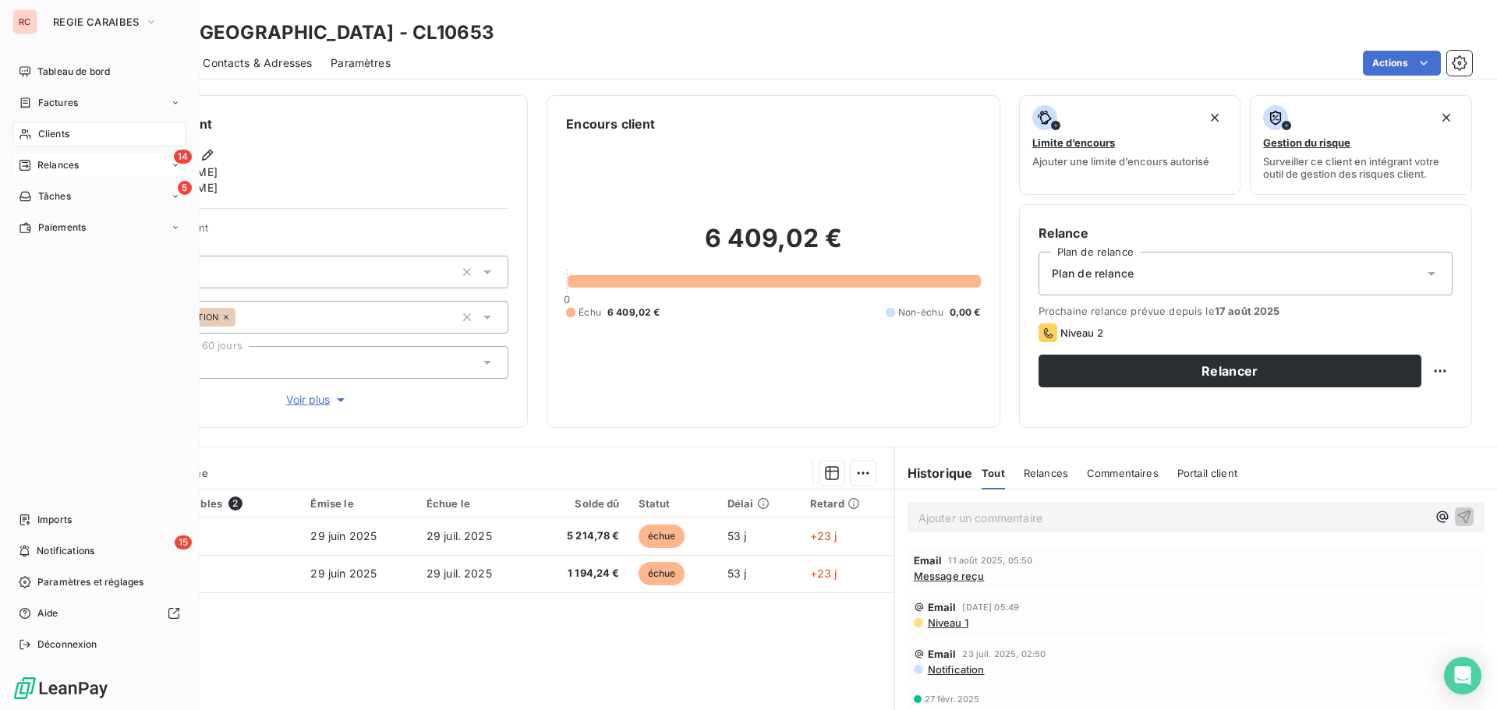
click at [43, 169] on span "Relances" at bounding box center [57, 165] width 41 height 14
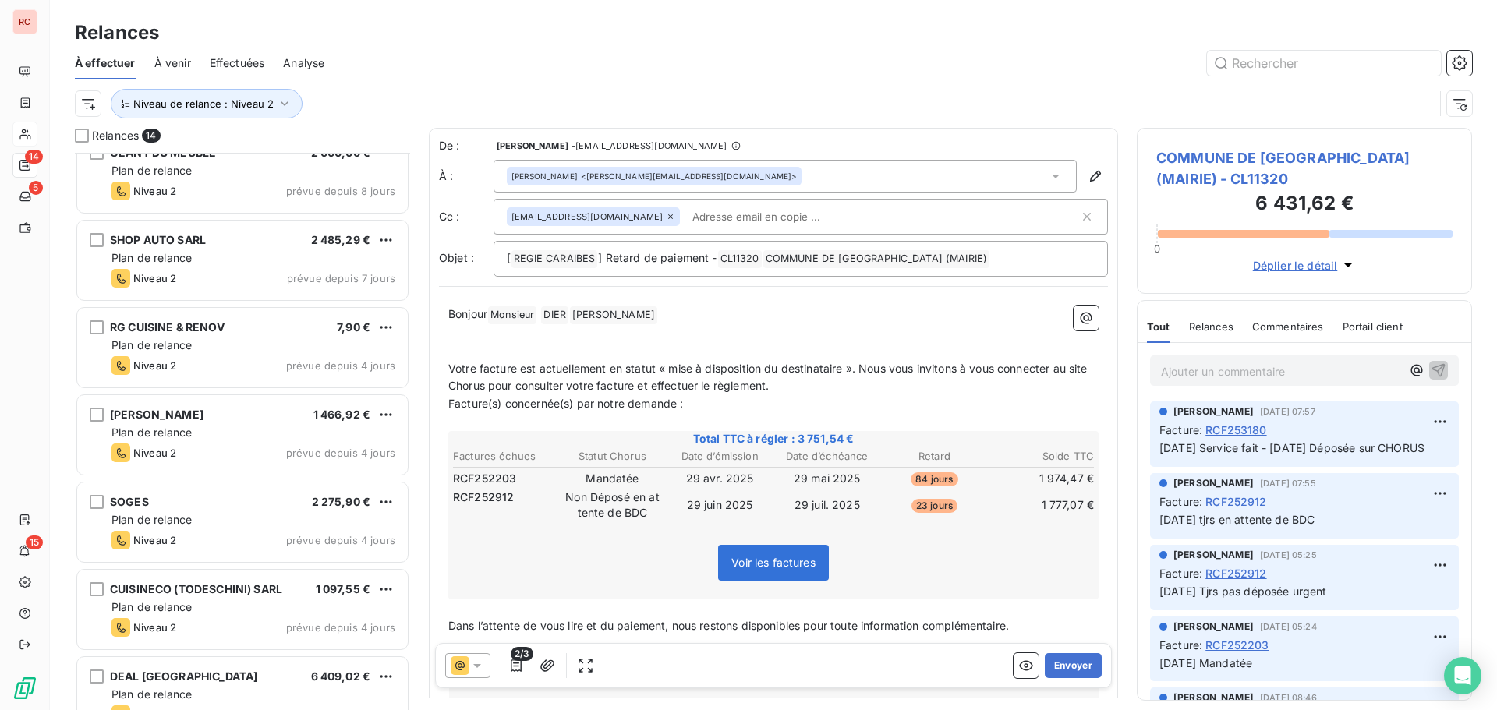
scroll to position [666, 0]
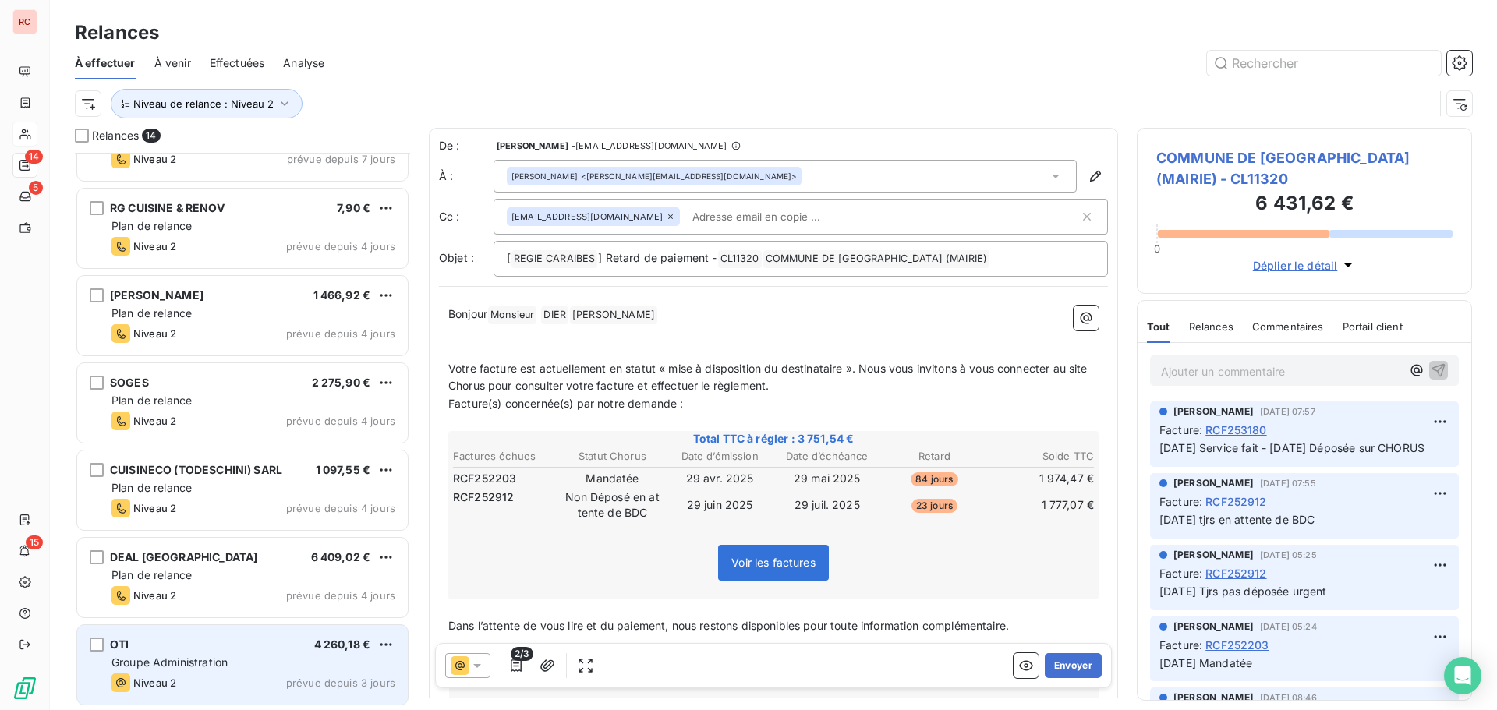
click at [304, 660] on div "Groupe Administration" at bounding box center [253, 663] width 284 height 16
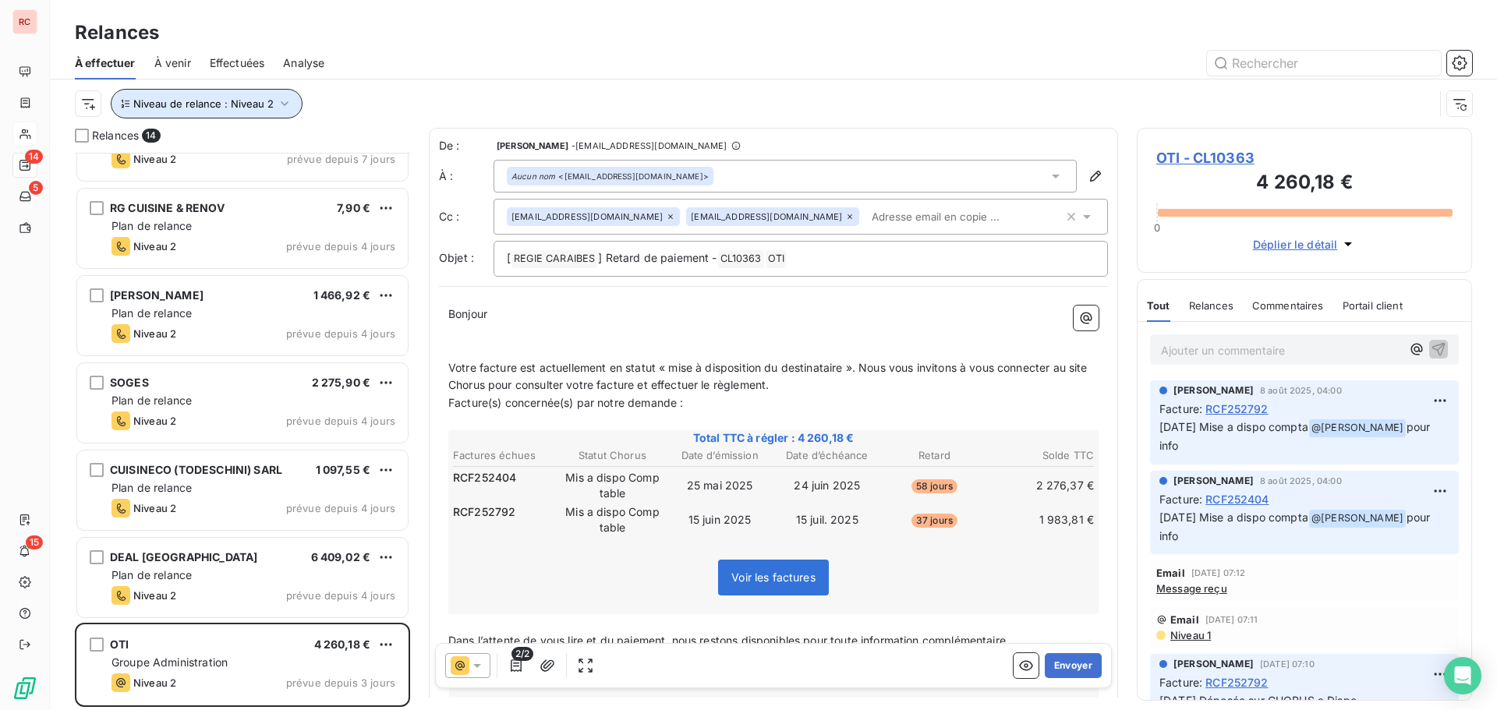
click at [285, 106] on icon "button" at bounding box center [285, 104] width 16 height 16
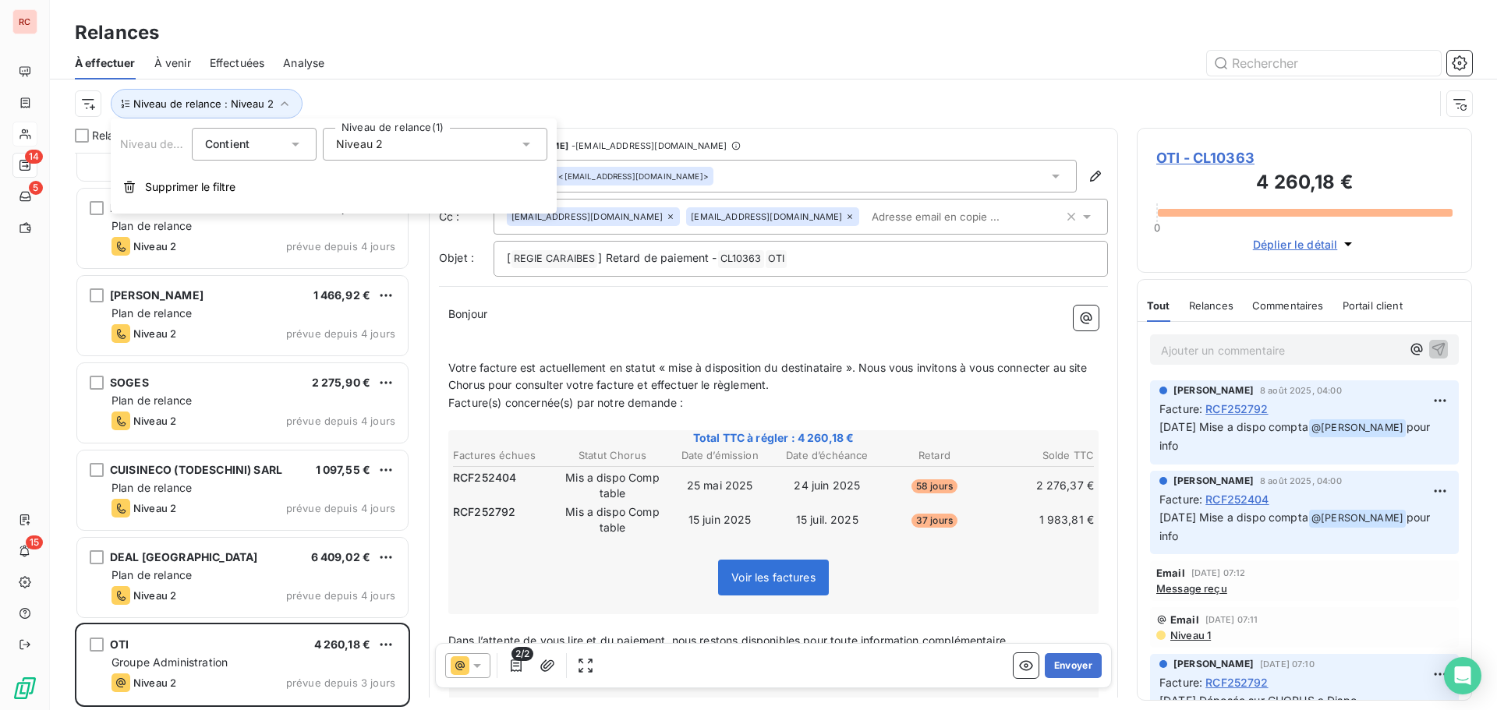
click at [531, 138] on icon at bounding box center [526, 144] width 16 height 16
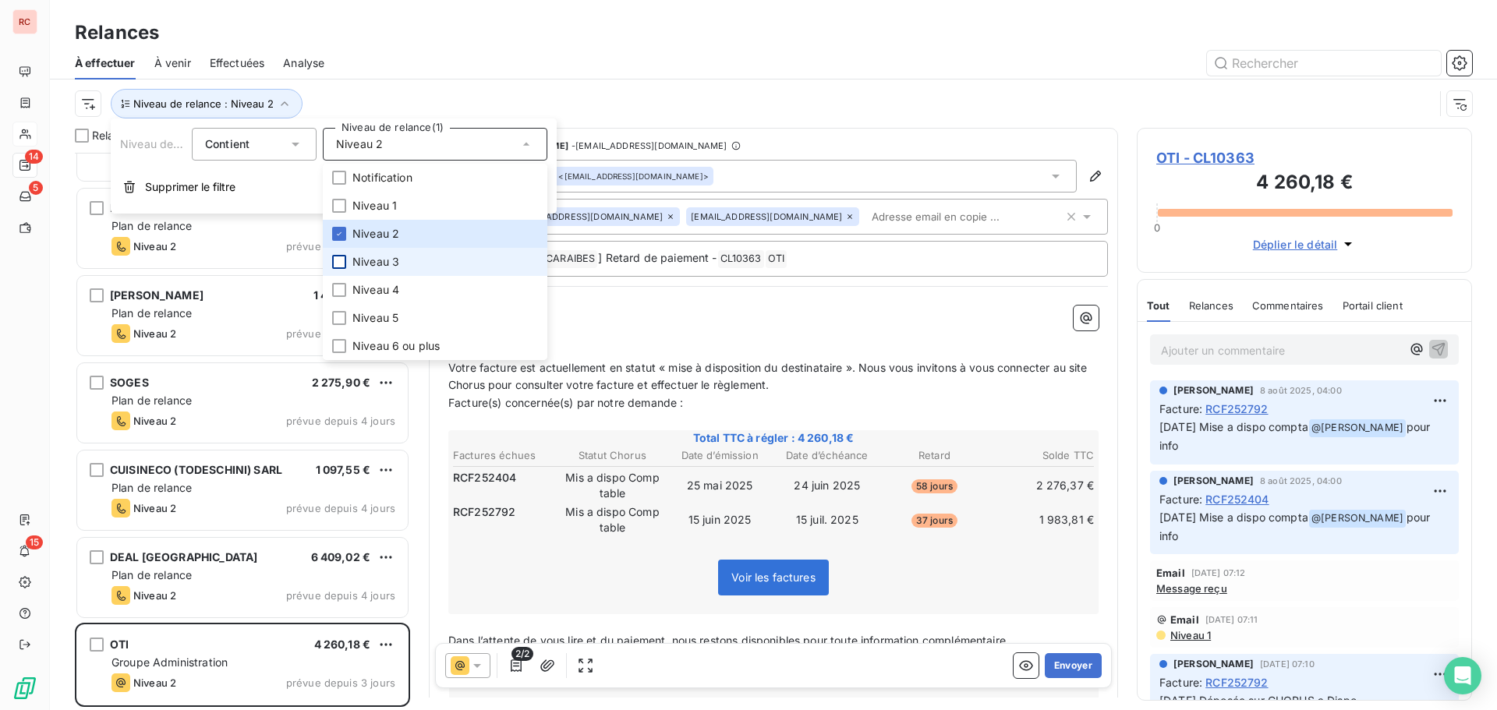
click at [343, 264] on div at bounding box center [339, 262] width 14 height 14
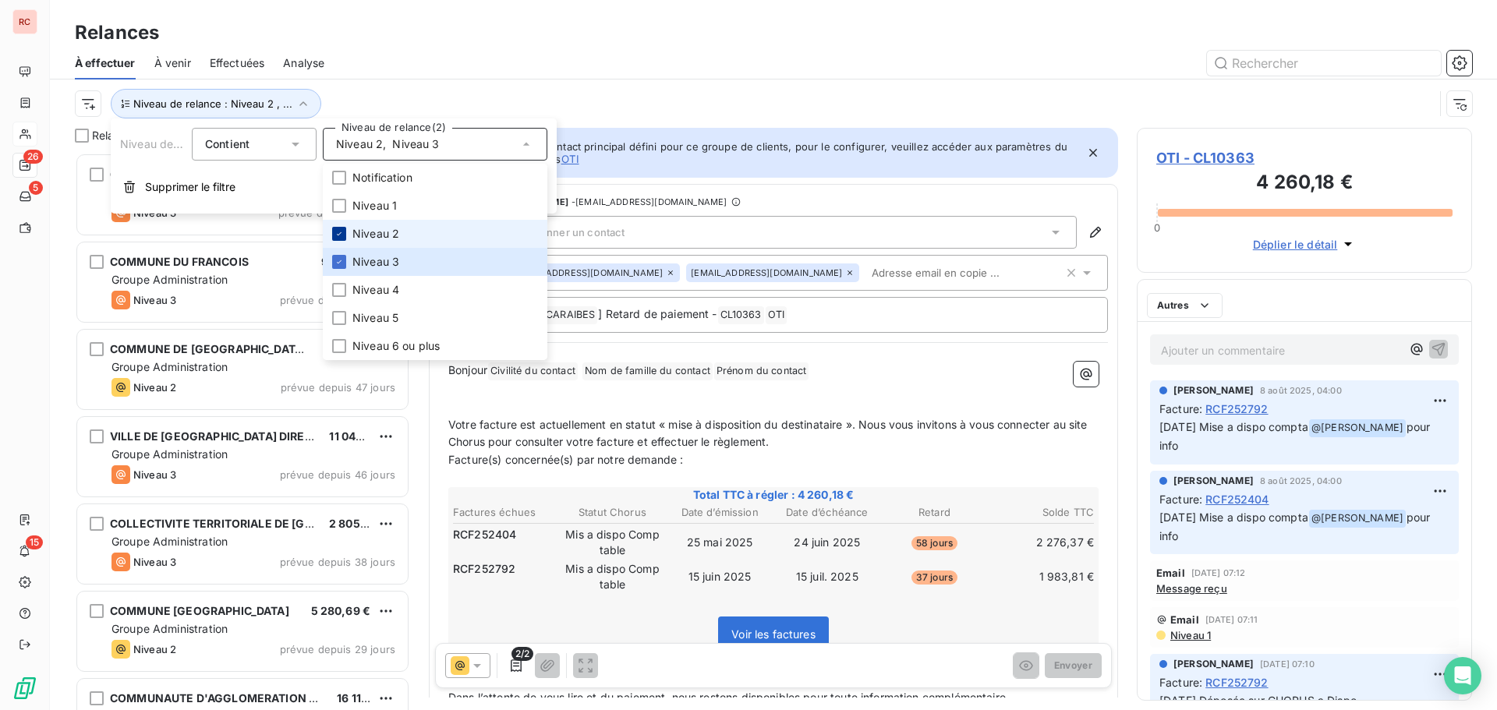
scroll to position [546, 324]
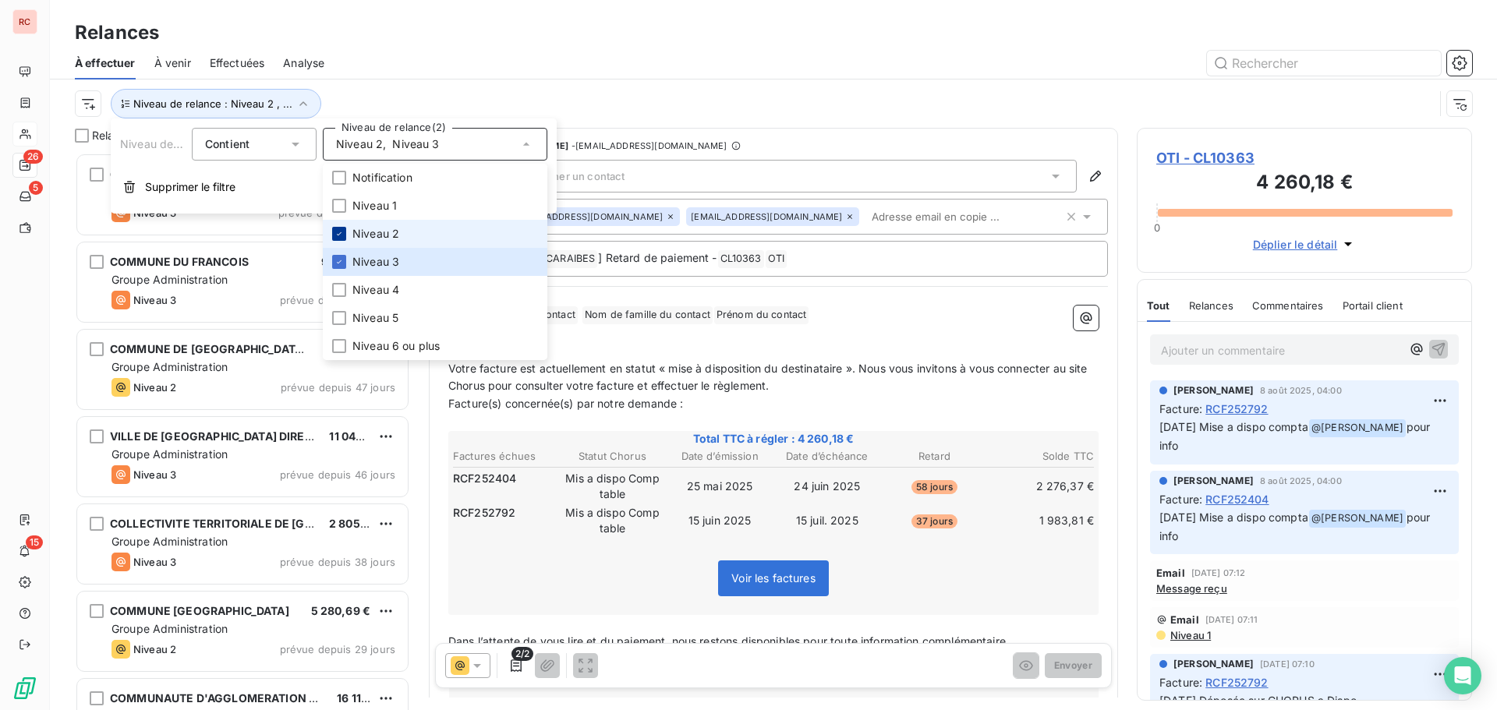
click at [340, 237] on icon at bounding box center [338, 233] width 9 height 9
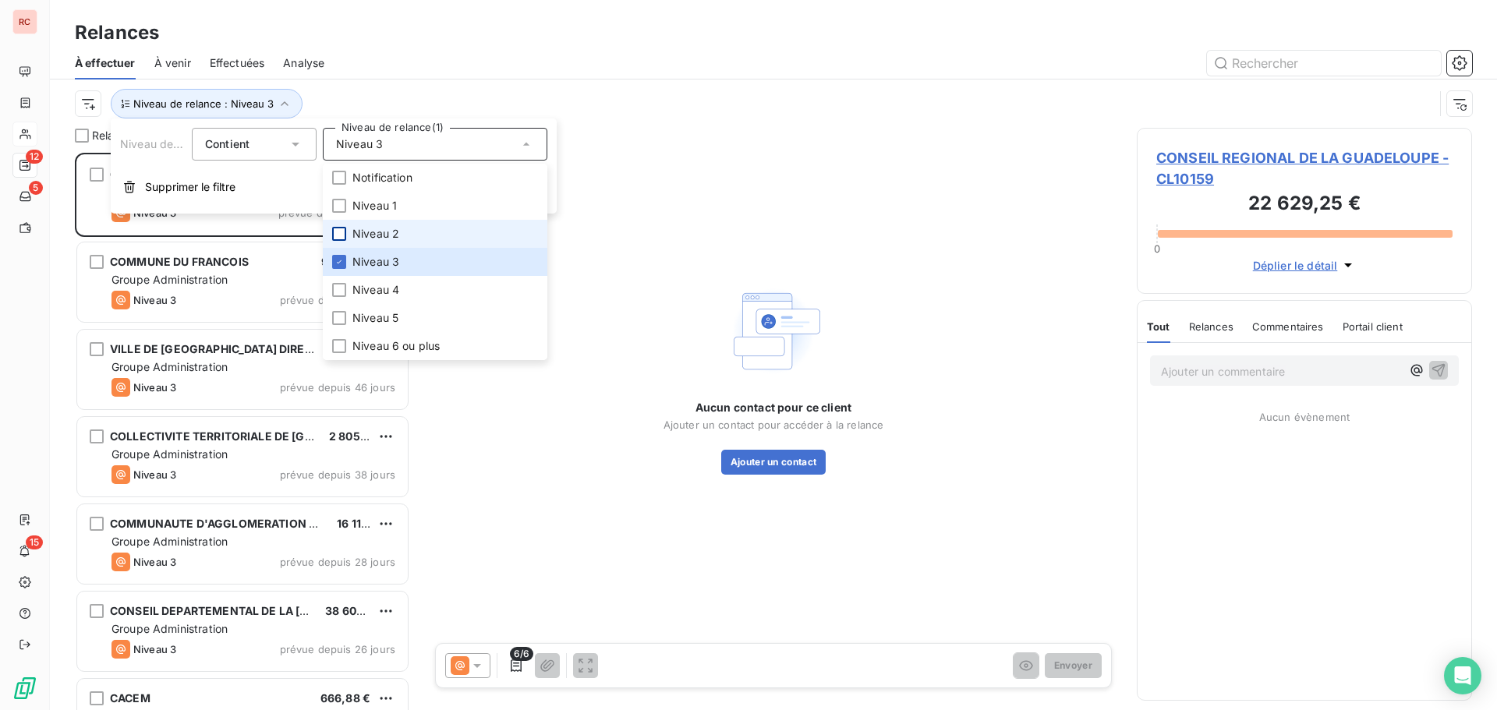
scroll to position [546, 324]
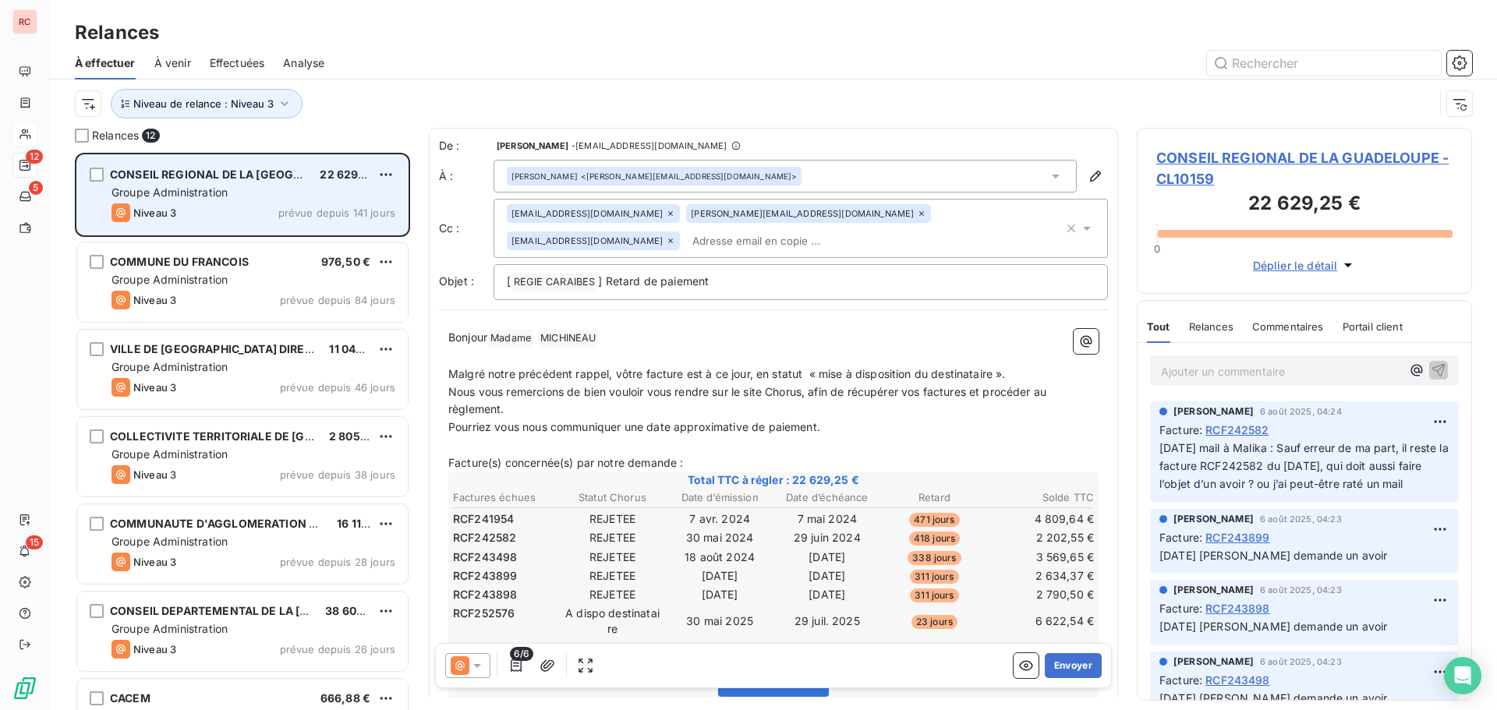
click at [193, 229] on div "CONSEIL REGIONAL DE LA GUADELOUPE 22 629,25 € Groupe Administration Niveau 3 pr…" at bounding box center [242, 195] width 331 height 80
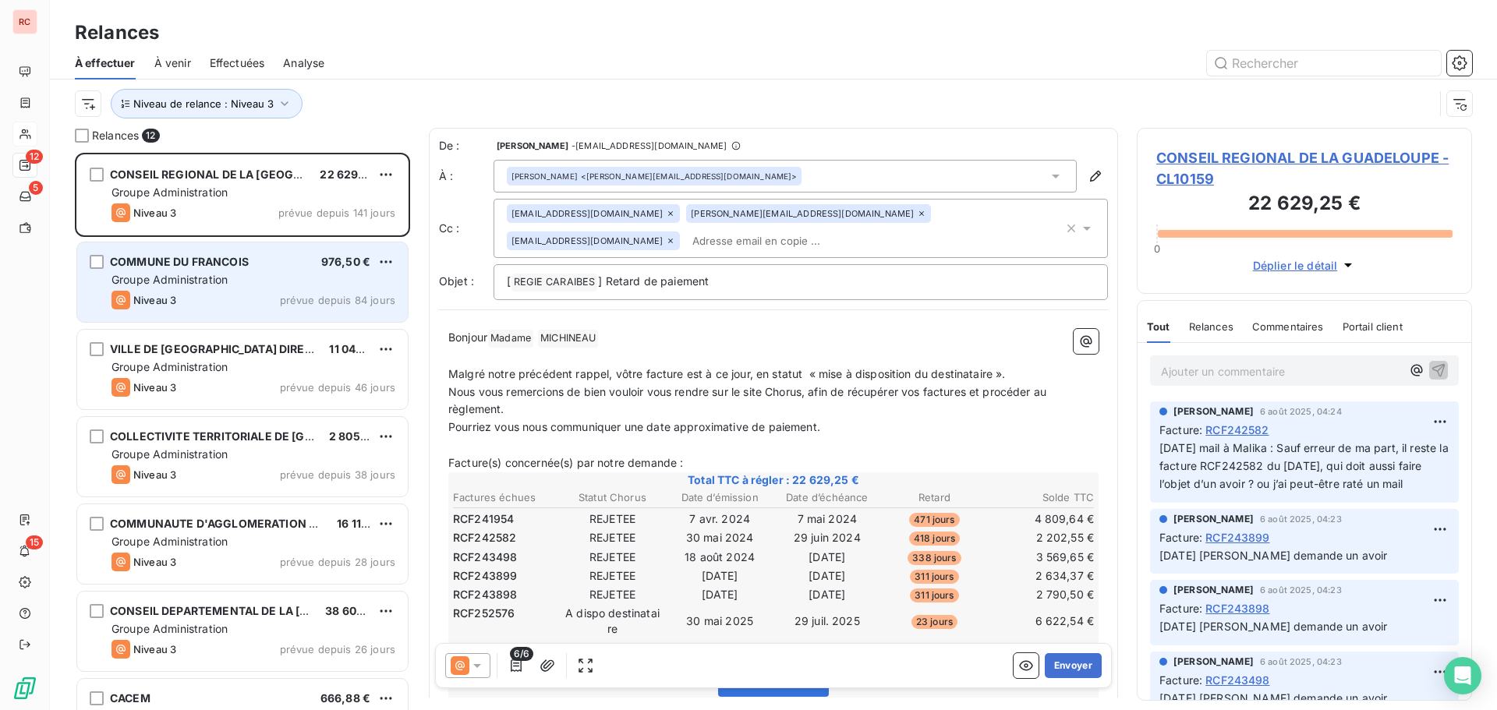
click at [228, 269] on div "COMMUNE DU FRANCOIS" at bounding box center [179, 262] width 139 height 16
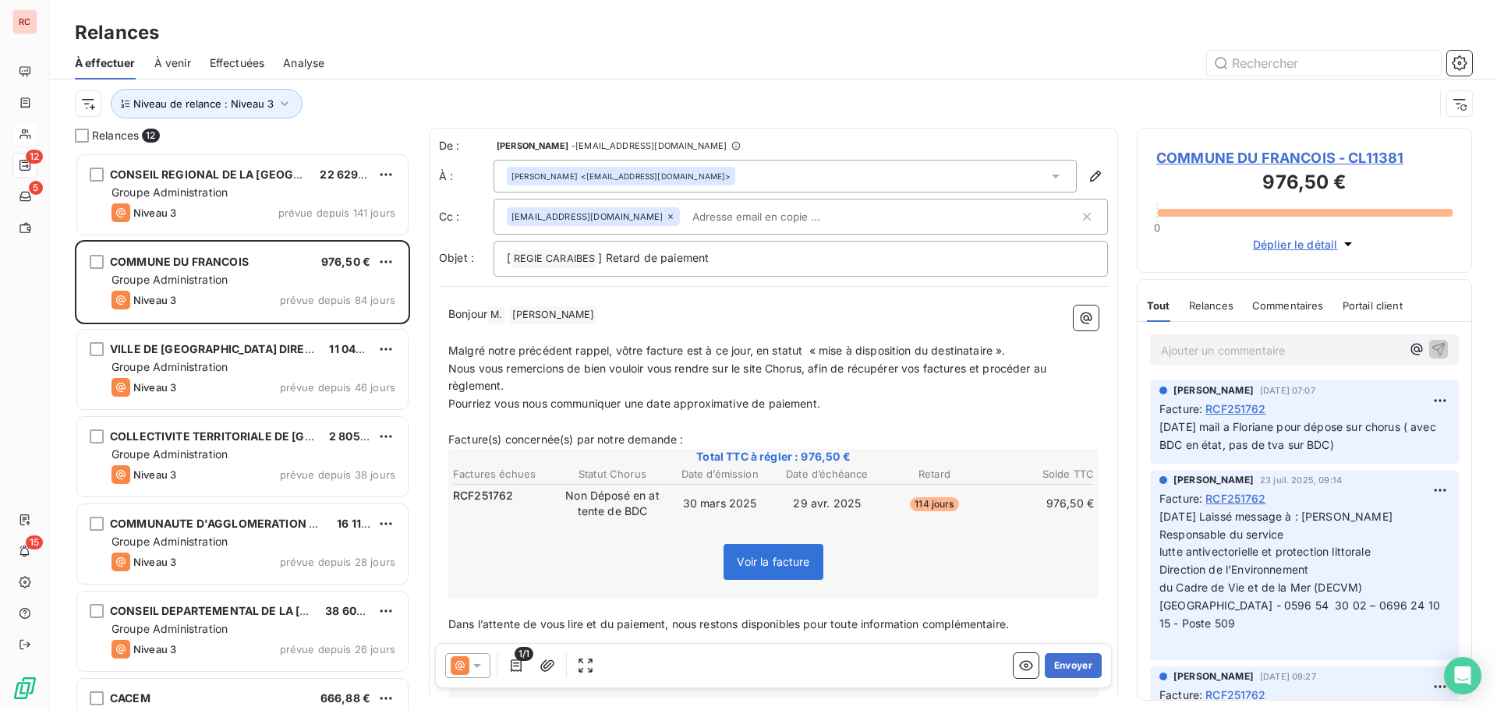
click at [1210, 163] on span "COMMUNE DU FRANCOIS - CL11381" at bounding box center [1304, 157] width 296 height 21
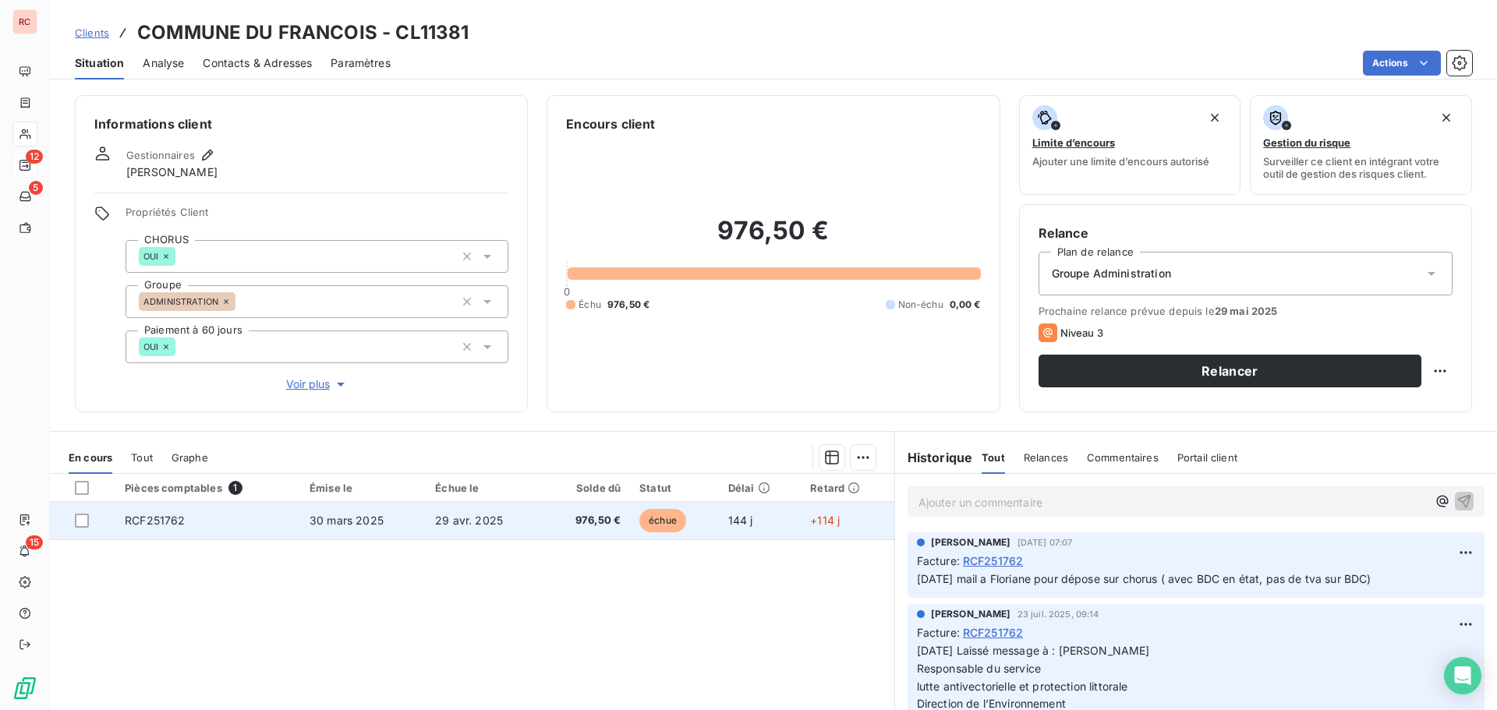
click at [190, 526] on td "RCF251762" at bounding box center [207, 520] width 185 height 37
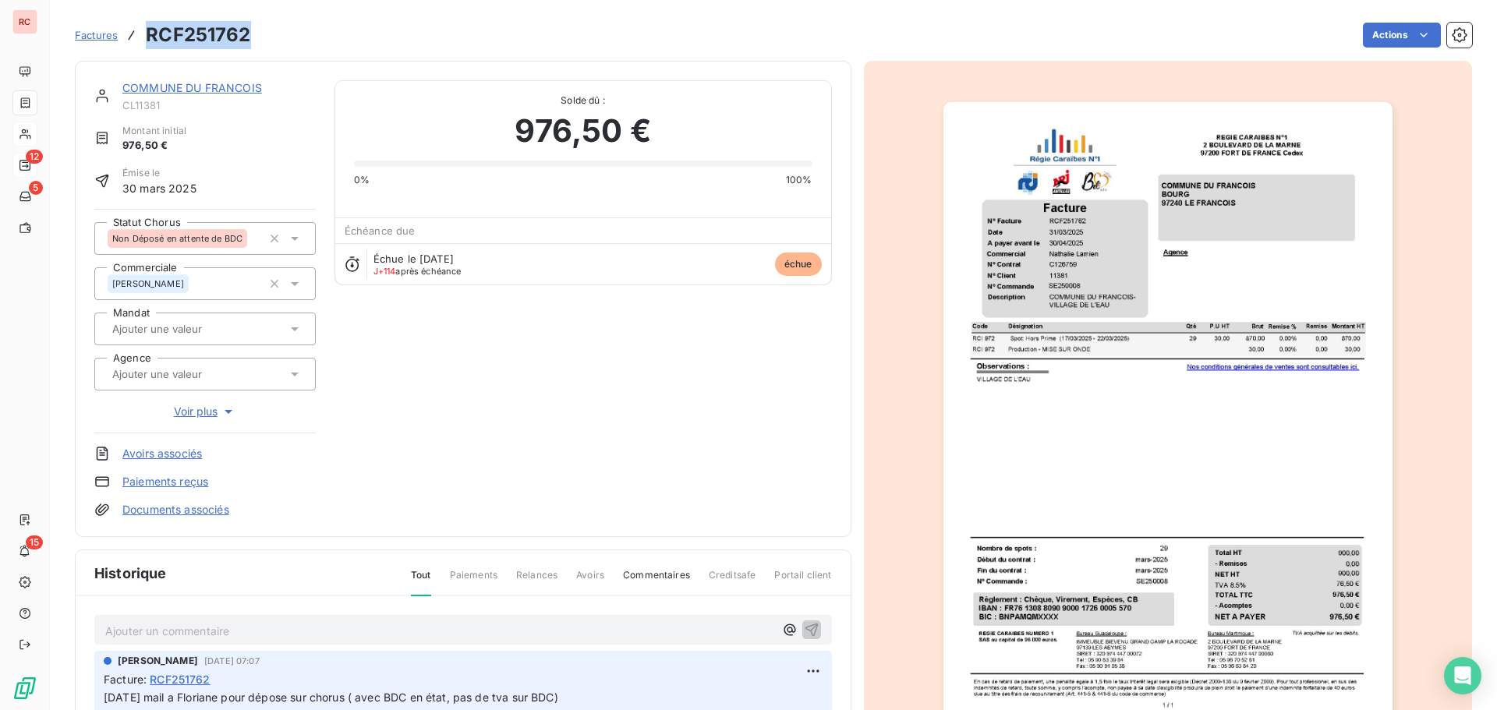
drag, startPoint x: 252, startPoint y: 41, endPoint x: 149, endPoint y: 43, distance: 102.9
click at [149, 43] on div "Factures RCF251762 Actions" at bounding box center [773, 35] width 1397 height 33
click at [179, 621] on p "Ajouter un commentaire ﻿" at bounding box center [439, 630] width 669 height 19
click at [804, 626] on icon "button" at bounding box center [812, 629] width 16 height 16
click at [292, 237] on icon at bounding box center [295, 239] width 8 height 4
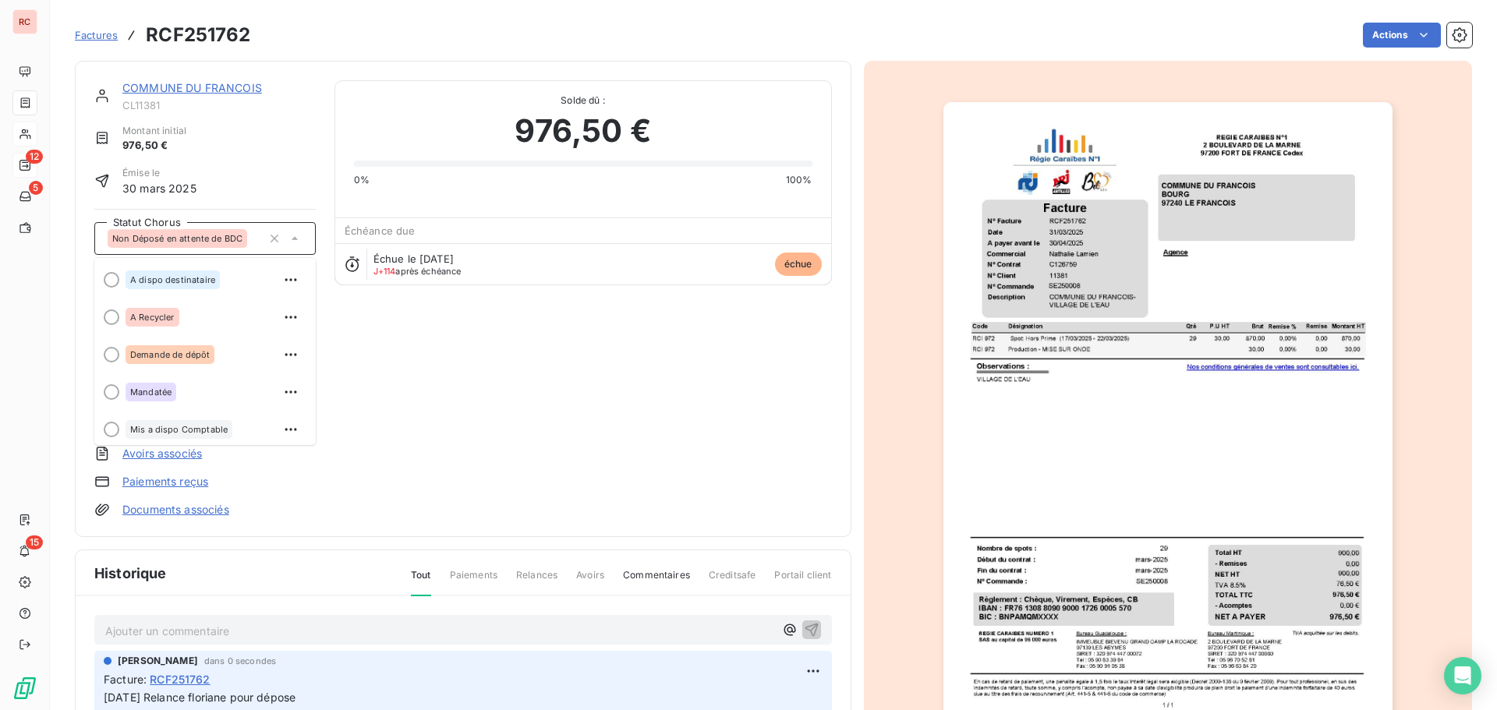
scroll to position [78, 0]
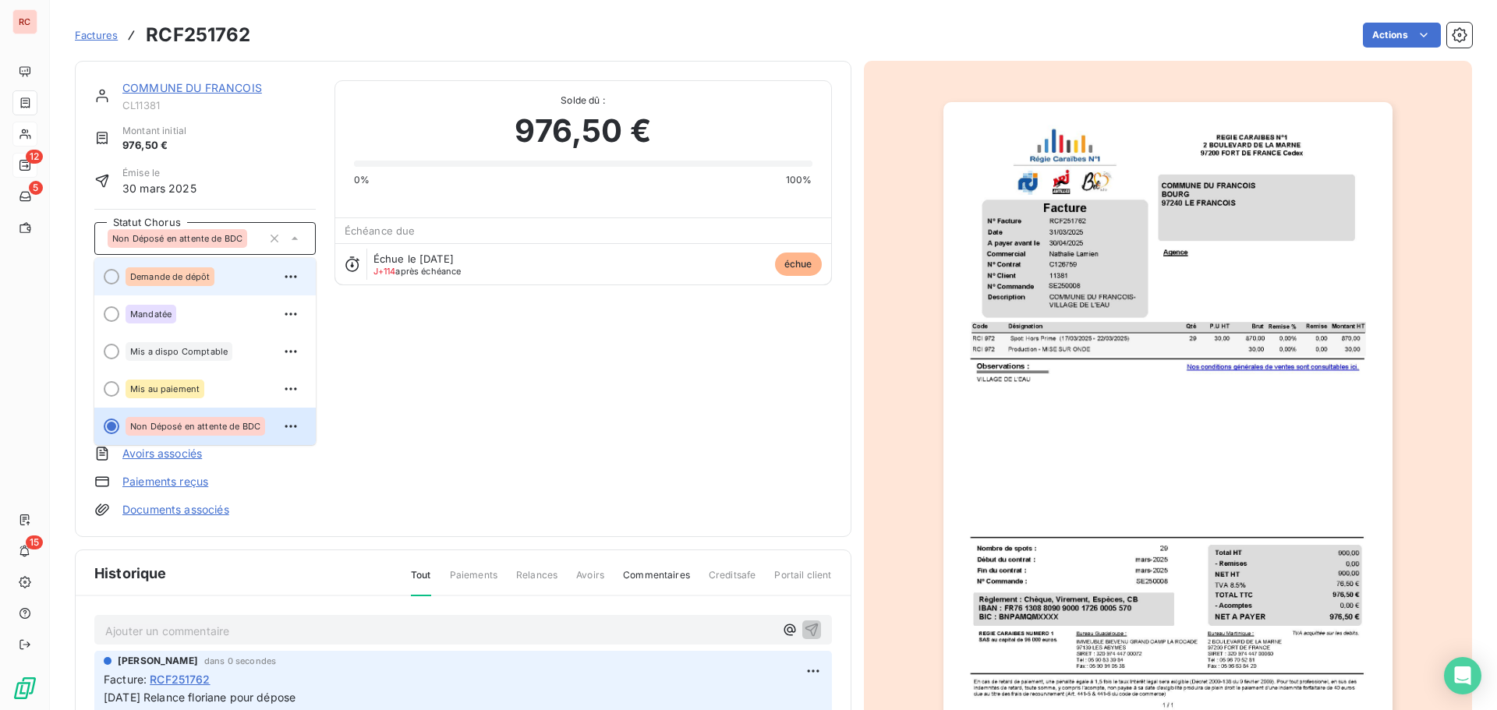
click at [172, 277] on span "Demande de dépôt" at bounding box center [170, 276] width 80 height 9
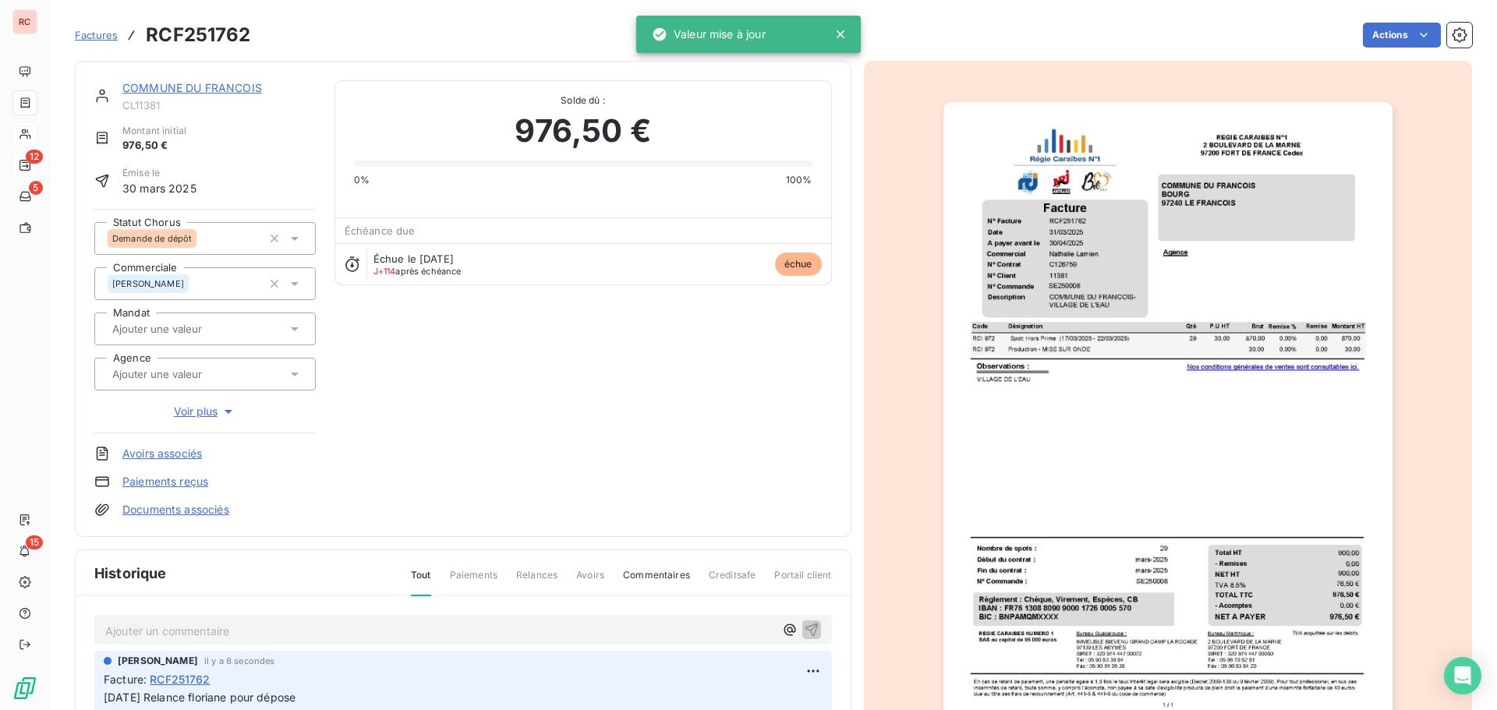
click at [245, 632] on p "Ajouter un commentaire ﻿" at bounding box center [439, 630] width 669 height 19
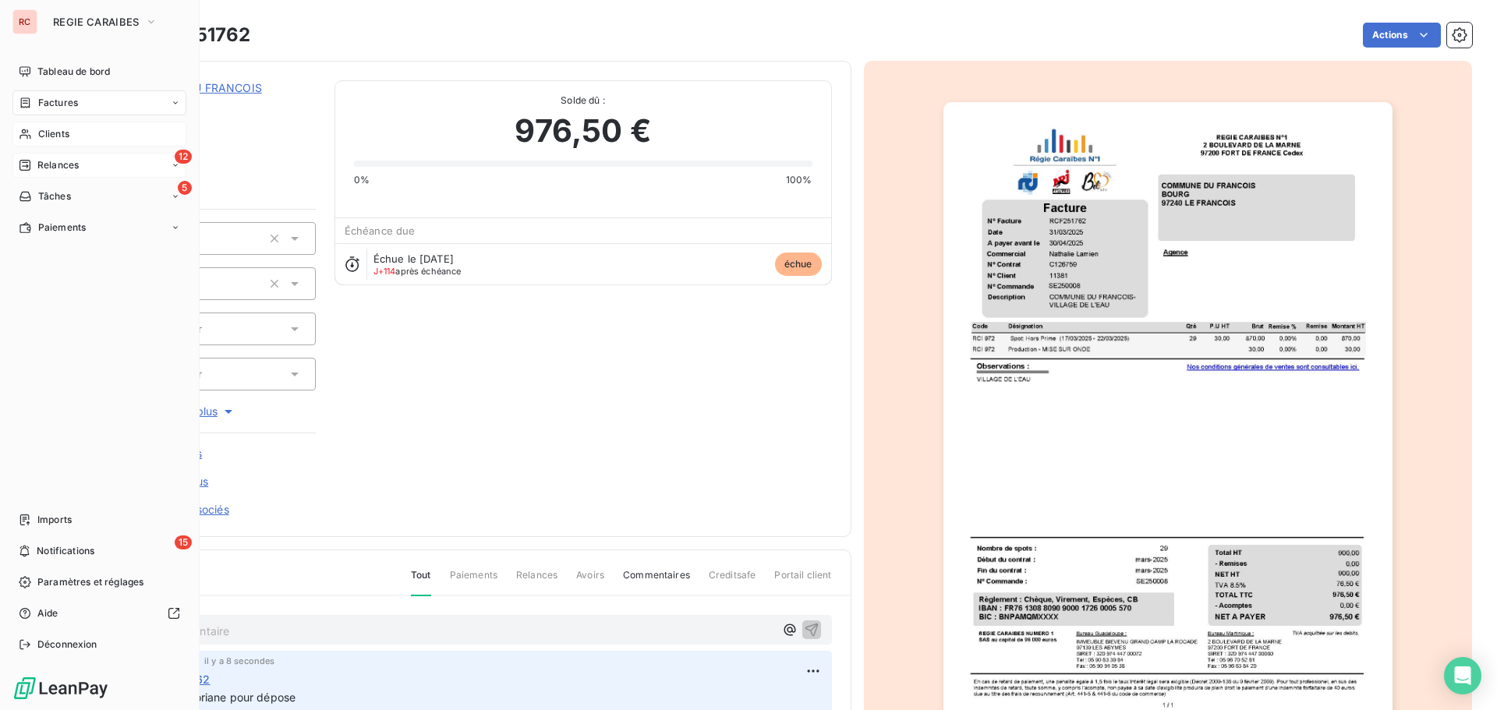
click at [78, 104] on div "Factures" at bounding box center [99, 102] width 174 height 25
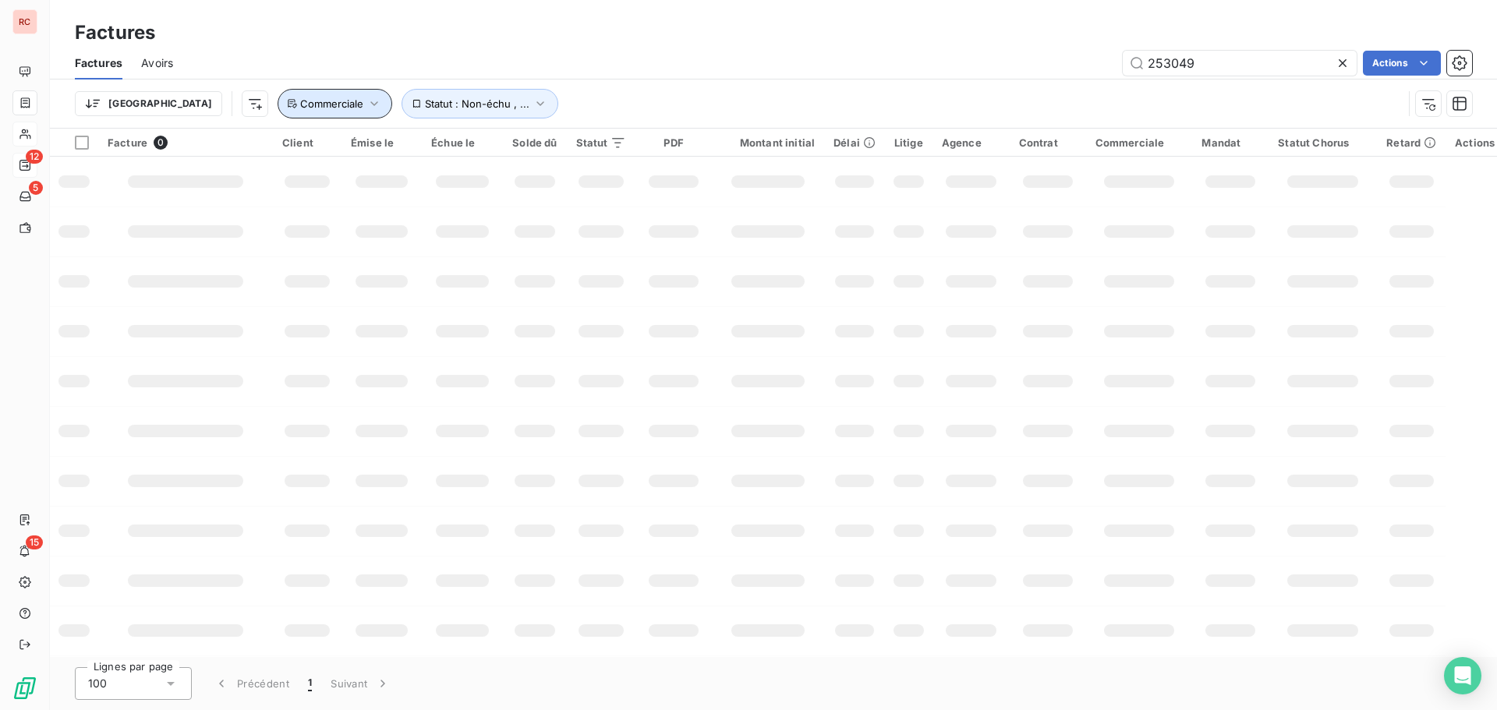
click at [366, 103] on icon "button" at bounding box center [374, 104] width 16 height 16
click at [617, 145] on icon at bounding box center [612, 144] width 16 height 16
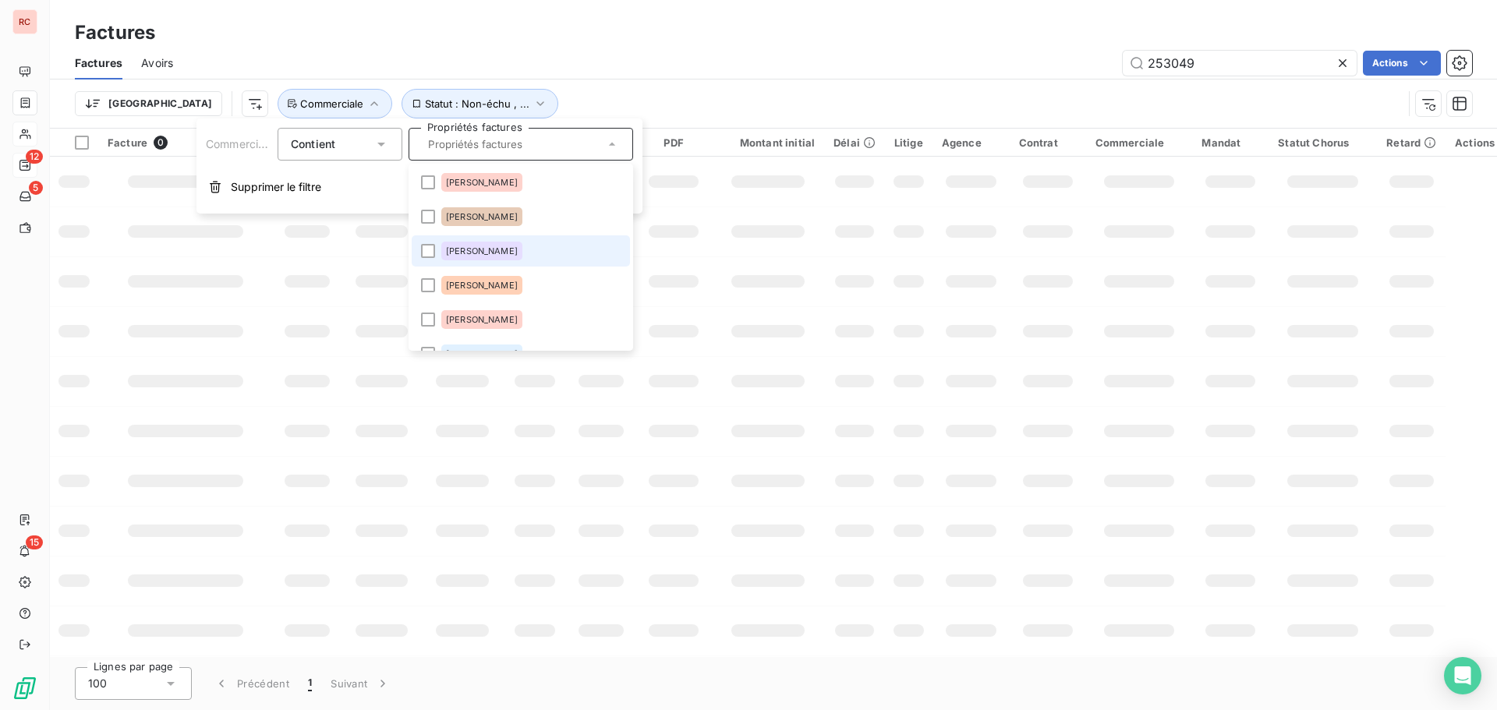
click at [514, 241] on li "[PERSON_NAME]" at bounding box center [521, 250] width 218 height 31
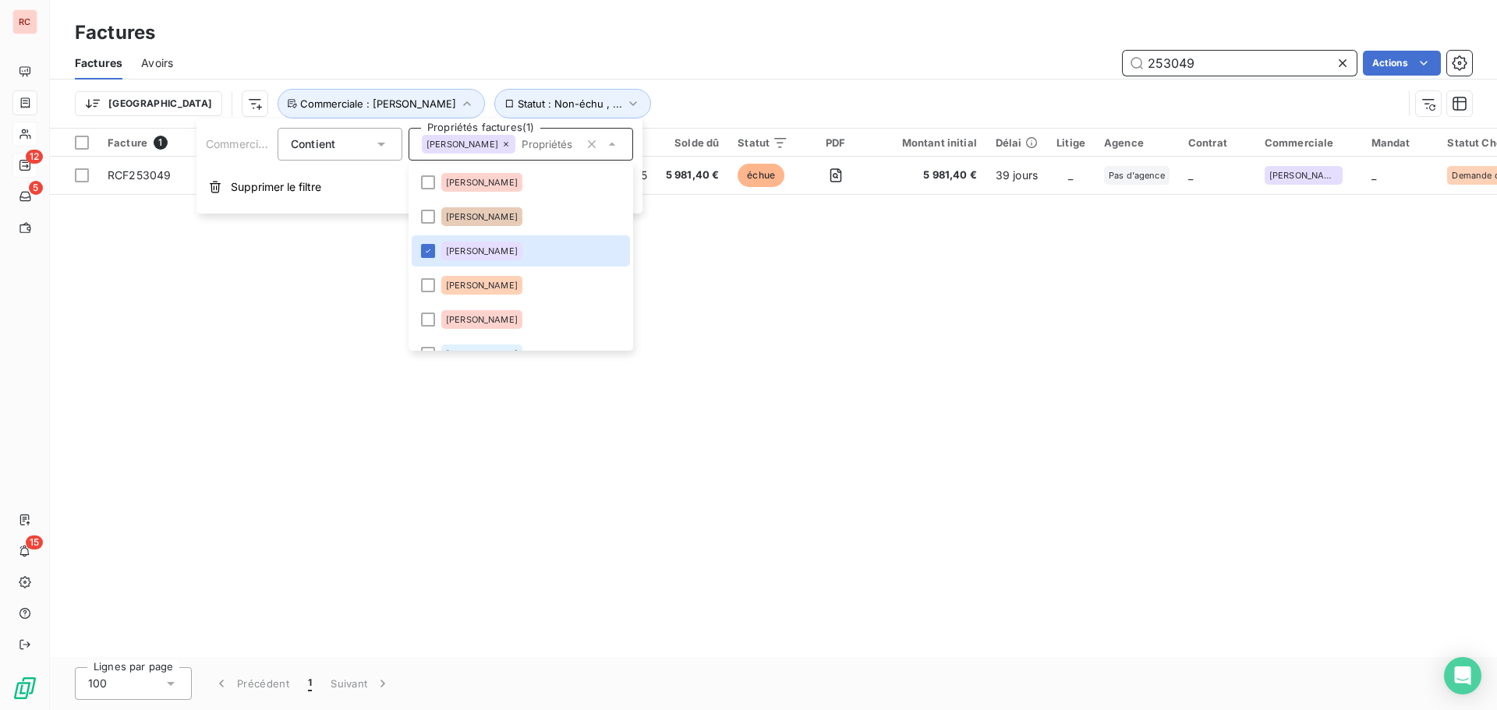
click at [1332, 61] on input "253049" at bounding box center [1240, 63] width 234 height 25
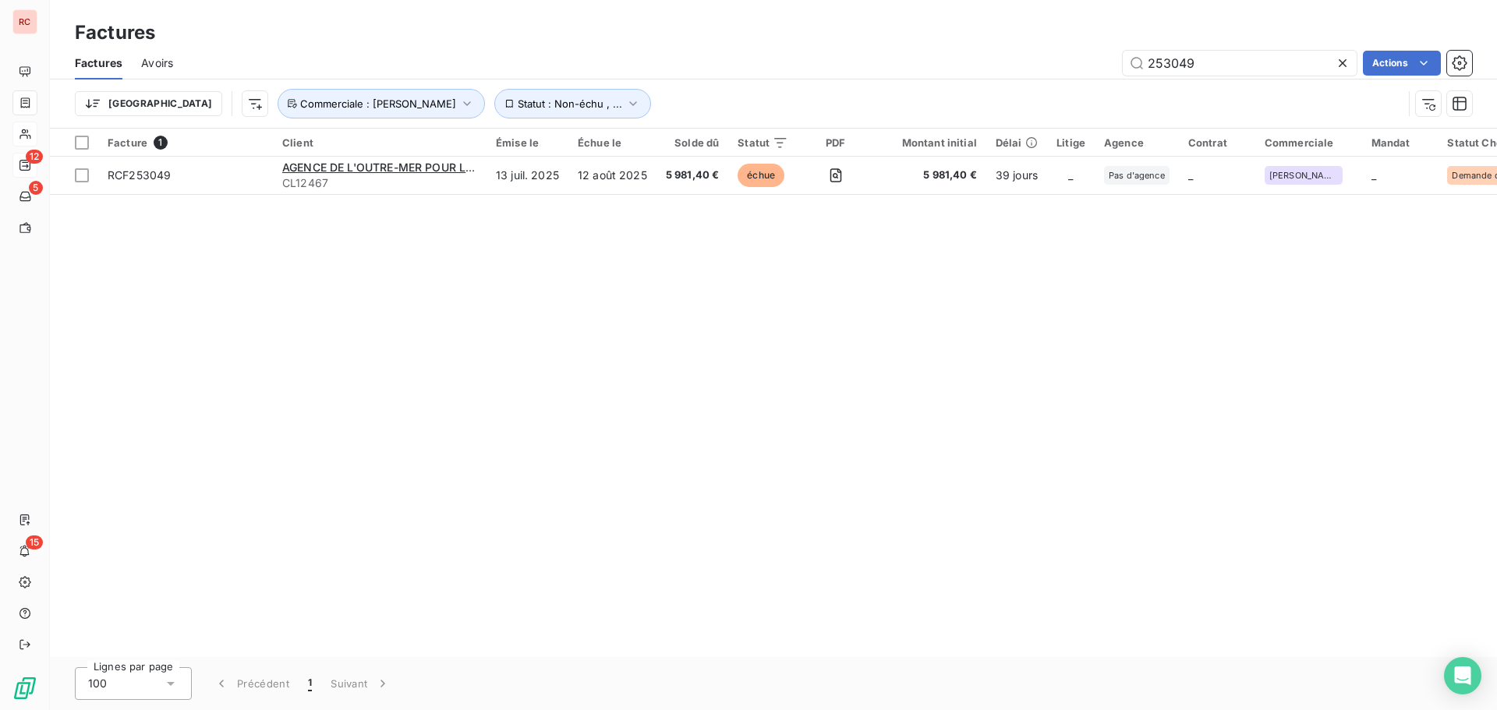
click at [1337, 61] on icon at bounding box center [1343, 63] width 16 height 16
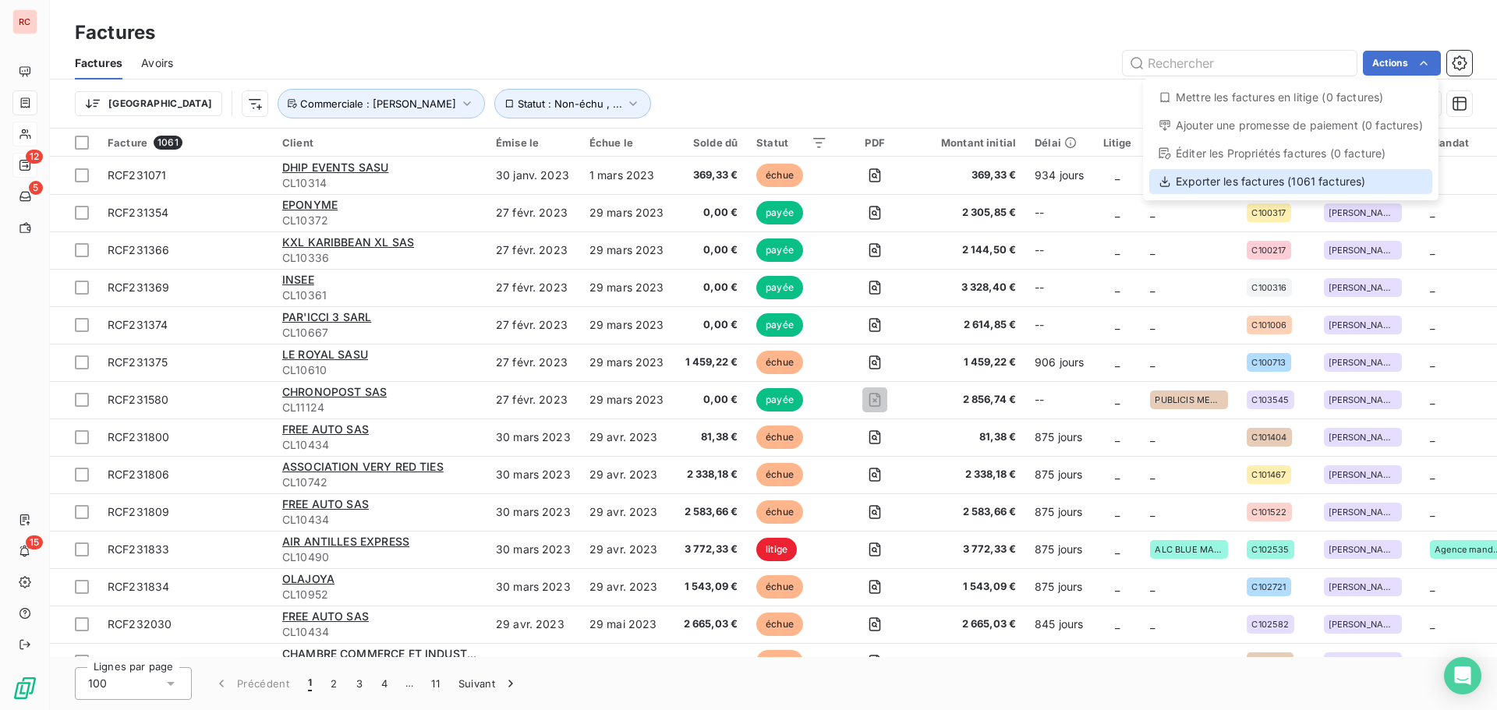
click at [1340, 186] on div "Exporter les factures (1061 factures)" at bounding box center [1290, 181] width 283 height 25
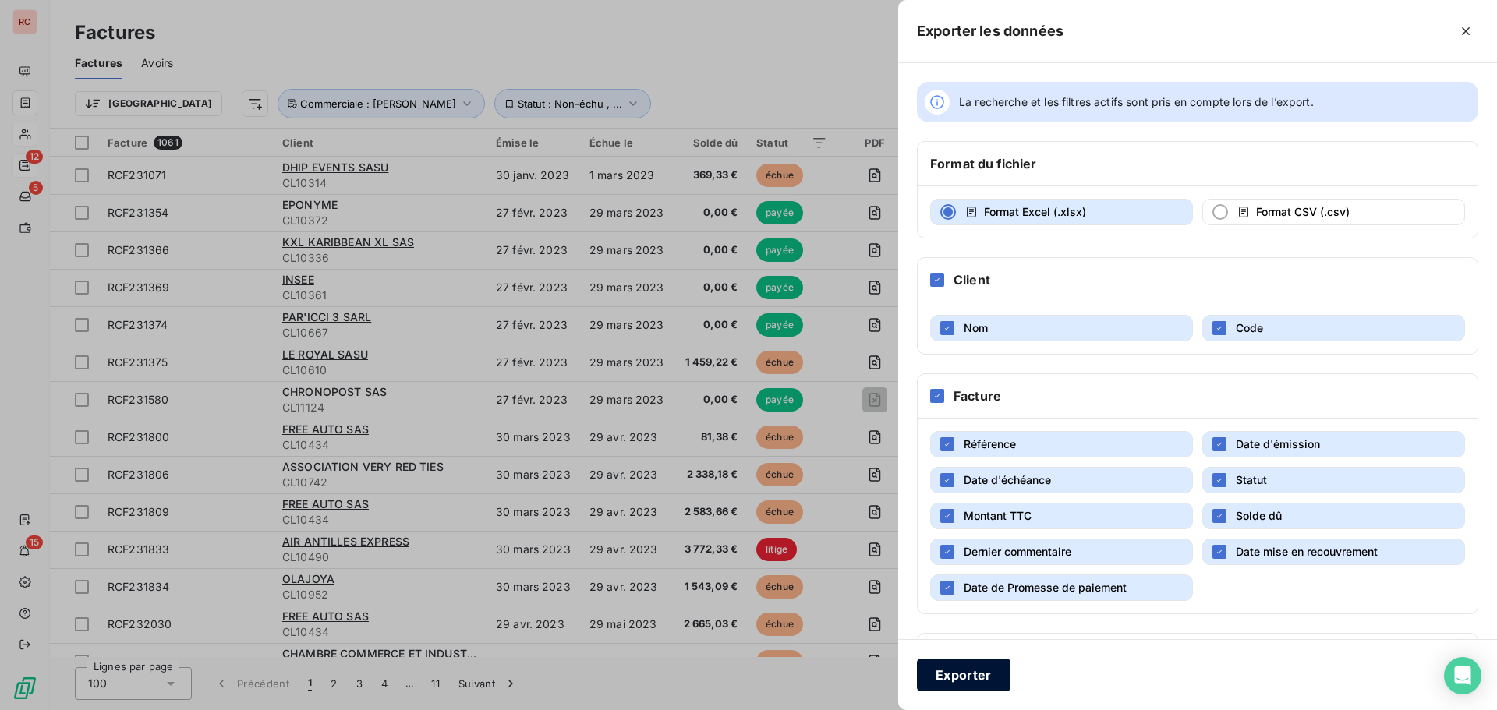
click at [948, 669] on button "Exporter" at bounding box center [964, 675] width 94 height 33
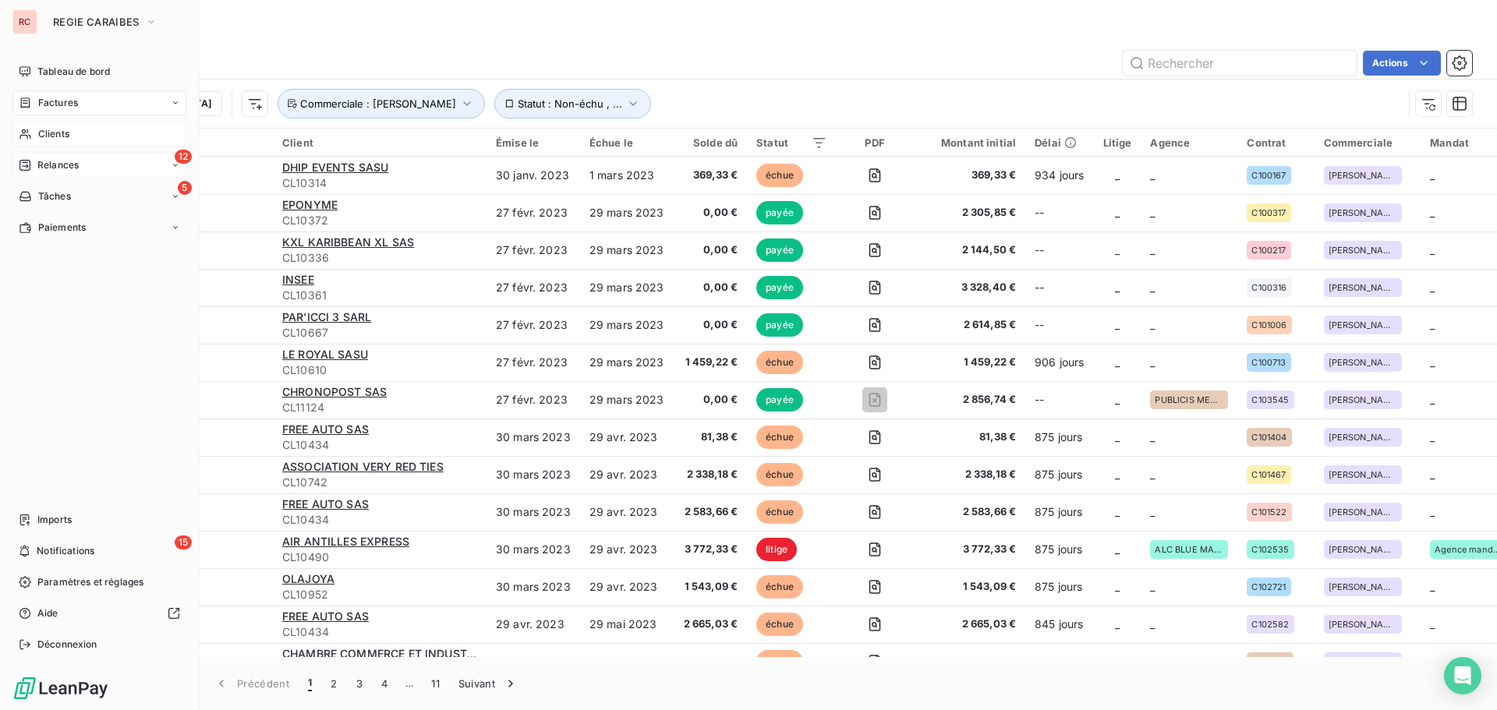
click at [51, 140] on span "Clients" at bounding box center [53, 134] width 31 height 14
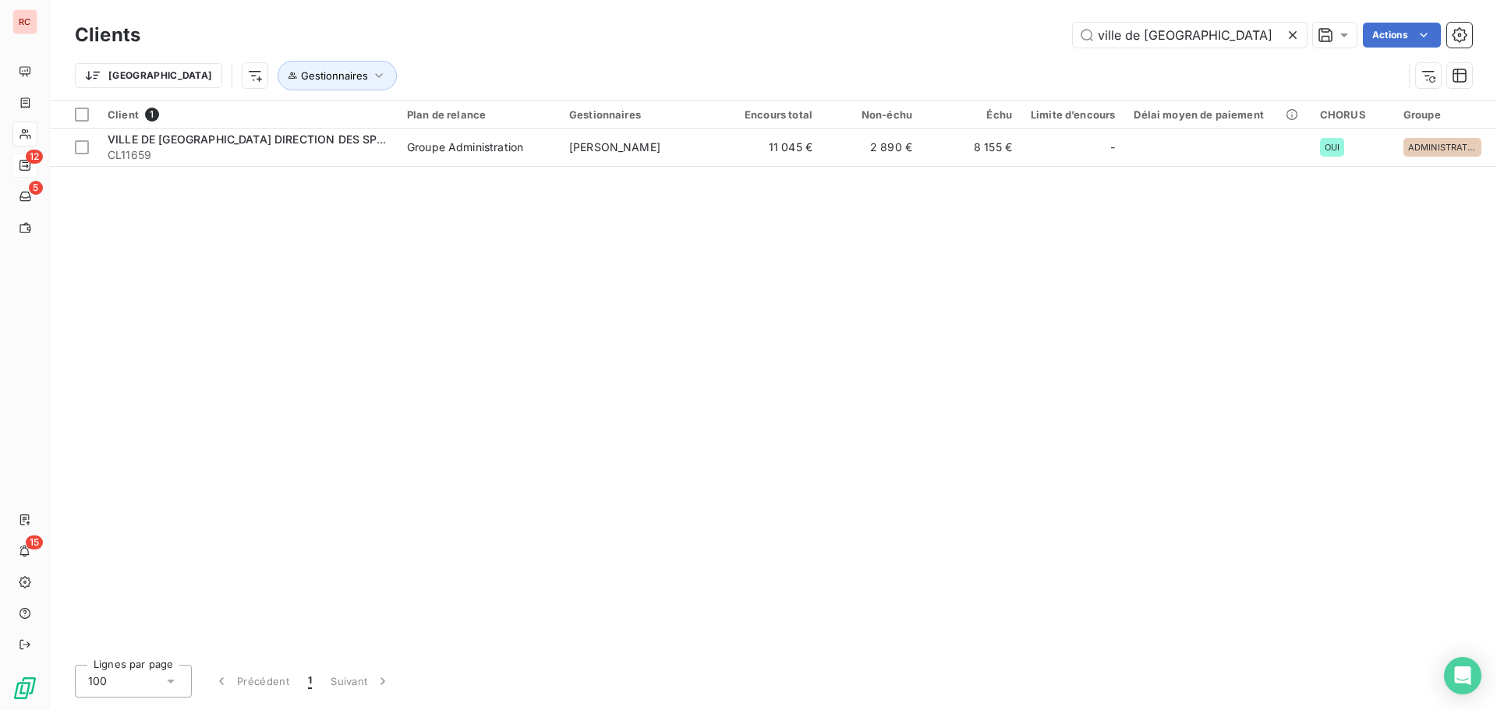
drag, startPoint x: 1241, startPoint y: 37, endPoint x: 1028, endPoint y: 37, distance: 212.9
click at [1028, 37] on div "ville de [GEOGRAPHIC_DATA] Actions" at bounding box center [815, 35] width 1313 height 25
type input "10947"
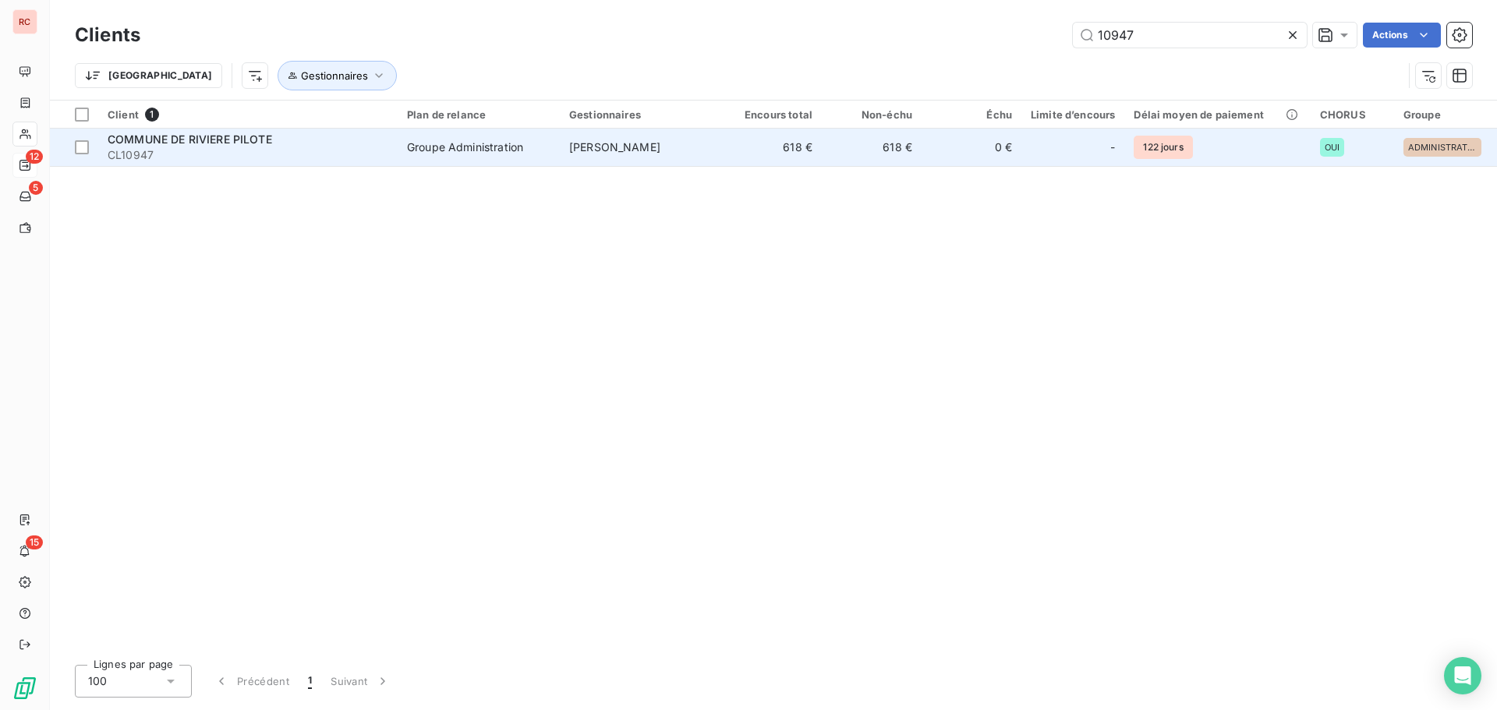
click at [812, 148] on td "618 €" at bounding box center [772, 147] width 100 height 37
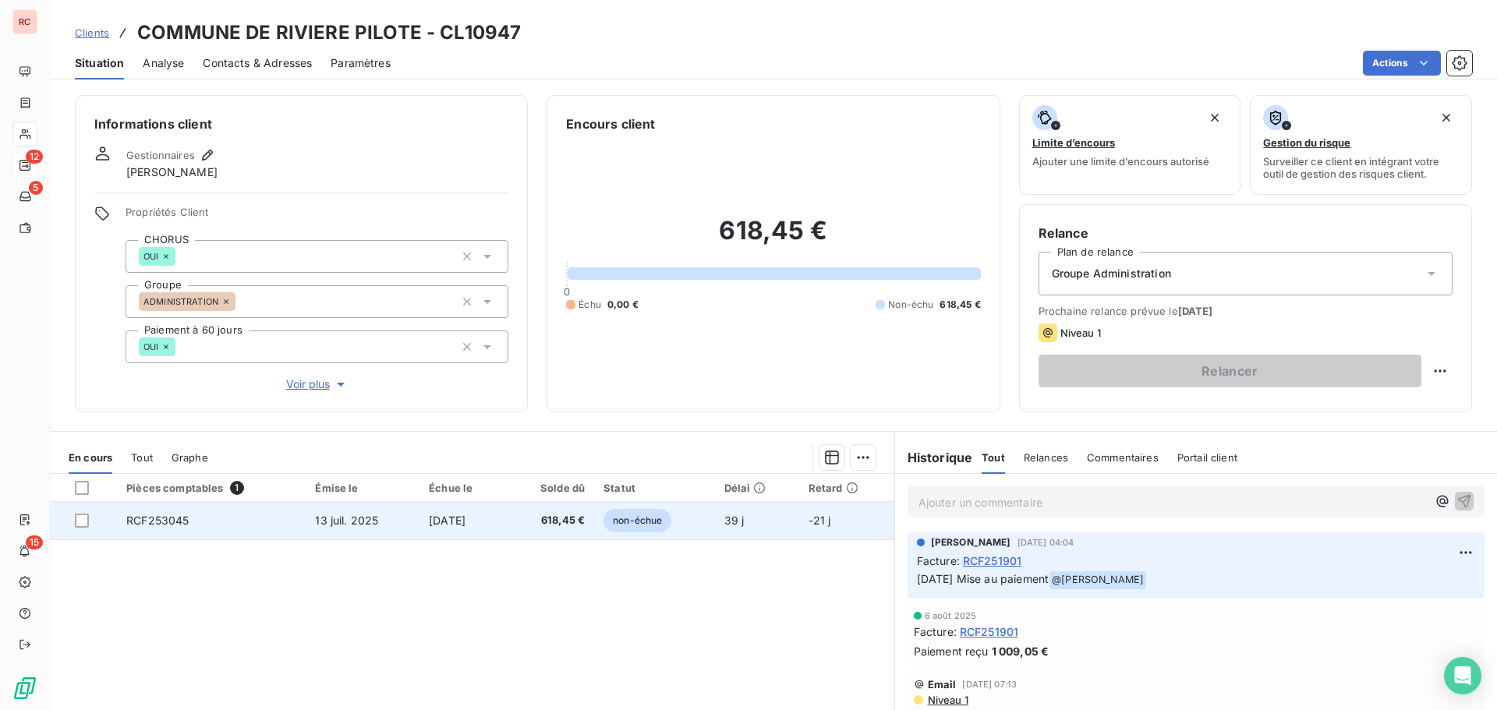
click at [315, 526] on span "13 juil. 2025" at bounding box center [346, 520] width 63 height 13
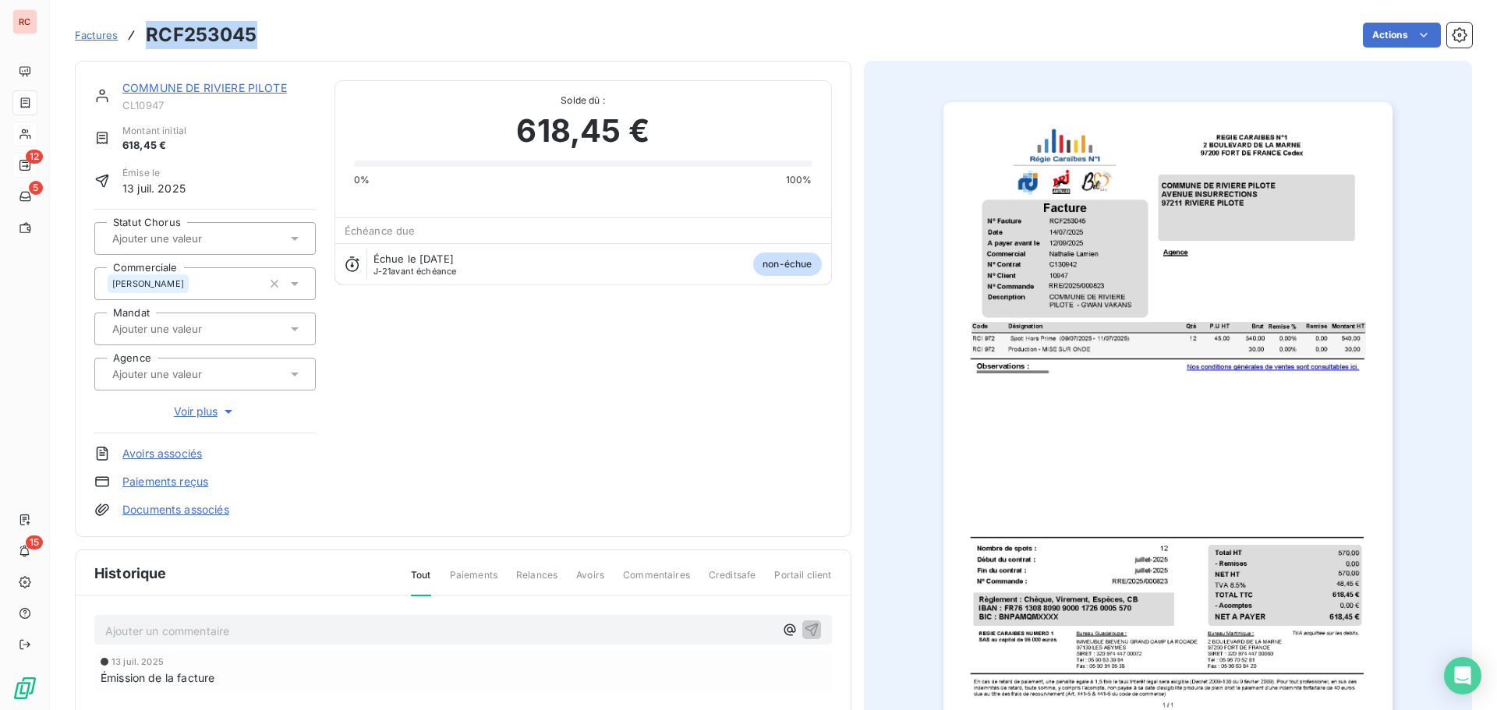
drag, startPoint x: 260, startPoint y: 33, endPoint x: 150, endPoint y: 37, distance: 109.2
click at [150, 37] on div "Factures RCF253045 Actions" at bounding box center [773, 35] width 1397 height 33
click at [129, 634] on p "Ajouter un commentaire ﻿" at bounding box center [439, 630] width 669 height 19
click at [122, 622] on p "Ajouter un commentaire ﻿" at bounding box center [439, 630] width 669 height 19
click at [192, 86] on link "COMMUNE DE RIVIERE PILOTE" at bounding box center [204, 87] width 165 height 13
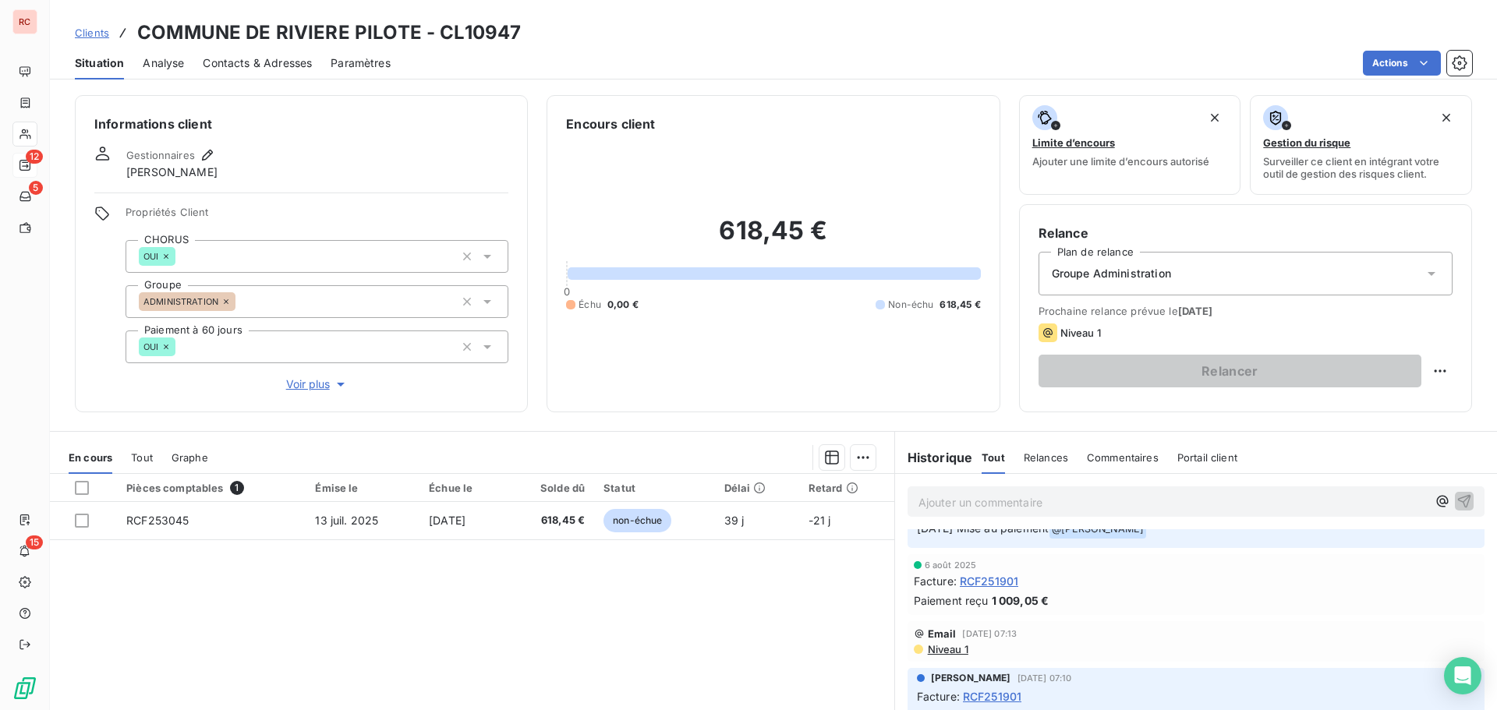
scroll to position [78, 0]
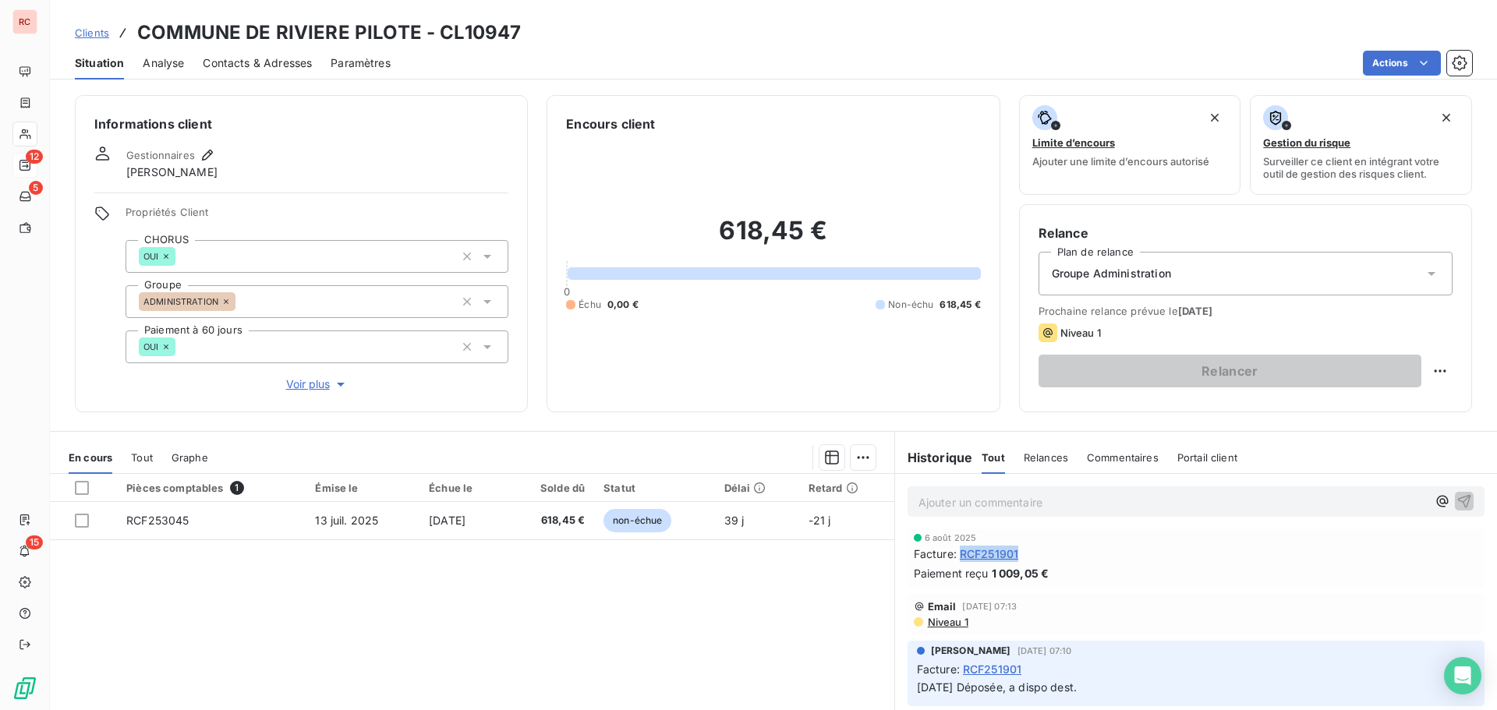
drag, startPoint x: 1019, startPoint y: 552, endPoint x: 955, endPoint y: 554, distance: 64.0
click at [955, 554] on div "Facture : RCF251901" at bounding box center [1196, 554] width 564 height 16
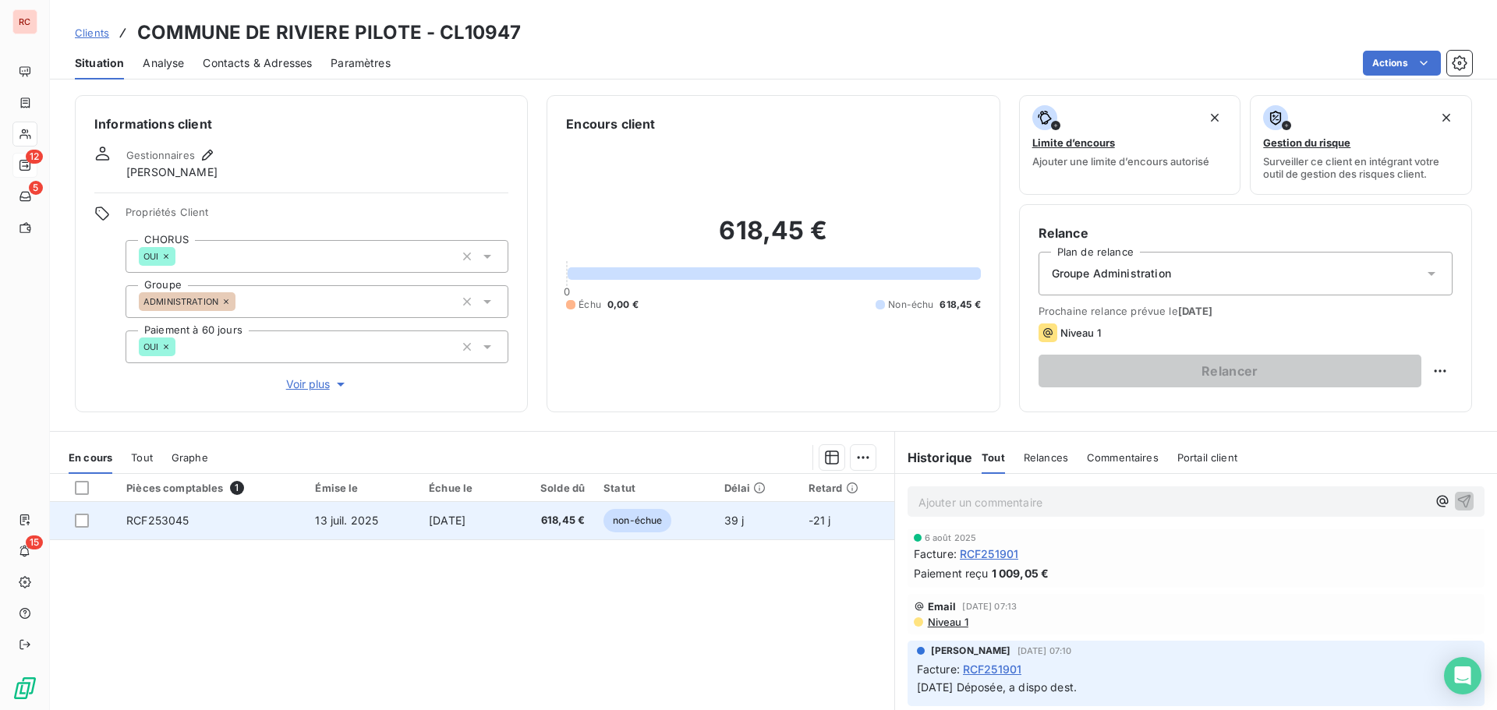
click at [465, 526] on span "[DATE]" at bounding box center [447, 520] width 37 height 13
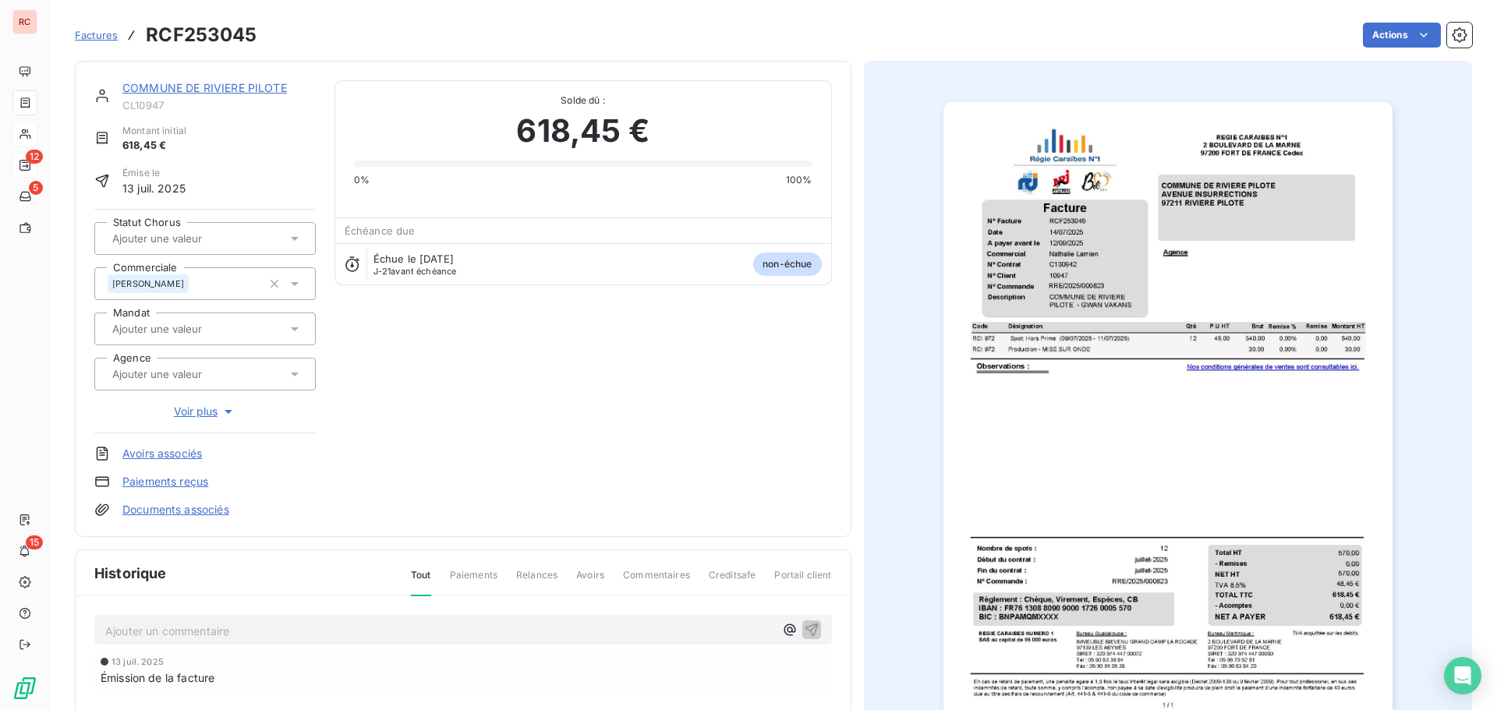
click at [175, 87] on link "COMMUNE DE RIVIERE PILOTE" at bounding box center [204, 87] width 165 height 13
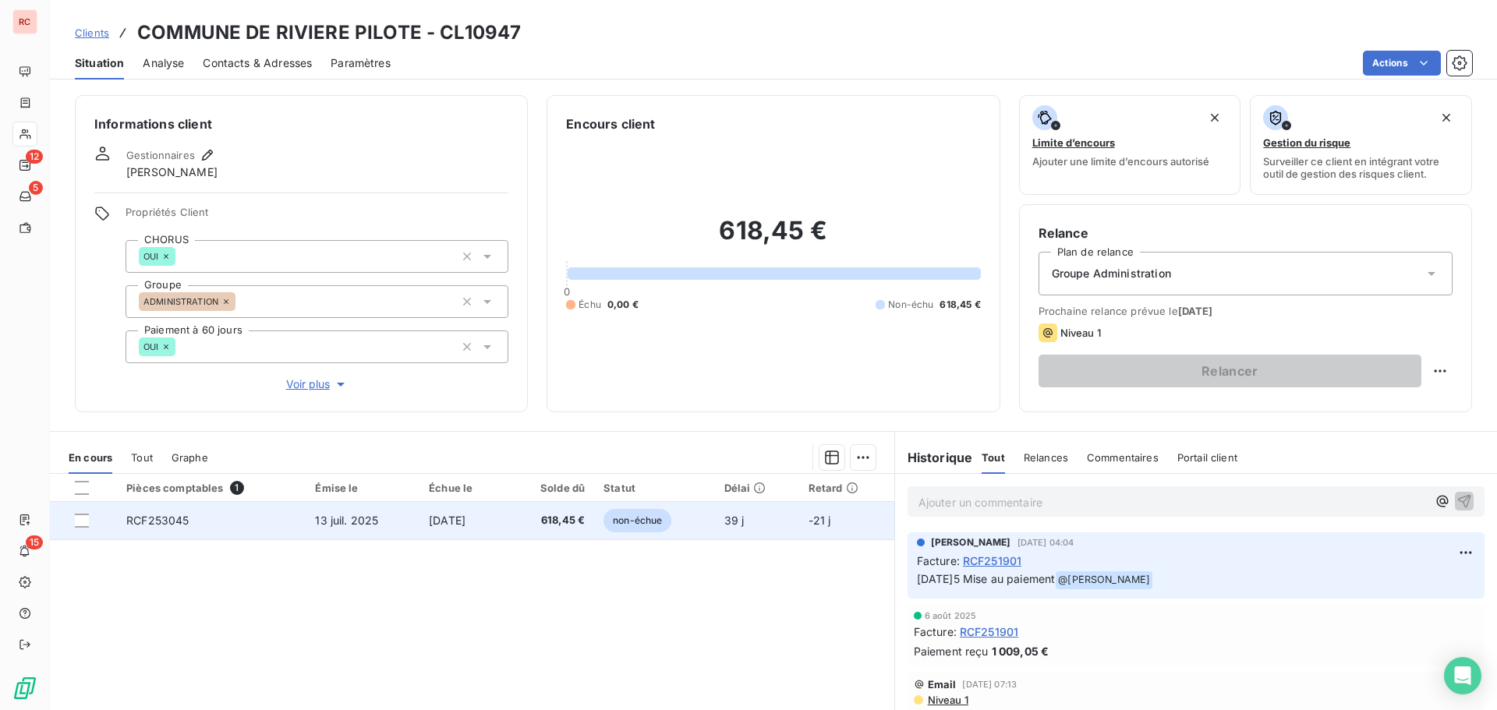
drag, startPoint x: 0, startPoint y: 0, endPoint x: 264, endPoint y: 529, distance: 591.0
click at [264, 529] on td "RCF253045" at bounding box center [211, 520] width 189 height 37
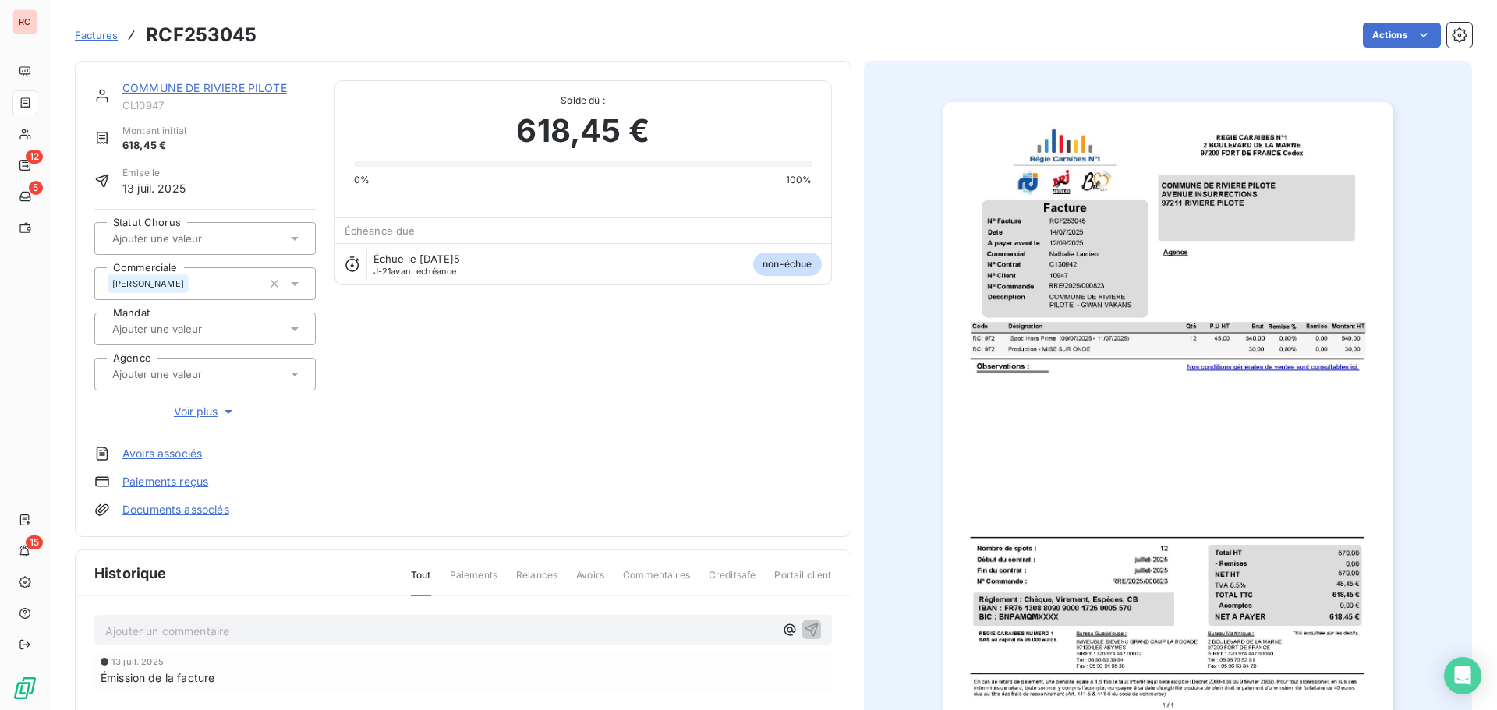
click at [1095, 361] on img "button" at bounding box center [1167, 419] width 449 height 635
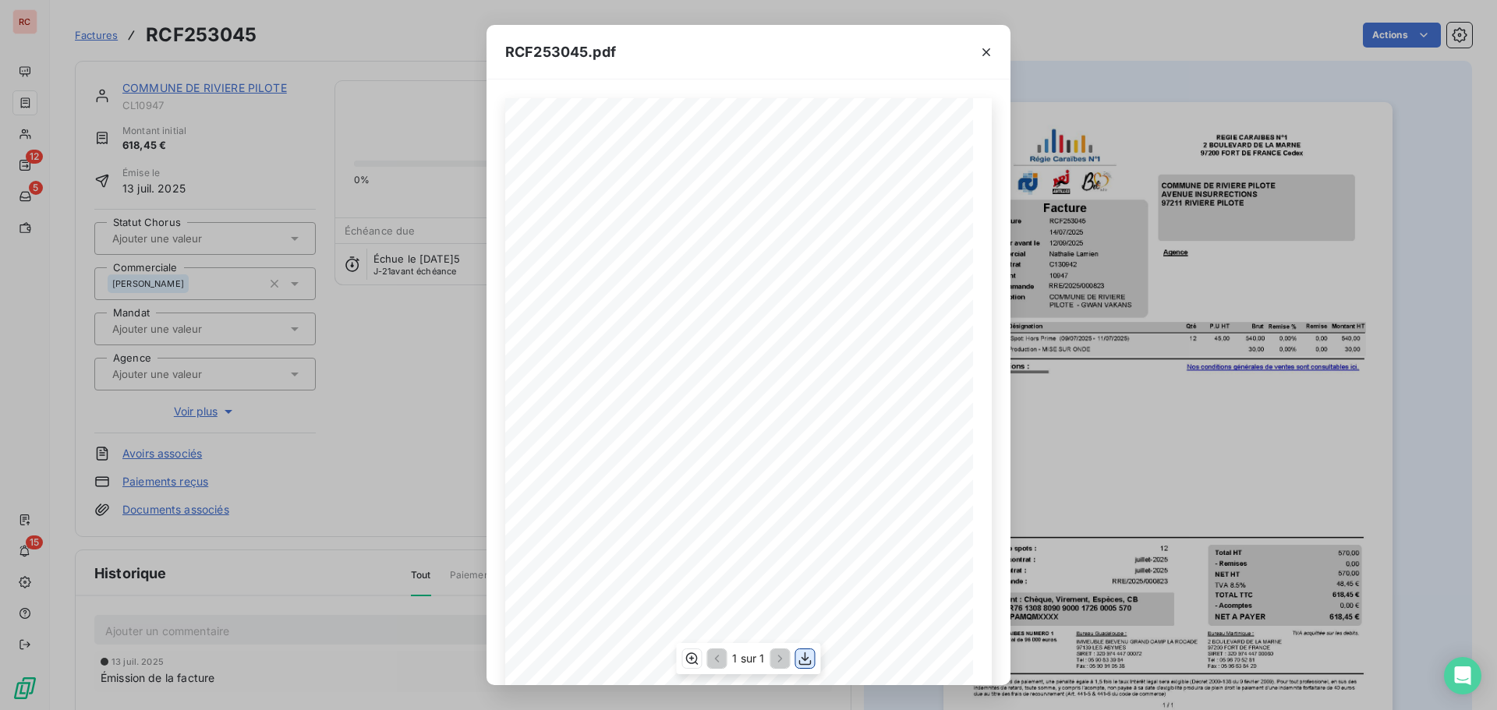
click at [802, 657] on icon "button" at bounding box center [806, 659] width 16 height 16
click at [986, 54] on icon "button" at bounding box center [987, 52] width 16 height 16
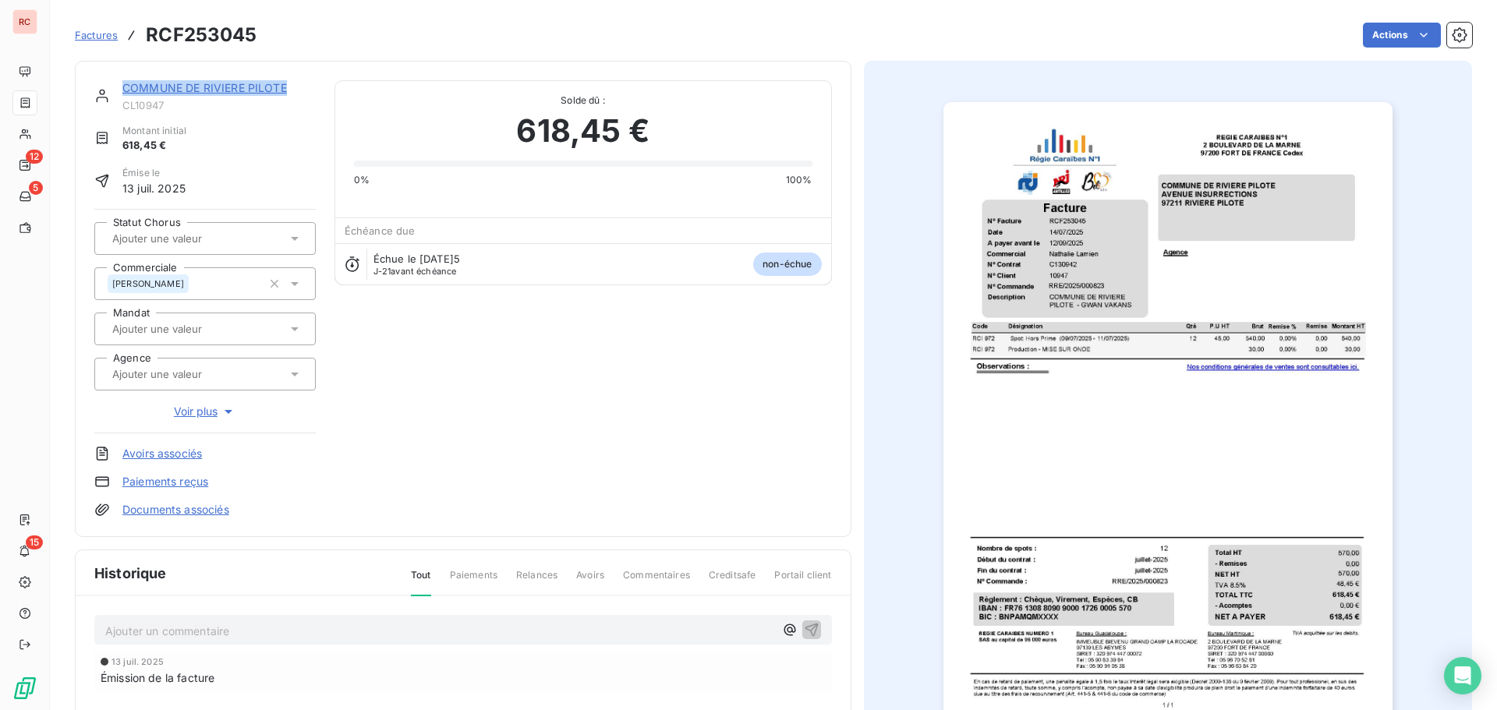
drag, startPoint x: 294, startPoint y: 86, endPoint x: 126, endPoint y: 97, distance: 168.0
click at [126, 97] on div "COMMUNE DE RIVIERE PILOTE CL10947" at bounding box center [218, 95] width 193 height 31
copy link "COMMUNE DE RIVIERE PILOTE"
click at [226, 86] on link "COMMUNE DE RIVIERE PILOTE" at bounding box center [204, 87] width 165 height 13
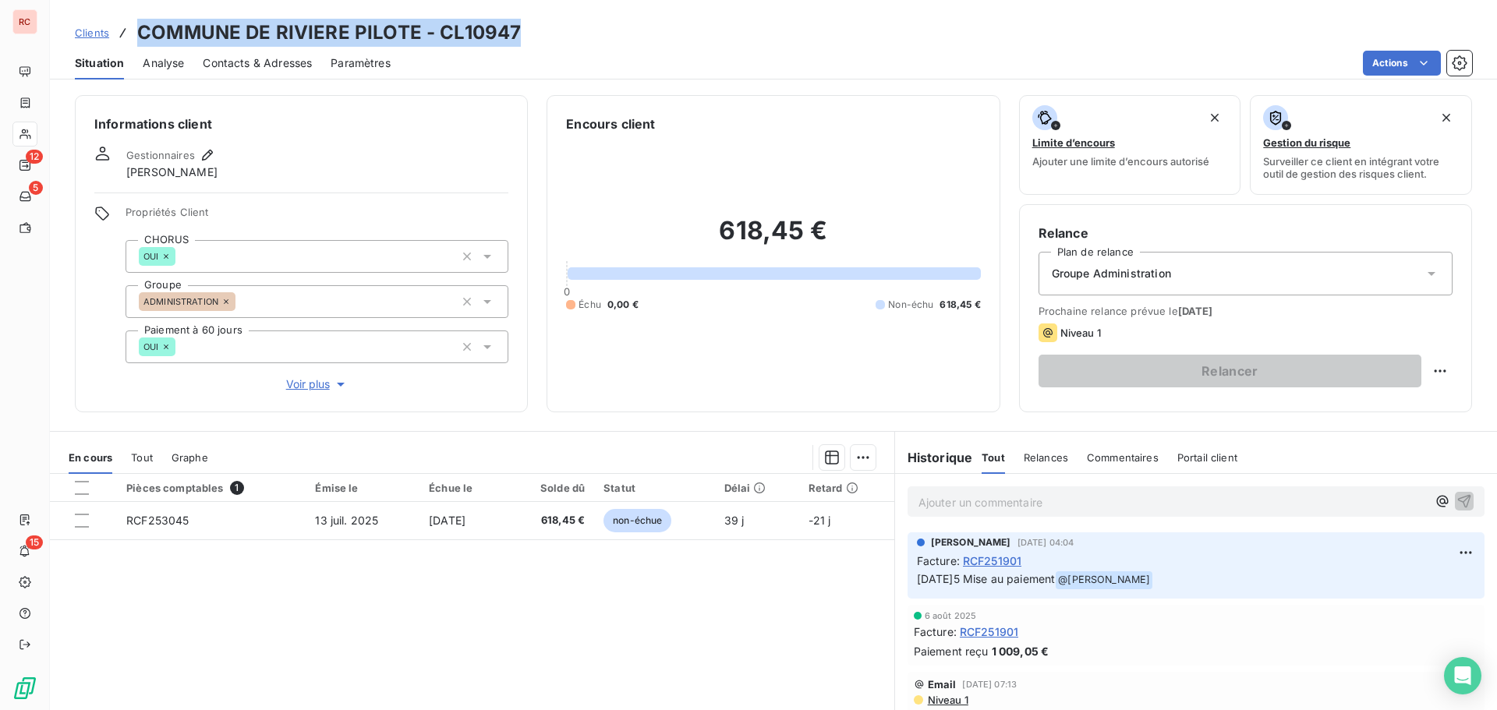
drag, startPoint x: 524, startPoint y: 33, endPoint x: 140, endPoint y: 41, distance: 384.5
click at [140, 41] on div "Clients COMMUNE DE RIVIERE PILOTE - CL10947" at bounding box center [773, 33] width 1447 height 28
copy h3 "COMMUNE DE RIVIERE PILOTE - CL10947"
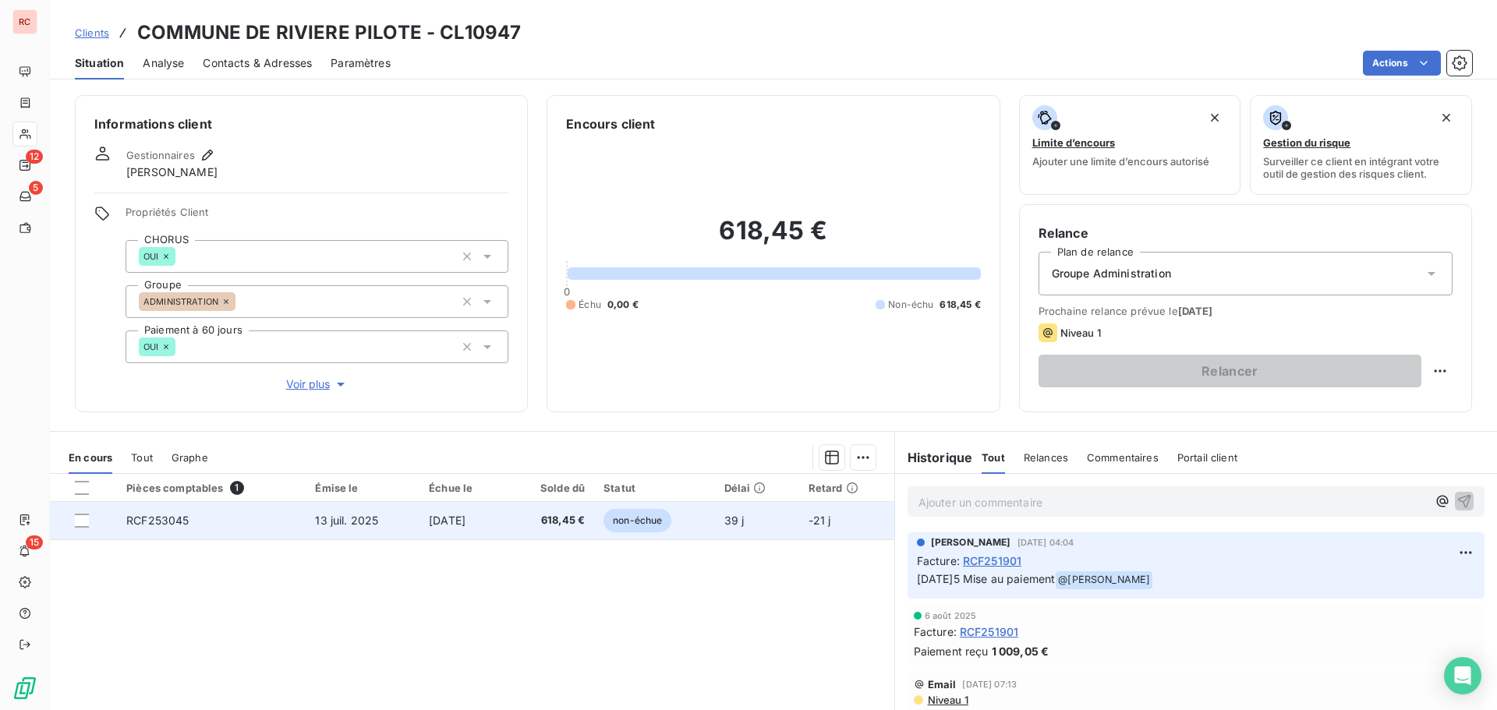
click at [261, 526] on td "RCF253045" at bounding box center [211, 520] width 189 height 37
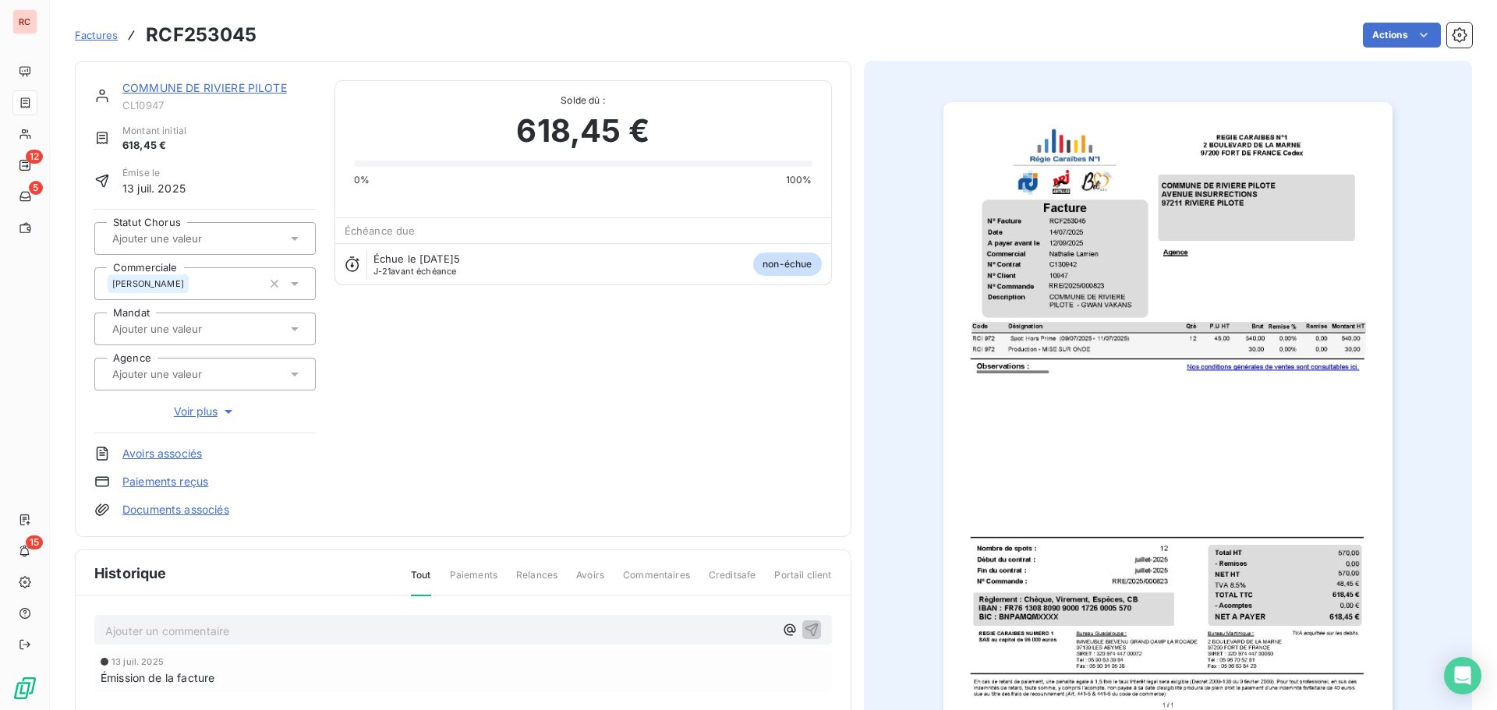
click at [295, 237] on icon at bounding box center [295, 239] width 8 height 4
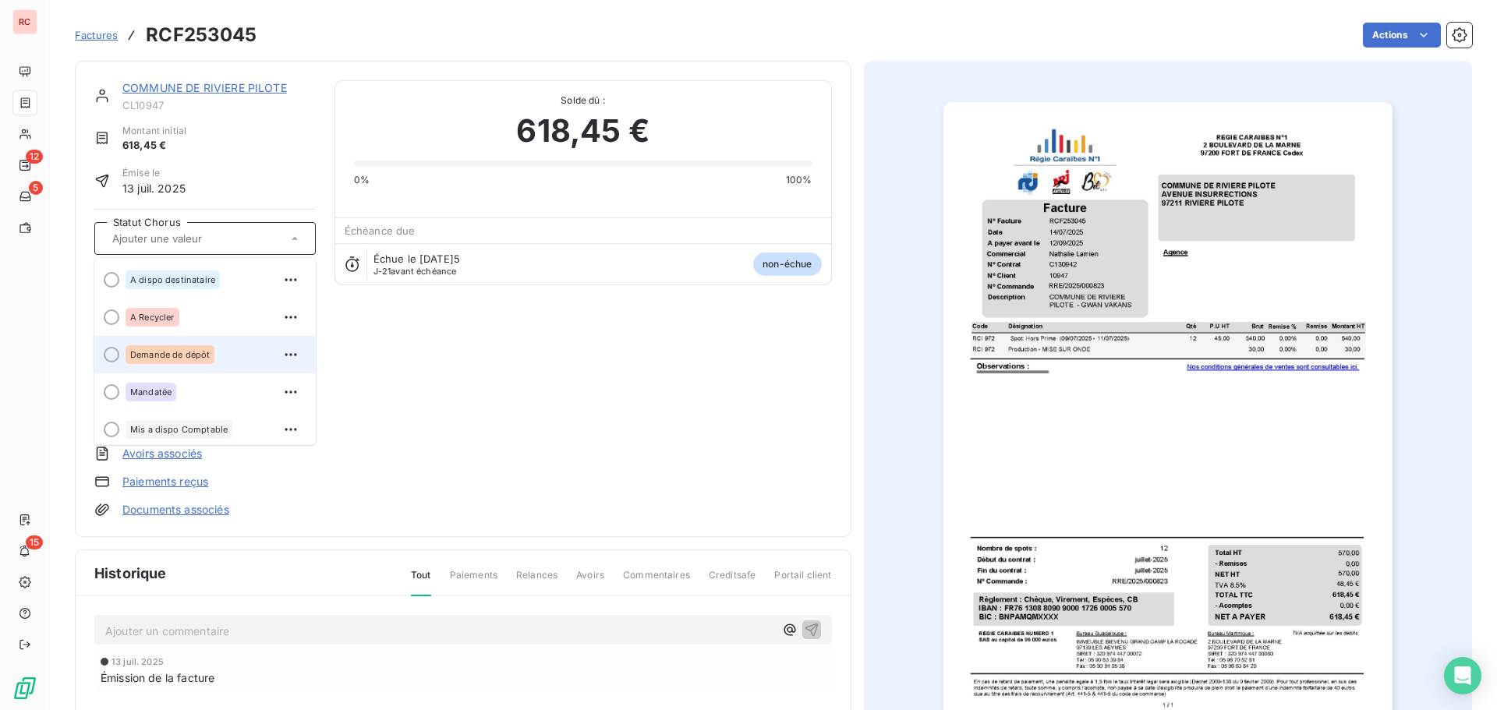
click at [183, 352] on span "Demande de dépôt" at bounding box center [170, 354] width 80 height 9
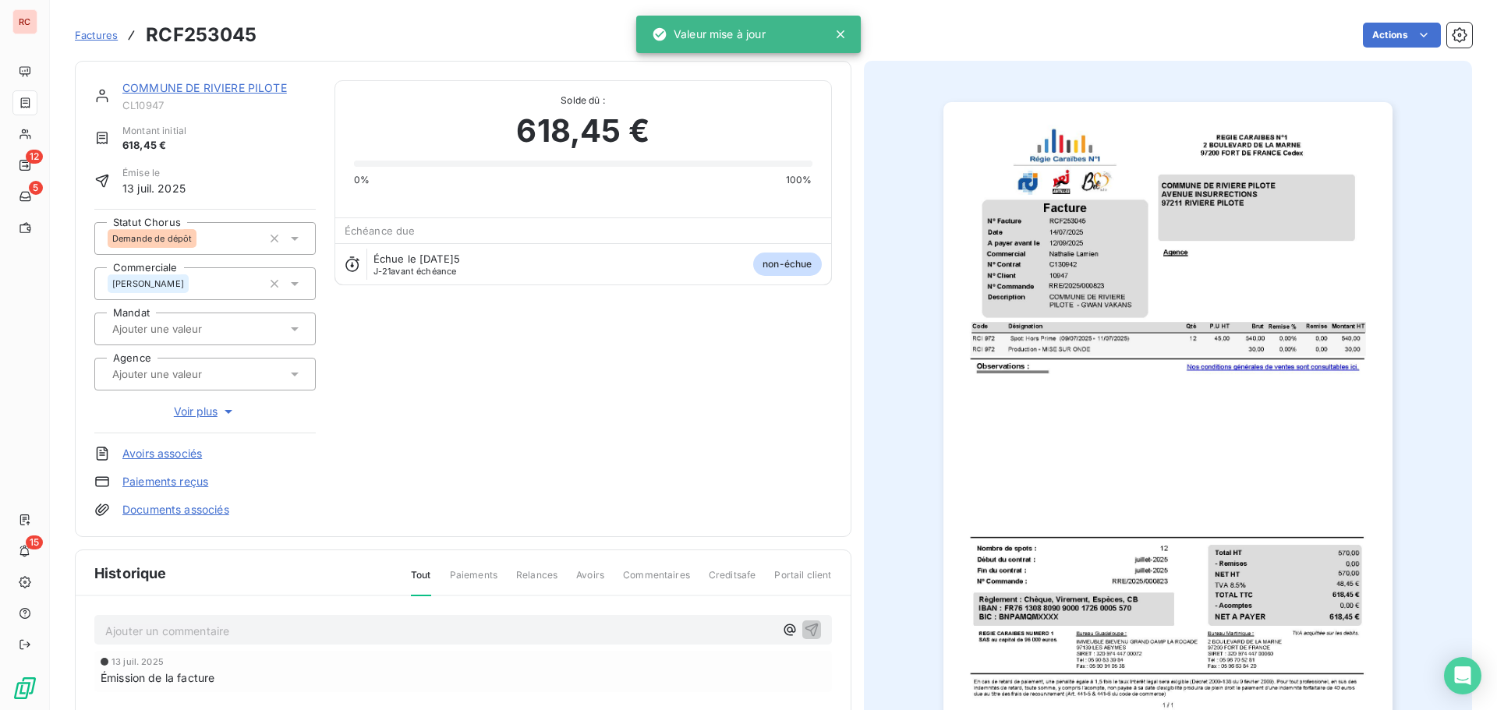
click at [136, 630] on p "Ajouter un commentaire ﻿" at bounding box center [439, 630] width 669 height 19
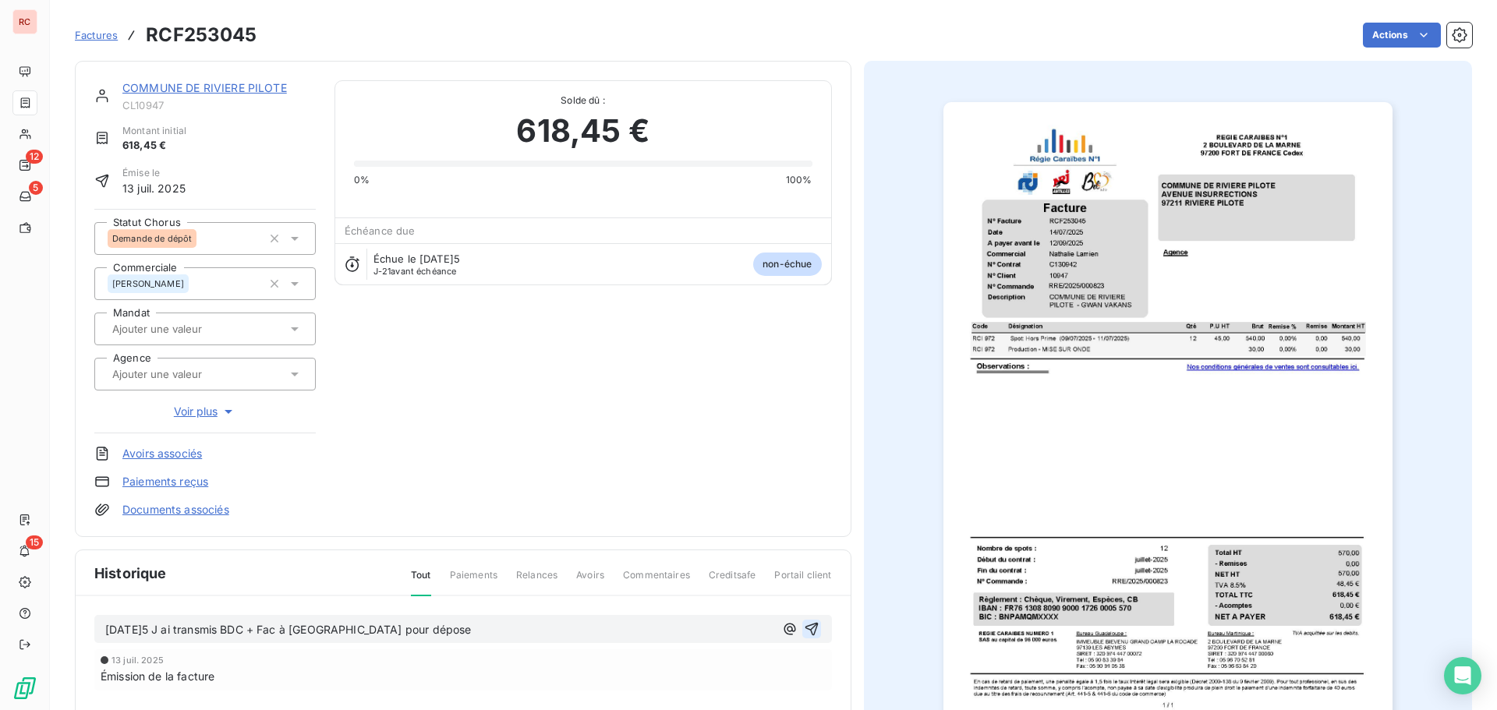
click at [804, 625] on icon "button" at bounding box center [812, 629] width 16 height 16
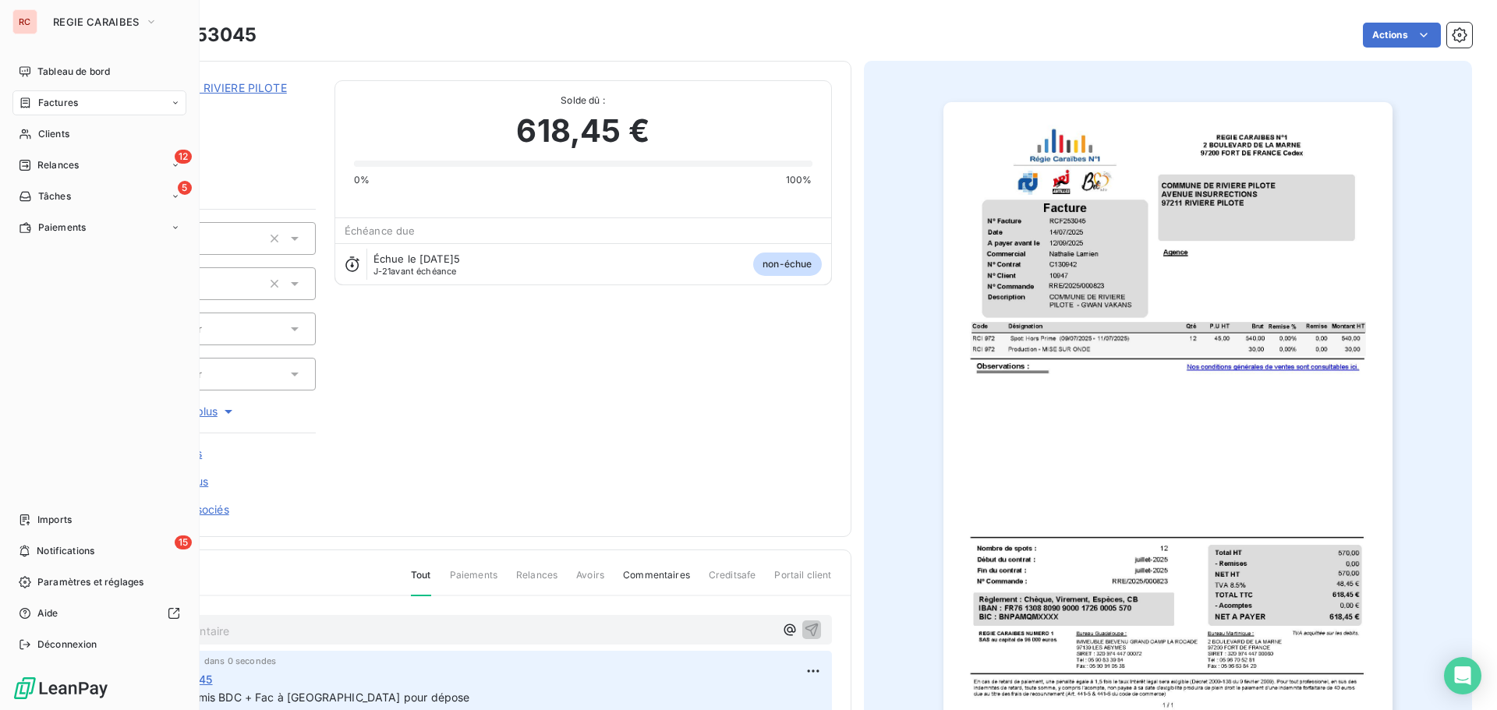
click at [43, 164] on span "Relances" at bounding box center [57, 165] width 41 height 14
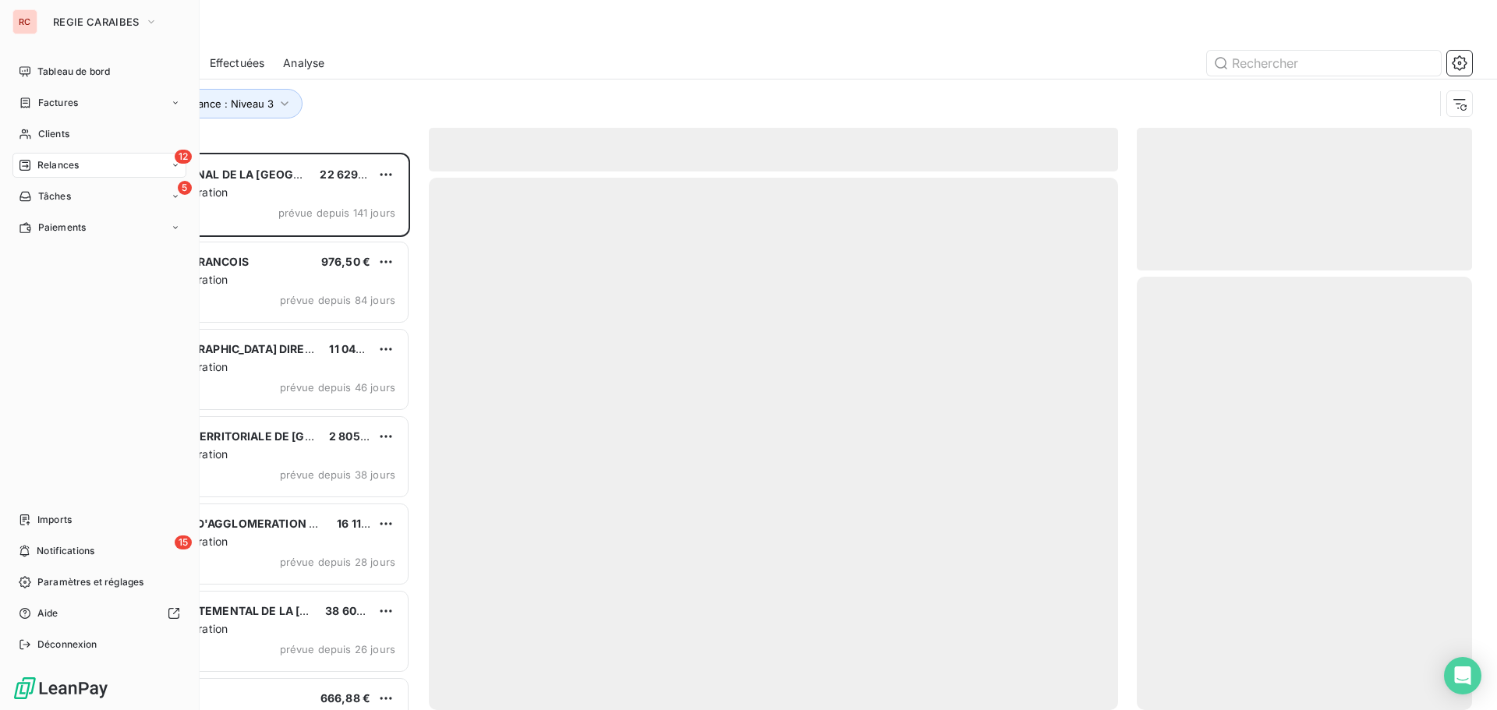
scroll to position [546, 324]
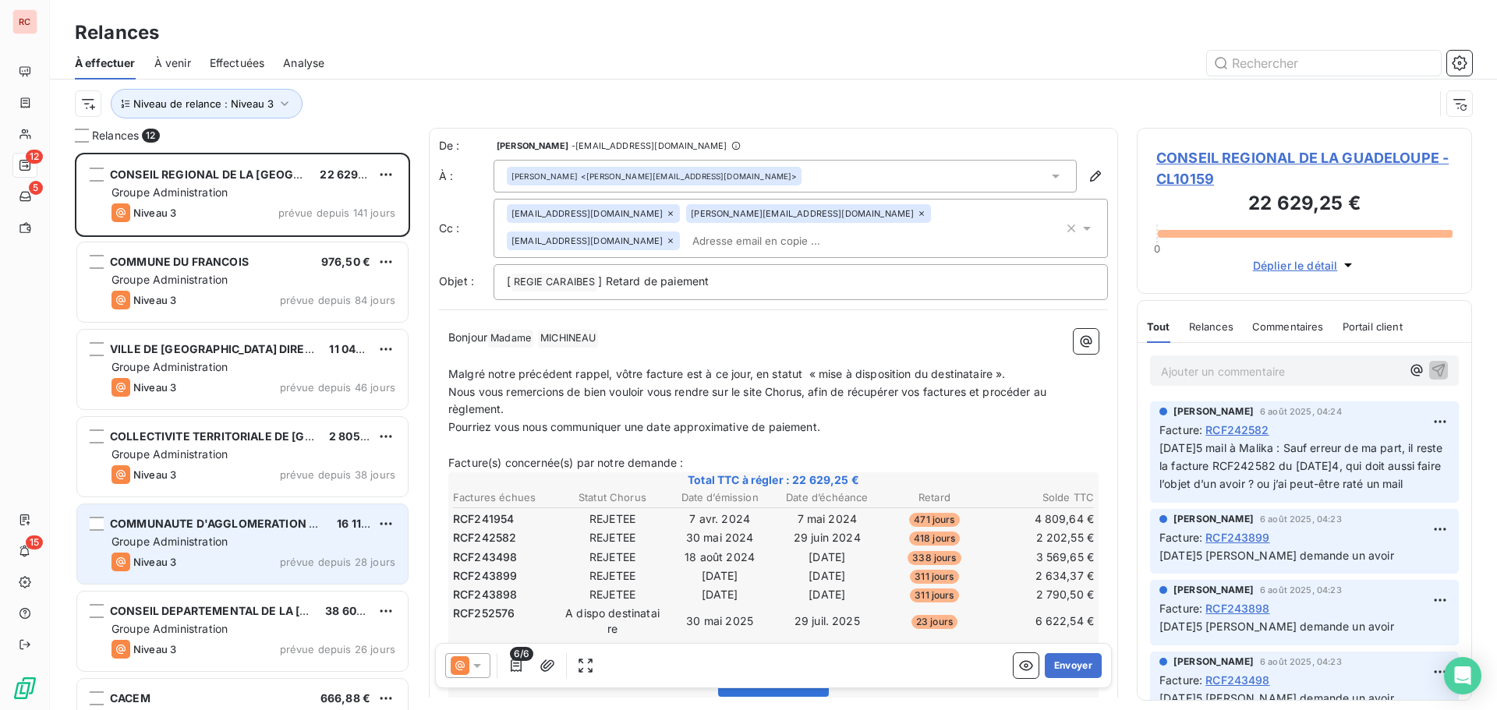
click at [281, 540] on div "Groupe Administration" at bounding box center [253, 542] width 284 height 16
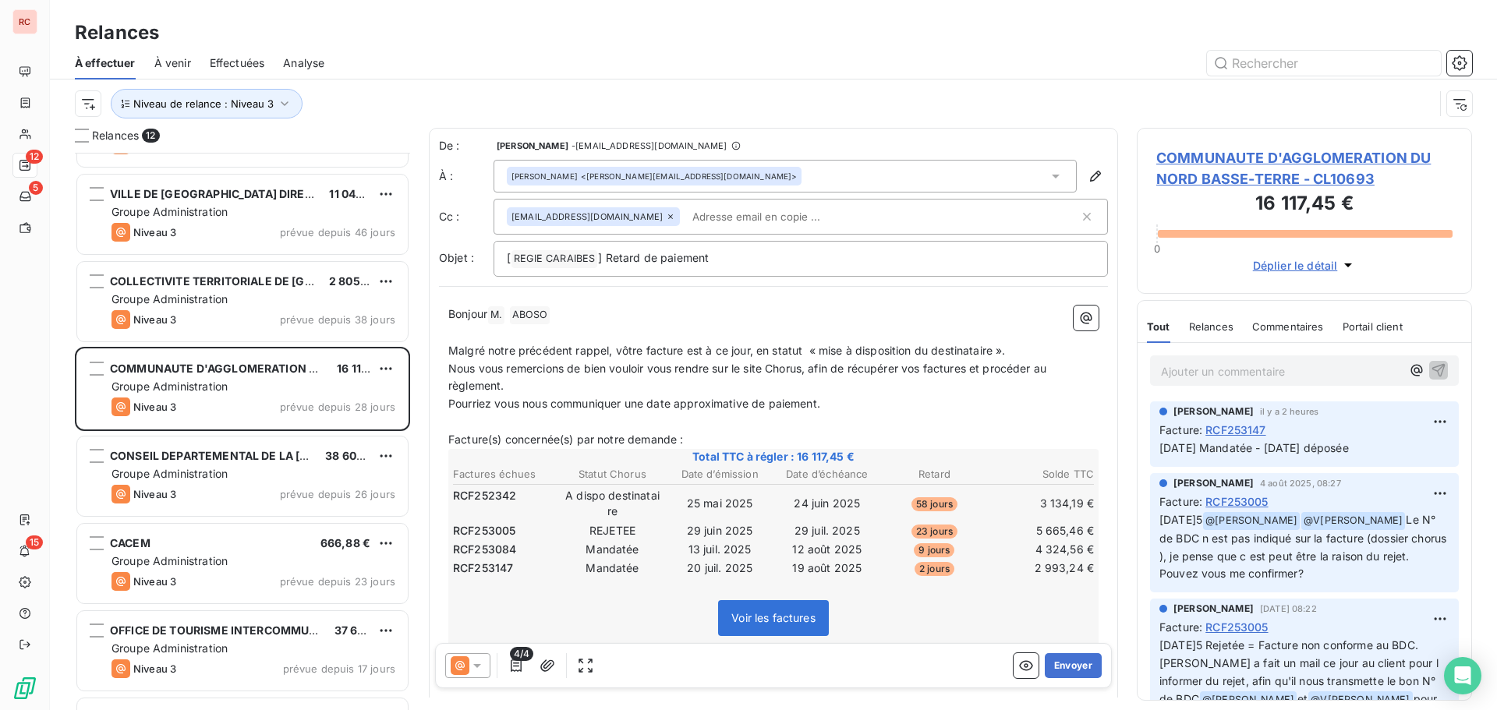
scroll to position [157, 0]
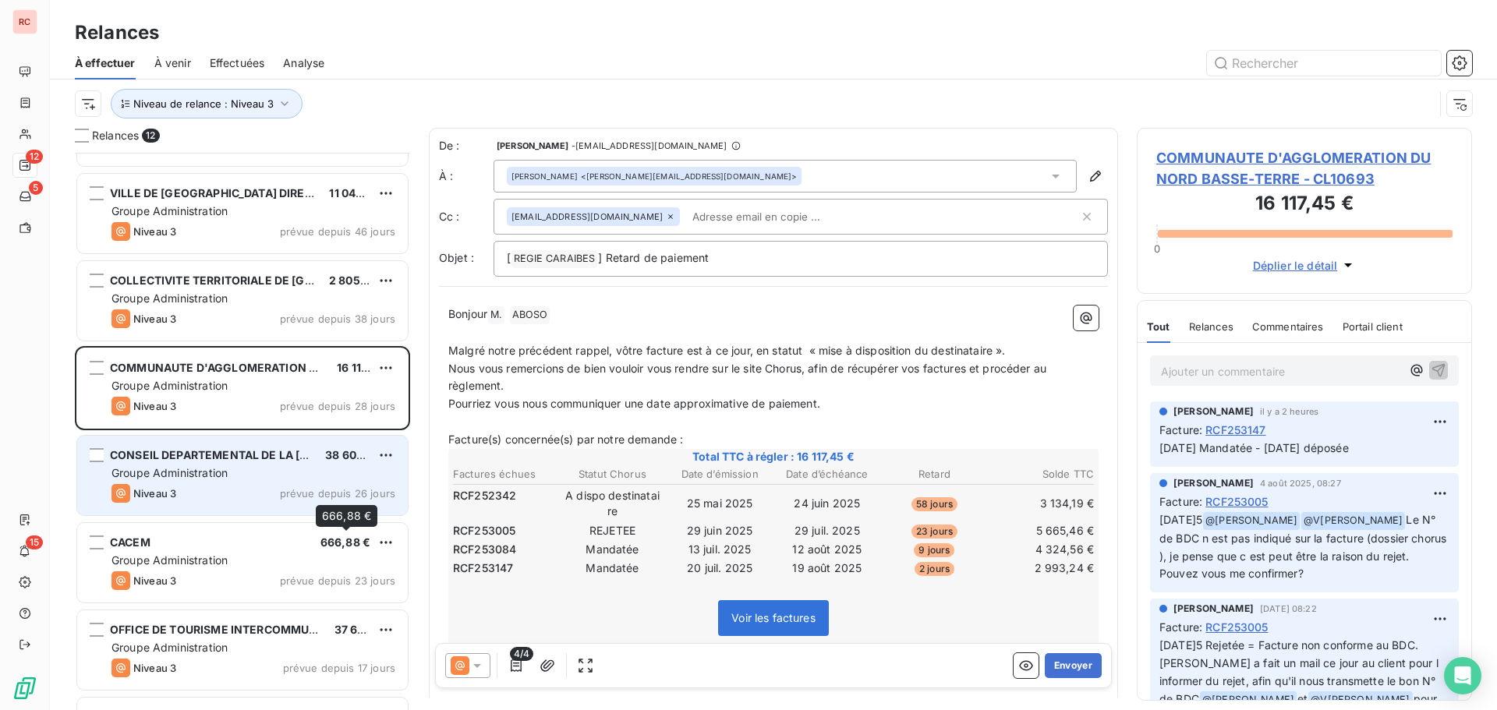
click at [308, 480] on div "Groupe Administration" at bounding box center [253, 473] width 284 height 16
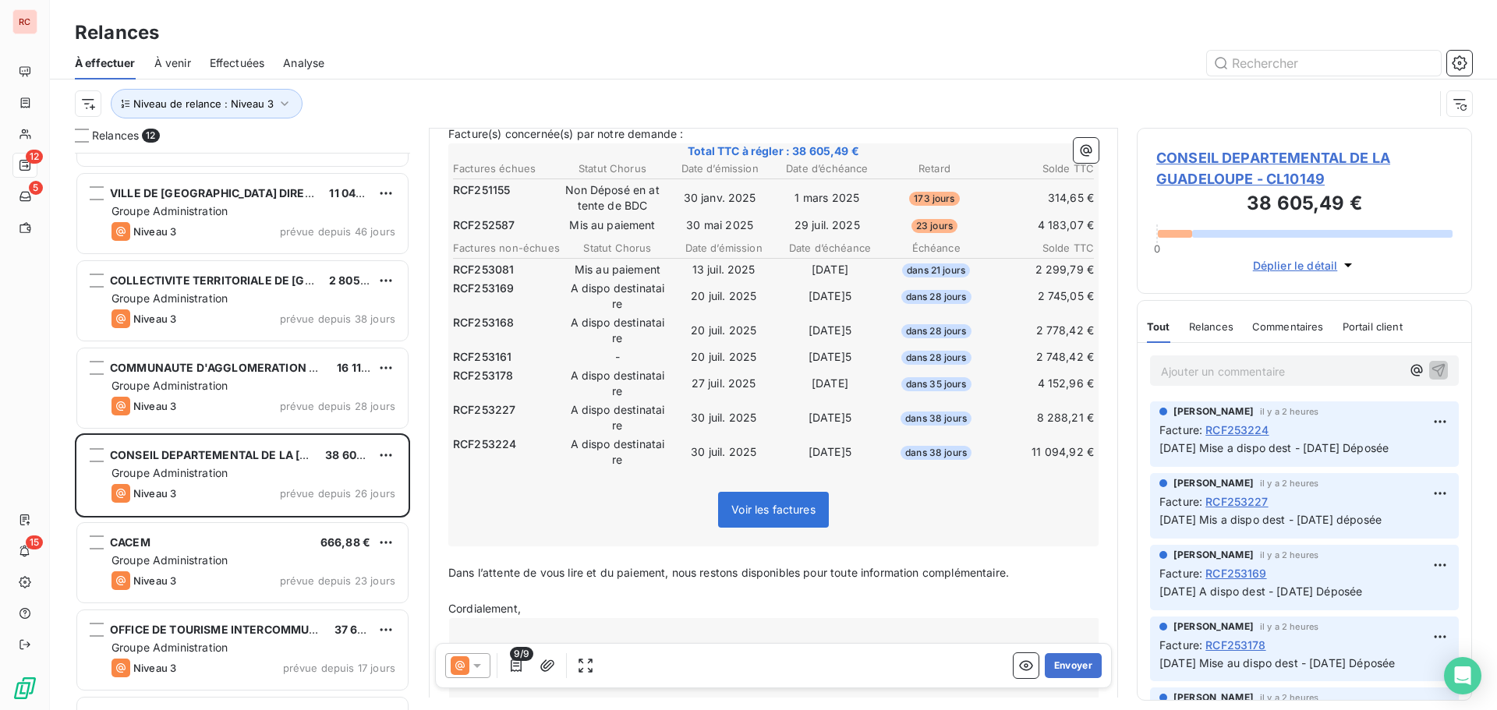
scroll to position [313, 0]
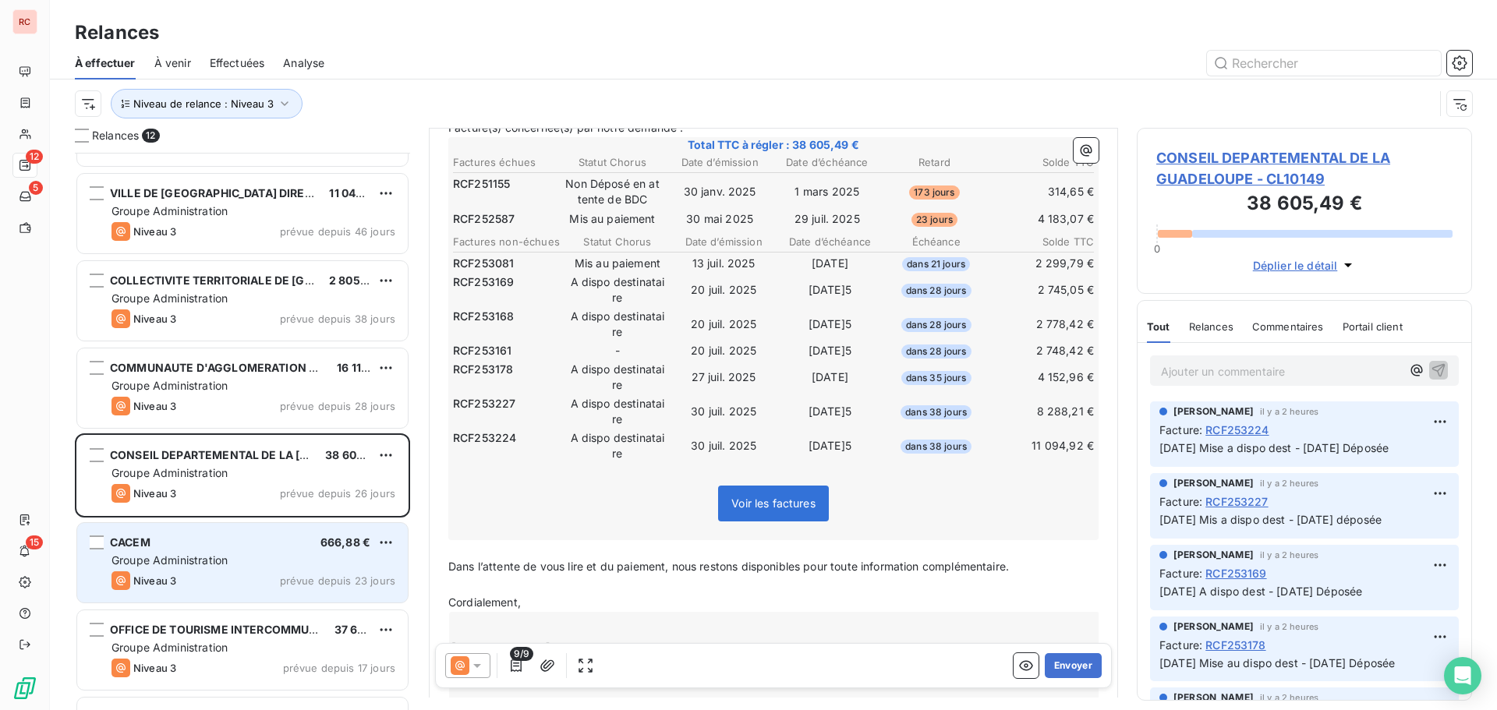
click at [234, 560] on div "Groupe Administration" at bounding box center [253, 561] width 284 height 16
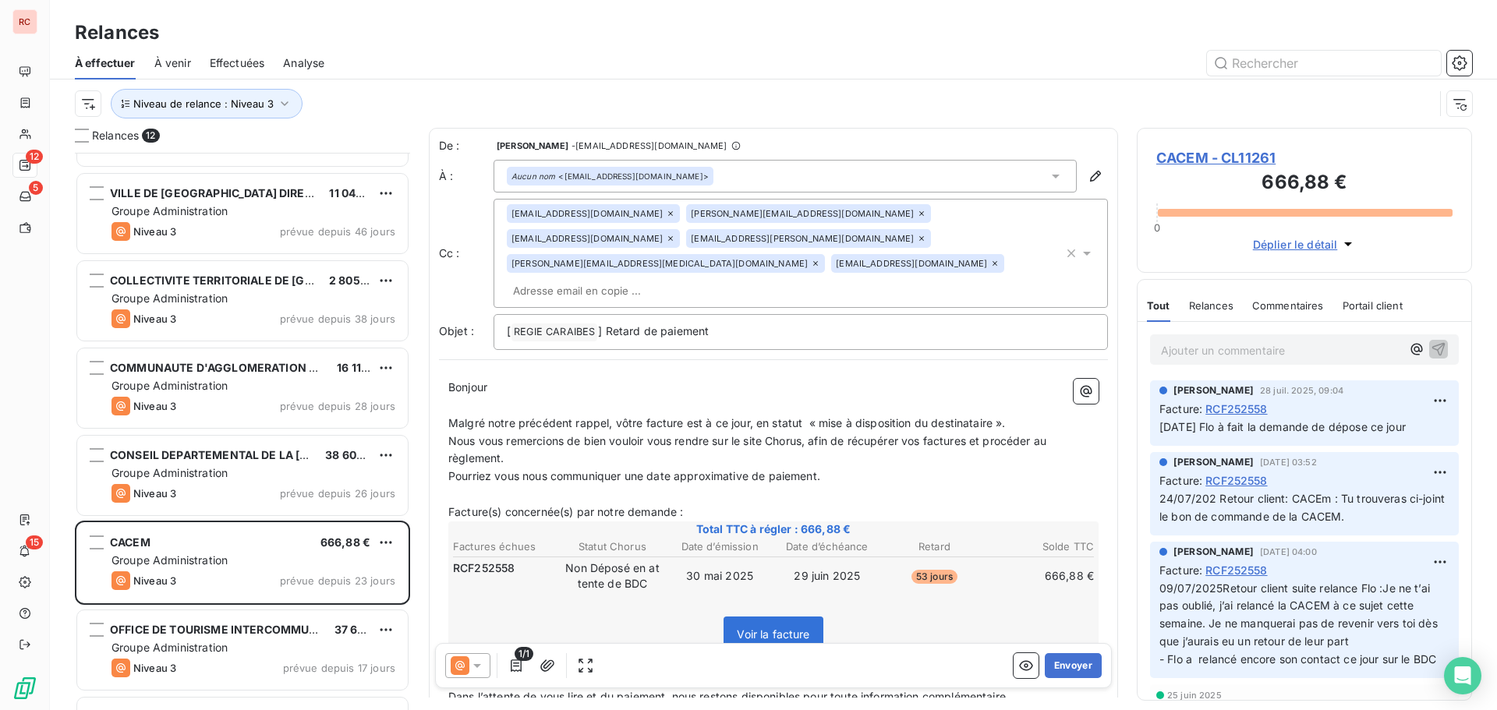
click at [1225, 156] on span "CACEM - CL11261" at bounding box center [1304, 157] width 296 height 21
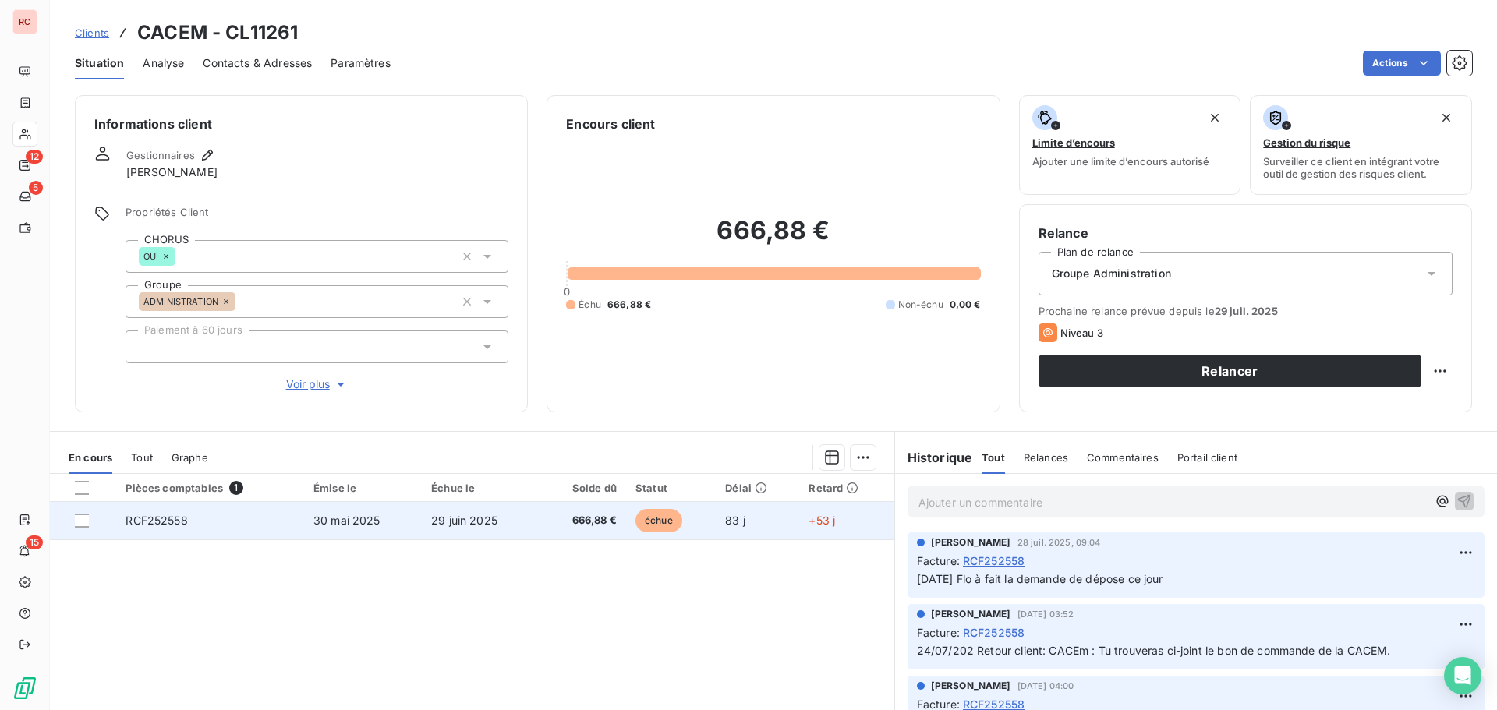
click at [151, 533] on td "RCF252558" at bounding box center [210, 520] width 188 height 37
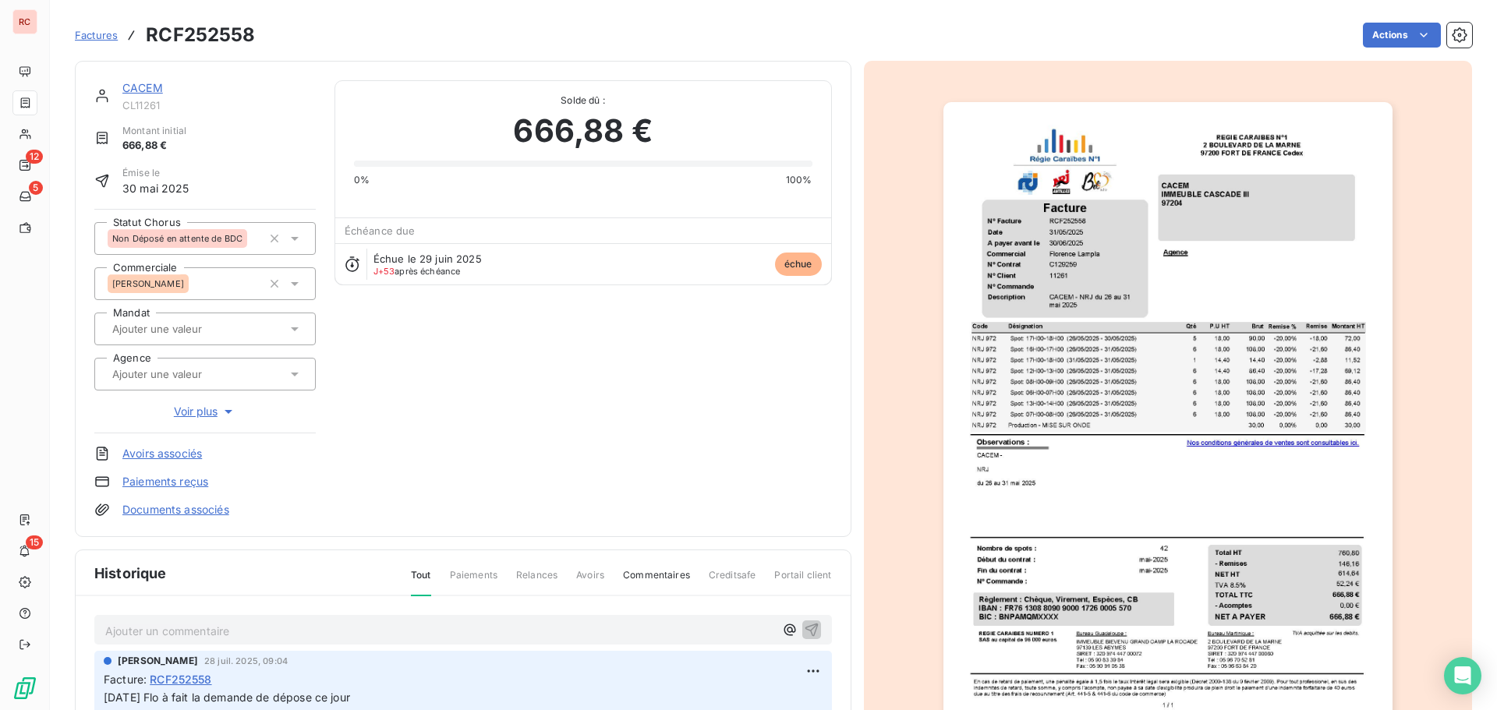
click at [296, 235] on icon at bounding box center [295, 239] width 16 height 16
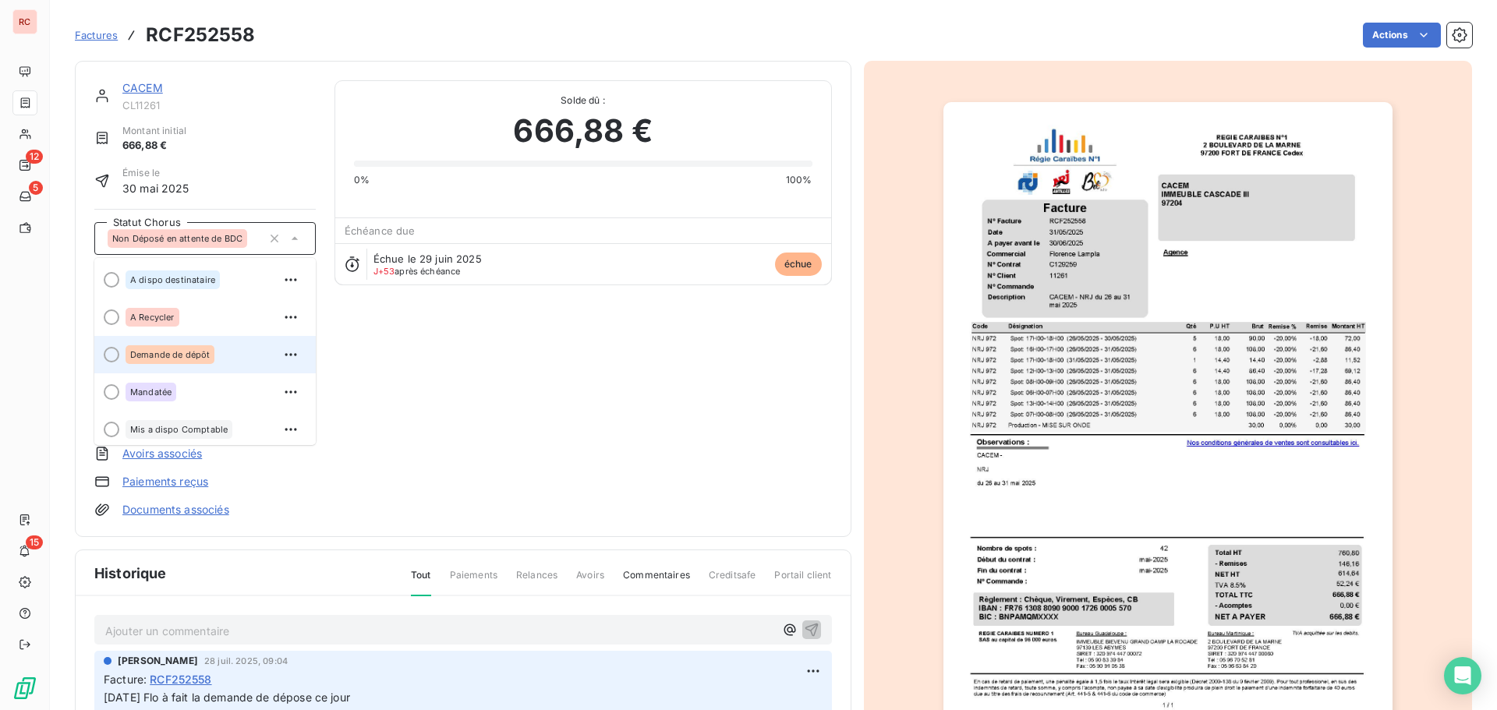
scroll to position [78, 0]
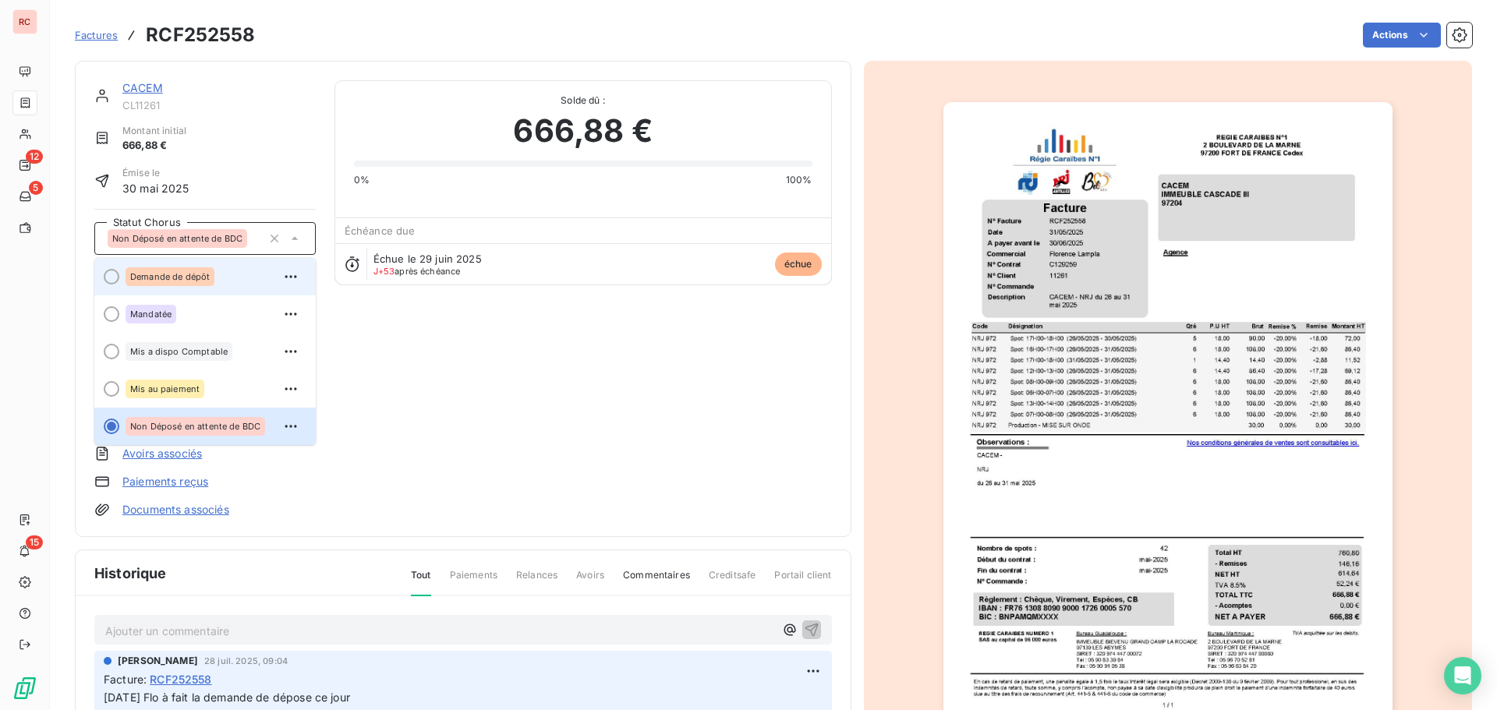
click at [201, 265] on div "Demande de dépôt" at bounding box center [215, 276] width 178 height 25
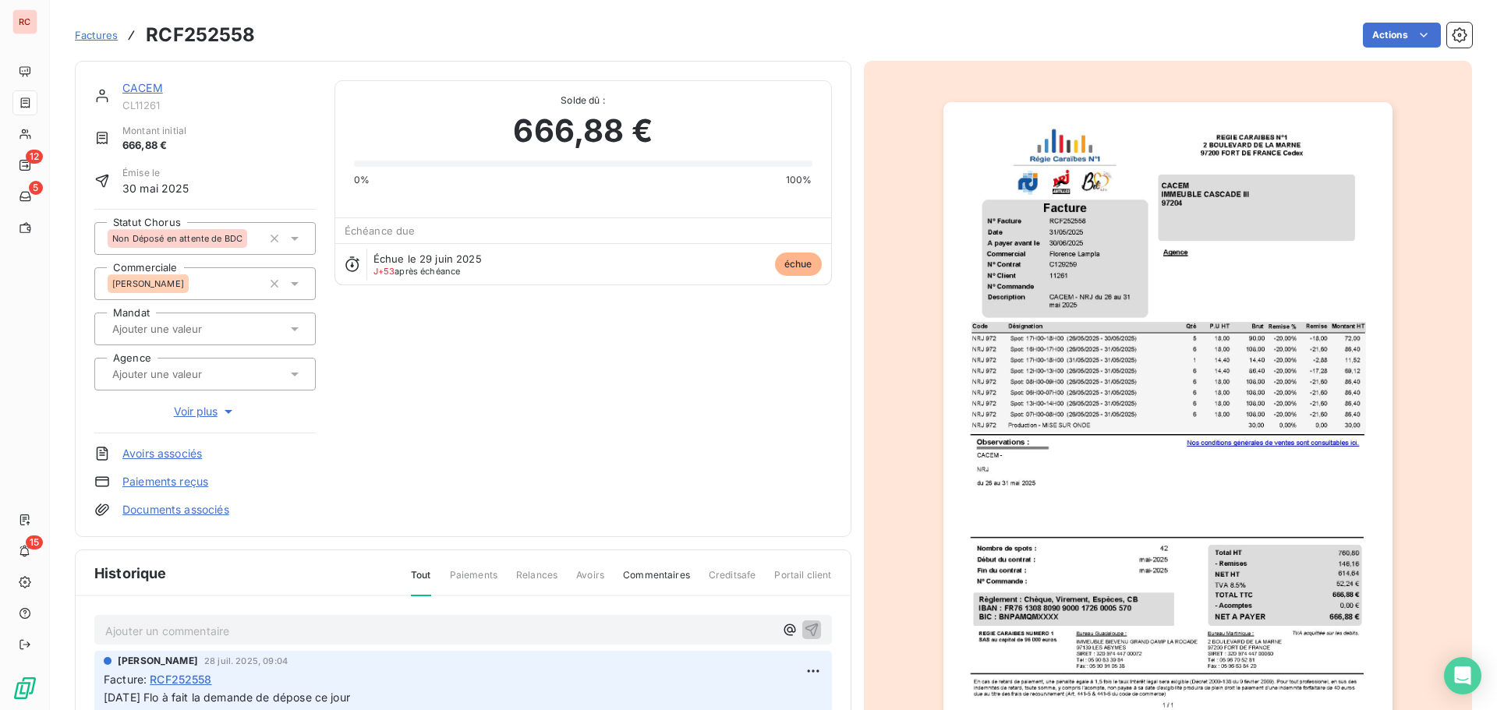
scroll to position [0, 0]
click at [177, 627] on p "Ajouter un commentaire ﻿" at bounding box center [439, 630] width 669 height 19
click at [805, 631] on icon "button" at bounding box center [811, 629] width 13 height 13
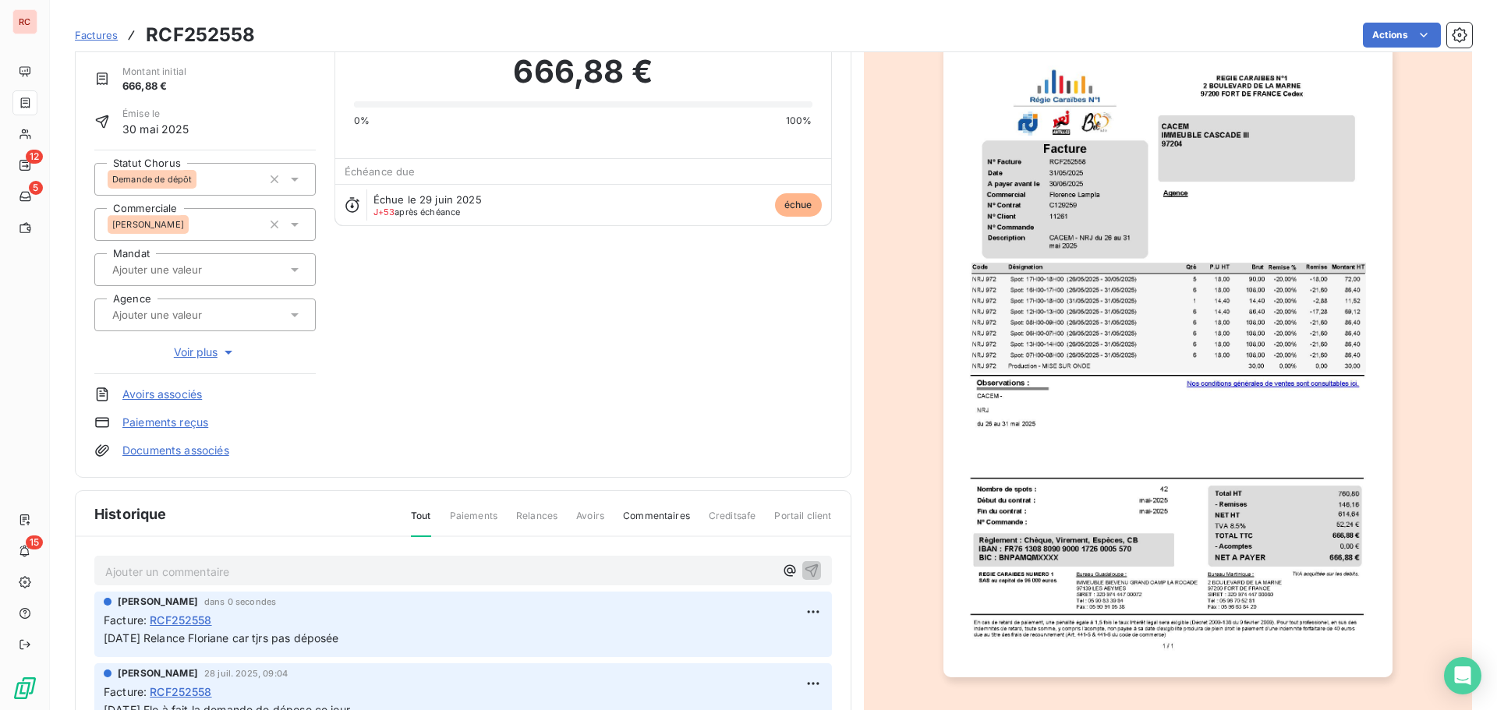
scroll to position [157, 0]
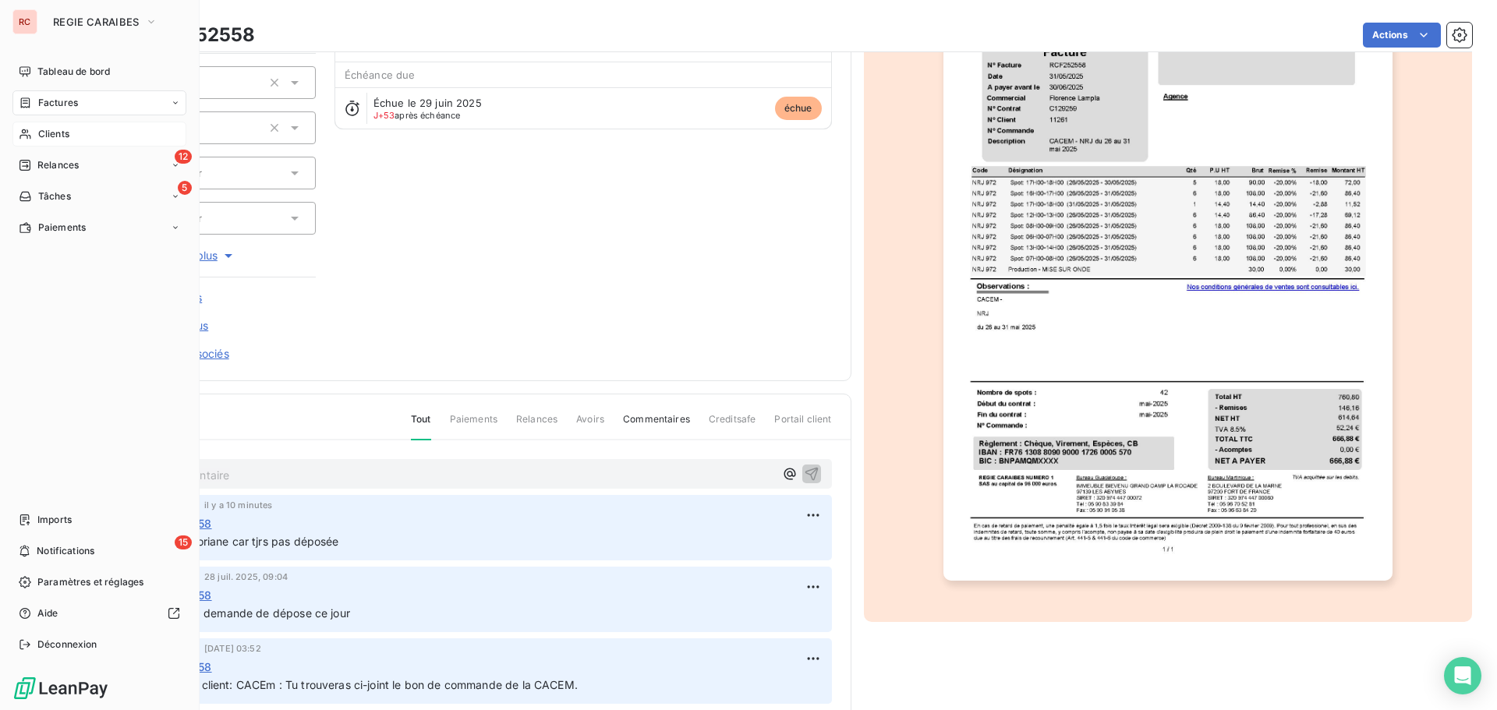
click at [76, 136] on div "Clients" at bounding box center [99, 134] width 174 height 25
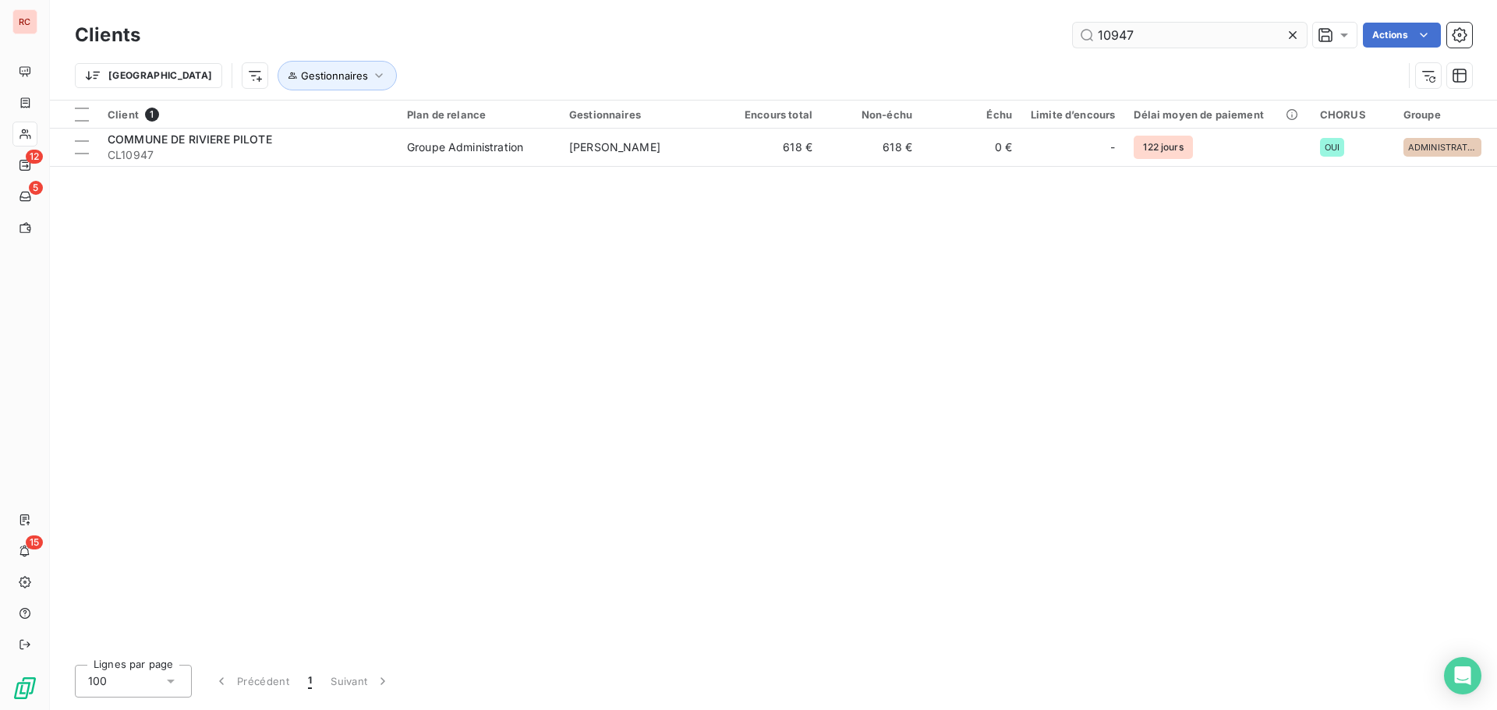
drag, startPoint x: 1184, startPoint y: 30, endPoint x: 1074, endPoint y: 37, distance: 109.4
click at [1074, 37] on input "10947" at bounding box center [1190, 35] width 234 height 25
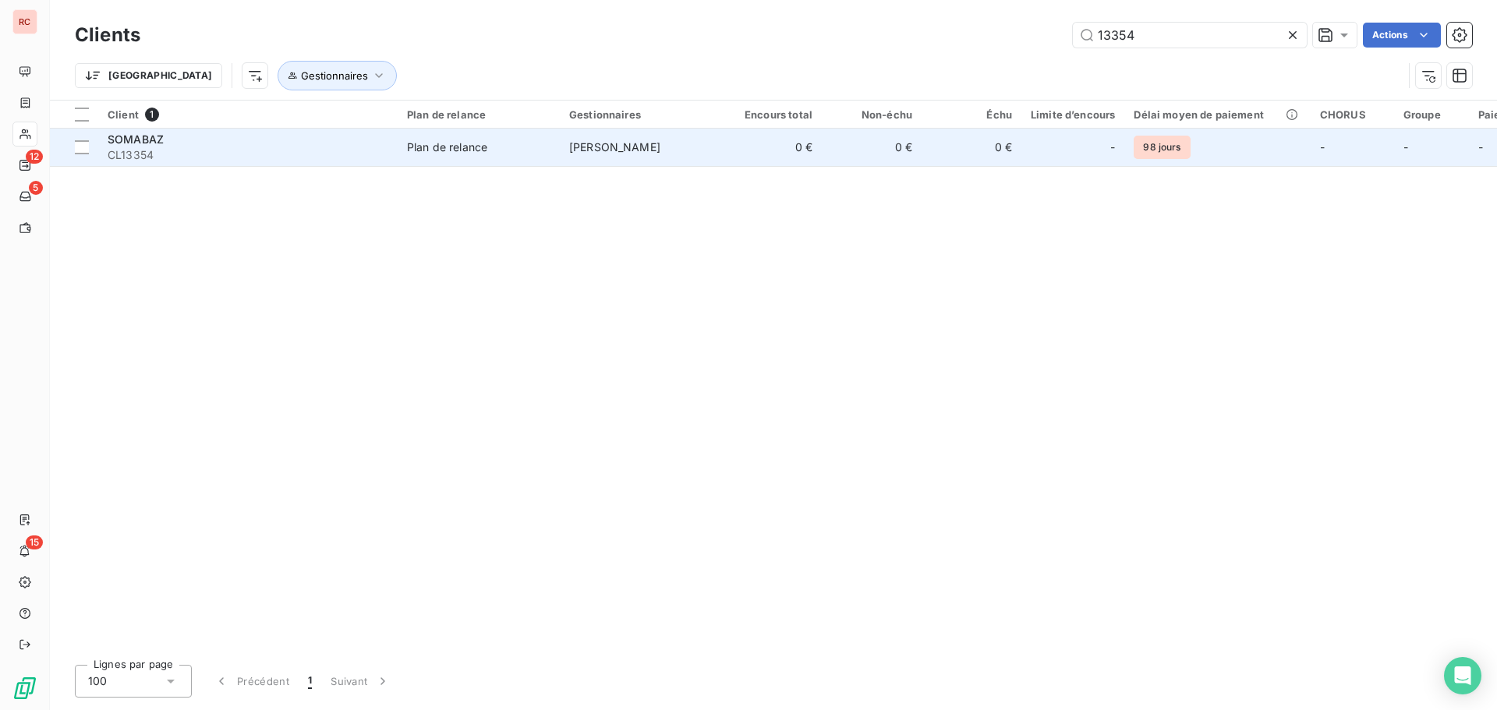
type input "13354"
click at [675, 150] on td "[PERSON_NAME]" at bounding box center [641, 147] width 162 height 37
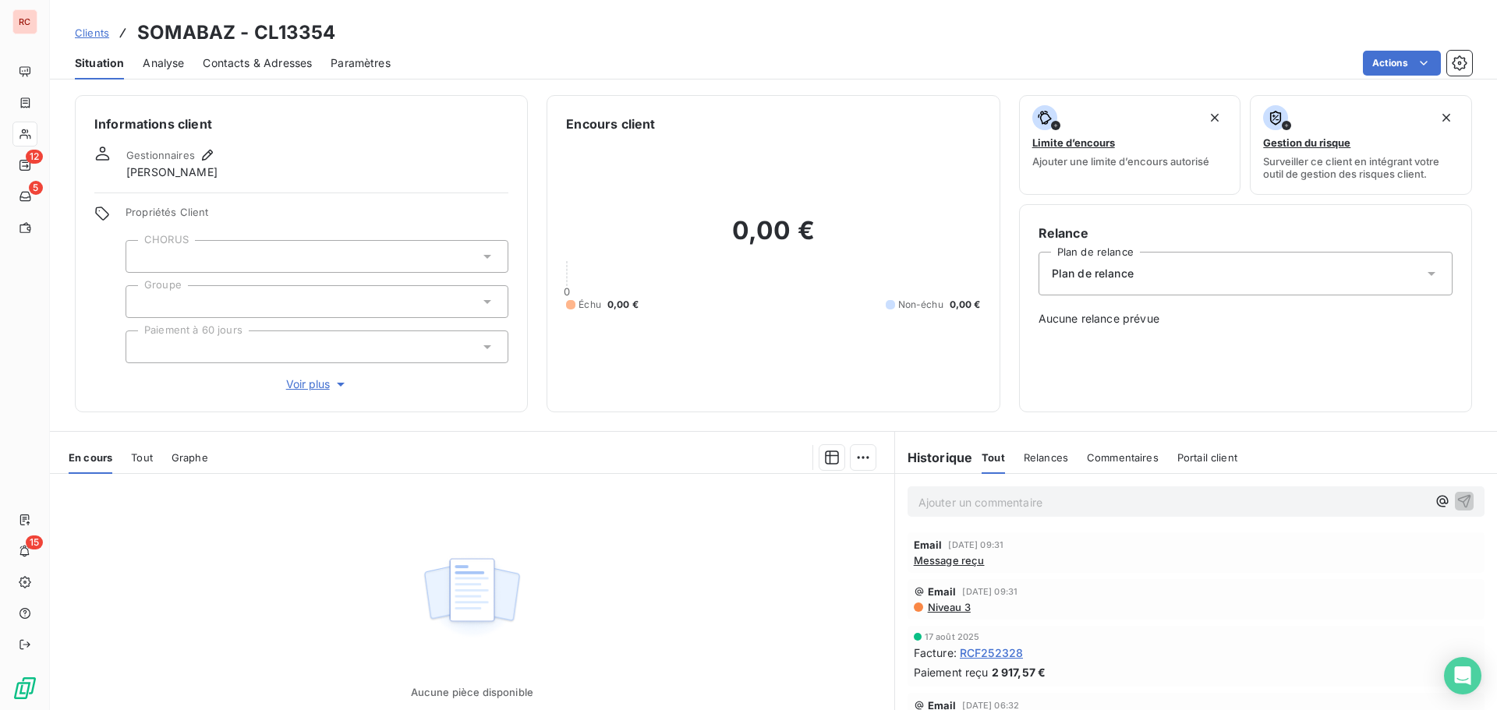
click at [942, 564] on span "Message reçu" at bounding box center [949, 560] width 71 height 12
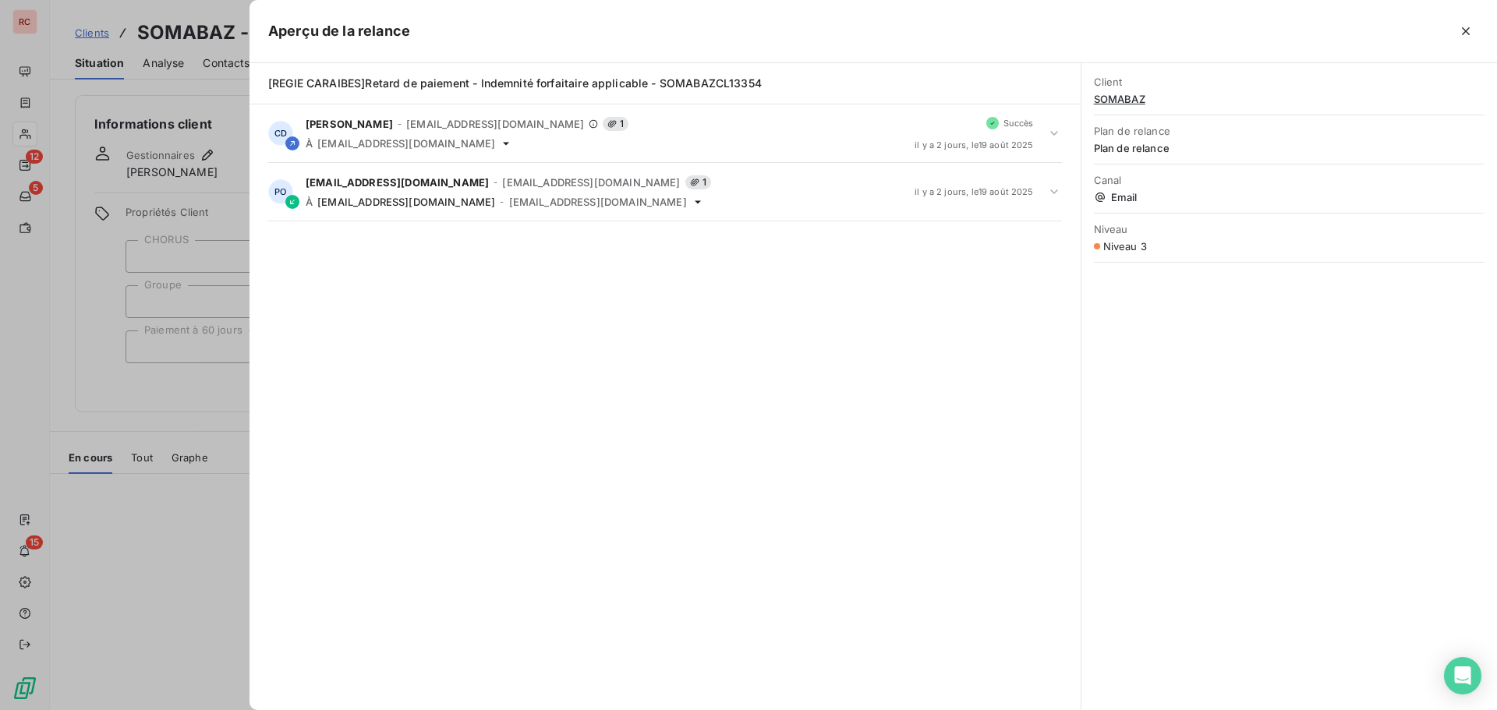
click at [218, 566] on div at bounding box center [748, 355] width 1497 height 710
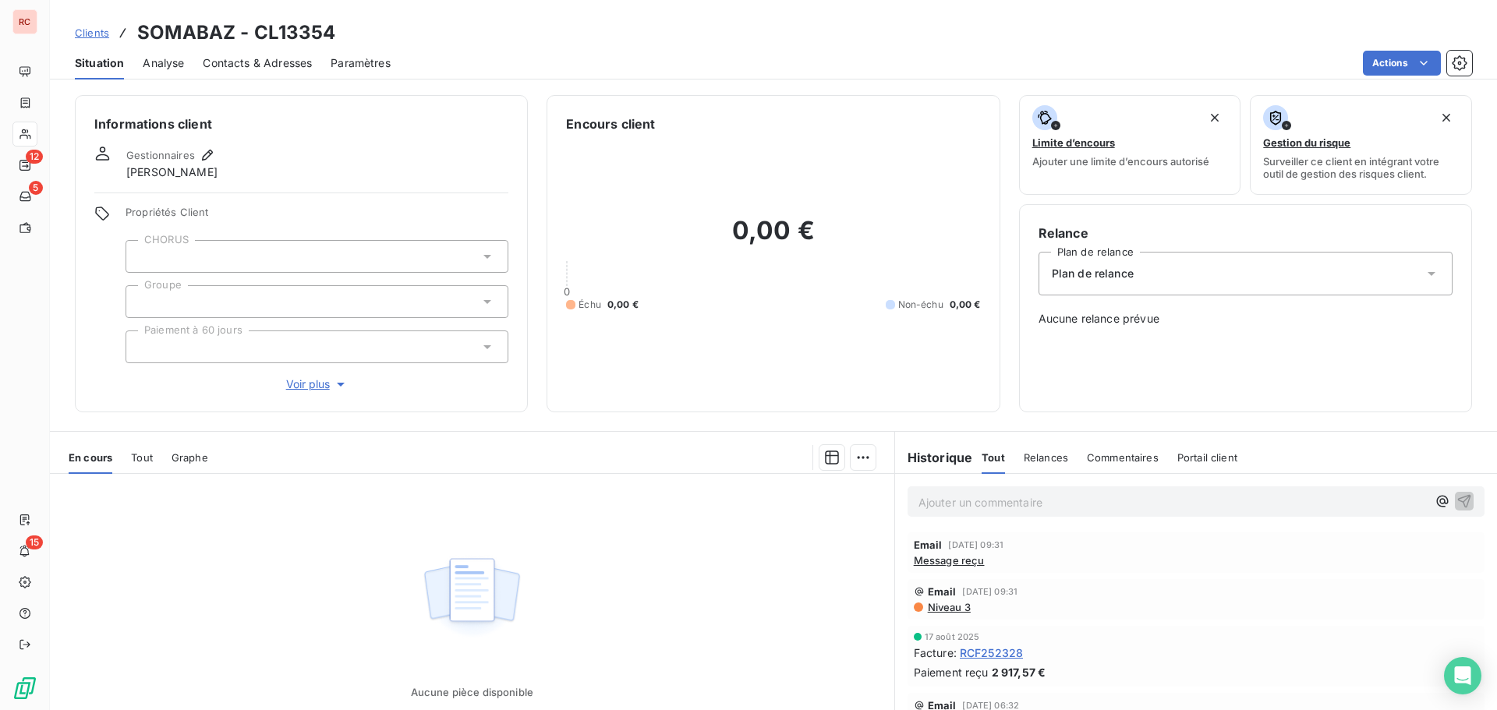
click at [89, 34] on span "Clients" at bounding box center [92, 33] width 34 height 12
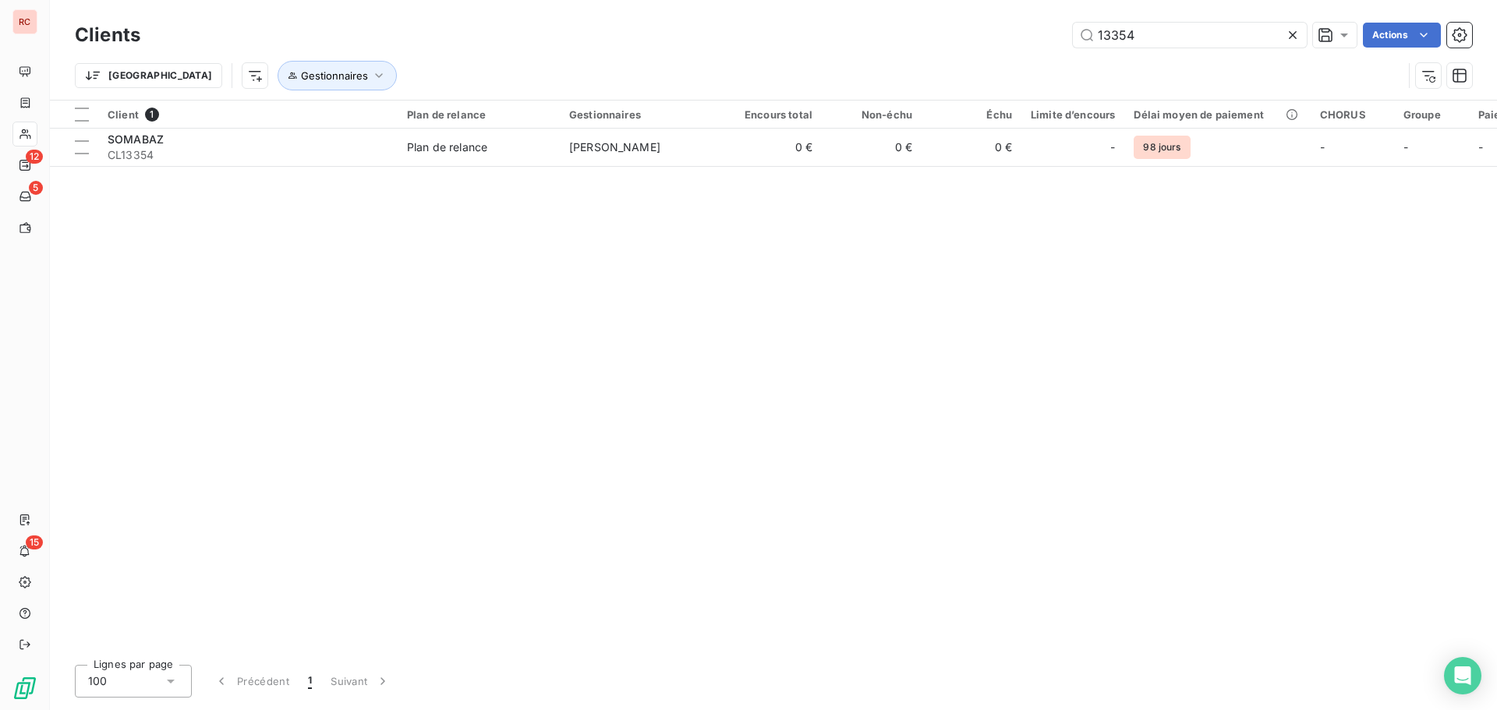
drag, startPoint x: 1151, startPoint y: 38, endPoint x: 1067, endPoint y: 38, distance: 83.4
click at [1067, 38] on div "13354 Actions" at bounding box center [815, 35] width 1313 height 25
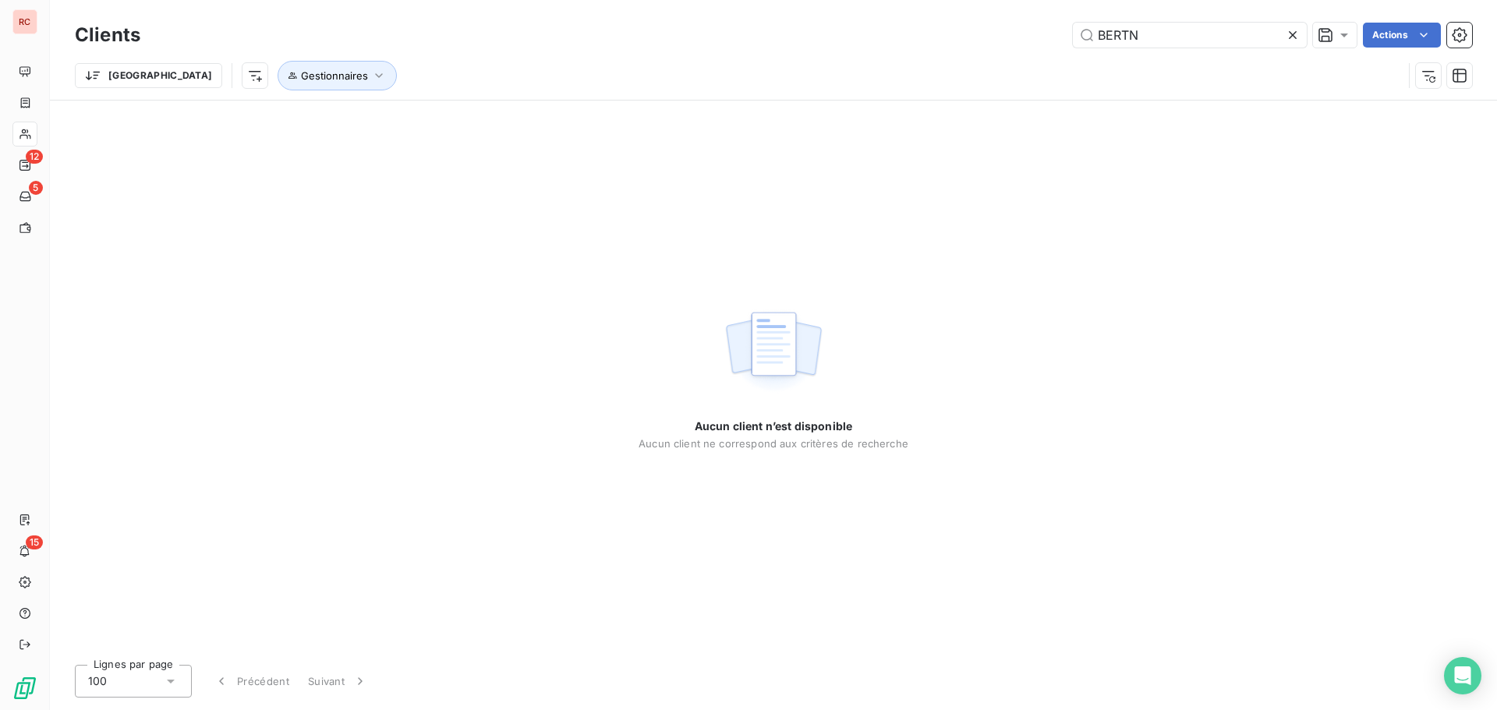
type input "BERTN"
click at [1167, 41] on input "BERTN" at bounding box center [1190, 35] width 234 height 25
click at [371, 75] on icon "button" at bounding box center [379, 76] width 16 height 16
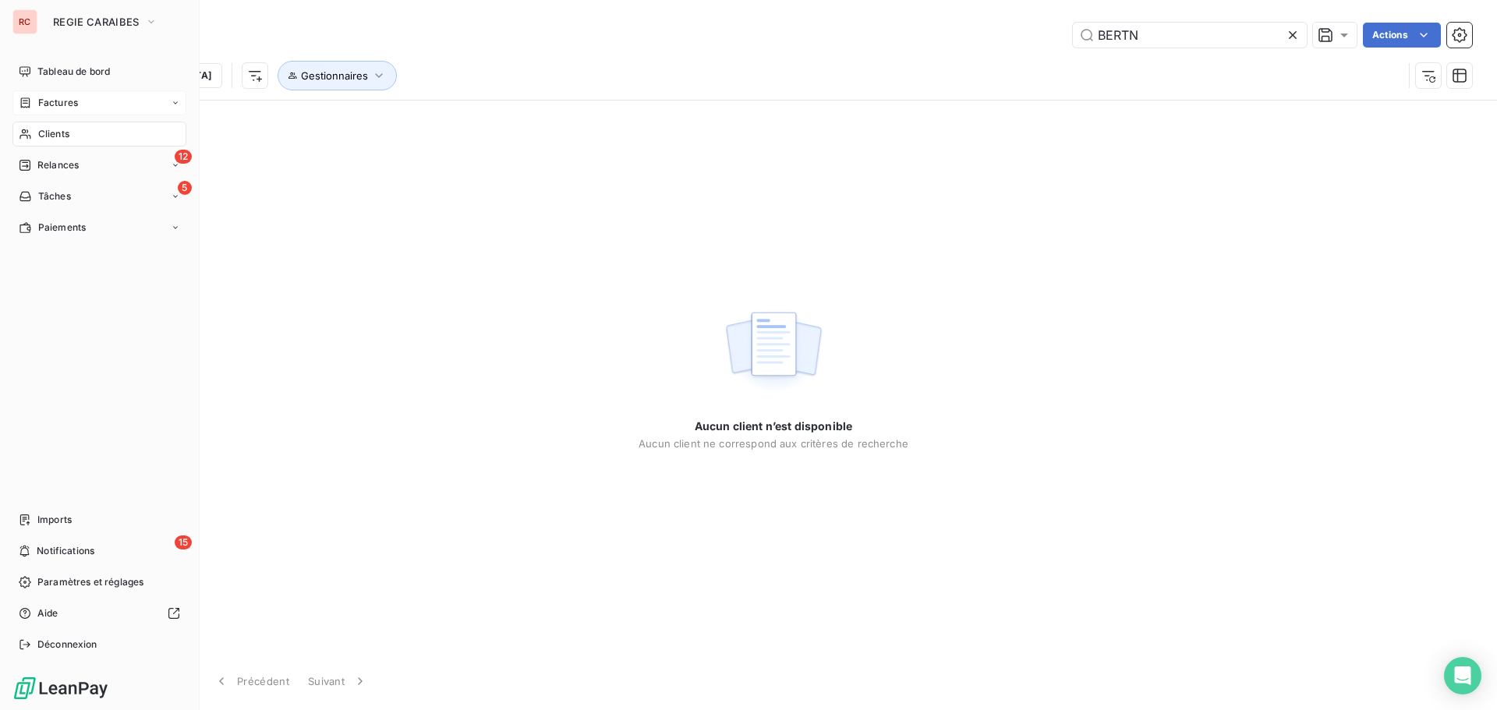
click at [55, 104] on span "Factures" at bounding box center [58, 103] width 40 height 14
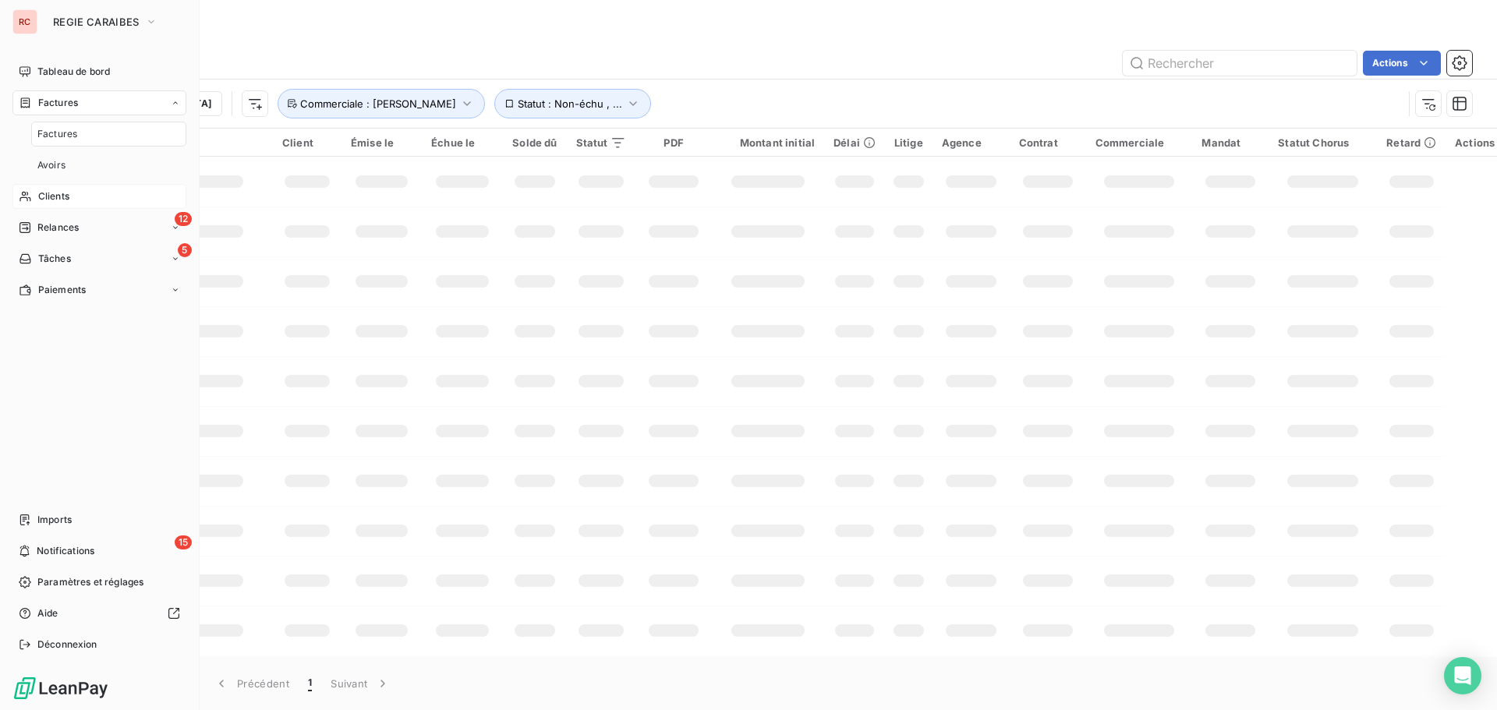
click at [47, 198] on span "Clients" at bounding box center [53, 196] width 31 height 14
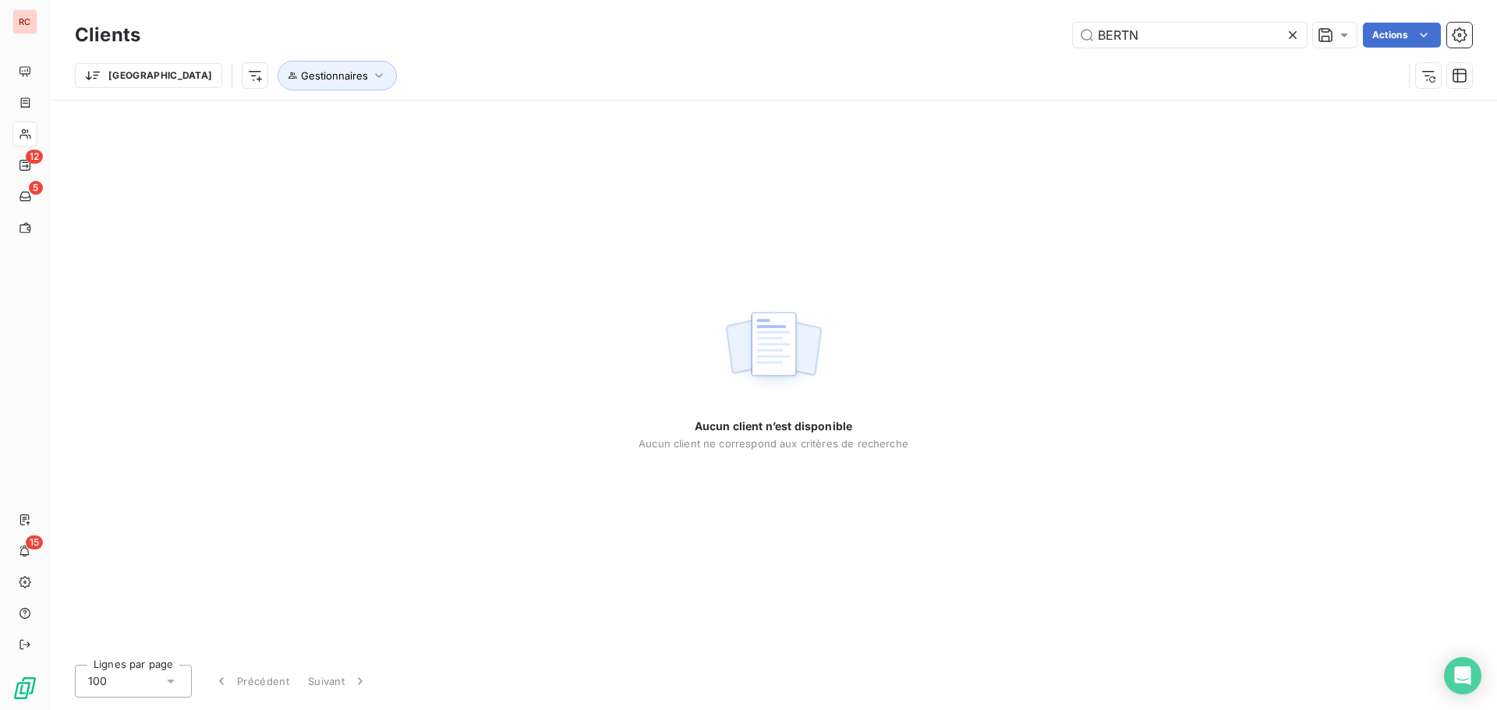
drag, startPoint x: 1162, startPoint y: 28, endPoint x: 1053, endPoint y: 39, distance: 108.9
click at [1053, 39] on div "BERTN Actions" at bounding box center [815, 35] width 1313 height 25
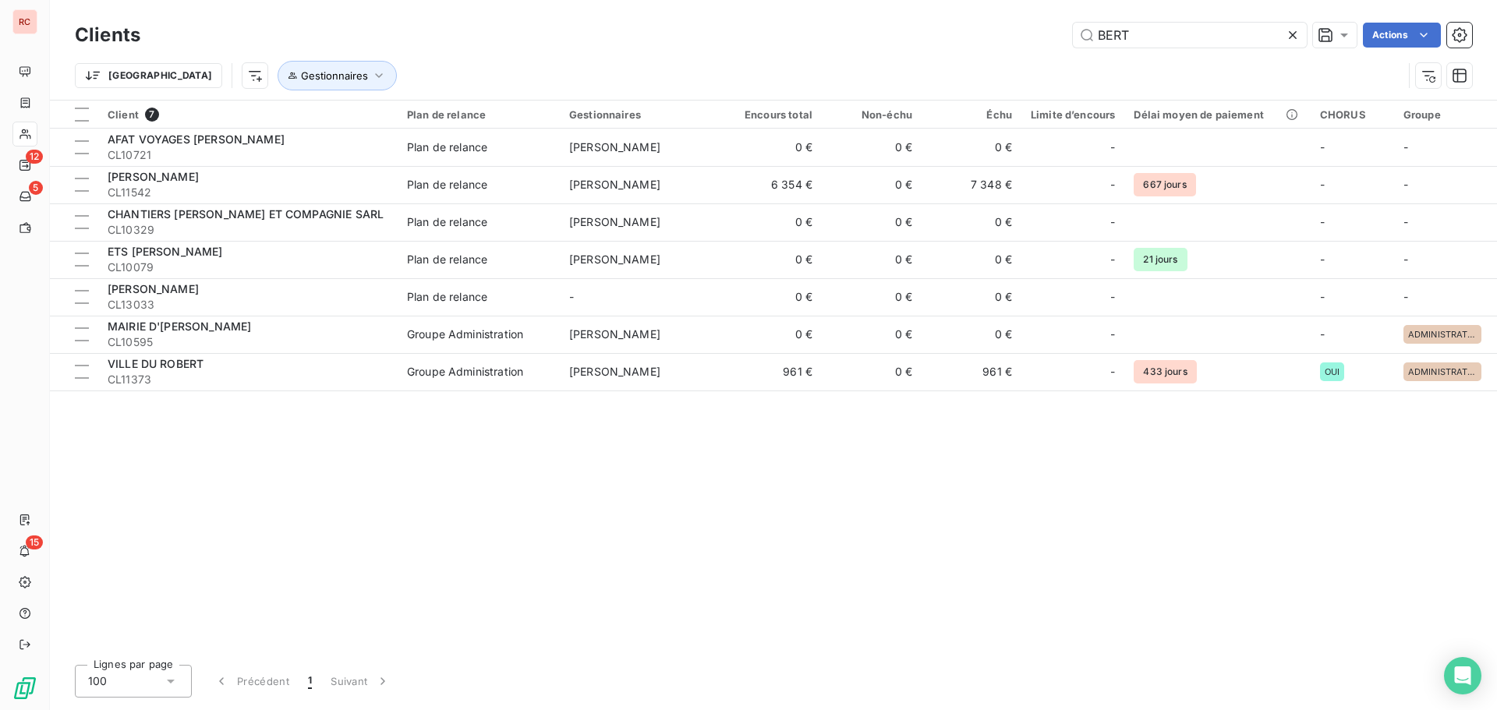
type input "BERTN"
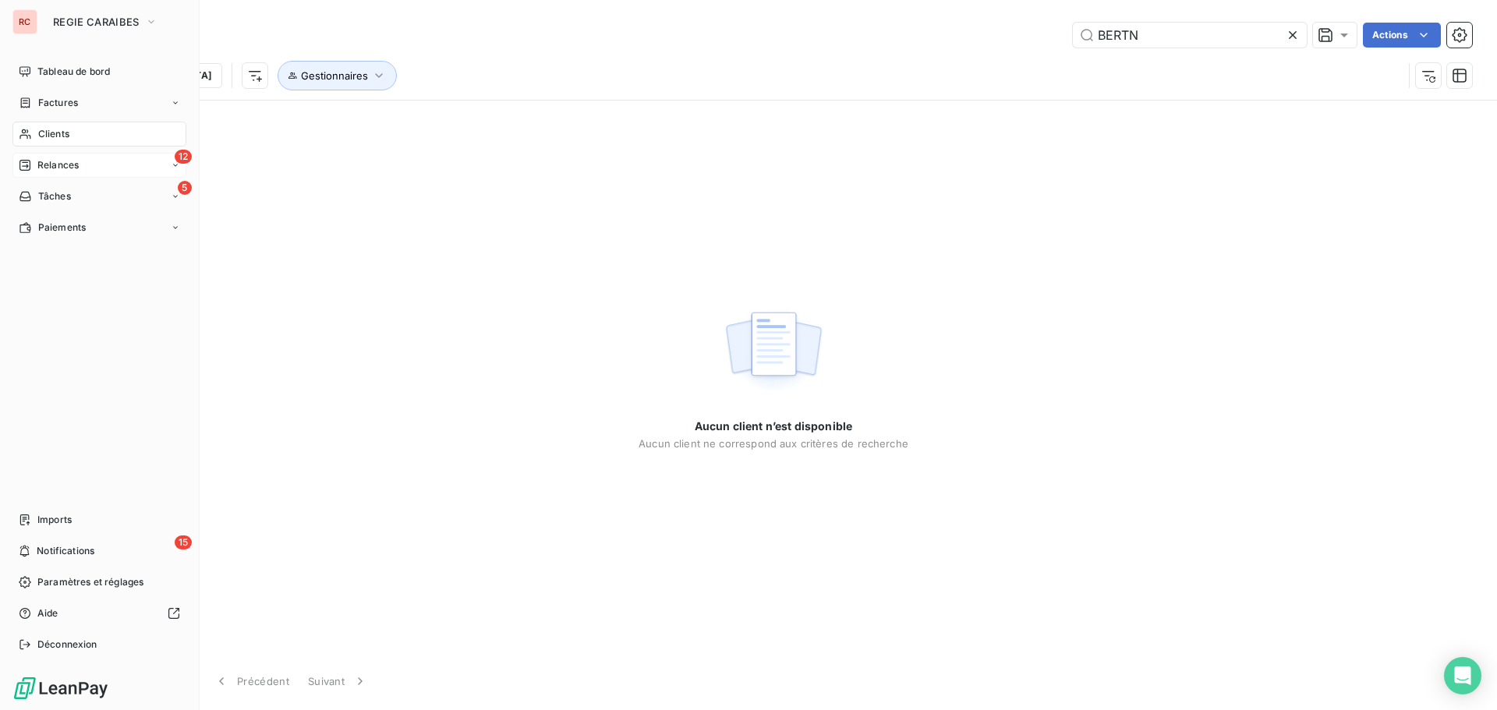
click at [35, 168] on div "Relances" at bounding box center [49, 165] width 60 height 14
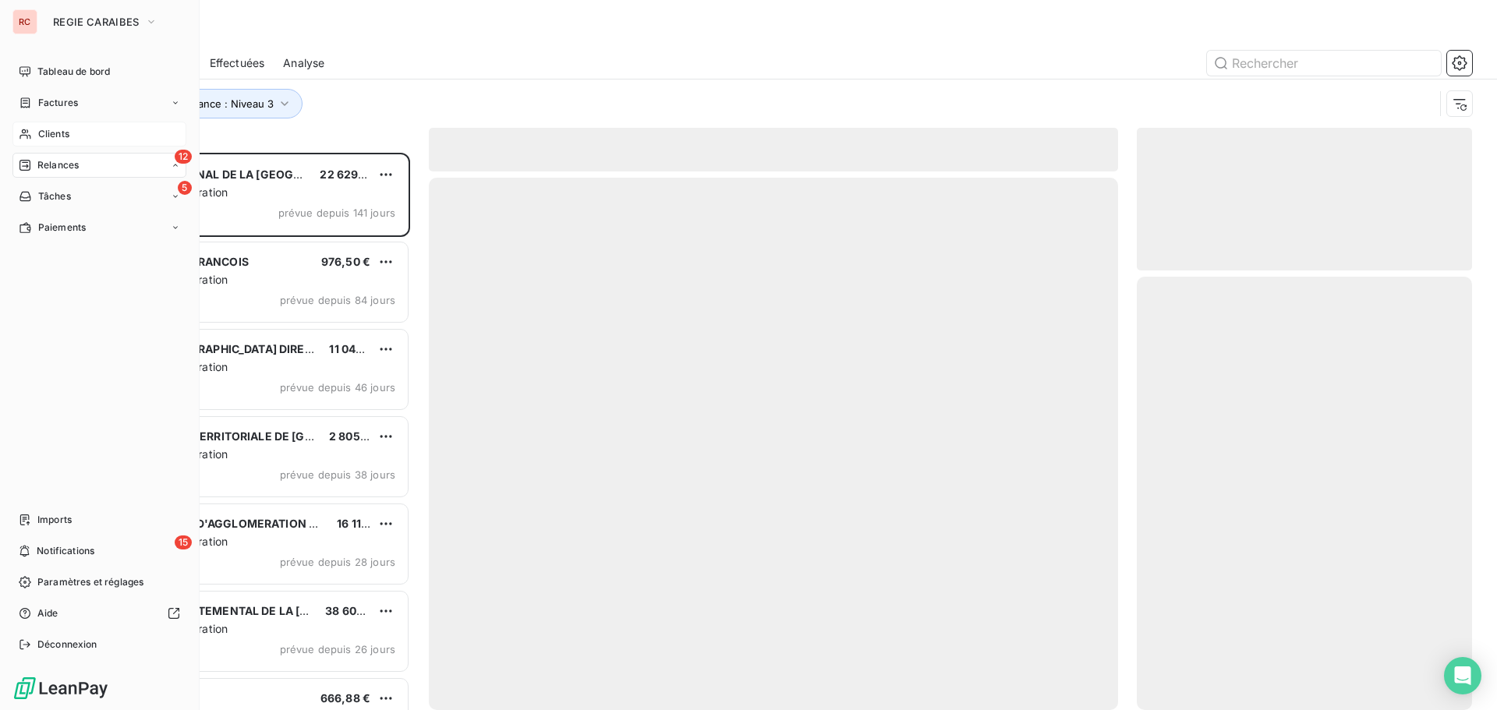
scroll to position [546, 324]
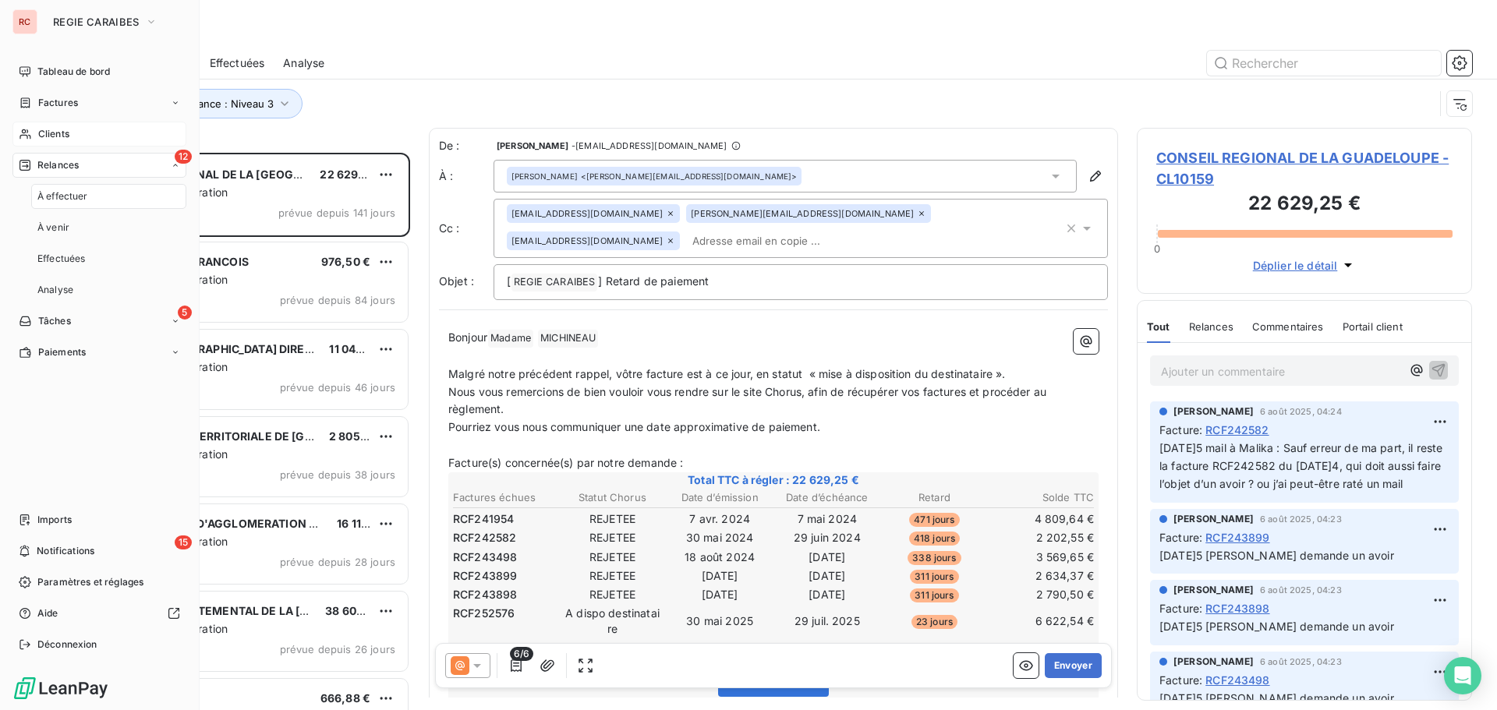
click at [105, 131] on div "Clients" at bounding box center [99, 134] width 174 height 25
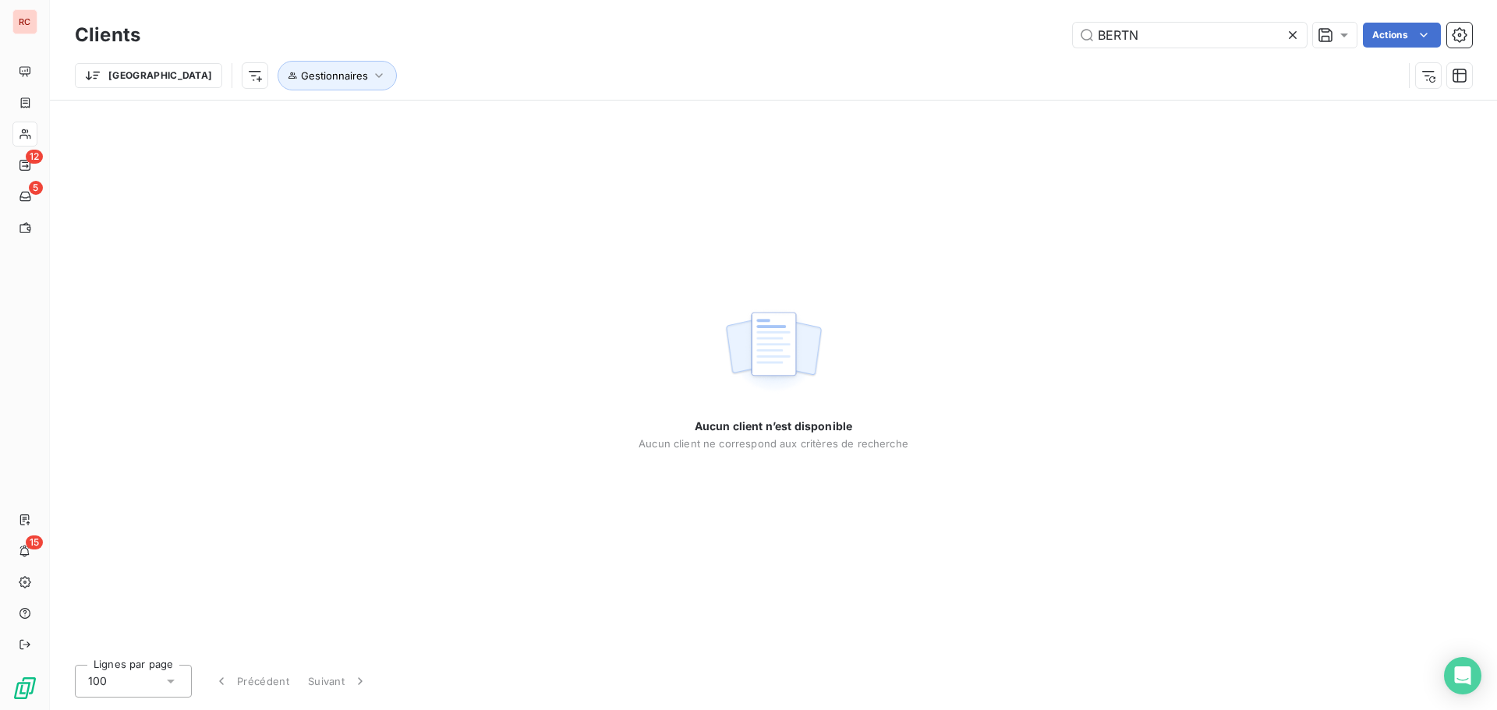
drag, startPoint x: 1251, startPoint y: 37, endPoint x: 1057, endPoint y: 41, distance: 193.4
click at [1057, 41] on div "BERTN Actions" at bounding box center [815, 35] width 1313 height 25
click at [1296, 34] on icon at bounding box center [1293, 35] width 16 height 16
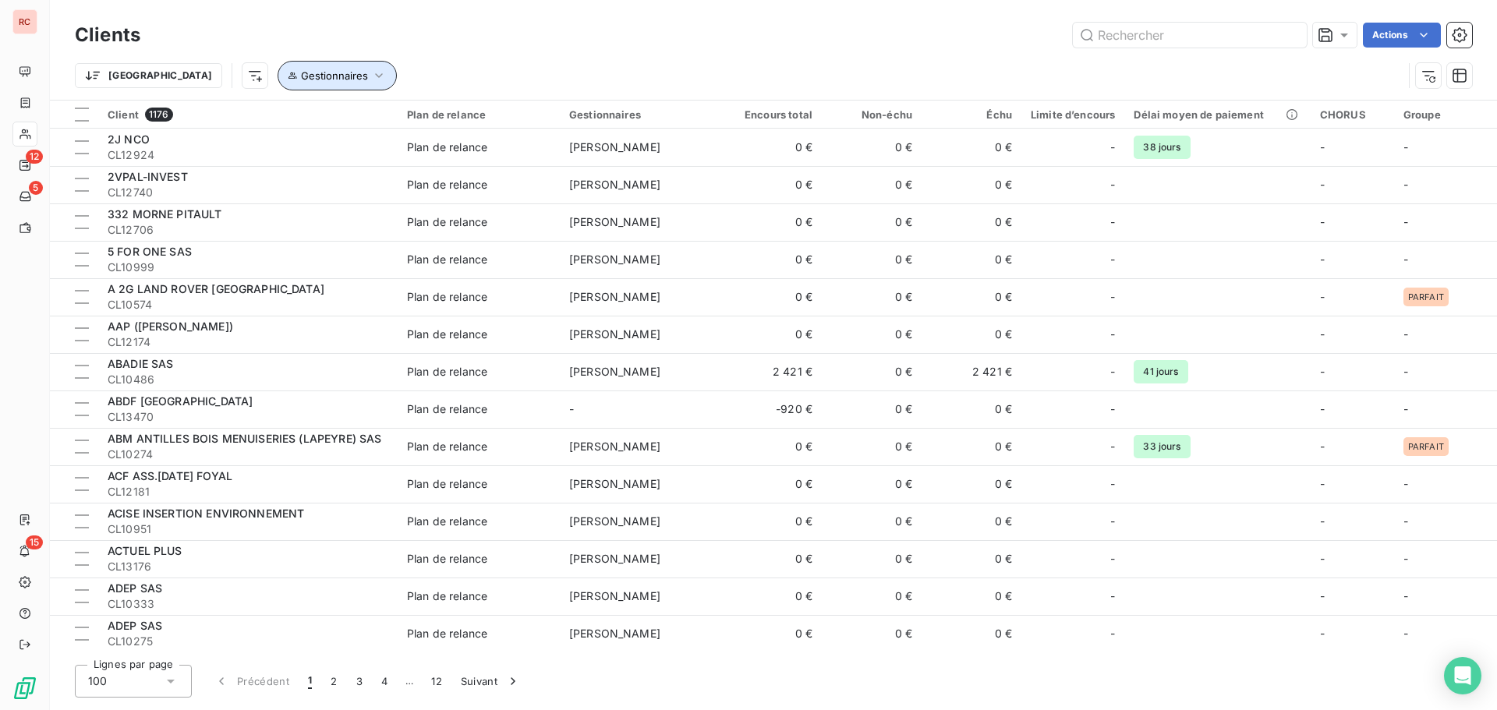
click at [307, 69] on button "Gestionnaires" at bounding box center [337, 76] width 119 height 30
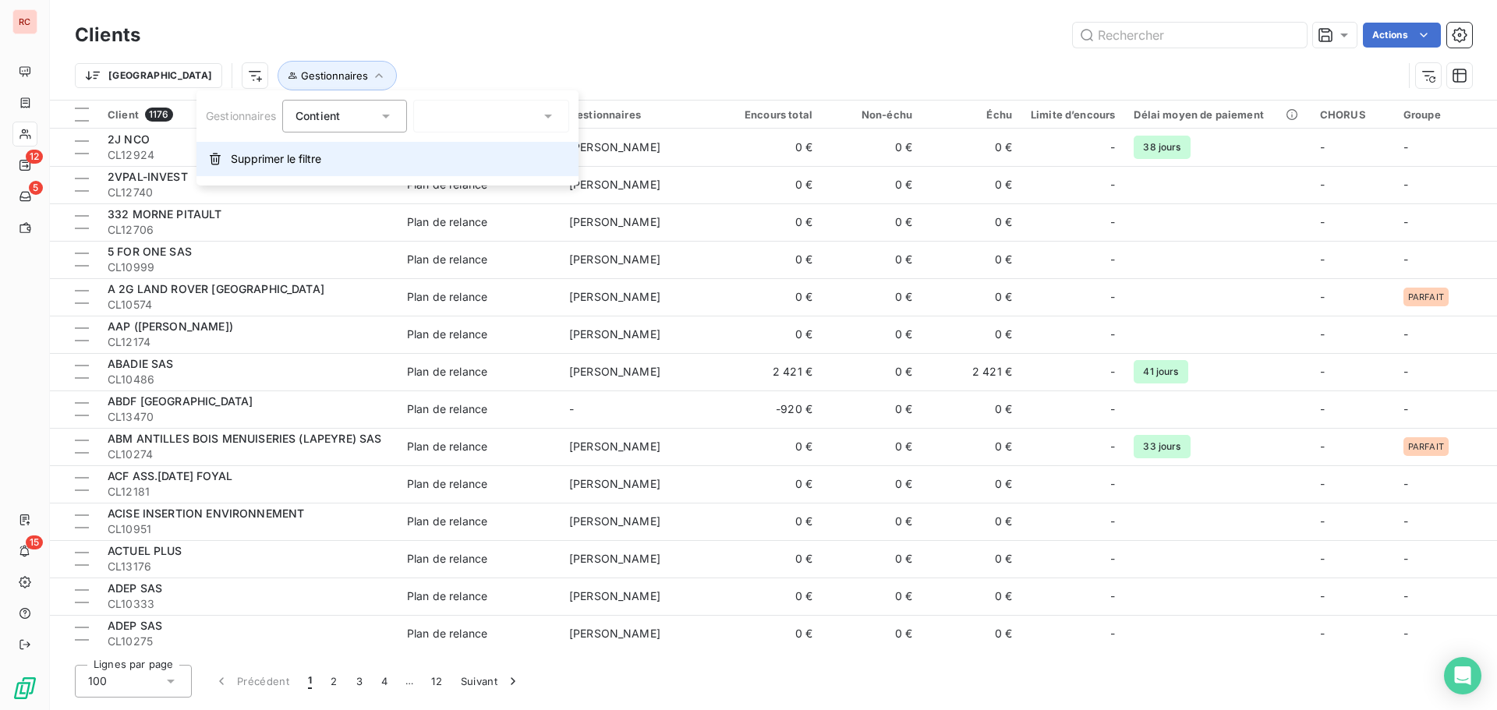
click at [300, 157] on span "Supprimer le filtre" at bounding box center [276, 159] width 90 height 16
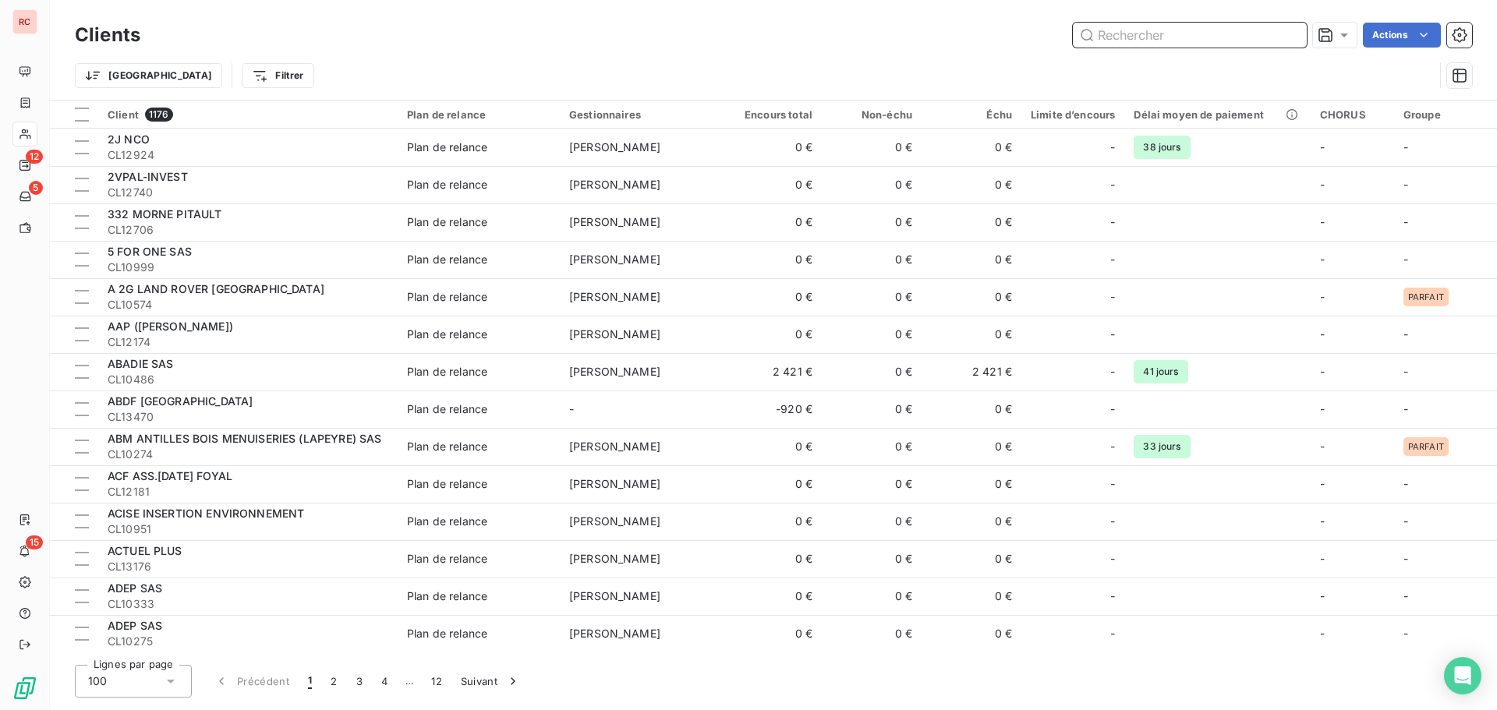
click at [1225, 34] on input "text" at bounding box center [1190, 35] width 234 height 25
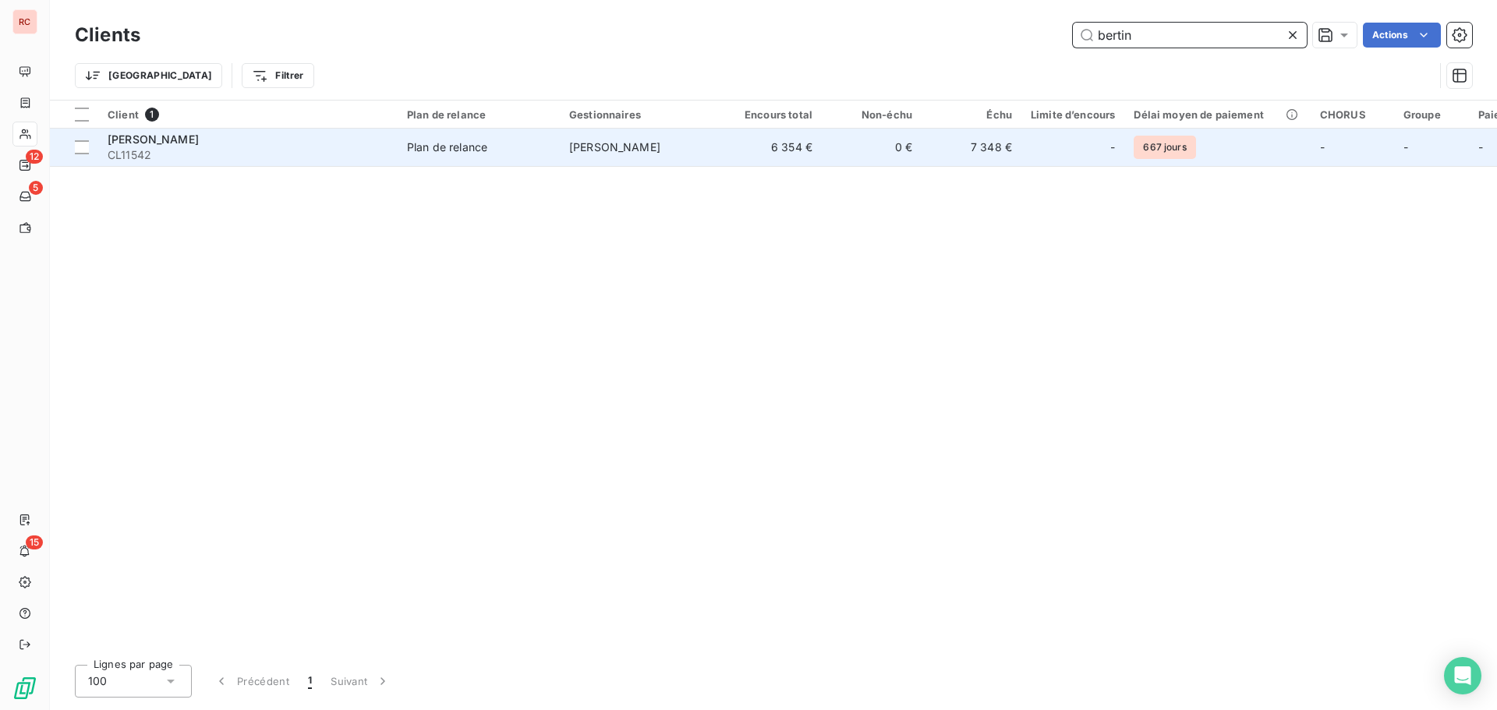
type input "bertin"
click at [363, 161] on span "CL11542" at bounding box center [248, 155] width 281 height 16
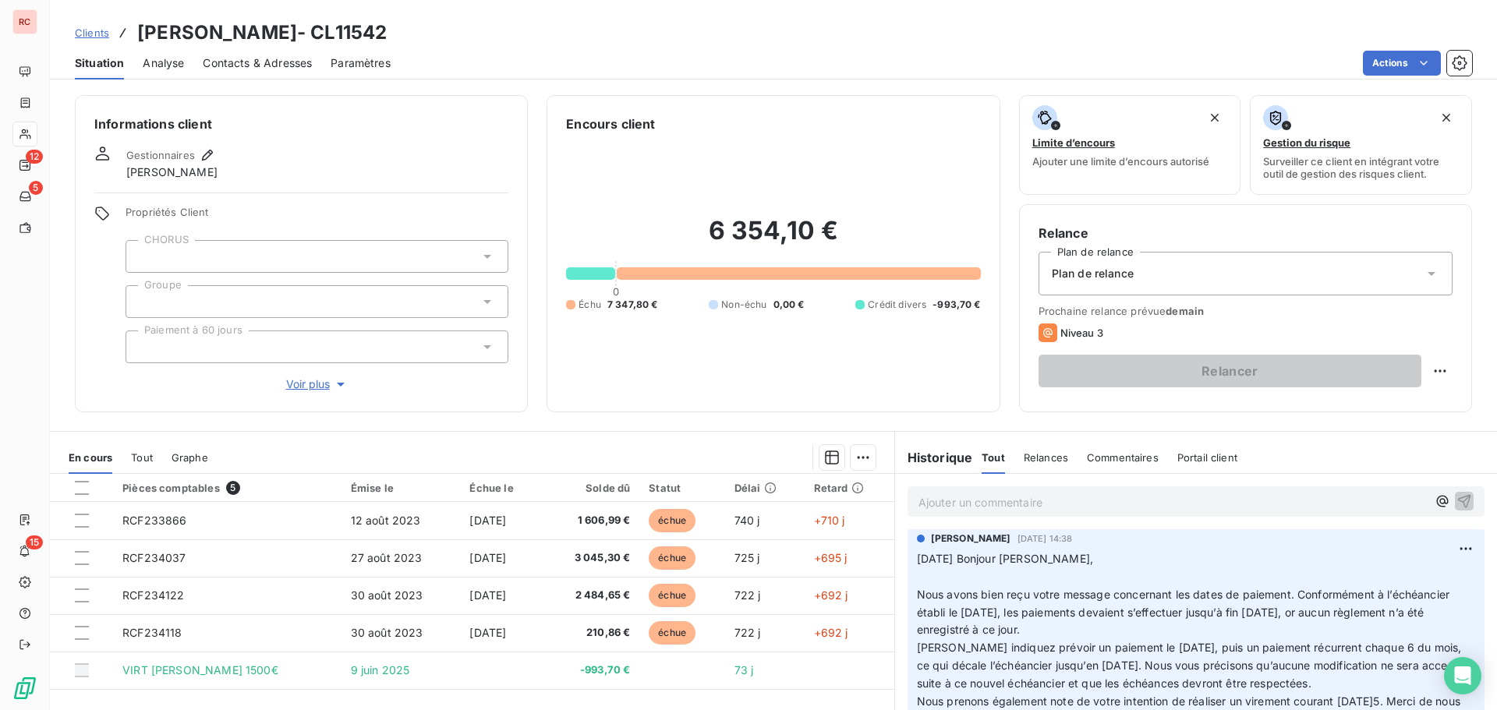
scroll to position [780, 0]
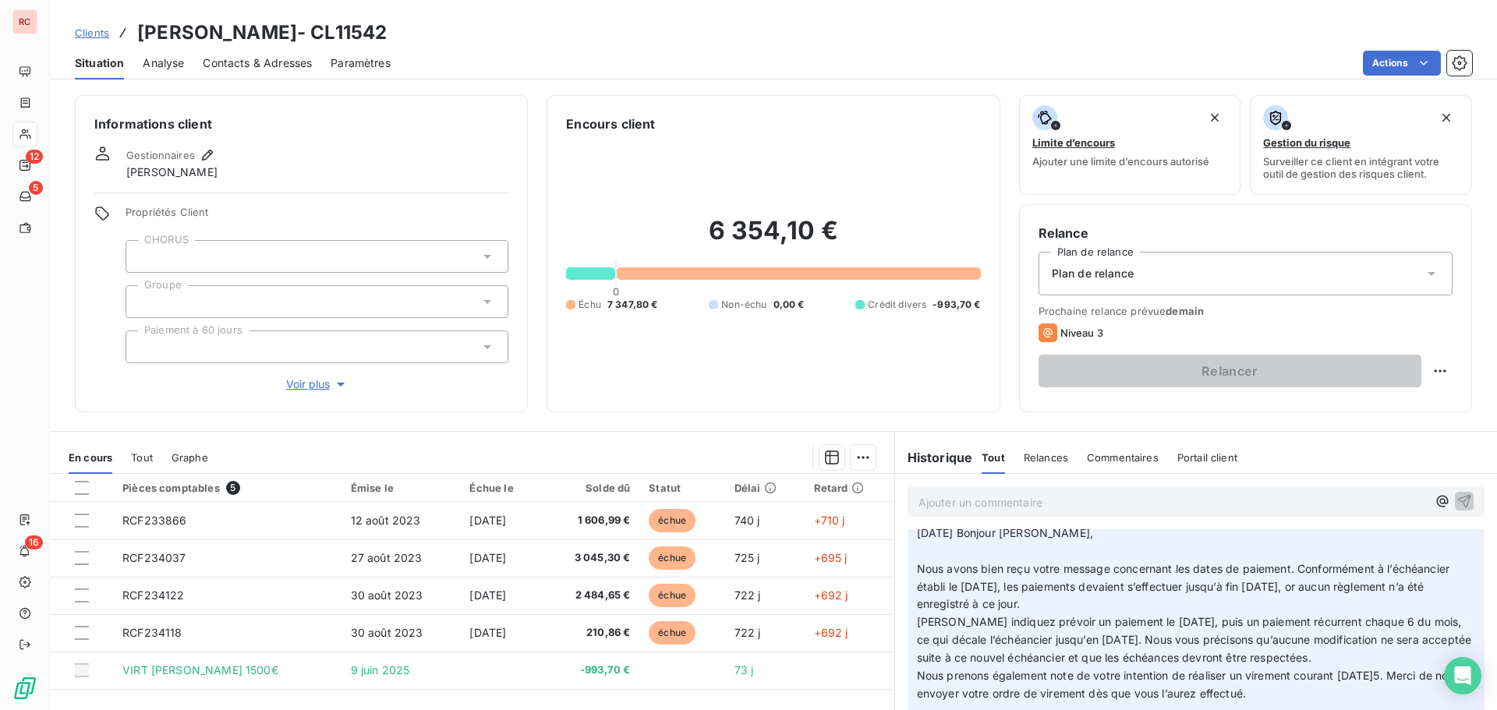
click at [96, 27] on span "Clients" at bounding box center [92, 33] width 34 height 12
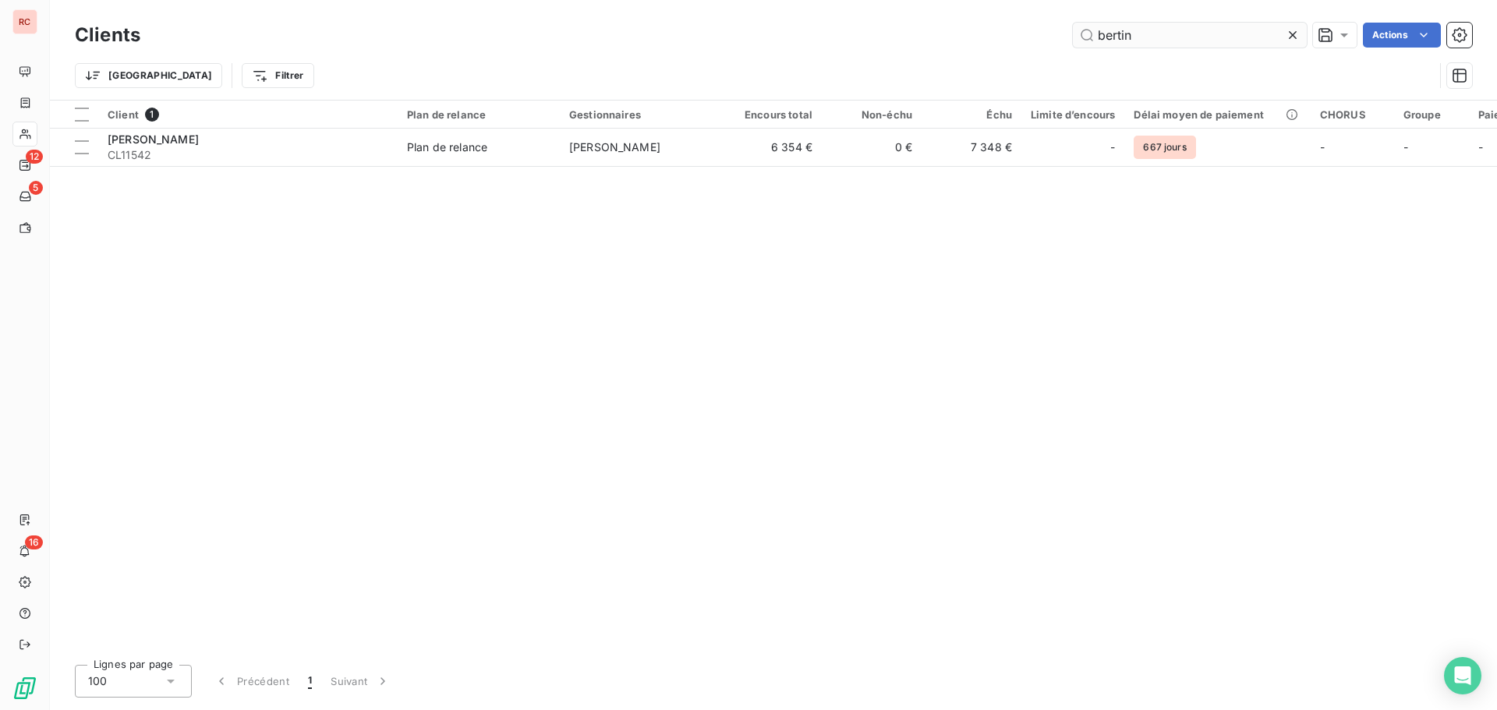
drag, startPoint x: 1162, startPoint y: 15, endPoint x: 1155, endPoint y: 23, distance: 10.5
click at [1155, 23] on div "Clients bertin Actions Trier Filtrer" at bounding box center [773, 50] width 1447 height 100
drag, startPoint x: 1158, startPoint y: 34, endPoint x: 1059, endPoint y: 44, distance: 99.5
click at [1059, 44] on div "bertin Actions" at bounding box center [815, 35] width 1313 height 25
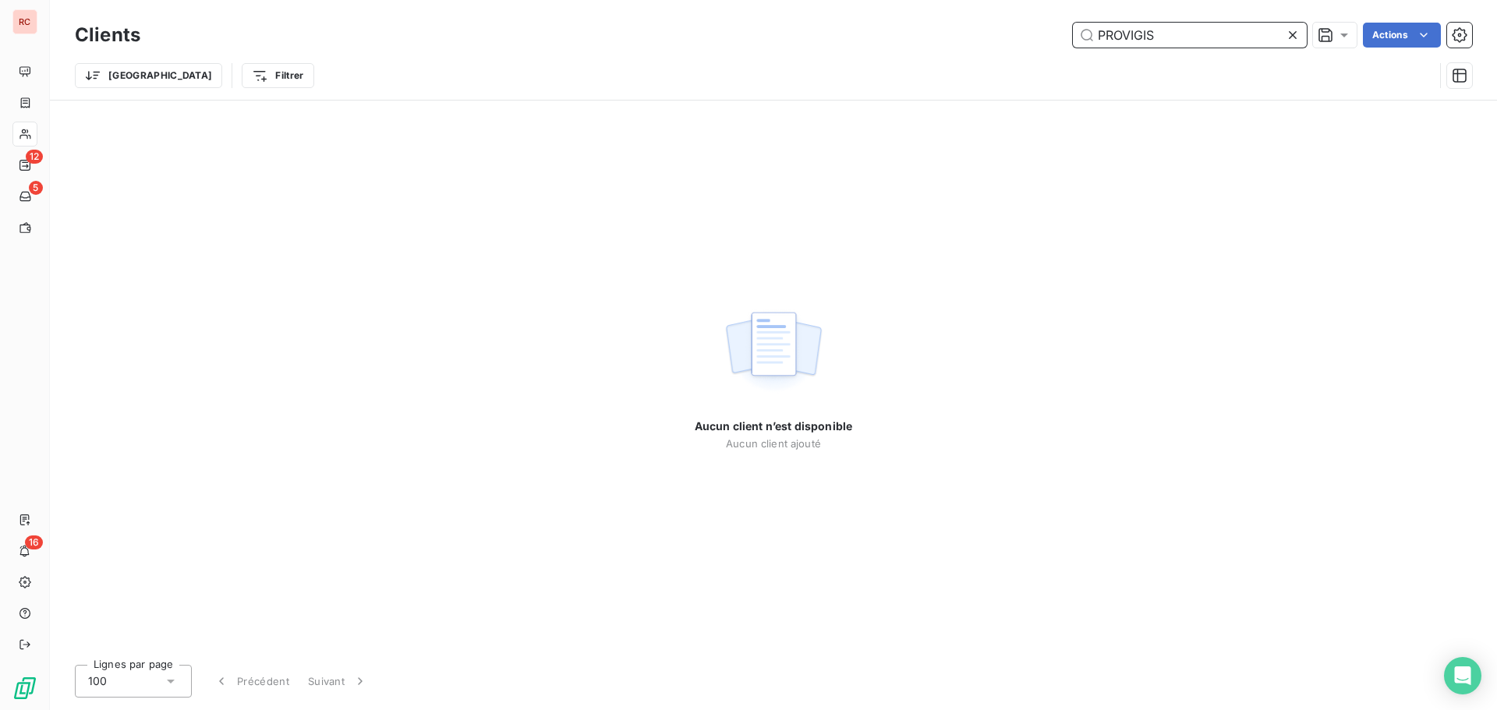
drag, startPoint x: 1179, startPoint y: 37, endPoint x: 1054, endPoint y: 39, distance: 124.8
click at [1054, 39] on div "PROVIGIS Actions" at bounding box center [815, 35] width 1313 height 25
click at [1172, 41] on input "PROVIGIS" at bounding box center [1190, 35] width 234 height 25
drag, startPoint x: 1146, startPoint y: 37, endPoint x: 1082, endPoint y: 40, distance: 64.0
click at [1082, 40] on input "PROVIGIS" at bounding box center [1190, 35] width 234 height 25
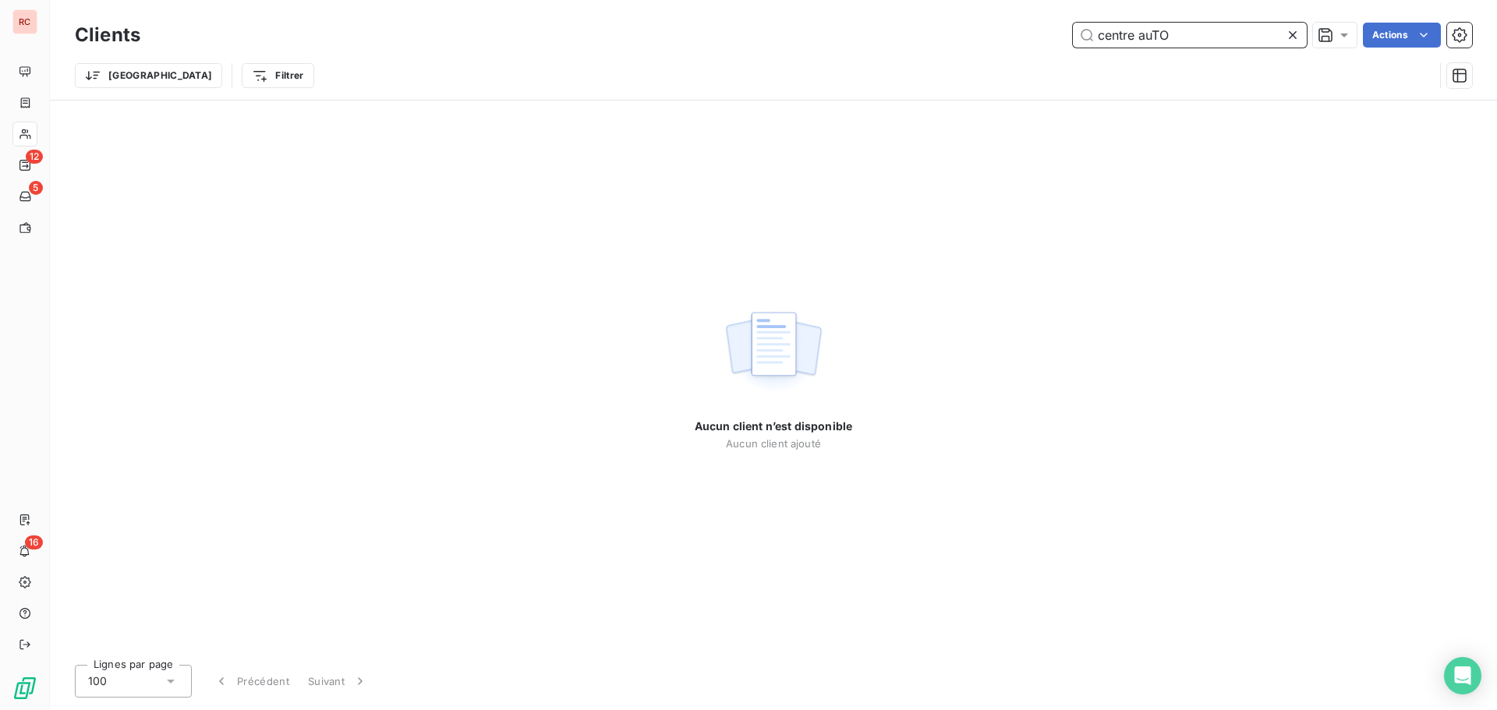
drag, startPoint x: 1198, startPoint y: 43, endPoint x: 1071, endPoint y: 37, distance: 127.2
click at [1073, 37] on input "centre auTO" at bounding box center [1190, 35] width 234 height 25
click at [1148, 35] on input "CENTREAUTO" at bounding box center [1190, 35] width 234 height 25
drag, startPoint x: 1199, startPoint y: 29, endPoint x: 1131, endPoint y: 34, distance: 68.8
click at [1131, 34] on input "CENTRE AUTO" at bounding box center [1190, 35] width 234 height 25
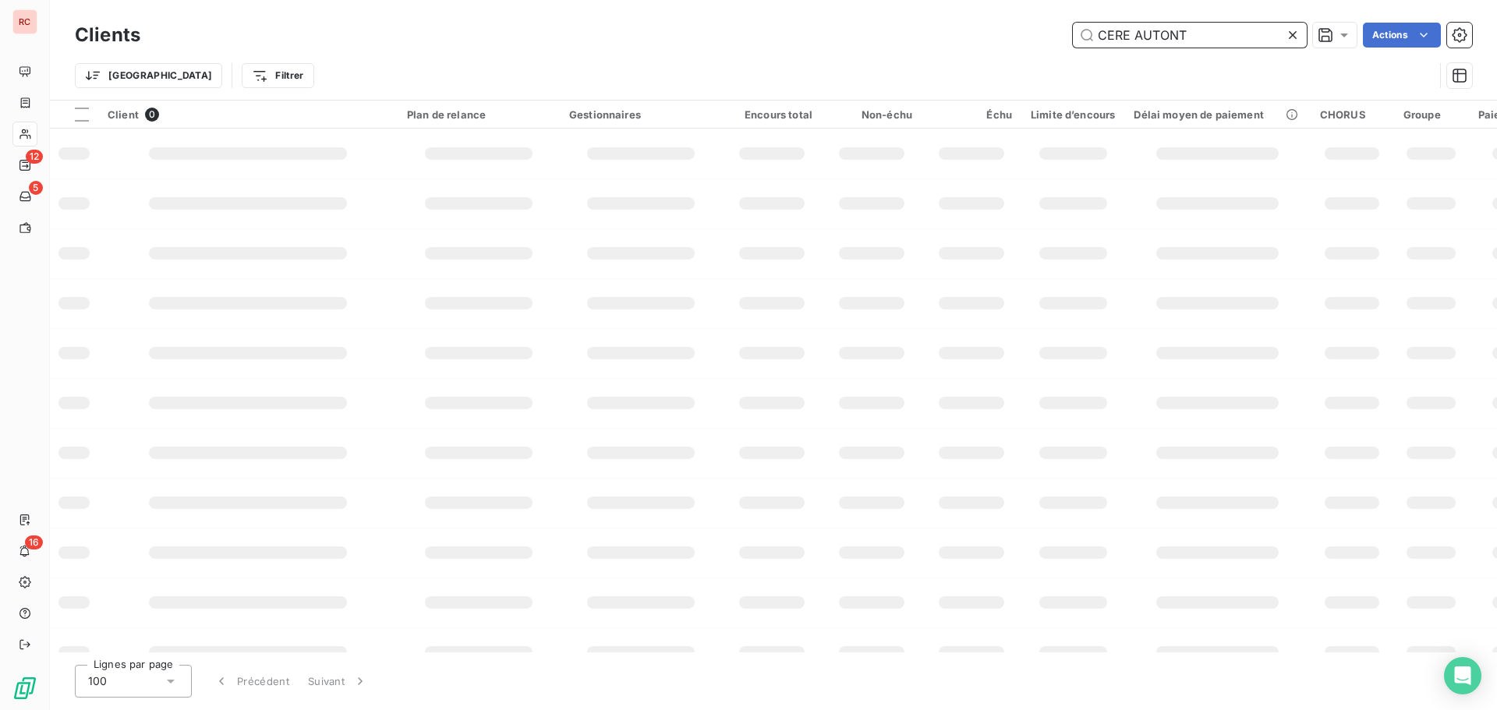
click at [1204, 40] on input "CERE AUTONT" at bounding box center [1190, 35] width 234 height 25
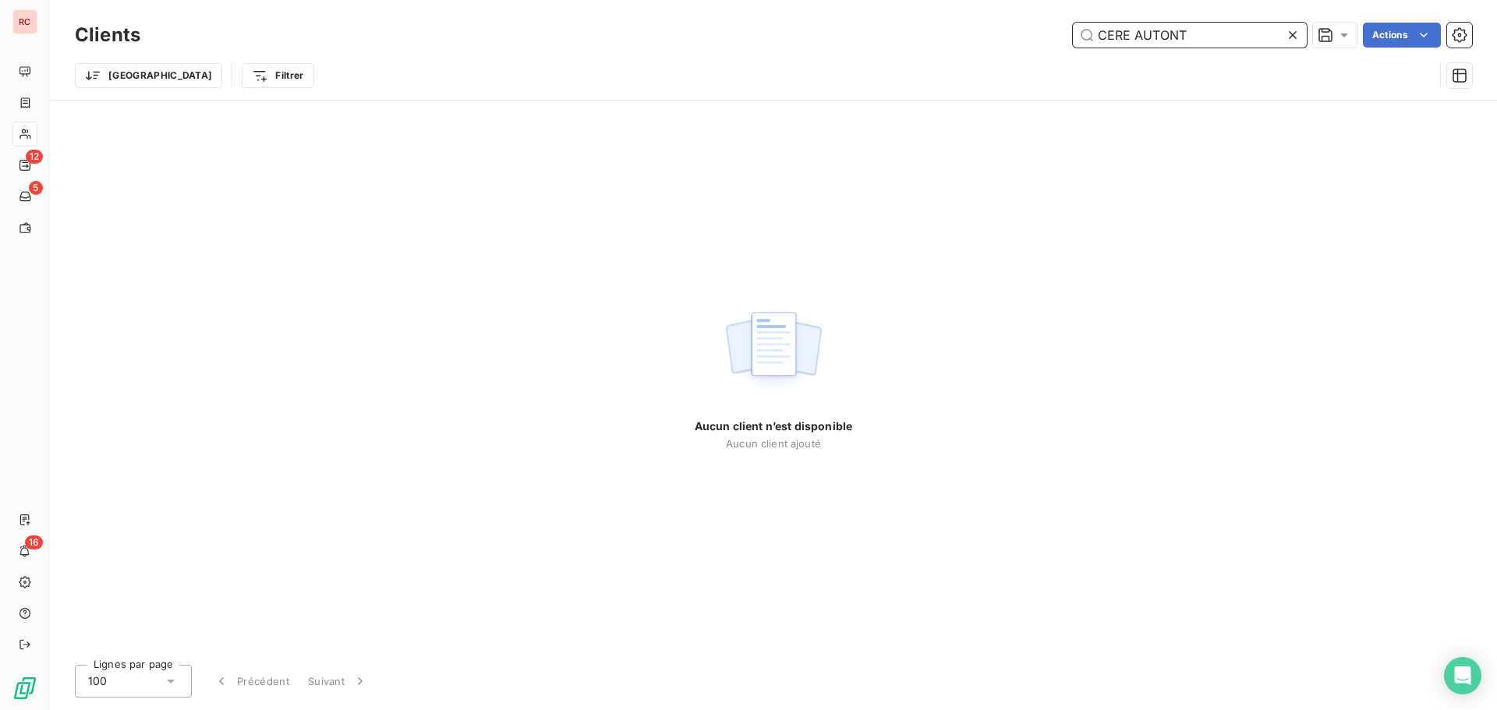
drag, startPoint x: 1205, startPoint y: 38, endPoint x: 1101, endPoint y: 37, distance: 104.5
click at [1101, 37] on input "CERE AUTONT" at bounding box center [1190, 35] width 234 height 25
type input "CERE AUTONT"
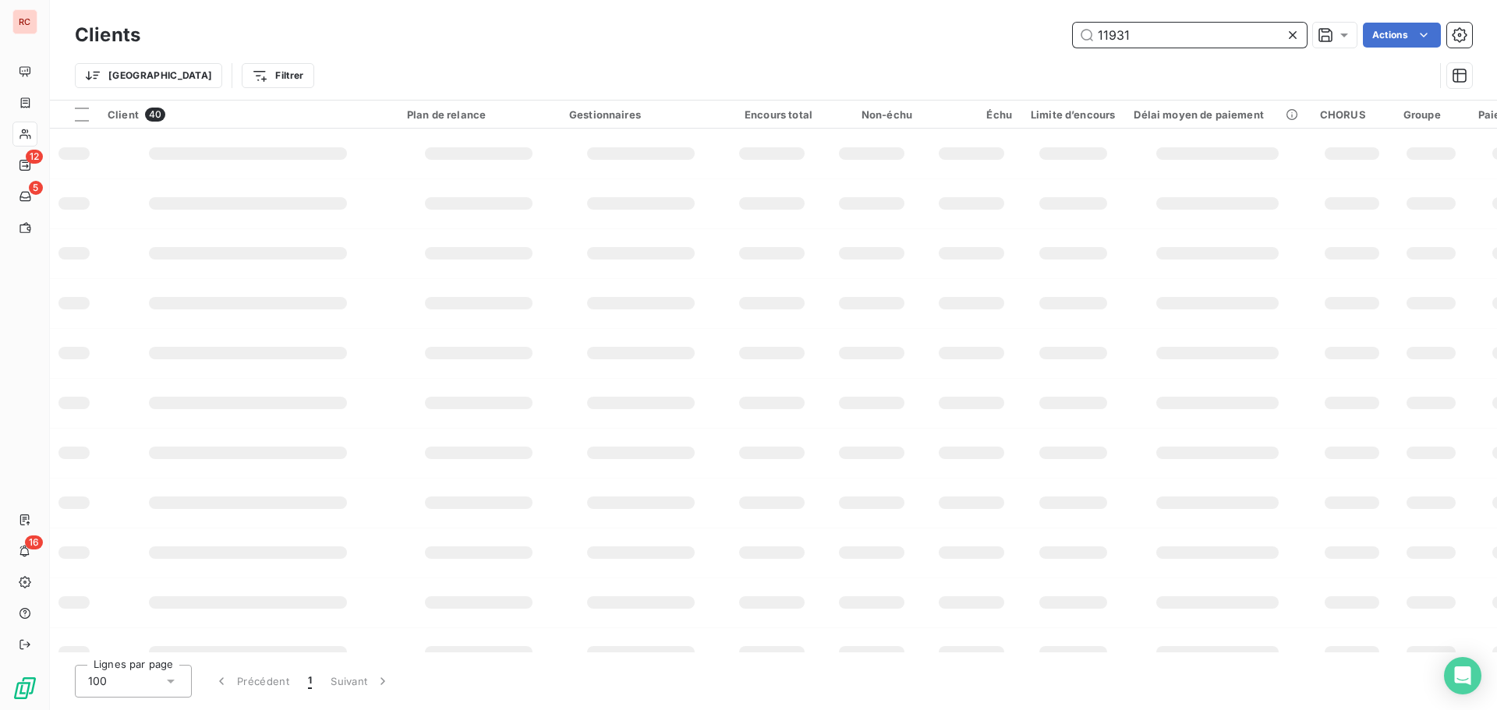
type input "11931"
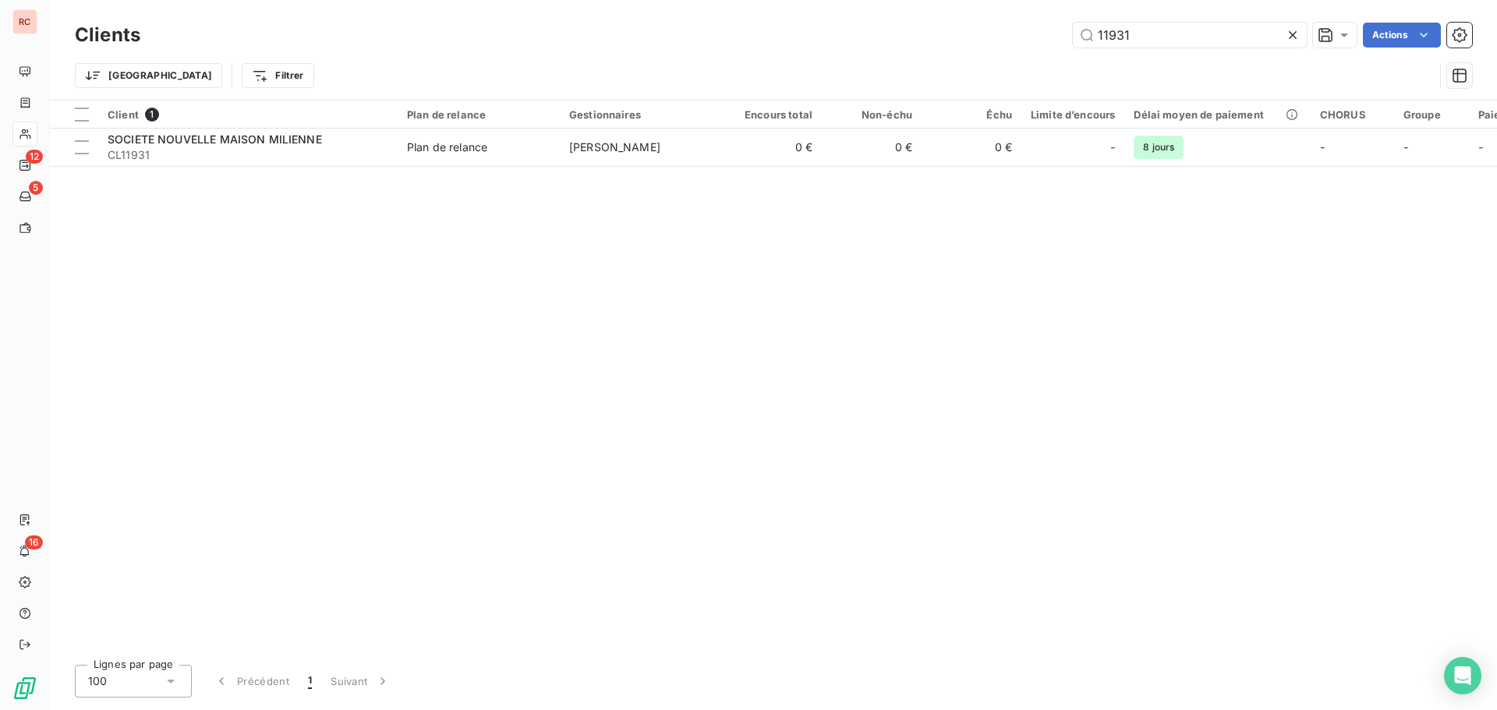
click at [1041, 169] on div "Client 1 Plan de relance Gestionnaires Encours total Non-échu Échu Limite d’enc…" at bounding box center [773, 377] width 1447 height 552
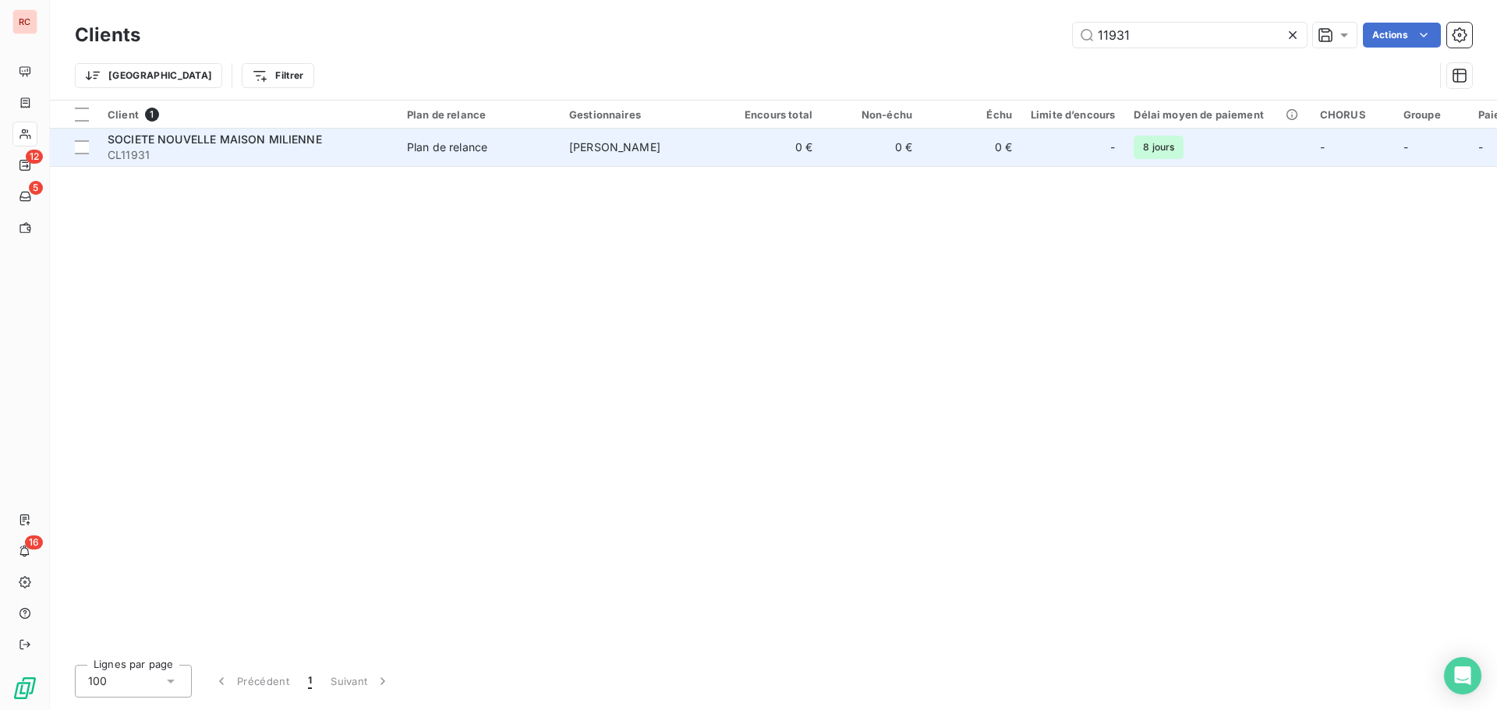
click at [1011, 160] on td "0 €" at bounding box center [972, 147] width 100 height 37
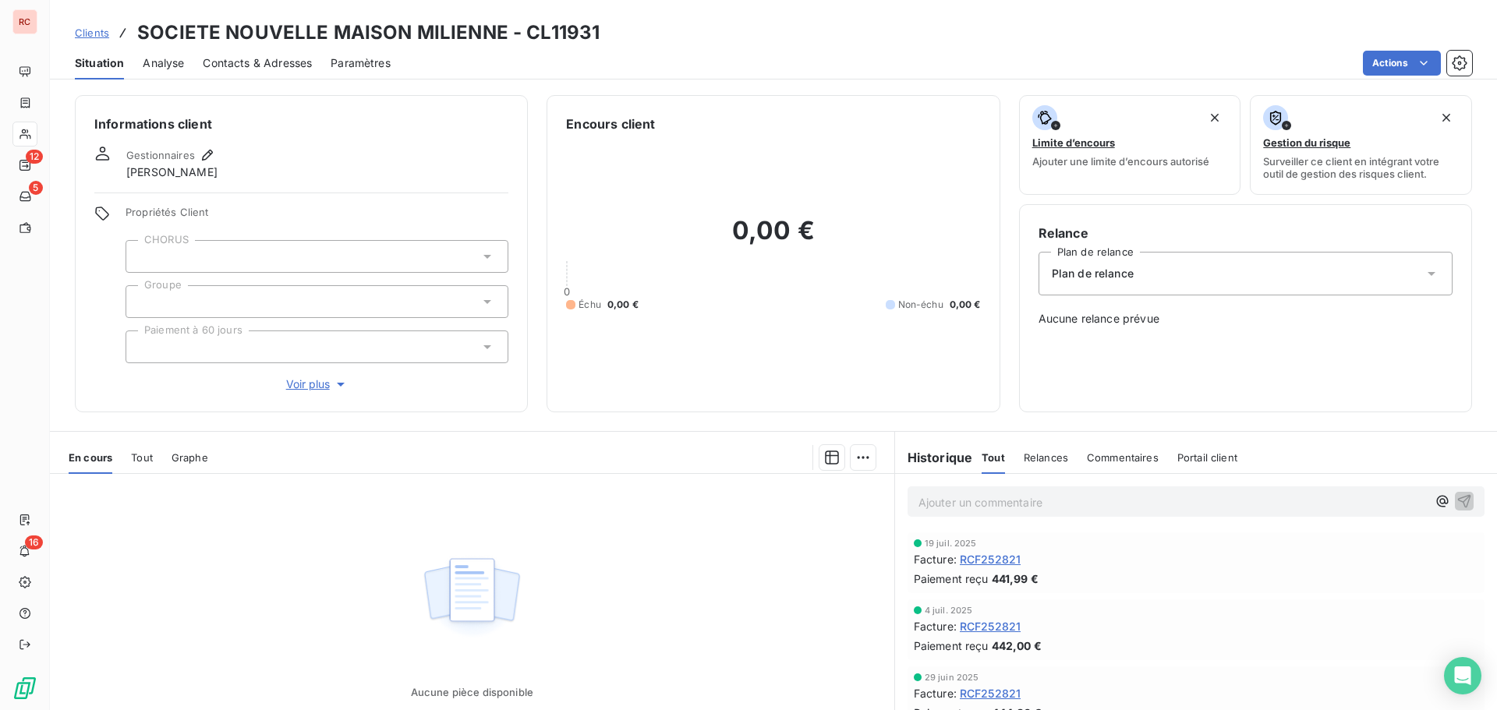
click at [98, 31] on span "Clients" at bounding box center [92, 33] width 34 height 12
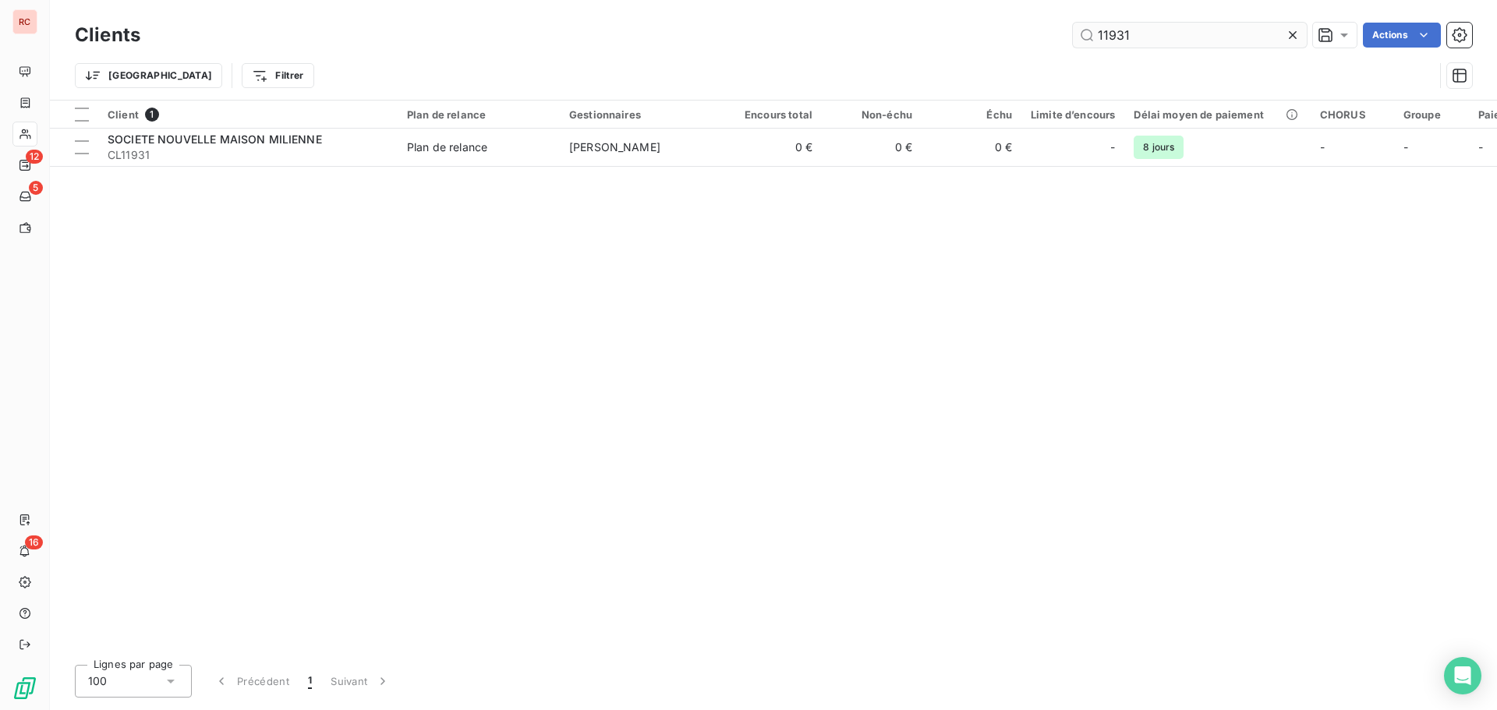
drag, startPoint x: 1134, startPoint y: 37, endPoint x: 1107, endPoint y: 37, distance: 27.3
click at [1107, 37] on input "11931" at bounding box center [1190, 35] width 234 height 25
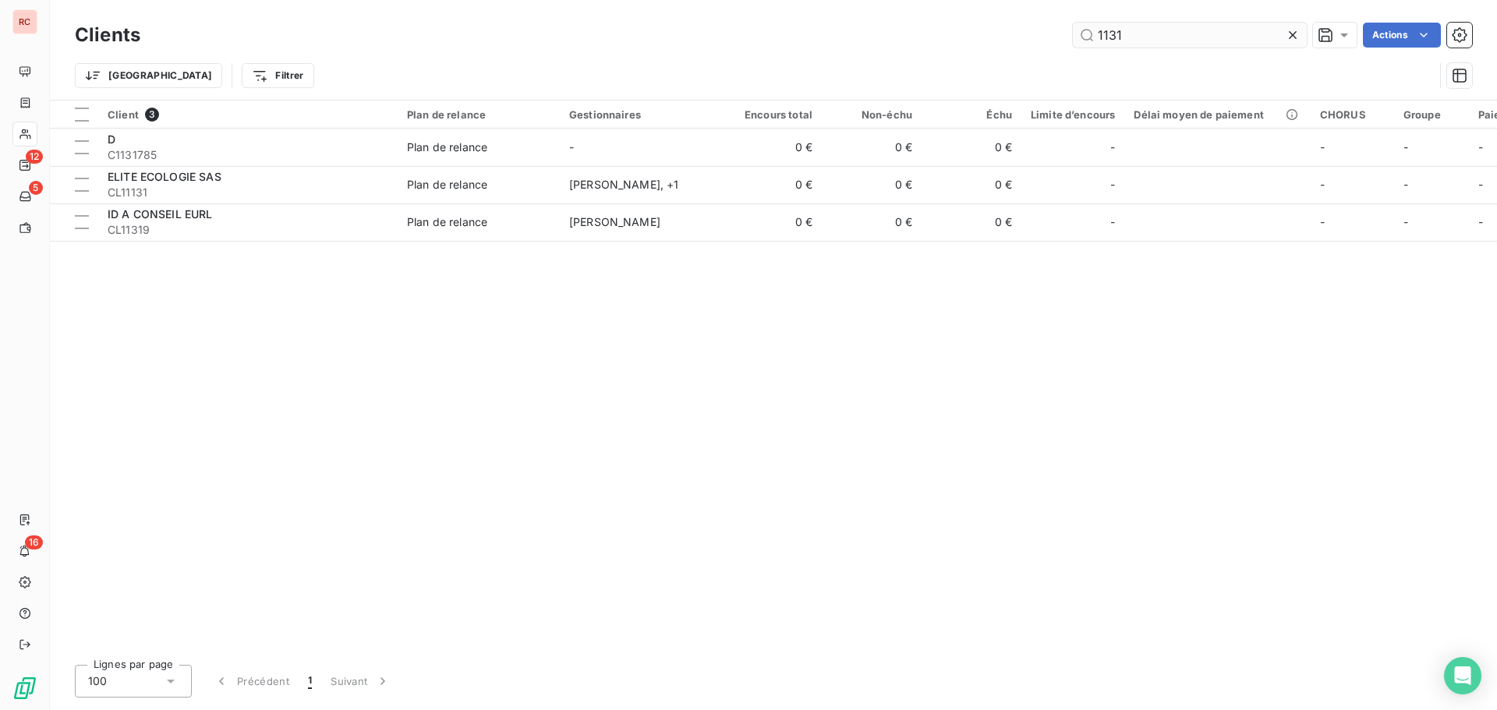
click at [1119, 36] on input "1131" at bounding box center [1190, 35] width 234 height 25
click at [1116, 38] on input "1131" at bounding box center [1190, 35] width 234 height 25
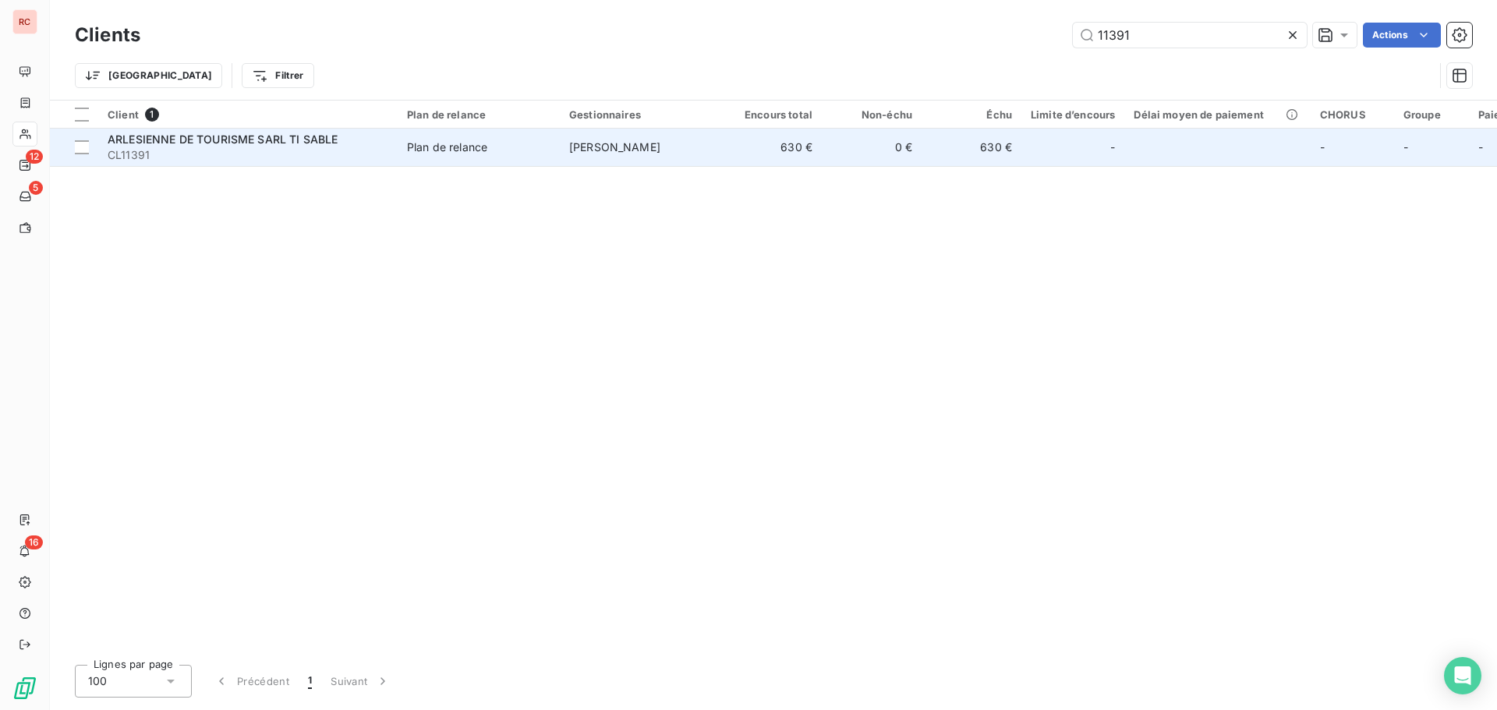
type input "11391"
click at [458, 142] on div "Plan de relance" at bounding box center [447, 148] width 80 height 16
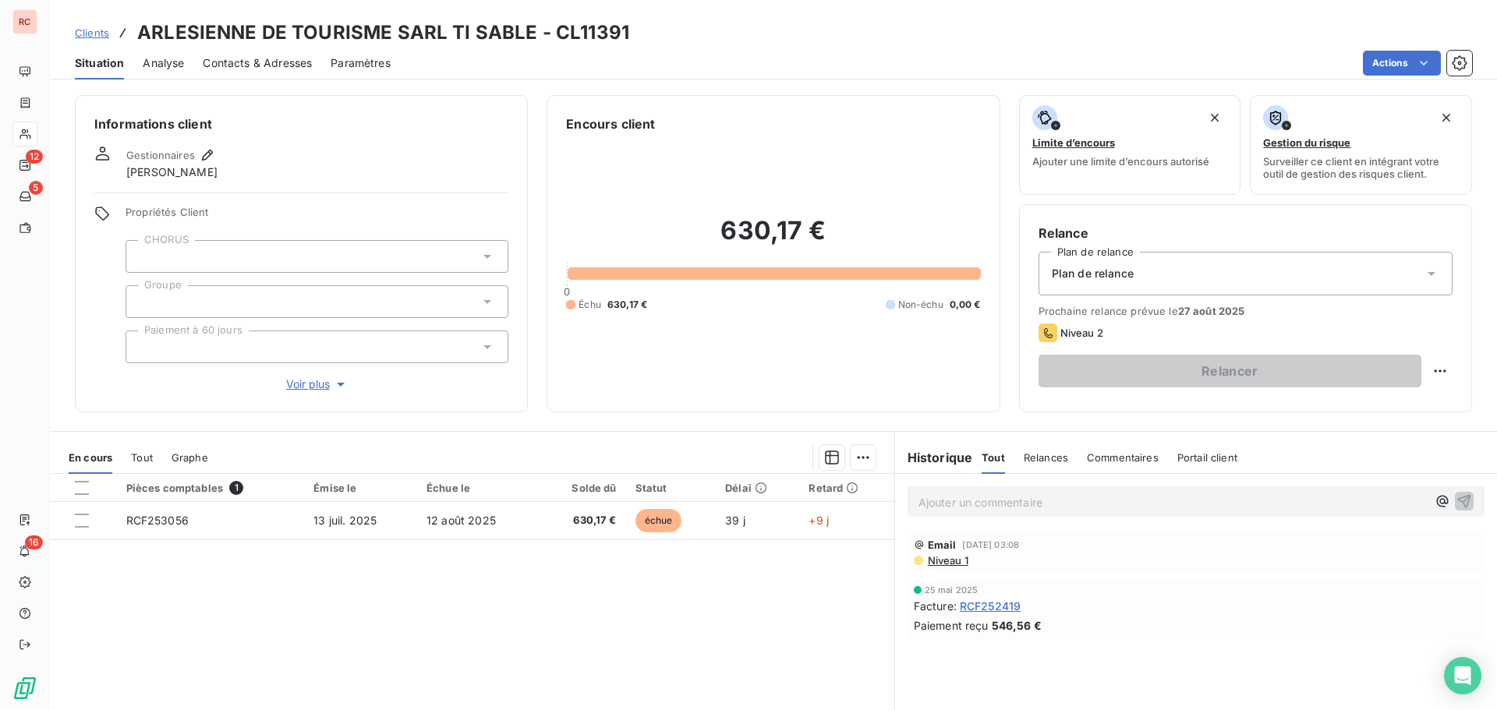
click at [103, 39] on link "Clients" at bounding box center [92, 33] width 34 height 16
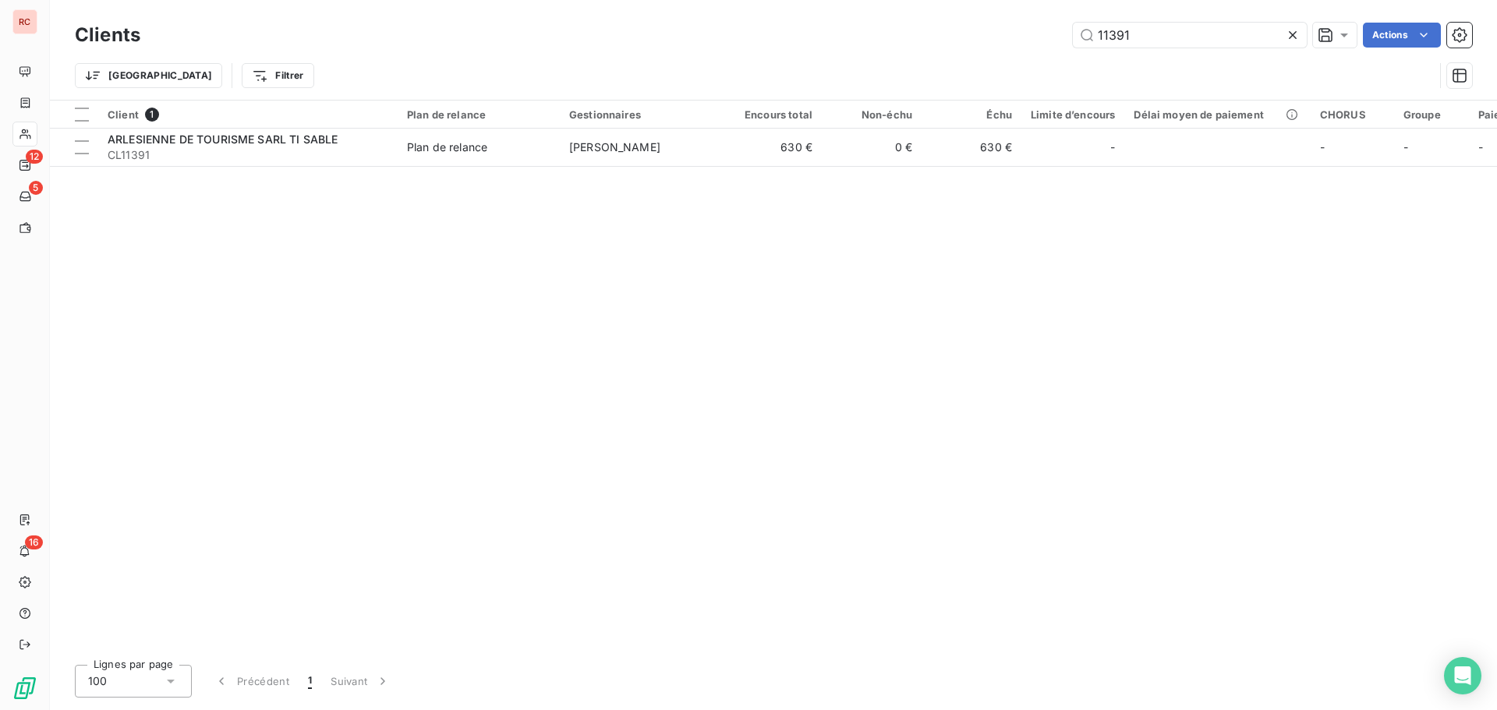
drag, startPoint x: 1197, startPoint y: 41, endPoint x: 1050, endPoint y: 37, distance: 146.6
click at [1050, 37] on div "11391 Actions" at bounding box center [815, 35] width 1313 height 25
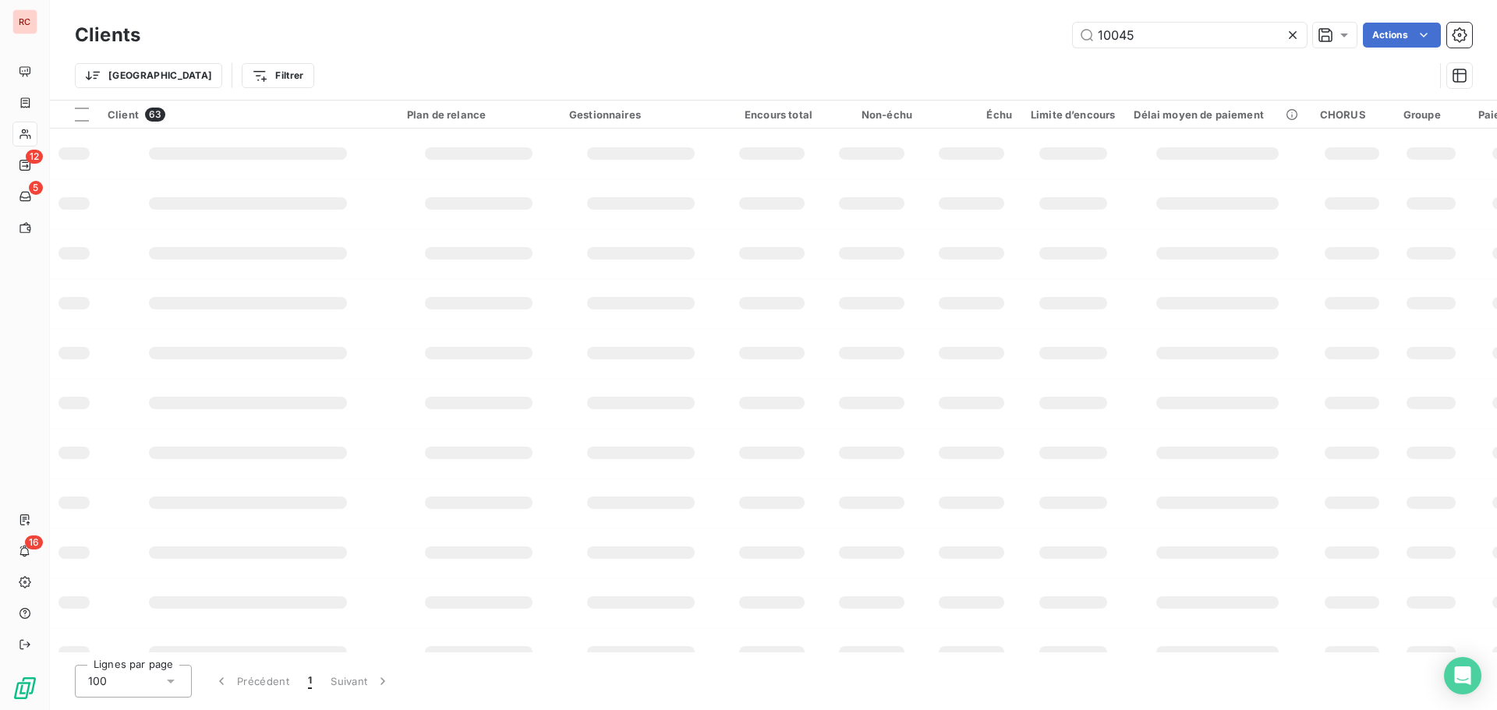
type input "10045"
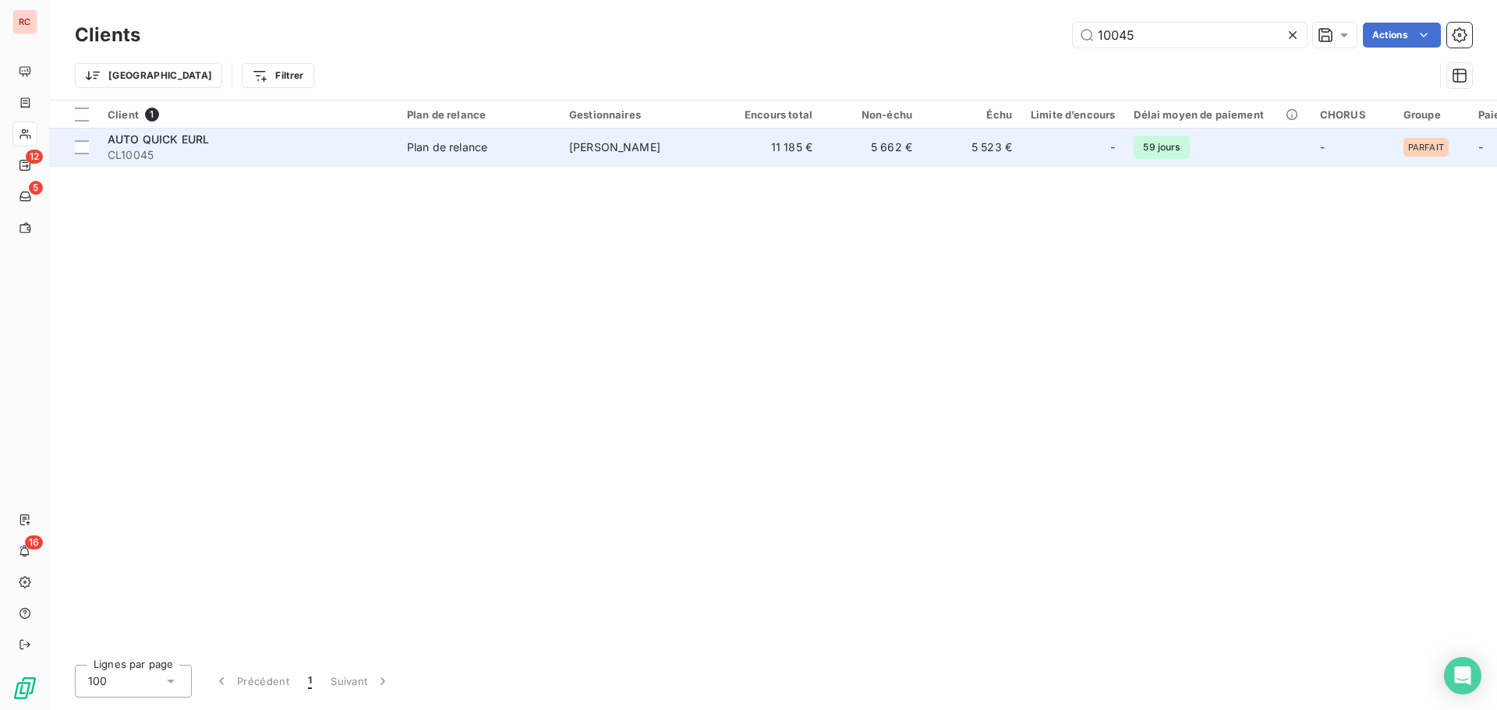
click at [660, 145] on span "[PERSON_NAME]" at bounding box center [614, 146] width 91 height 13
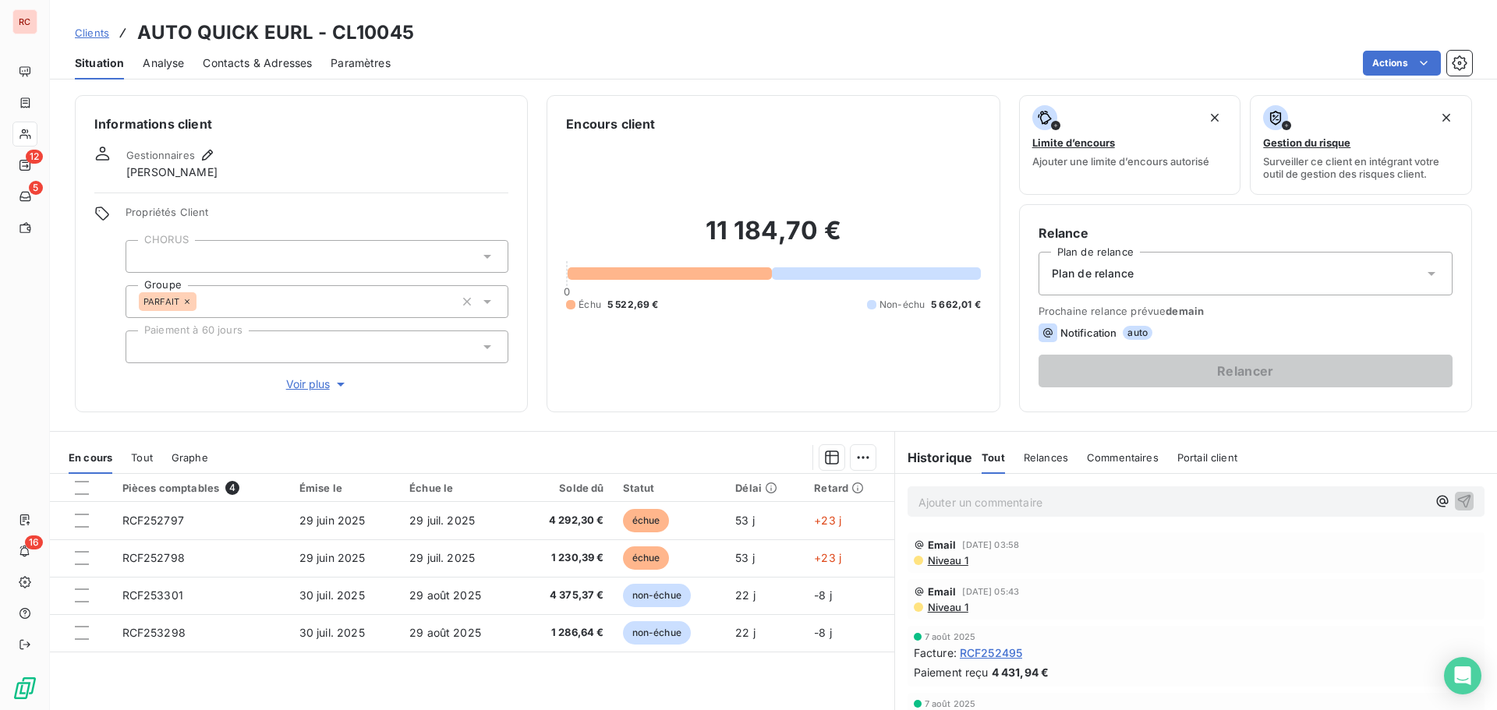
click at [104, 33] on span "Clients" at bounding box center [92, 33] width 34 height 12
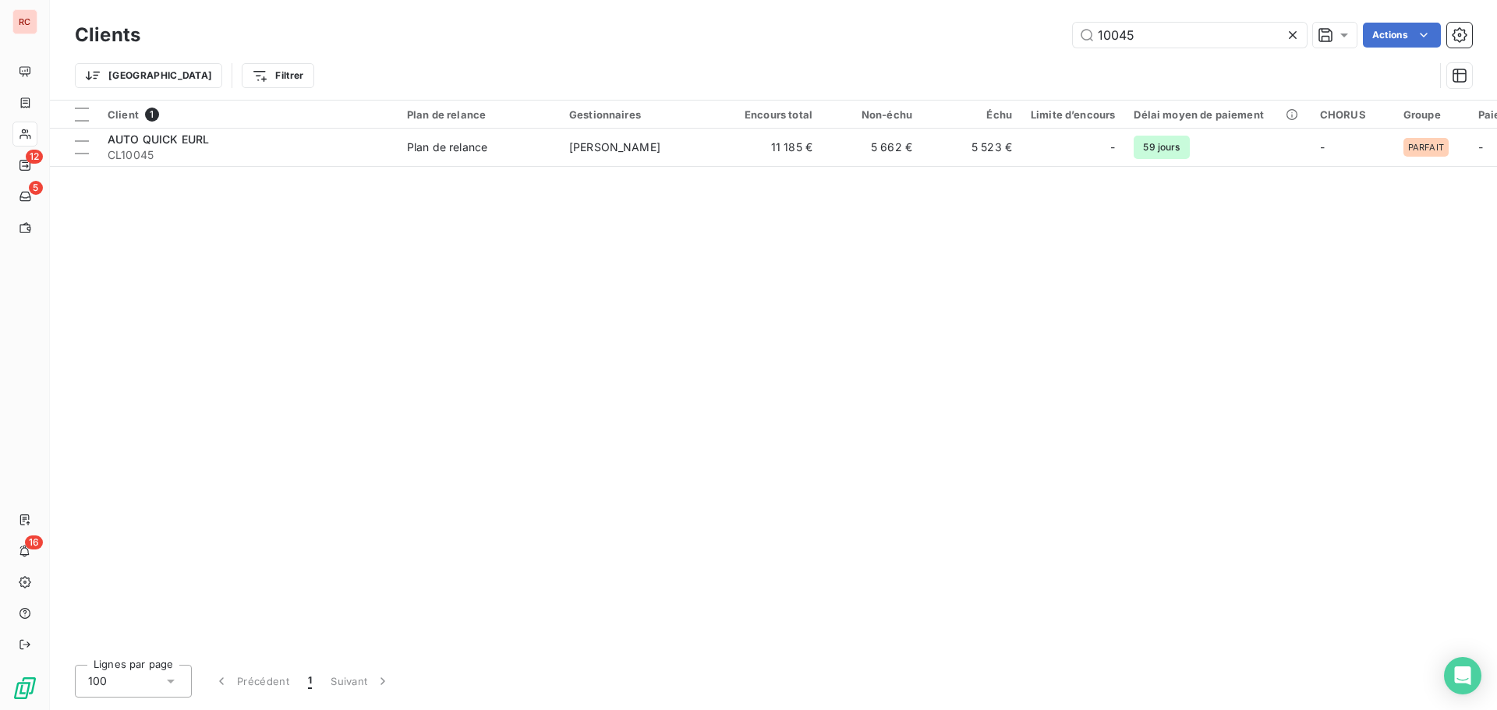
drag, startPoint x: 1141, startPoint y: 34, endPoint x: 1023, endPoint y: 34, distance: 117.7
click at [1023, 34] on div "10045 Actions" at bounding box center [815, 35] width 1313 height 25
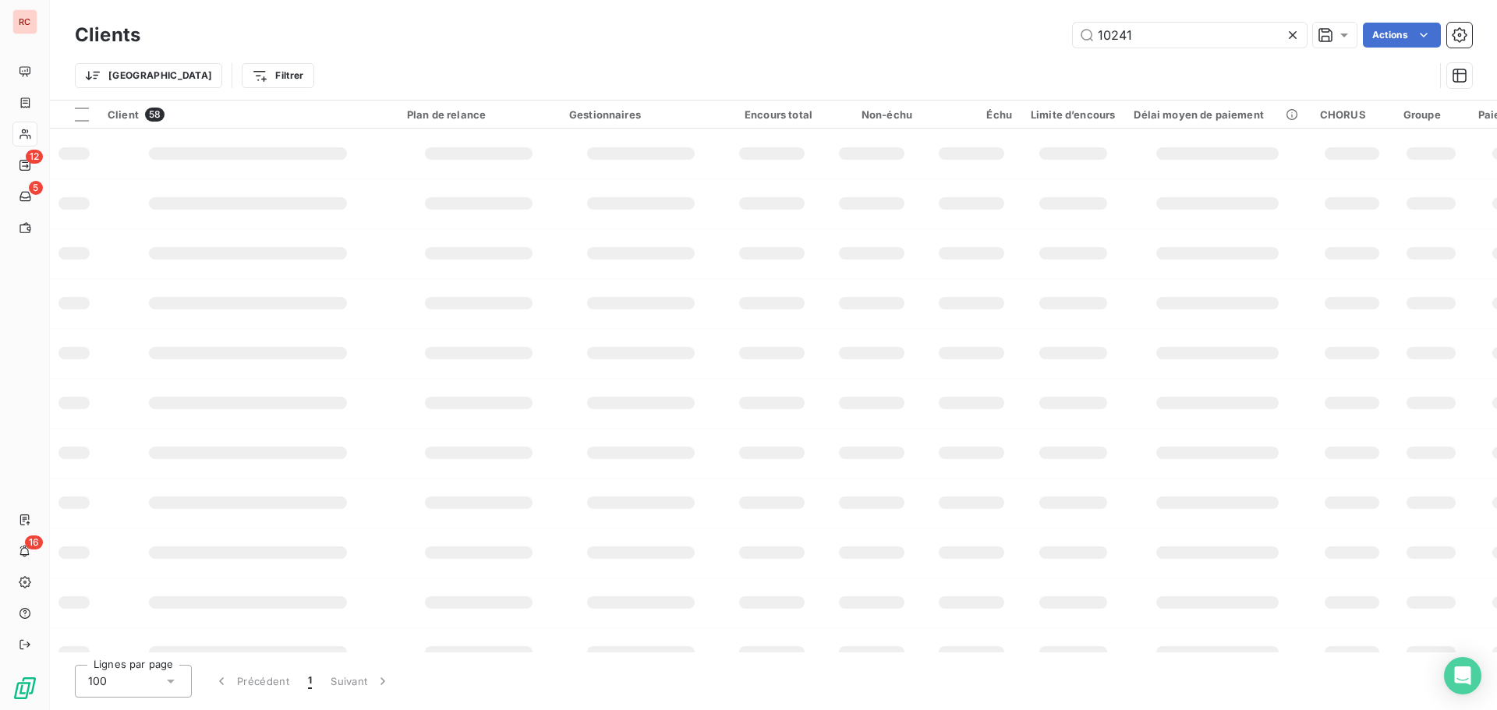
type input "10241"
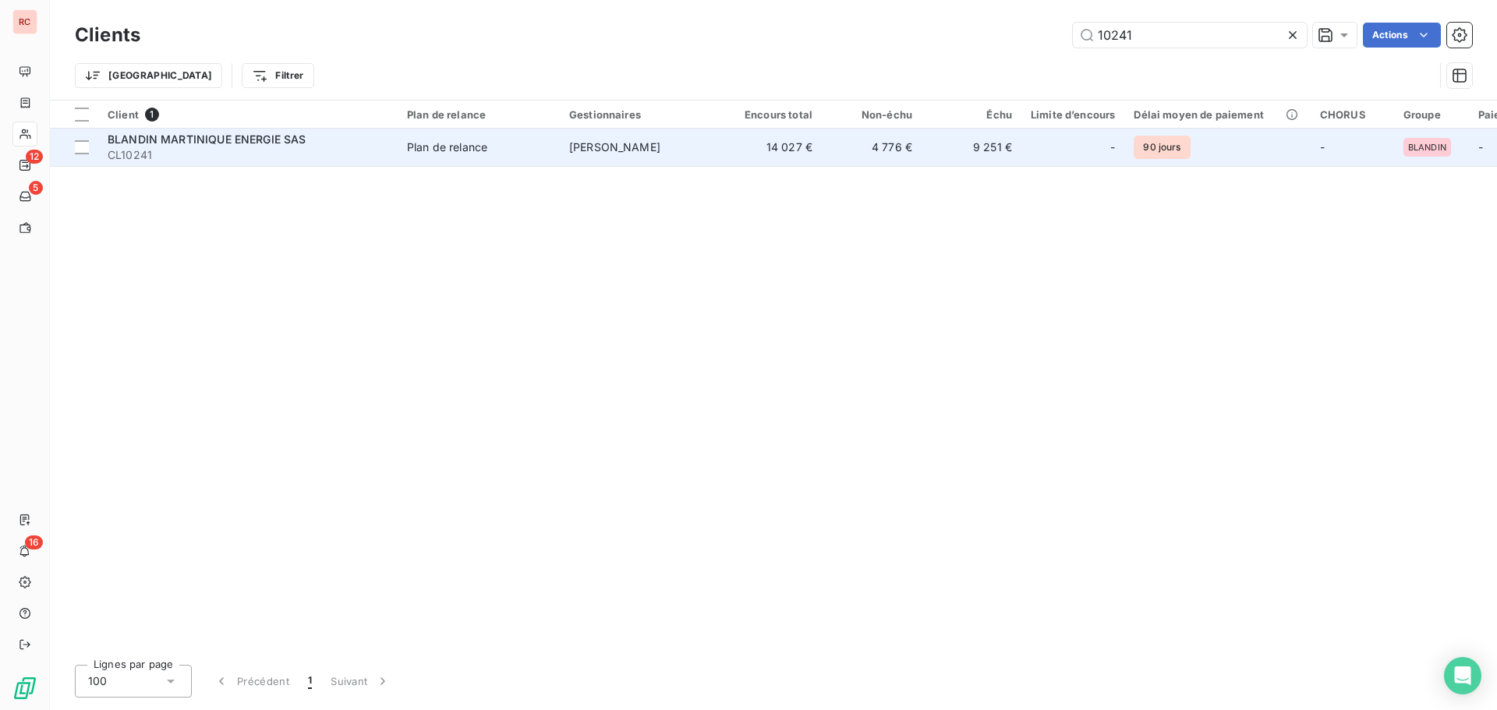
click at [322, 140] on div "BLANDIN MARTINIQUE ENERGIE SAS" at bounding box center [248, 140] width 281 height 16
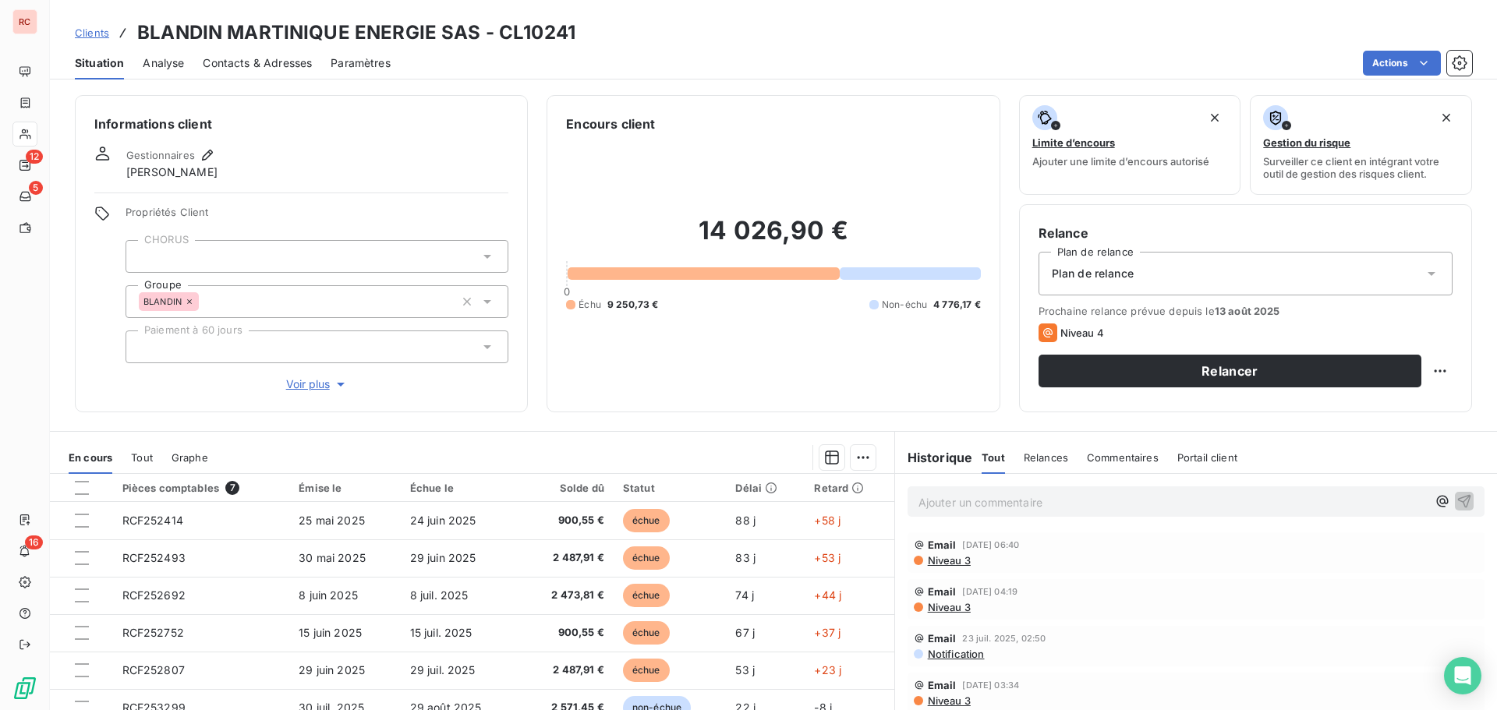
click at [280, 57] on span "Contacts & Adresses" at bounding box center [257, 63] width 109 height 16
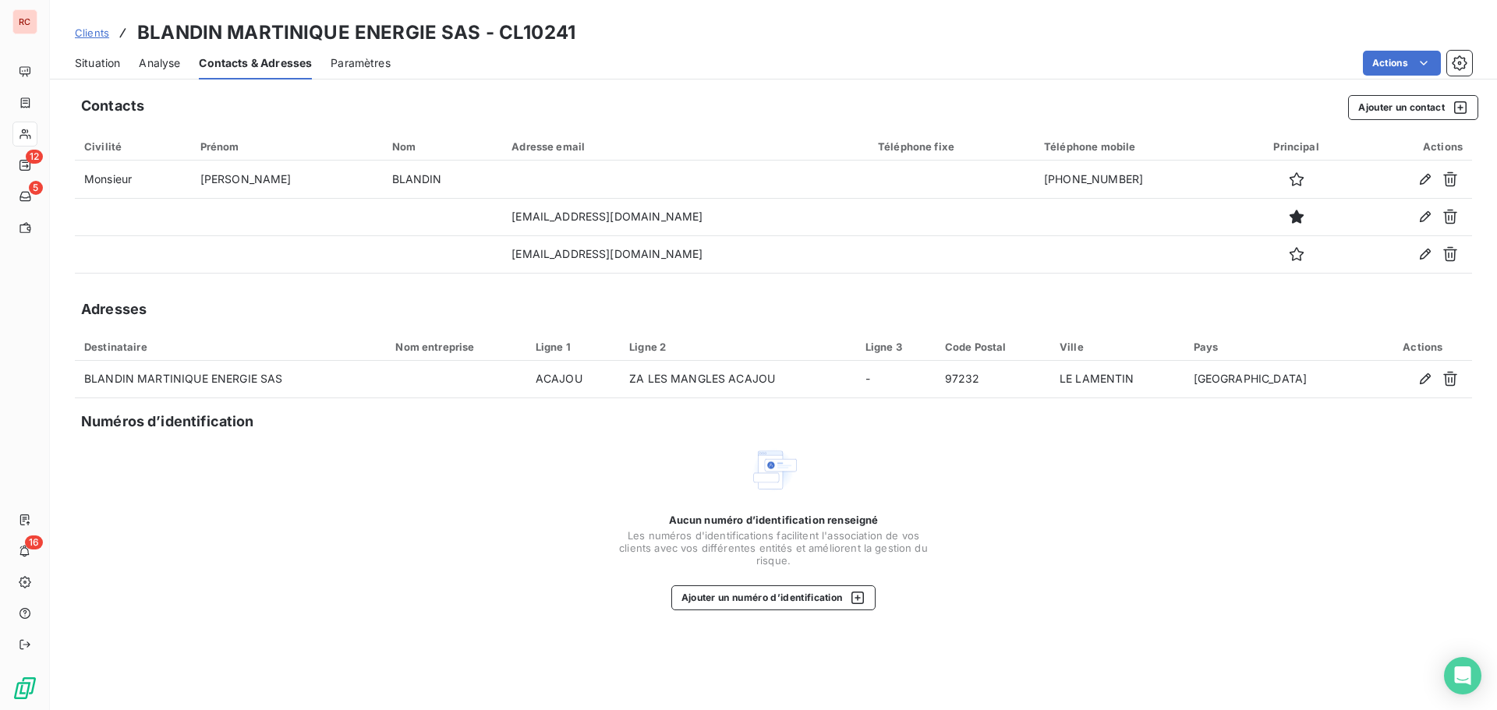
click at [90, 36] on span "Clients" at bounding box center [92, 33] width 34 height 12
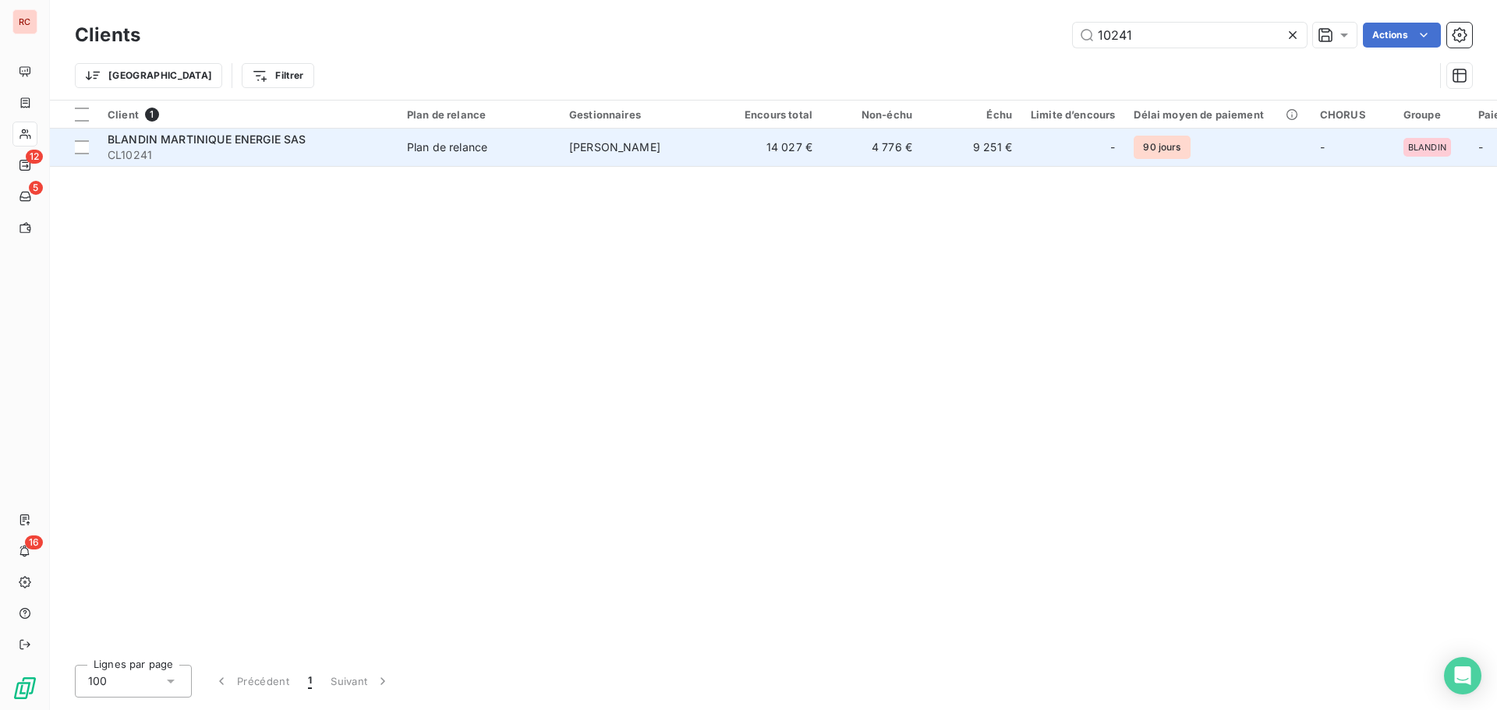
click at [182, 138] on span "BLANDIN MARTINIQUE ENERGIE SAS" at bounding box center [207, 139] width 199 height 13
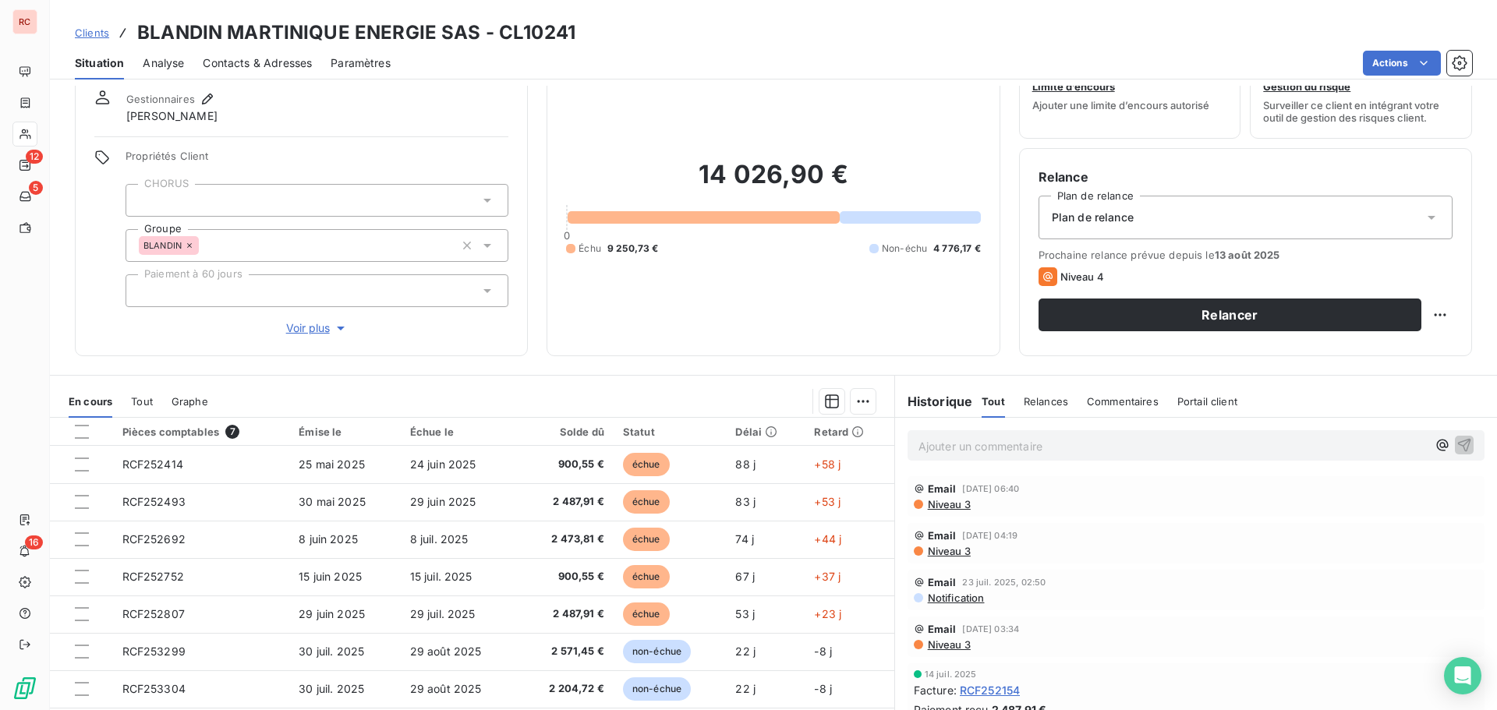
scroll to position [111, 0]
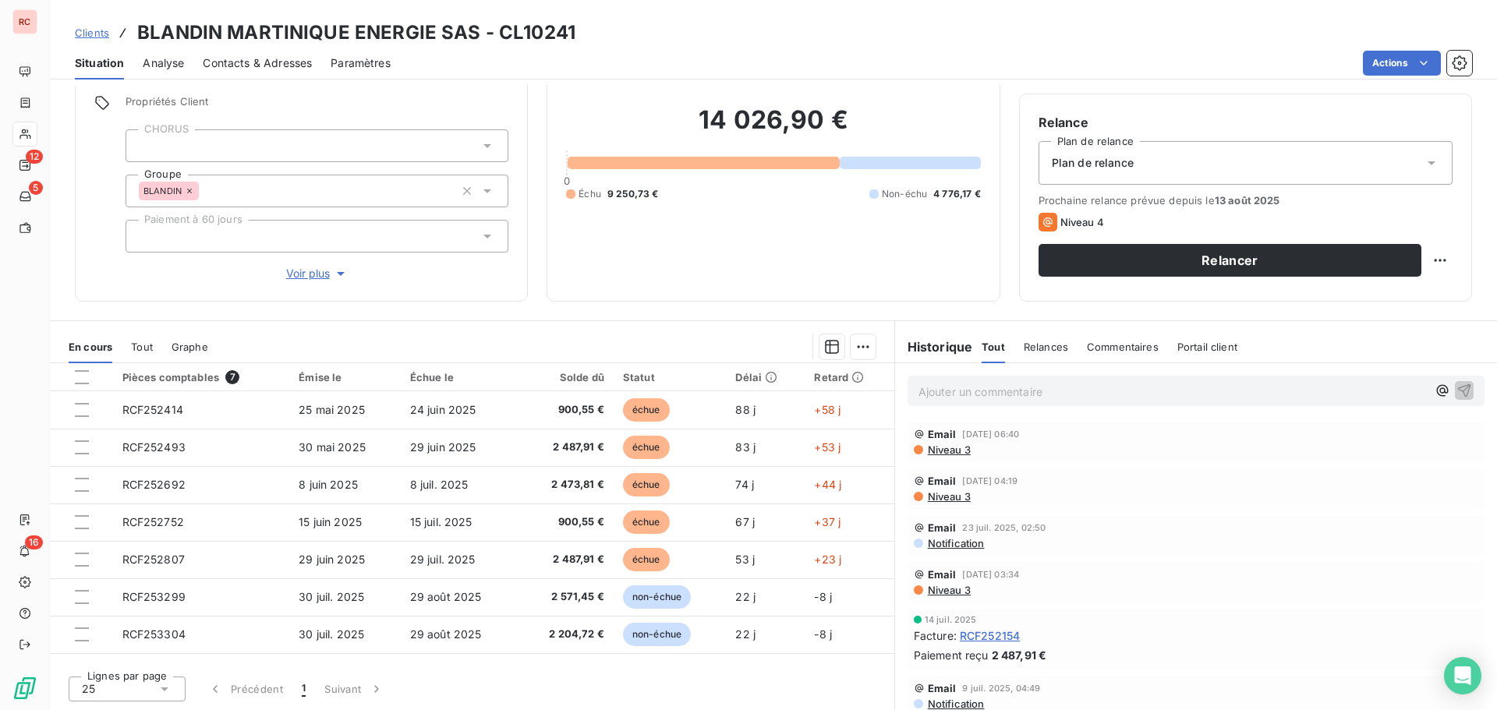
click at [292, 59] on span "Contacts & Adresses" at bounding box center [257, 63] width 109 height 16
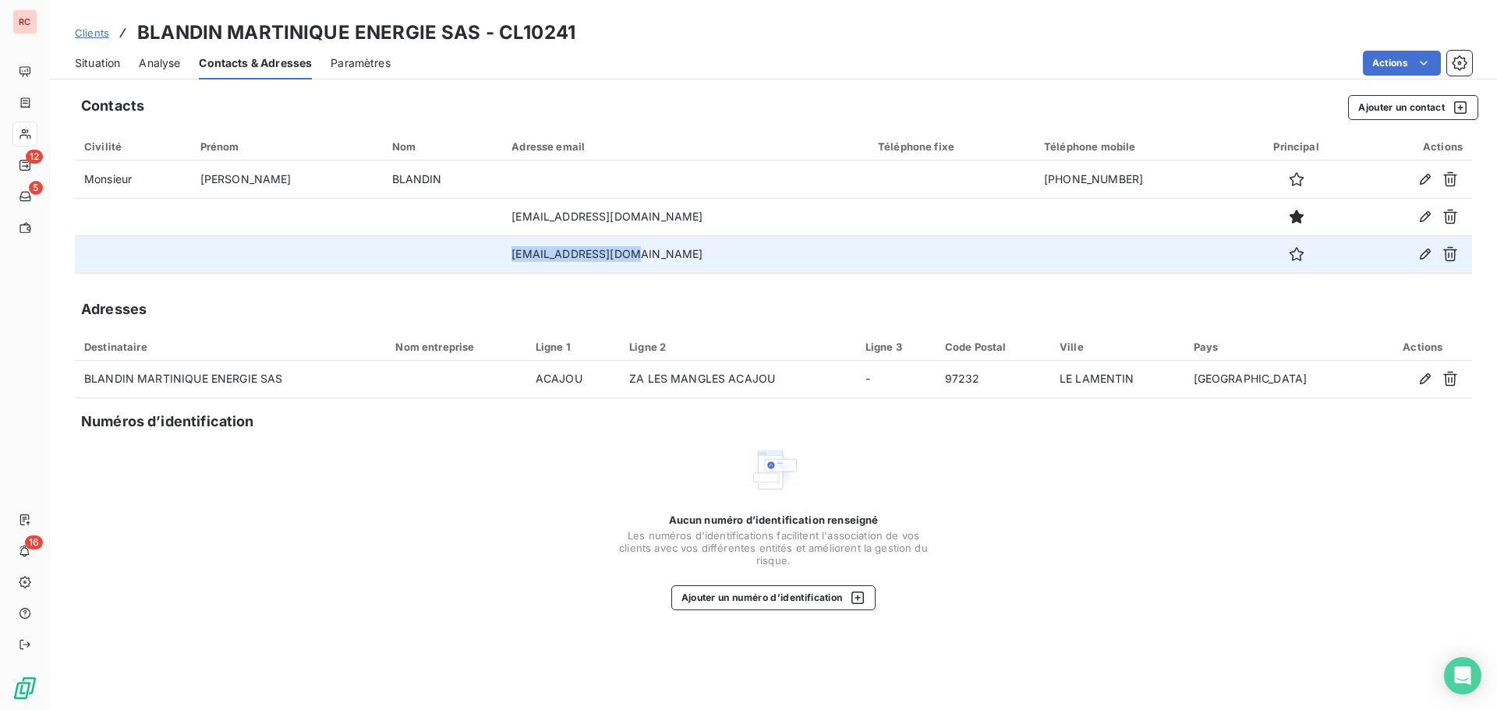
drag, startPoint x: 621, startPoint y: 260, endPoint x: 465, endPoint y: 253, distance: 156.1
click at [465, 253] on tr "pvesanes@blandin.mq" at bounding box center [773, 253] width 1397 height 37
copy tr "pvesanes@blandin.mq"
click at [1428, 257] on icon "button" at bounding box center [1425, 254] width 16 height 16
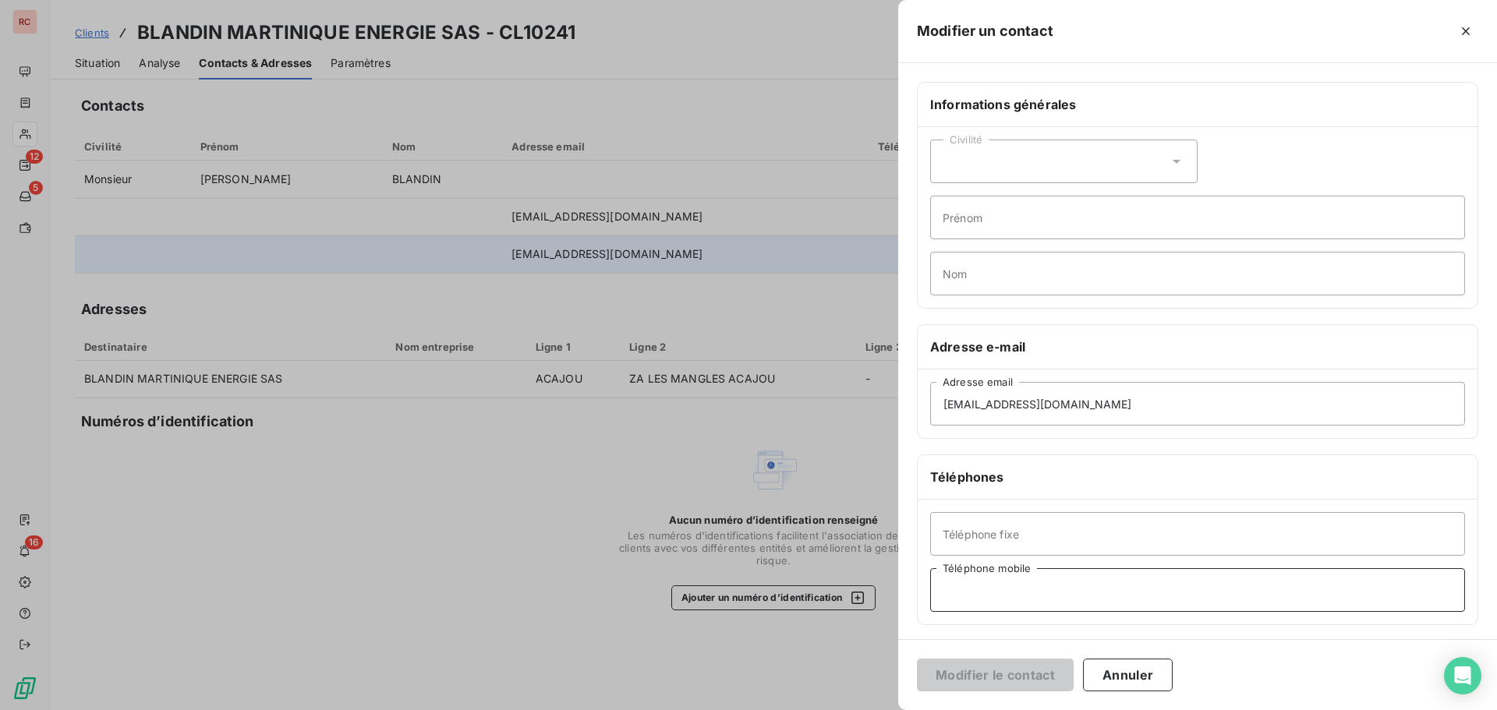
click at [961, 594] on input "Téléphone mobile" at bounding box center [1197, 590] width 535 height 44
paste input "0696 307 907"
drag, startPoint x: 952, startPoint y: 588, endPoint x: 920, endPoint y: 590, distance: 32.1
click at [920, 590] on div "Téléphone fixe 0696 307 907 Téléphone mobile" at bounding box center [1198, 562] width 560 height 125
type input "+ 596 696 307 907"
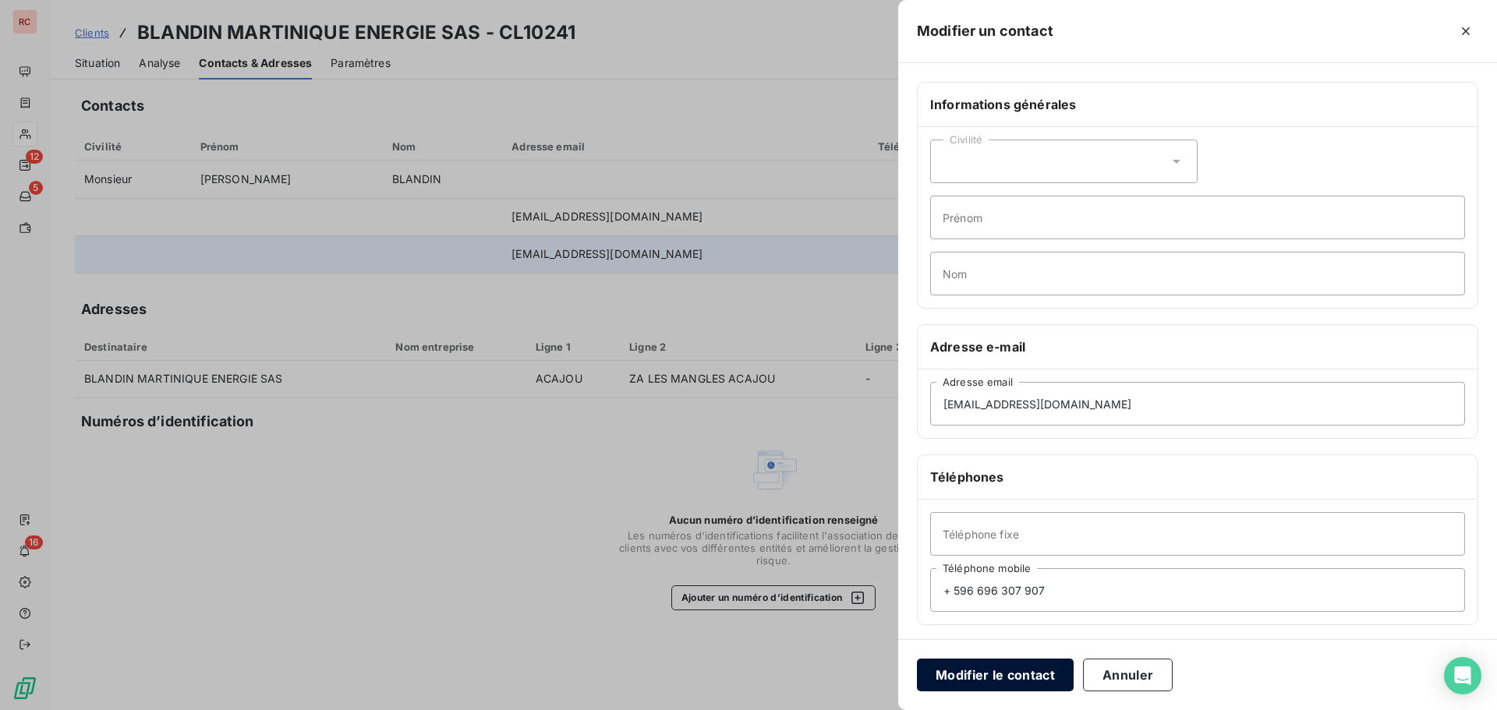
click at [984, 665] on button "Modifier le contact" at bounding box center [995, 675] width 157 height 33
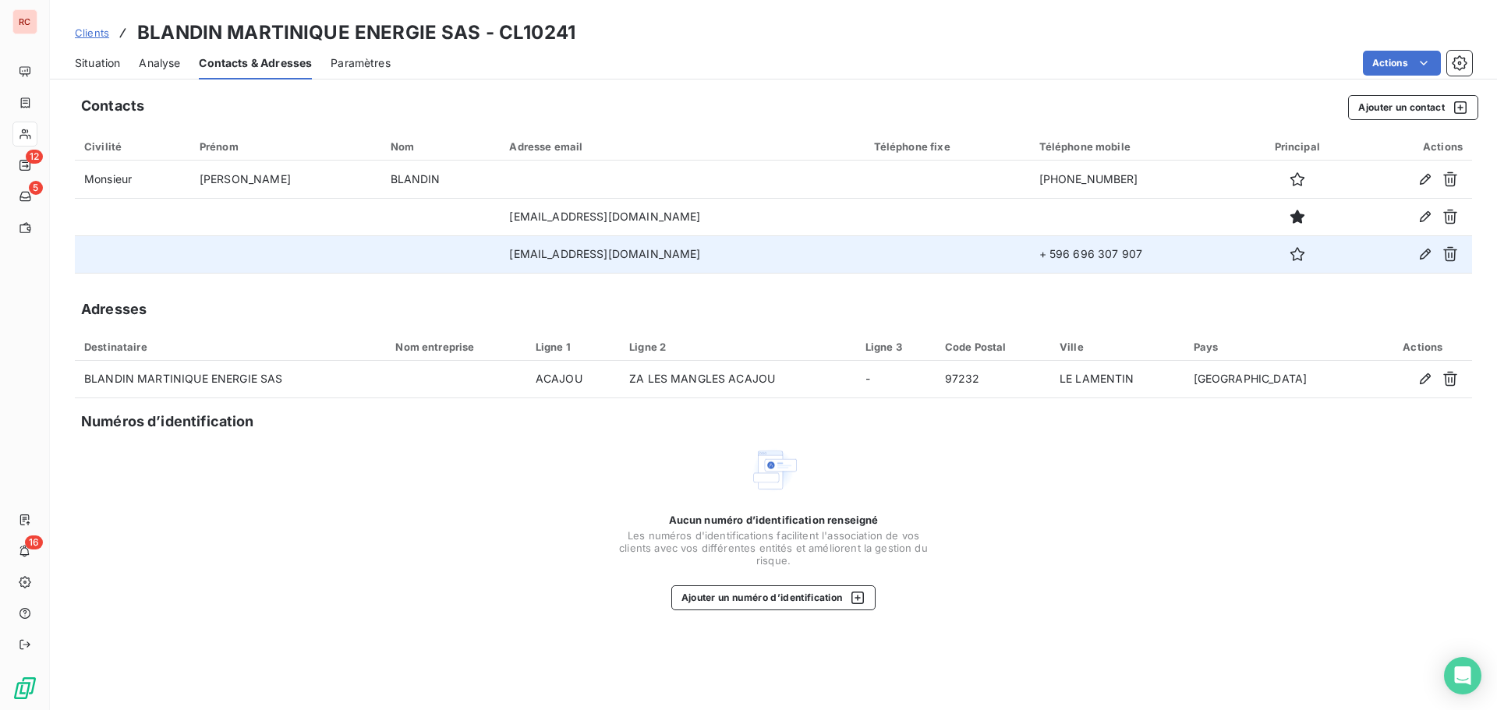
drag, startPoint x: 972, startPoint y: 250, endPoint x: 954, endPoint y: 252, distance: 18.8
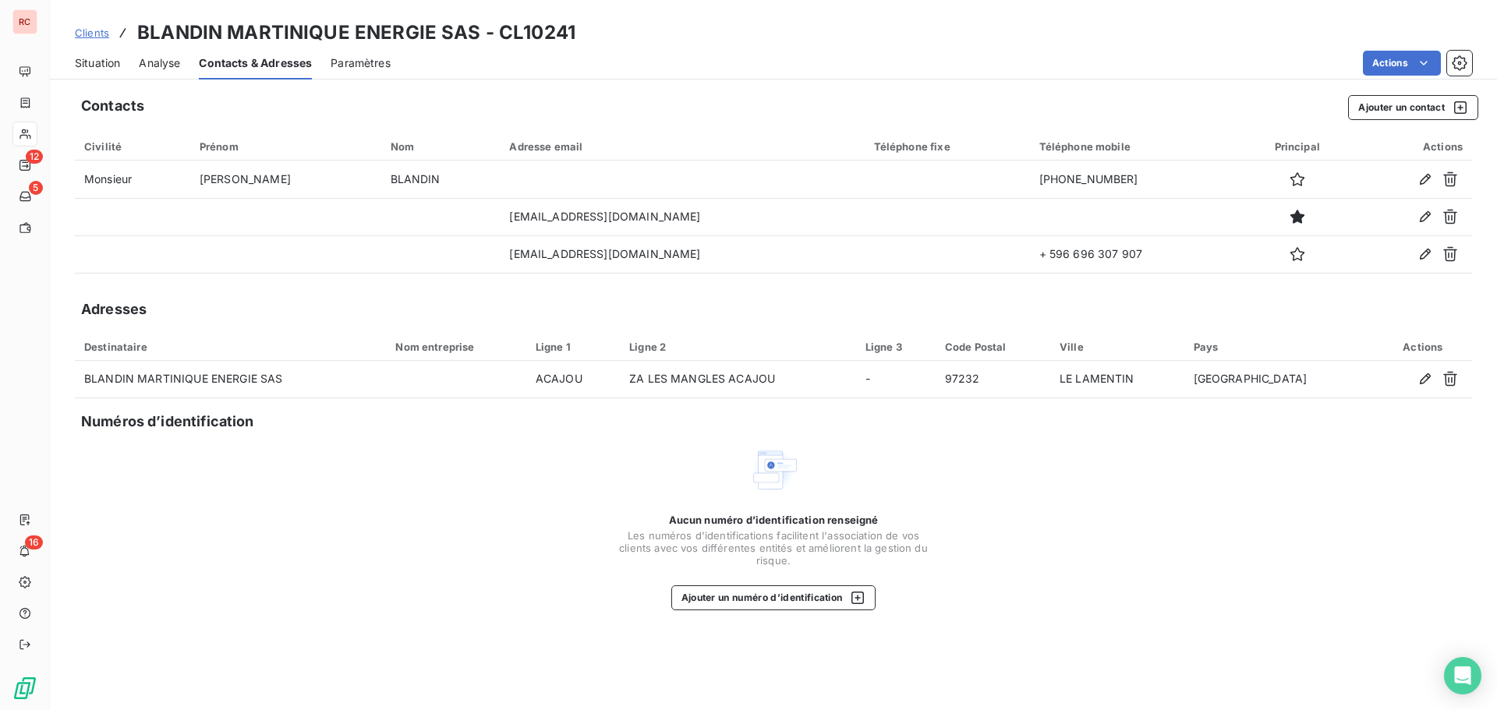
click at [86, 30] on span "Clients" at bounding box center [92, 33] width 34 height 12
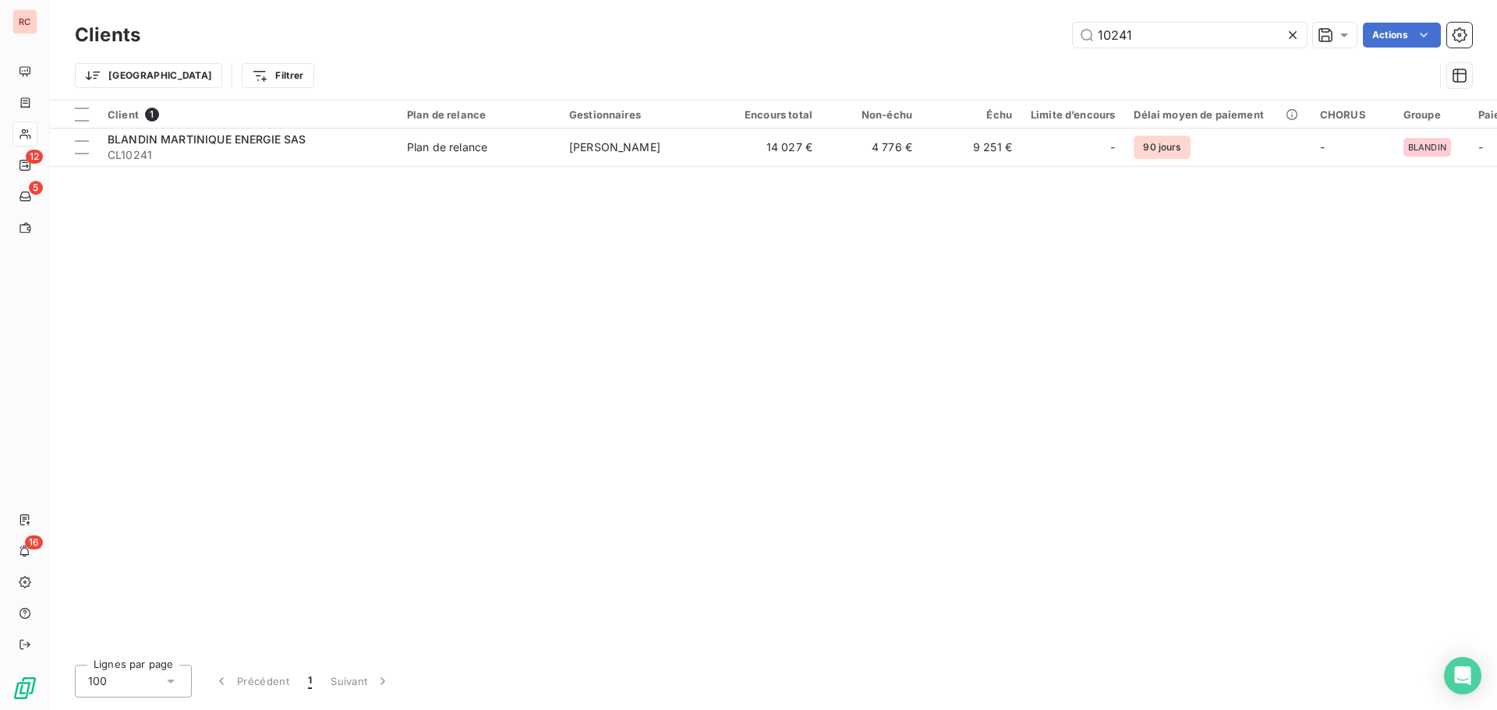
drag, startPoint x: 1188, startPoint y: 44, endPoint x: 1052, endPoint y: 38, distance: 136.6
click at [1052, 38] on div "10241 Actions" at bounding box center [815, 35] width 1313 height 25
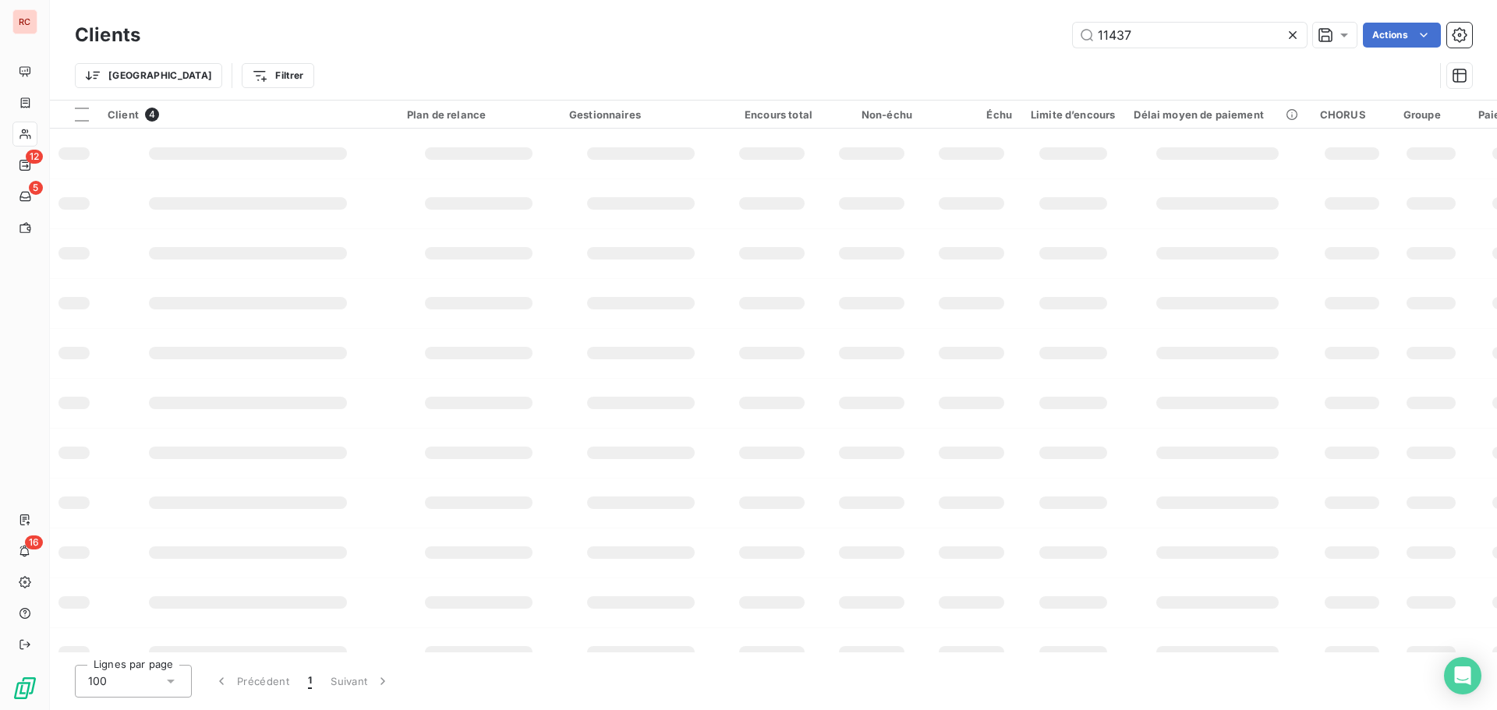
type input "11437"
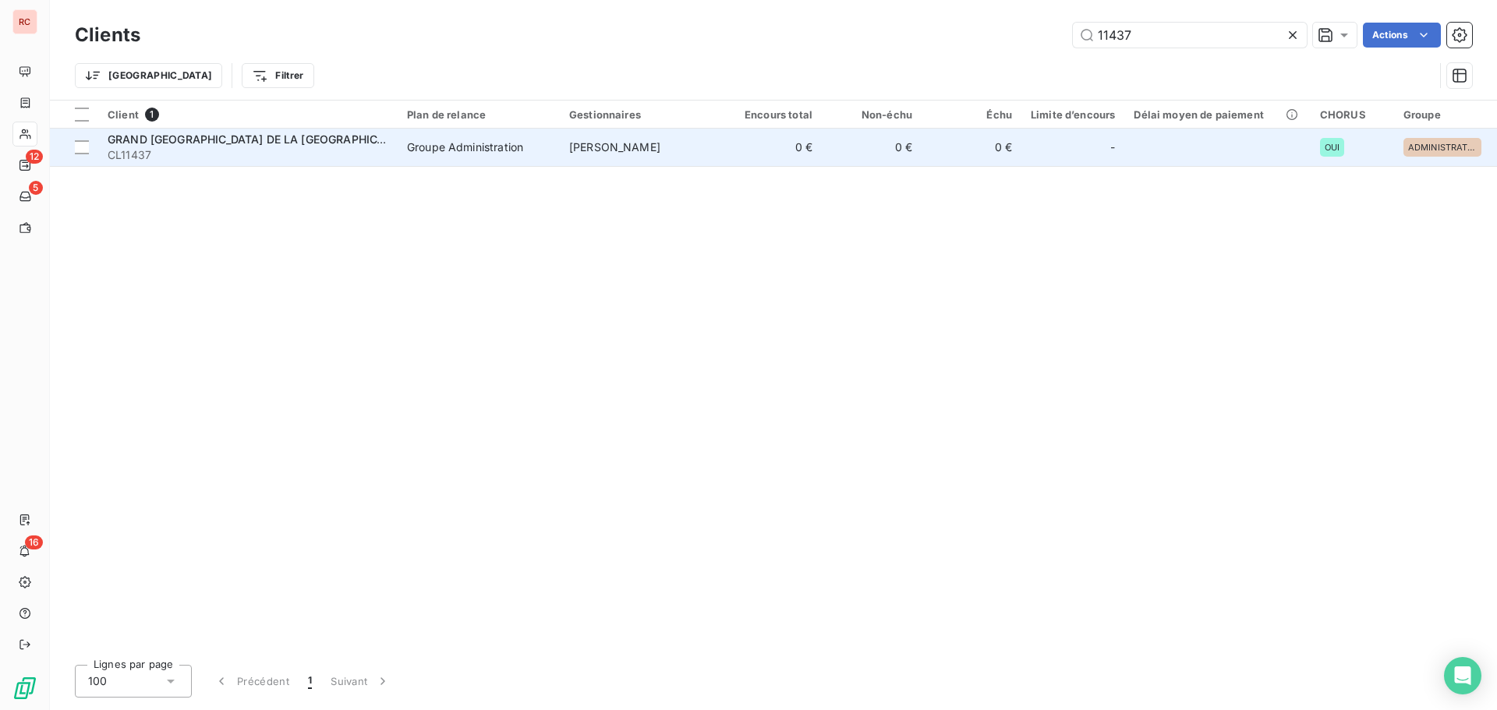
click at [642, 162] on td "[PERSON_NAME]" at bounding box center [641, 147] width 162 height 37
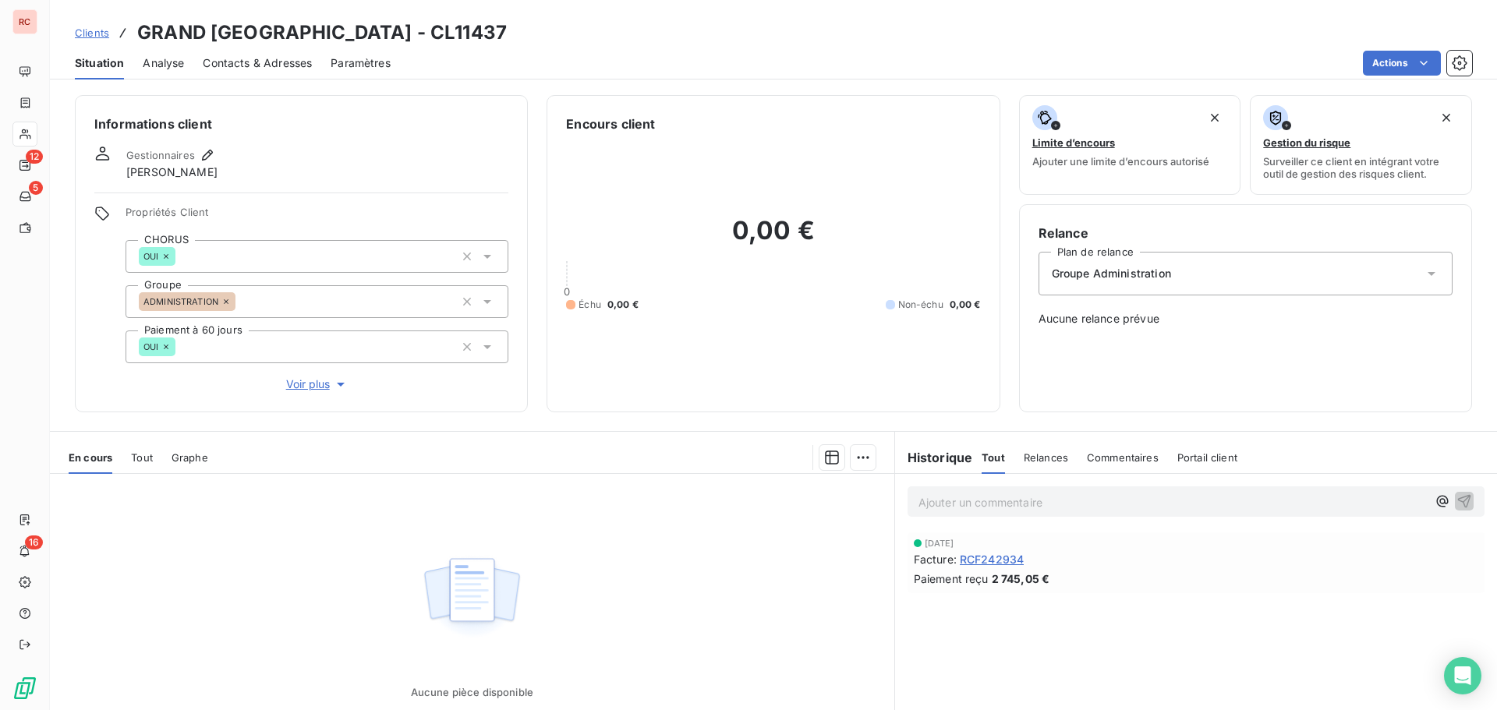
click at [149, 457] on span "Tout" at bounding box center [142, 457] width 22 height 12
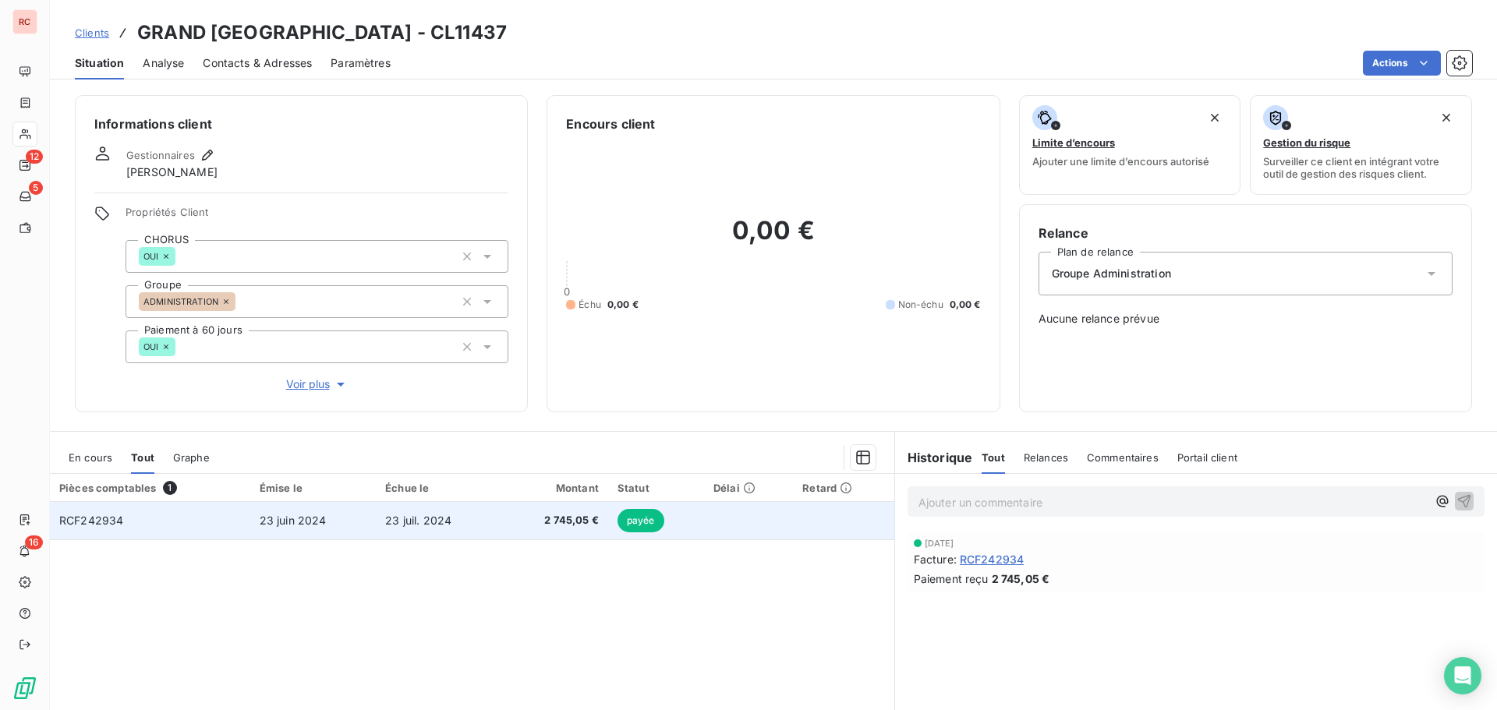
click at [381, 526] on td "23 juil. 2024" at bounding box center [438, 520] width 125 height 37
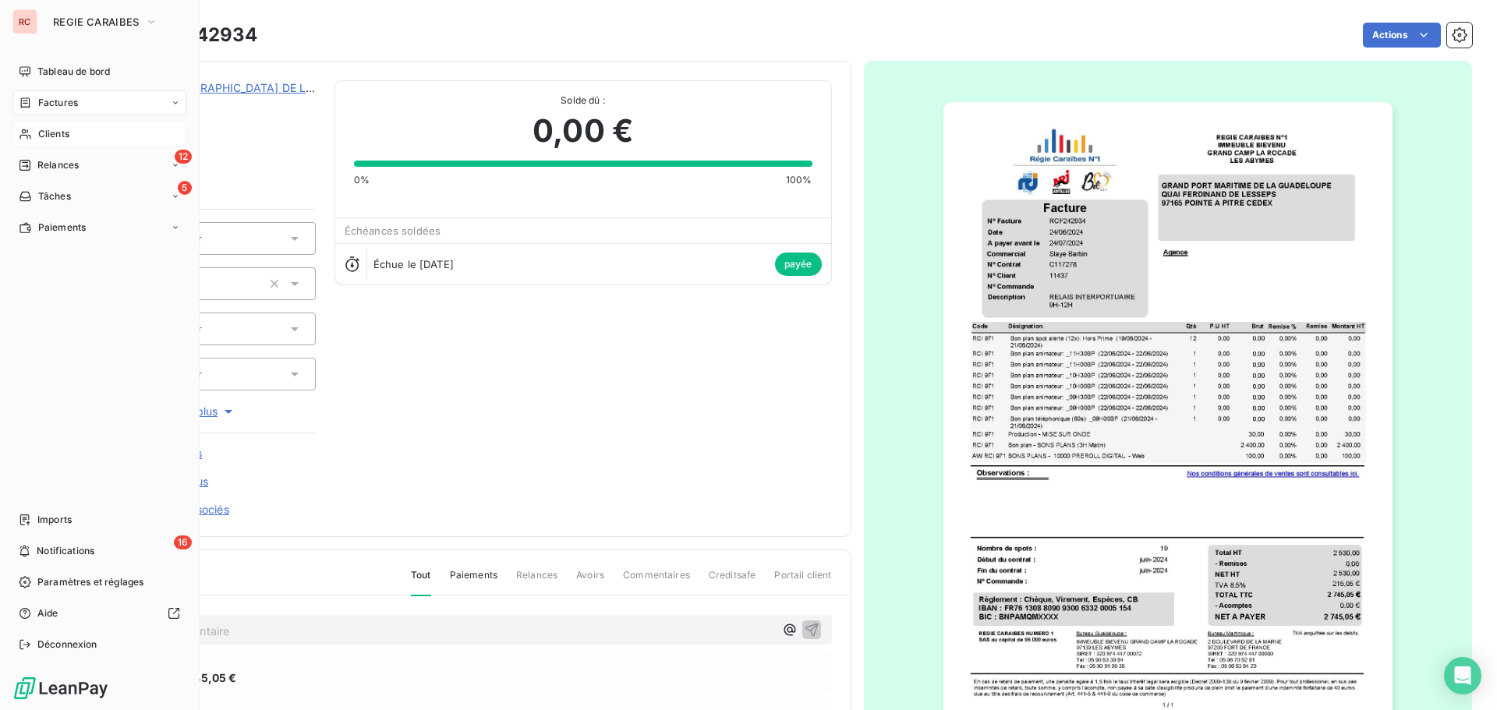
drag, startPoint x: 29, startPoint y: 136, endPoint x: 112, endPoint y: 136, distance: 83.4
click at [29, 136] on icon at bounding box center [25, 134] width 13 height 12
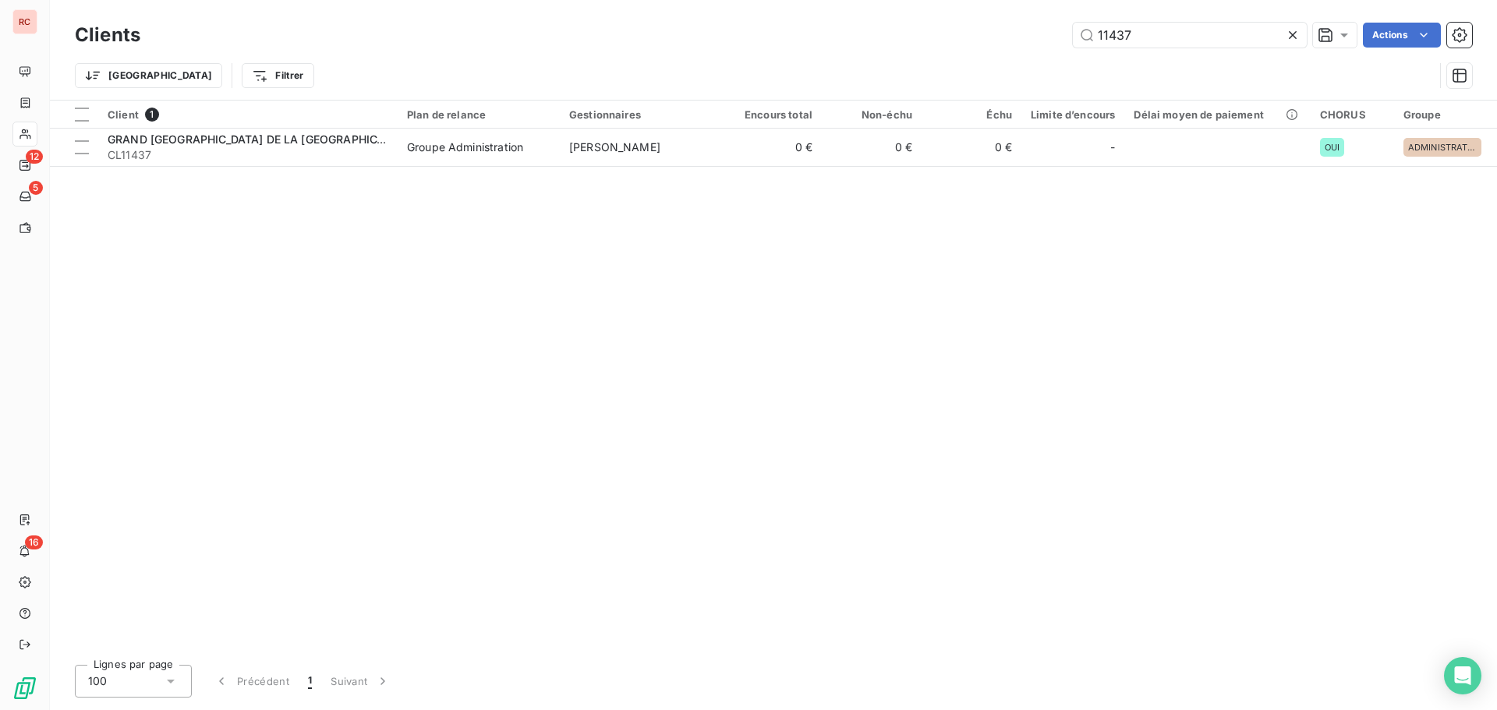
drag, startPoint x: 1143, startPoint y: 32, endPoint x: 1012, endPoint y: 46, distance: 131.7
click at [1012, 46] on div "11437 Actions" at bounding box center [815, 35] width 1313 height 25
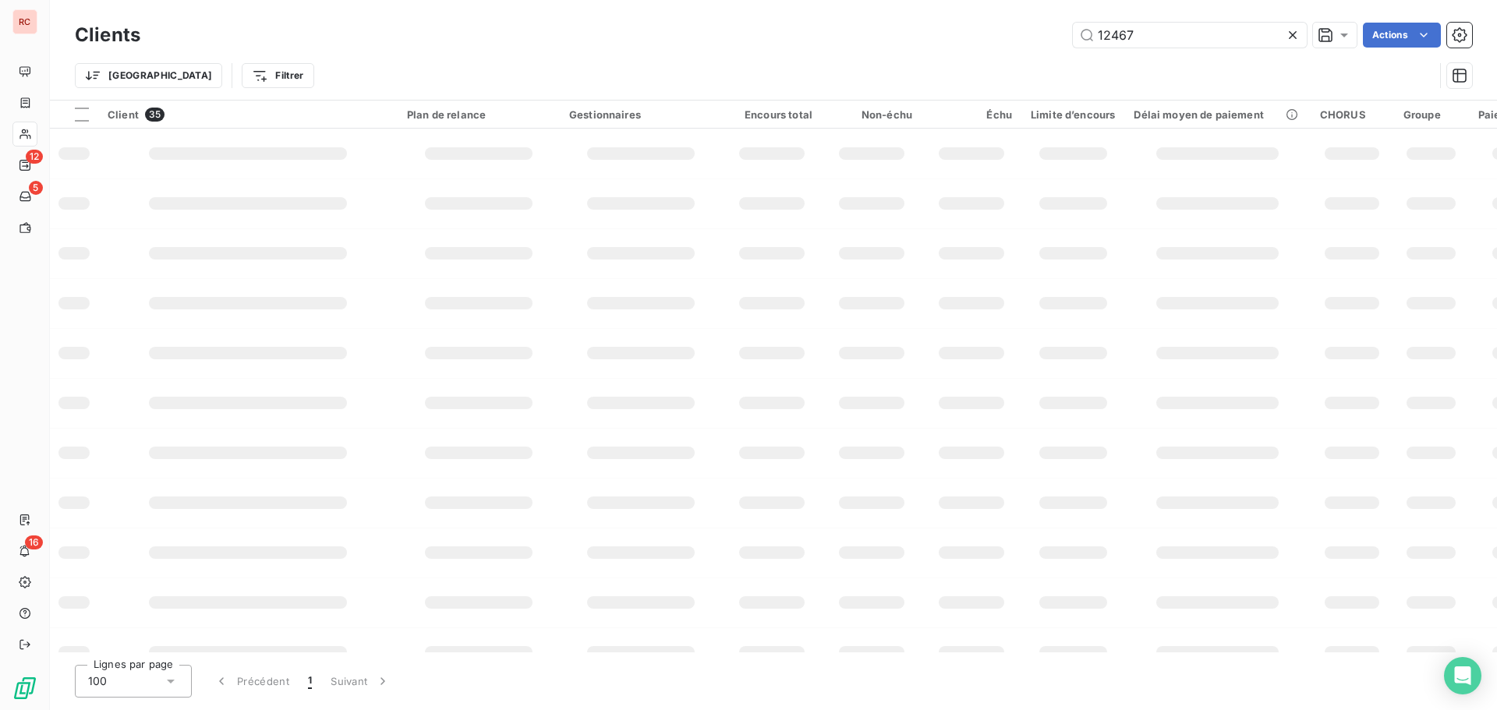
type input "12467"
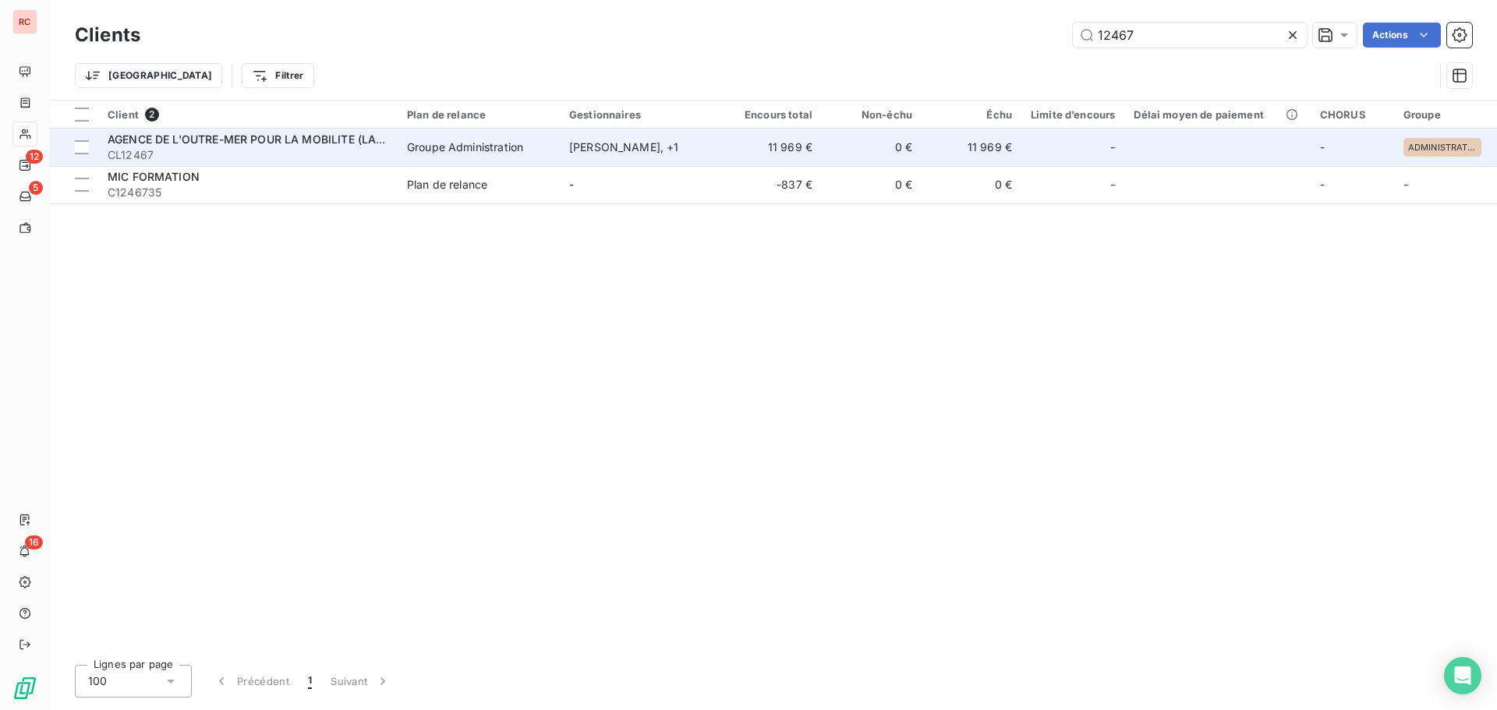
click at [615, 140] on div "Cynthia GUITTEAUD , + 1" at bounding box center [640, 148] width 143 height 16
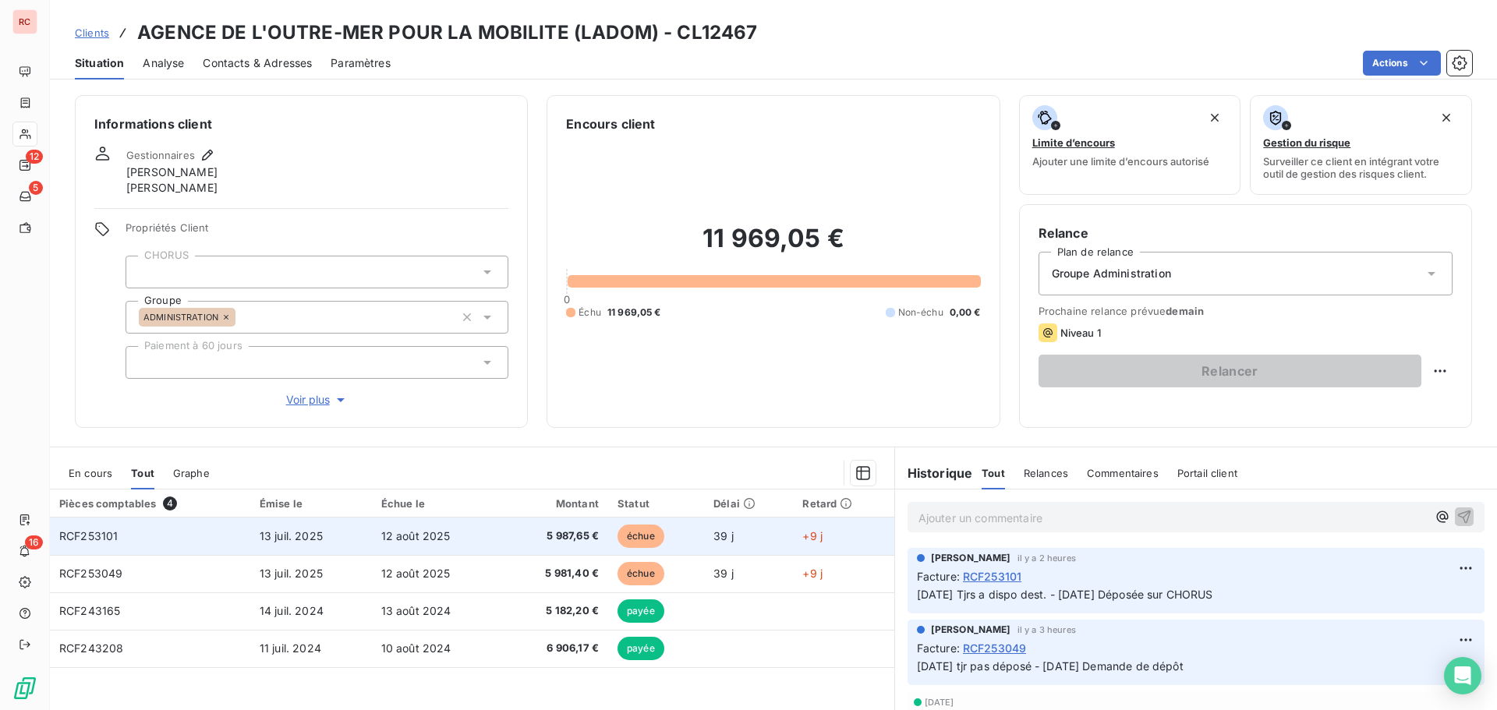
click at [491, 544] on td "12 août 2025" at bounding box center [437, 536] width 130 height 37
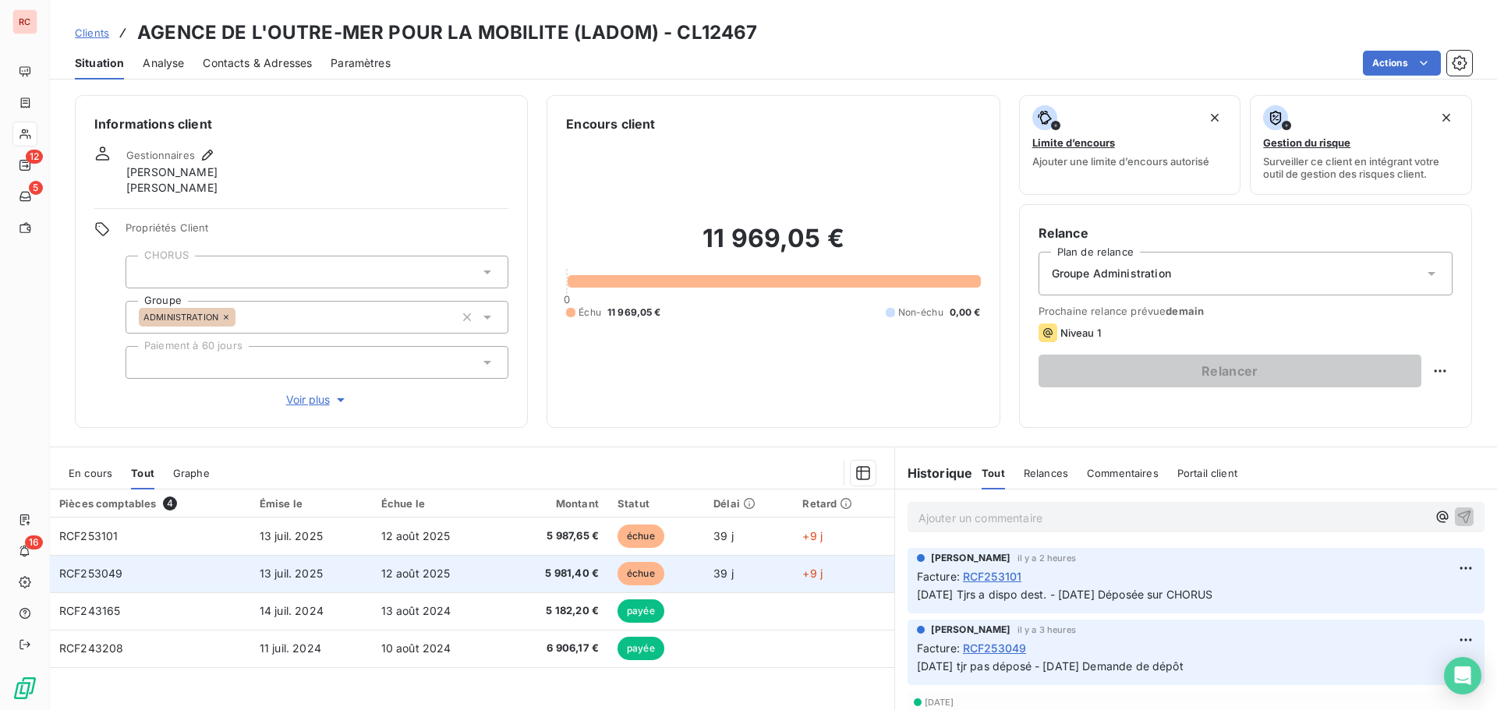
click at [422, 581] on td "12 août 2025" at bounding box center [437, 573] width 130 height 37
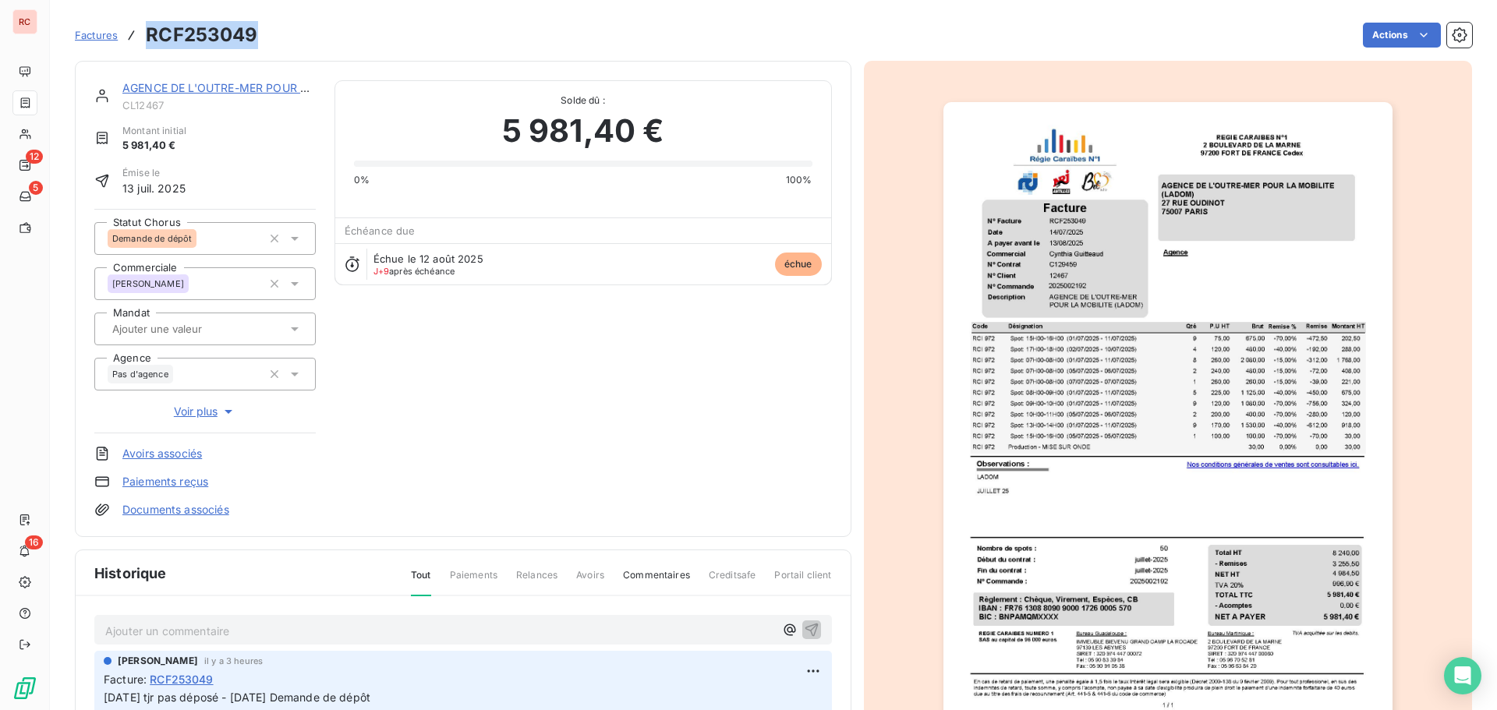
drag, startPoint x: 257, startPoint y: 34, endPoint x: 149, endPoint y: 26, distance: 107.9
click at [149, 26] on div "Factures RCF253049 Actions" at bounding box center [773, 35] width 1397 height 33
copy h3 "RCF253049"
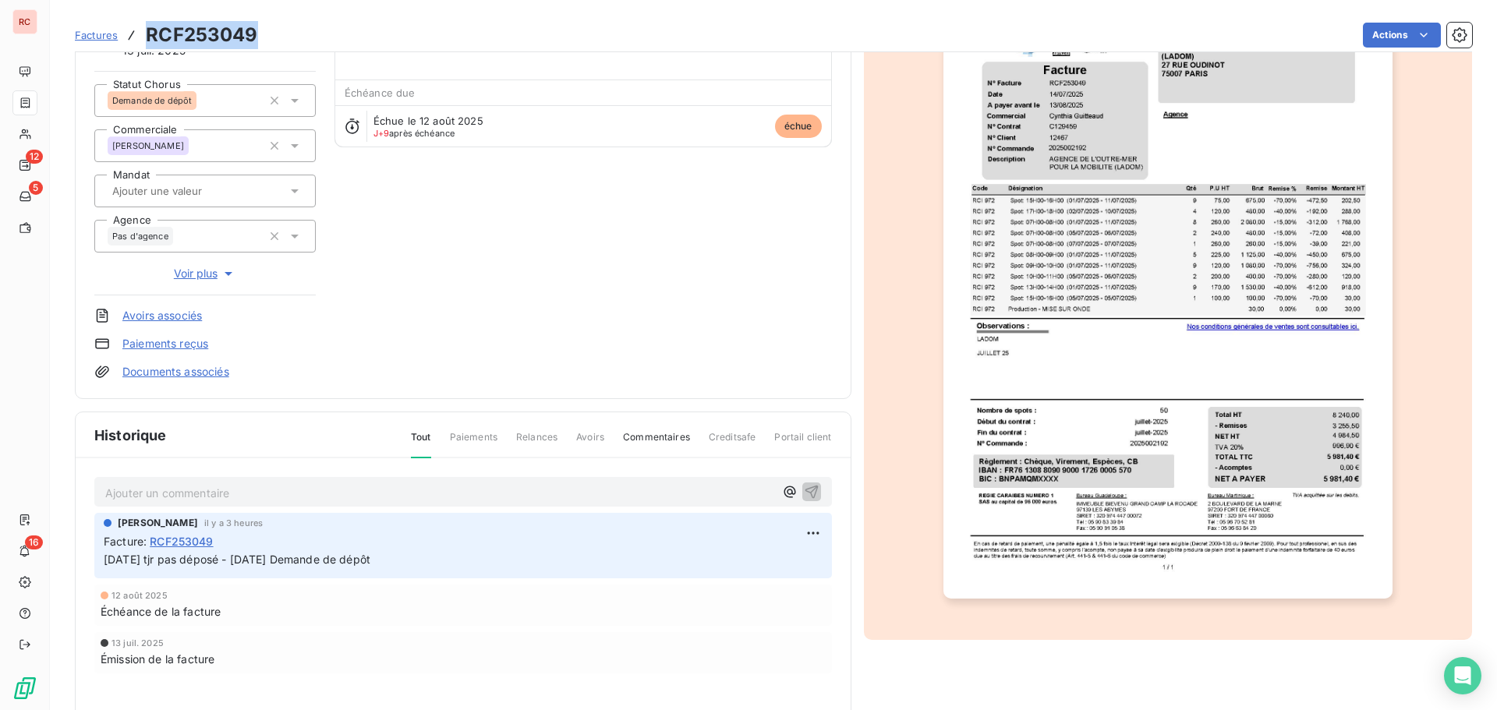
scroll to position [157, 0]
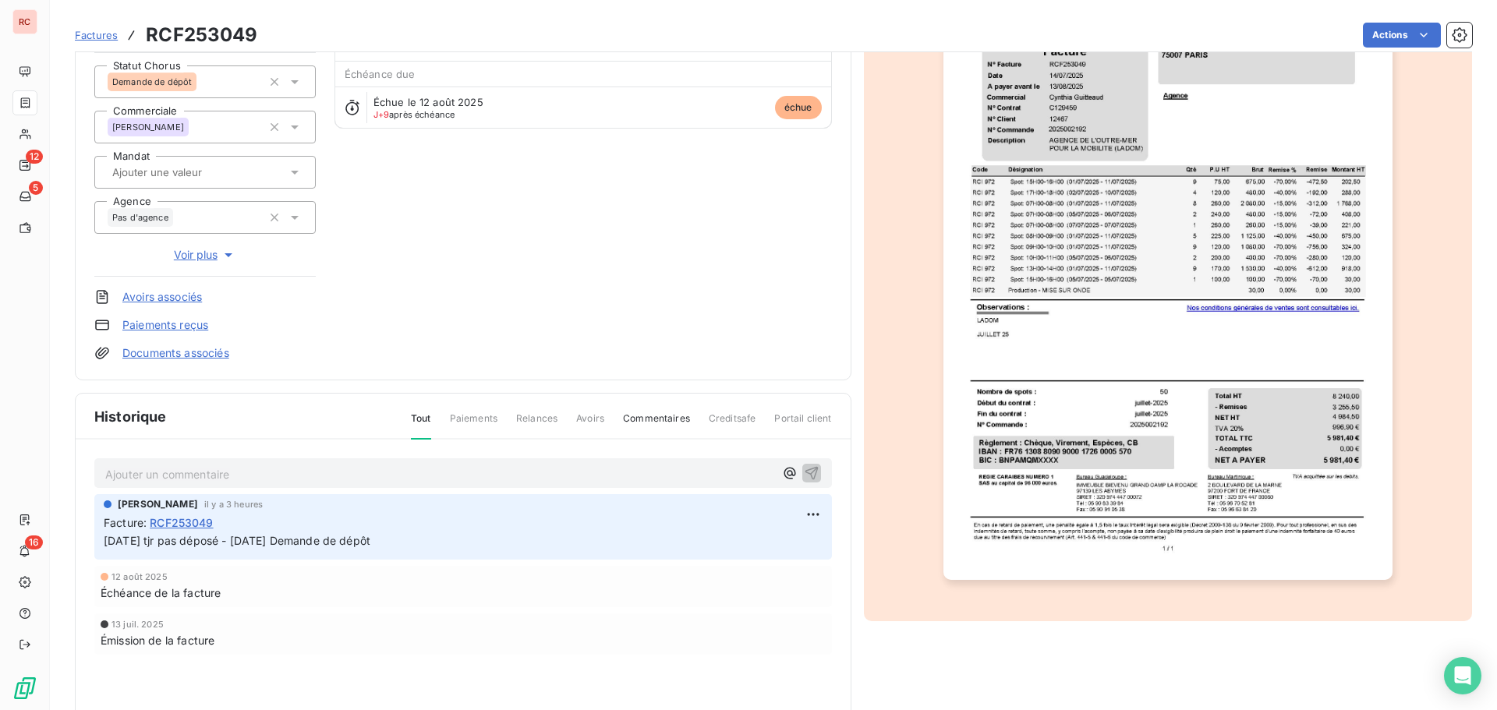
click at [201, 475] on p "Ajouter un commentaire ﻿" at bounding box center [439, 474] width 669 height 19
click at [295, 84] on icon at bounding box center [295, 82] width 16 height 16
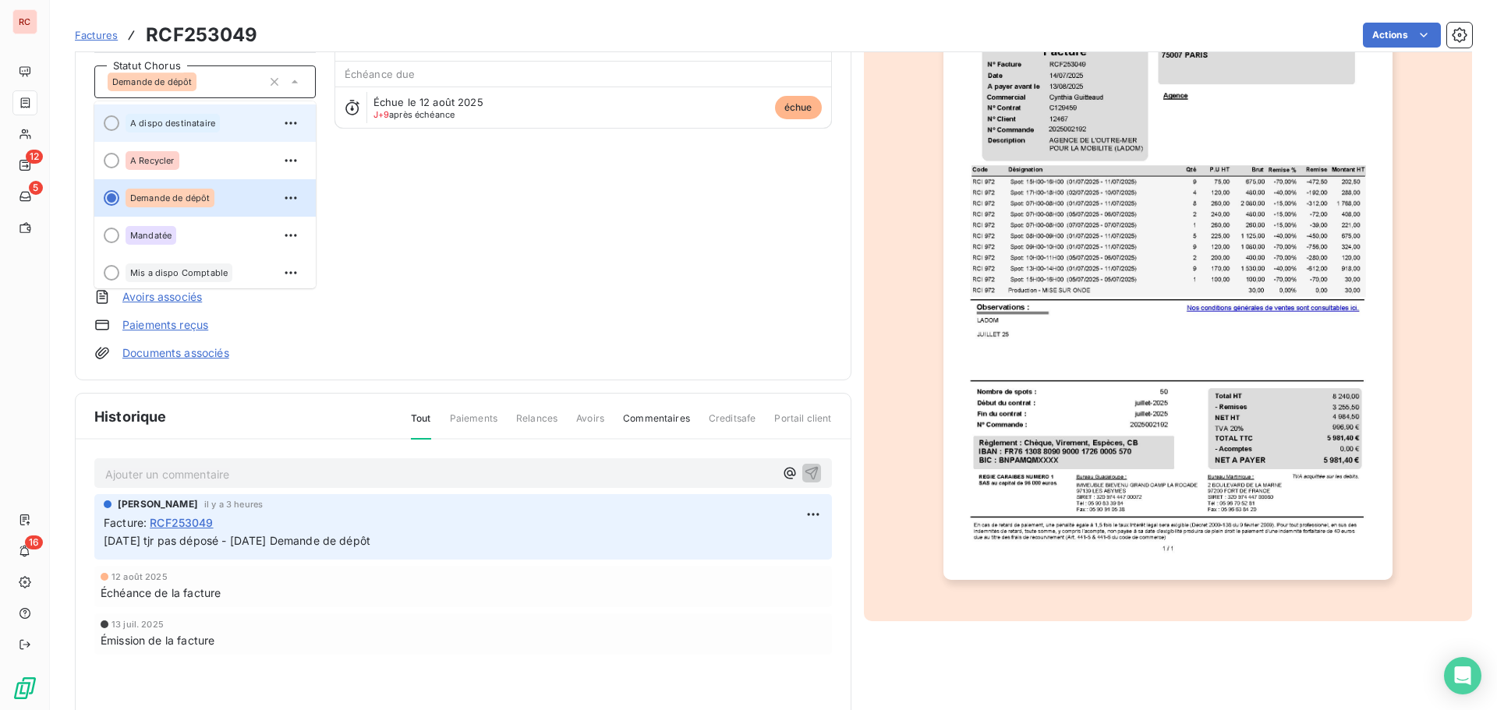
click at [220, 124] on div "A dispo destinataire" at bounding box center [215, 123] width 178 height 25
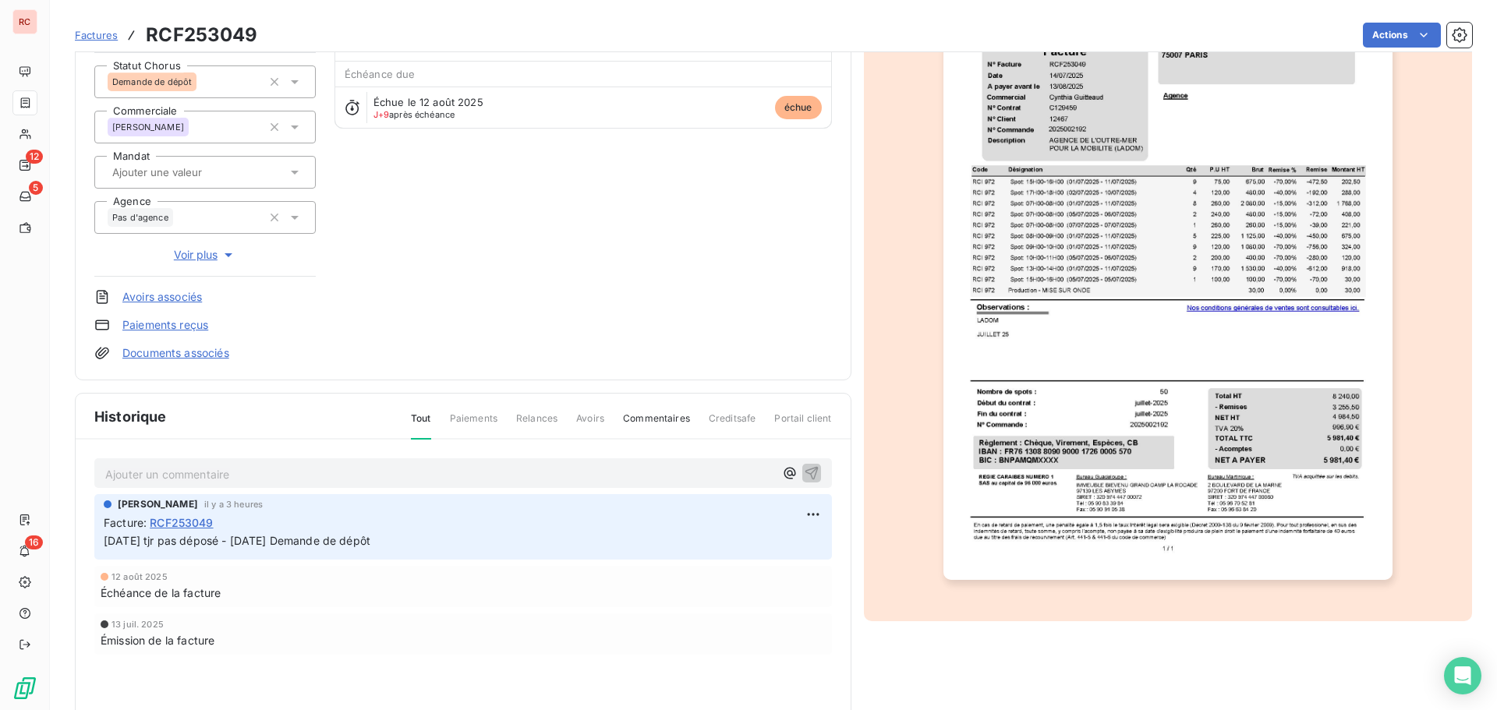
scroll to position [0, 0]
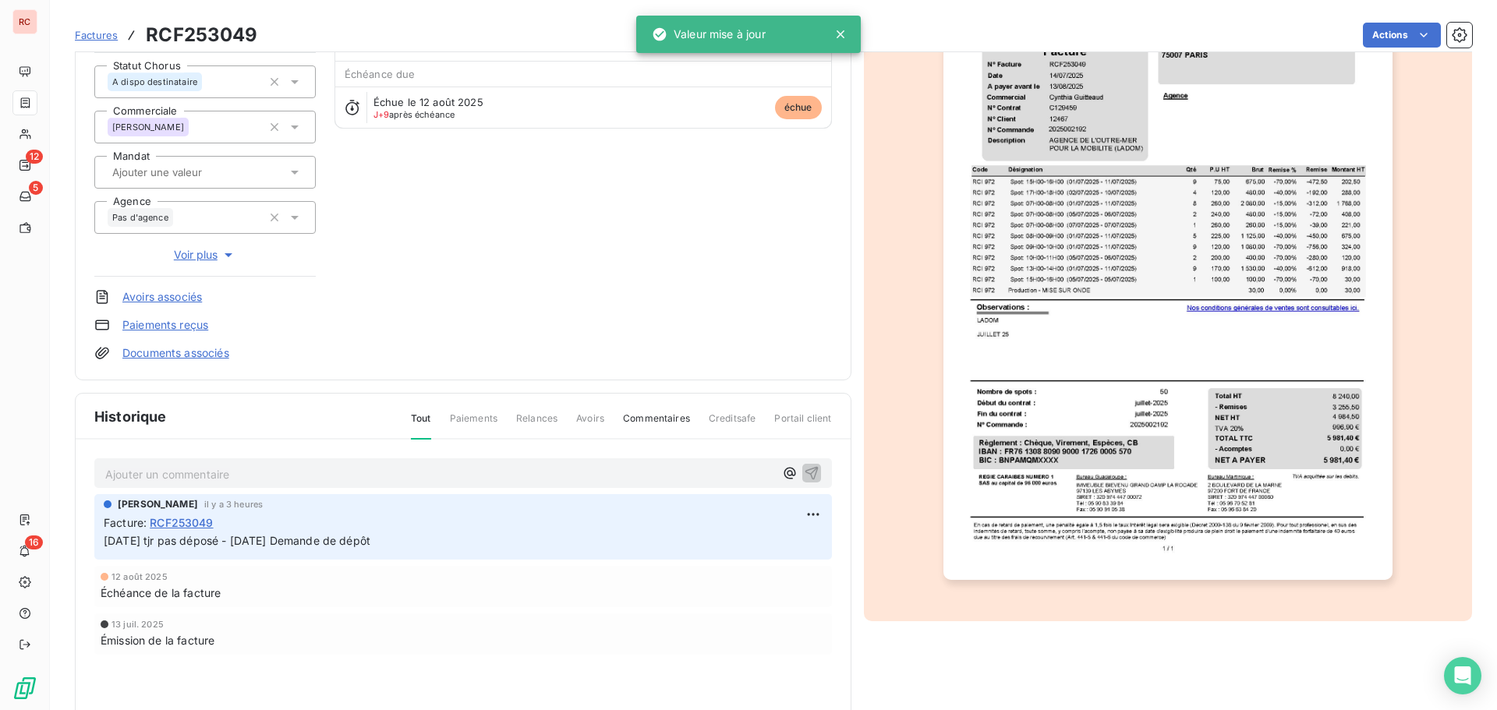
click at [158, 473] on p "Ajouter un commentaire ﻿" at bounding box center [439, 474] width 669 height 19
click at [804, 513] on html "RC 12 5 16 Factures RCF253049 Actions AGENCE DE L'OUTRE-MER POUR LA MOBILITE (L…" at bounding box center [748, 355] width 1497 height 710
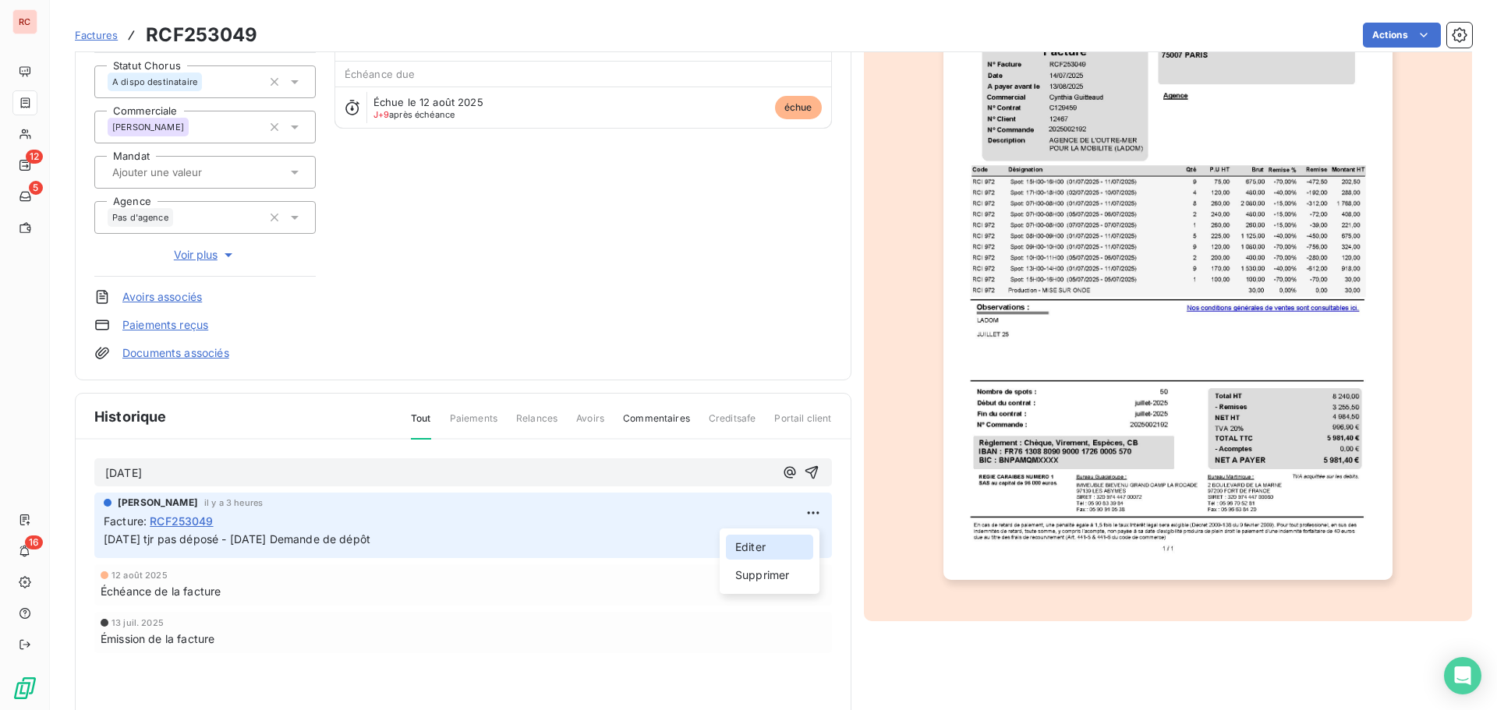
click at [739, 543] on div "Editer" at bounding box center [769, 547] width 87 height 25
click at [166, 539] on span "[DATE] tjr pas déposé - [DATE] Demande de dépôt" at bounding box center [237, 539] width 267 height 13
drag, startPoint x: 250, startPoint y: 540, endPoint x: 95, endPoint y: 540, distance: 155.2
click at [95, 540] on div "Claire DELAERE il y a 3 heures Facture : RCF253049 21/08/2025 tjr pas déposé - …" at bounding box center [463, 525] width 738 height 65
click at [356, 618] on div "13 juil. 2025" at bounding box center [463, 622] width 725 height 9
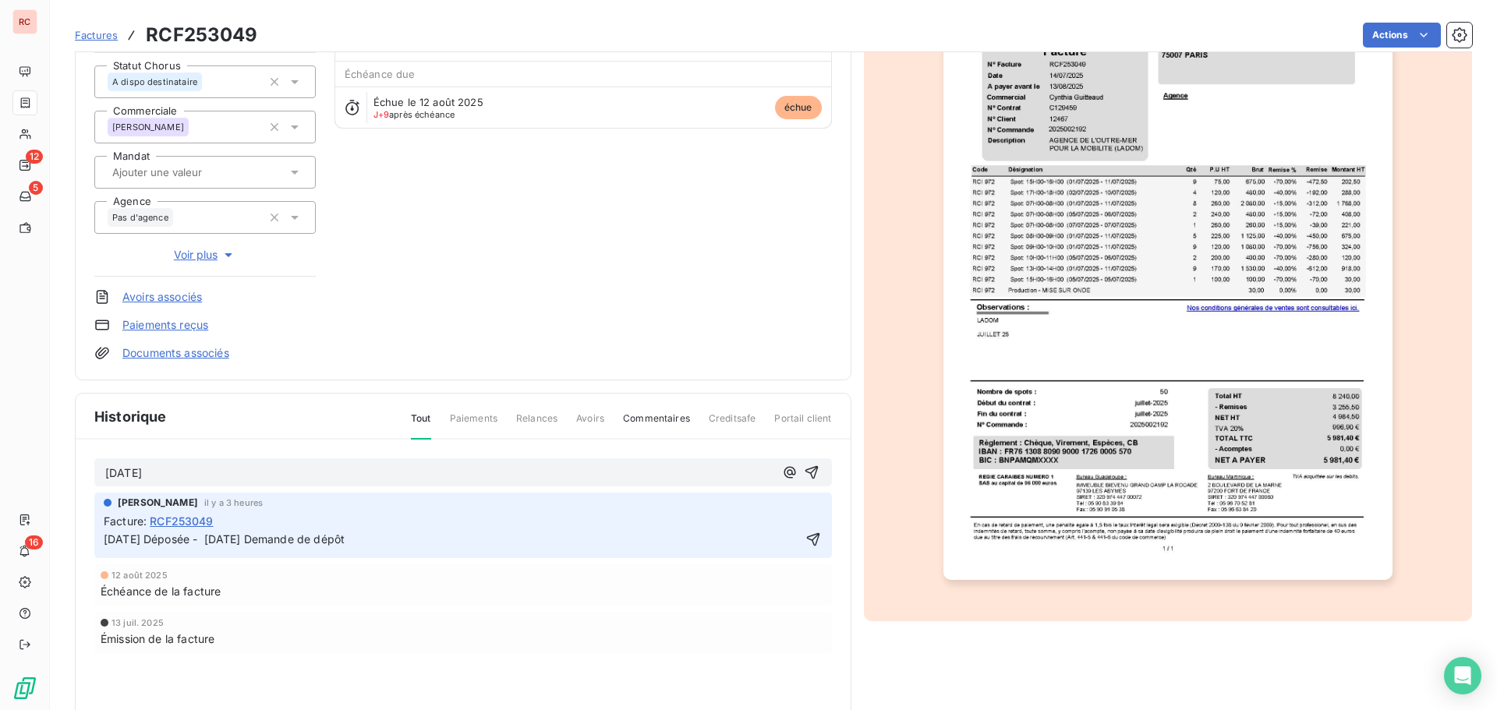
click at [454, 631] on div "Émission de la facture" at bounding box center [463, 639] width 725 height 16
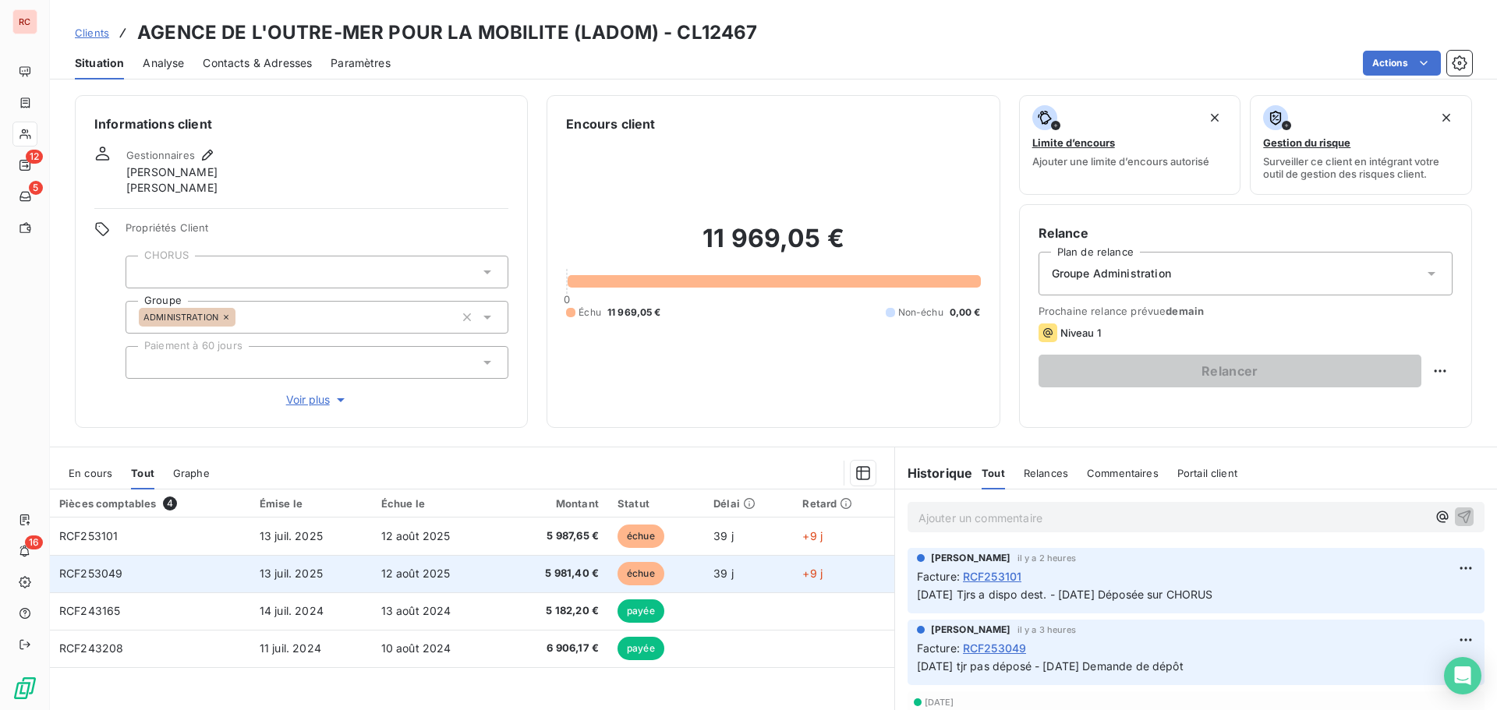
click at [561, 570] on span "5 981,40 €" at bounding box center [554, 574] width 87 height 16
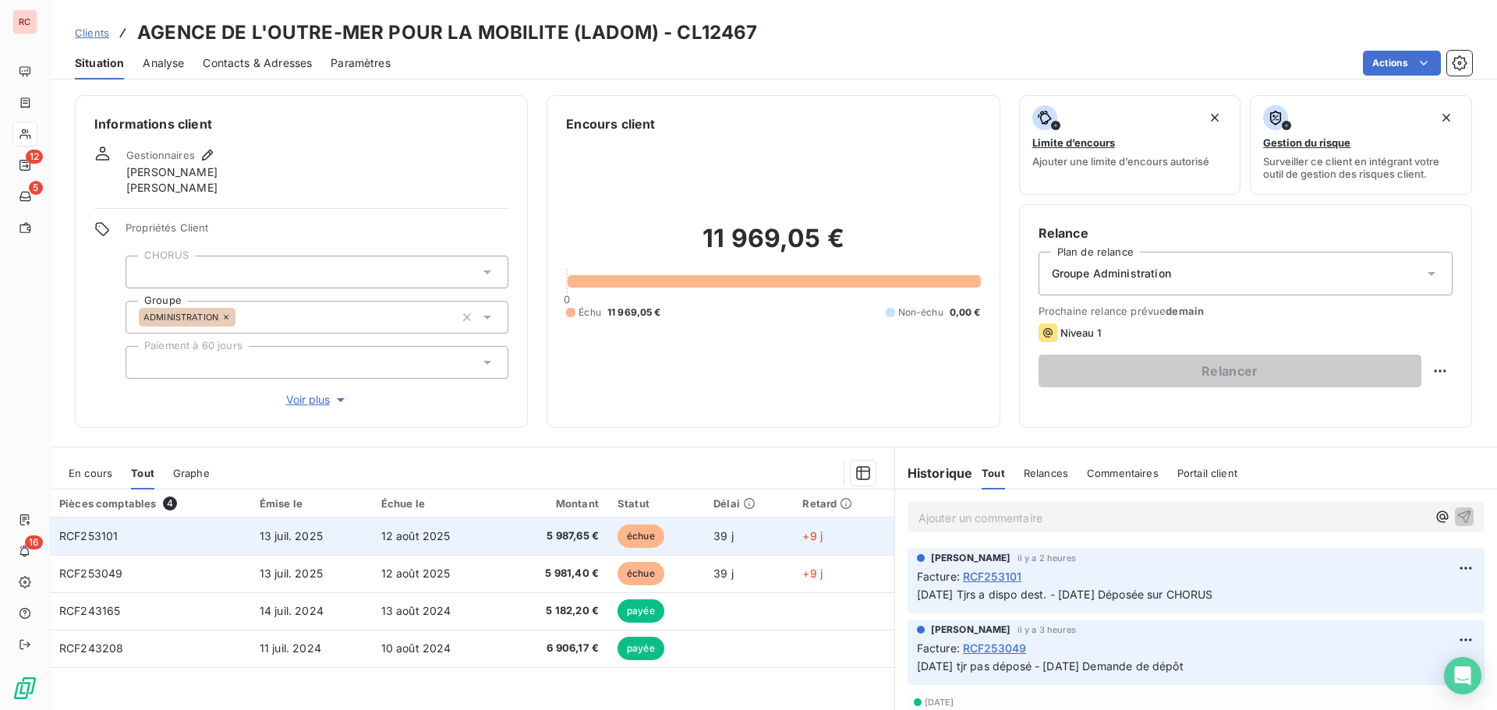
click at [515, 521] on td "5 987,65 €" at bounding box center [555, 536] width 106 height 37
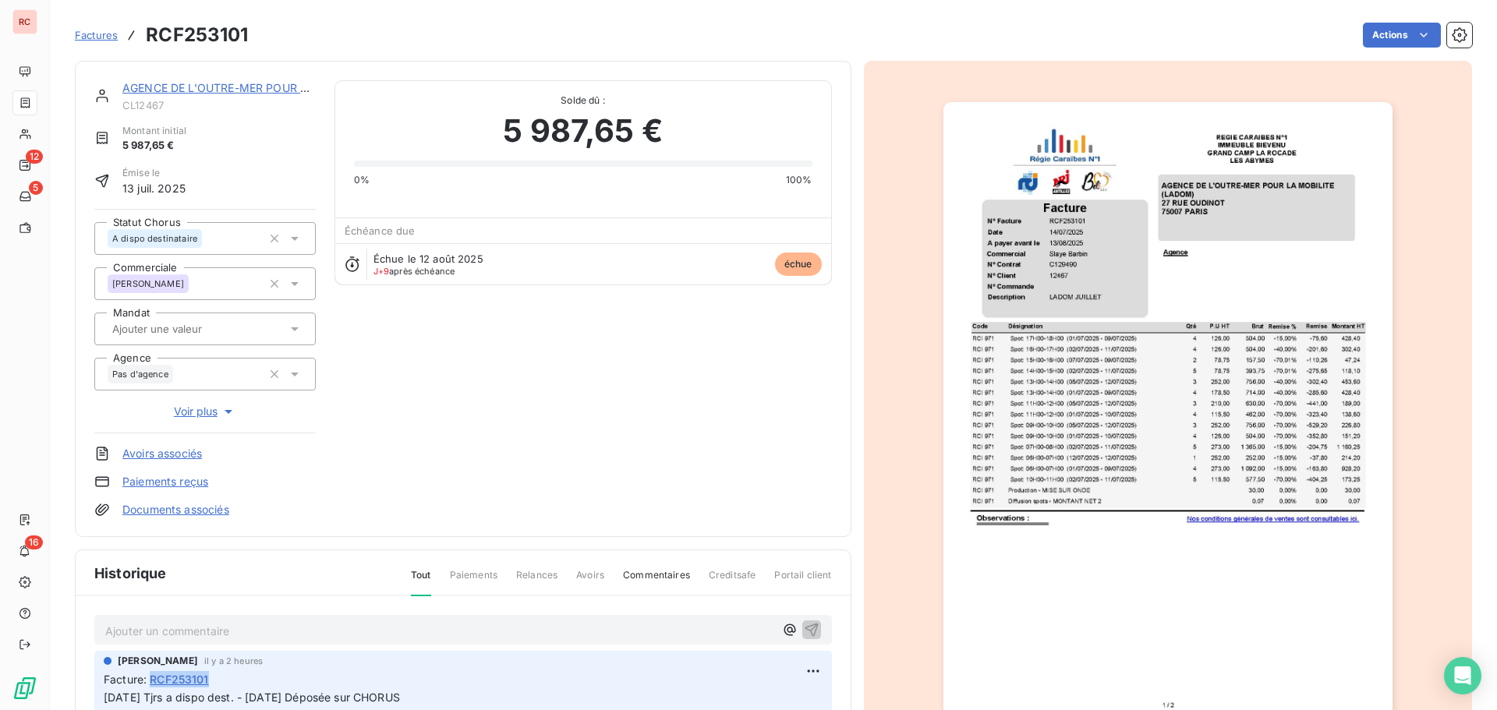
drag, startPoint x: 211, startPoint y: 681, endPoint x: 154, endPoint y: 681, distance: 57.7
click at [154, 681] on span "RCF253101" at bounding box center [179, 679] width 58 height 16
copy span "RCF253101"
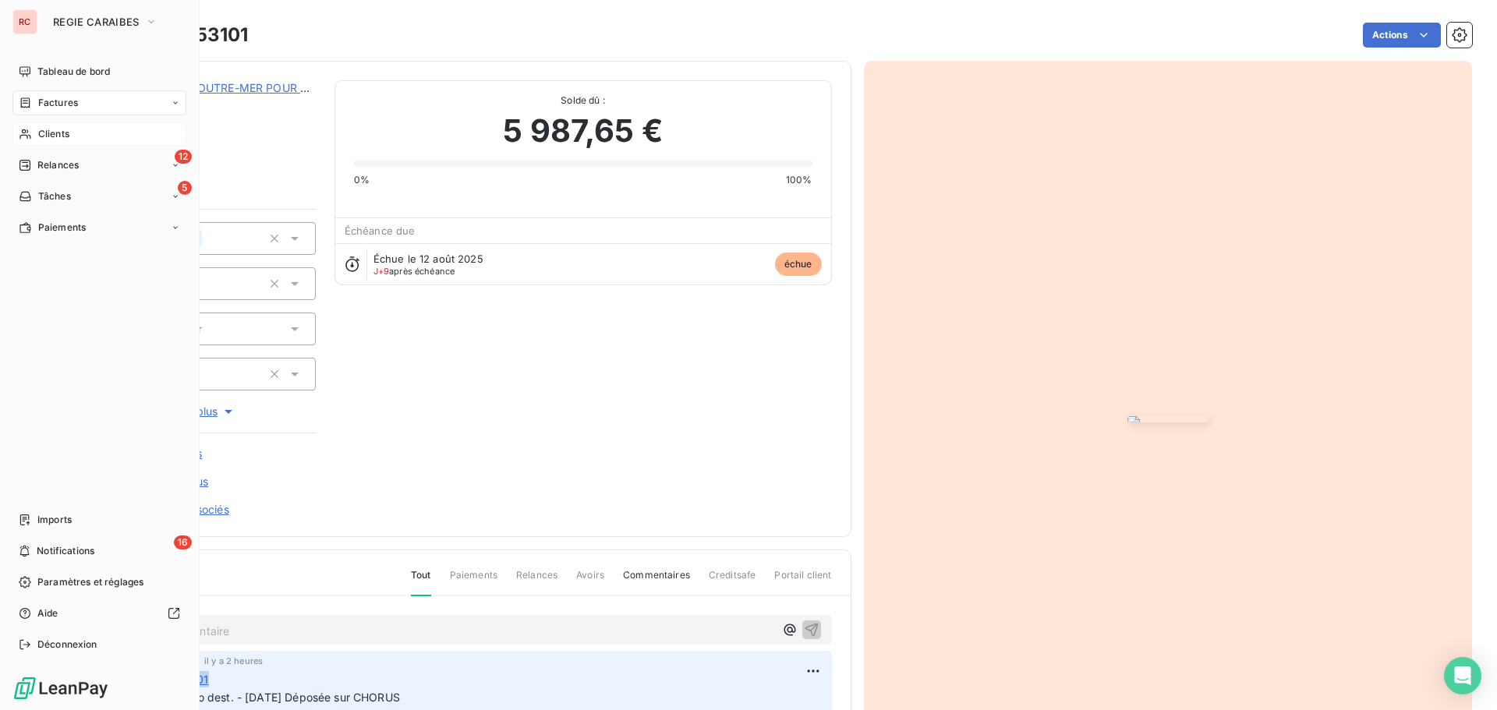
click at [69, 133] on span "Clients" at bounding box center [53, 134] width 31 height 14
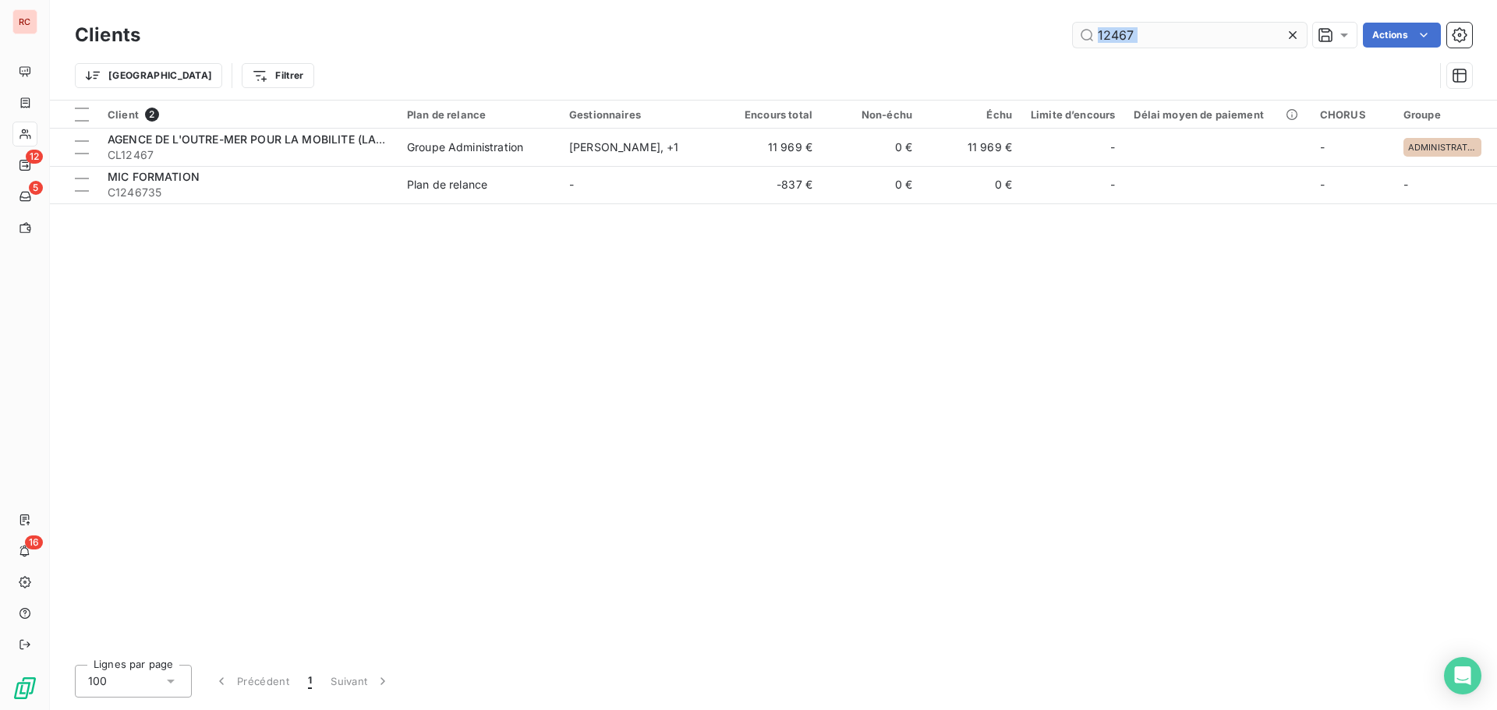
drag, startPoint x: 1228, startPoint y: 51, endPoint x: 1212, endPoint y: 46, distance: 16.3
click at [1212, 46] on div "Clients 12467 Actions Trier Filtrer" at bounding box center [773, 59] width 1397 height 81
click at [1199, 41] on input "12467" at bounding box center [1190, 35] width 234 height 25
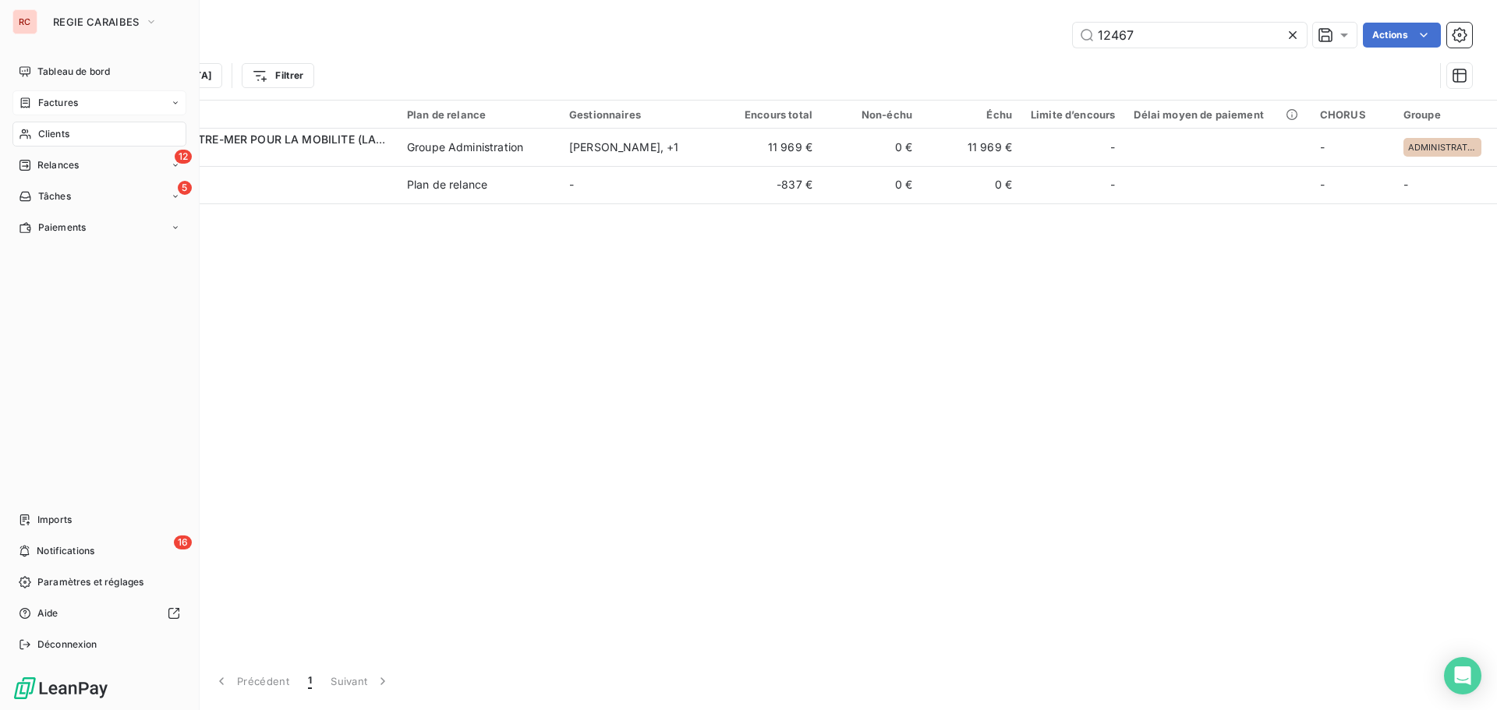
click at [44, 106] on span "Factures" at bounding box center [58, 103] width 40 height 14
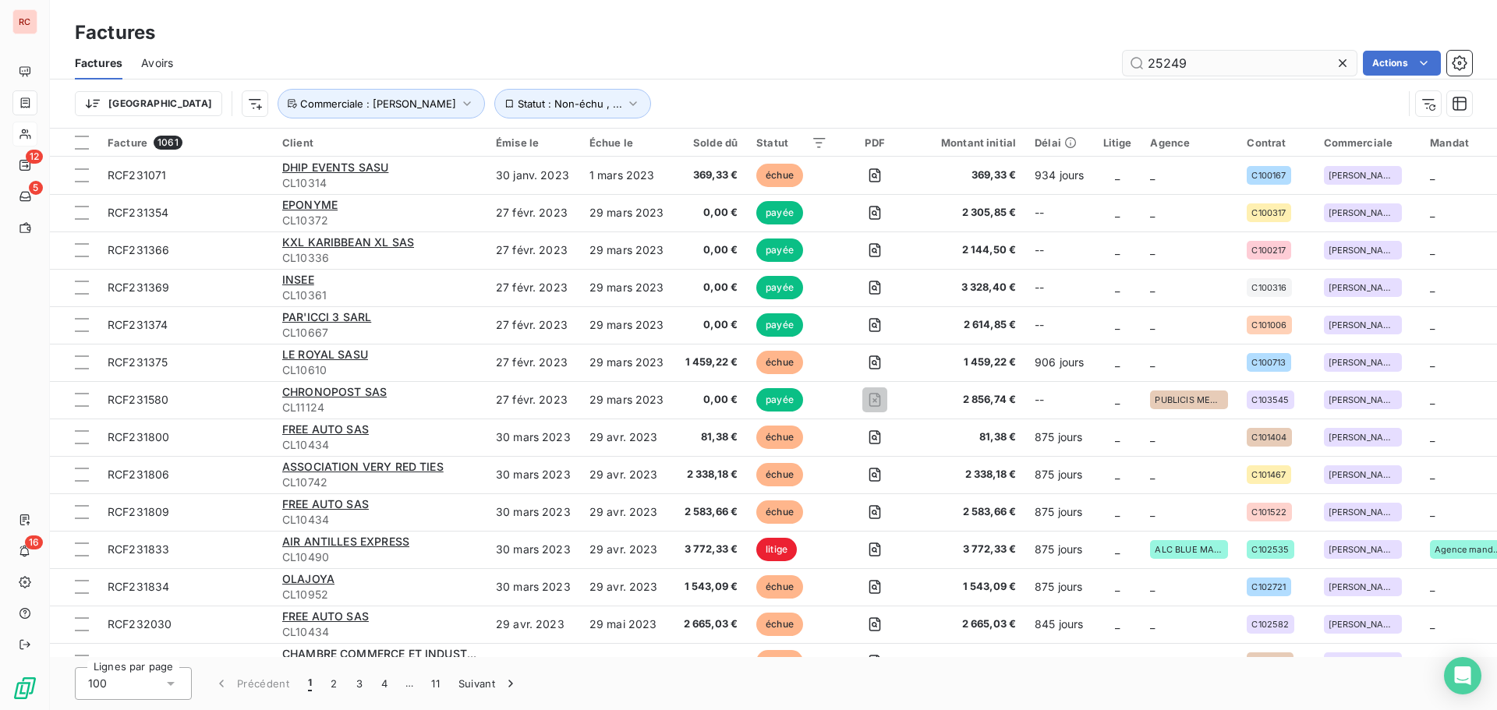
type input "252499"
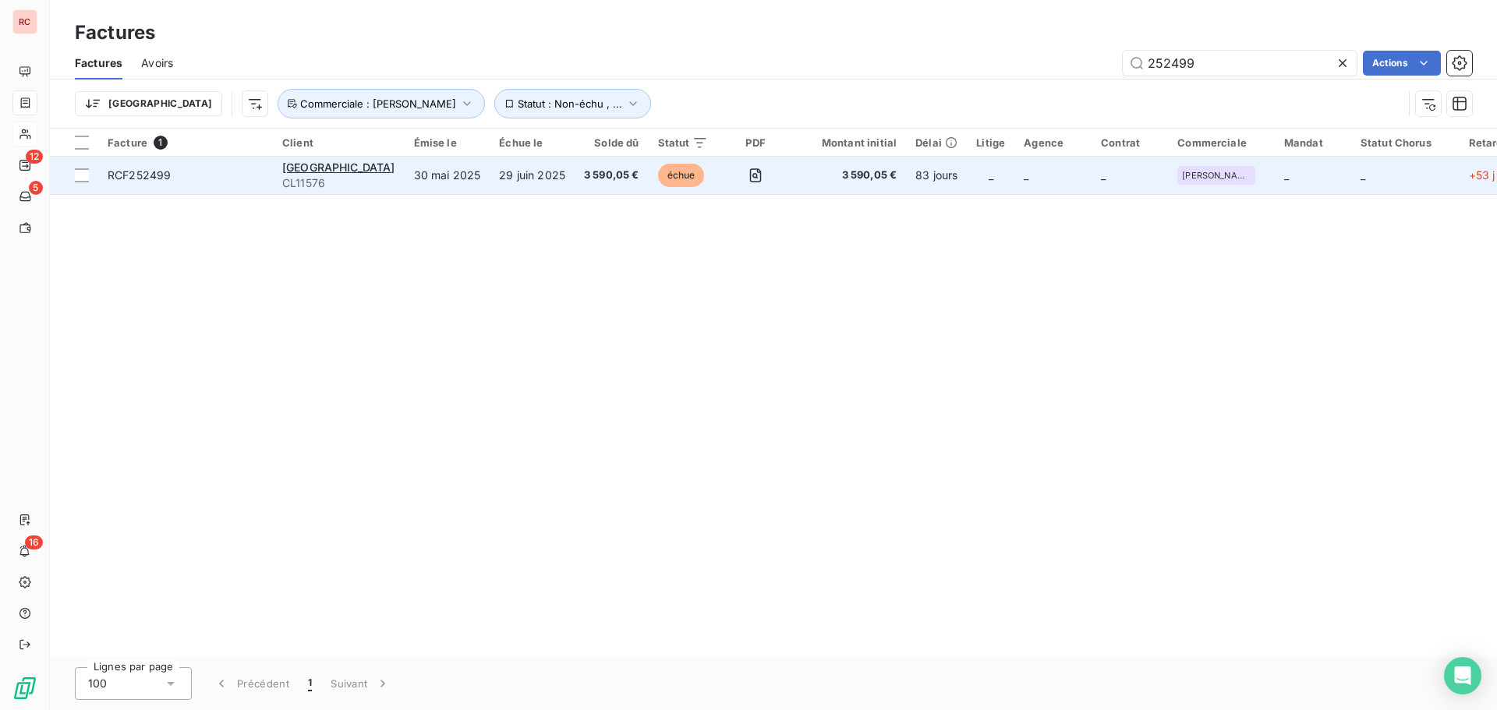
click at [416, 175] on td "30 mai 2025" at bounding box center [448, 175] width 86 height 37
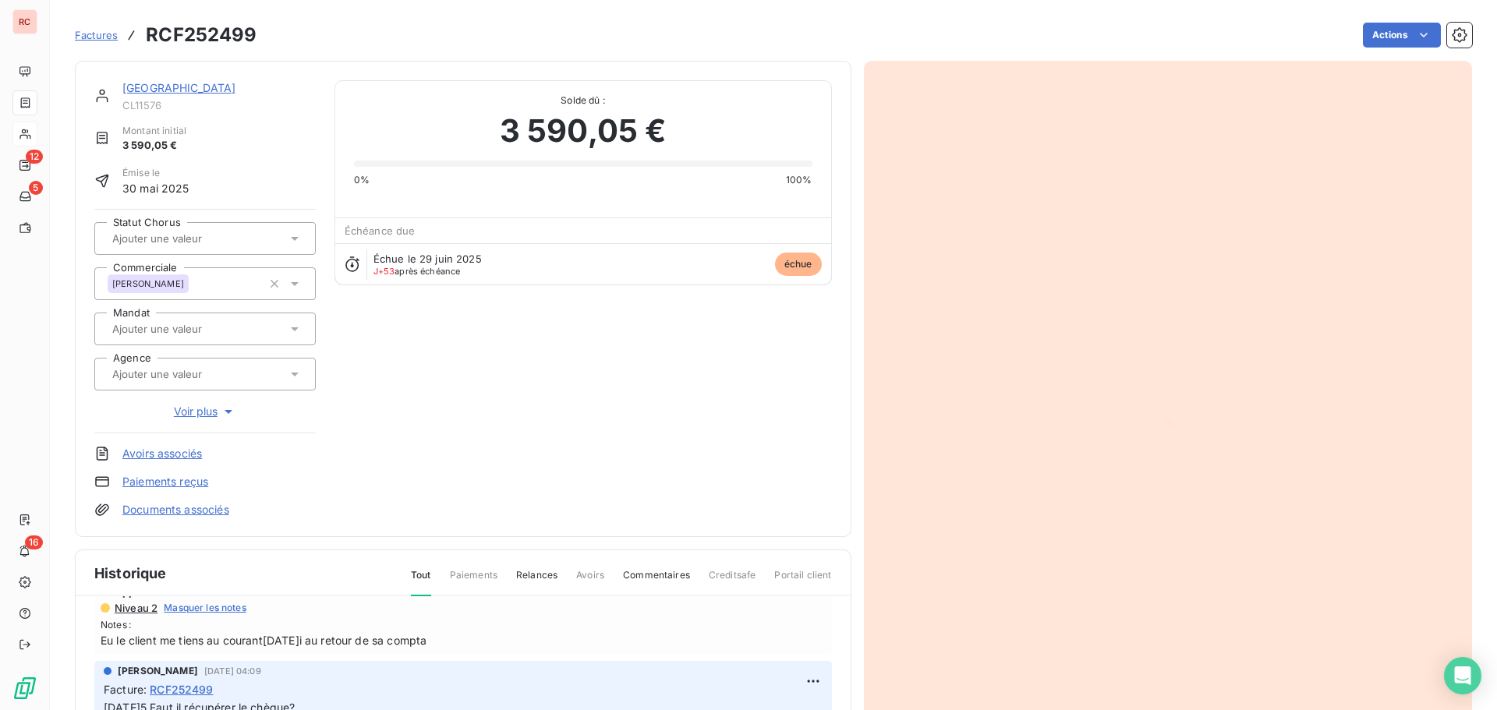
scroll to position [91, 0]
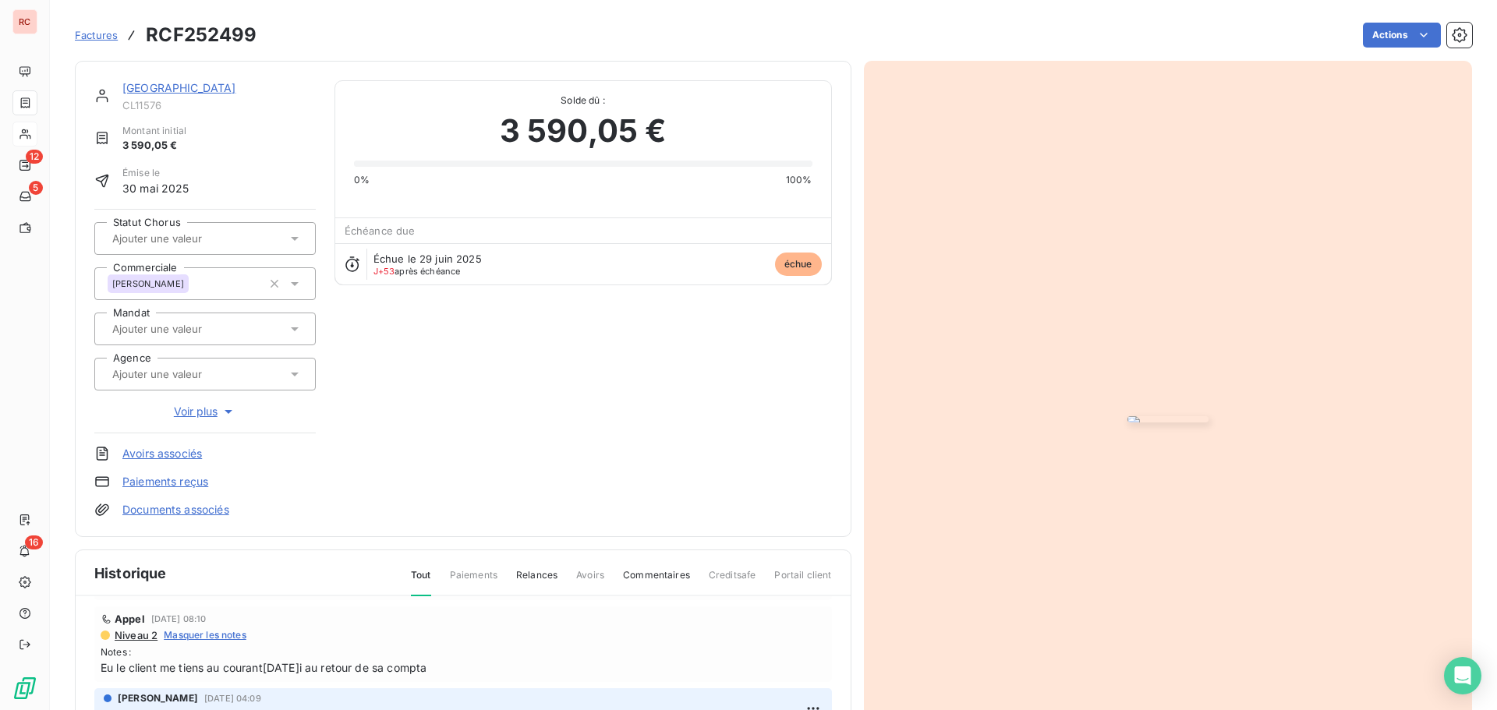
click at [182, 88] on link "[GEOGRAPHIC_DATA]" at bounding box center [179, 87] width 114 height 13
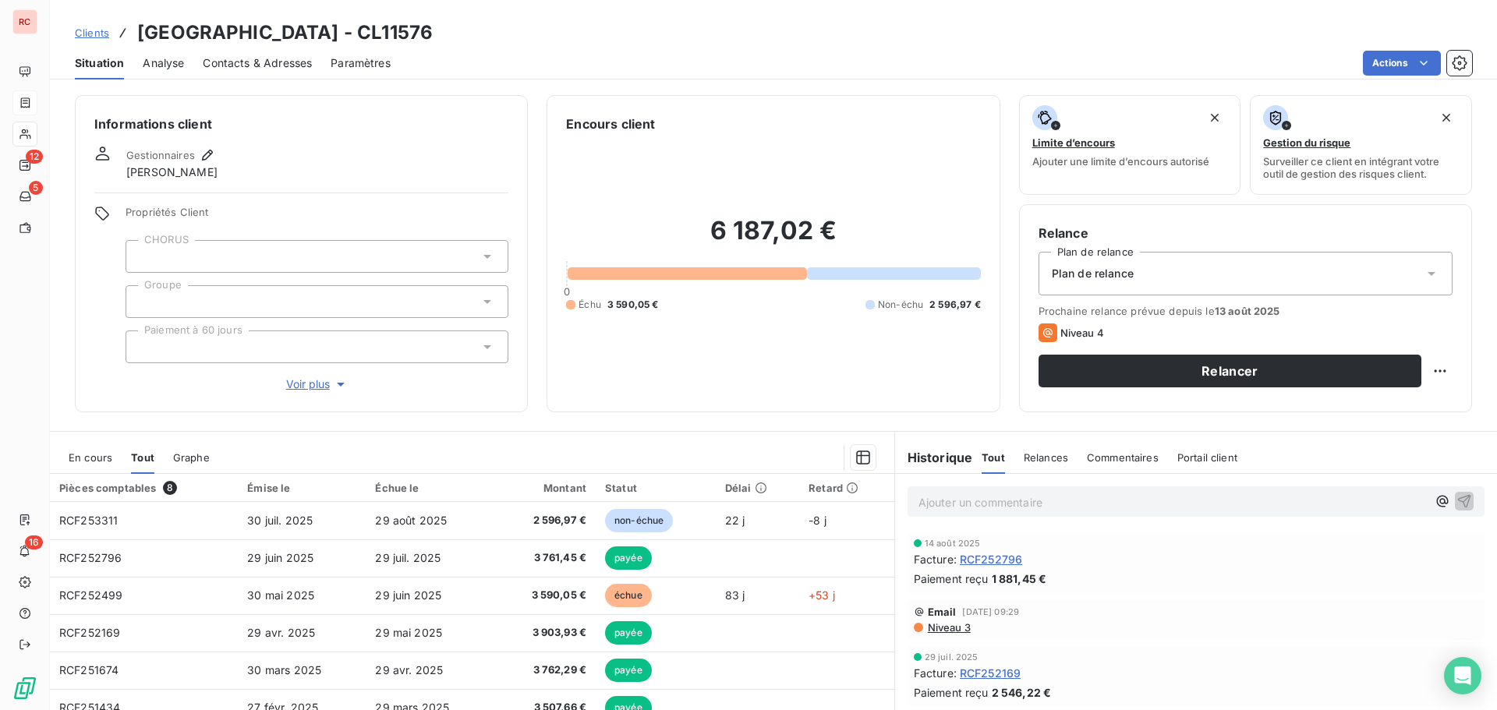
click at [76, 459] on span "En cours" at bounding box center [91, 457] width 44 height 12
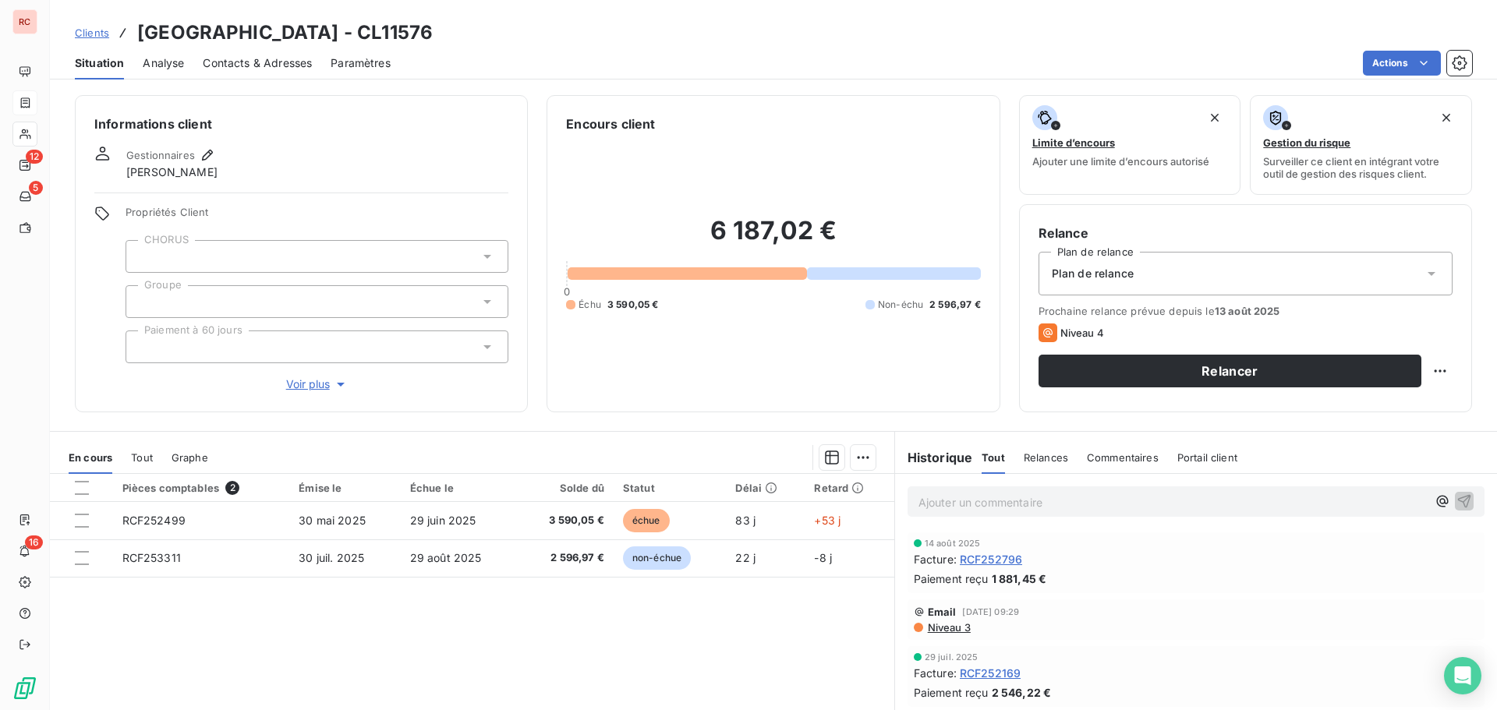
click at [950, 632] on span "Niveau 3" at bounding box center [948, 627] width 44 height 12
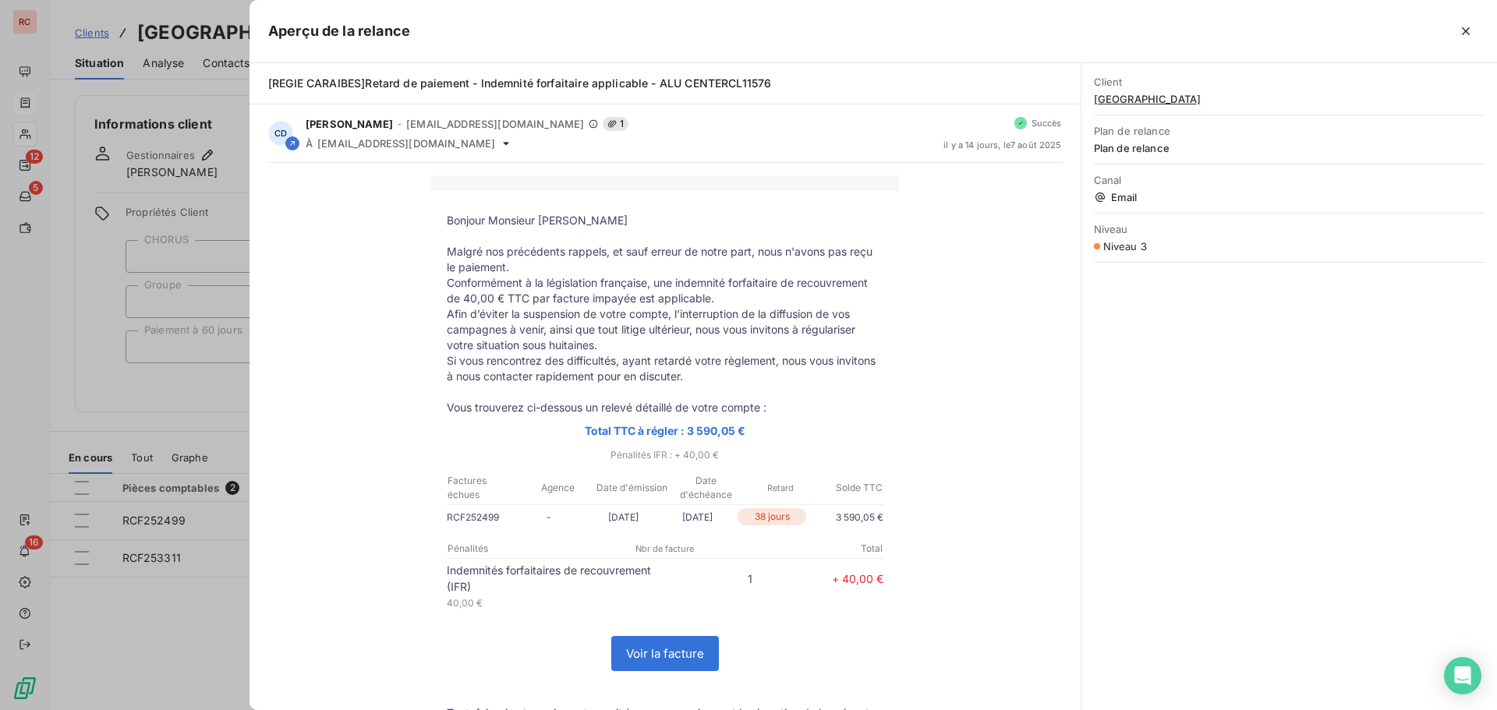
click at [142, 634] on div at bounding box center [748, 355] width 1497 height 710
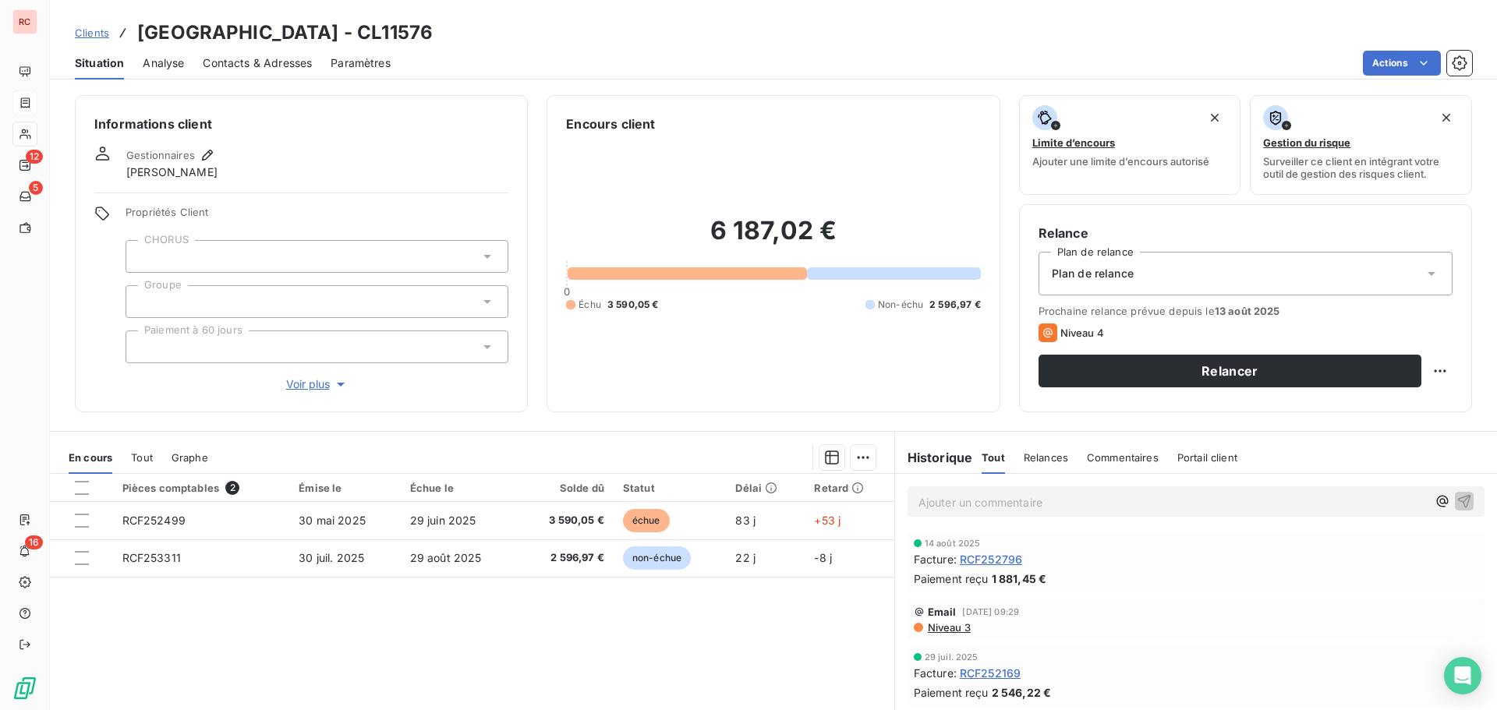
click at [274, 57] on span "Contacts & Adresses" at bounding box center [257, 63] width 109 height 16
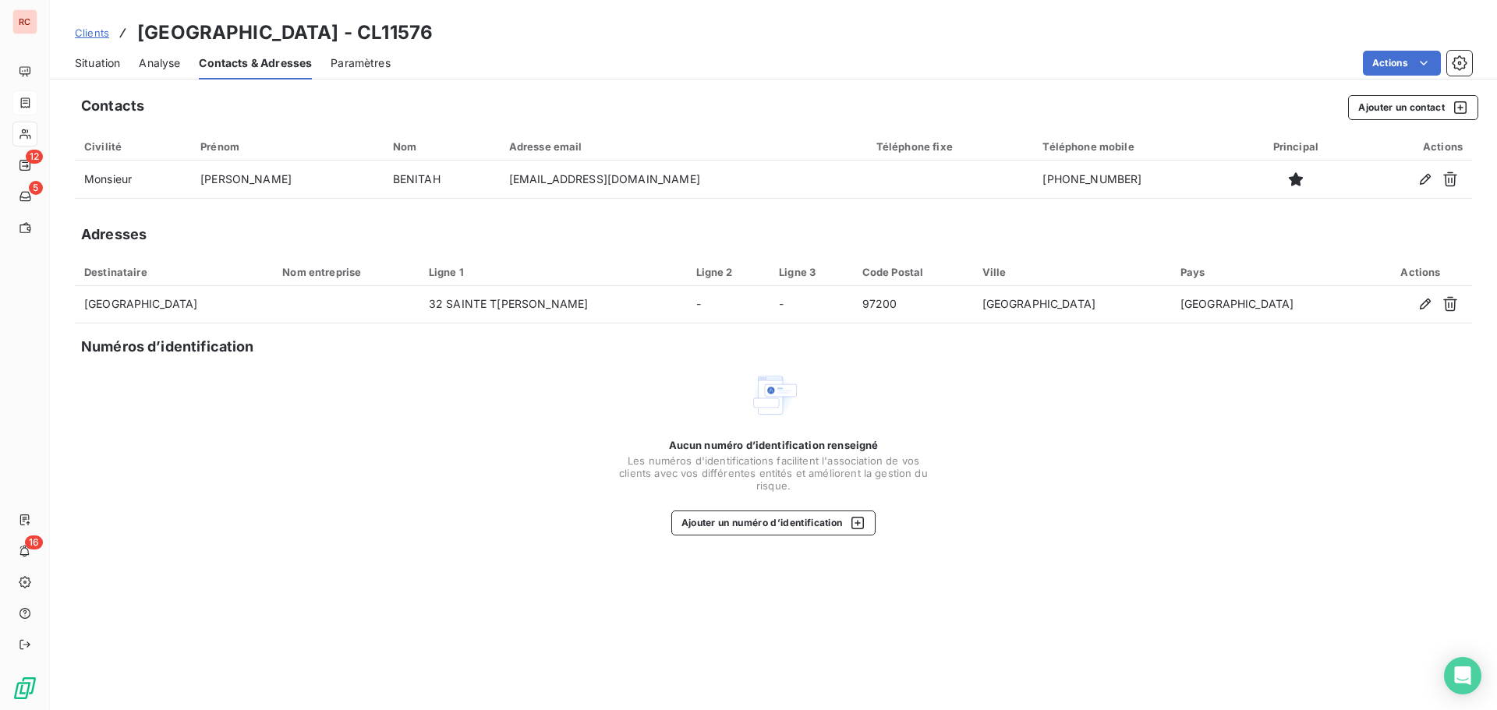
click at [100, 60] on span "Situation" at bounding box center [97, 63] width 45 height 16
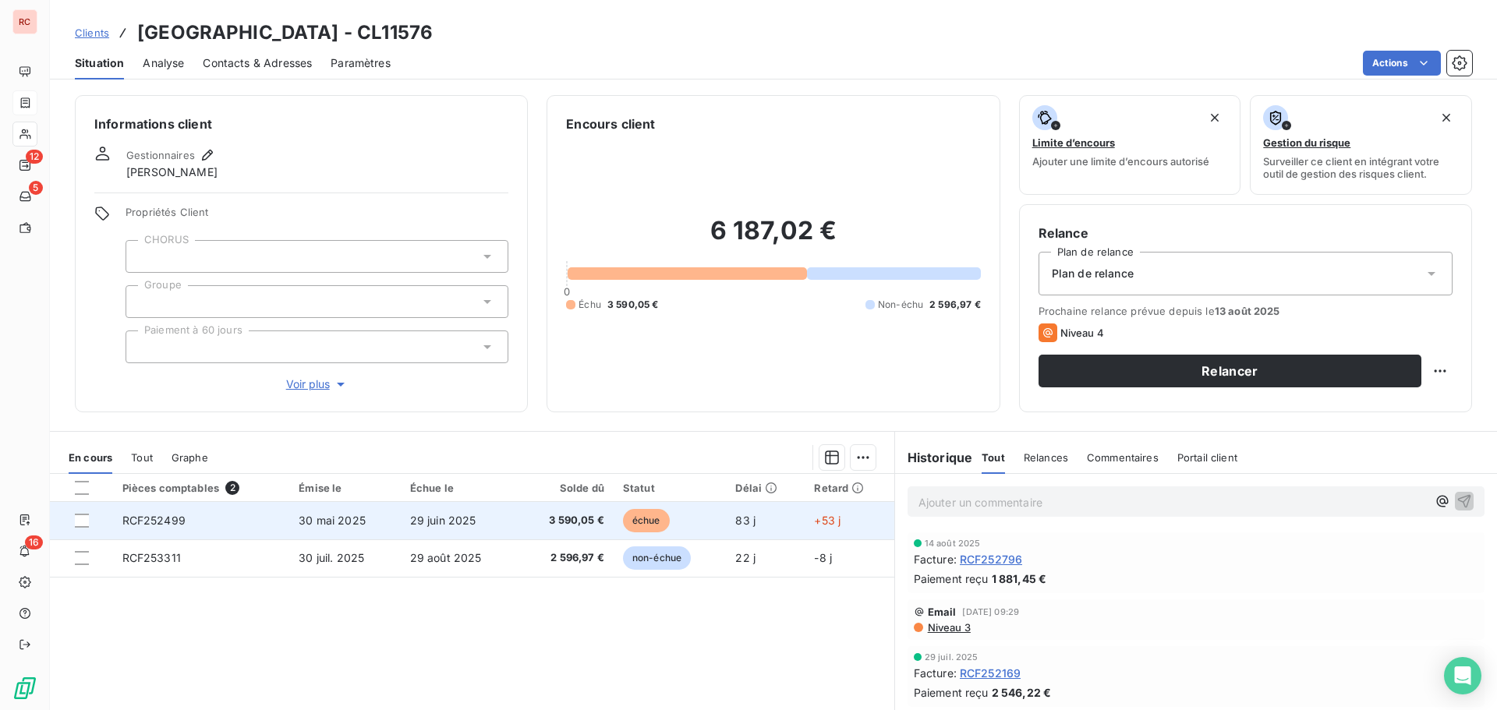
click at [432, 521] on span "29 juin 2025" at bounding box center [443, 520] width 66 height 13
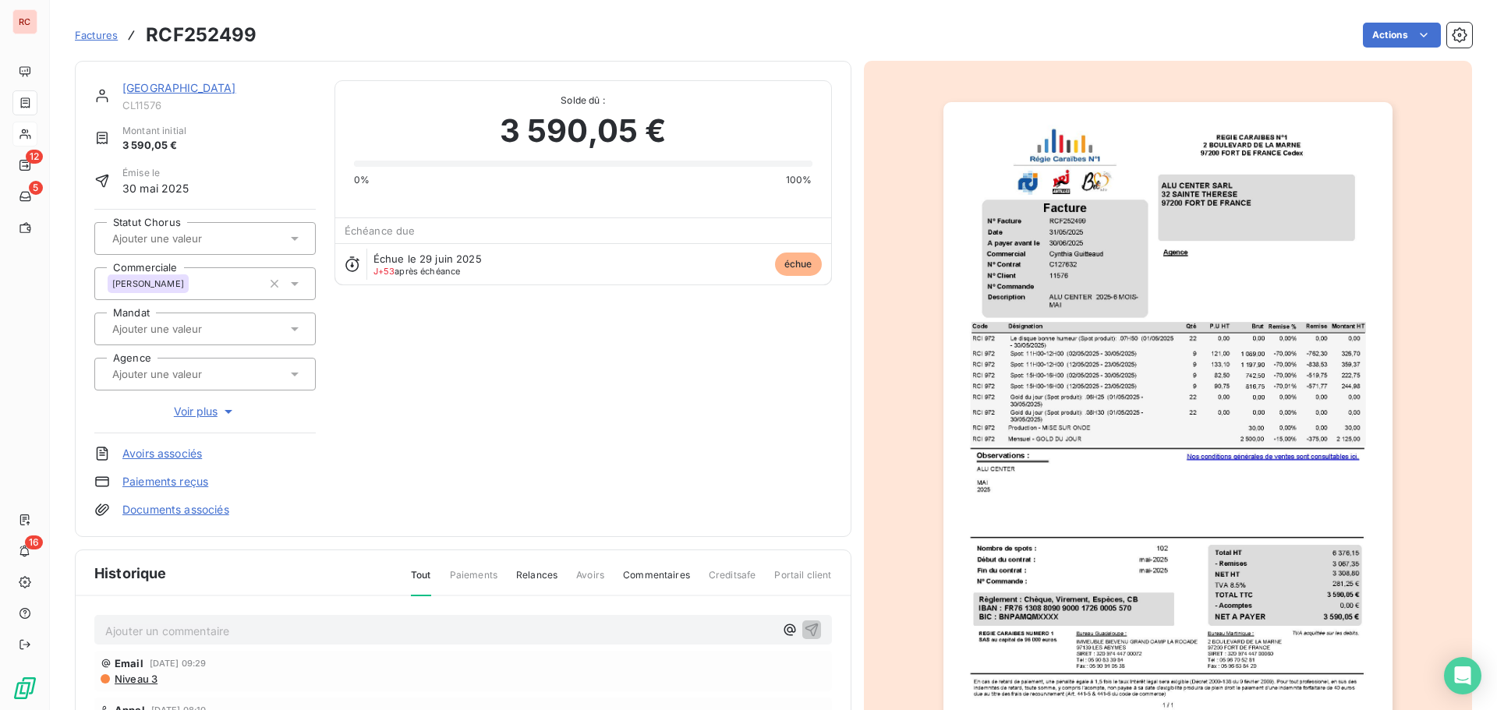
click at [304, 635] on p "Ajouter un commentaire ﻿" at bounding box center [439, 630] width 669 height 19
click at [476, 627] on p "21/08/2025 Eu le client en ligne ce jour, chèque a récupérer lundi" at bounding box center [439, 630] width 669 height 18
click at [805, 625] on icon "button" at bounding box center [811, 629] width 13 height 13
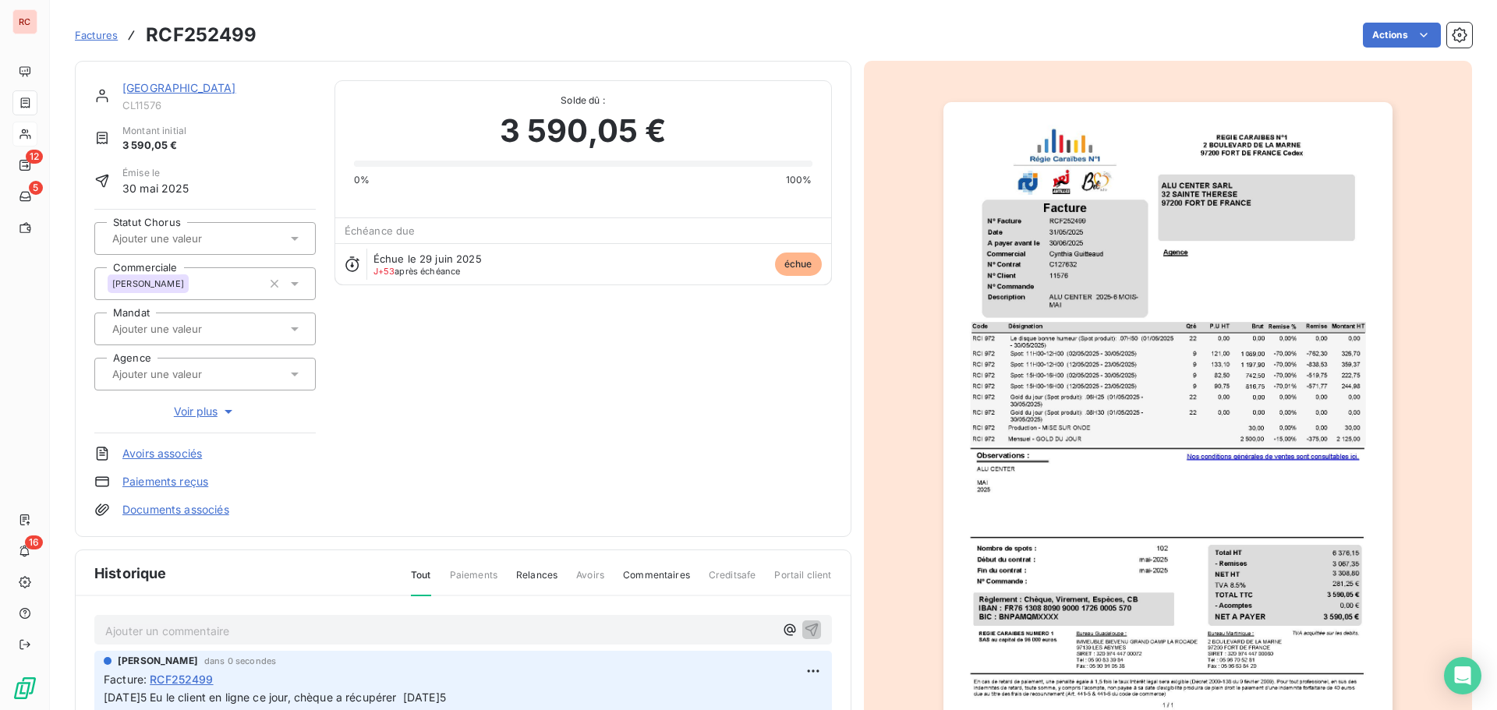
click at [129, 85] on link "[GEOGRAPHIC_DATA]" at bounding box center [179, 87] width 114 height 13
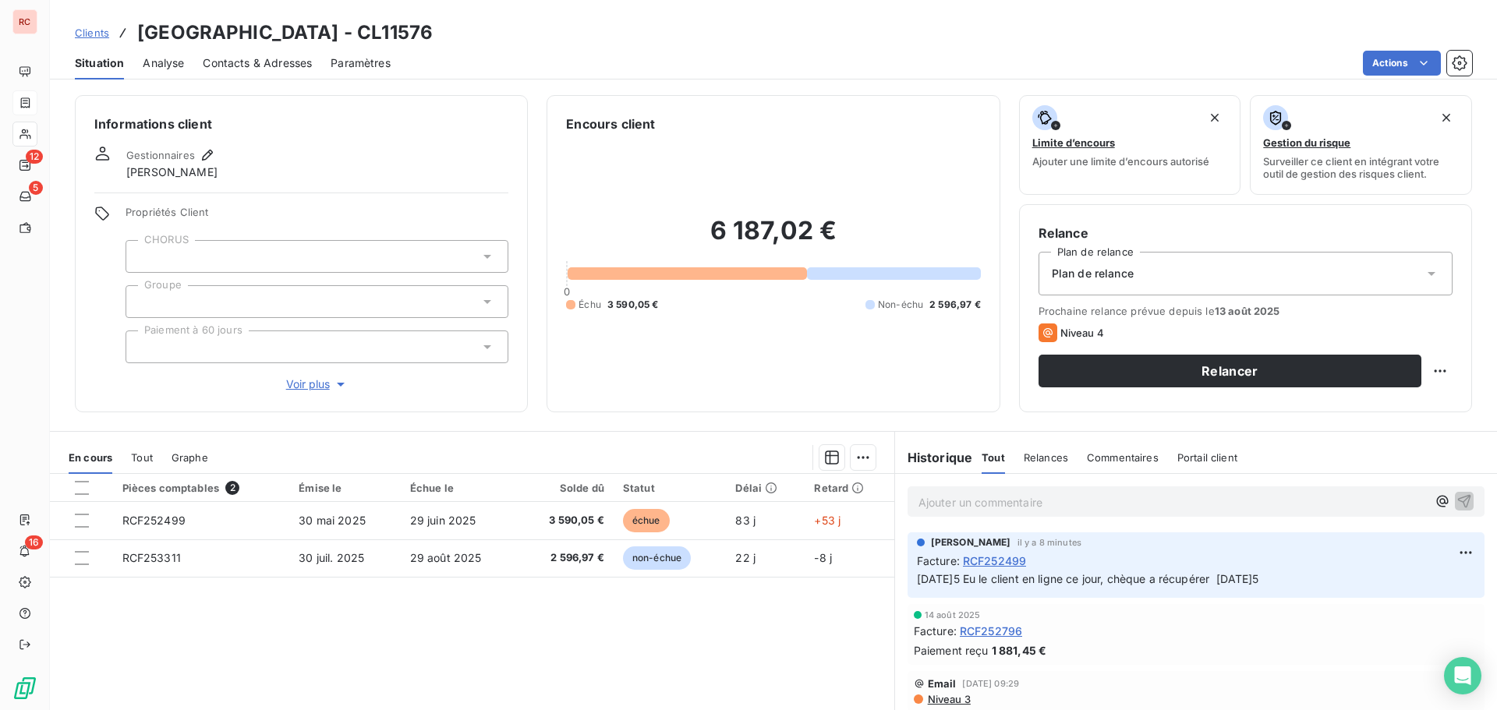
click at [82, 36] on span "Clients" at bounding box center [92, 33] width 34 height 12
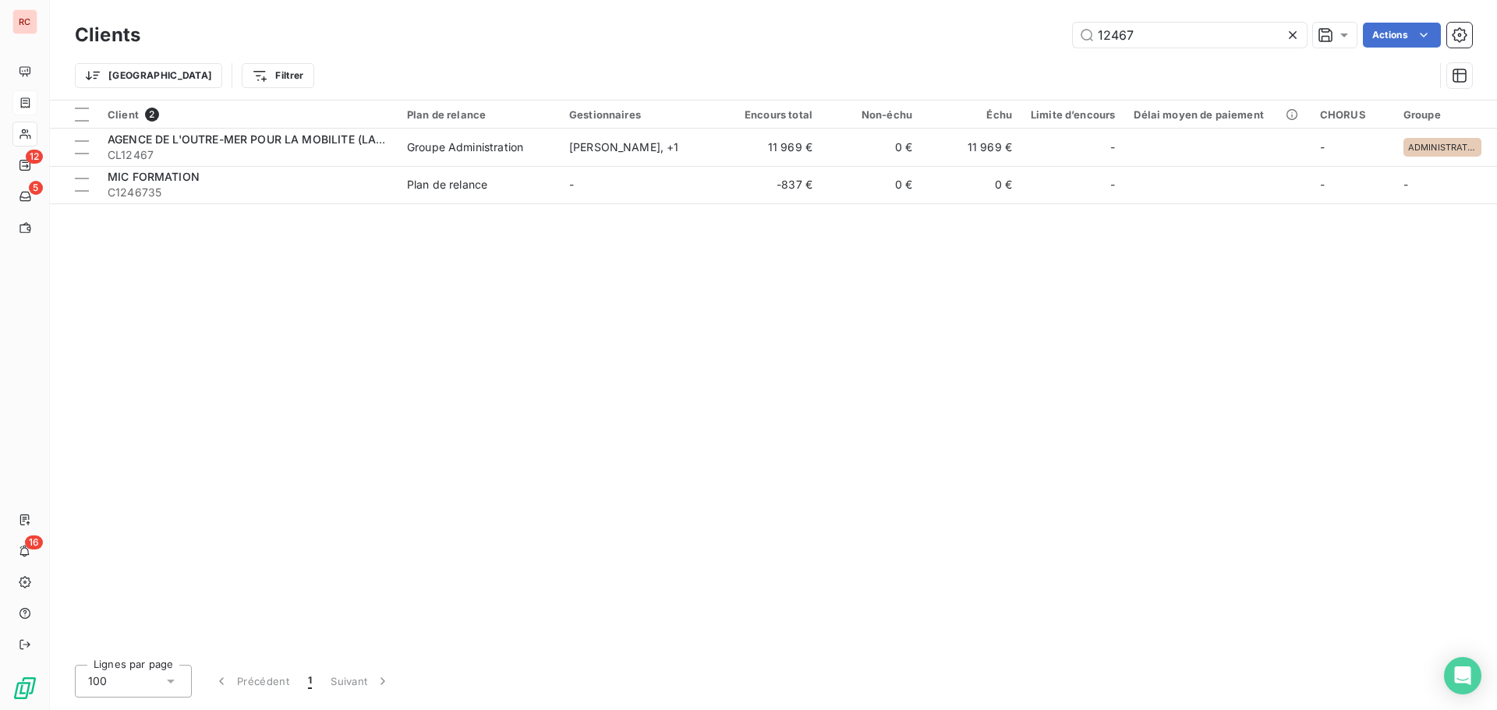
drag, startPoint x: 1174, startPoint y: 43, endPoint x: 1051, endPoint y: 51, distance: 123.4
click at [1051, 51] on div "Clients 12467 Actions" at bounding box center [773, 35] width 1397 height 33
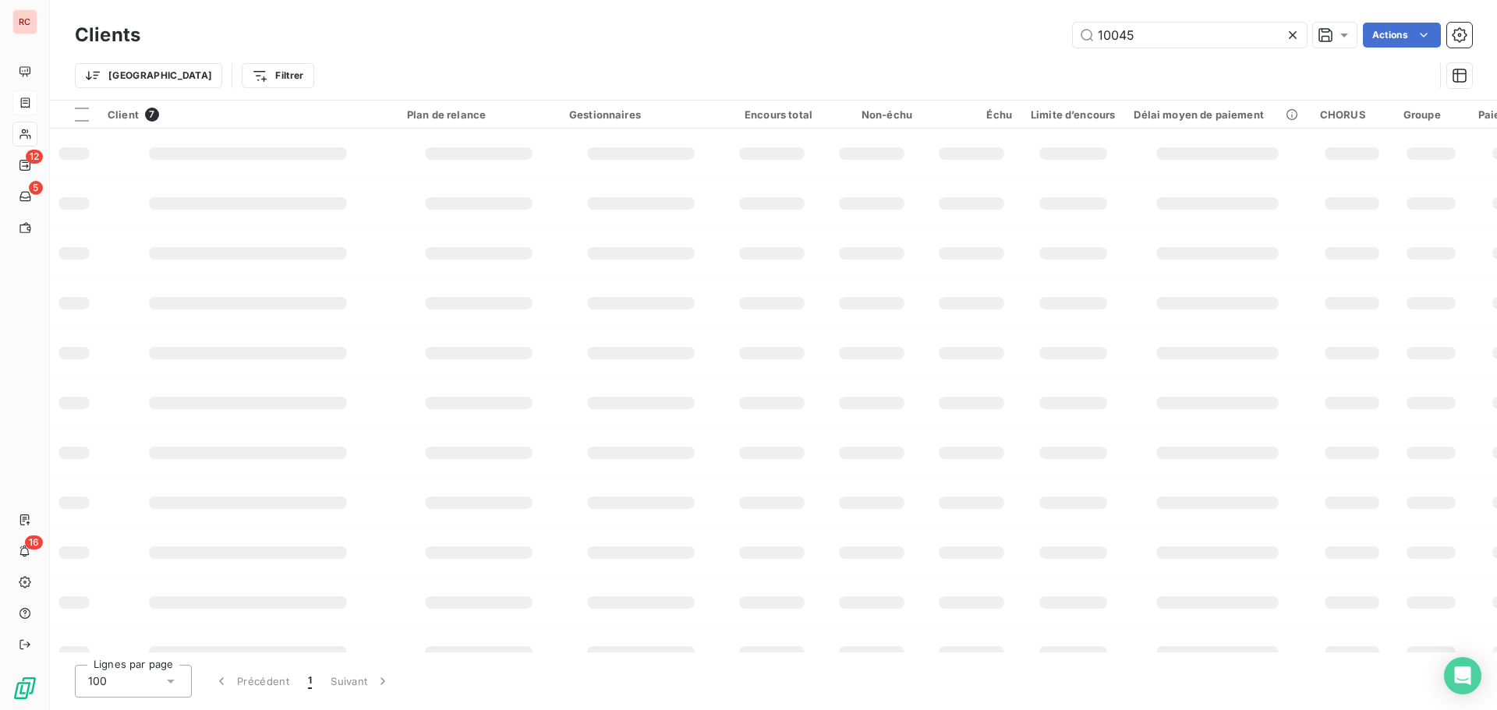
type input "10045"
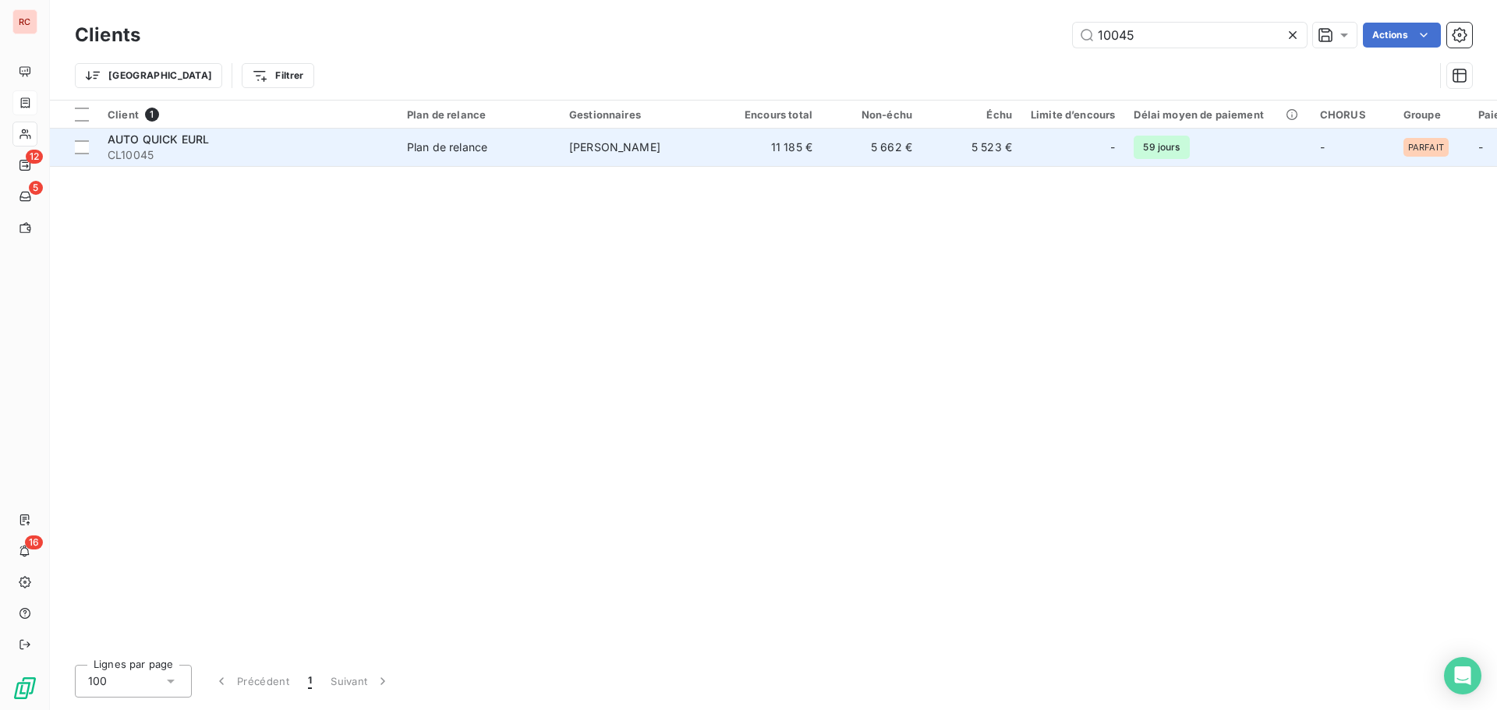
click at [737, 143] on td "11 185 €" at bounding box center [772, 147] width 100 height 37
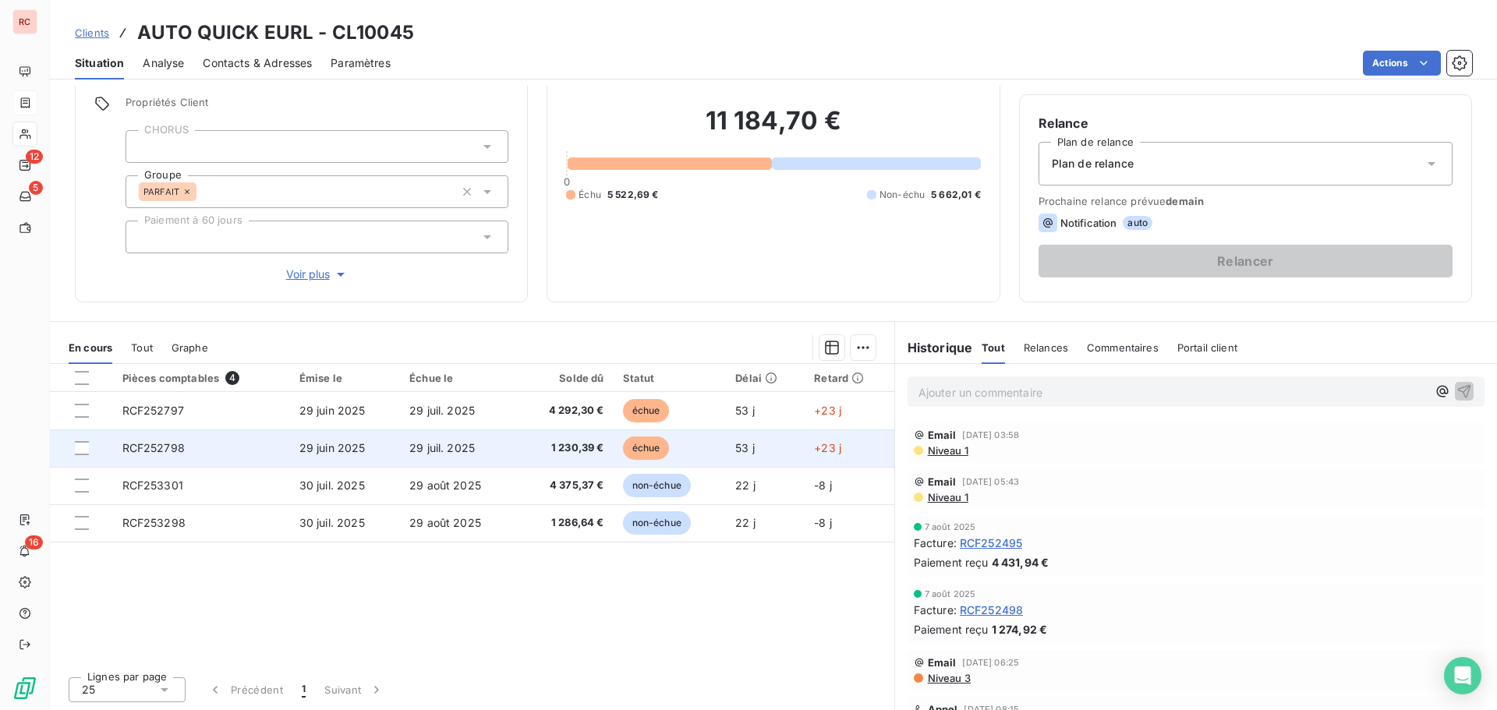
scroll to position [111, 0]
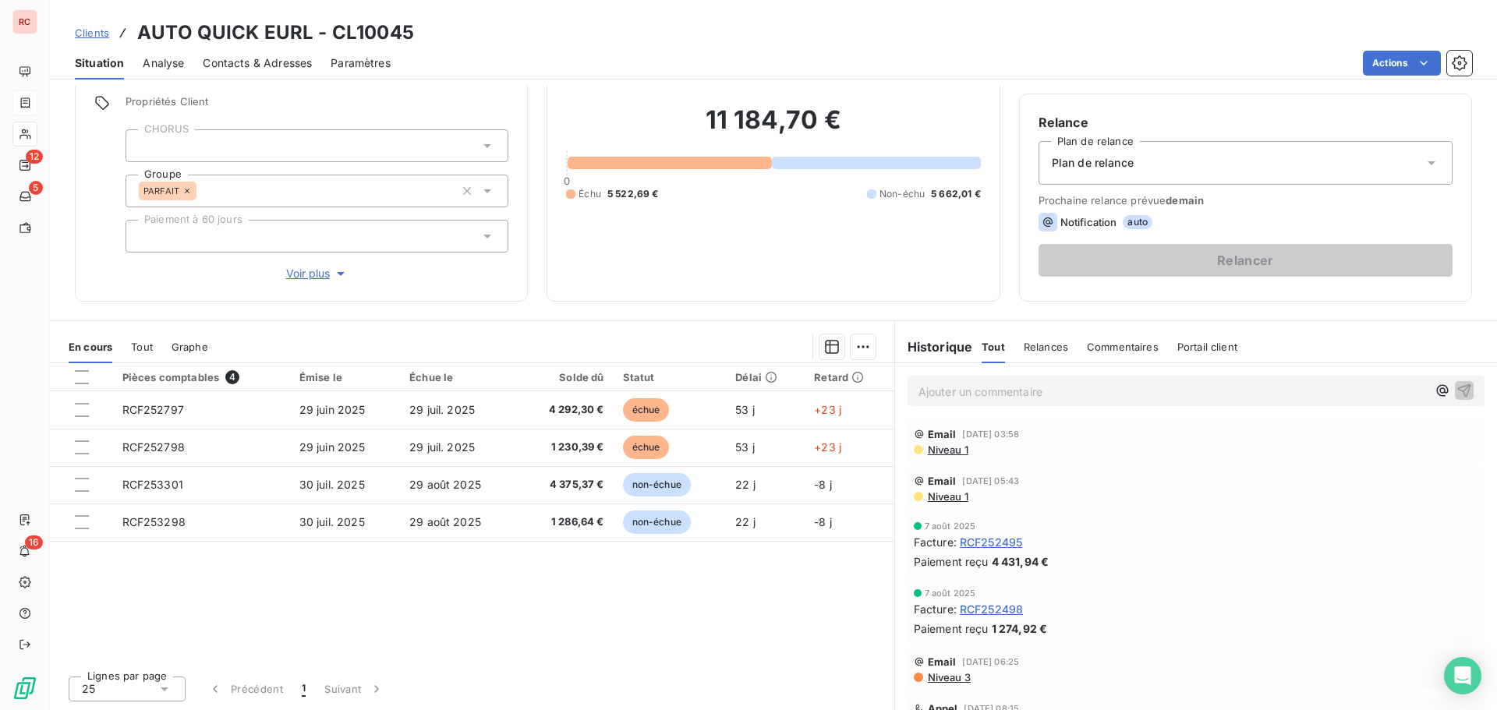
click at [937, 449] on span "Niveau 1" at bounding box center [947, 450] width 42 height 12
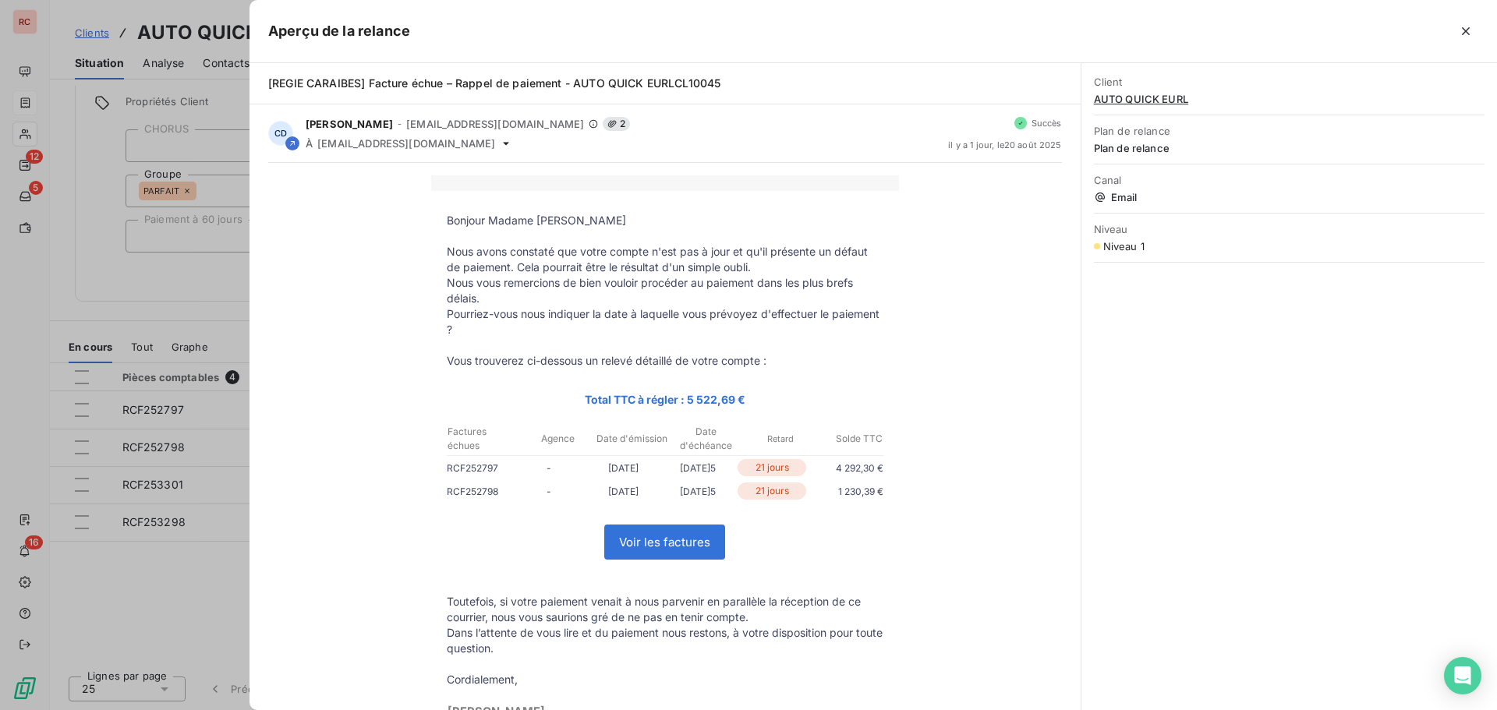
click at [189, 602] on div at bounding box center [748, 355] width 1497 height 710
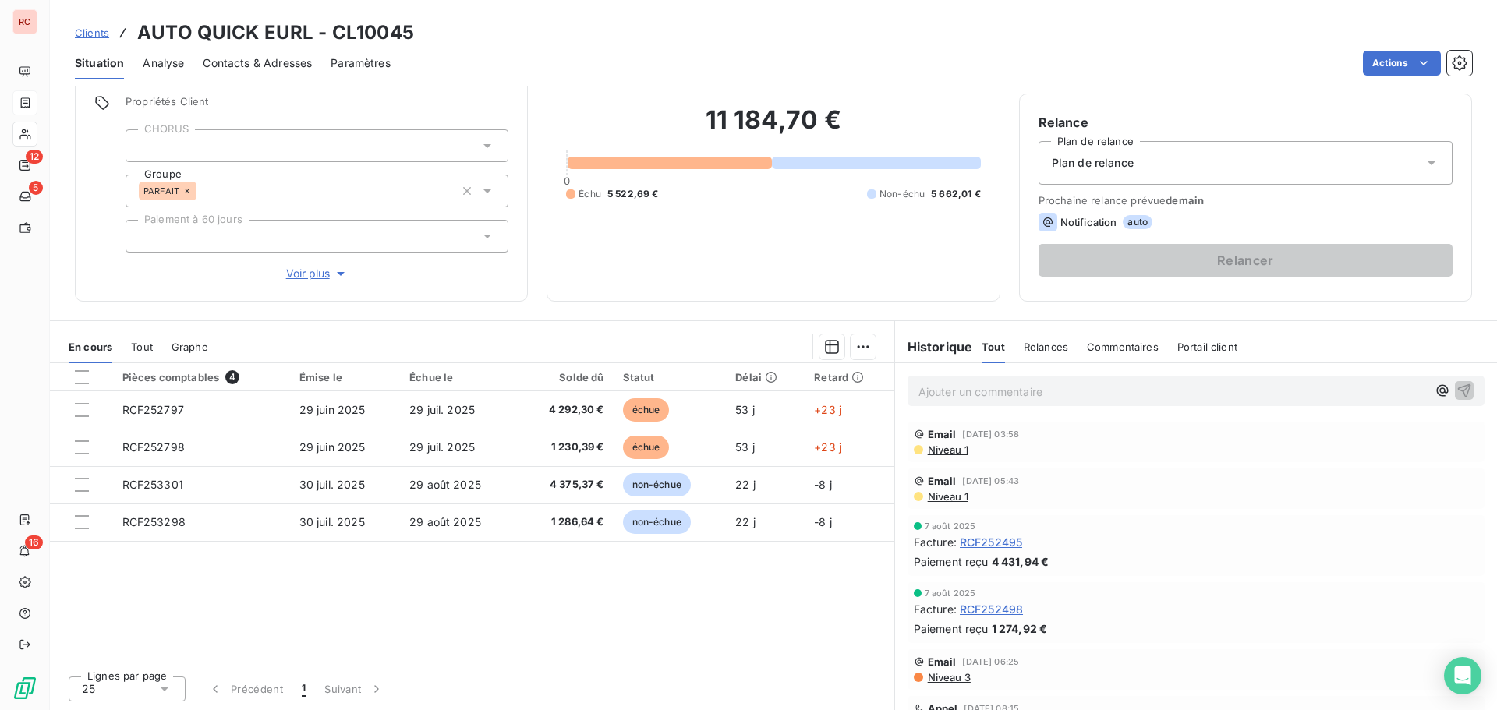
click at [289, 61] on span "Contacts & Adresses" at bounding box center [257, 63] width 109 height 16
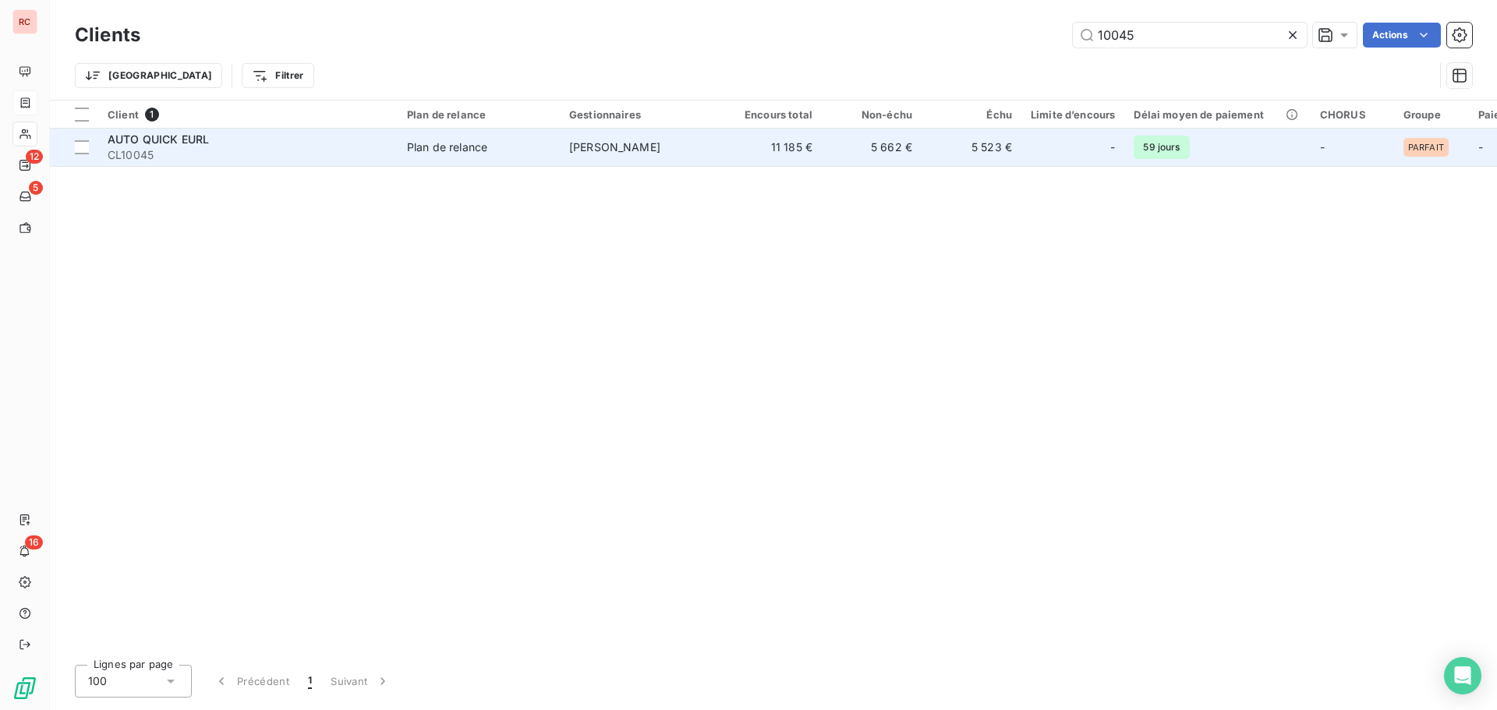
click at [352, 147] on span "CL10045" at bounding box center [248, 155] width 281 height 16
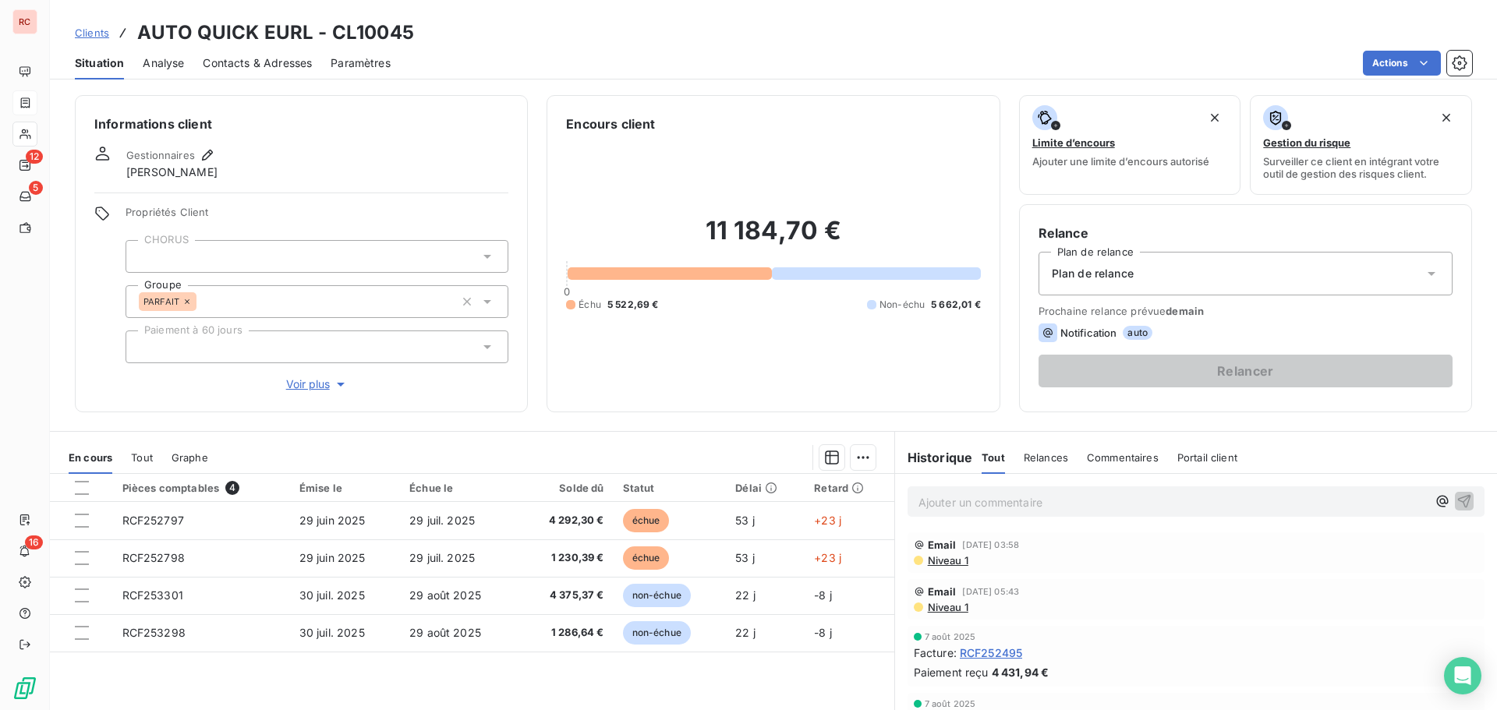
click at [164, 62] on span "Analyse" at bounding box center [163, 63] width 41 height 16
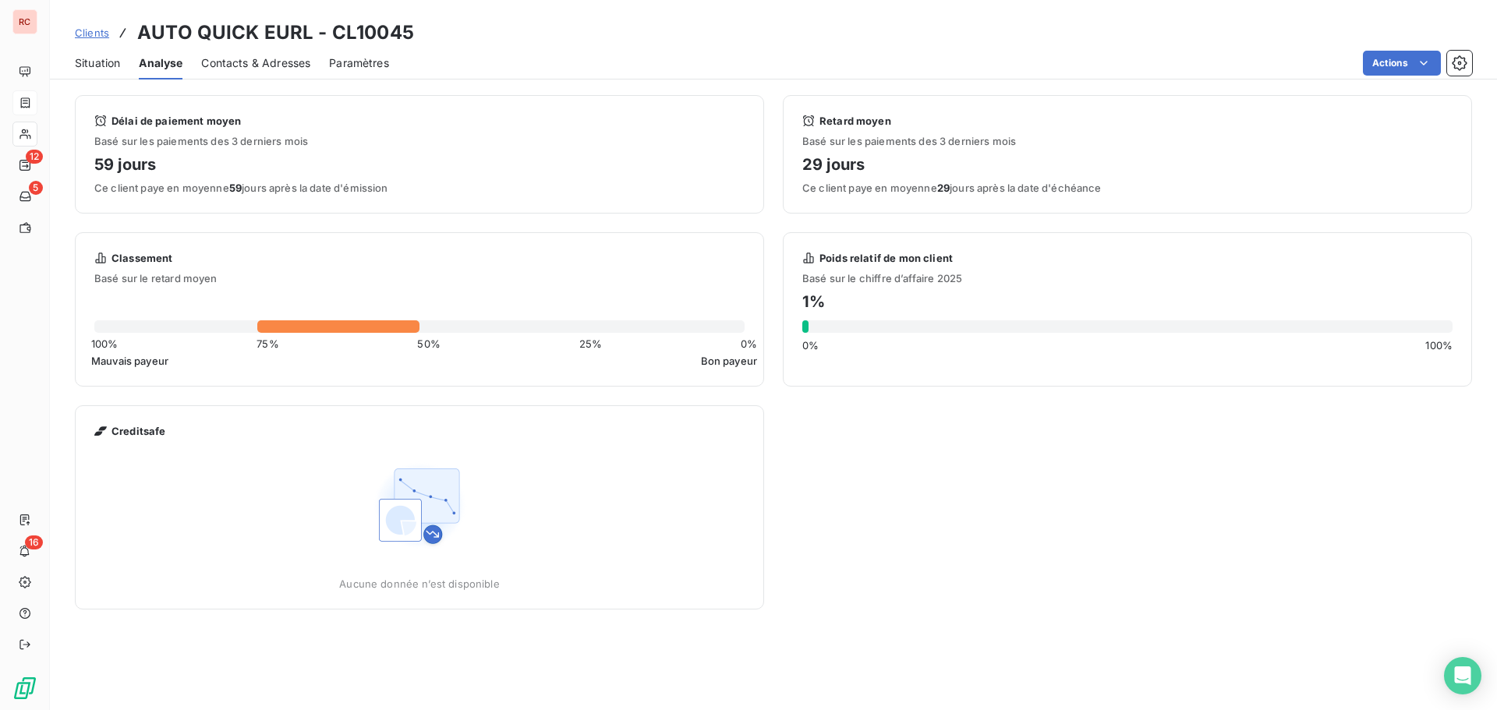
click at [97, 64] on span "Situation" at bounding box center [97, 63] width 45 height 16
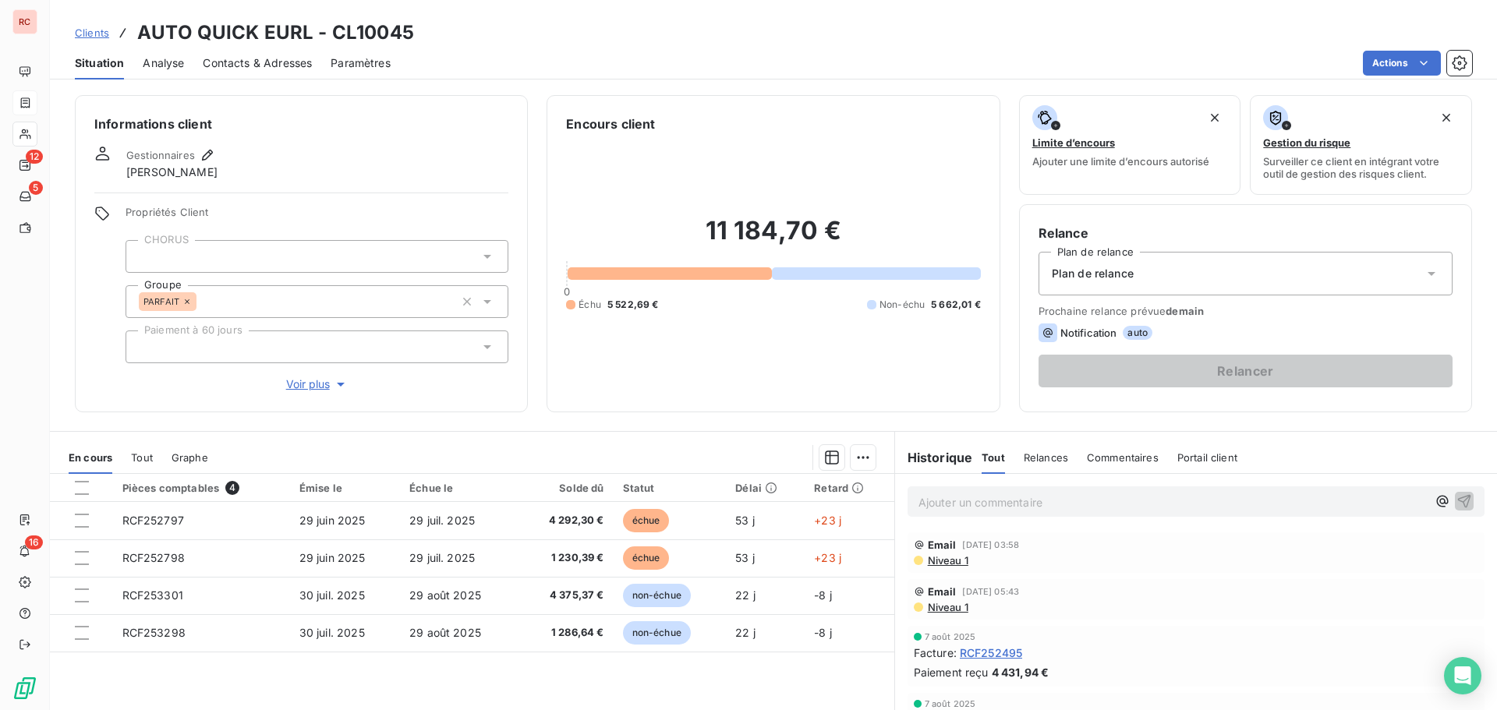
click at [175, 64] on span "Analyse" at bounding box center [163, 63] width 41 height 16
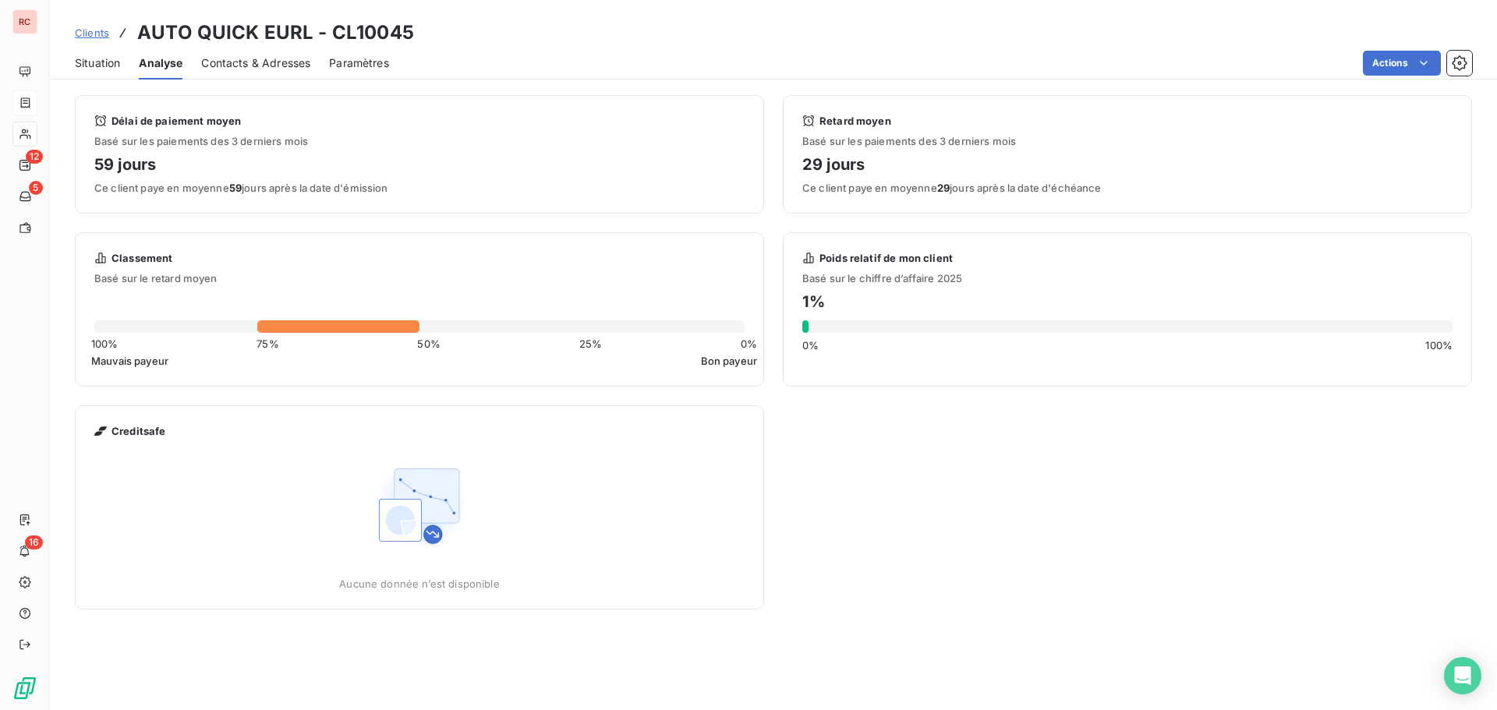
click at [89, 33] on span "Clients" at bounding box center [92, 33] width 34 height 12
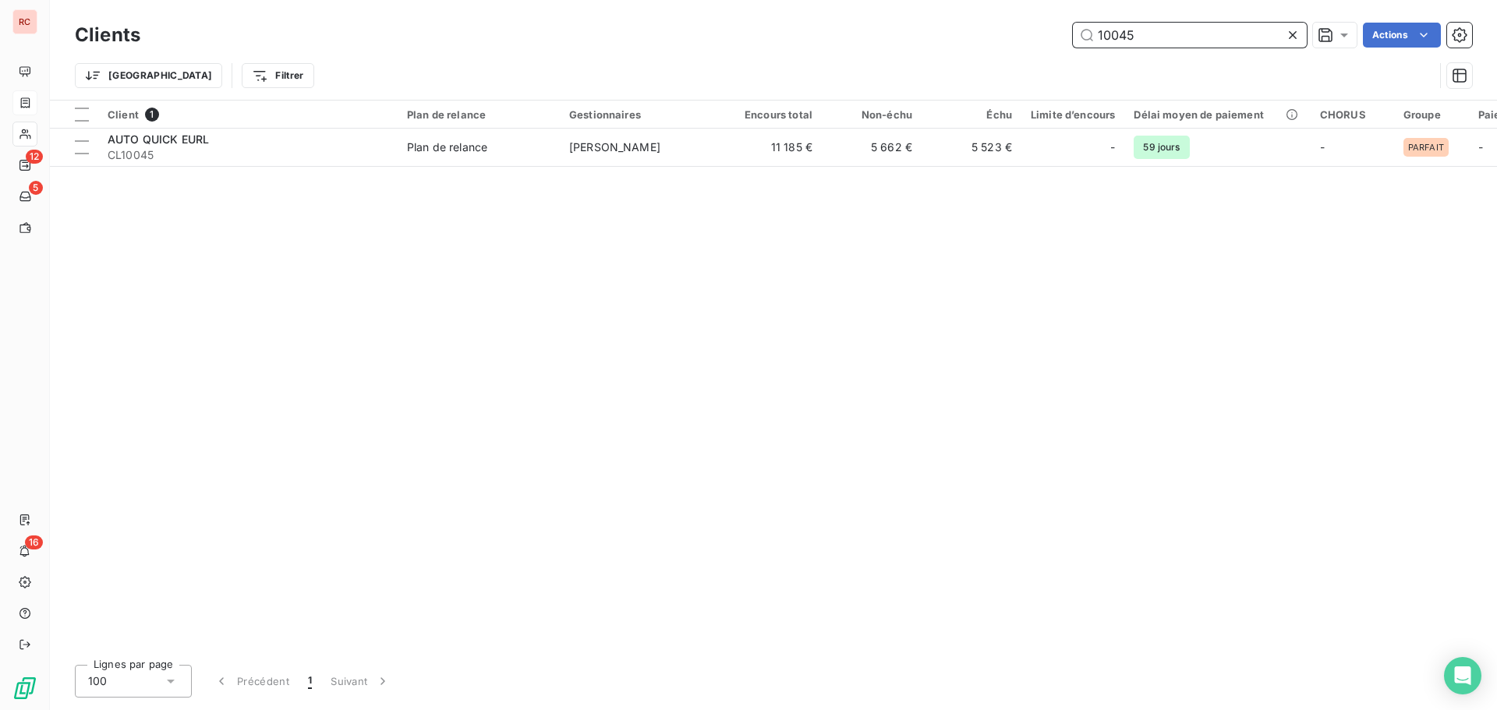
drag, startPoint x: 1148, startPoint y: 30, endPoint x: 1061, endPoint y: 37, distance: 87.6
click at [1056, 37] on div "10045 Actions" at bounding box center [815, 35] width 1313 height 25
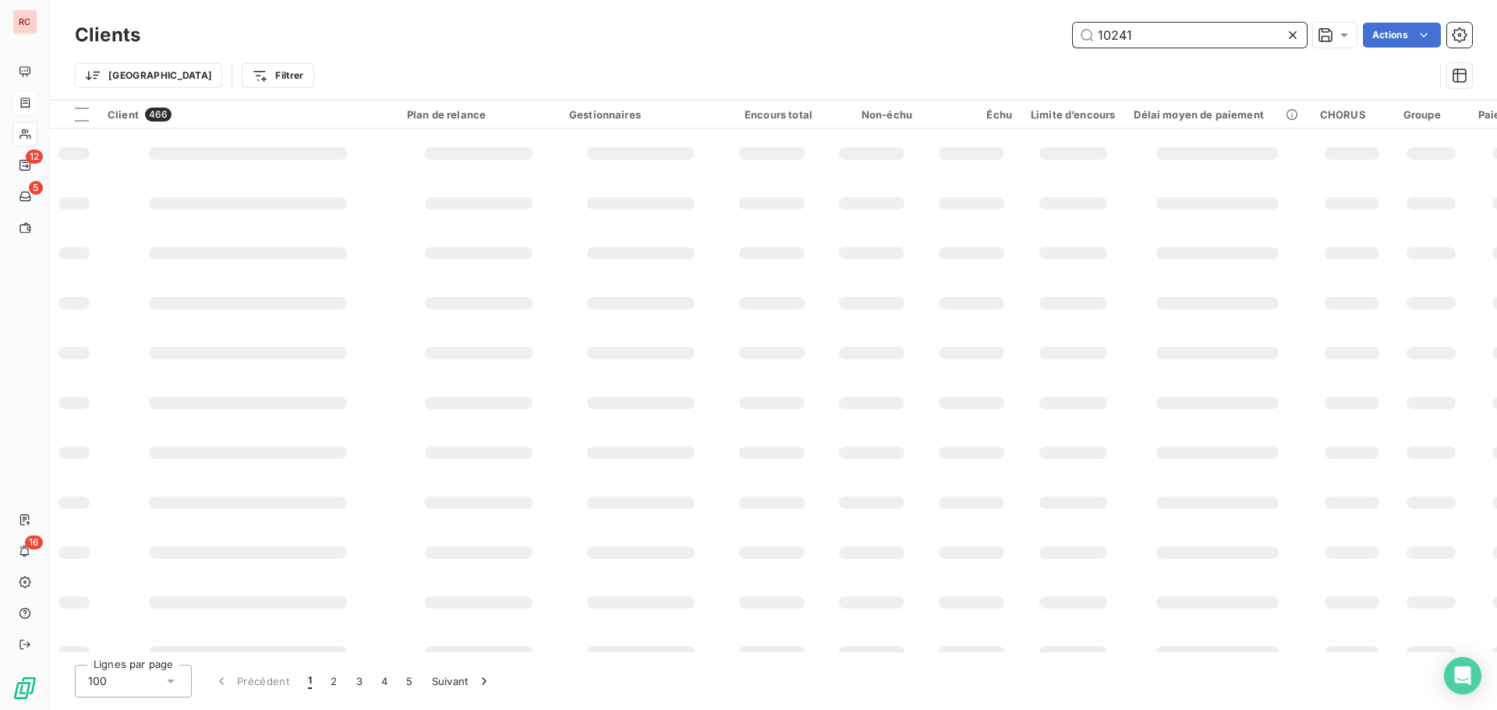
type input "10241"
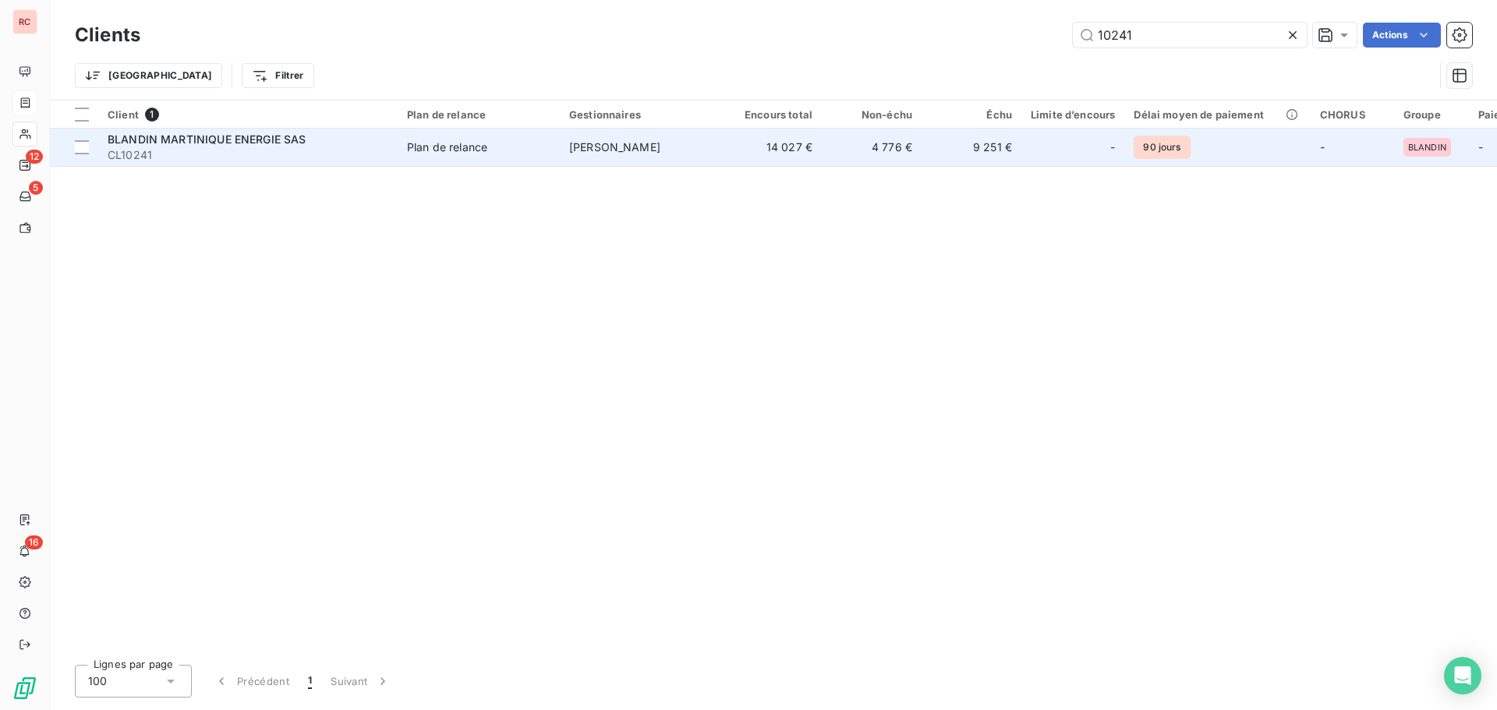
click at [244, 147] on span "CL10241" at bounding box center [248, 155] width 281 height 16
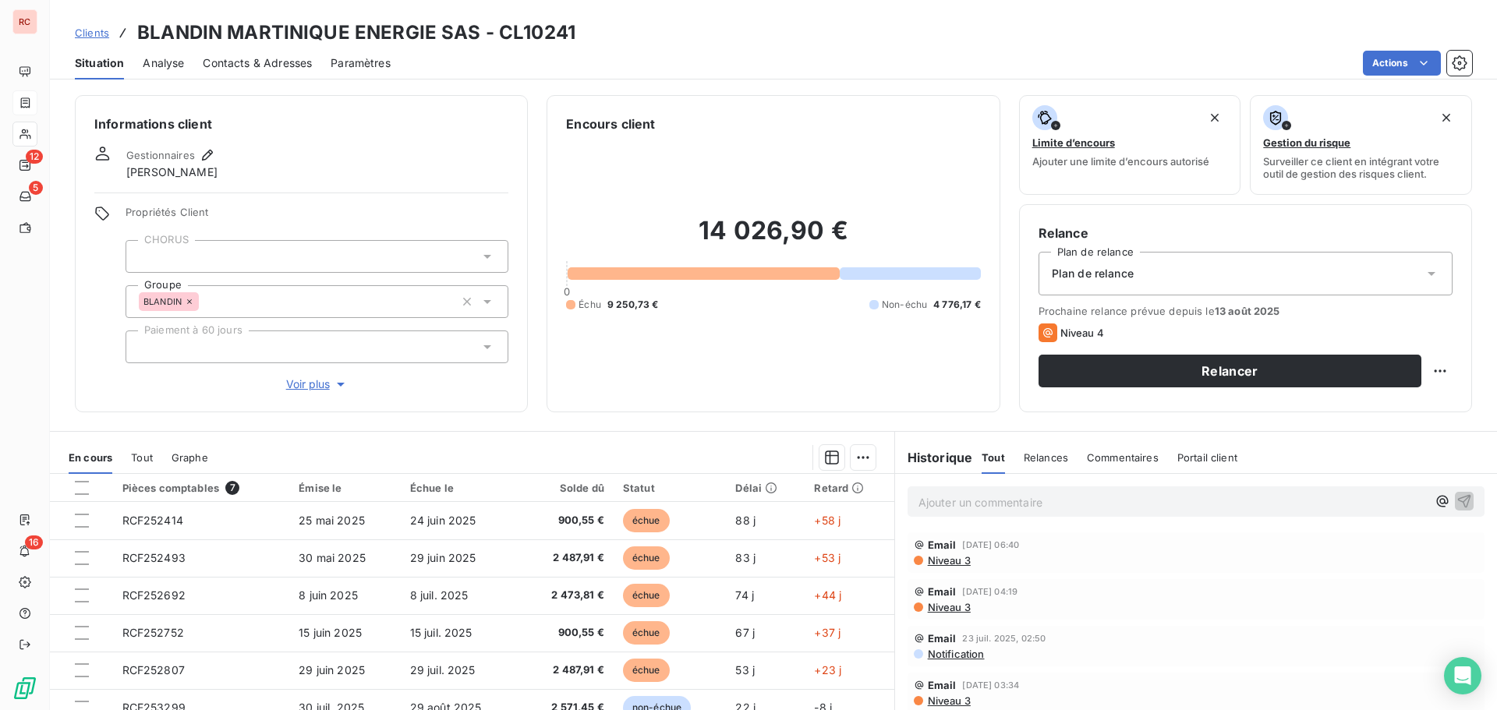
scroll to position [111, 0]
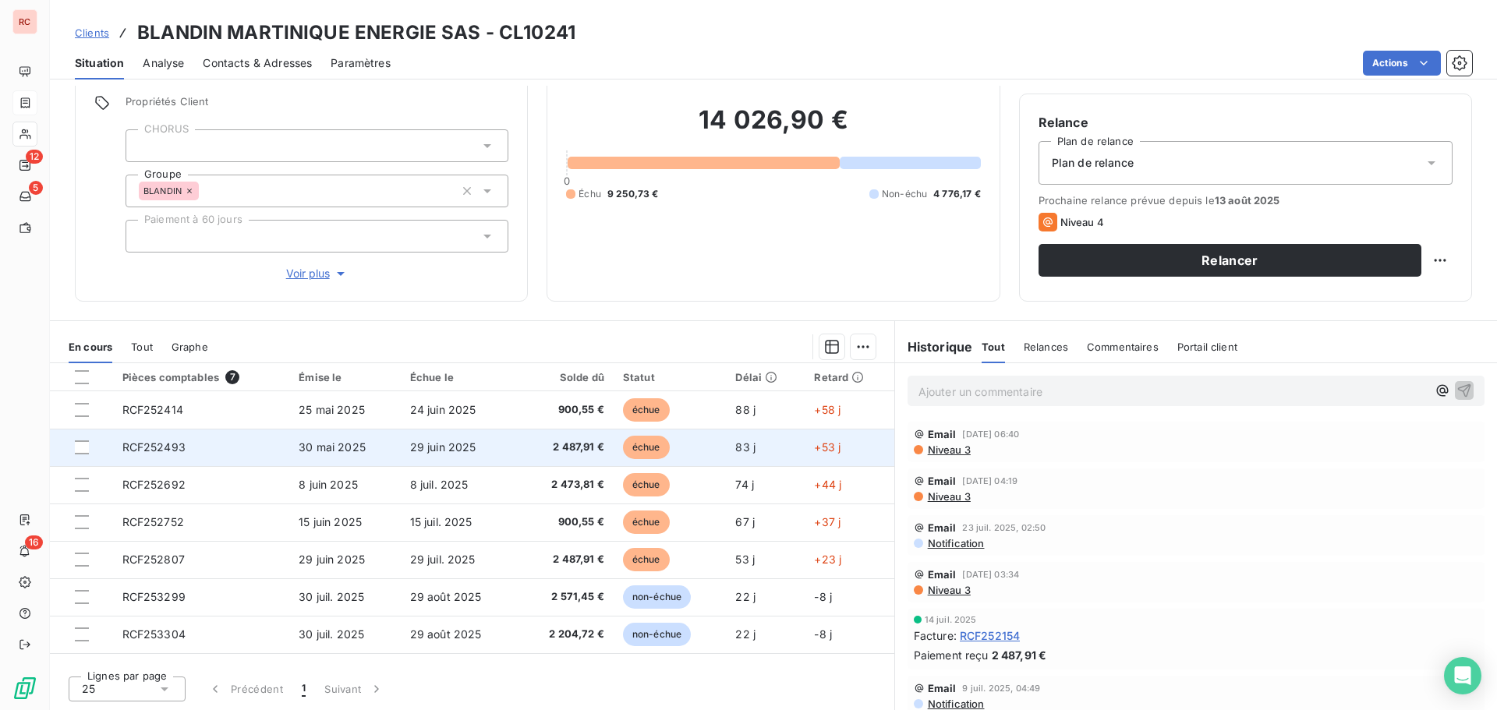
click at [401, 446] on td "29 juin 2025" at bounding box center [459, 447] width 117 height 37
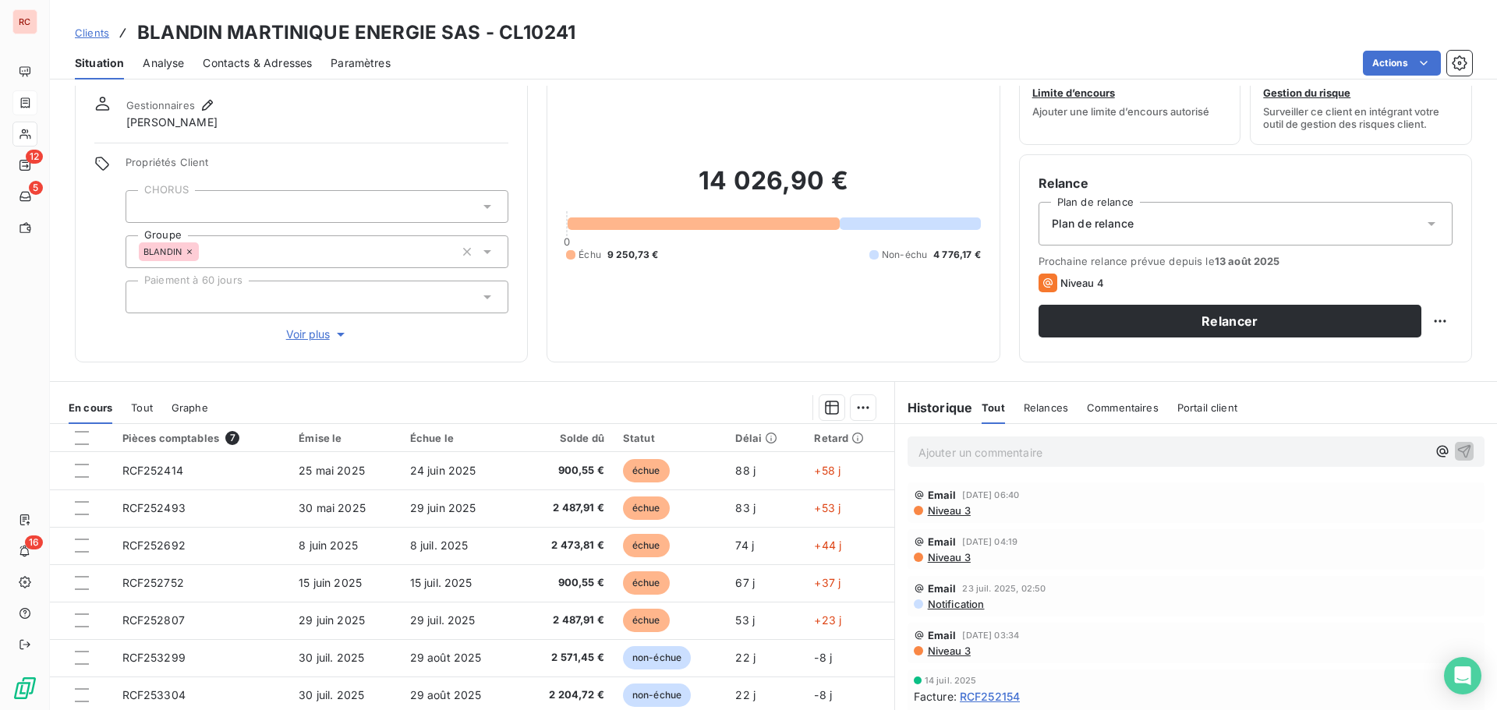
scroll to position [111, 0]
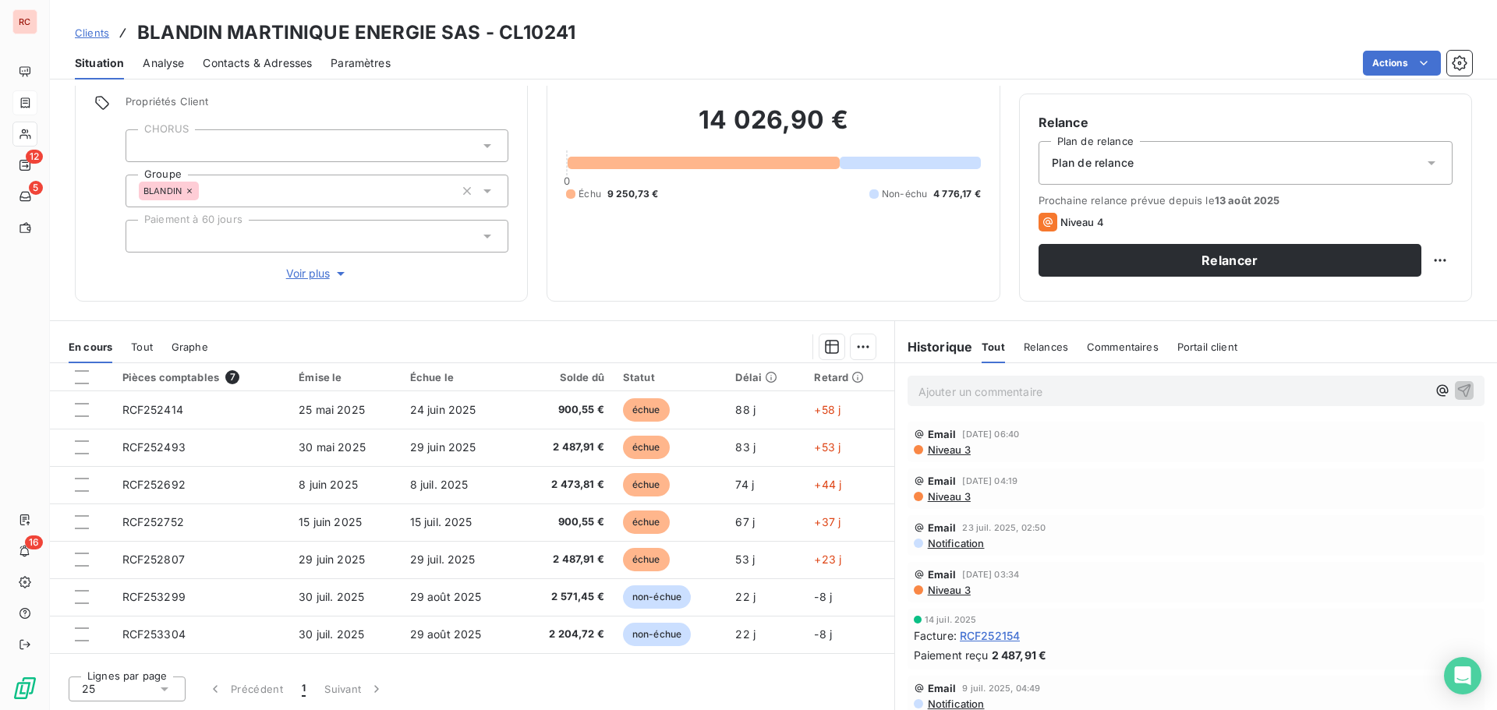
click at [943, 452] on span "Niveau 3" at bounding box center [948, 450] width 44 height 12
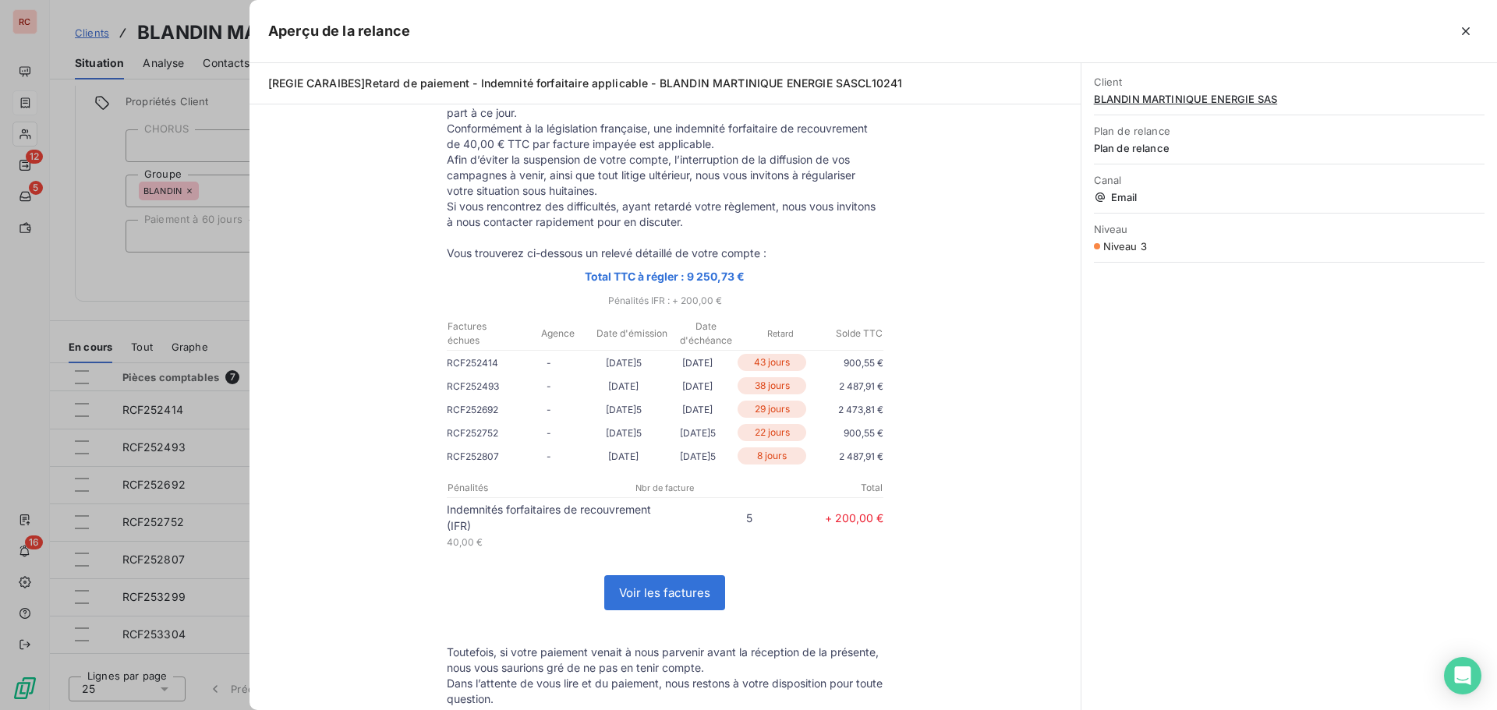
scroll to position [156, 0]
click at [1460, 30] on icon "button" at bounding box center [1466, 31] width 16 height 16
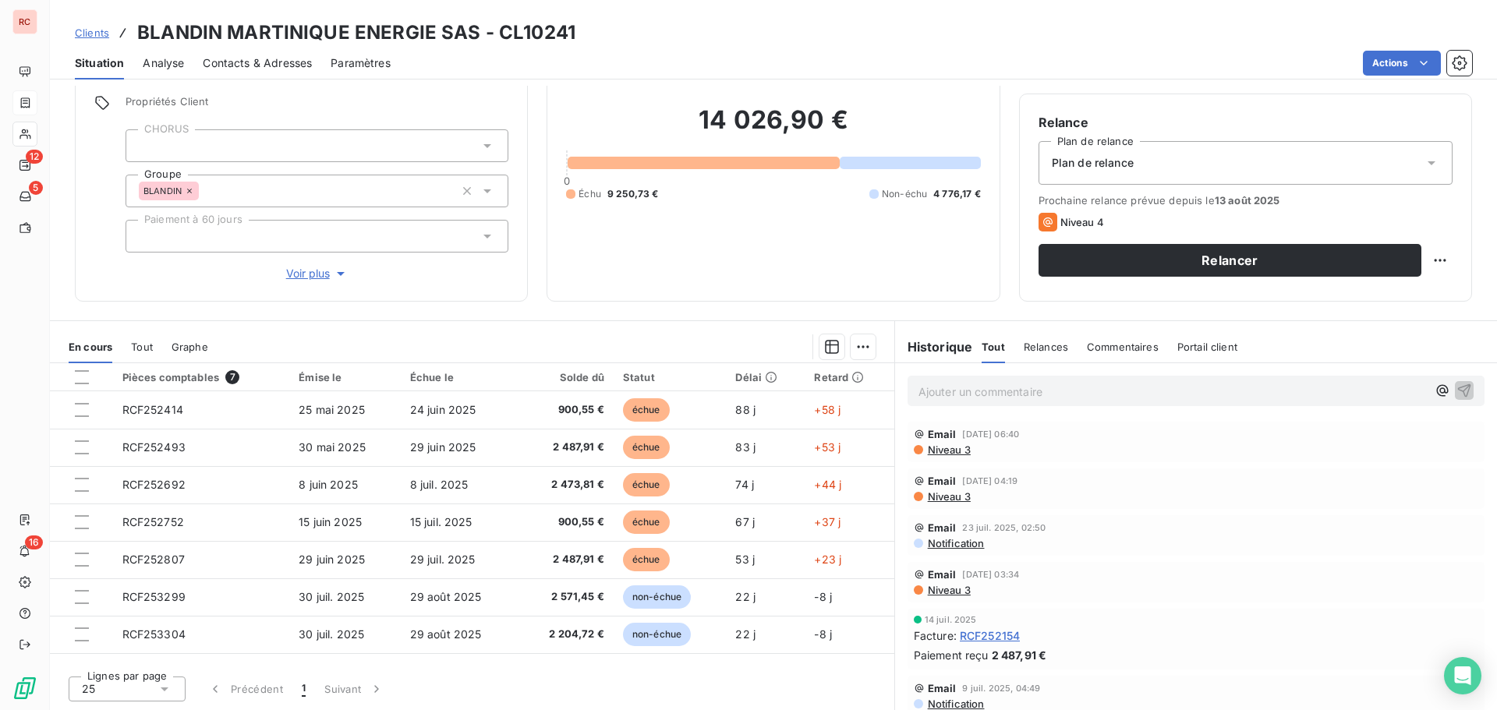
click at [278, 62] on span "Contacts & Adresses" at bounding box center [257, 63] width 109 height 16
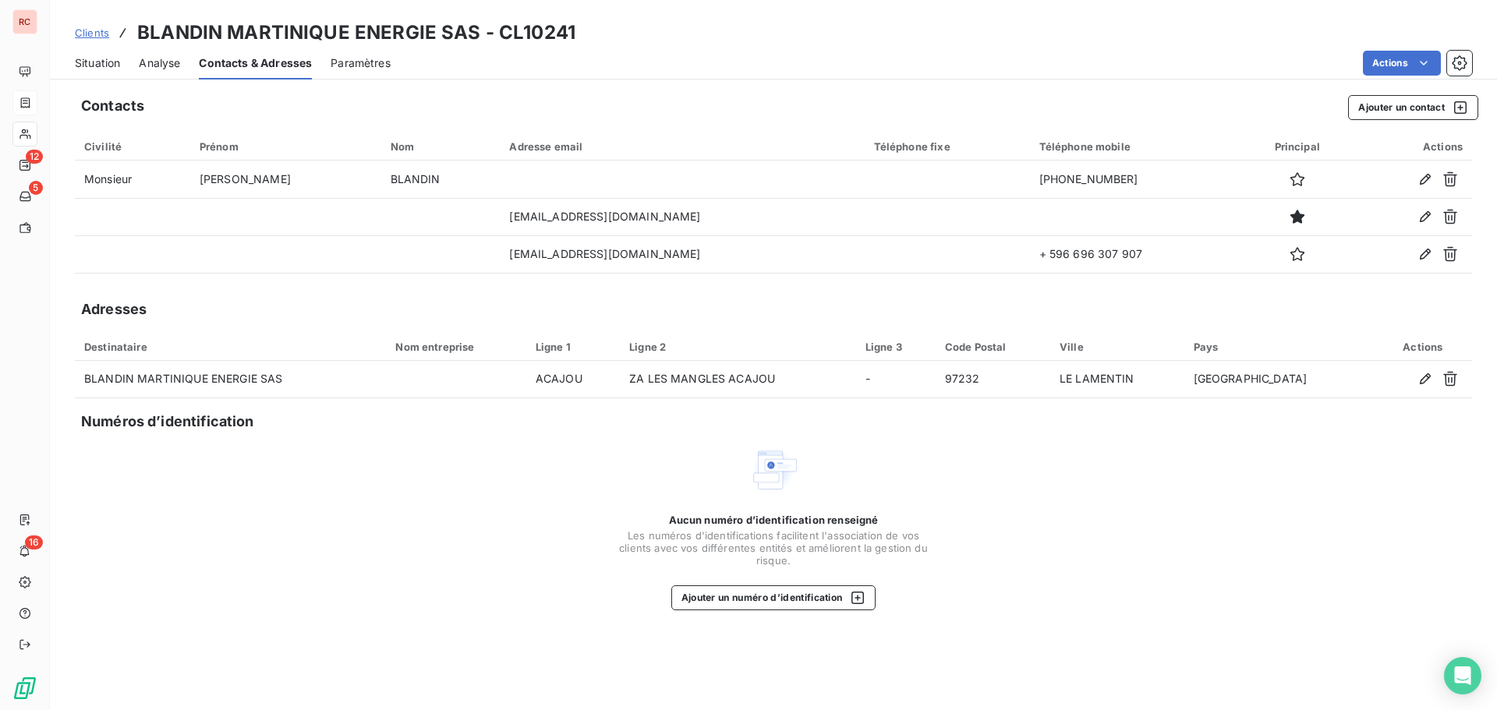
click at [107, 66] on span "Situation" at bounding box center [97, 63] width 45 height 16
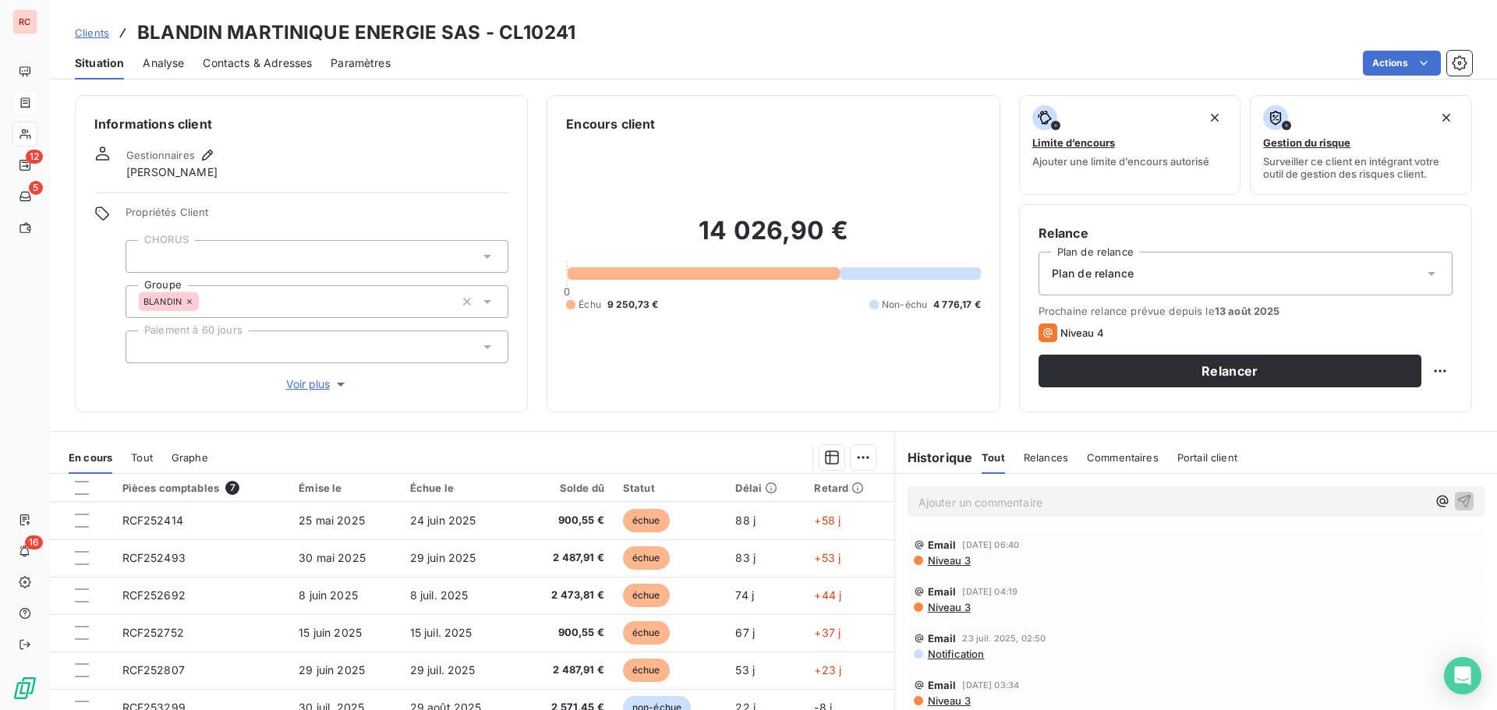
click at [955, 610] on span "Niveau 3" at bounding box center [948, 607] width 44 height 12
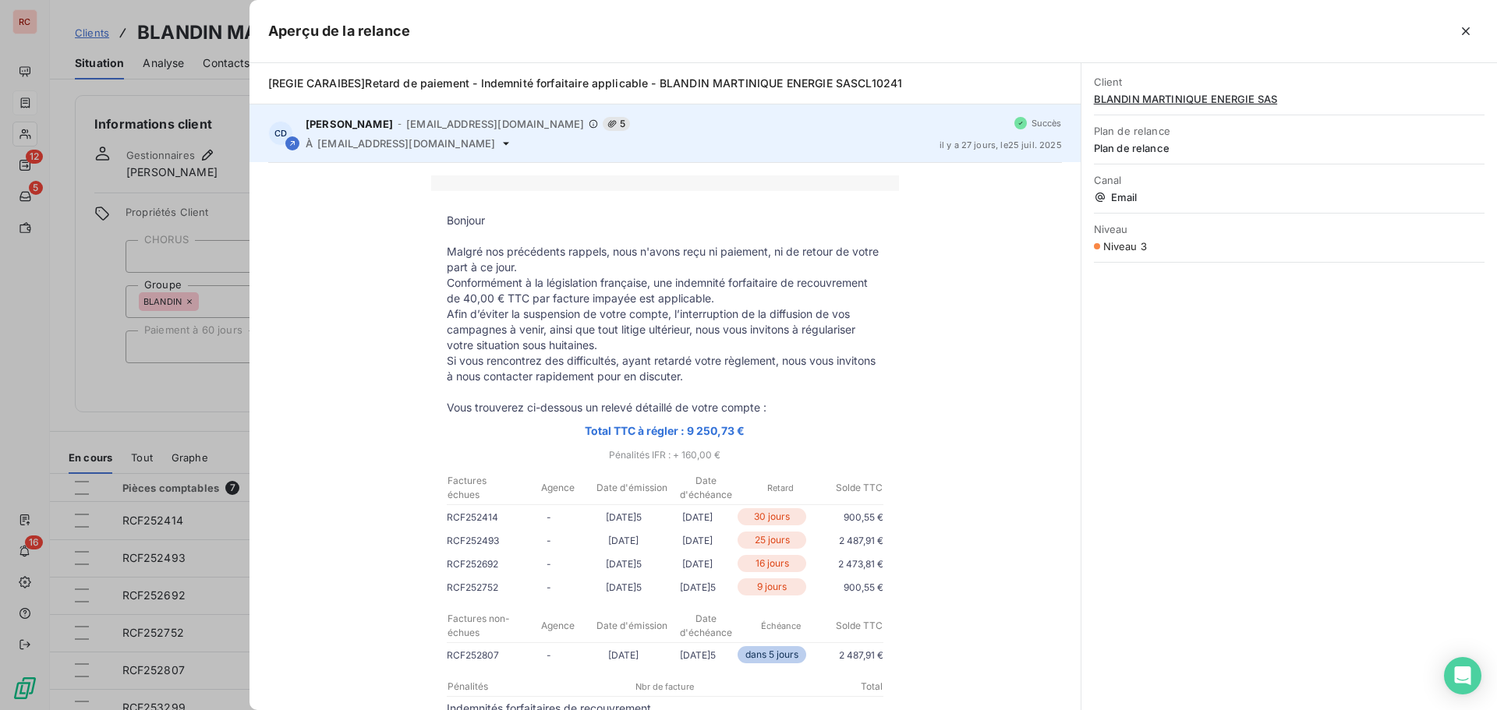
click at [500, 146] on icon at bounding box center [506, 143] width 12 height 12
click at [500, 140] on icon at bounding box center [506, 143] width 12 height 12
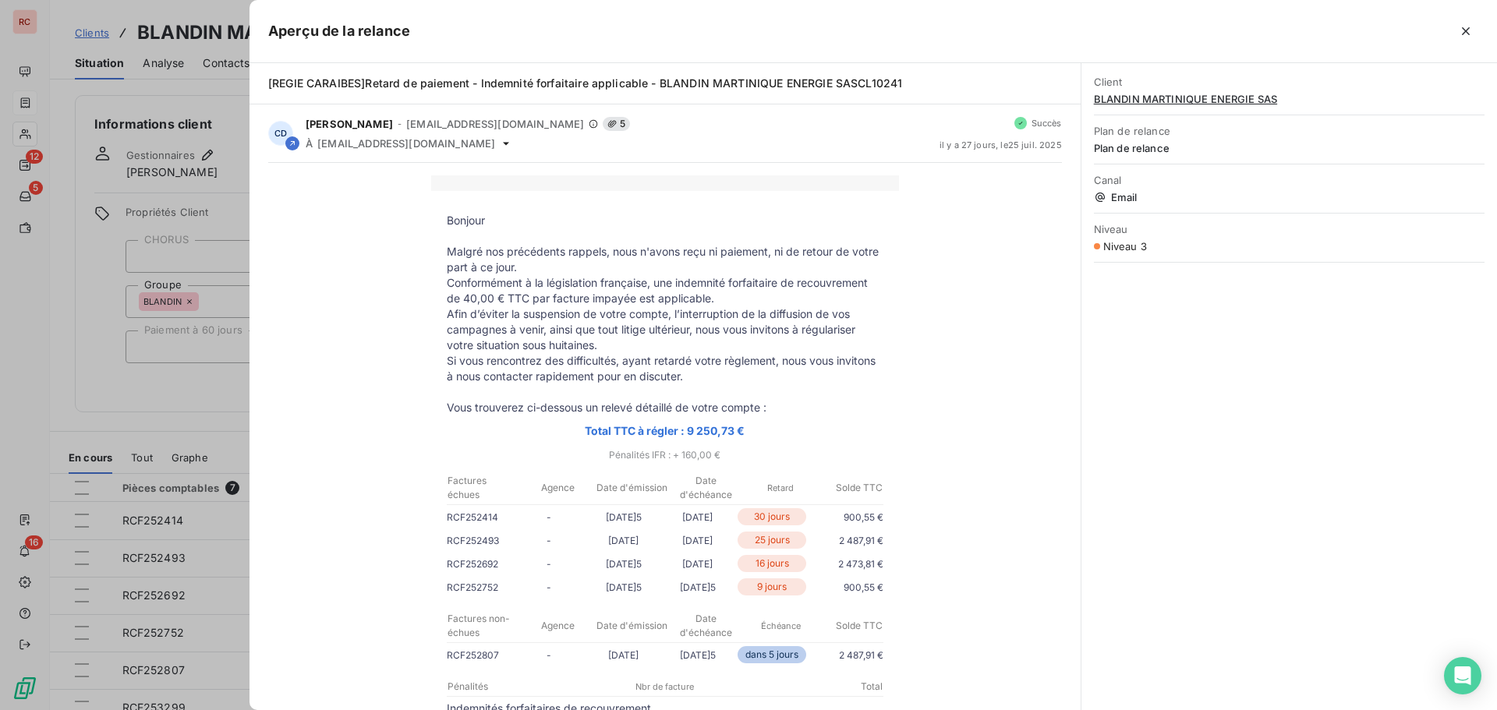
click at [49, 418] on div at bounding box center [748, 355] width 1497 height 710
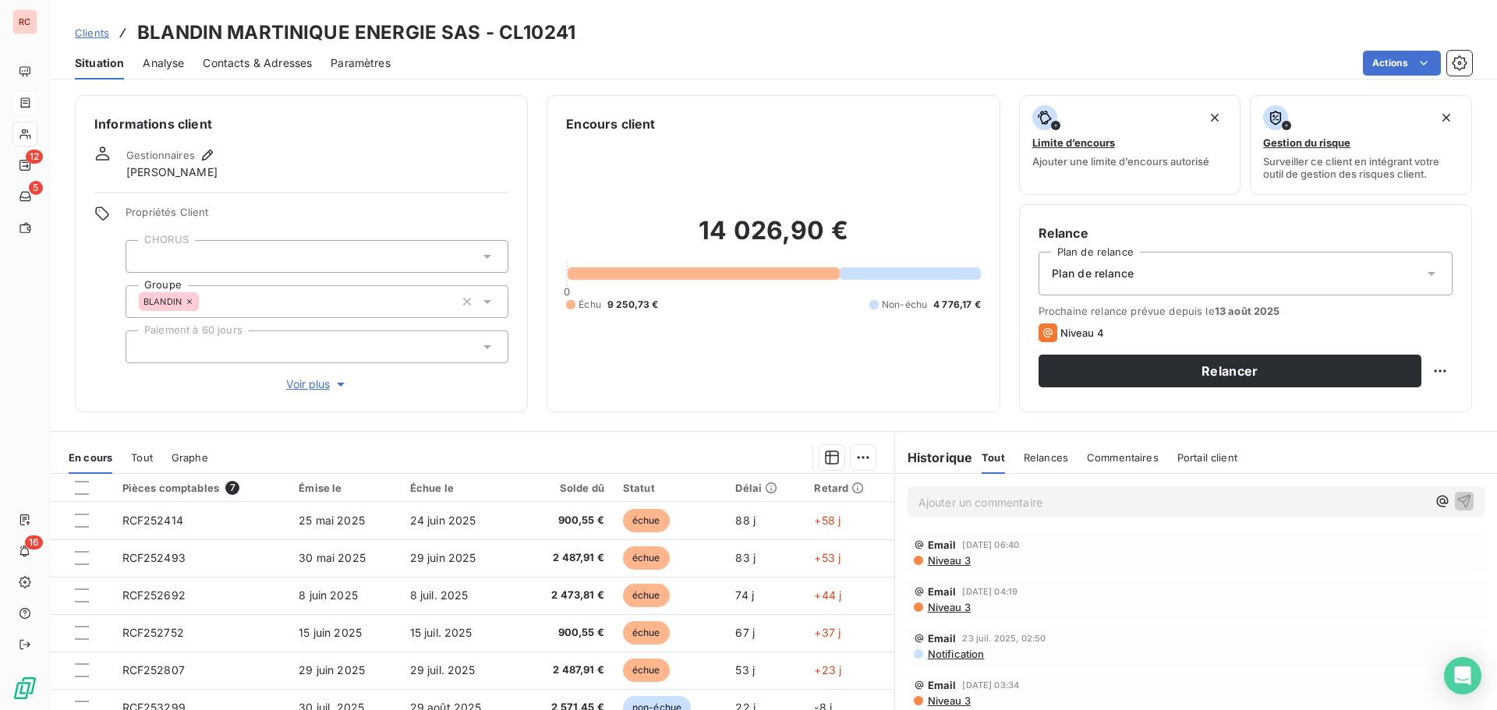
click at [933, 558] on span "Niveau 3" at bounding box center [948, 560] width 44 height 12
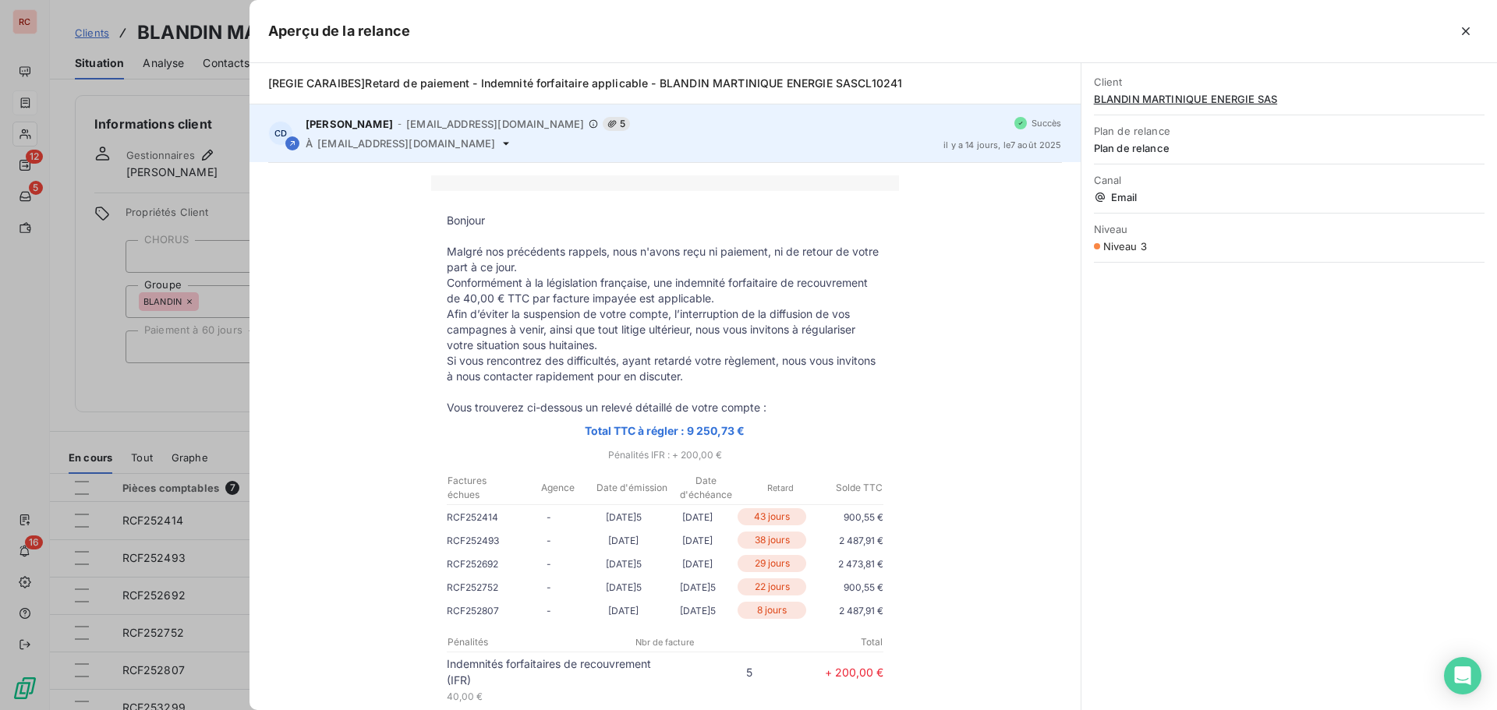
click at [392, 143] on span "marketing@ecb.gp" at bounding box center [406, 143] width 178 height 12
click at [500, 143] on icon at bounding box center [506, 143] width 12 height 12
click at [503, 143] on icon at bounding box center [506, 143] width 6 height 3
click at [500, 140] on icon at bounding box center [506, 143] width 12 height 12
click at [500, 141] on icon at bounding box center [506, 143] width 12 height 12
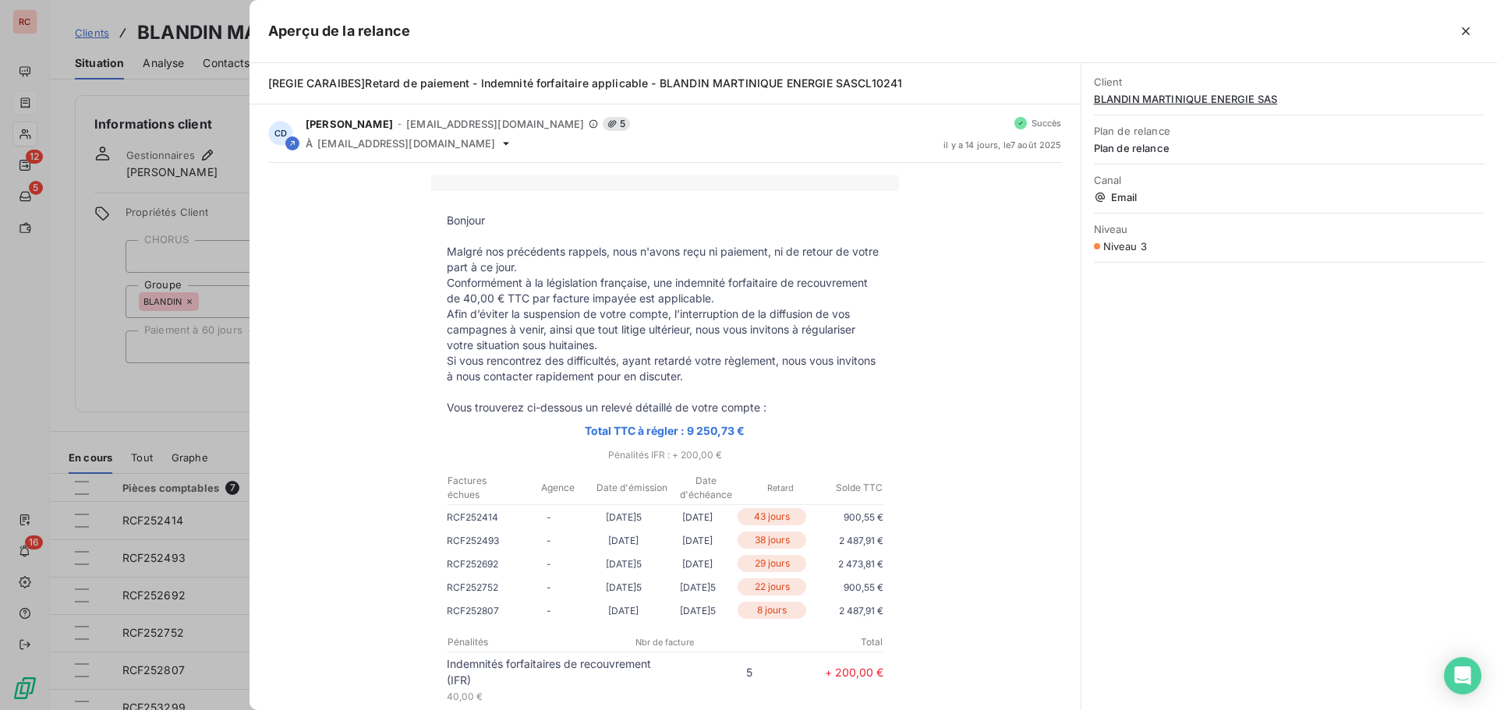
click at [95, 423] on div at bounding box center [748, 355] width 1497 height 710
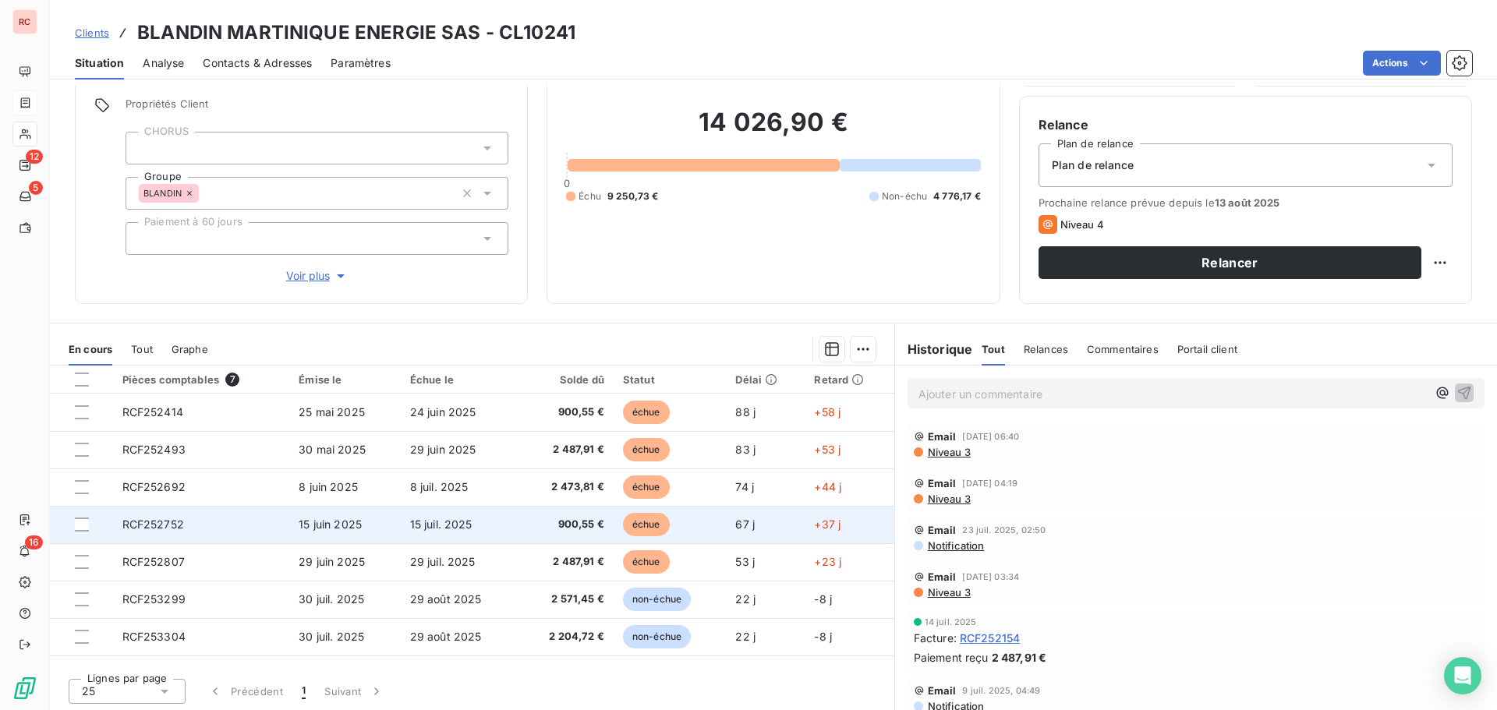
scroll to position [111, 0]
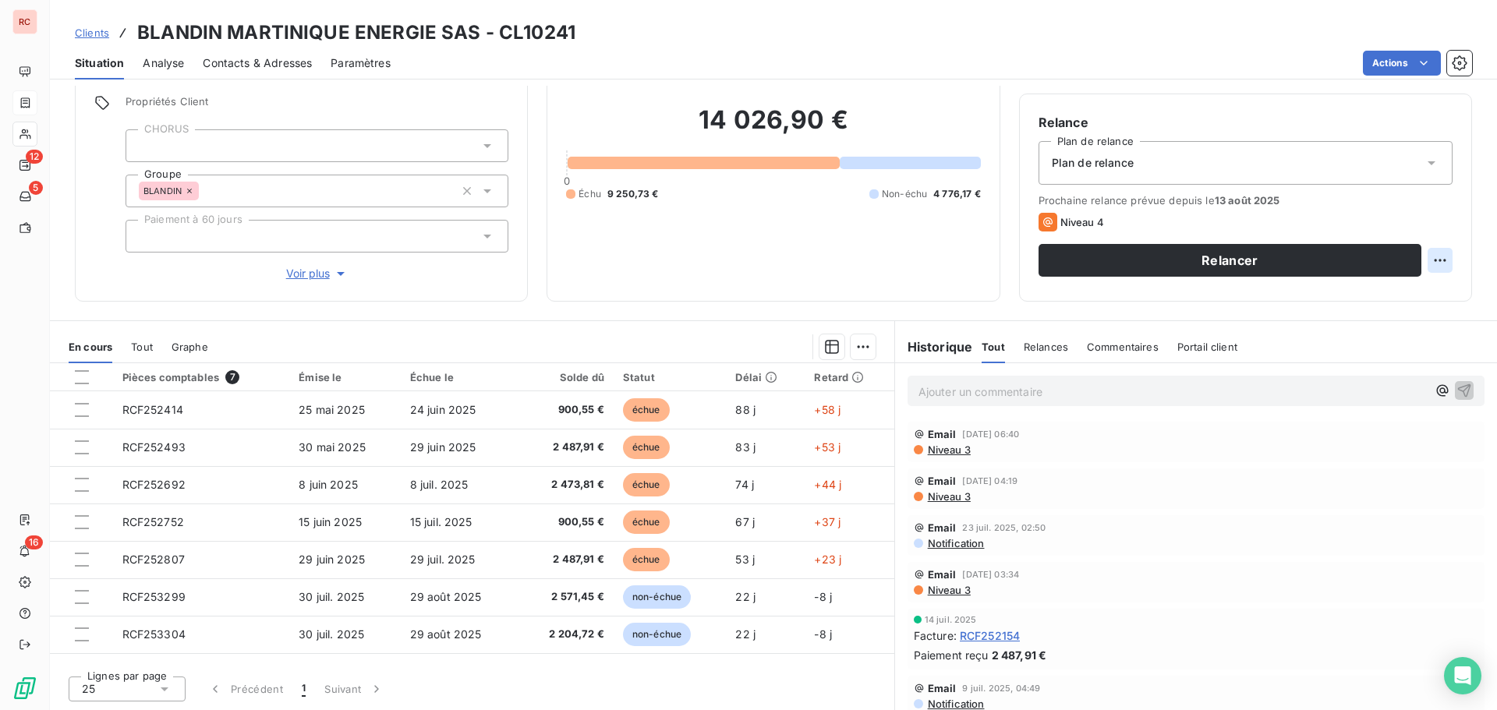
click at [1429, 260] on html "RC 12 5 16 Clients BLANDIN MARTINIQUE ENERGIE SAS - CL10241 Situation Analyse C…" at bounding box center [748, 355] width 1497 height 710
click at [1396, 296] on div "Replanifier cette action" at bounding box center [1364, 294] width 140 height 25
select select "7"
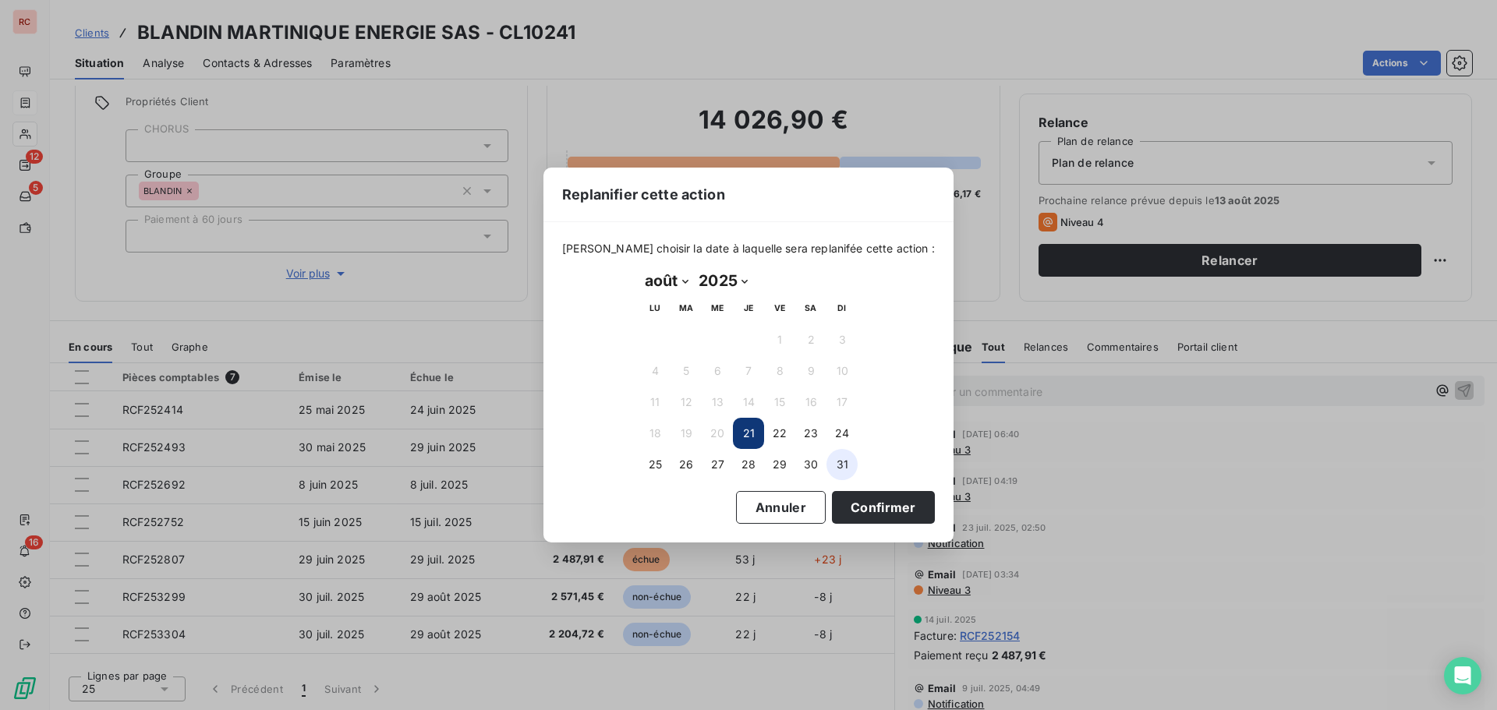
click at [839, 460] on button "31" at bounding box center [841, 464] width 31 height 31
click at [832, 508] on button "Confirmer" at bounding box center [883, 507] width 103 height 33
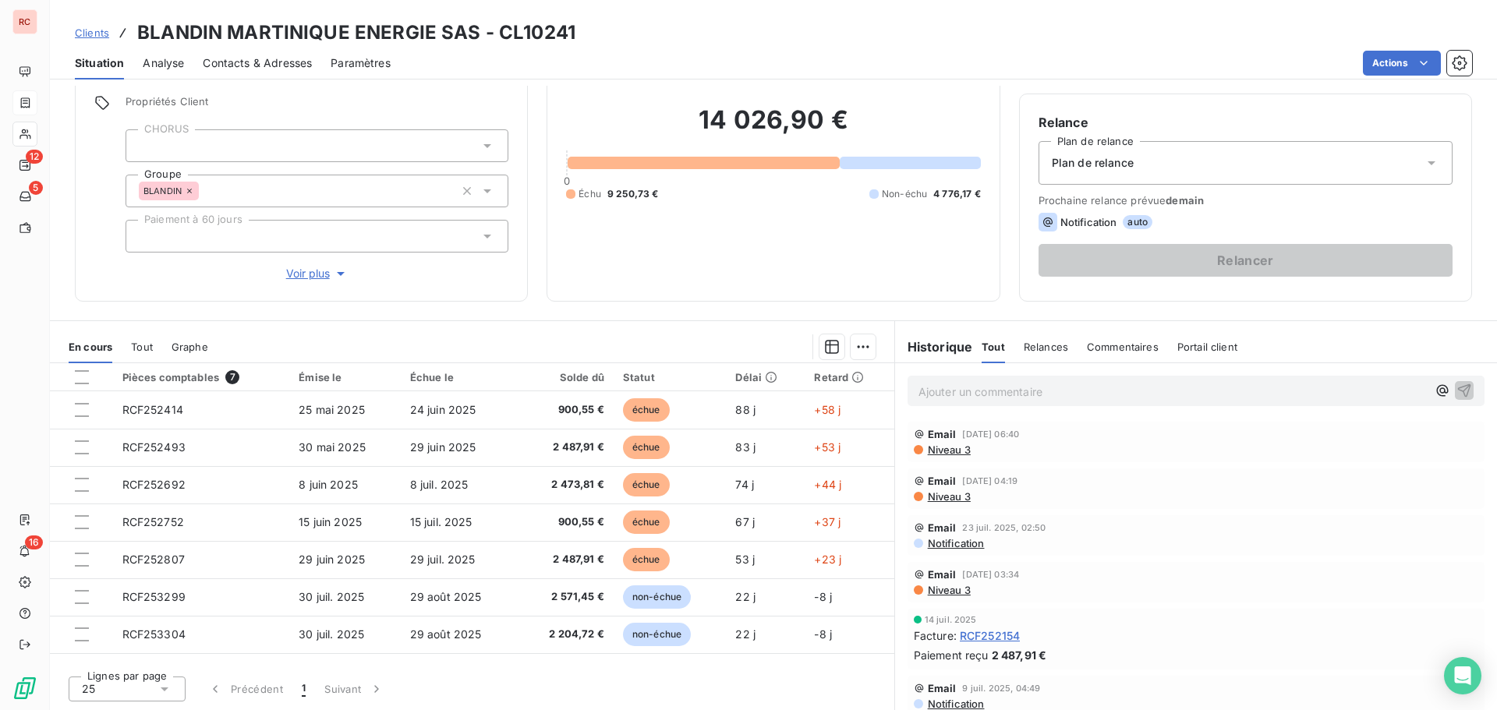
click at [943, 444] on span "Niveau 3" at bounding box center [948, 450] width 44 height 12
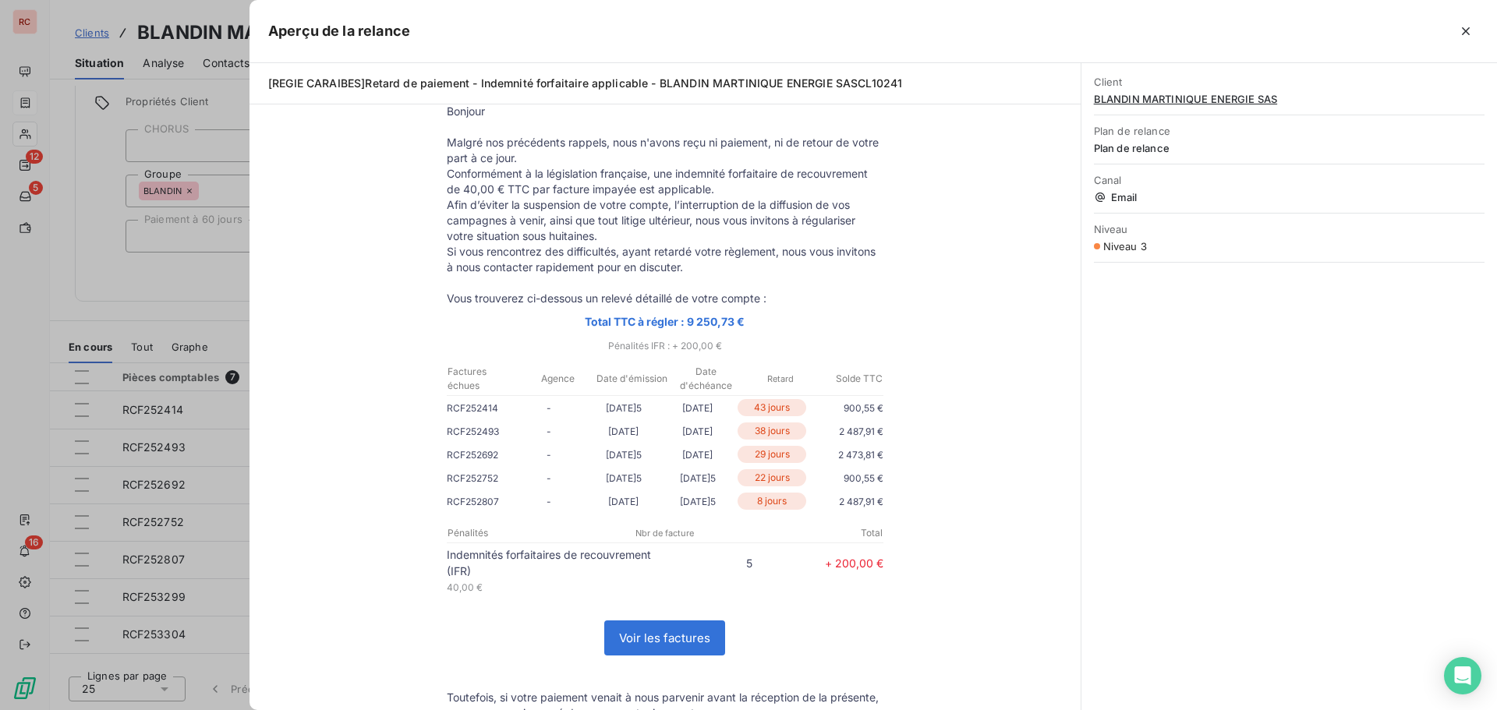
scroll to position [0, 0]
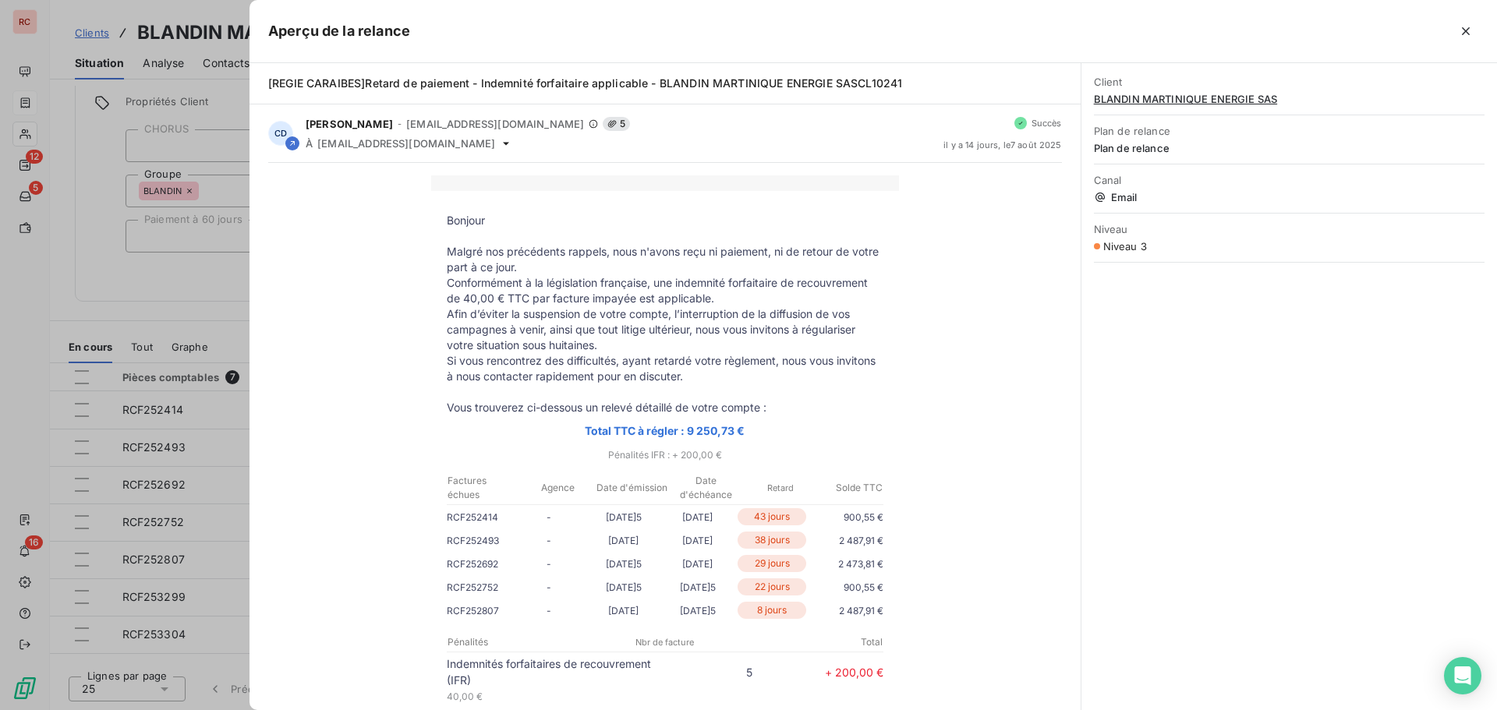
click at [171, 319] on div at bounding box center [748, 355] width 1497 height 710
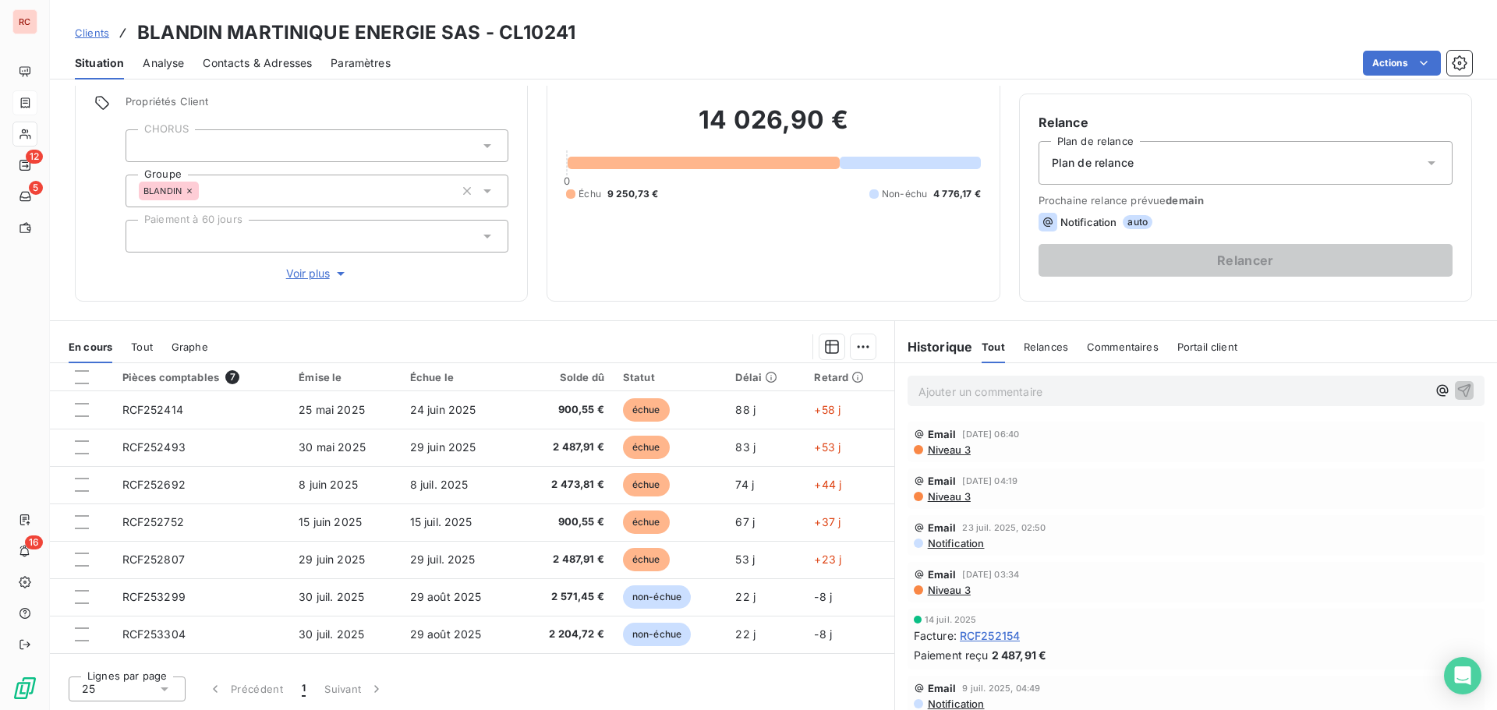
click at [938, 451] on span "Niveau 3" at bounding box center [948, 450] width 44 height 12
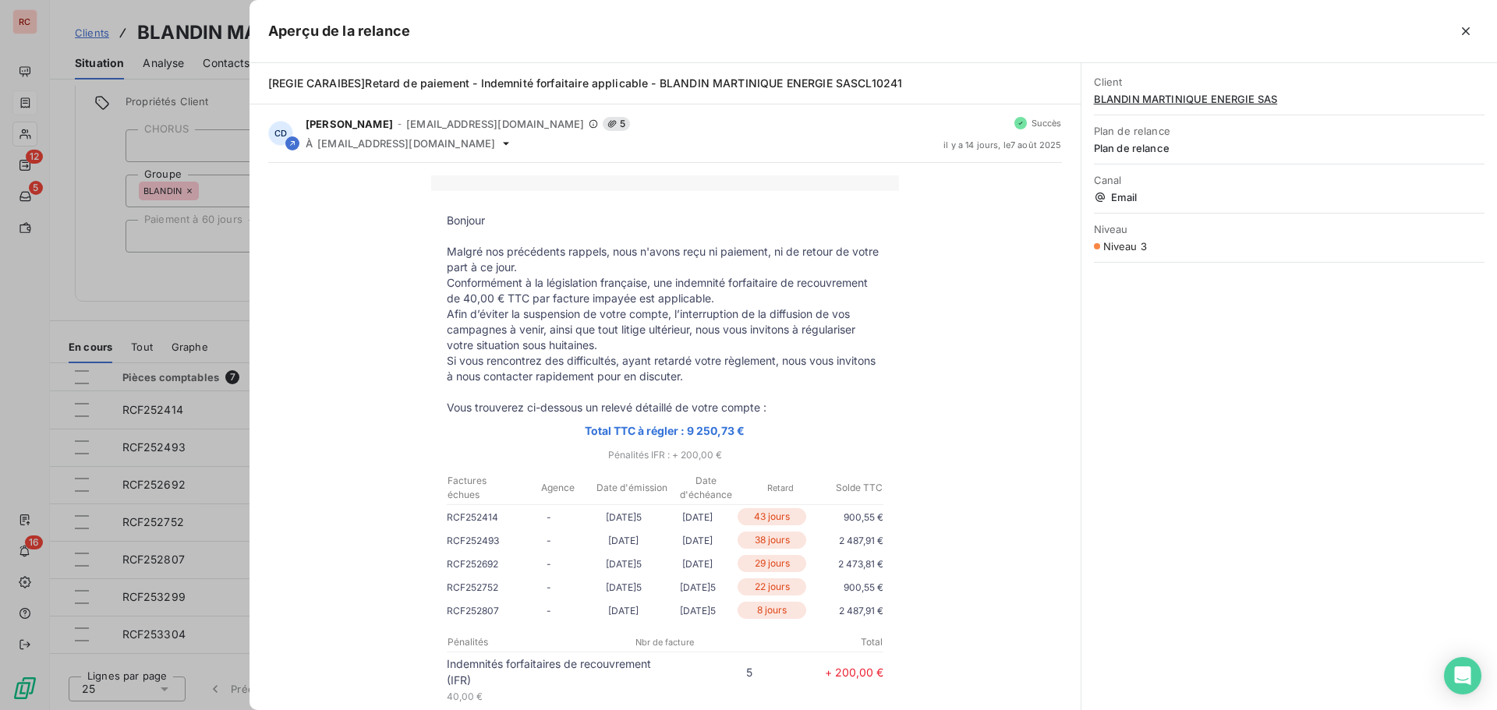
click at [123, 327] on div at bounding box center [748, 355] width 1497 height 710
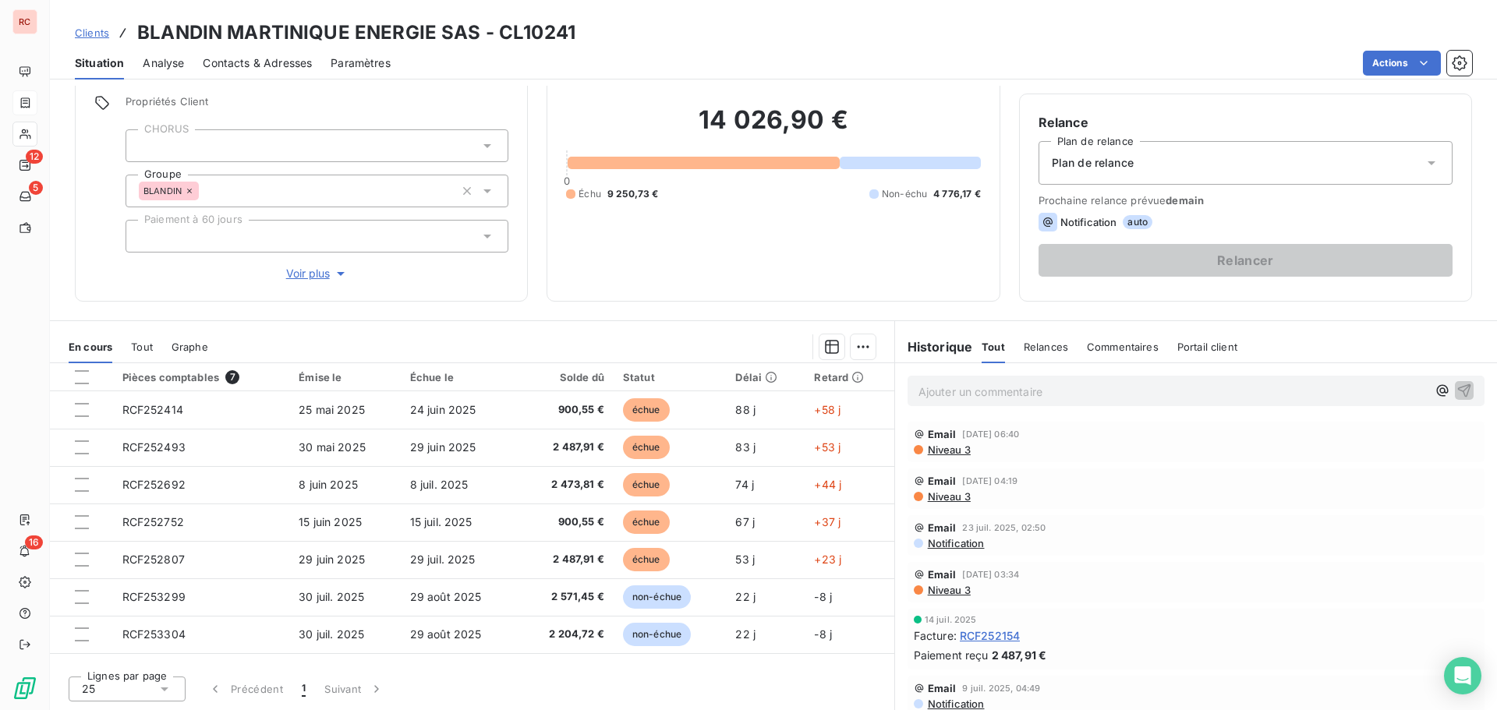
click at [1115, 193] on div "Relance Plan de relance Plan de relance Prochaine relance prévue demain Notific…" at bounding box center [1246, 197] width 414 height 169
click at [1424, 73] on html "RC 12 5 16 Clients BLANDIN MARTINIQUE ENERGIE SAS - CL10241 Situation Analyse C…" at bounding box center [748, 355] width 1497 height 710
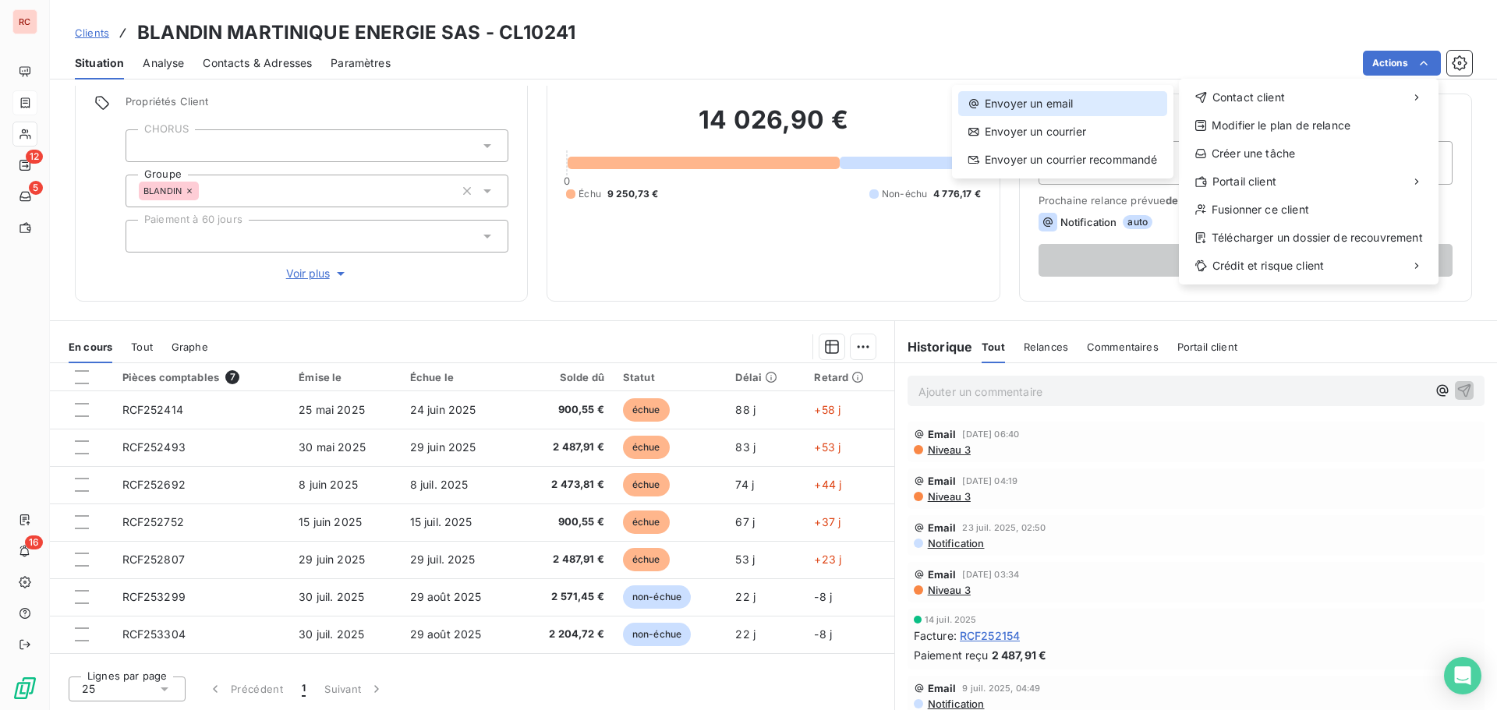
click at [1014, 101] on div "Envoyer un email" at bounding box center [1062, 103] width 209 height 25
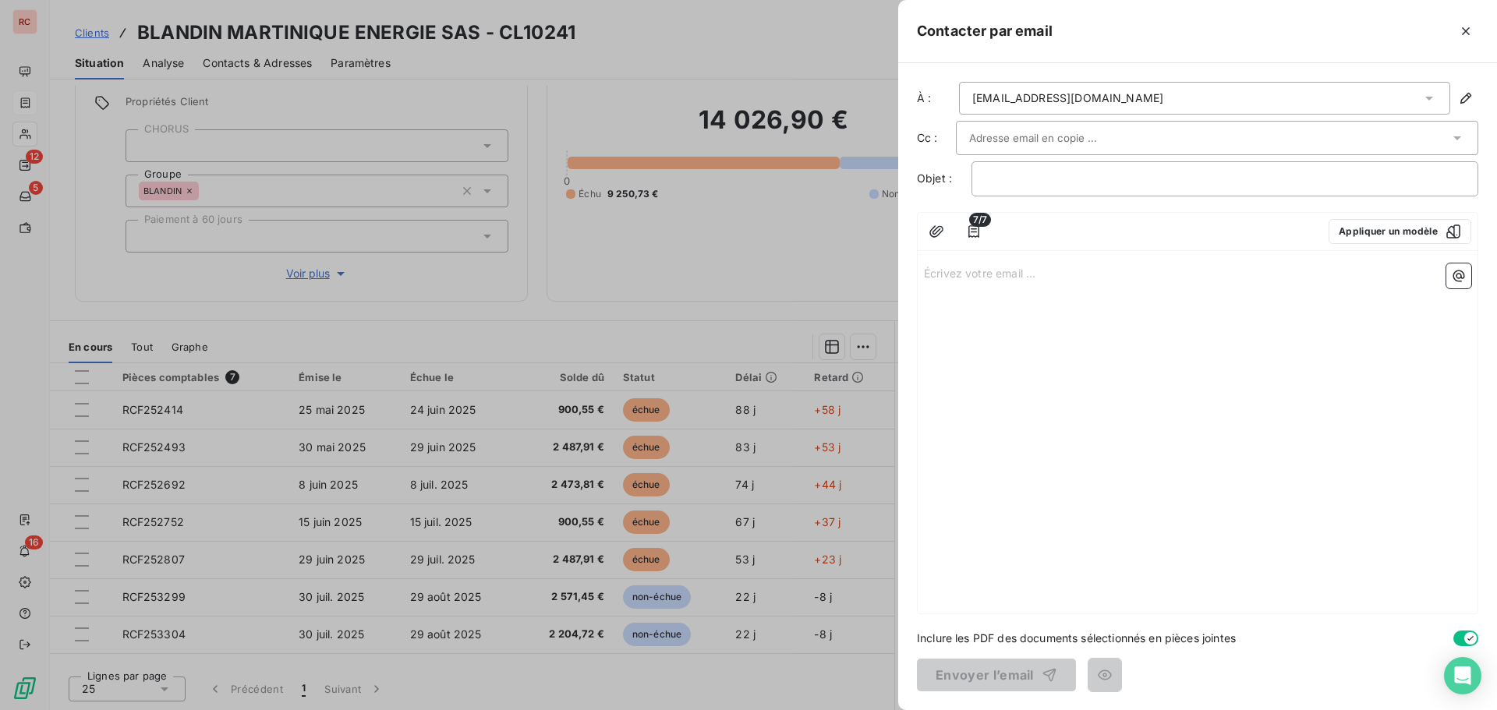
click at [1034, 127] on input "text" at bounding box center [1053, 137] width 168 height 23
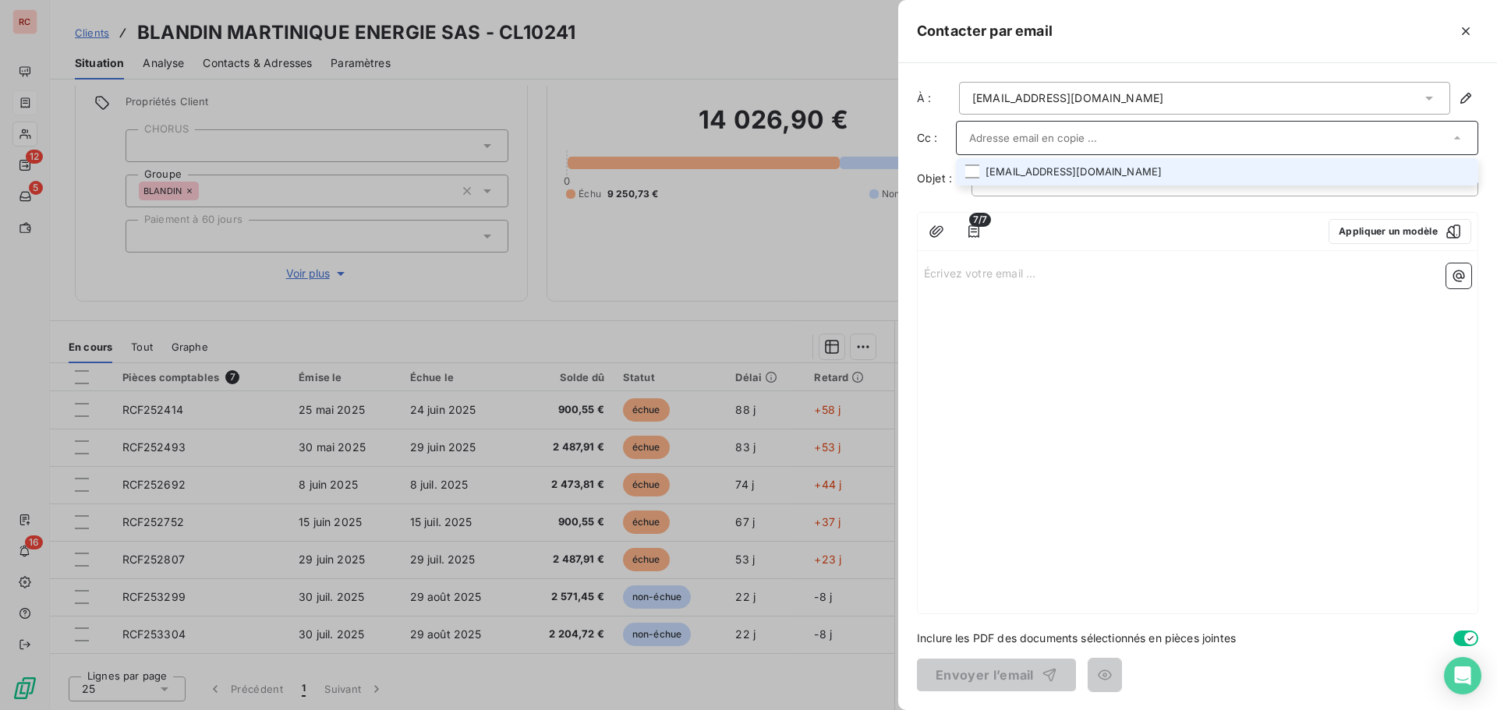
click at [1046, 172] on li "pvesanes@blandin.mq" at bounding box center [1217, 171] width 522 height 27
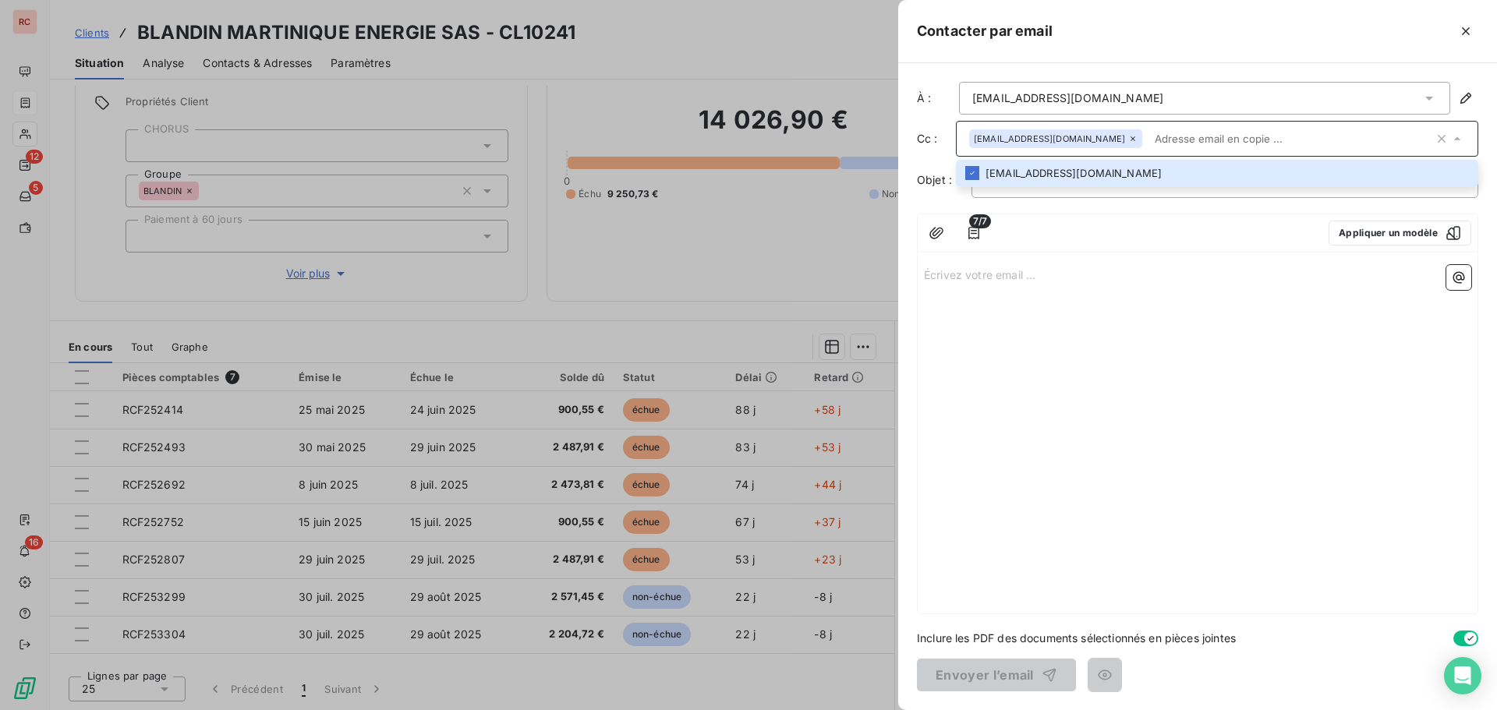
click at [1106, 254] on div "7/7 Appliquer un modèle Écrivez votre email ... ﻿" at bounding box center [1197, 414] width 561 height 401
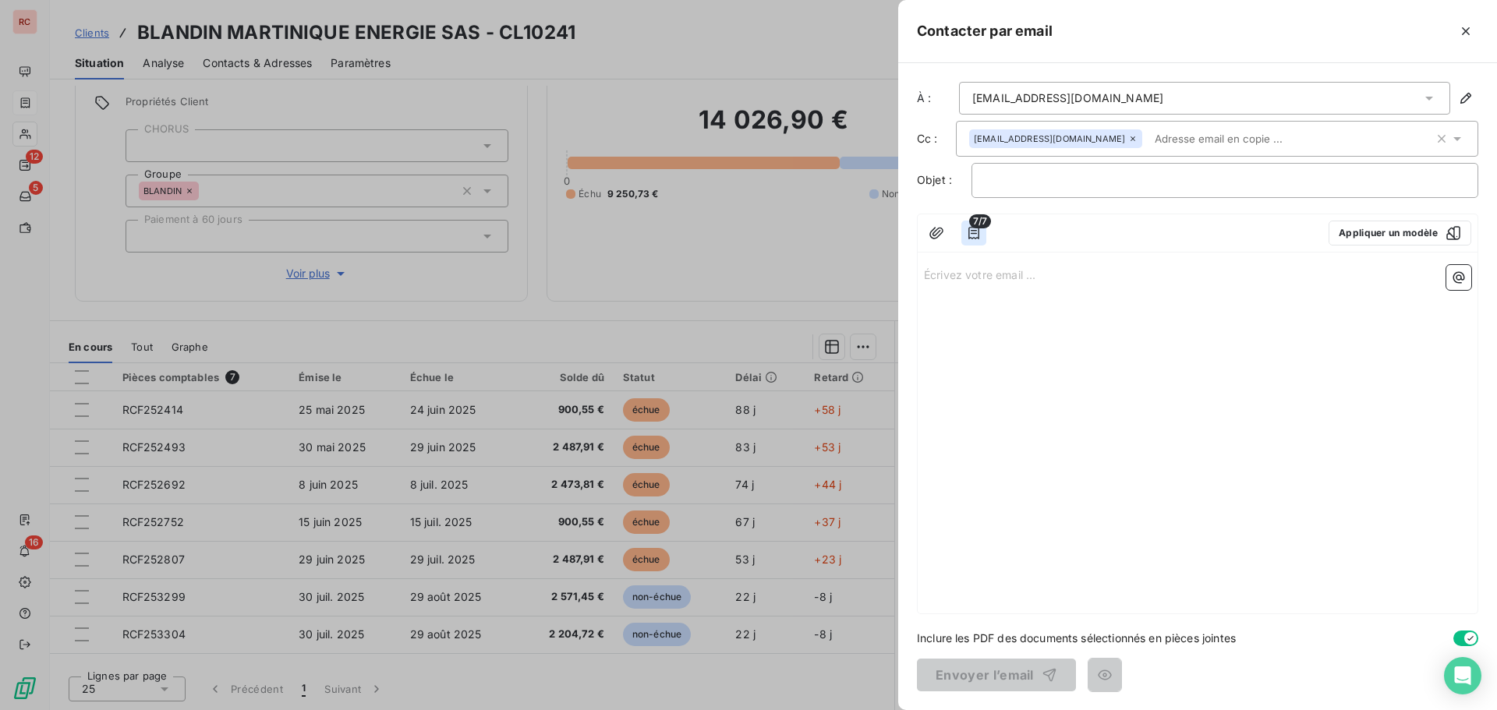
click at [973, 232] on icon "button" at bounding box center [974, 233] width 16 height 16
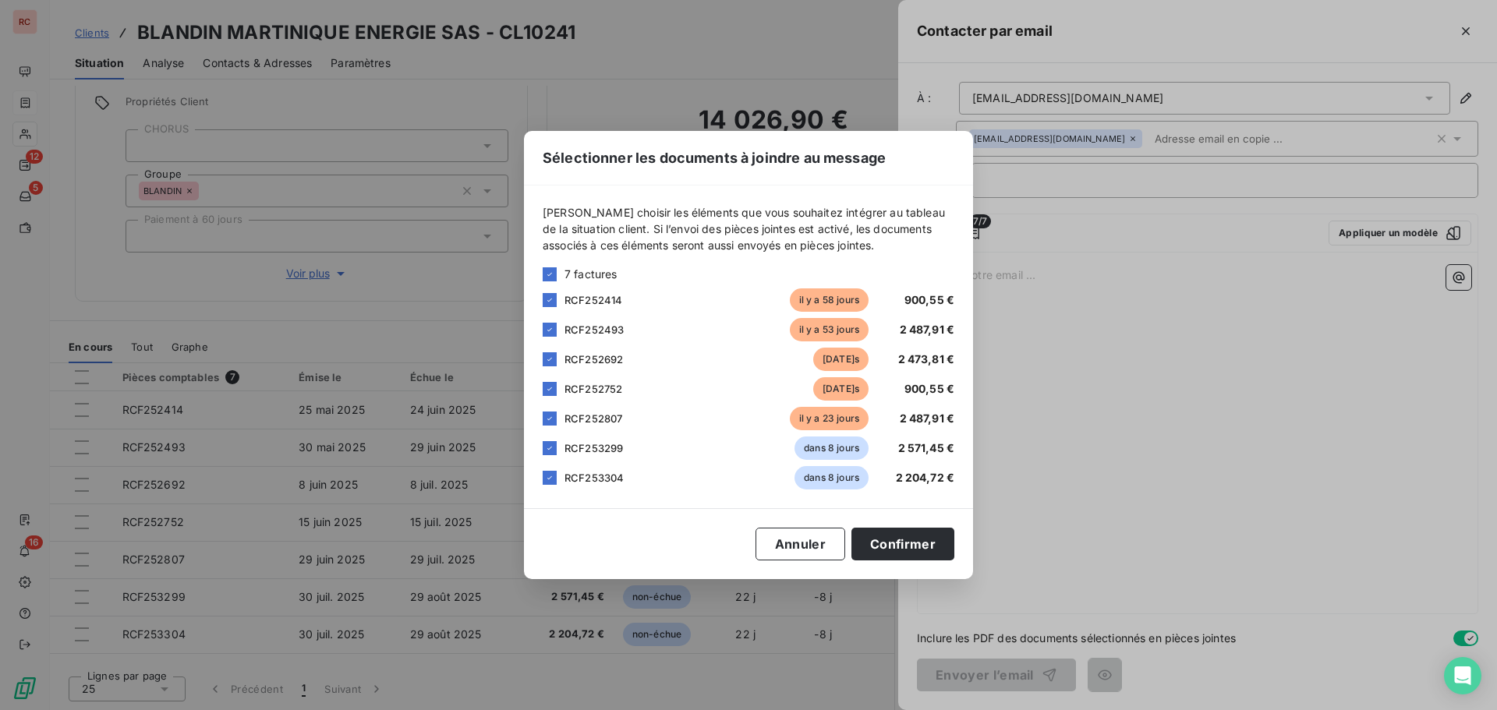
click at [1230, 426] on div "Sélectionner les documents à joindre au message Veuillez choisir les éléments q…" at bounding box center [748, 355] width 1497 height 710
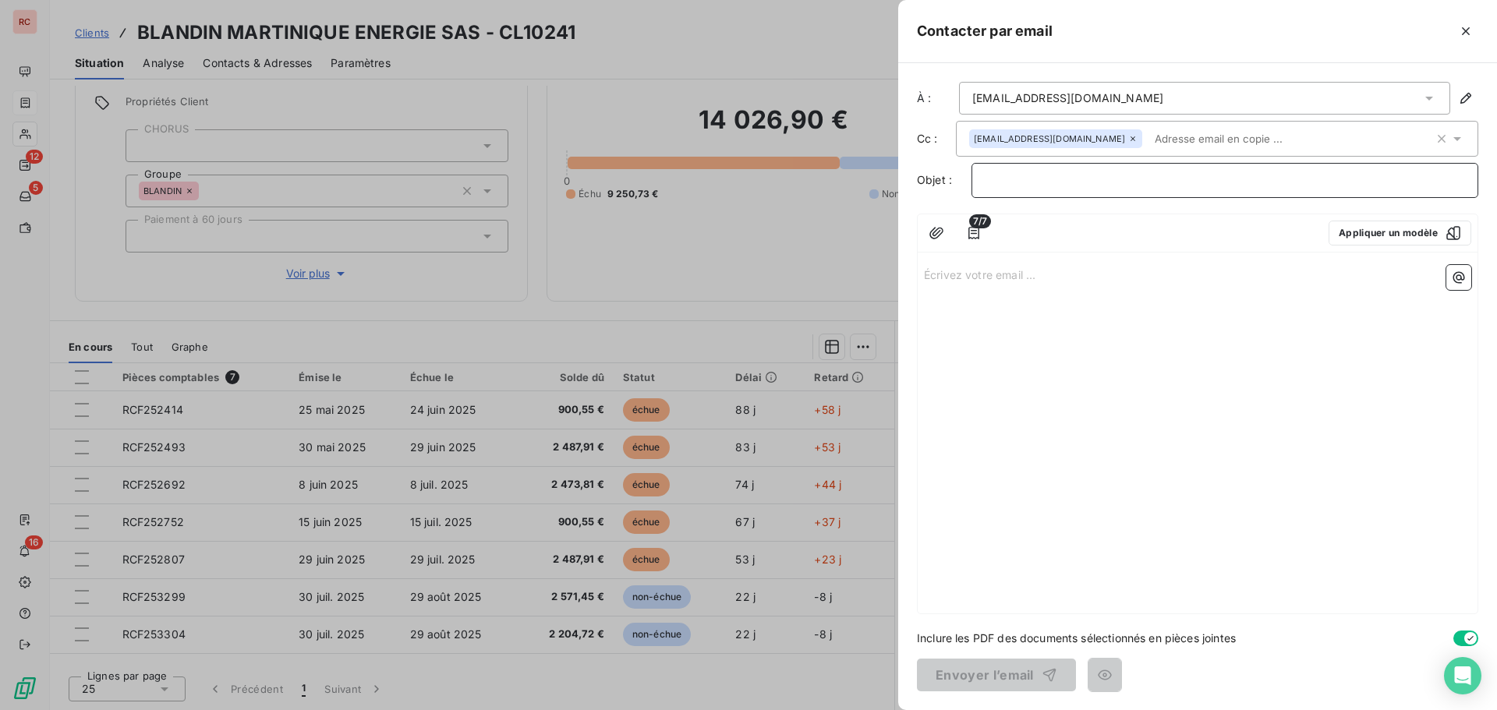
click at [1000, 182] on p "﻿" at bounding box center [1225, 181] width 480 height 18
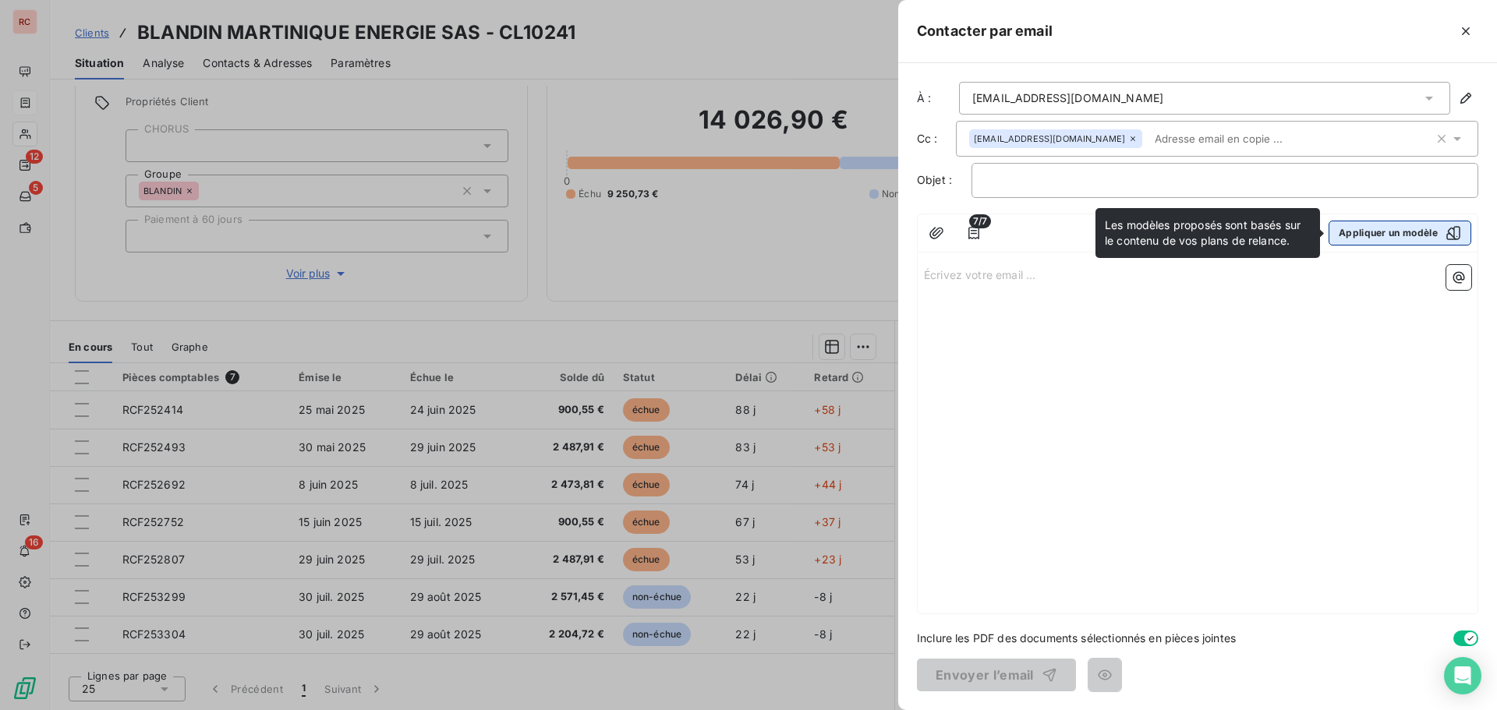
click at [1378, 235] on button "Appliquer un modèle" at bounding box center [1400, 233] width 143 height 25
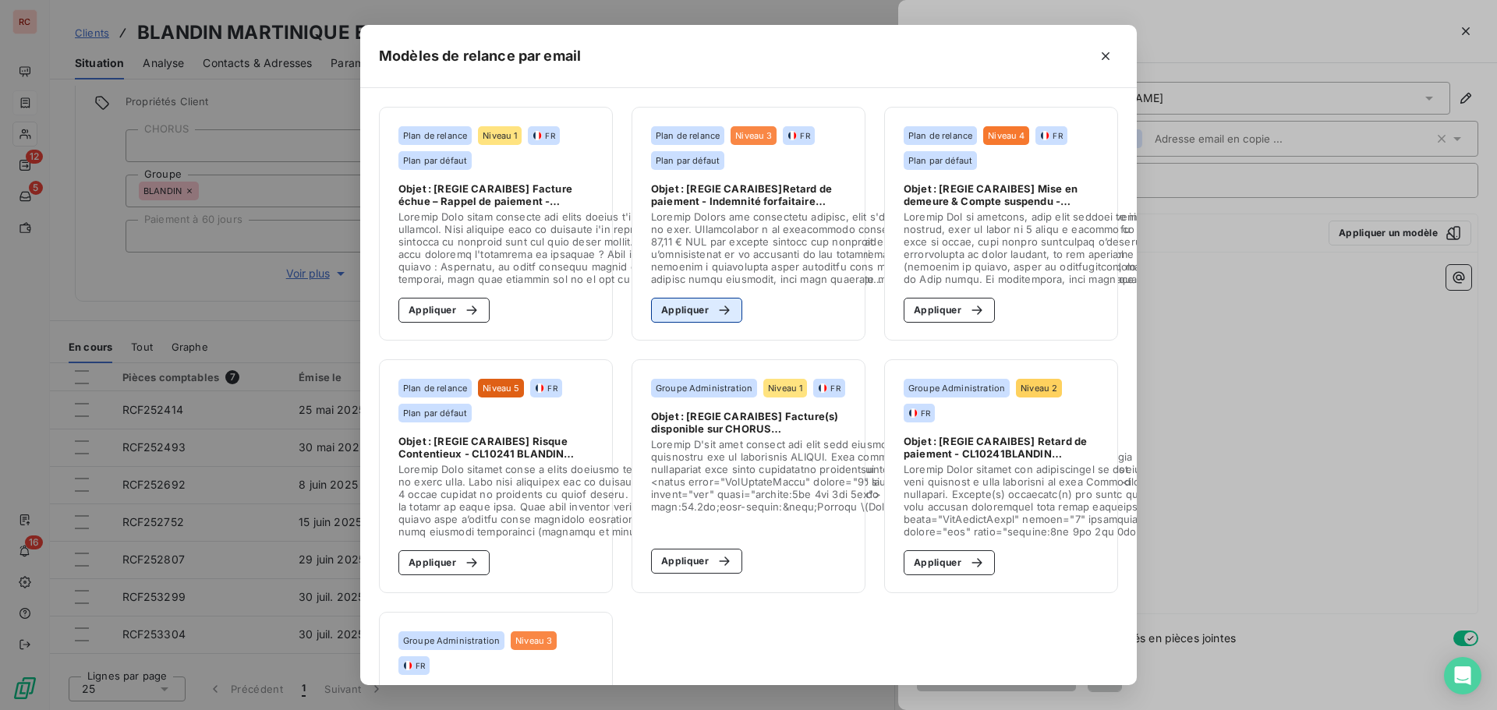
click at [678, 315] on button "Appliquer" at bounding box center [696, 310] width 91 height 25
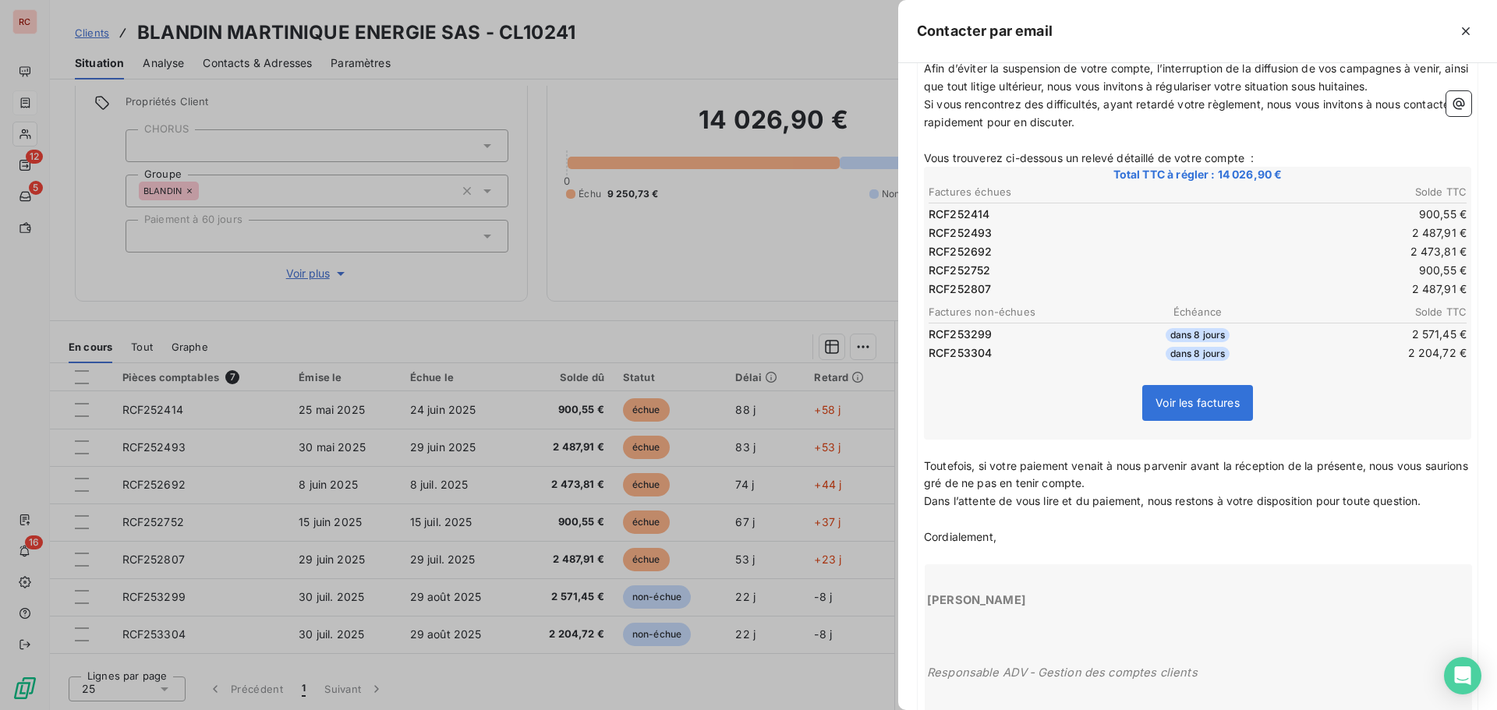
scroll to position [547, 0]
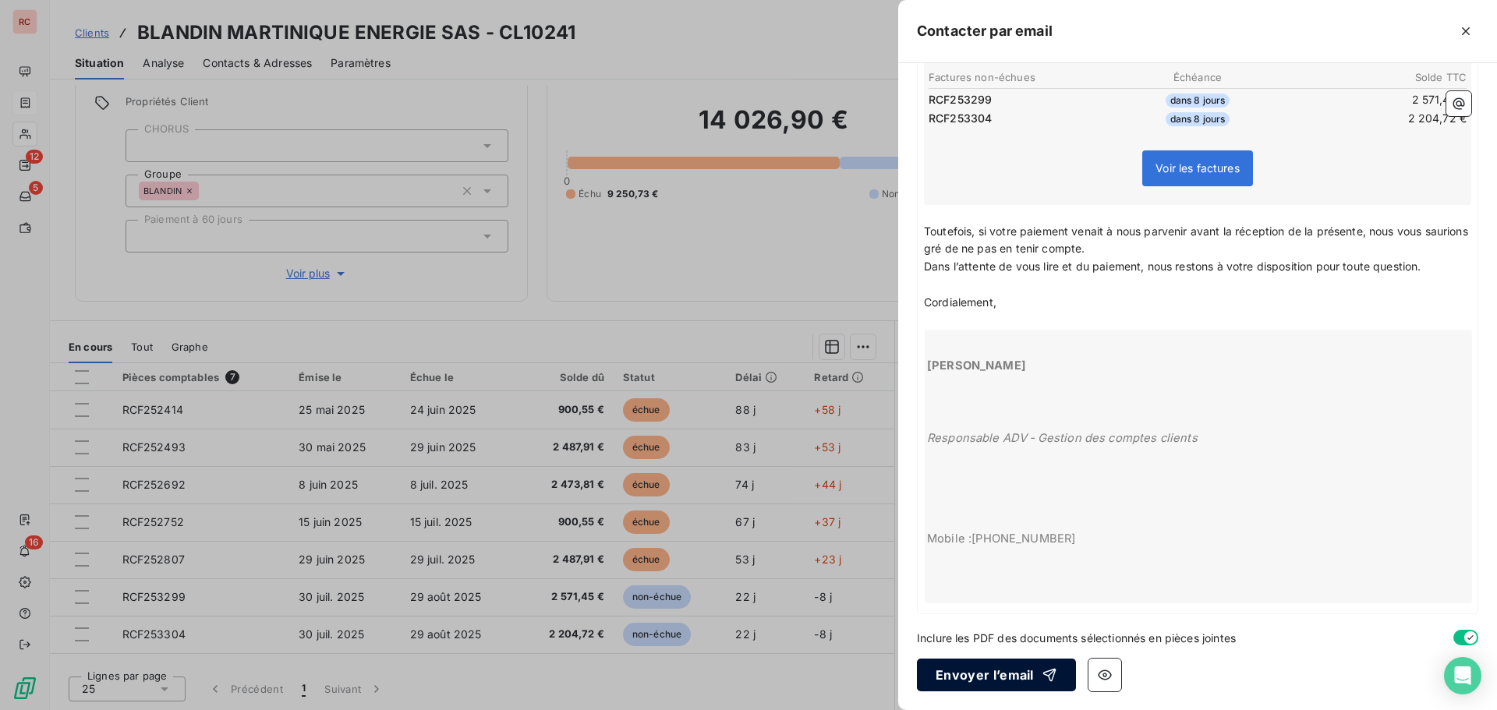
click at [1005, 680] on button "Envoyer l’email" at bounding box center [996, 675] width 159 height 33
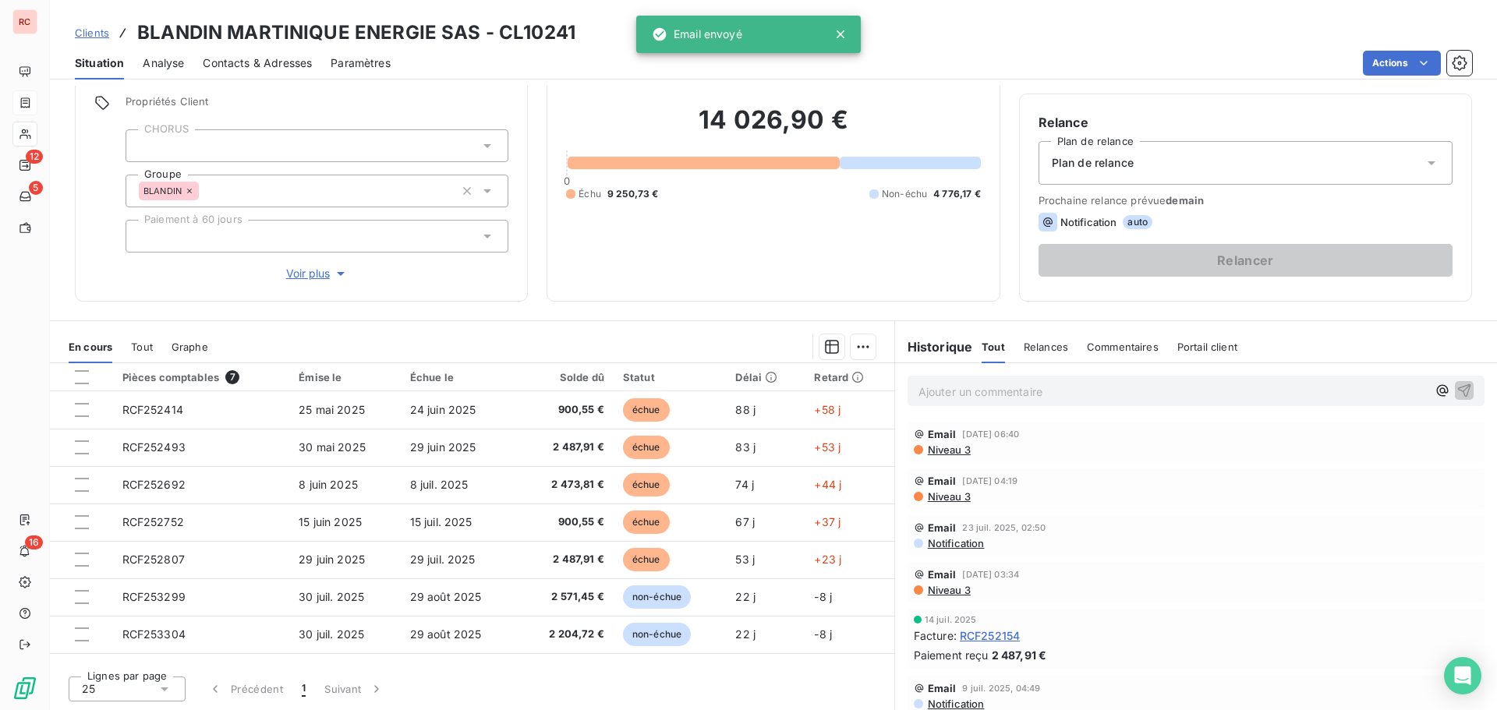
click at [975, 381] on div "Ajouter un commentaire ﻿" at bounding box center [1172, 390] width 508 height 21
click at [965, 396] on p "Ajouter un commentaire ﻿" at bounding box center [1172, 391] width 508 height 19
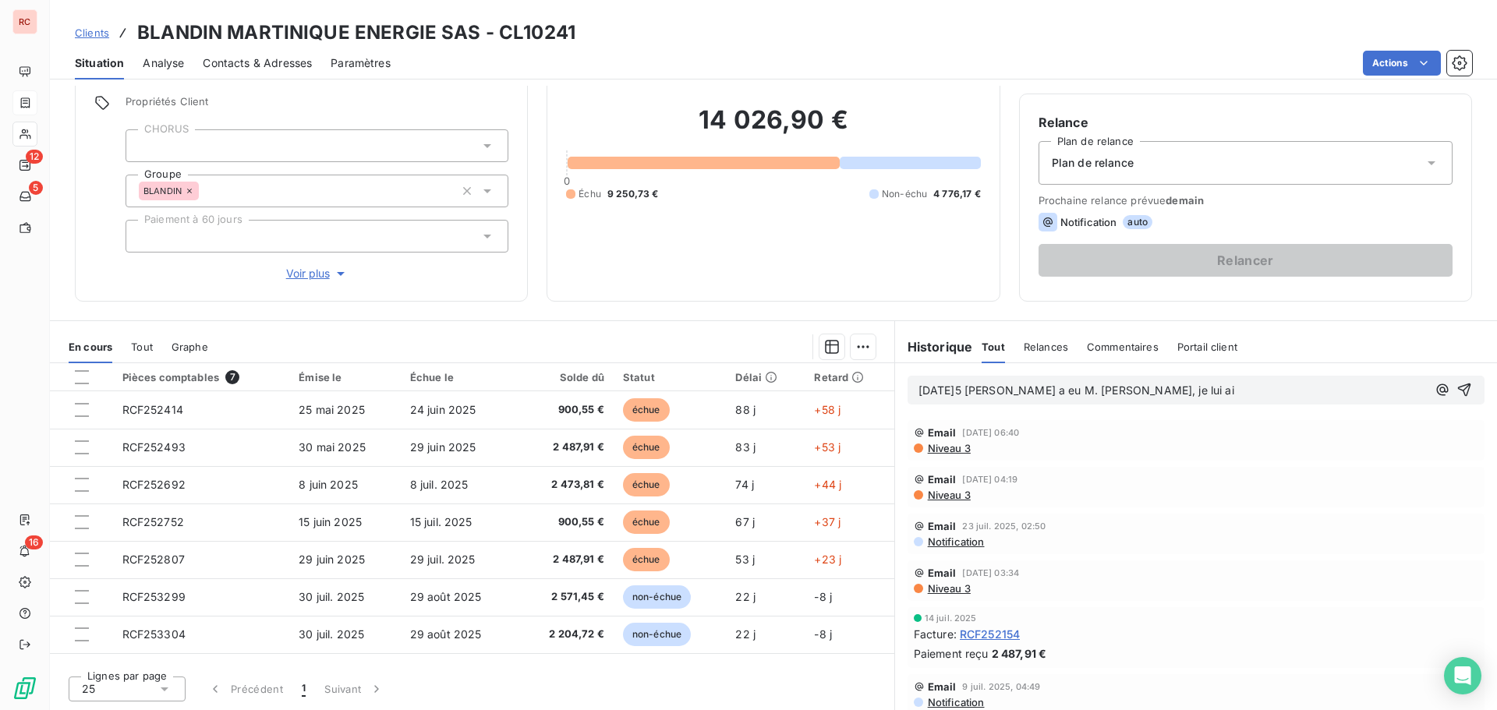
click at [1018, 386] on span "21/08/2025 Cynthiaa a eu M. VANES, je lui ai" at bounding box center [1076, 390] width 316 height 13
click at [1142, 390] on span "21/08/2025 Cynthia a eu M. VANES, je lui ai" at bounding box center [1074, 390] width 313 height 13
click at [1456, 395] on icon "button" at bounding box center [1464, 390] width 16 height 16
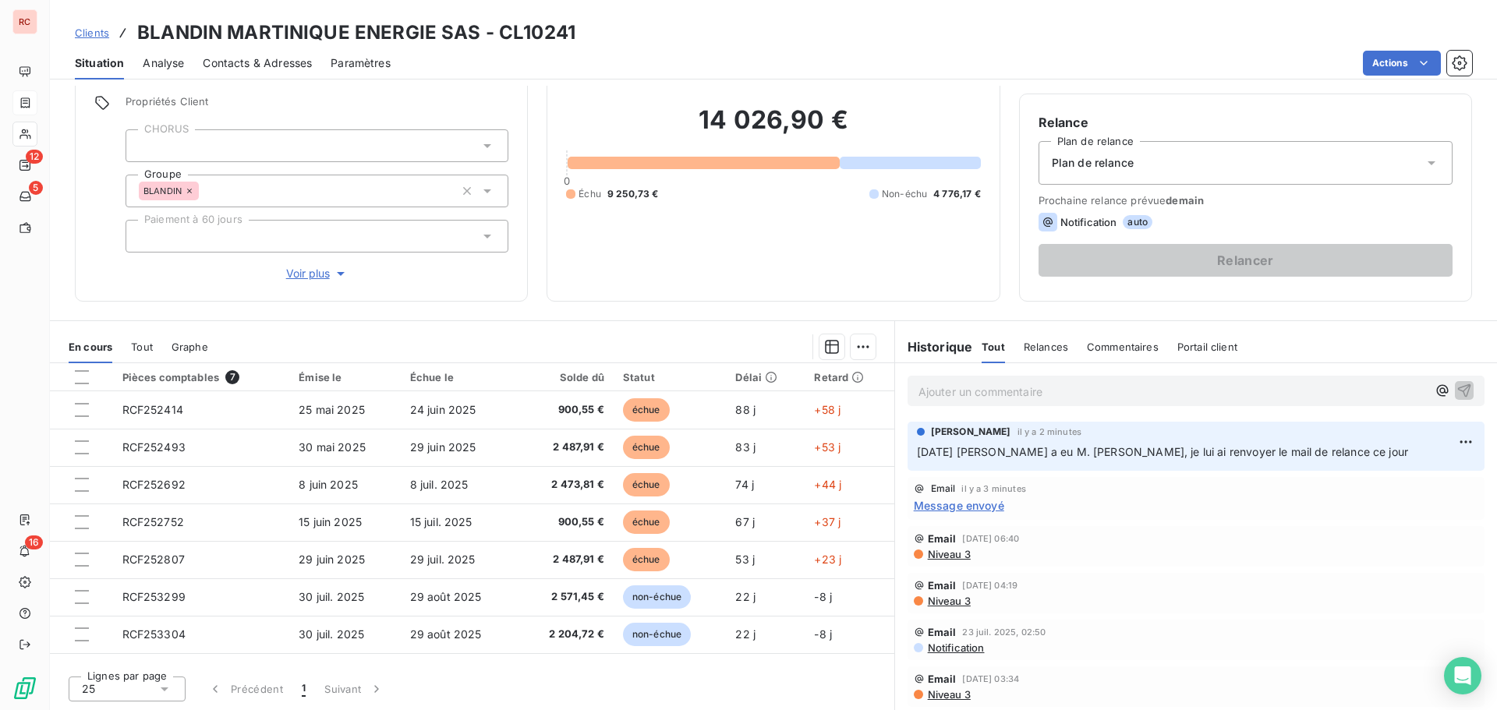
click at [110, 35] on div "Clients BLANDIN MARTINIQUE ENERGIE SAS - CL10241" at bounding box center [325, 33] width 501 height 28
click at [94, 35] on span "Clients" at bounding box center [92, 33] width 34 height 12
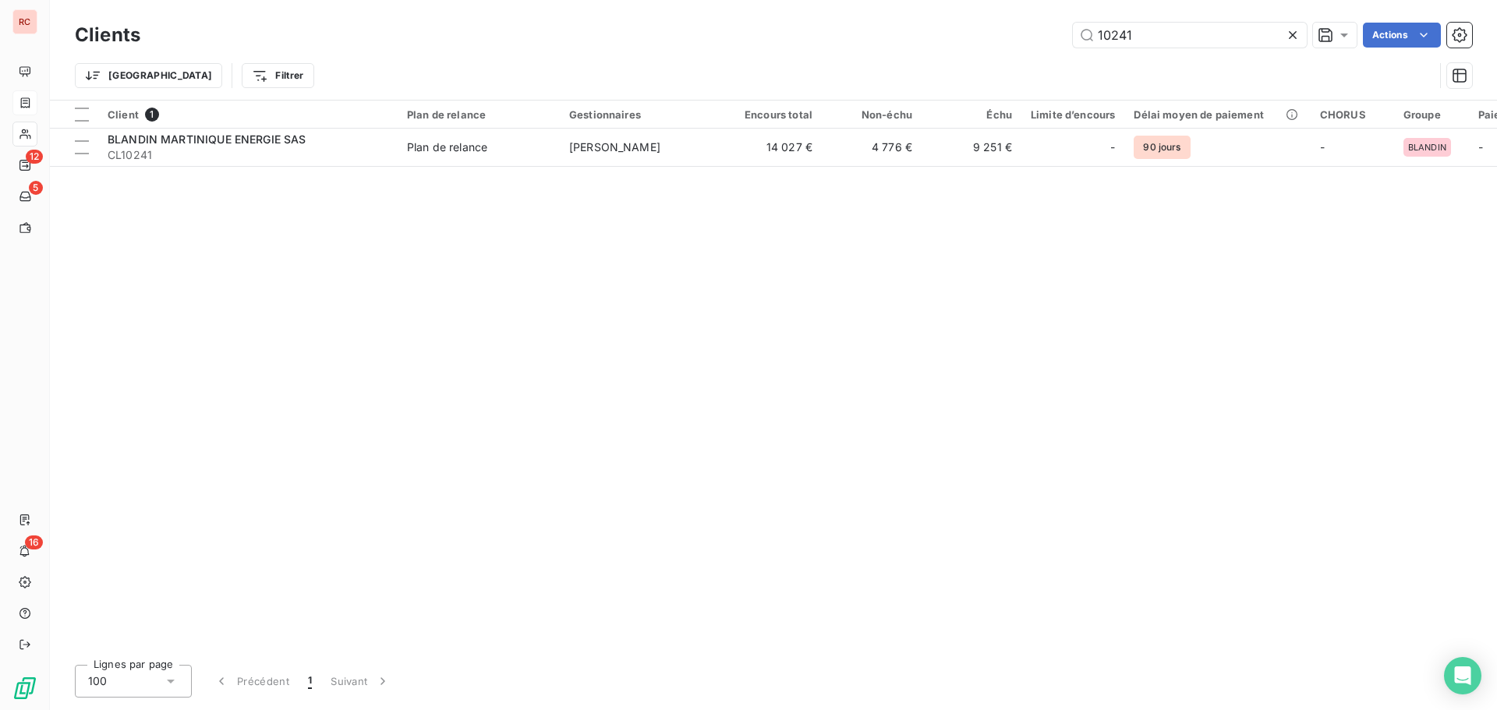
drag, startPoint x: 1141, startPoint y: 41, endPoint x: 1043, endPoint y: 37, distance: 97.5
click at [1043, 37] on div "10241 Actions" at bounding box center [815, 35] width 1313 height 25
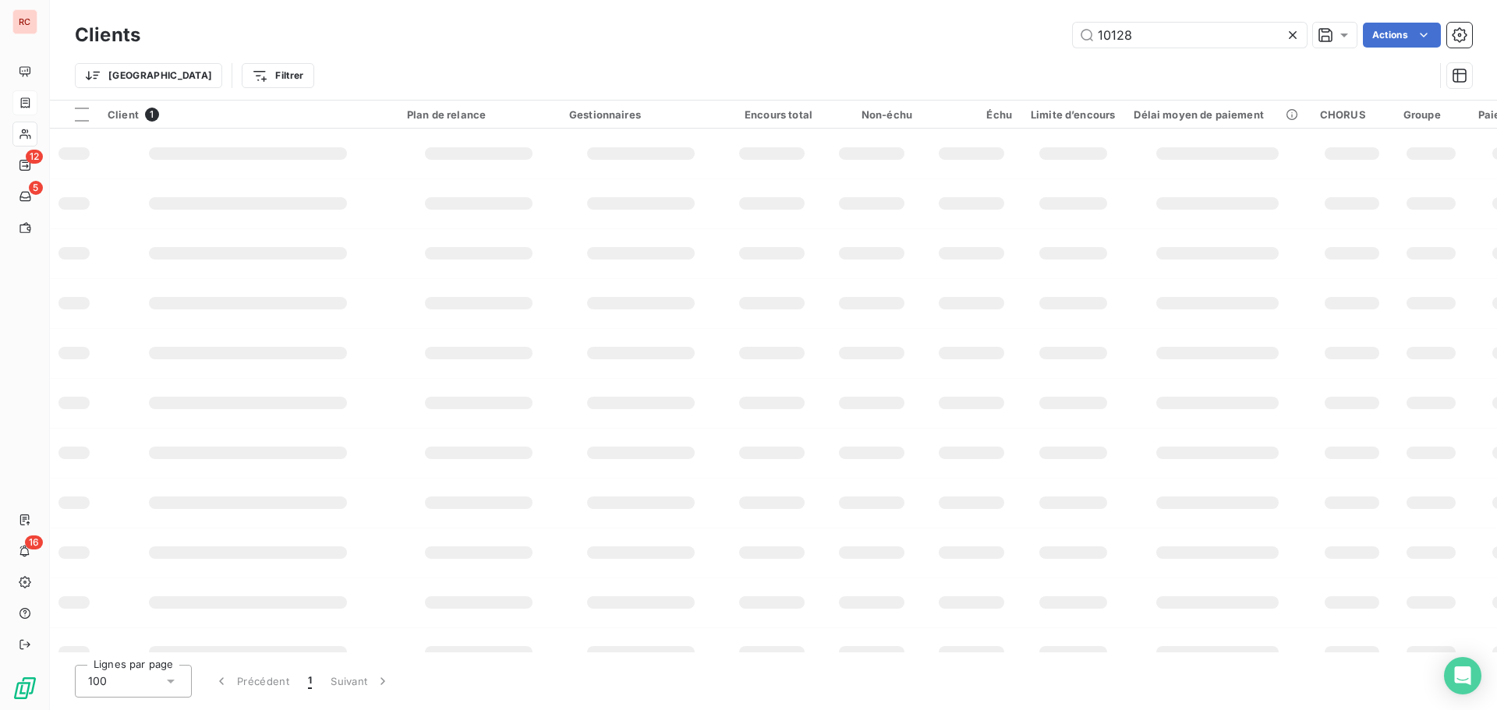
type input "10128"
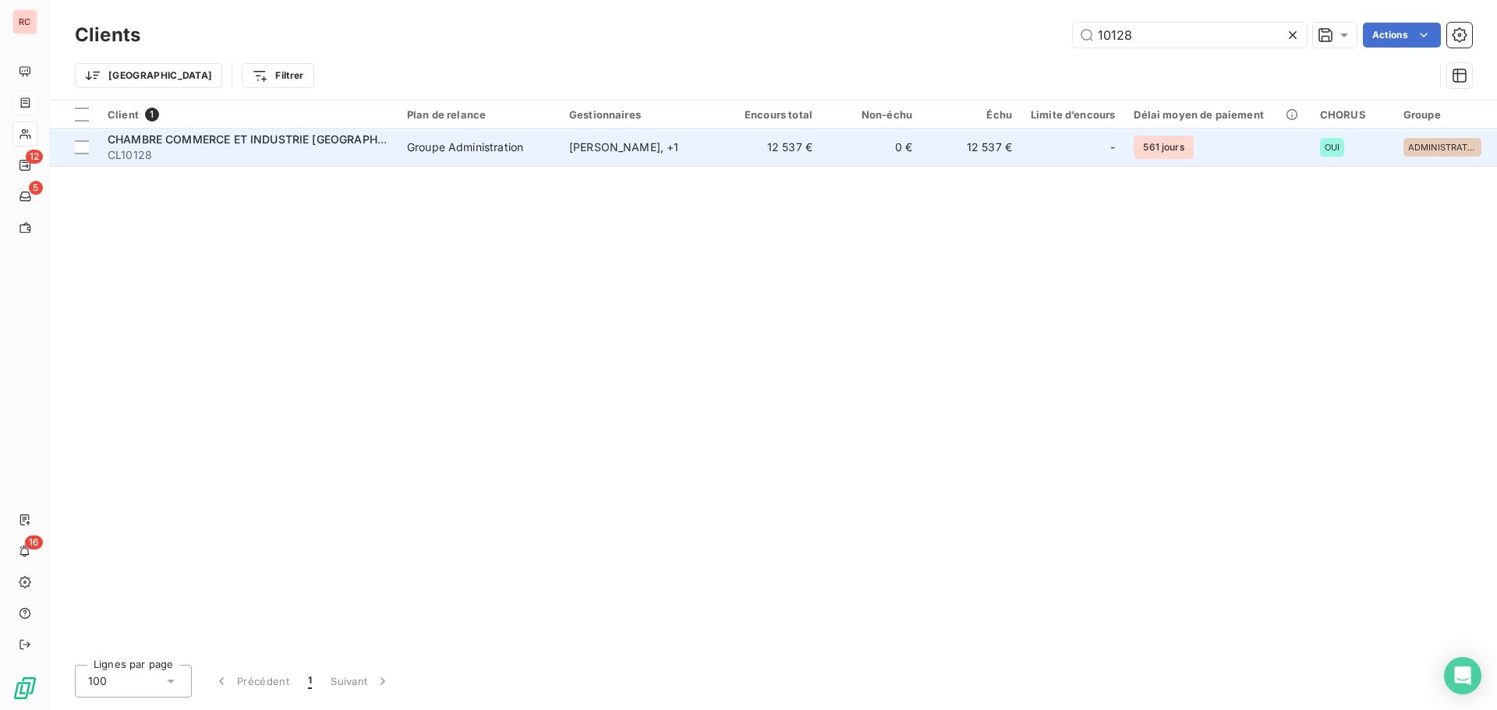
click at [745, 151] on td "12 537 €" at bounding box center [772, 147] width 100 height 37
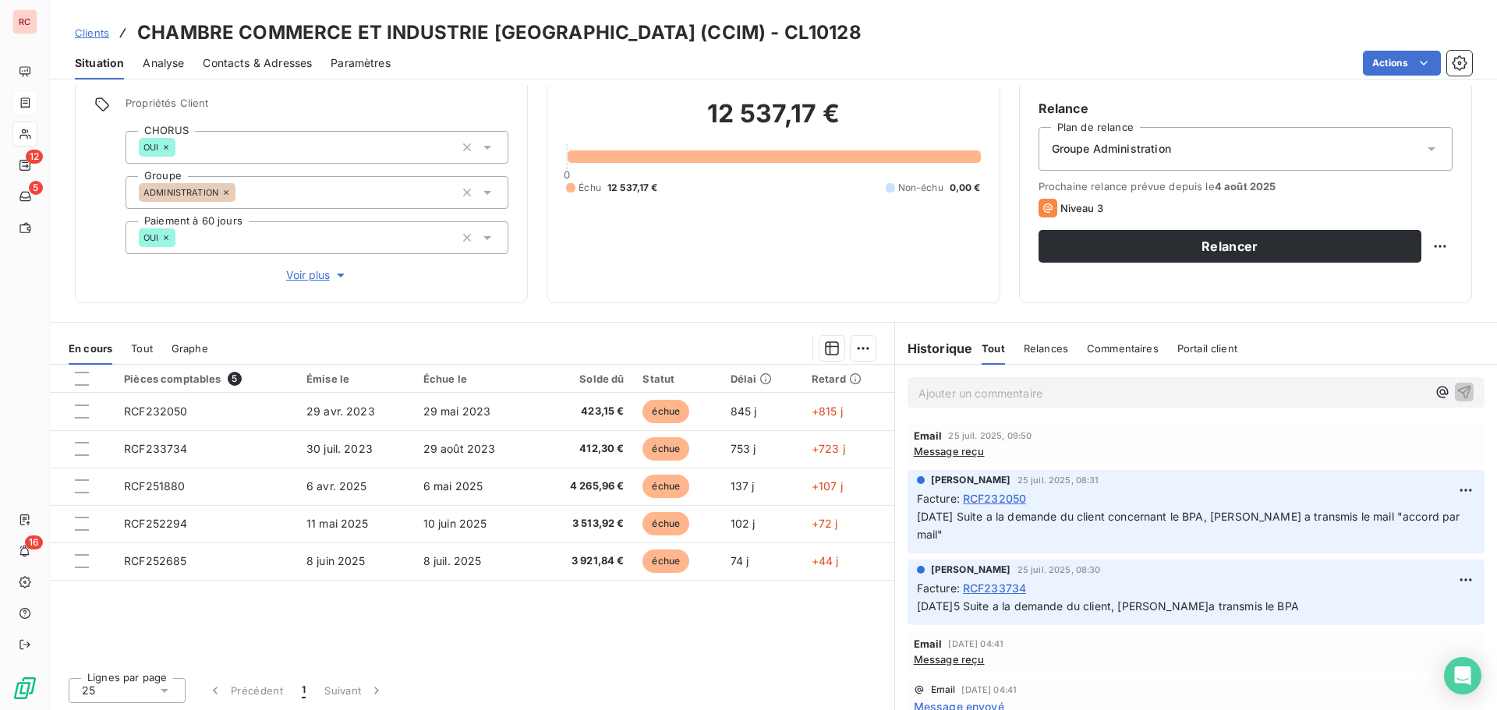
scroll to position [126, 0]
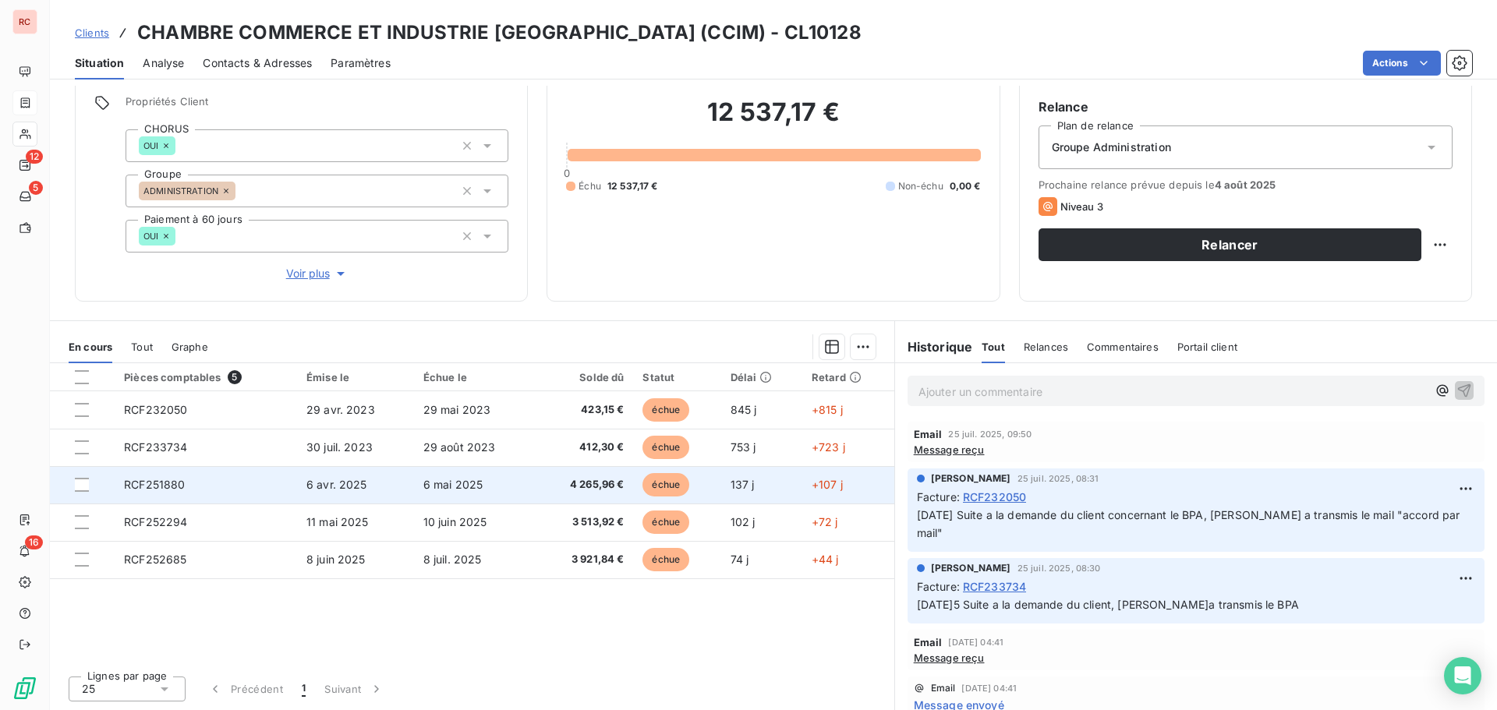
click at [315, 492] on td "6 avr. 2025" at bounding box center [355, 484] width 117 height 37
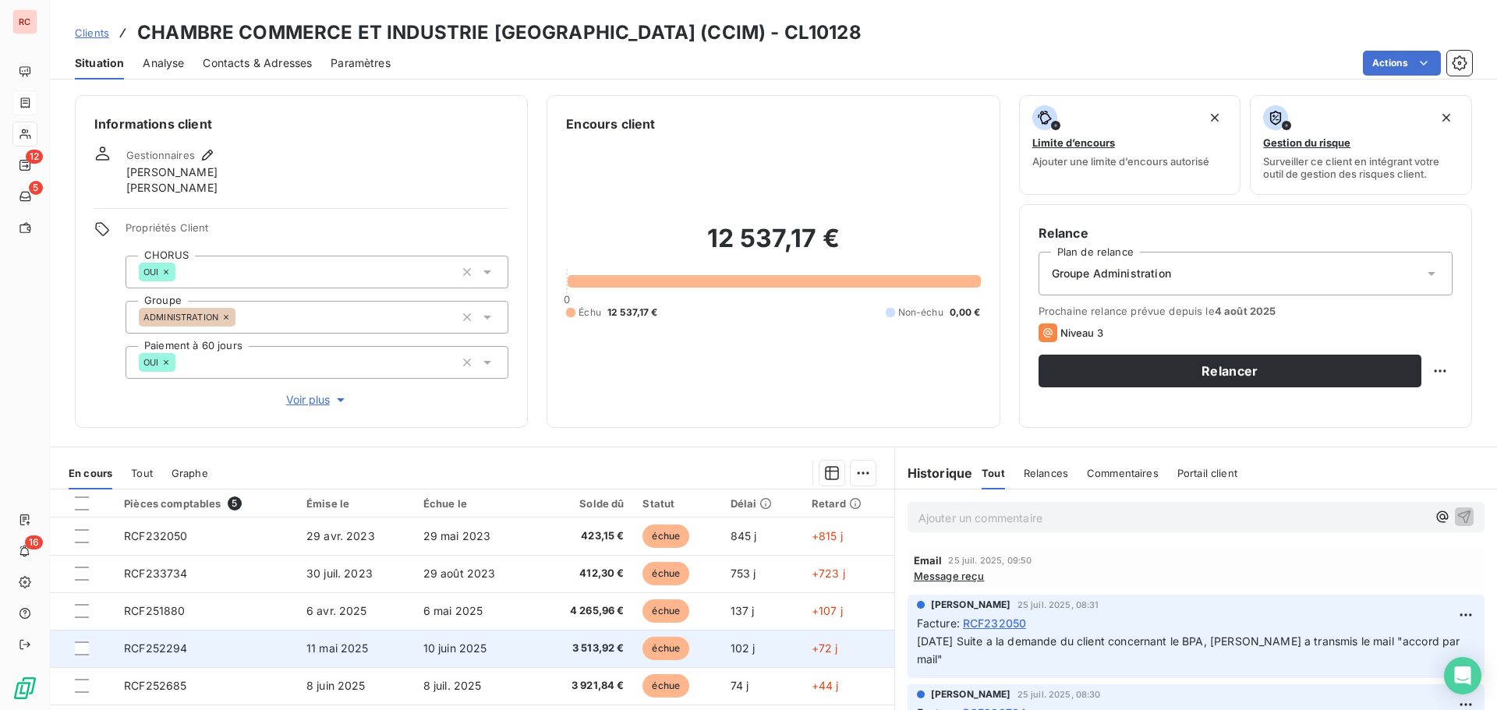
click at [320, 652] on span "11 mai 2025" at bounding box center [337, 648] width 62 height 13
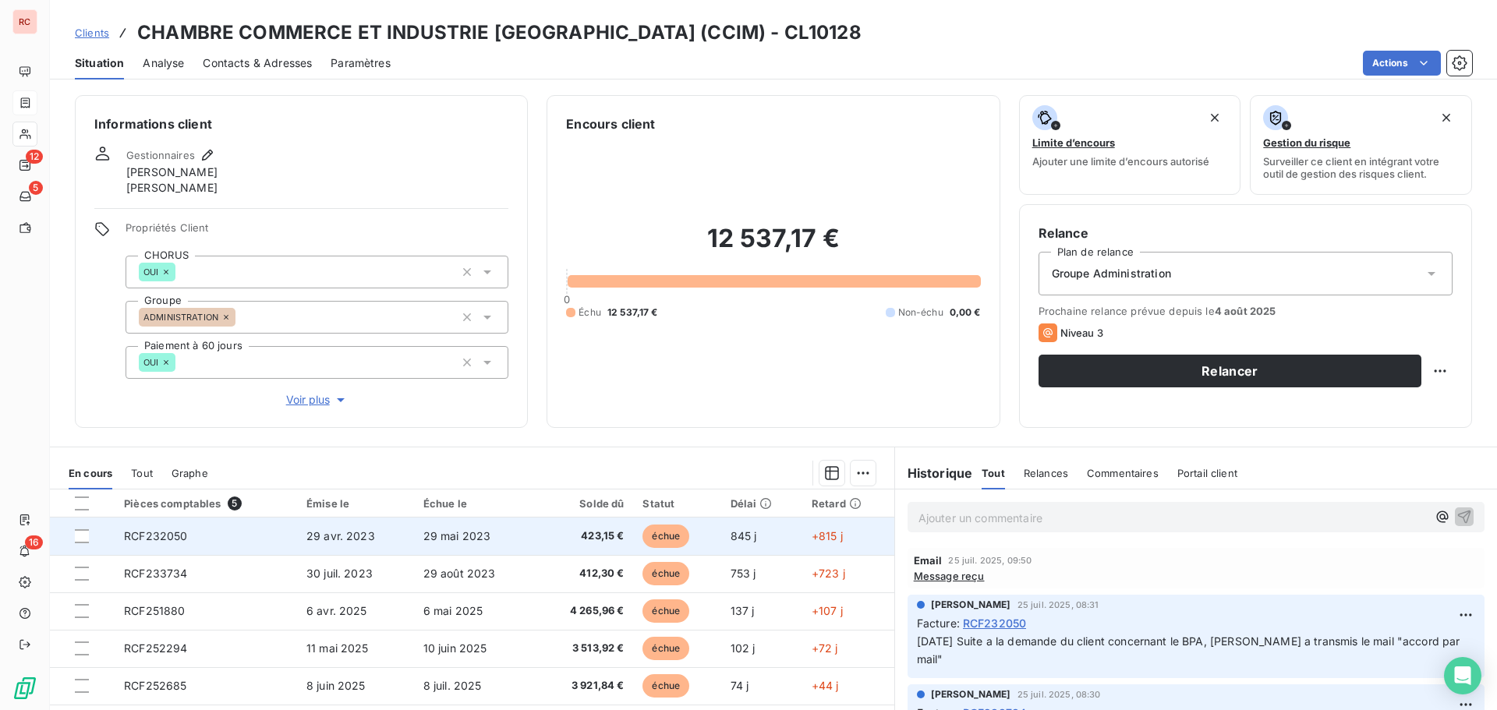
scroll to position [126, 0]
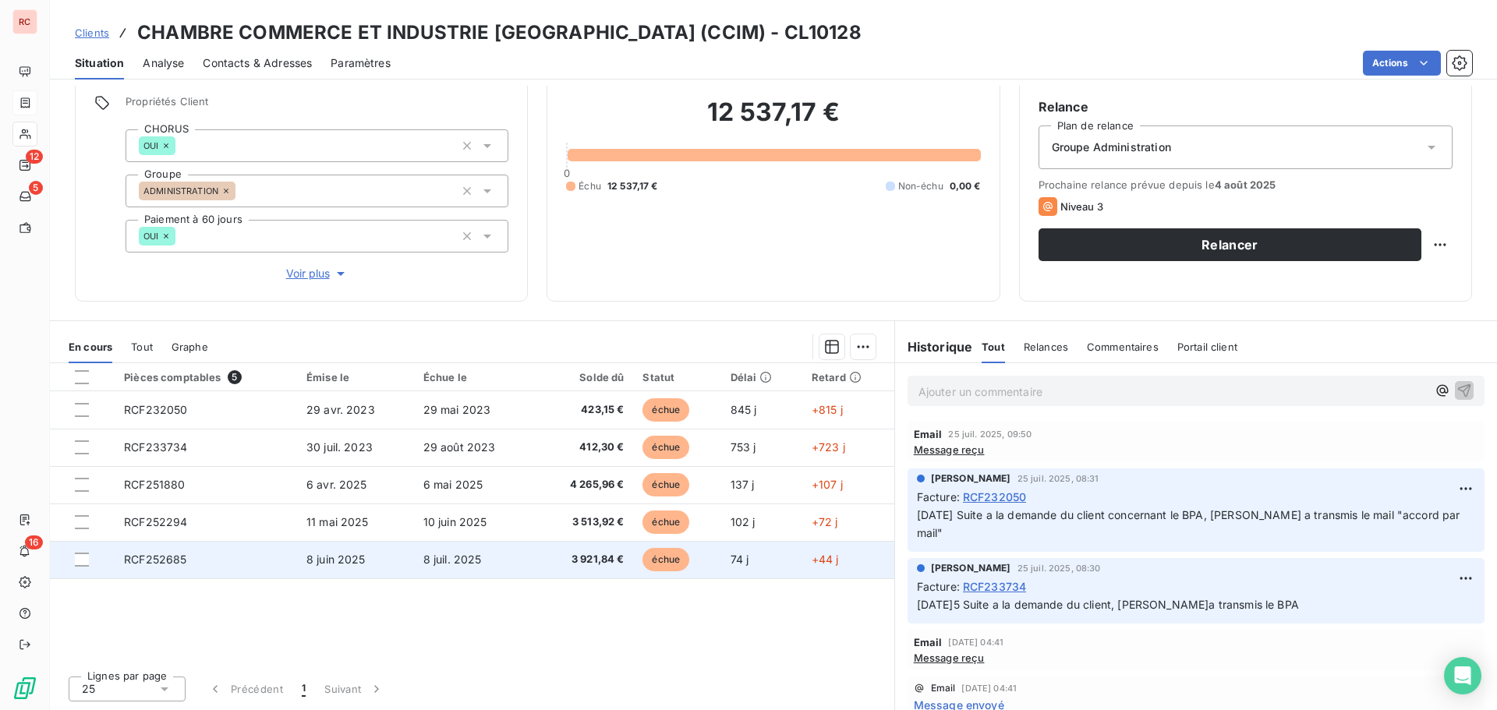
click at [414, 554] on td "8 juil. 2025" at bounding box center [475, 559] width 122 height 37
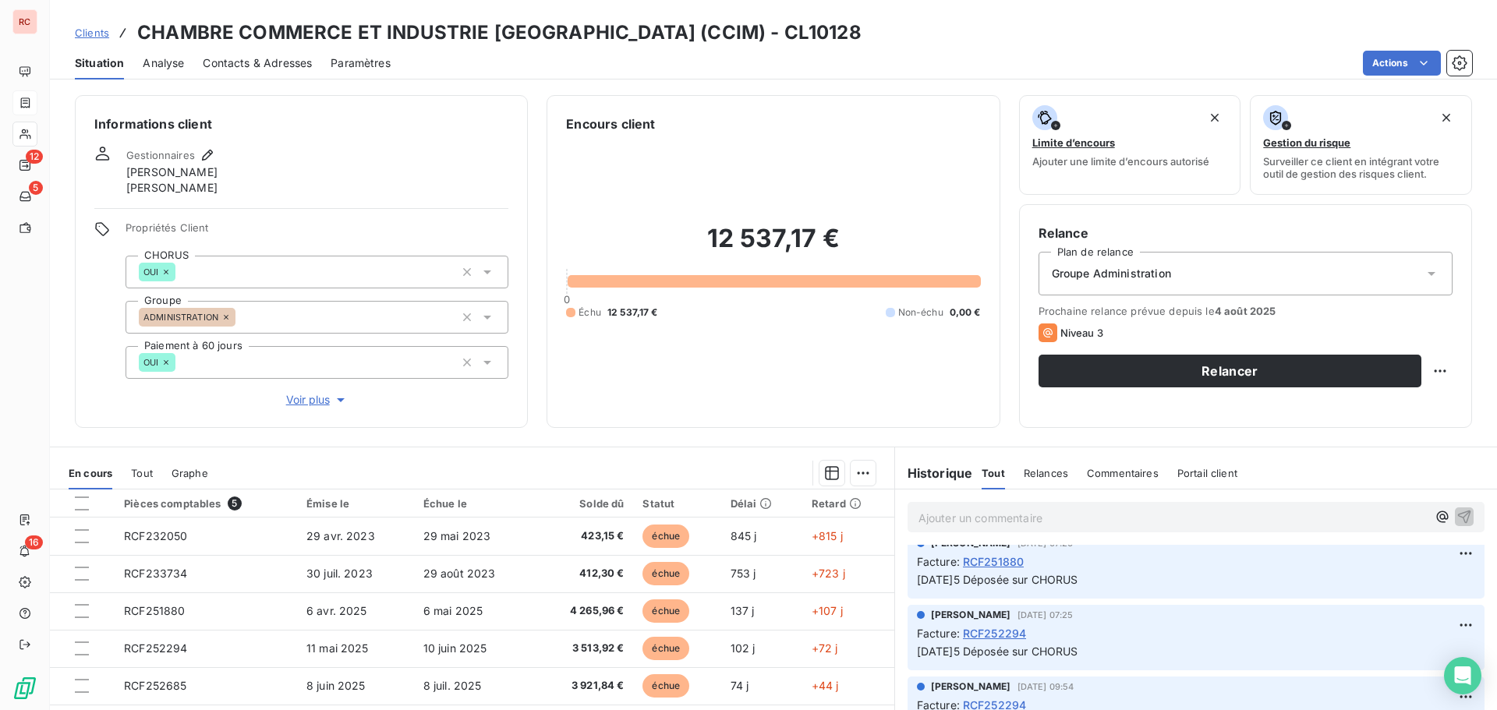
scroll to position [468, 0]
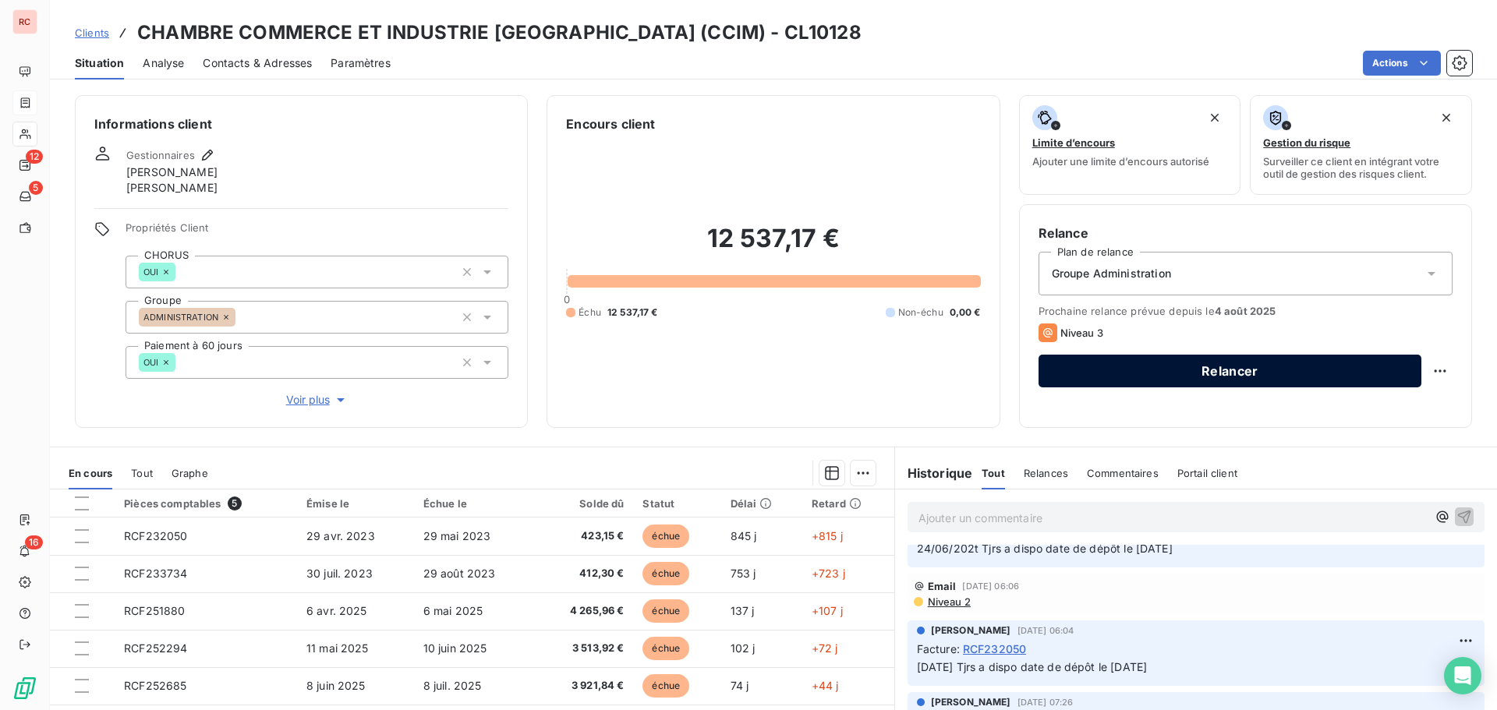
click at [1137, 377] on button "Relancer" at bounding box center [1230, 371] width 383 height 33
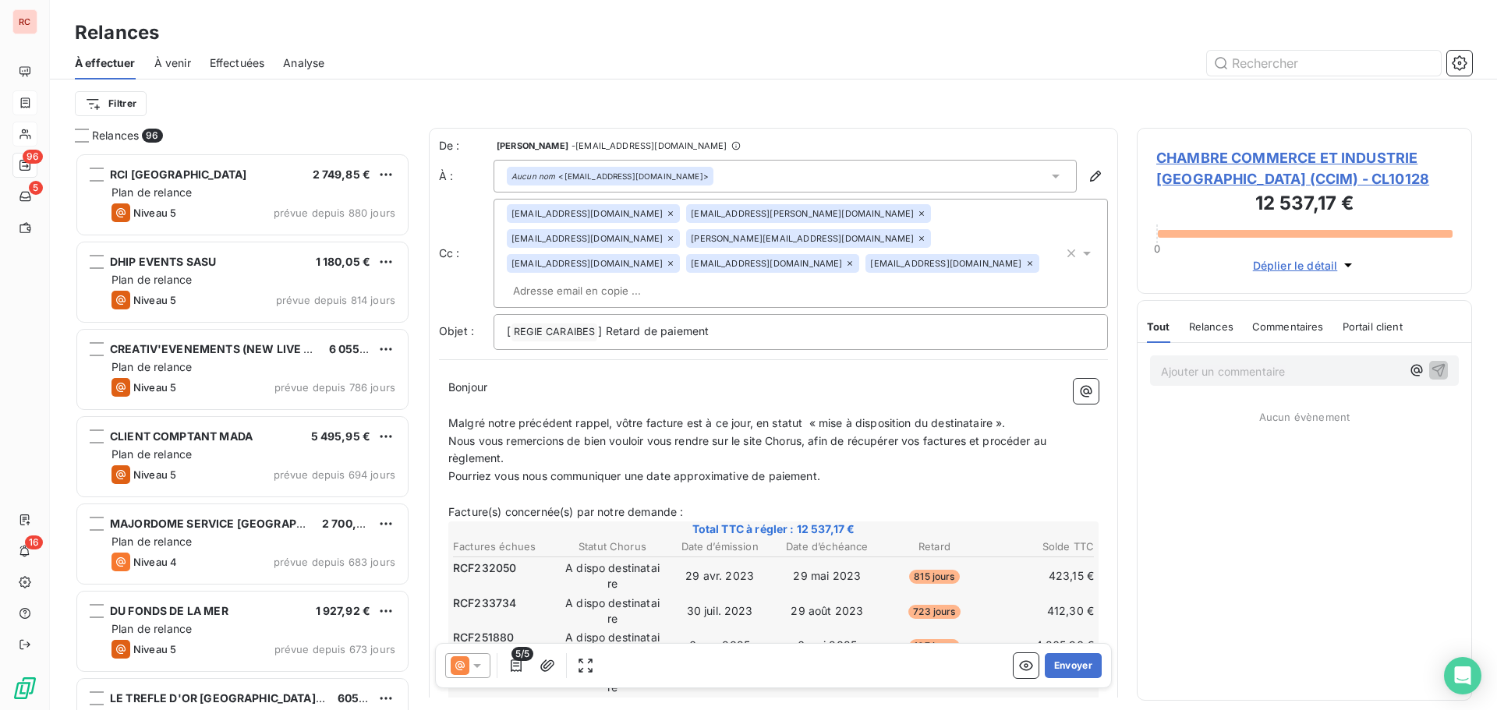
scroll to position [546, 324]
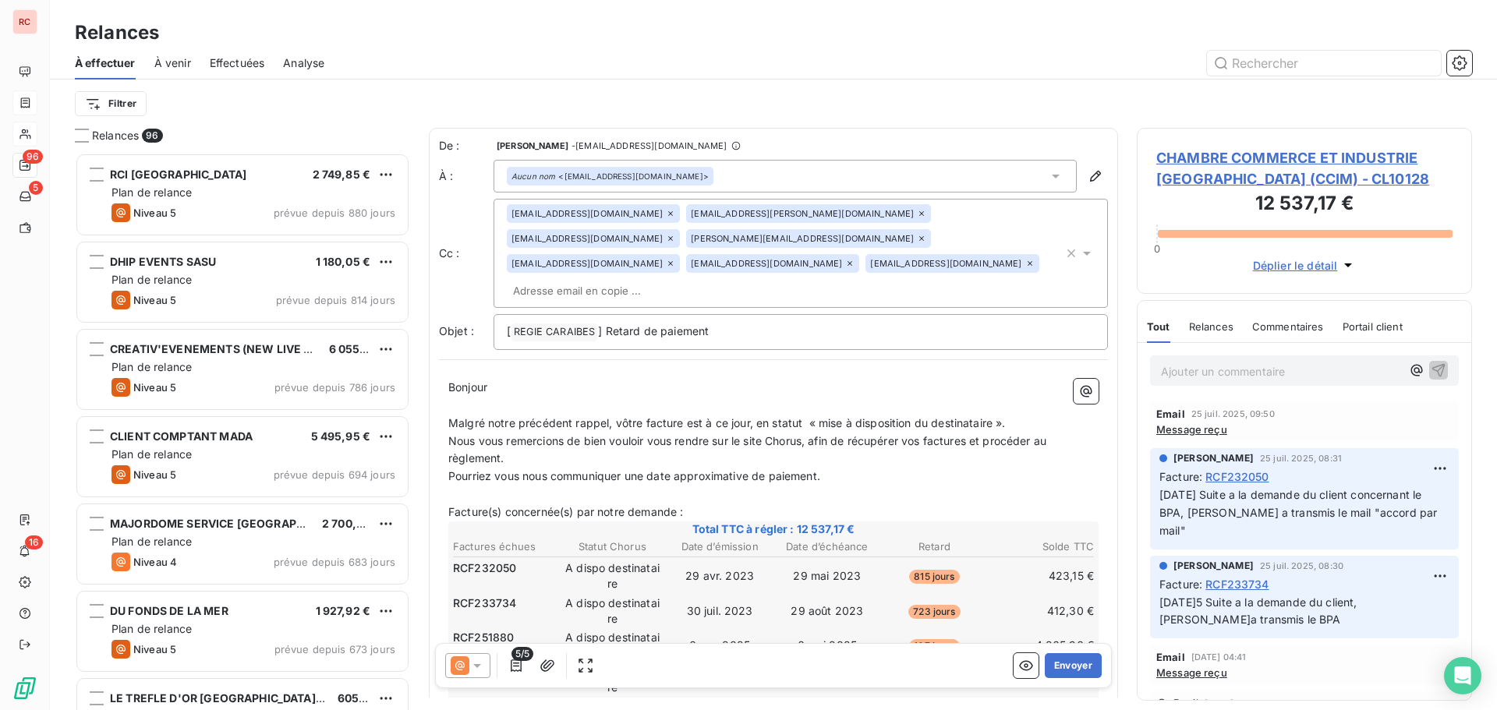
click at [479, 667] on icon at bounding box center [477, 666] width 8 height 4
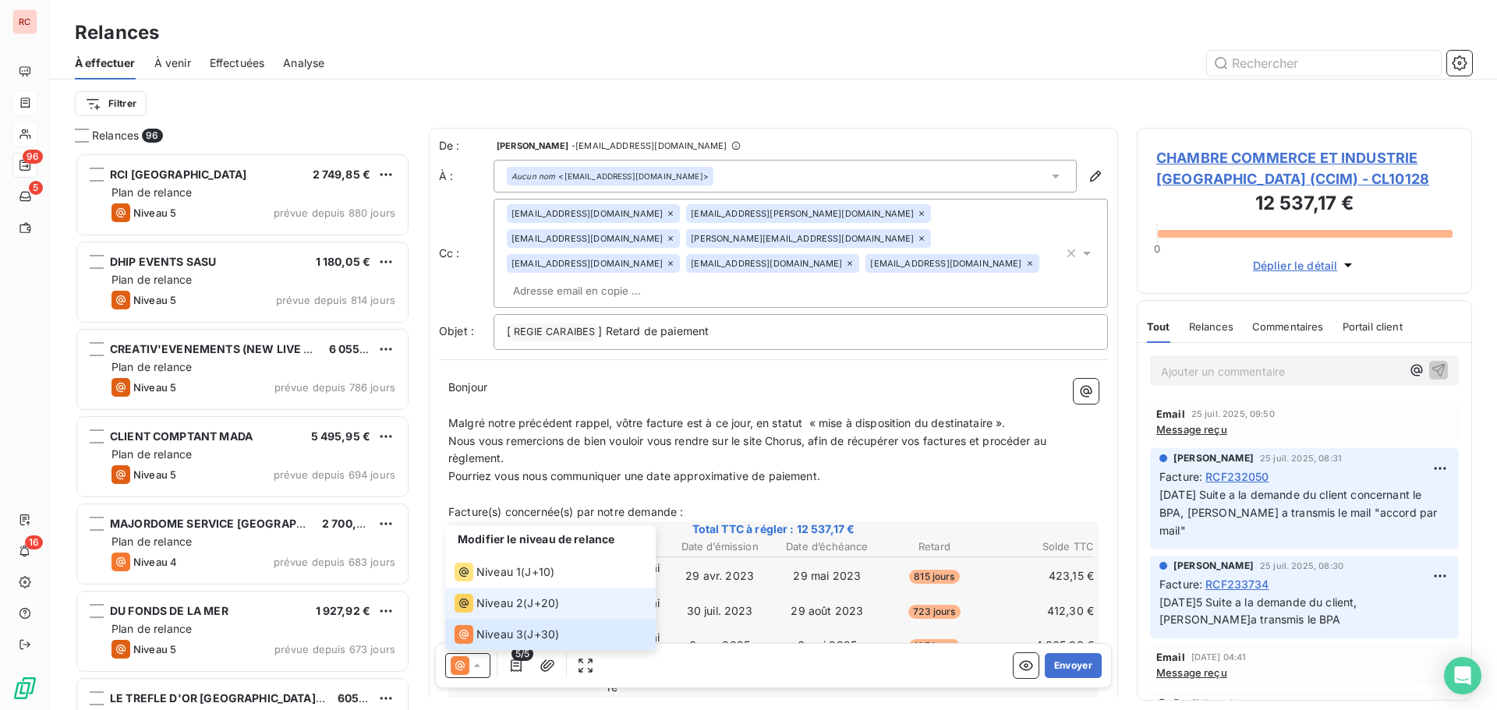
click at [493, 603] on span "Niveau 2" at bounding box center [499, 604] width 47 height 16
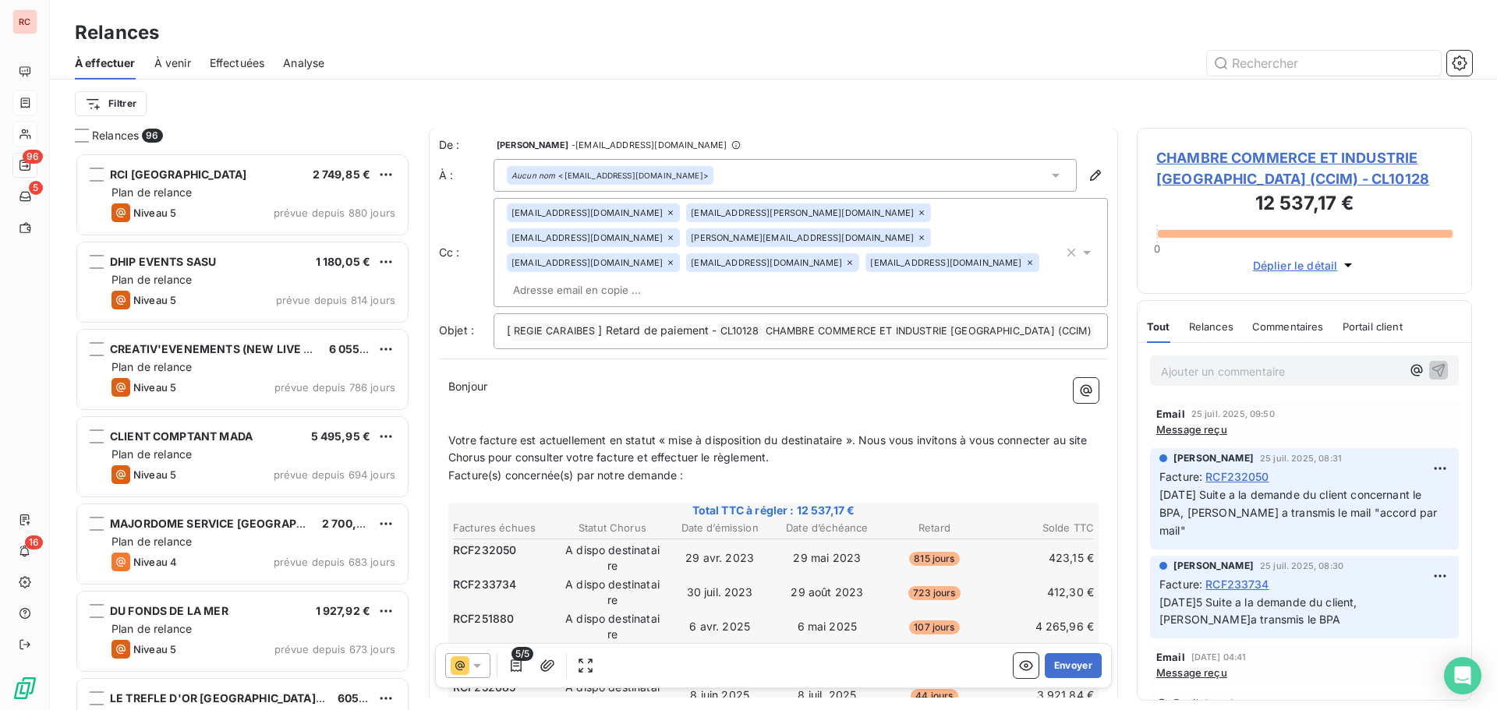
scroll to position [0, 0]
click at [666, 211] on icon at bounding box center [670, 213] width 9 height 9
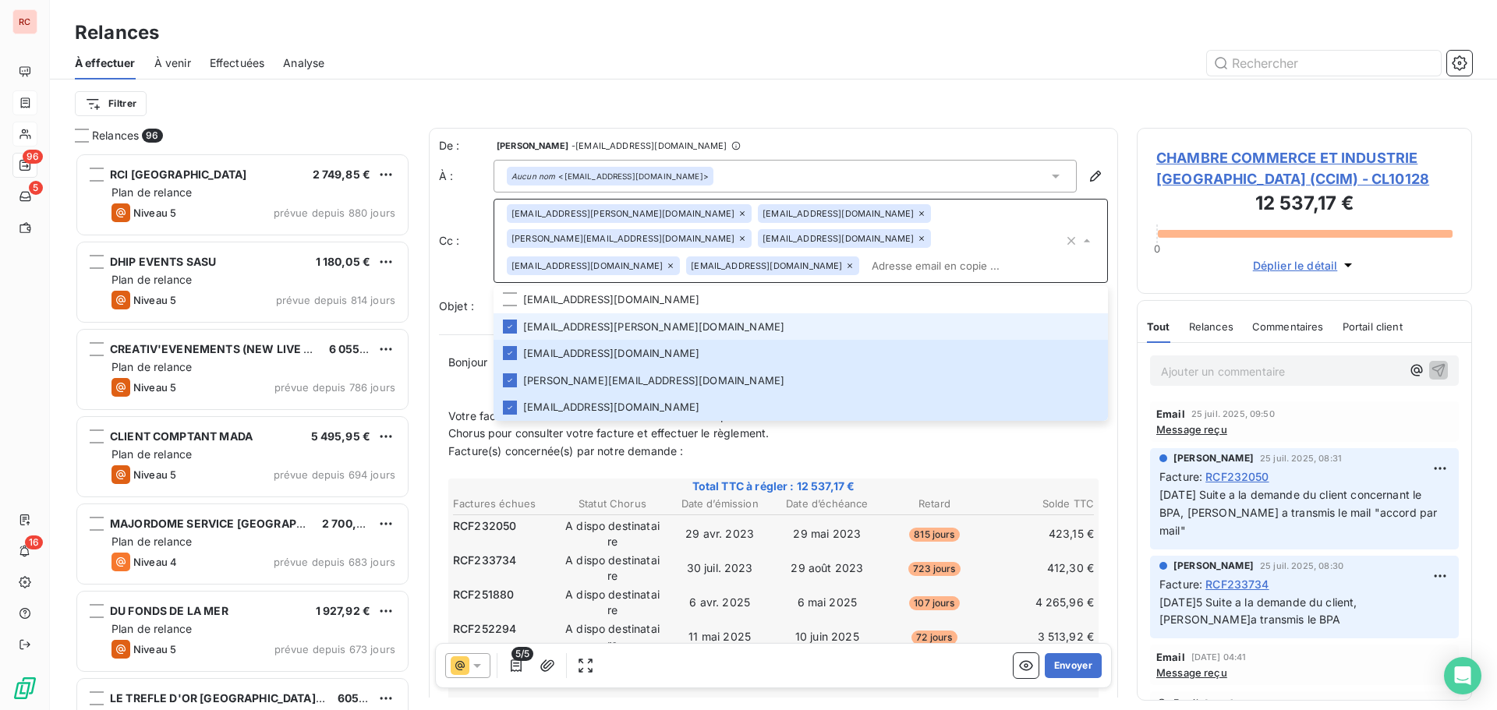
click at [917, 239] on icon at bounding box center [921, 238] width 9 height 9
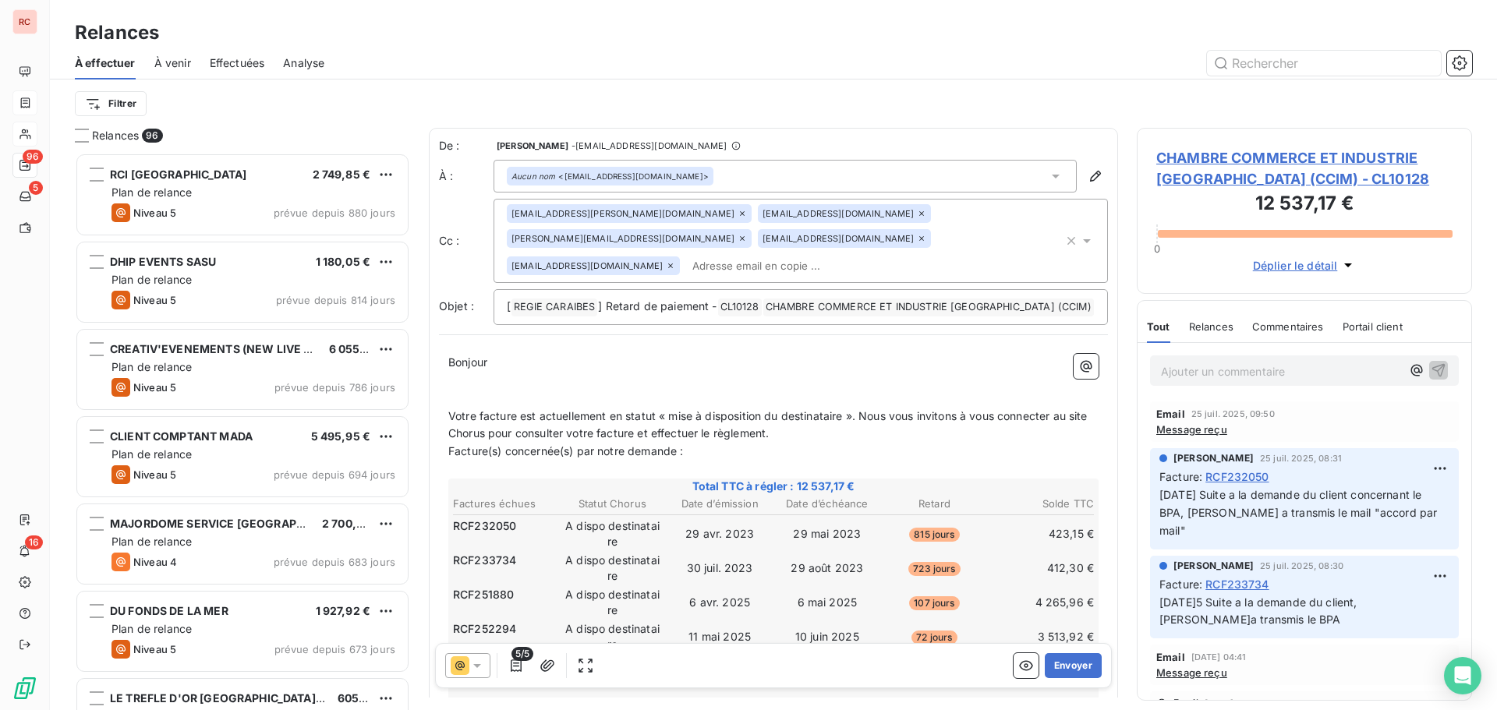
click at [919, 241] on icon at bounding box center [921, 238] width 5 height 5
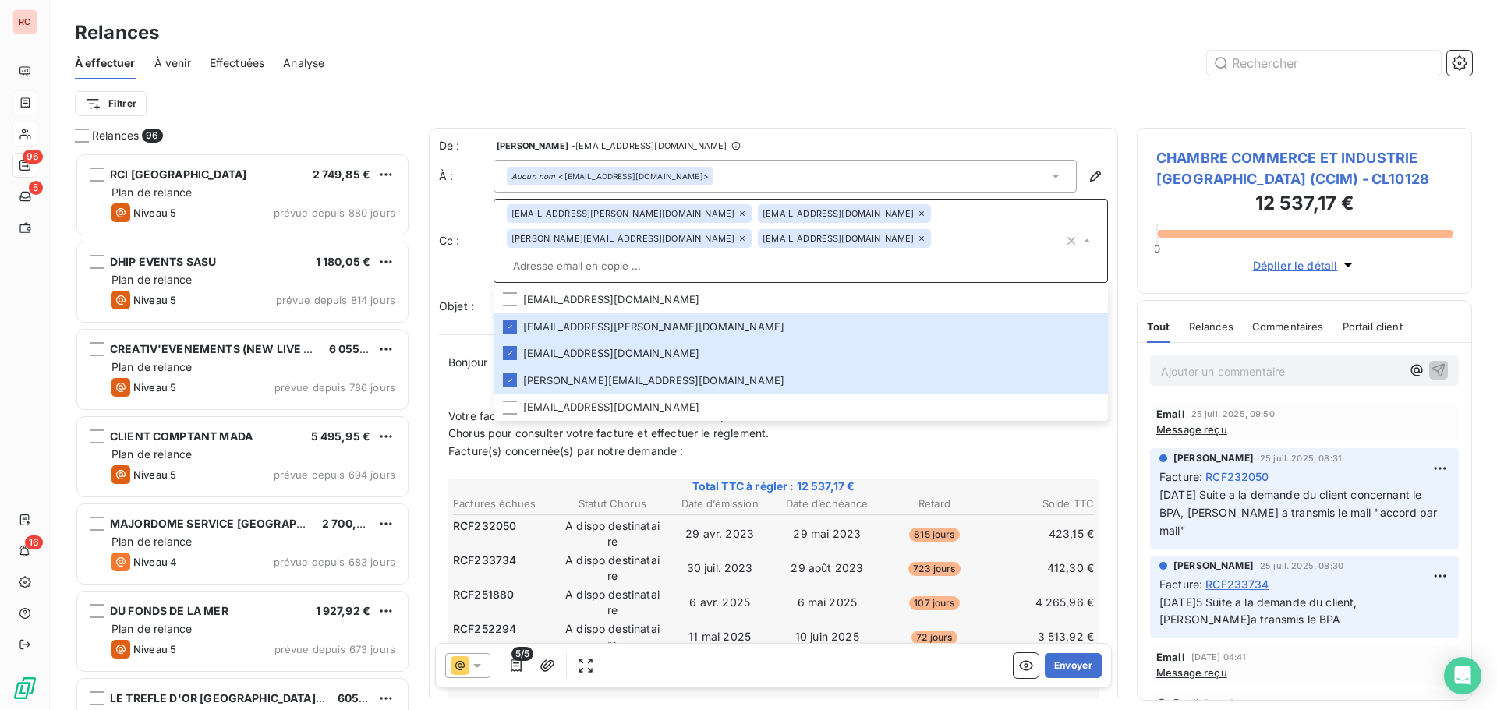
click at [890, 254] on input "text" at bounding box center [785, 265] width 557 height 23
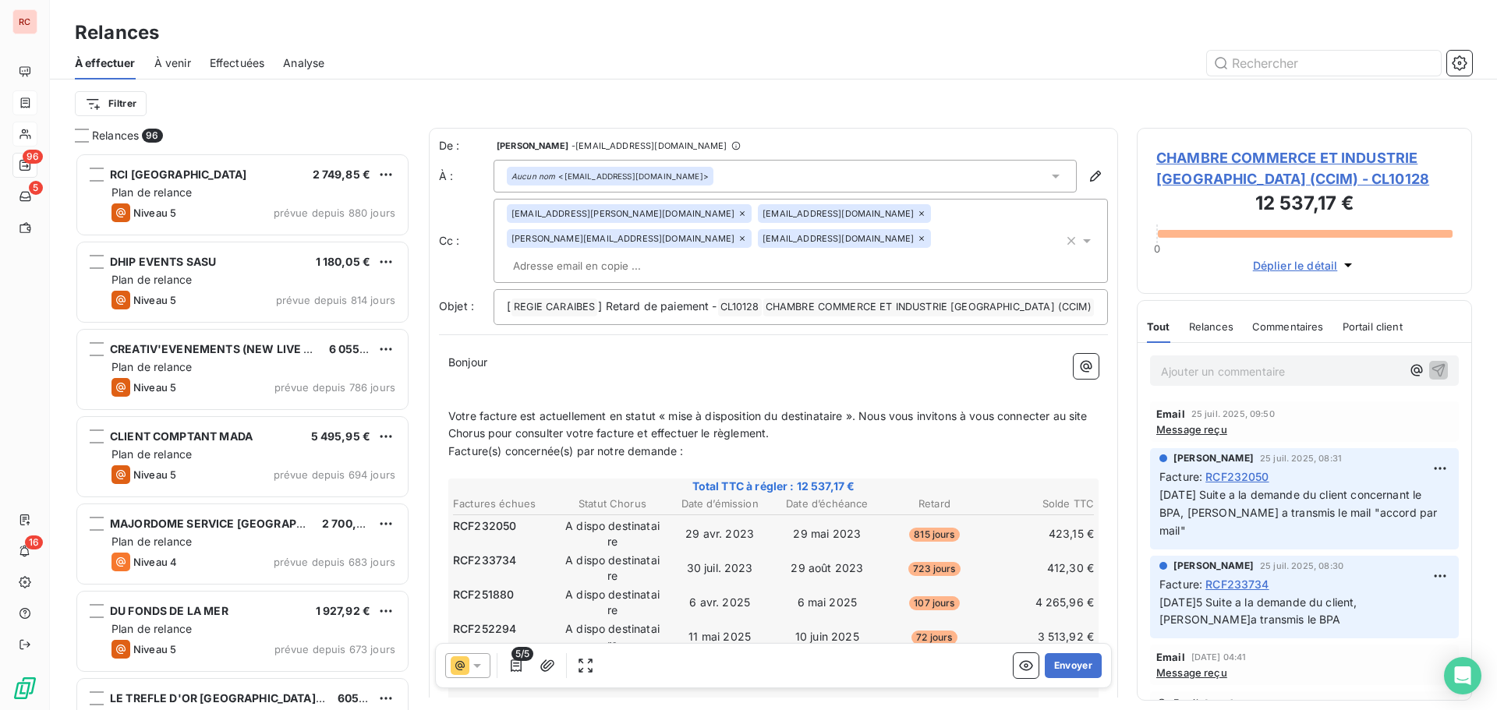
click at [747, 234] on icon at bounding box center [742, 238] width 9 height 9
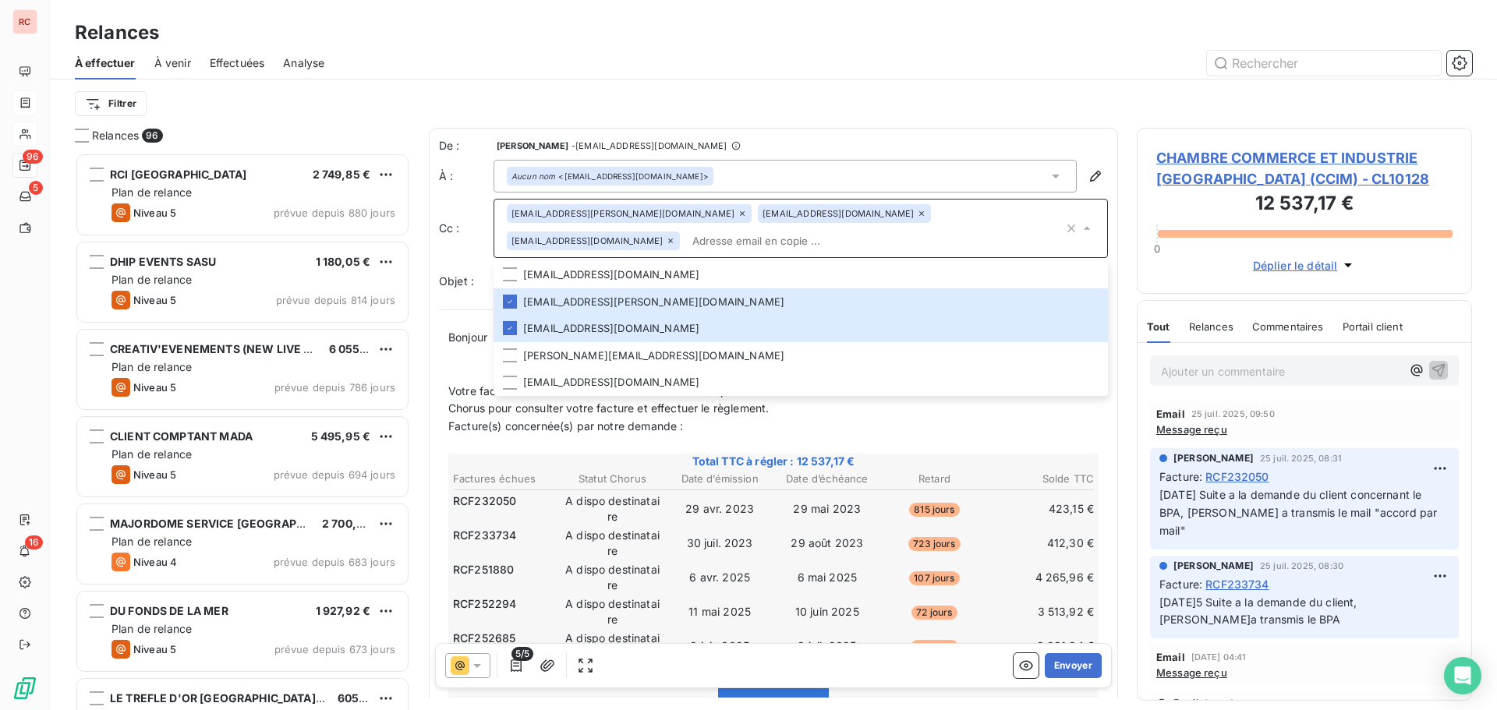
click at [976, 221] on div "j.richard@martinique.cci.fr p.marie-claire@martinique.cci.fr cguitteaud@rcigrou…" at bounding box center [785, 228] width 557 height 48
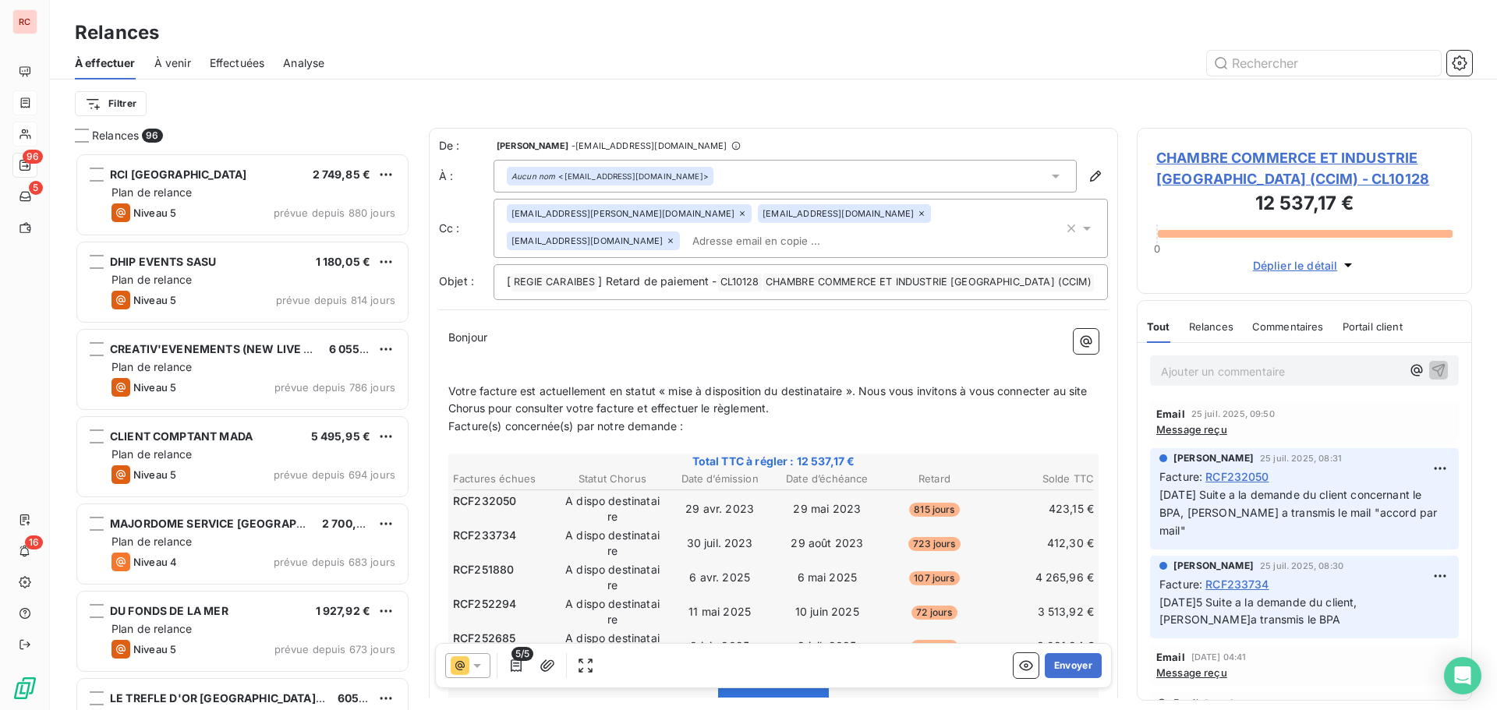
click at [1083, 227] on icon at bounding box center [1087, 229] width 8 height 4
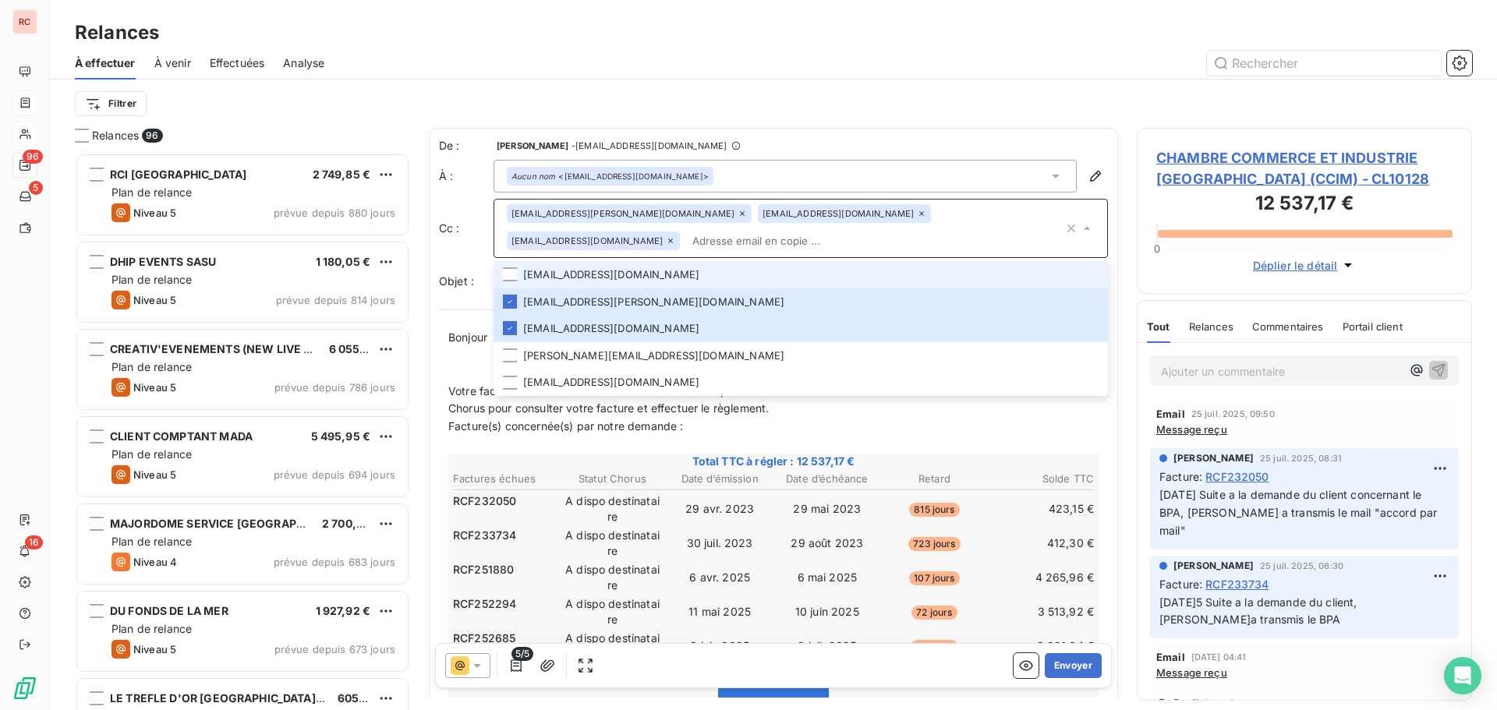
click at [590, 270] on li "mc.mondesir@martinique.cci.fr" at bounding box center [801, 274] width 614 height 27
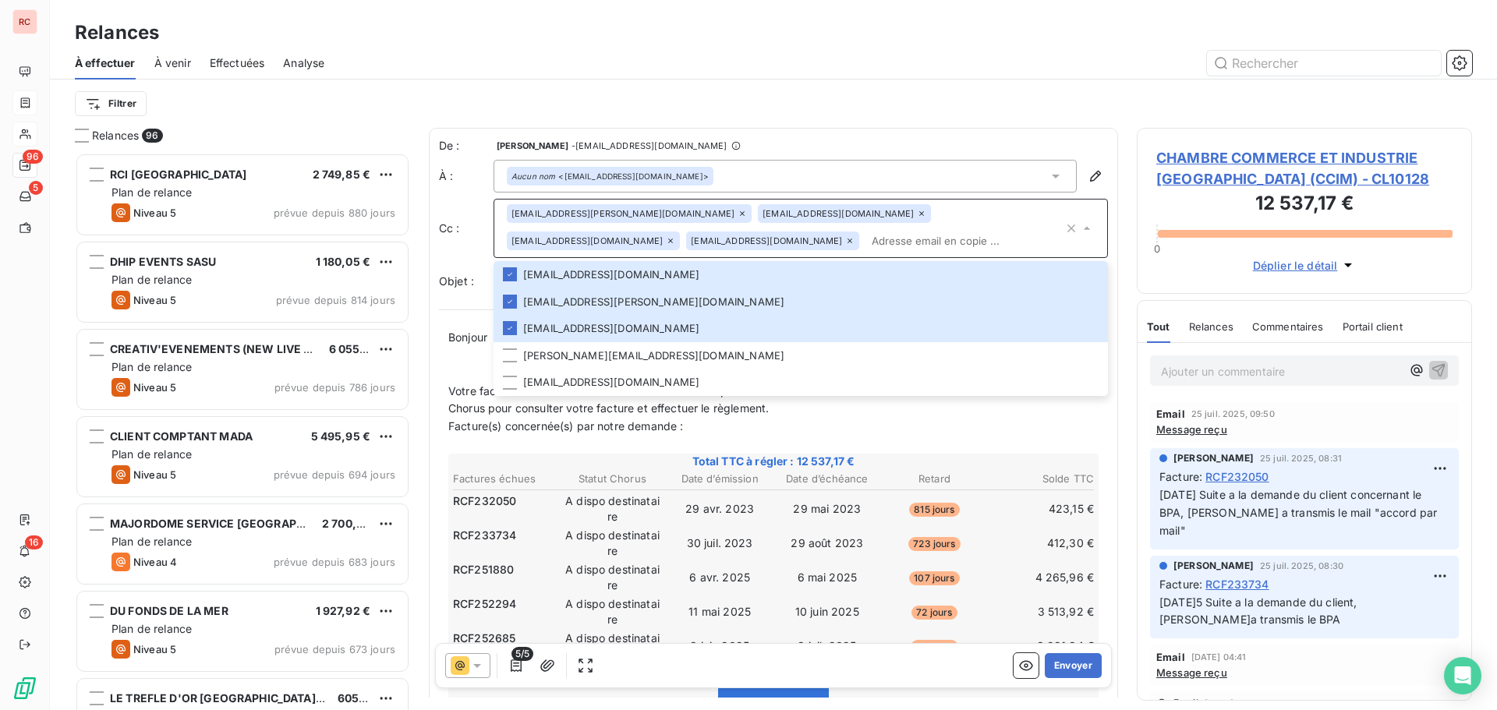
click at [938, 235] on input "text" at bounding box center [964, 240] width 198 height 23
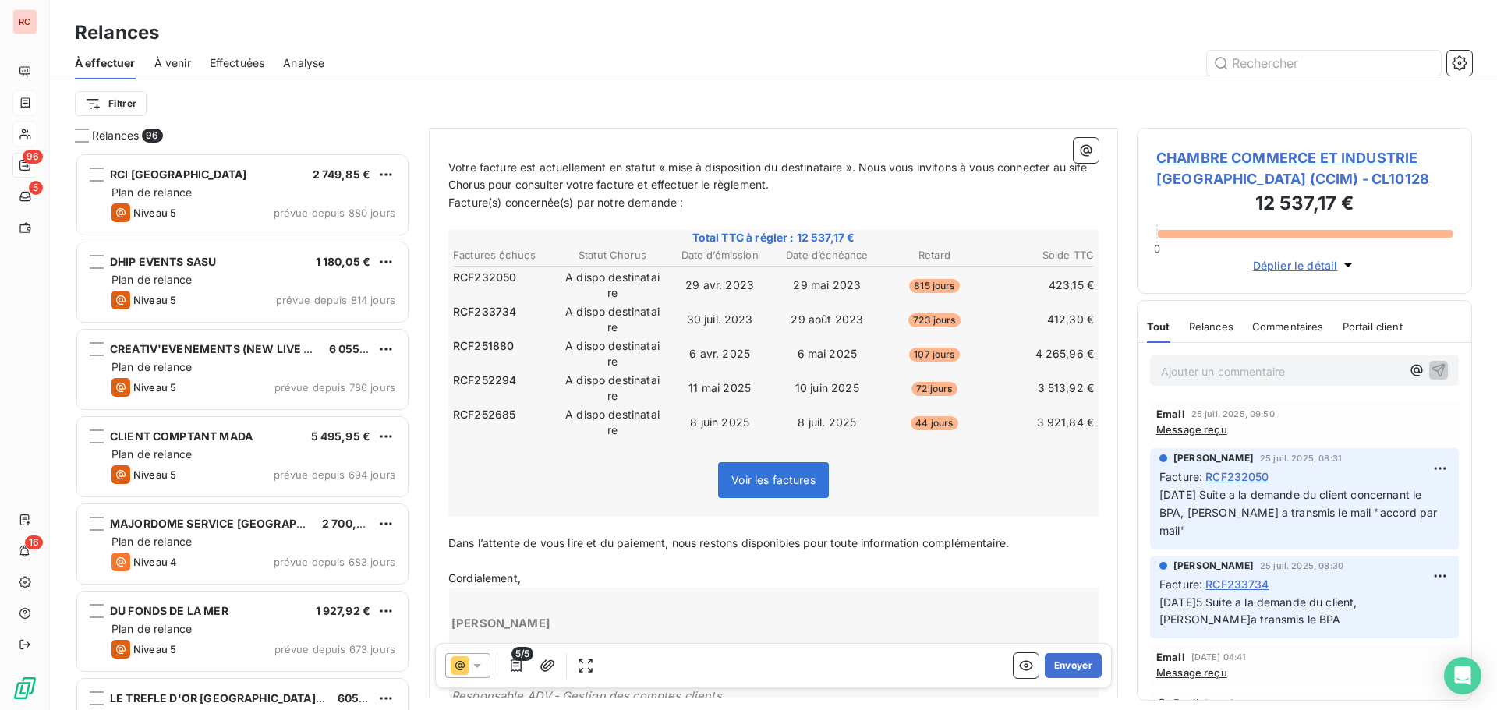
scroll to position [235, 0]
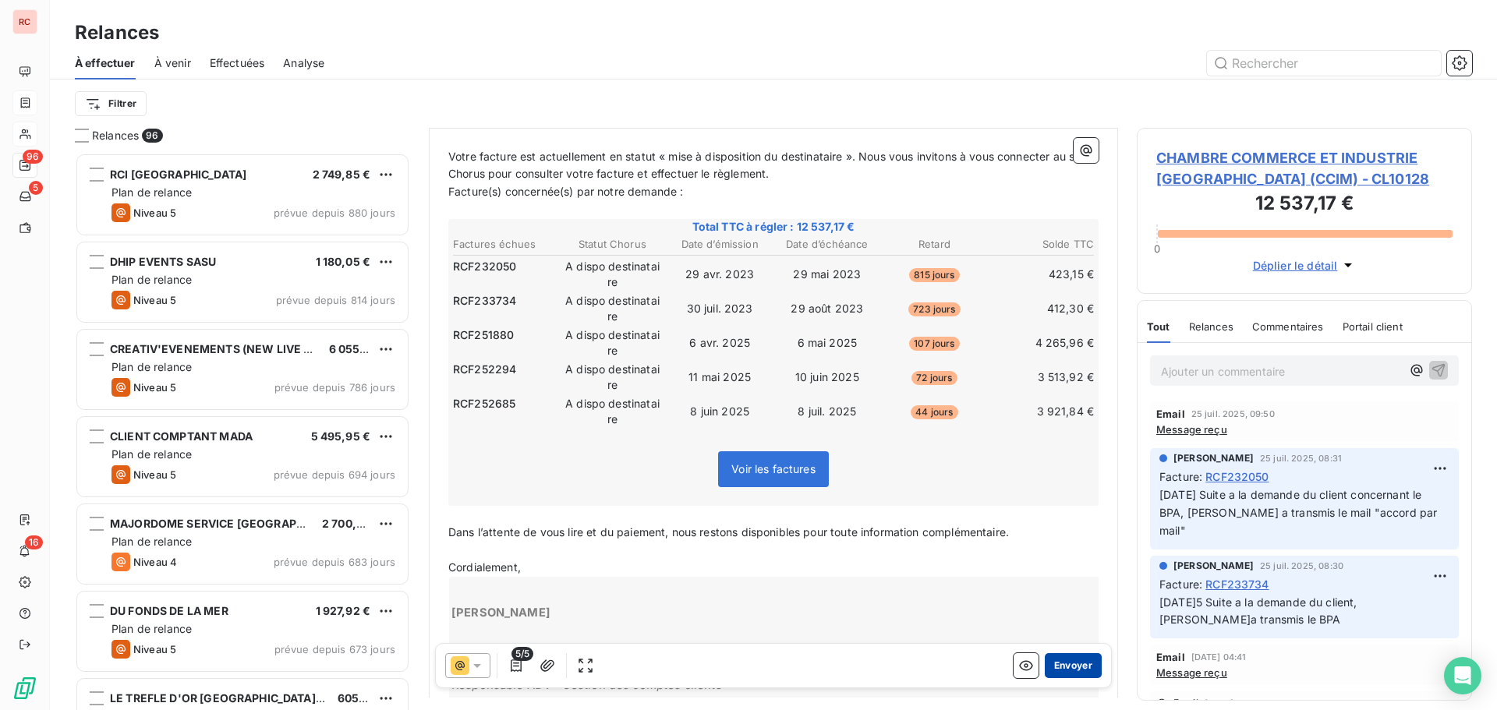
click at [1055, 664] on button "Envoyer" at bounding box center [1073, 665] width 57 height 25
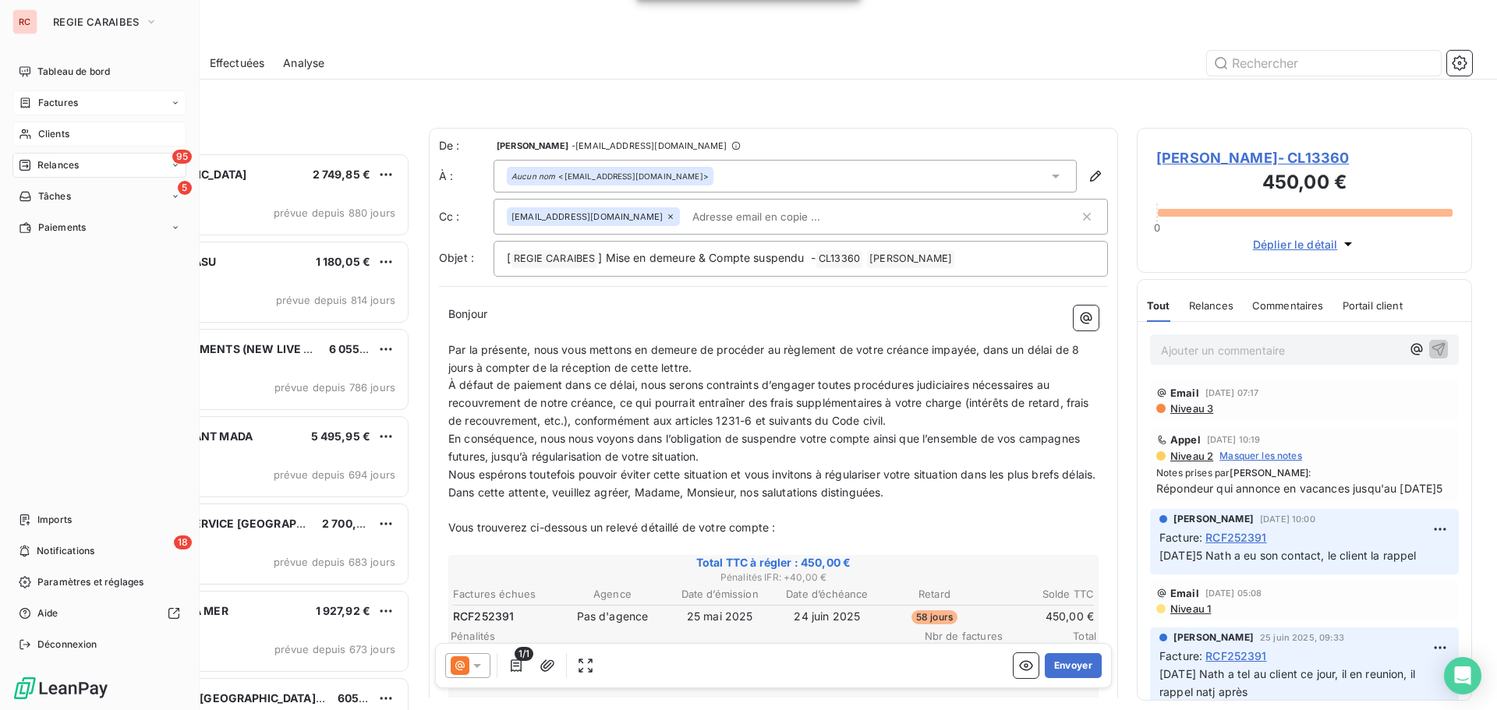
click at [39, 134] on span "Clients" at bounding box center [53, 134] width 31 height 14
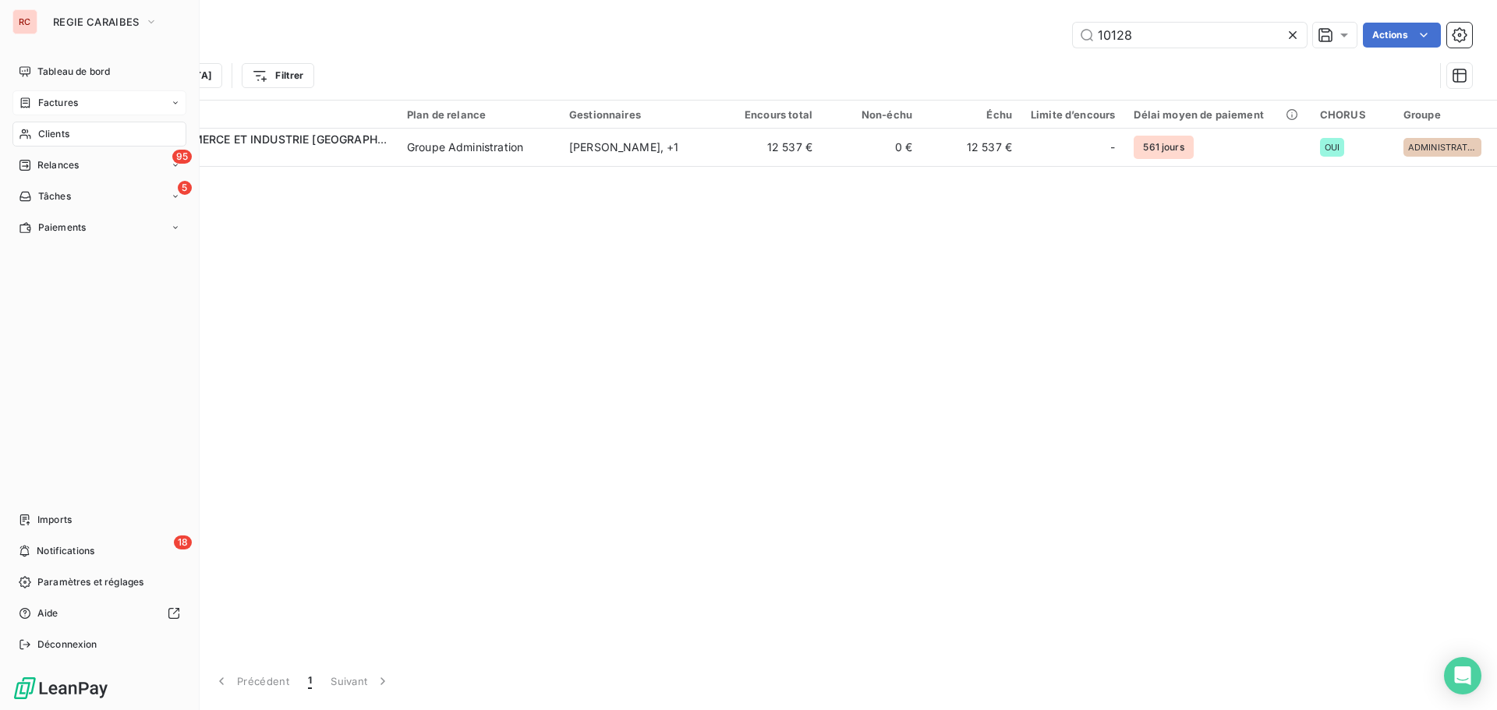
click at [59, 101] on span "Factures" at bounding box center [58, 103] width 40 height 14
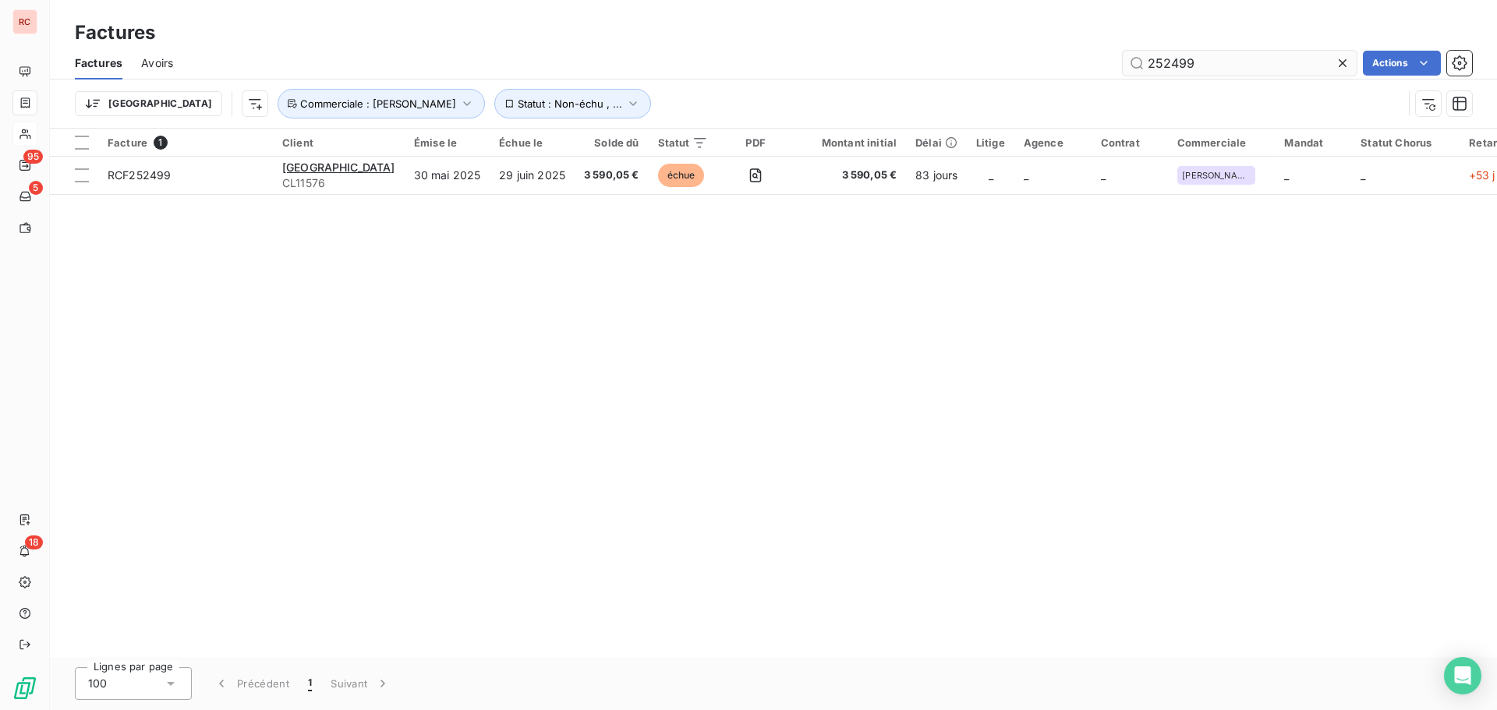
drag, startPoint x: 1202, startPoint y: 57, endPoint x: 1172, endPoint y: 59, distance: 30.5
click at [1172, 59] on input "252499" at bounding box center [1240, 63] width 234 height 25
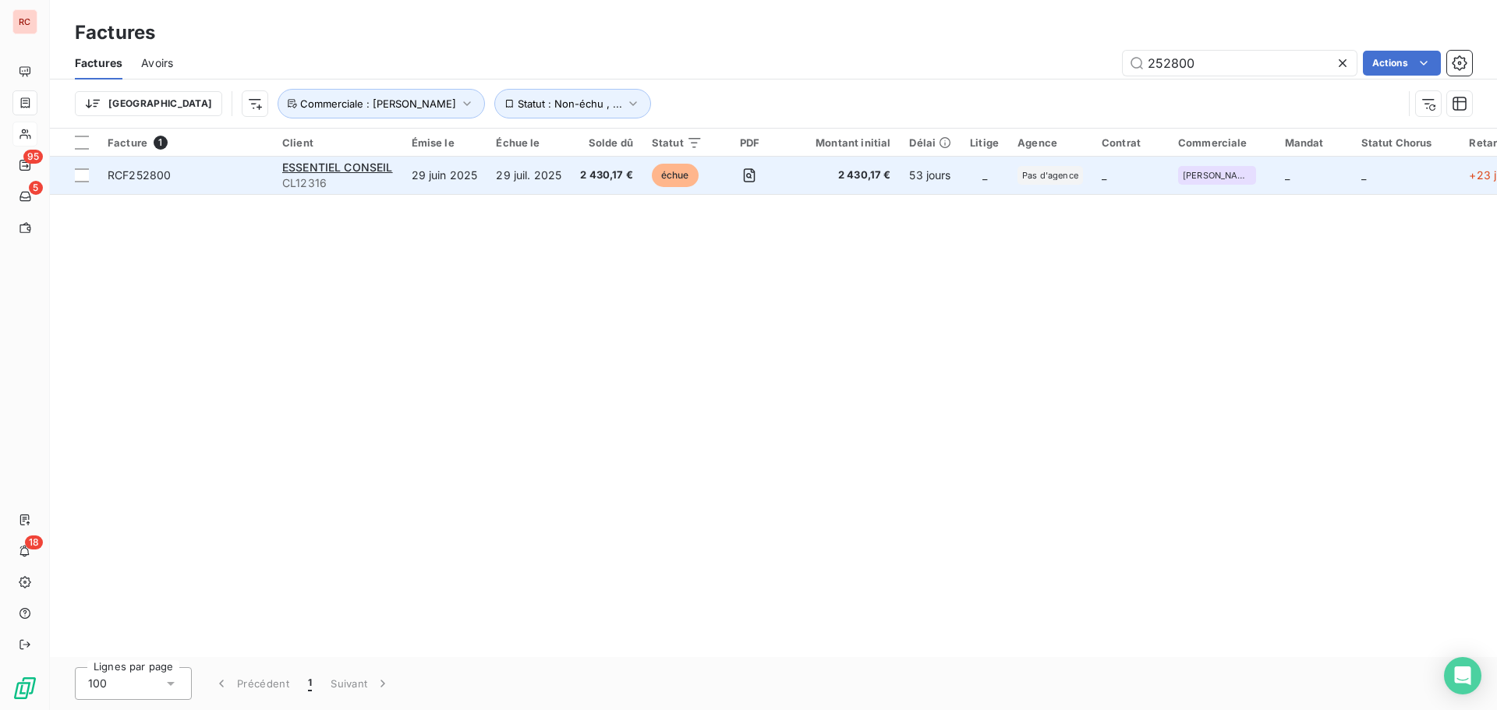
type input "252800"
click at [859, 184] on td "2 430,17 €" at bounding box center [843, 175] width 112 height 37
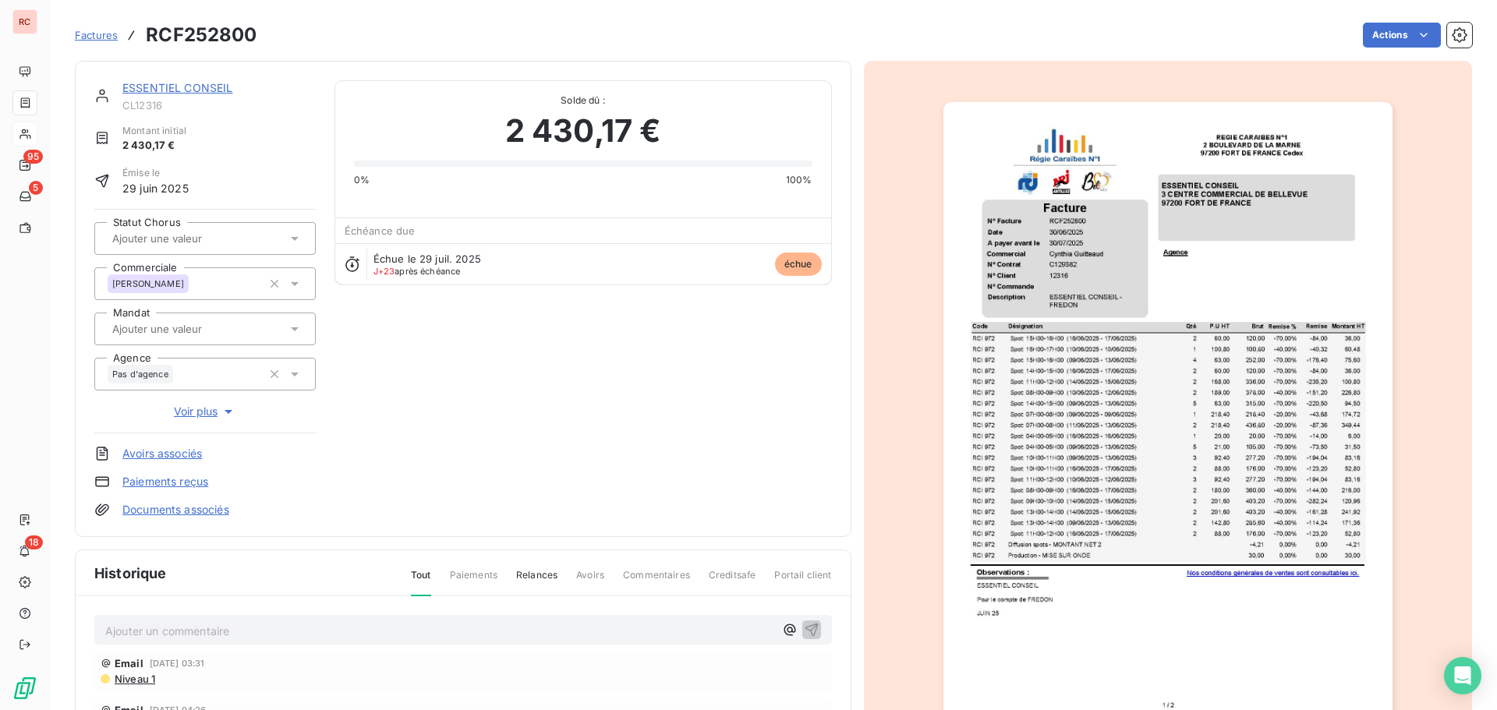
click at [186, 89] on link "ESSENTIEL CONSEIL" at bounding box center [177, 87] width 111 height 13
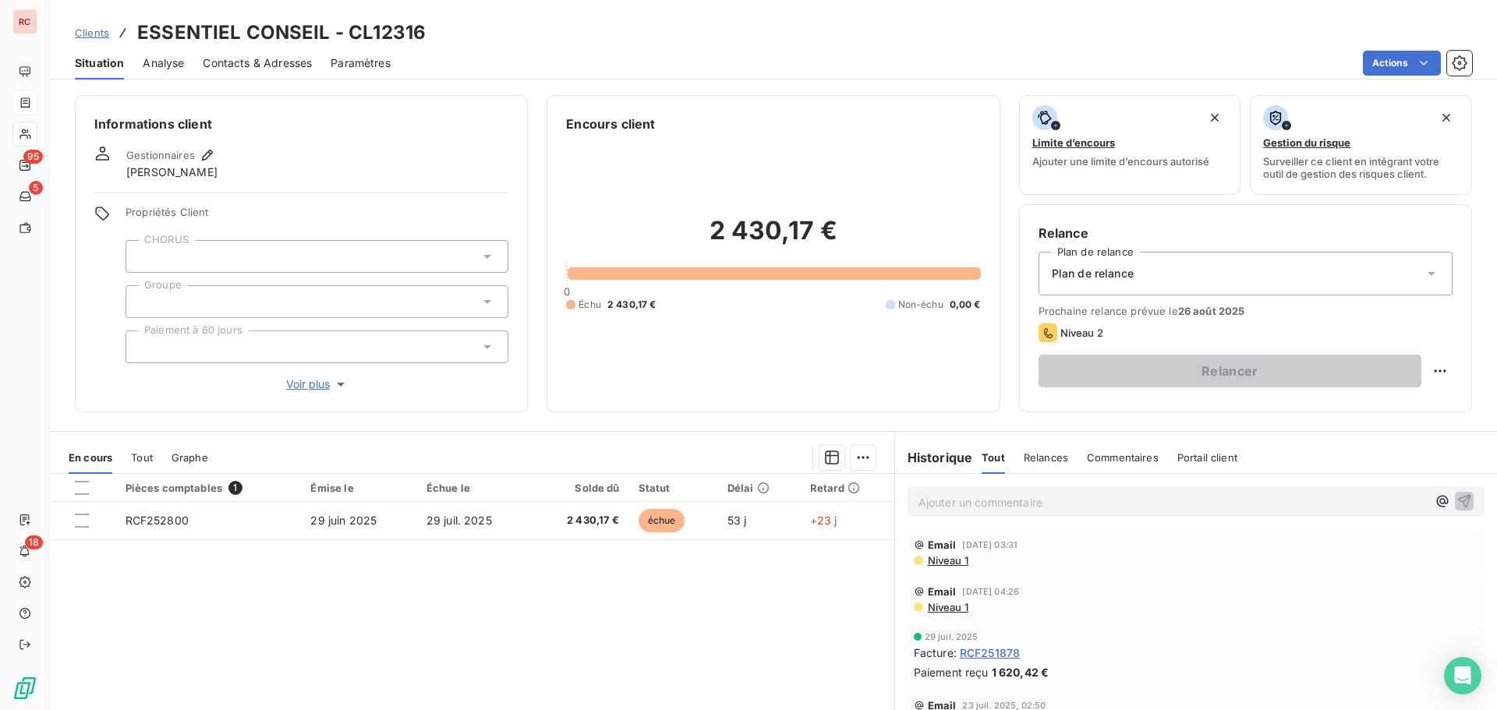
click at [279, 58] on span "Contacts & Adresses" at bounding box center [257, 63] width 109 height 16
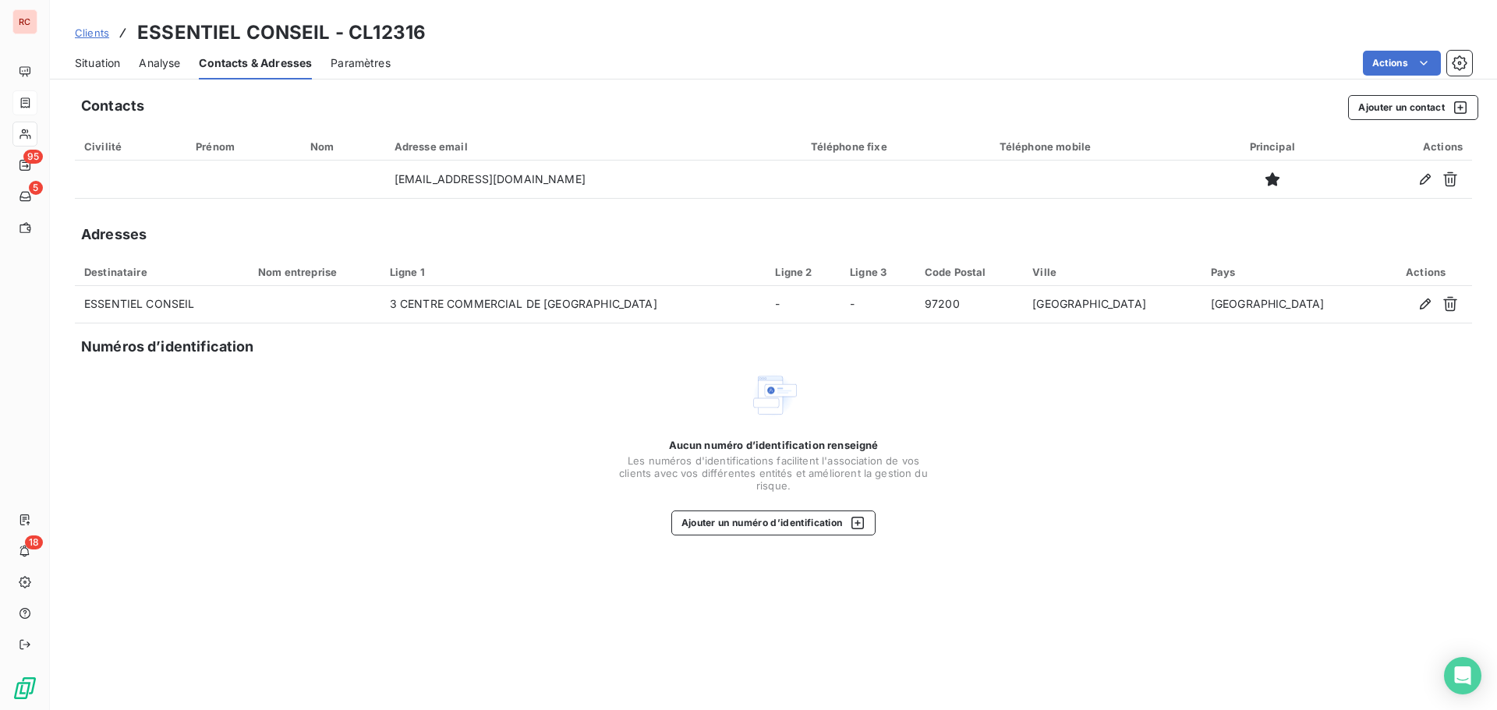
click at [101, 34] on span "Clients" at bounding box center [92, 33] width 34 height 12
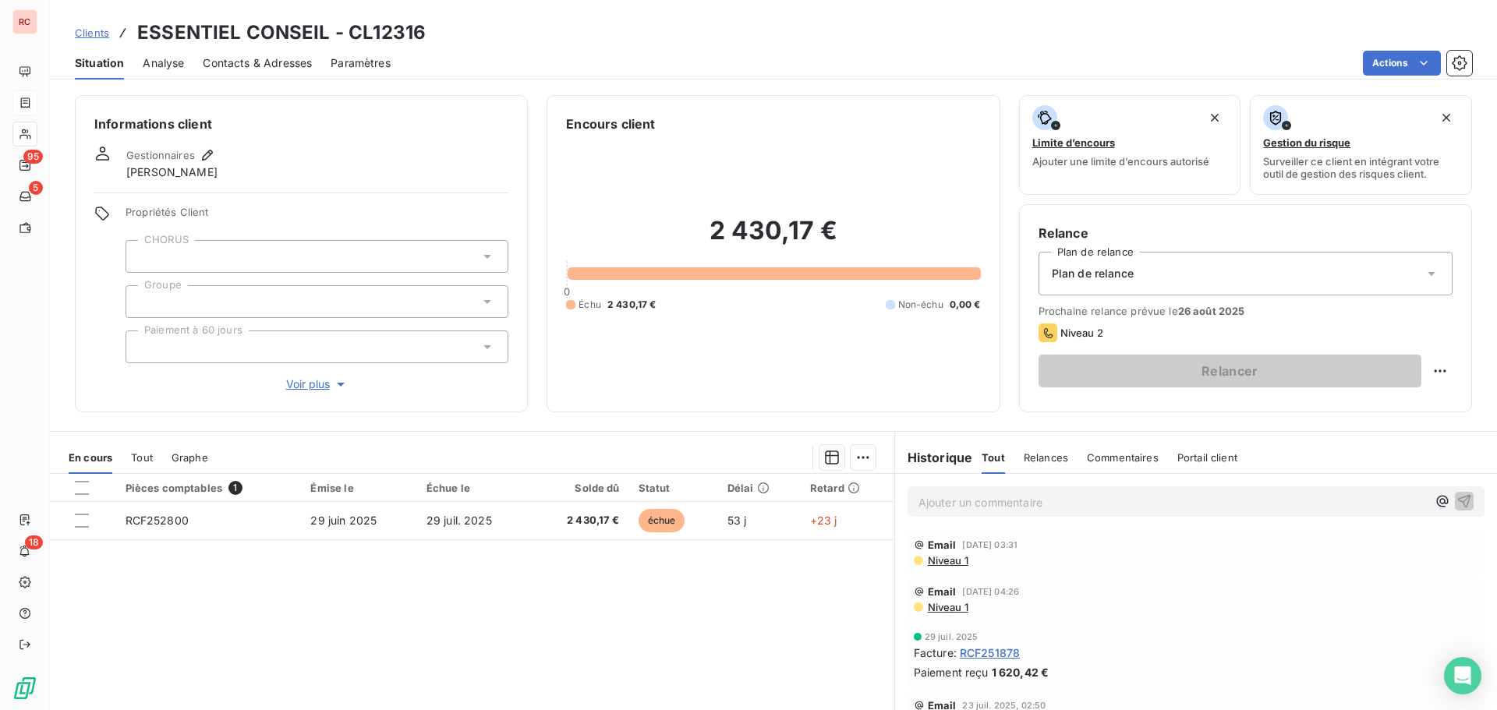
click at [276, 58] on span "Contacts & Adresses" at bounding box center [257, 63] width 109 height 16
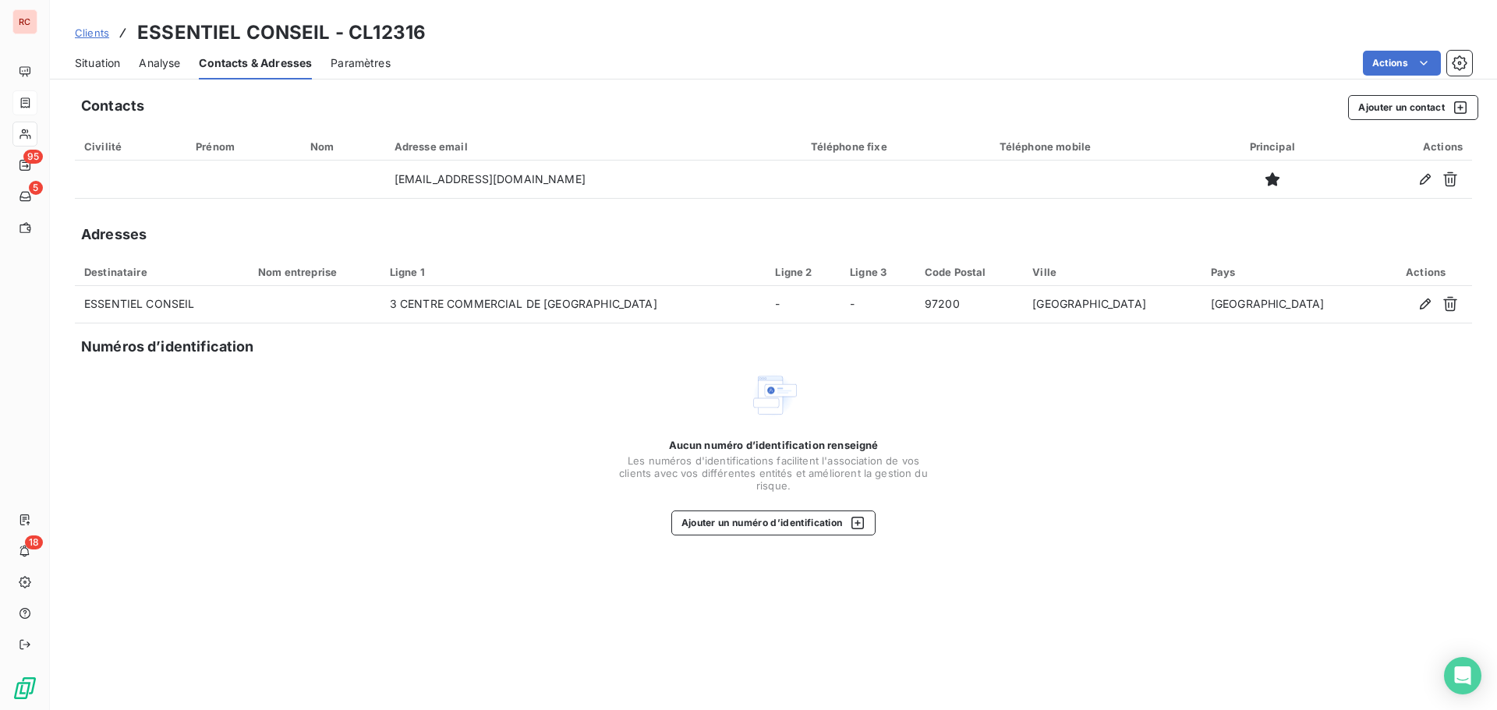
click at [165, 66] on span "Analyse" at bounding box center [159, 63] width 41 height 16
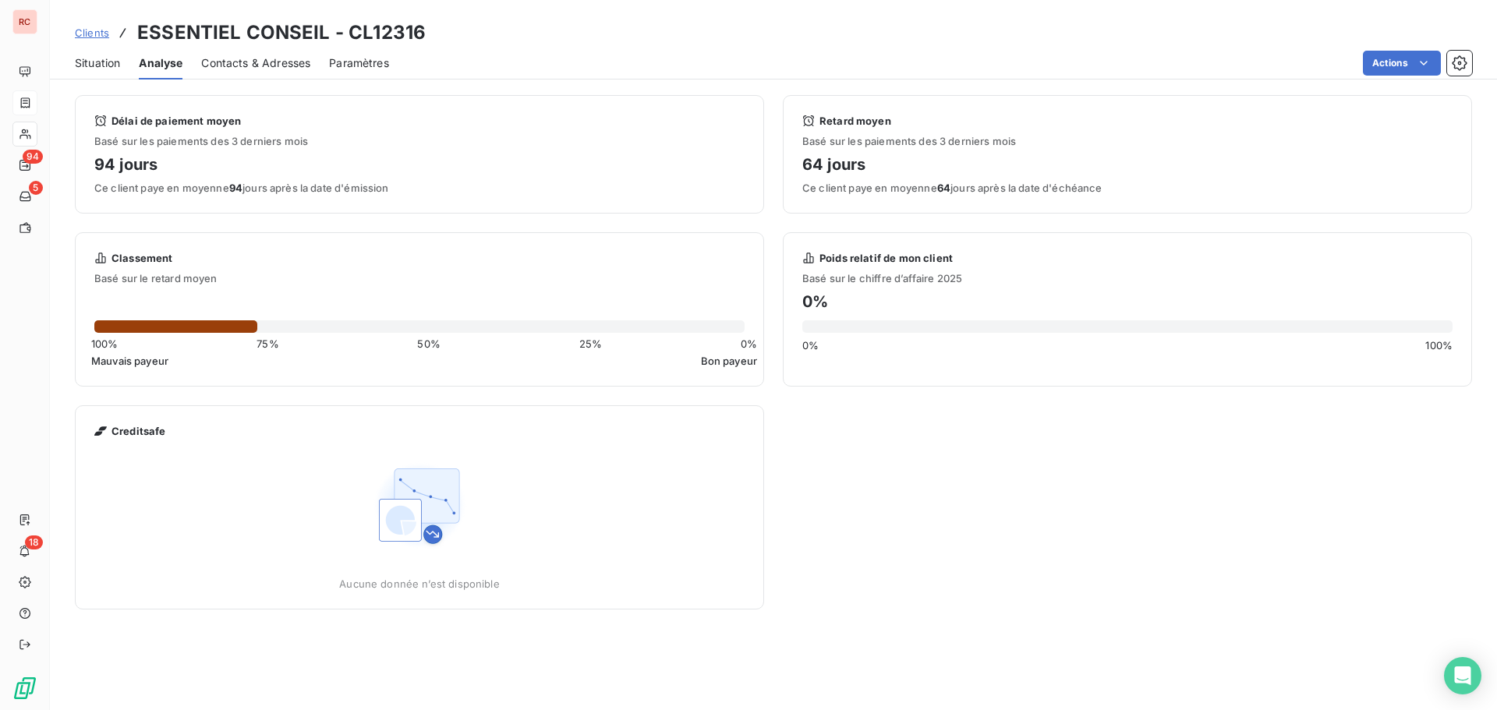
click at [83, 34] on span "Clients" at bounding box center [92, 33] width 34 height 12
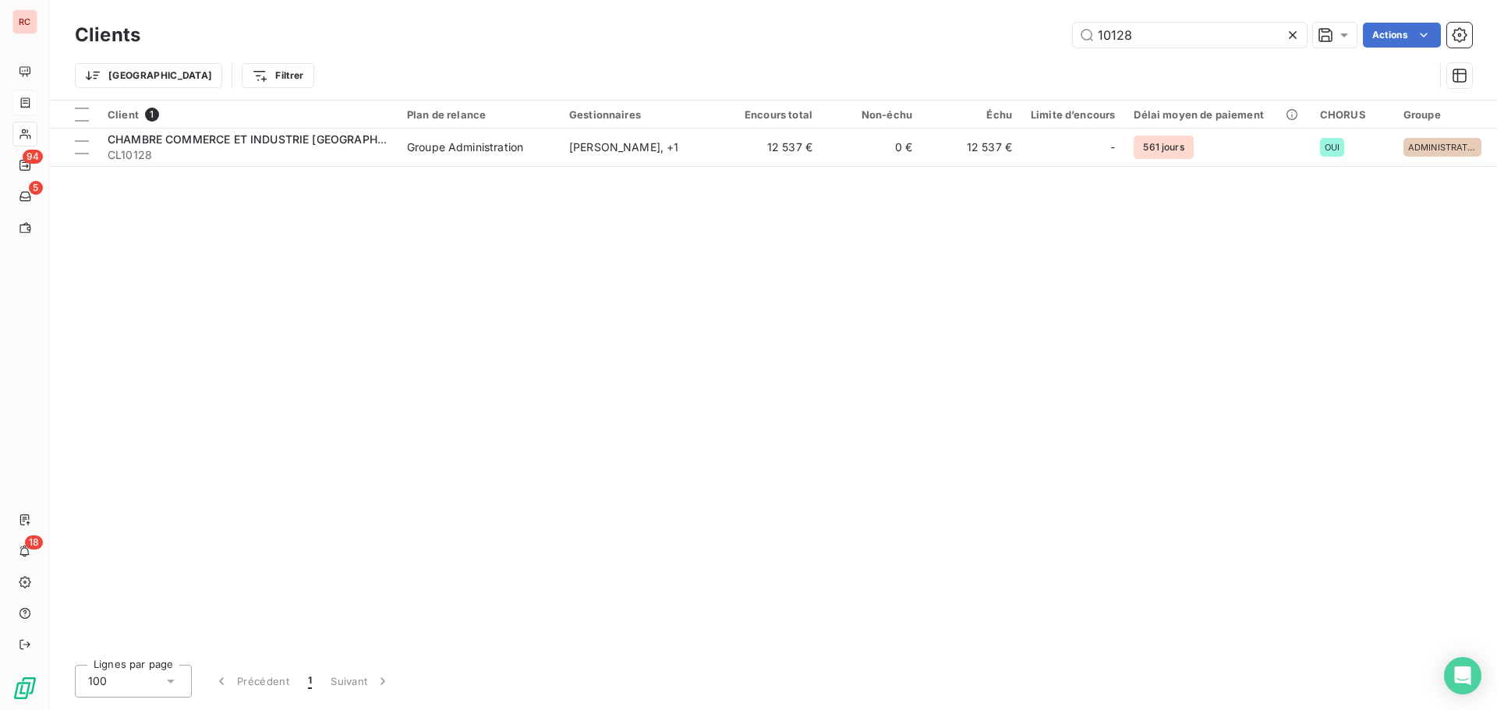
drag, startPoint x: 1168, startPoint y: 36, endPoint x: 1028, endPoint y: 36, distance: 139.6
click at [1028, 36] on div "10128 Actions" at bounding box center [815, 35] width 1313 height 25
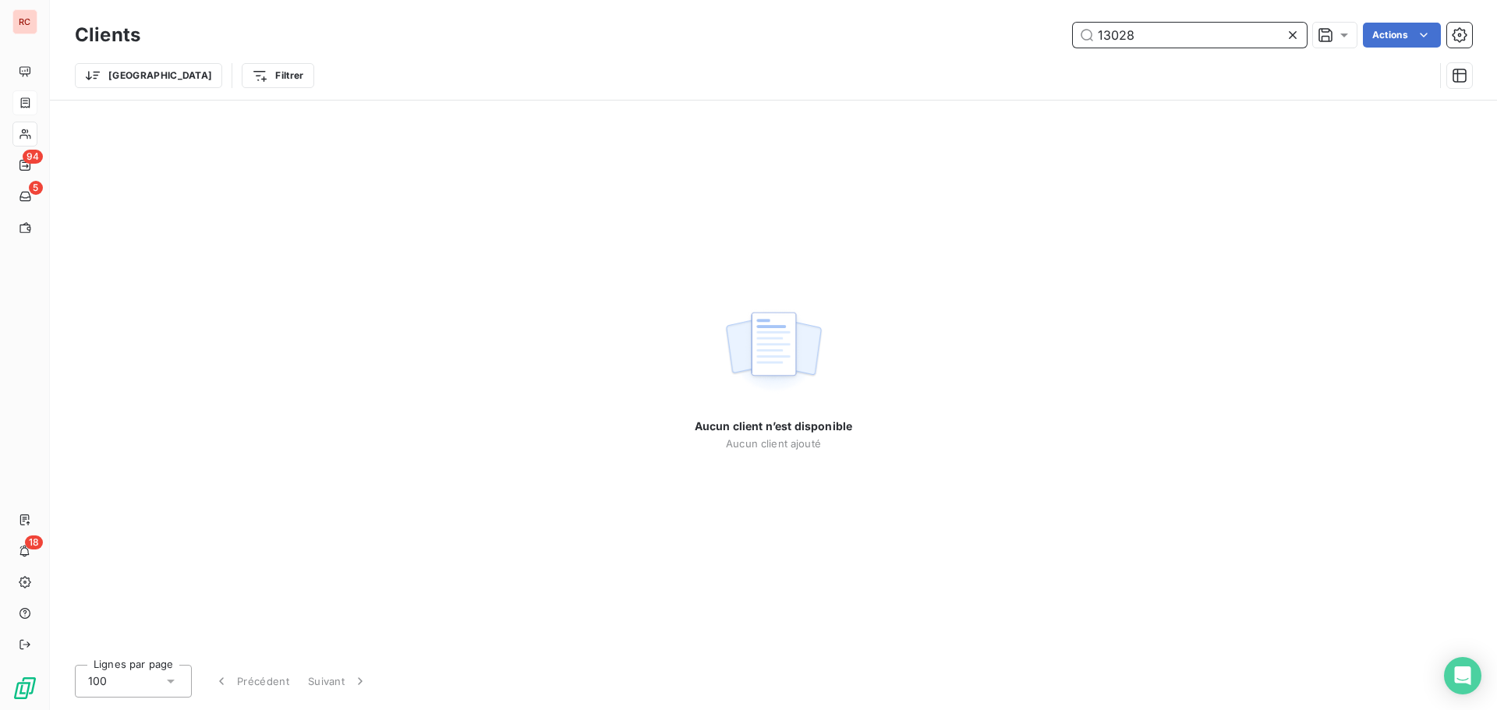
drag, startPoint x: 1157, startPoint y: 26, endPoint x: 1120, endPoint y: 37, distance: 38.2
click at [1120, 37] on input "13028" at bounding box center [1190, 35] width 234 height 25
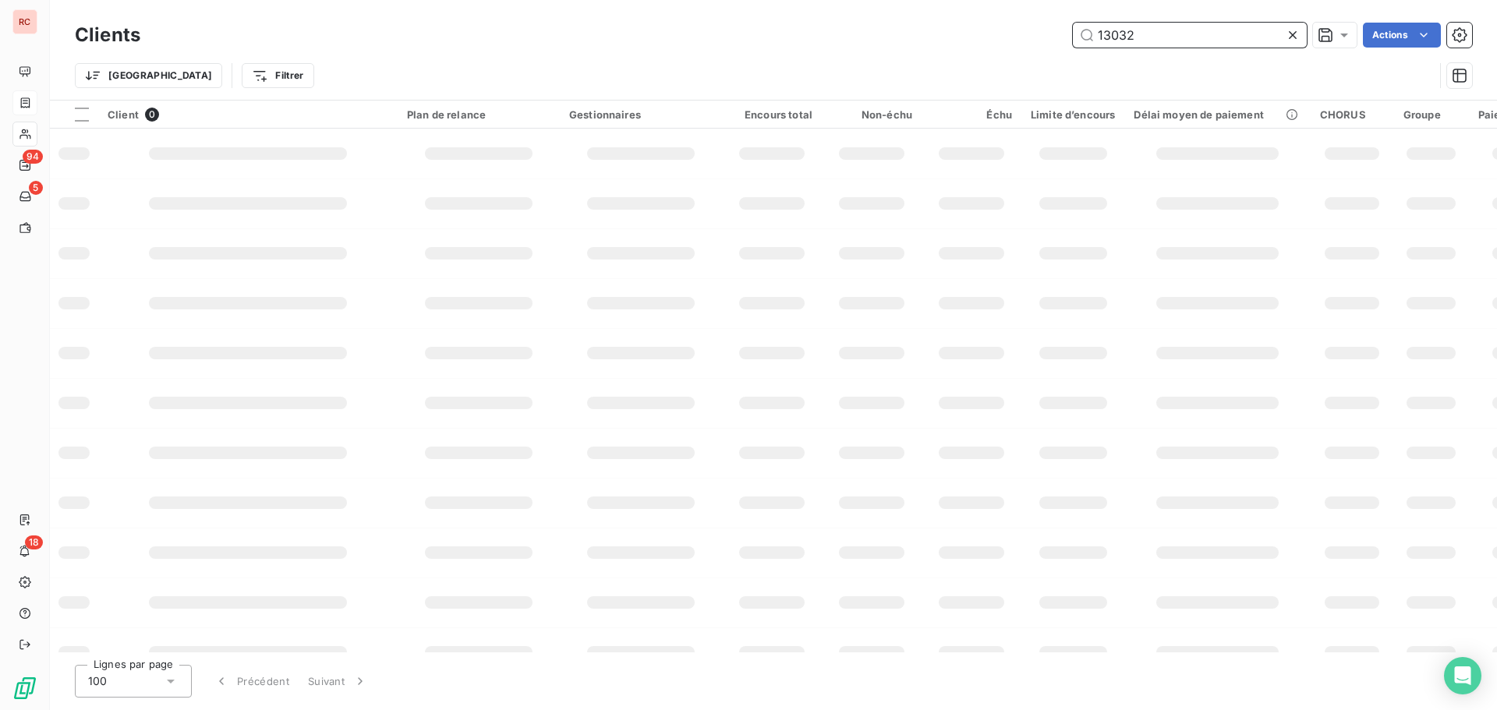
type input "13032"
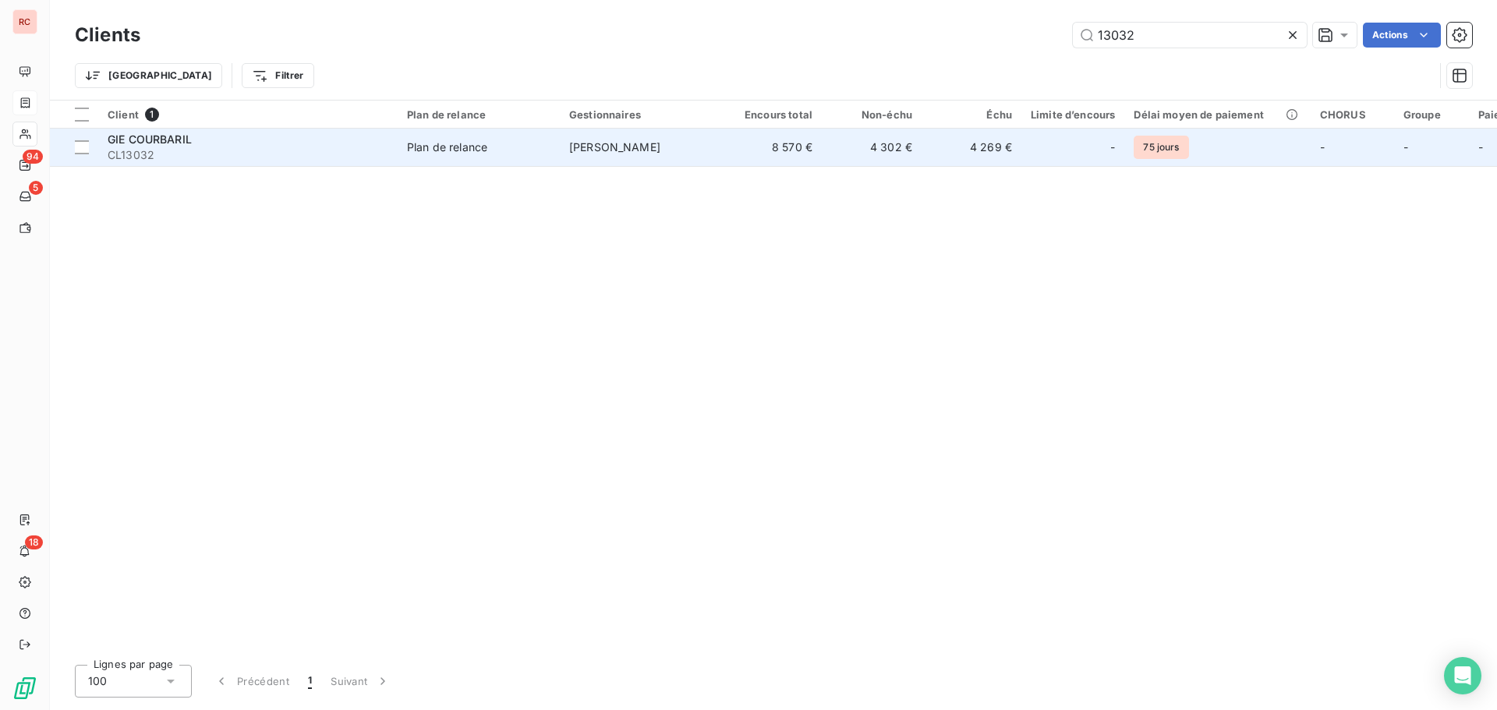
click at [706, 132] on td "[PERSON_NAME]" at bounding box center [641, 147] width 162 height 37
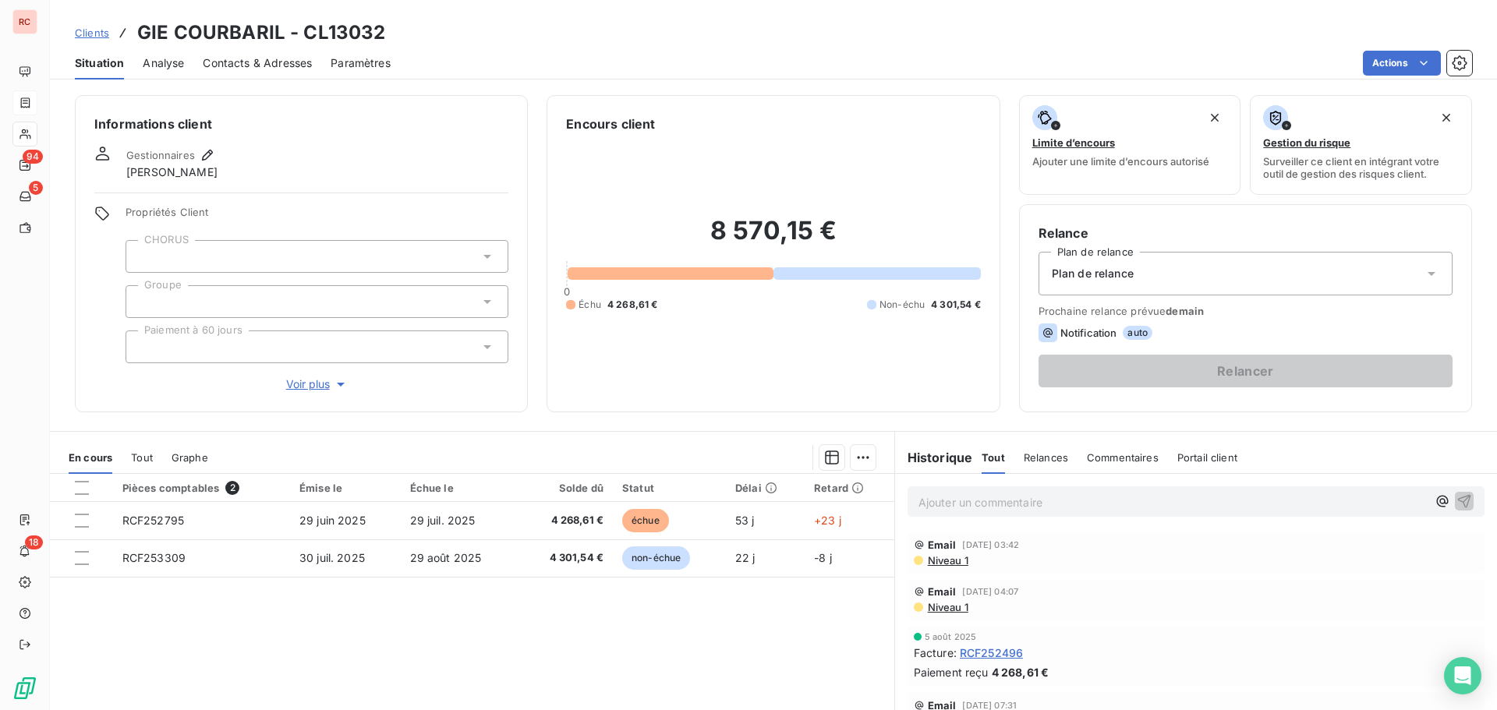
click at [285, 66] on span "Contacts & Adresses" at bounding box center [257, 63] width 109 height 16
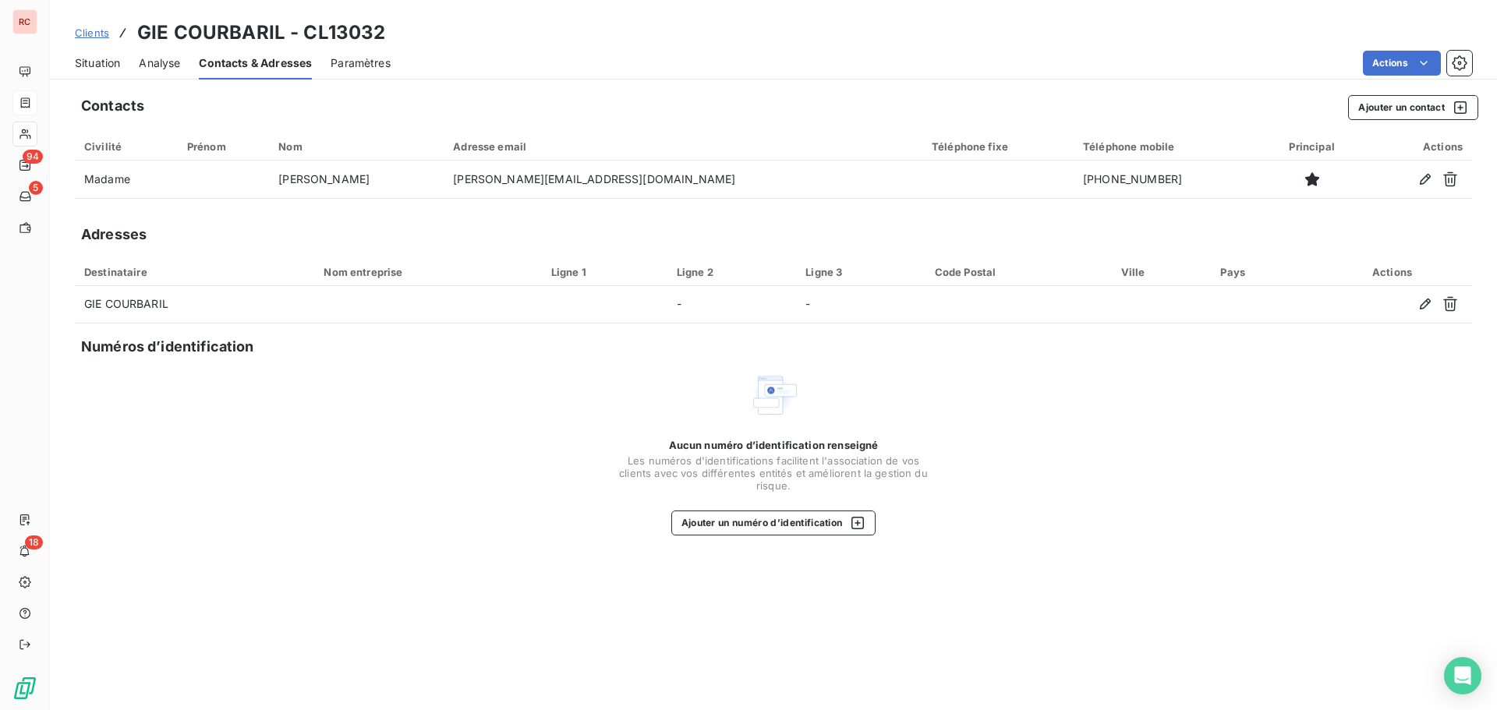
click at [90, 57] on span "Situation" at bounding box center [97, 63] width 45 height 16
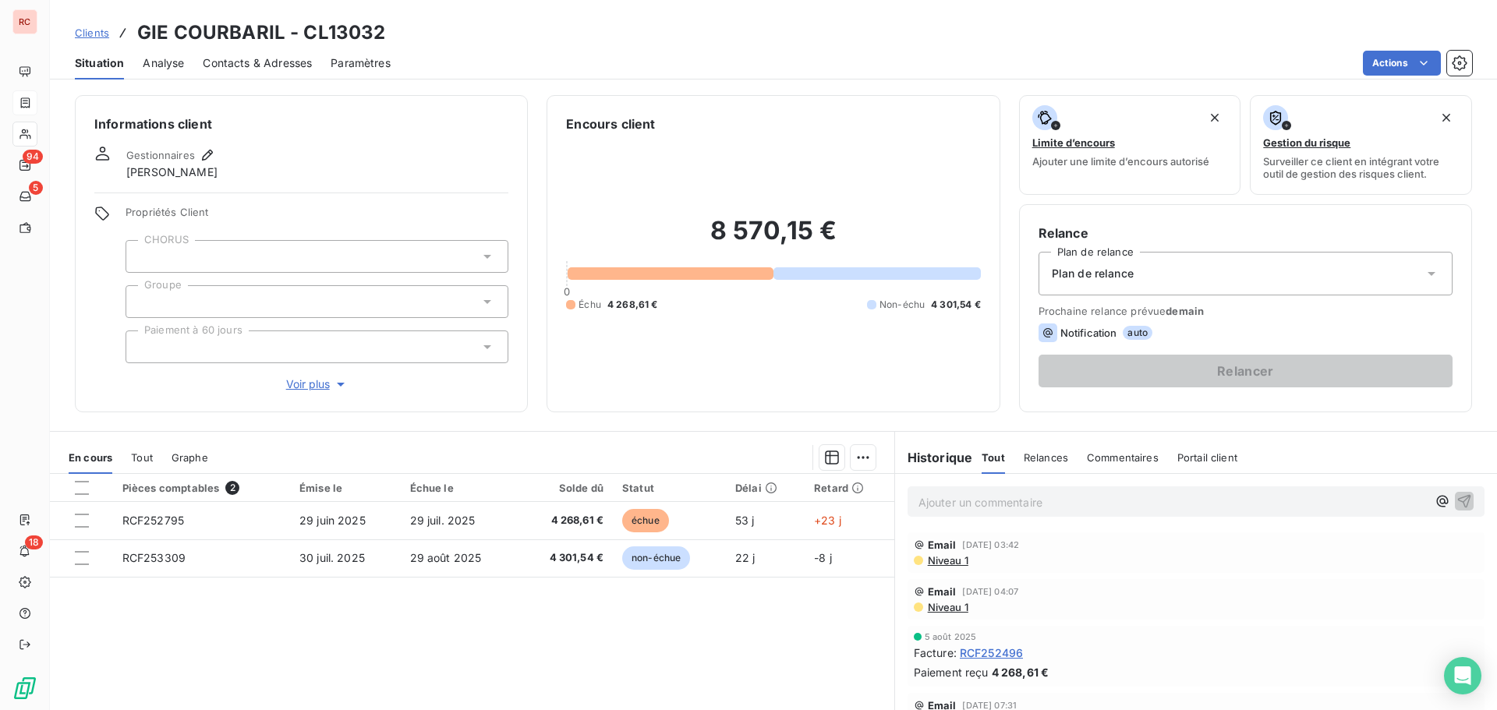
click at [252, 65] on span "Contacts & Adresses" at bounding box center [257, 63] width 109 height 16
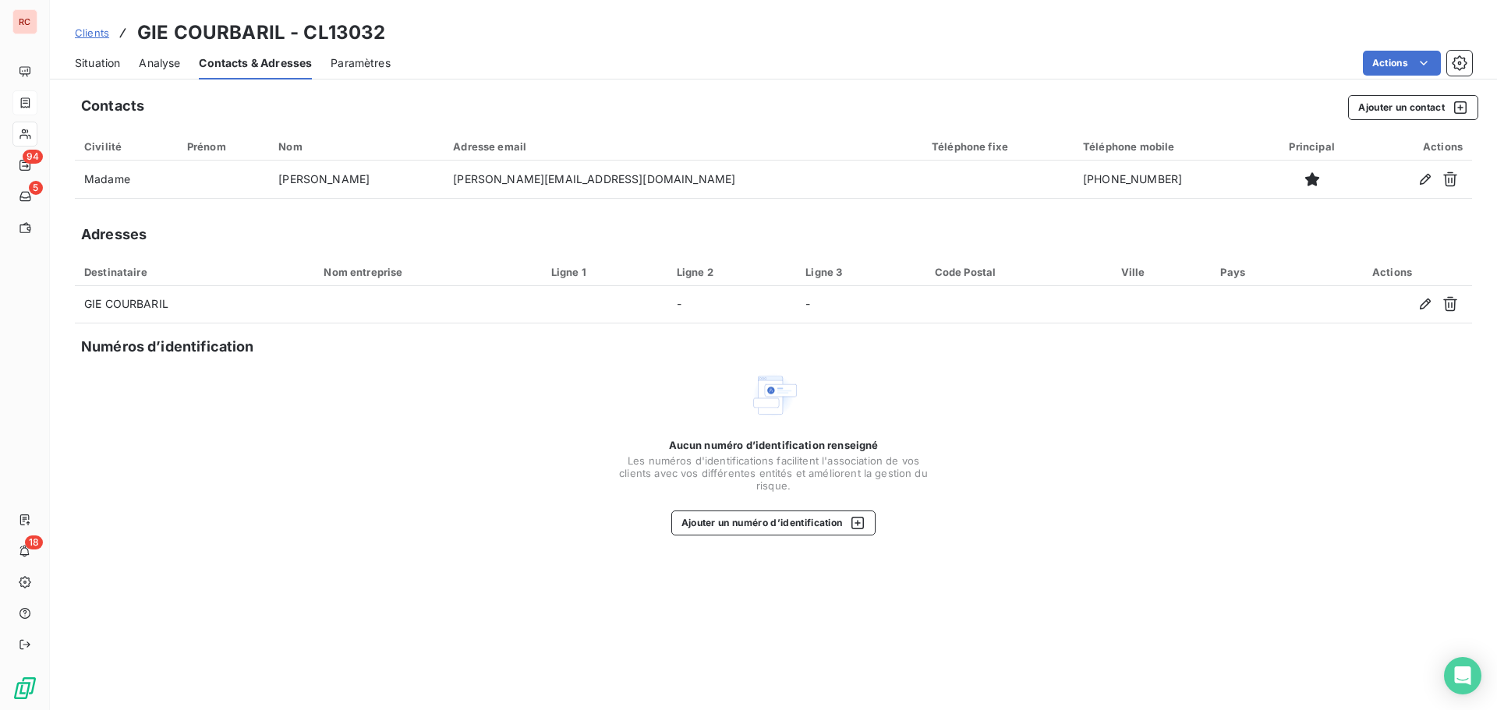
click at [115, 65] on span "Situation" at bounding box center [97, 63] width 45 height 16
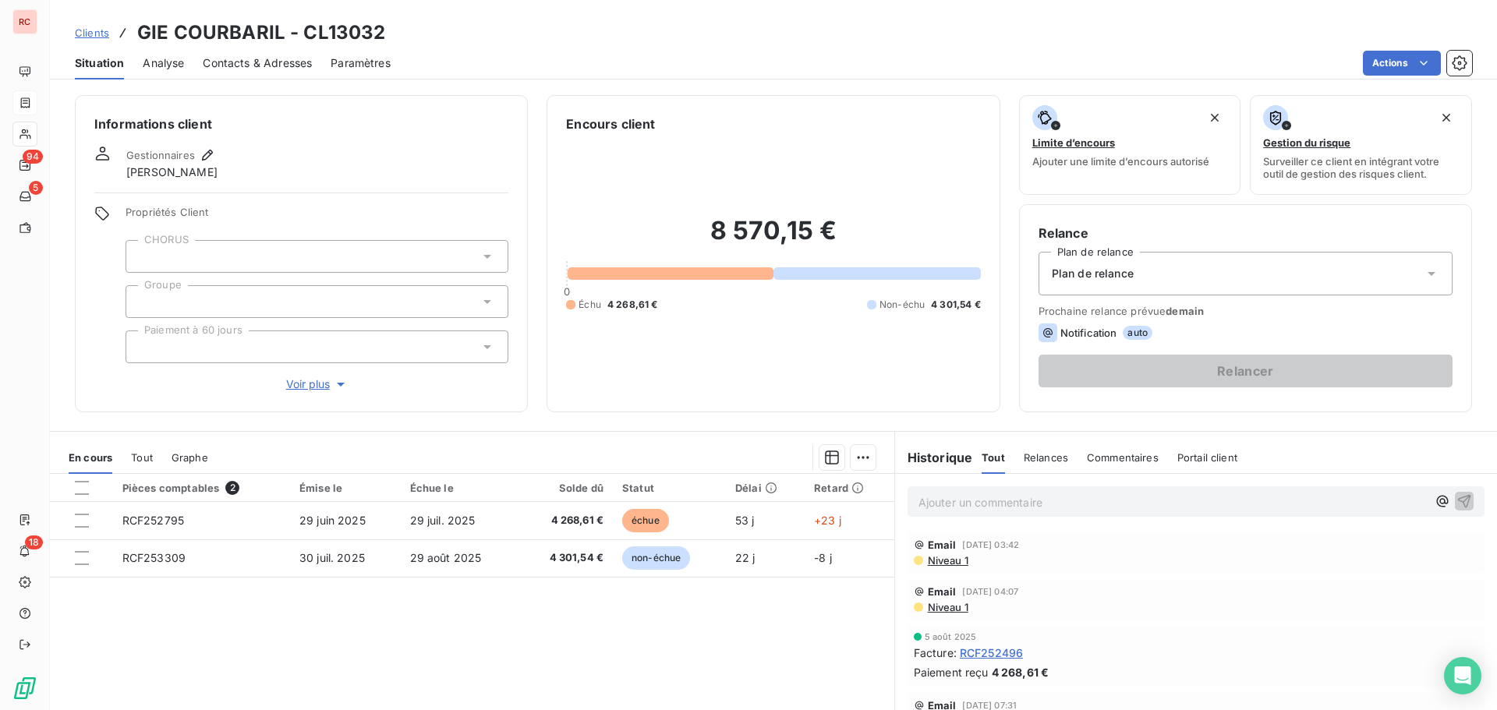
click at [87, 31] on span "Clients" at bounding box center [92, 33] width 34 height 12
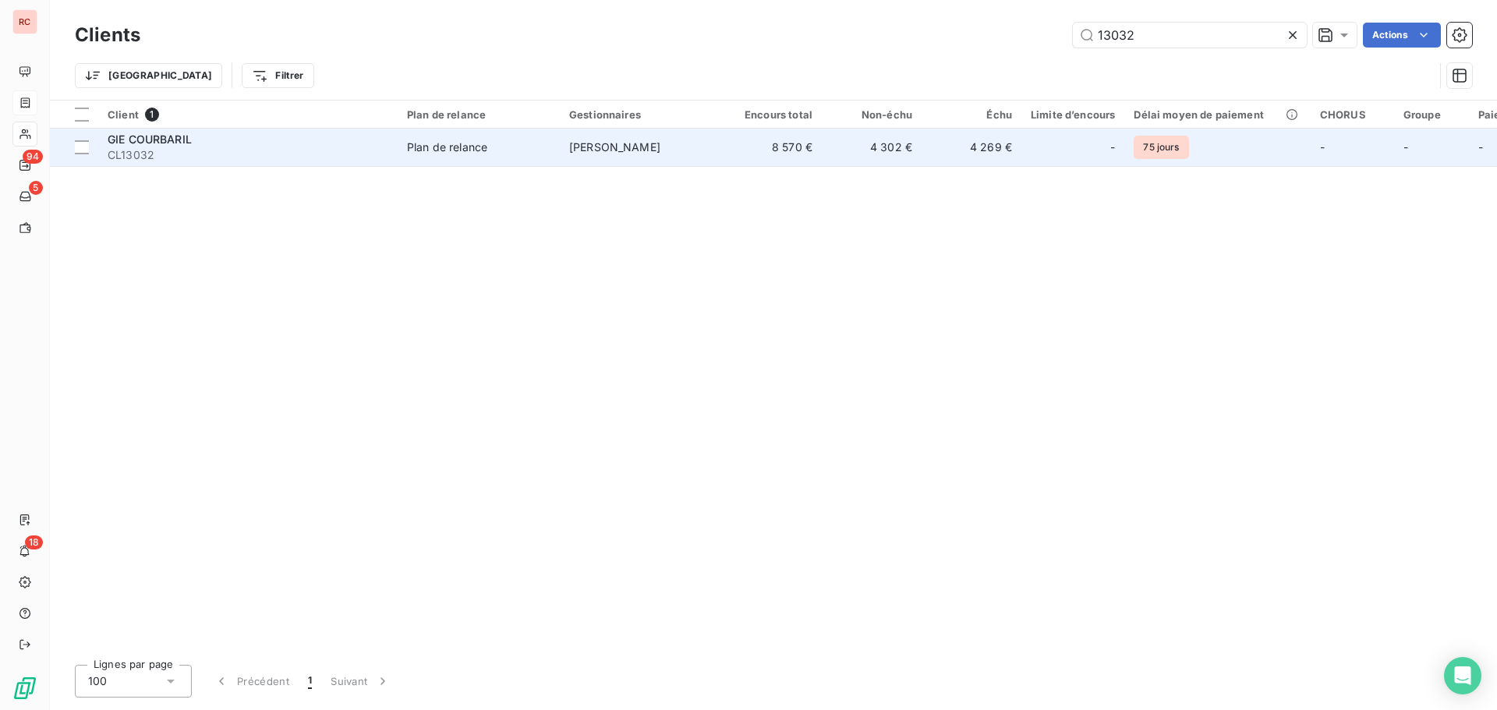
click at [150, 144] on span "GIE COURBARIL" at bounding box center [150, 139] width 84 height 13
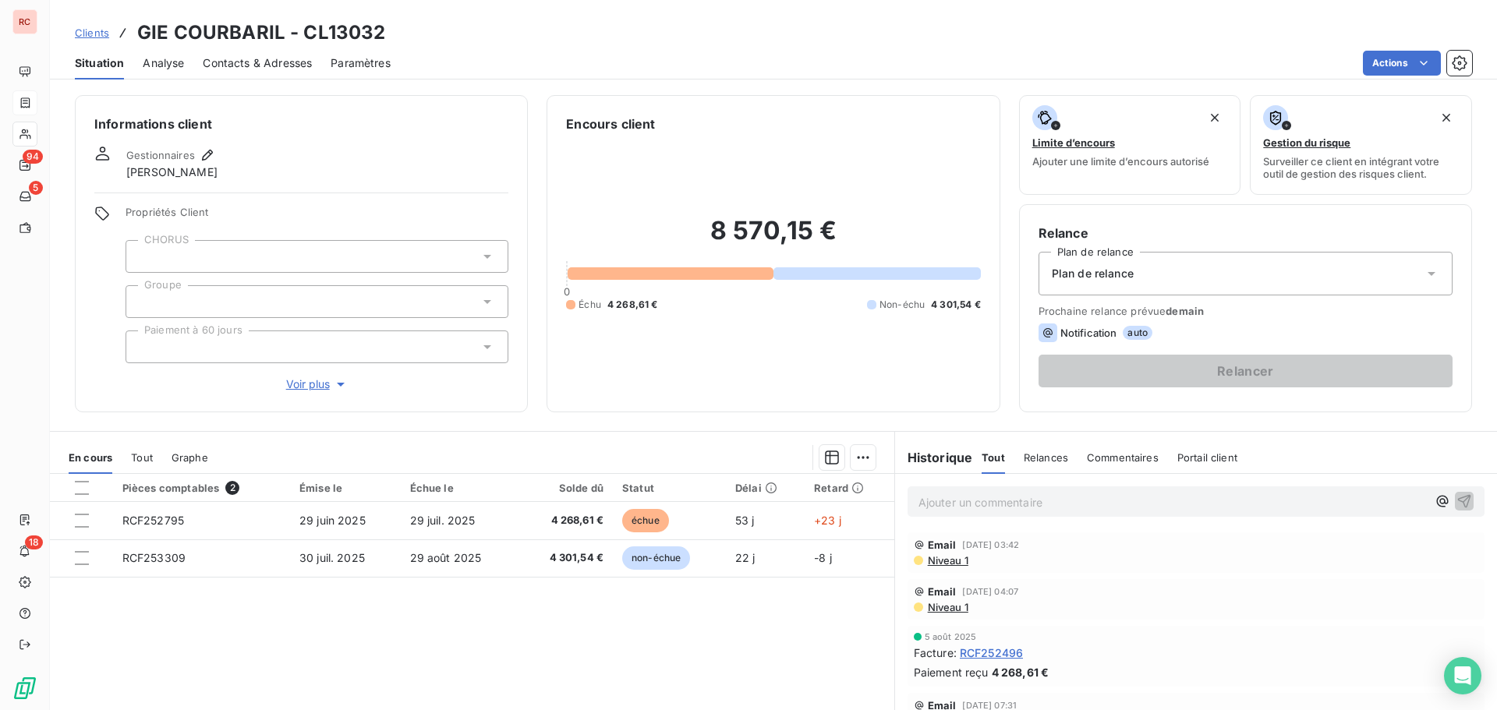
click at [941, 561] on span "Niveau 1" at bounding box center [947, 560] width 42 height 12
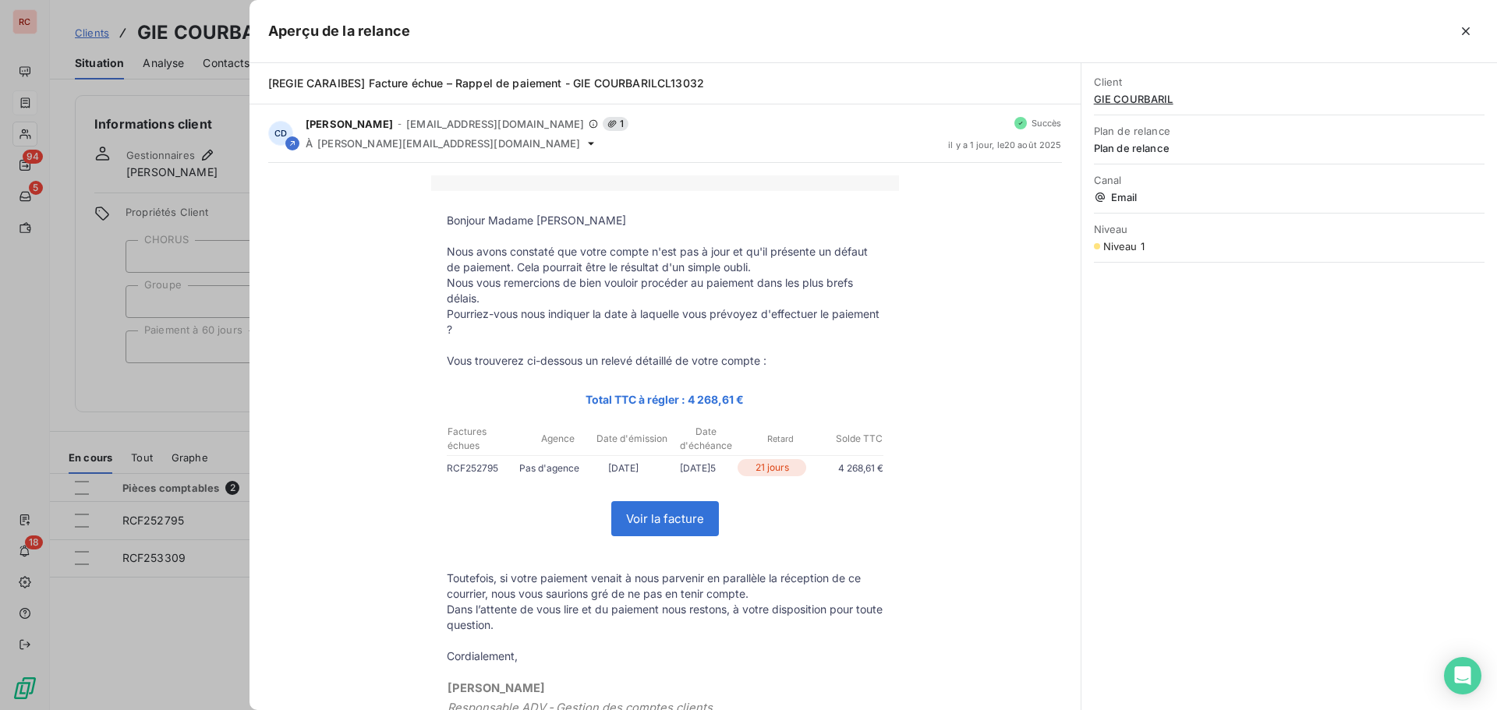
click at [158, 427] on div at bounding box center [748, 355] width 1497 height 710
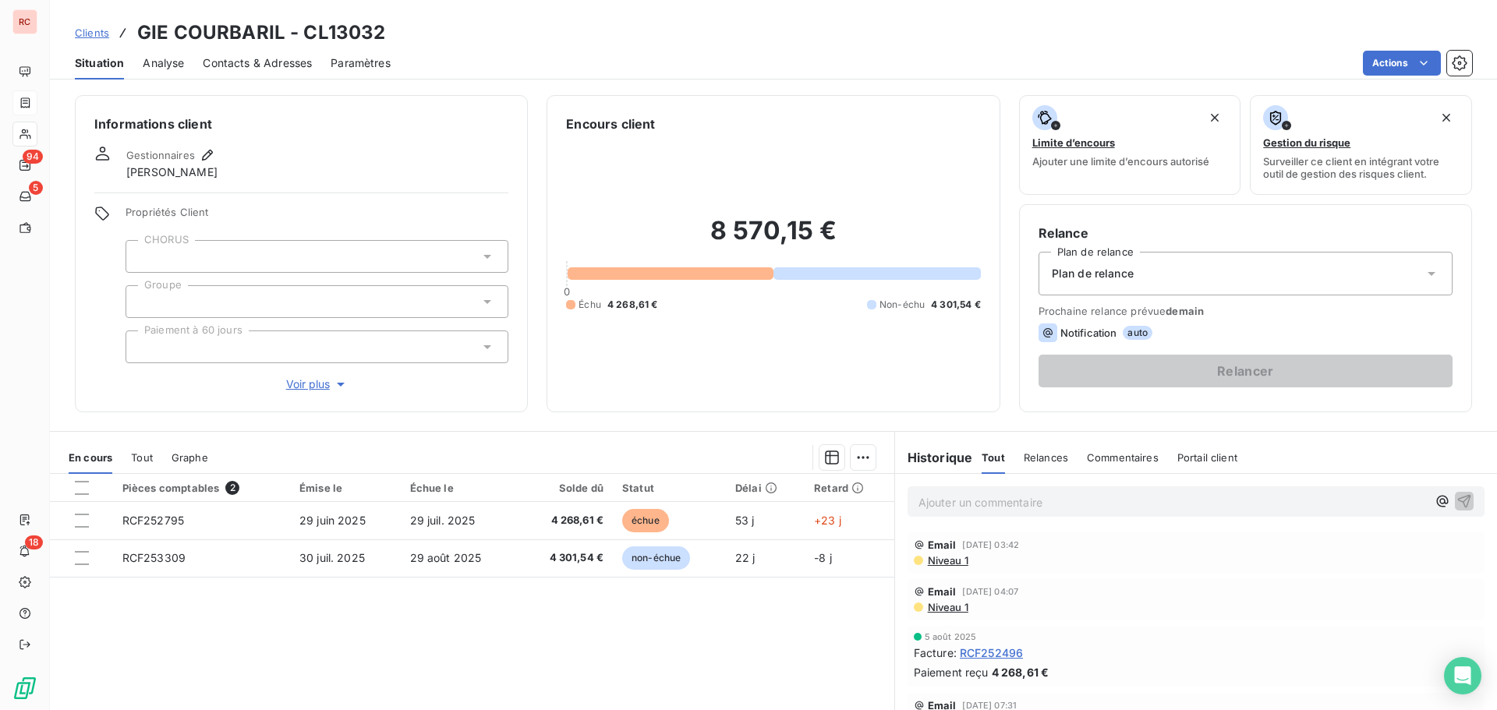
click at [947, 563] on span "Niveau 1" at bounding box center [947, 560] width 42 height 12
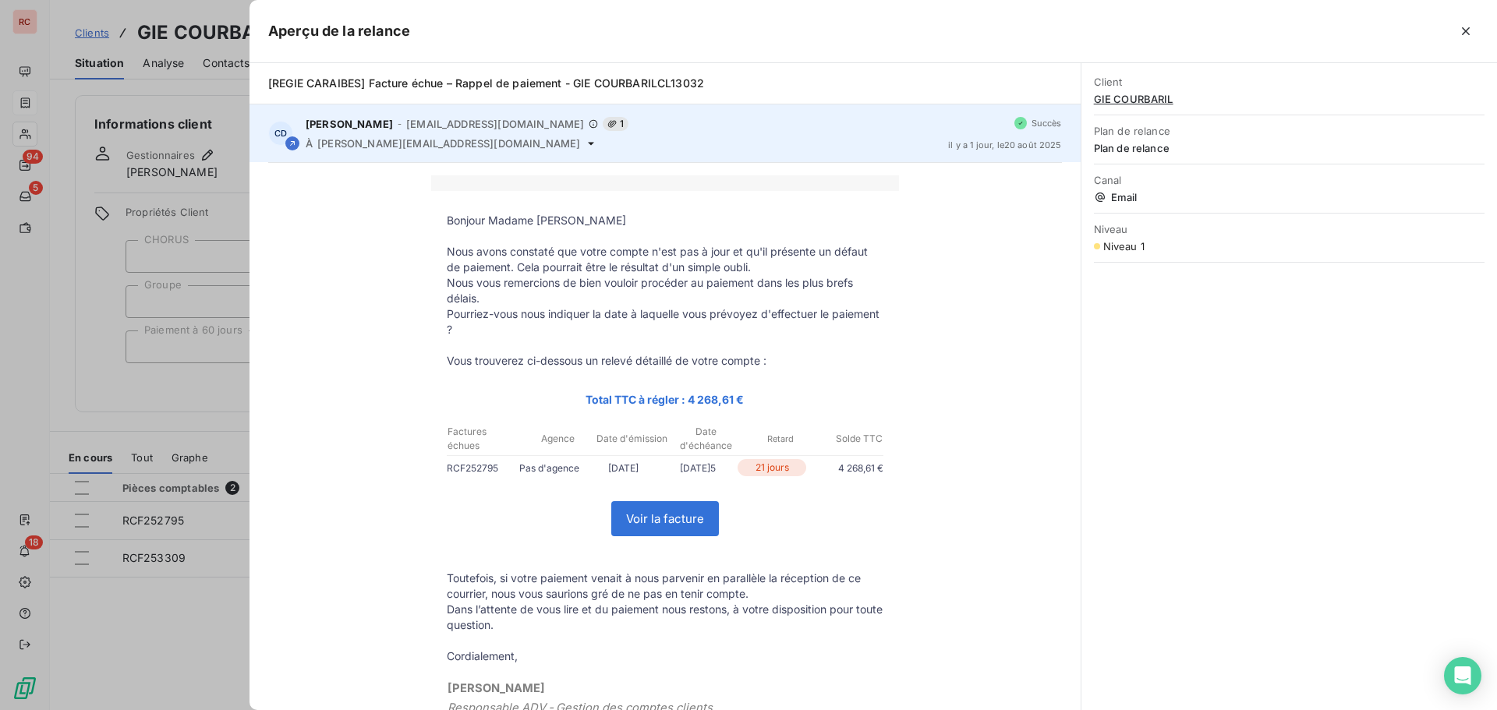
click at [490, 143] on div "À valerie@c-hubantillesguyane.com" at bounding box center [621, 143] width 630 height 12
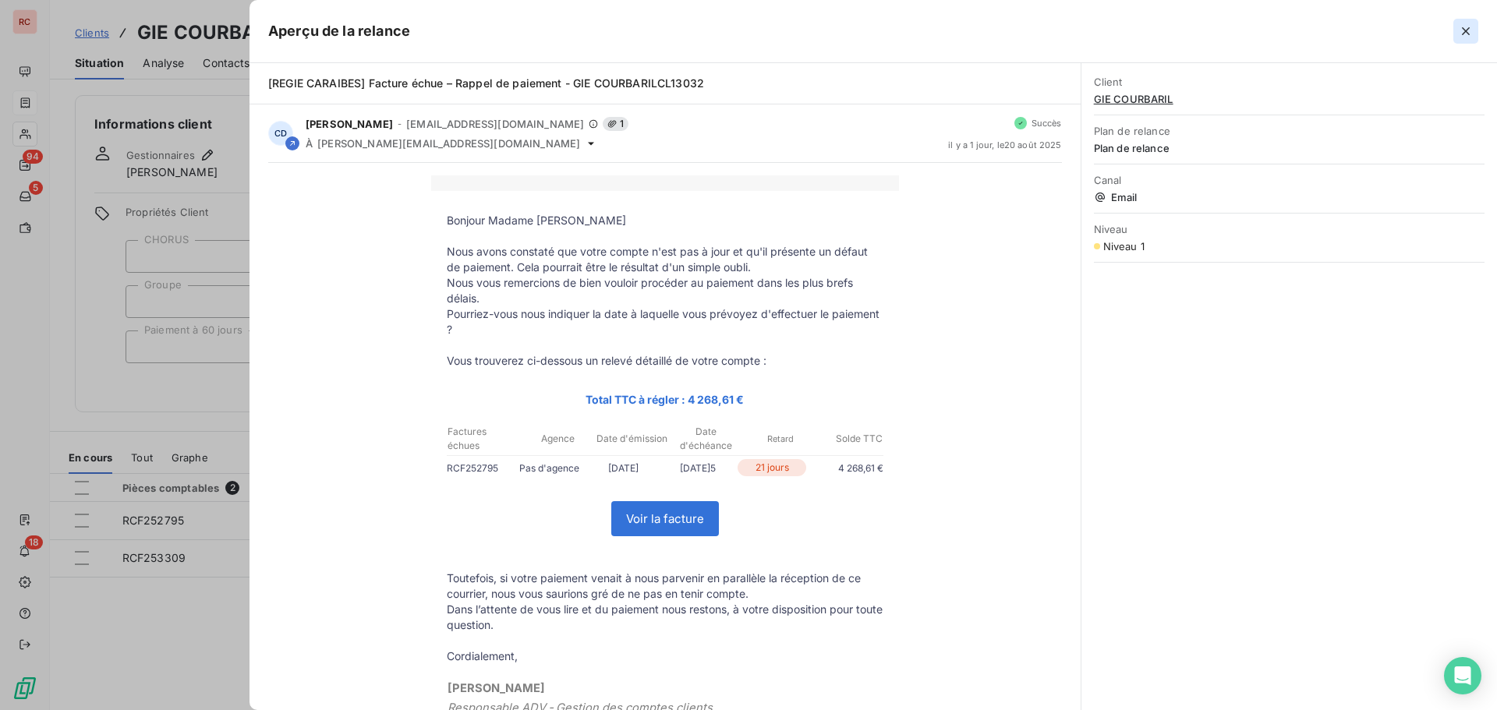
click at [1469, 30] on icon "button" at bounding box center [1466, 31] width 16 height 16
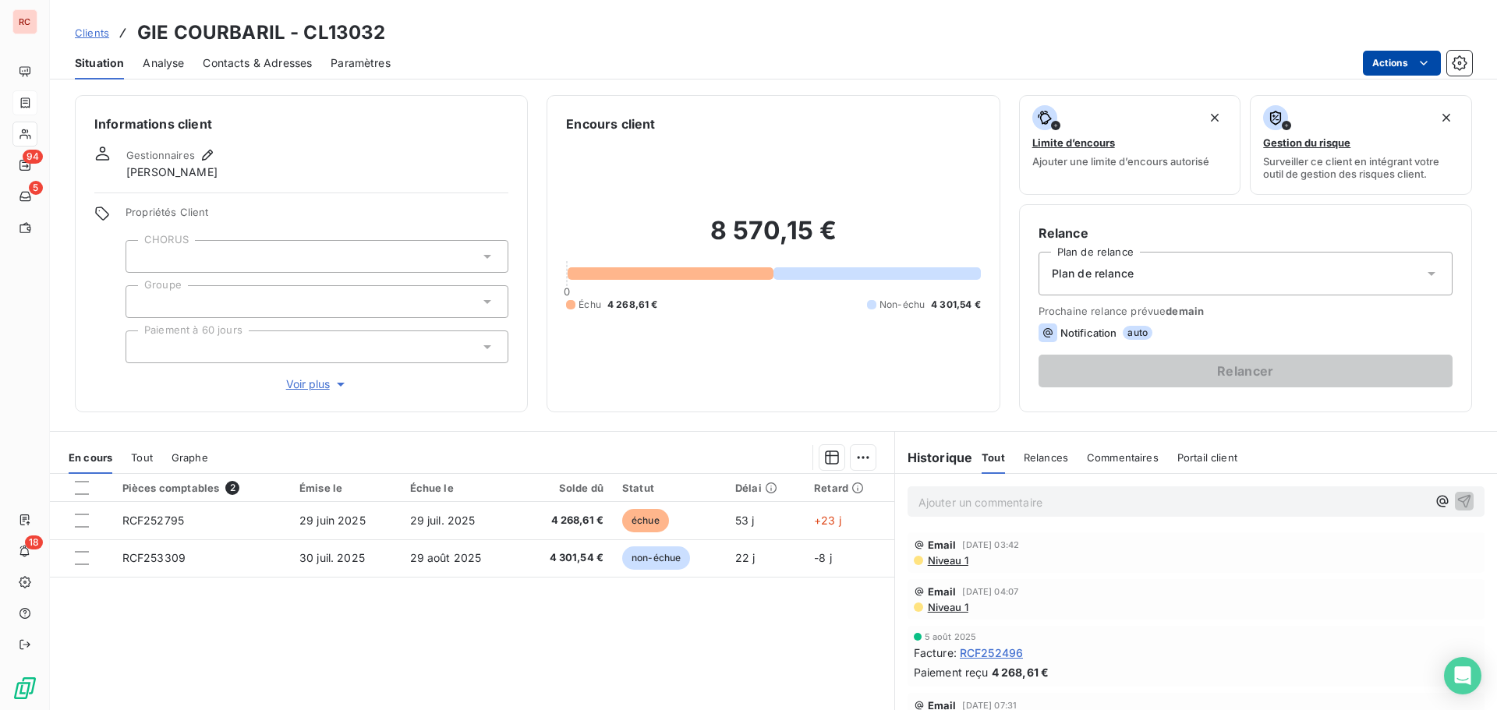
click at [1382, 58] on html "RC 94 5 18 Clients GIE COURBARIL - CL13032 Situation Analyse Contacts & Adresse…" at bounding box center [748, 355] width 1497 height 710
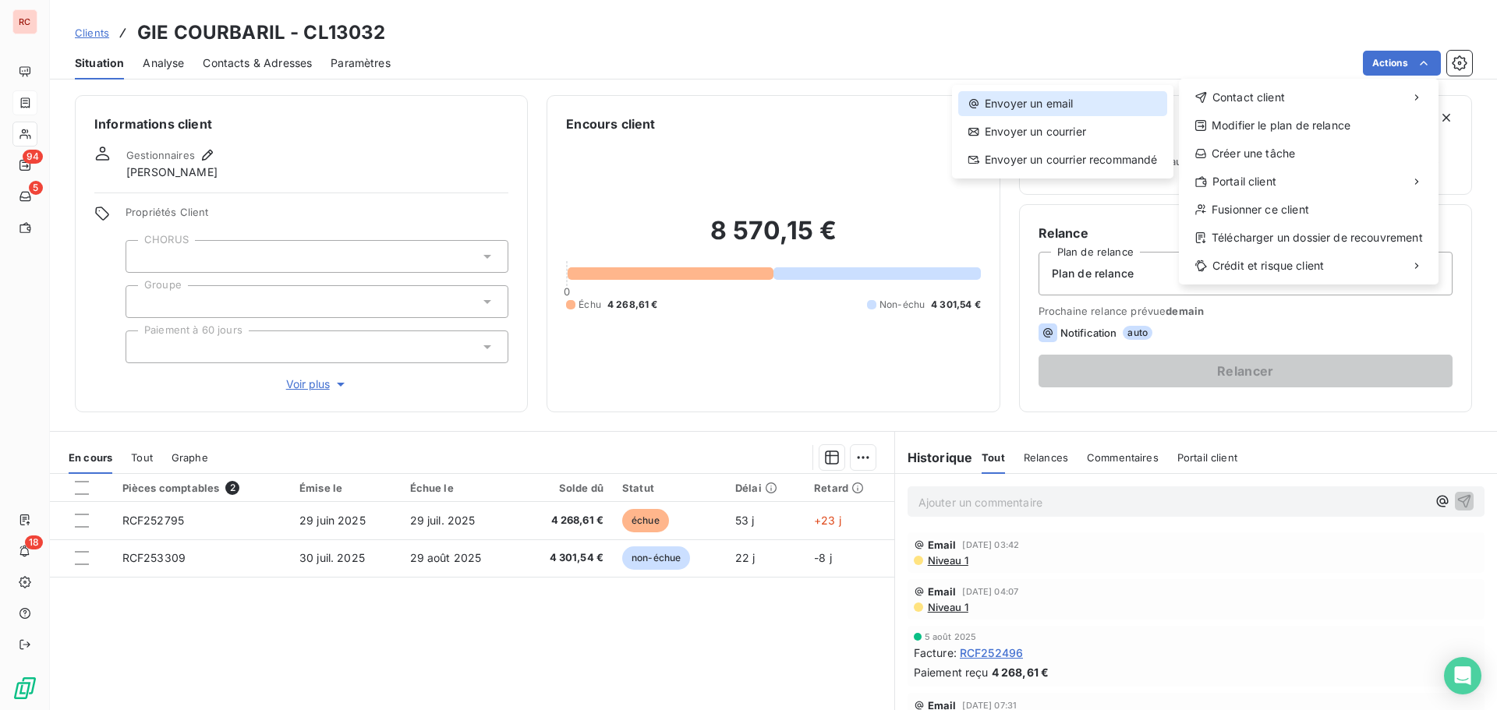
click at [1064, 108] on div "Envoyer un email" at bounding box center [1062, 103] width 209 height 25
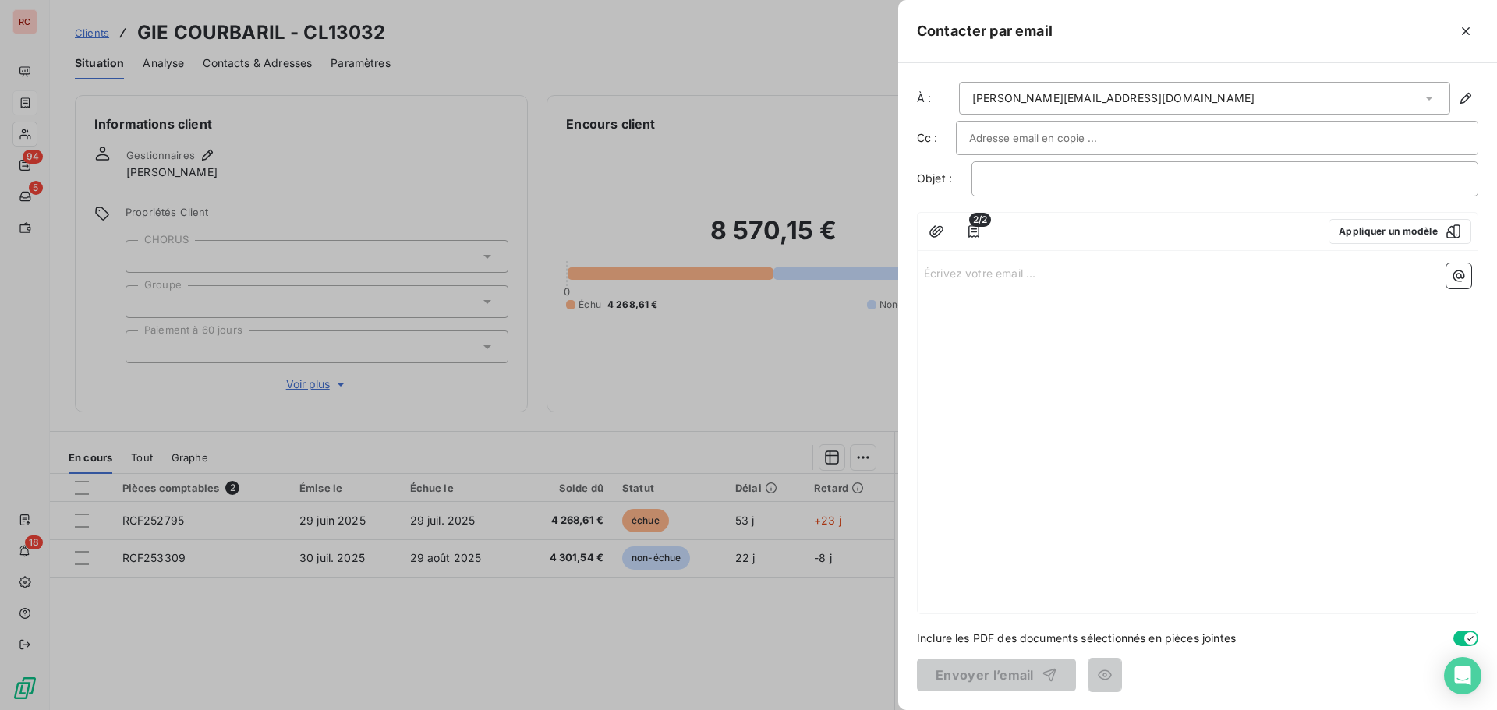
click at [1017, 140] on input "text" at bounding box center [1053, 137] width 168 height 23
drag, startPoint x: 555, startPoint y: 636, endPoint x: 831, endPoint y: 410, distance: 356.8
click at [556, 636] on div at bounding box center [748, 355] width 1497 height 710
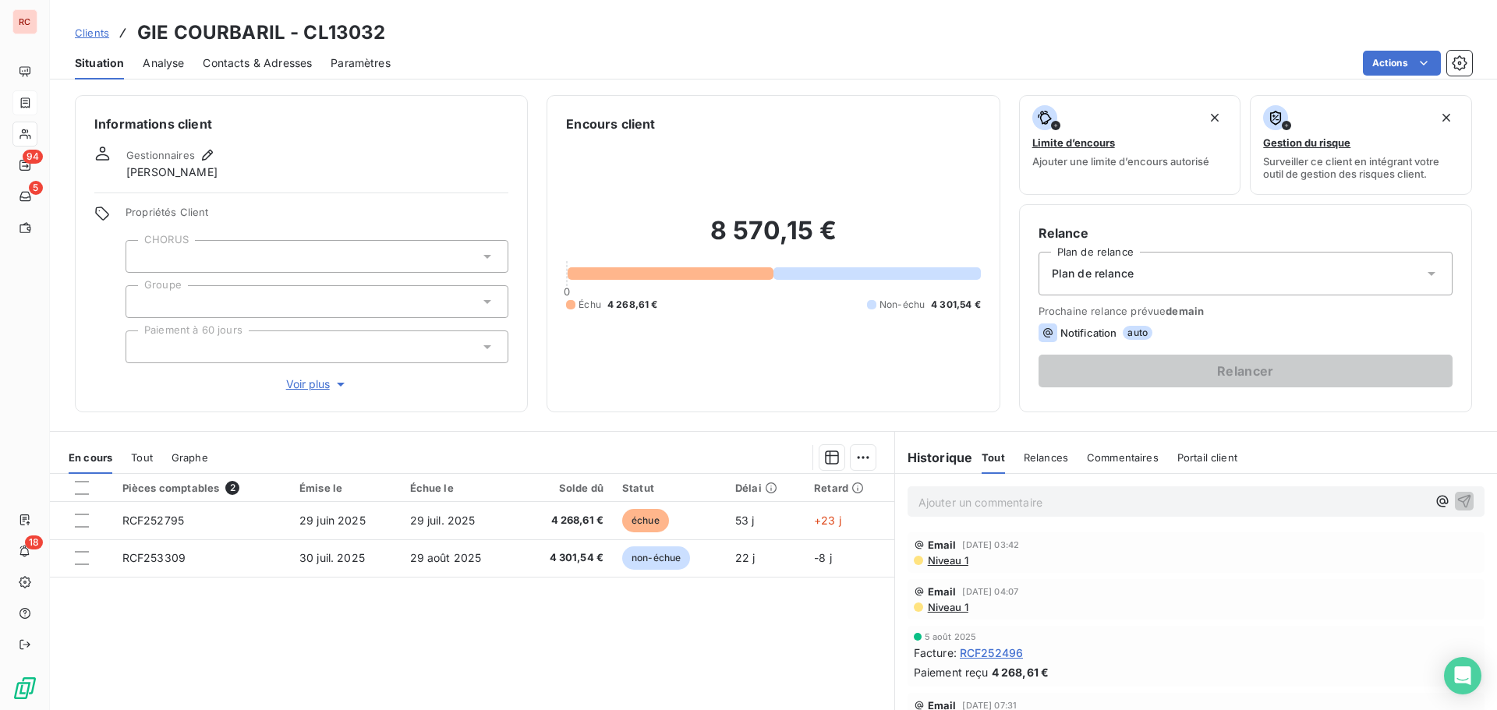
click at [87, 32] on span "Clients" at bounding box center [92, 33] width 34 height 12
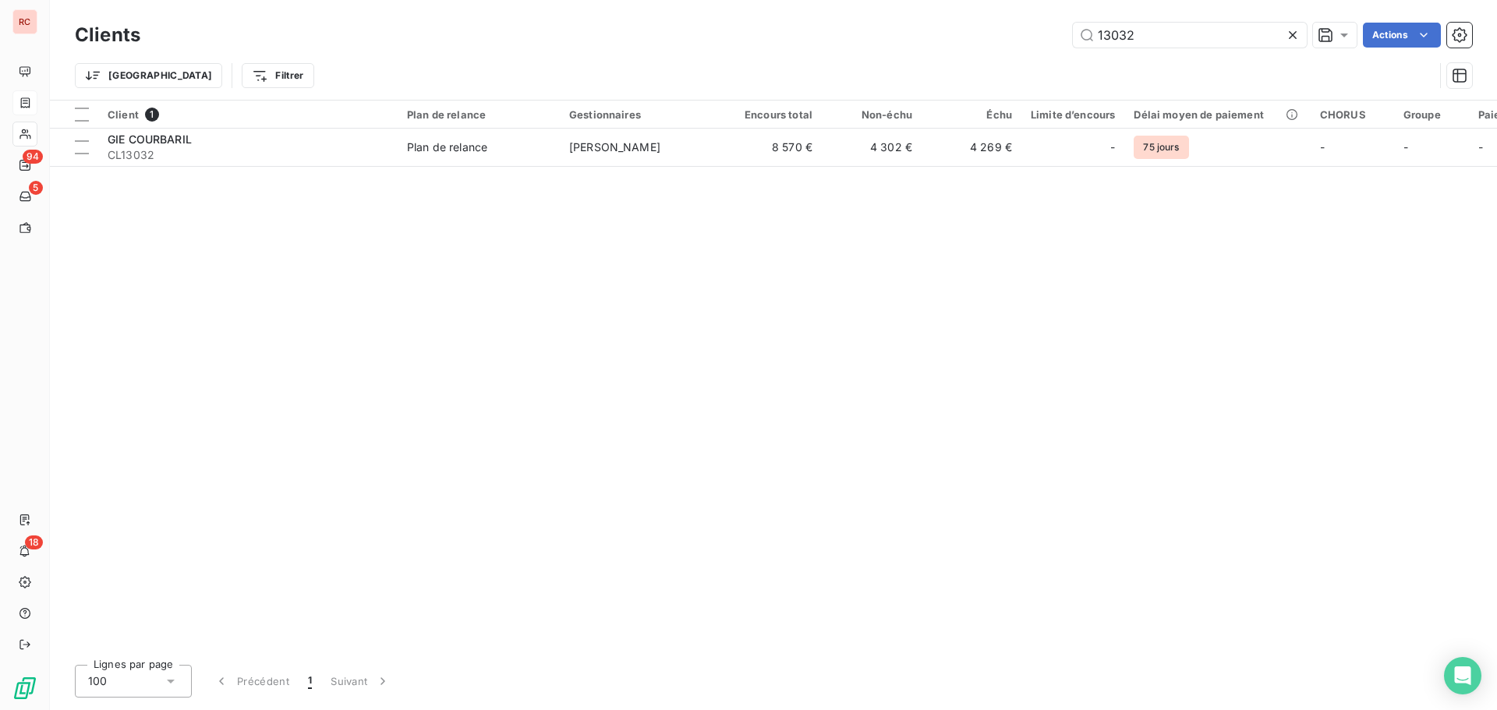
drag, startPoint x: 1167, startPoint y: 38, endPoint x: 1496, endPoint y: 65, distance: 330.2
click at [1021, 27] on div "13032 Actions" at bounding box center [815, 35] width 1313 height 25
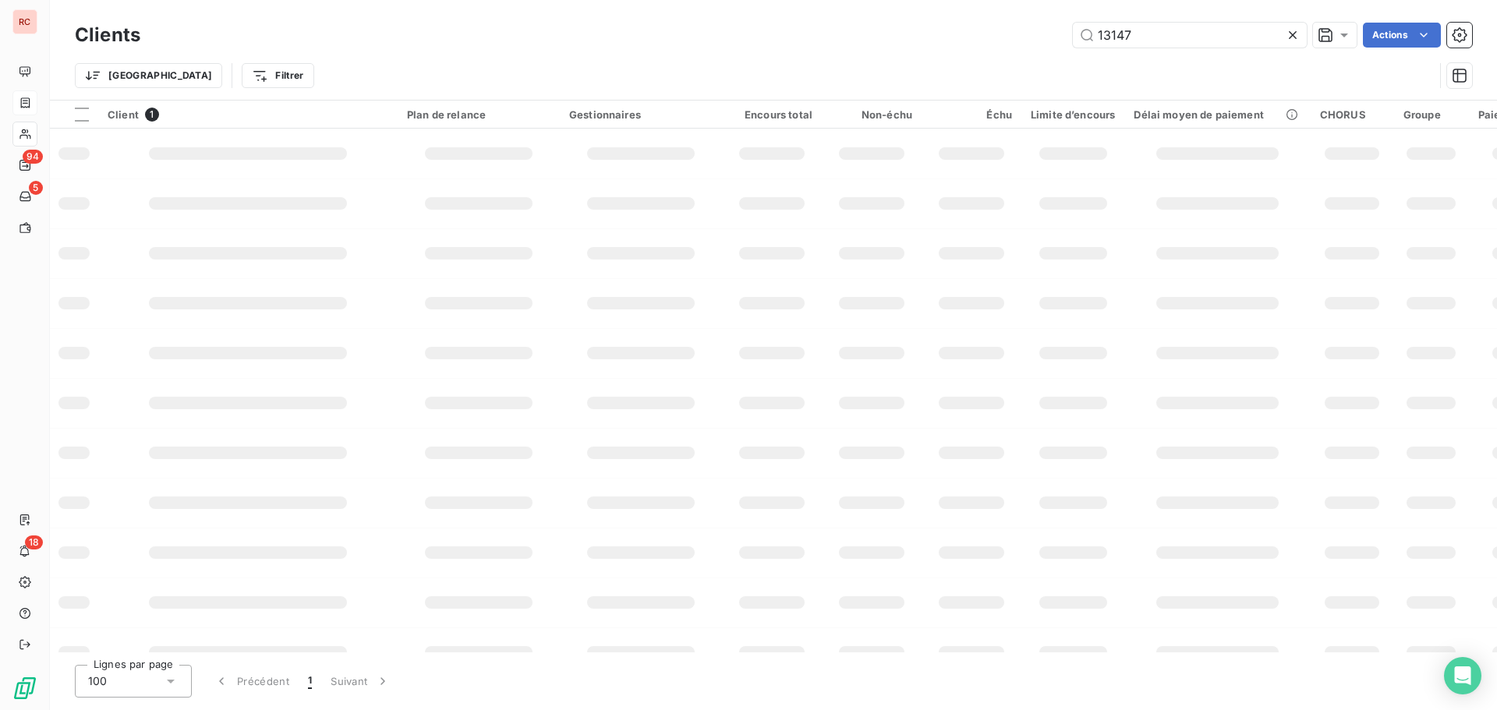
type input "13147"
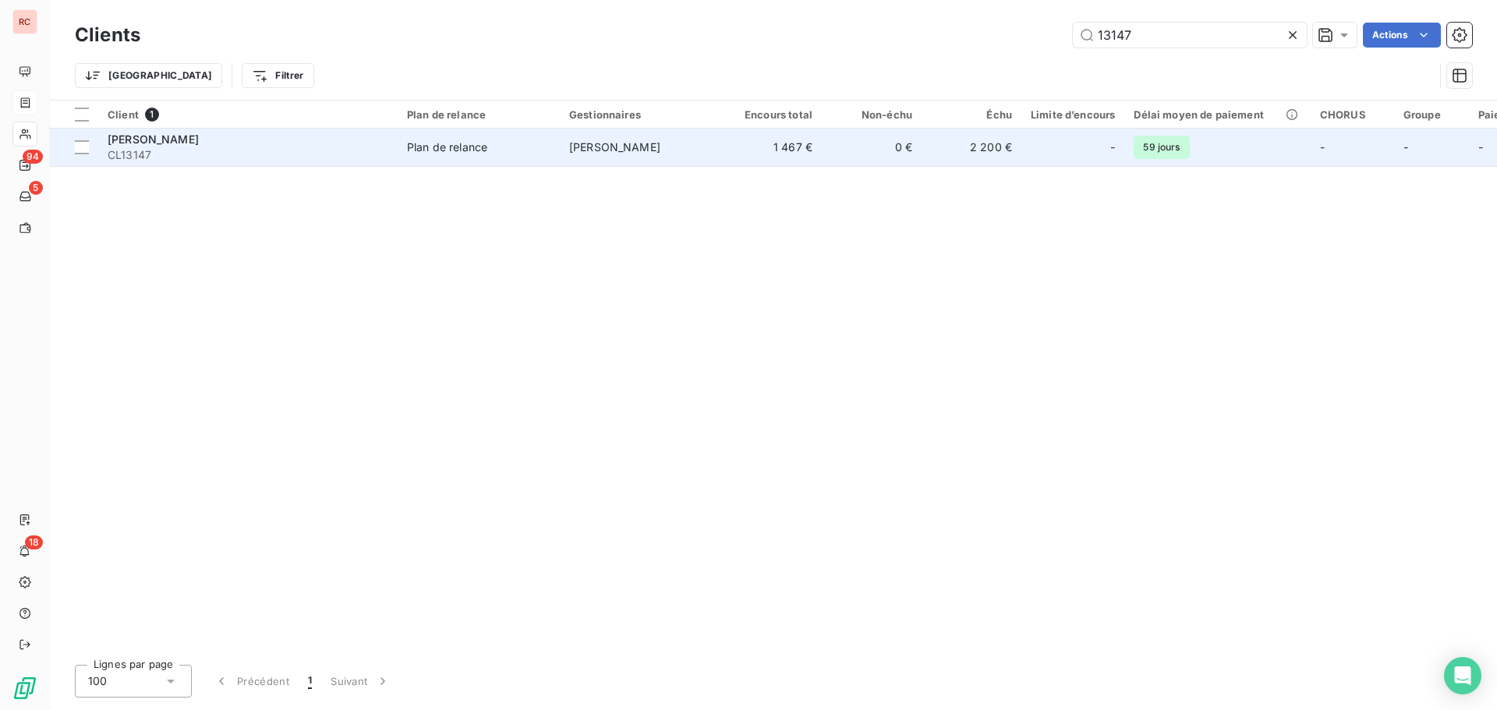
click at [465, 154] on div "Plan de relance" at bounding box center [447, 148] width 80 height 16
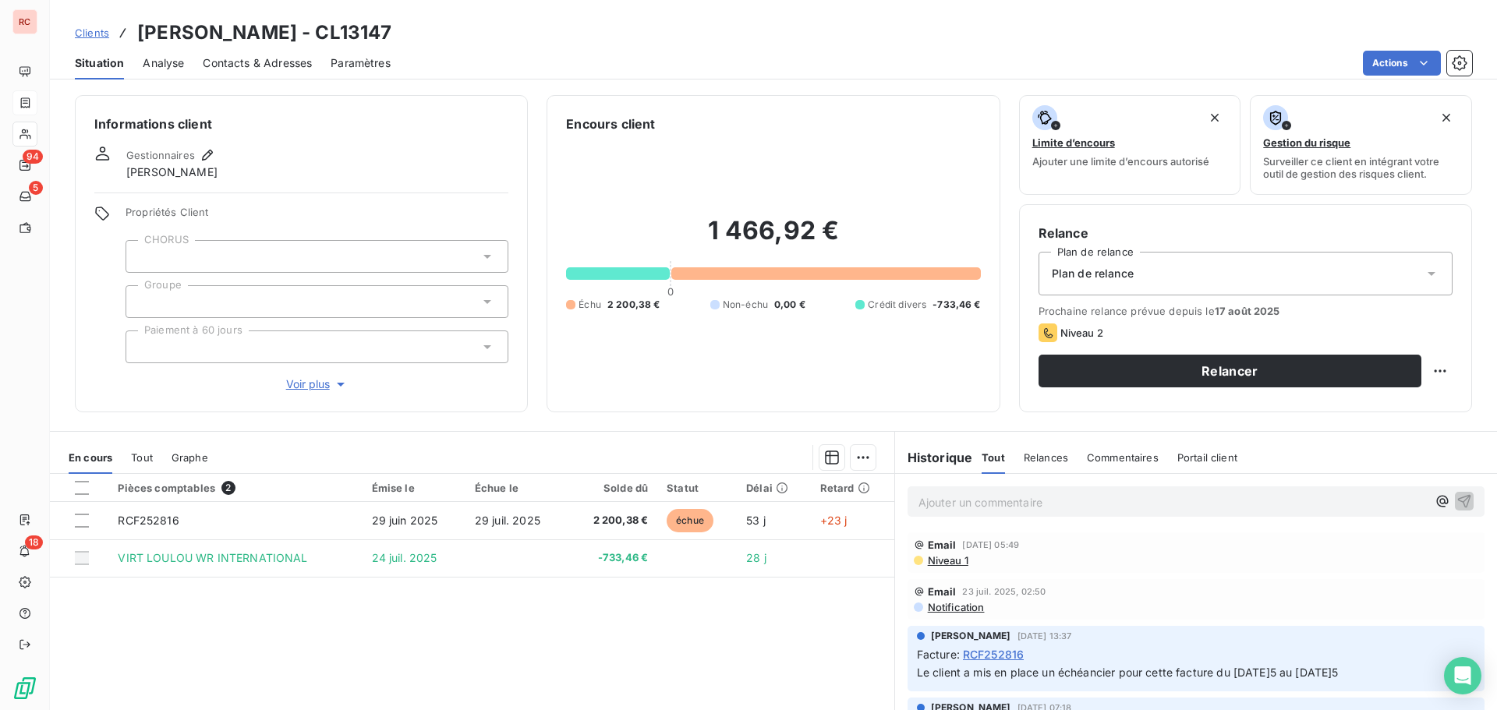
click at [75, 39] on link "Clients" at bounding box center [92, 33] width 34 height 16
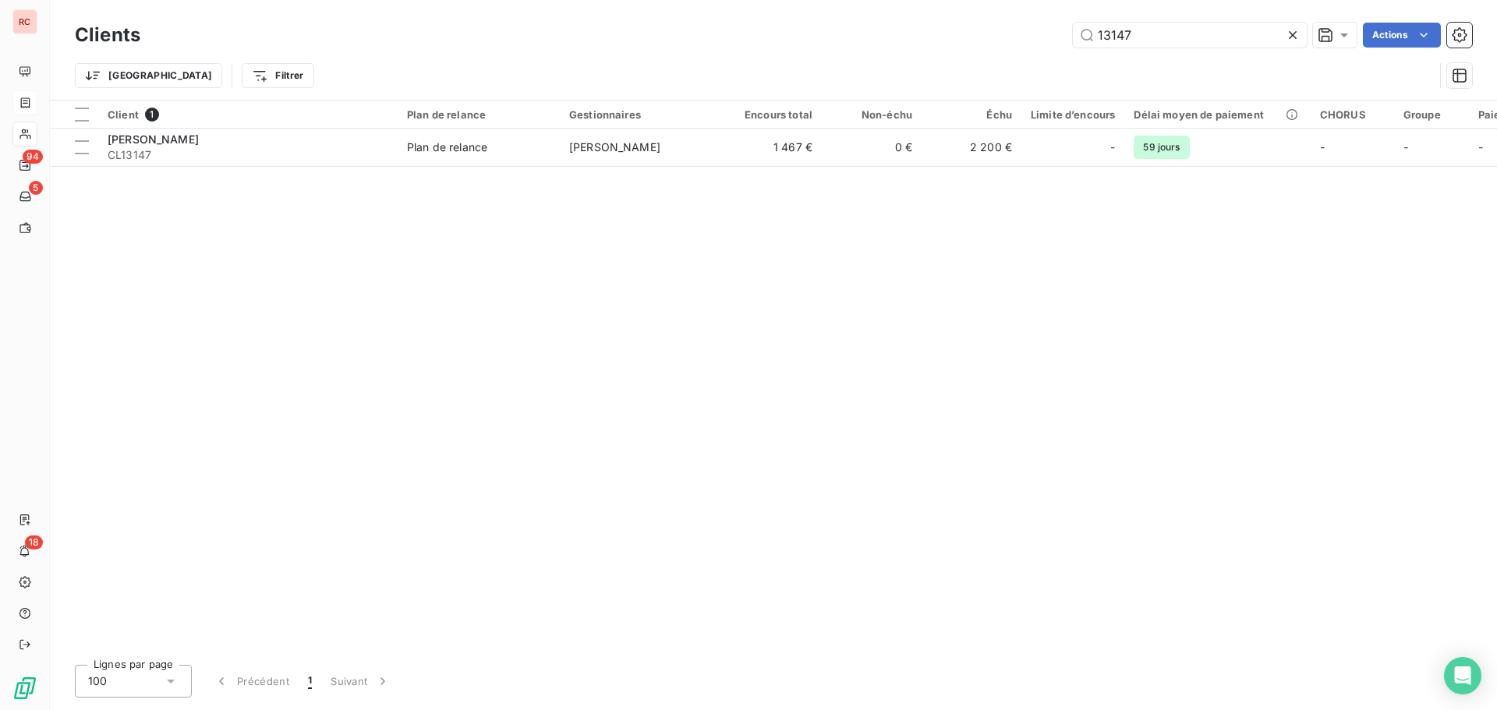
drag, startPoint x: 1168, startPoint y: 26, endPoint x: 1023, endPoint y: 48, distance: 146.7
click at [1023, 48] on div "Clients 13147 Actions" at bounding box center [773, 35] width 1397 height 33
type input "11037"
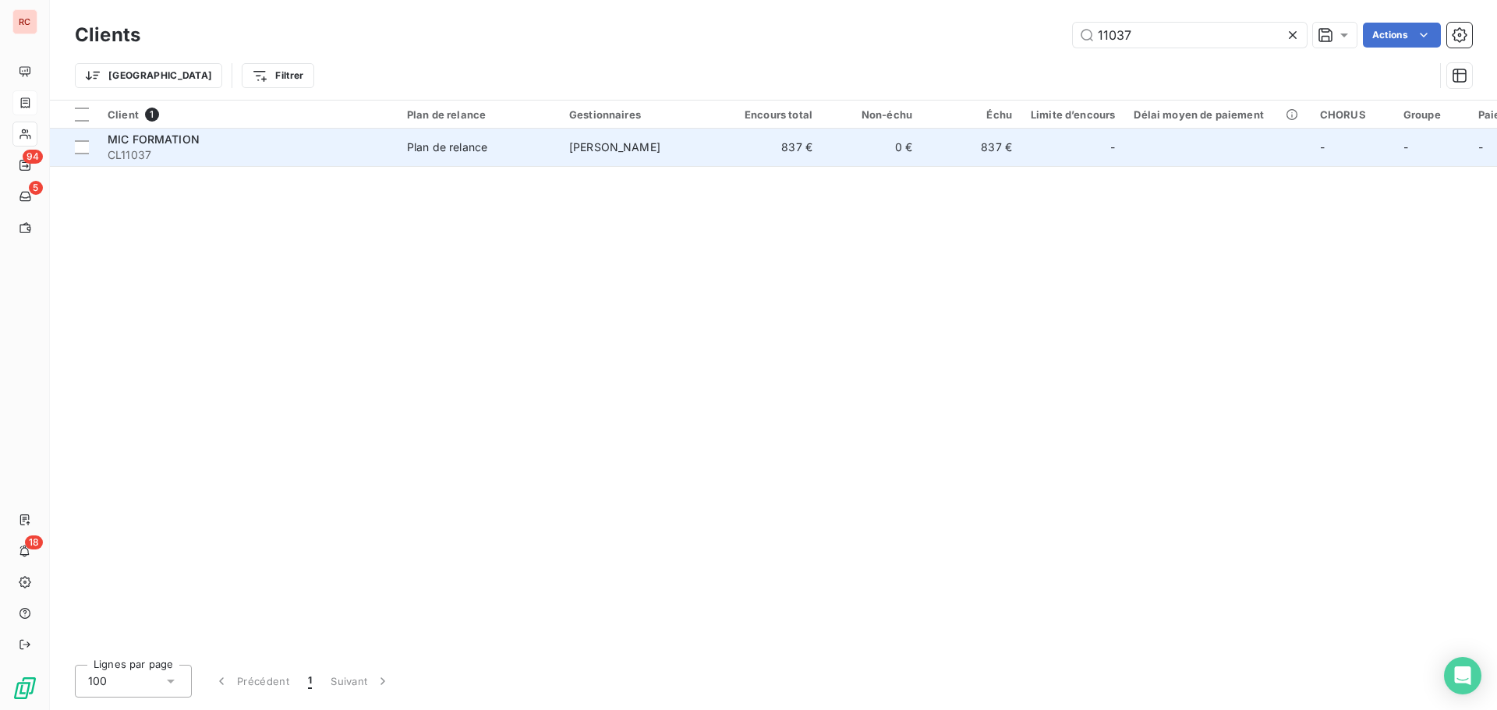
click at [809, 140] on td "837 €" at bounding box center [772, 147] width 100 height 37
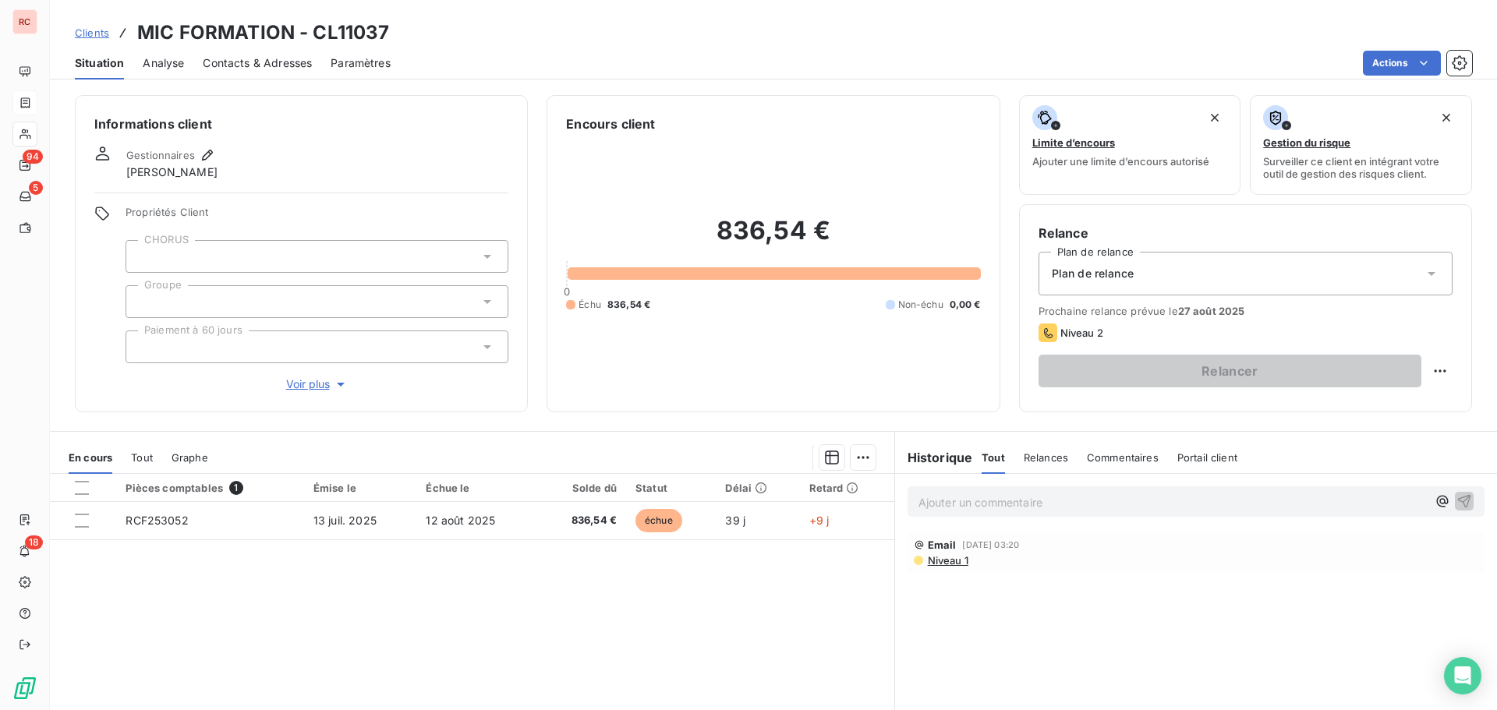
click at [98, 48] on div "Situation" at bounding box center [99, 63] width 49 height 33
click at [101, 30] on span "Clients" at bounding box center [92, 33] width 34 height 12
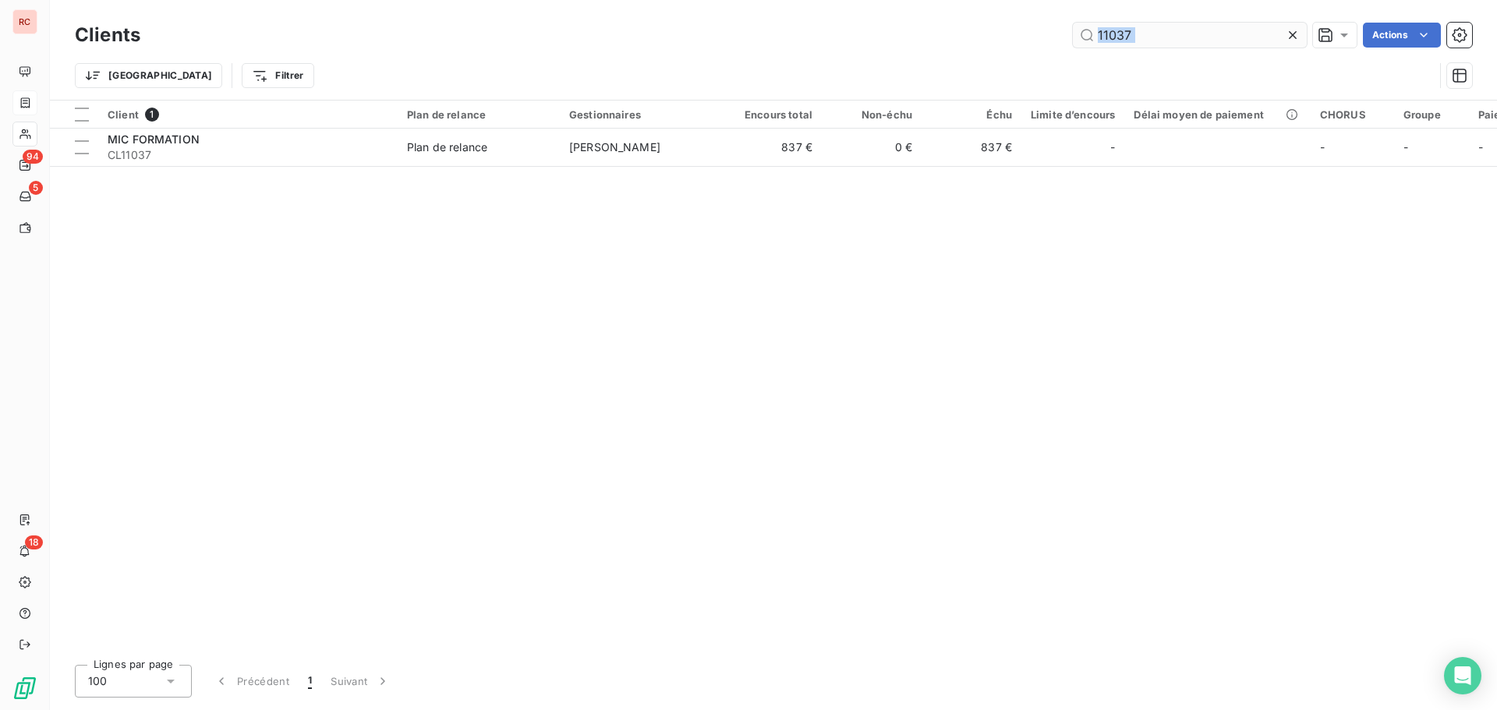
drag, startPoint x: 1330, startPoint y: 34, endPoint x: 1130, endPoint y: 34, distance: 200.4
click at [1130, 34] on div "11037 Actions" at bounding box center [815, 35] width 1313 height 25
drag, startPoint x: 1118, startPoint y: 43, endPoint x: 922, endPoint y: 43, distance: 195.7
click at [922, 43] on div "11037 Actions" at bounding box center [815, 35] width 1313 height 25
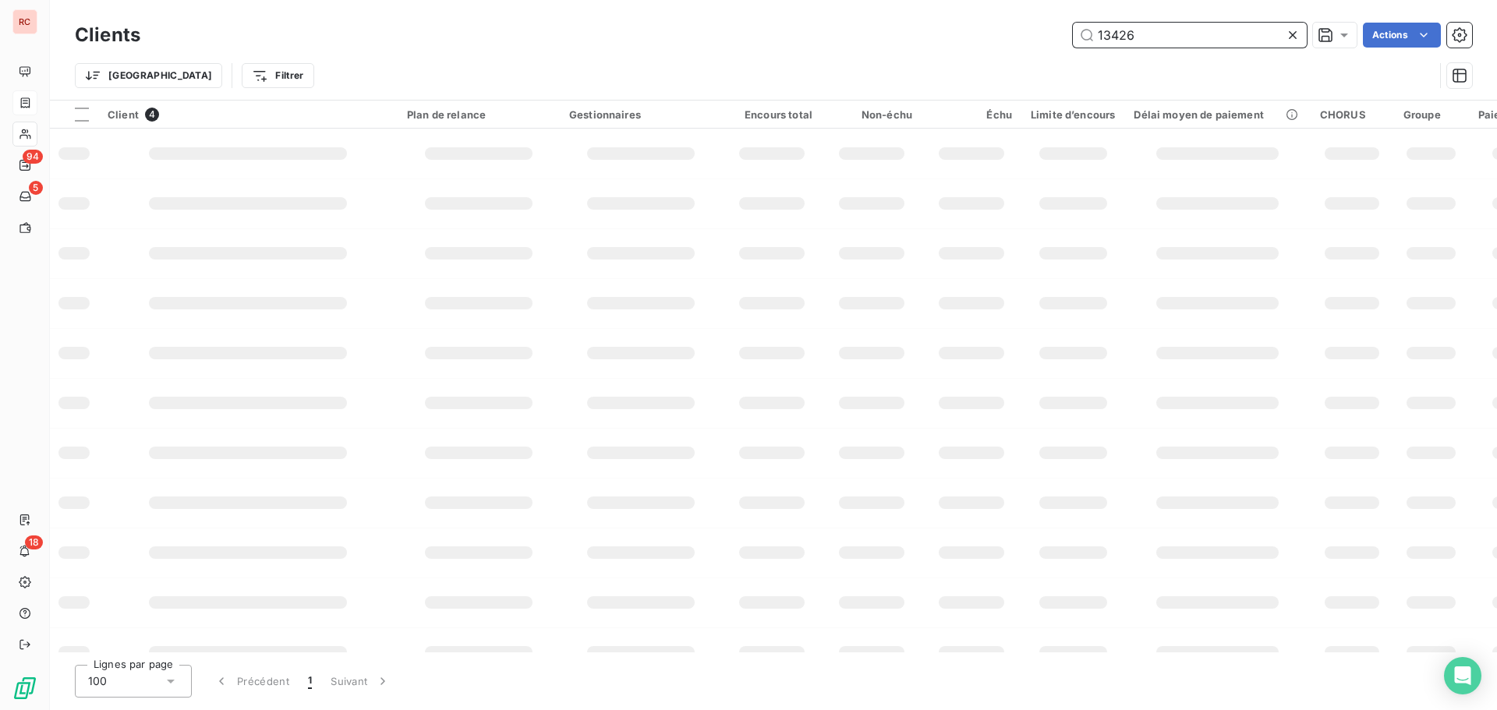
type input "13426"
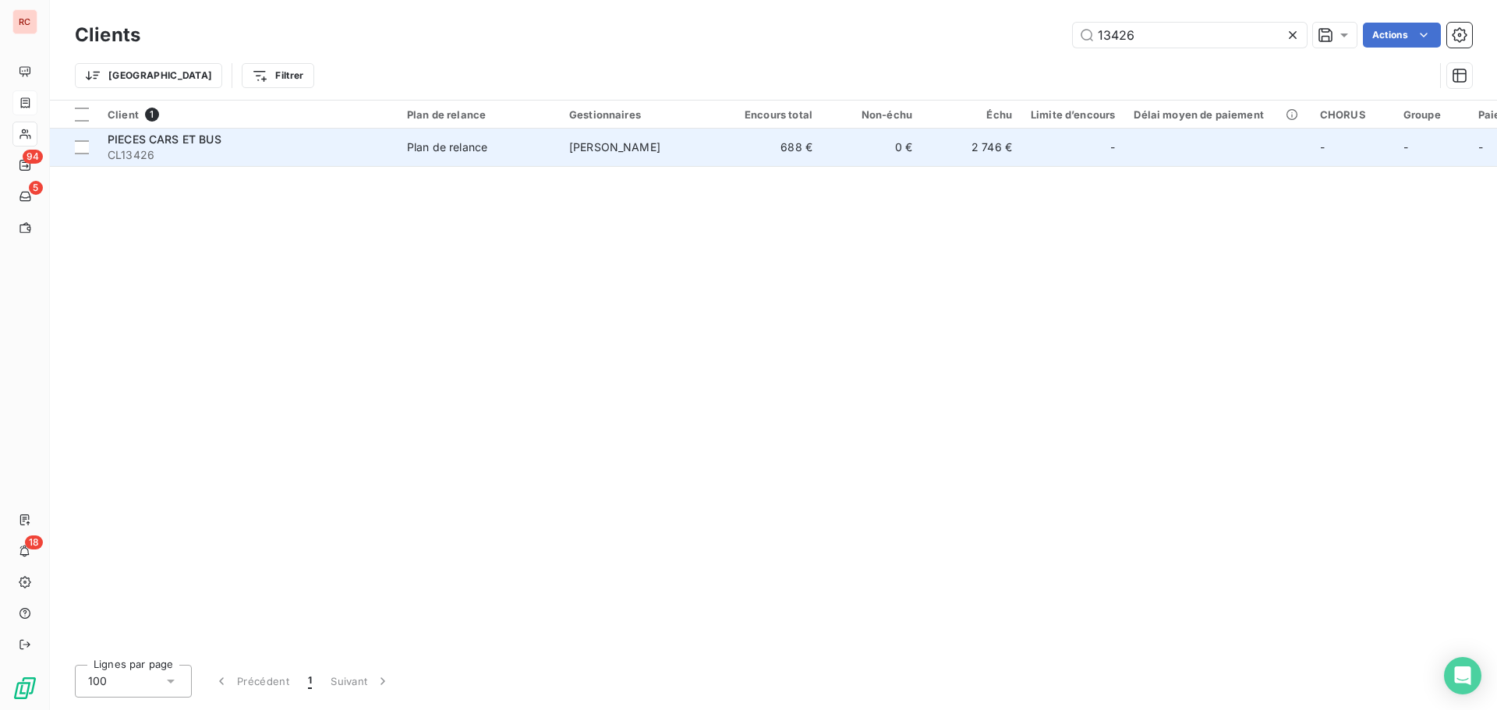
click at [430, 147] on div "Plan de relance" at bounding box center [447, 148] width 80 height 16
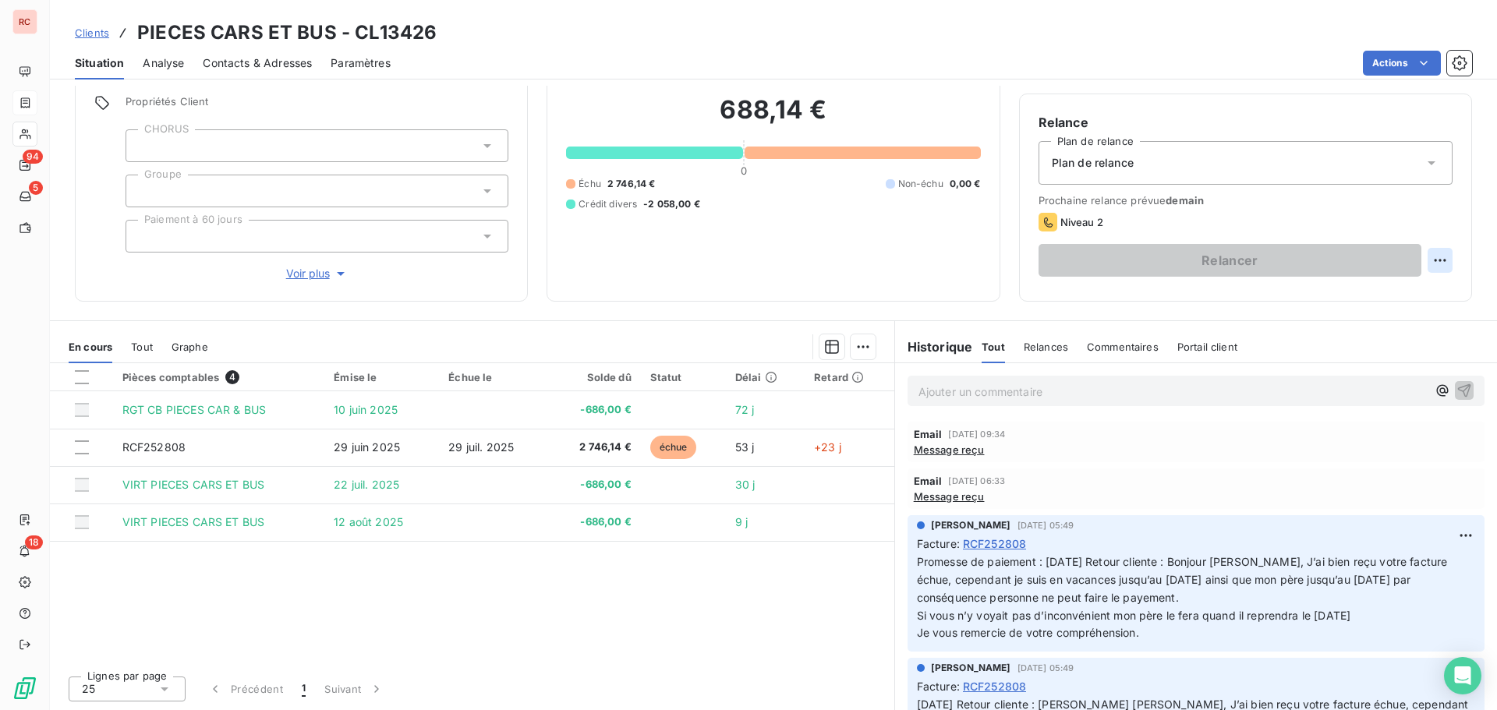
click at [1440, 260] on html "RC 94 5 18 Clients PIECES CARS ET BUS - CL13426 Situation Analyse Contacts & Ad…" at bounding box center [748, 355] width 1497 height 710
click at [1379, 296] on div "Replanifier cette action" at bounding box center [1364, 294] width 140 height 25
select select "7"
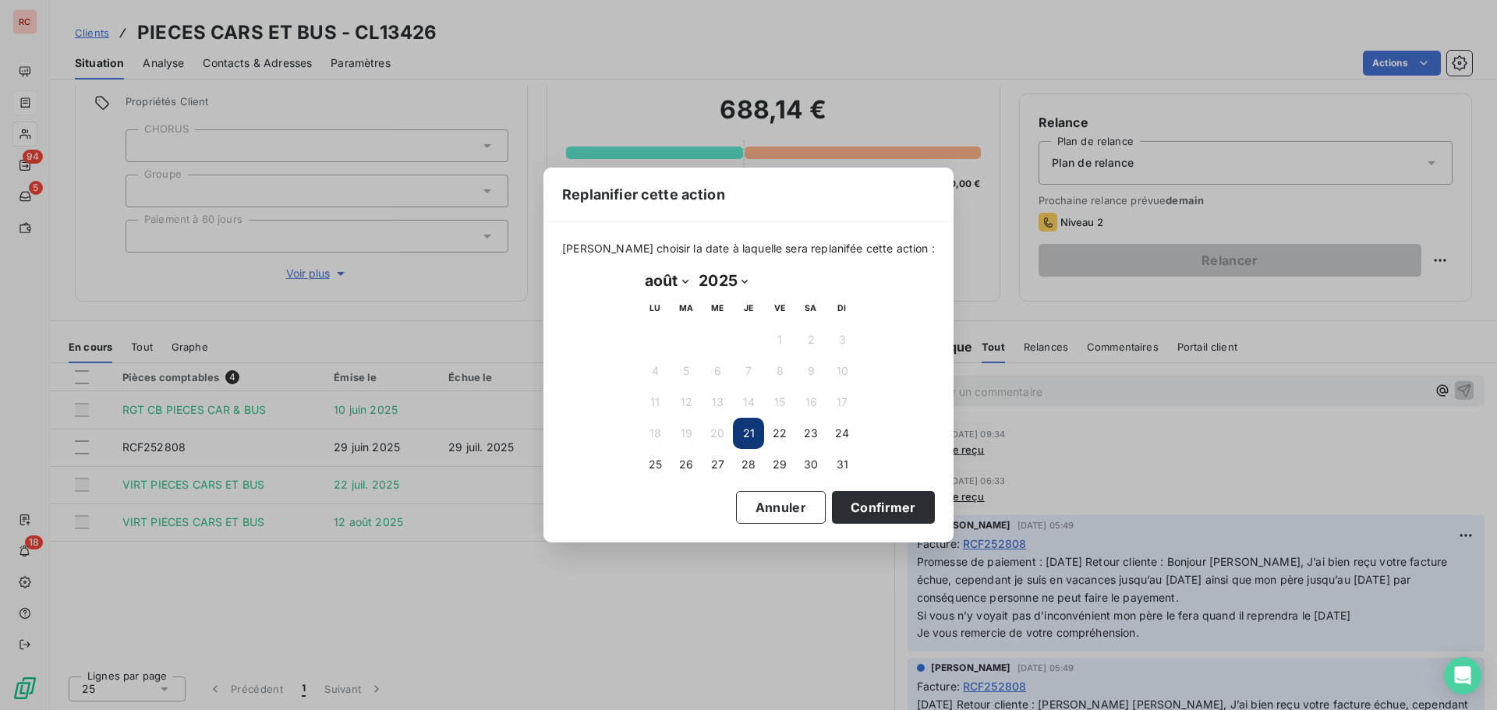
click at [1246, 494] on div "Replanifier cette action Veuillez choisir la date à laquelle sera replanifée ce…" at bounding box center [748, 355] width 1497 height 710
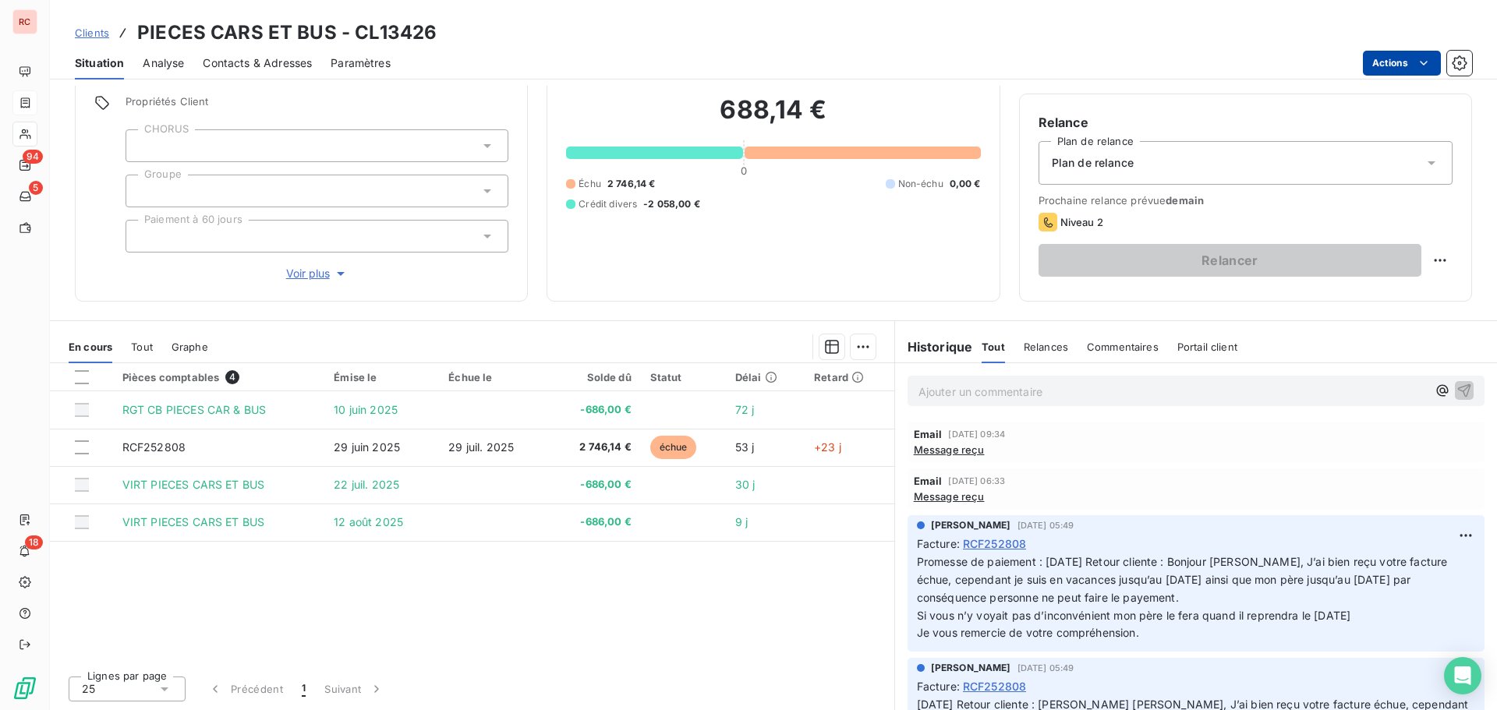
click at [1400, 63] on html "RC 94 5 18 Clients PIECES CARS ET BUS - CL13426 Situation Analyse Contacts & Ad…" at bounding box center [748, 355] width 1497 height 710
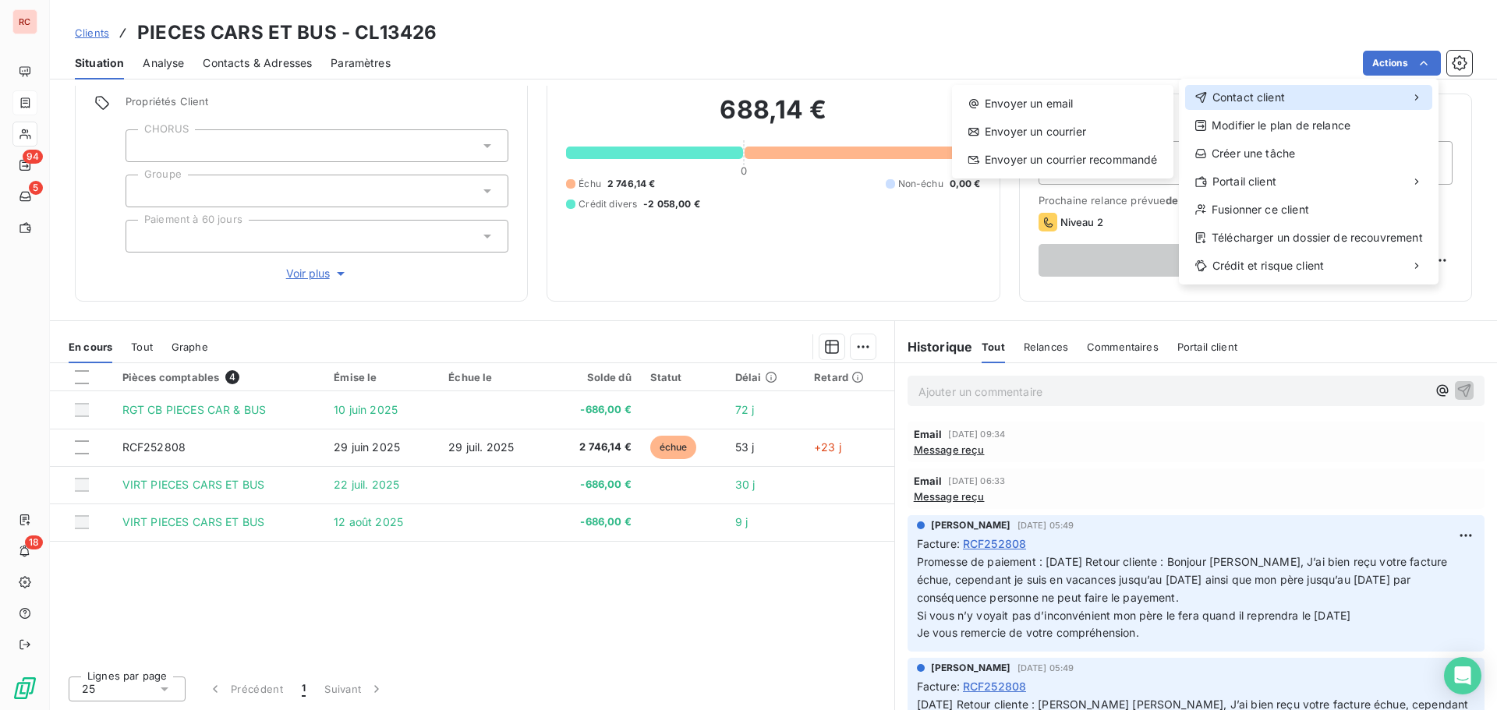
click at [1240, 104] on span "Contact client" at bounding box center [1248, 98] width 73 height 16
click at [1032, 112] on div "Envoyer un email" at bounding box center [1062, 103] width 209 height 25
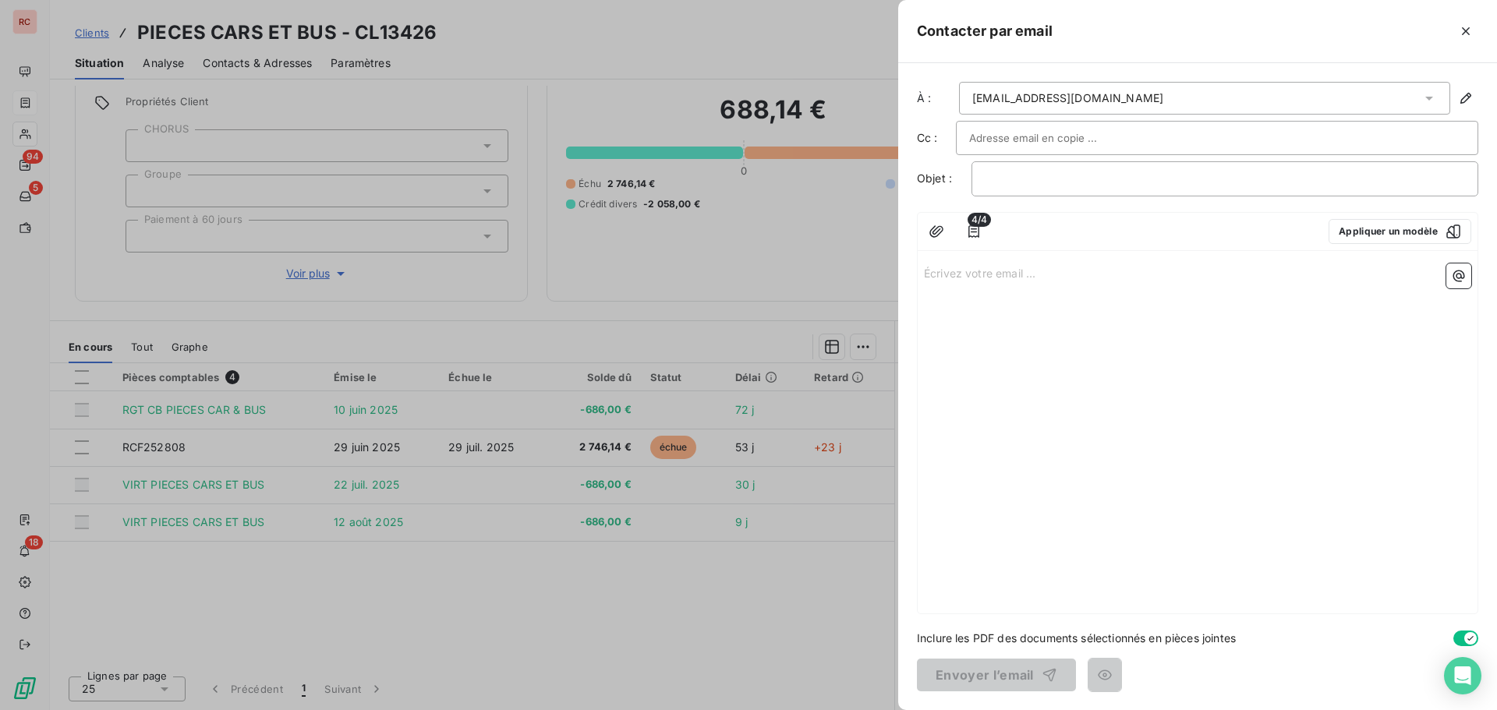
click at [1008, 145] on input "text" at bounding box center [1053, 137] width 168 height 23
paste input "cguitteaud@rcigroup.fr"
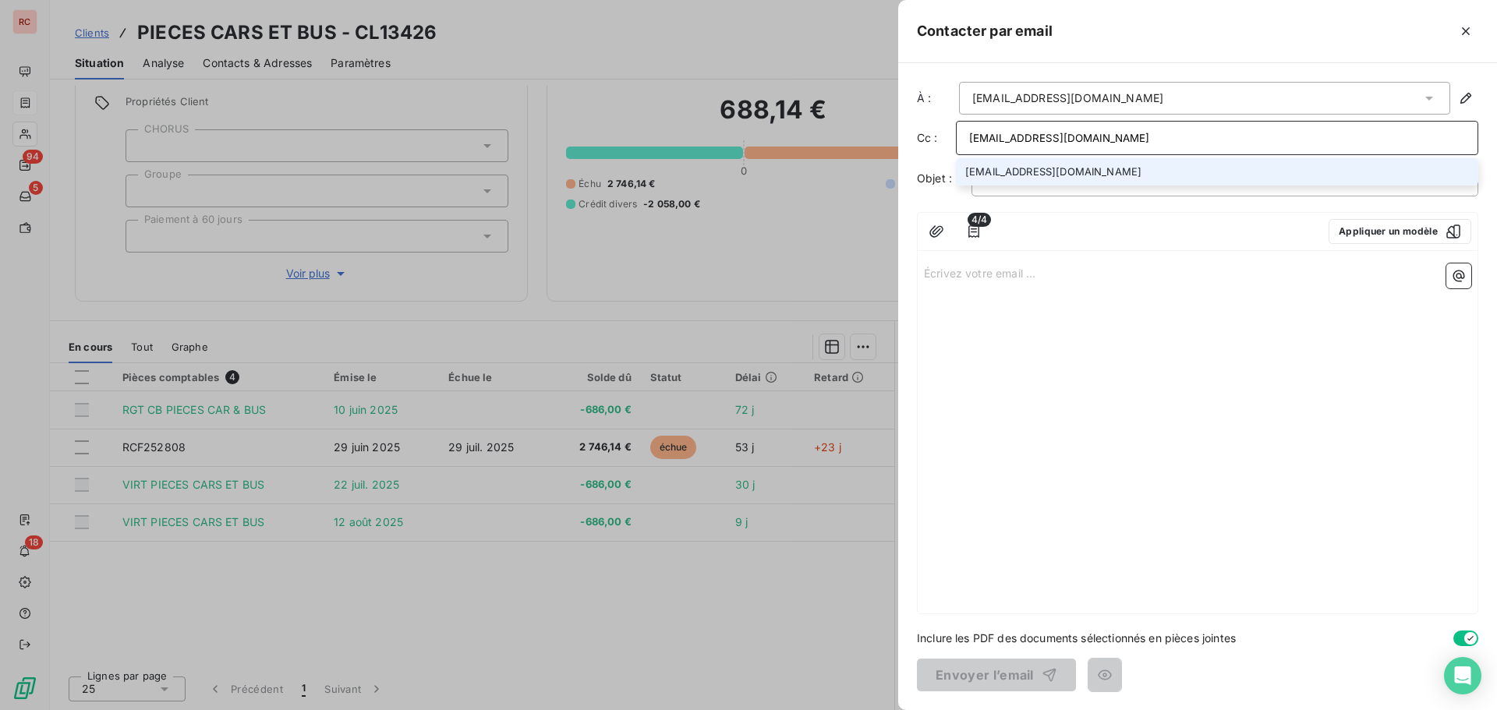
type input "cguitteaud@rcigroup.fr"
click at [1171, 168] on li "cguitteaud@rcigroup.fr" at bounding box center [1217, 171] width 522 height 27
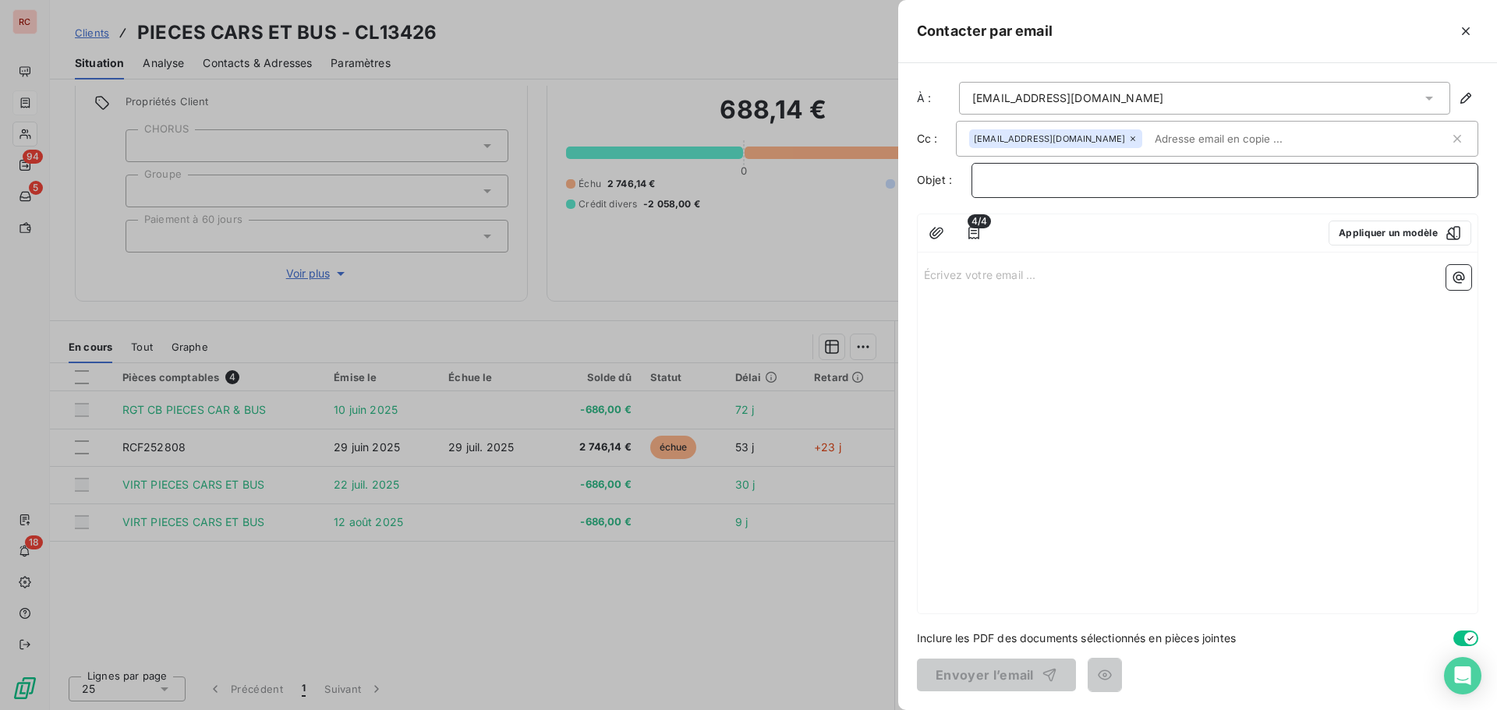
click at [1458, 179] on p "﻿" at bounding box center [1225, 181] width 480 height 18
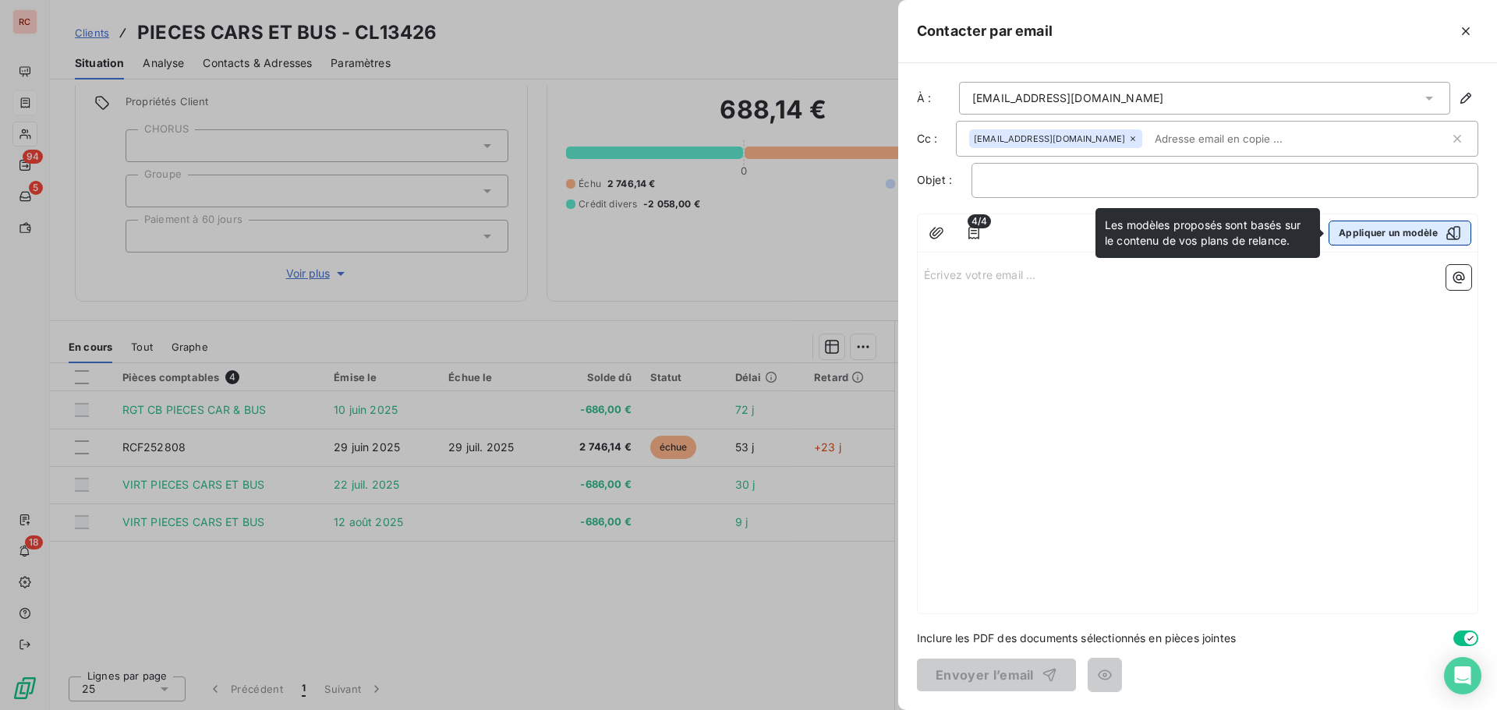
click at [1390, 232] on button "Appliquer un modèle" at bounding box center [1400, 233] width 143 height 25
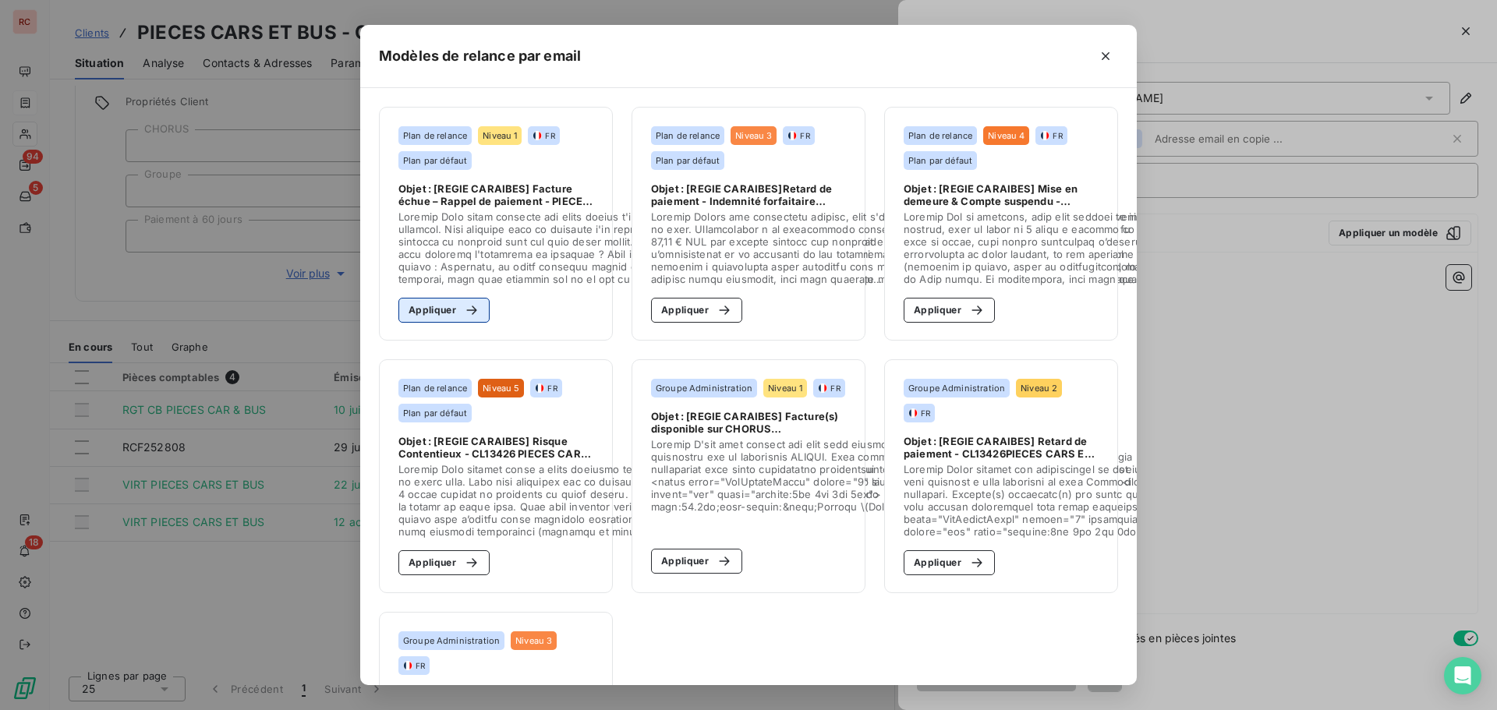
drag, startPoint x: 416, startPoint y: 311, endPoint x: 426, endPoint y: 313, distance: 11.0
click at [417, 313] on button "Appliquer" at bounding box center [443, 310] width 91 height 25
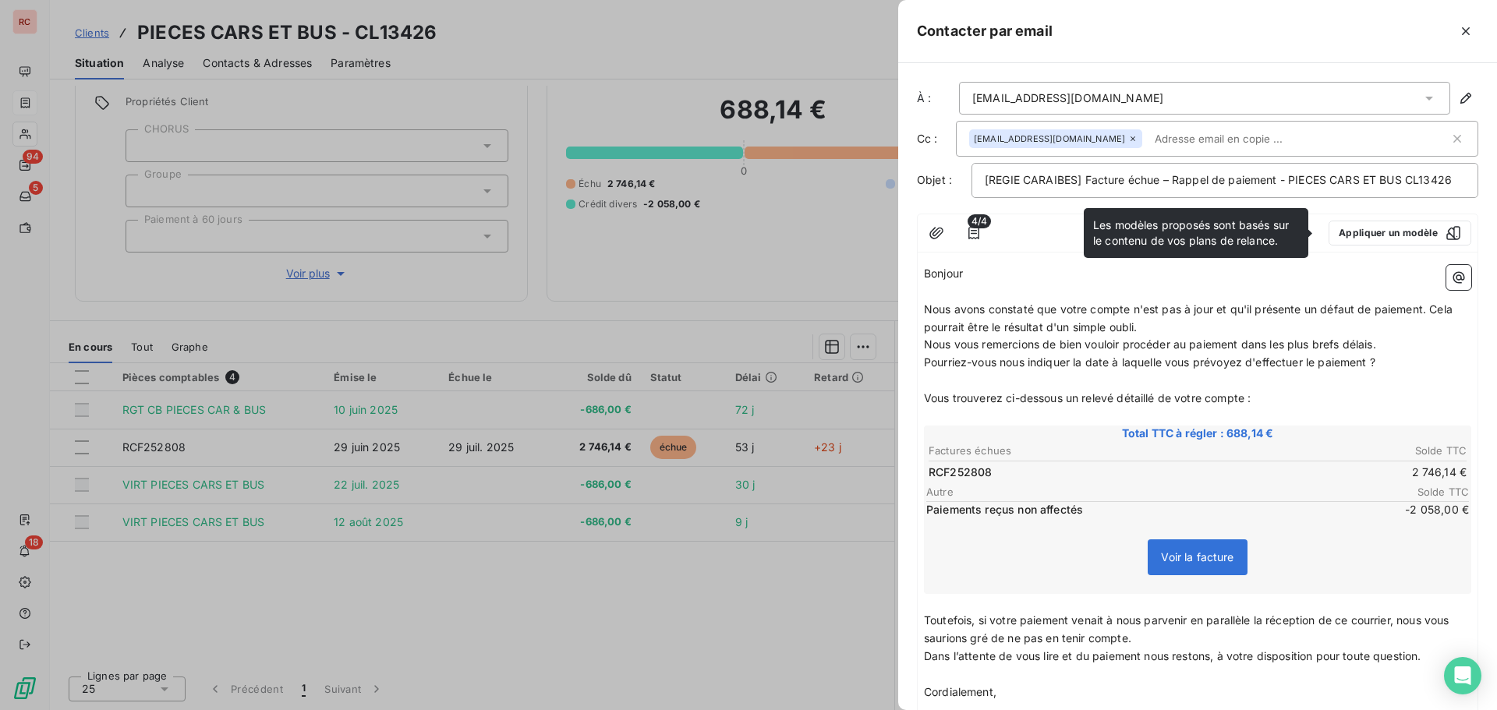
click at [1038, 324] on span "Nous avons constaté que votre compte n'est pas à jour et qu'il présente un défa…" at bounding box center [1190, 318] width 532 height 31
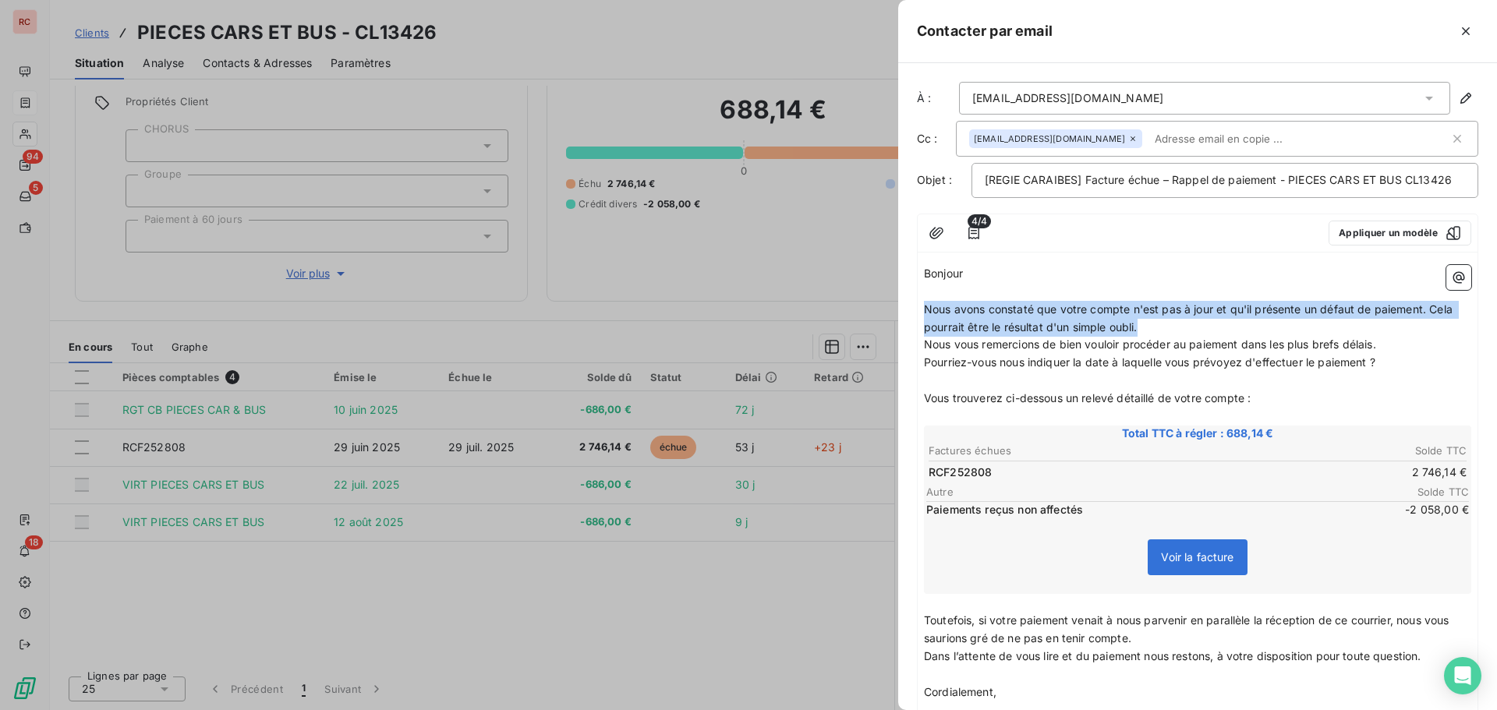
drag, startPoint x: 1147, startPoint y: 325, endPoint x: 918, endPoint y: 307, distance: 229.2
click at [918, 307] on div "Bonjour ﻿ ﻿ ﻿ ﻿ ﻿ ﻿ Nous avons constaté que votre compte n'est pas à jour et qu…" at bounding box center [1198, 631] width 560 height 745
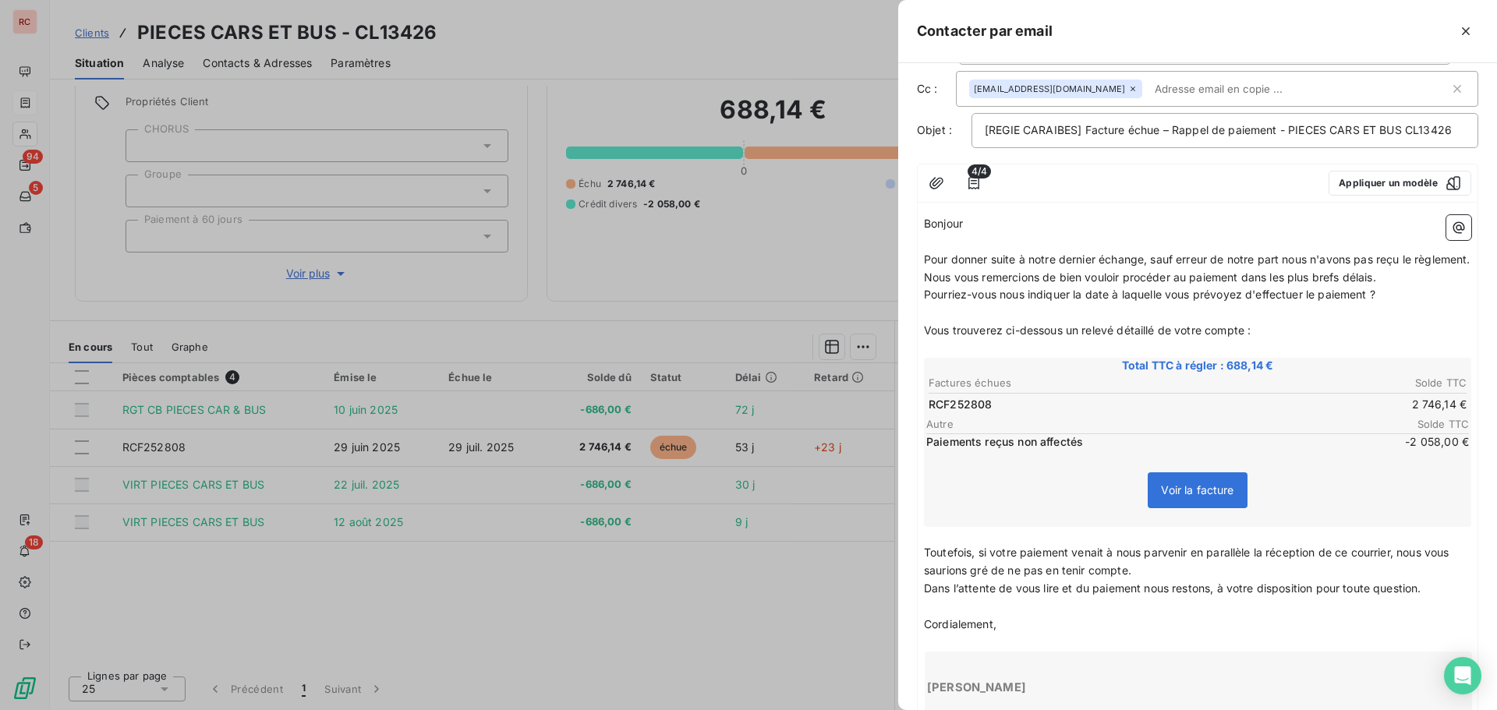
scroll to position [78, 0]
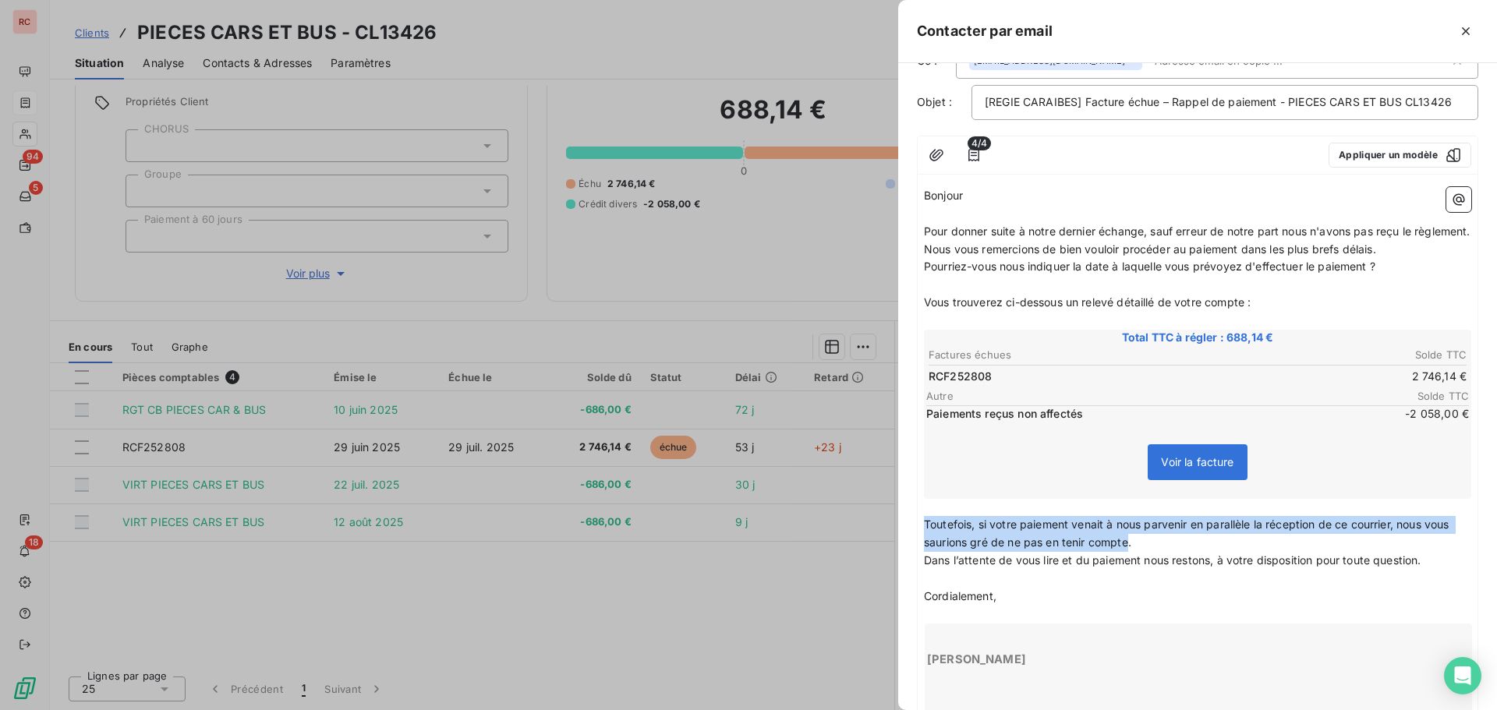
drag, startPoint x: 1127, startPoint y: 561, endPoint x: 925, endPoint y: 544, distance: 203.4
click at [925, 544] on span "Toutefois, si votre paiement venait à nous parvenir en parallèle la réception d…" at bounding box center [1188, 533] width 529 height 31
copy span "Toutefois, si votre paiement venait à nous parvenir en parallèle la réception d…"
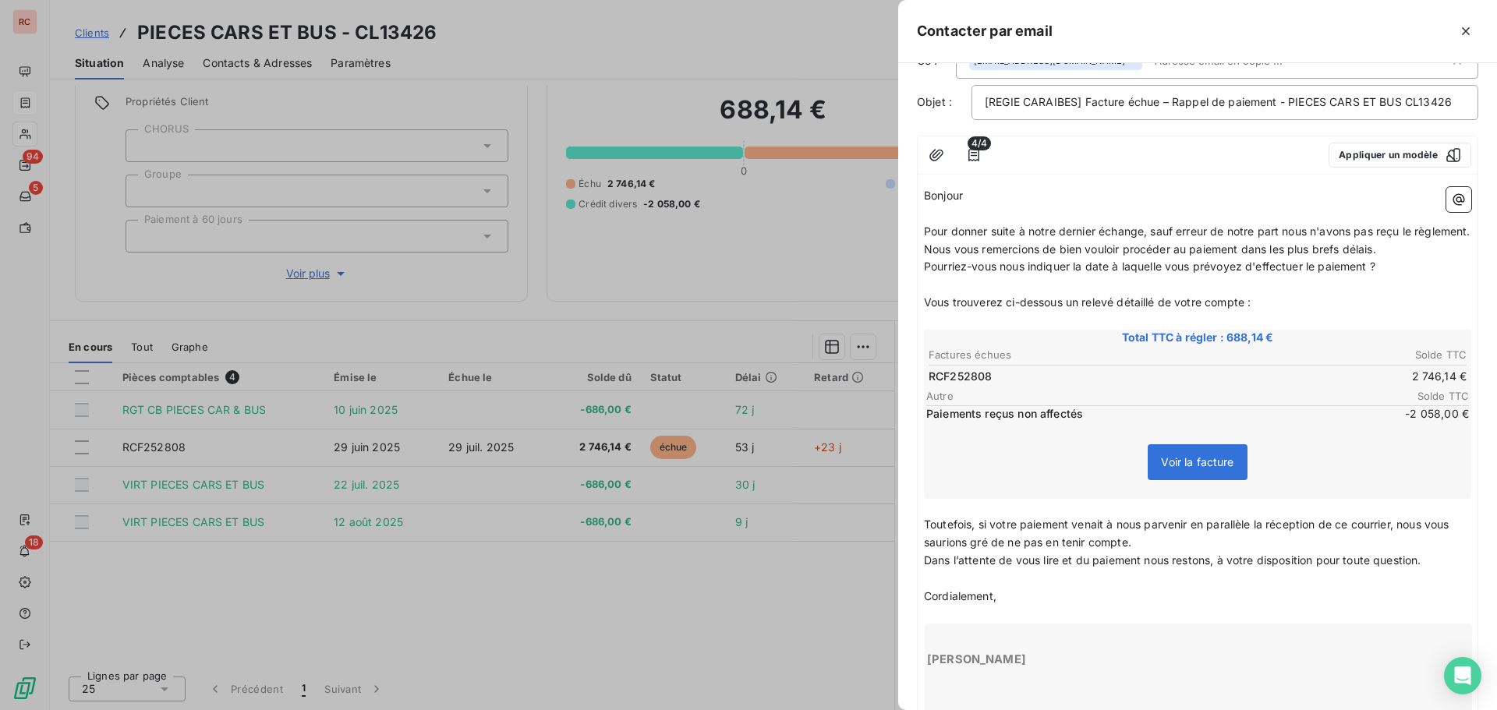
click at [1031, 294] on p "﻿" at bounding box center [1197, 285] width 547 height 18
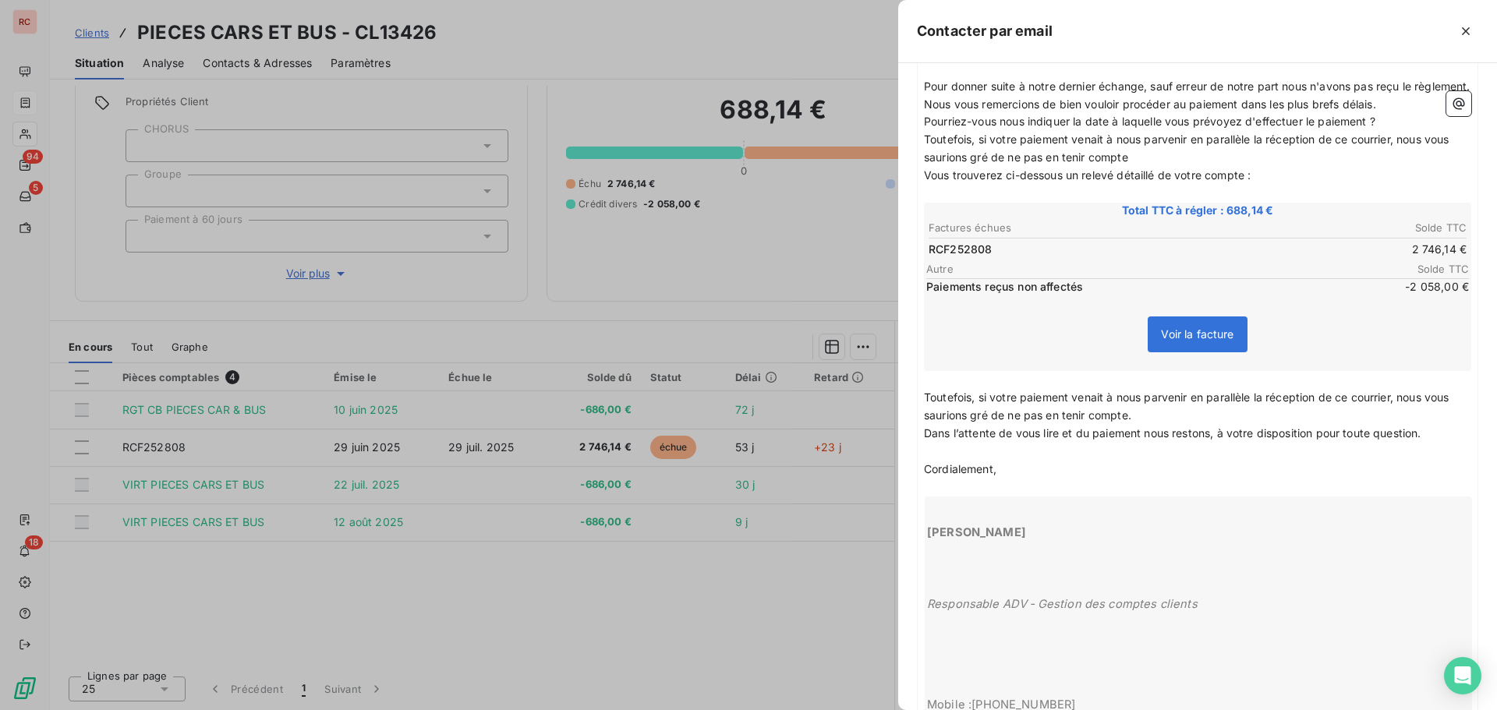
scroll to position [234, 0]
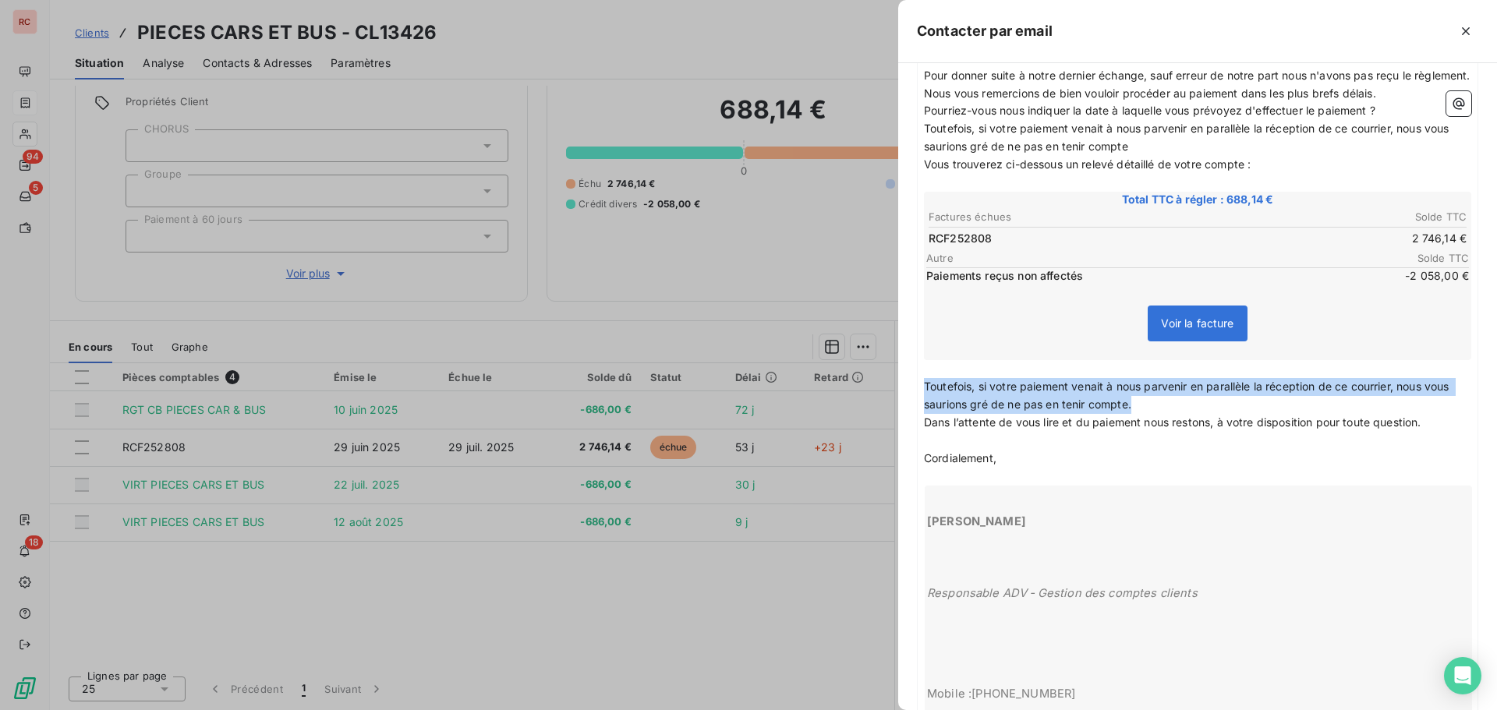
drag, startPoint x: 1143, startPoint y: 423, endPoint x: 876, endPoint y: 409, distance: 267.0
click at [876, 710] on div "Contacter par email À : laurine972pcb@gmail.com Cc : cguitteaud@rcigroup.fr Obj…" at bounding box center [748, 710] width 1497 height 0
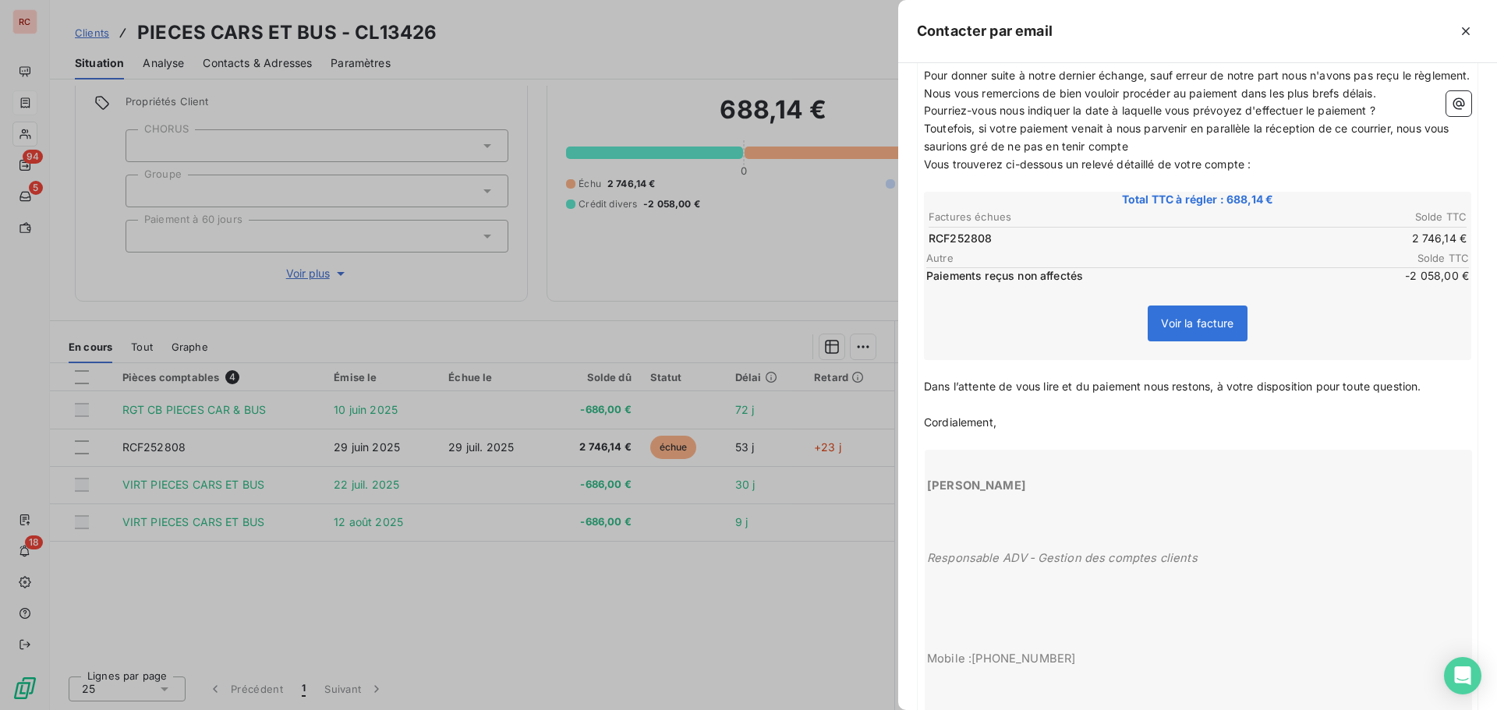
scroll to position [0, 0]
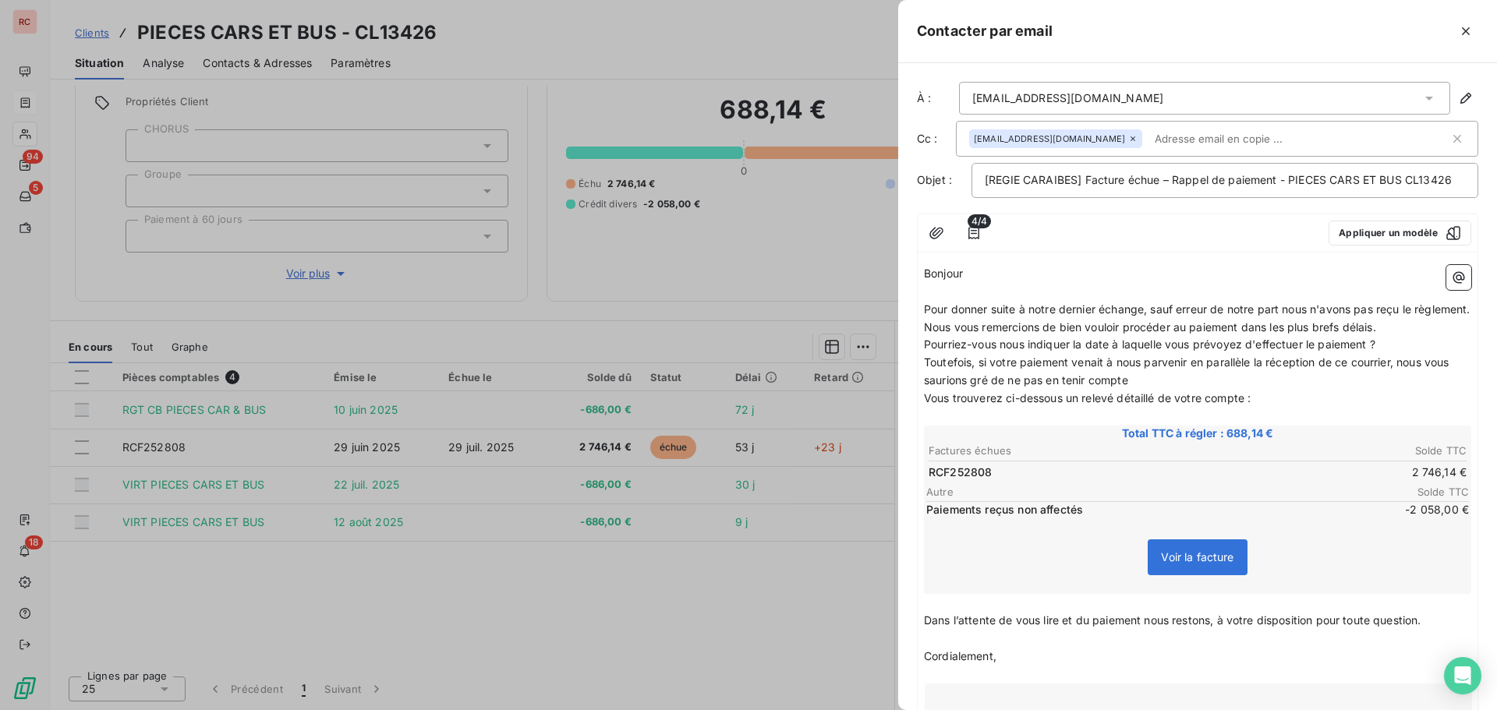
click at [1130, 387] on span "Toutefois, si votre paiement venait à nous parvenir en parallèle la réception d…" at bounding box center [1188, 371] width 529 height 31
drag, startPoint x: 953, startPoint y: 357, endPoint x: 1220, endPoint y: 448, distance: 282.6
click at [1219, 441] on span "Total TTC à régler : 688,14 €" at bounding box center [1197, 434] width 543 height 16
click at [1286, 408] on p "Vous trouverez ci-dessous un relevé détaillé de votre compte :" at bounding box center [1197, 399] width 547 height 18
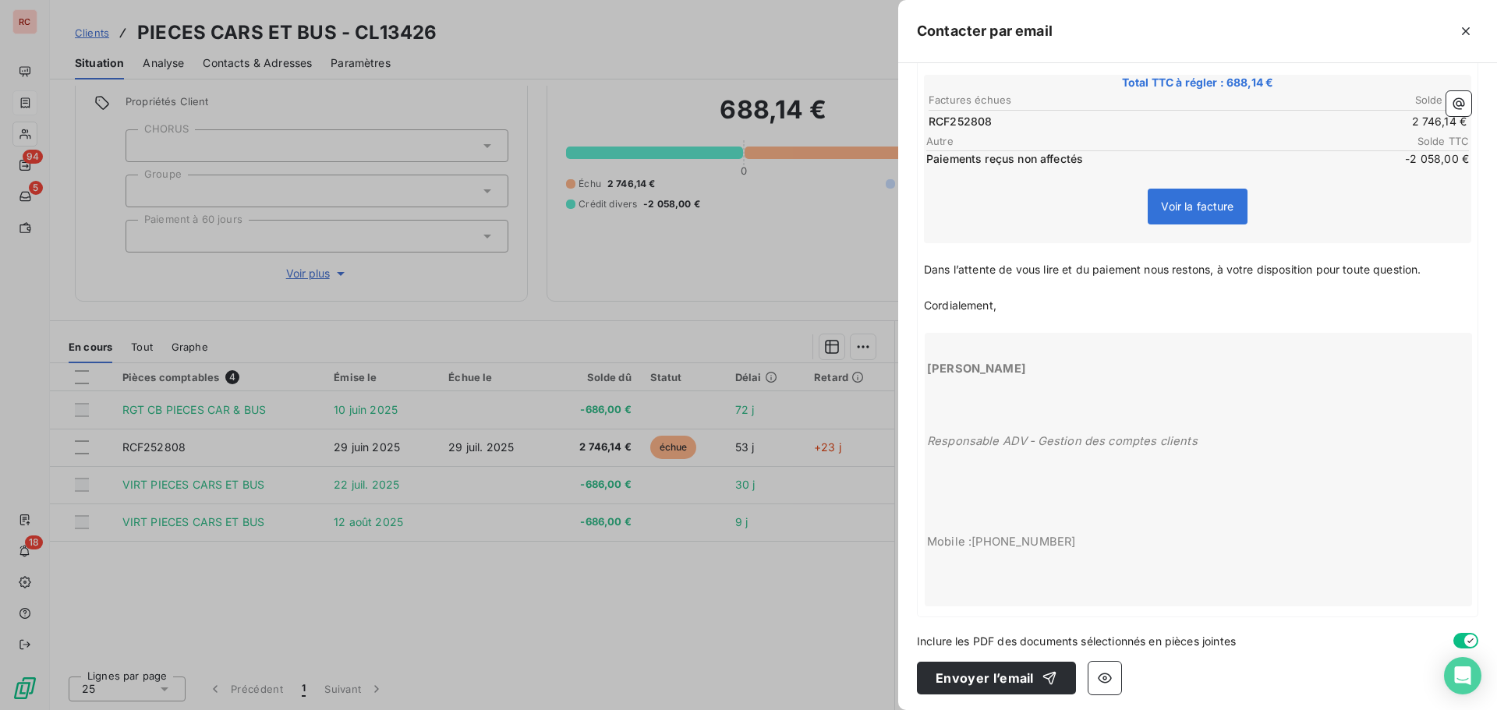
scroll to position [372, 0]
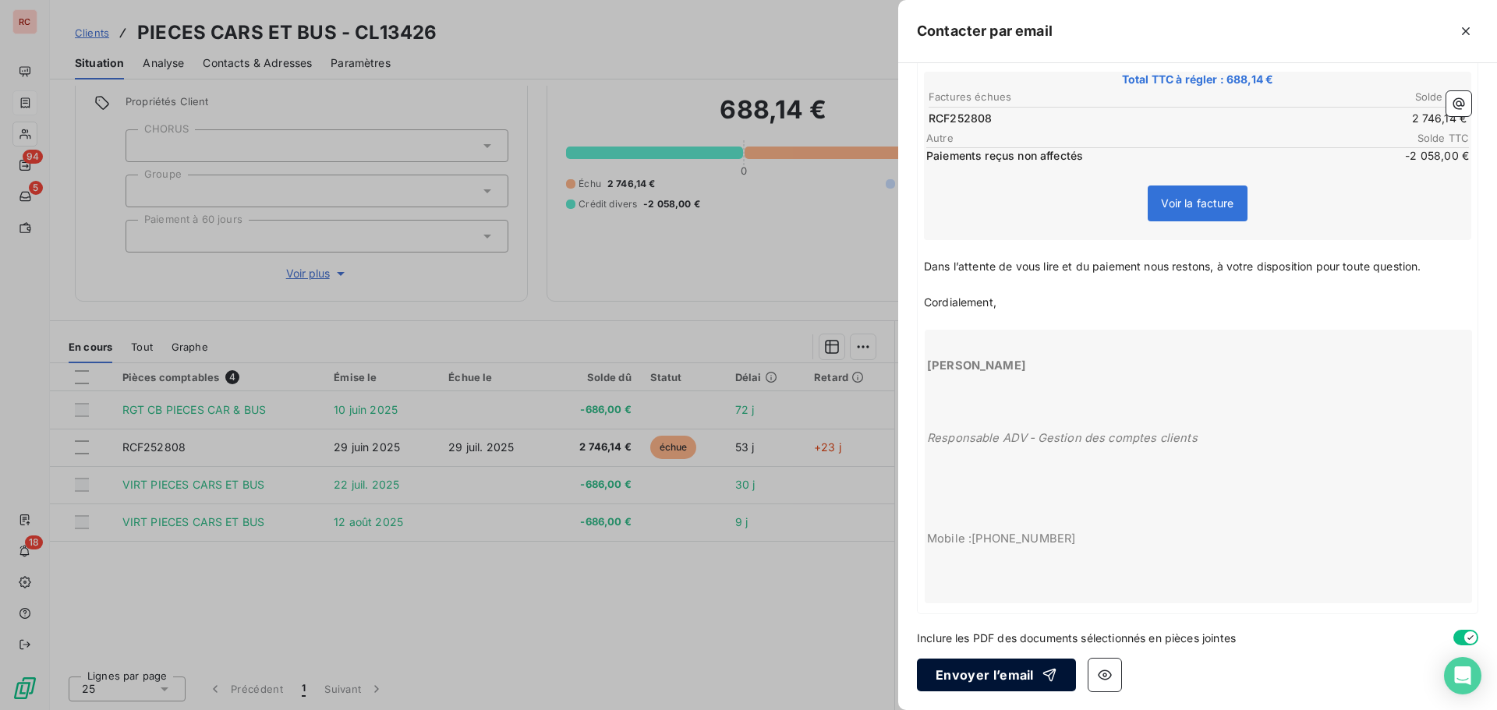
click at [1010, 677] on button "Envoyer l’email" at bounding box center [996, 675] width 159 height 33
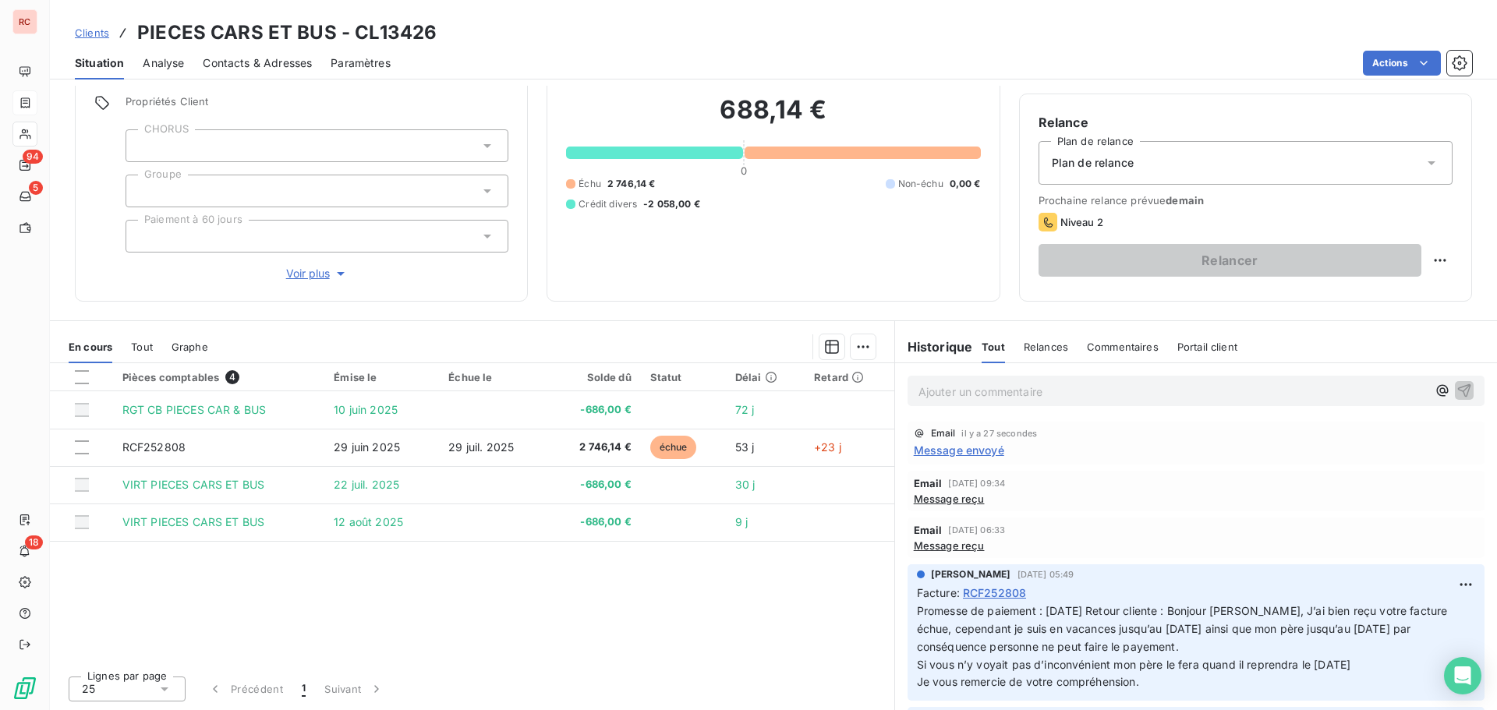
click at [108, 32] on span "Clients" at bounding box center [92, 33] width 34 height 12
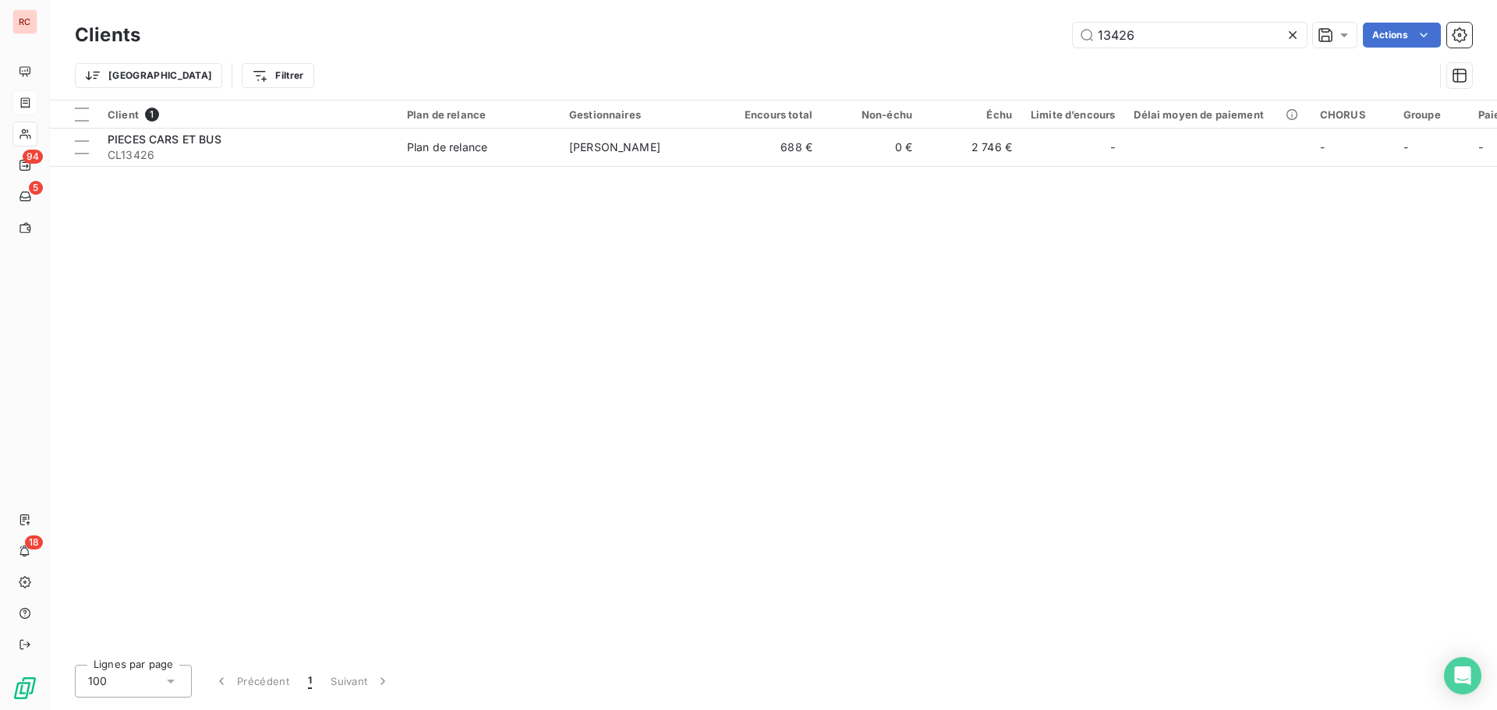
drag, startPoint x: 1144, startPoint y: 22, endPoint x: 1075, endPoint y: 49, distance: 73.8
click at [1075, 48] on div "Clients 13426 Actions" at bounding box center [773, 35] width 1397 height 33
drag, startPoint x: 1170, startPoint y: 44, endPoint x: 1082, endPoint y: 48, distance: 88.2
click at [1082, 48] on div "Clients 13426 Actions" at bounding box center [773, 35] width 1397 height 33
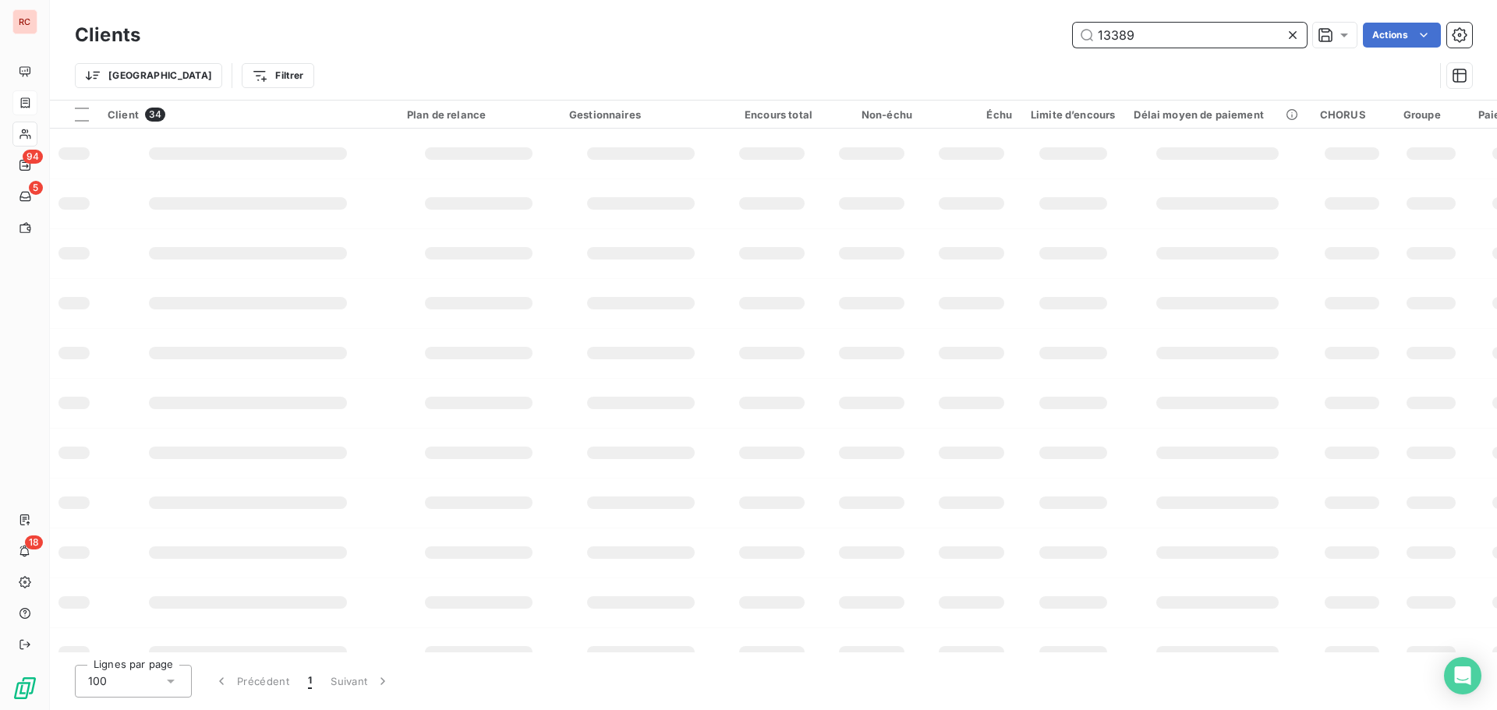
type input "13389"
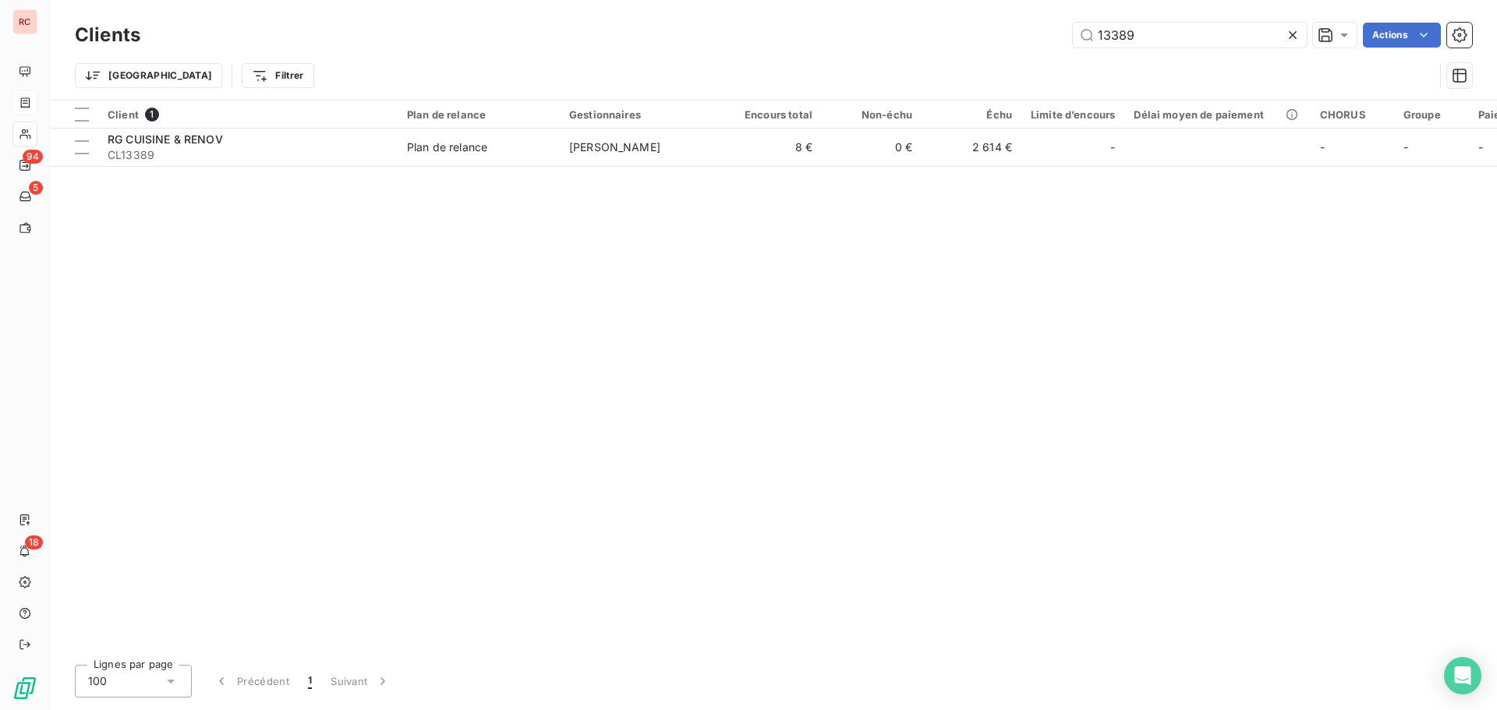
click at [769, 166] on table "Client 1 Plan de relance Gestionnaires Encours total Non-échu Échu Limite d’enc…" at bounding box center [918, 134] width 1736 height 66
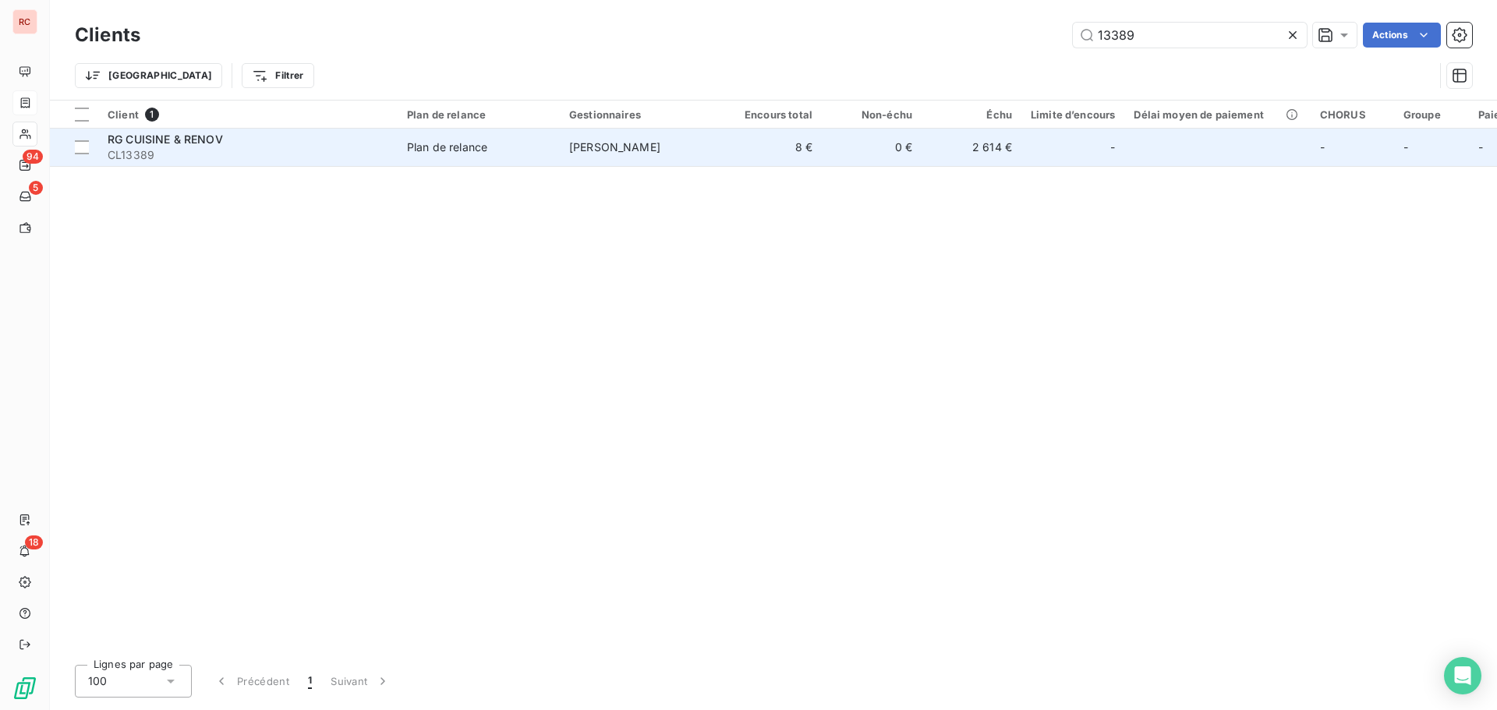
click at [764, 153] on td "8 €" at bounding box center [772, 147] width 100 height 37
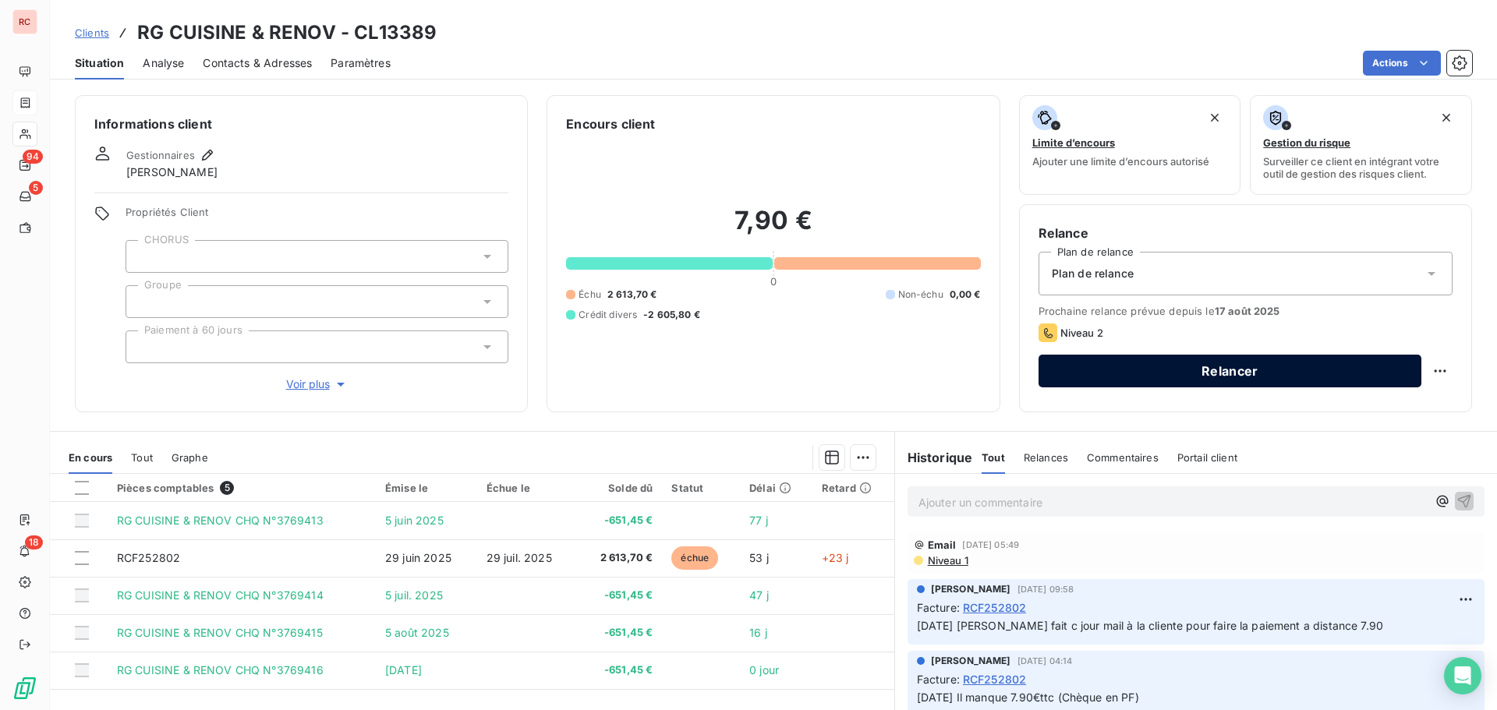
click at [1157, 372] on button "Relancer" at bounding box center [1230, 371] width 383 height 33
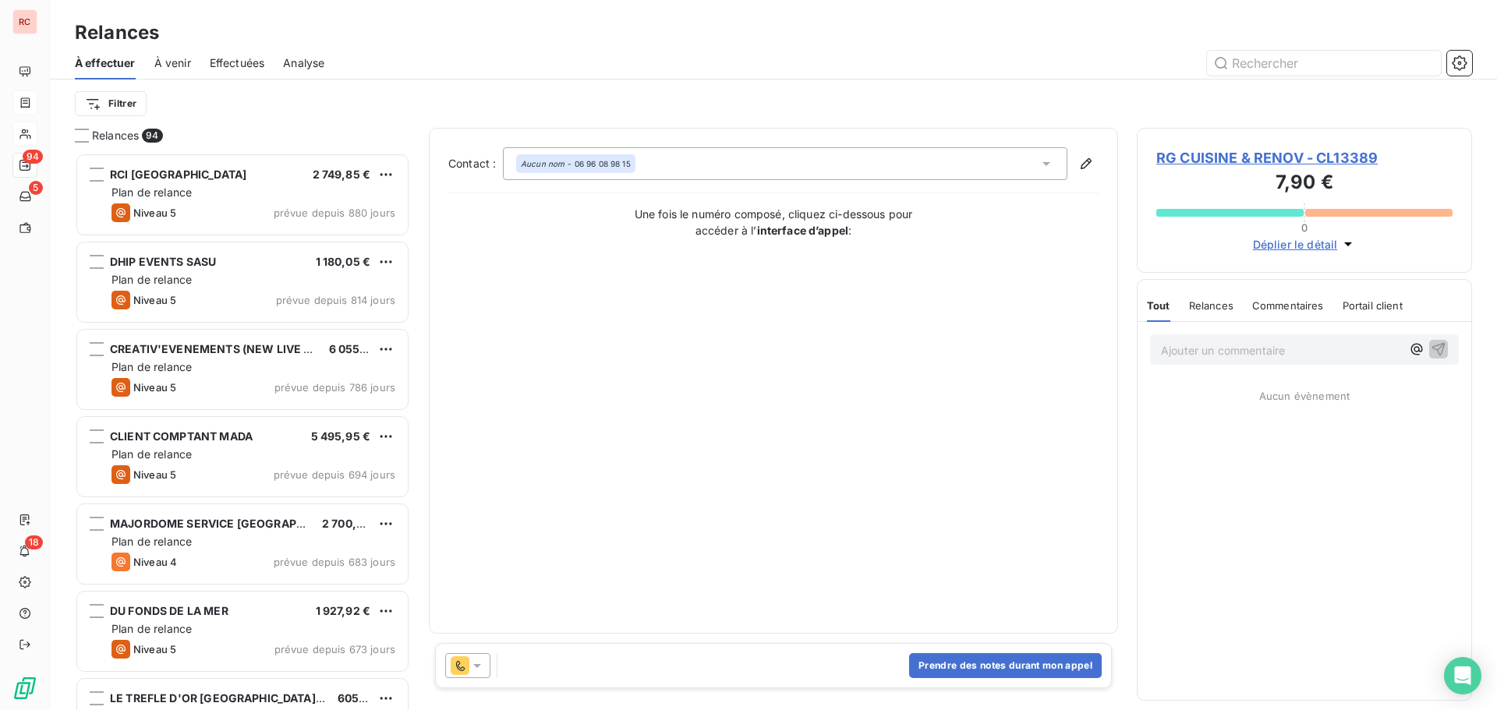
scroll to position [546, 324]
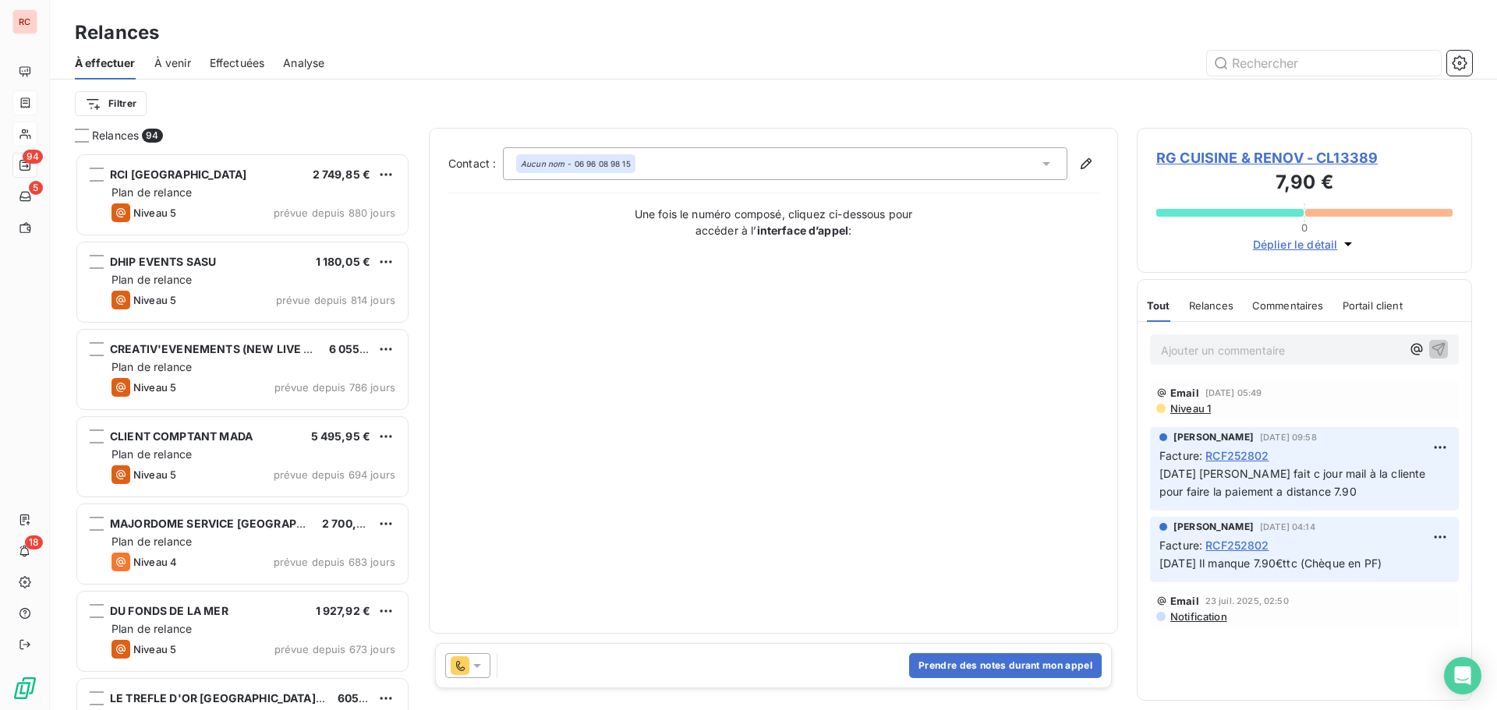
click at [477, 667] on icon at bounding box center [477, 666] width 8 height 4
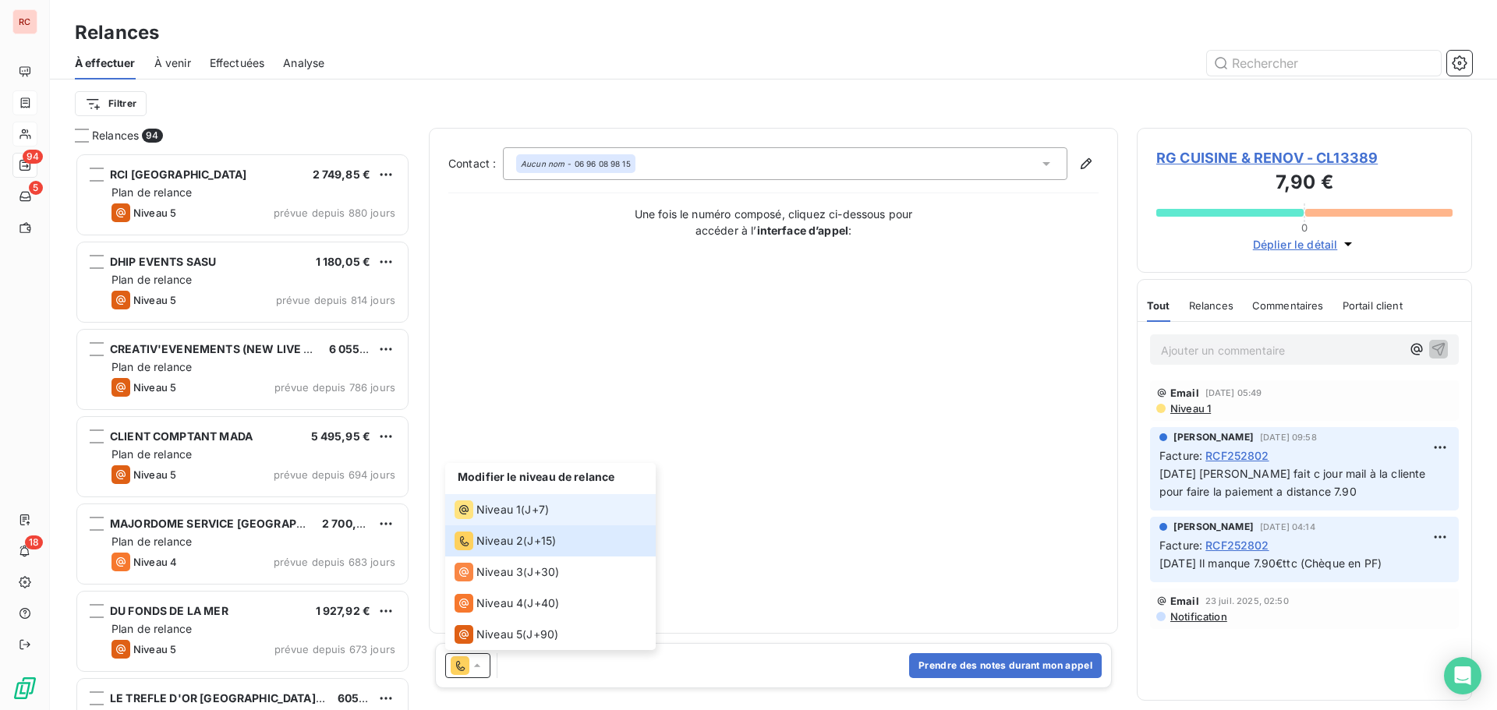
click at [513, 516] on span "Niveau 1" at bounding box center [498, 510] width 44 height 16
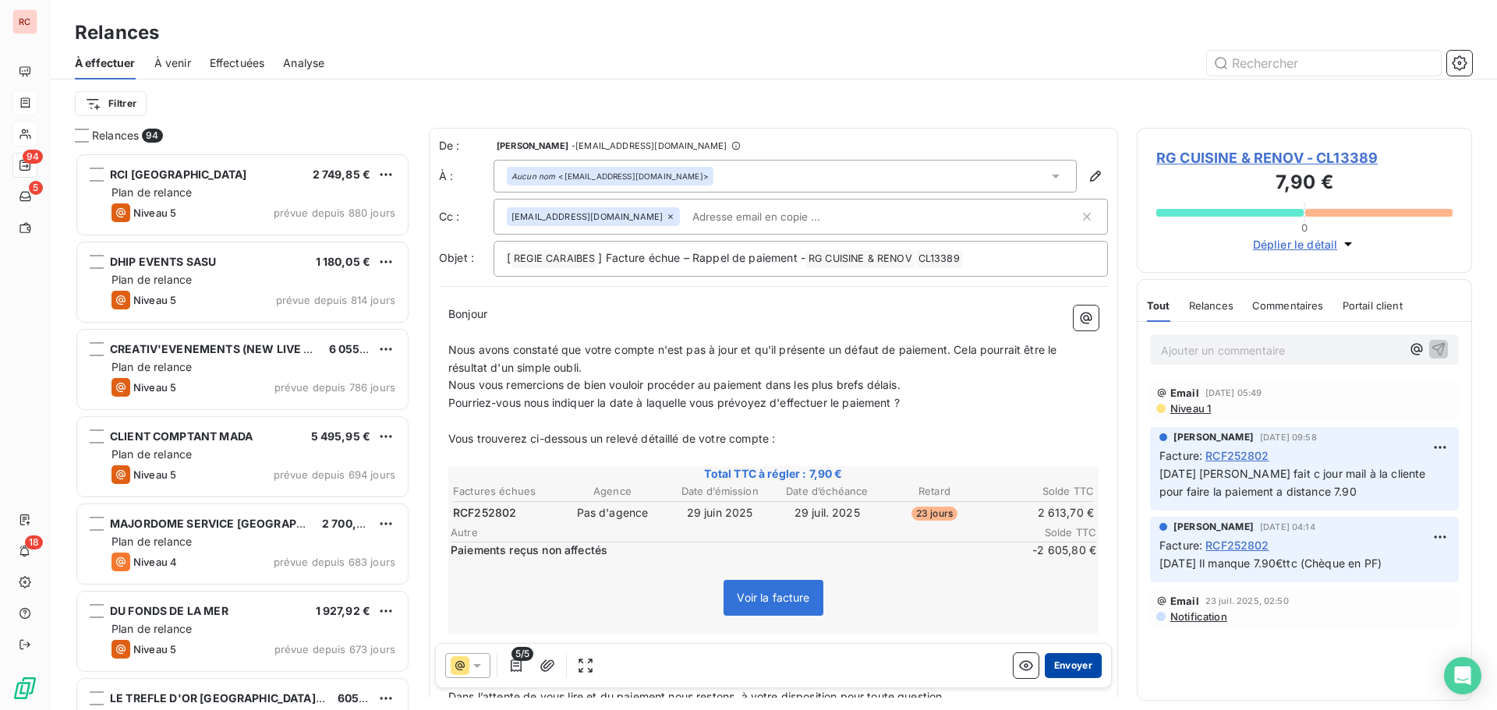
click at [1061, 657] on button "Envoyer" at bounding box center [1073, 665] width 57 height 25
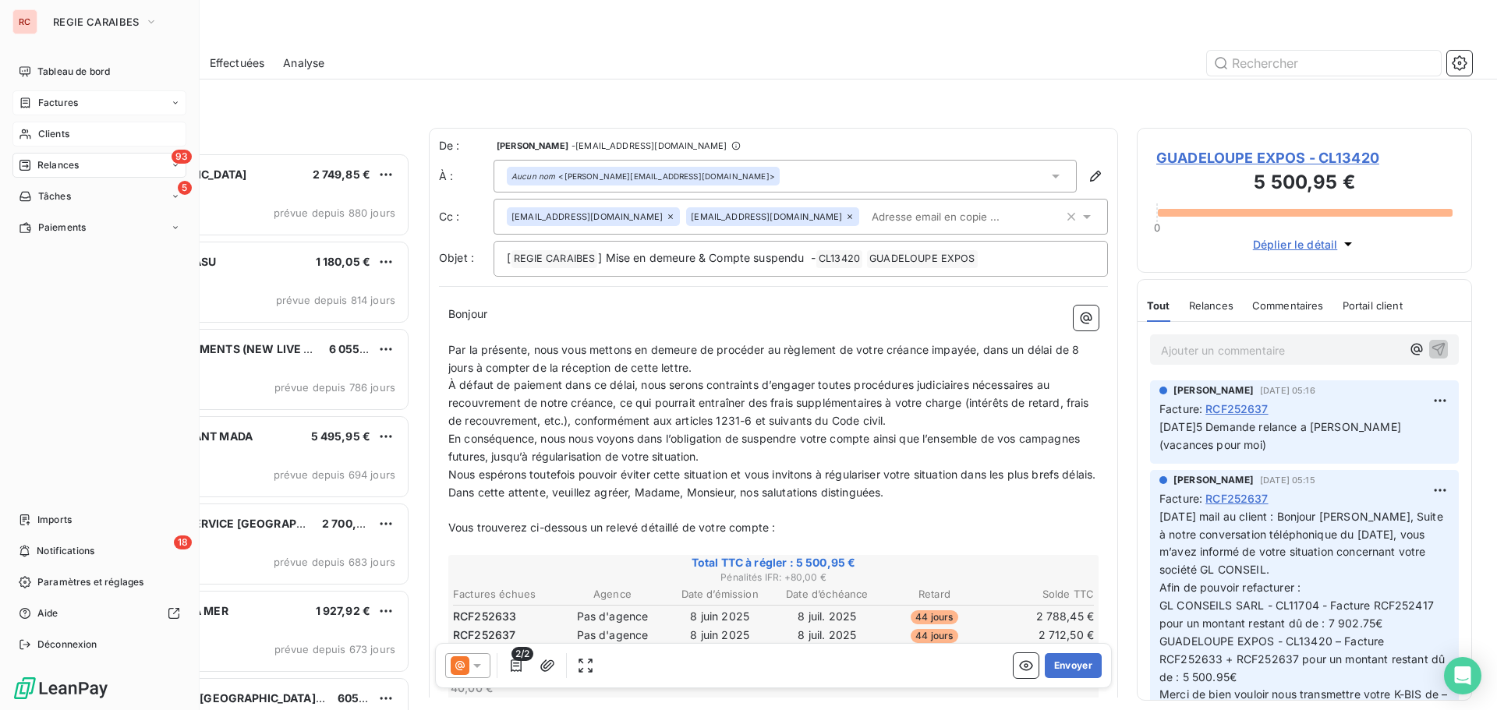
click at [55, 132] on span "Clients" at bounding box center [53, 134] width 31 height 14
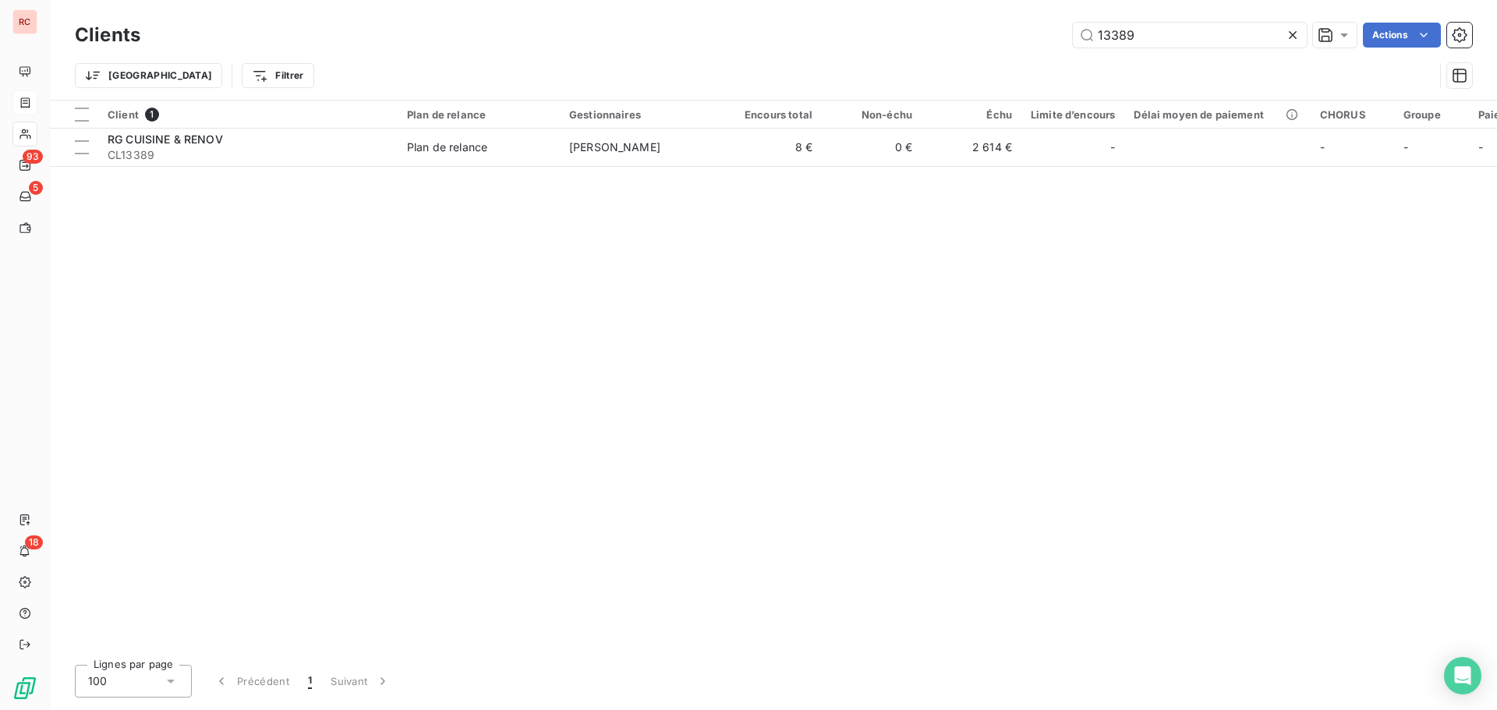
drag, startPoint x: 1185, startPoint y: 33, endPoint x: 1064, endPoint y: 36, distance: 121.7
click at [1064, 36] on div "13389 Actions" at bounding box center [815, 35] width 1313 height 25
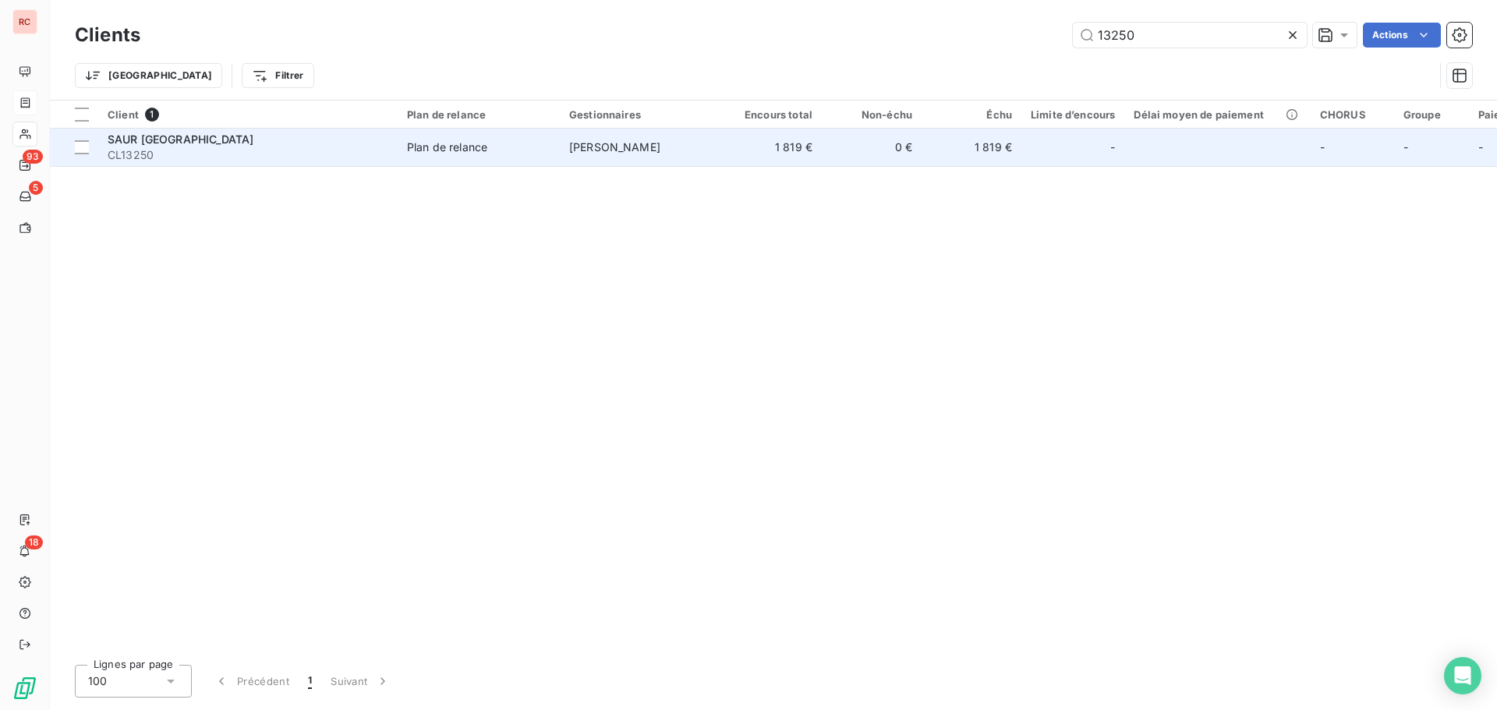
type input "13250"
click at [996, 154] on td "1 819 €" at bounding box center [972, 147] width 100 height 37
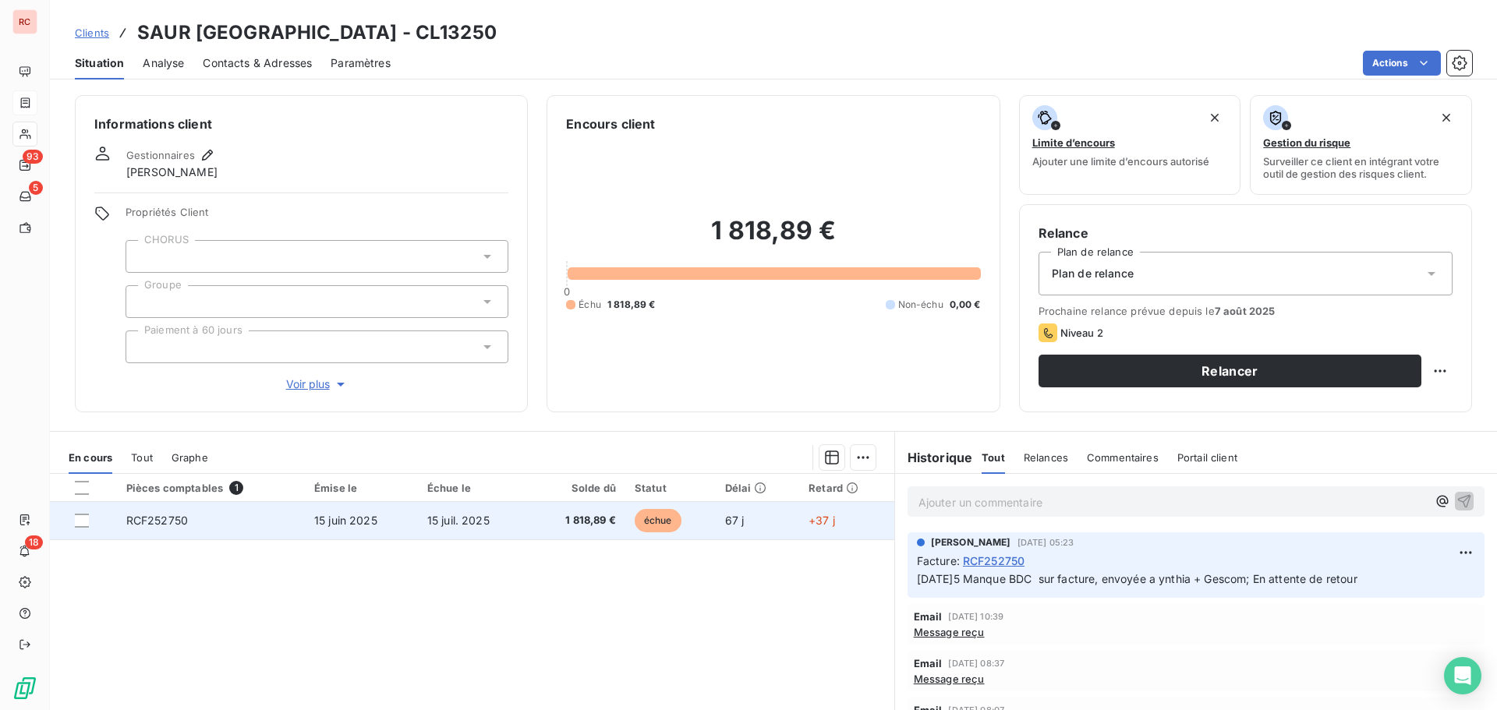
click at [406, 530] on td "15 juin 2025" at bounding box center [361, 520] width 113 height 37
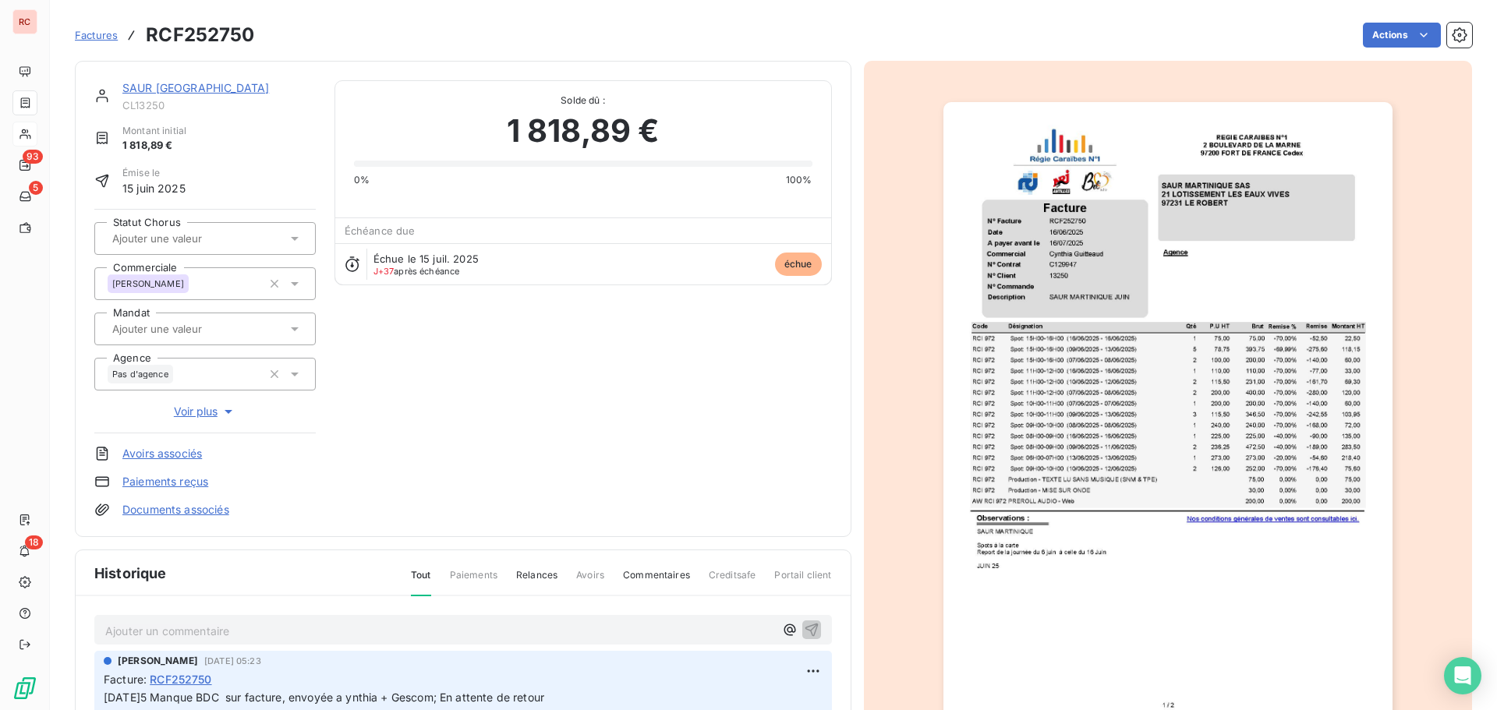
click at [1199, 492] on img "button" at bounding box center [1167, 419] width 449 height 635
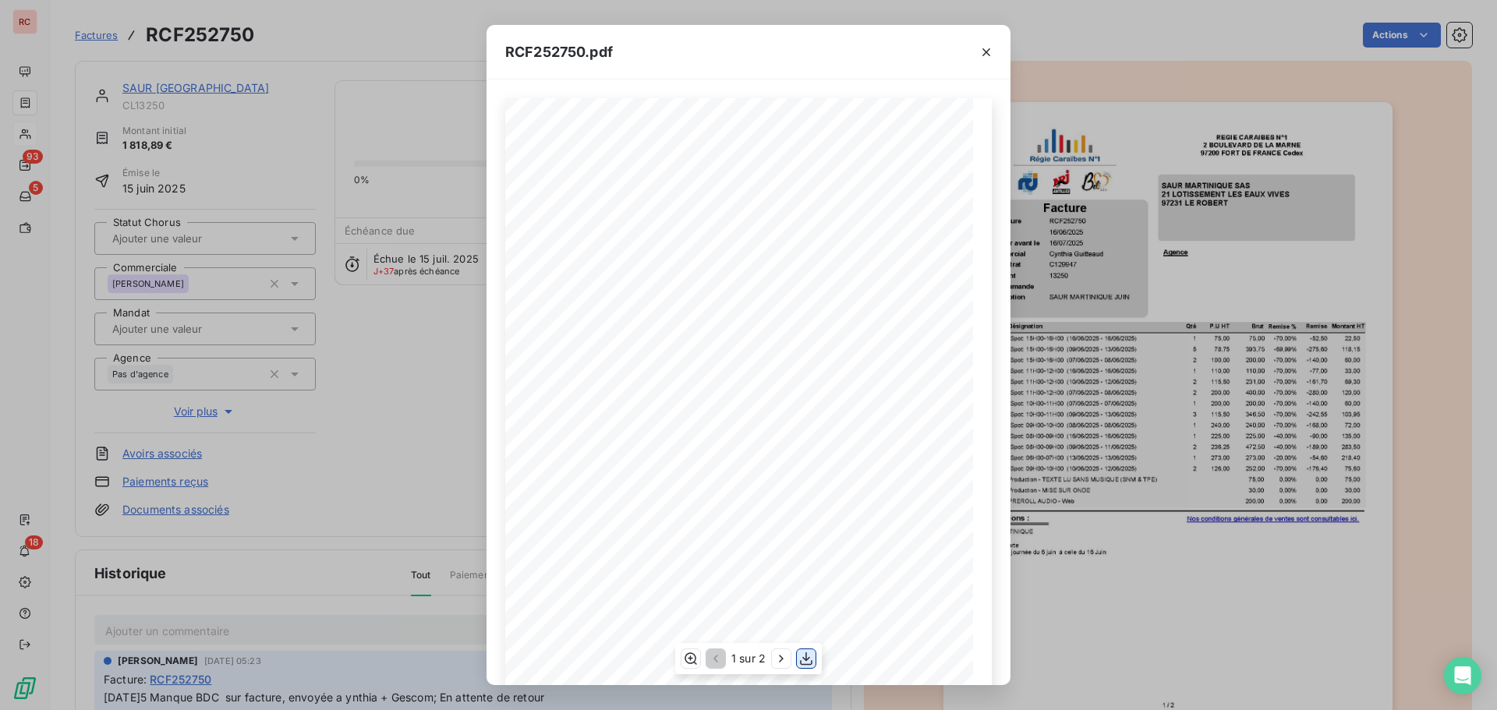
click at [811, 667] on icon "button" at bounding box center [806, 659] width 16 height 16
click at [983, 46] on icon "button" at bounding box center [987, 52] width 16 height 16
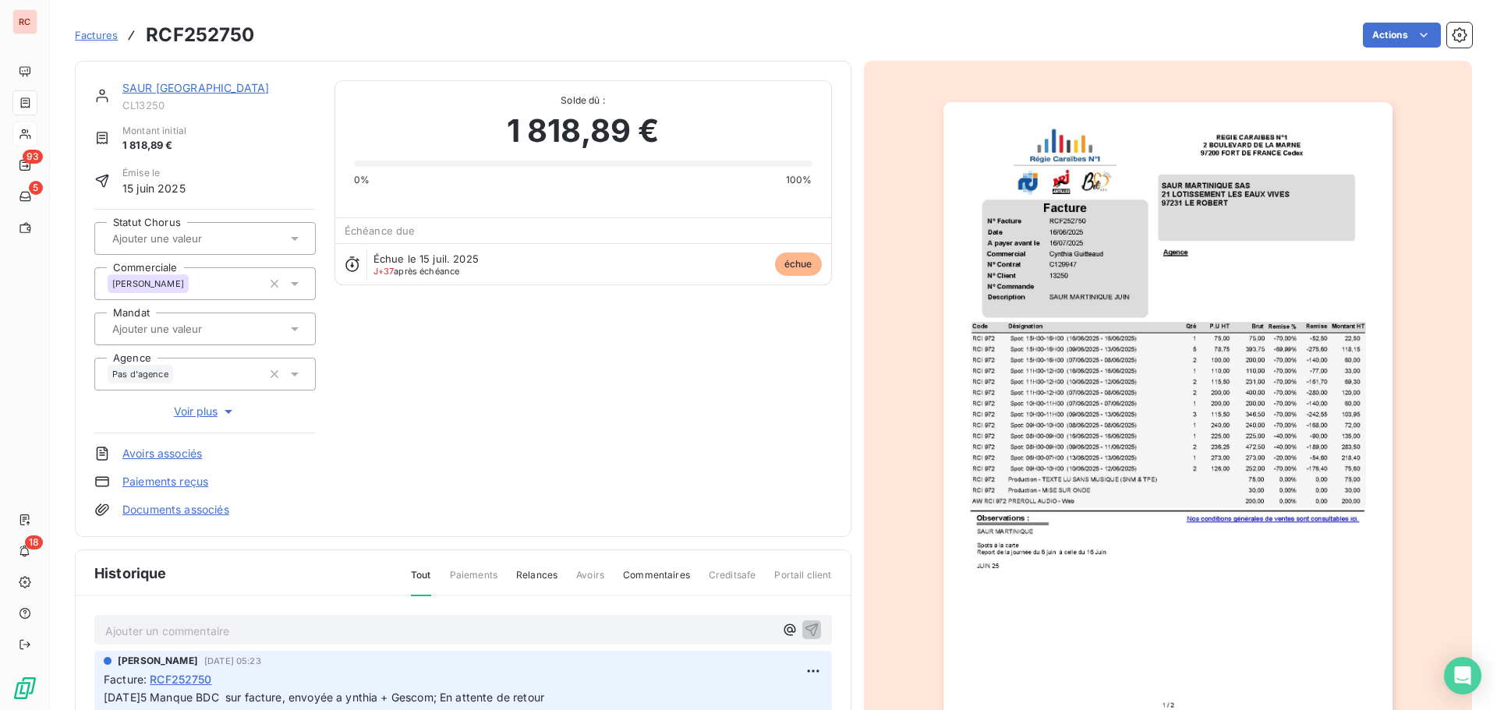
click at [168, 633] on p "Ajouter un commentaire ﻿" at bounding box center [439, 630] width 669 height 19
click at [805, 629] on icon "button" at bounding box center [811, 629] width 13 height 13
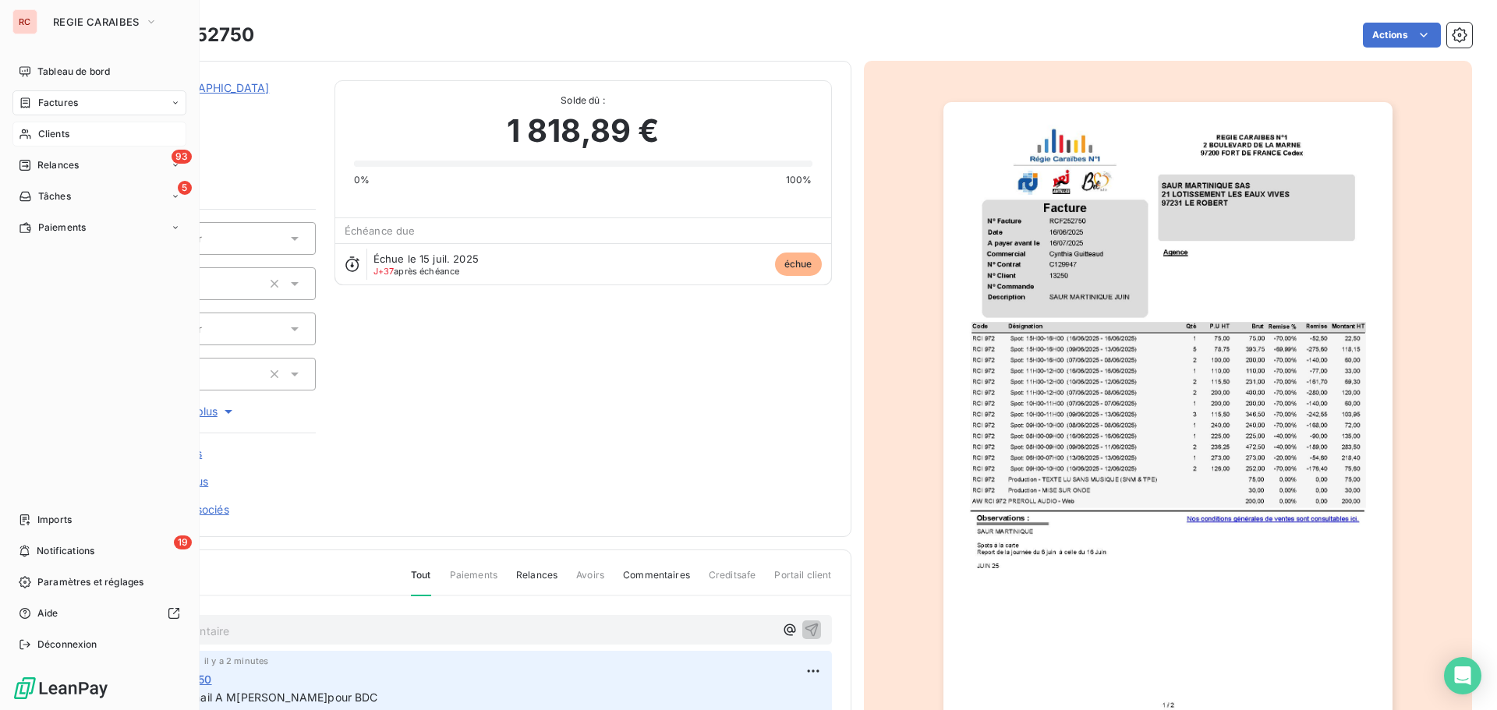
click at [44, 111] on div "Factures" at bounding box center [99, 102] width 174 height 25
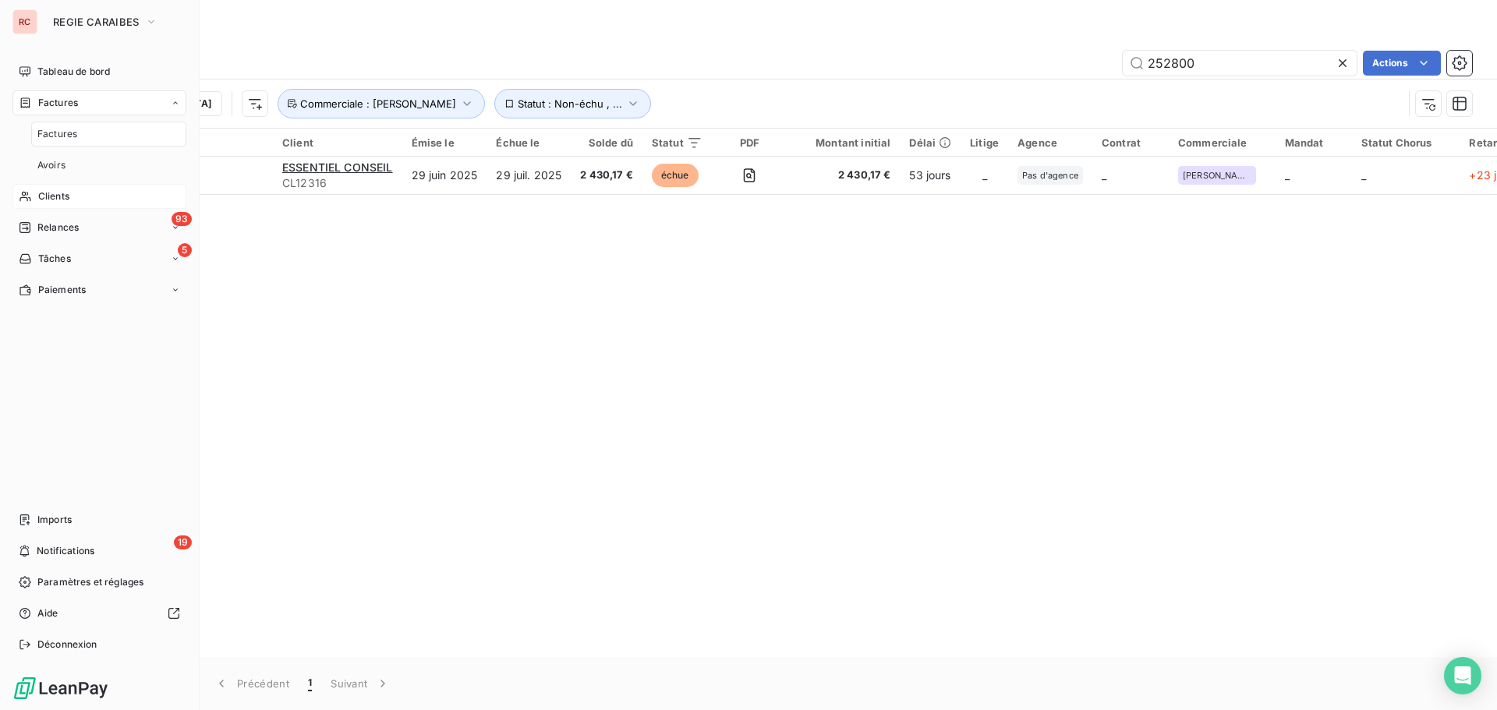
click at [63, 194] on span "Clients" at bounding box center [53, 196] width 31 height 14
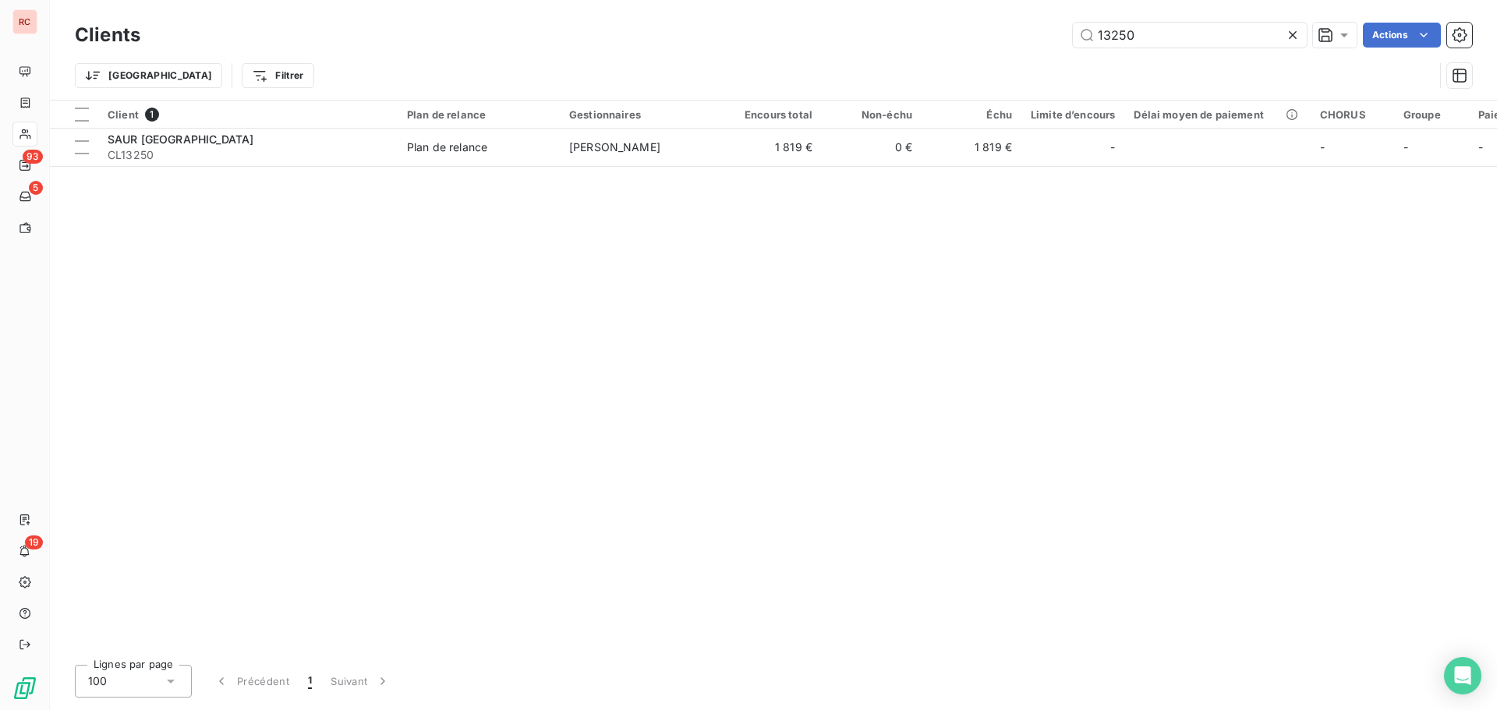
drag, startPoint x: 1170, startPoint y: 37, endPoint x: 1055, endPoint y: 34, distance: 115.4
click at [1055, 34] on div "13250 Actions" at bounding box center [815, 35] width 1313 height 25
click at [1127, 34] on input "10024" at bounding box center [1190, 35] width 234 height 25
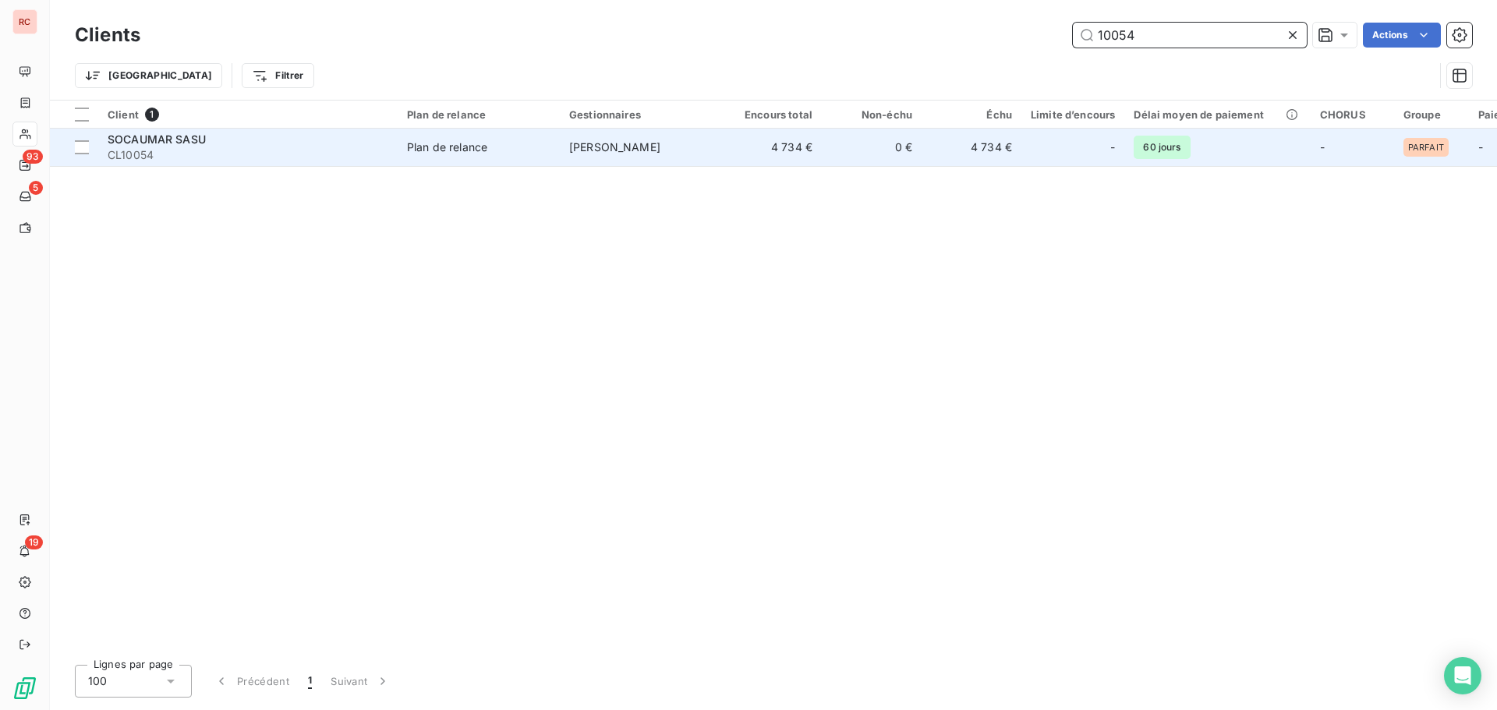
type input "10054"
click at [423, 157] on td "Plan de relance" at bounding box center [479, 147] width 162 height 37
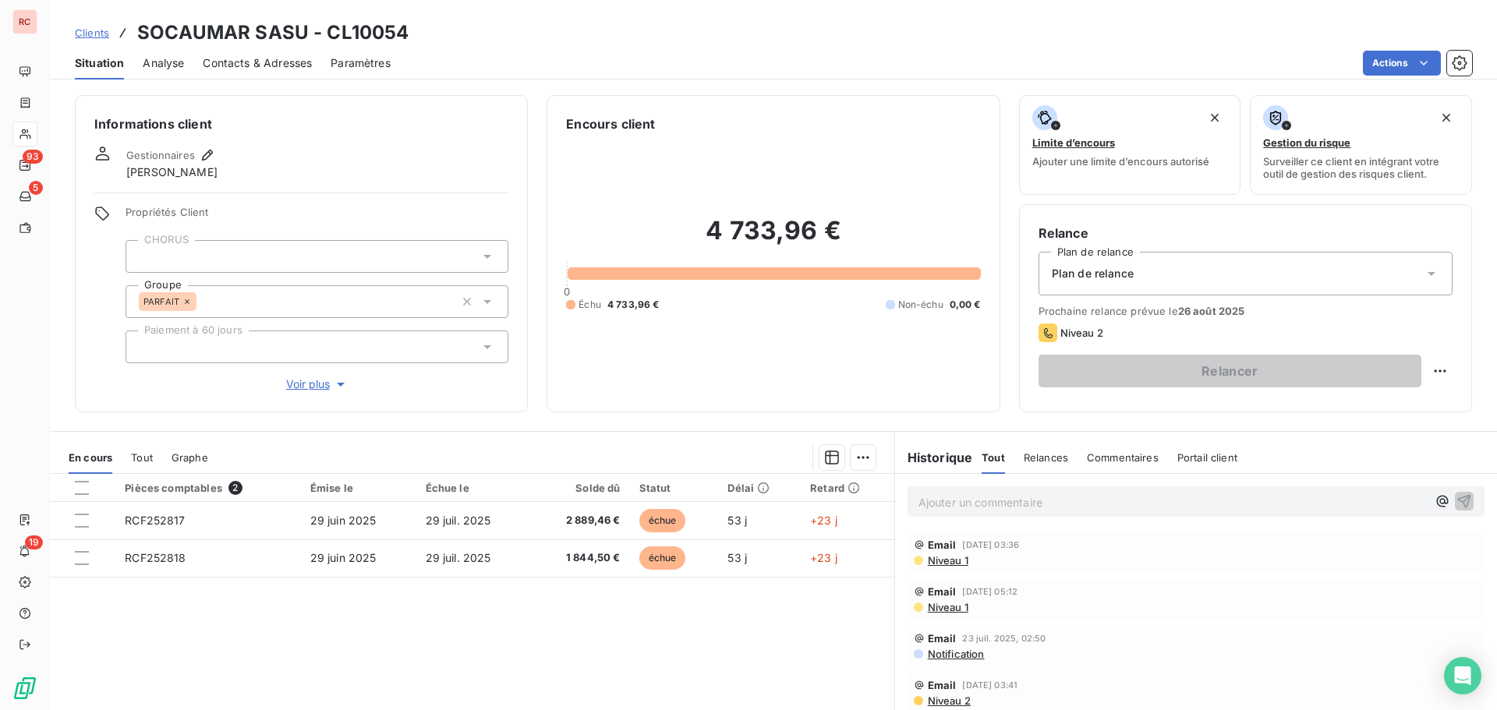
click at [942, 559] on span "Niveau 1" at bounding box center [947, 560] width 42 height 12
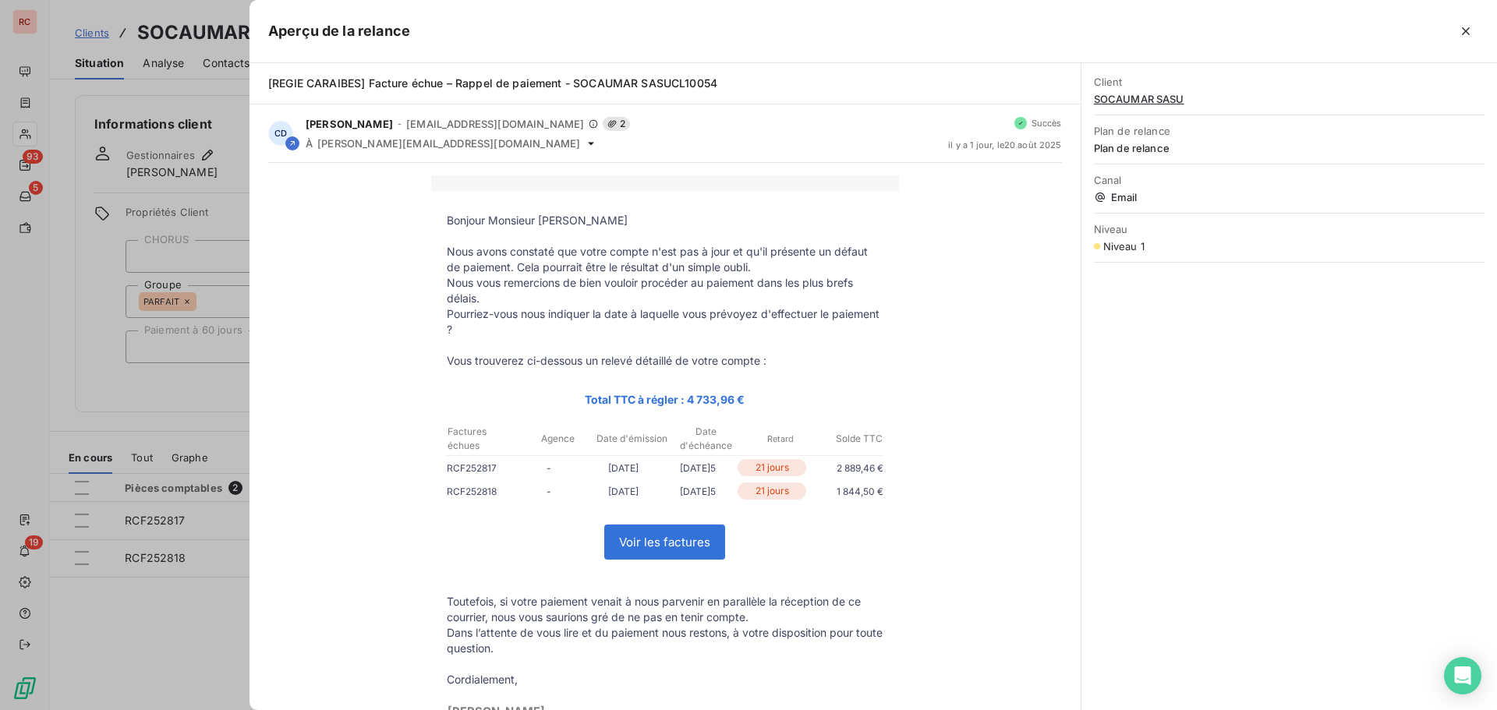
click at [180, 600] on div at bounding box center [748, 355] width 1497 height 710
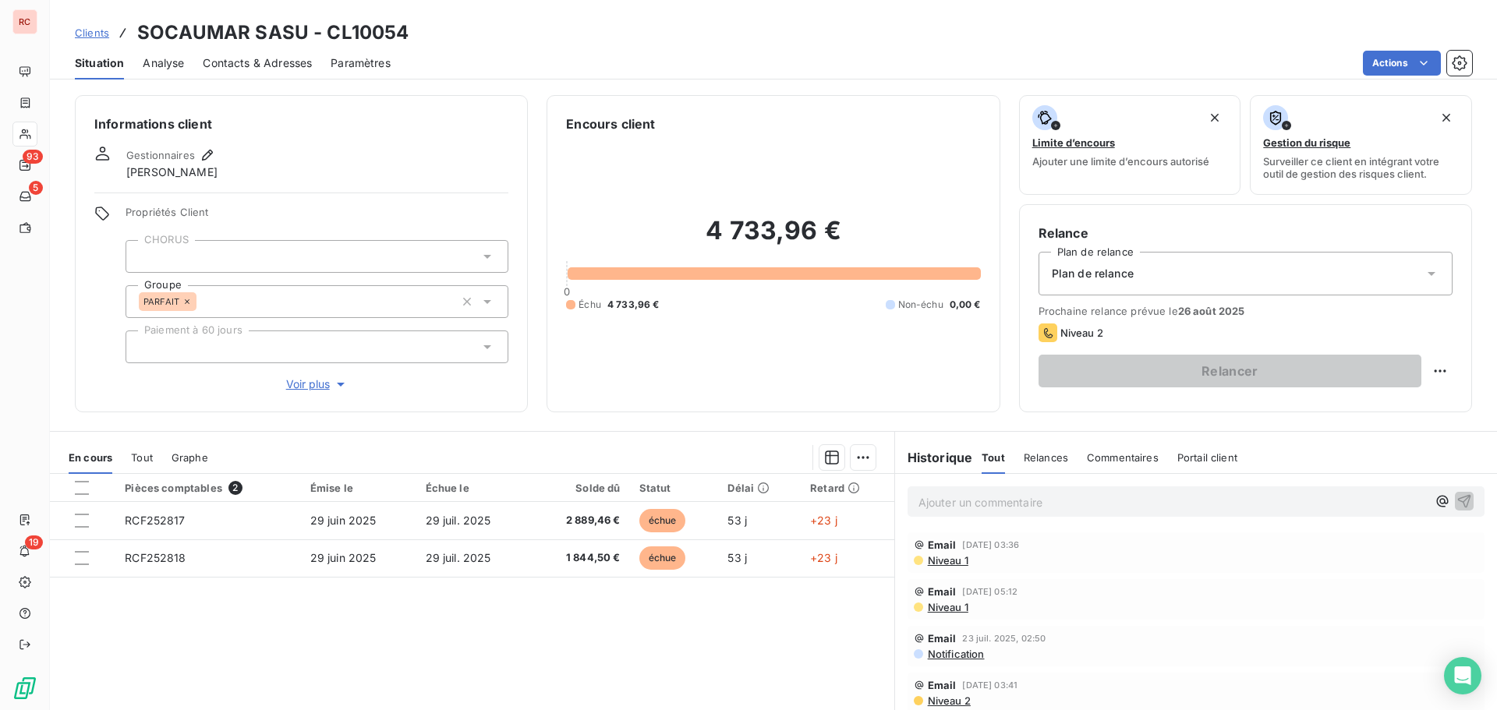
click at [242, 68] on span "Contacts & Adresses" at bounding box center [257, 63] width 109 height 16
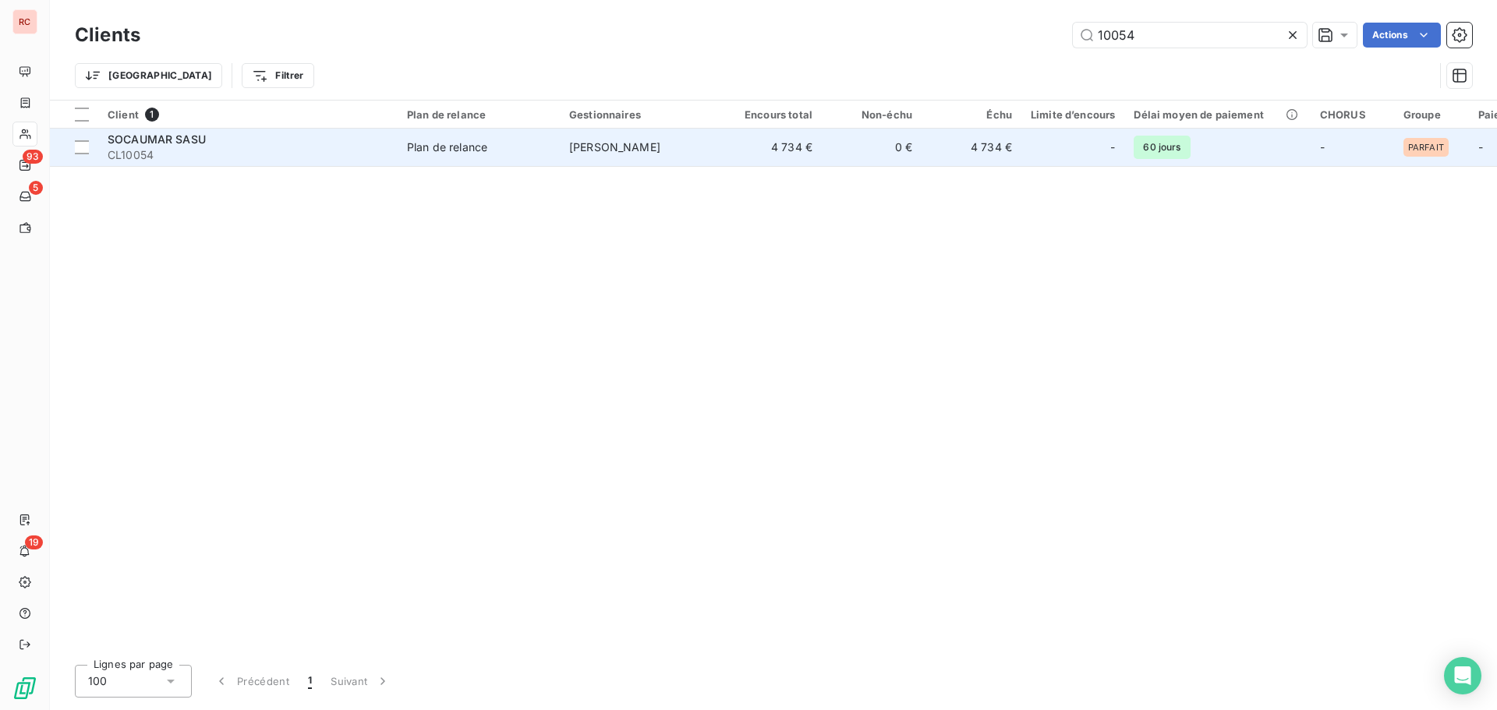
click at [200, 148] on span "CL10054" at bounding box center [248, 155] width 281 height 16
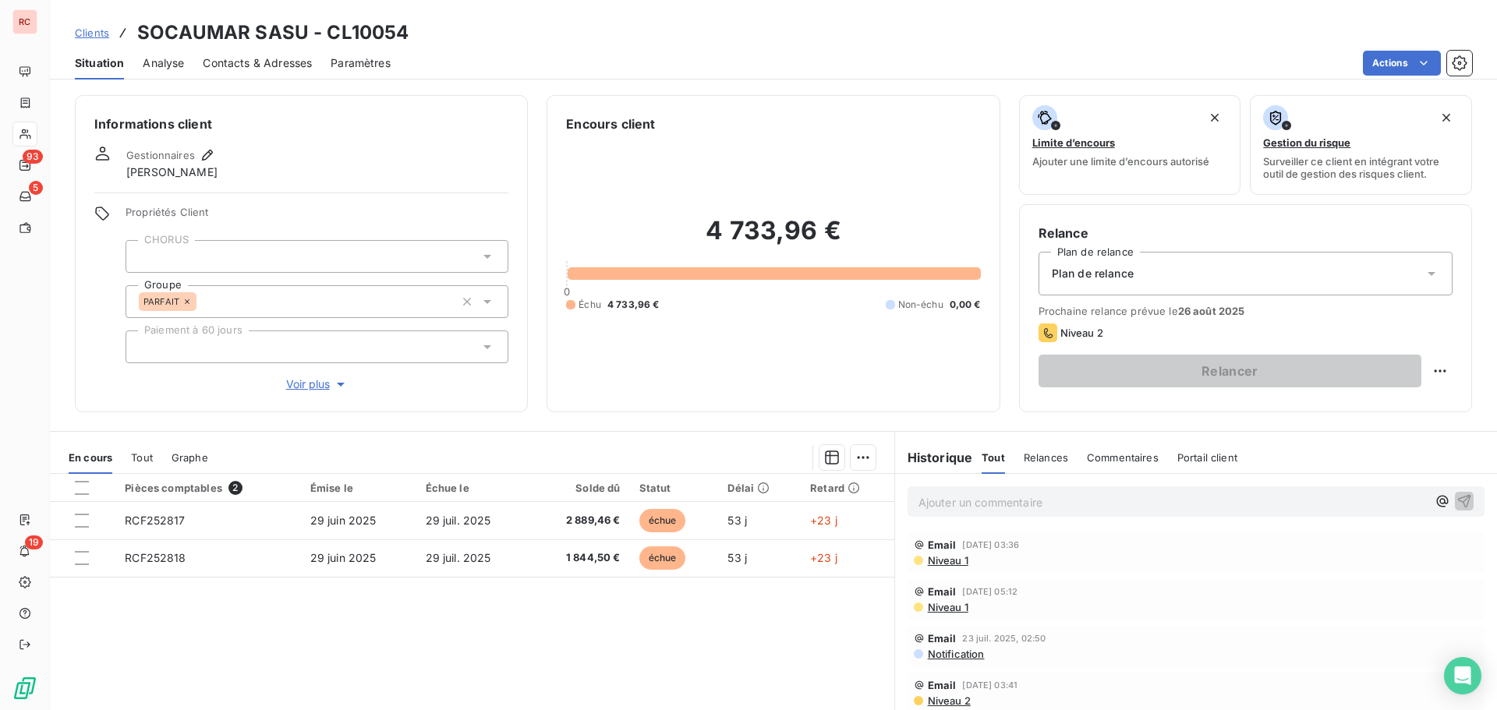
click at [160, 55] on span "Analyse" at bounding box center [163, 63] width 41 height 16
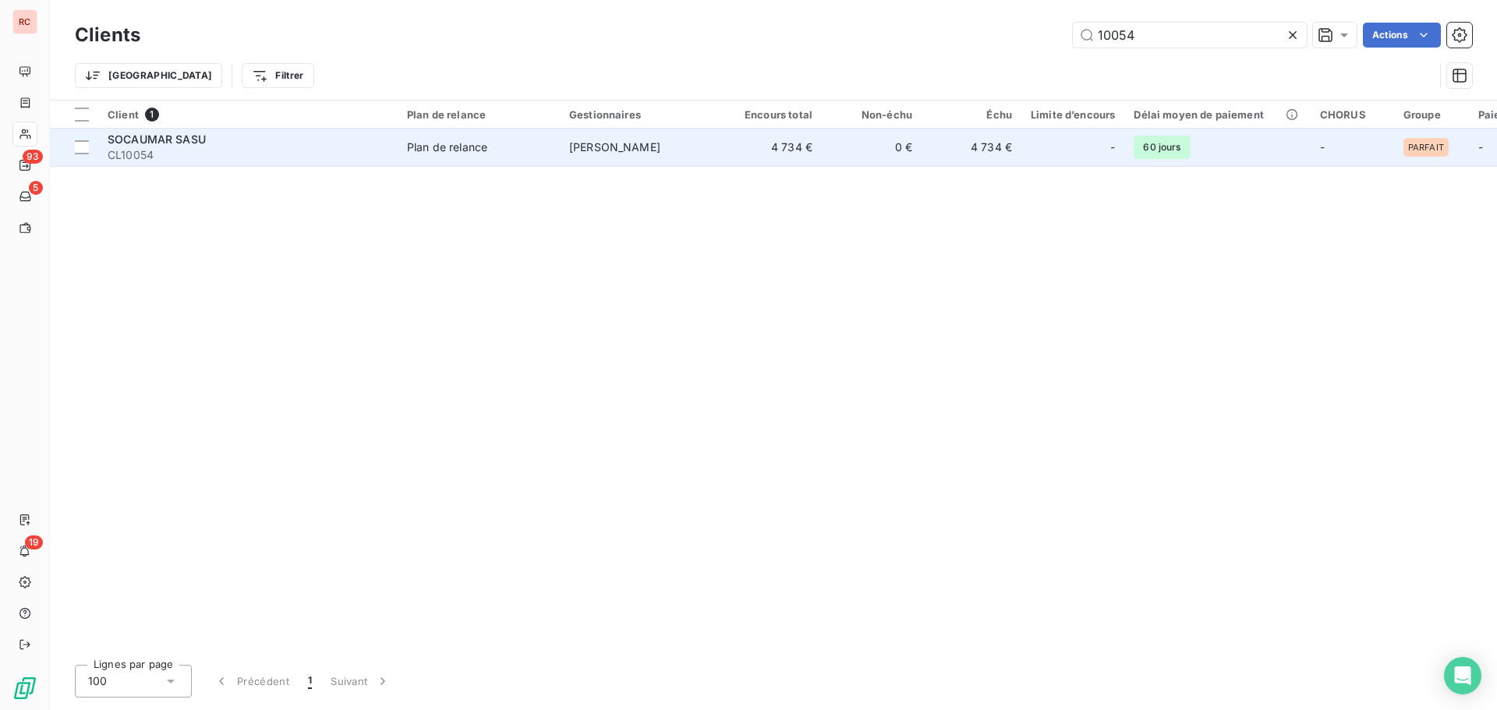
click at [211, 141] on div "SOCAUMAR SASU" at bounding box center [248, 140] width 281 height 16
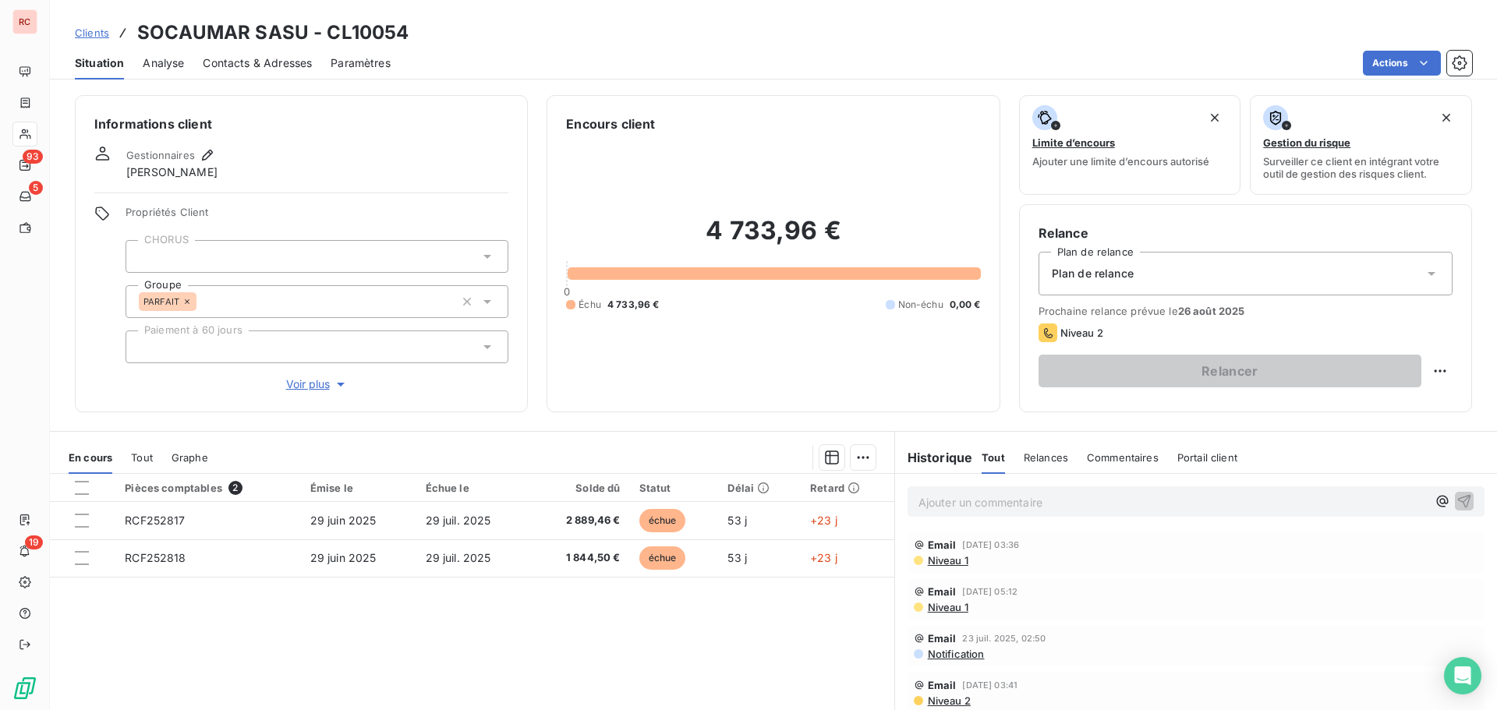
click at [168, 65] on span "Analyse" at bounding box center [163, 63] width 41 height 16
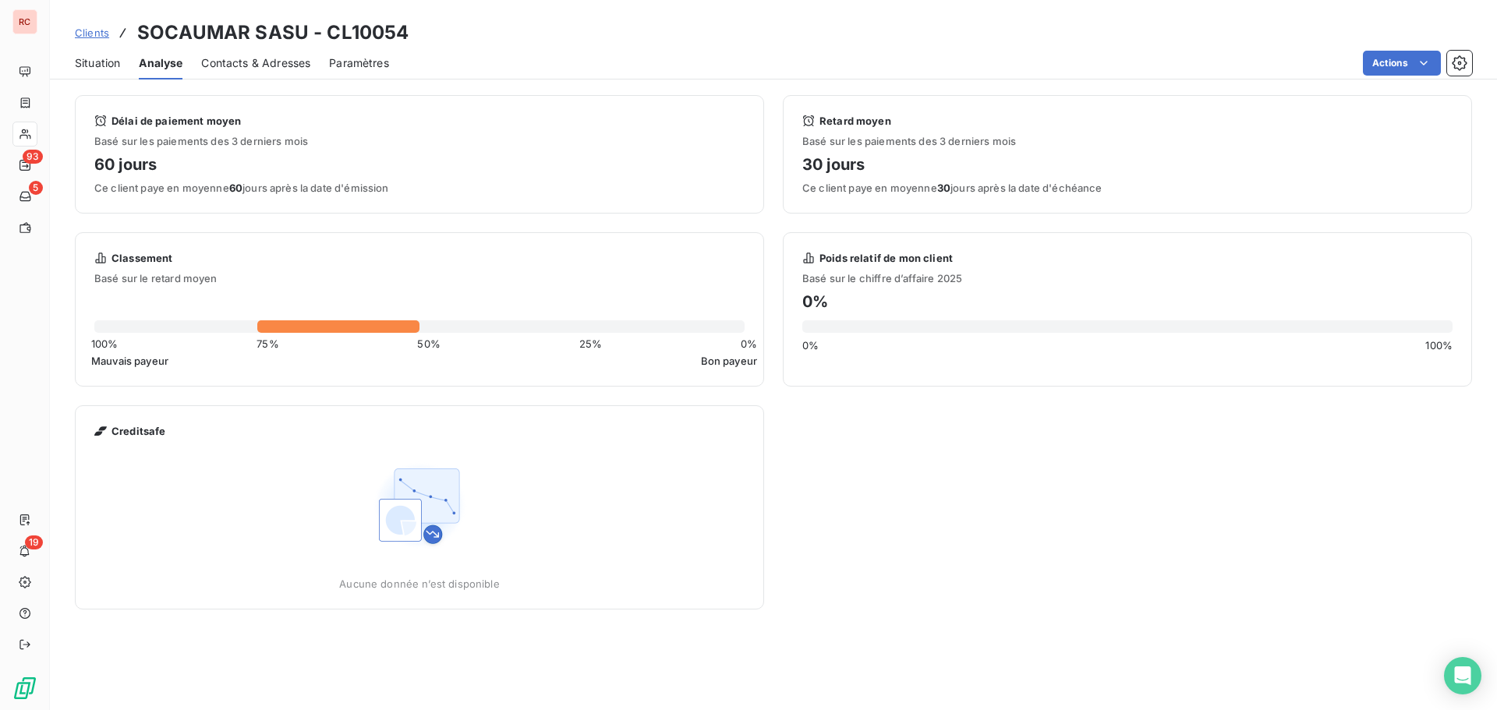
click at [81, 30] on span "Clients" at bounding box center [92, 33] width 34 height 12
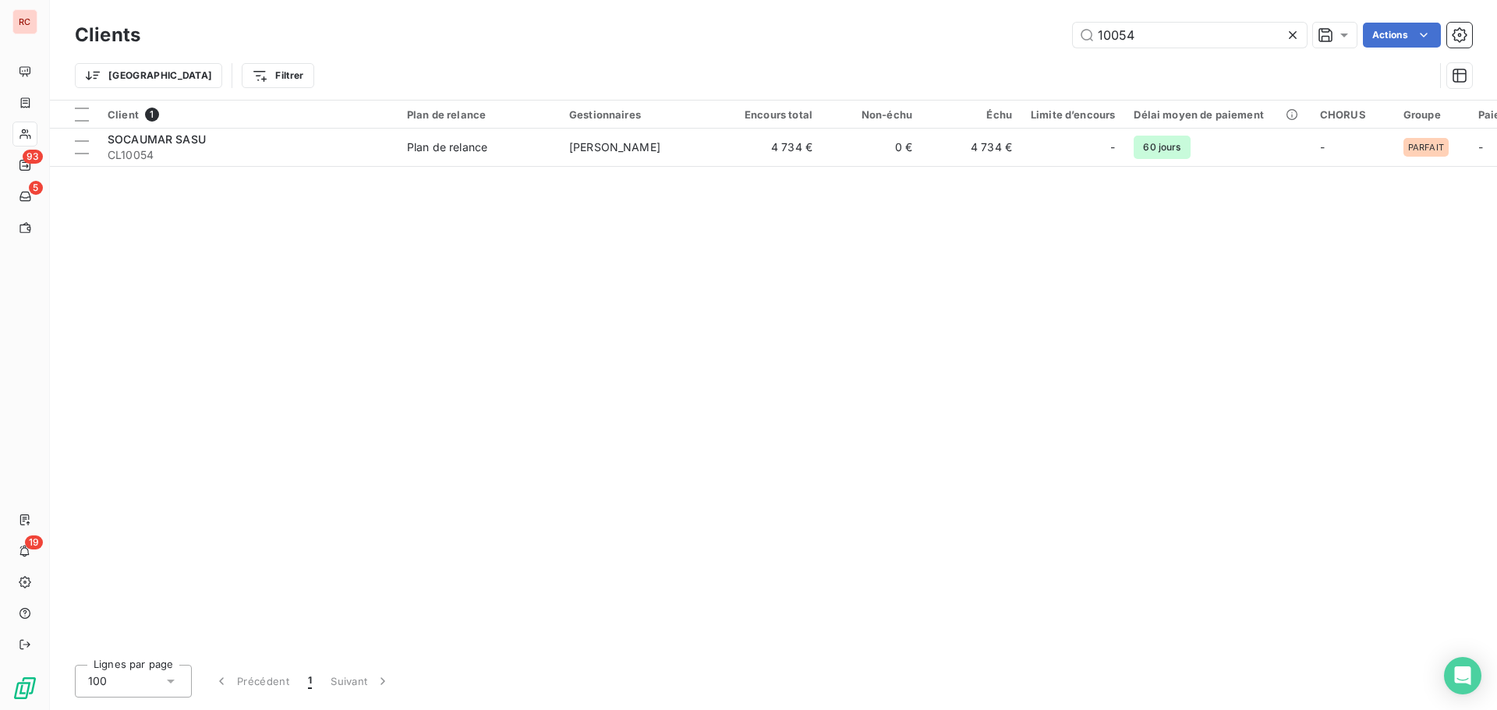
drag, startPoint x: 1172, startPoint y: 36, endPoint x: 1078, endPoint y: 54, distance: 96.0
click at [1016, 41] on div "10054 Actions" at bounding box center [815, 35] width 1313 height 25
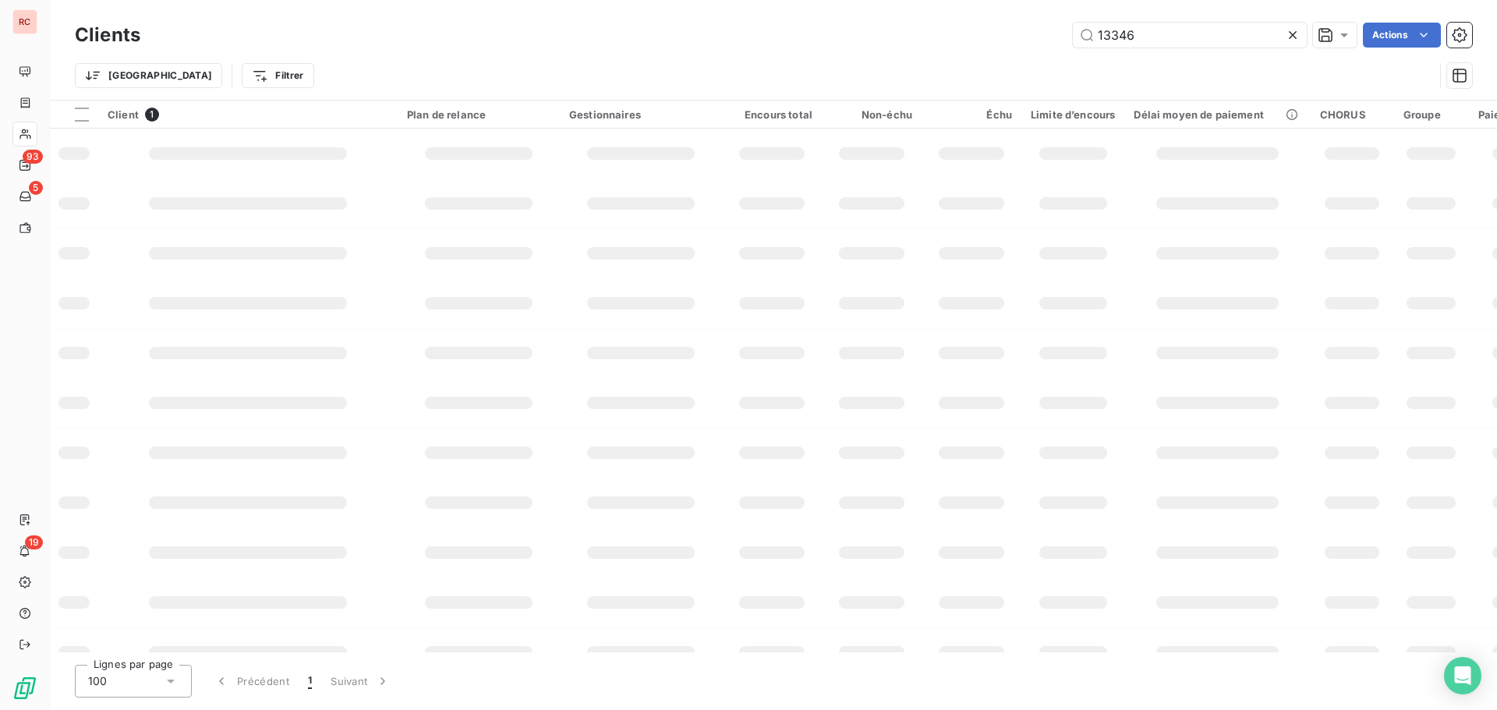
type input "13346"
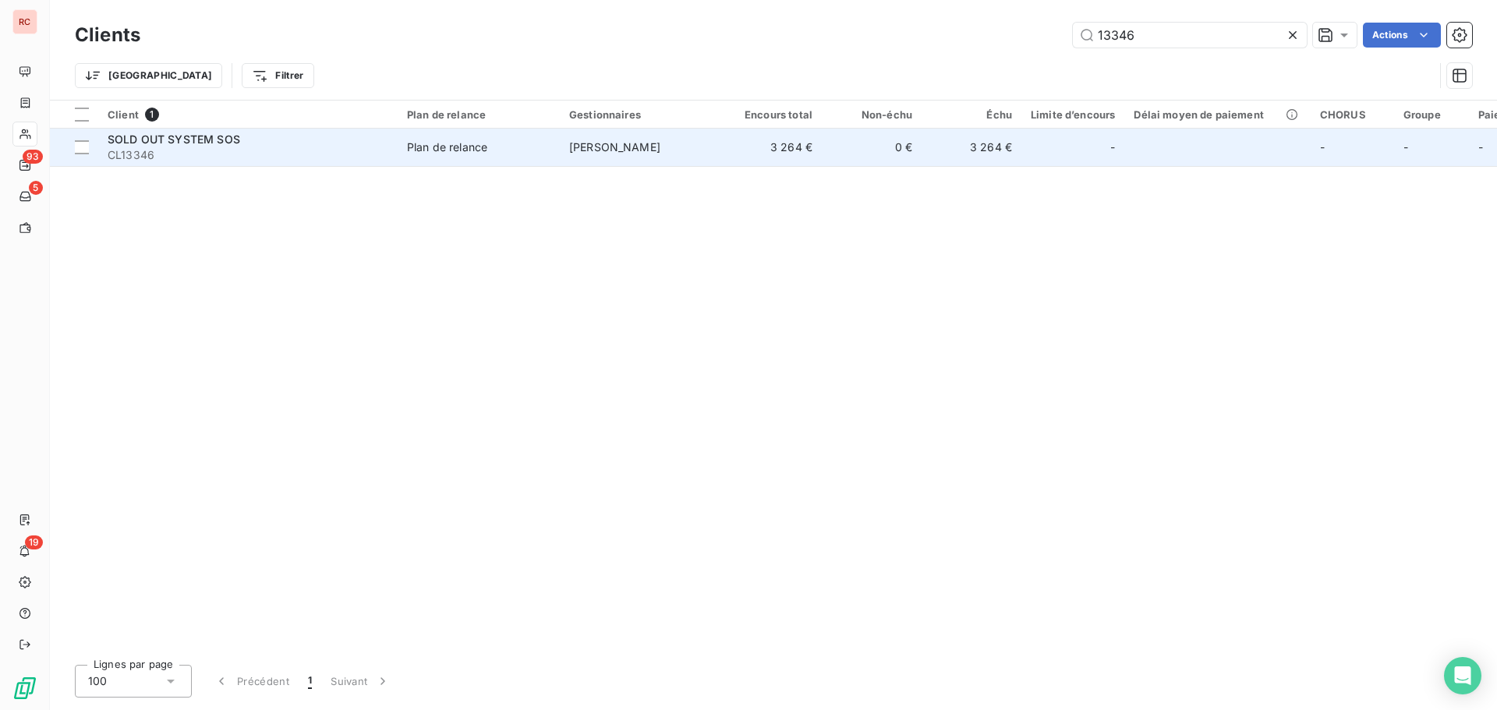
click at [557, 143] on td "Plan de relance" at bounding box center [479, 147] width 162 height 37
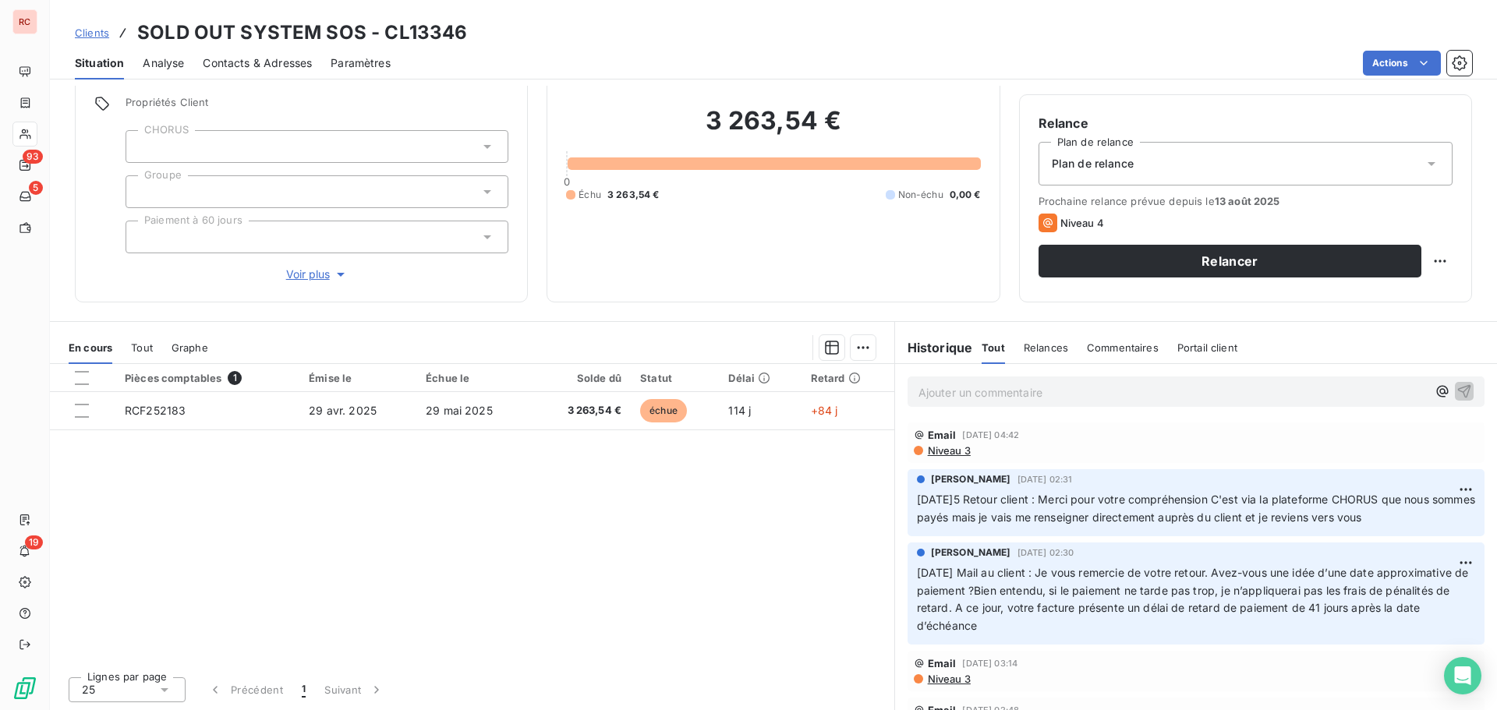
scroll to position [111, 0]
click at [1433, 262] on html "RC 93 5 19 Clients SOLD OUT SYSTEM SOS - CL13346 Situation Analyse Contacts & A…" at bounding box center [748, 355] width 1497 height 710
click at [1198, 259] on html "RC 93 5 19 Clients SOLD OUT SYSTEM SOS - CL13346 Situation Analyse Contacts & A…" at bounding box center [748, 355] width 1497 height 710
click at [1198, 259] on button "Relancer" at bounding box center [1230, 260] width 383 height 33
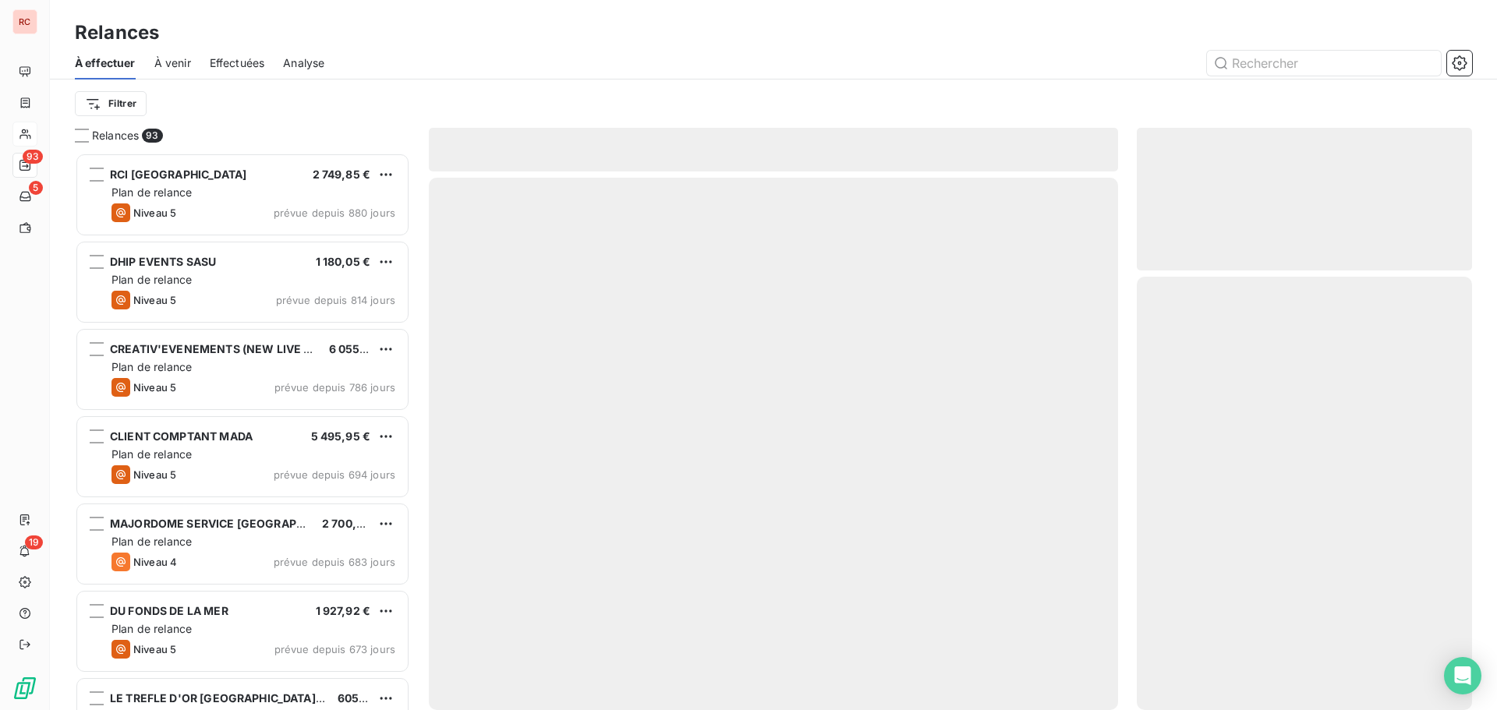
scroll to position [546, 324]
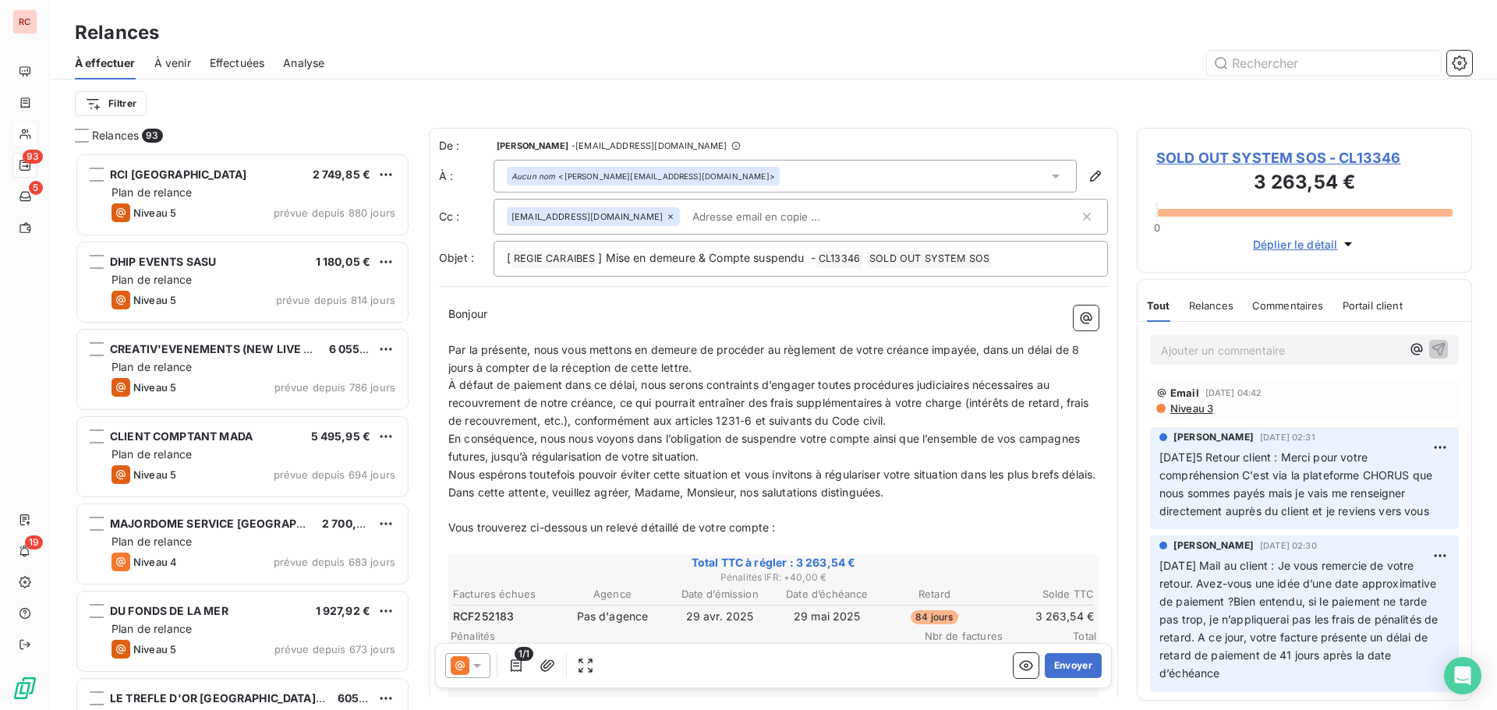
click at [476, 670] on icon at bounding box center [477, 666] width 16 height 16
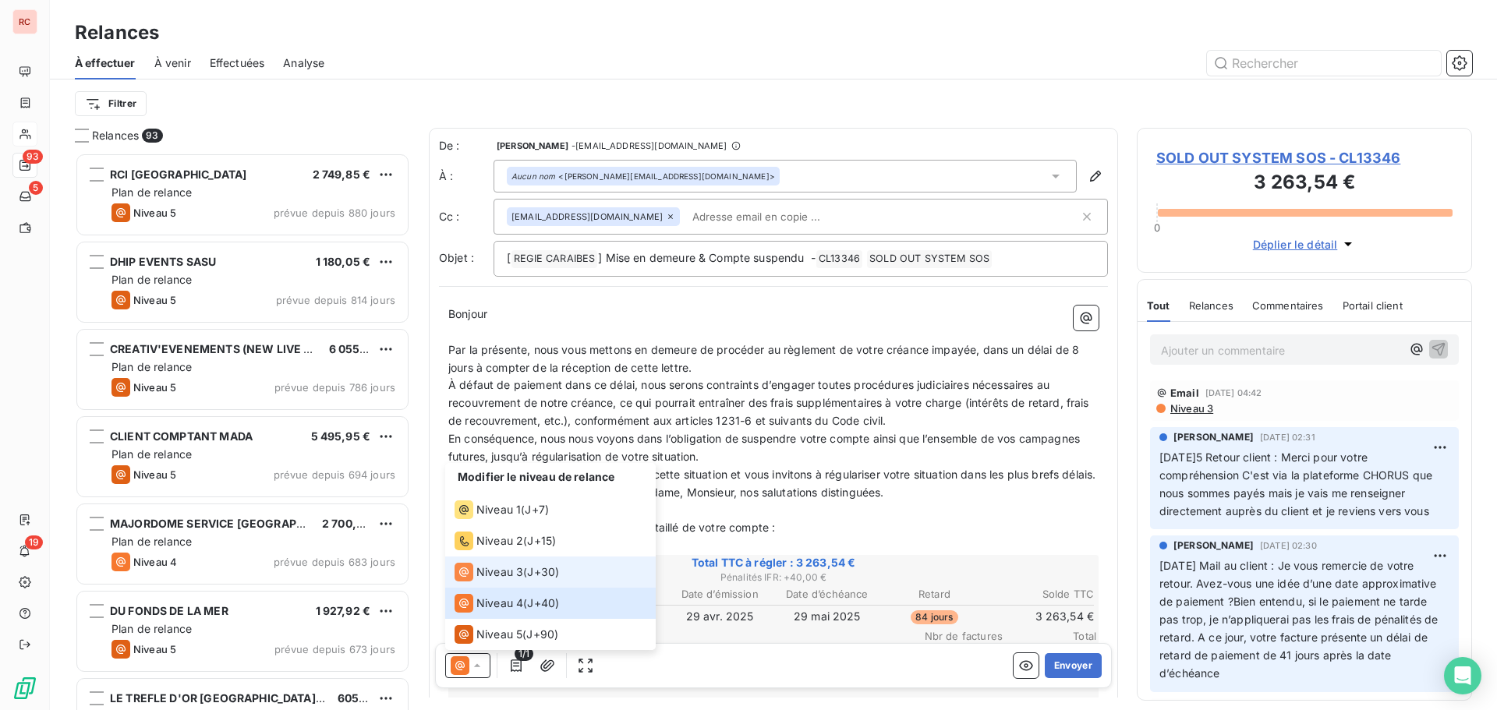
click at [498, 567] on span "Niveau 3" at bounding box center [499, 572] width 47 height 16
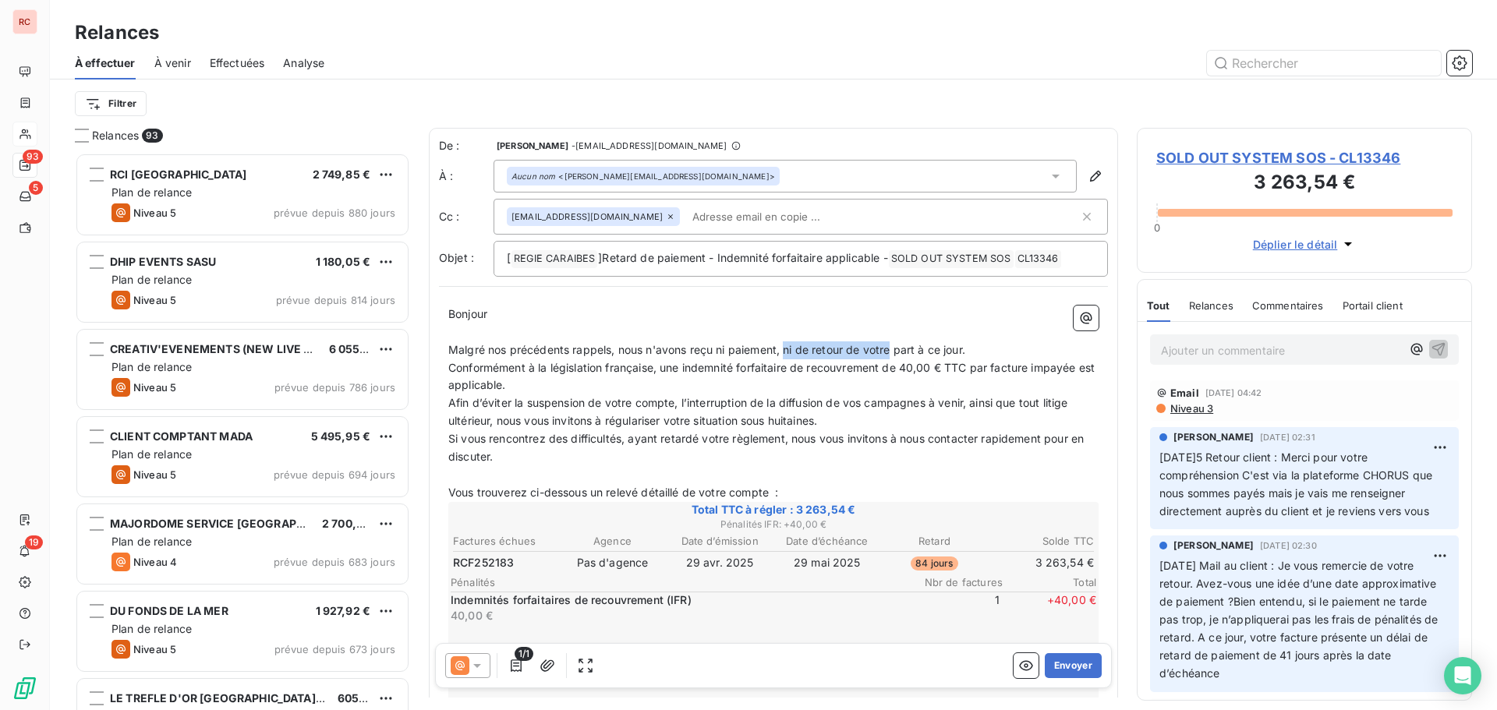
drag, startPoint x: 894, startPoint y: 347, endPoint x: 788, endPoint y: 346, distance: 106.0
click at [788, 346] on span "Malgré nos précédents rappels, nous n'avons reçu ni paiement, ni de retour de v…" at bounding box center [706, 349] width 517 height 13
drag, startPoint x: 874, startPoint y: 352, endPoint x: 812, endPoint y: 356, distance: 61.7
click at [812, 356] on p "Malgré nos précédents rappels, nous n'avons reçu ni paiement, part à ce jour." at bounding box center [773, 351] width 650 height 18
click at [689, 354] on span "Malgré nos précédents rappels, nous n'avons reçu ni paiement, part à ce jour." at bounding box center [653, 349] width 410 height 13
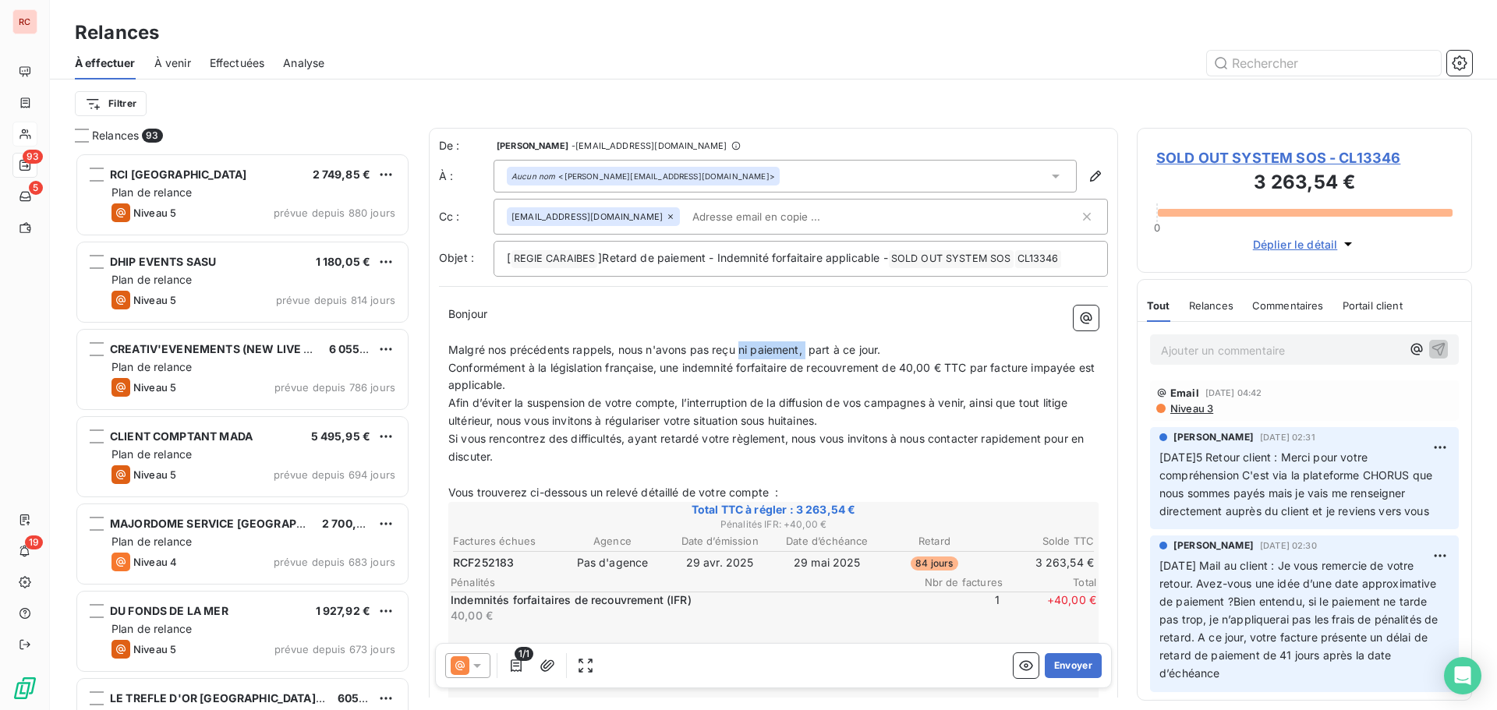
drag, startPoint x: 808, startPoint y: 348, endPoint x: 741, endPoint y: 352, distance: 66.4
click at [741, 352] on span "Malgré nos précédents rappels, nous n'avons pas reçu ni paiement, part à ce jou…" at bounding box center [664, 349] width 432 height 13
click at [957, 349] on p "Malgré nos précédents rappels, nous n'avons pas reçu de règlement de votre part…" at bounding box center [773, 351] width 650 height 18
click at [1051, 660] on button "Envoyer" at bounding box center [1073, 665] width 57 height 25
